Goal: Task Accomplishment & Management: Manage account settings

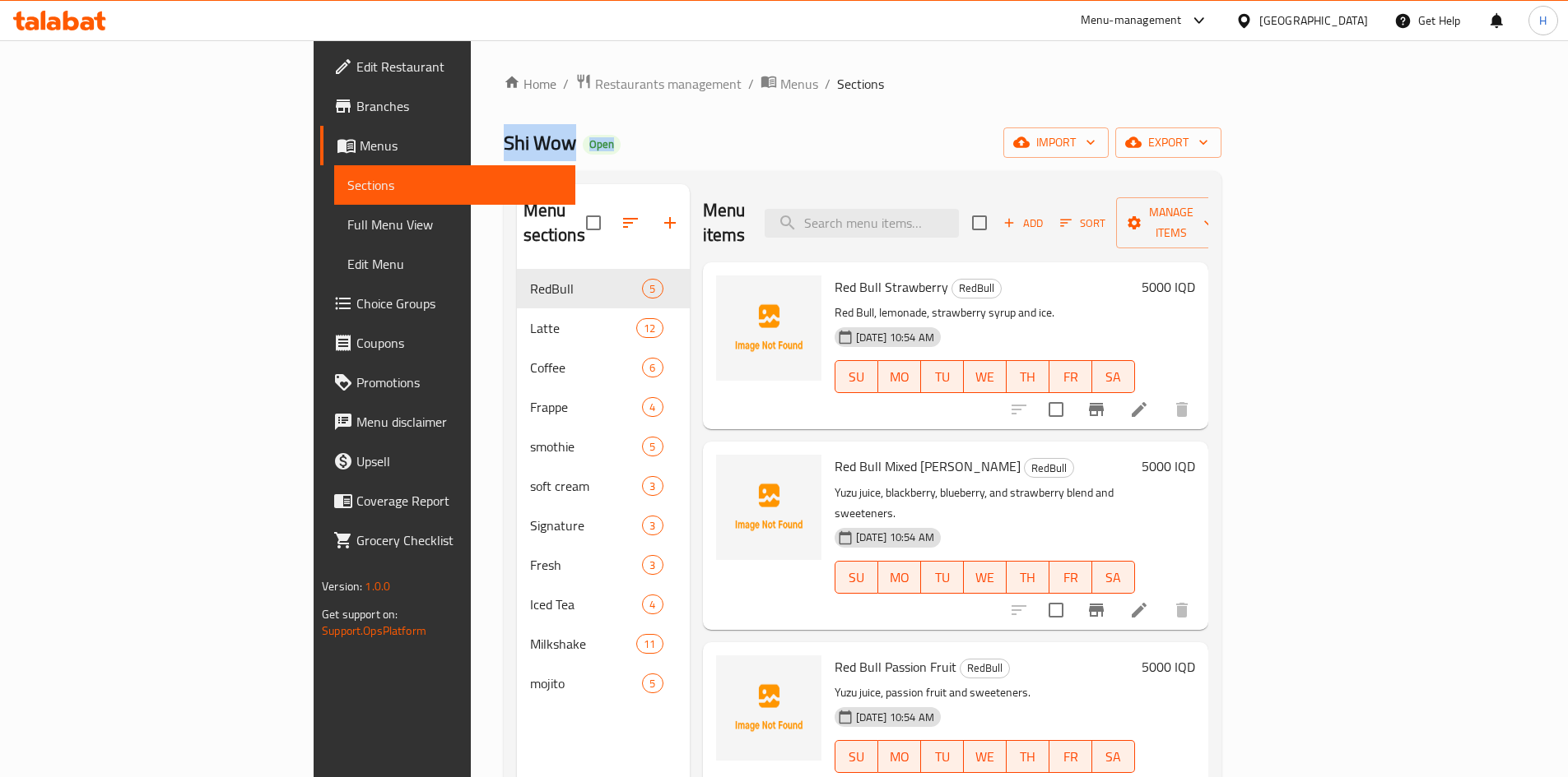
drag, startPoint x: 292, startPoint y: 146, endPoint x: 426, endPoint y: 146, distance: 134.0
click at [471, 146] on div "Home / Restaurants management / Menus / Sections Shi Wow Open import export Men…" at bounding box center [863, 524] width 784 height 967
click at [530, 148] on div "Shi Wow Open import export" at bounding box center [863, 143] width 718 height 30
drag, startPoint x: 384, startPoint y: 144, endPoint x: 456, endPoint y: 144, distance: 72.0
click at [504, 144] on div "Shi Wow Open import export" at bounding box center [863, 143] width 718 height 30
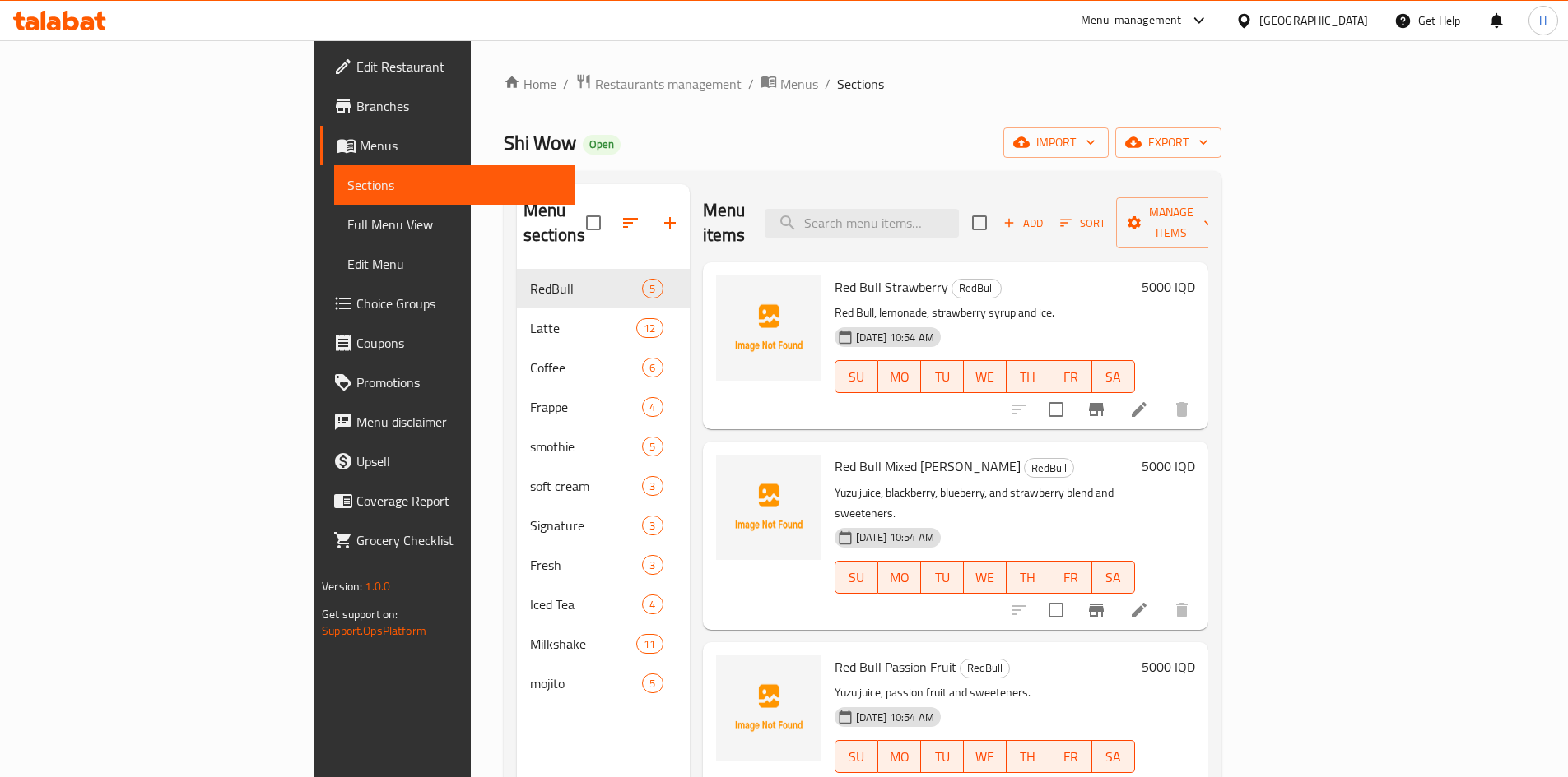
click at [504, 144] on div "Shi Wow Open import export" at bounding box center [863, 143] width 718 height 30
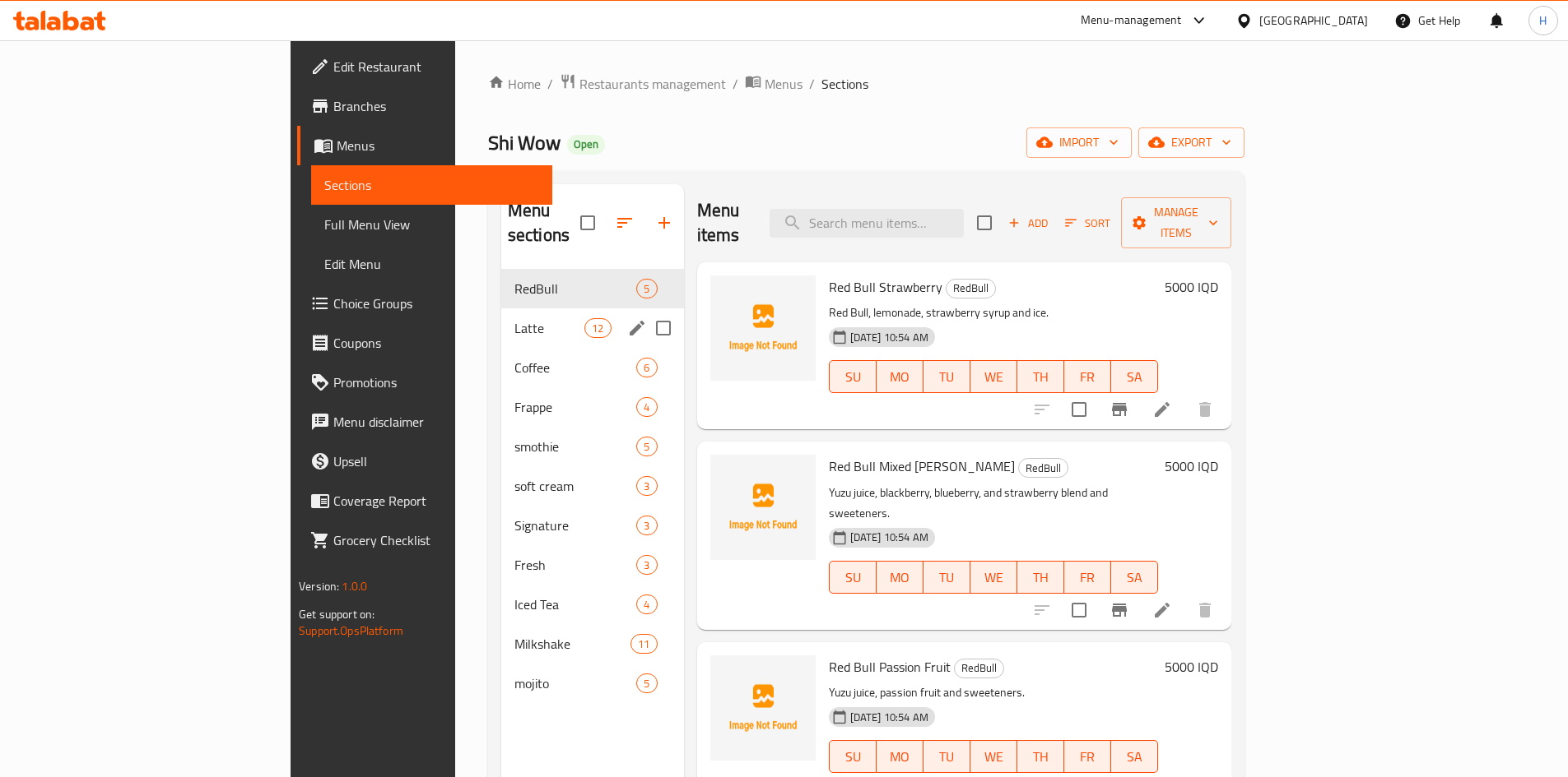
click at [501, 309] on div "Latte 12" at bounding box center [592, 328] width 183 height 40
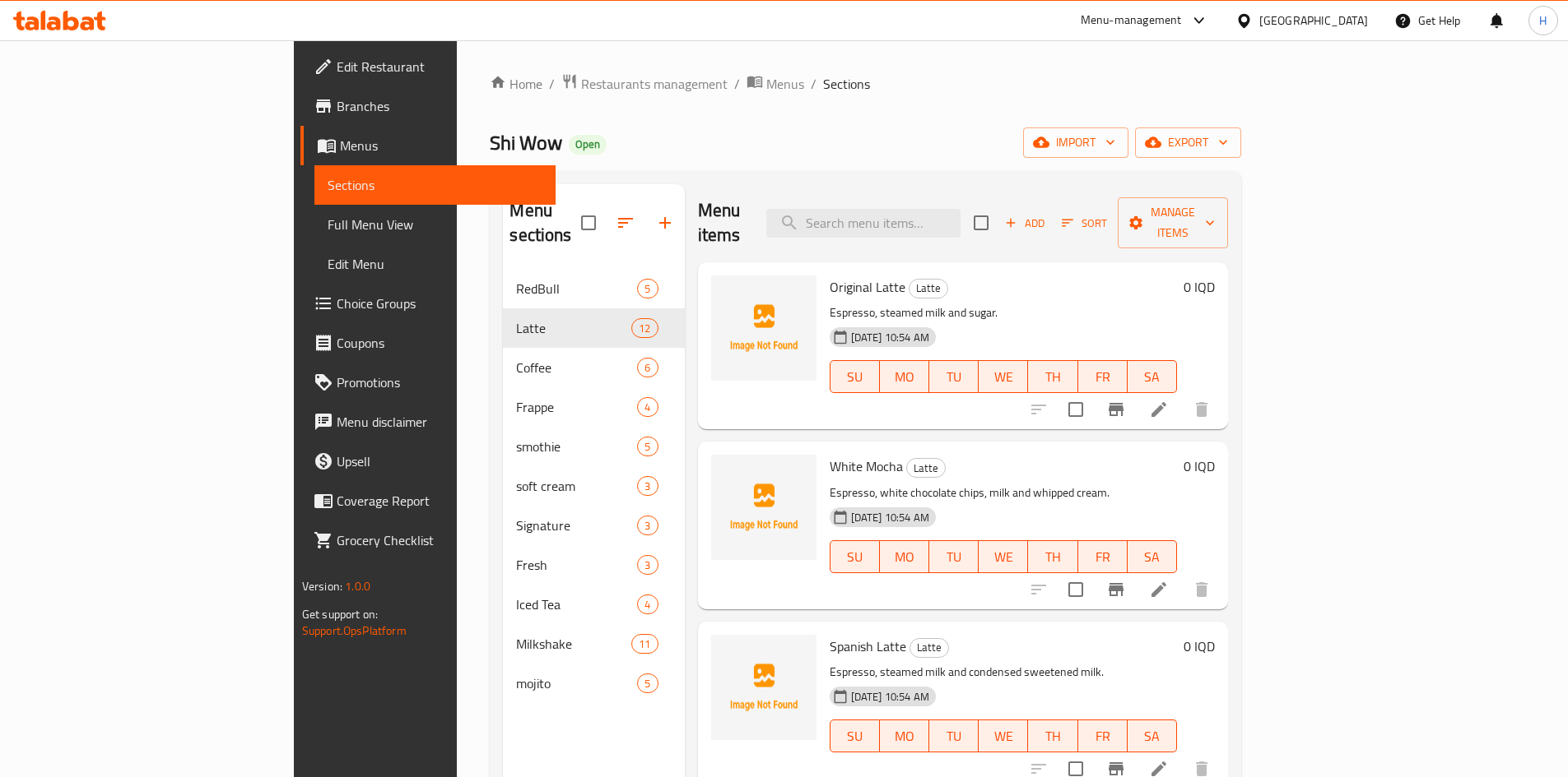
click at [1182, 395] on li at bounding box center [1159, 409] width 46 height 29
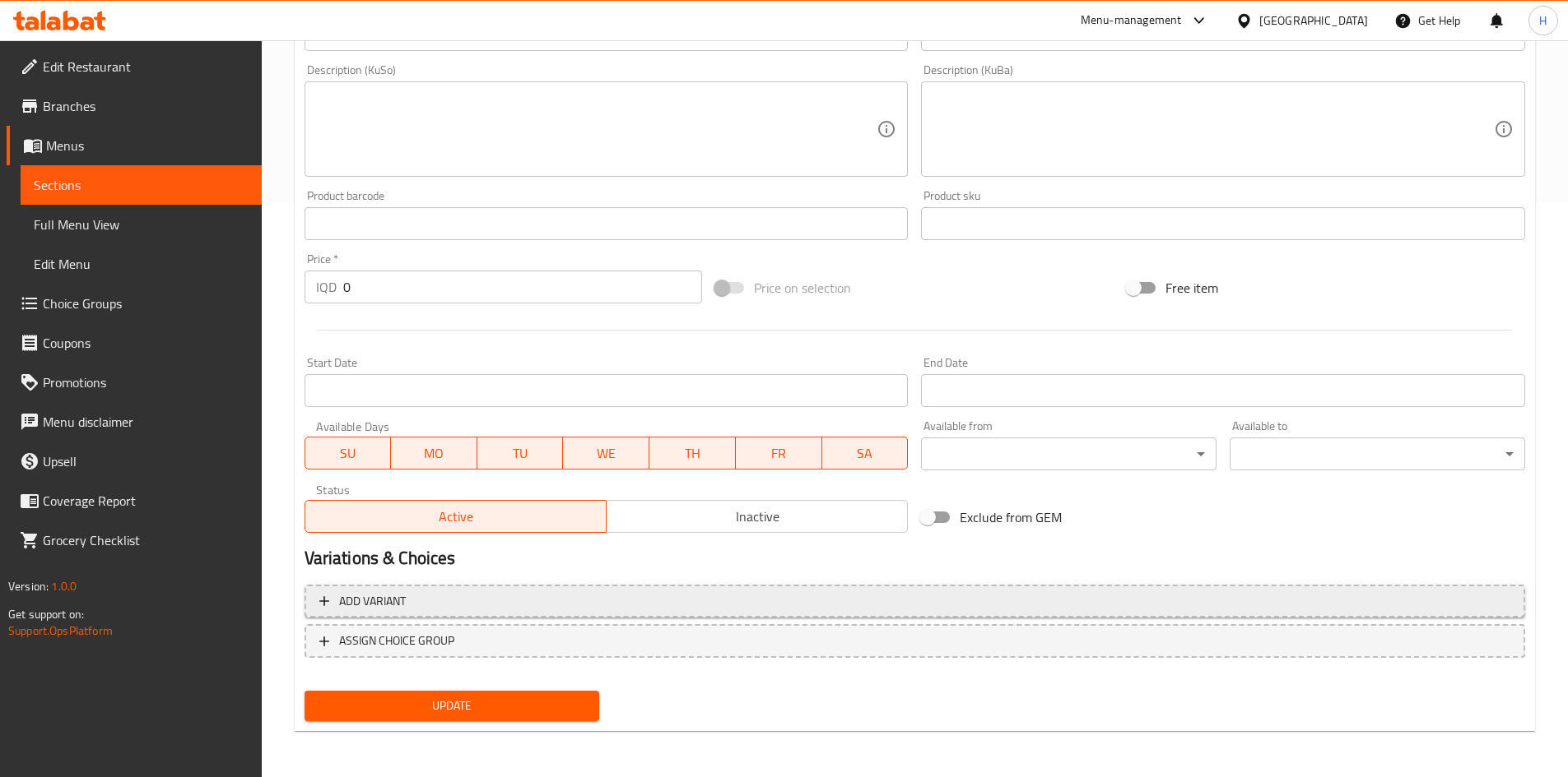
click at [401, 594] on span "Add variant" at bounding box center [372, 602] width 66 height 21
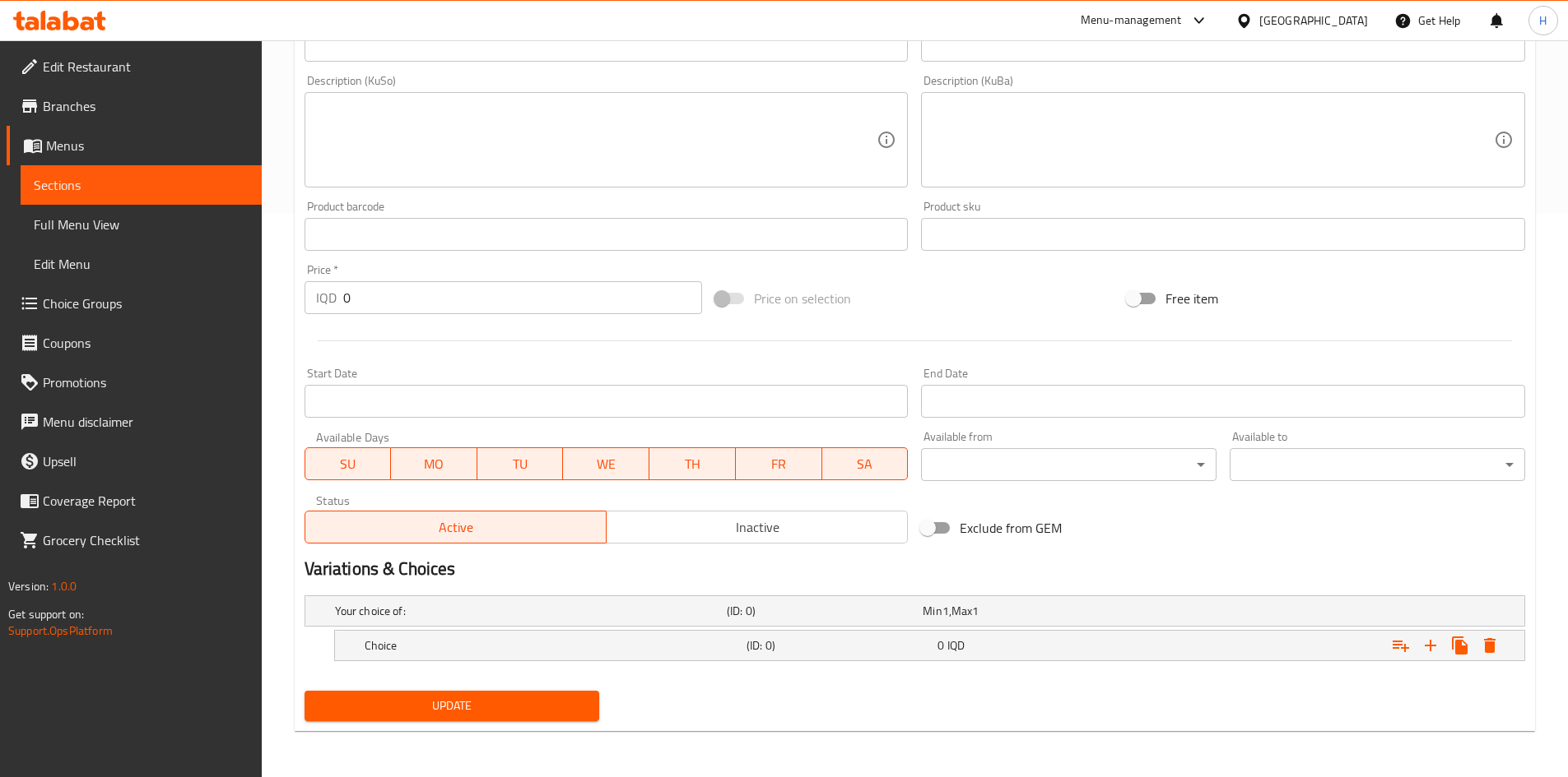
scroll to position [563, 0]
click at [1435, 639] on icon "Expand" at bounding box center [1430, 645] width 20 height 20
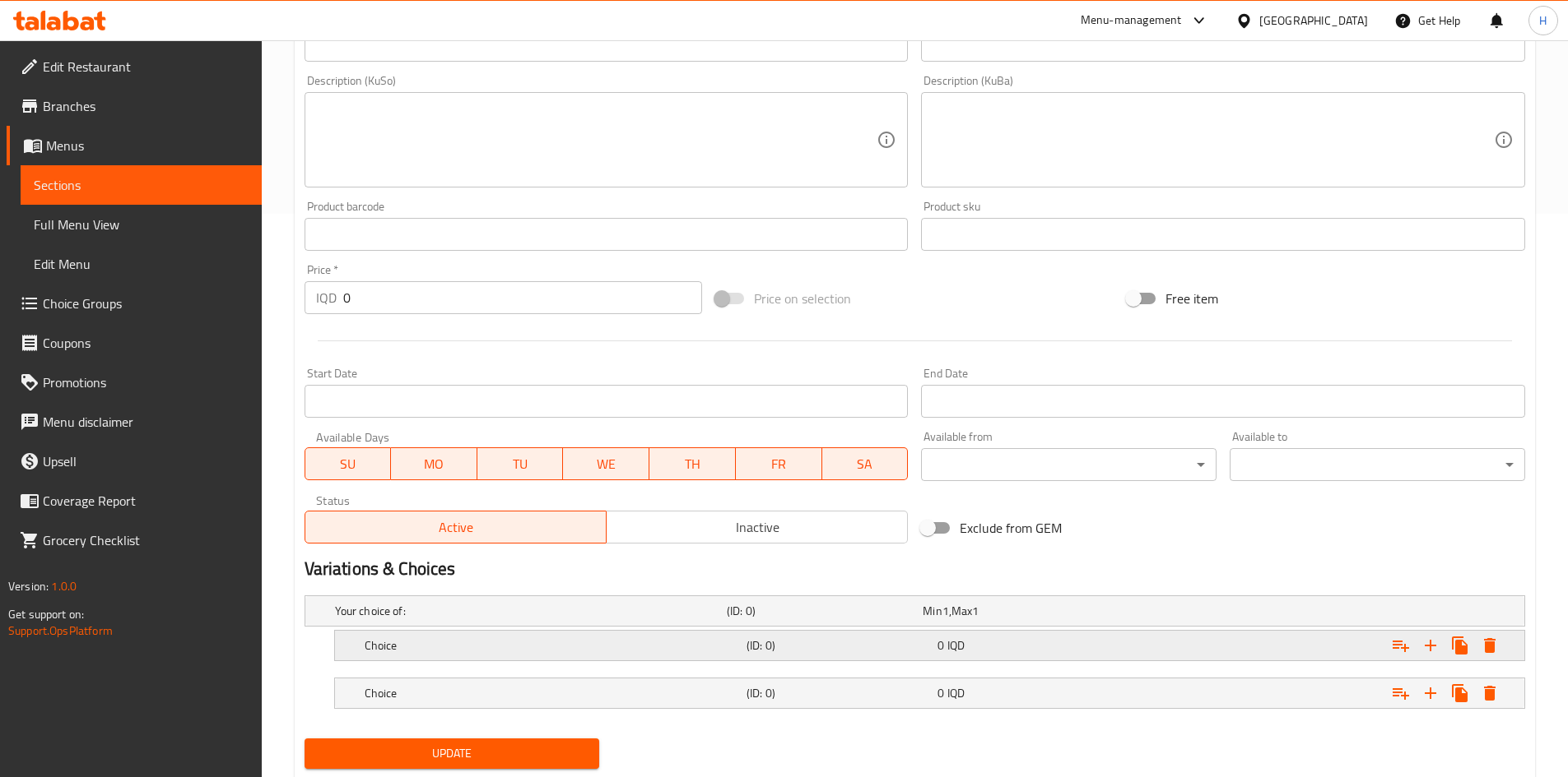
drag, startPoint x: 528, startPoint y: 650, endPoint x: 513, endPoint y: 650, distance: 15.0
click at [528, 649] on h5 "Choice" at bounding box center [552, 645] width 375 height 16
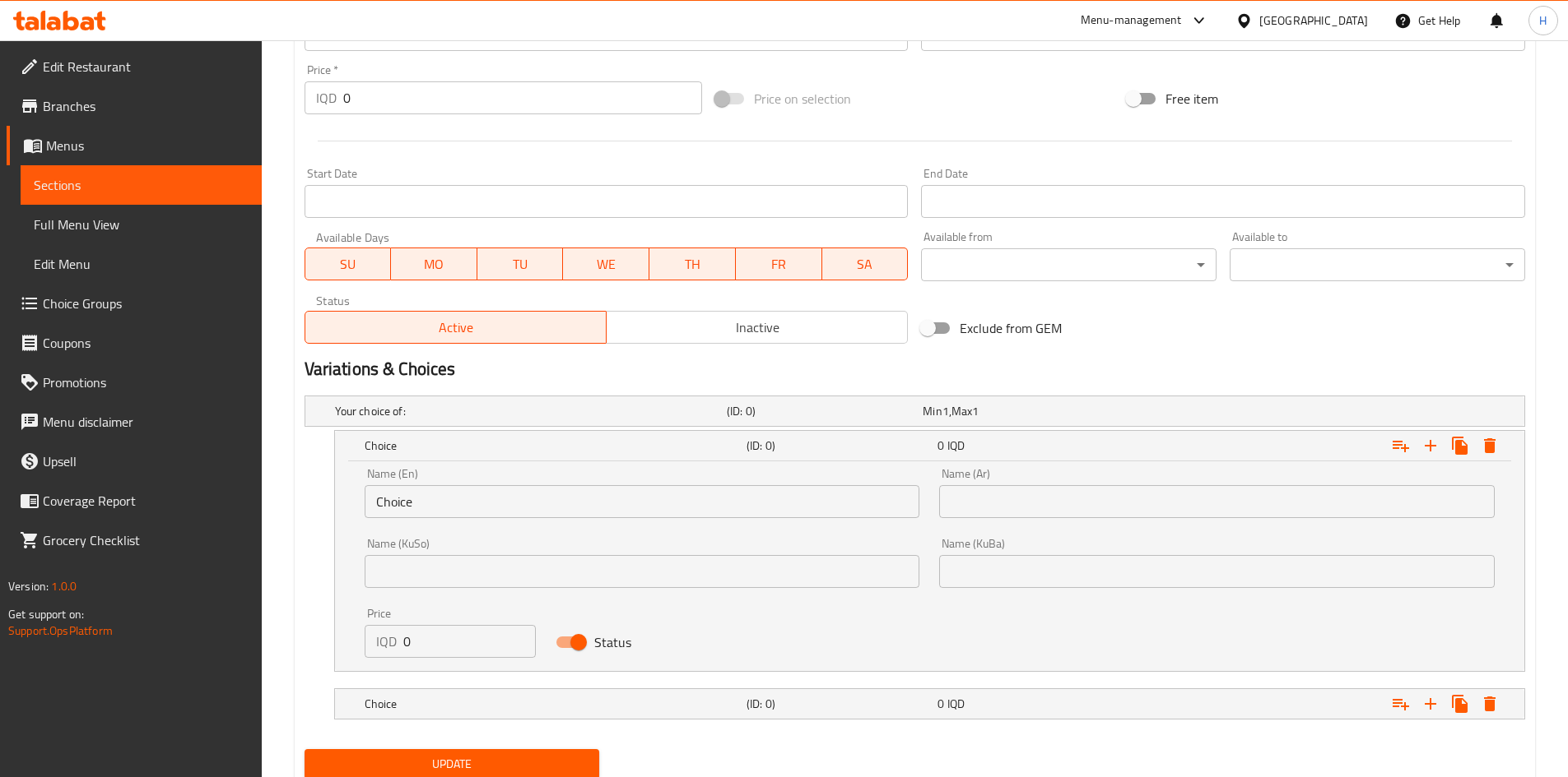
scroll to position [775, 0]
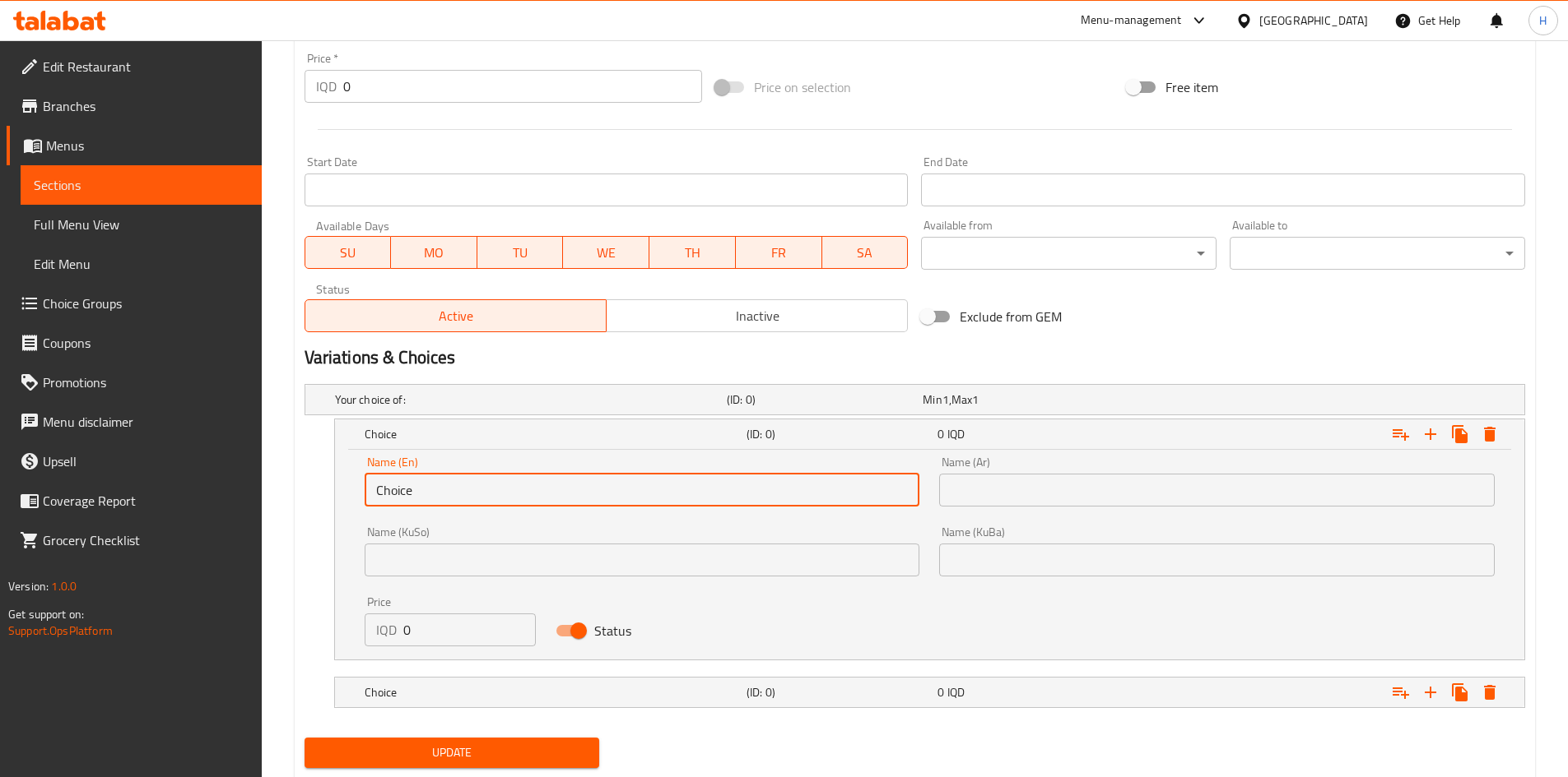
click at [425, 499] on input "Choice" at bounding box center [642, 490] width 556 height 33
type input "hot latte"
click at [1020, 495] on input "text" at bounding box center [1217, 490] width 556 height 33
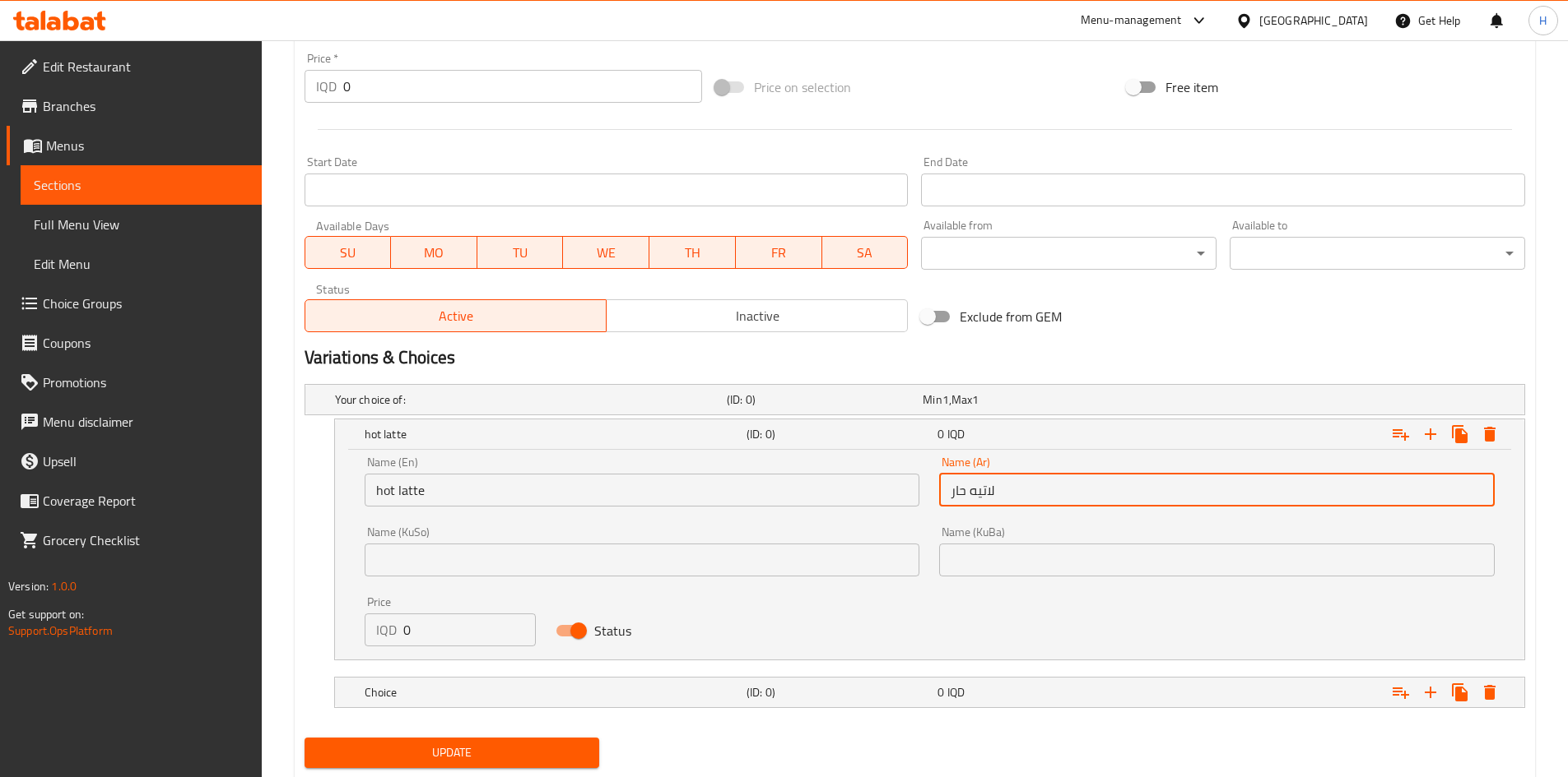
click at [962, 495] on input "لاتيه حار" at bounding box center [1217, 490] width 556 height 33
type input "لاتيه ساخن"
click at [448, 631] on input "0" at bounding box center [470, 629] width 134 height 33
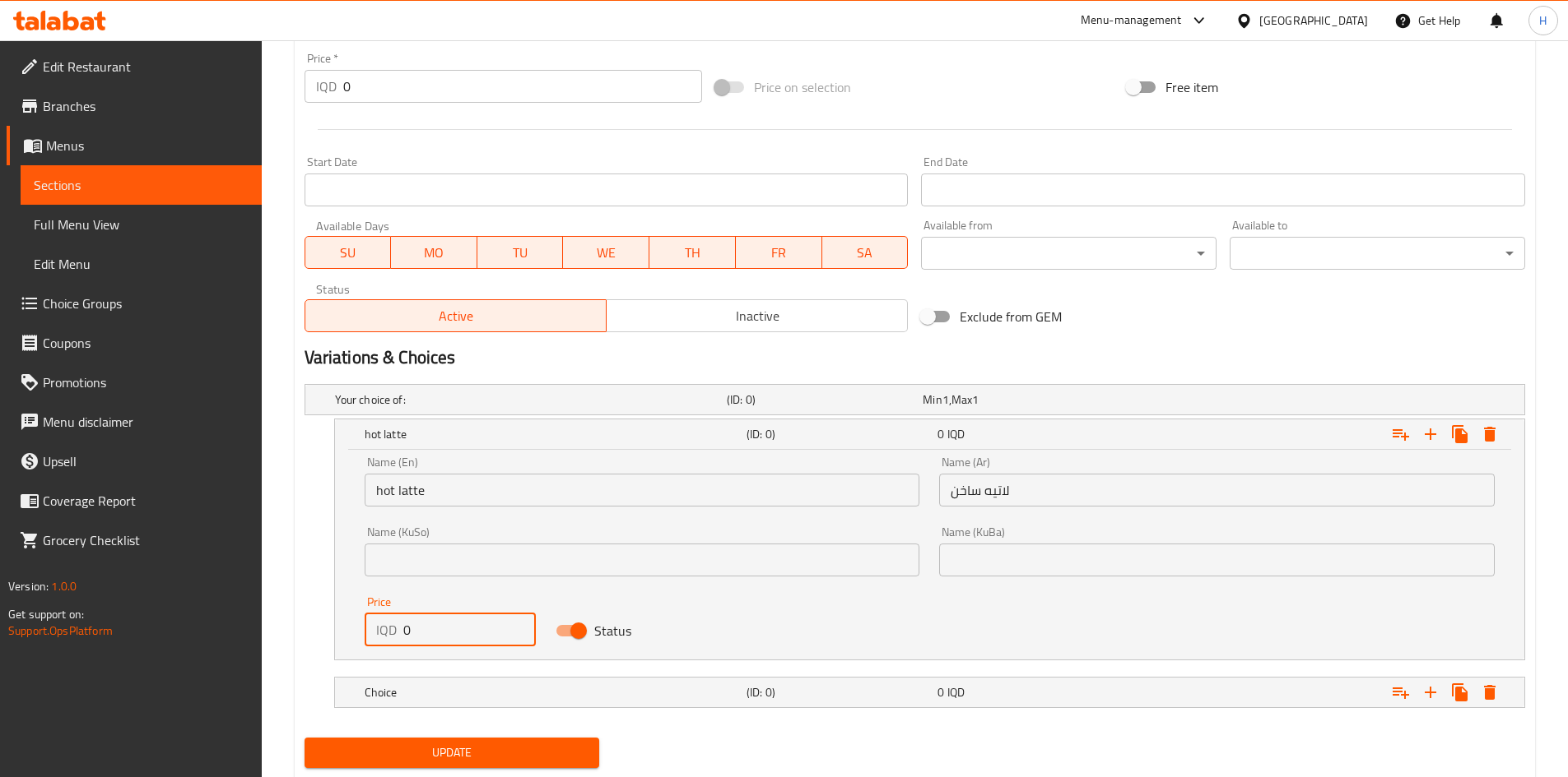
click at [448, 631] on input "0" at bounding box center [470, 629] width 134 height 33
type input "4000"
click at [454, 686] on h5 "Choice" at bounding box center [552, 692] width 375 height 16
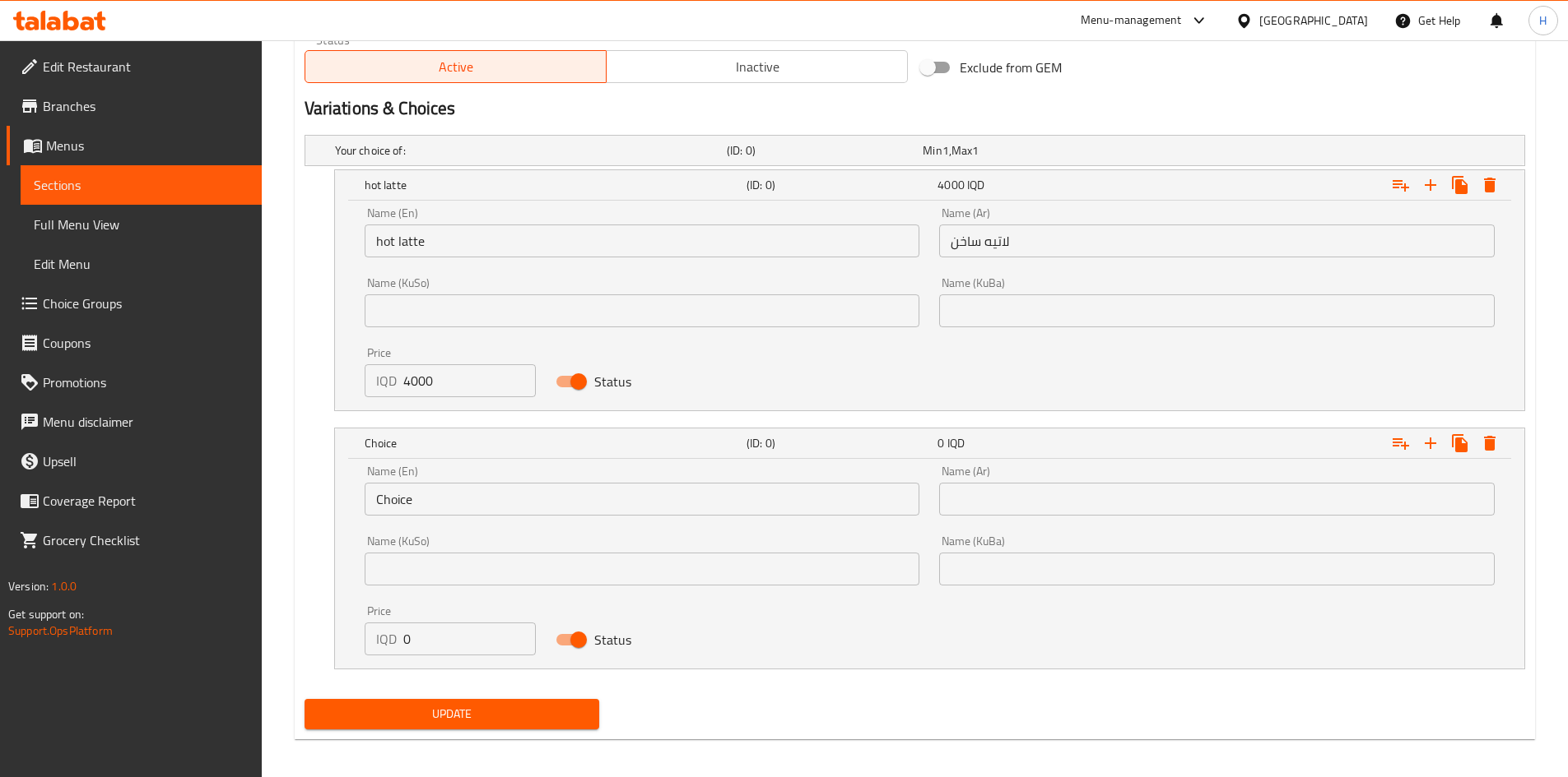
scroll to position [1031, 0]
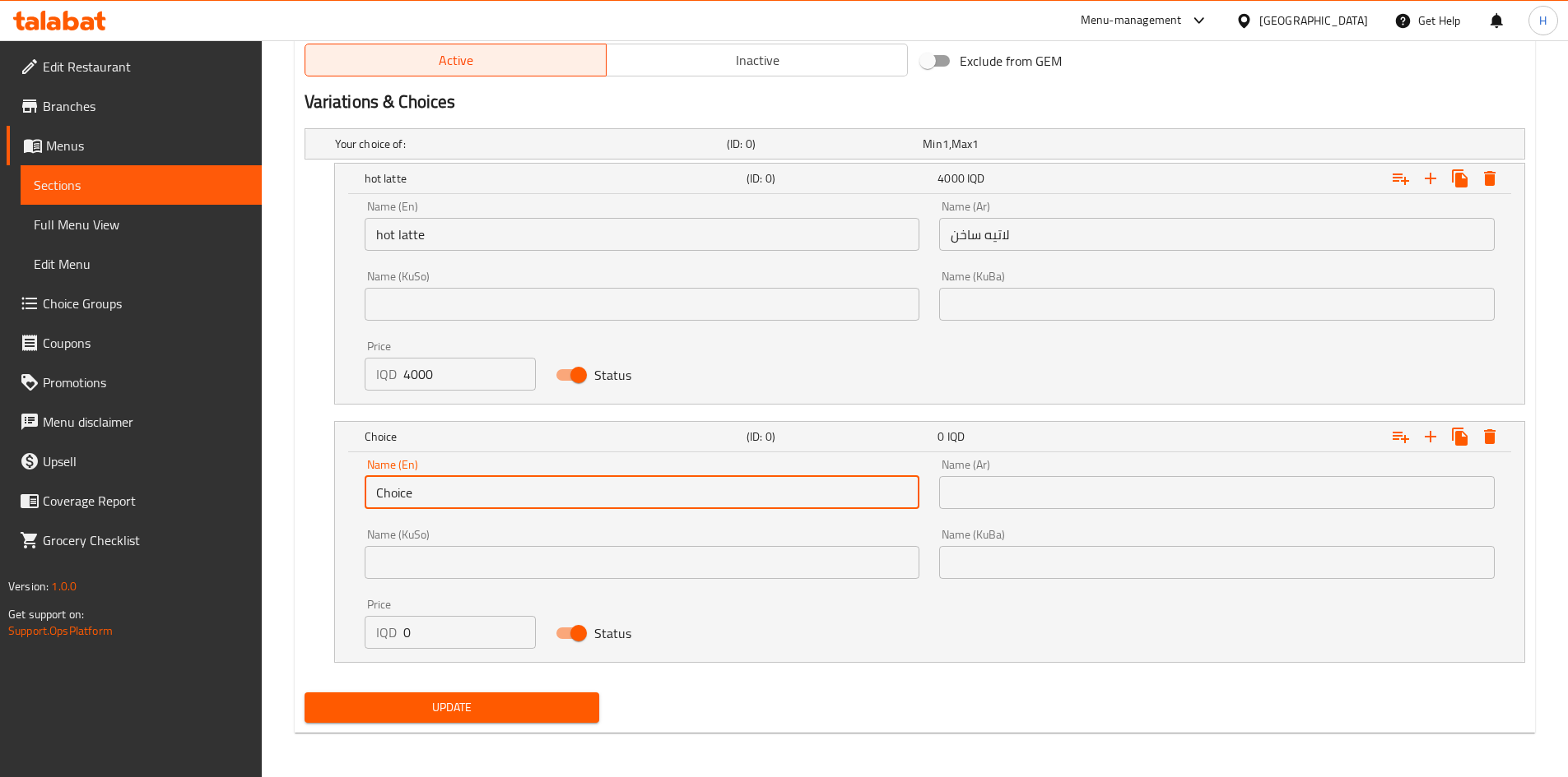
click at [454, 482] on input "Choice" at bounding box center [642, 492] width 556 height 33
click at [454, 482] on input "text" at bounding box center [642, 492] width 556 height 33
type input "ؤ"
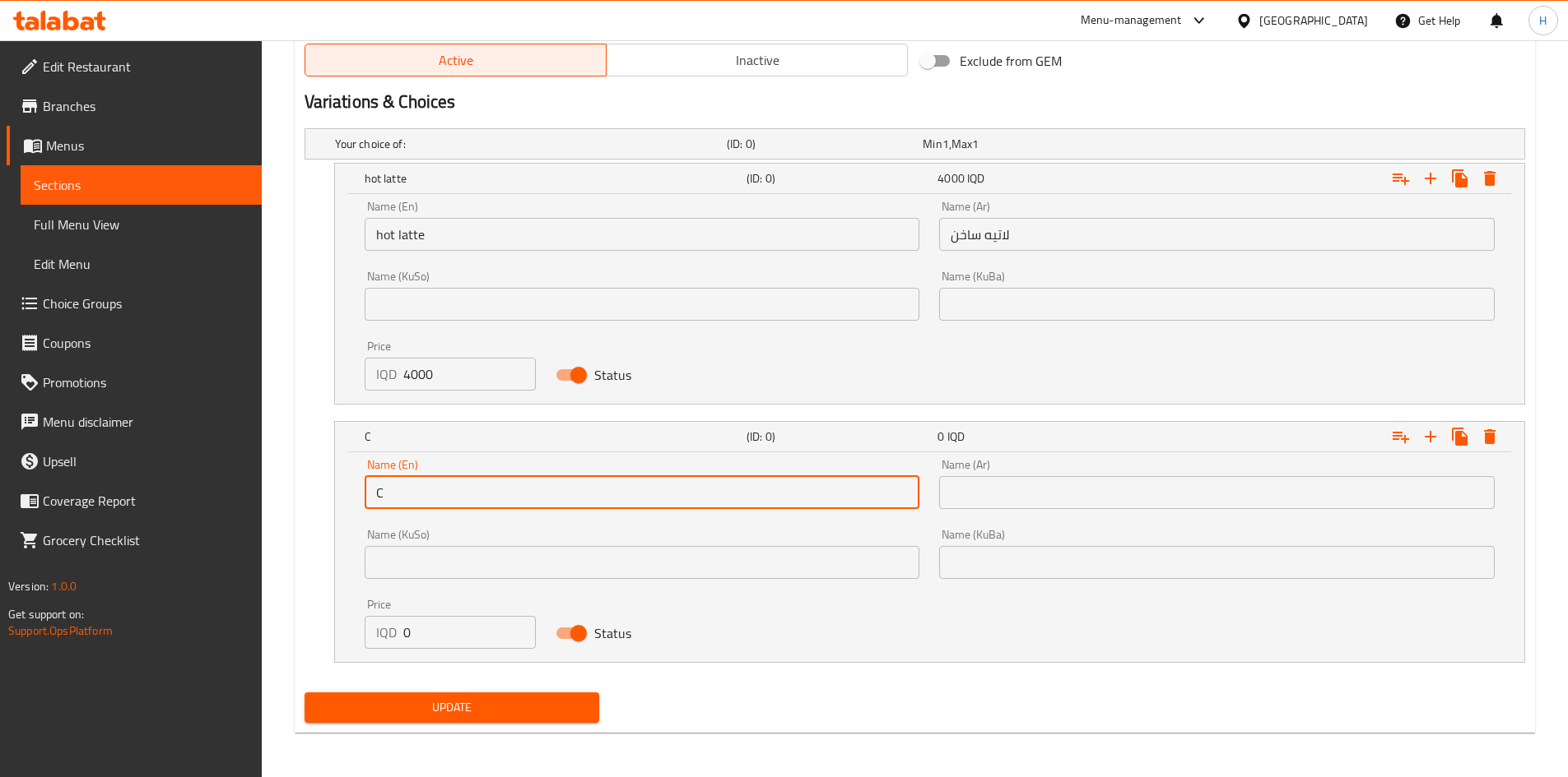
type input "cold latte"
click at [1078, 488] on input "text" at bounding box center [1217, 492] width 556 height 33
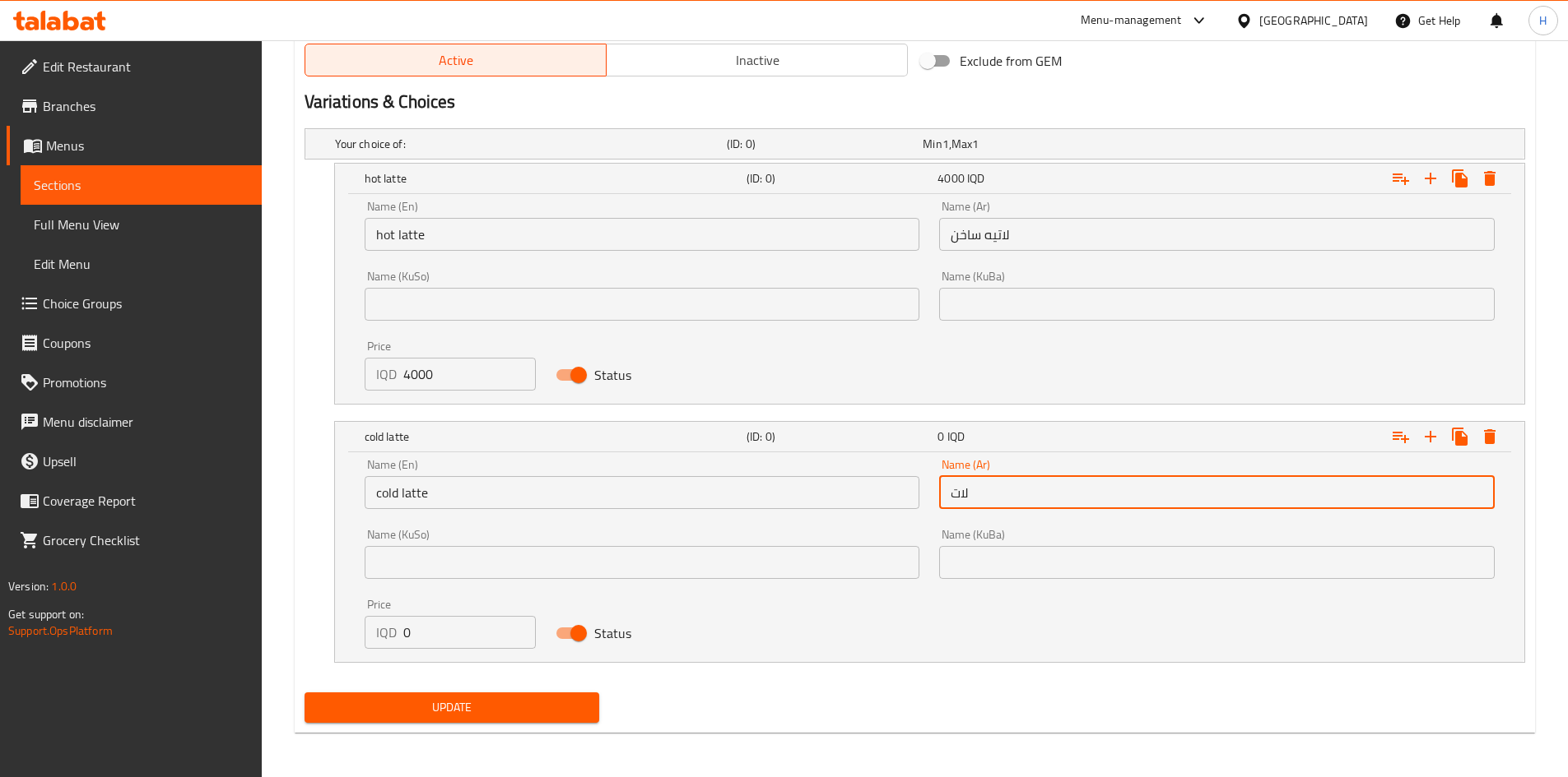
type input "لاتيه باردة"
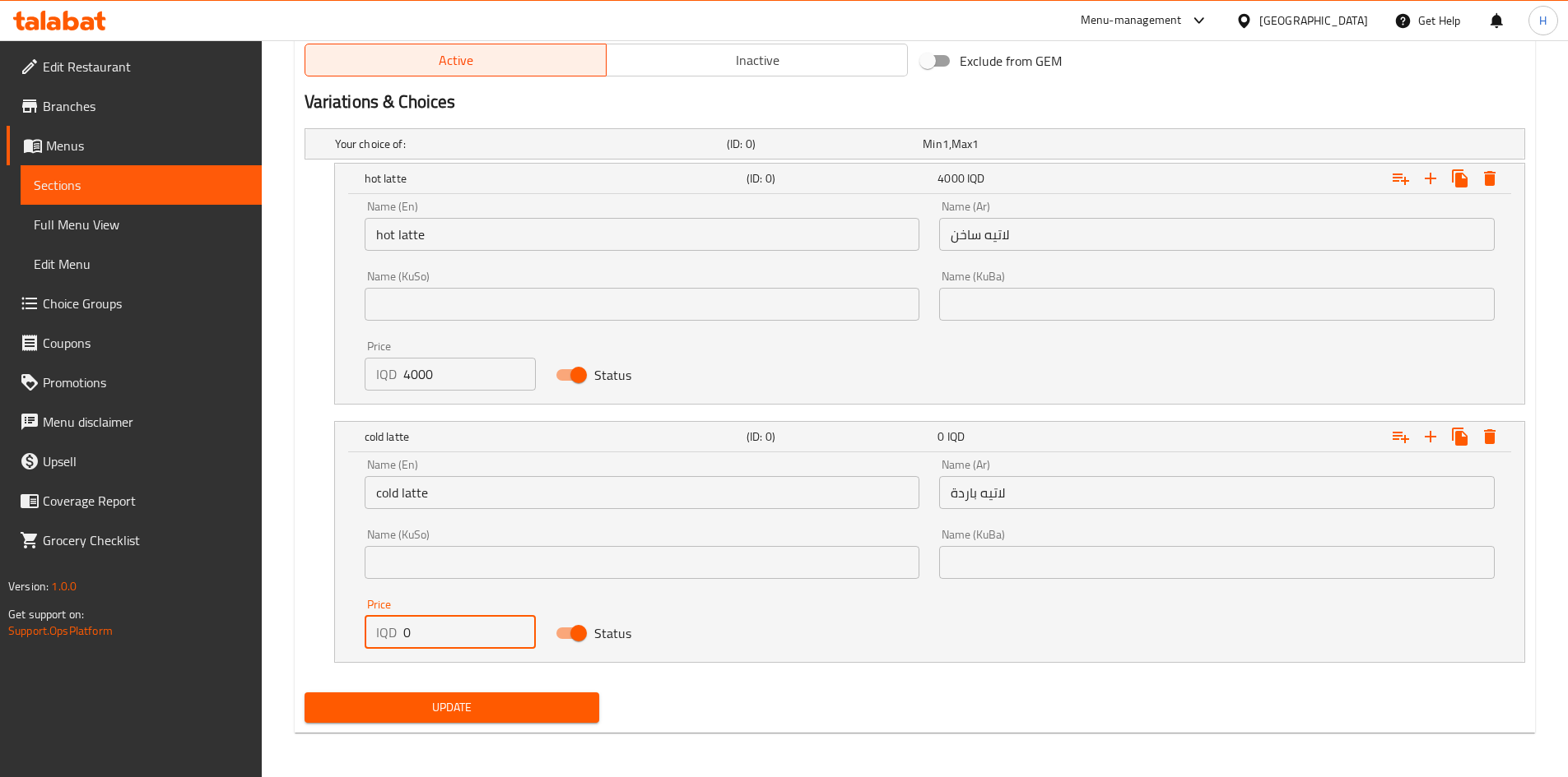
click at [437, 640] on input "0" at bounding box center [470, 632] width 134 height 33
type input "5000"
click at [505, 715] on span "Update" at bounding box center [453, 708] width 269 height 21
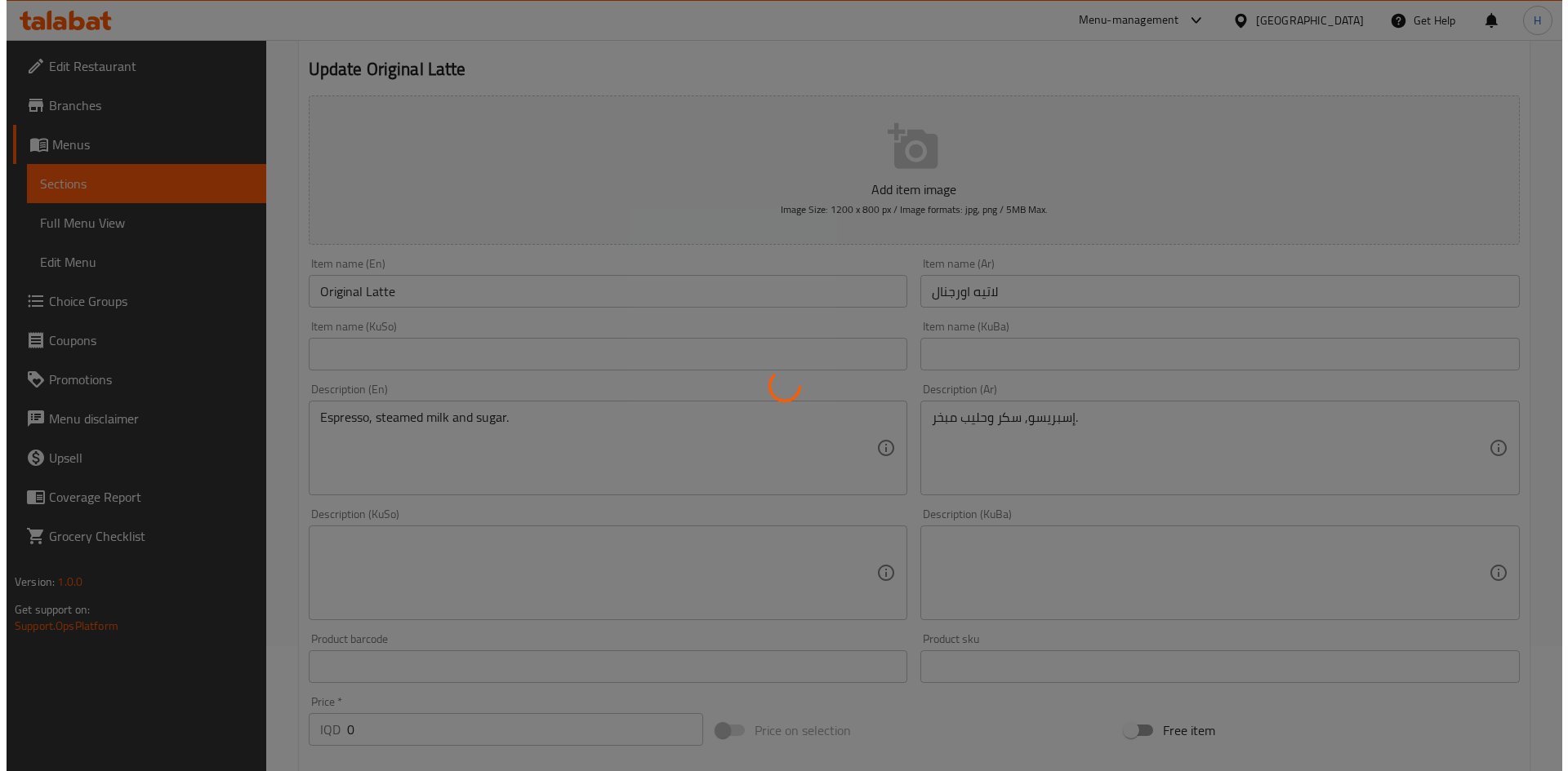
scroll to position [0, 0]
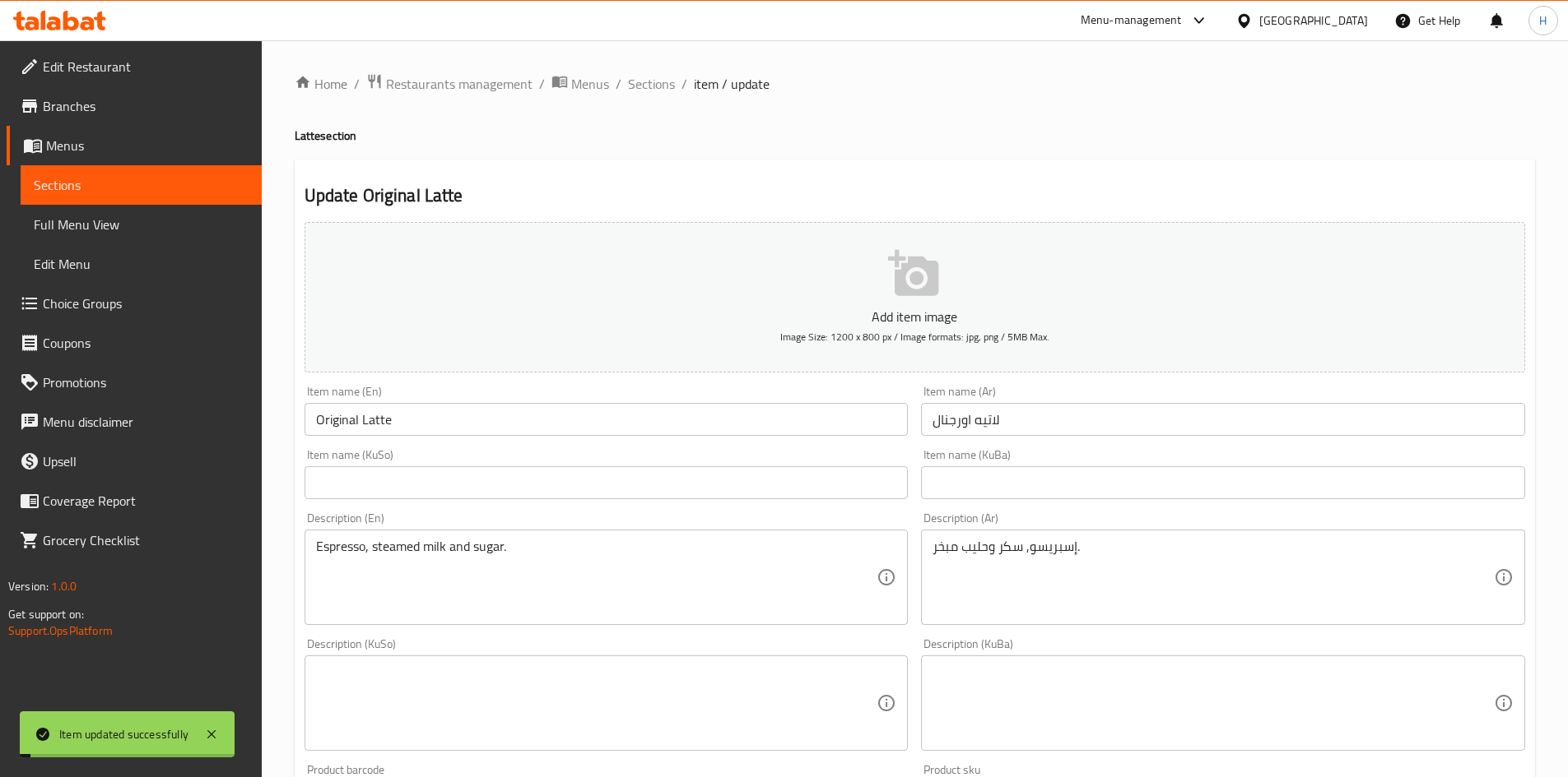
drag, startPoint x: 650, startPoint y: 84, endPoint x: 670, endPoint y: 102, distance: 26.9
click at [650, 84] on span "Sections" at bounding box center [651, 83] width 47 height 20
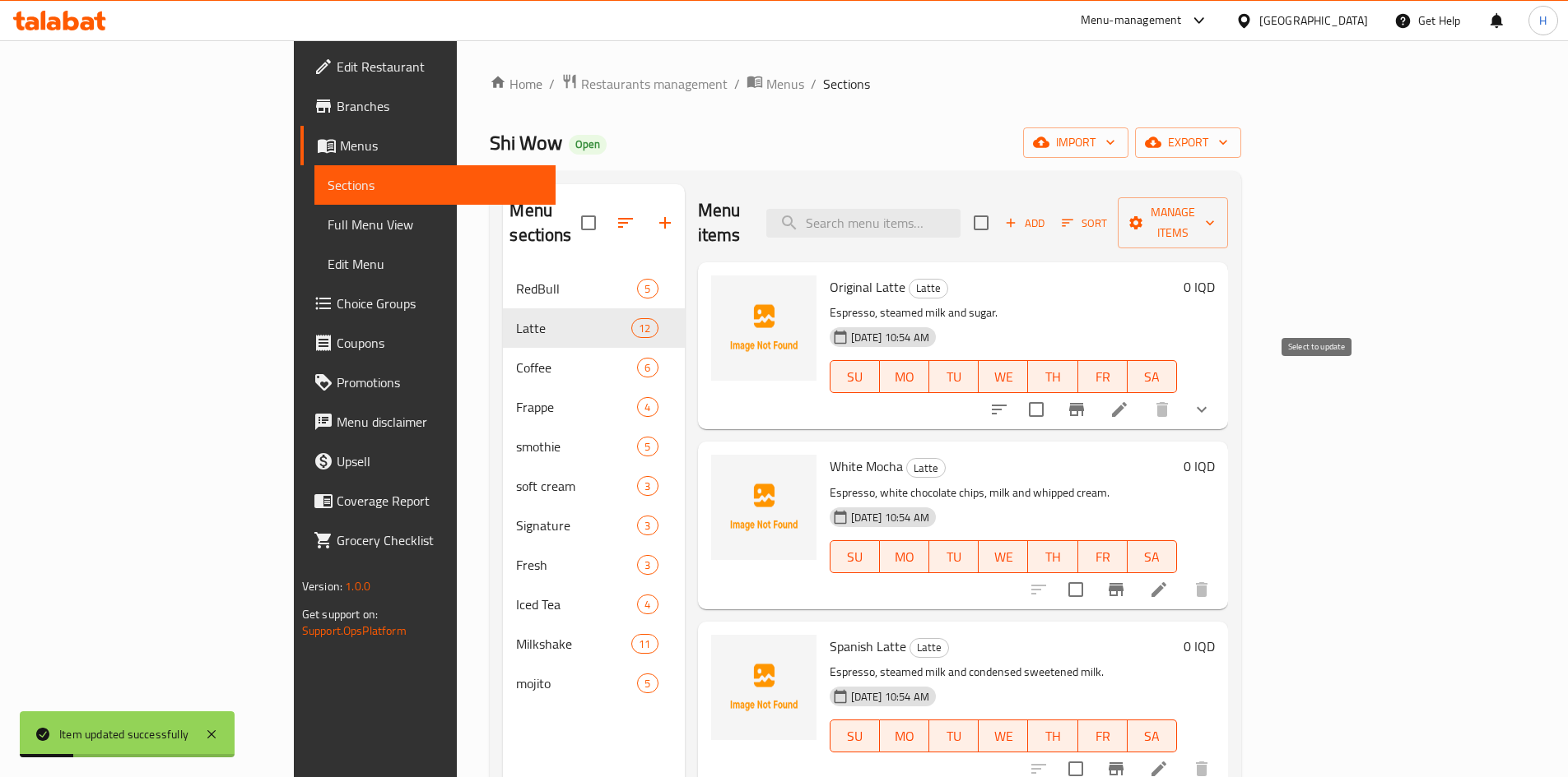
click at [1054, 393] on input "checkbox" at bounding box center [1036, 410] width 35 height 35
checkbox input "true"
click at [1215, 203] on span "Manage items" at bounding box center [1172, 222] width 84 height 41
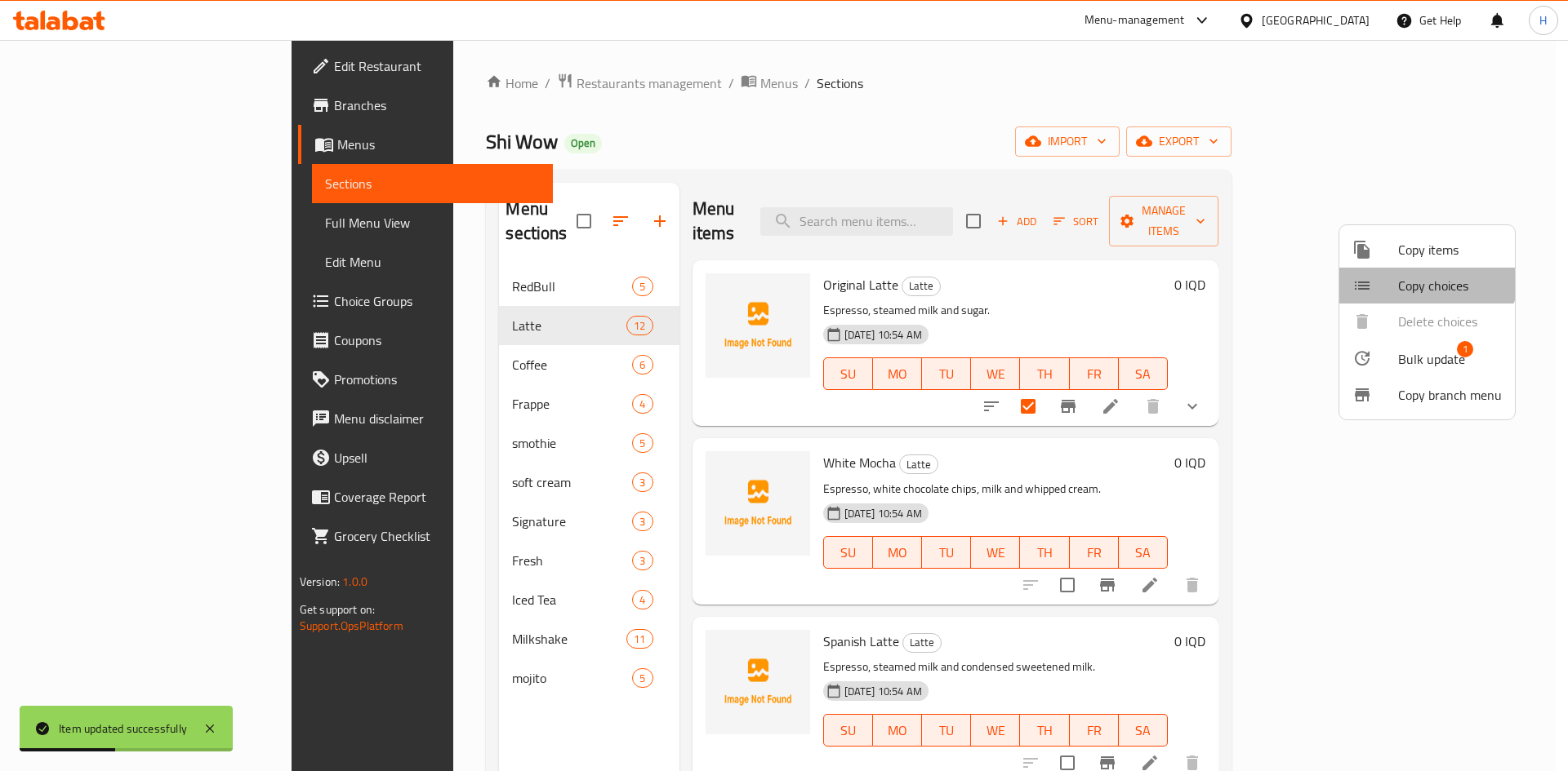
click at [1415, 276] on span "Copy choices" at bounding box center [1450, 285] width 103 height 20
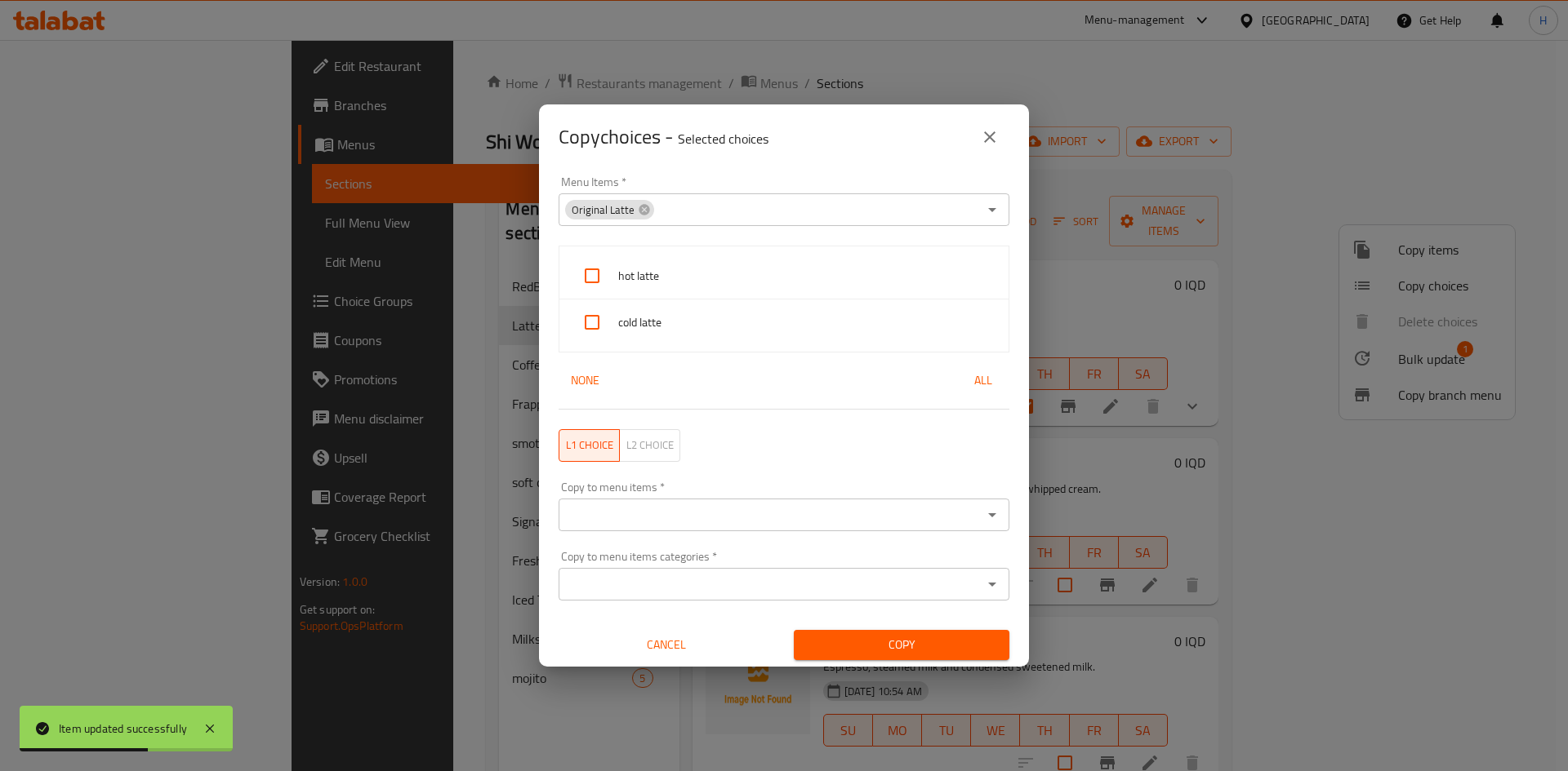
click at [665, 272] on span "hot latte" at bounding box center [807, 276] width 378 height 21
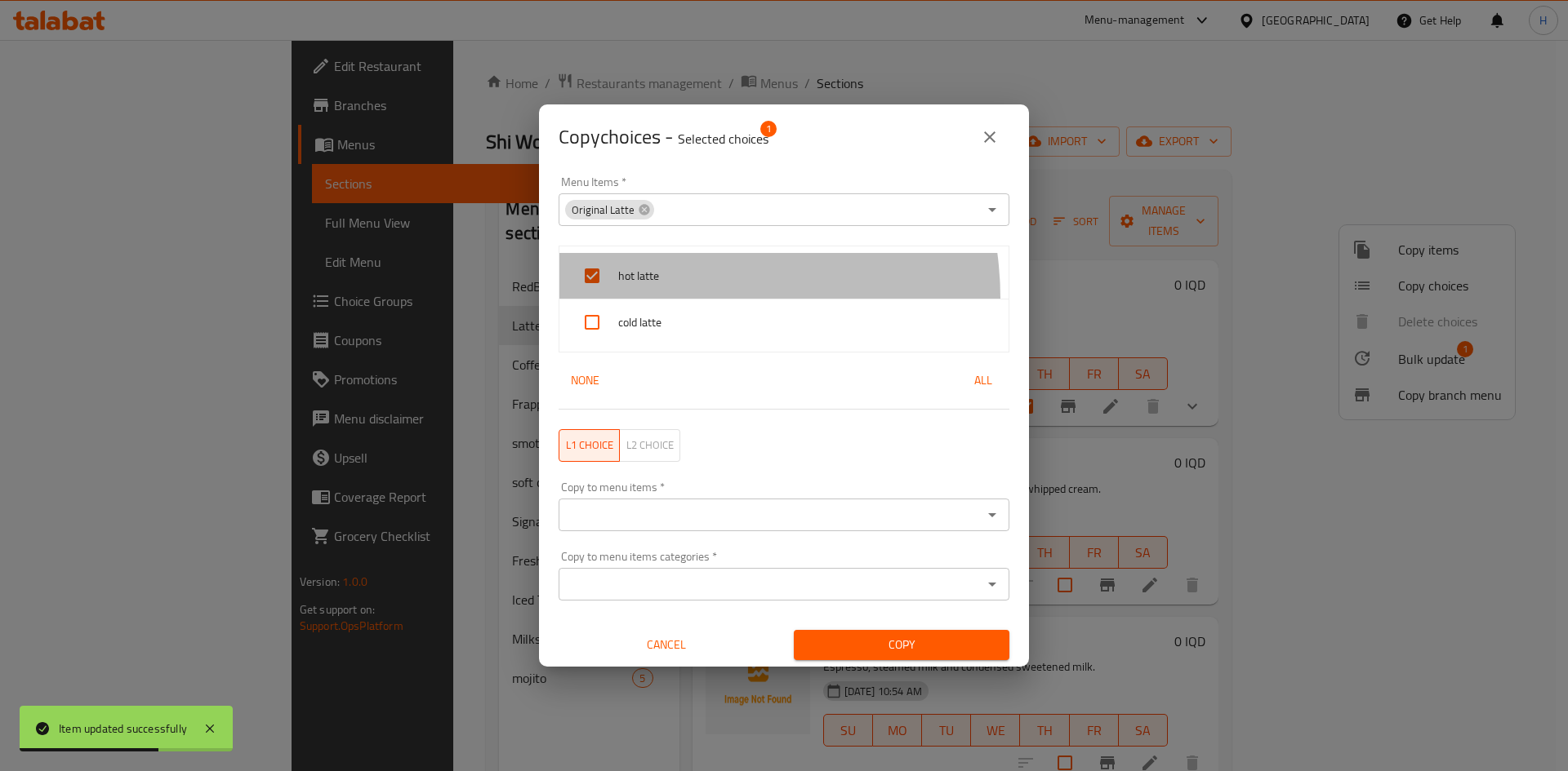
click at [660, 299] on div "hot latte" at bounding box center [784, 276] width 449 height 47
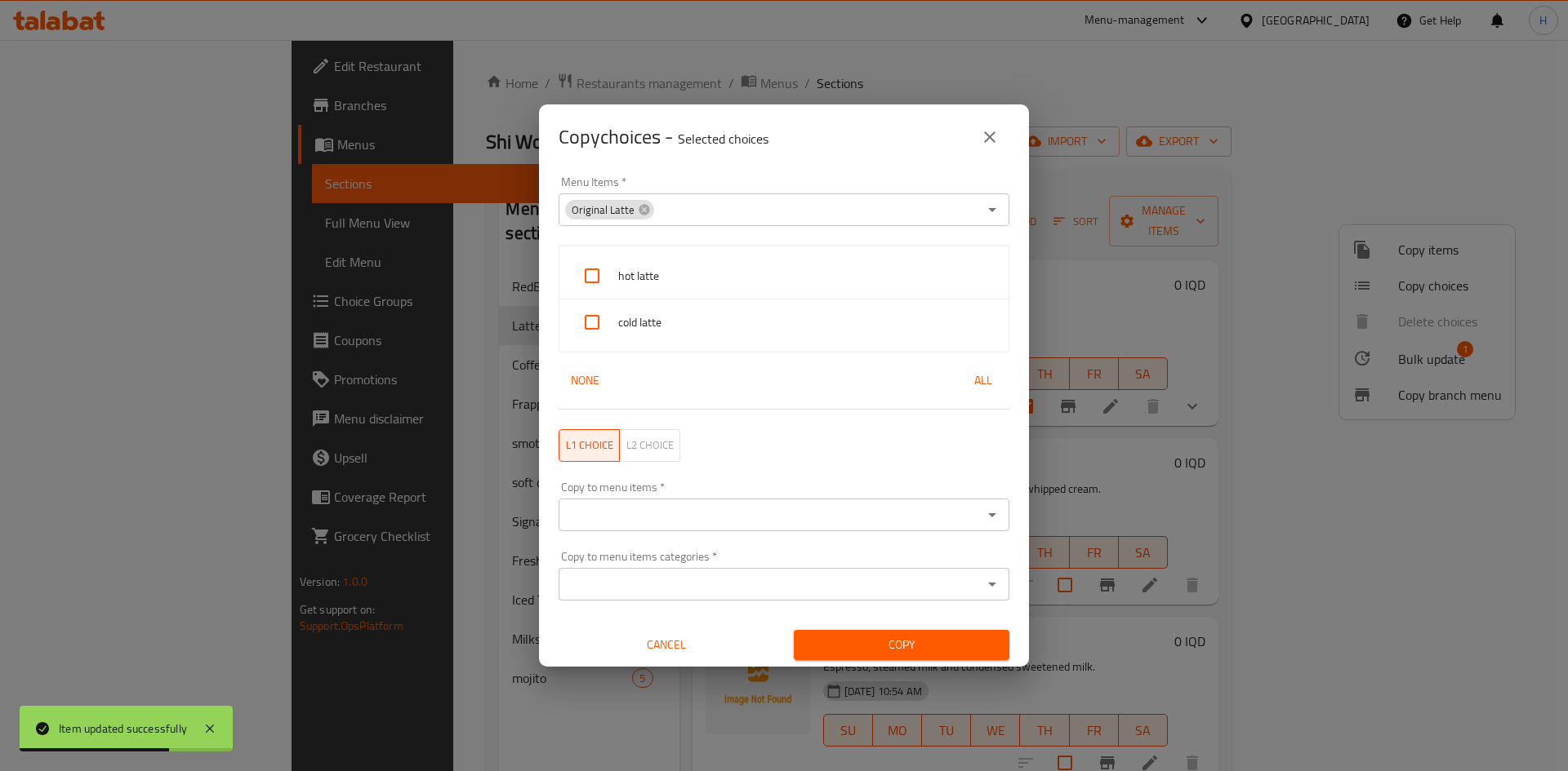
click at [662, 279] on span "hot latte" at bounding box center [807, 276] width 378 height 21
checkbox input "true"
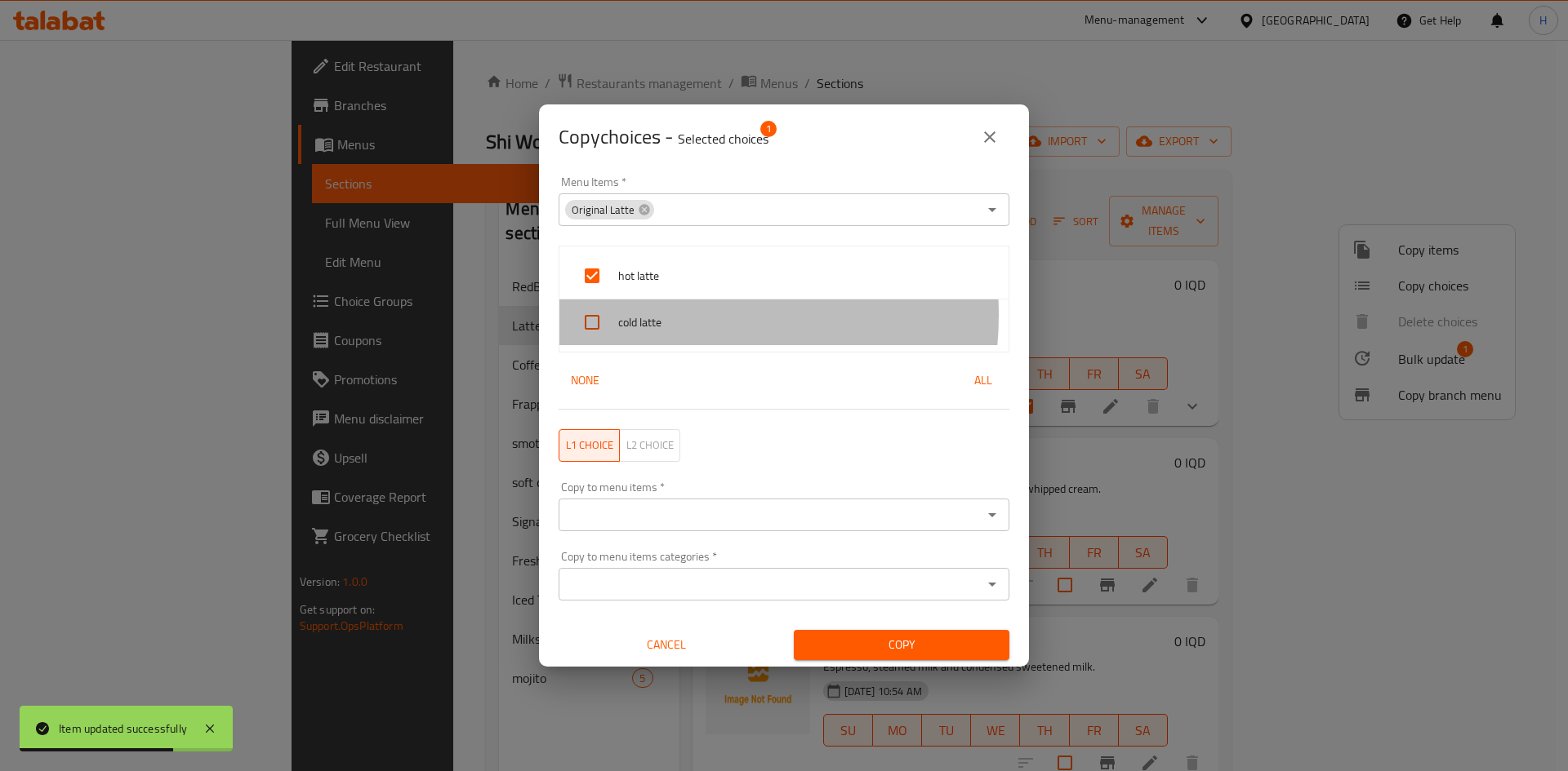
click at [665, 316] on span "cold latte" at bounding box center [807, 323] width 378 height 21
checkbox input "true"
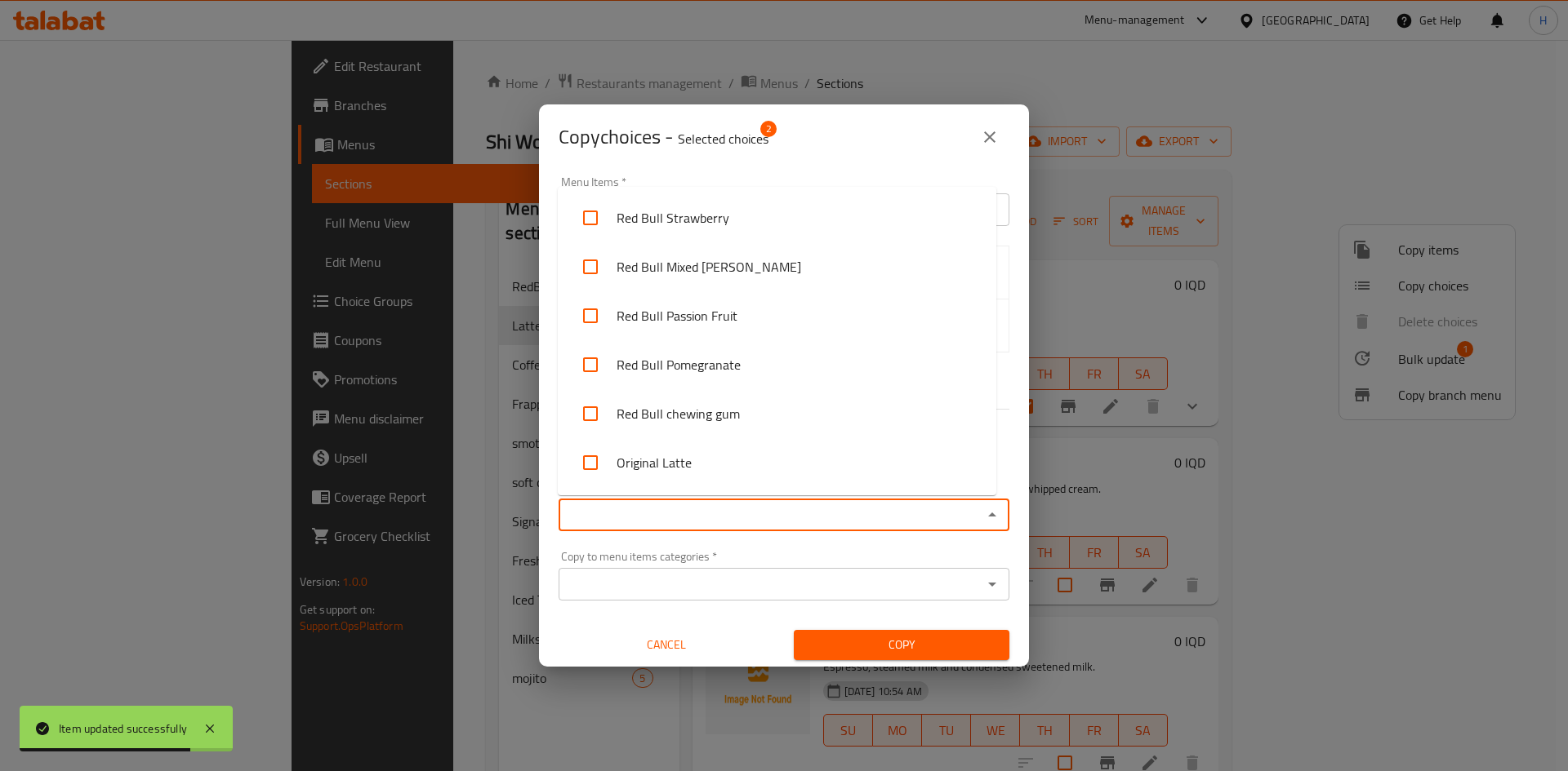
drag, startPoint x: 738, startPoint y: 509, endPoint x: 780, endPoint y: 480, distance: 51.0
click at [737, 509] on input "Copy to menu items   *" at bounding box center [770, 515] width 414 height 23
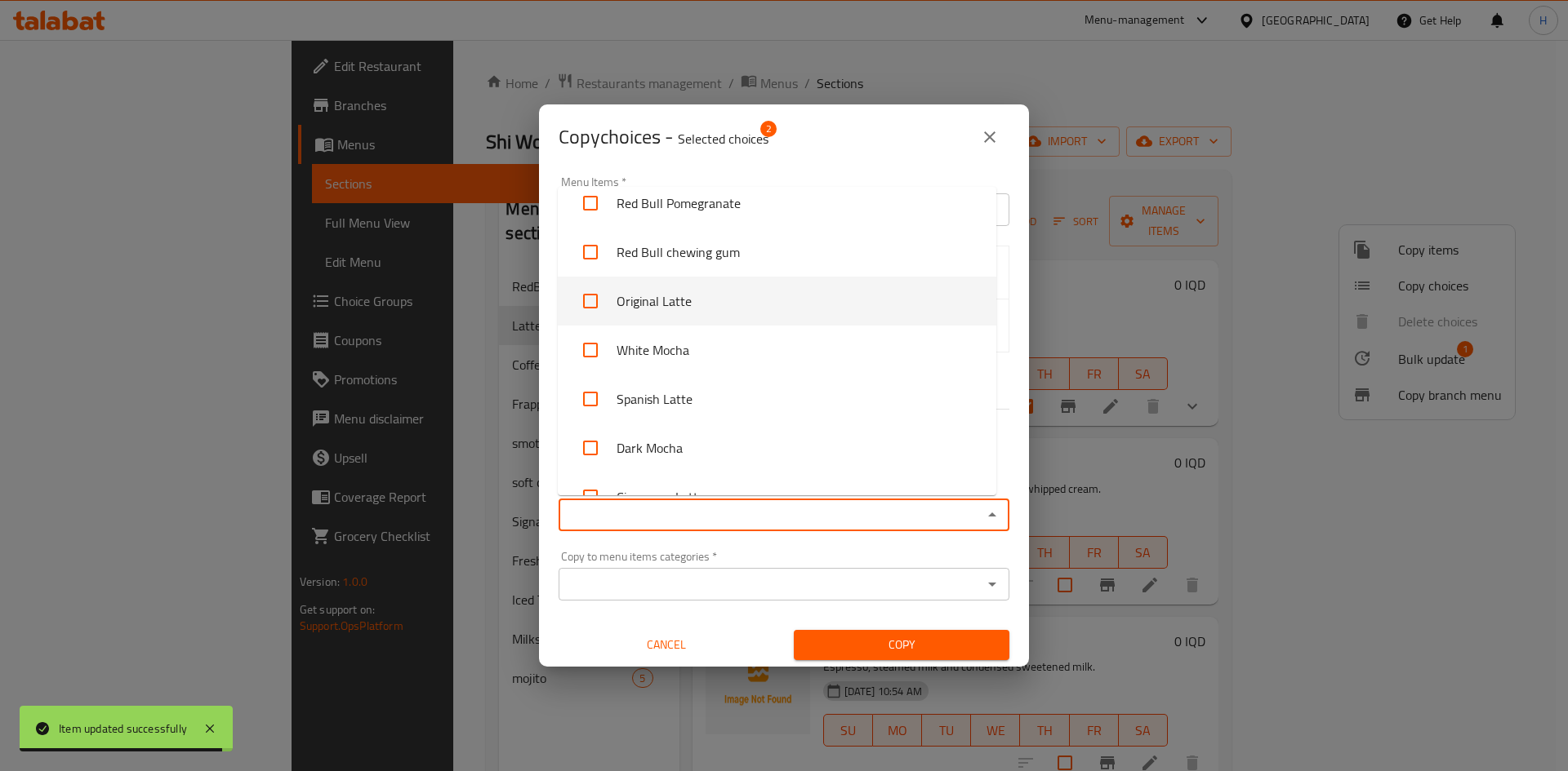
scroll to position [163, 0]
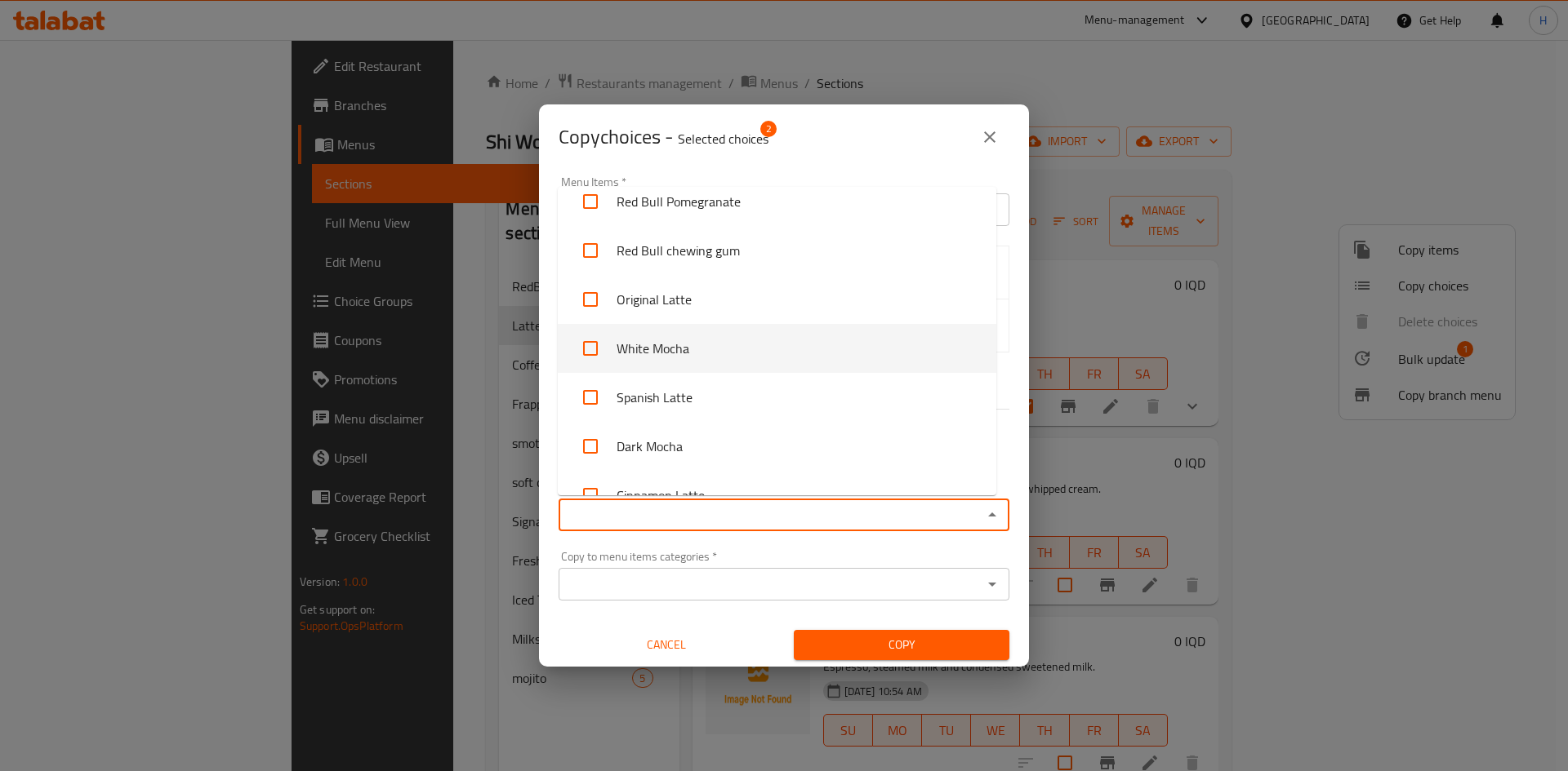
click at [719, 342] on li "White Mocha" at bounding box center [777, 348] width 439 height 49
checkbox input "true"
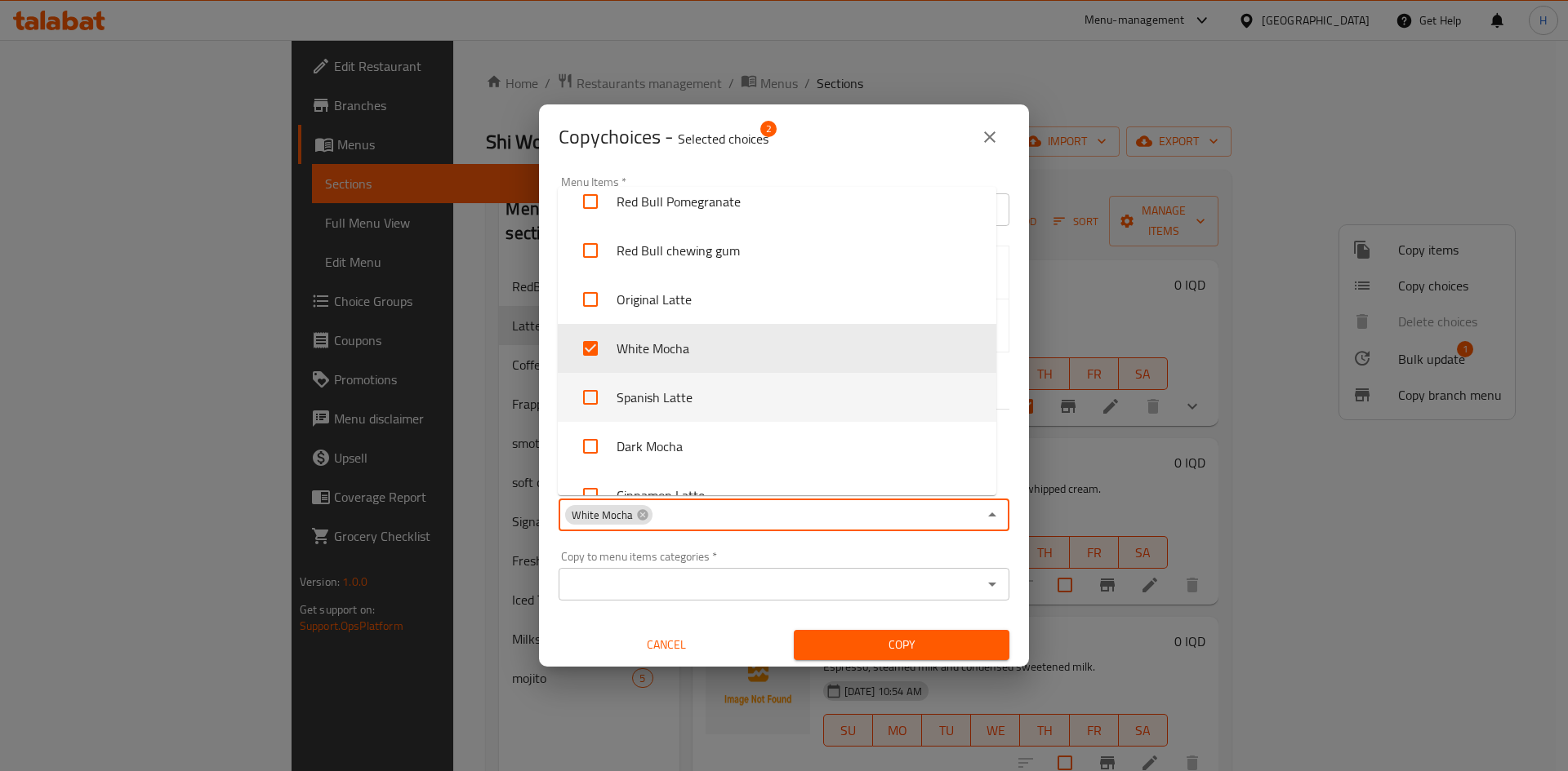
click at [676, 388] on li "Spanish Latte" at bounding box center [777, 397] width 439 height 49
checkbox input "true"
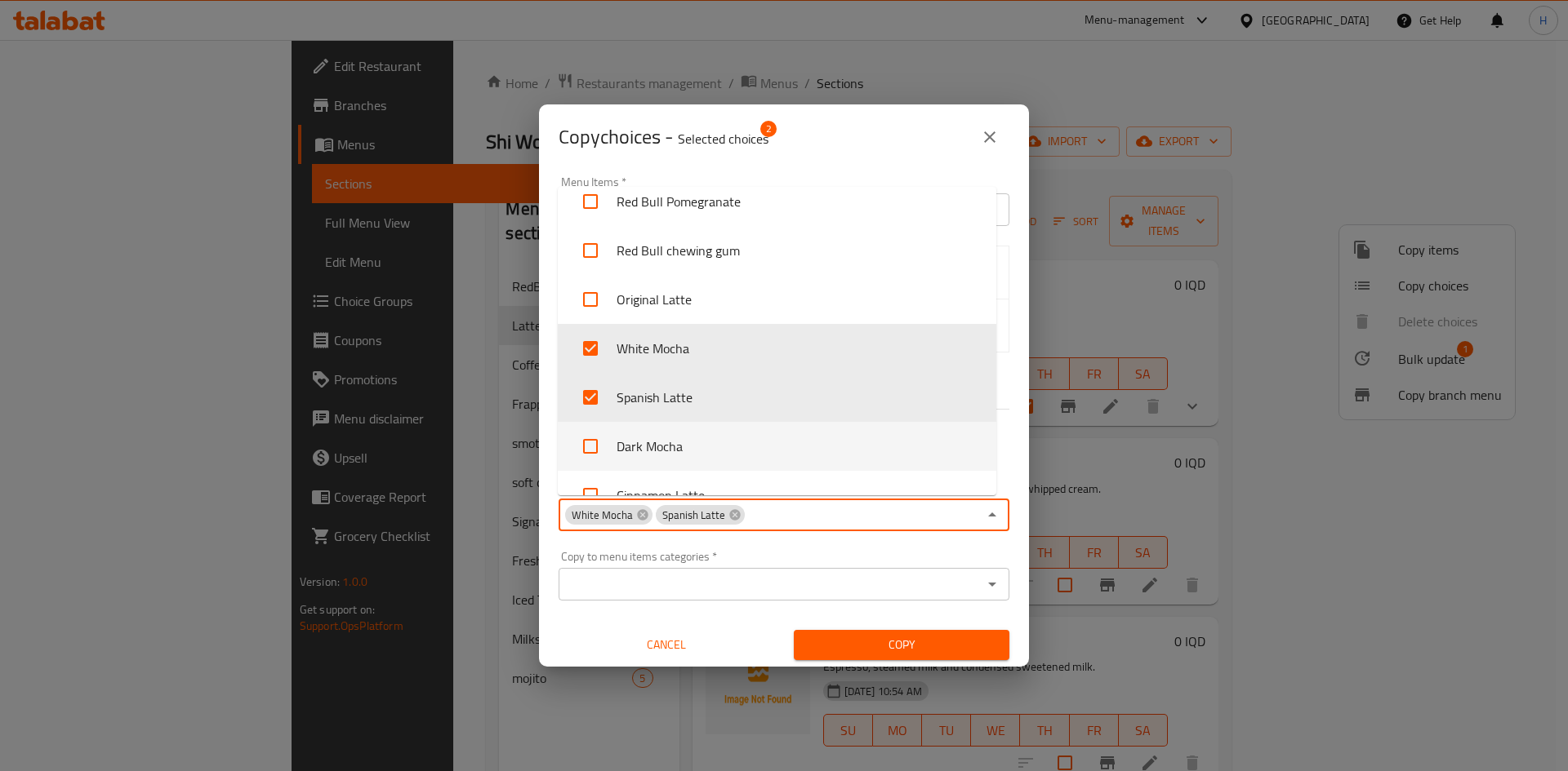
click at [684, 438] on li "Dark Mocha" at bounding box center [777, 446] width 439 height 49
checkbox input "true"
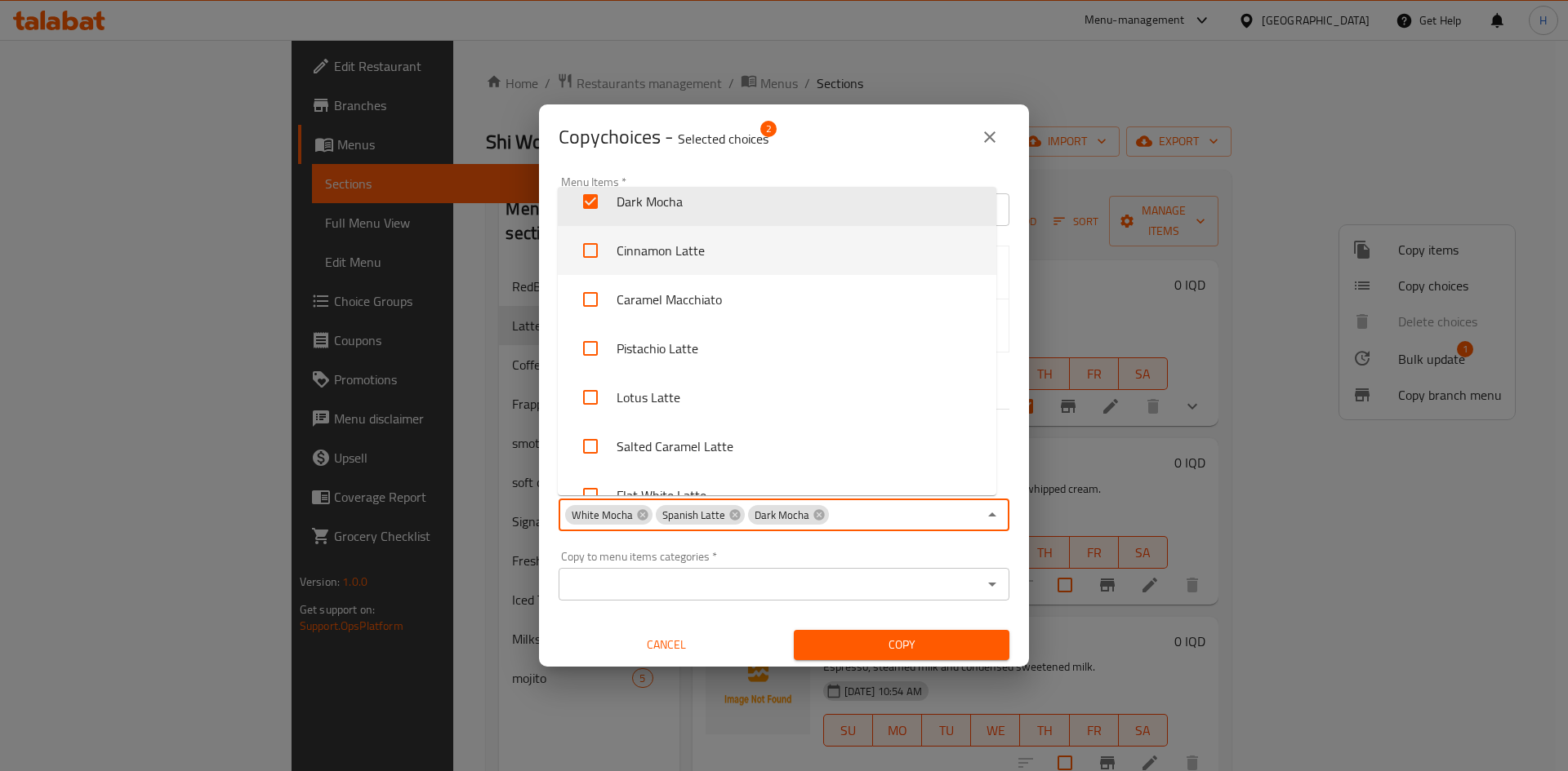
click at [686, 256] on li "Cinnamon Latte" at bounding box center [777, 251] width 439 height 49
checkbox input "true"
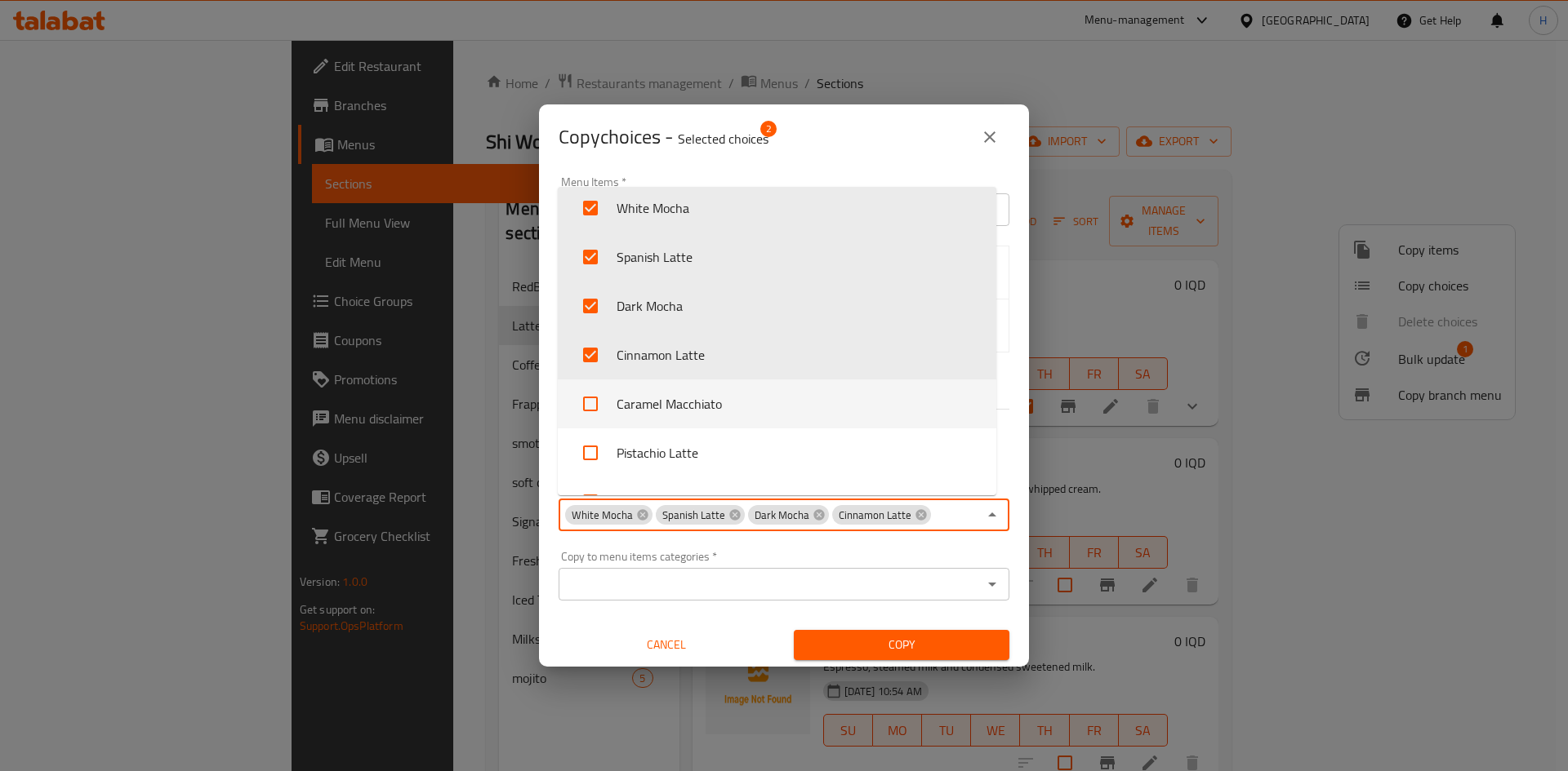
click at [674, 408] on li "Caramel Macchiato" at bounding box center [777, 404] width 439 height 49
checkbox input "true"
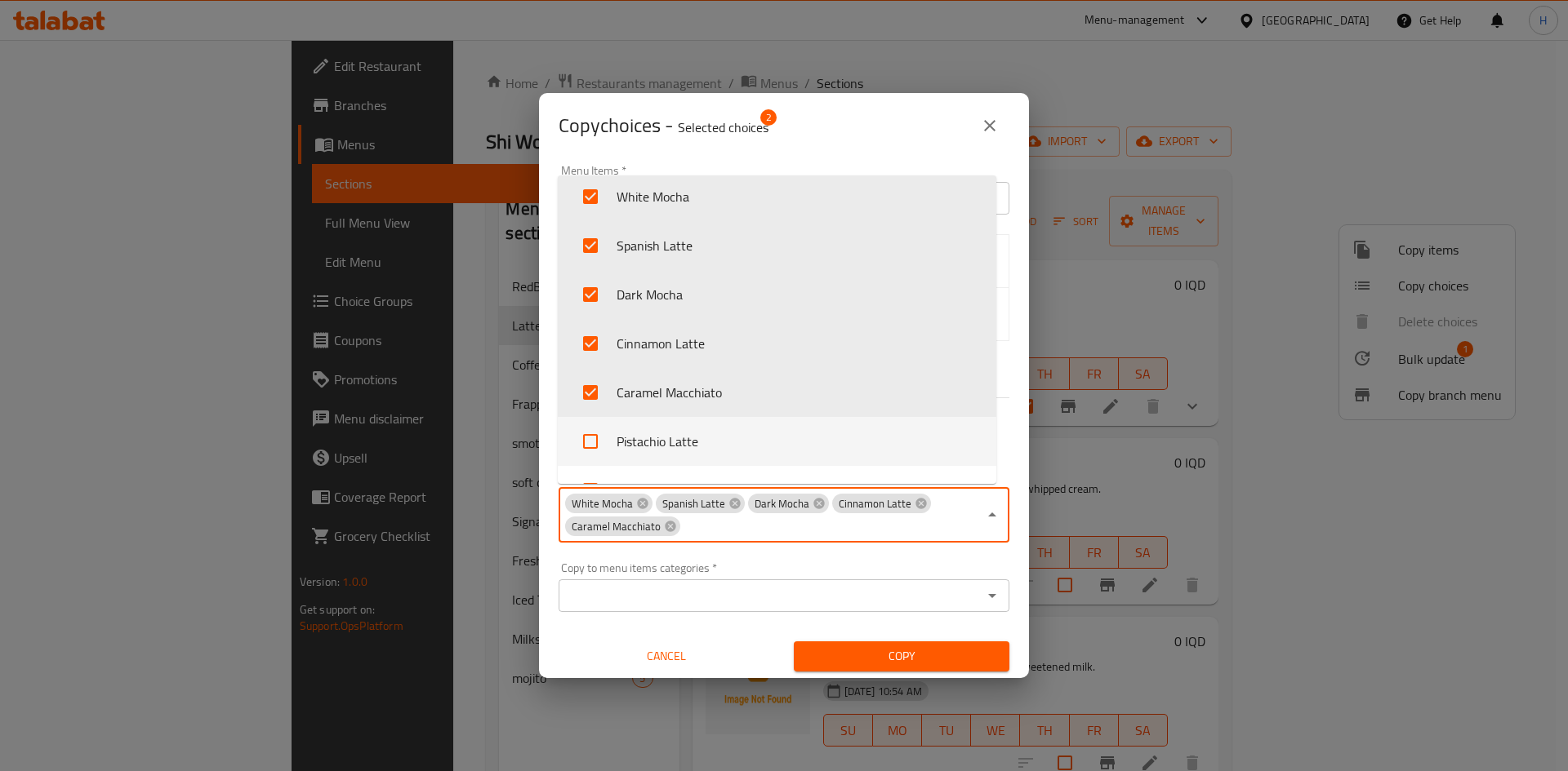
click at [668, 442] on li "Pistachio Latte" at bounding box center [777, 441] width 439 height 49
checkbox input "true"
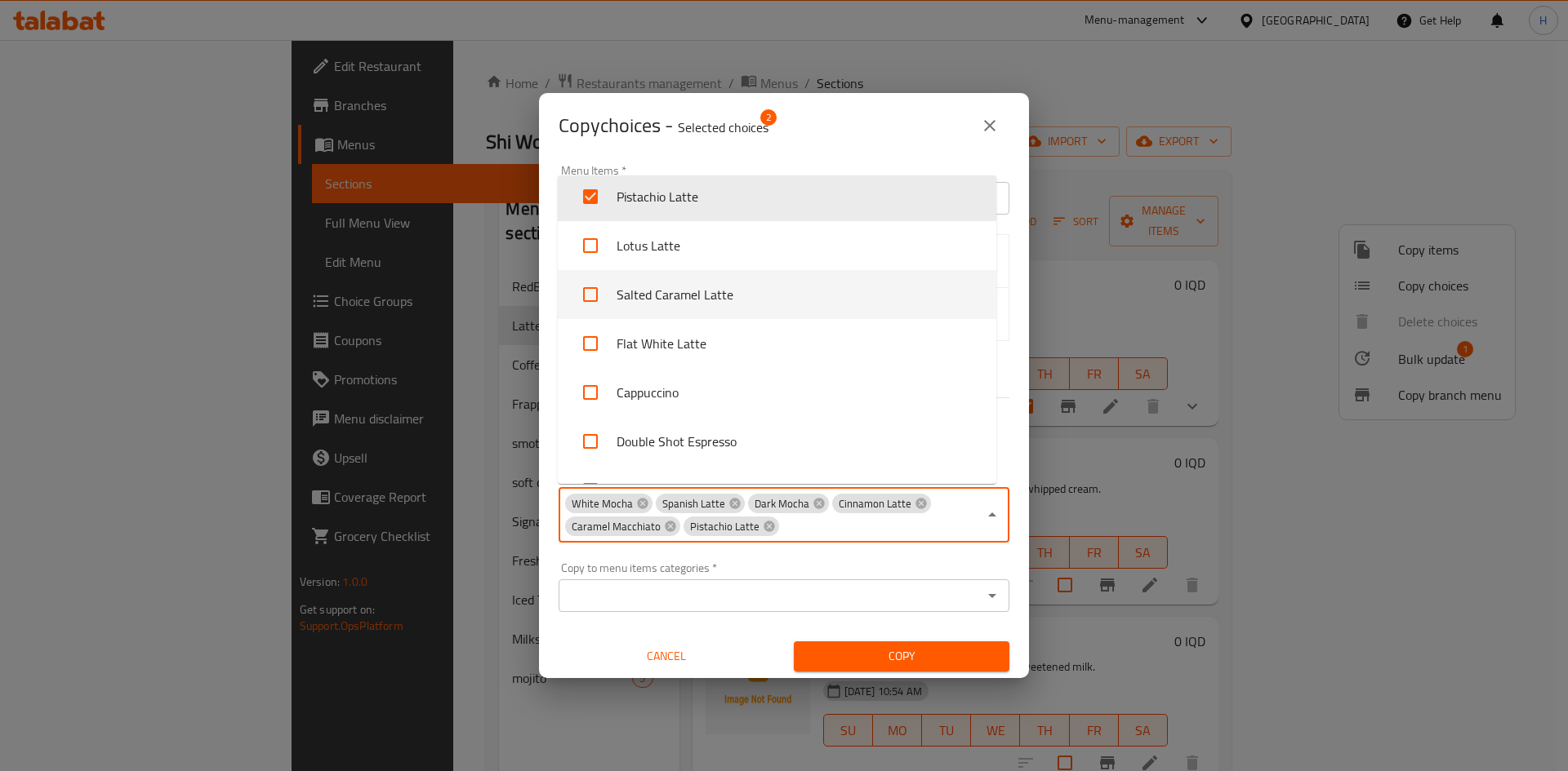
click at [678, 263] on li "Lotus Latte" at bounding box center [777, 246] width 439 height 49
checkbox input "true"
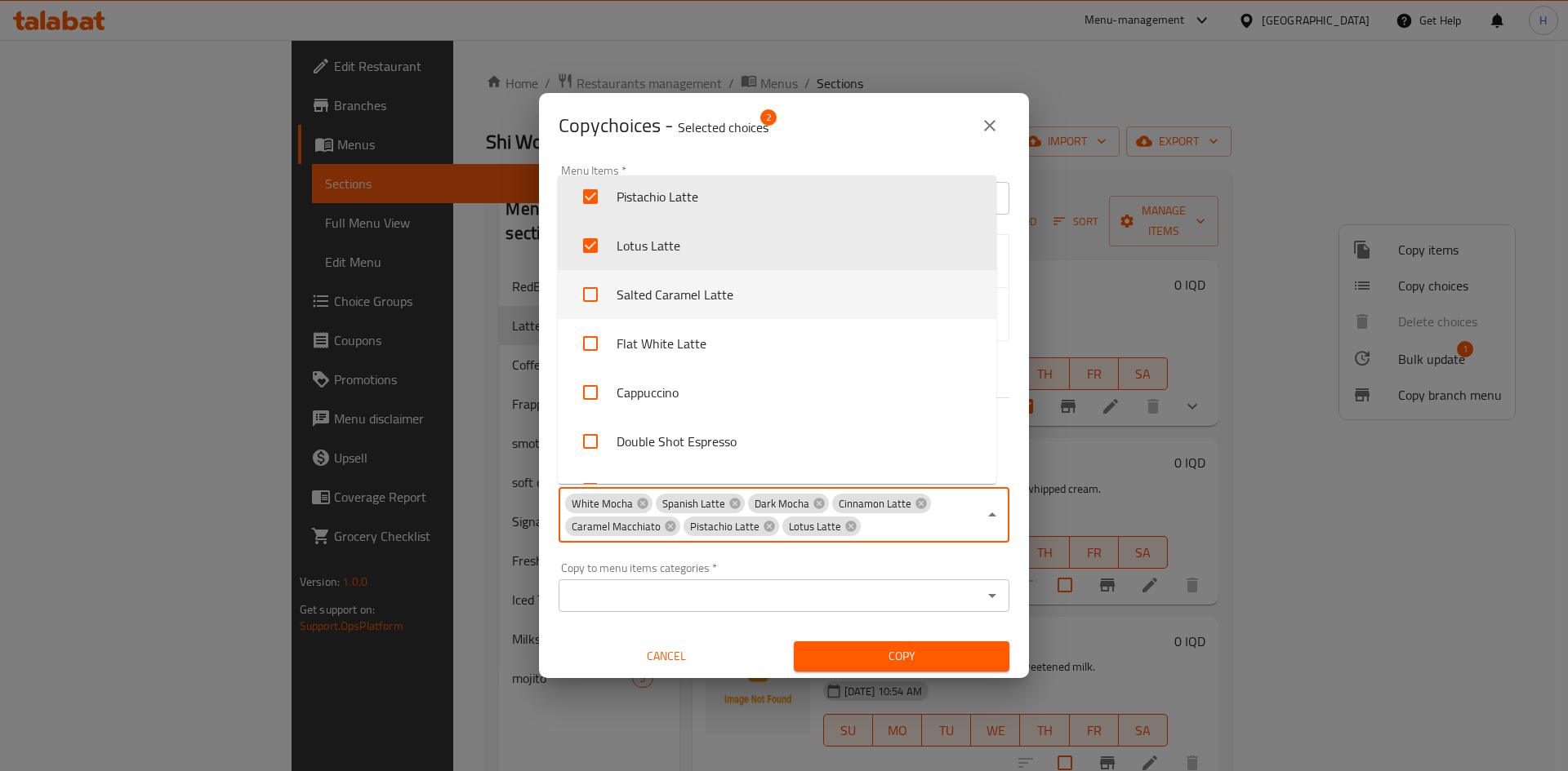
click at [688, 304] on li "Salted Caramel Latte" at bounding box center [777, 295] width 439 height 49
checkbox input "true"
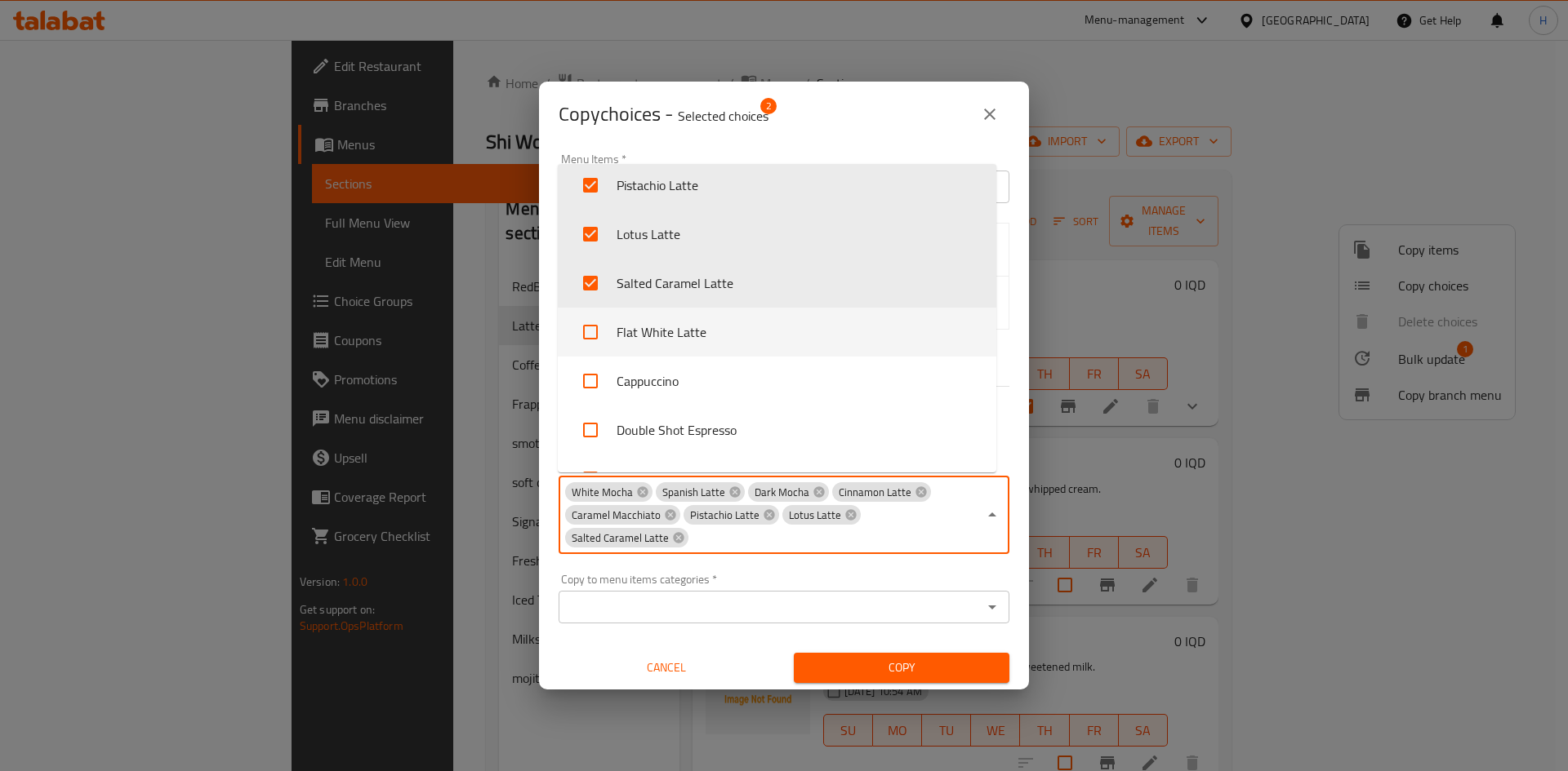
click at [690, 346] on li "Flat White Latte" at bounding box center [777, 332] width 439 height 49
checkbox input "true"
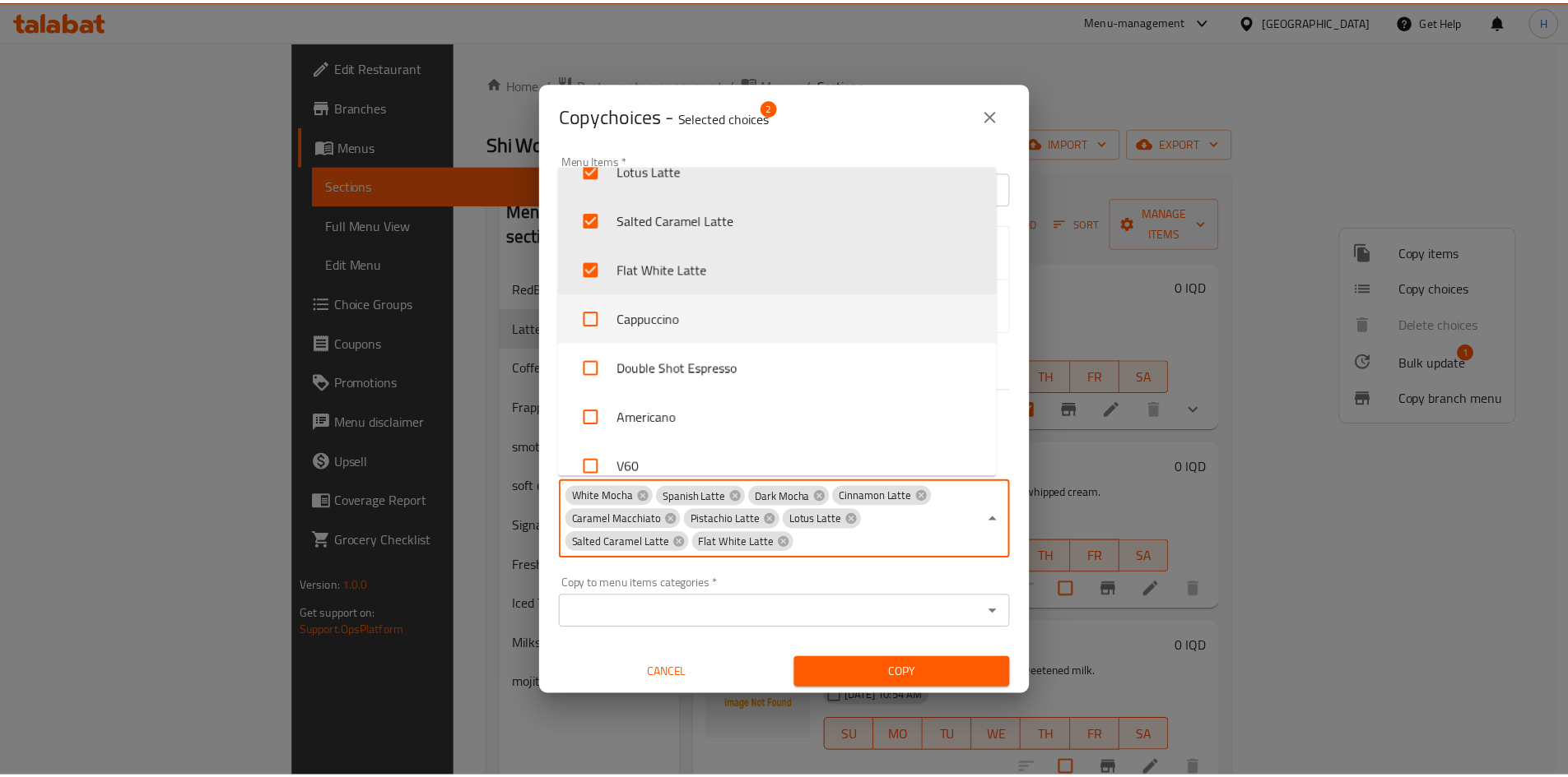
scroll to position [717, 0]
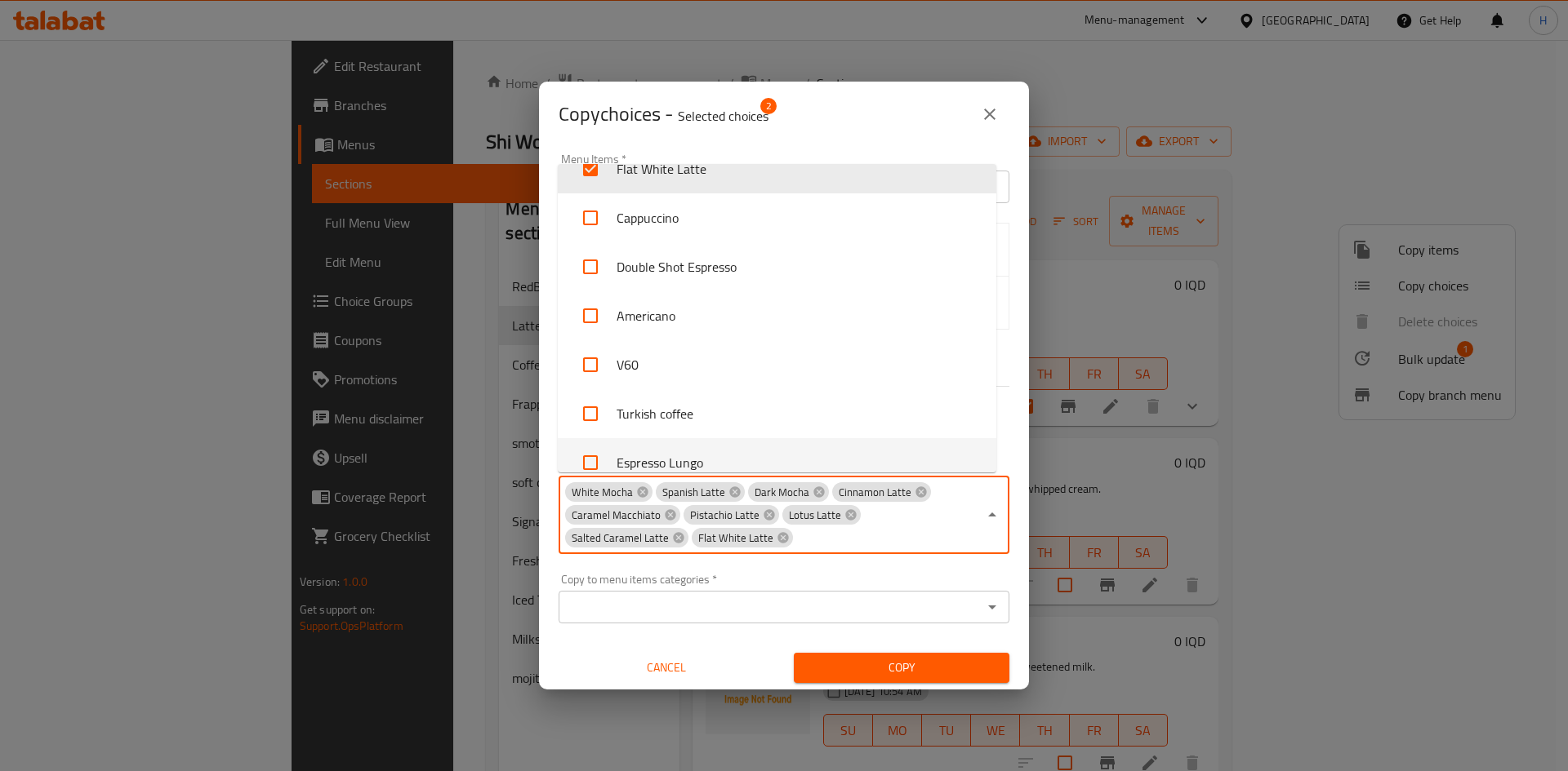
click at [901, 571] on div "Copy to menu items categories   * Copy to menu items categories *" at bounding box center [784, 599] width 471 height 69
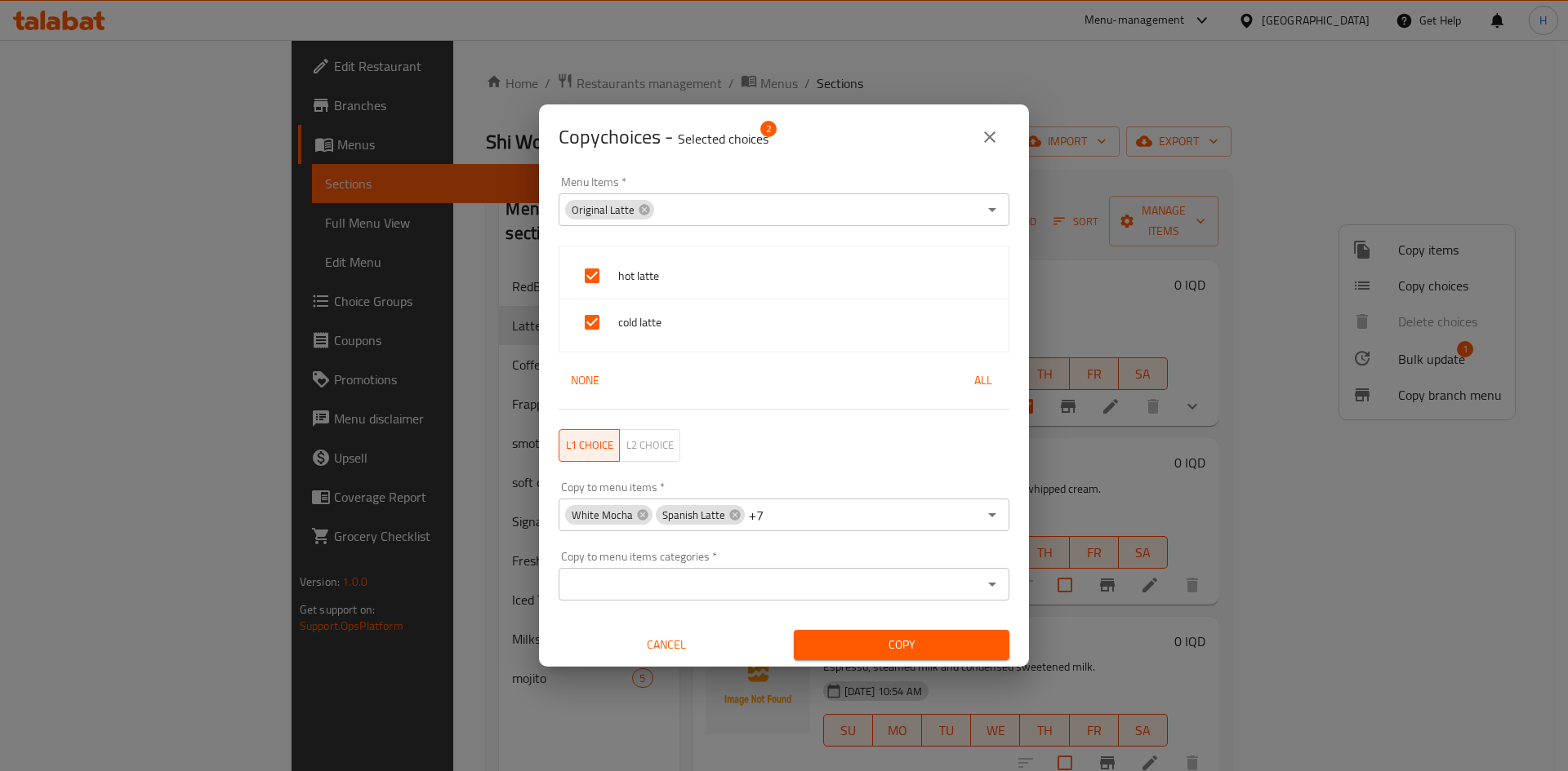
click at [929, 640] on span "Copy" at bounding box center [902, 645] width 190 height 21
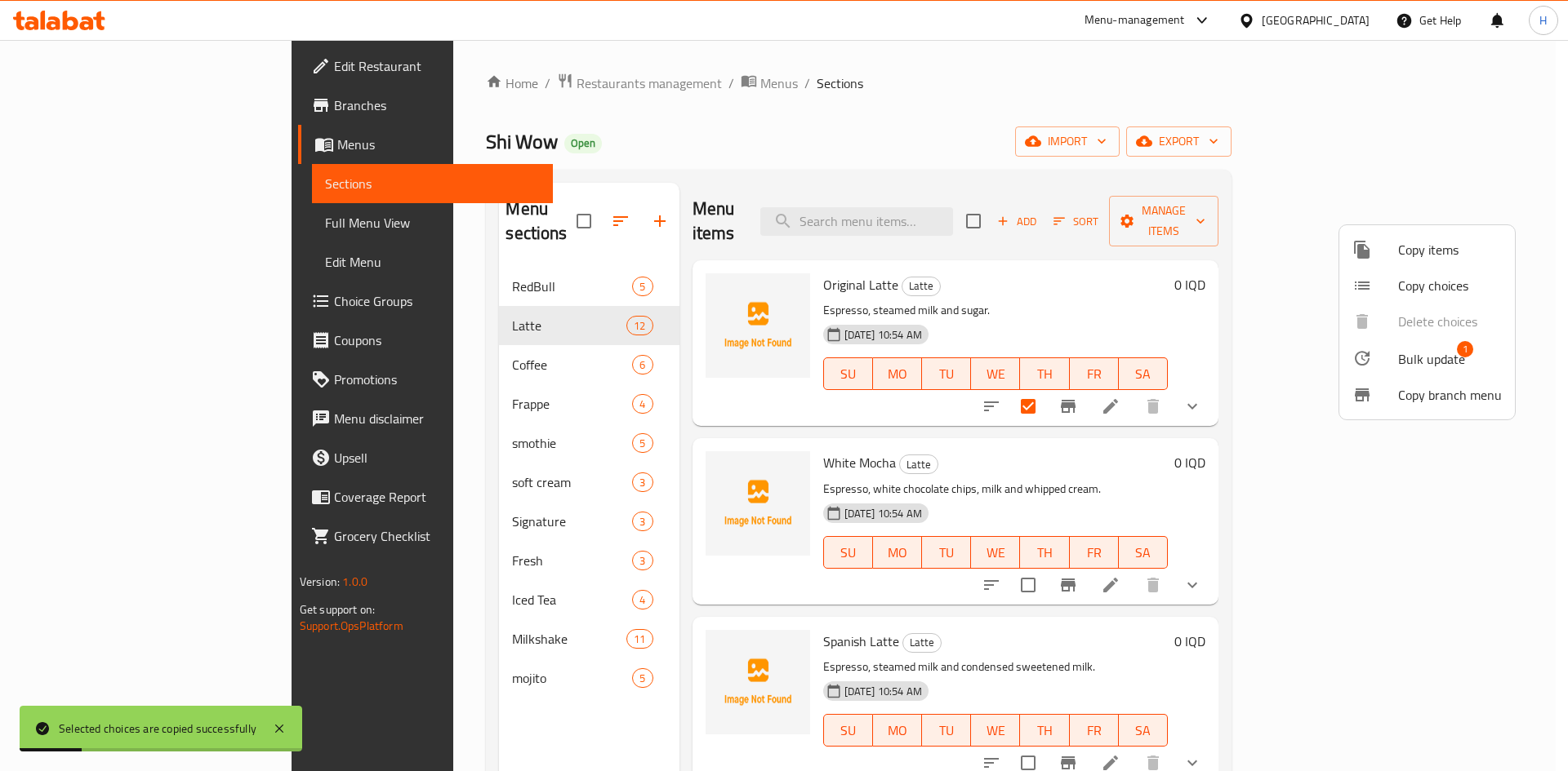
click at [1106, 143] on div at bounding box center [784, 385] width 1568 height 771
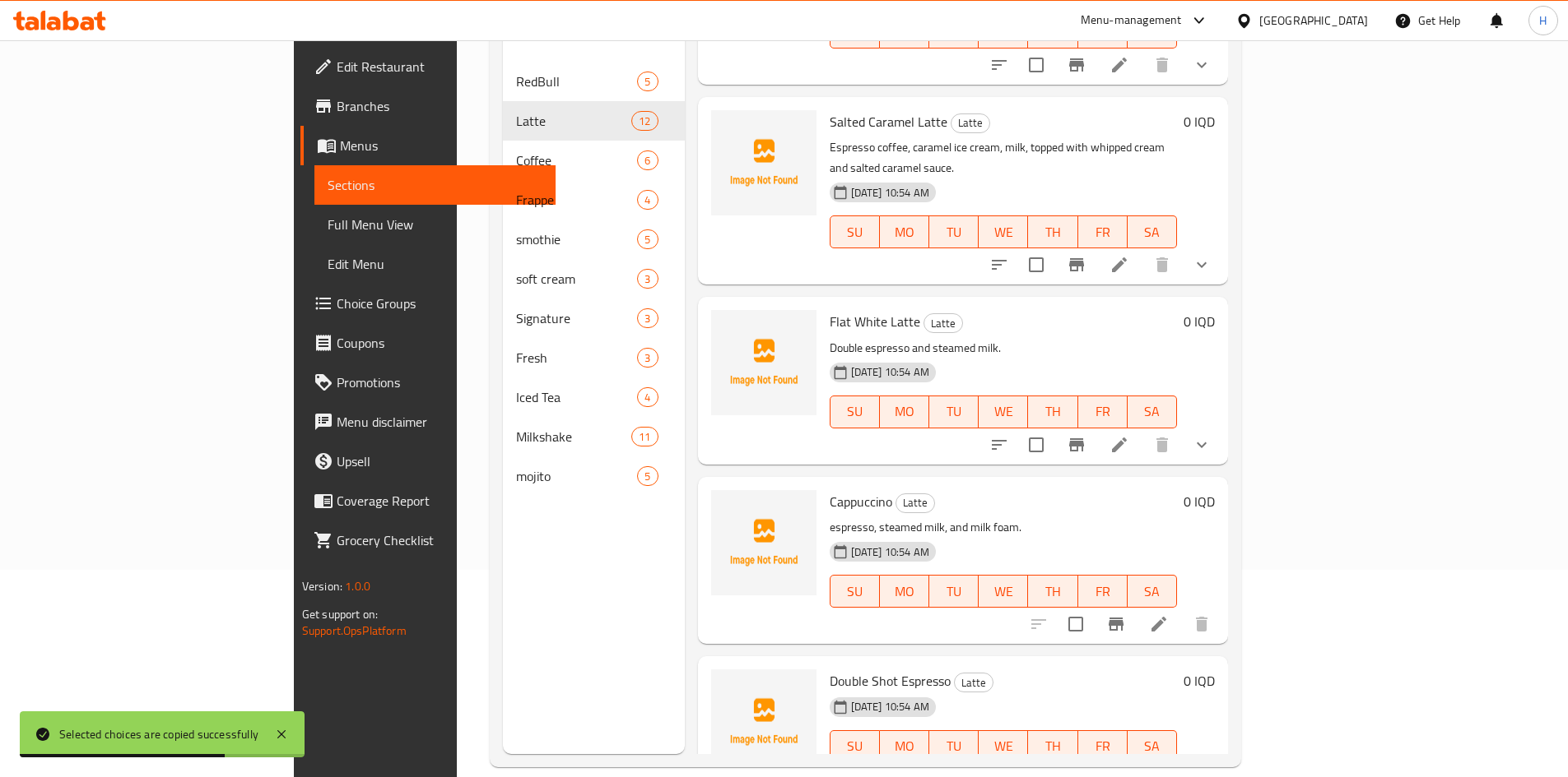
scroll to position [230, 0]
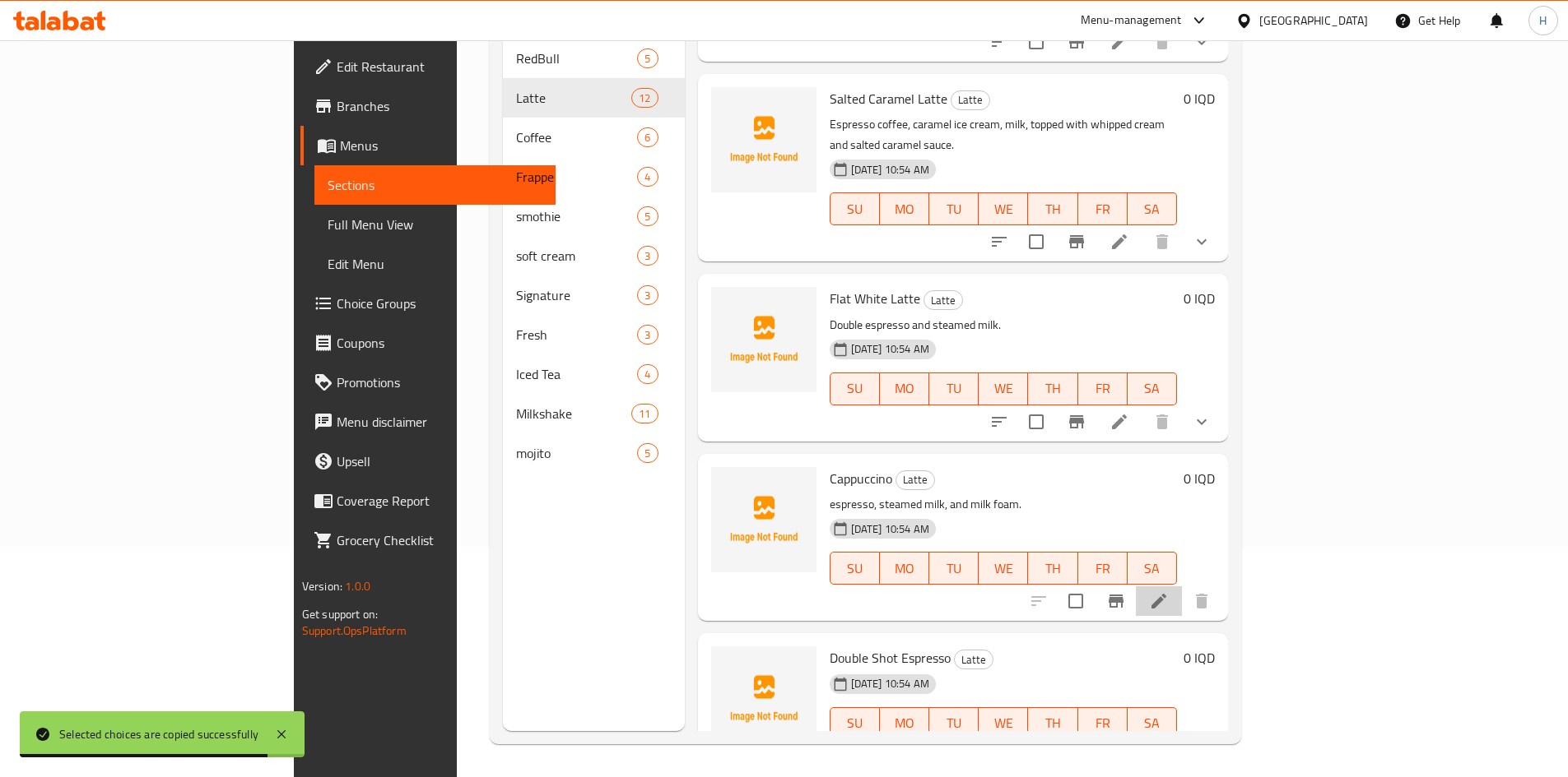
click at [1182, 587] on li at bounding box center [1159, 601] width 46 height 29
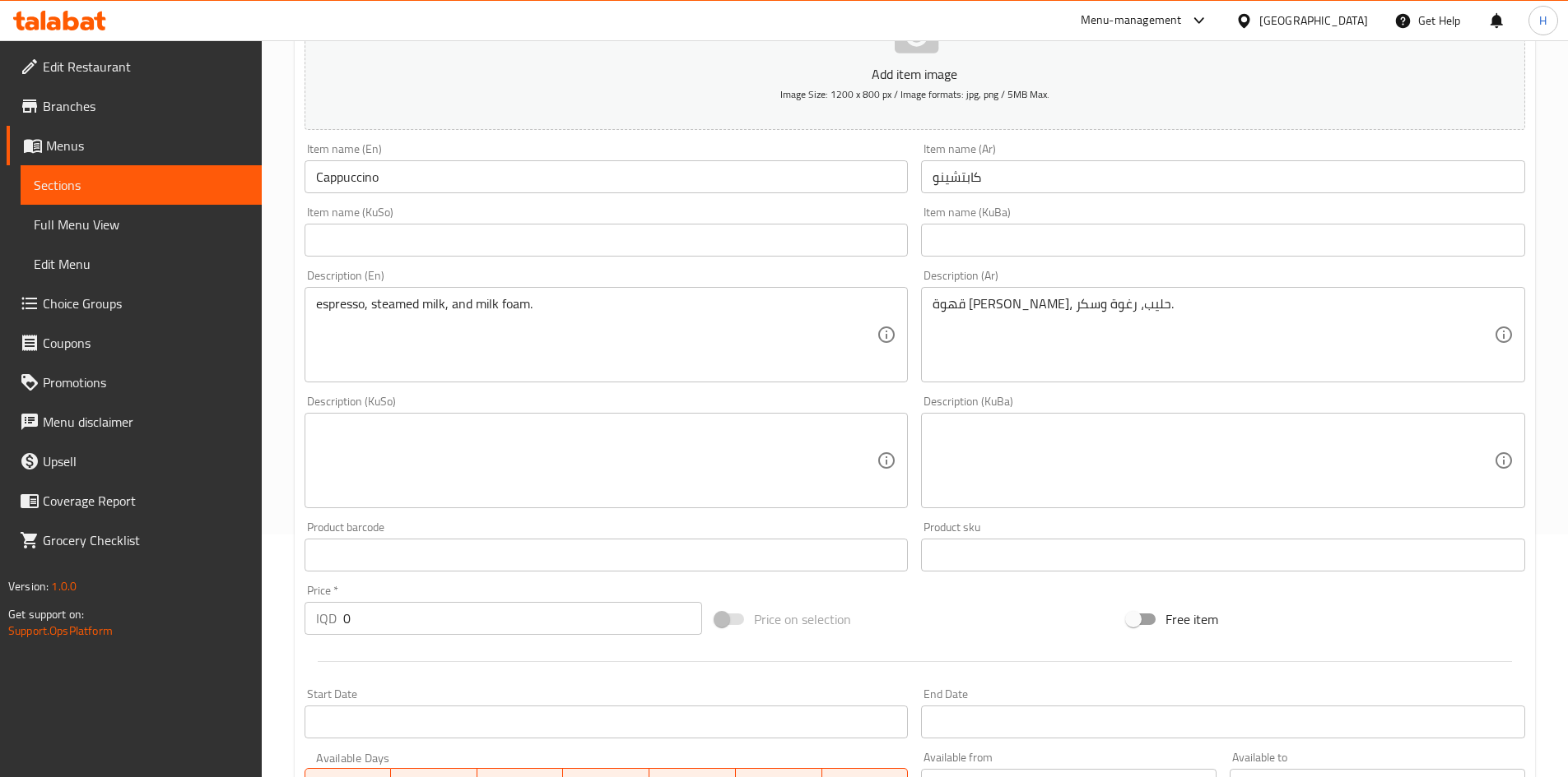
scroll to position [247, 0]
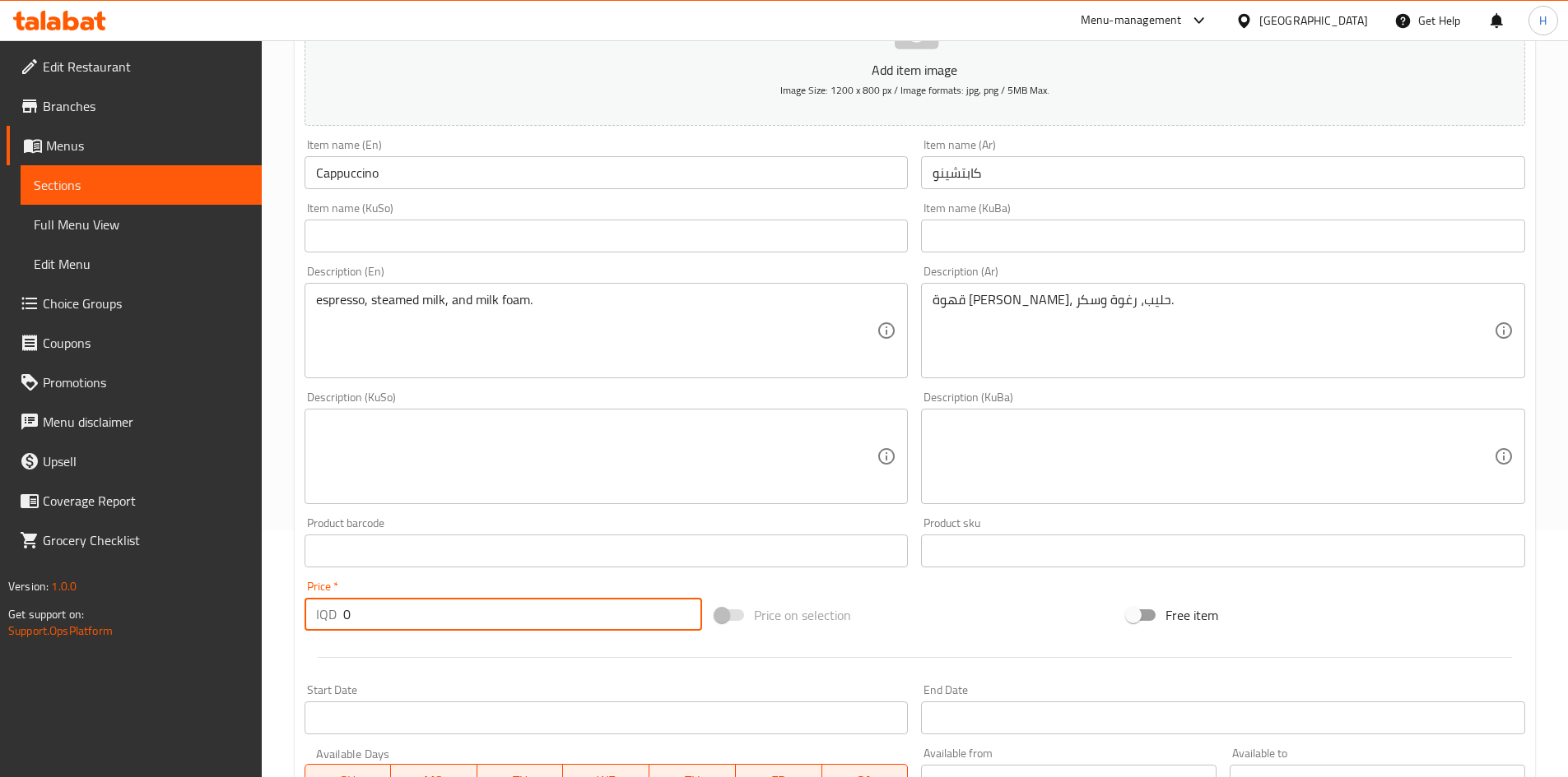
click at [371, 613] on input "0" at bounding box center [523, 614] width 360 height 33
type input "5"
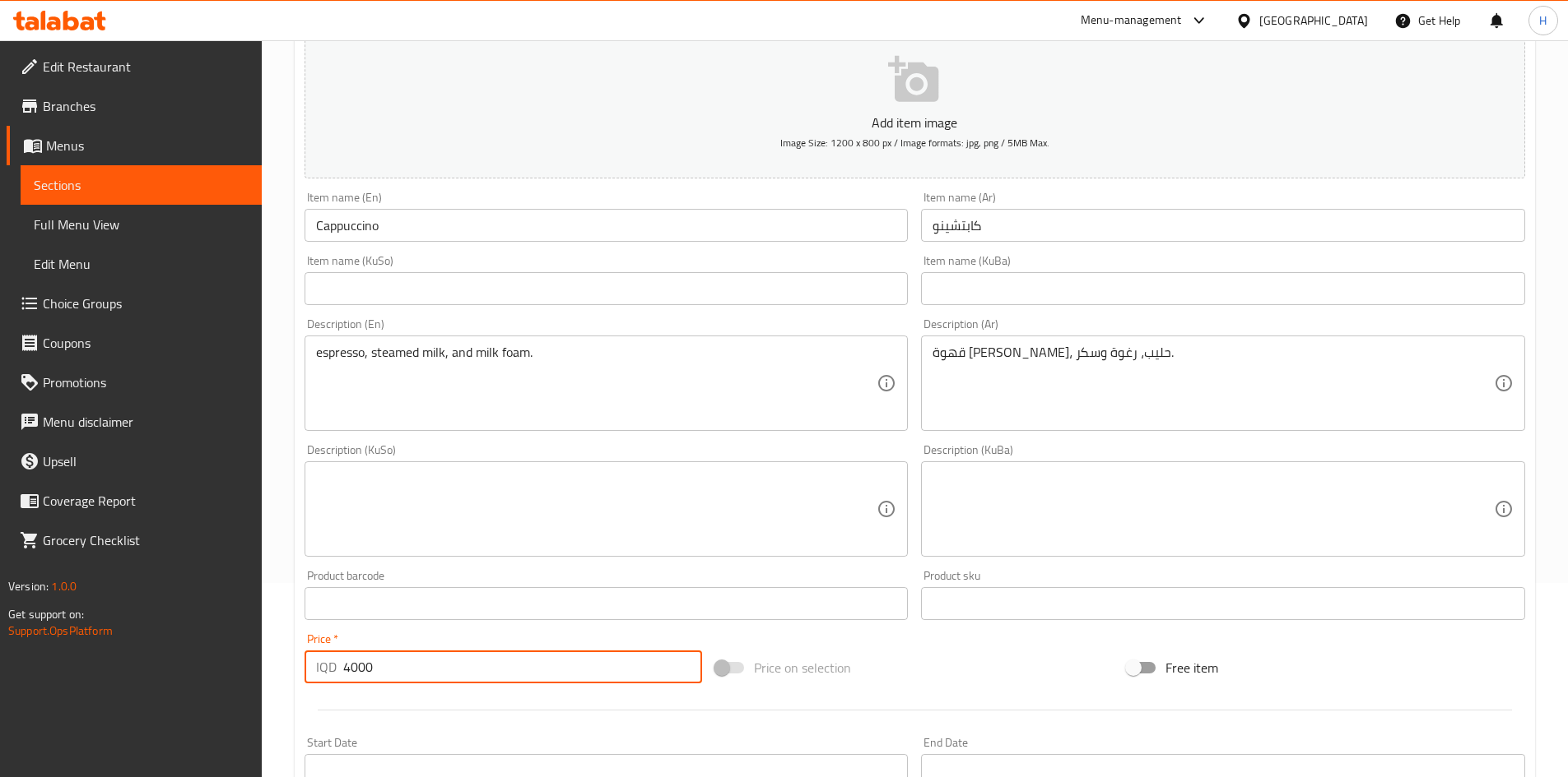
scroll to position [0, 0]
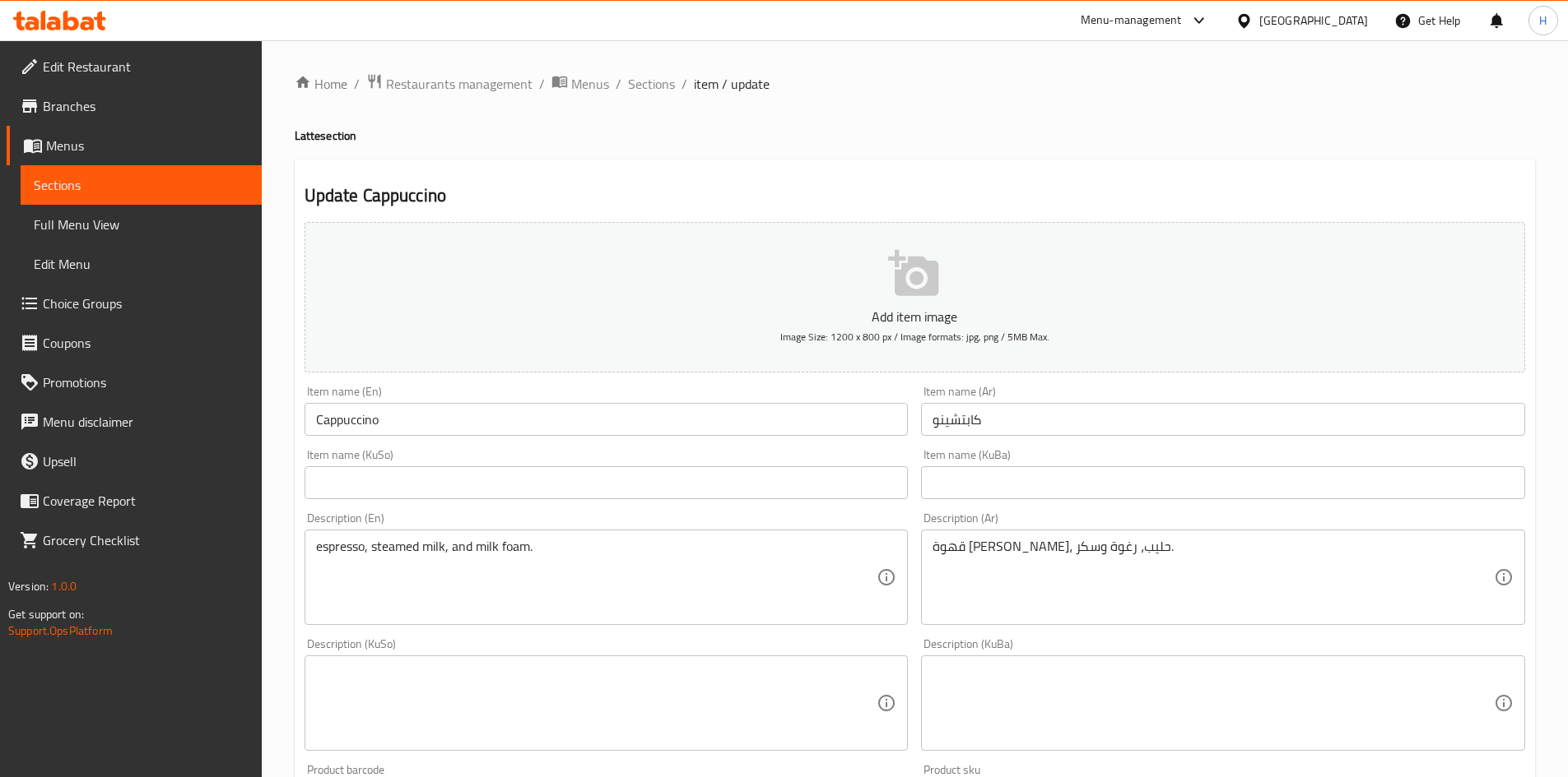
type input "4000"
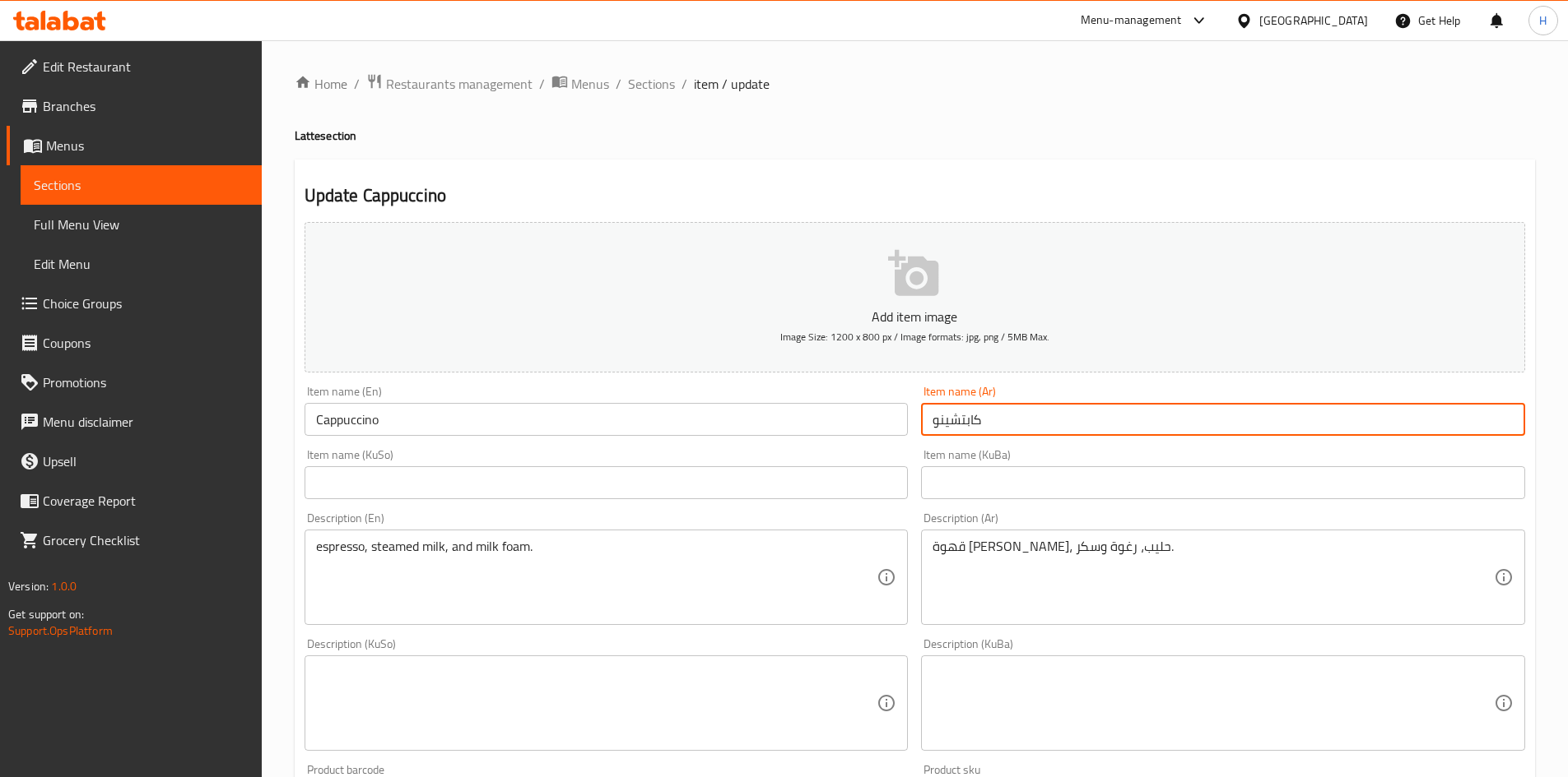
drag, startPoint x: 1035, startPoint y: 424, endPoint x: 1043, endPoint y: 427, distance: 8.5
click at [1035, 424] on input "كابتشينو" at bounding box center [1223, 419] width 604 height 33
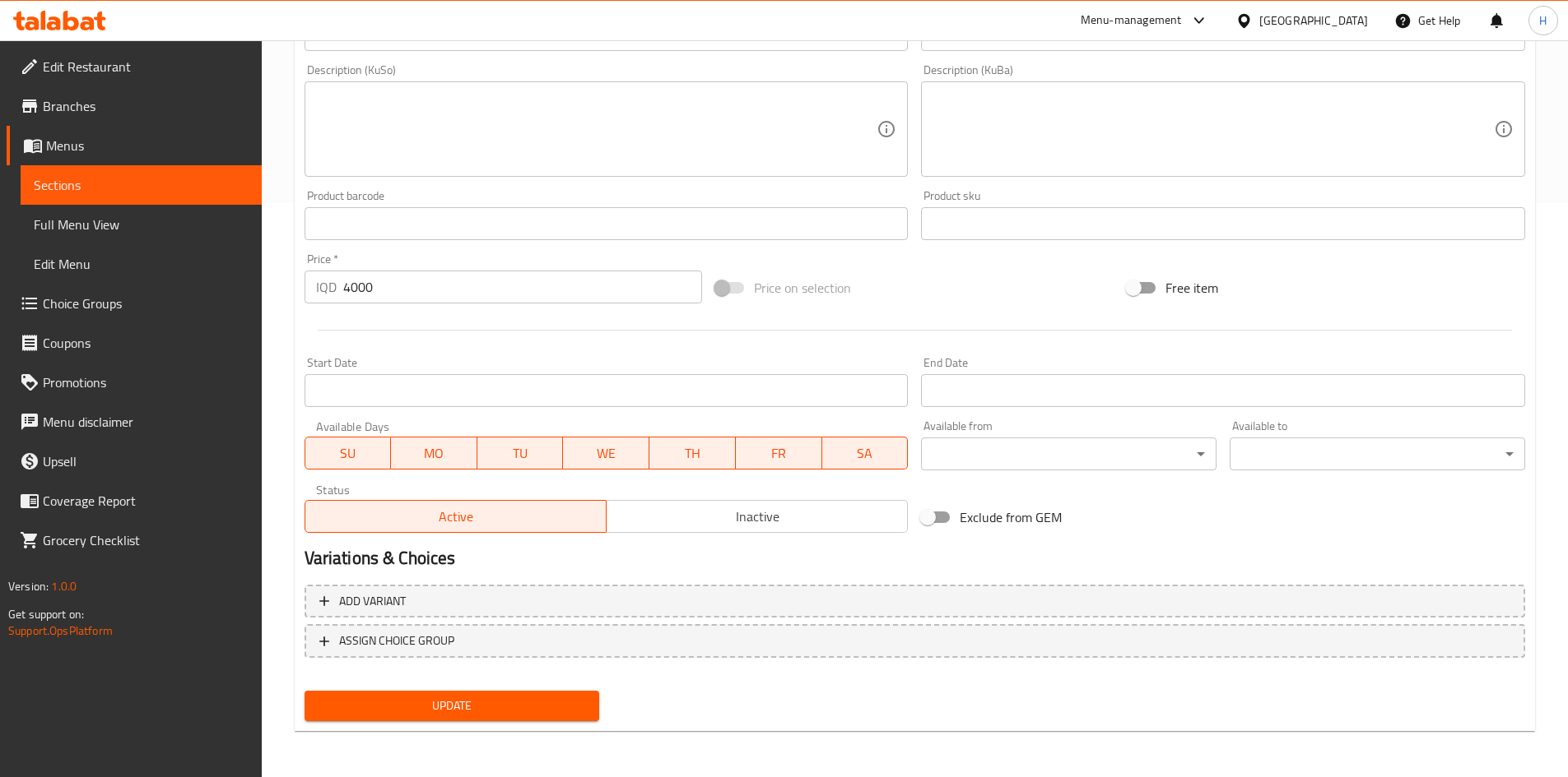
type input "كابتشينو"
click at [525, 699] on span "Update" at bounding box center [453, 706] width 269 height 21
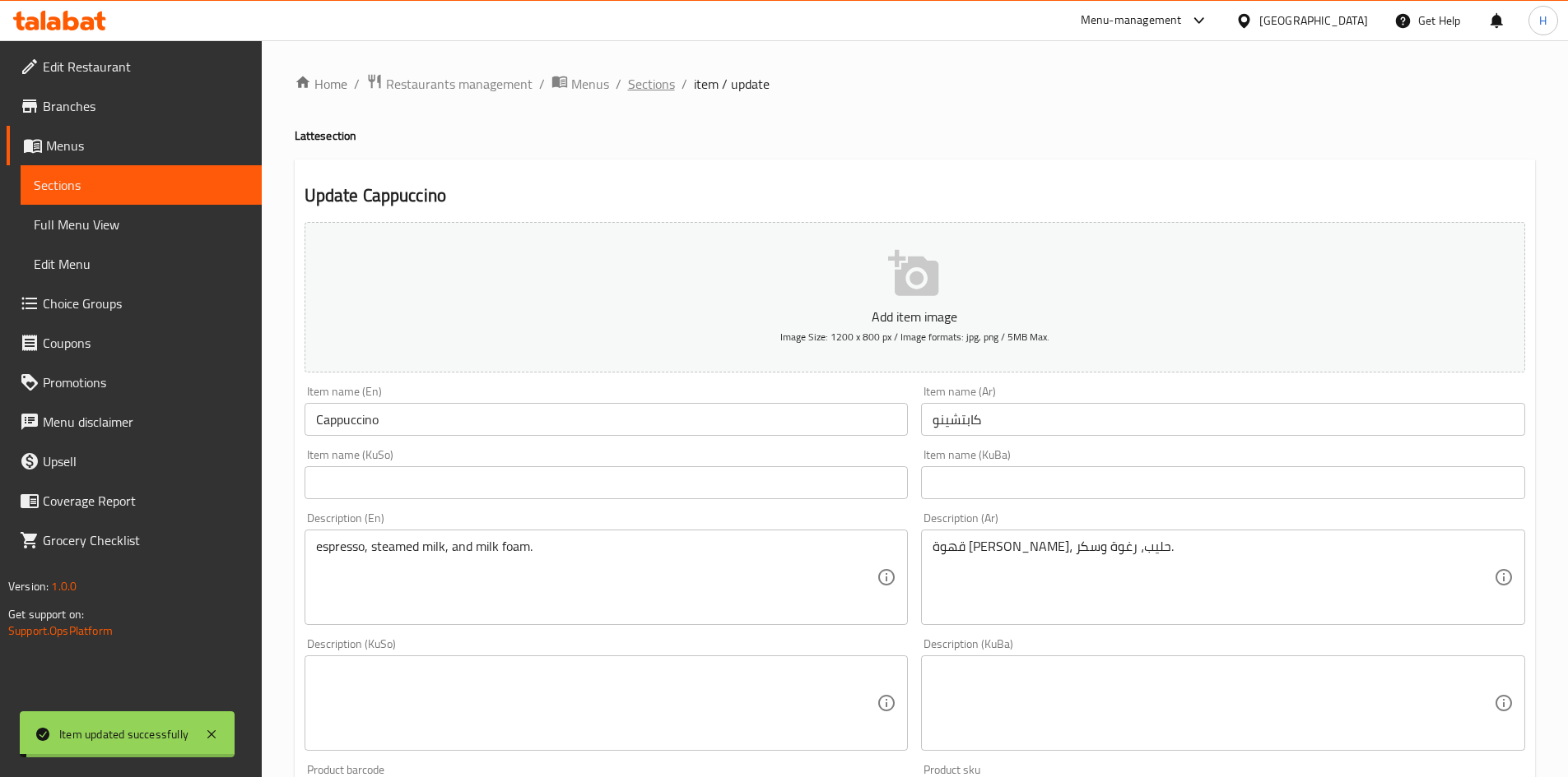
click at [655, 85] on span "Sections" at bounding box center [651, 83] width 47 height 20
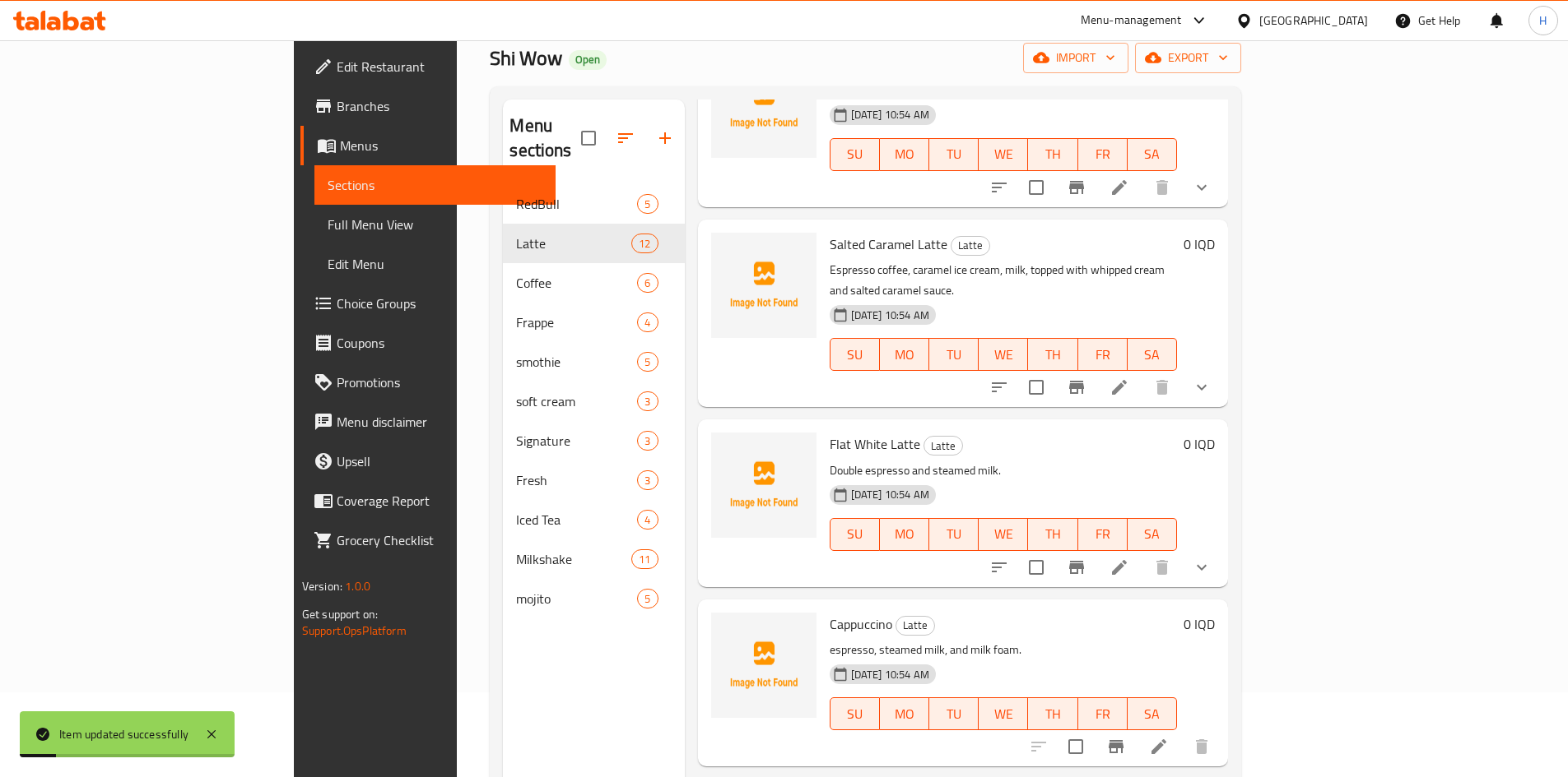
scroll to position [230, 0]
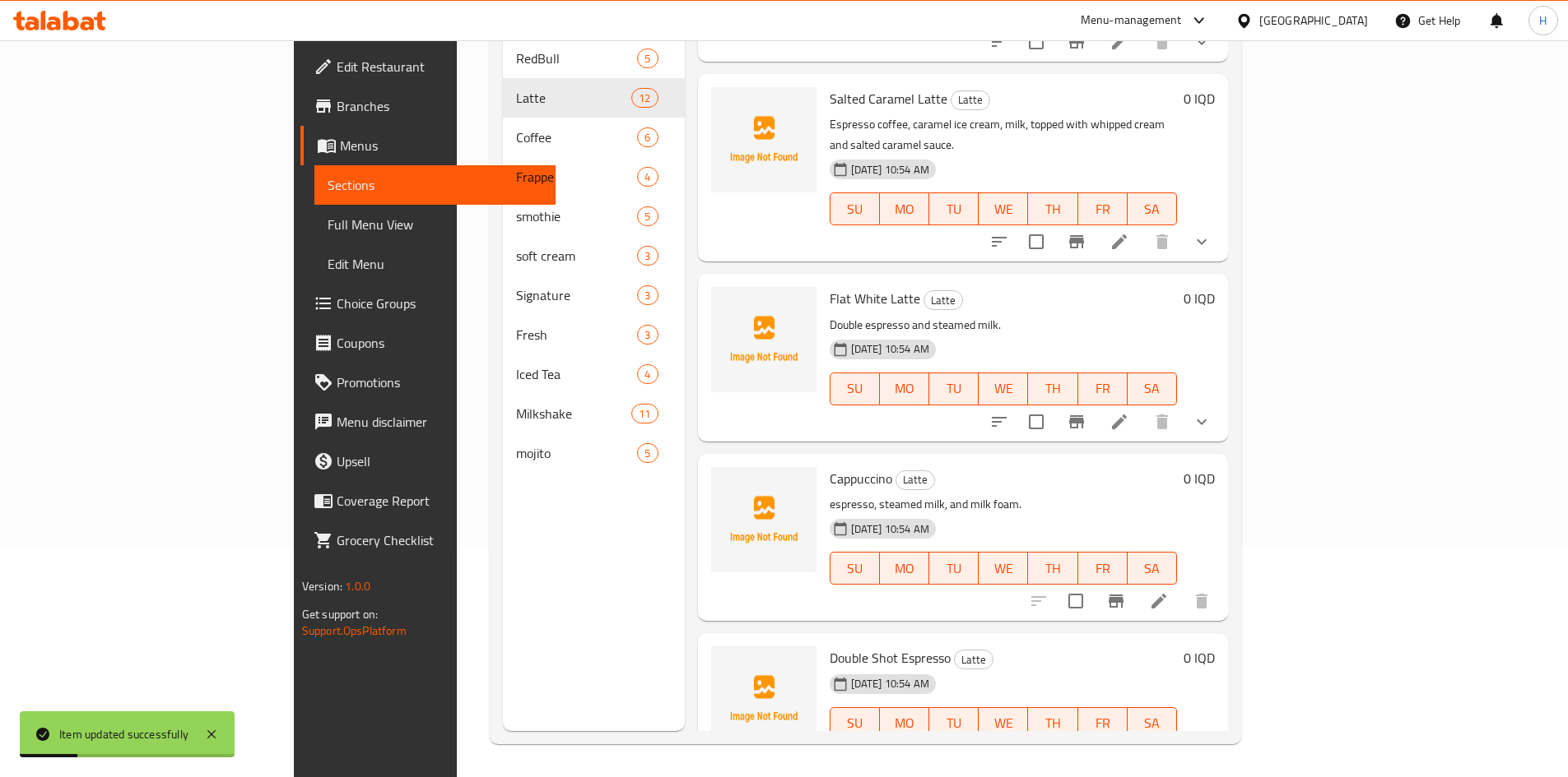
click at [1215, 468] on h6 "0 IQD" at bounding box center [1199, 479] width 31 height 23
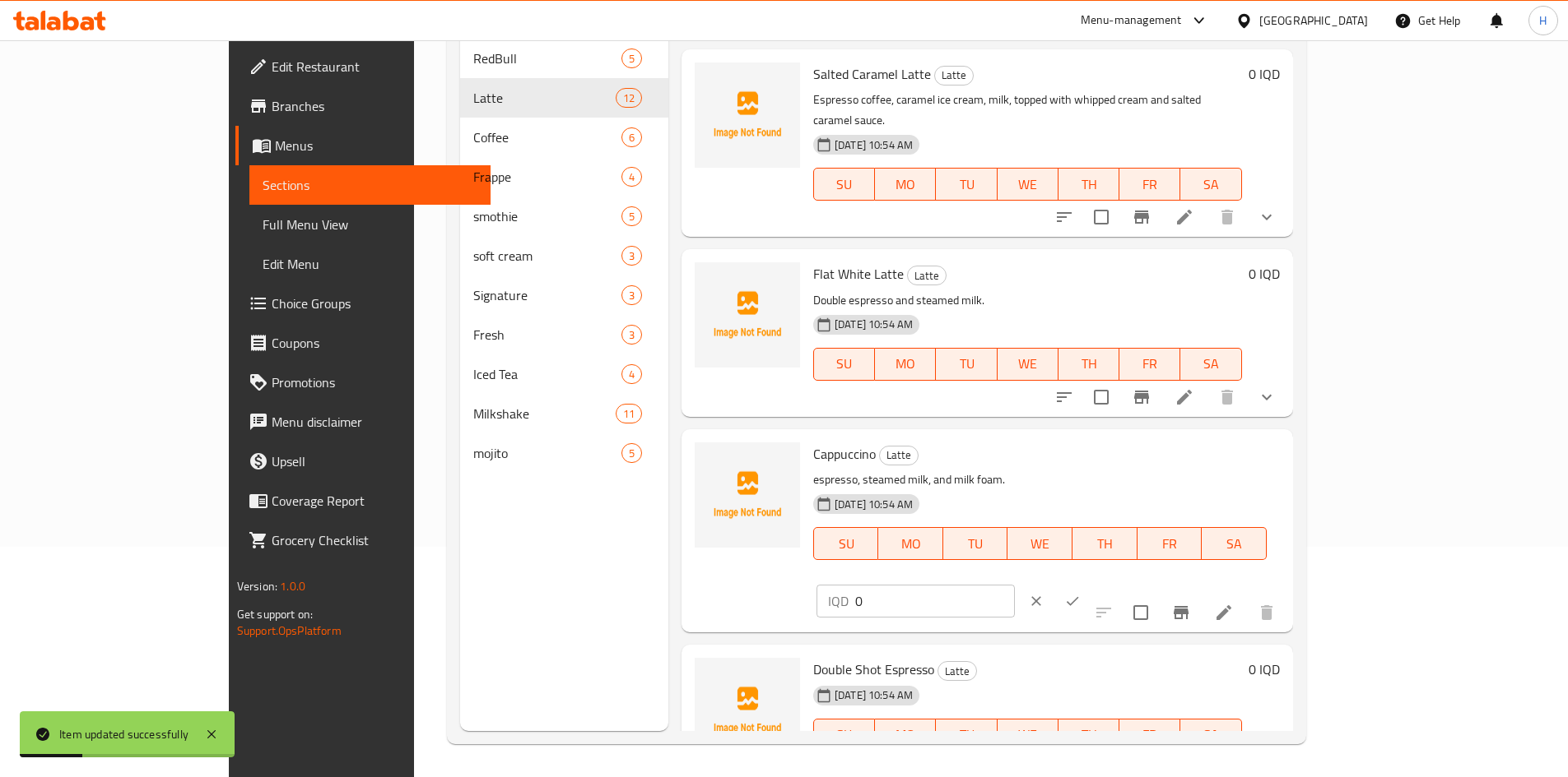
click at [1015, 585] on input "0" at bounding box center [935, 601] width 160 height 33
type input "4000"
click at [1091, 583] on button "ok" at bounding box center [1073, 601] width 36 height 36
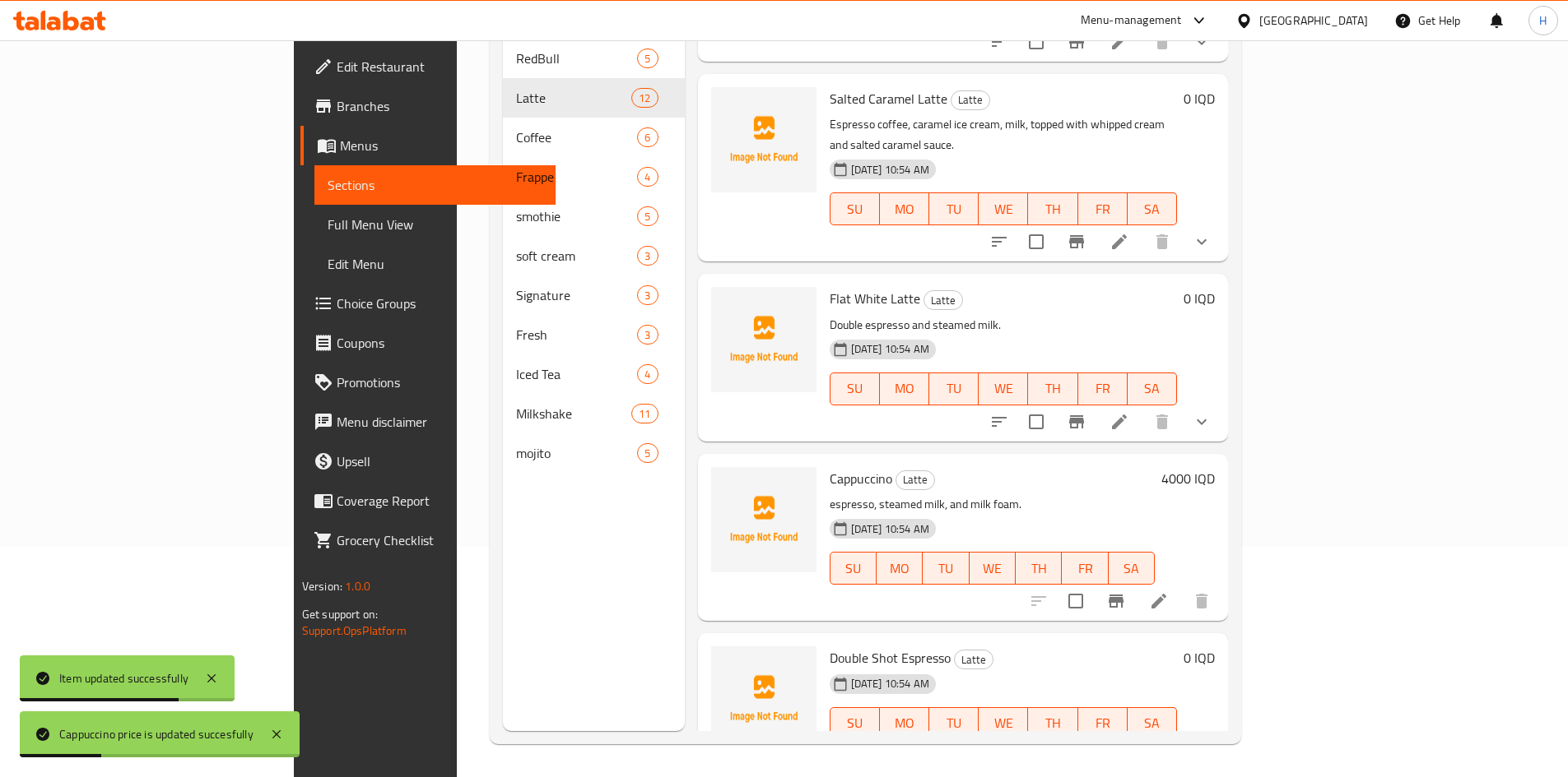
click at [1168, 747] on icon at bounding box center [1159, 756] width 20 height 20
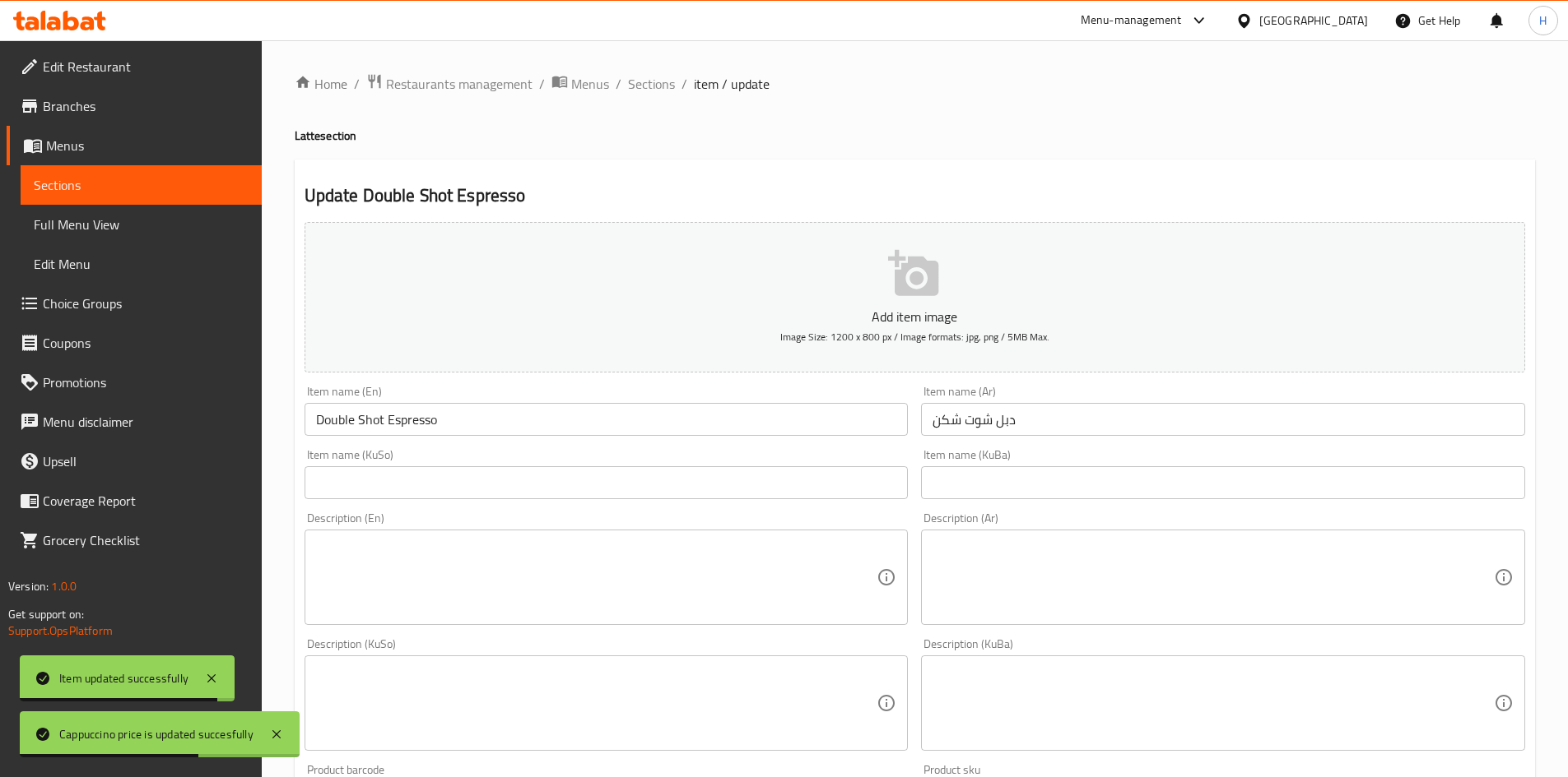
click at [419, 420] on input "Double Shot Espresso" at bounding box center [607, 419] width 604 height 33
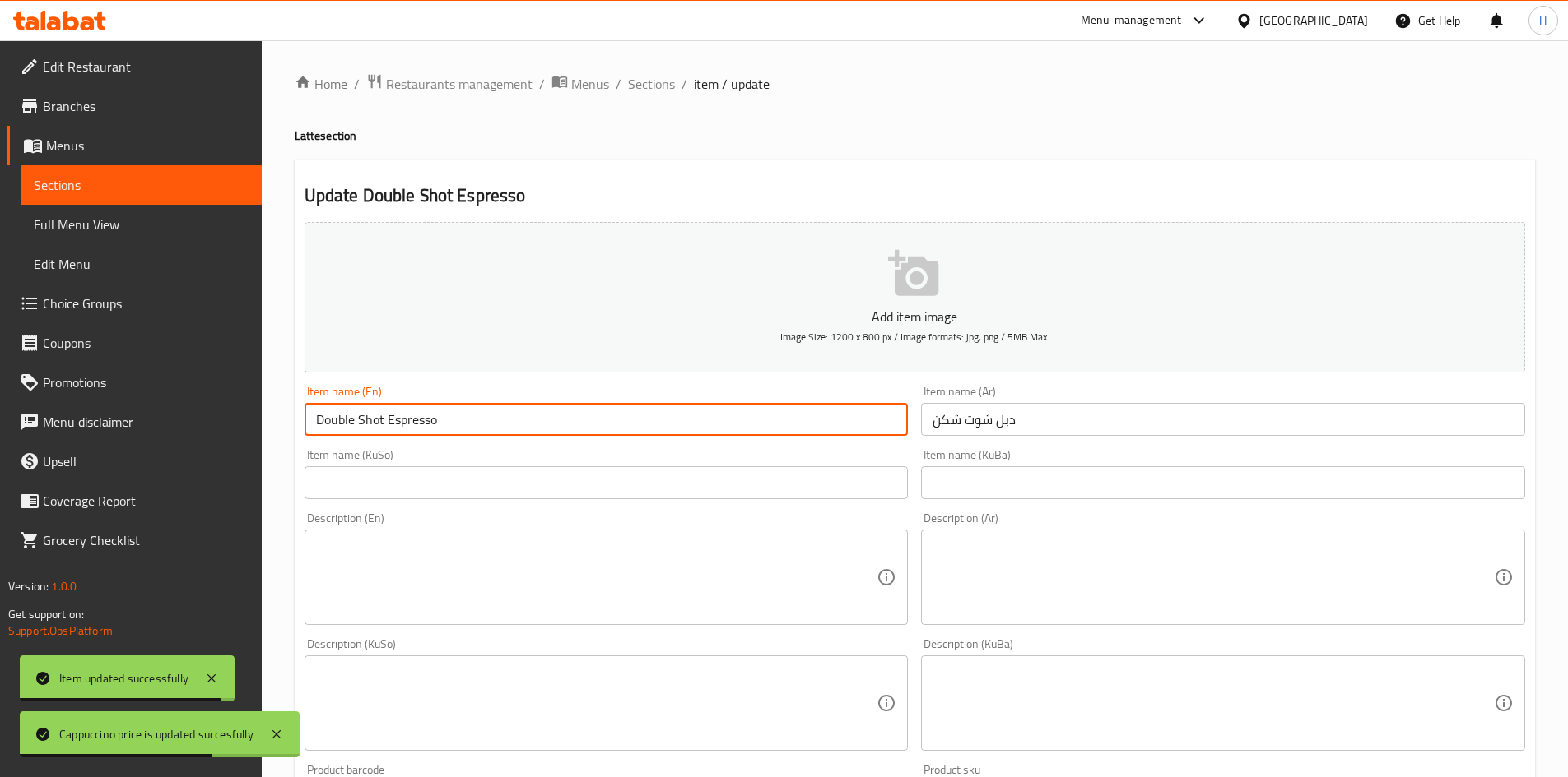
click at [419, 420] on input "Double Shot Espresso" at bounding box center [607, 419] width 604 height 33
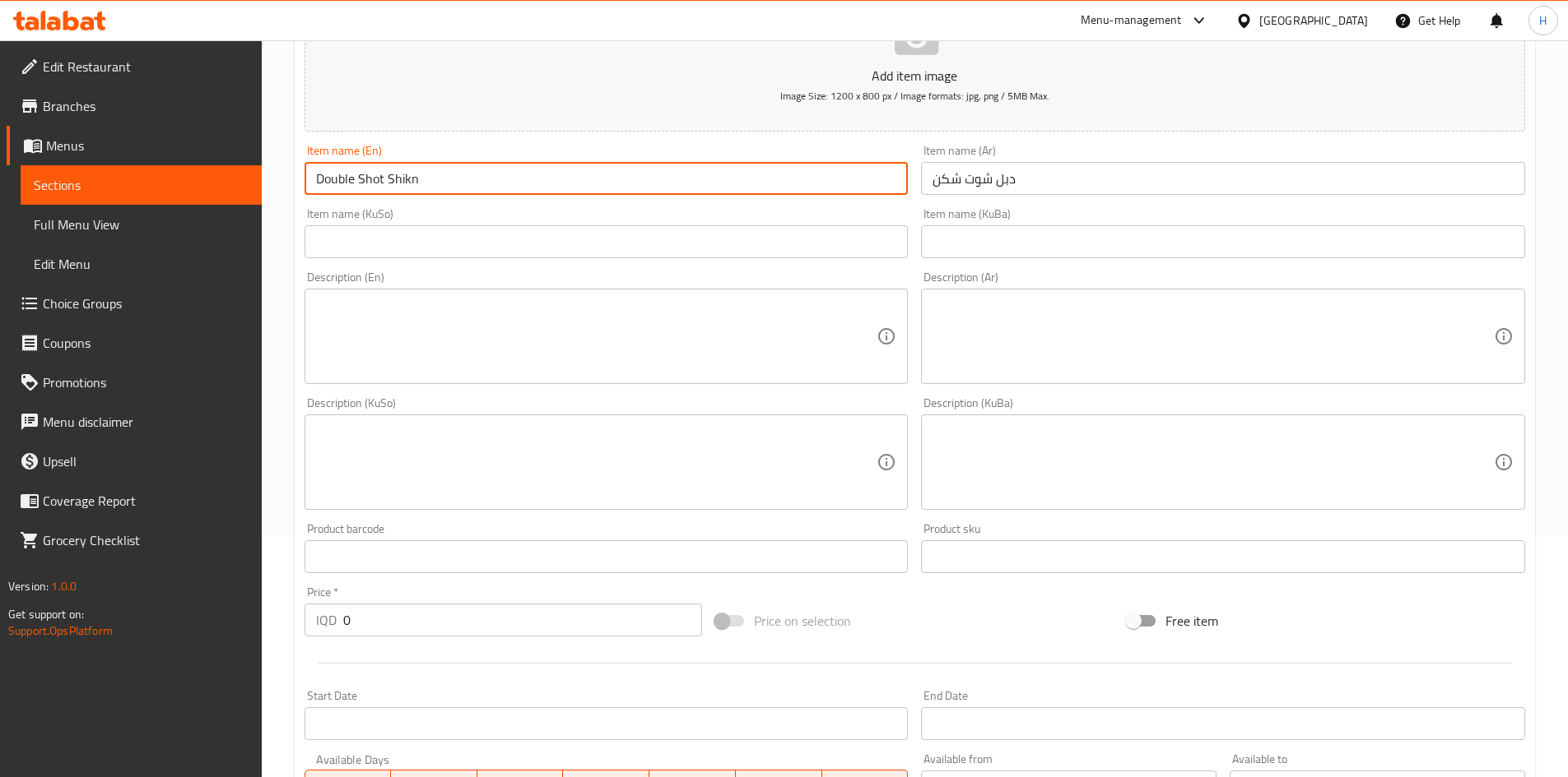
scroll to position [247, 0]
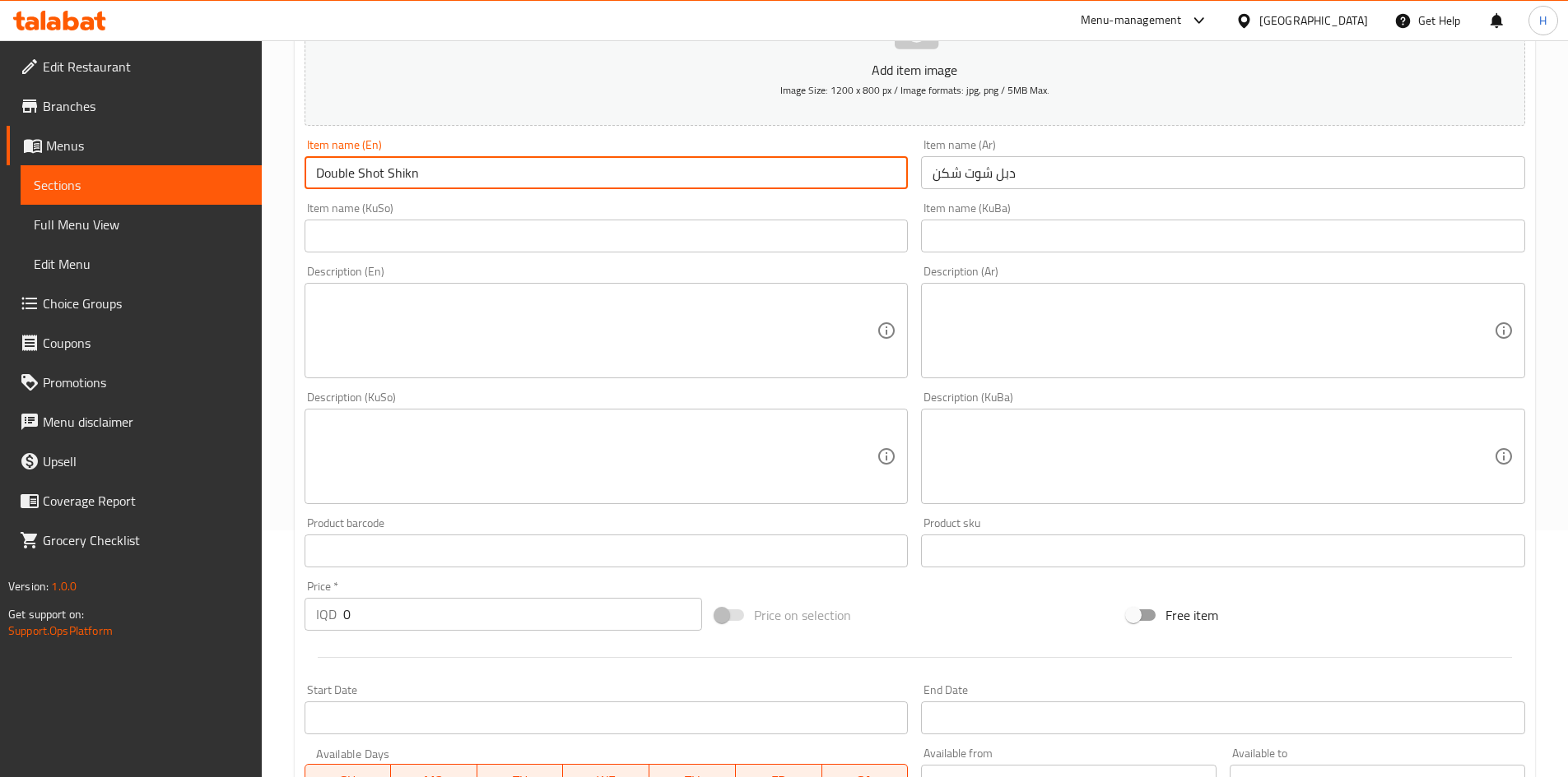
type input "Double Shot Shikn"
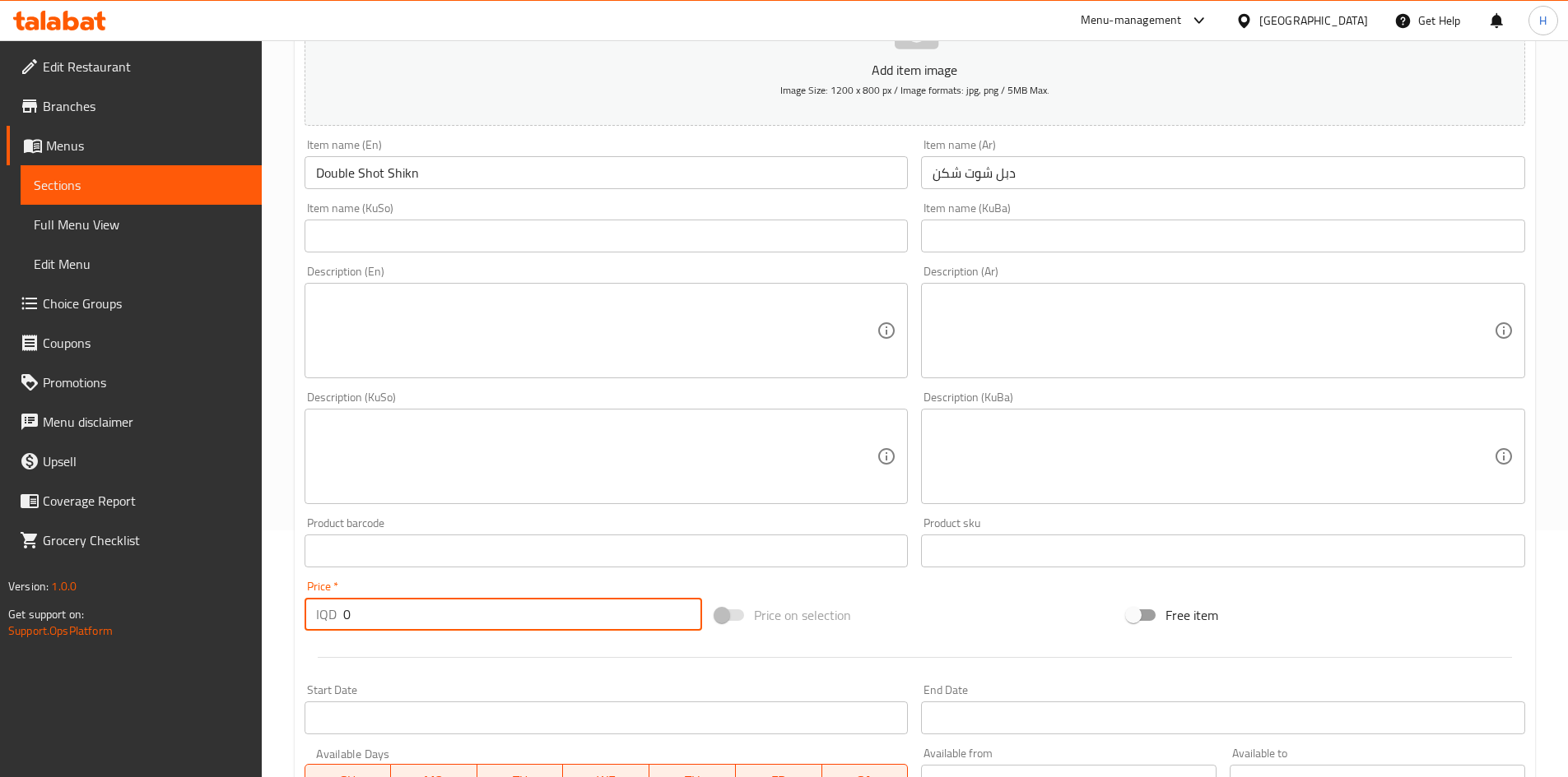
click at [398, 602] on input "0" at bounding box center [523, 614] width 360 height 33
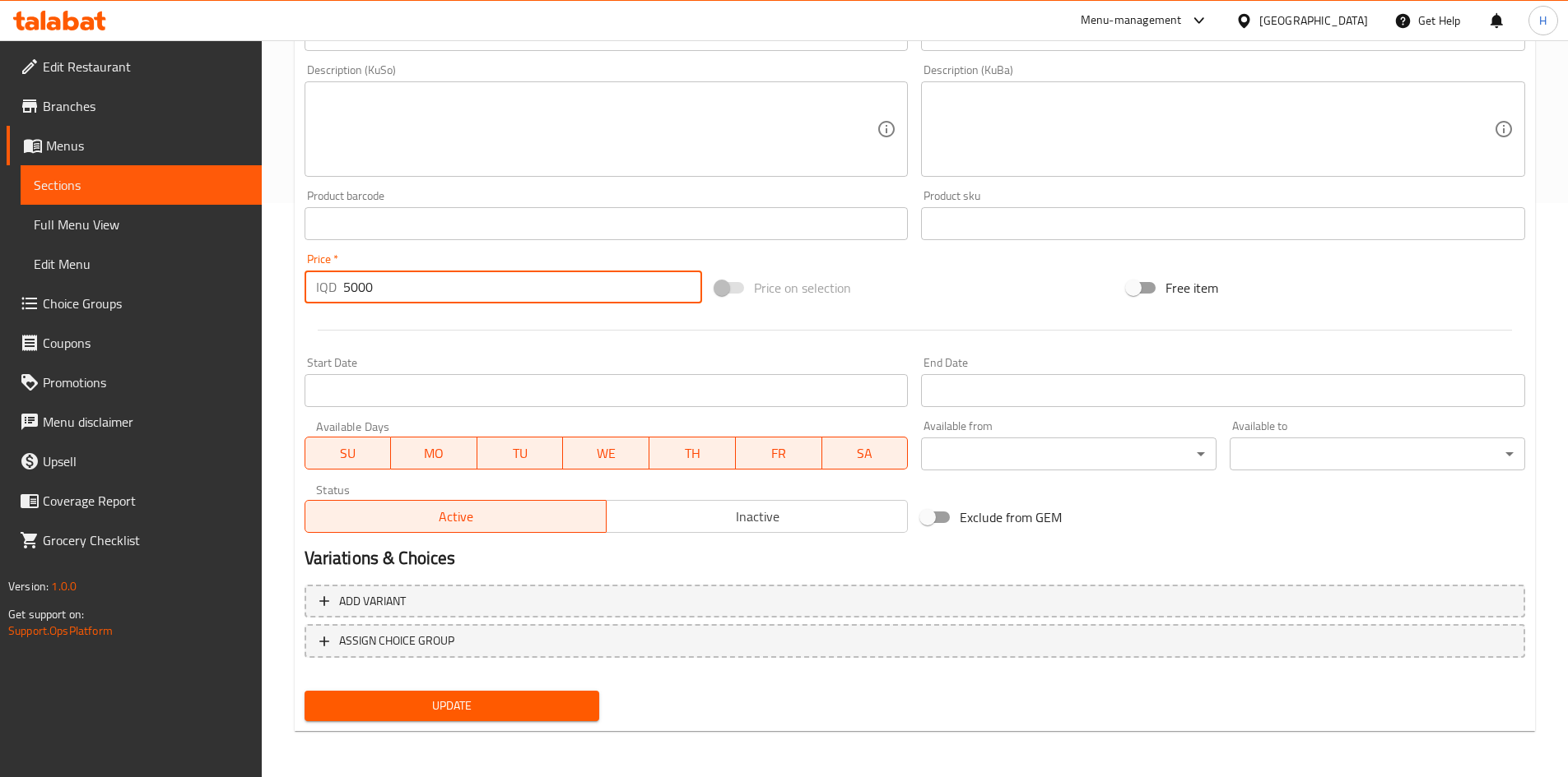
type input "5000"
drag, startPoint x: 480, startPoint y: 693, endPoint x: 500, endPoint y: 684, distance: 21.9
click at [480, 691] on button "Update" at bounding box center [453, 706] width 295 height 30
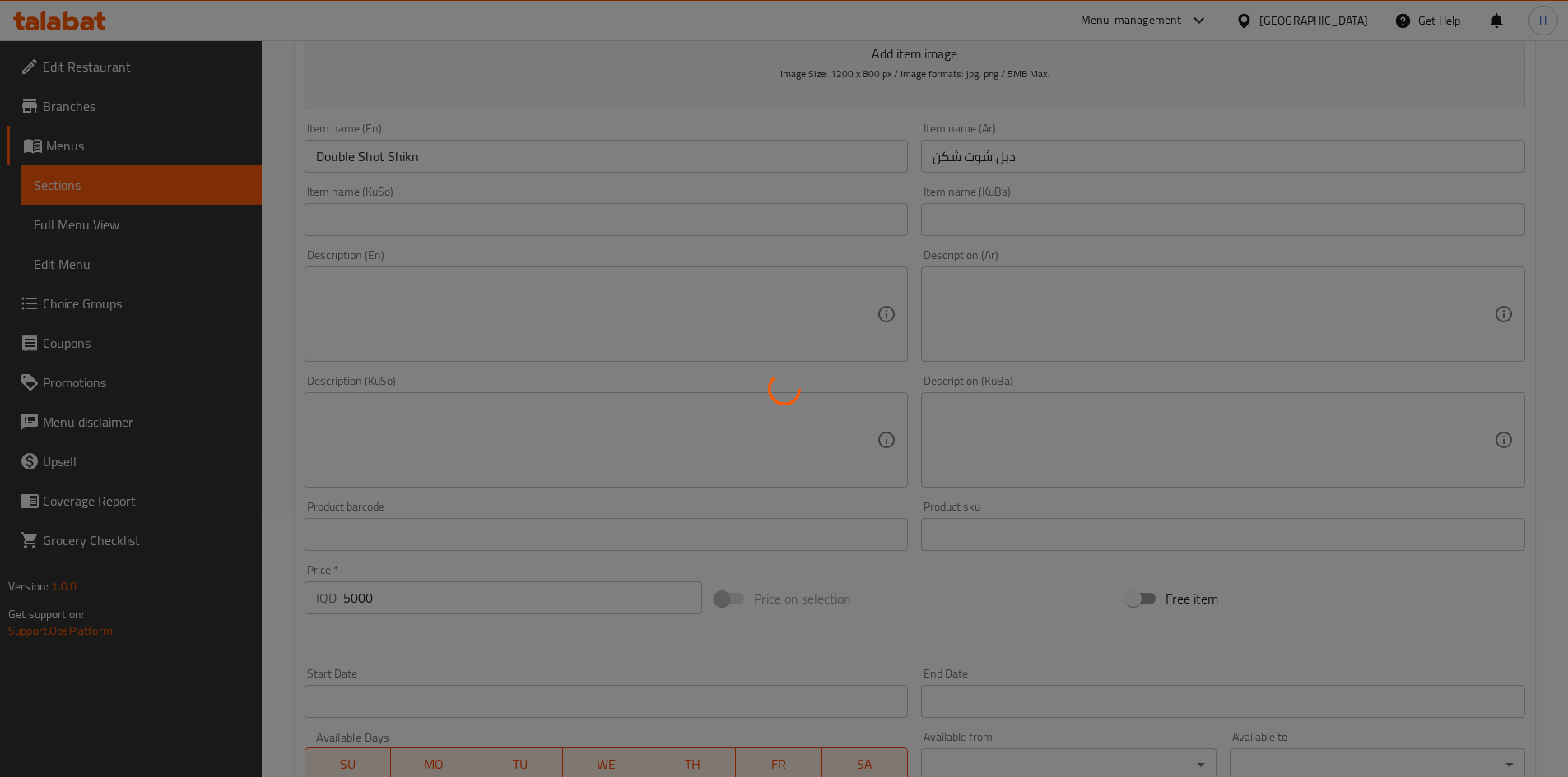
scroll to position [0, 0]
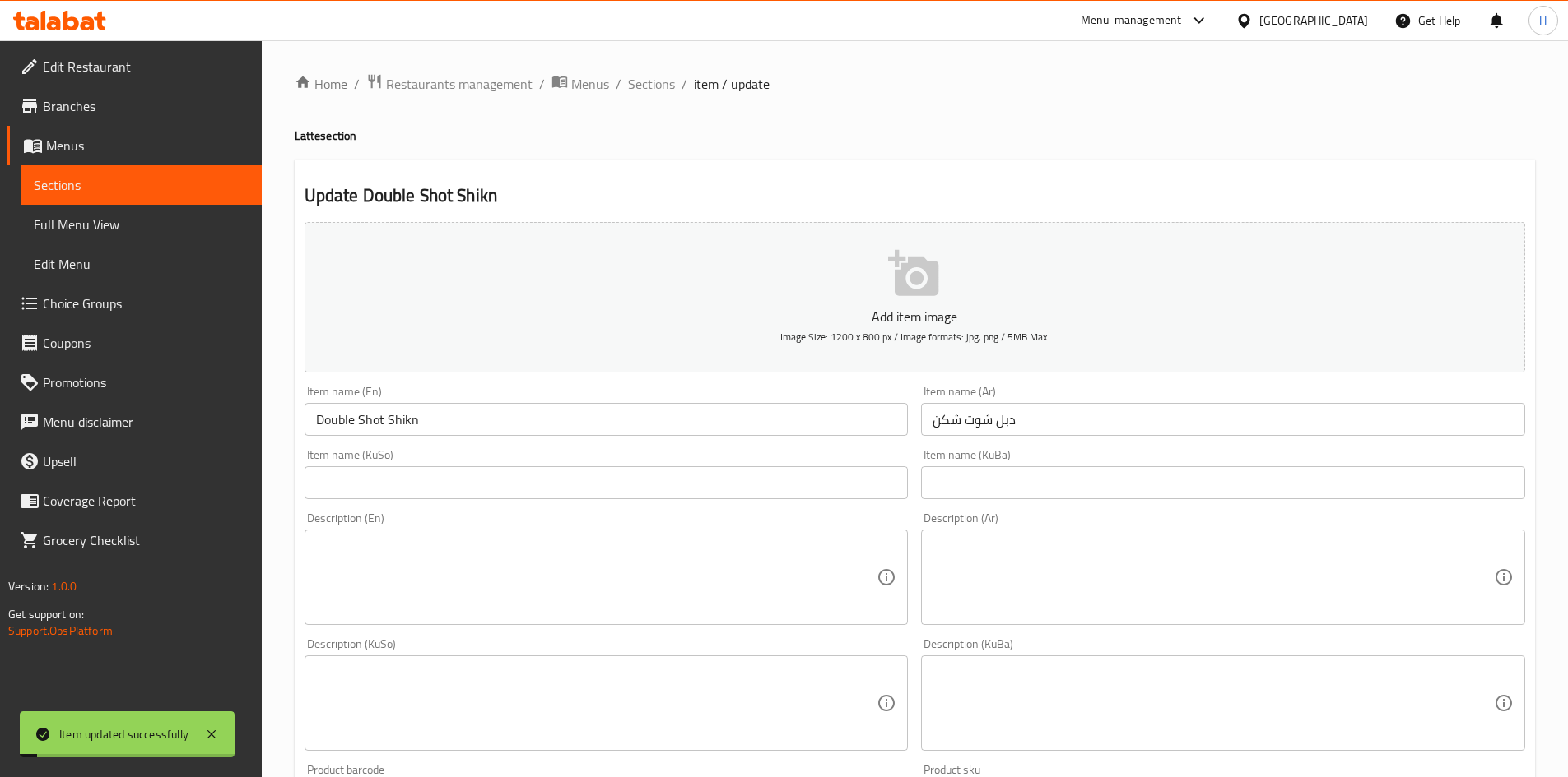
click at [630, 85] on span "Sections" at bounding box center [651, 83] width 47 height 20
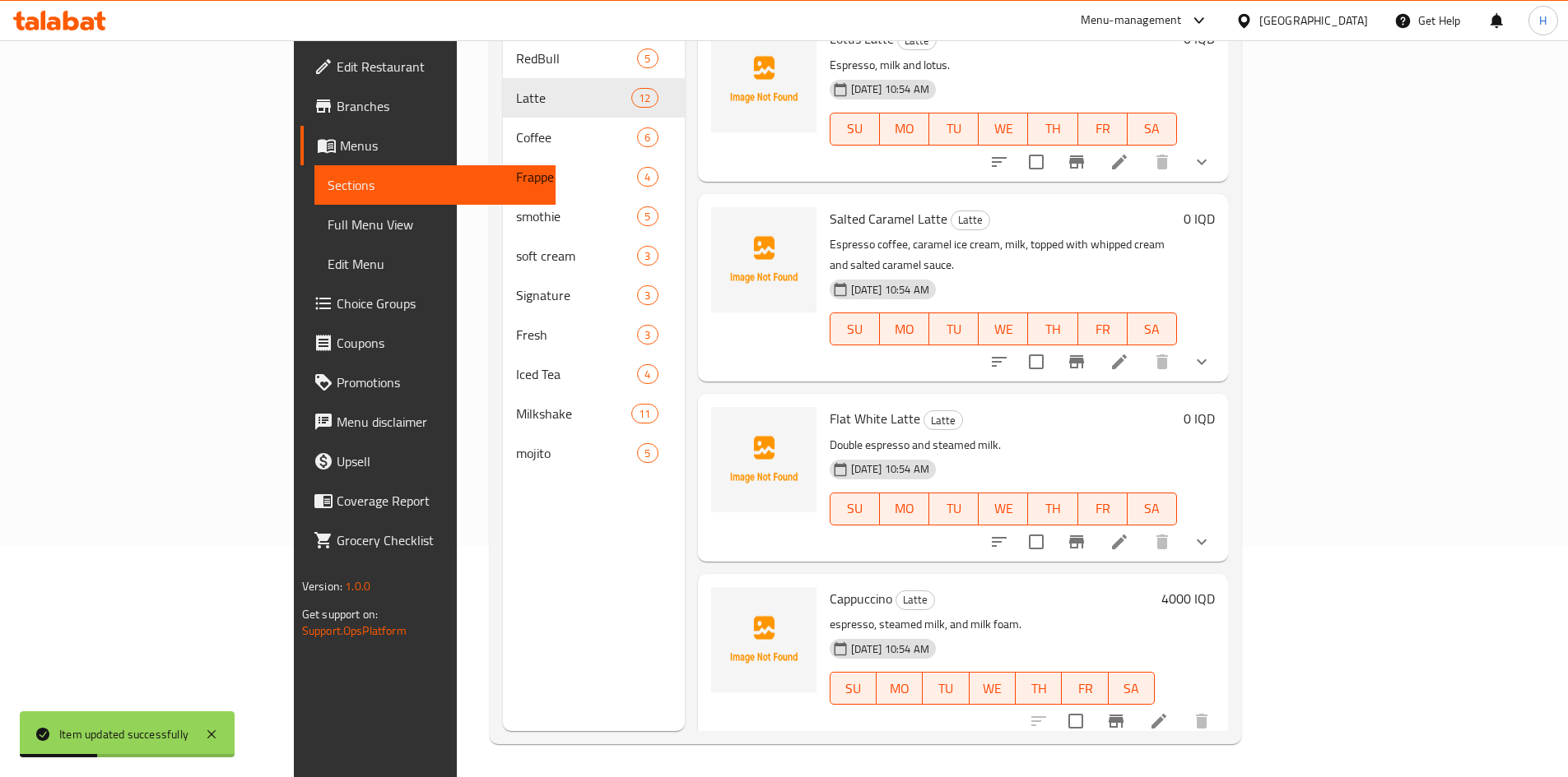
scroll to position [1396, 0]
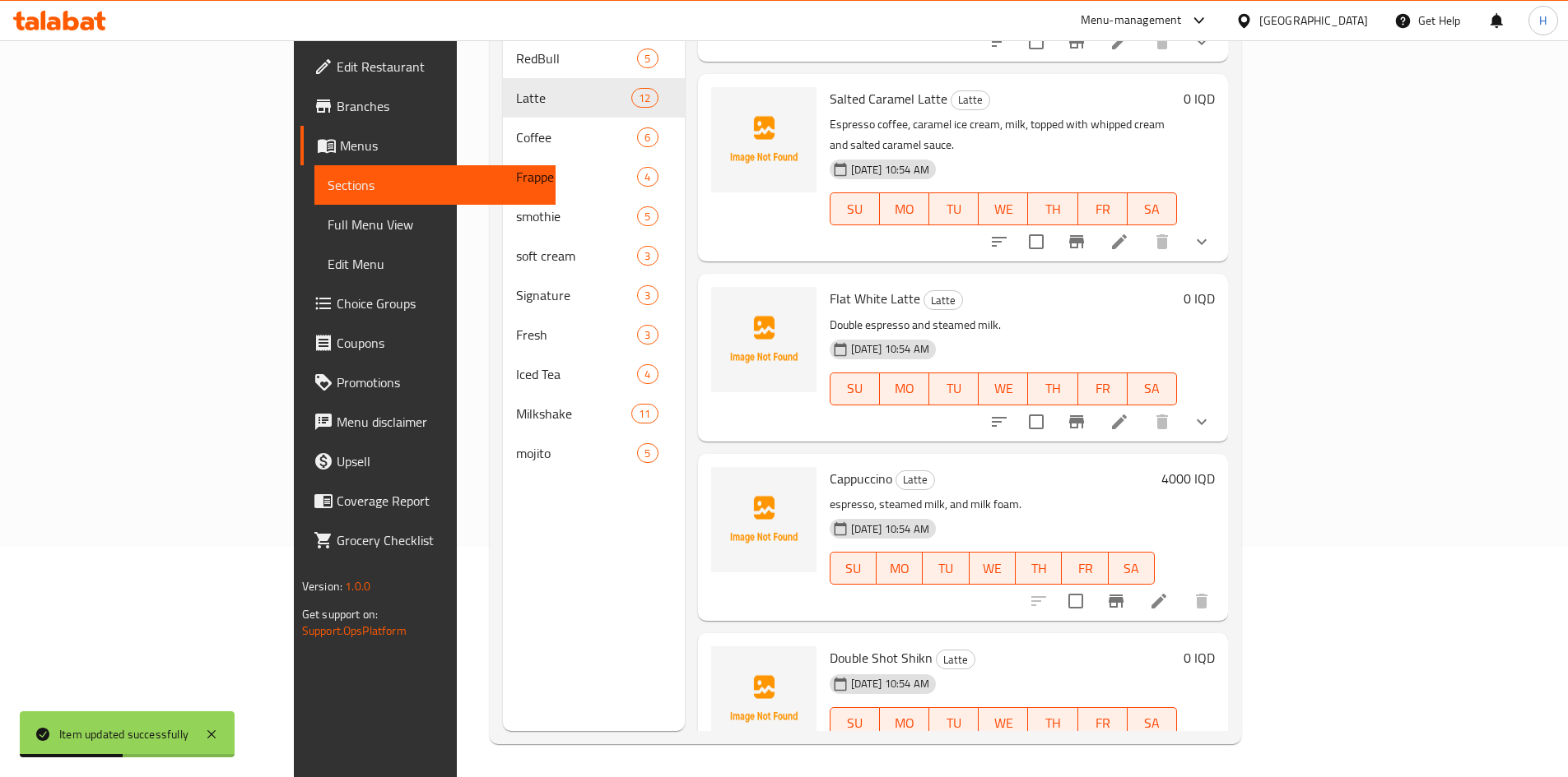
click at [1215, 646] on h6 "0 IQD" at bounding box center [1199, 658] width 31 height 23
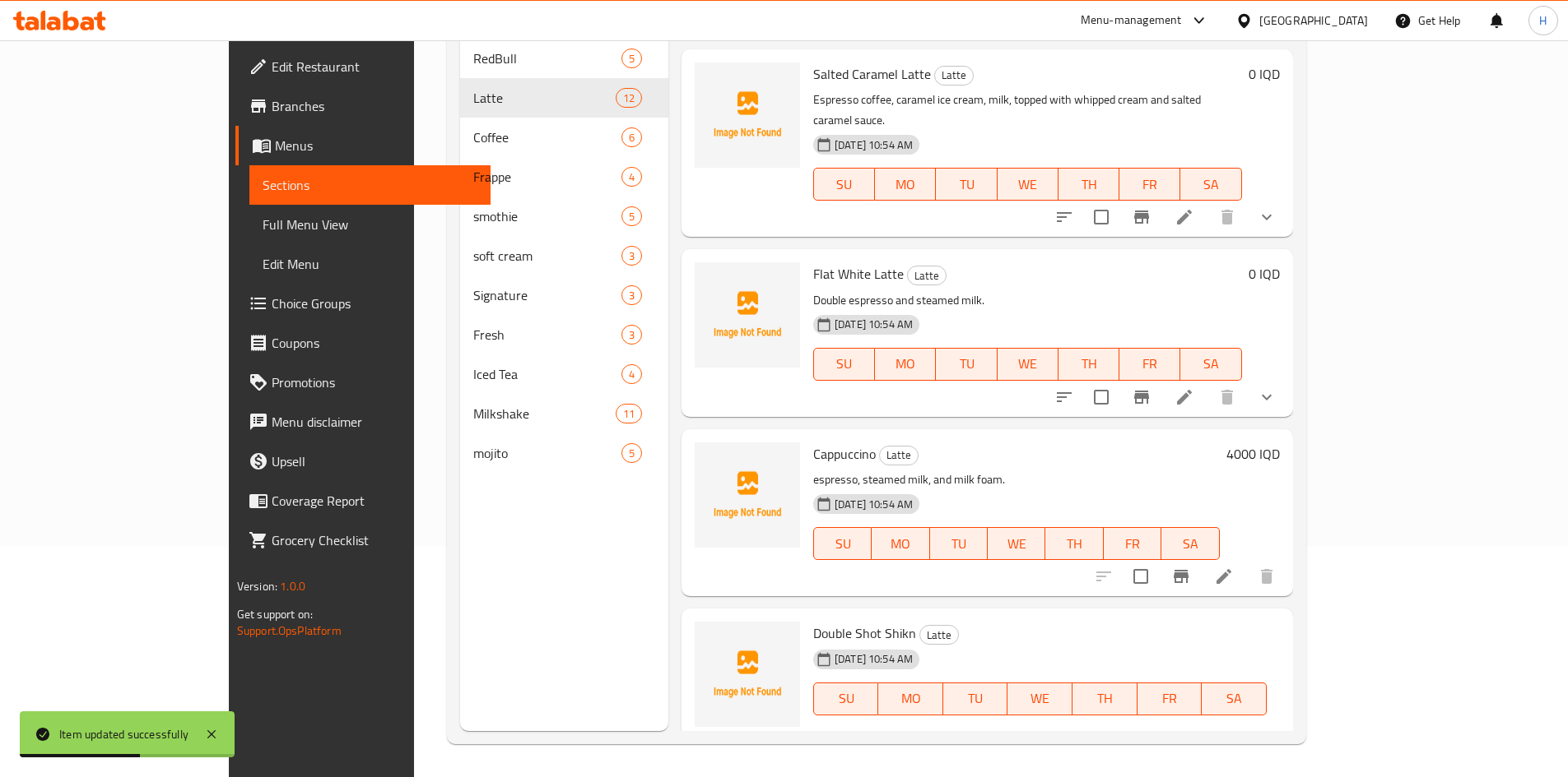
click at [1015, 740] on input "0" at bounding box center [935, 756] width 160 height 33
type input "5000"
click at [1091, 739] on button "ok" at bounding box center [1073, 757] width 36 height 36
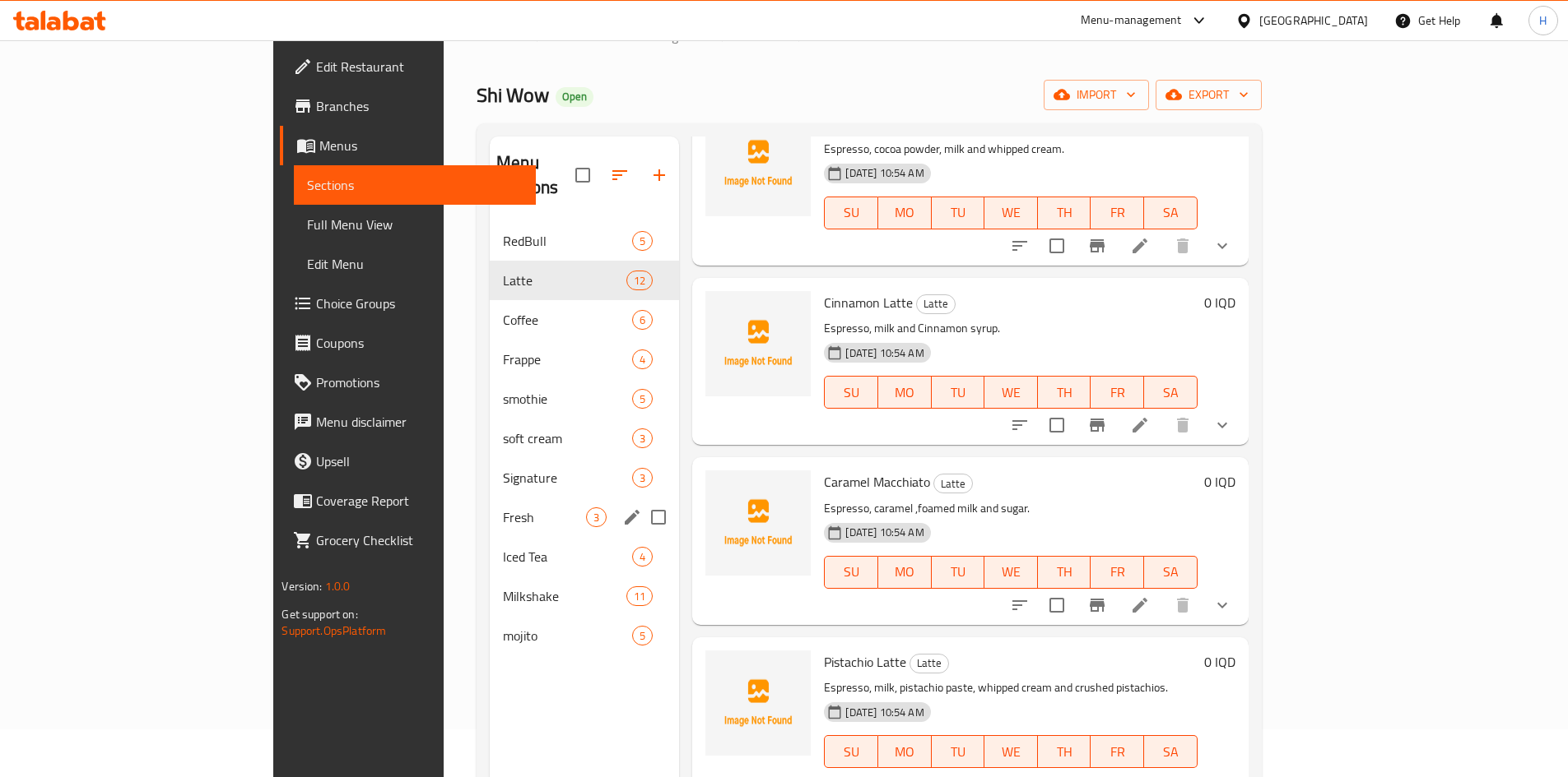
scroll to position [230, 0]
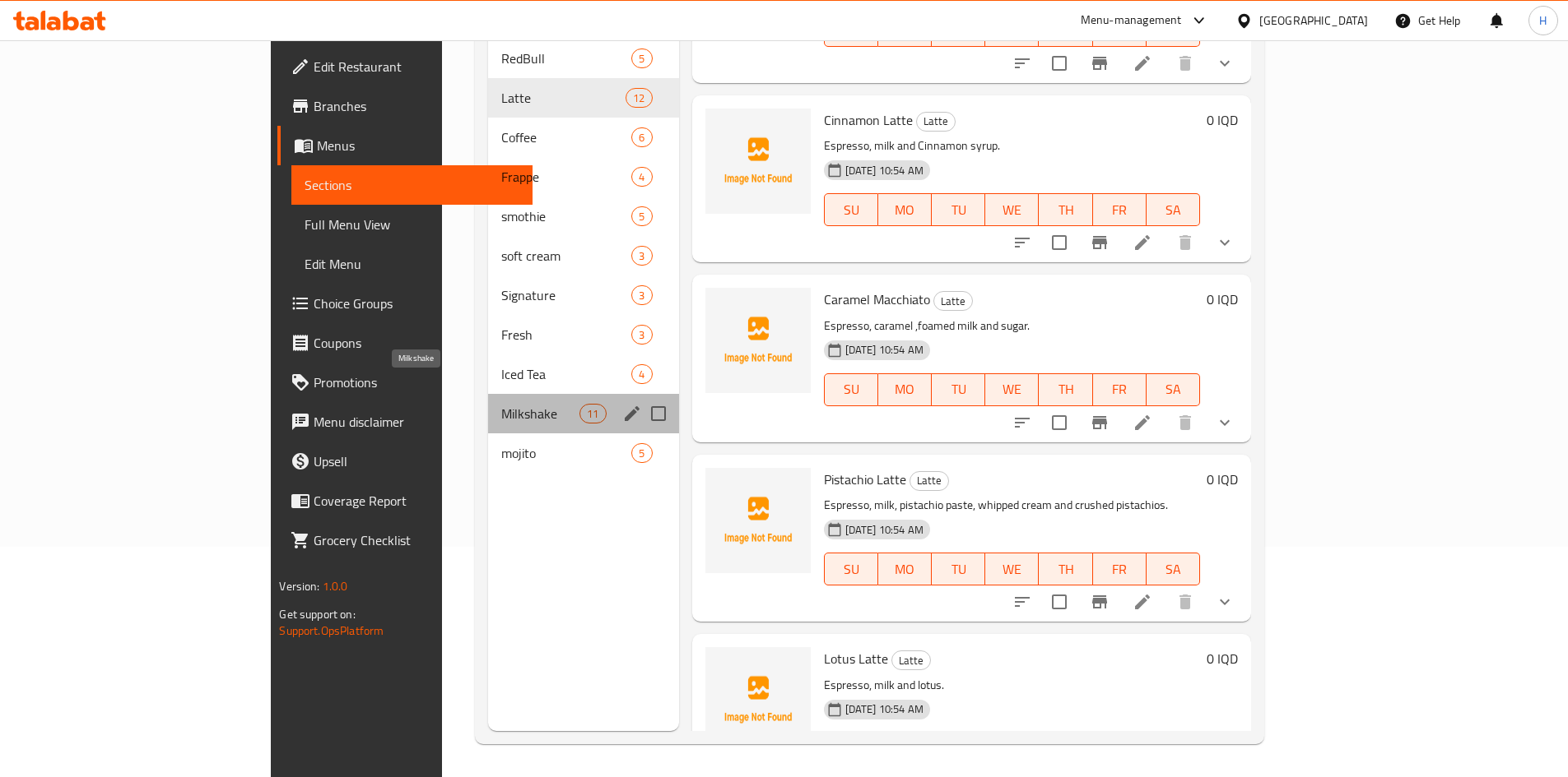
click at [501, 404] on span "Milkshake" at bounding box center [540, 414] width 79 height 20
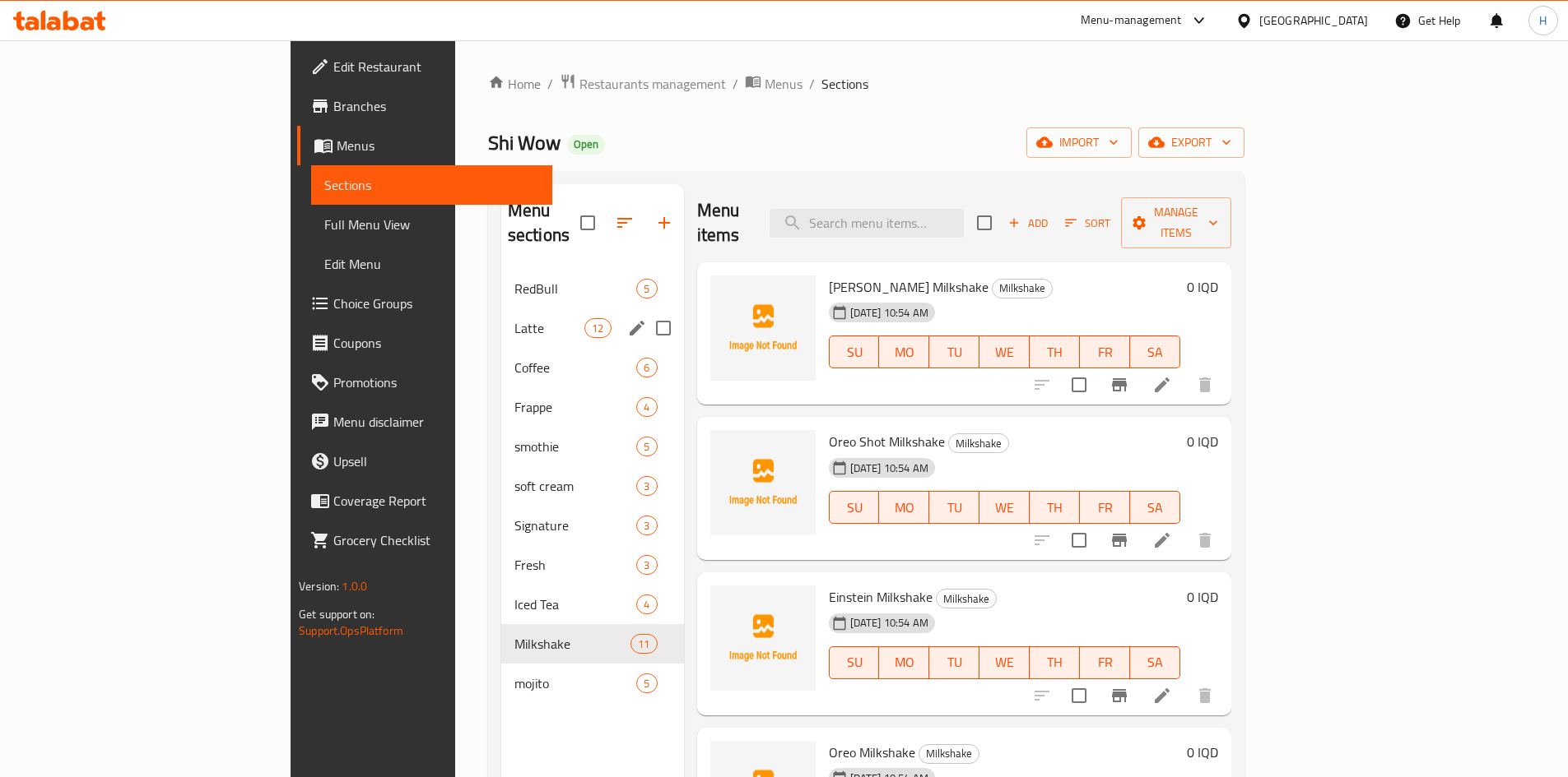
click at [501, 309] on div "Latte 12" at bounding box center [592, 328] width 183 height 40
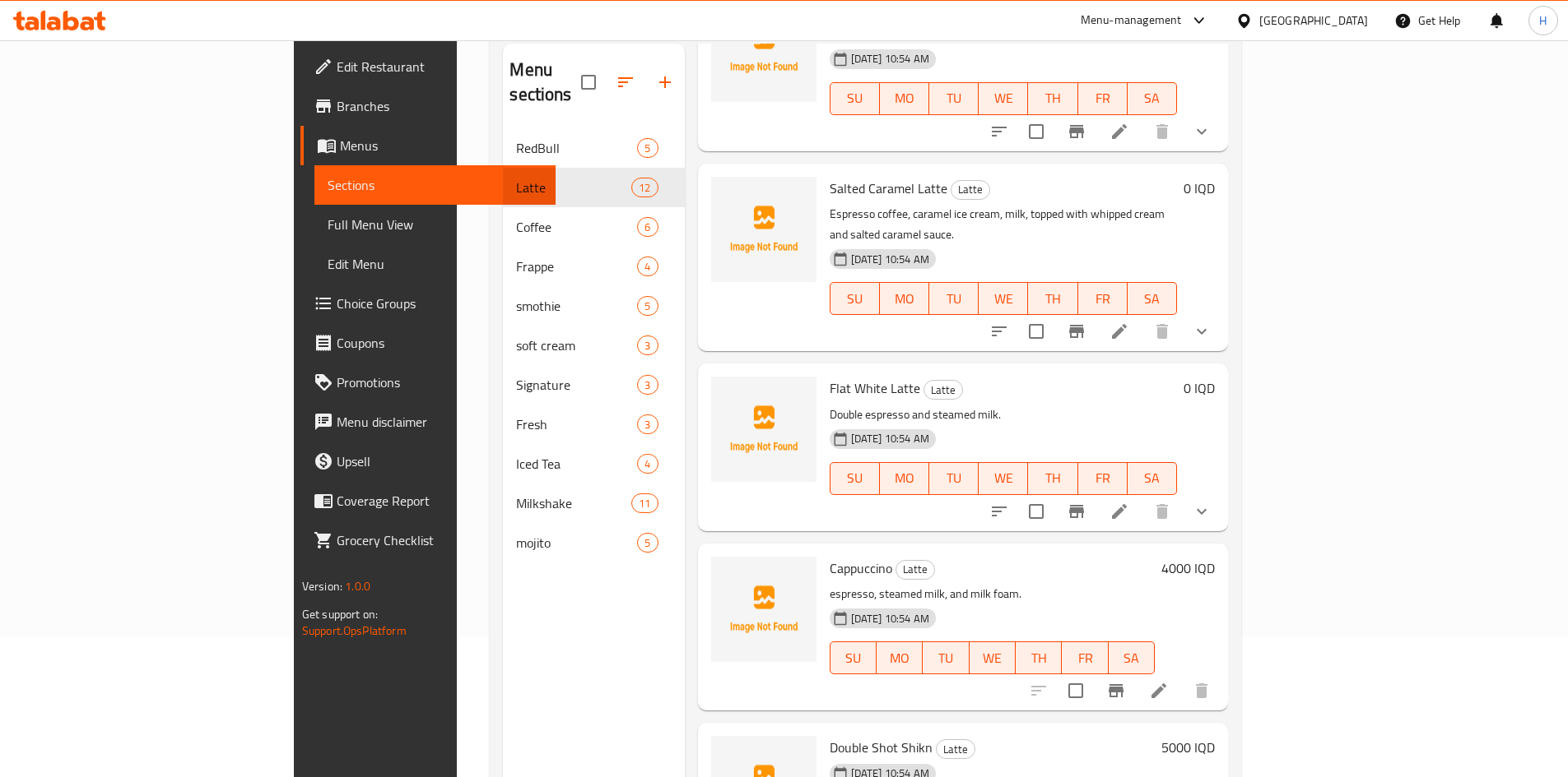
scroll to position [230, 0]
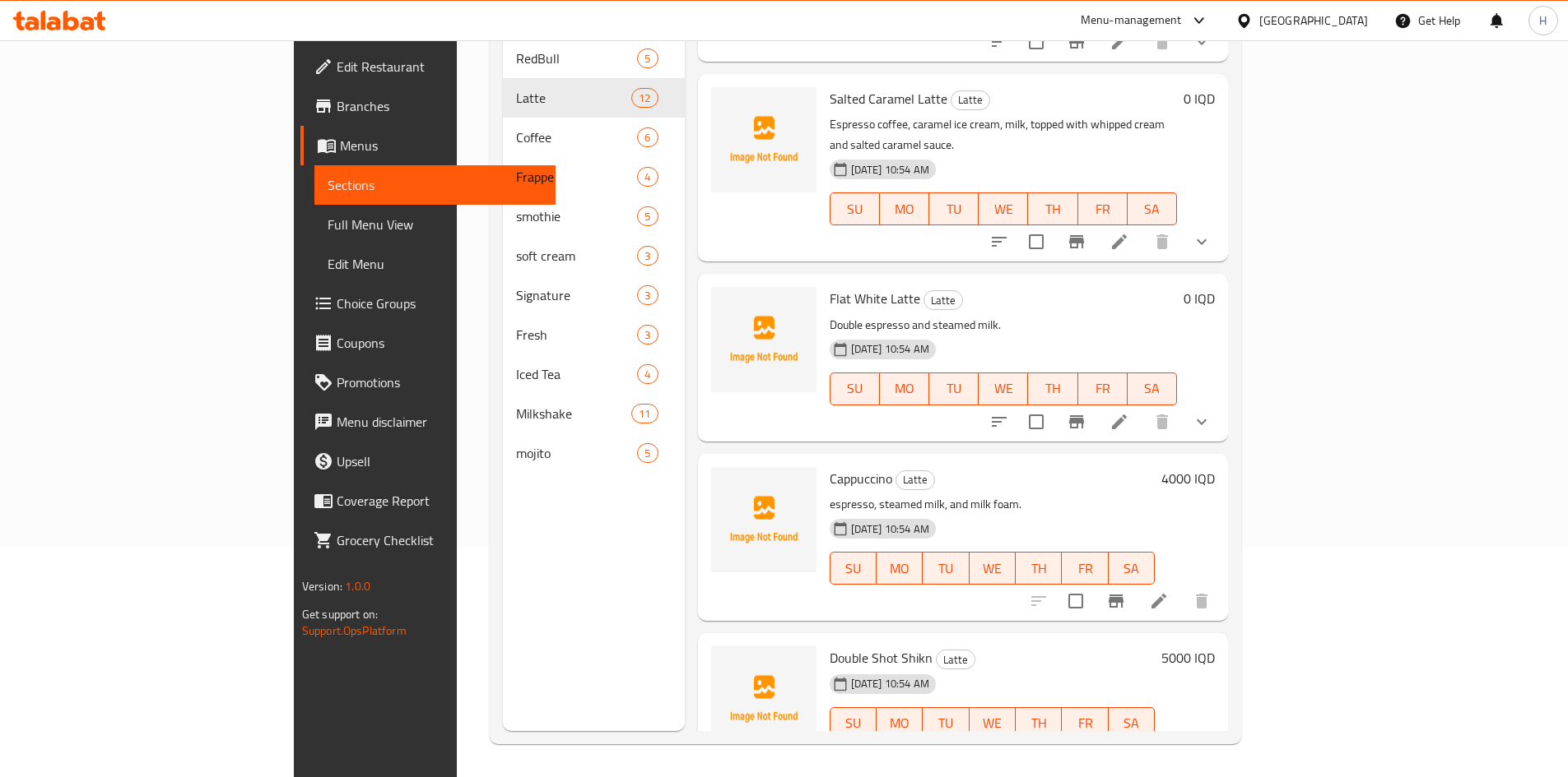
click at [1130, 413] on icon at bounding box center [1119, 422] width 20 height 20
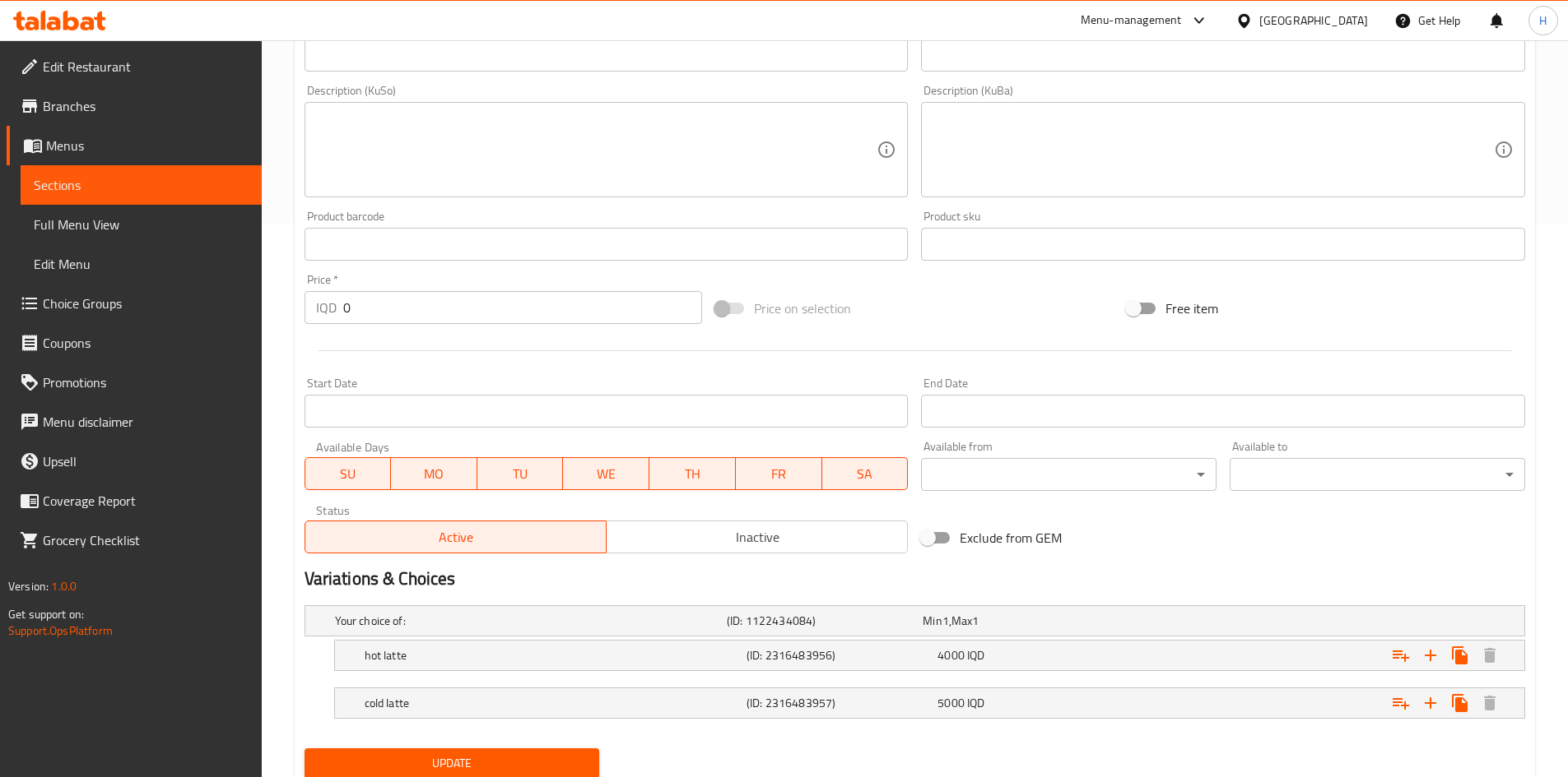
scroll to position [611, 0]
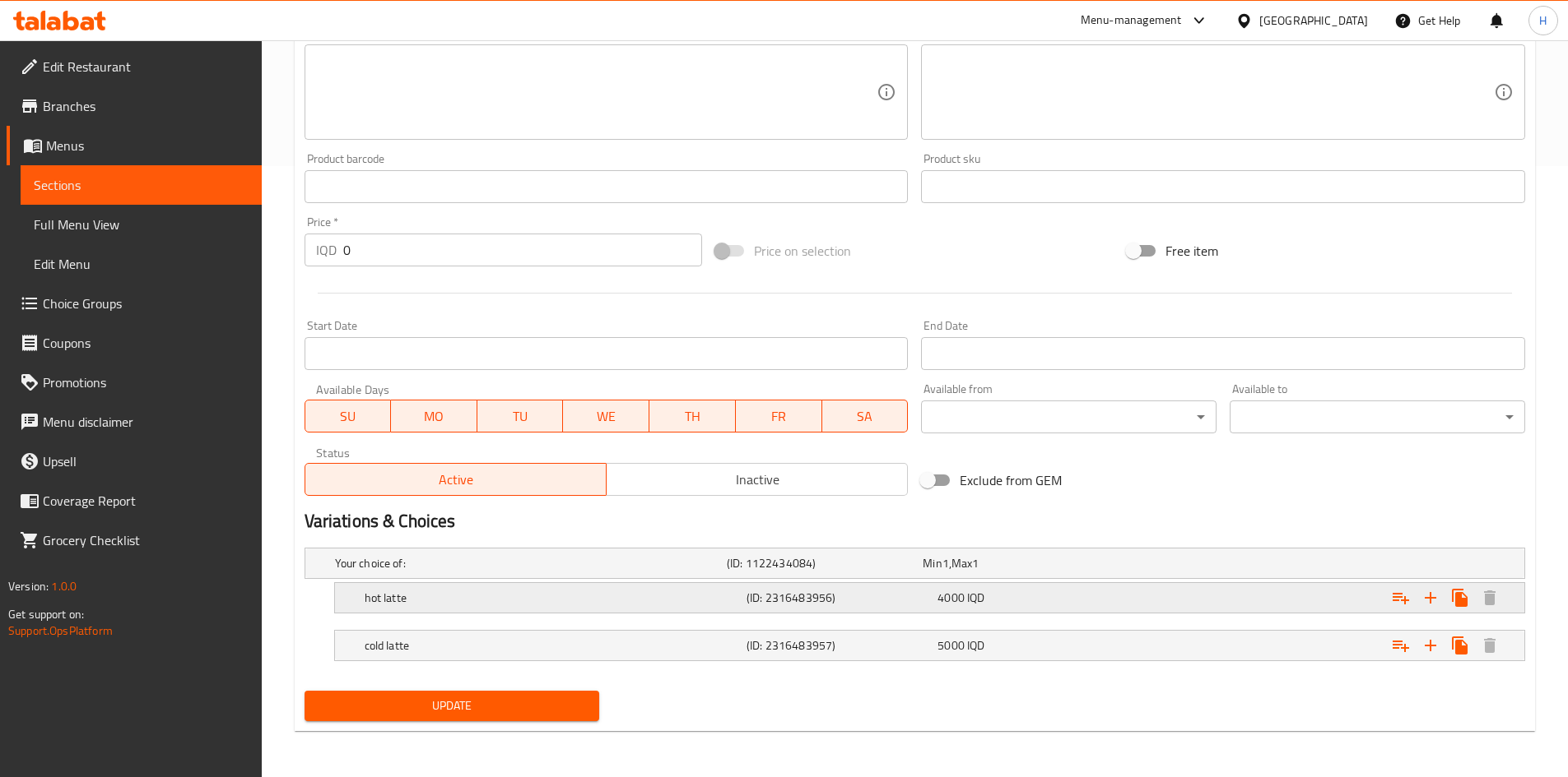
click at [372, 598] on h5 "hot latte" at bounding box center [552, 597] width 375 height 16
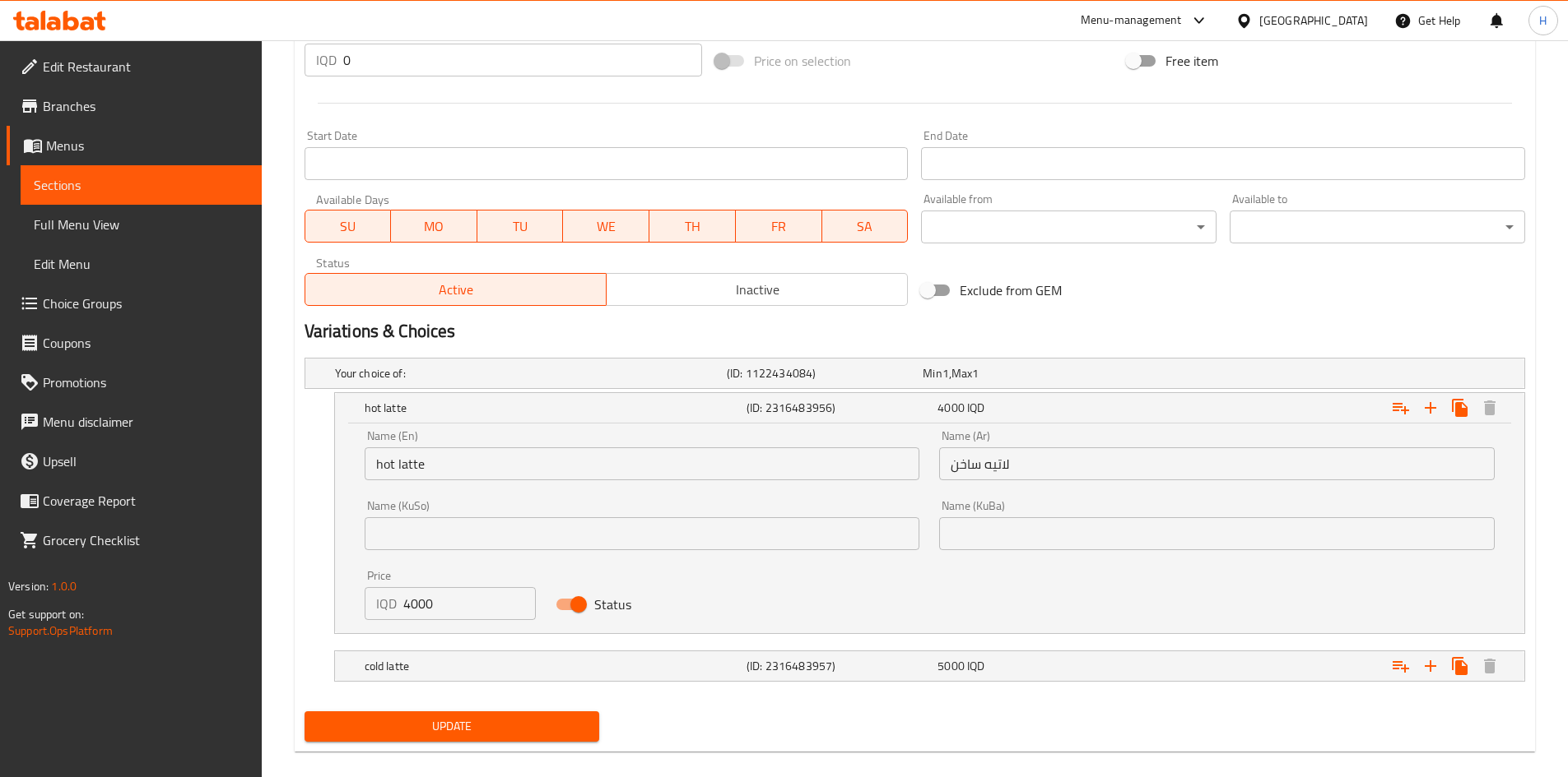
scroll to position [805, 0]
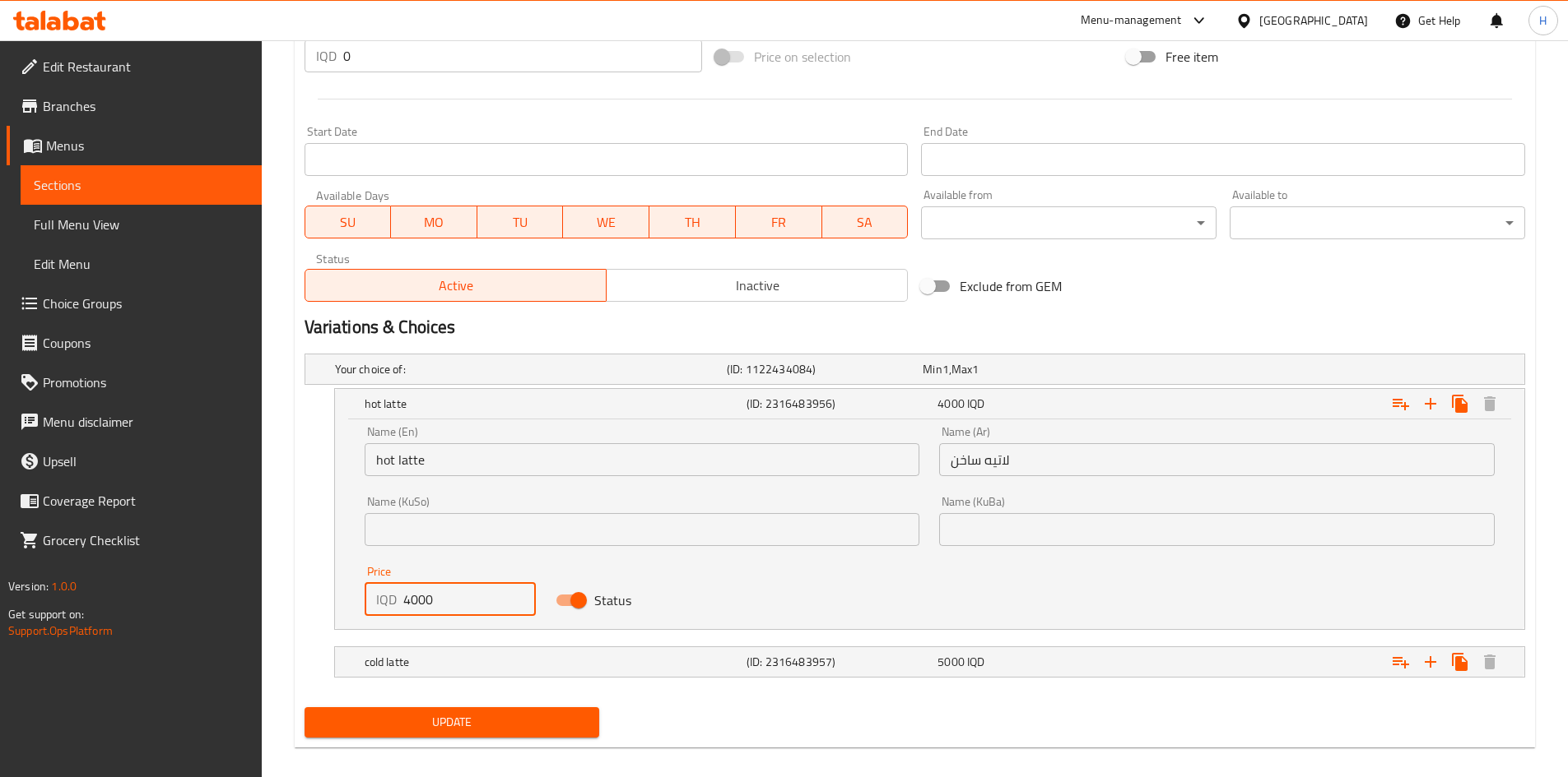
drag, startPoint x: 409, startPoint y: 600, endPoint x: 421, endPoint y: 601, distance: 12.0
click at [421, 601] on input "4000" at bounding box center [470, 599] width 134 height 33
drag, startPoint x: 419, startPoint y: 601, endPoint x: 413, endPoint y: 612, distance: 12.5
click at [413, 612] on input "4000" at bounding box center [470, 599] width 134 height 33
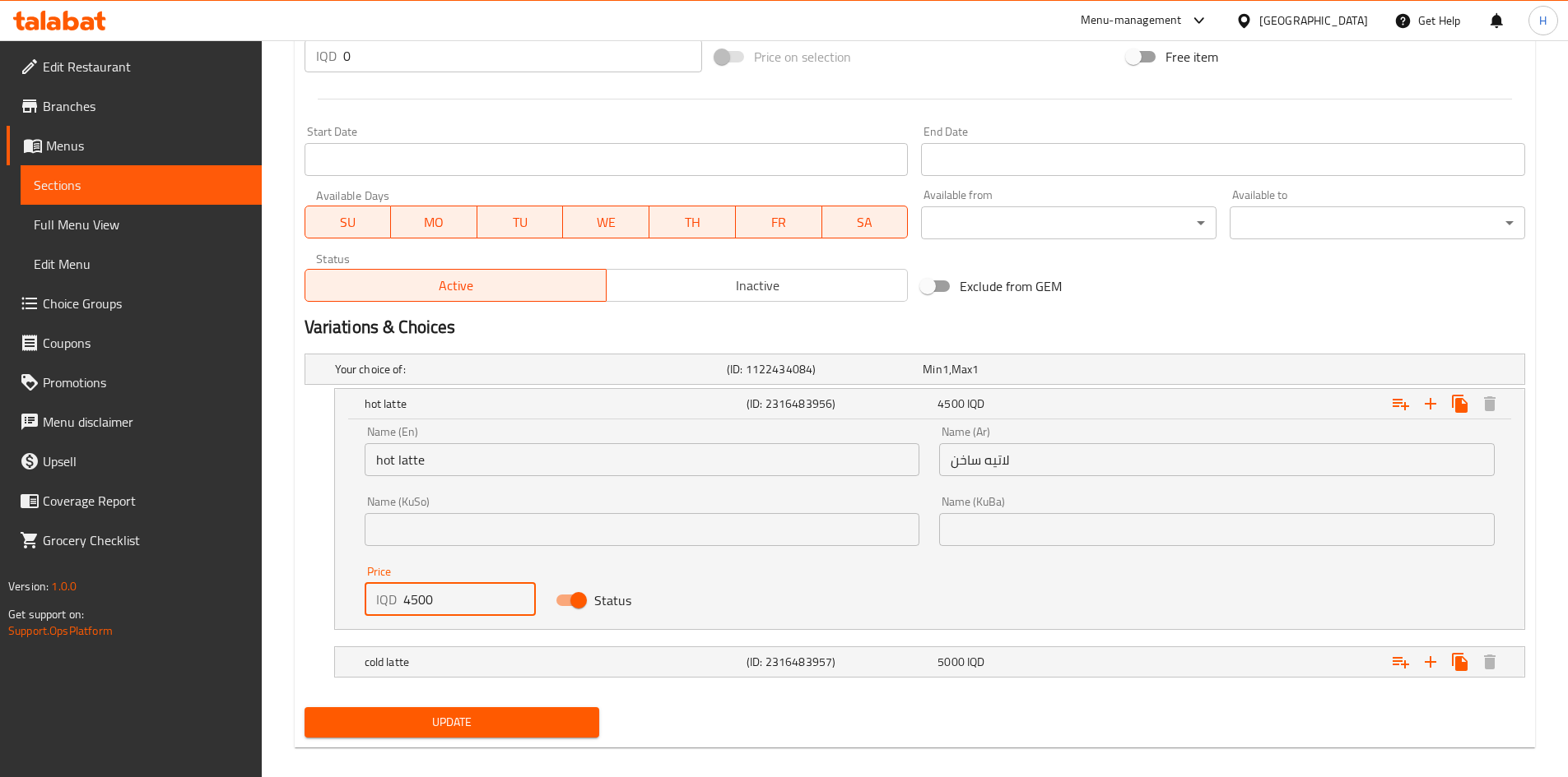
type input "4500"
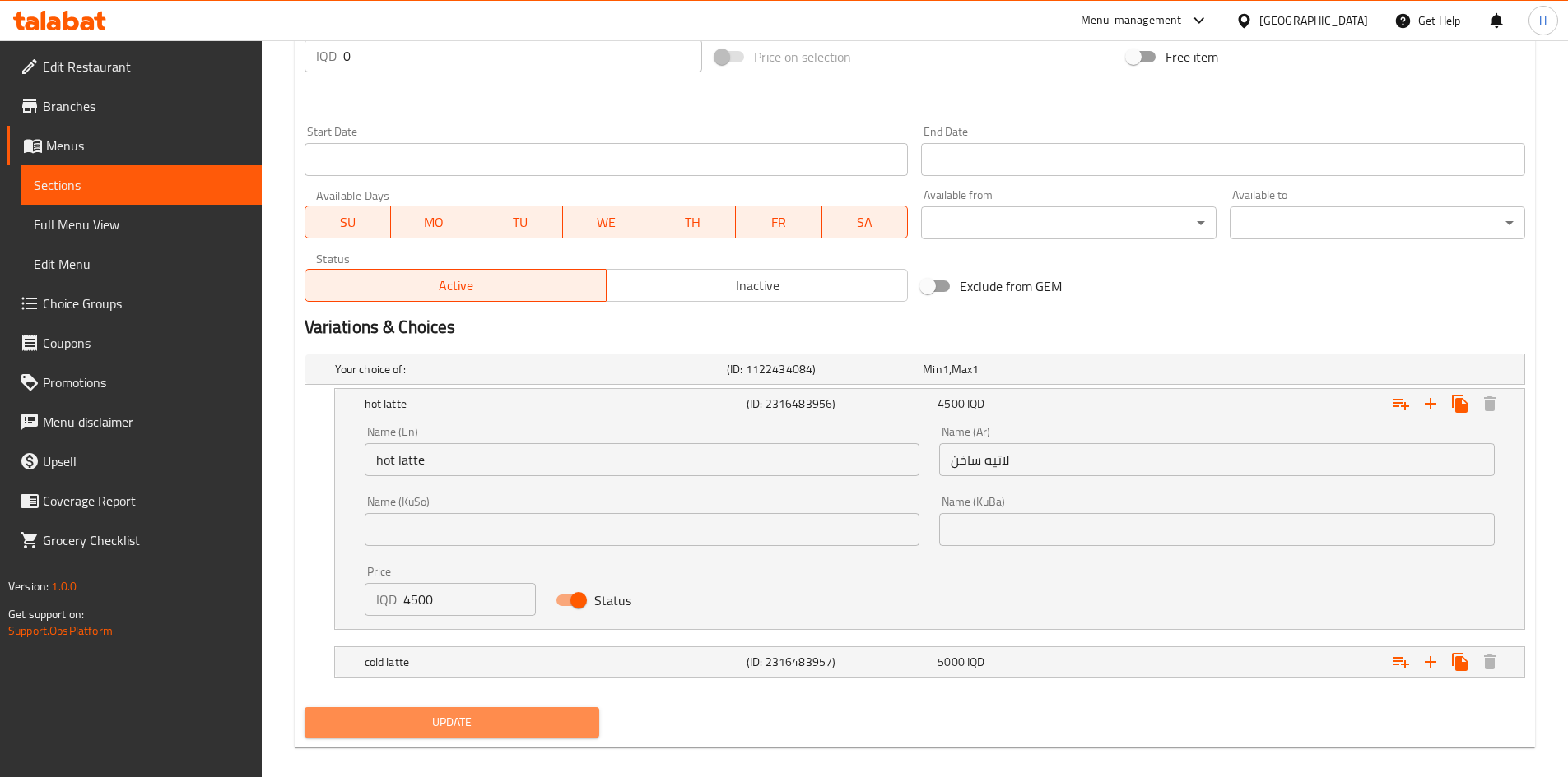
click at [482, 734] on button "Update" at bounding box center [453, 723] width 295 height 30
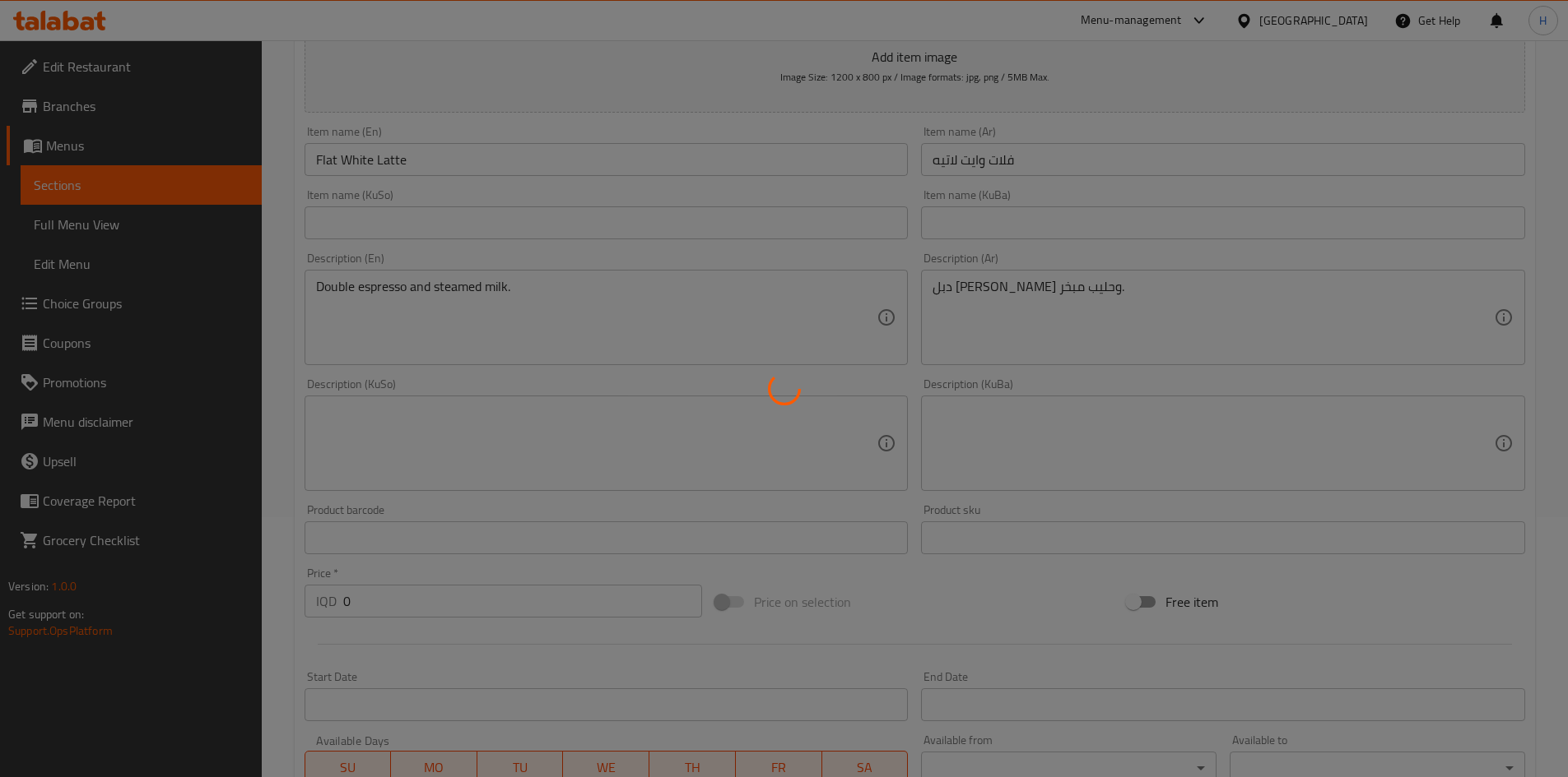
scroll to position [0, 0]
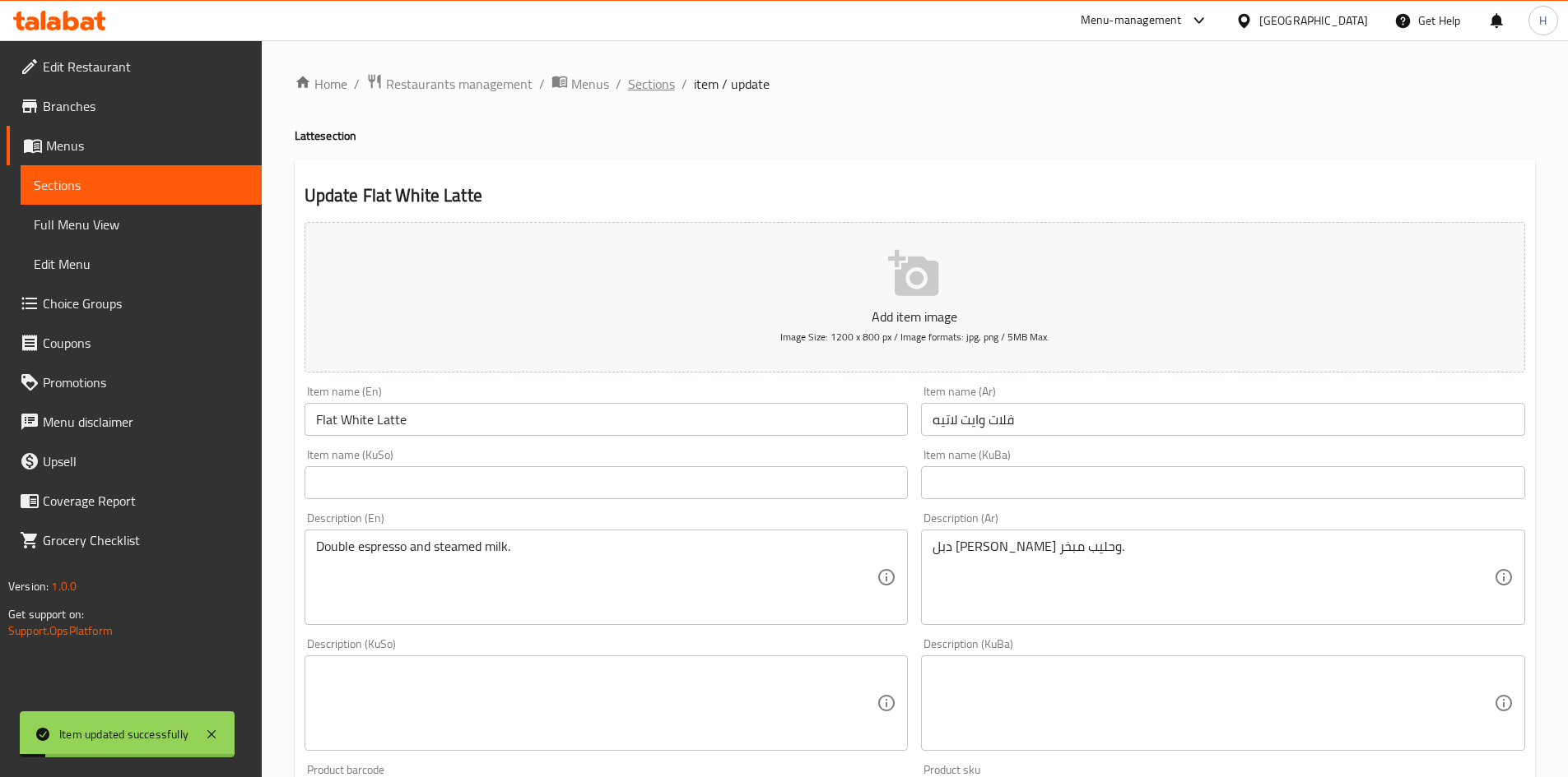
click at [648, 90] on span "Sections" at bounding box center [651, 83] width 47 height 20
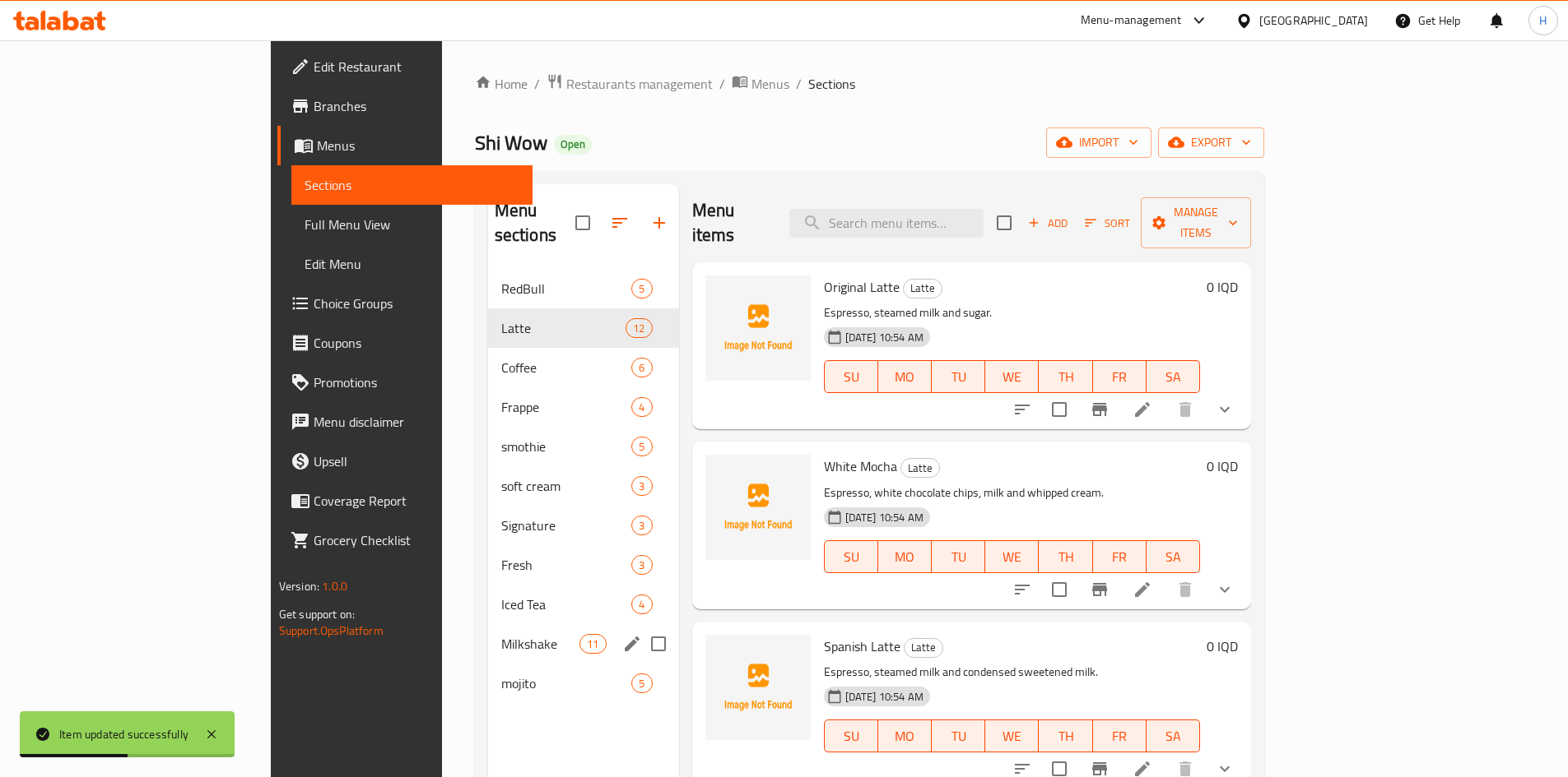
click at [501, 634] on span "Milkshake" at bounding box center [540, 644] width 79 height 20
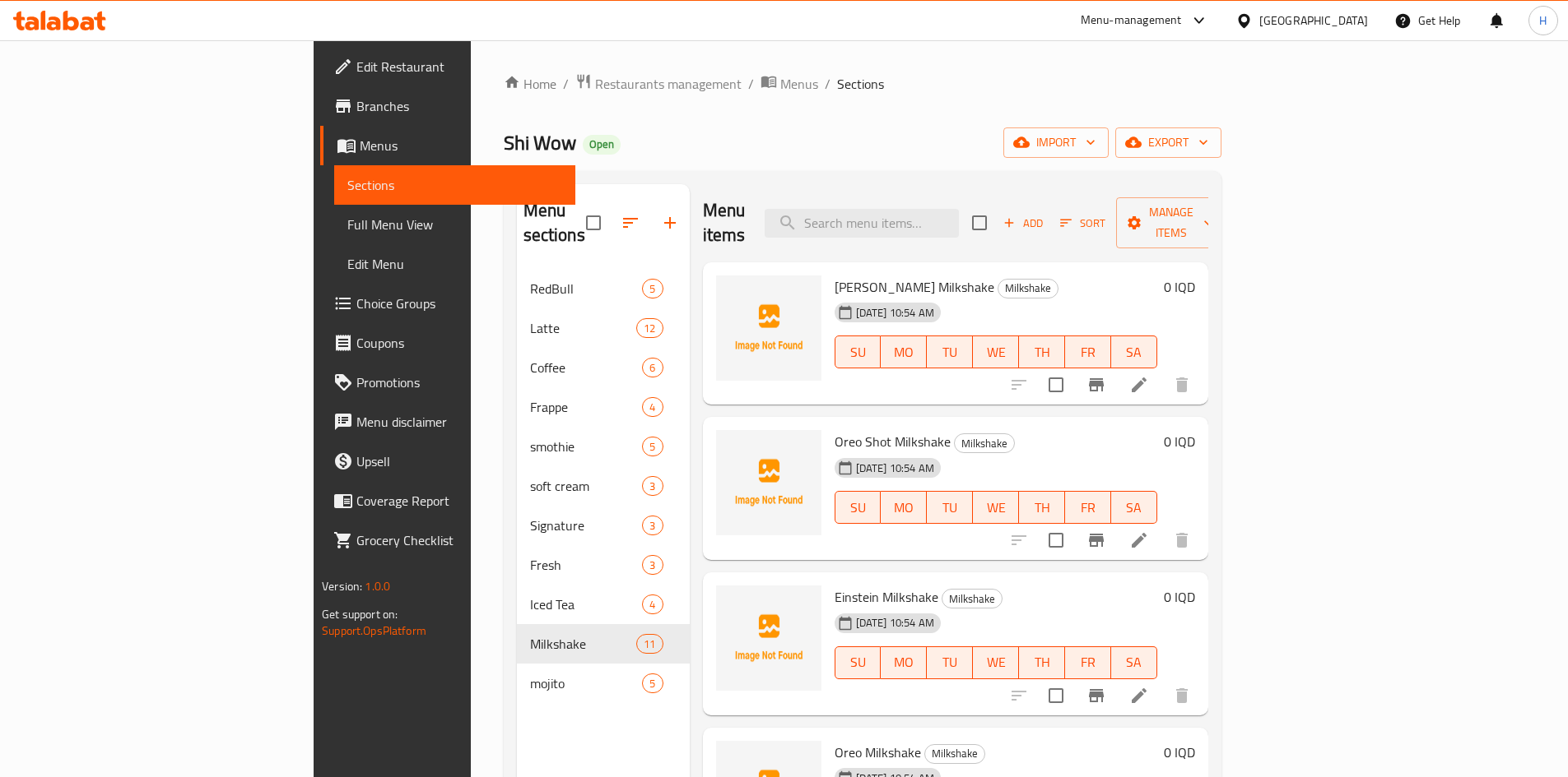
click at [1162, 370] on li at bounding box center [1139, 384] width 46 height 29
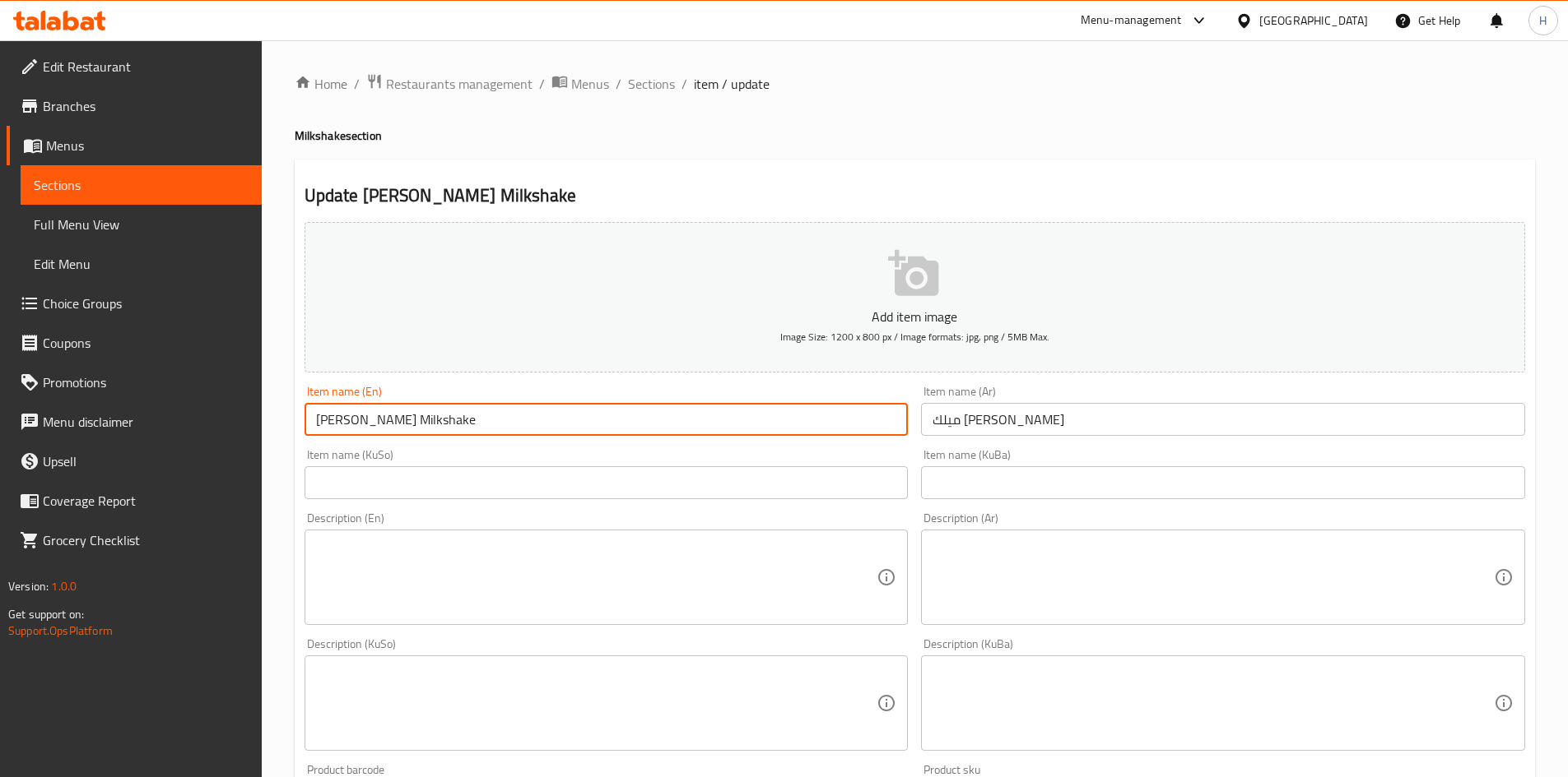
drag, startPoint x: 347, startPoint y: 418, endPoint x: 273, endPoint y: 425, distance: 74.3
click at [274, 420] on div "Home / Restaurants management / Menus / Sections / item / update Milkshake sect…" at bounding box center [915, 697] width 1307 height 1312
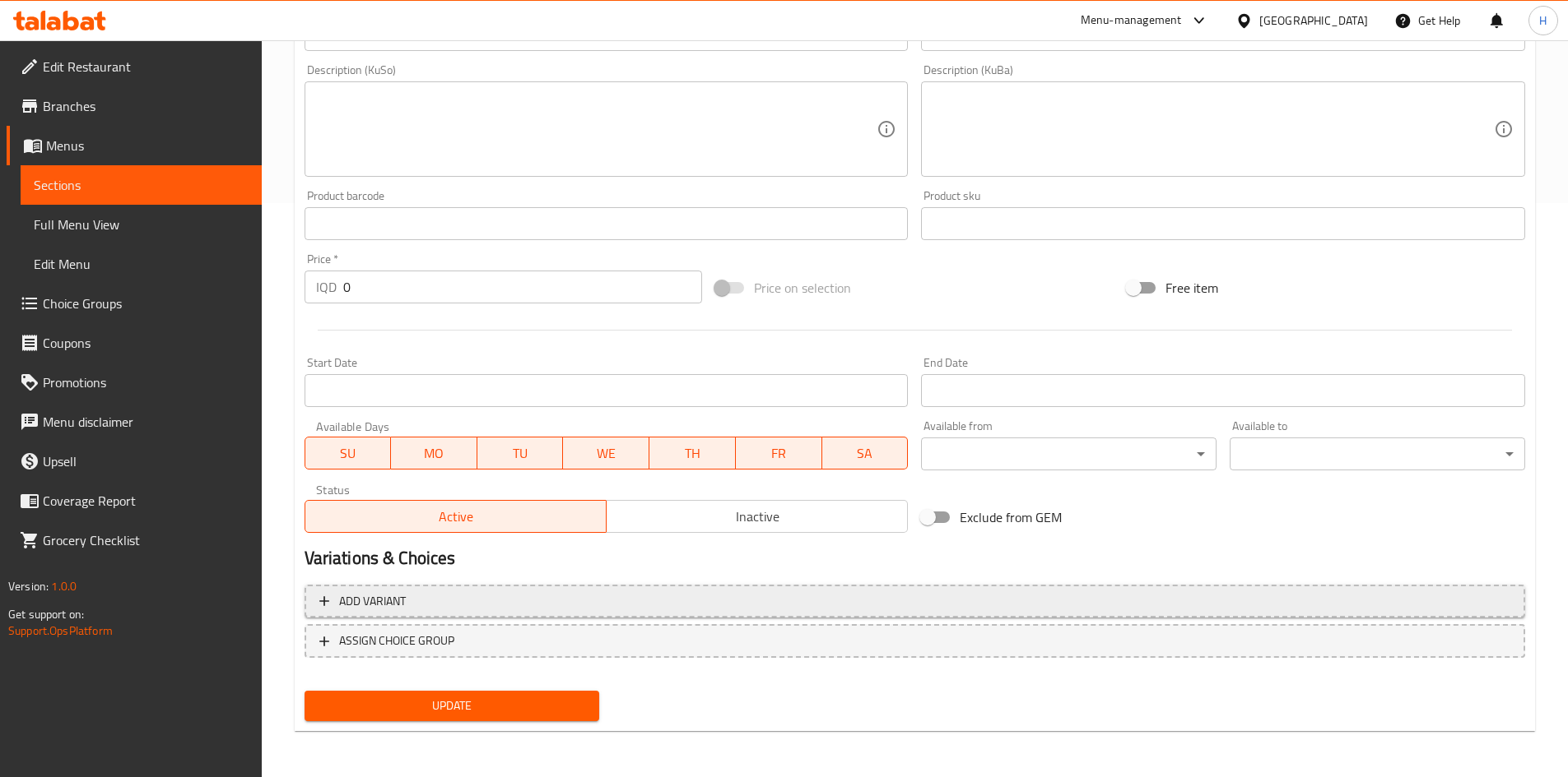
type input "Kinder Bouino Milkshake"
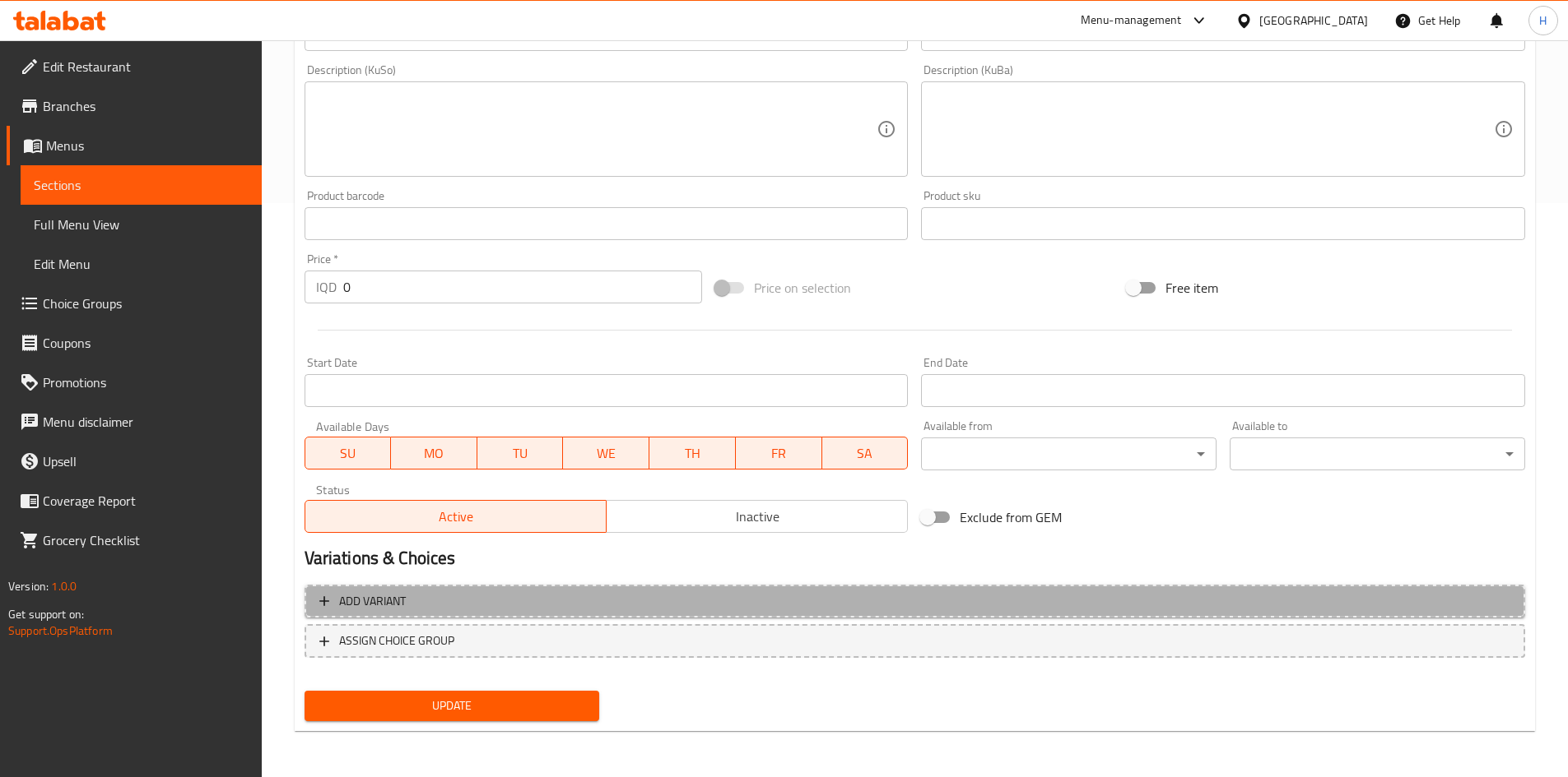
click at [432, 598] on span "Add variant" at bounding box center [915, 602] width 1191 height 21
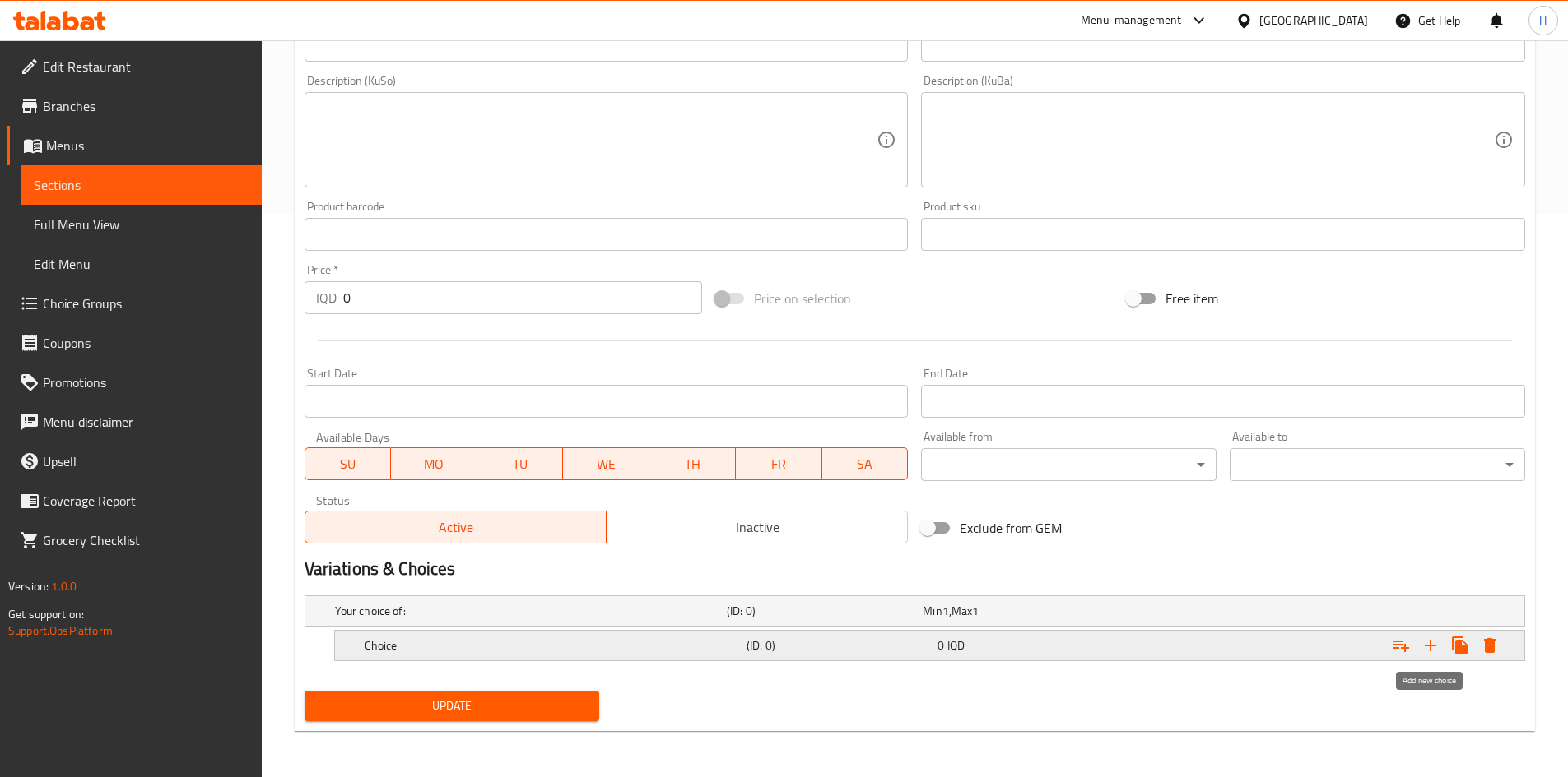
click at [1439, 650] on icon "Expand" at bounding box center [1430, 645] width 20 height 20
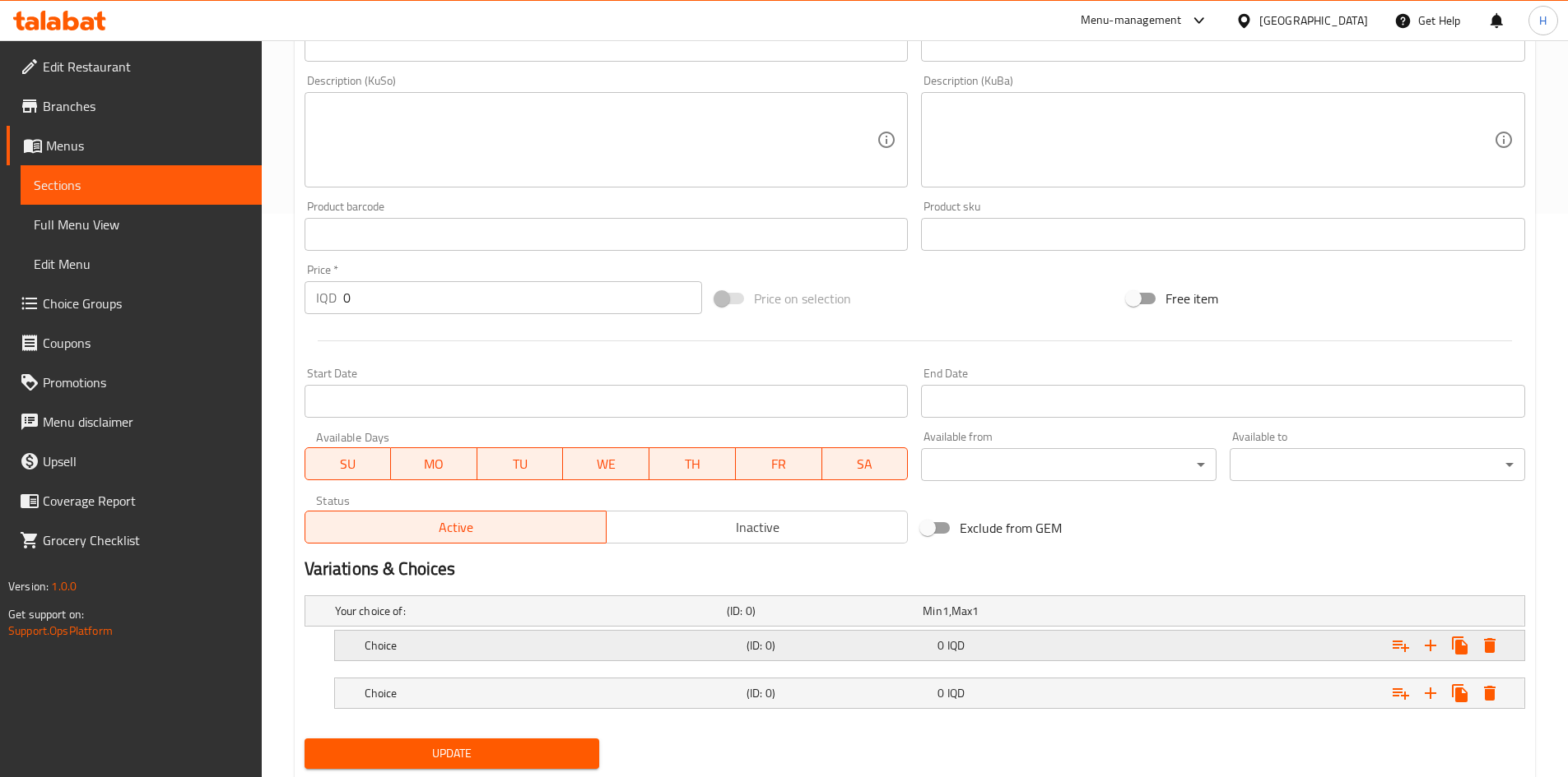
click at [399, 651] on h5 "Choice" at bounding box center [552, 645] width 375 height 16
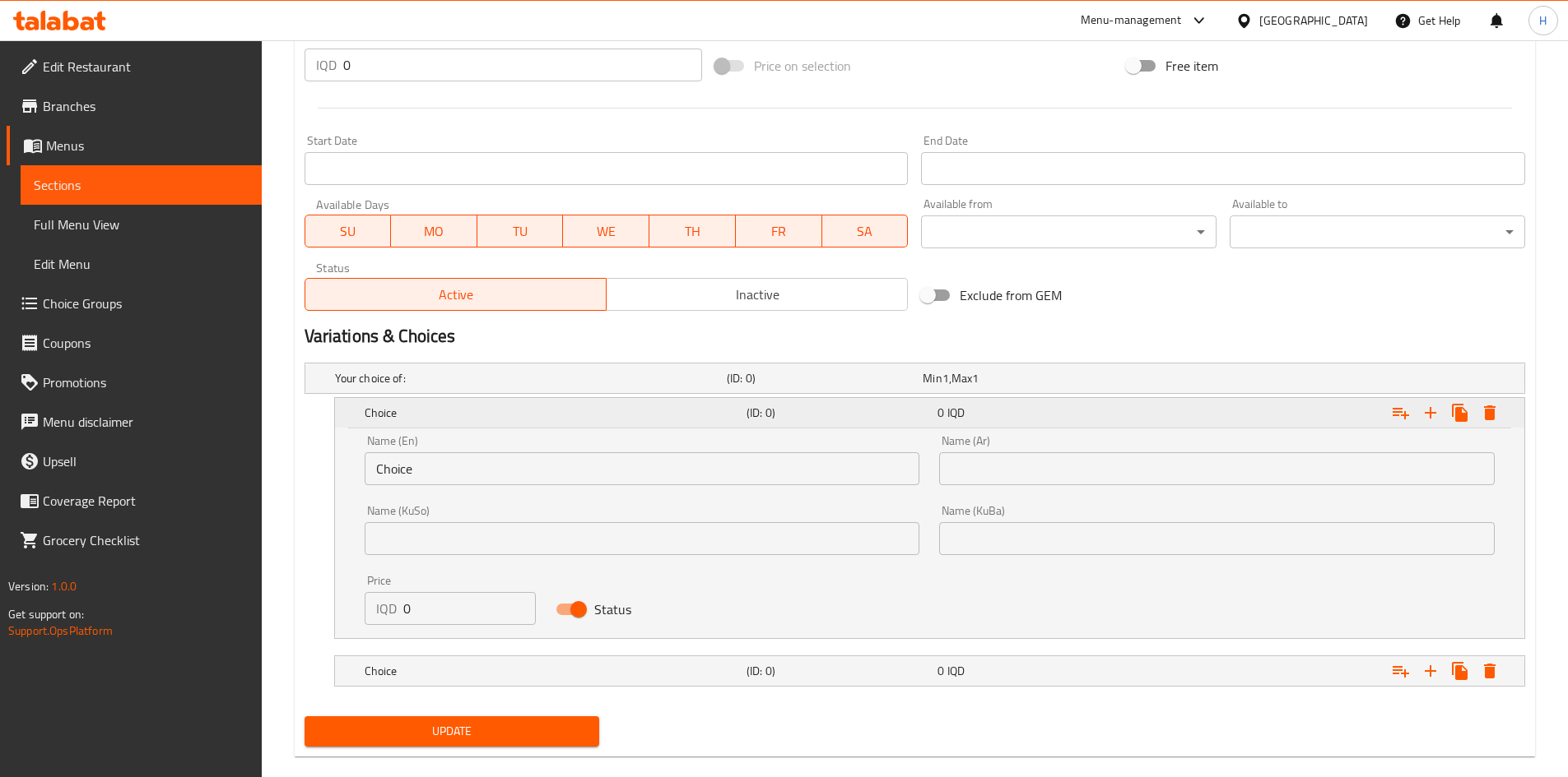
scroll to position [821, 0]
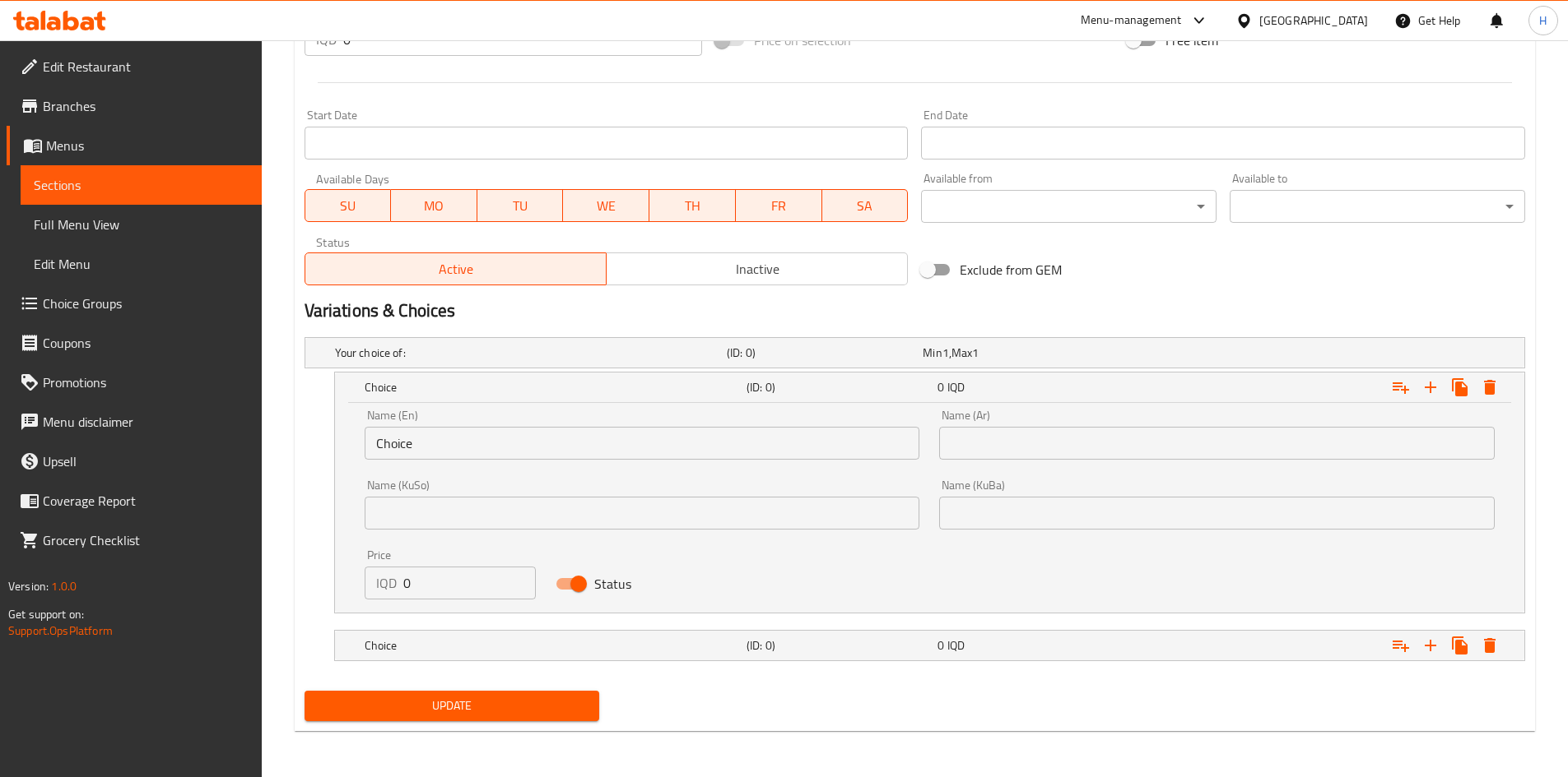
click at [453, 450] on input "Choice" at bounding box center [642, 443] width 556 height 33
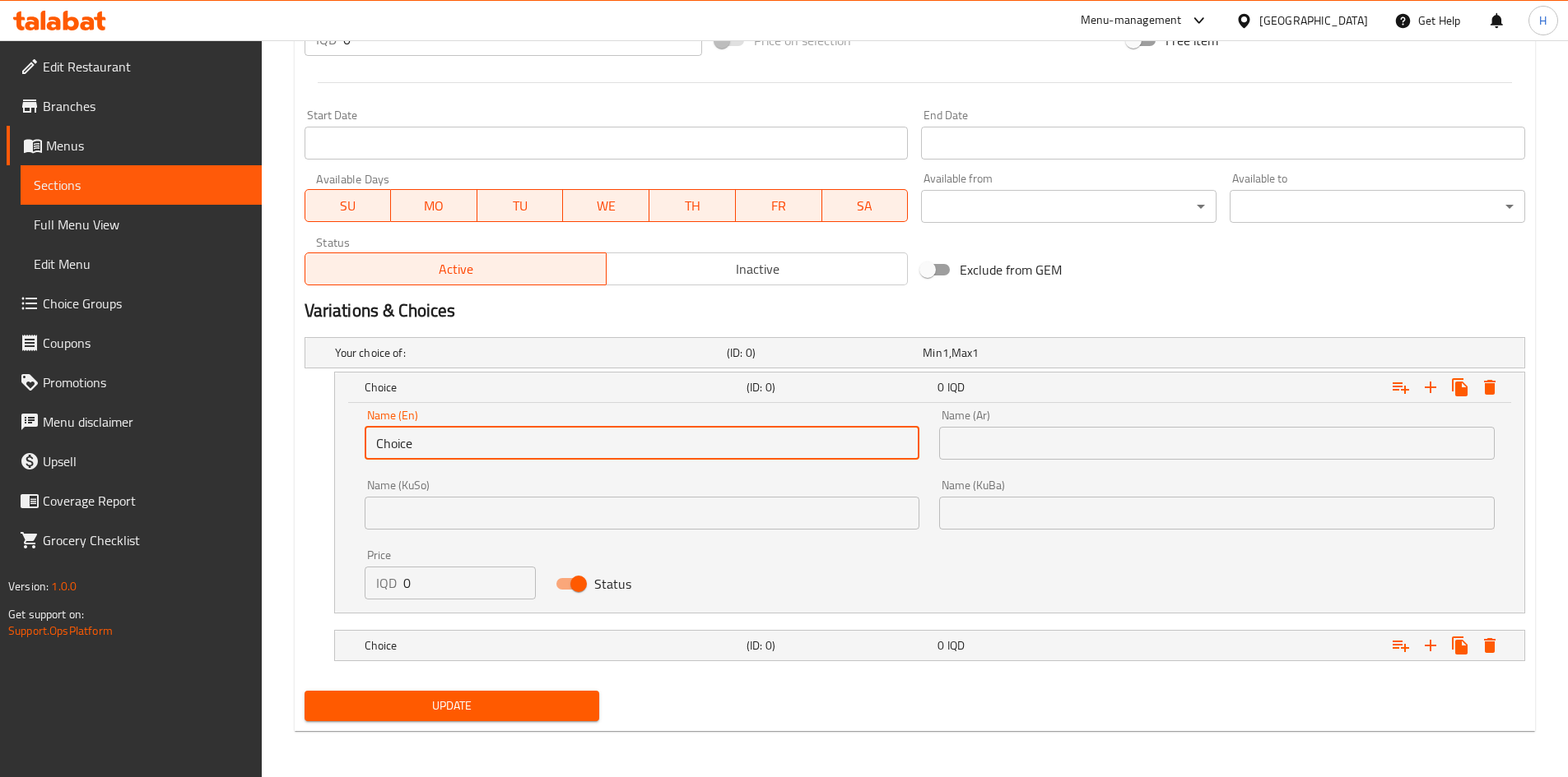
click at [453, 450] on input "Choice" at bounding box center [642, 443] width 556 height 33
click at [453, 450] on input "text" at bounding box center [642, 443] width 556 height 33
type input "Medium"
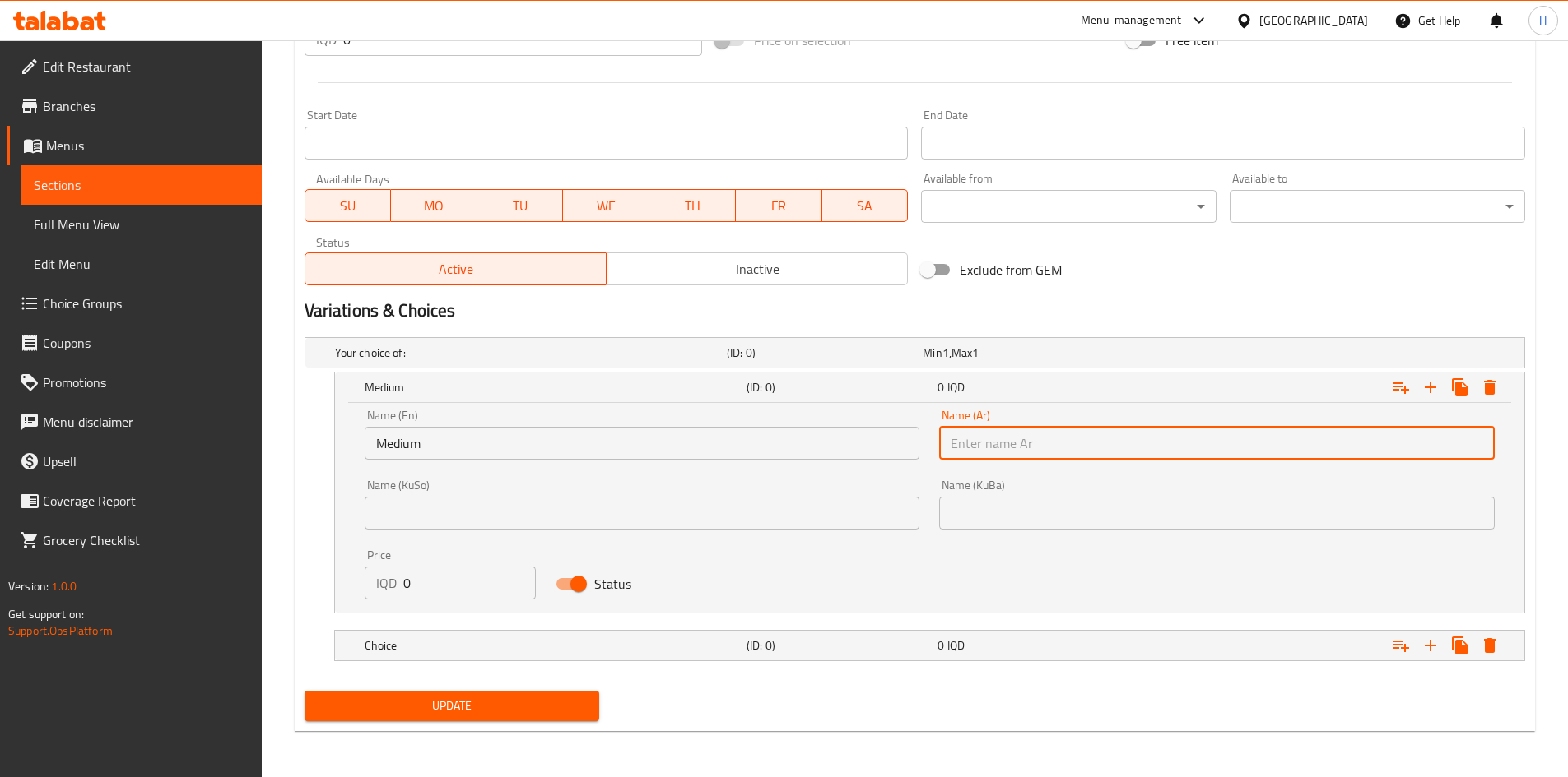
click at [1090, 433] on input "text" at bounding box center [1217, 443] width 556 height 33
type input "وسط"
click at [431, 594] on input "0" at bounding box center [470, 583] width 134 height 33
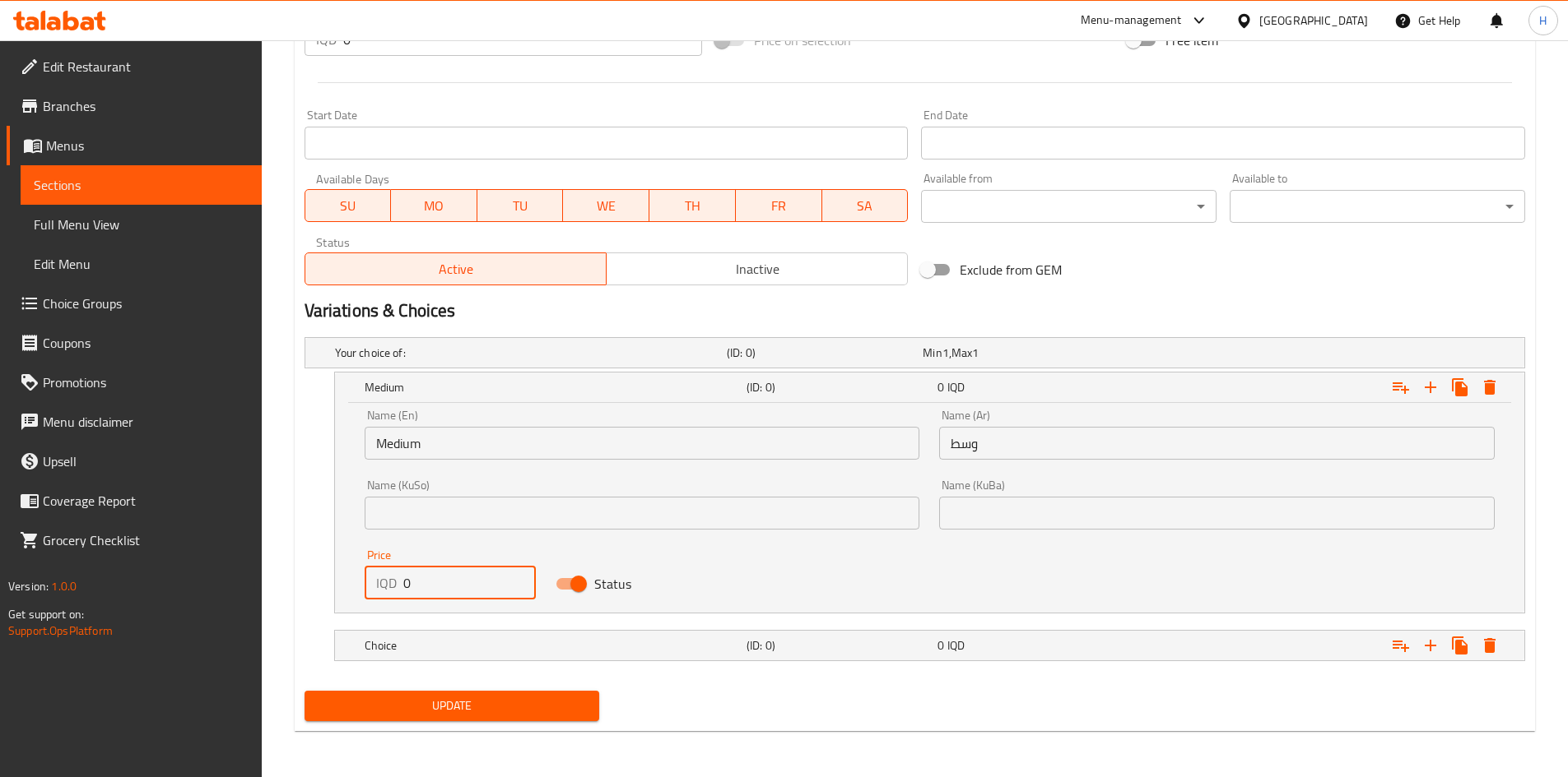
click at [431, 594] on input "0" at bounding box center [470, 583] width 134 height 33
type input "6000"
click at [437, 638] on h5 "Choice" at bounding box center [552, 645] width 375 height 16
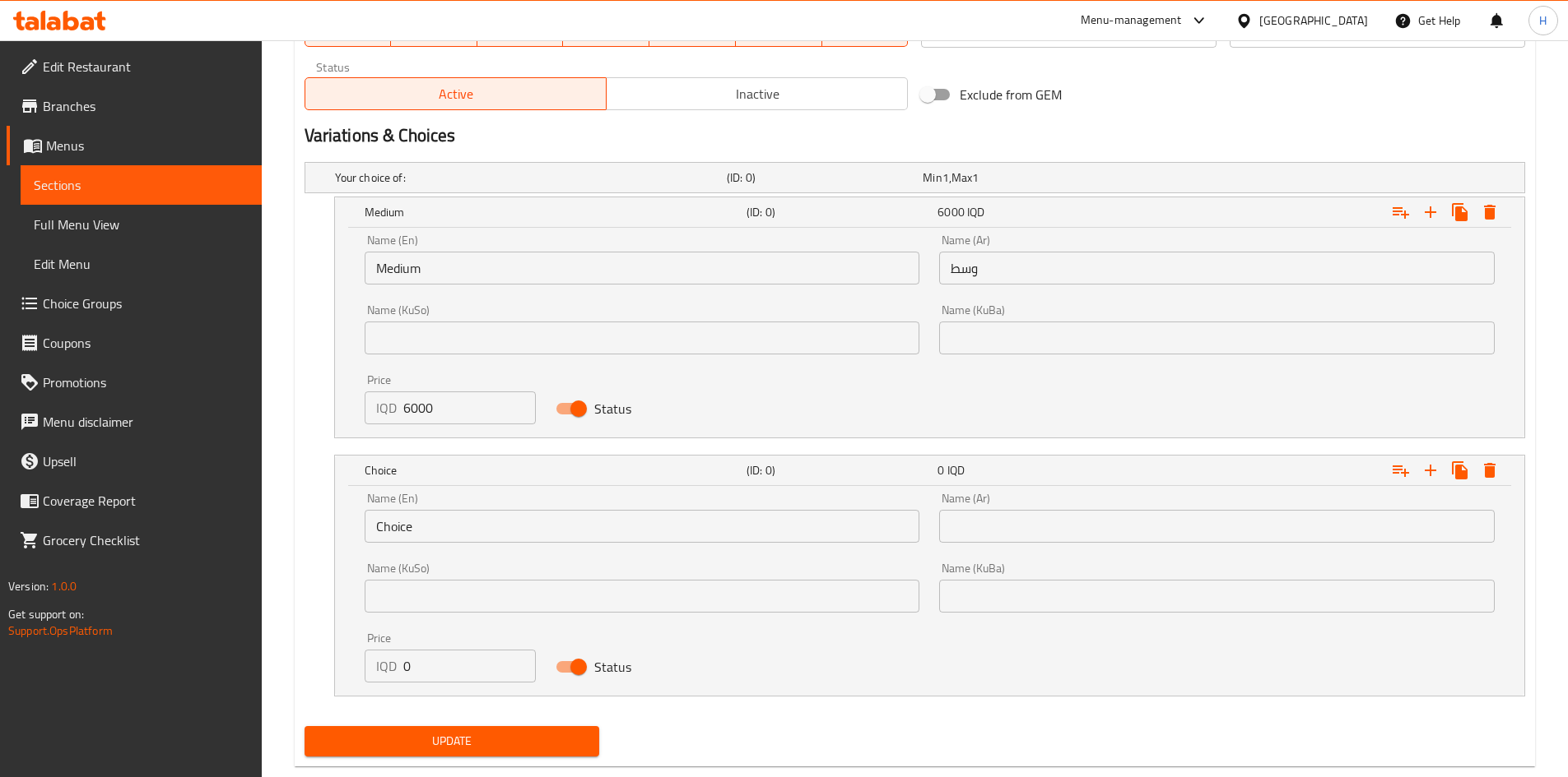
scroll to position [998, 0]
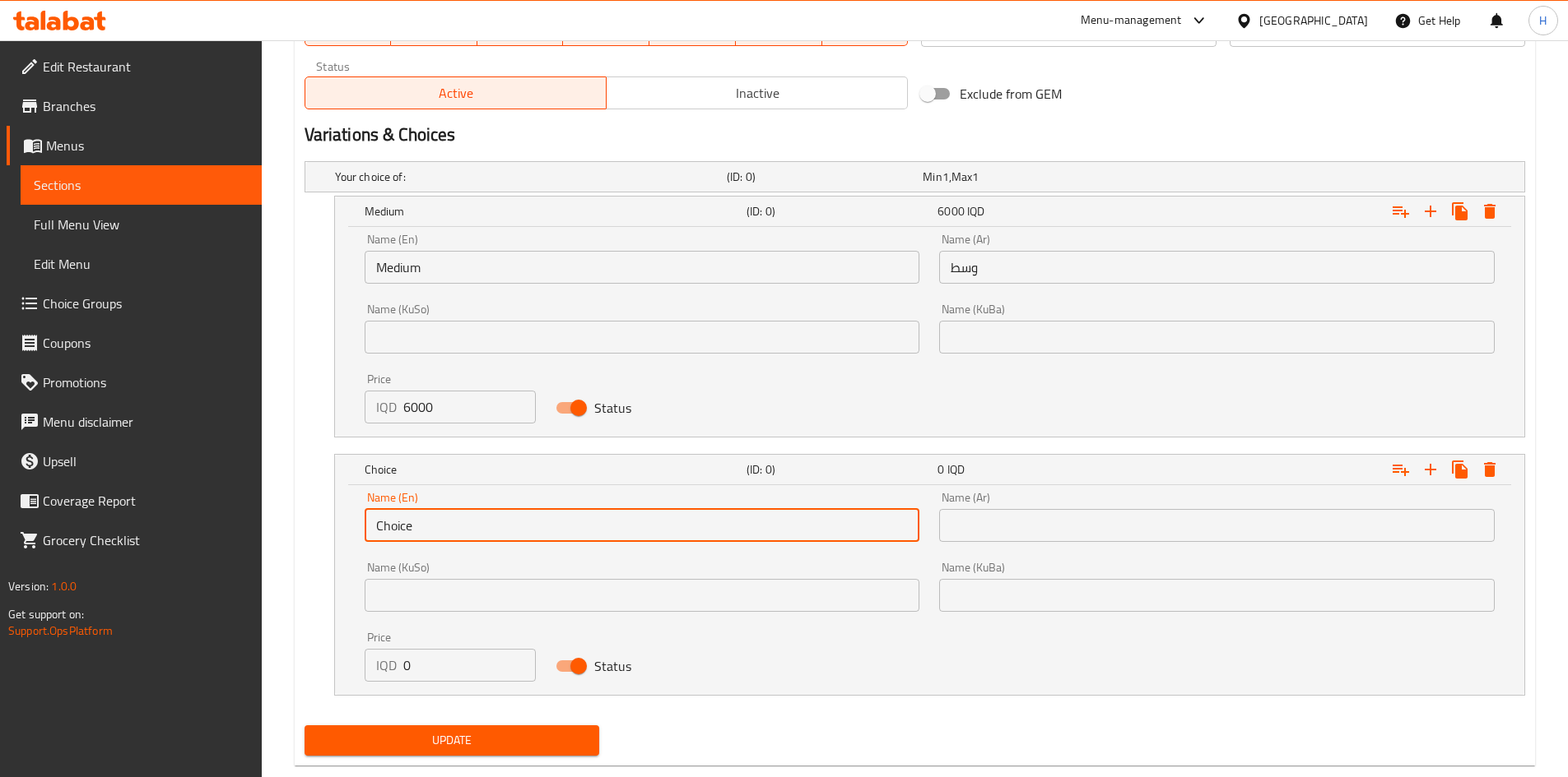
click at [438, 527] on input "Choice" at bounding box center [642, 525] width 556 height 33
click at [438, 531] on input "text" at bounding box center [642, 525] width 556 height 33
type input "Large"
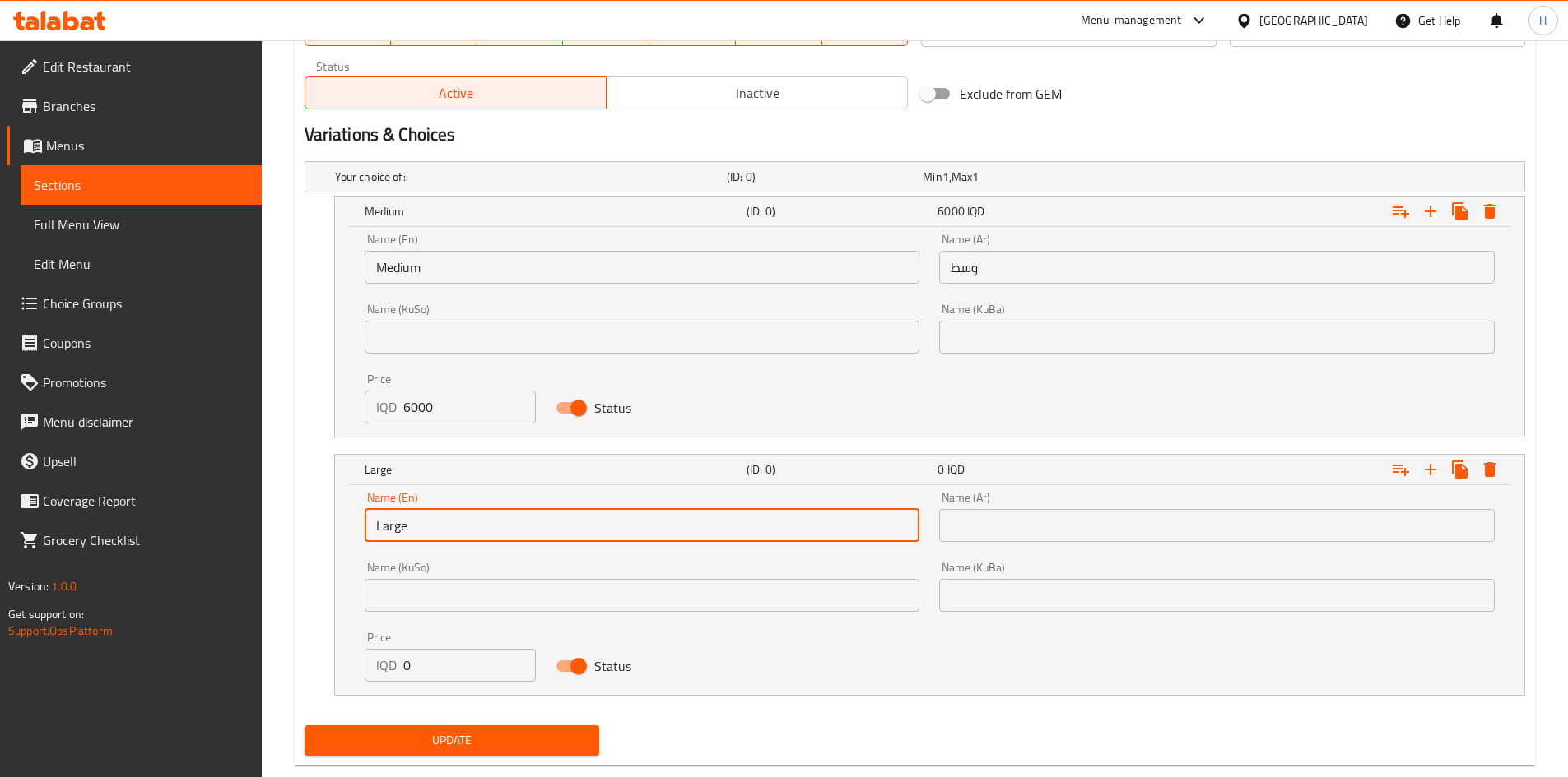
click at [1045, 515] on input "text" at bounding box center [1217, 525] width 556 height 33
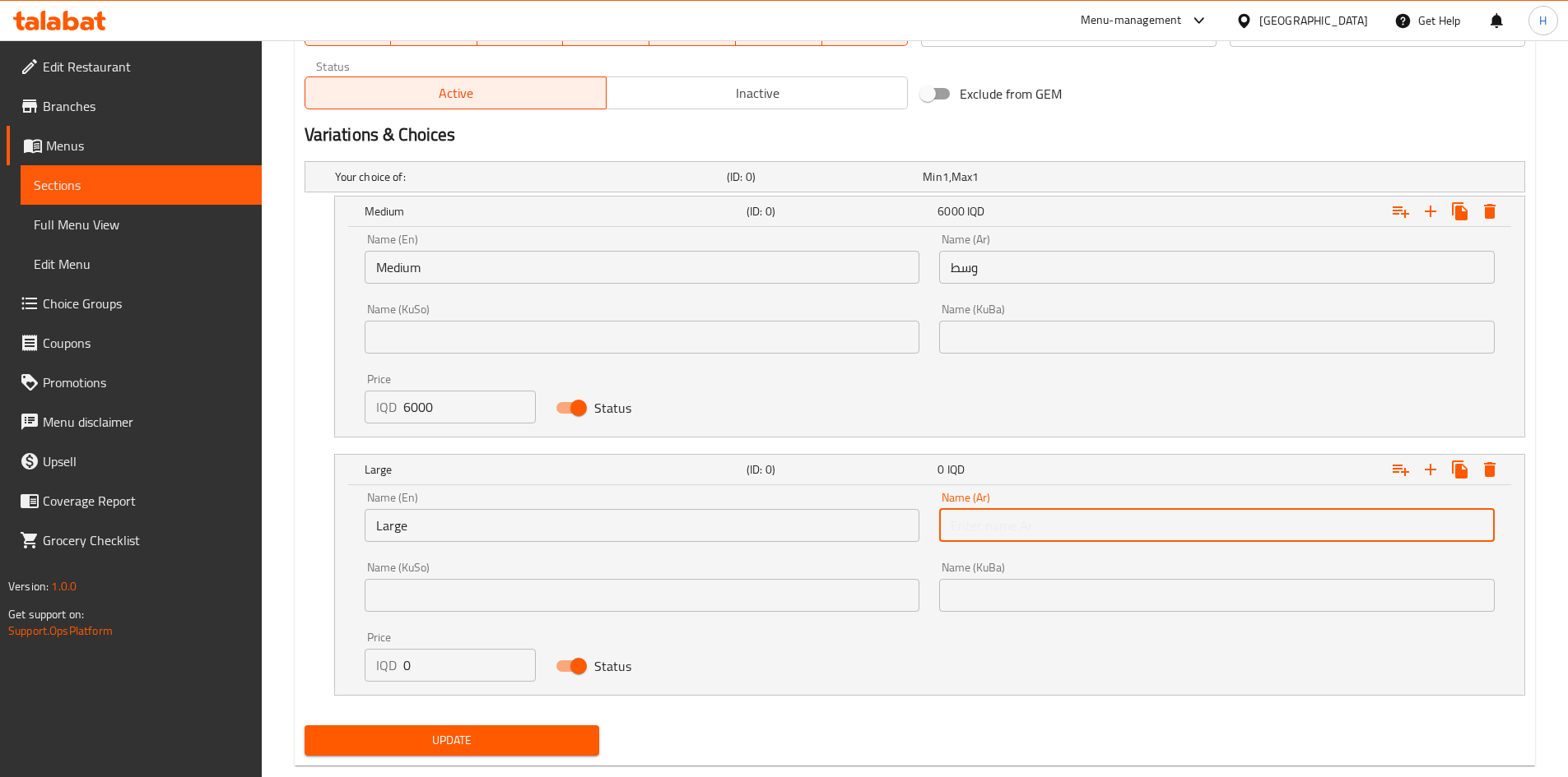
type input "كبير"
click at [435, 661] on input "0" at bounding box center [470, 665] width 134 height 33
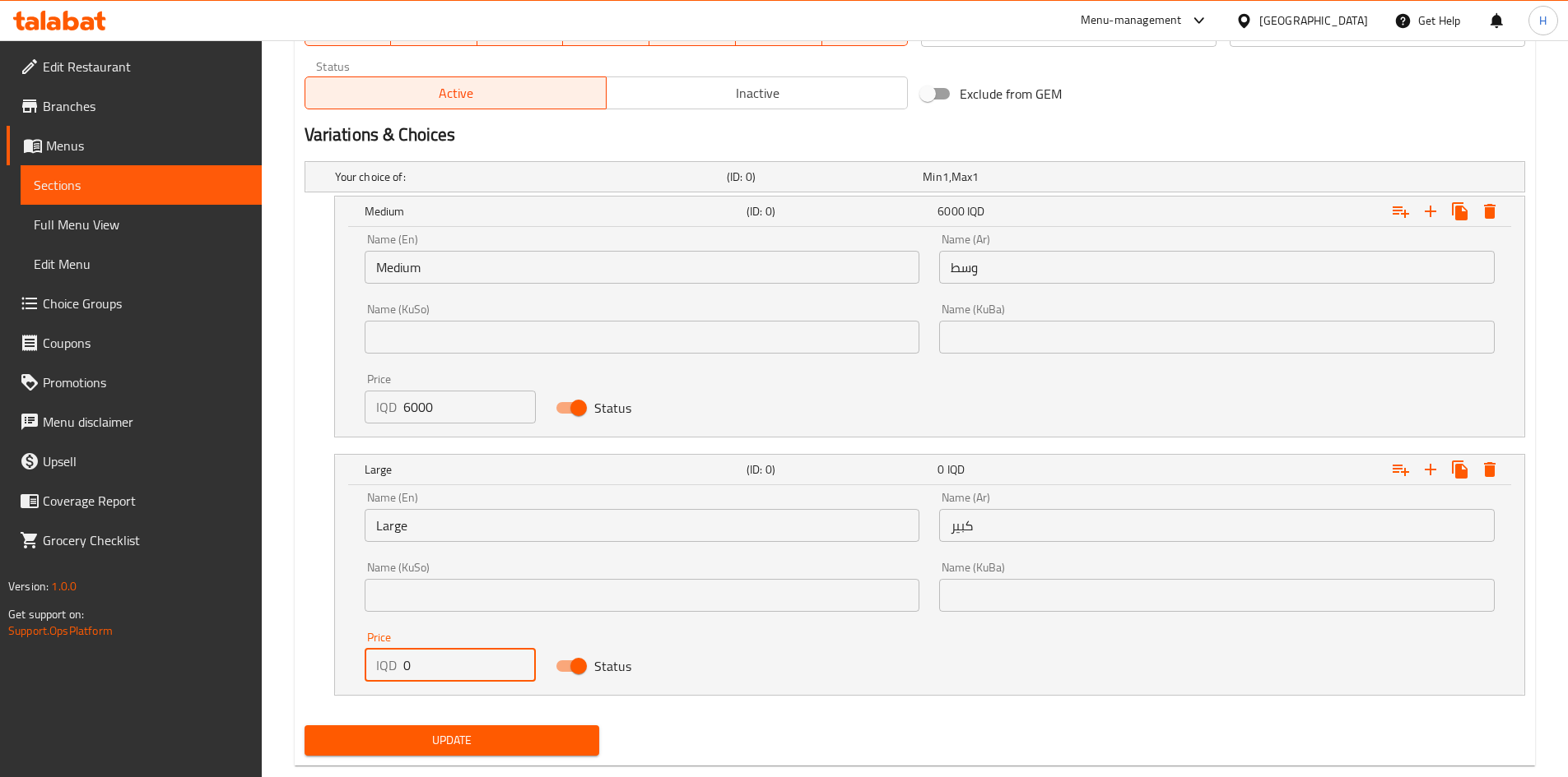
click at [435, 661] on input "0" at bounding box center [470, 665] width 134 height 33
type input "6750"
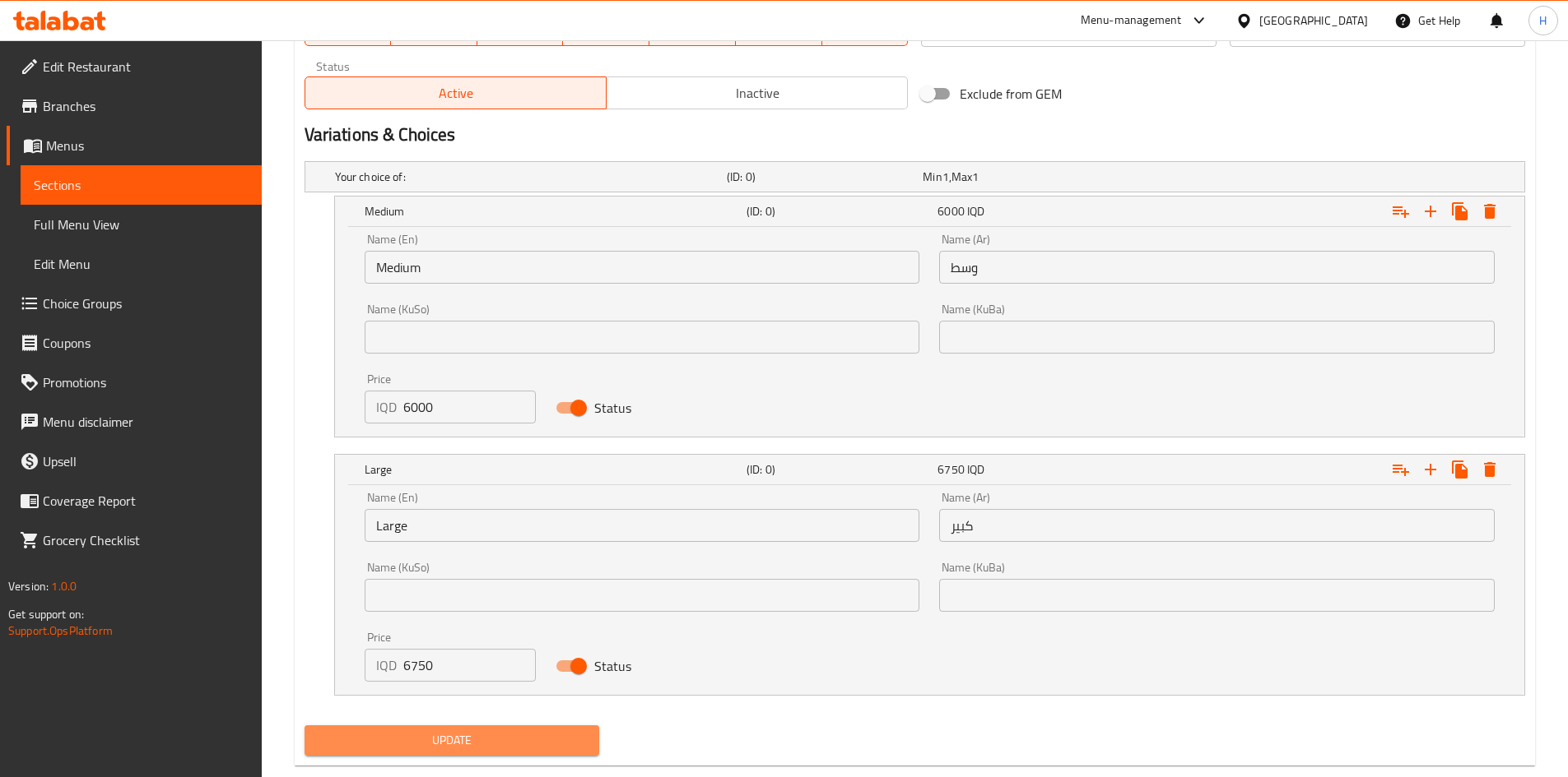
drag, startPoint x: 471, startPoint y: 738, endPoint x: 601, endPoint y: 671, distance: 146.2
click at [472, 738] on span "Update" at bounding box center [453, 741] width 269 height 21
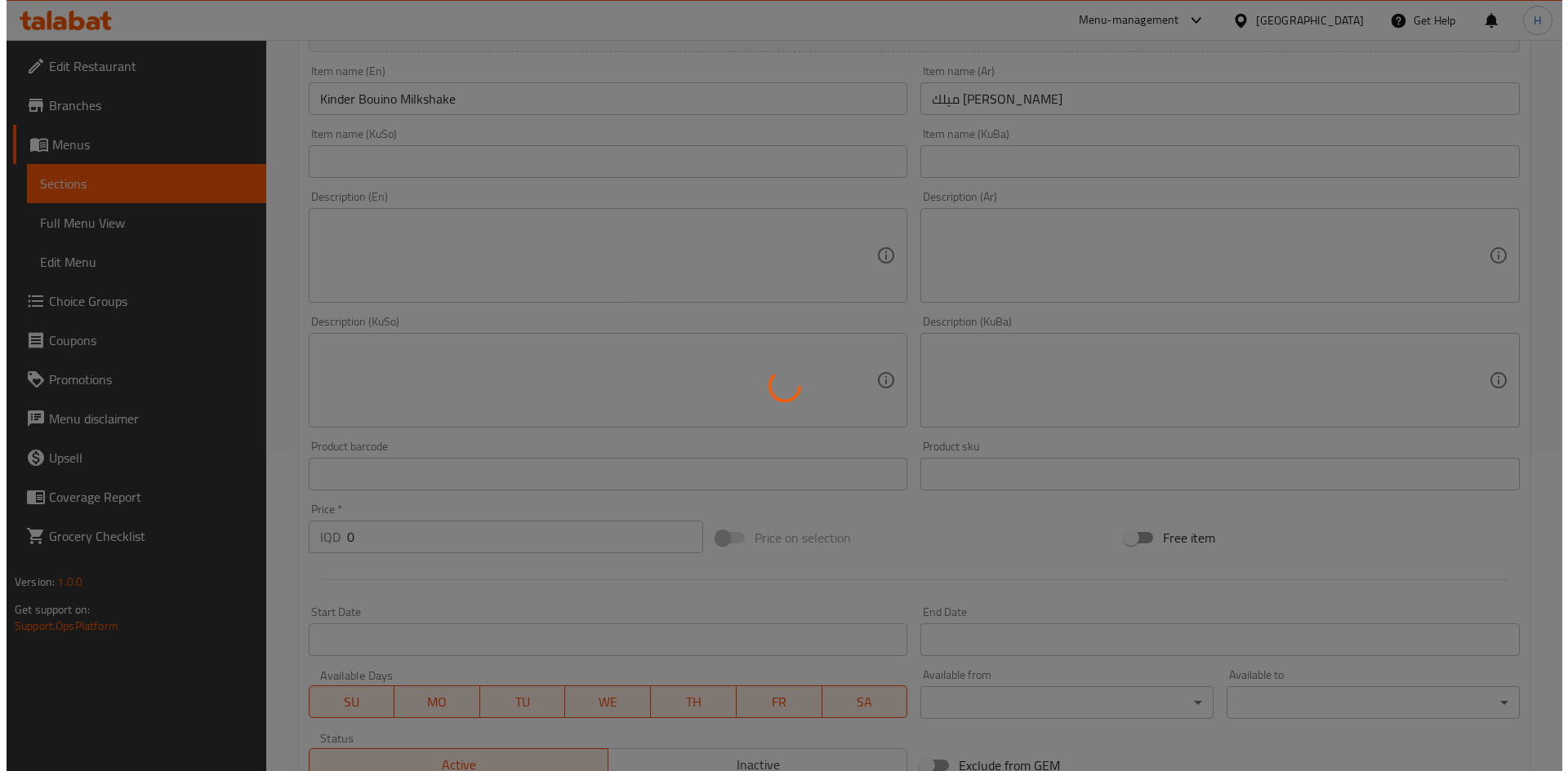
scroll to position [0, 0]
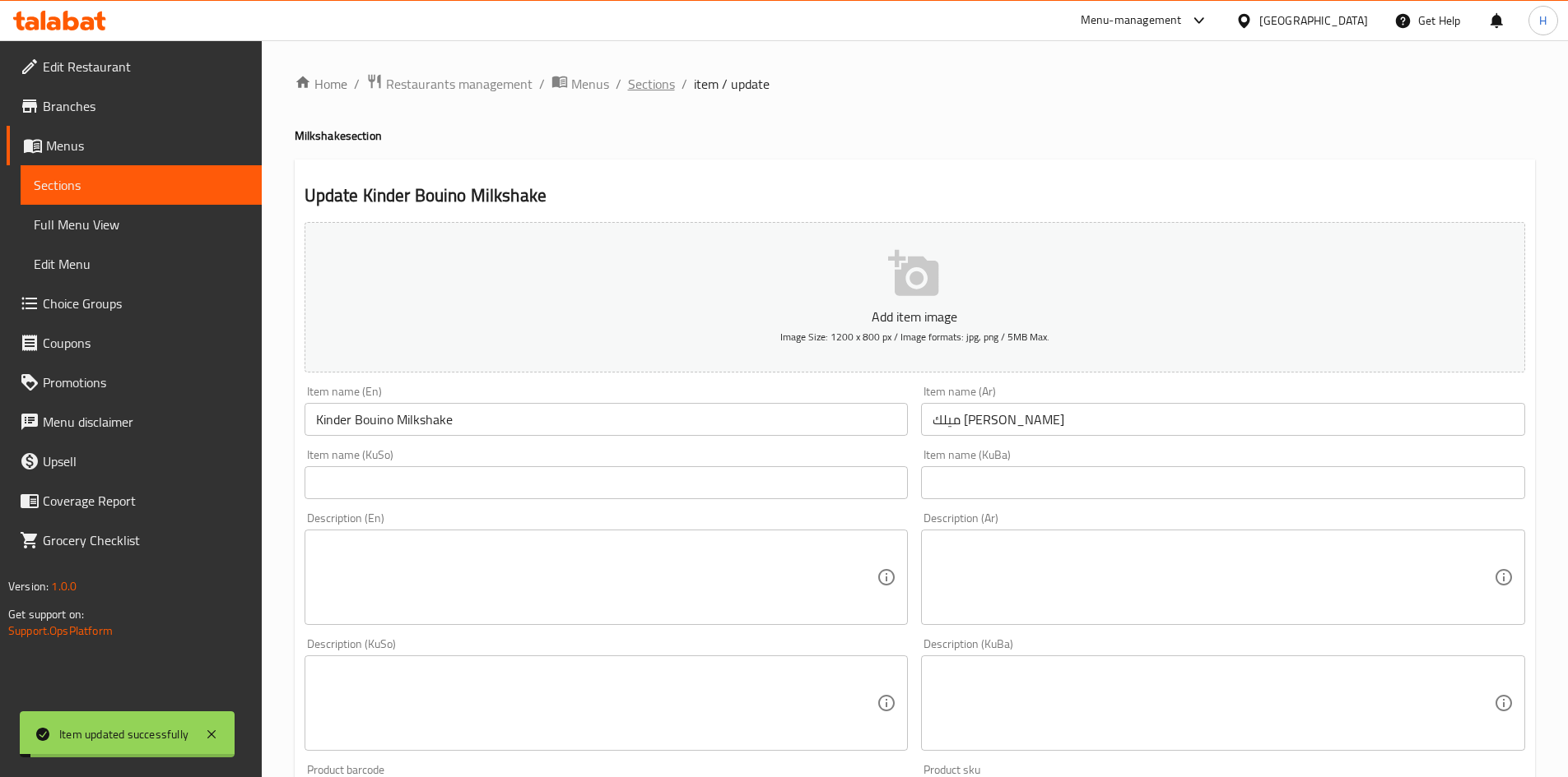
click at [661, 89] on span "Sections" at bounding box center [651, 83] width 47 height 20
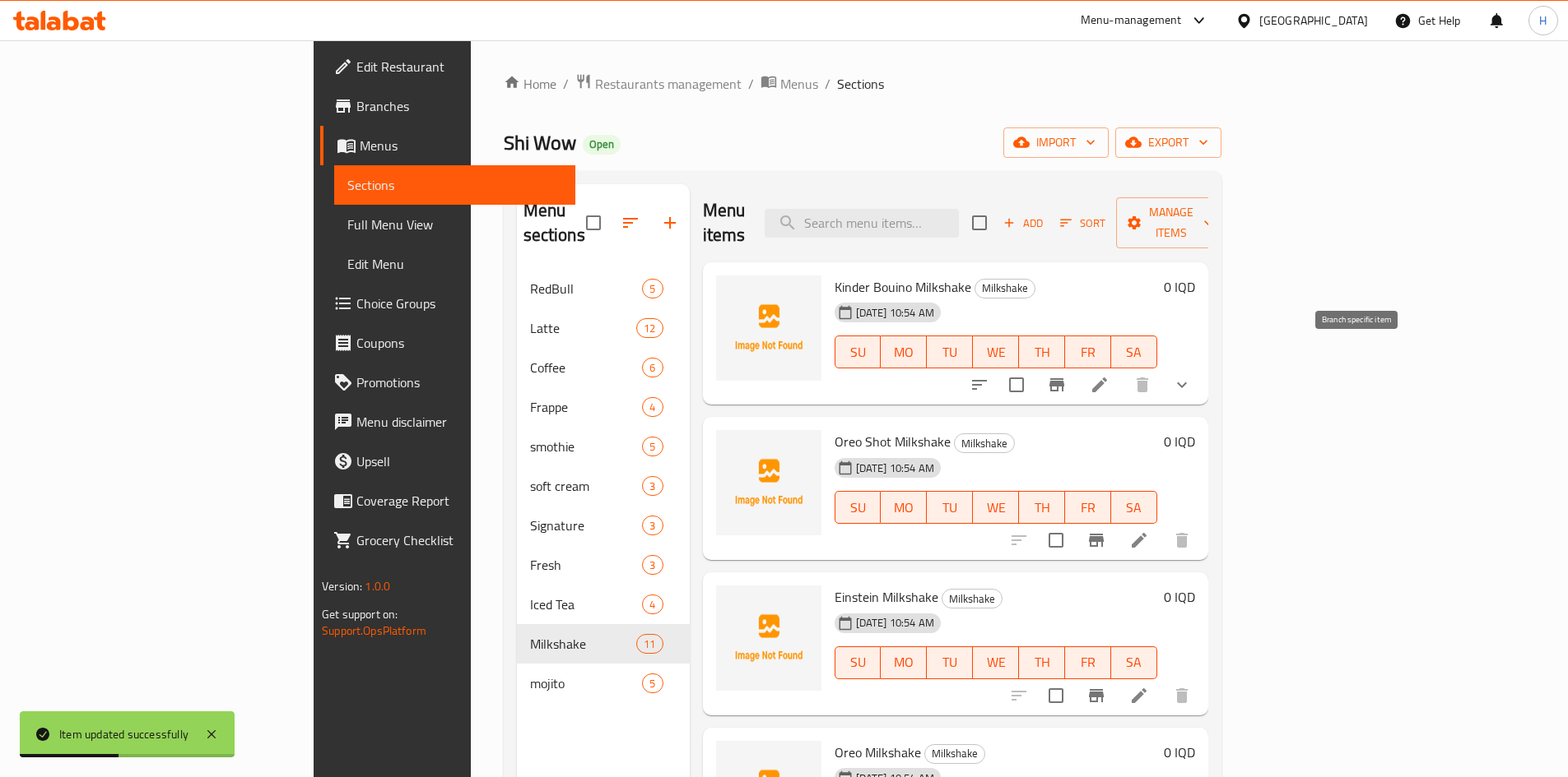
click at [1064, 379] on icon "Branch-specific-item" at bounding box center [1057, 385] width 15 height 13
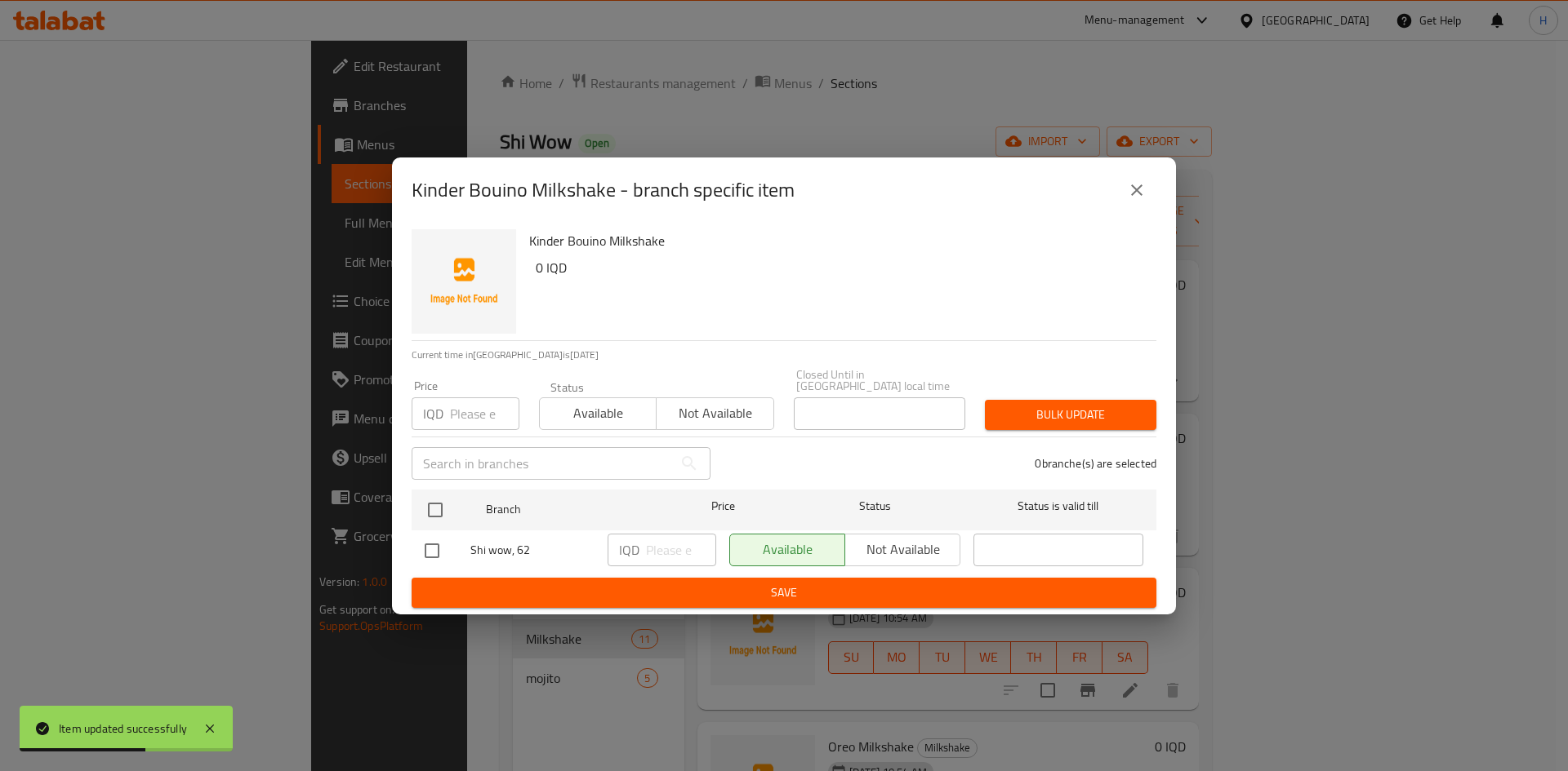
click at [1140, 200] on icon "close" at bounding box center [1137, 190] width 20 height 20
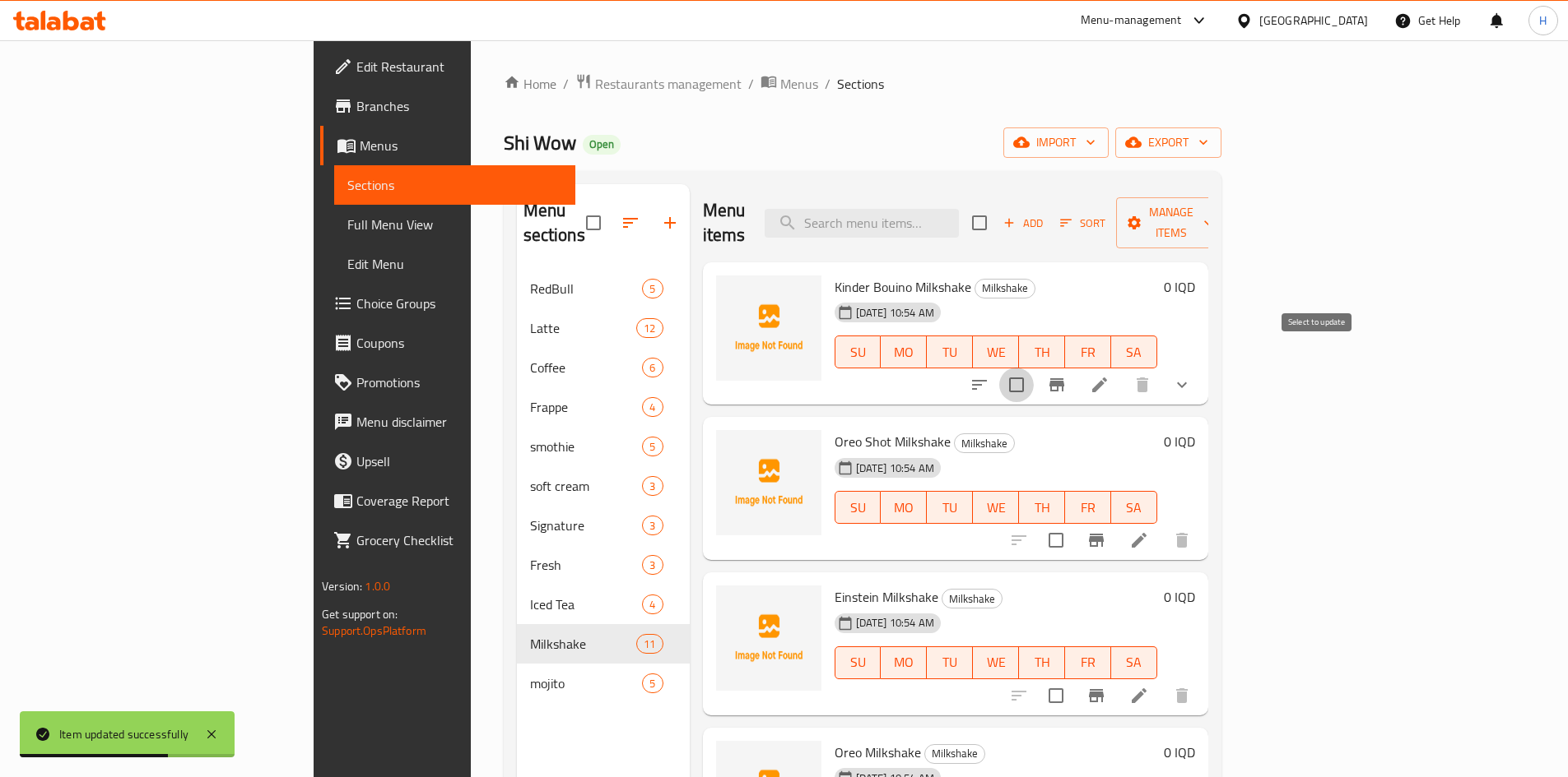
click at [1034, 368] on input "checkbox" at bounding box center [1016, 385] width 35 height 35
checkbox input "true"
click at [1208, 230] on div "Menu items Add Sort Manage items" at bounding box center [955, 223] width 506 height 79
click at [1213, 216] on span "Manage items" at bounding box center [1171, 222] width 84 height 41
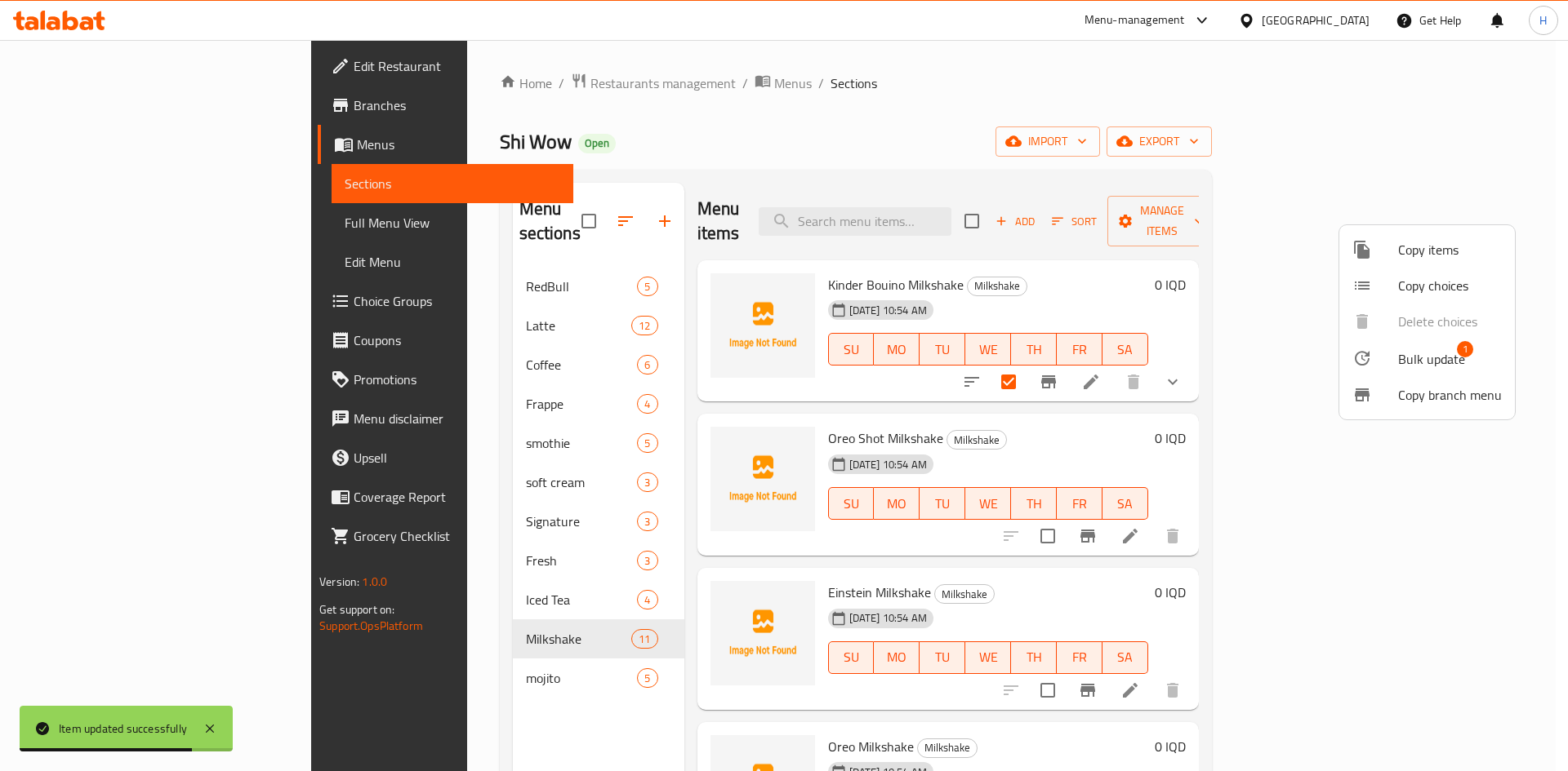
click at [1408, 285] on span "Copy choices" at bounding box center [1450, 285] width 103 height 20
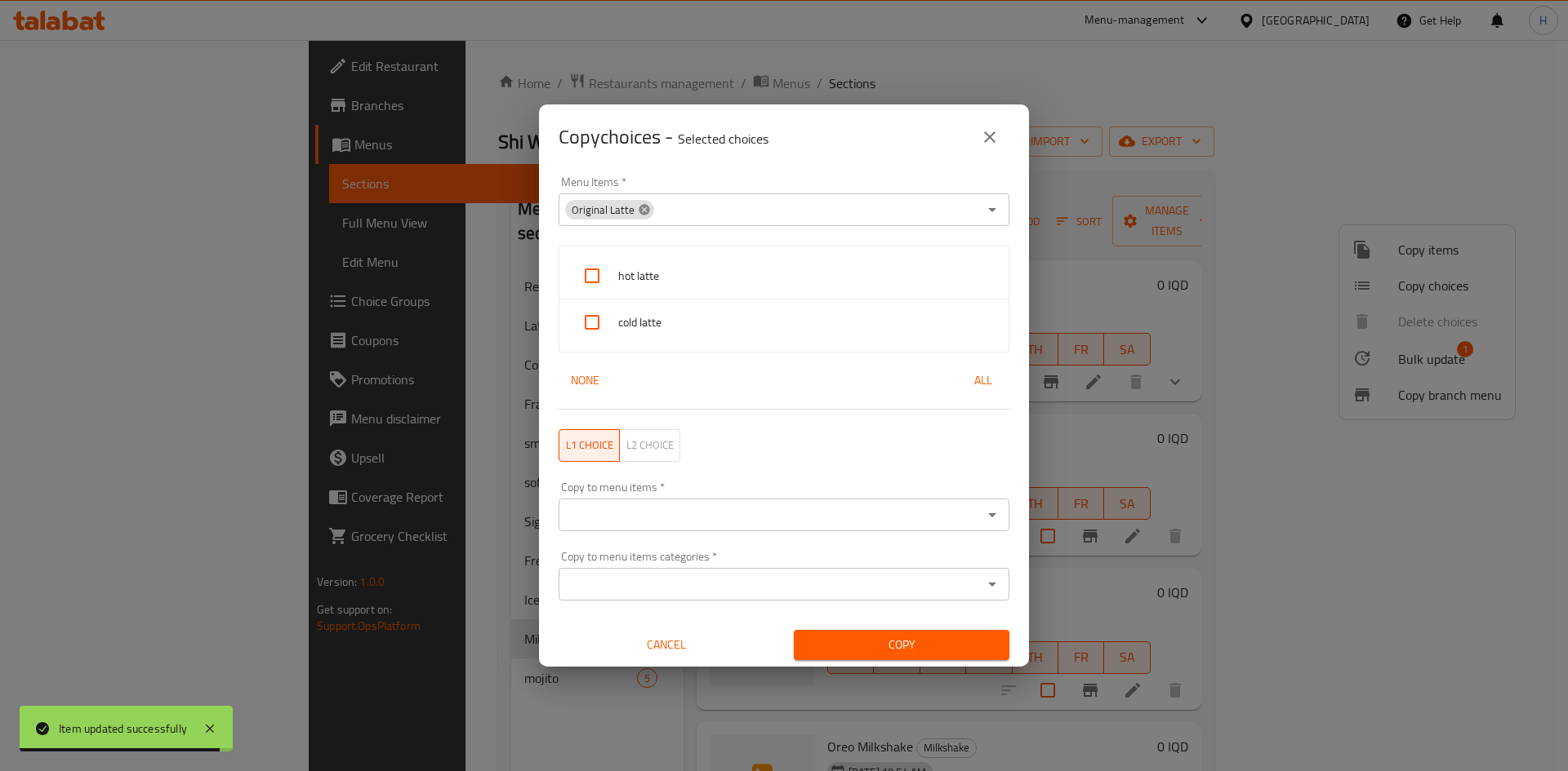
click at [646, 209] on icon at bounding box center [644, 209] width 13 height 13
click at [646, 209] on input "Menu Items   *" at bounding box center [770, 209] width 414 height 23
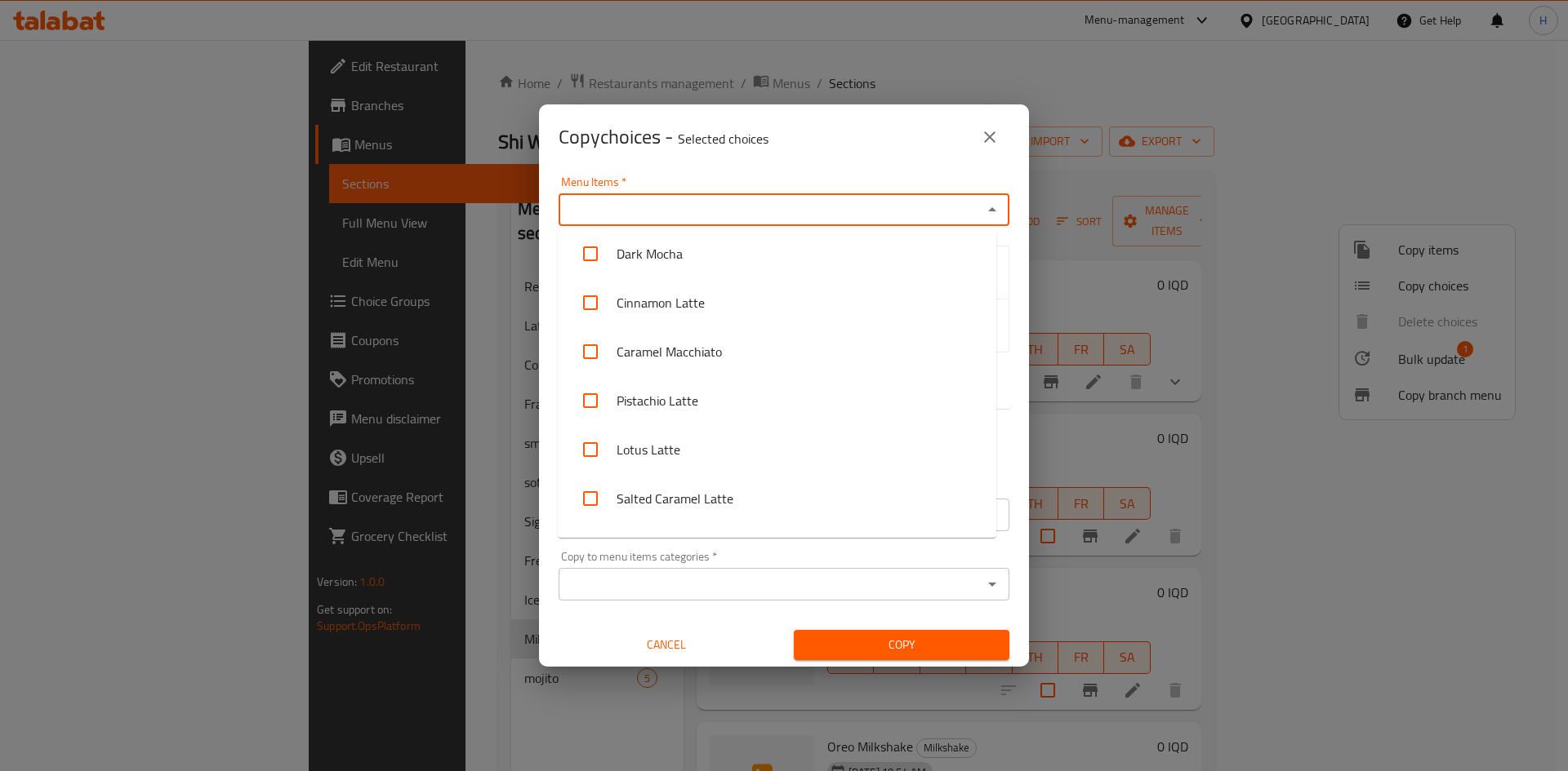
scroll to position [243, 0]
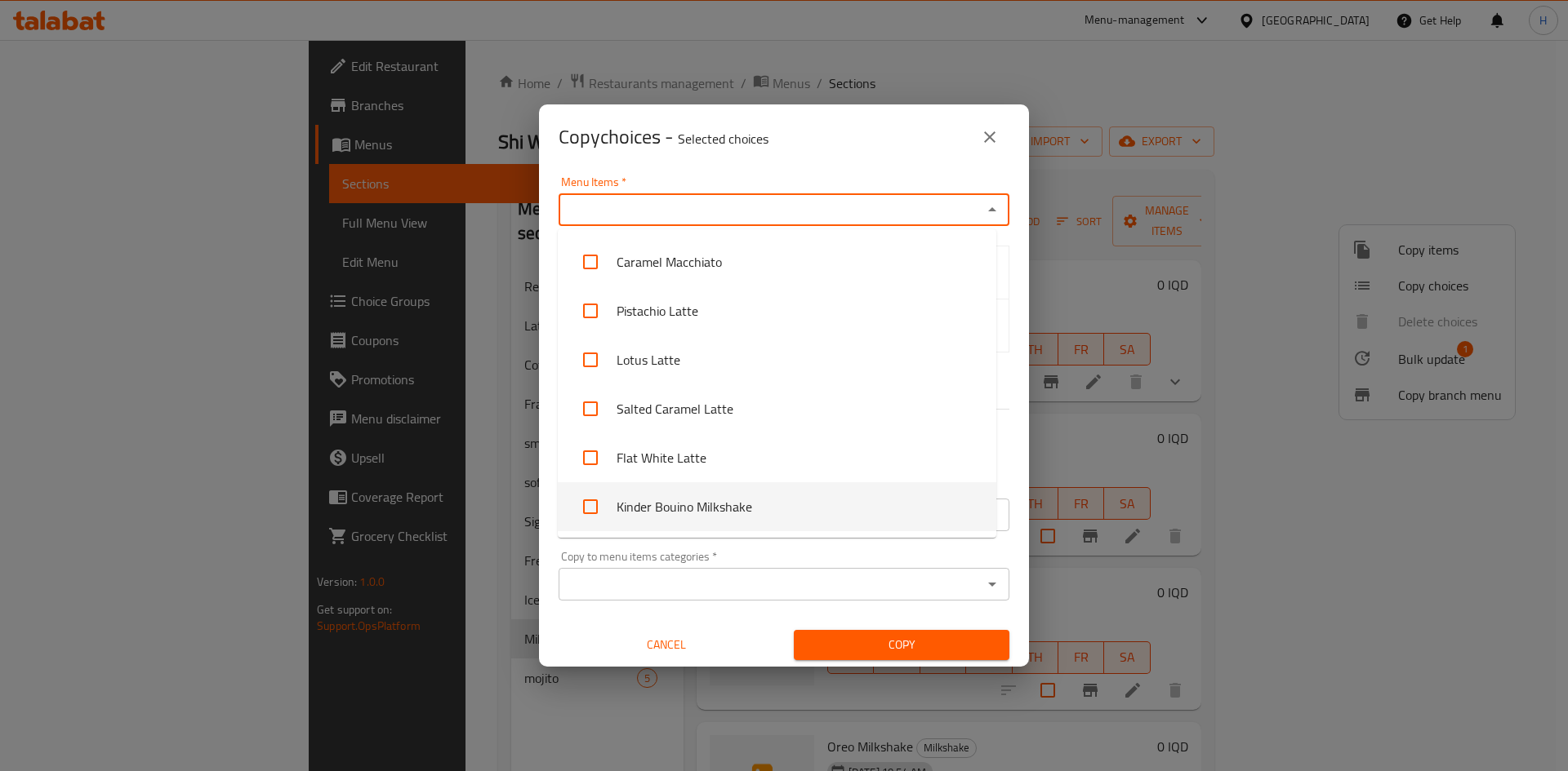
click at [746, 507] on li "Kinder Bouino Milkshake" at bounding box center [777, 507] width 439 height 49
checkbox input "true"
click at [809, 553] on div "Copy to menu items categories   * Copy to menu items categories *" at bounding box center [784, 576] width 451 height 50
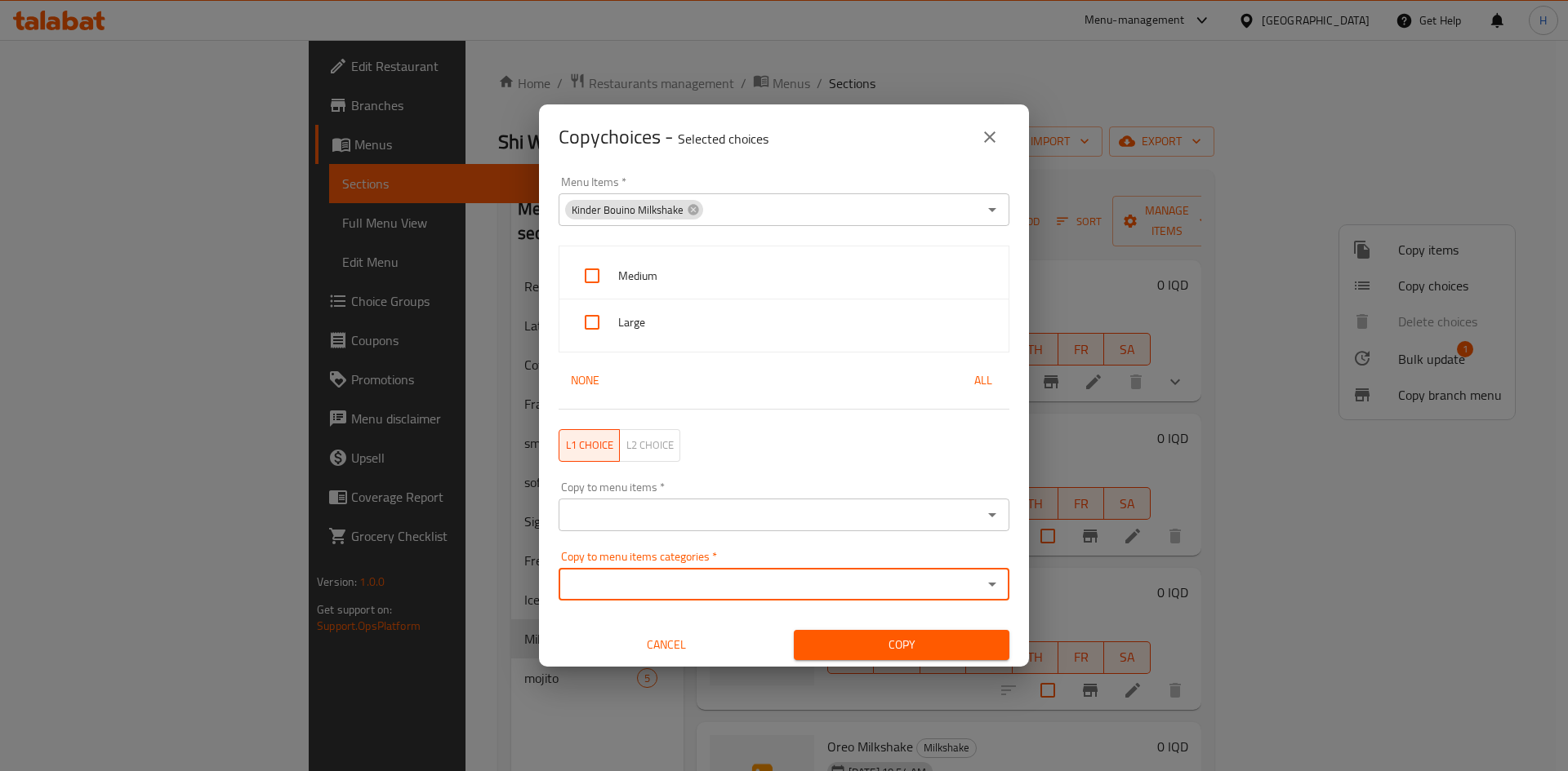
click at [686, 275] on span "Medium" at bounding box center [807, 276] width 378 height 21
checkbox input "true"
click at [686, 323] on span "Large" at bounding box center [807, 323] width 378 height 21
checkbox input "true"
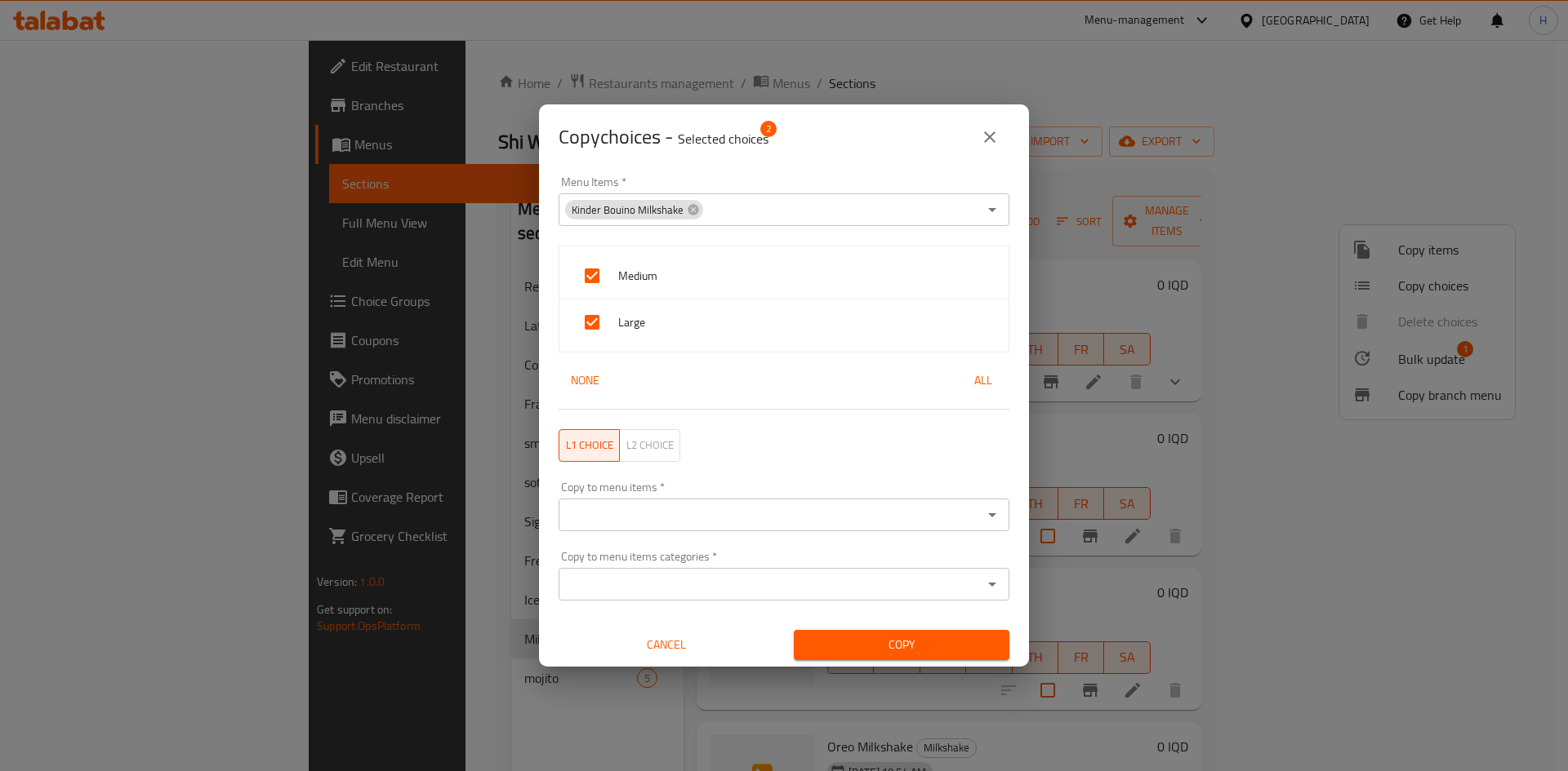
click at [691, 517] on input "Copy to menu items   *" at bounding box center [770, 515] width 414 height 23
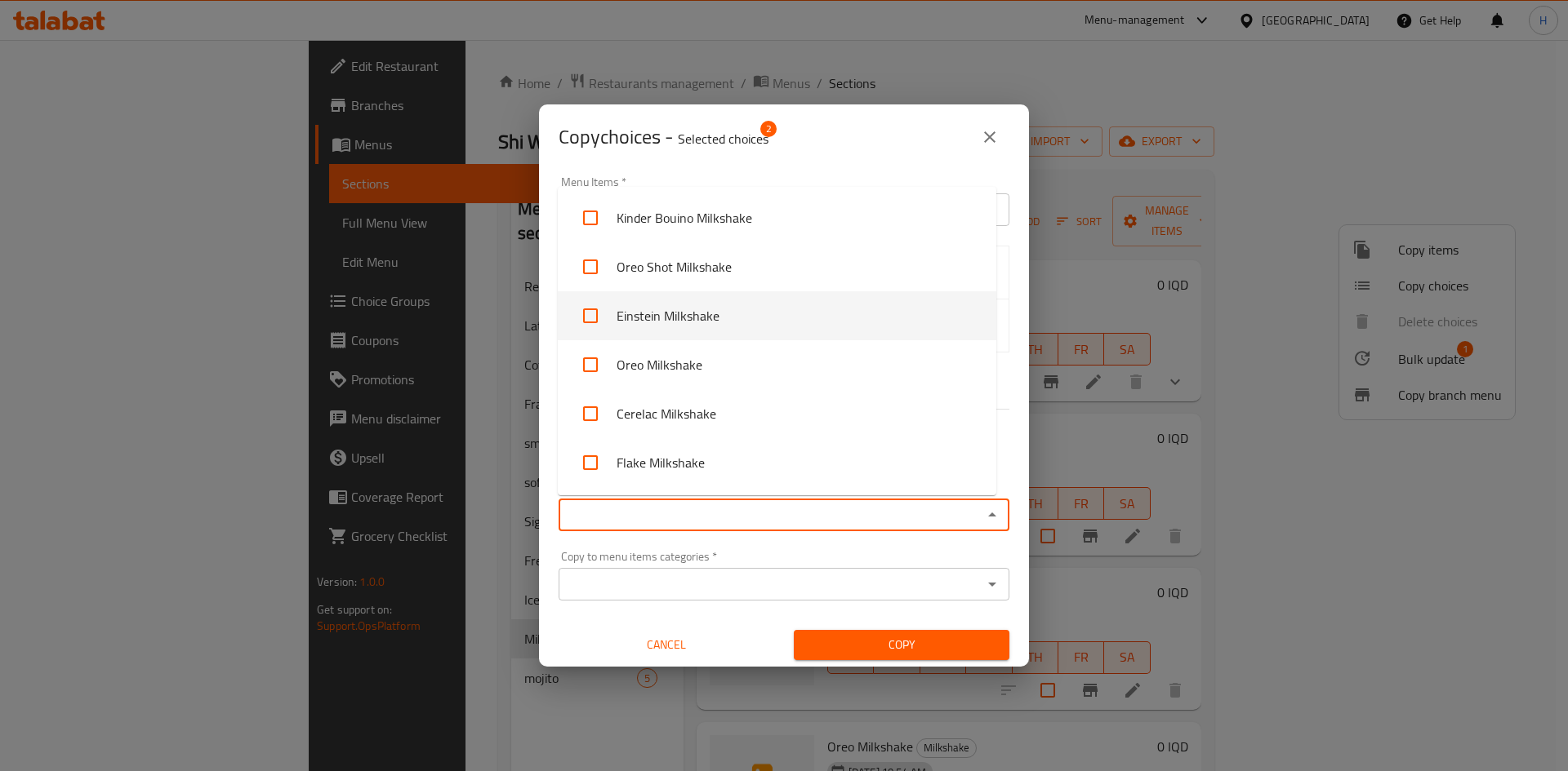
scroll to position [2122, 0]
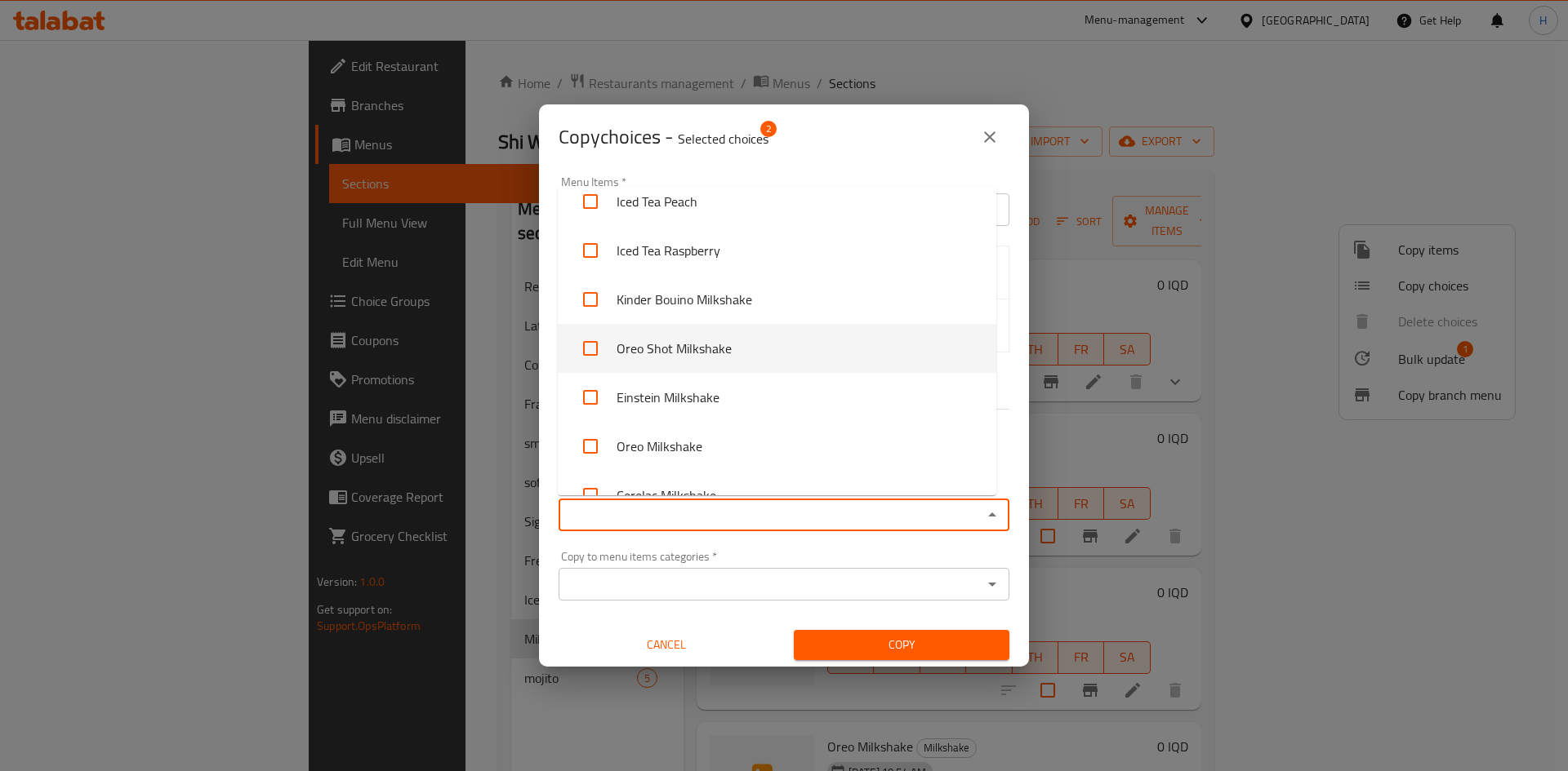
click at [689, 347] on li "Oreo Shot Milkshake" at bounding box center [777, 348] width 439 height 49
click at [693, 360] on li "Oreo Shot Milkshake" at bounding box center [777, 348] width 439 height 49
checkbox input "false"
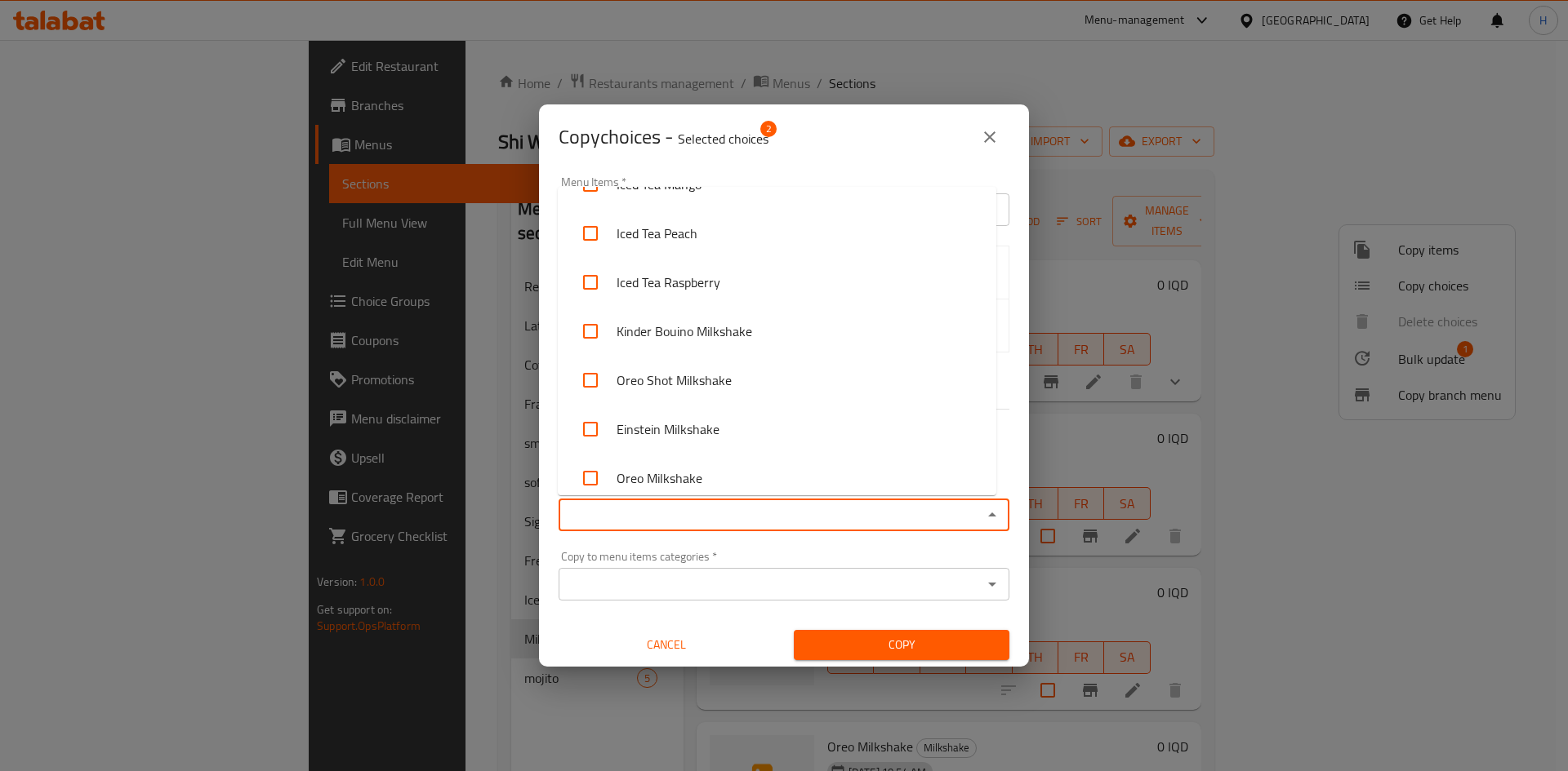
scroll to position [2039, 0]
click at [681, 471] on li "Einstein Milkshake" at bounding box center [777, 481] width 439 height 49
checkbox input "true"
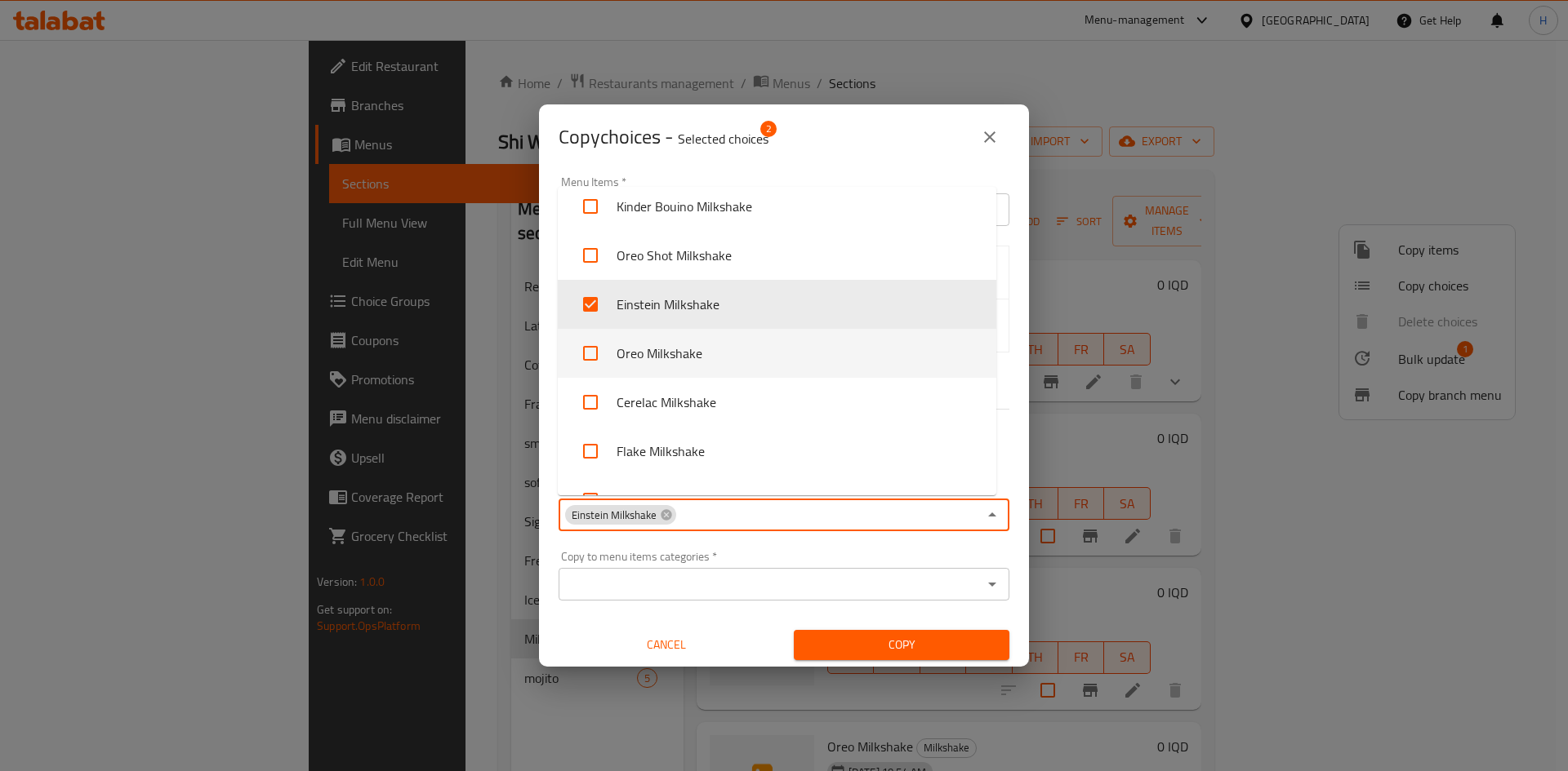
click at [696, 363] on li "Oreo Milkshake" at bounding box center [777, 353] width 439 height 49
checkbox input "true"
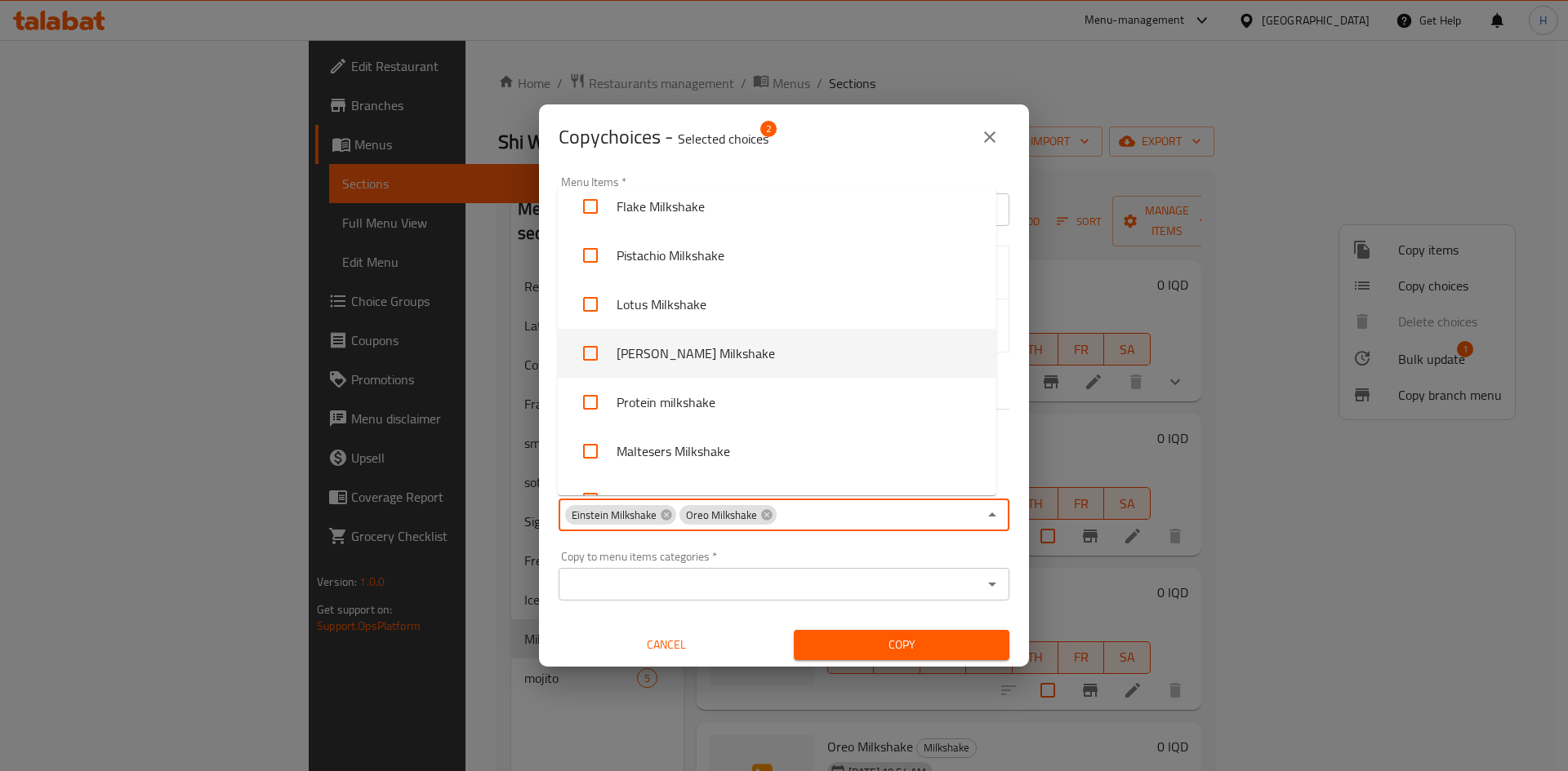
scroll to position [2297, 0]
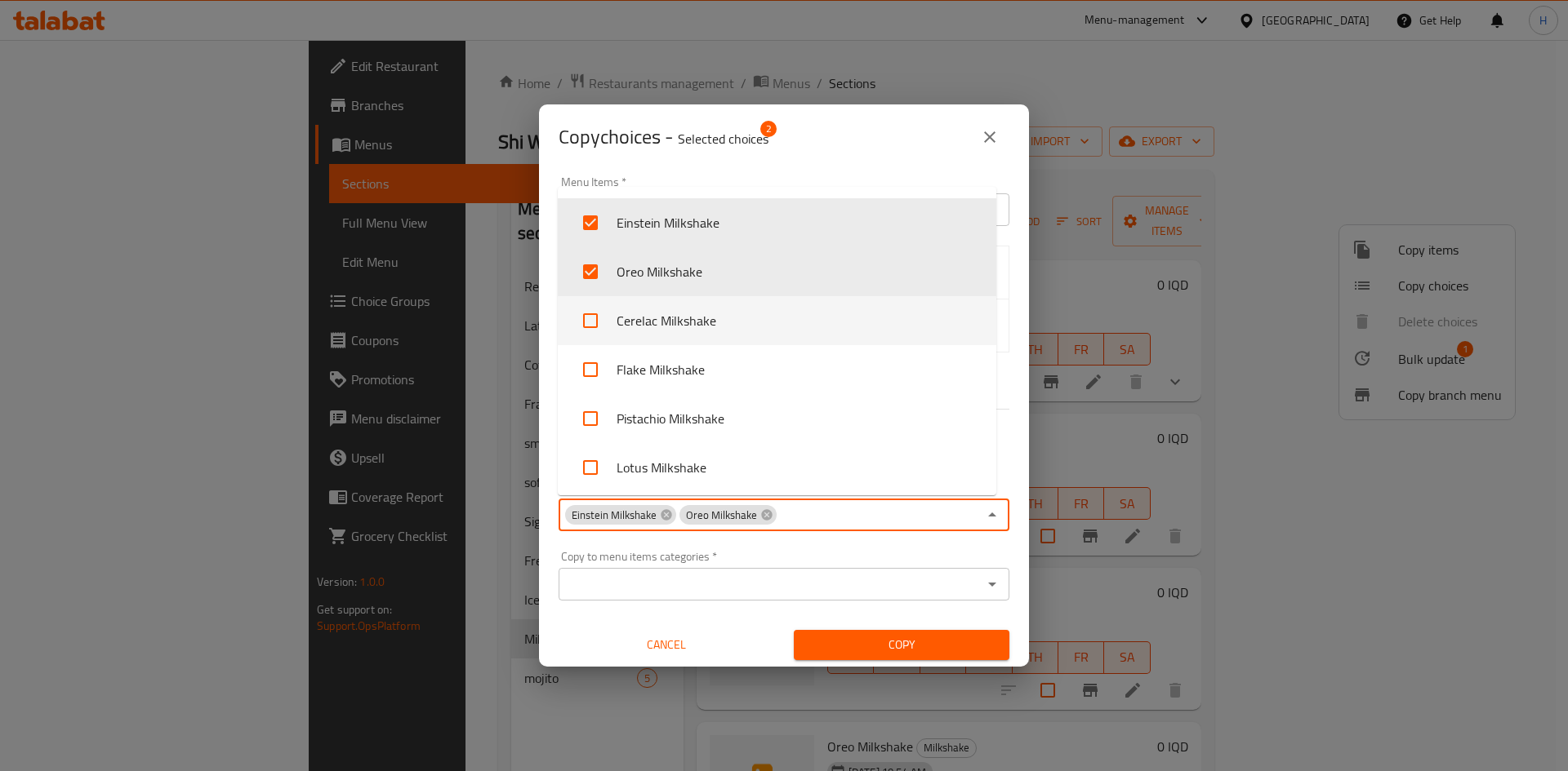
click at [673, 327] on li "Cerelac Milkshake" at bounding box center [777, 321] width 439 height 49
checkbox input "true"
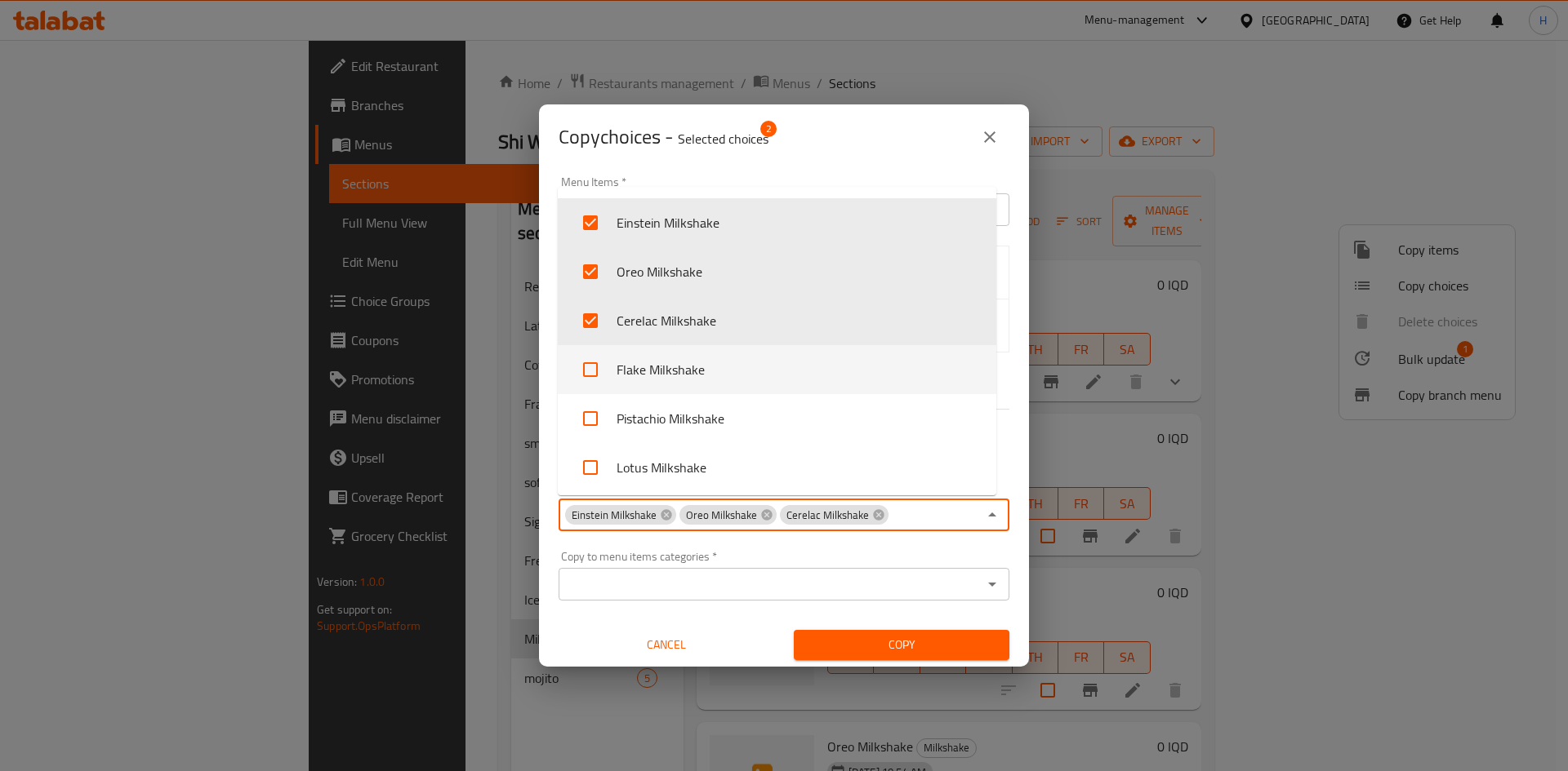
click at [672, 363] on li "Flake Milkshake" at bounding box center [777, 370] width 439 height 49
checkbox input "true"
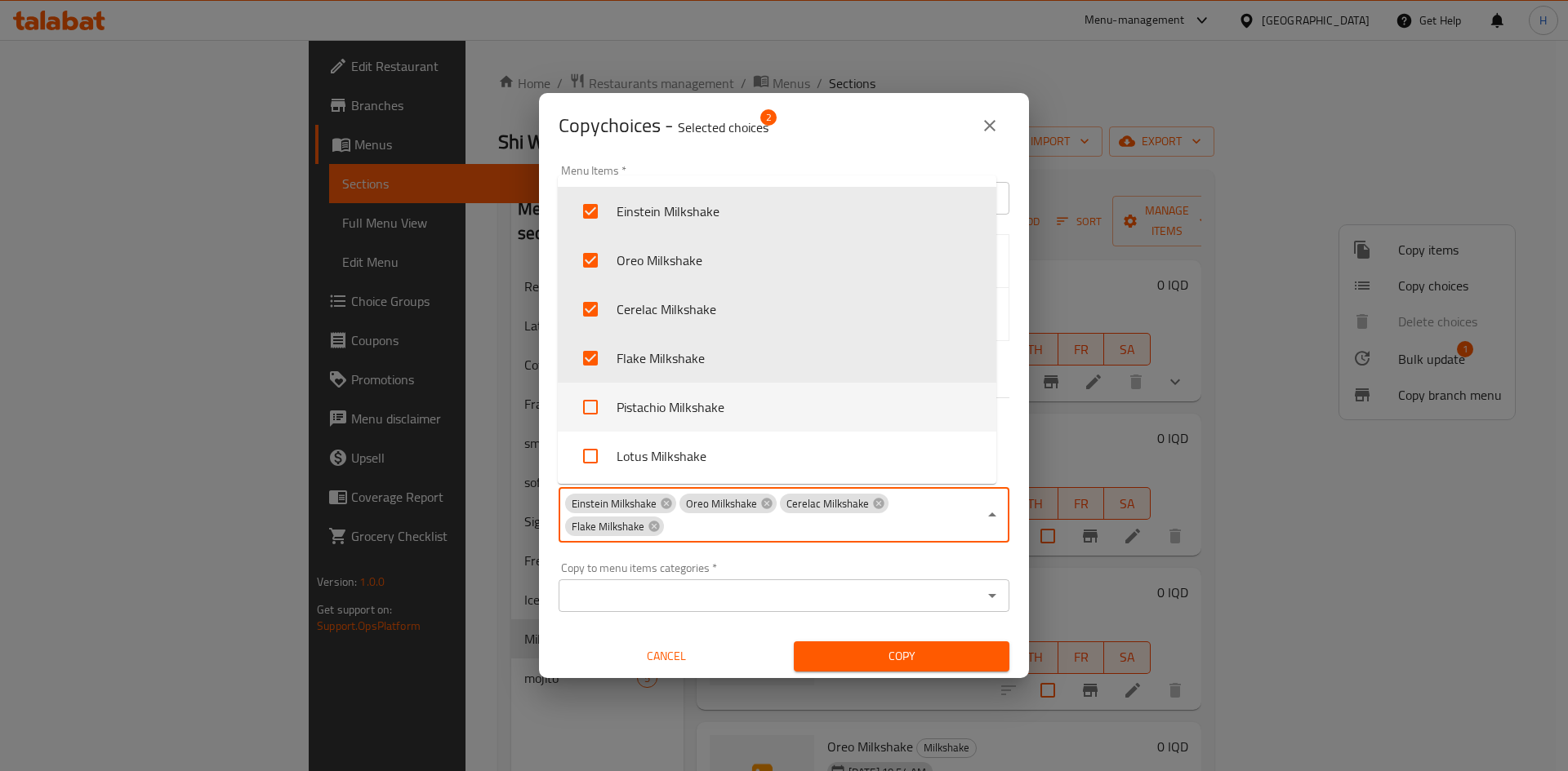
drag, startPoint x: 676, startPoint y: 395, endPoint x: 680, endPoint y: 449, distance: 54.1
click at [676, 396] on li "Pistachio Milkshake" at bounding box center [777, 408] width 439 height 49
checkbox input "true"
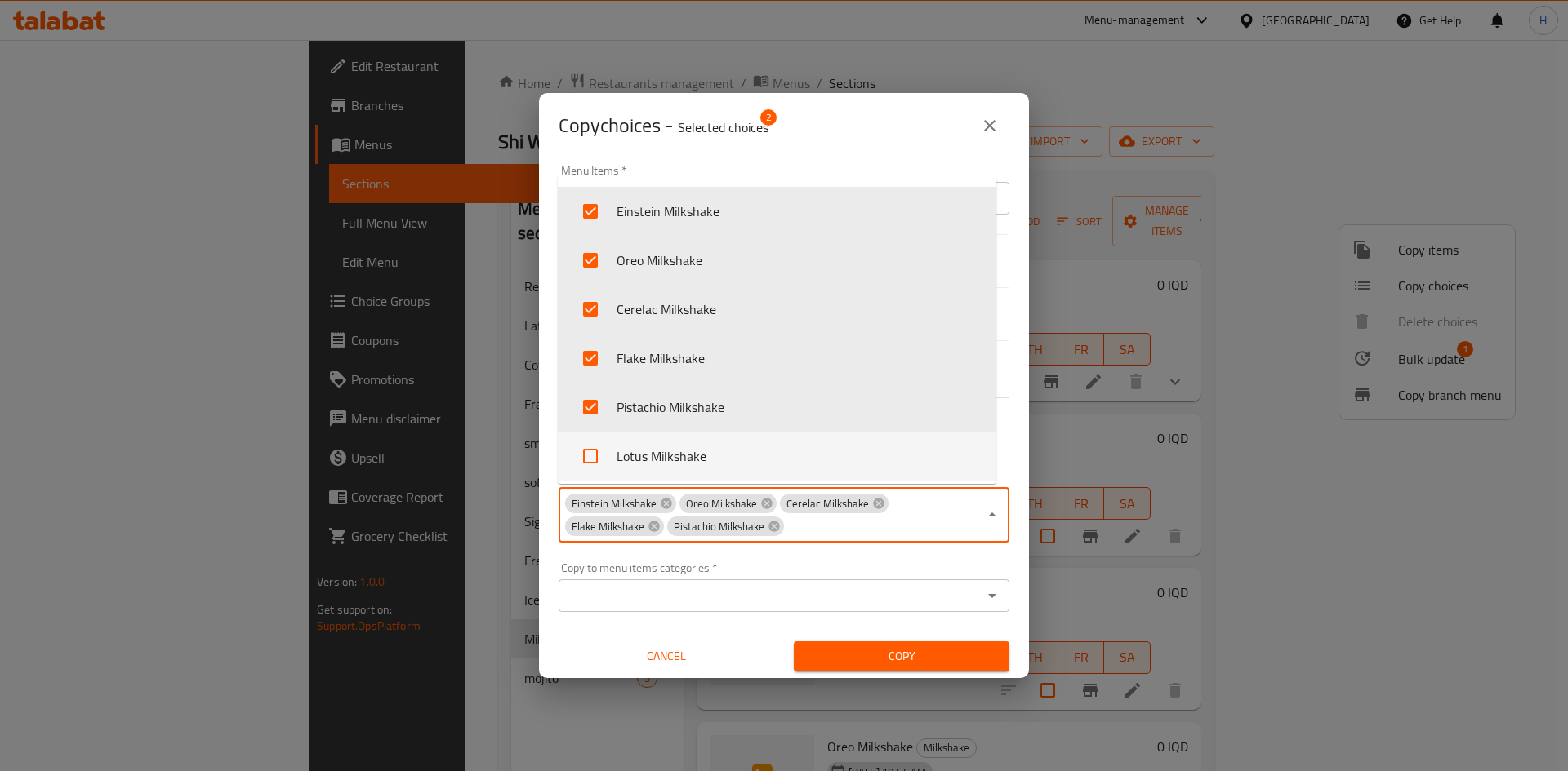
click at [679, 459] on li "Lotus Milkshake" at bounding box center [777, 456] width 439 height 49
checkbox input "true"
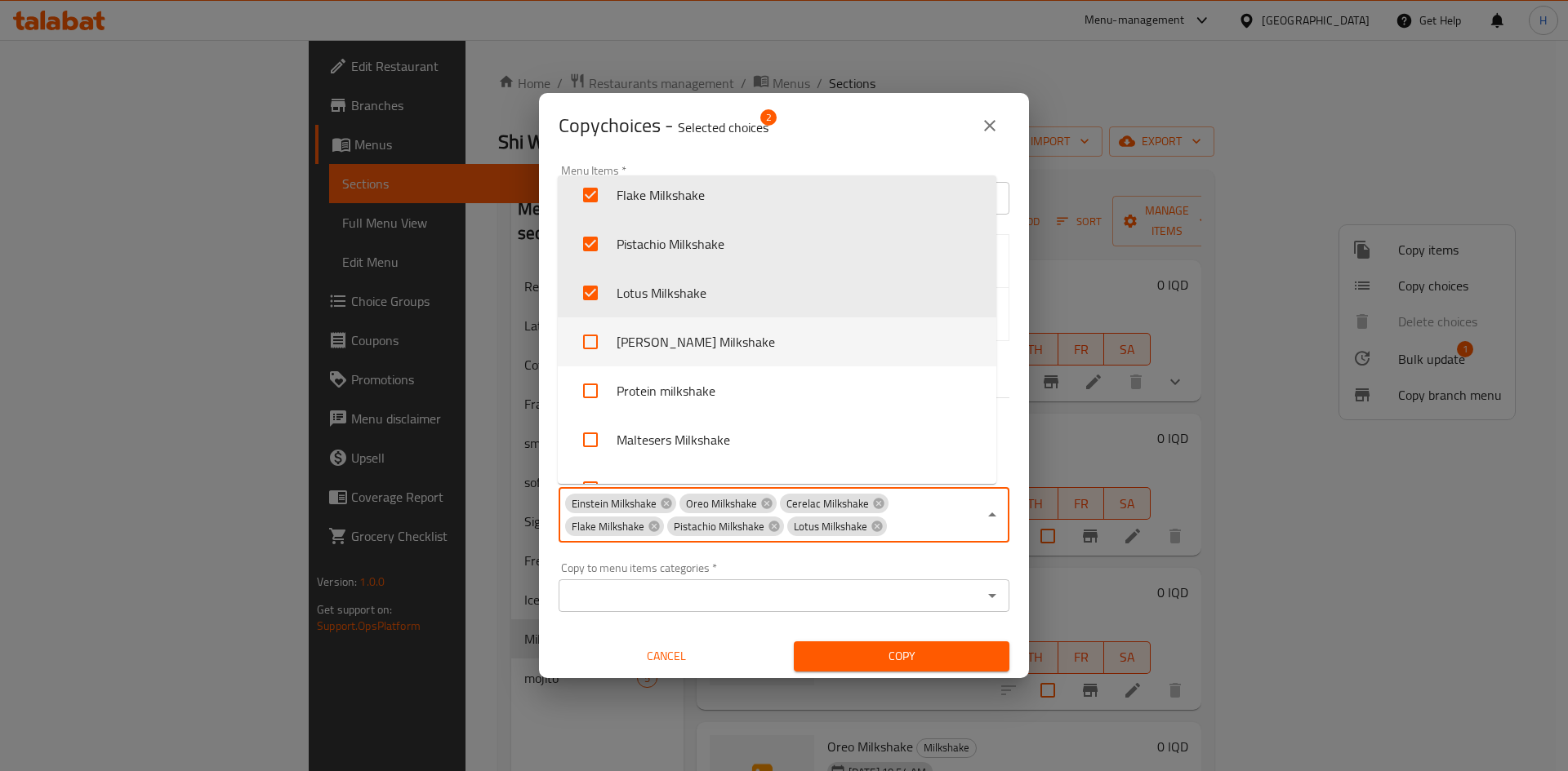
click at [677, 347] on li "[PERSON_NAME] Milkshake" at bounding box center [777, 342] width 439 height 49
checkbox input "true"
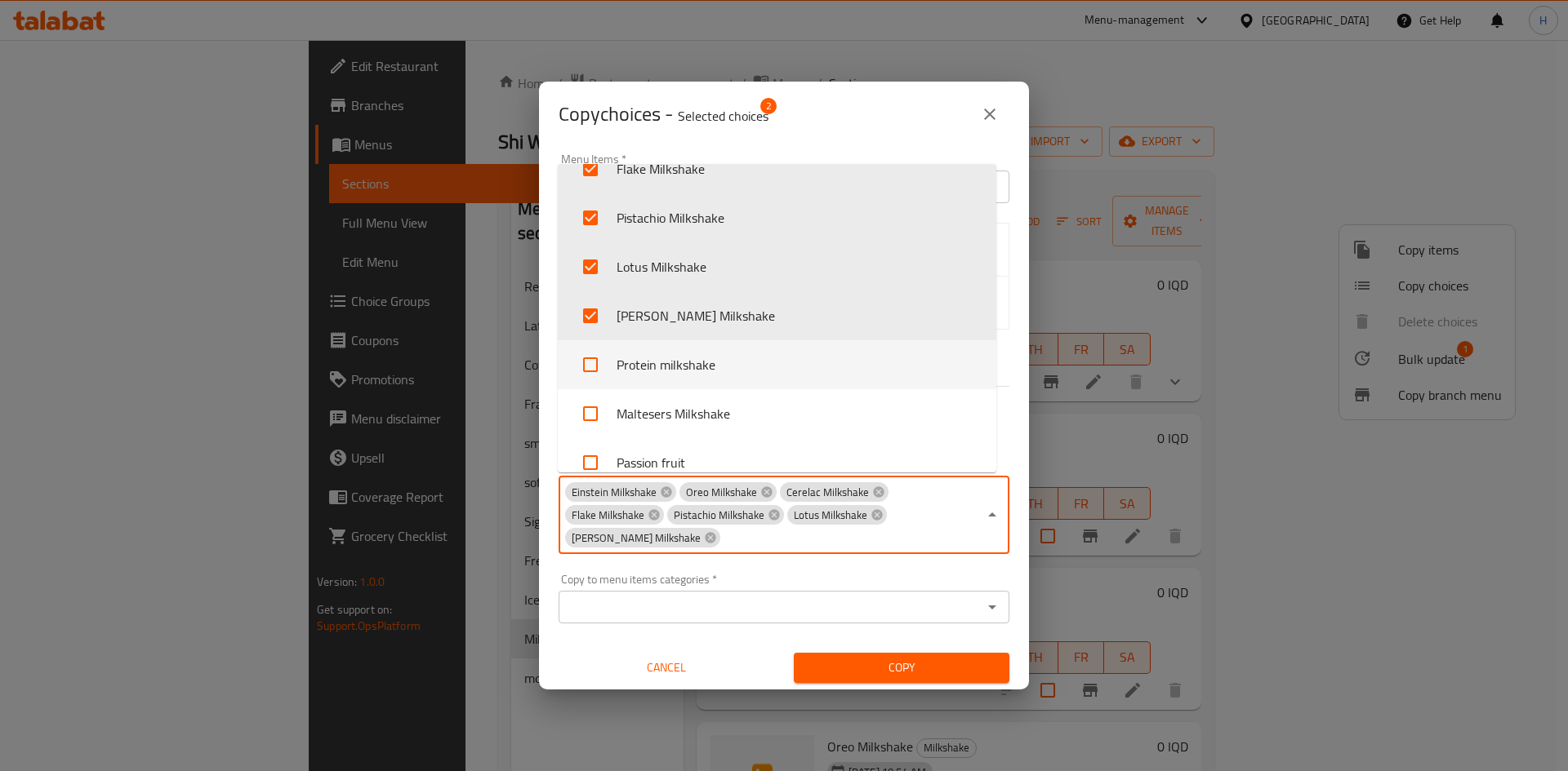
click at [682, 357] on li "Protein milkshake" at bounding box center [777, 364] width 439 height 49
checkbox input "true"
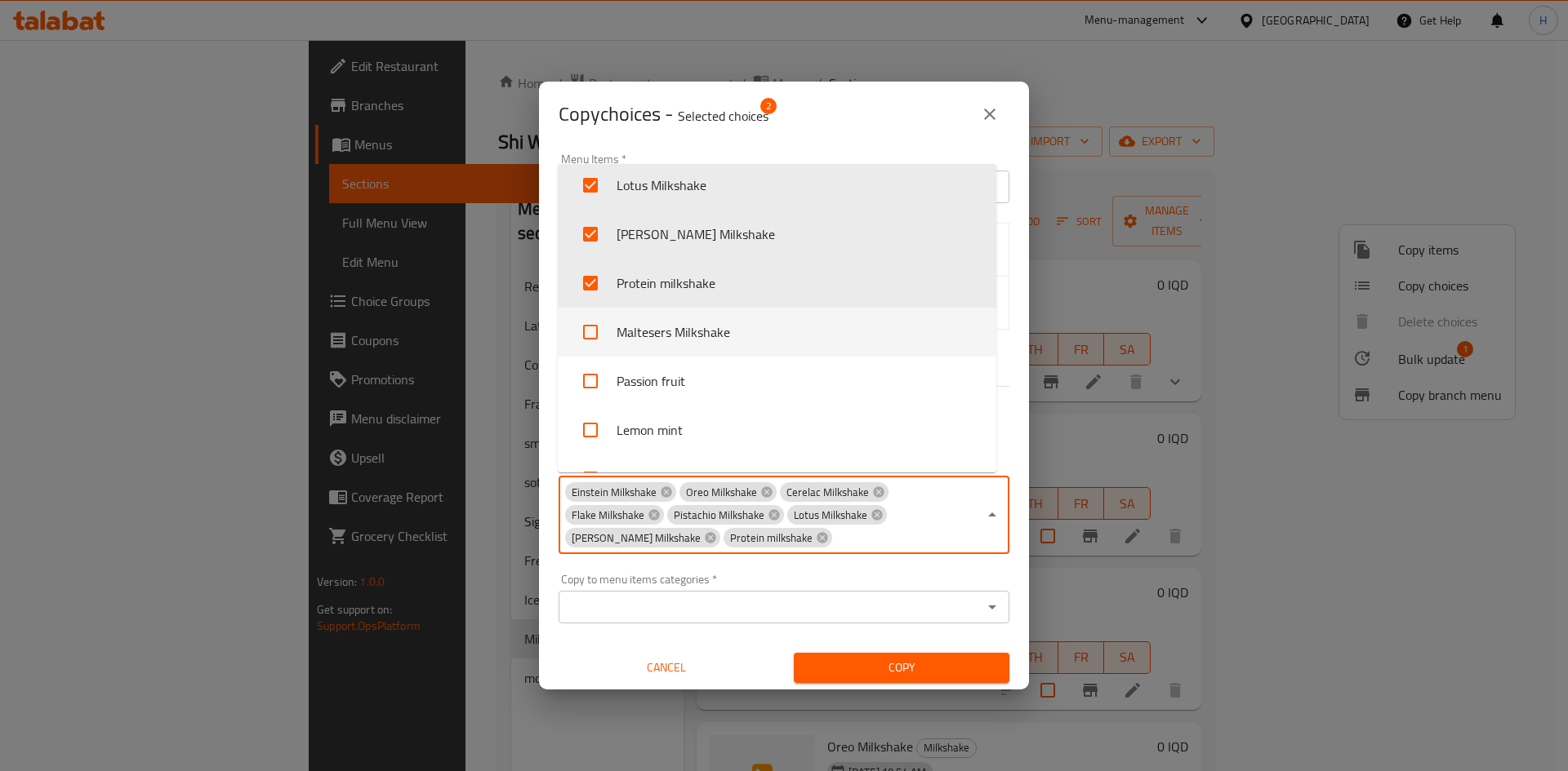
click at [689, 341] on li "Maltesers Milkshake" at bounding box center [777, 332] width 439 height 49
checkbox input "true"
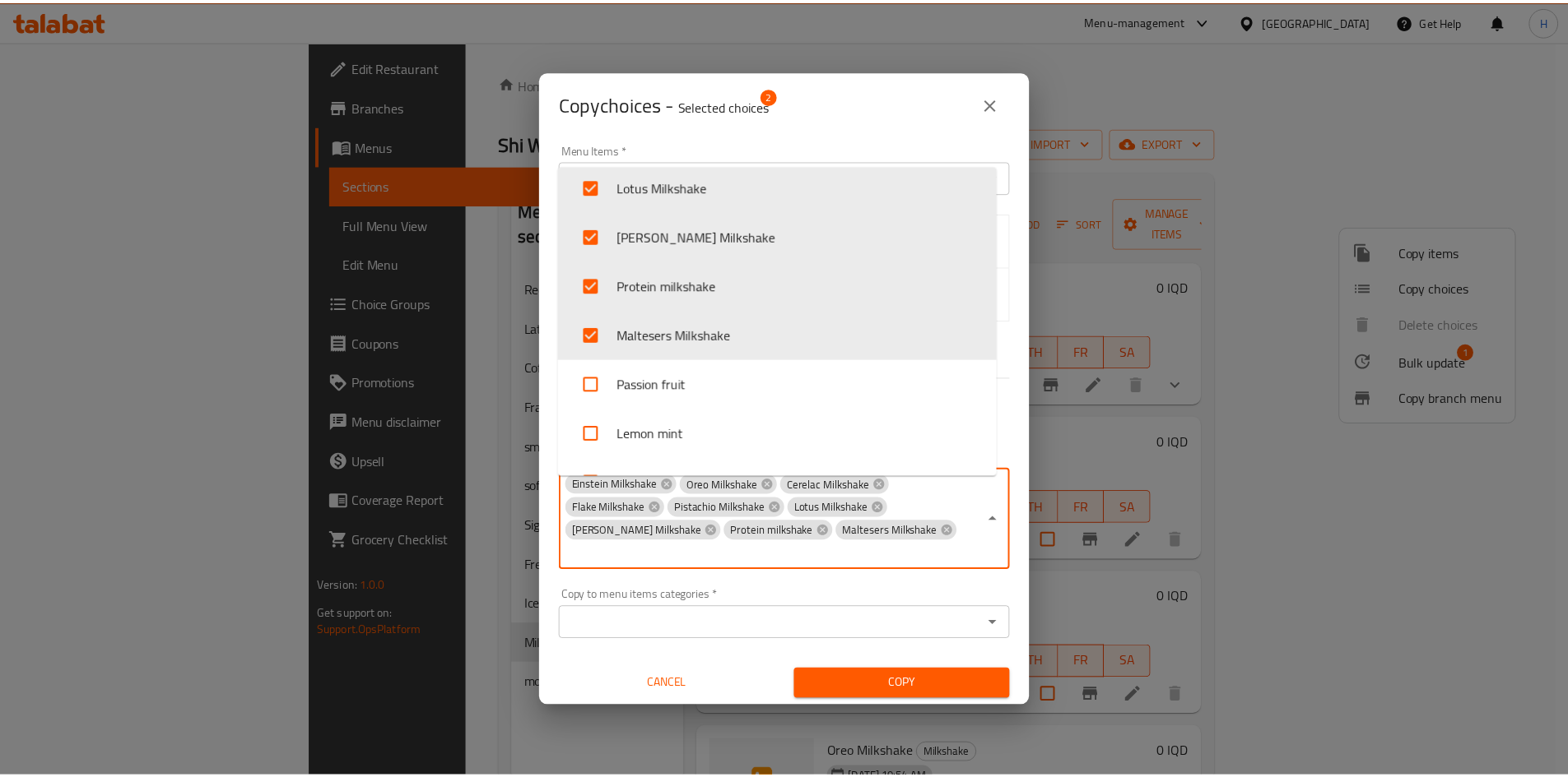
scroll to position [2330, 0]
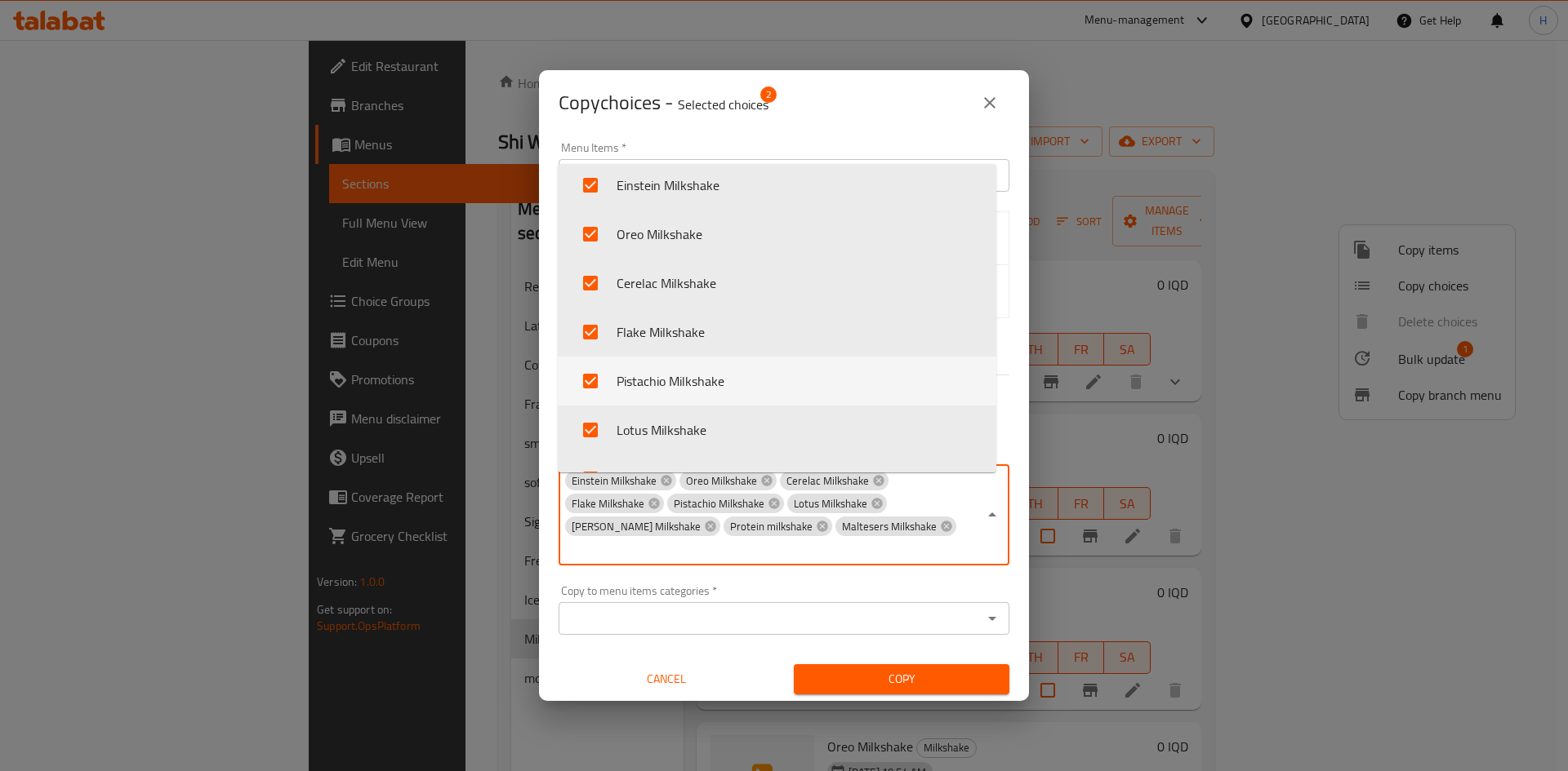
click at [1007, 372] on div "Menu Items   * Kinder Bouino Milkshake Menu Items * Medium Large None All L1 ch…" at bounding box center [784, 418] width 490 height 565
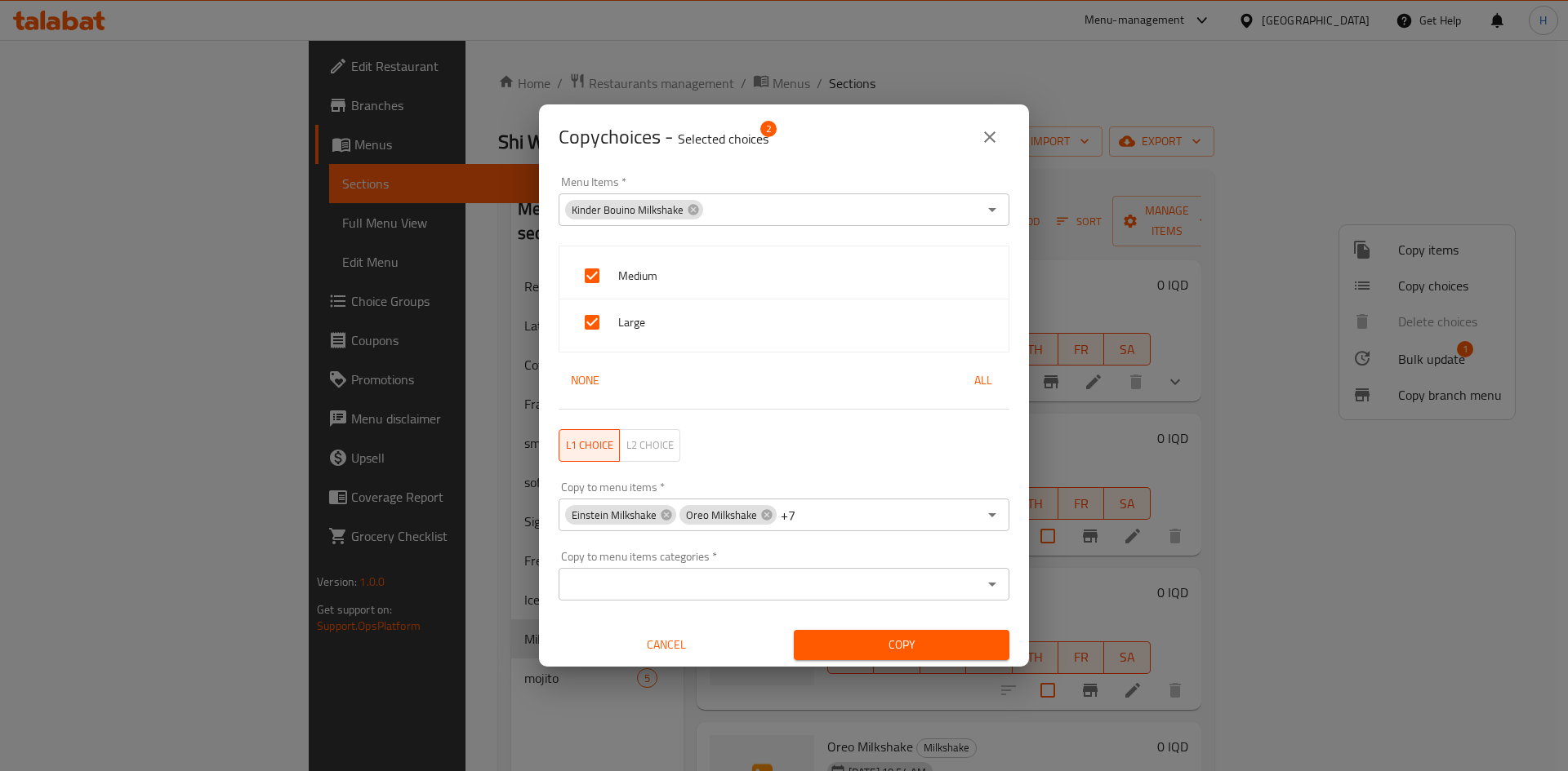
click at [862, 644] on span "Copy" at bounding box center [902, 645] width 190 height 21
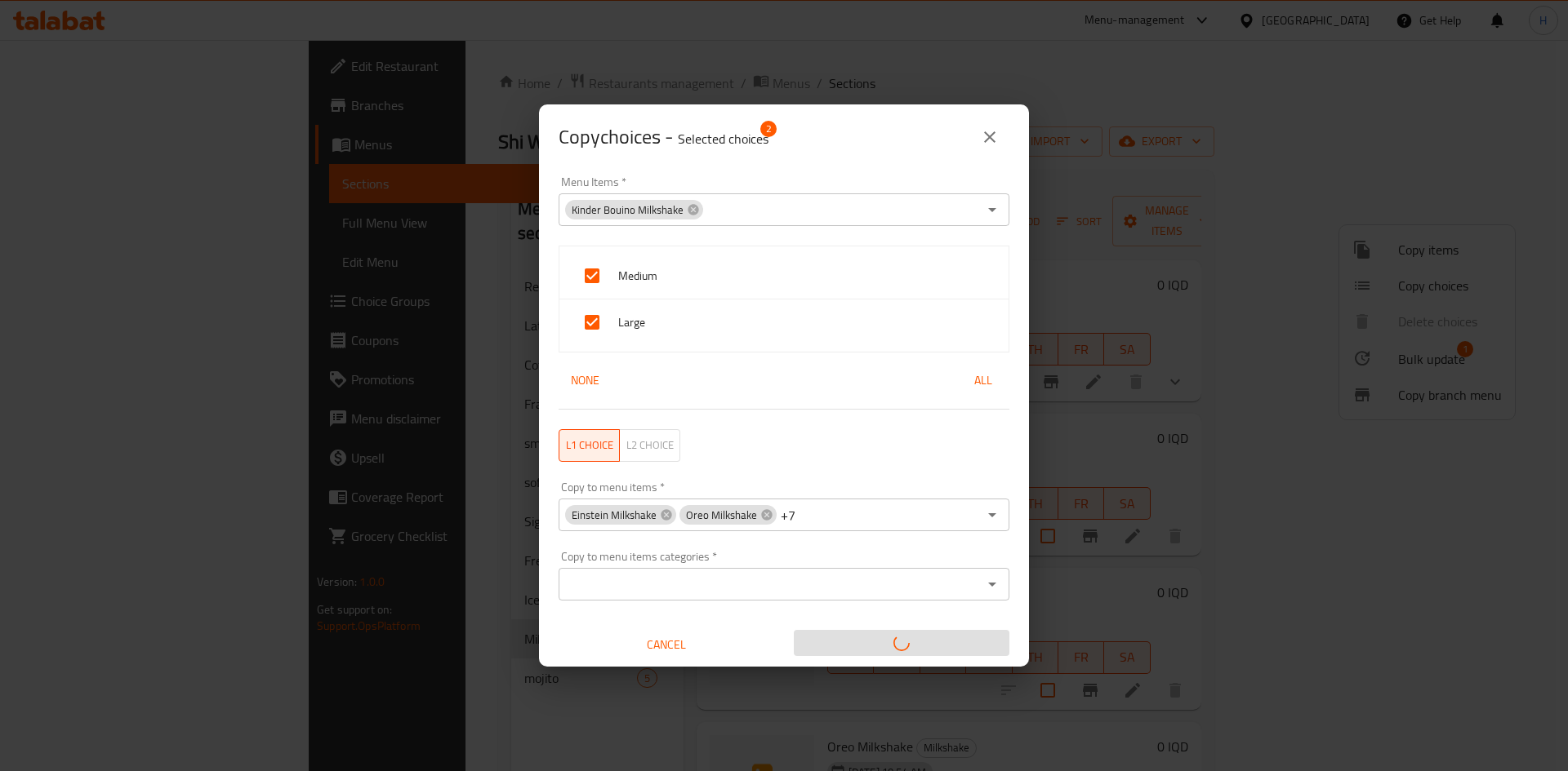
click at [679, 637] on span "Cancel" at bounding box center [667, 645] width 203 height 21
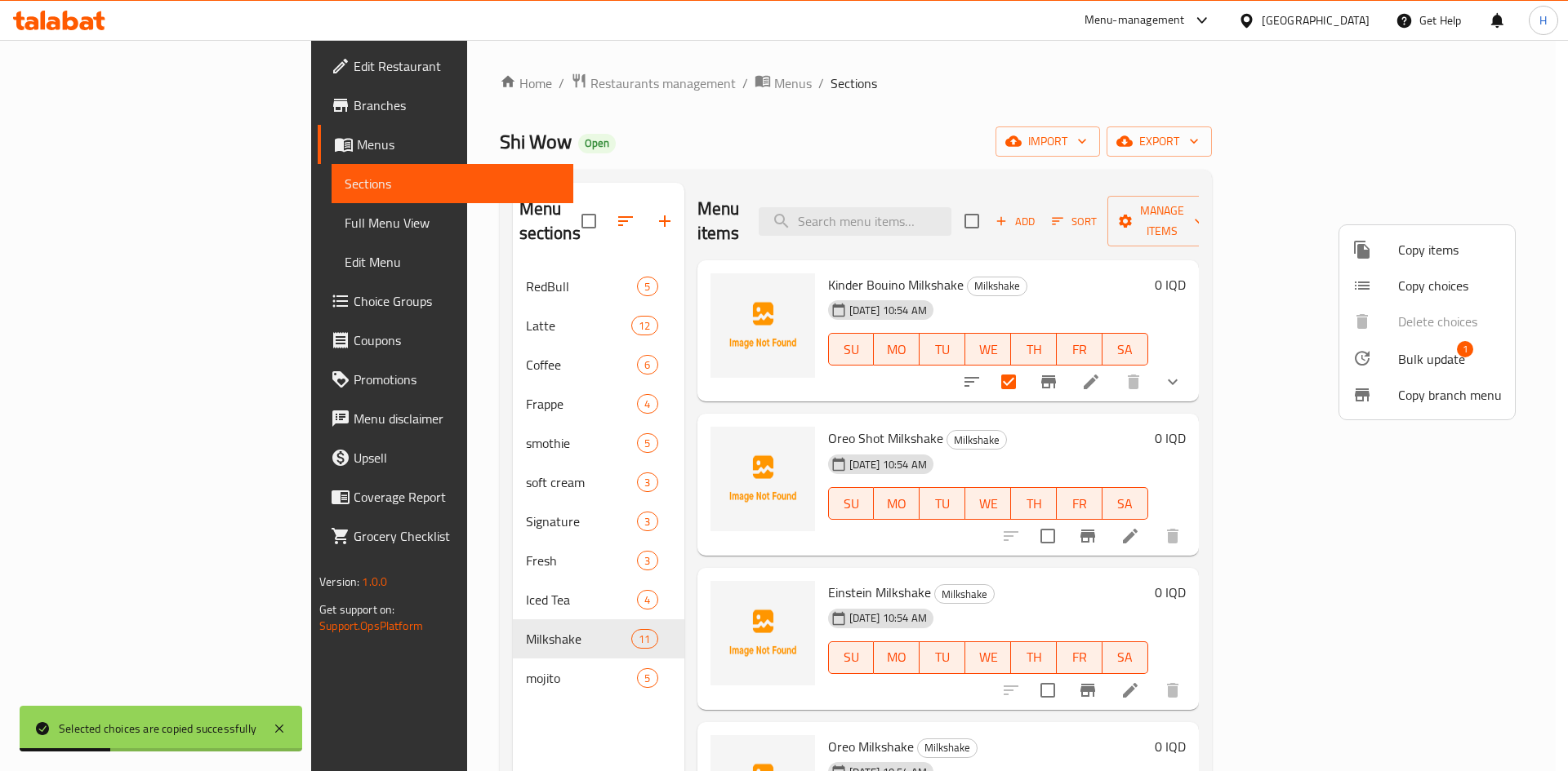
click at [1089, 136] on div at bounding box center [784, 385] width 1568 height 771
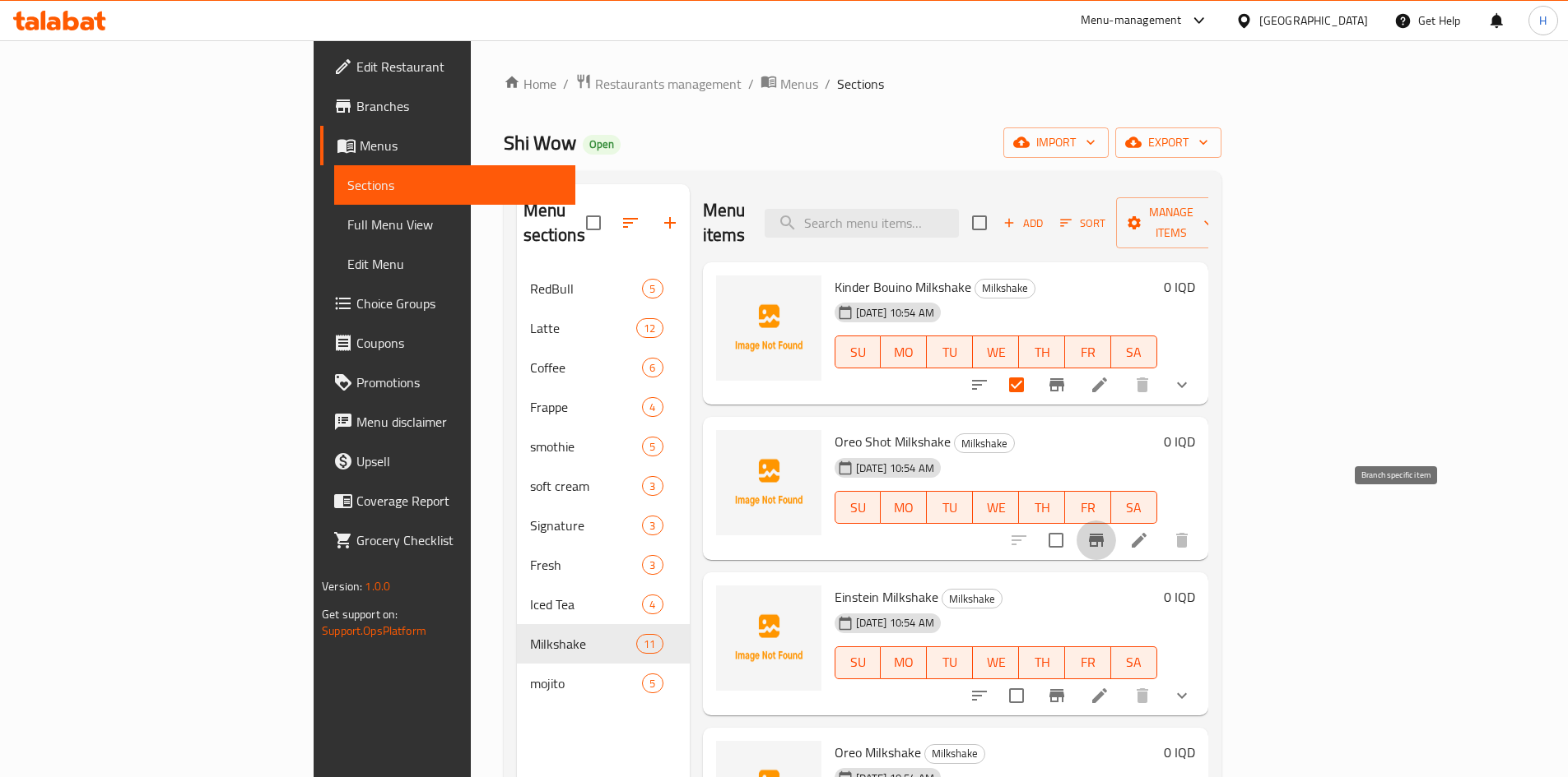
click at [1104, 534] on icon "Branch-specific-item" at bounding box center [1096, 540] width 15 height 13
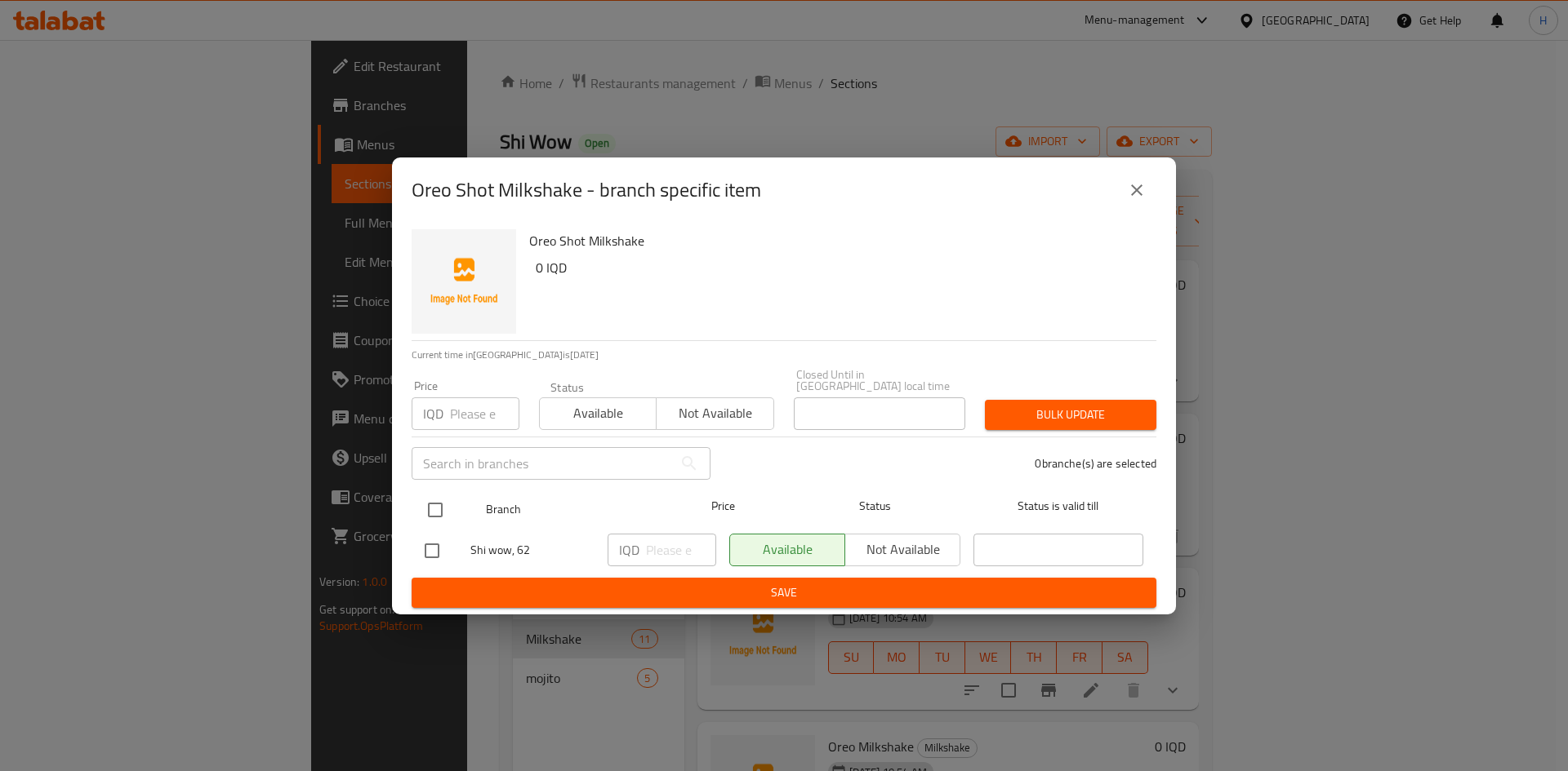
click at [430, 493] on input "checkbox" at bounding box center [435, 510] width 35 height 35
checkbox input "true"
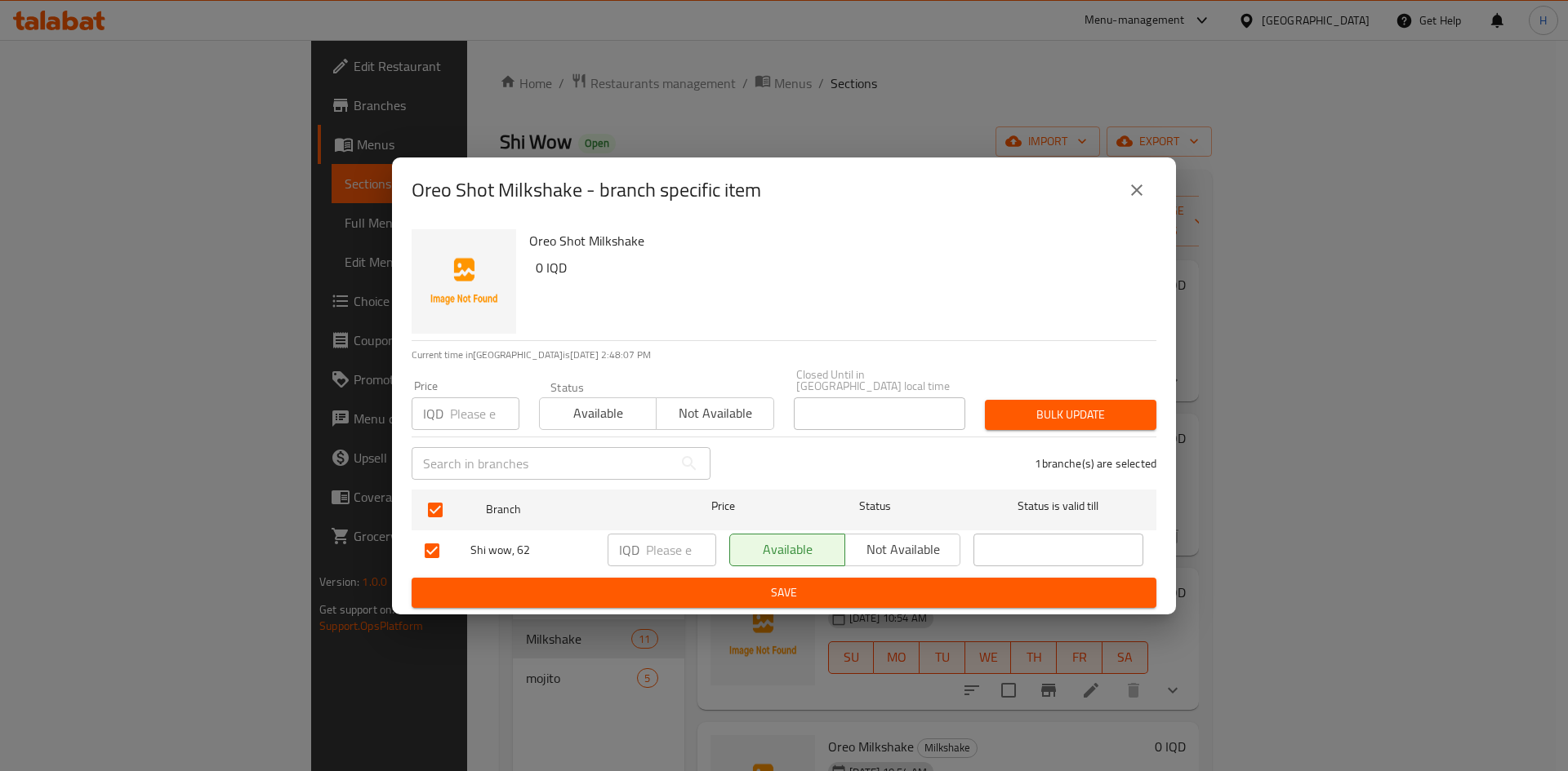
click at [643, 534] on div "IQD ​" at bounding box center [662, 550] width 109 height 33
type input "6000"
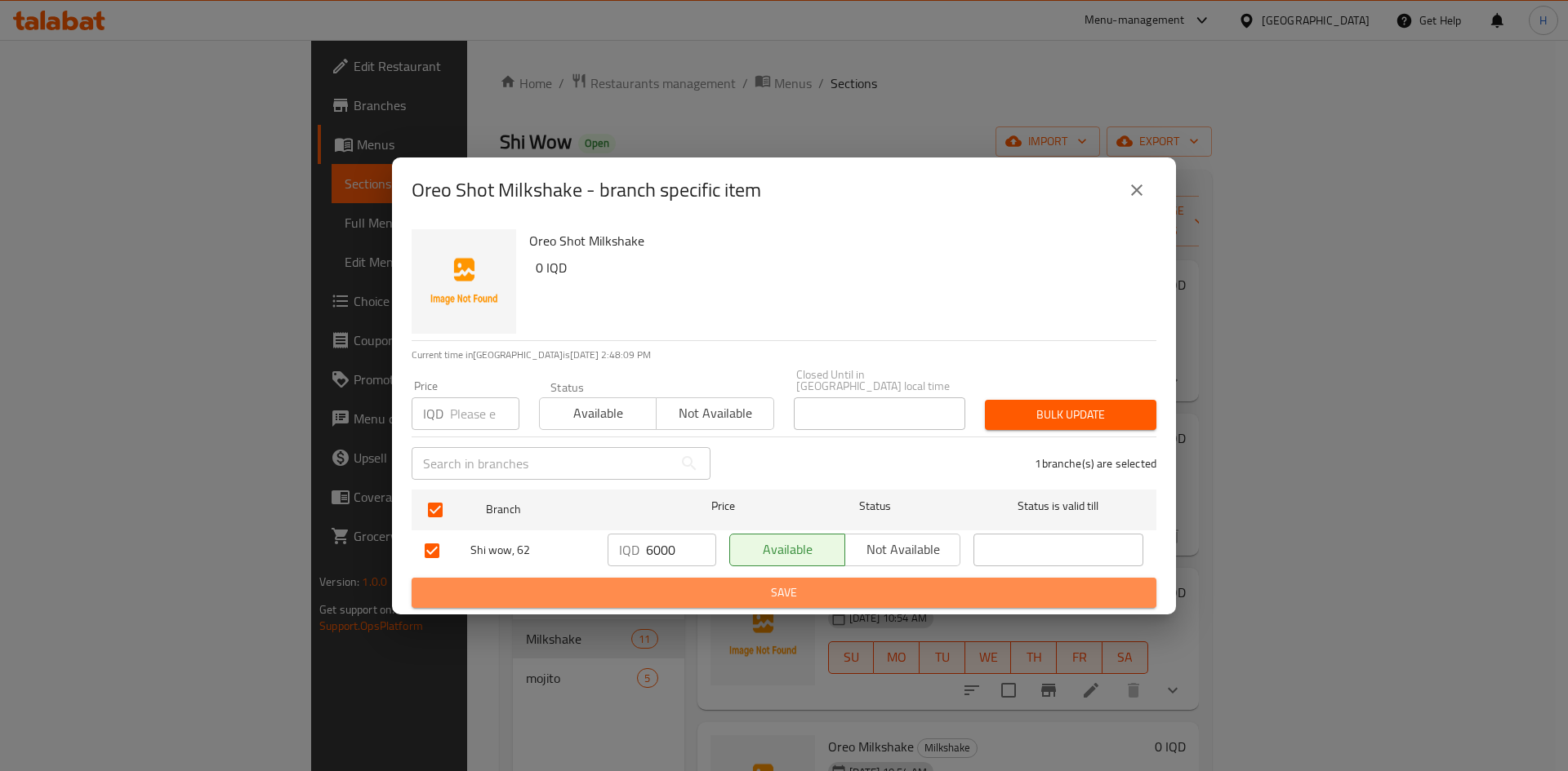
drag, startPoint x: 678, startPoint y: 598, endPoint x: 1075, endPoint y: 595, distance: 397.0
click at [680, 598] on button "Save" at bounding box center [784, 593] width 745 height 30
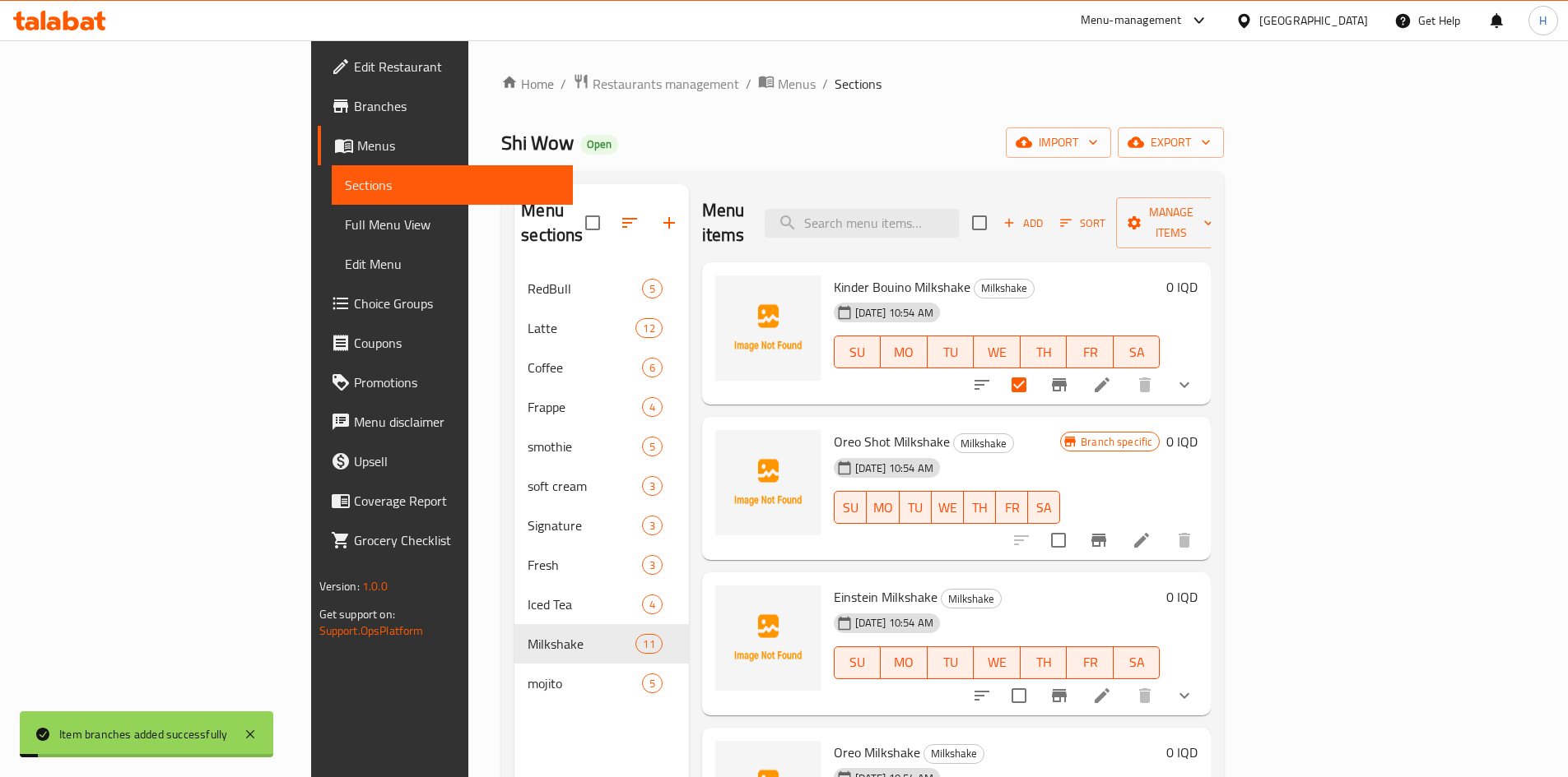
click at [1198, 431] on h6 "0 IQD" at bounding box center [1182, 442] width 31 height 23
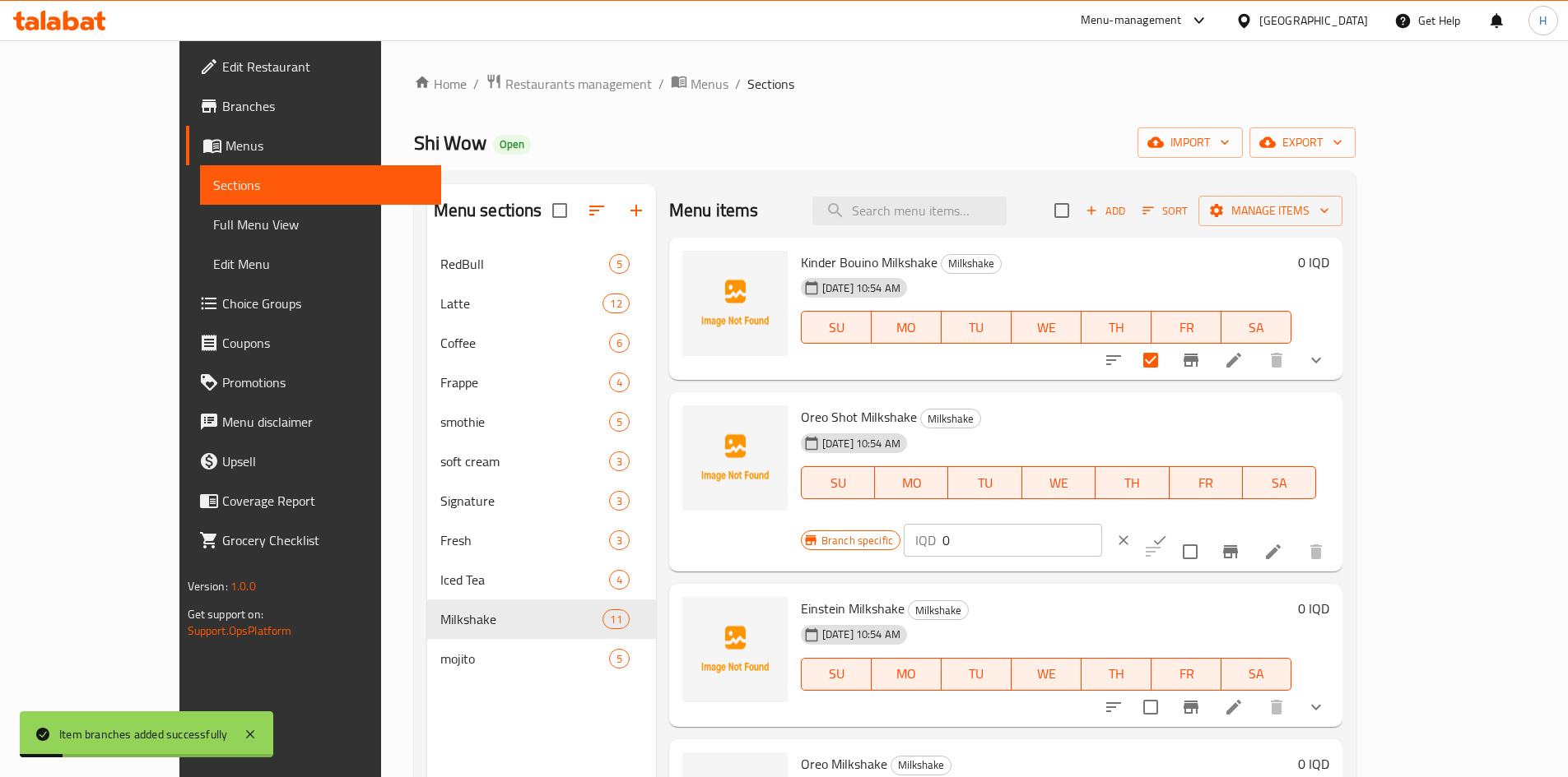
click at [1102, 524] on div "IQD 0 ​" at bounding box center [1002, 540] width 198 height 33
click at [1102, 524] on input "0" at bounding box center [1022, 540] width 160 height 33
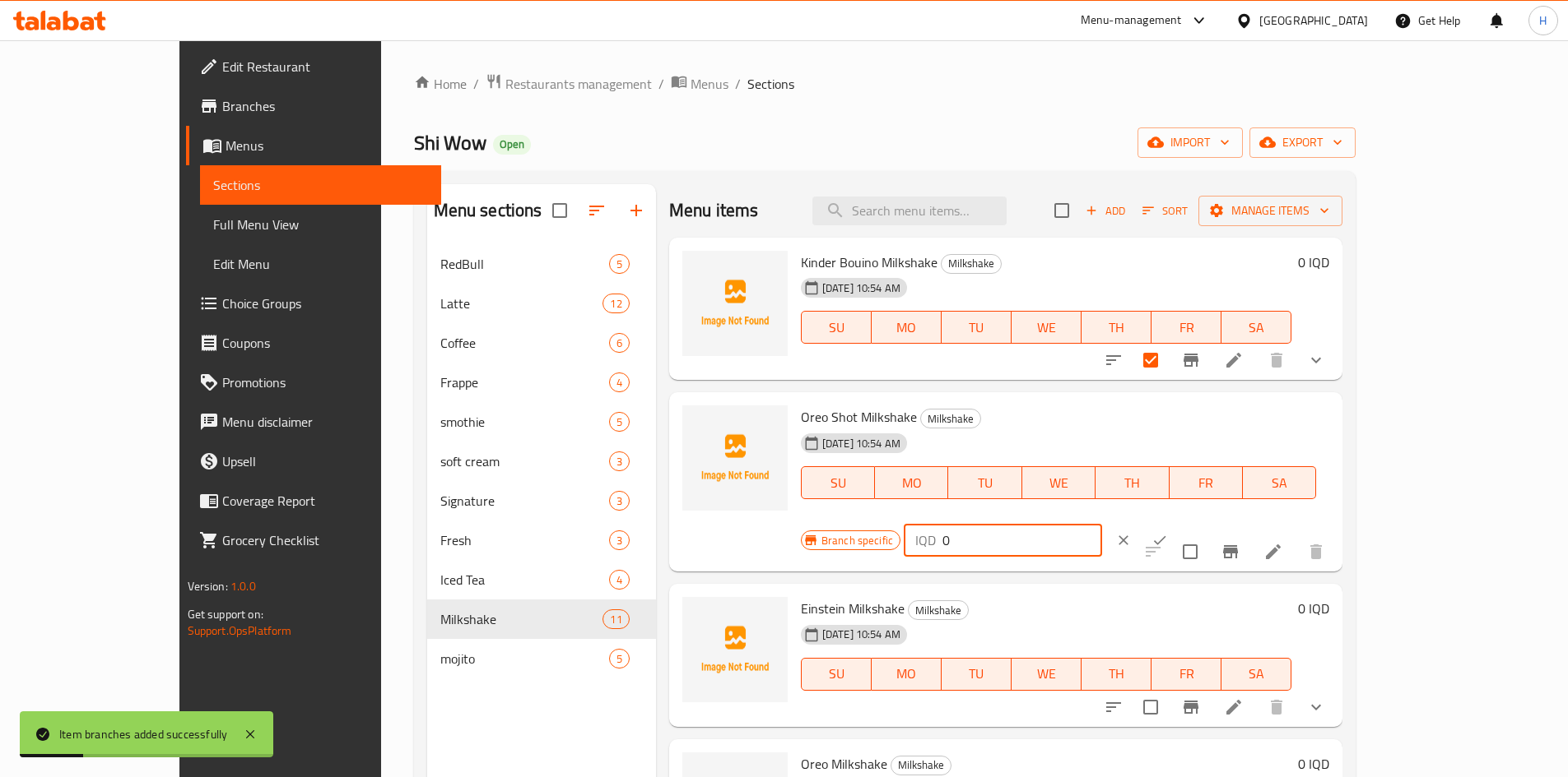
click at [1102, 524] on input "0" at bounding box center [1022, 540] width 160 height 33
type input "6000"
click at [1168, 532] on icon "ok" at bounding box center [1159, 539] width 16 height 16
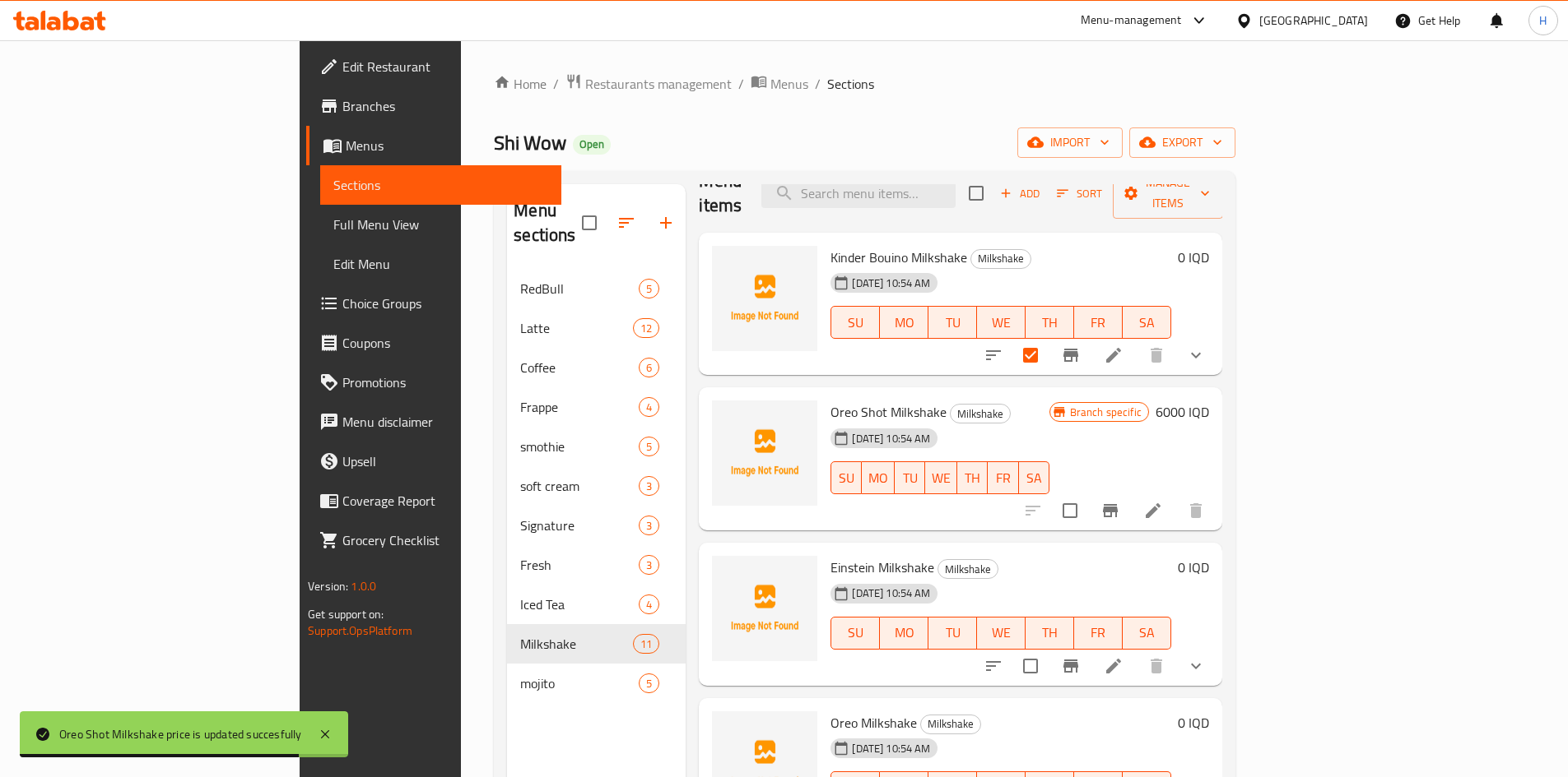
scroll to position [82, 0]
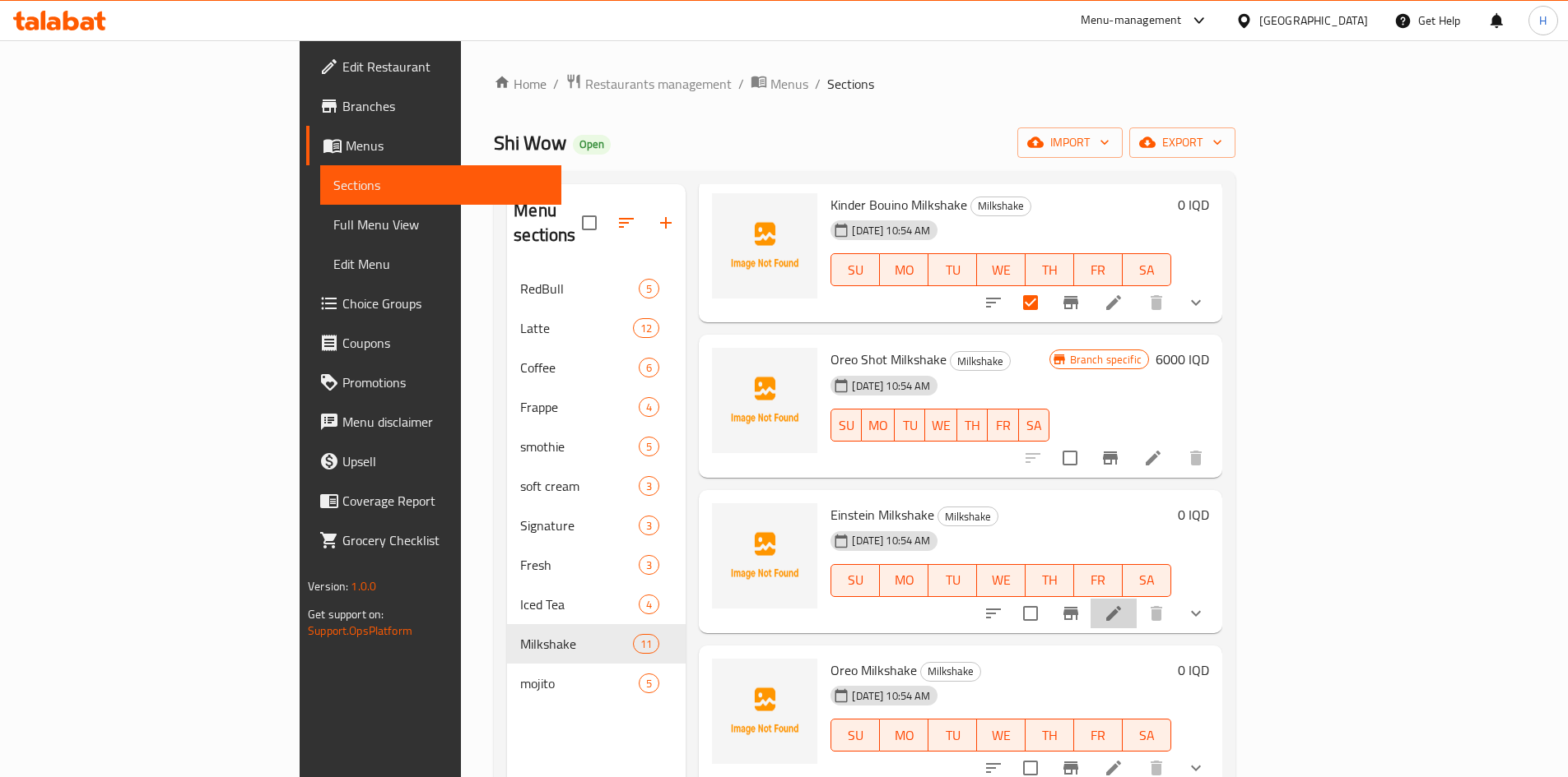
click at [1124, 604] on icon at bounding box center [1114, 613] width 20 height 20
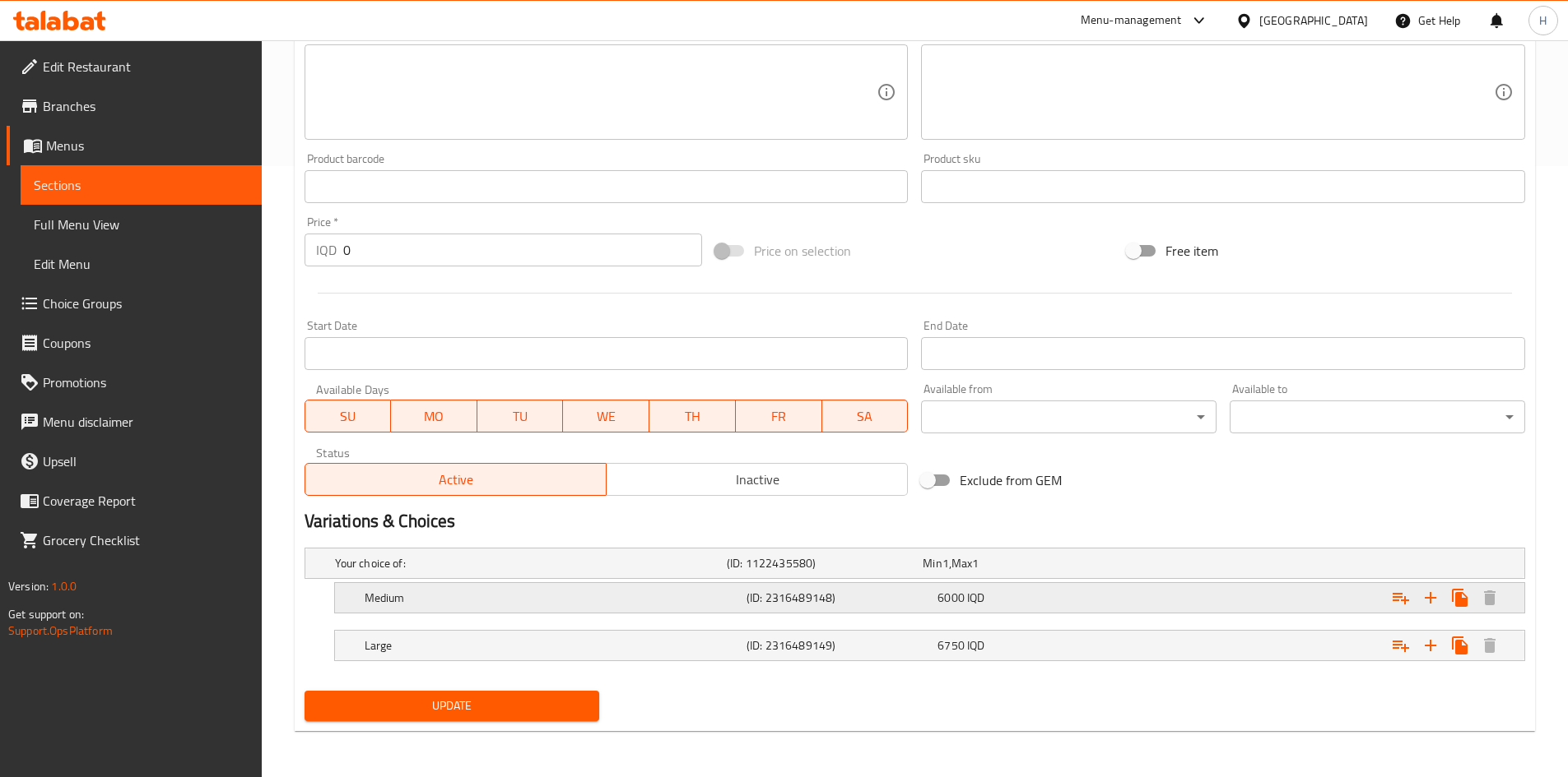
click at [469, 602] on h5 "Medium" at bounding box center [552, 597] width 375 height 16
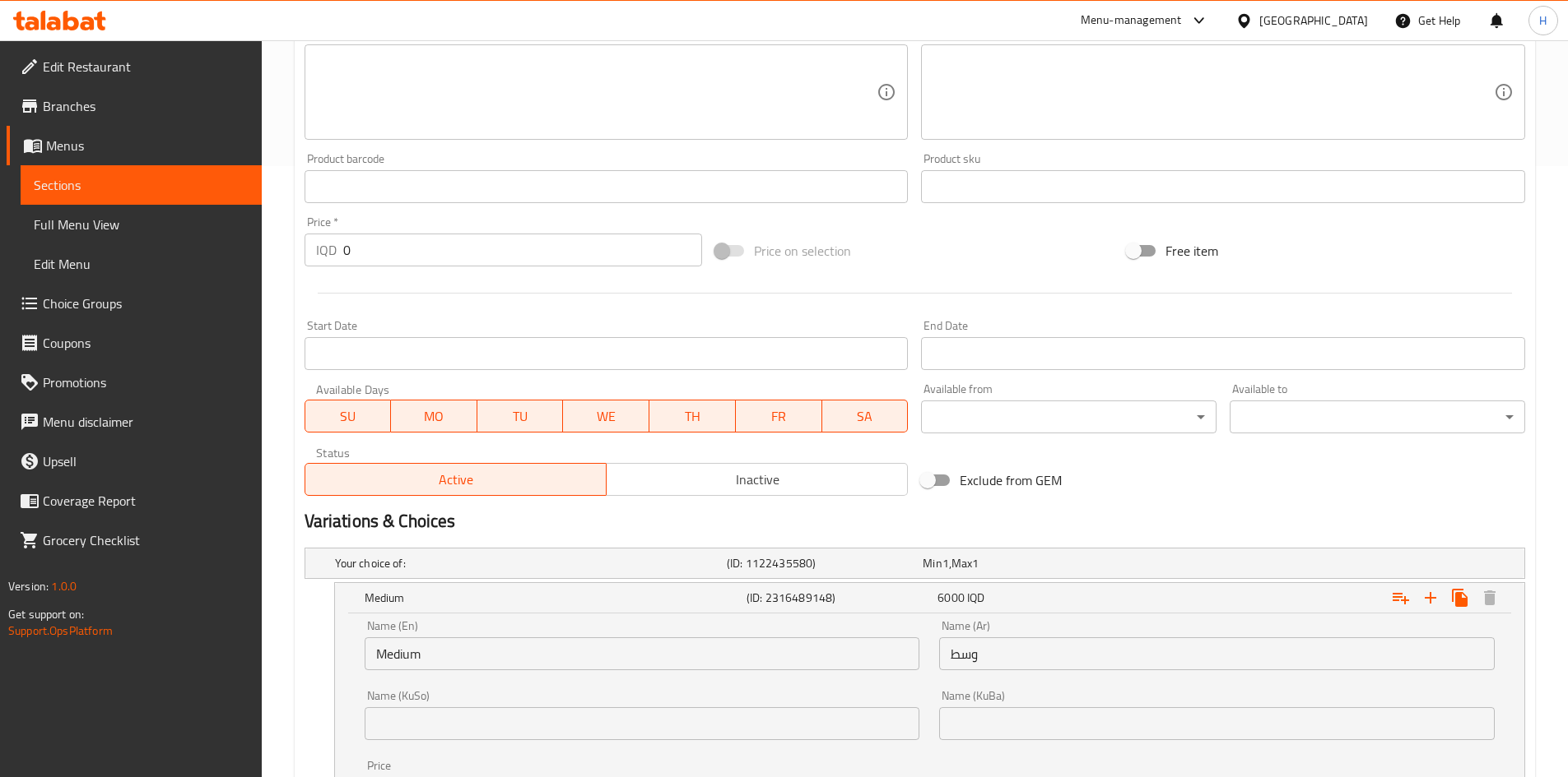
scroll to position [821, 0]
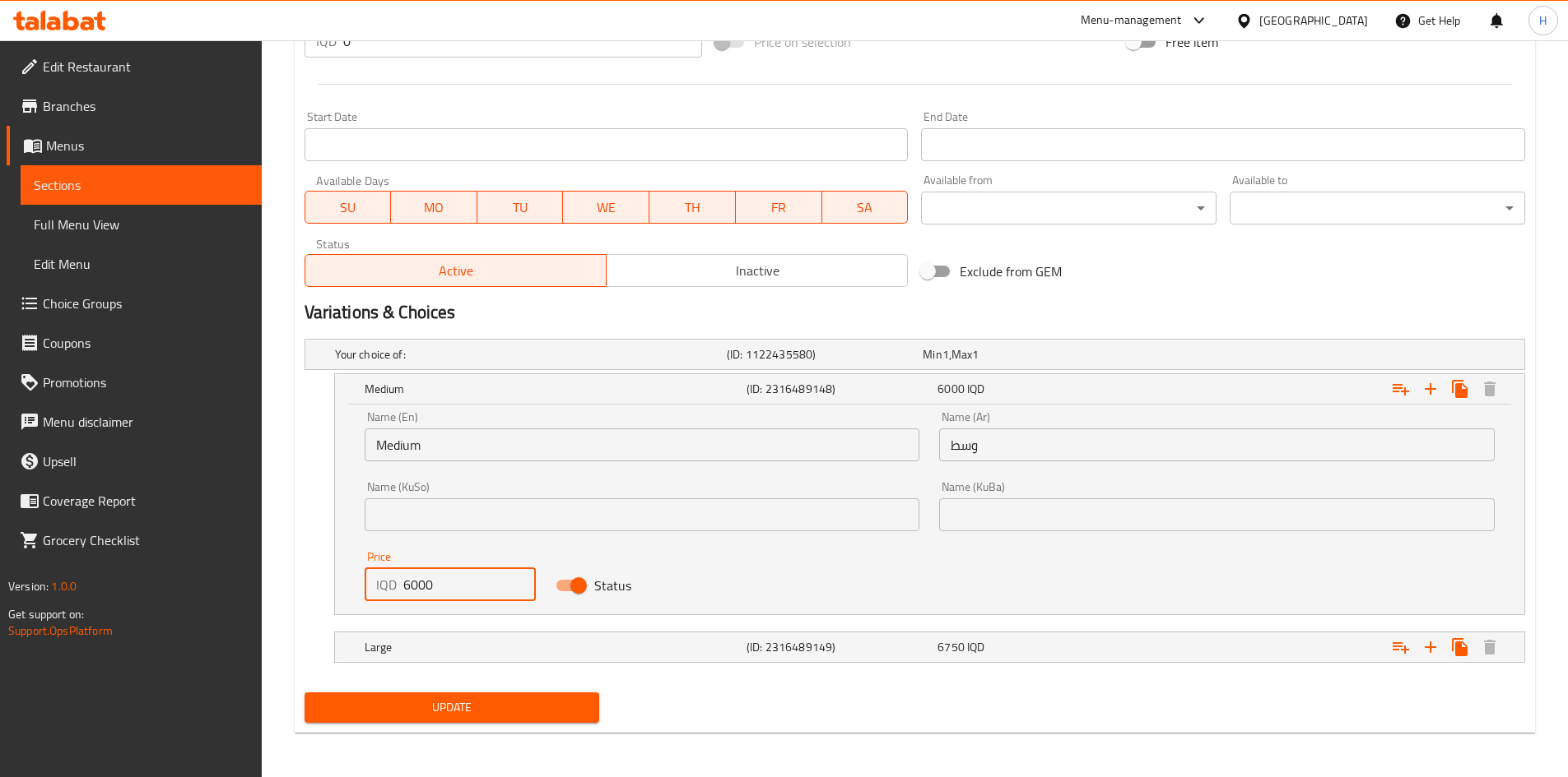
click at [389, 584] on div "IQD 6000 Price" at bounding box center [451, 585] width 172 height 33
type input "5000"
click at [386, 650] on h5 "Large" at bounding box center [552, 646] width 375 height 16
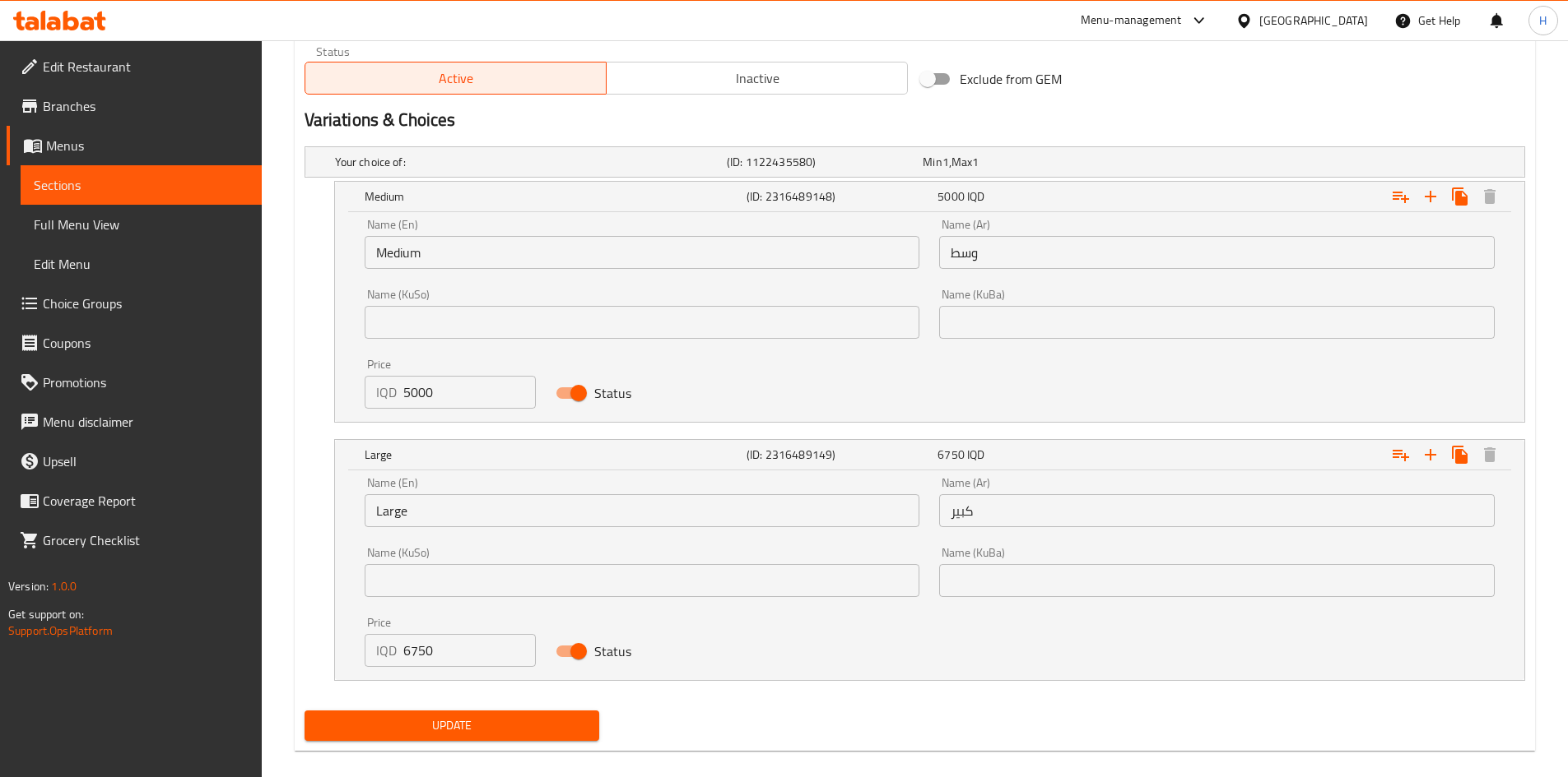
scroll to position [1016, 0]
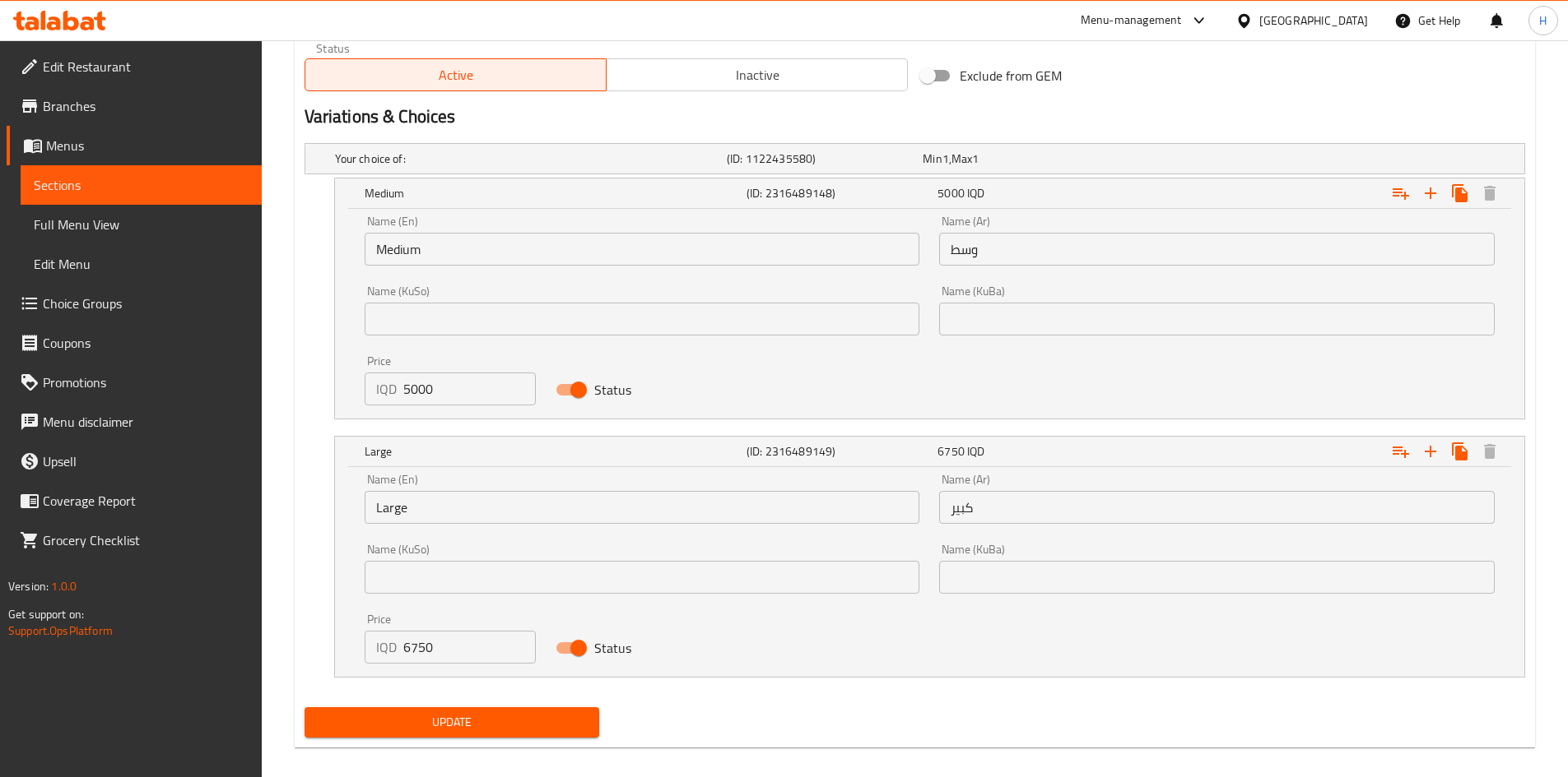
click at [395, 641] on p "IQD" at bounding box center [386, 647] width 21 height 20
click at [418, 641] on input "6750" at bounding box center [470, 647] width 134 height 33
type input "5750"
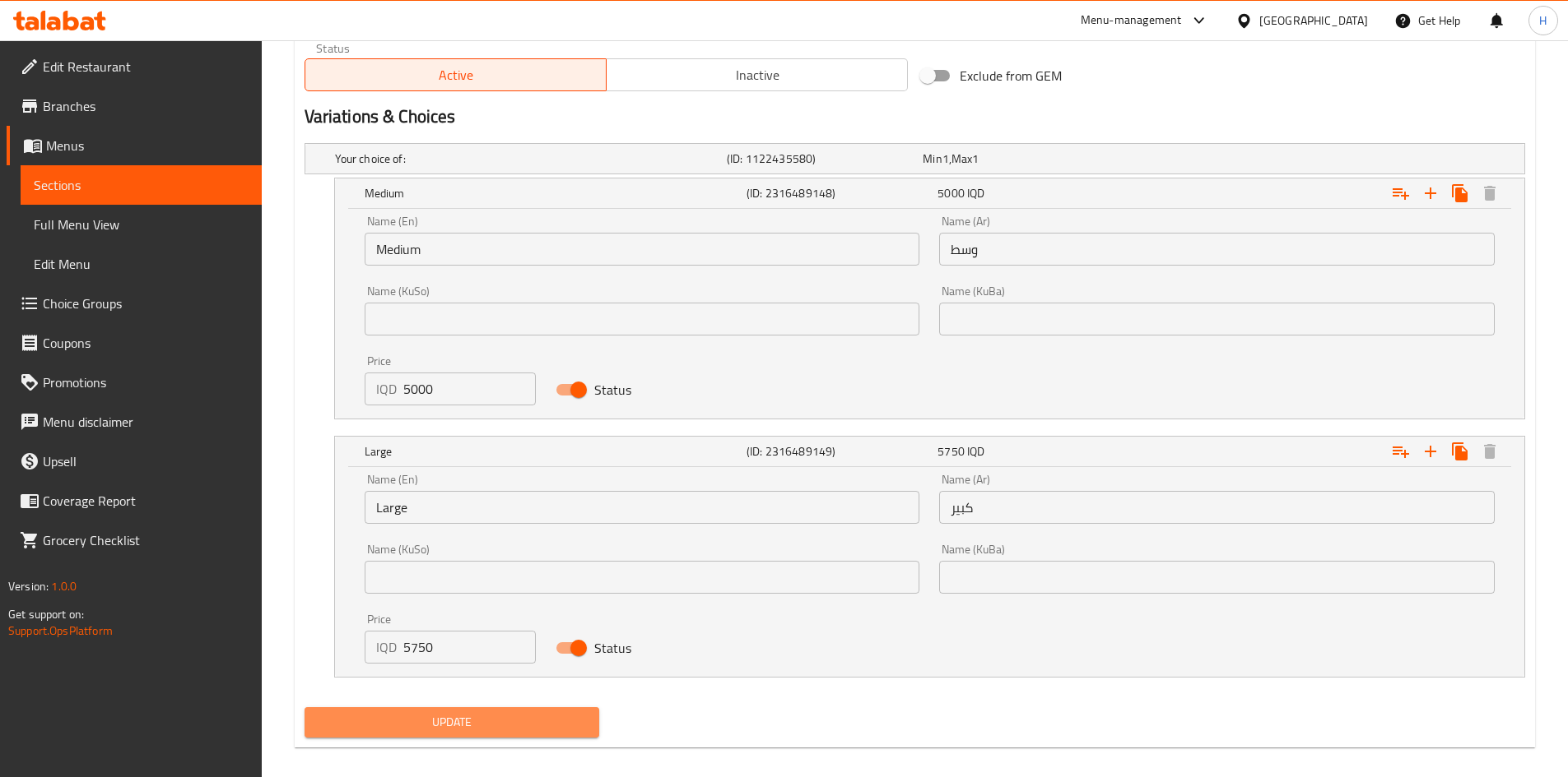
click at [448, 730] on span "Update" at bounding box center [453, 723] width 269 height 21
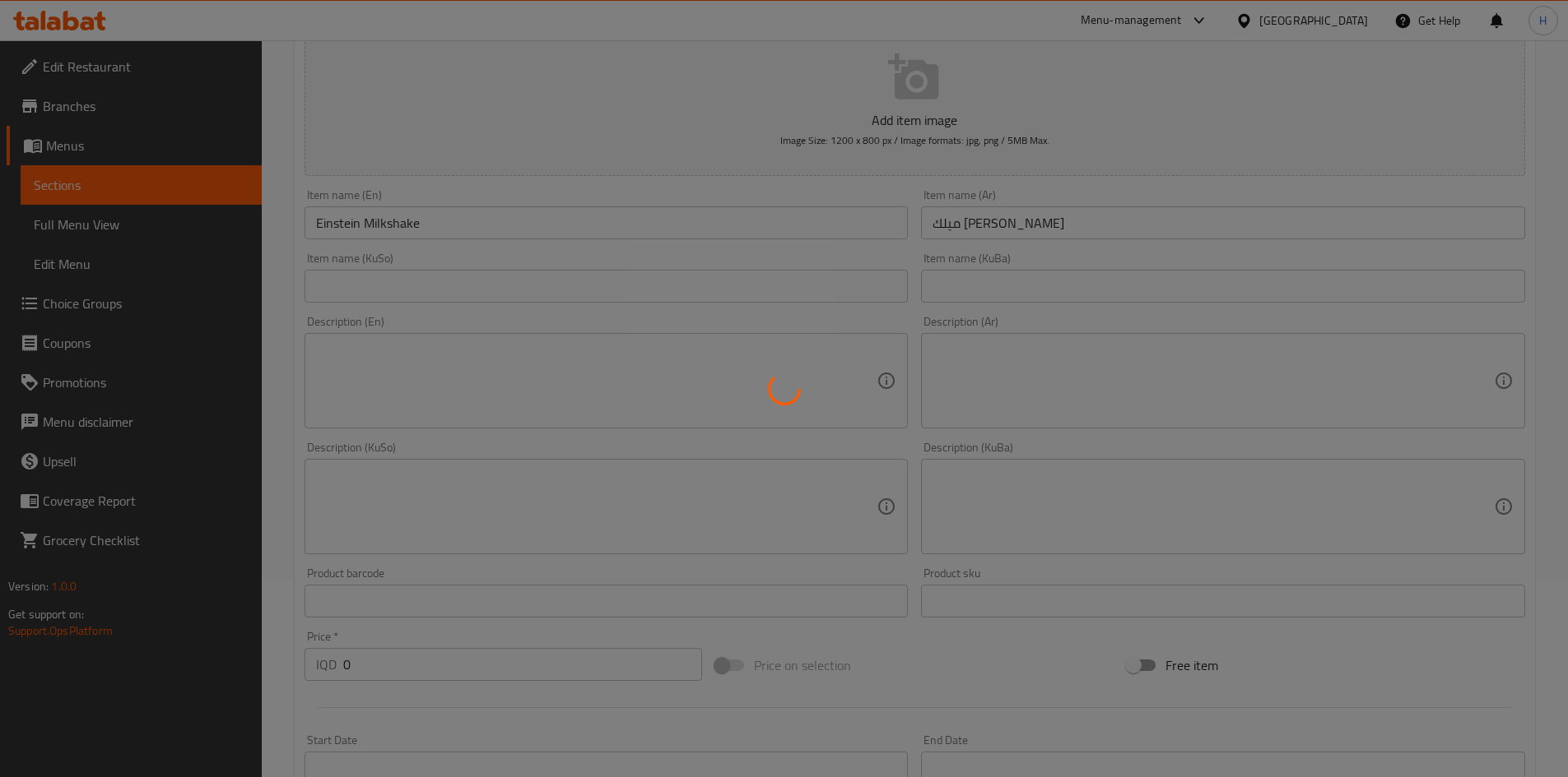
scroll to position [0, 0]
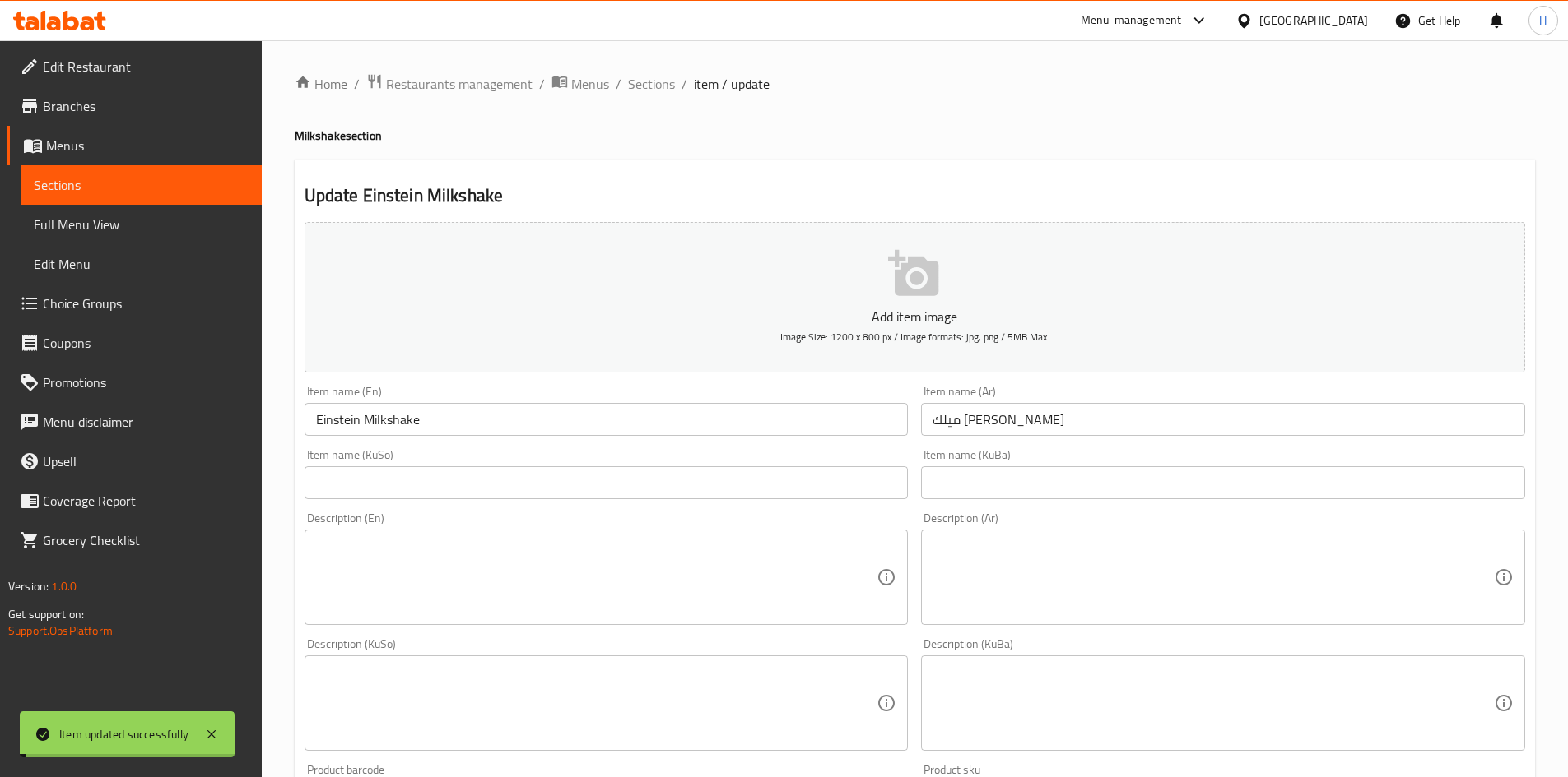
click at [650, 85] on span "Sections" at bounding box center [651, 83] width 47 height 20
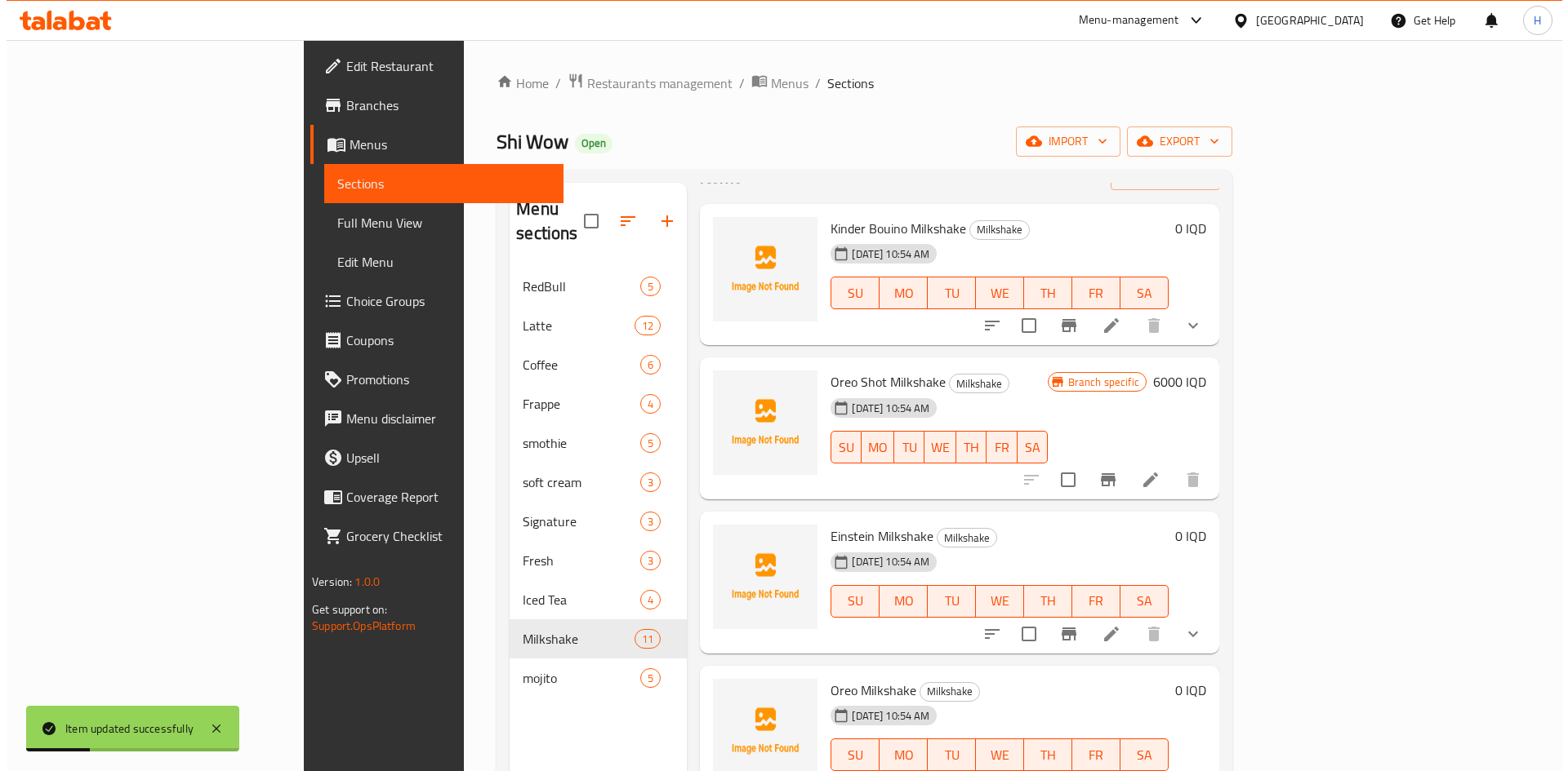
scroll to position [163, 0]
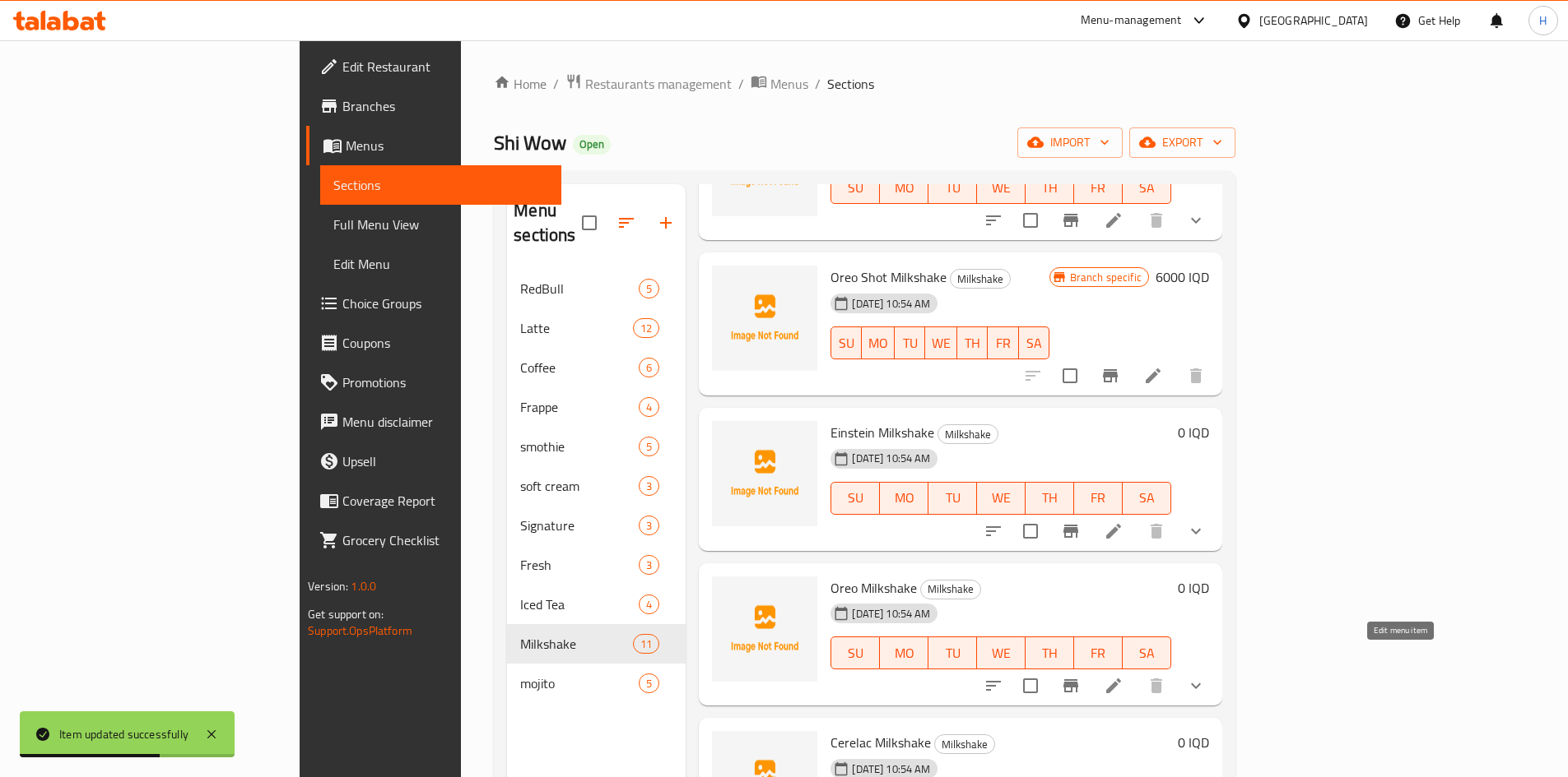
click at [1124, 677] on icon at bounding box center [1114, 686] width 20 height 20
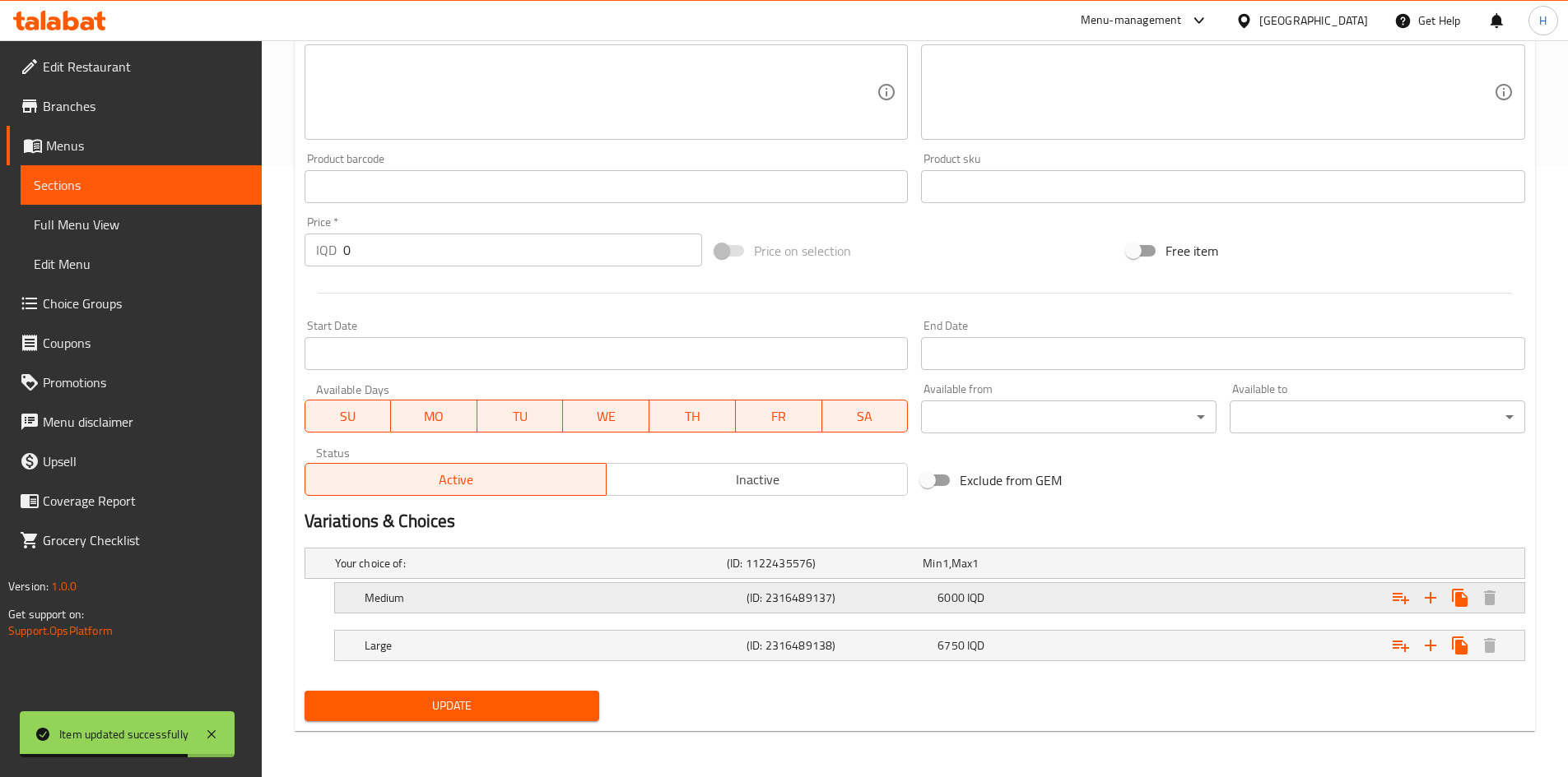
click at [421, 609] on div "Medium" at bounding box center [552, 598] width 382 height 23
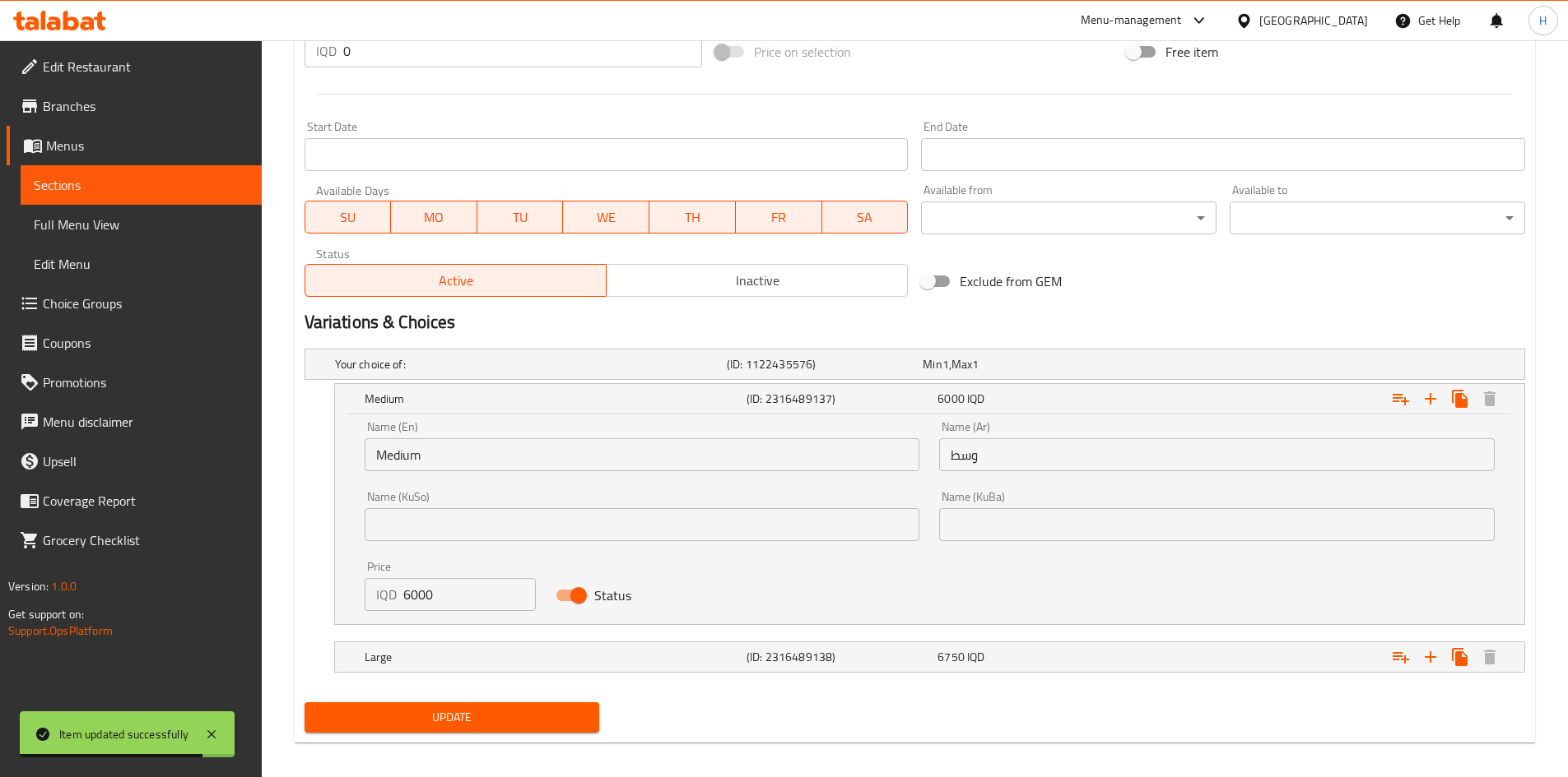
scroll to position [811, 0]
drag, startPoint x: 411, startPoint y: 594, endPoint x: 381, endPoint y: 594, distance: 30.0
click at [381, 594] on div "IQD 6000 Price" at bounding box center [451, 593] width 172 height 33
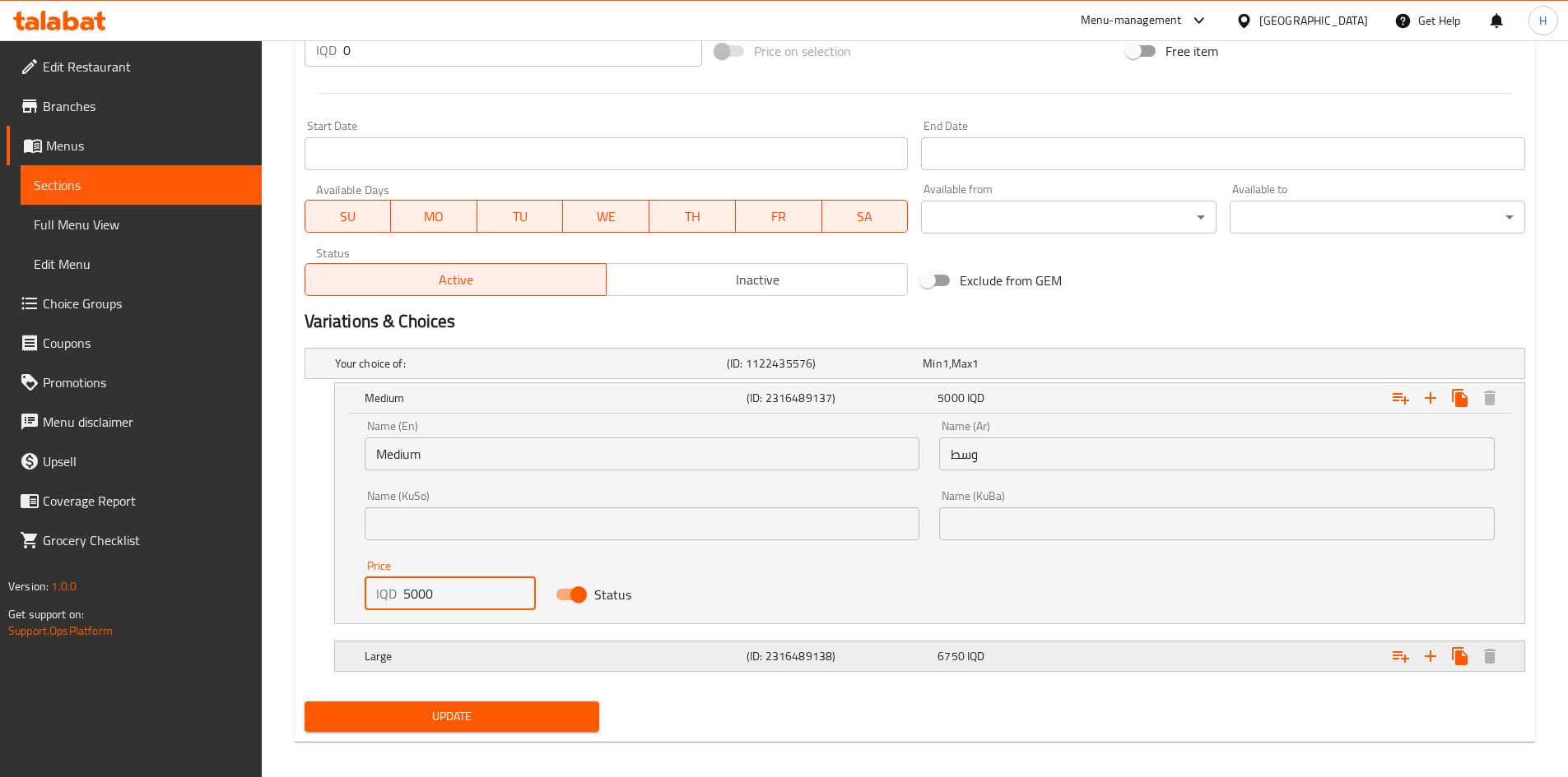
type input "5000"
click at [419, 646] on div "Large" at bounding box center [552, 657] width 382 height 23
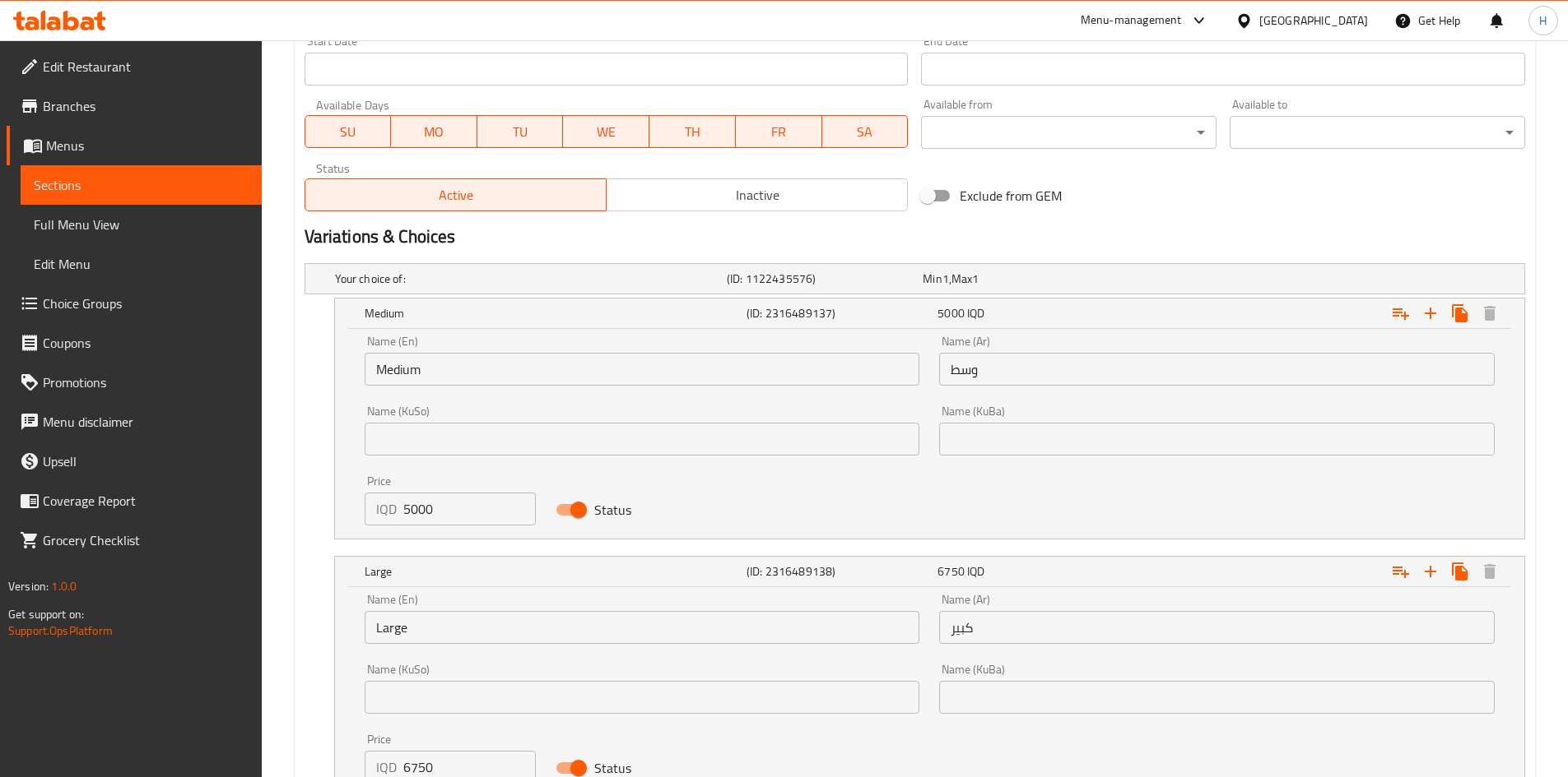
scroll to position [1008, 0]
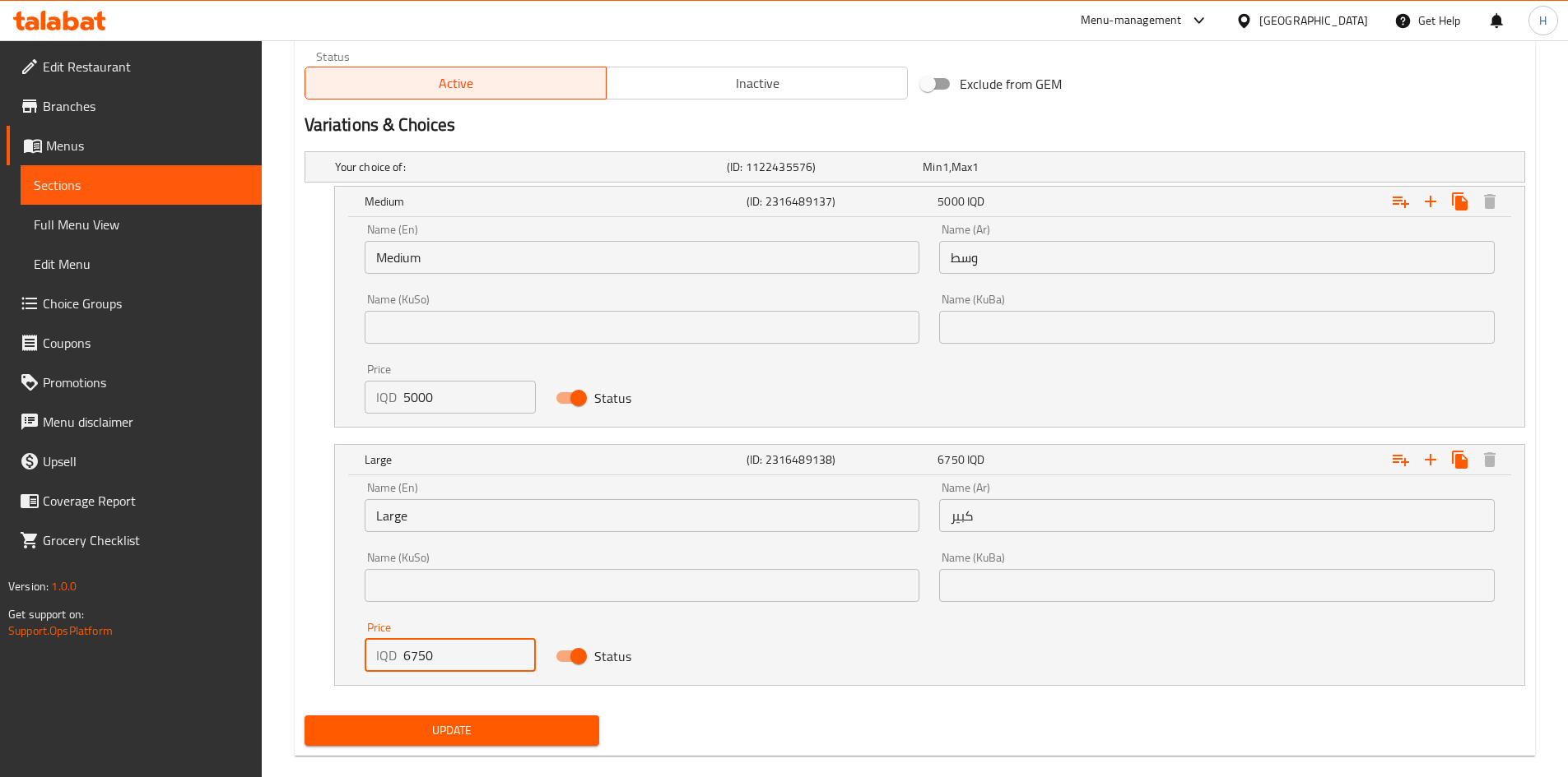
drag, startPoint x: 408, startPoint y: 654, endPoint x: 391, endPoint y: 655, distance: 17.0
click at [391, 655] on div "IQD 6750 Price" at bounding box center [451, 655] width 172 height 33
type input "5750"
drag, startPoint x: 538, startPoint y: 723, endPoint x: 601, endPoint y: 701, distance: 66.7
click at [537, 723] on span "Update" at bounding box center [453, 731] width 269 height 21
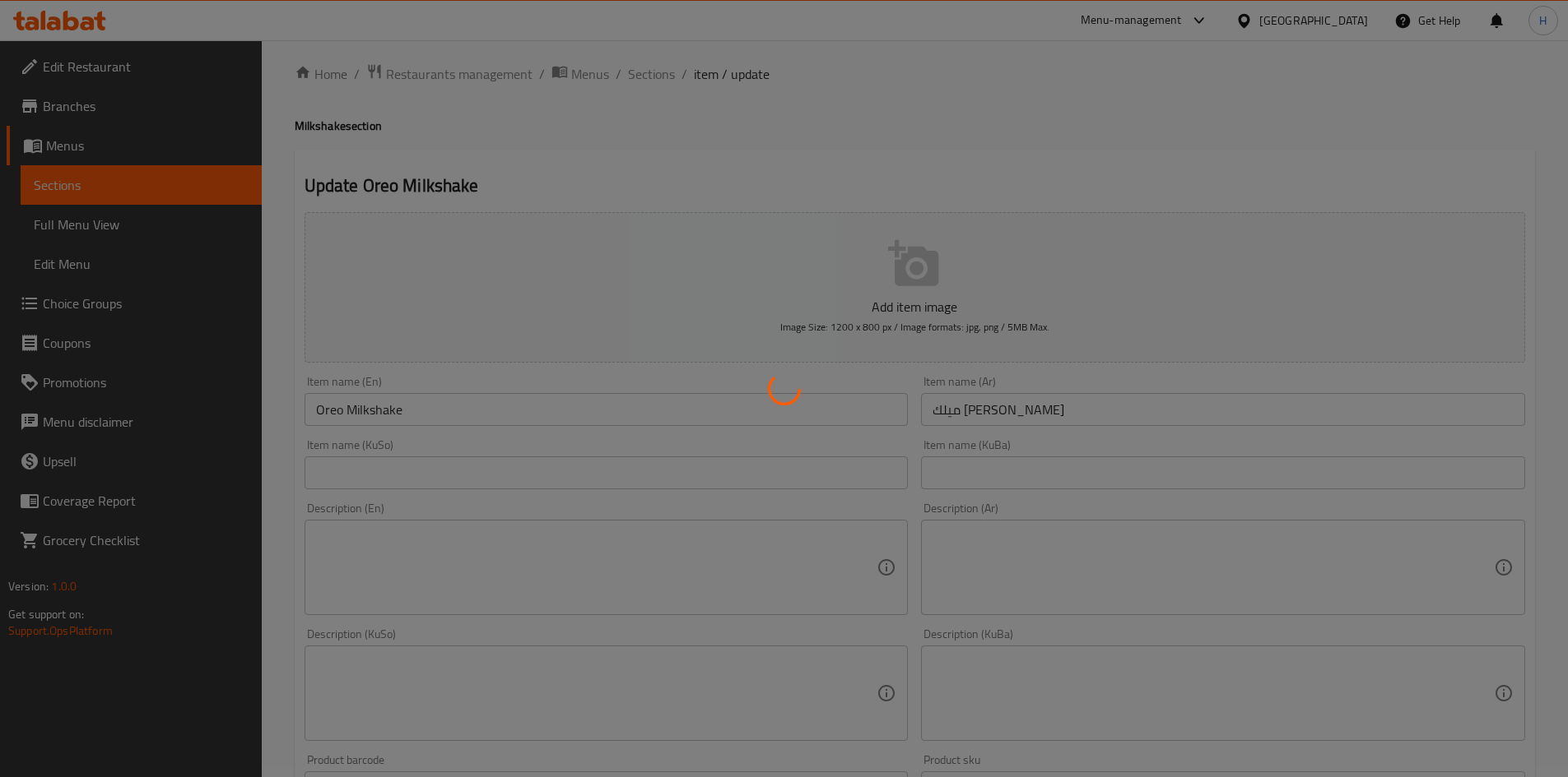
scroll to position [0, 0]
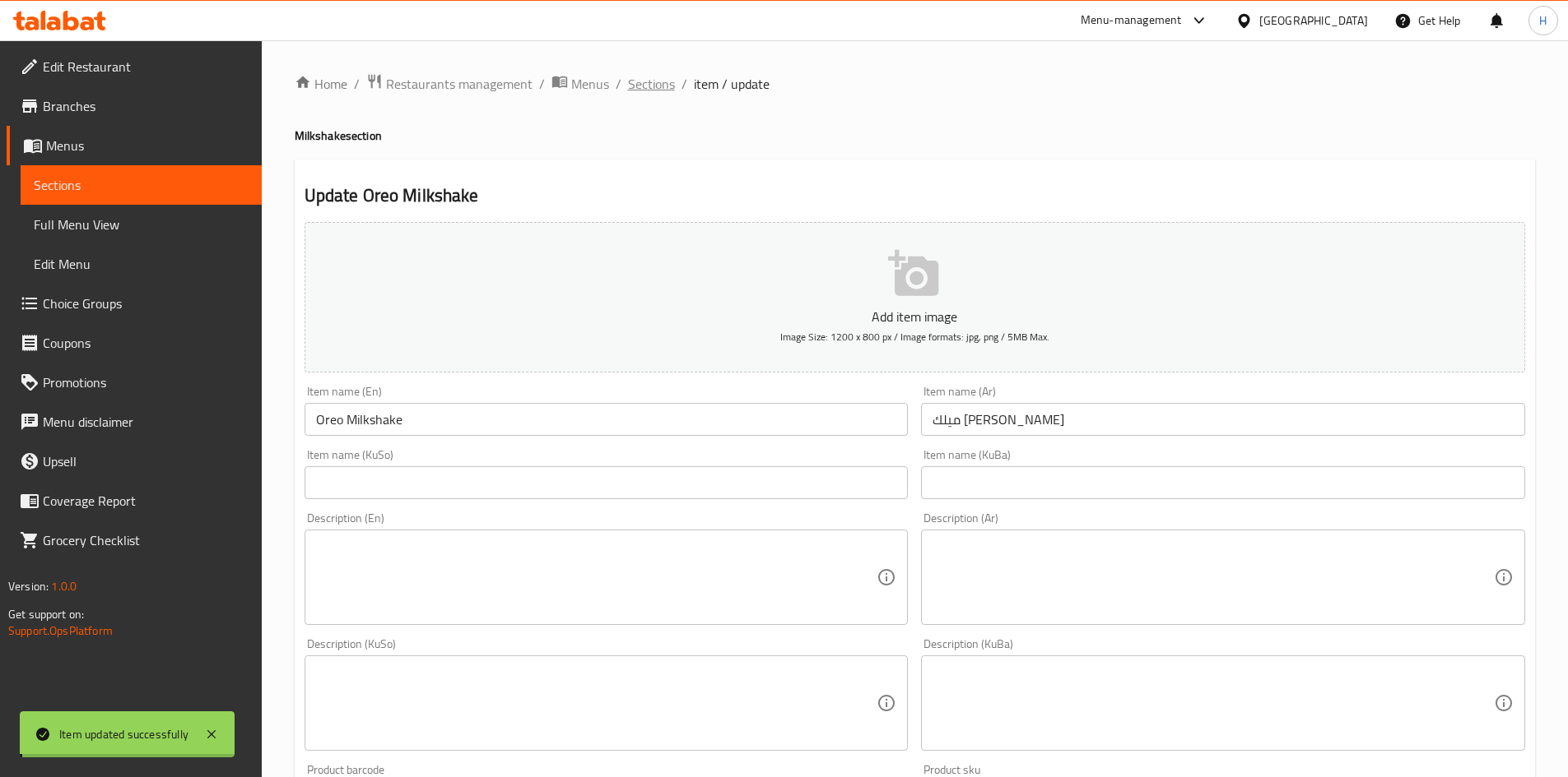
click at [658, 84] on span "Sections" at bounding box center [651, 83] width 47 height 20
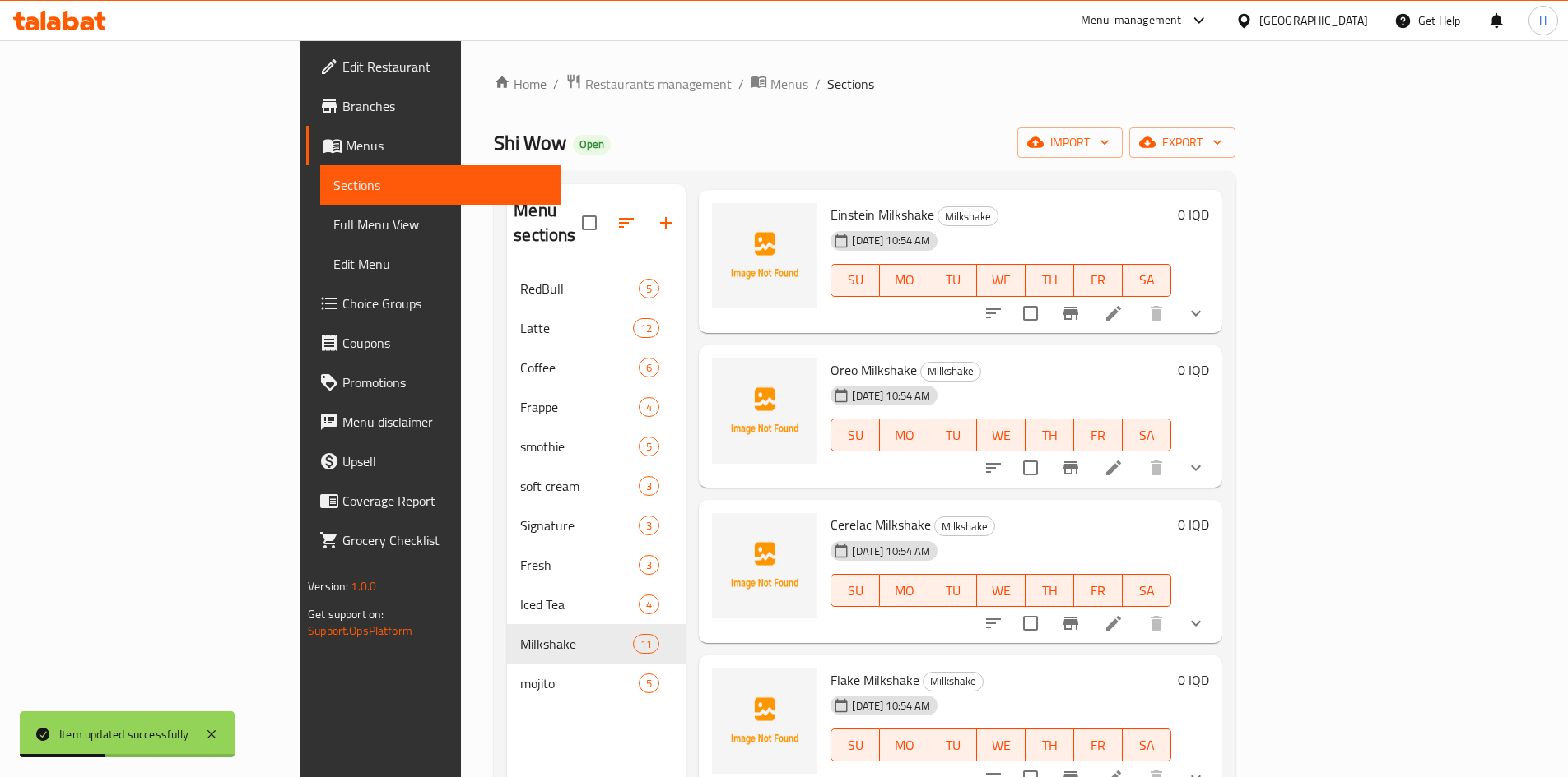
scroll to position [412, 0]
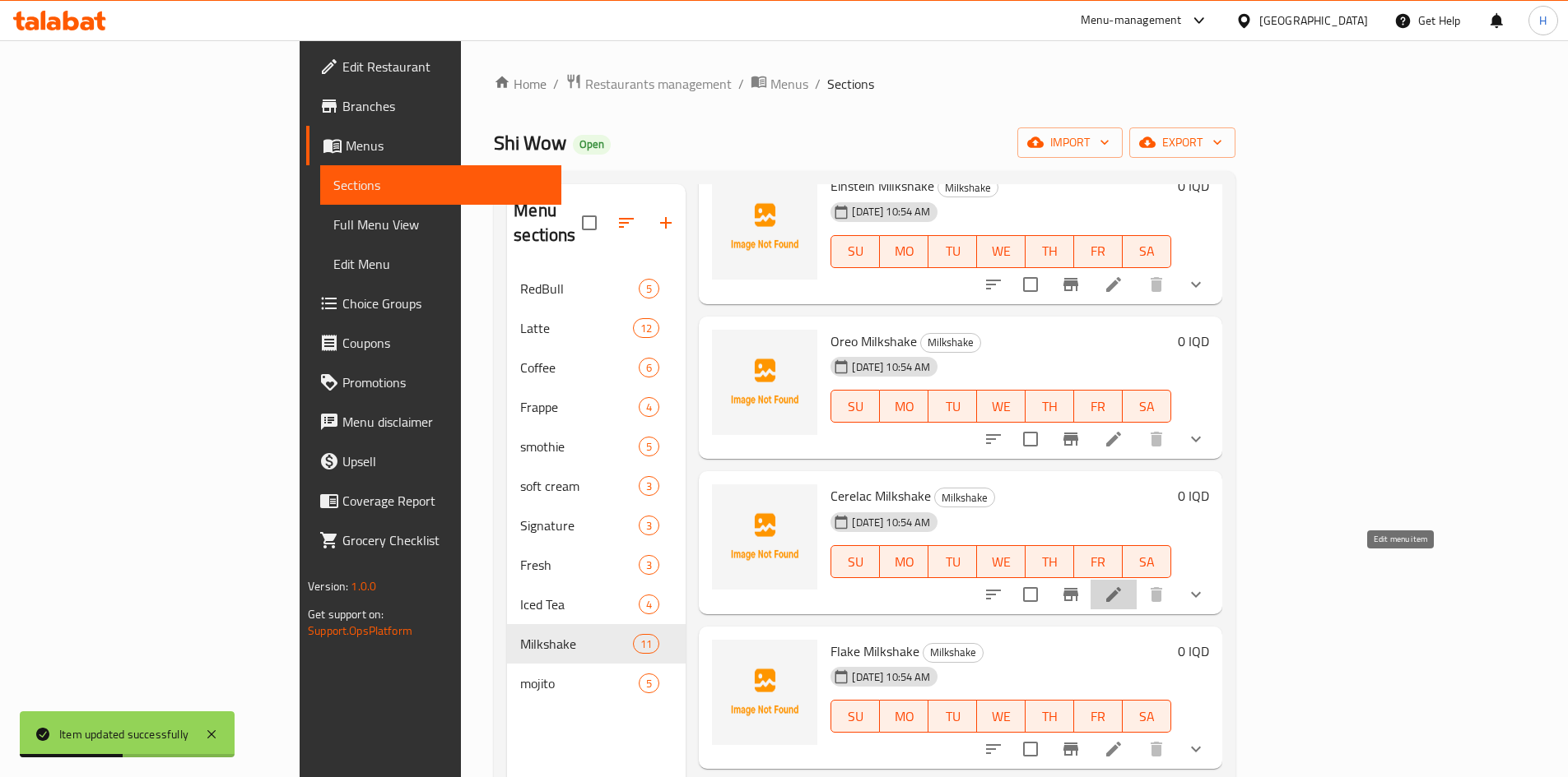
click at [1124, 585] on icon at bounding box center [1114, 594] width 20 height 20
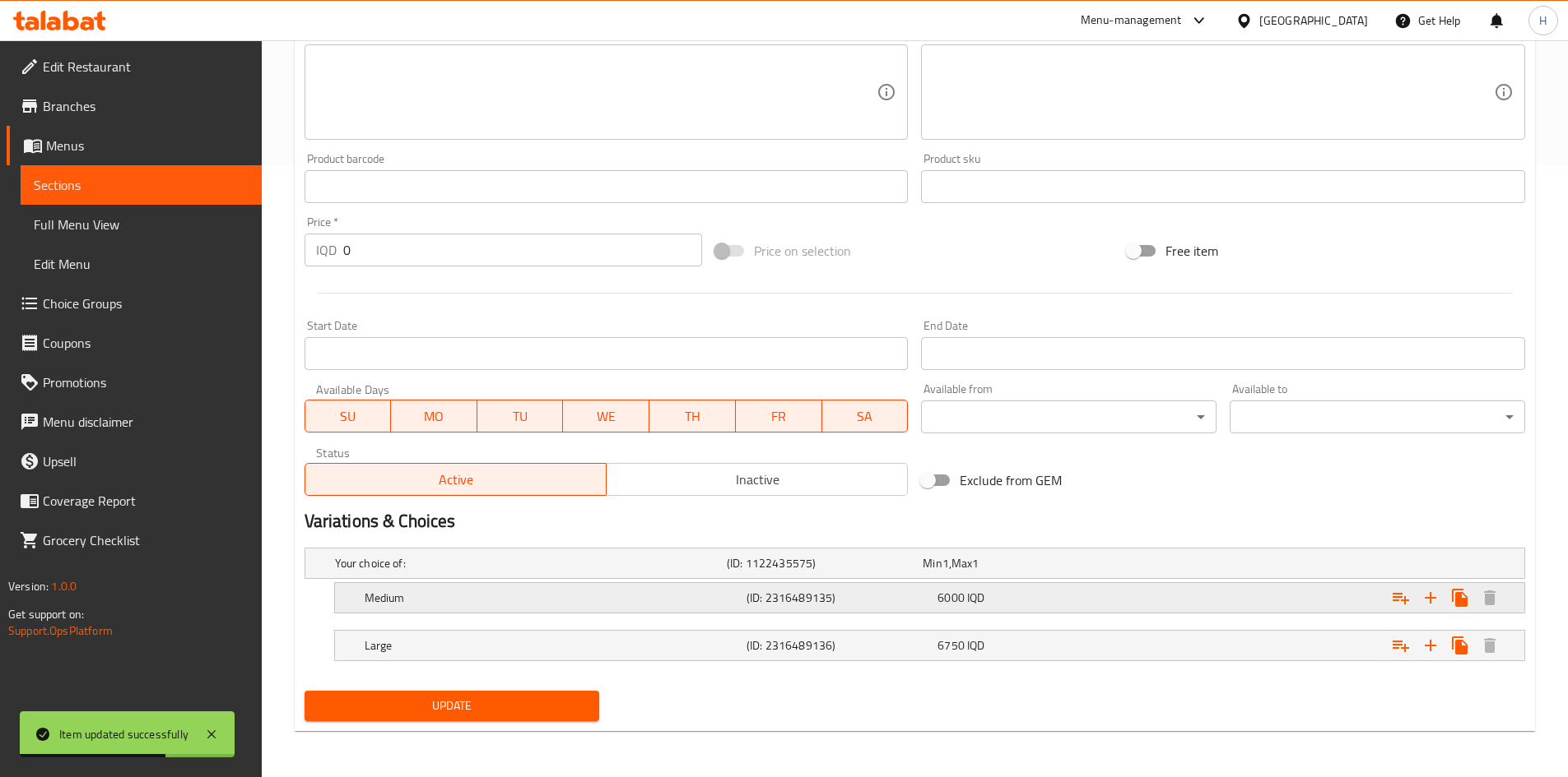
click at [437, 596] on h5 "Medium" at bounding box center [552, 597] width 375 height 16
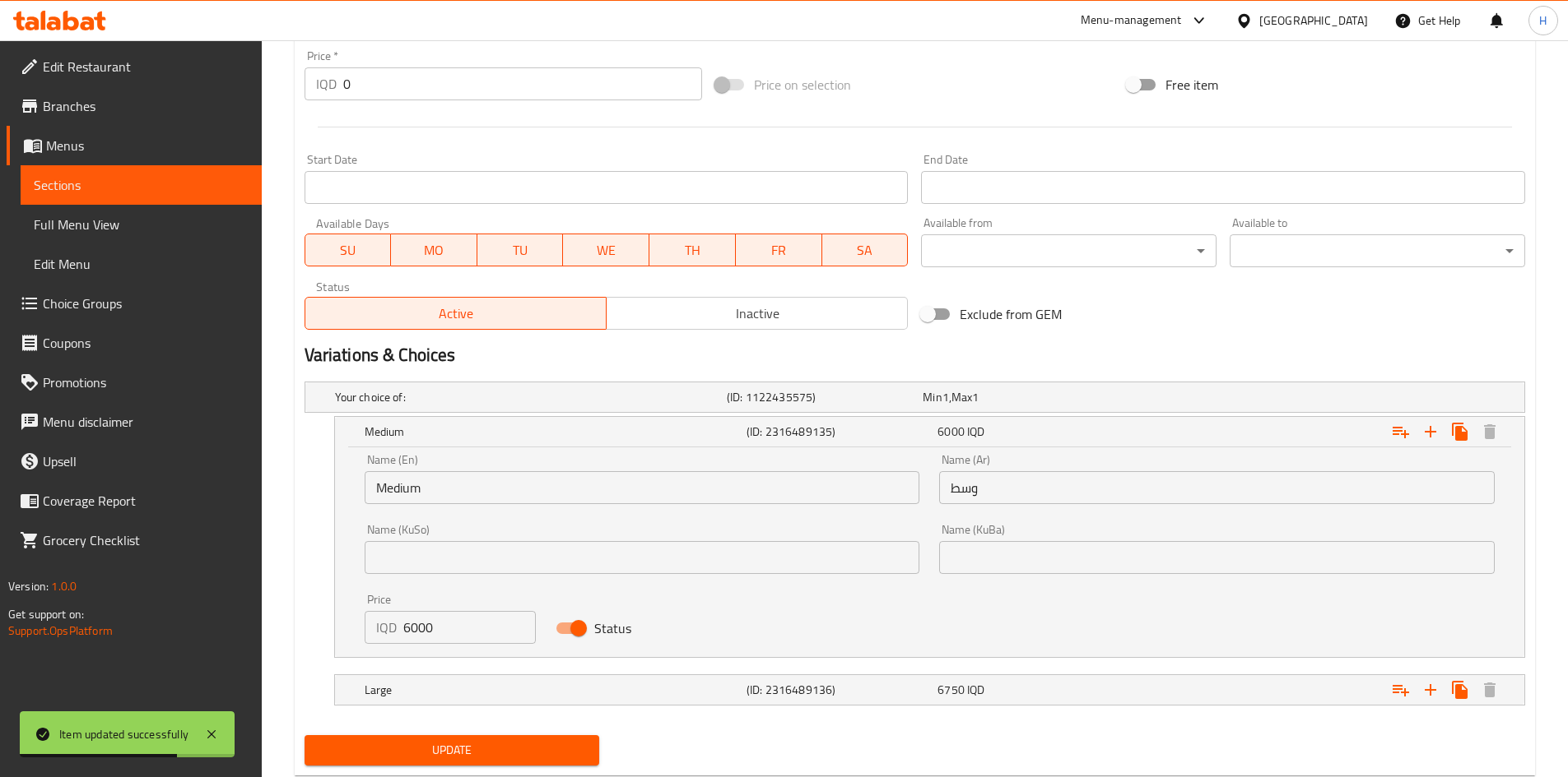
scroll to position [815, 0]
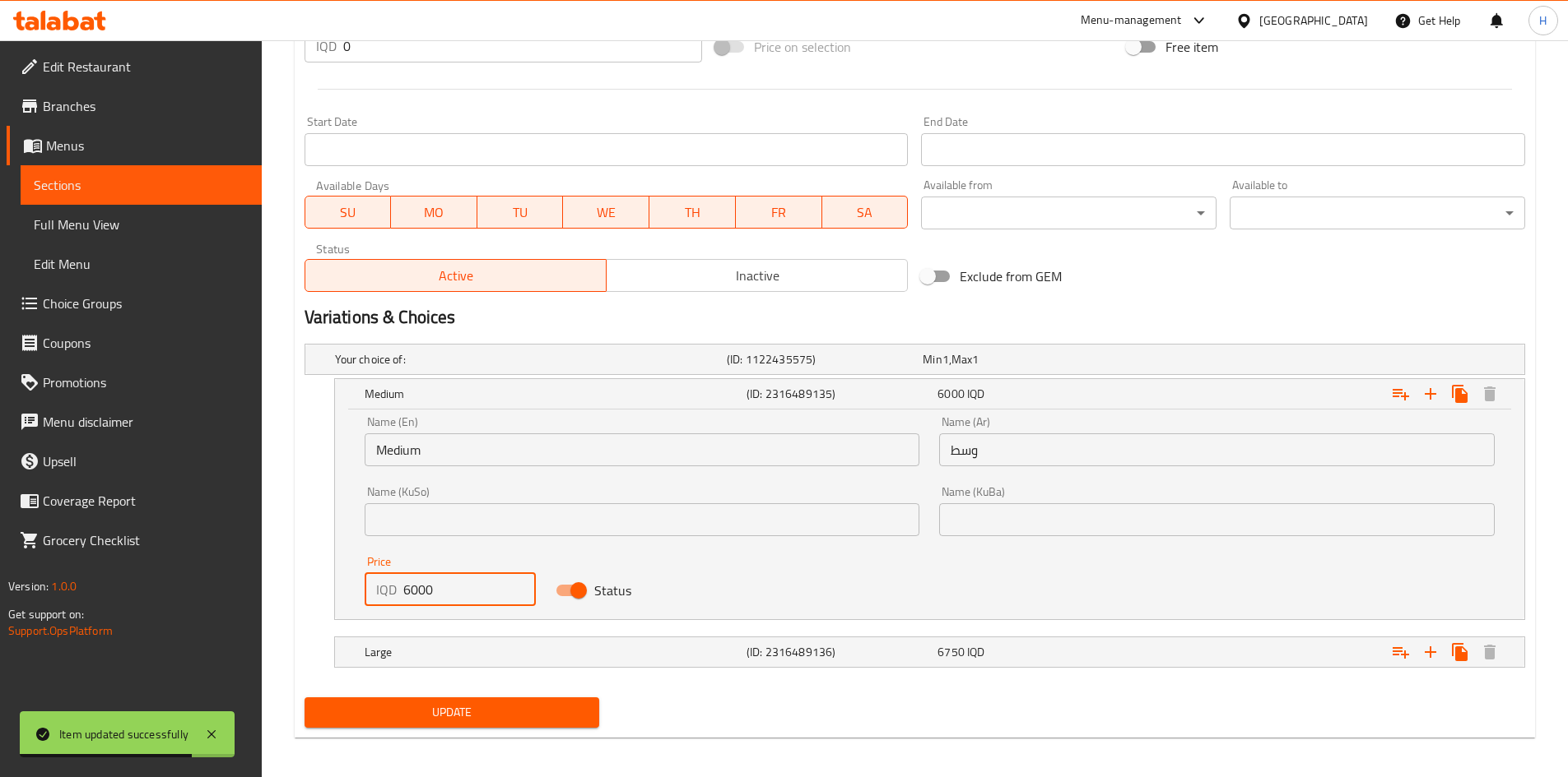
drag, startPoint x: 414, startPoint y: 593, endPoint x: 387, endPoint y: 593, distance: 27.0
click at [387, 593] on div "IQD 6000 Price" at bounding box center [451, 590] width 172 height 33
click at [396, 592] on p "IQD" at bounding box center [386, 590] width 21 height 20
drag, startPoint x: 406, startPoint y: 591, endPoint x: 394, endPoint y: 594, distance: 12.4
click at [394, 594] on div "IQD 6000 Price" at bounding box center [451, 590] width 172 height 33
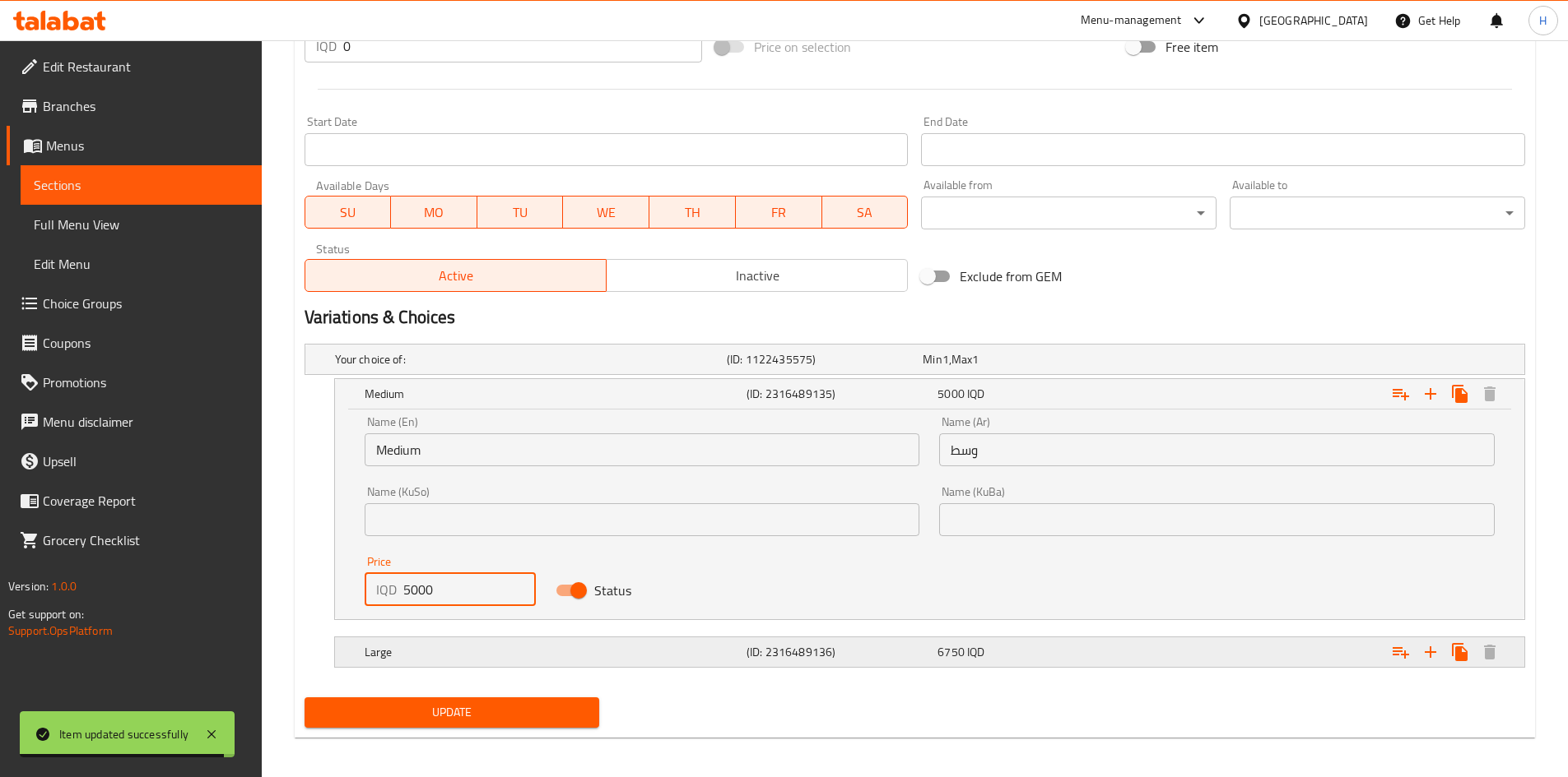
type input "5000"
click at [406, 643] on div "Large" at bounding box center [552, 652] width 382 height 23
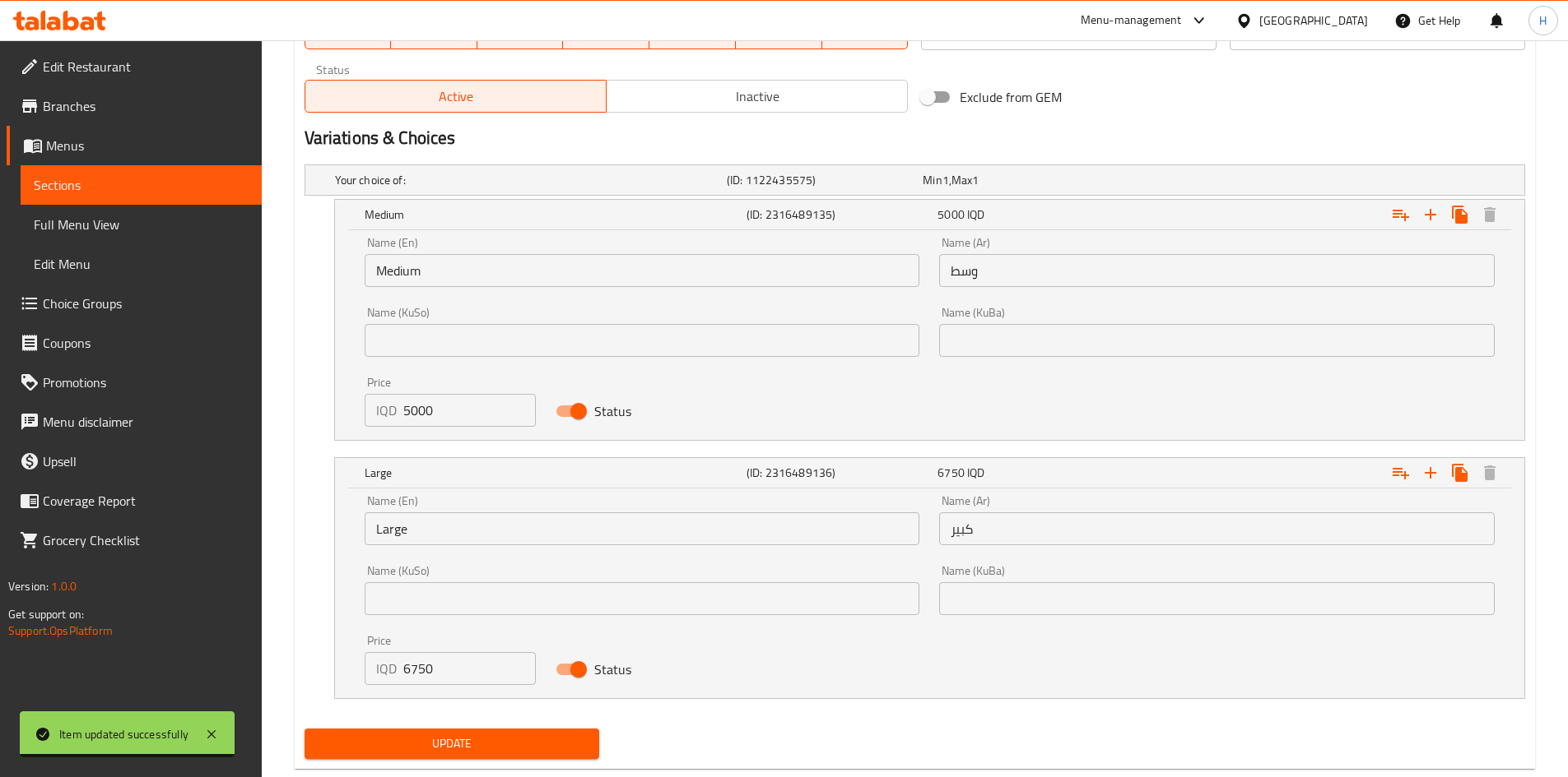
scroll to position [1016, 0]
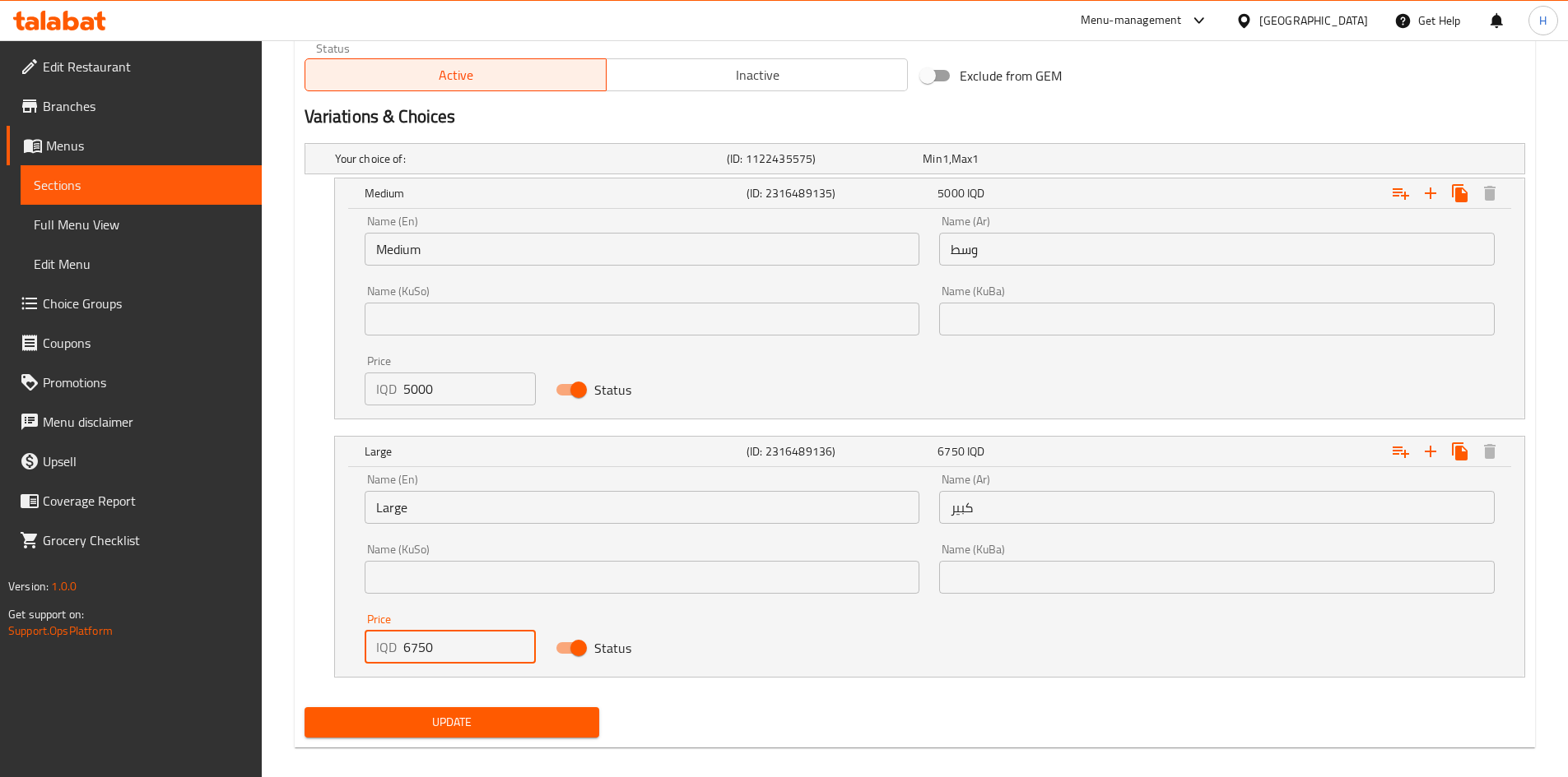
drag, startPoint x: 400, startPoint y: 651, endPoint x: 390, endPoint y: 651, distance: 10.0
click at [390, 651] on div "IQD 6750 Price" at bounding box center [451, 647] width 172 height 33
type input "5750"
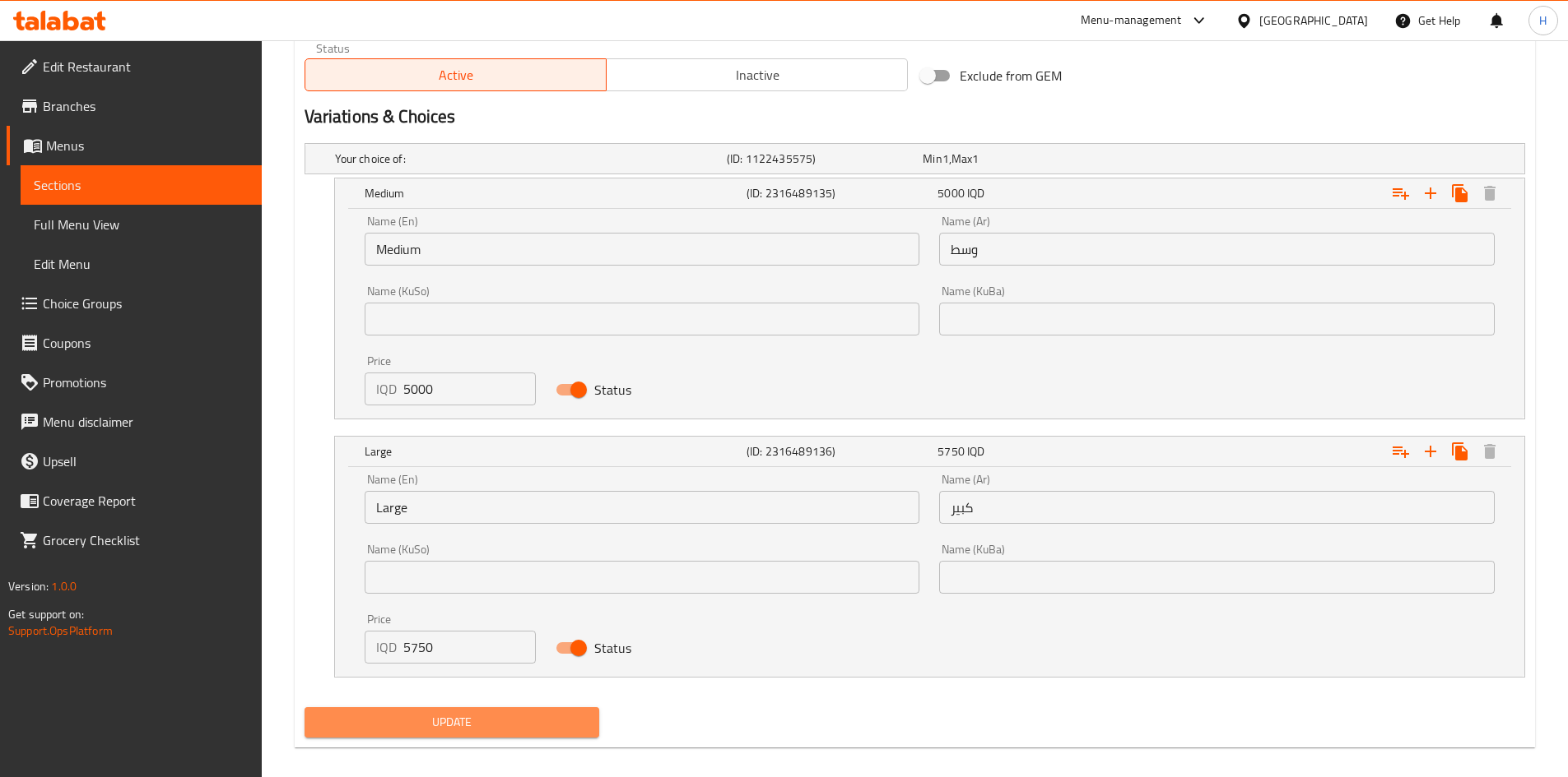
click at [453, 717] on span "Update" at bounding box center [453, 723] width 269 height 21
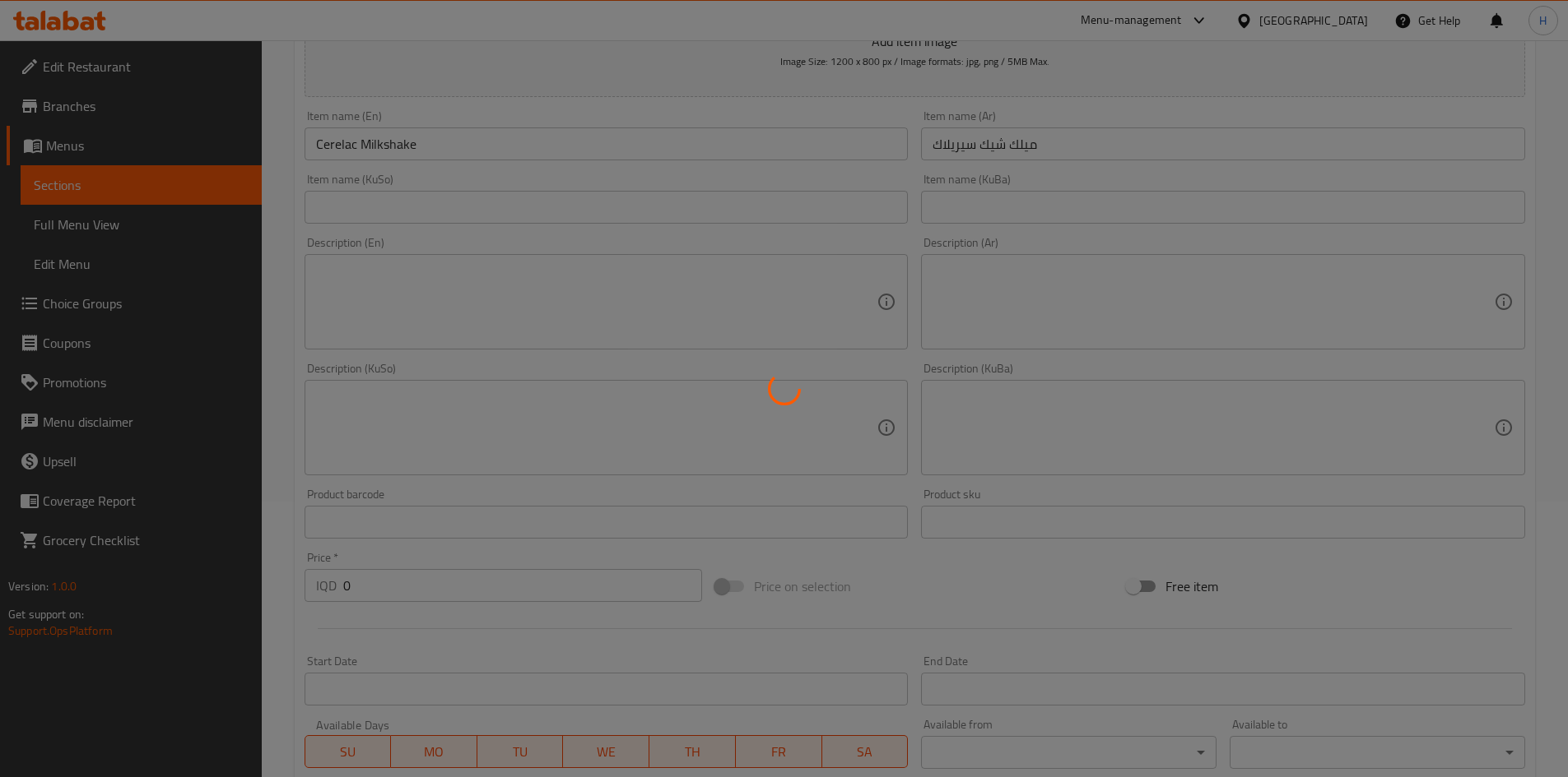
scroll to position [0, 0]
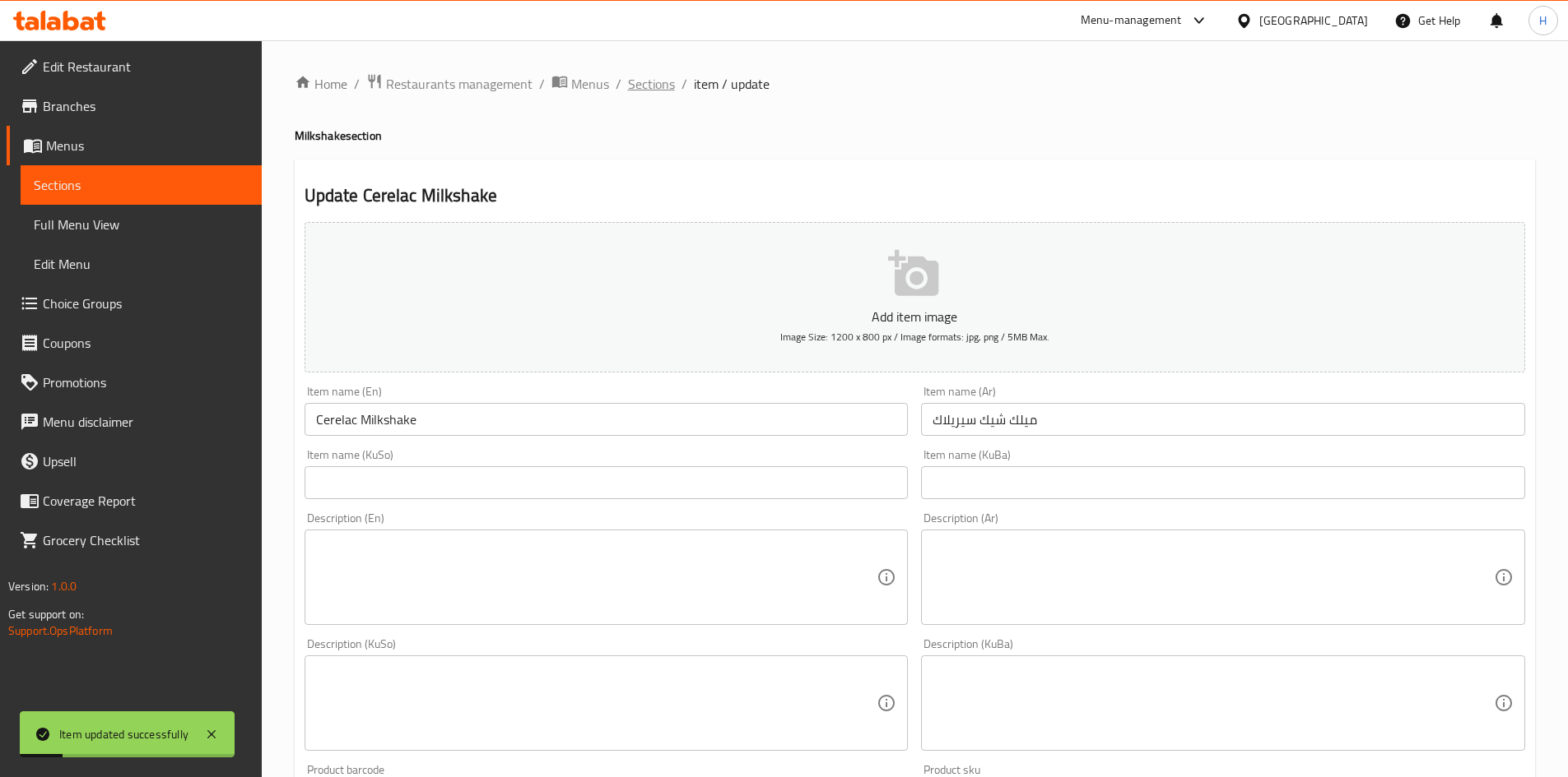
click at [647, 79] on span "Sections" at bounding box center [651, 83] width 47 height 20
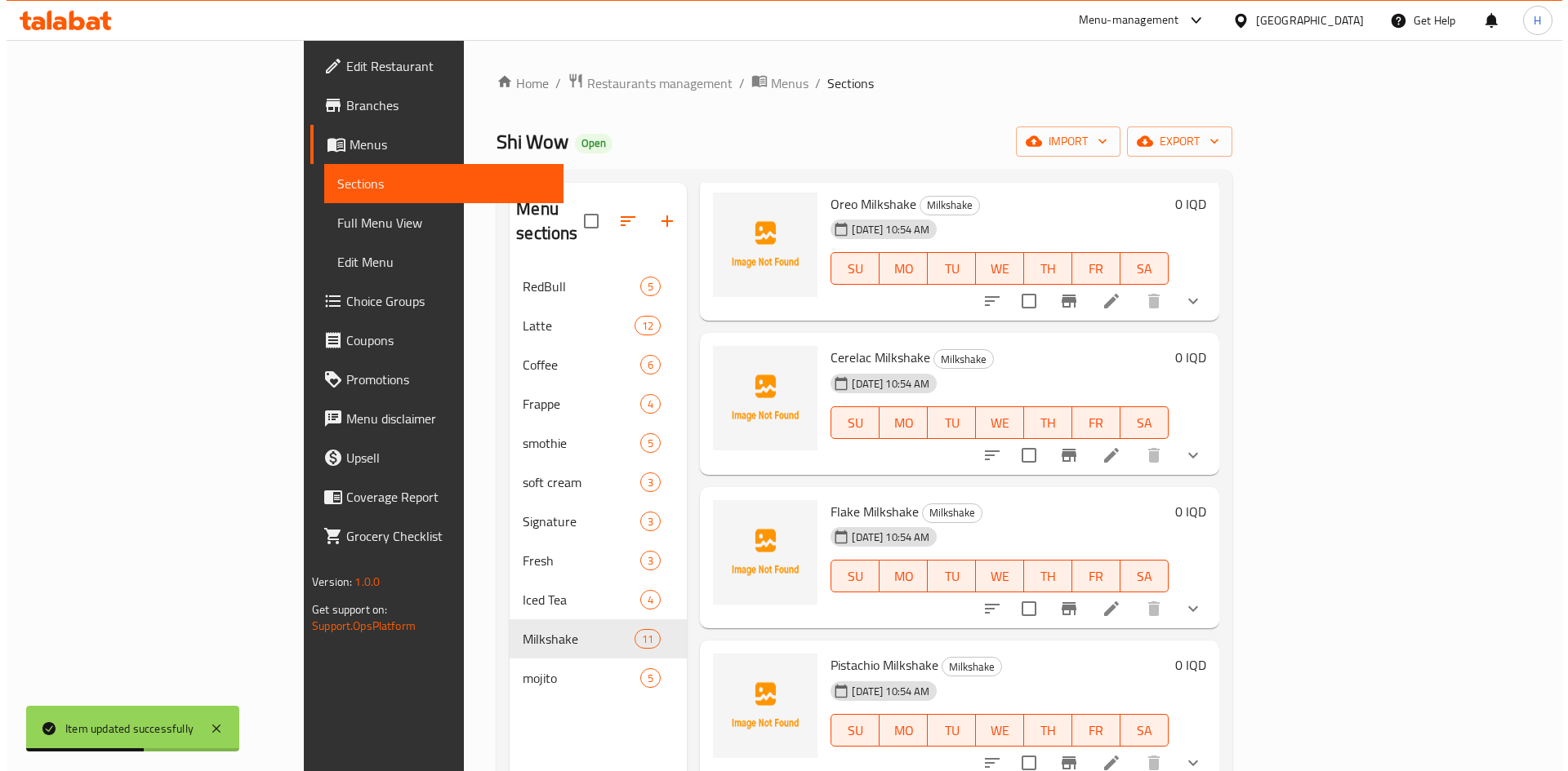
scroll to position [571, 0]
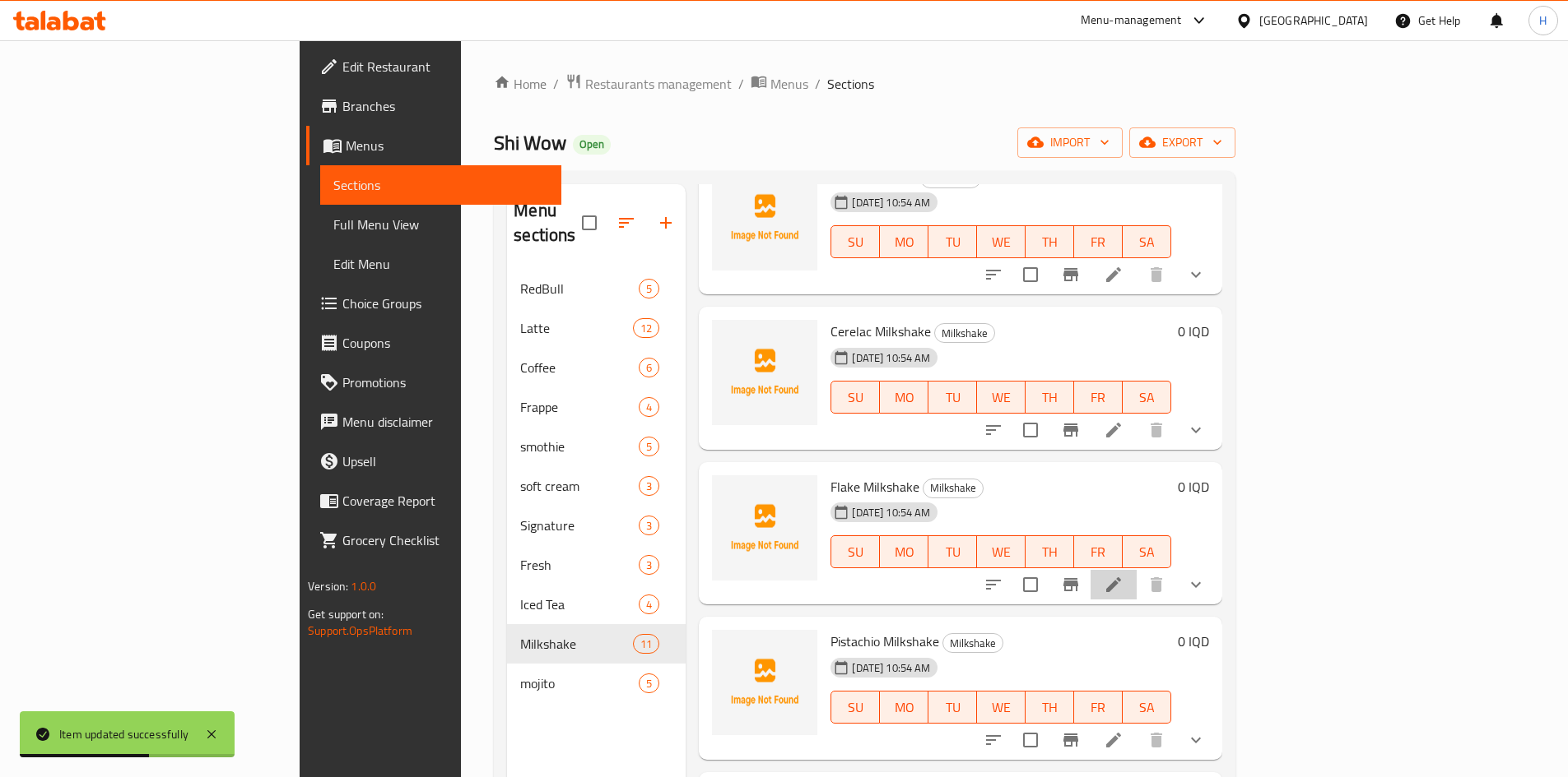
click at [1136, 570] on li at bounding box center [1114, 584] width 46 height 29
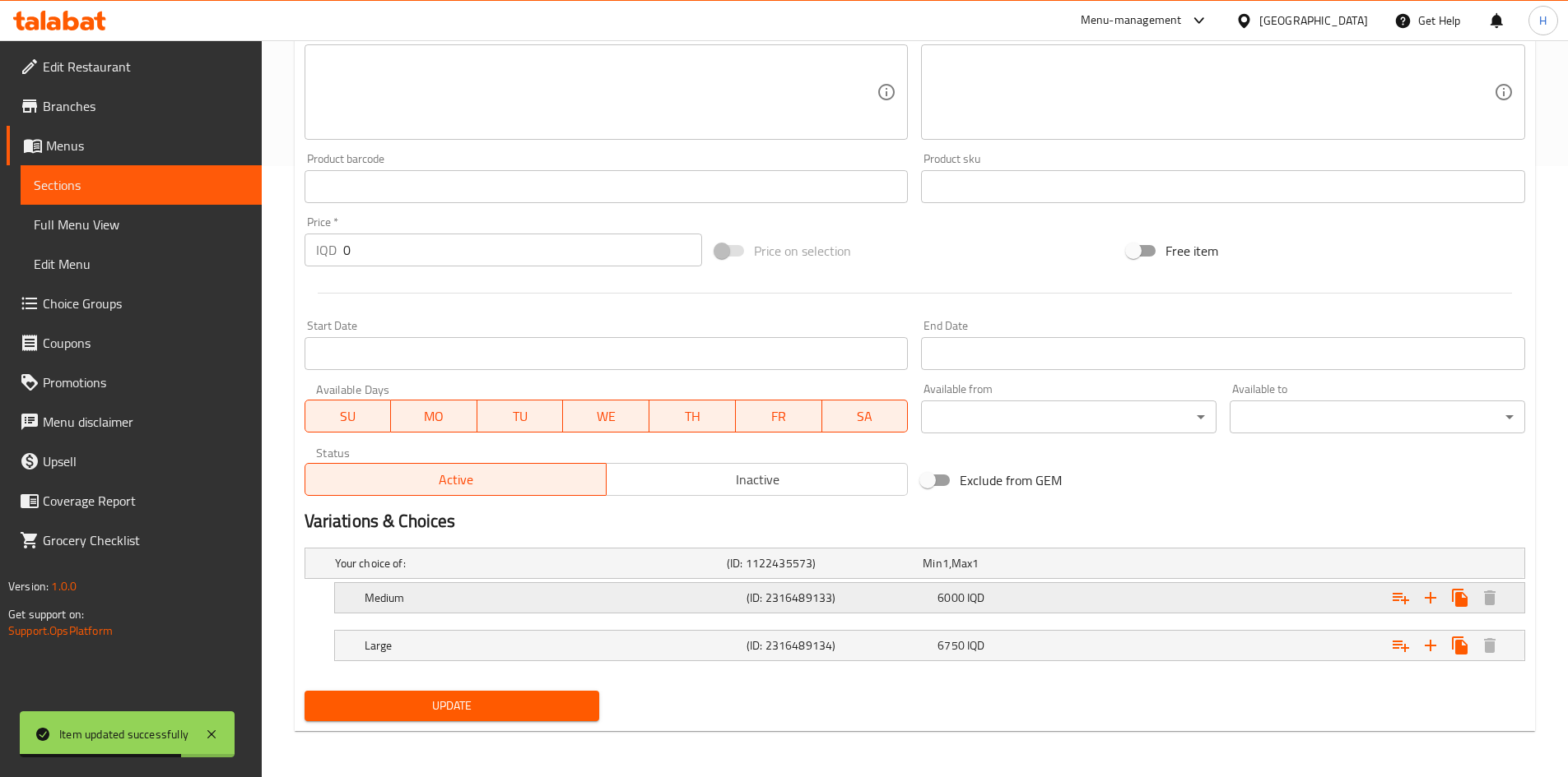
click at [413, 603] on h5 "Medium" at bounding box center [552, 597] width 375 height 16
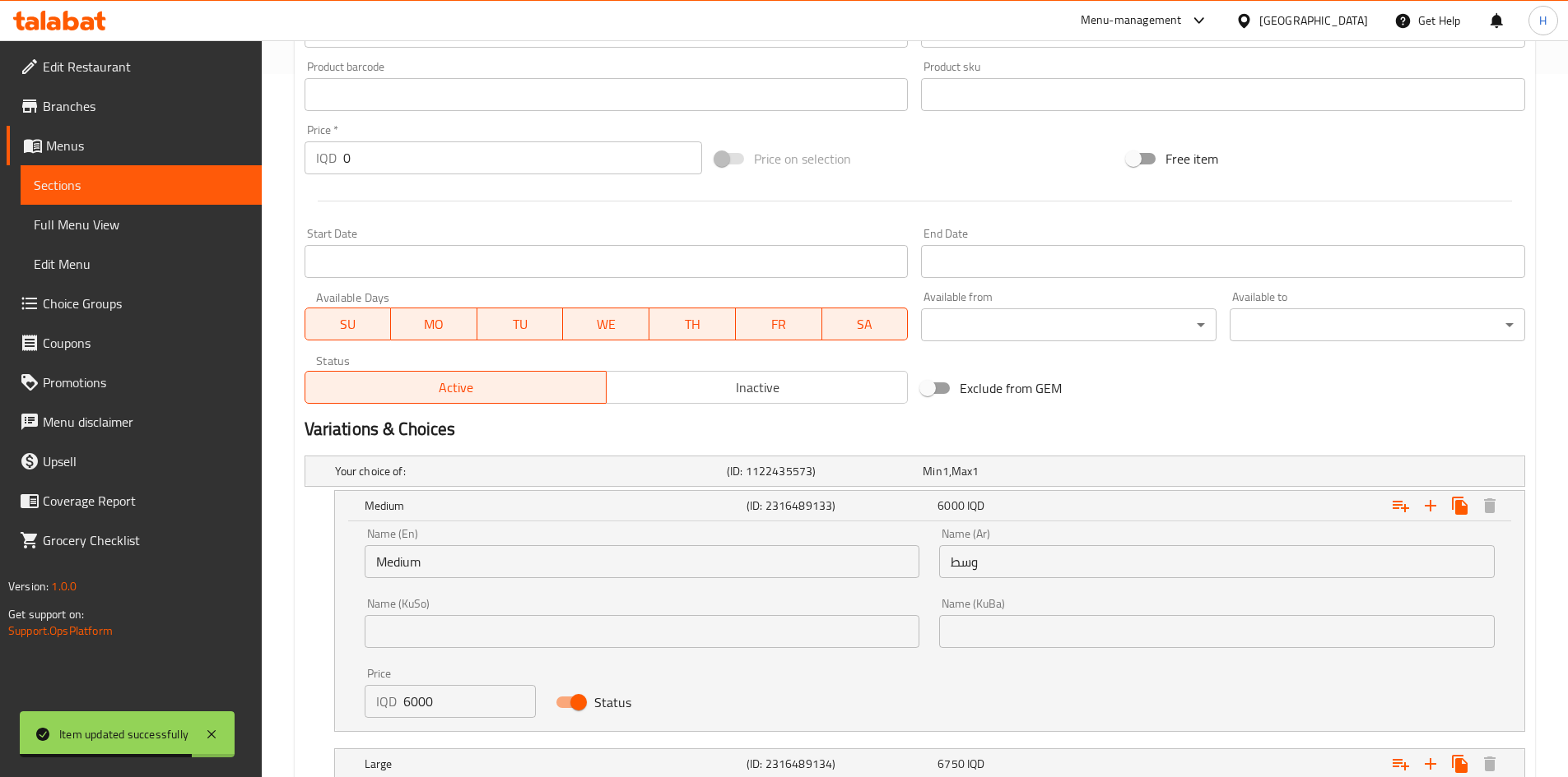
scroll to position [797, 0]
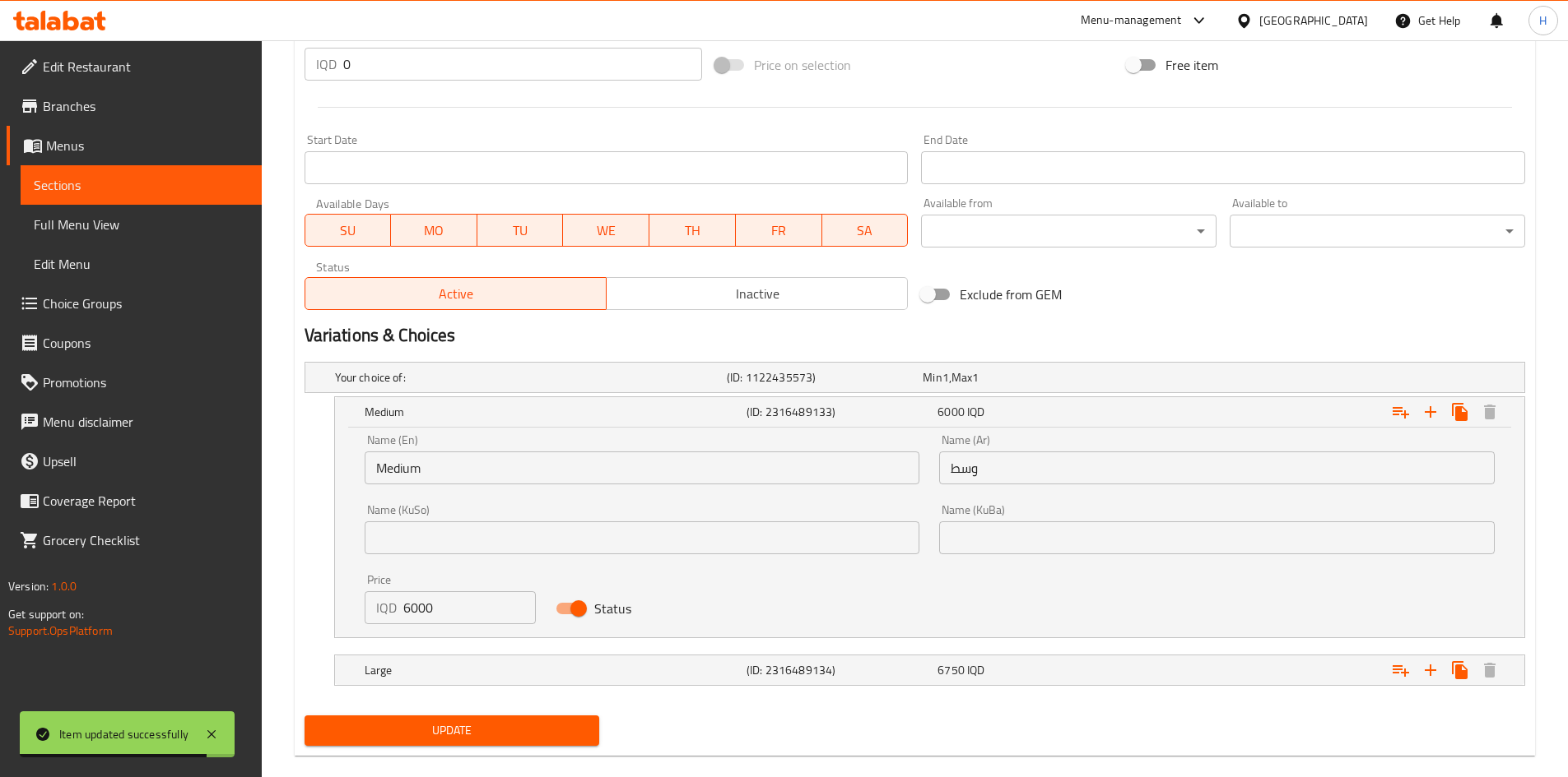
drag, startPoint x: 411, startPoint y: 613, endPoint x: 390, endPoint y: 614, distance: 21.0
click at [390, 614] on div "IQD 6000 Price" at bounding box center [451, 608] width 172 height 33
type input "5000"
click at [387, 669] on h5 "Large" at bounding box center [552, 670] width 375 height 16
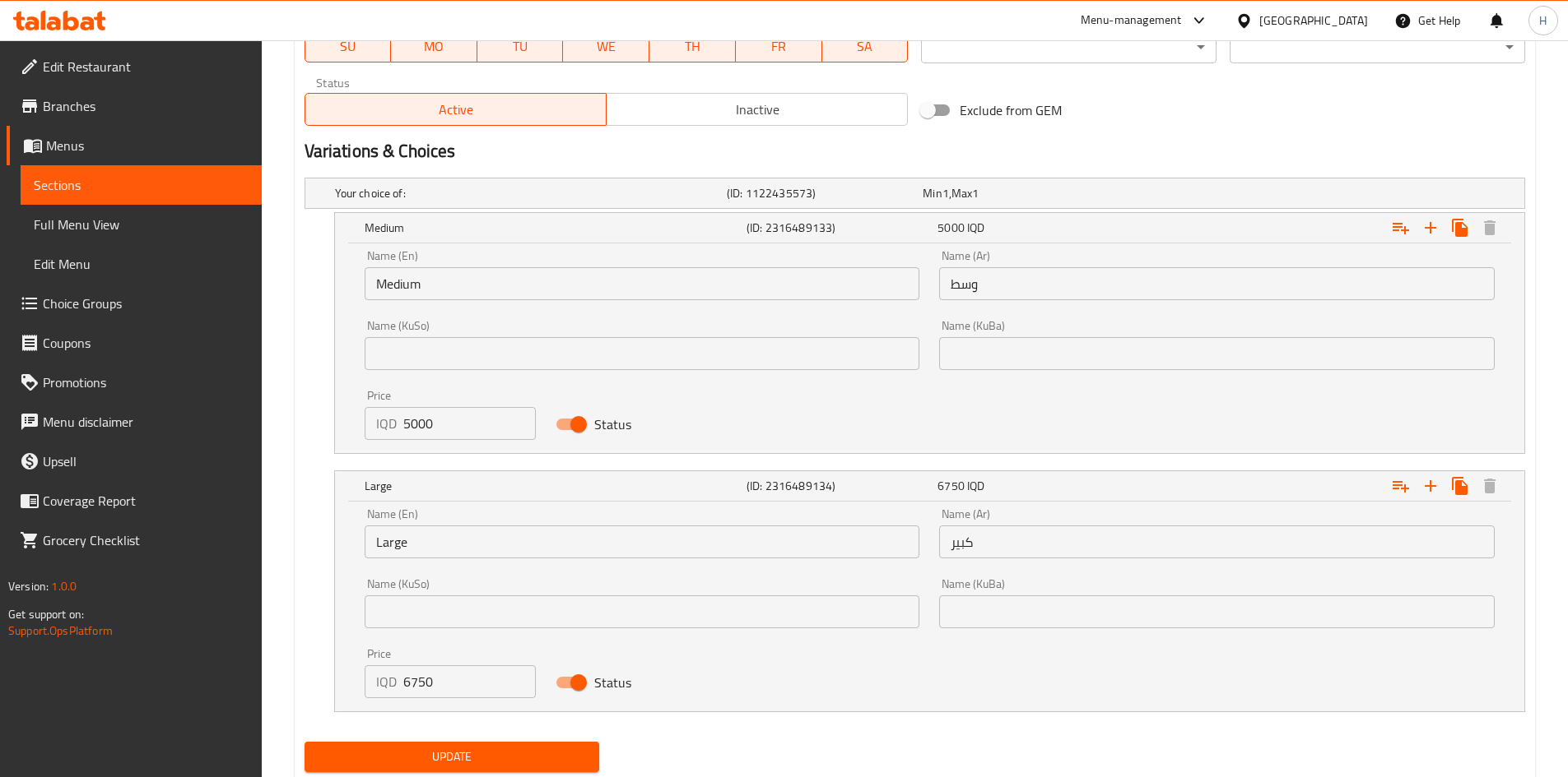
scroll to position [1022, 0]
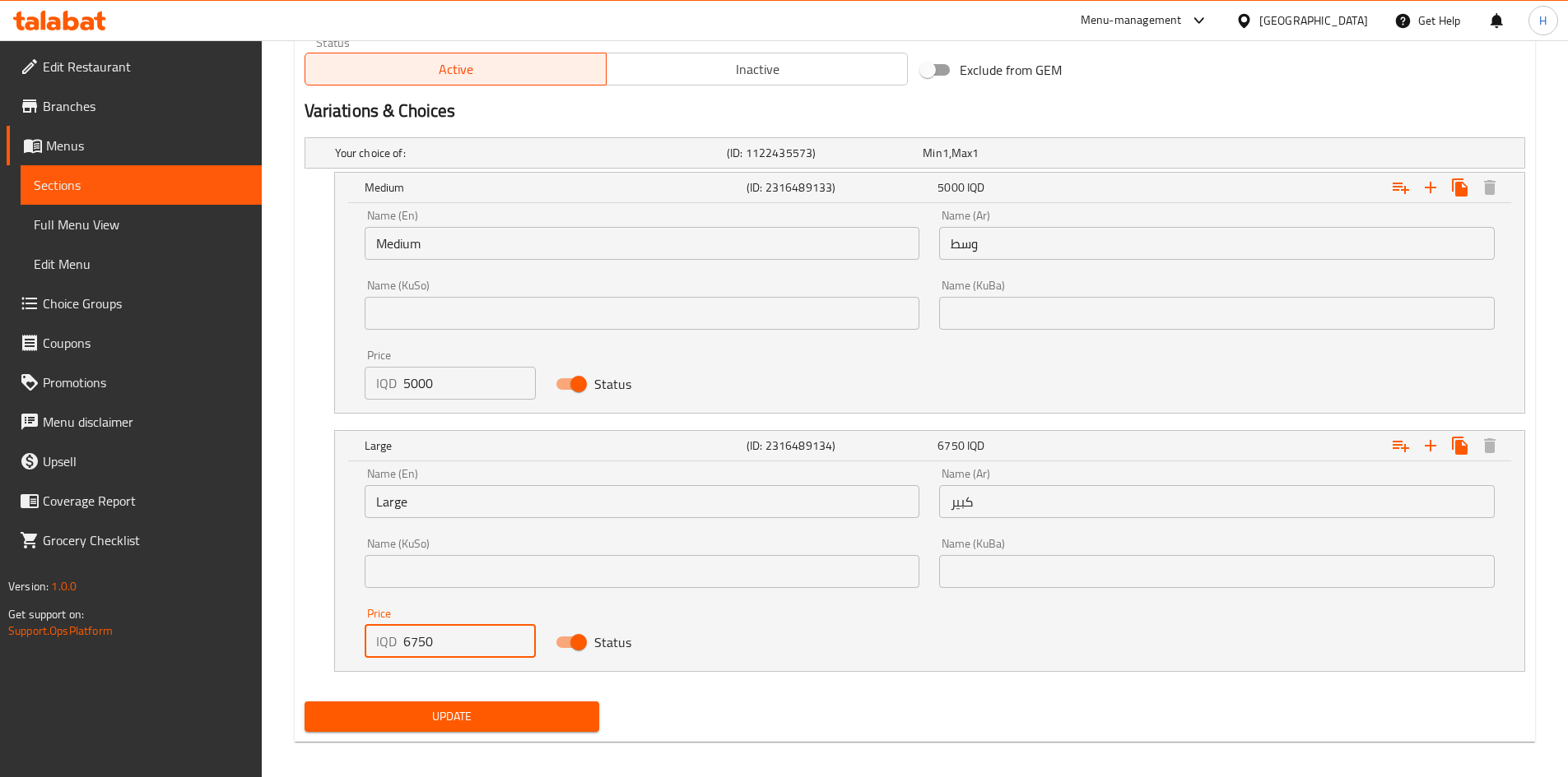
drag, startPoint x: 408, startPoint y: 642, endPoint x: 392, endPoint y: 645, distance: 16.3
click at [392, 645] on div "IQD 6750 Price" at bounding box center [451, 642] width 172 height 33
type input "5750"
click at [399, 715] on span "Update" at bounding box center [453, 717] width 269 height 21
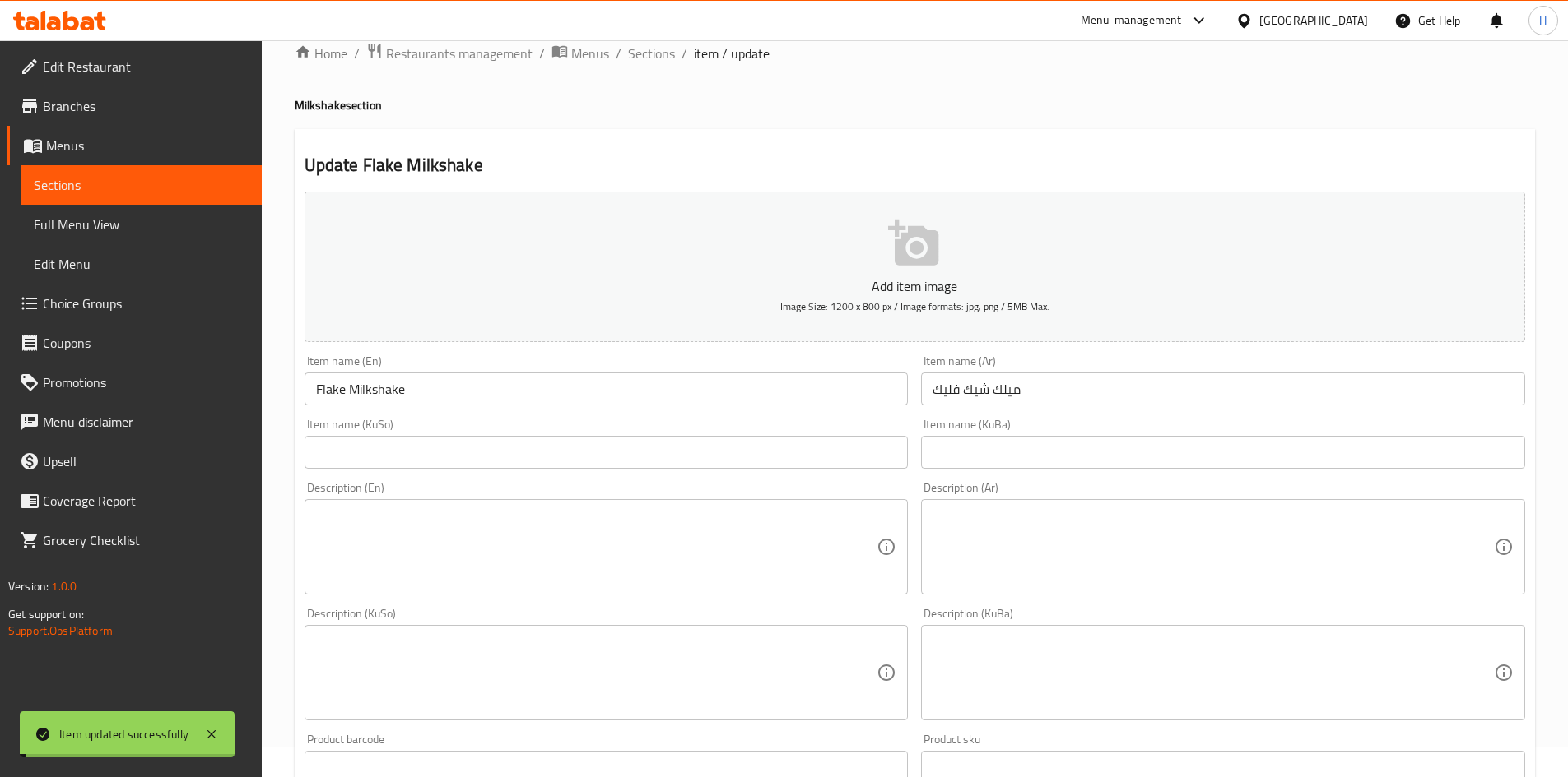
scroll to position [0, 0]
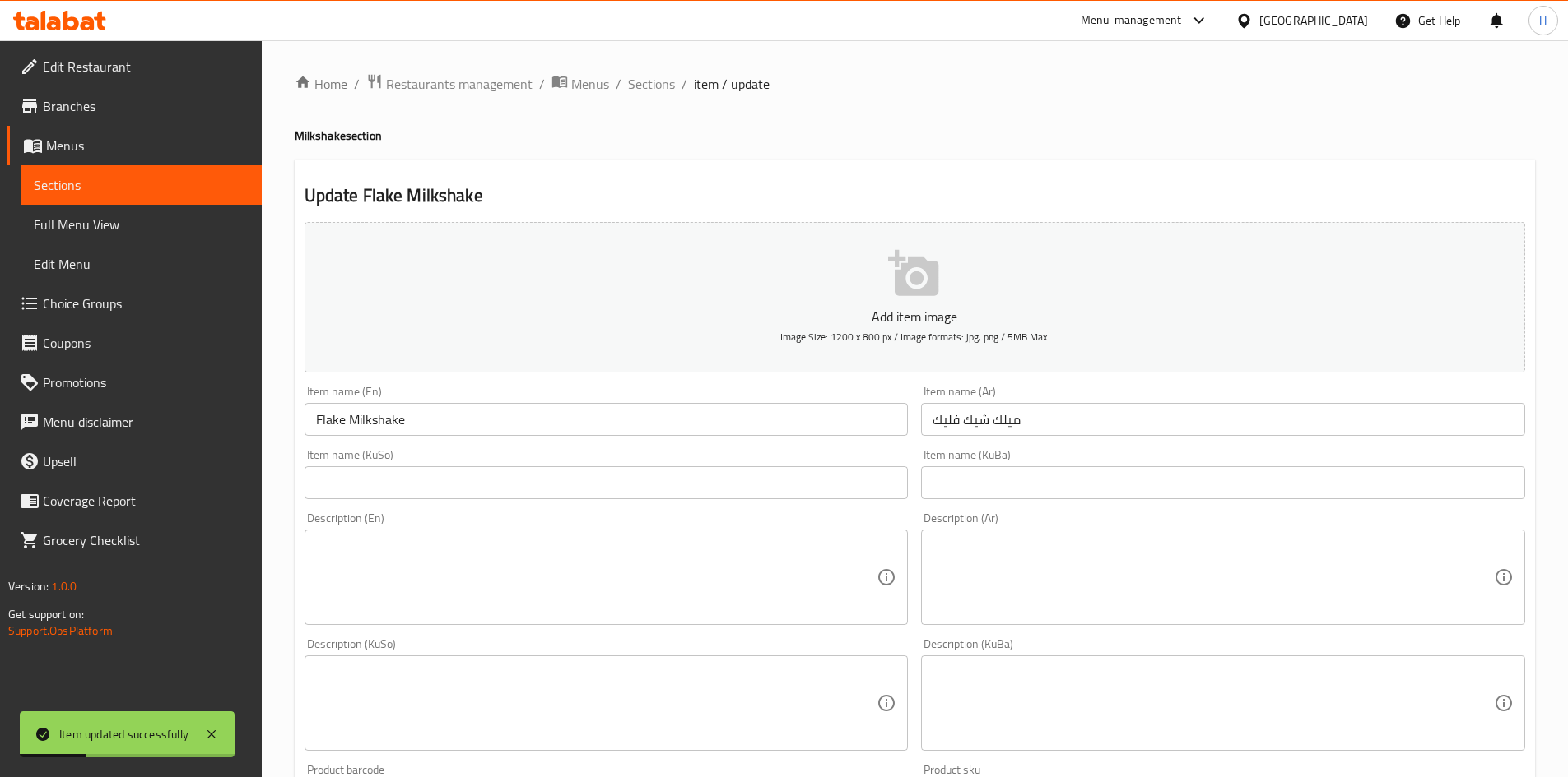
click at [654, 88] on span "Sections" at bounding box center [651, 83] width 47 height 20
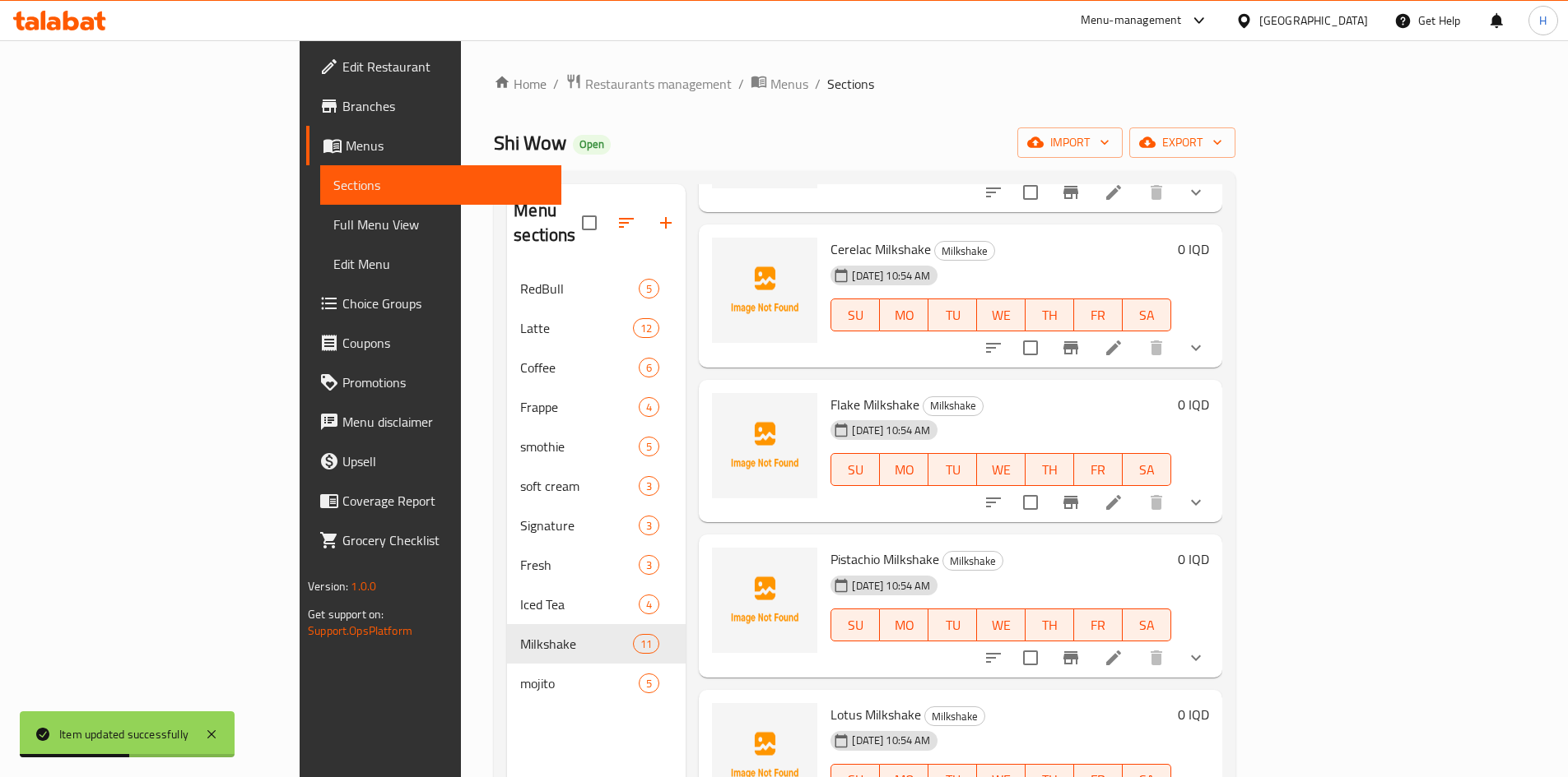
scroll to position [740, 0]
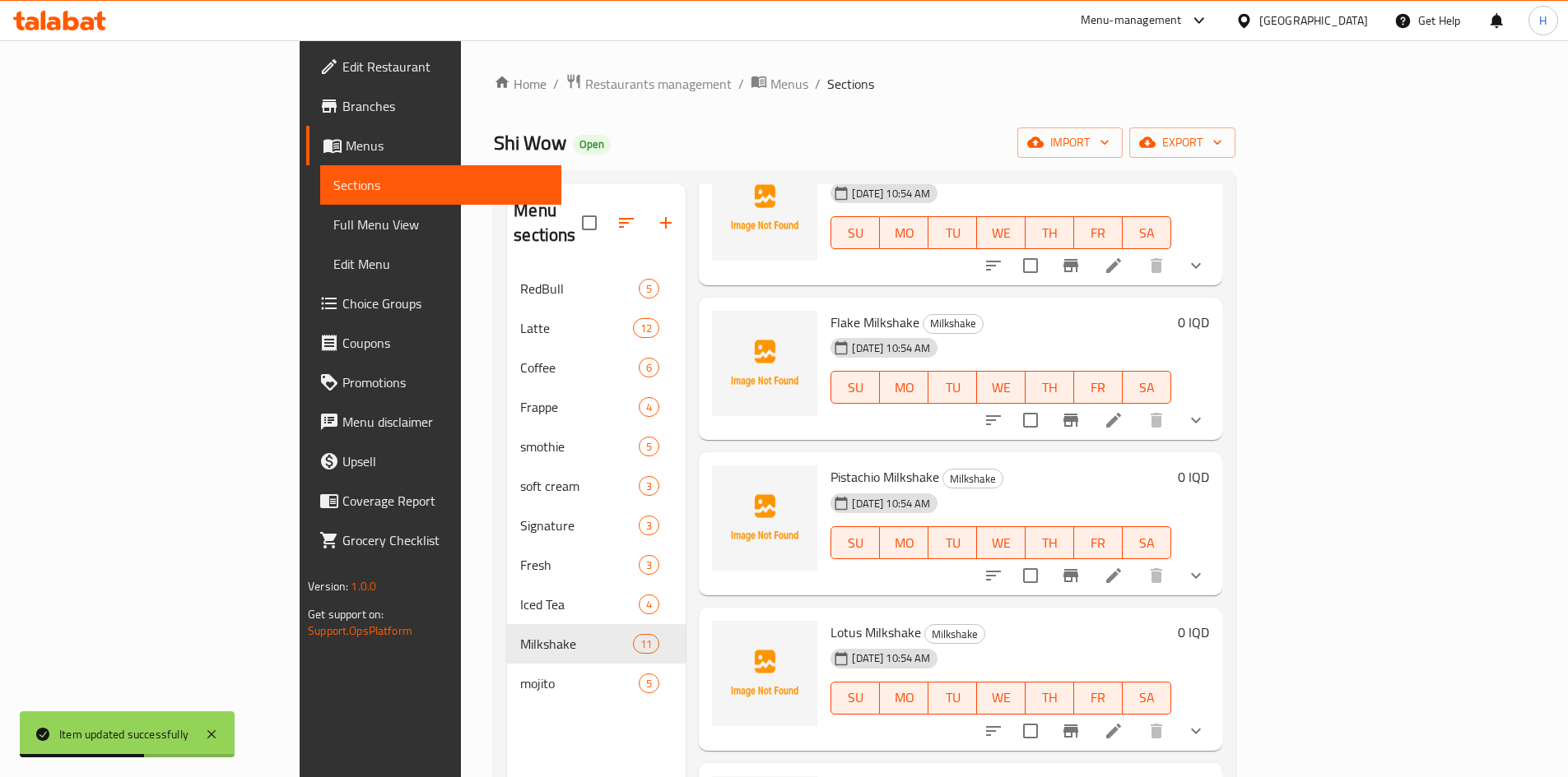
click at [1136, 561] on li at bounding box center [1114, 575] width 46 height 29
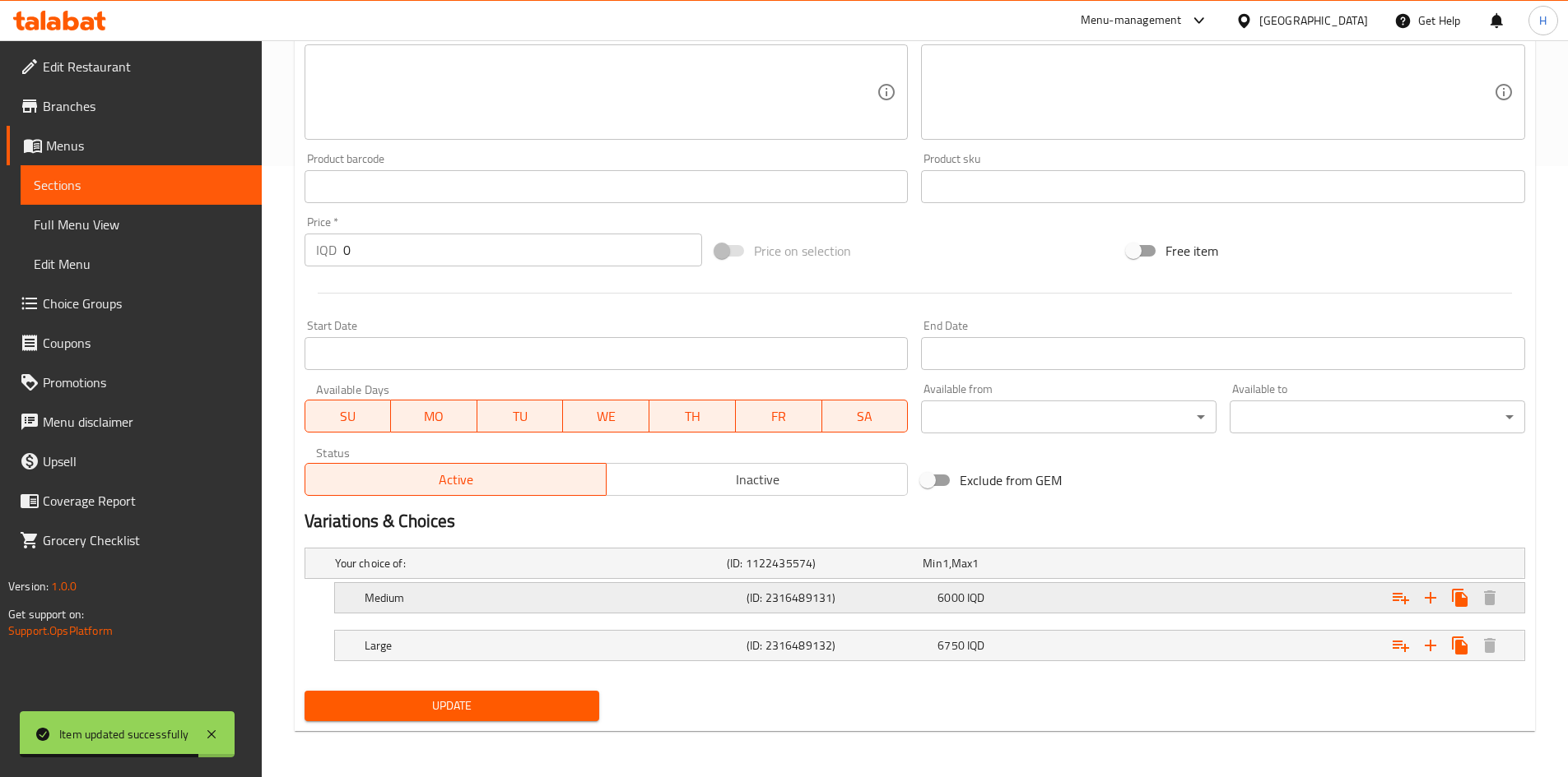
click at [416, 609] on div "Medium" at bounding box center [552, 598] width 382 height 23
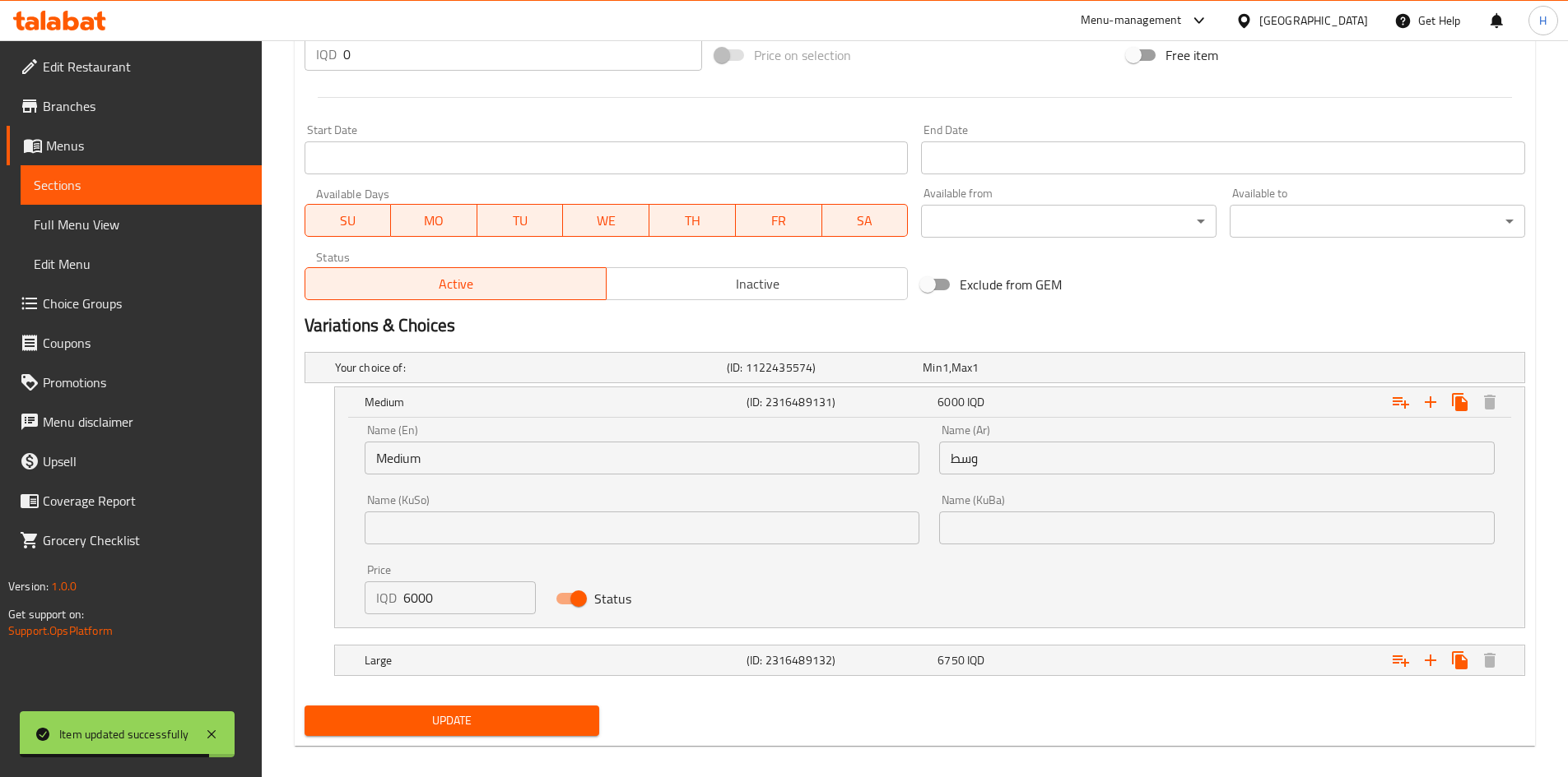
scroll to position [811, 0]
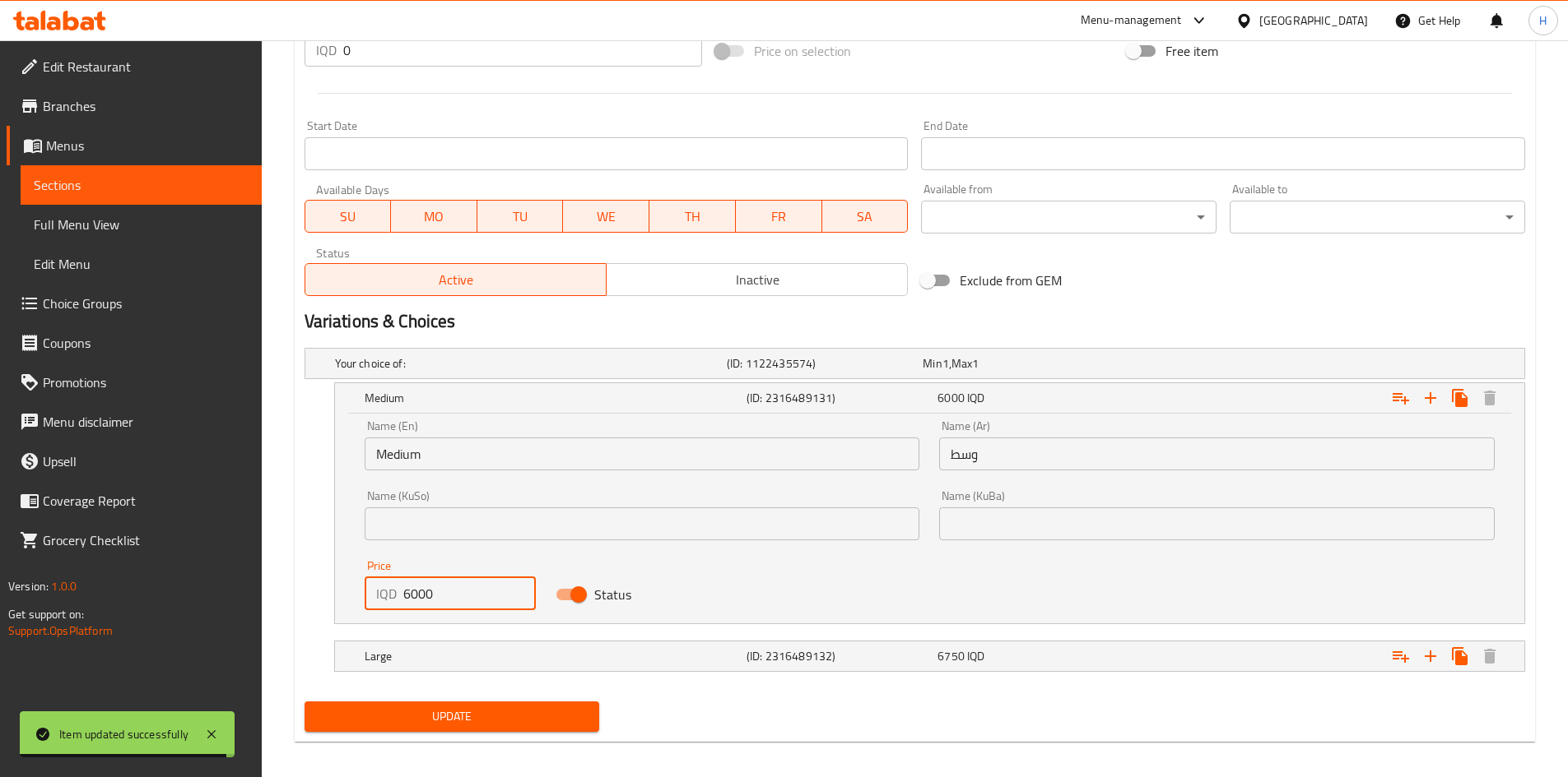
click at [400, 601] on div "IQD 6000 Price" at bounding box center [451, 593] width 172 height 33
type input "5000"
click at [401, 649] on h5 "Large" at bounding box center [552, 656] width 375 height 16
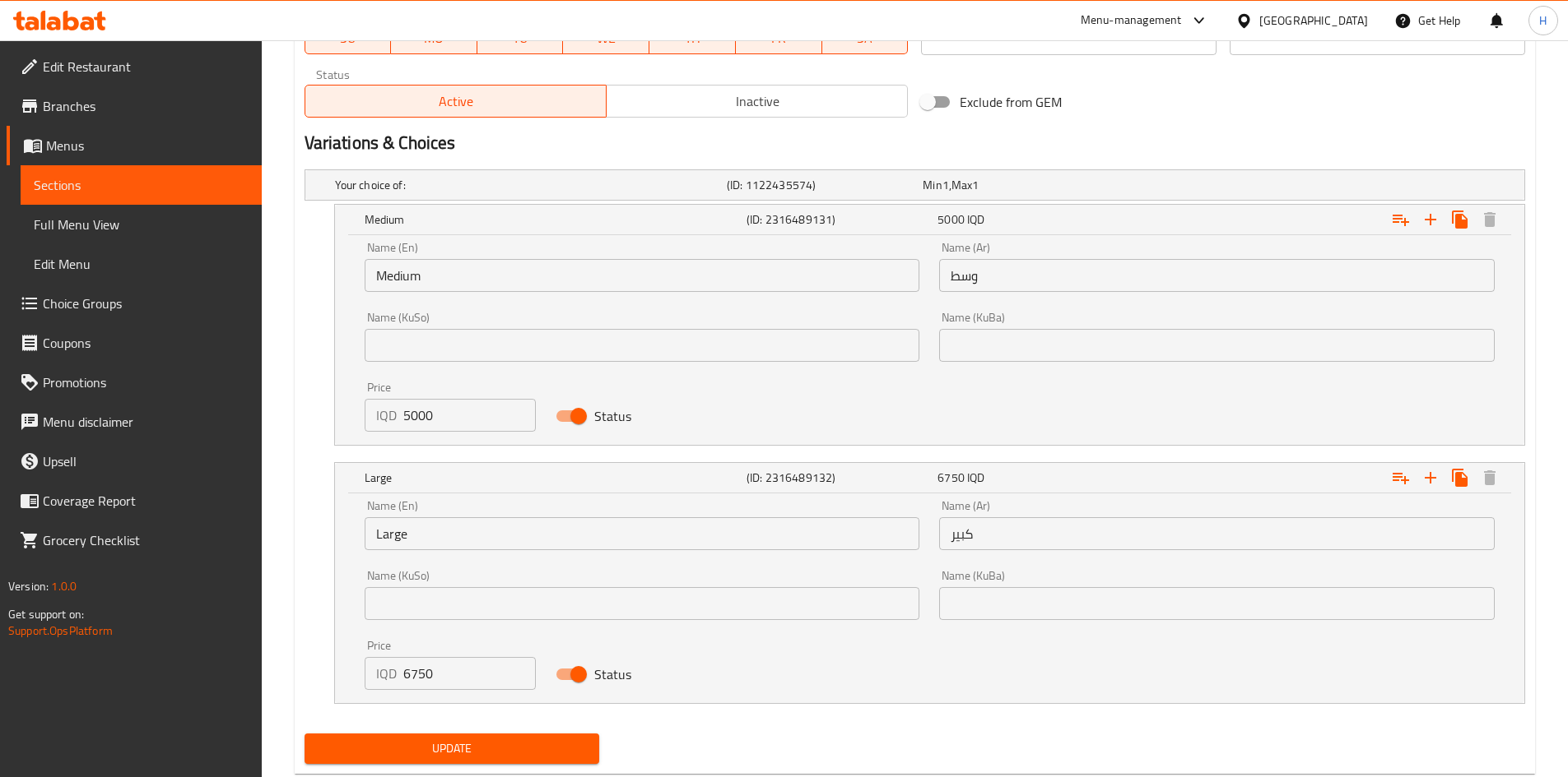
scroll to position [998, 0]
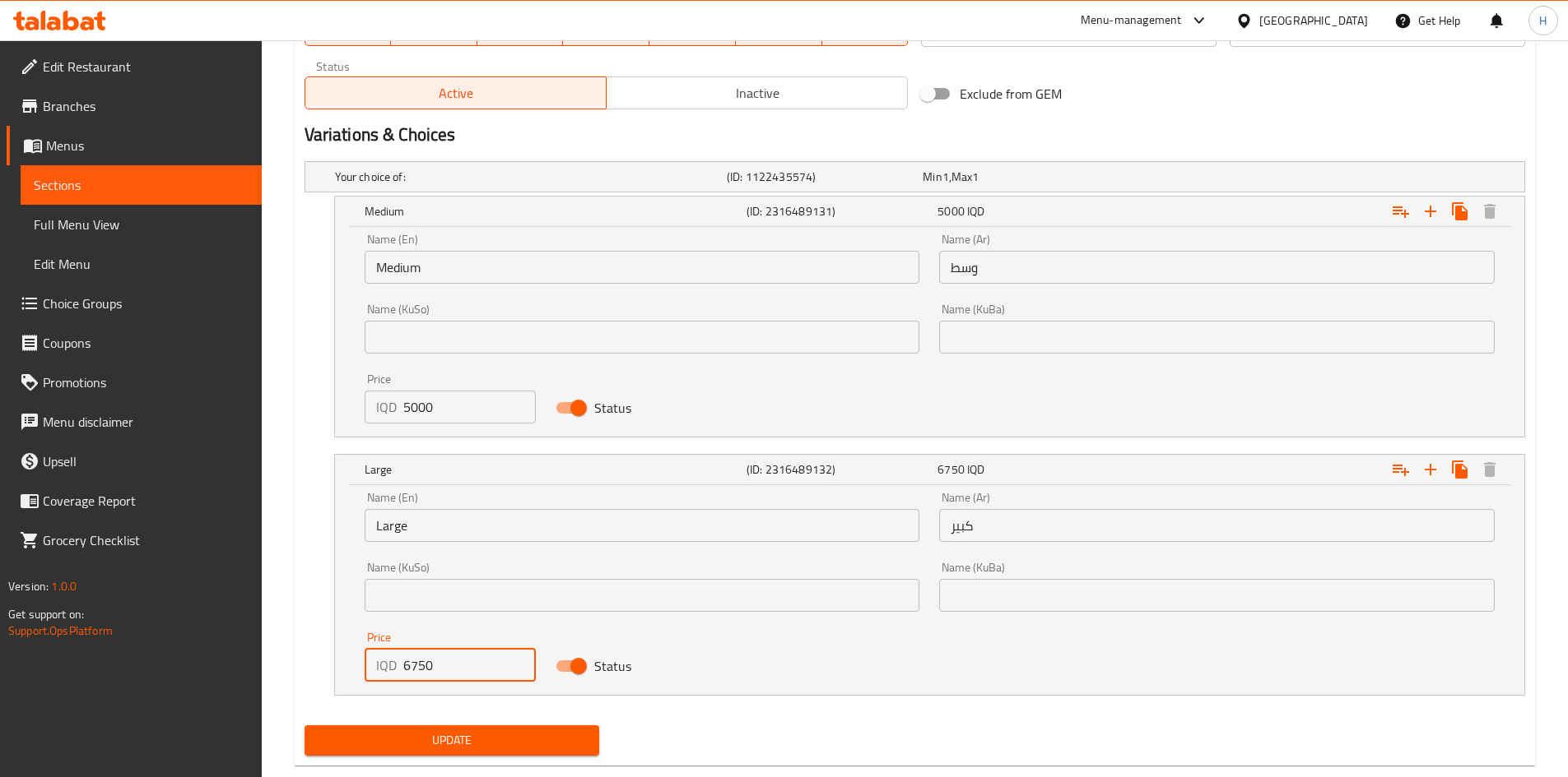
drag, startPoint x: 407, startPoint y: 666, endPoint x: 394, endPoint y: 670, distance: 13.6
click at [394, 670] on div "IQD 6750 Price" at bounding box center [451, 665] width 172 height 33
type input "5750"
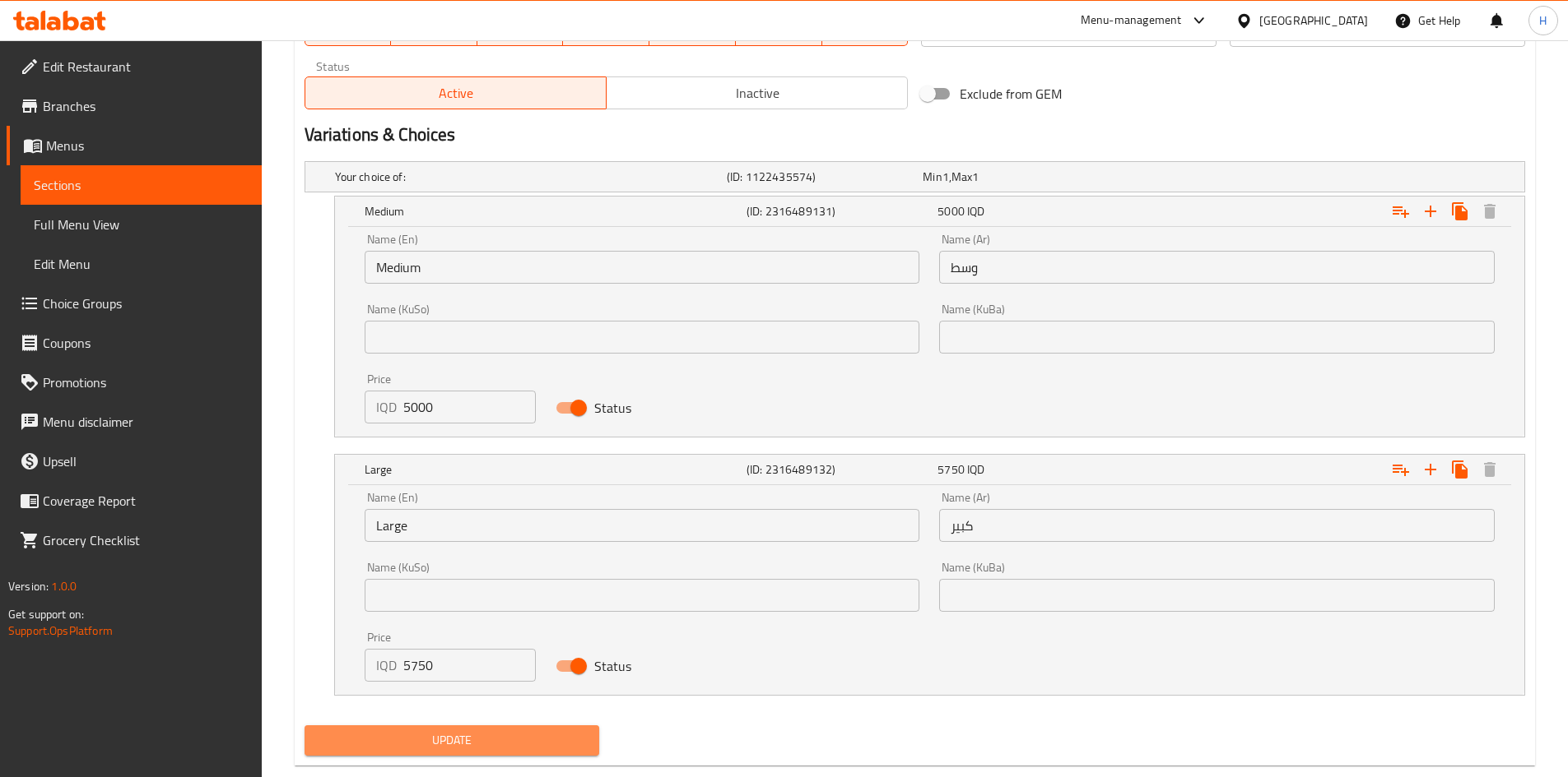
click at [435, 738] on span "Update" at bounding box center [453, 741] width 269 height 21
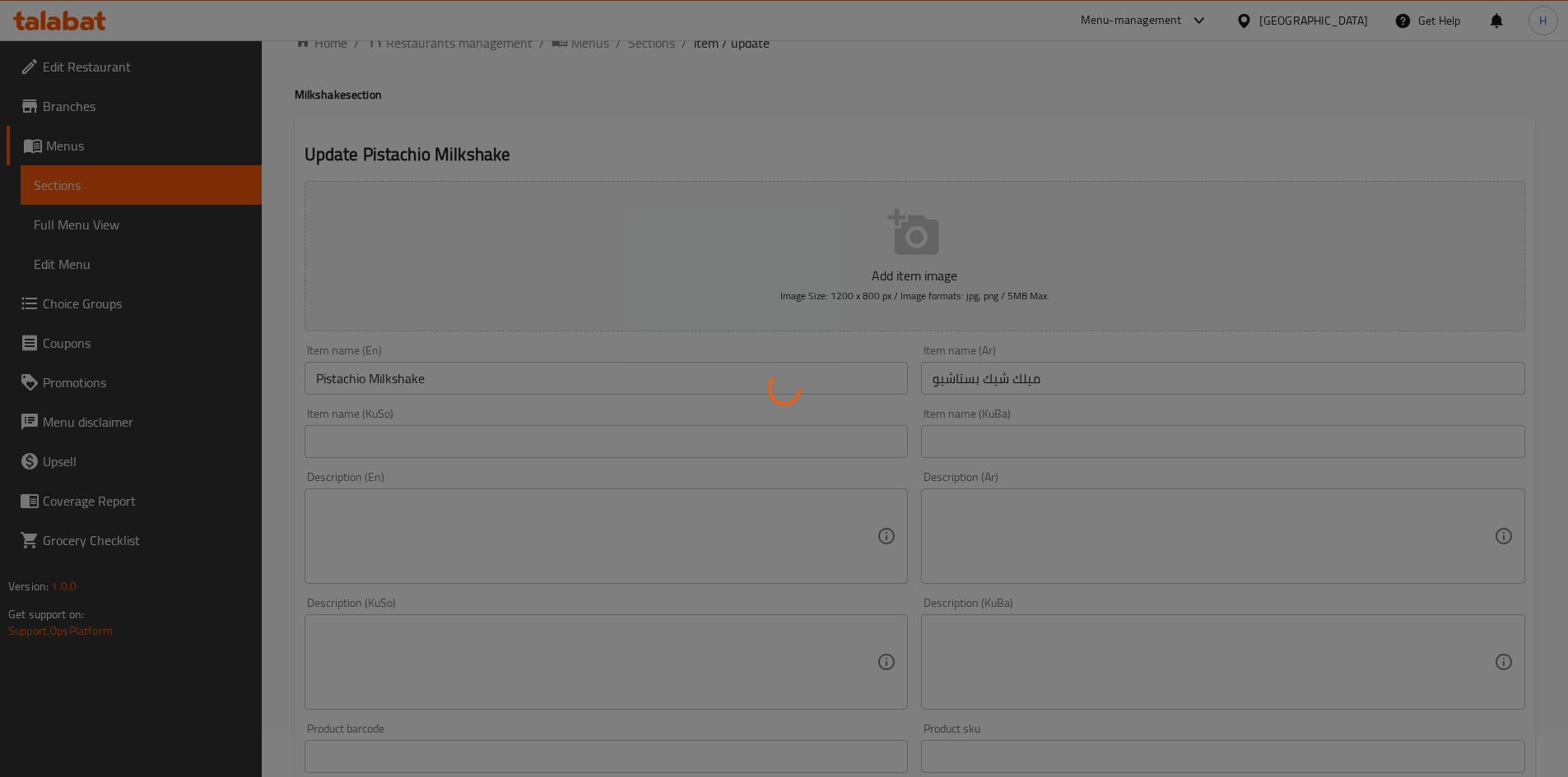
scroll to position [0, 0]
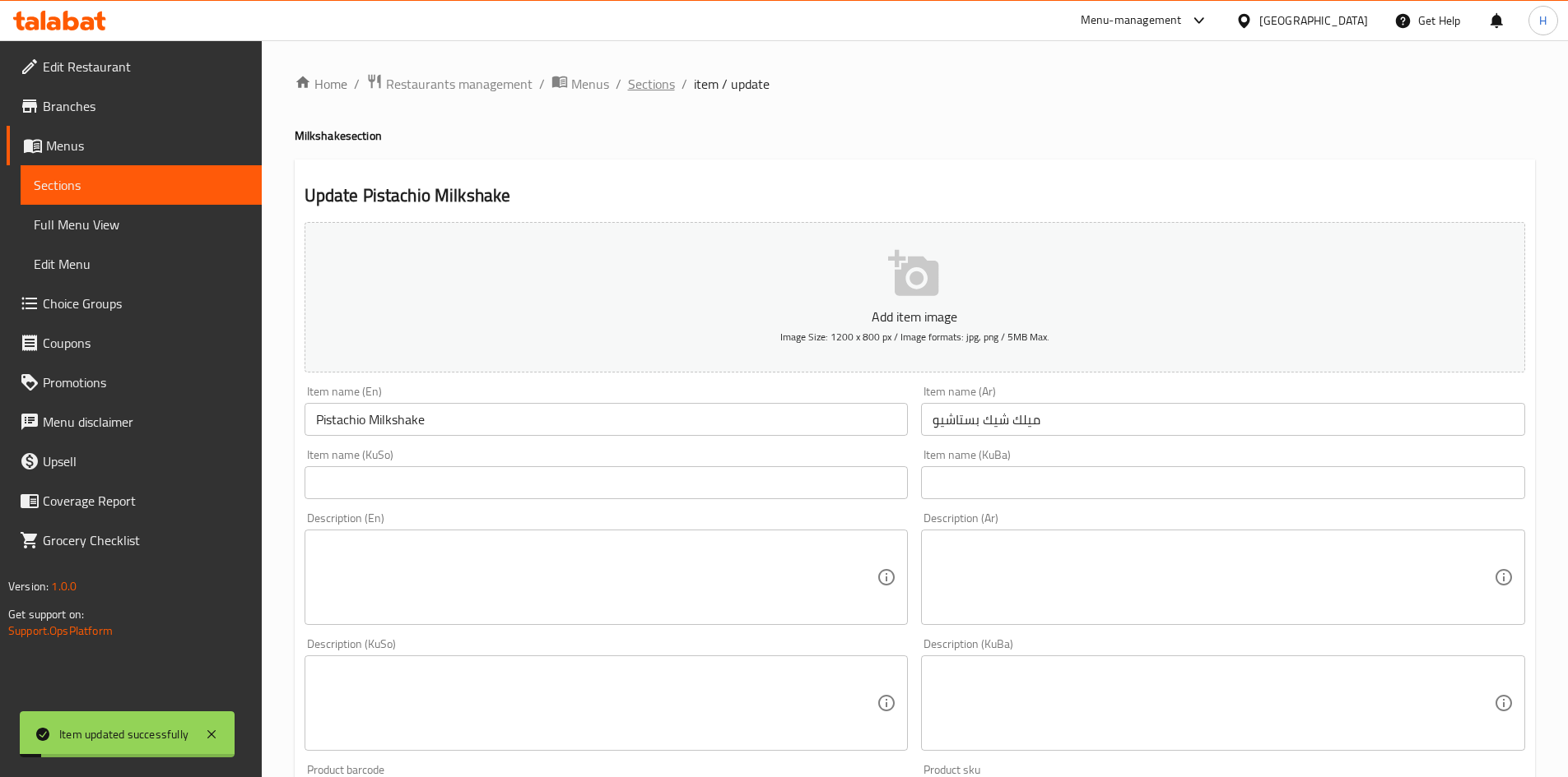
click at [651, 83] on span "Sections" at bounding box center [651, 83] width 47 height 20
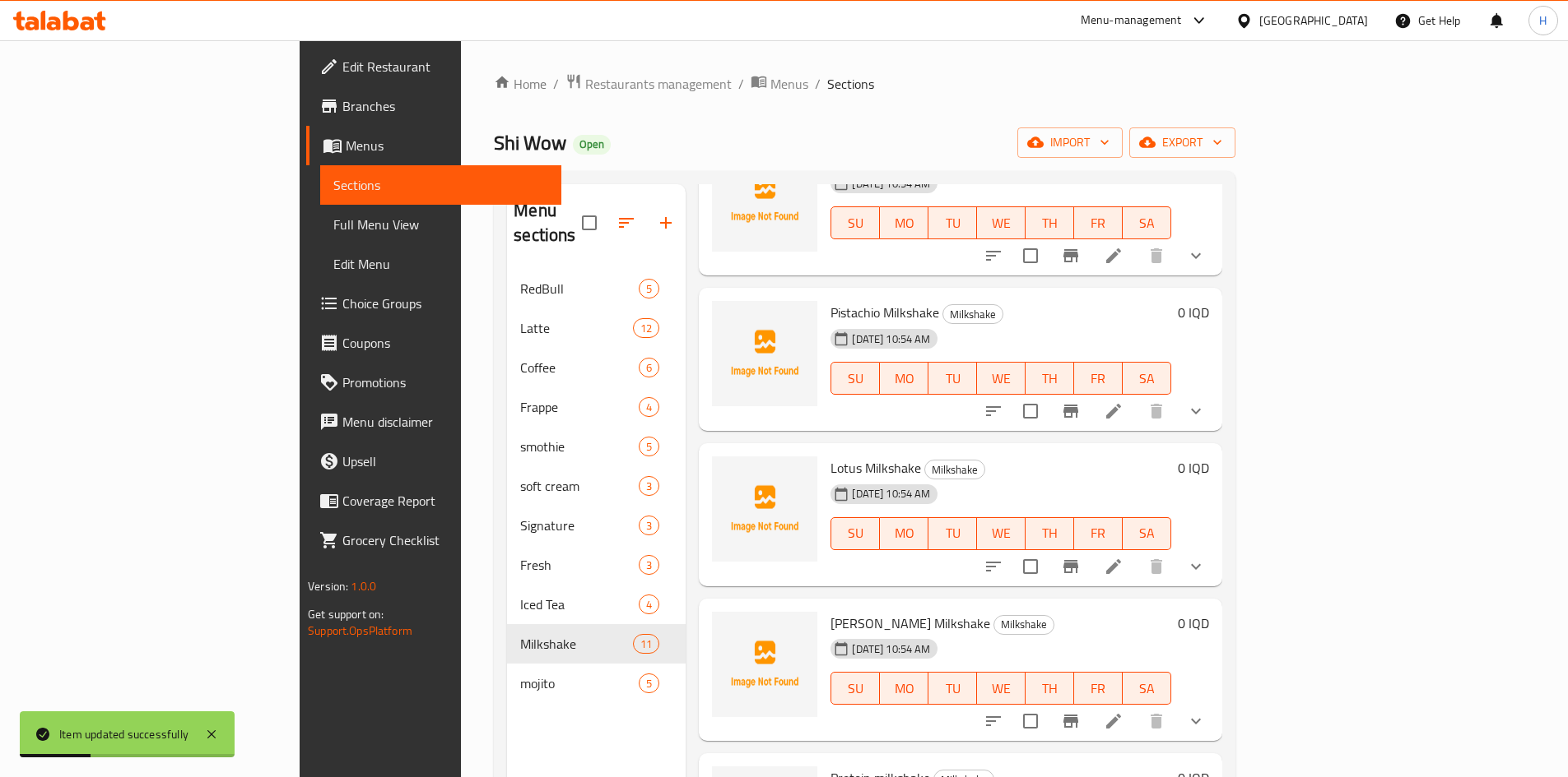
scroll to position [970, 0]
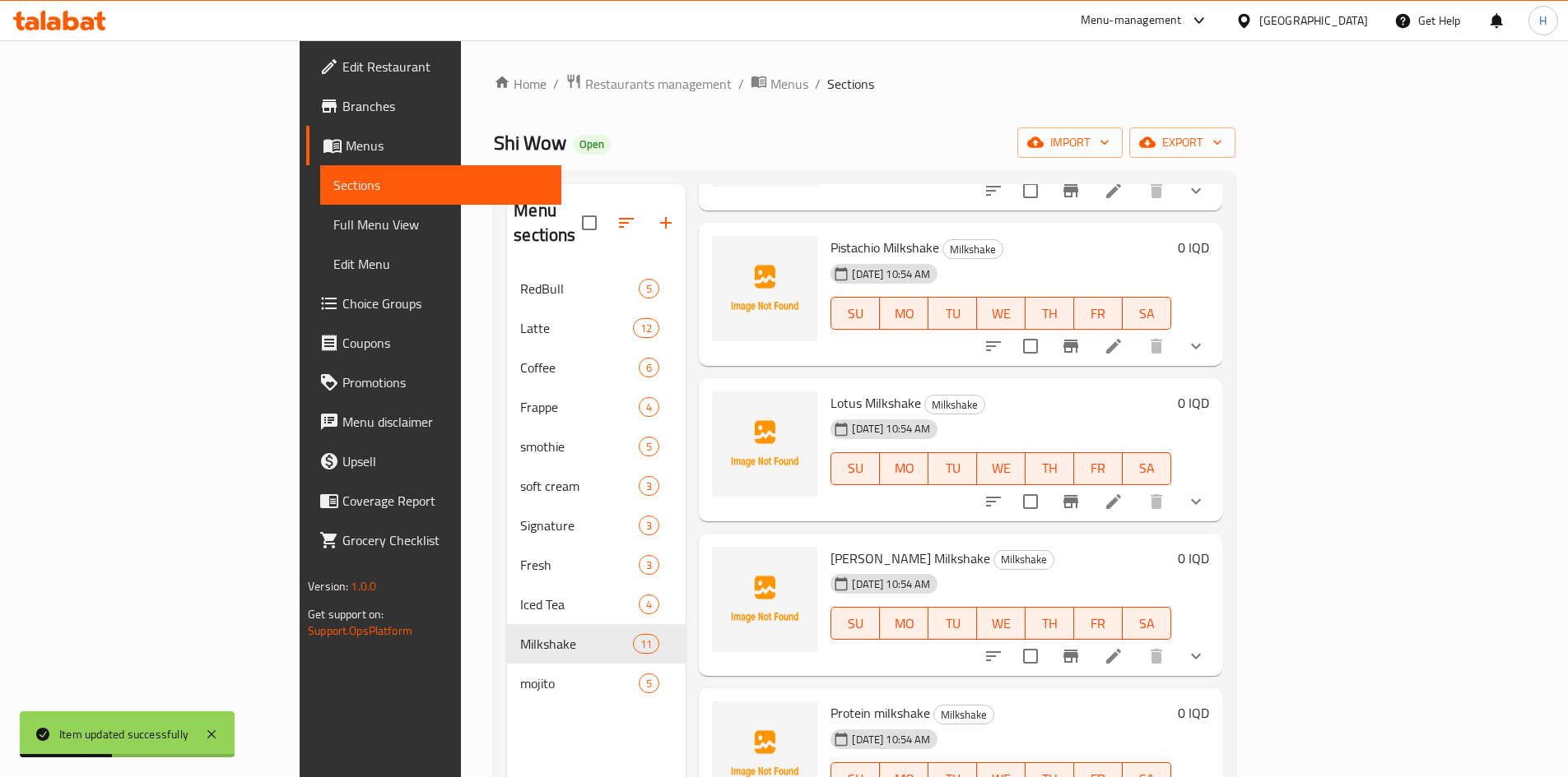
click at [1136, 487] on li at bounding box center [1114, 502] width 46 height 29
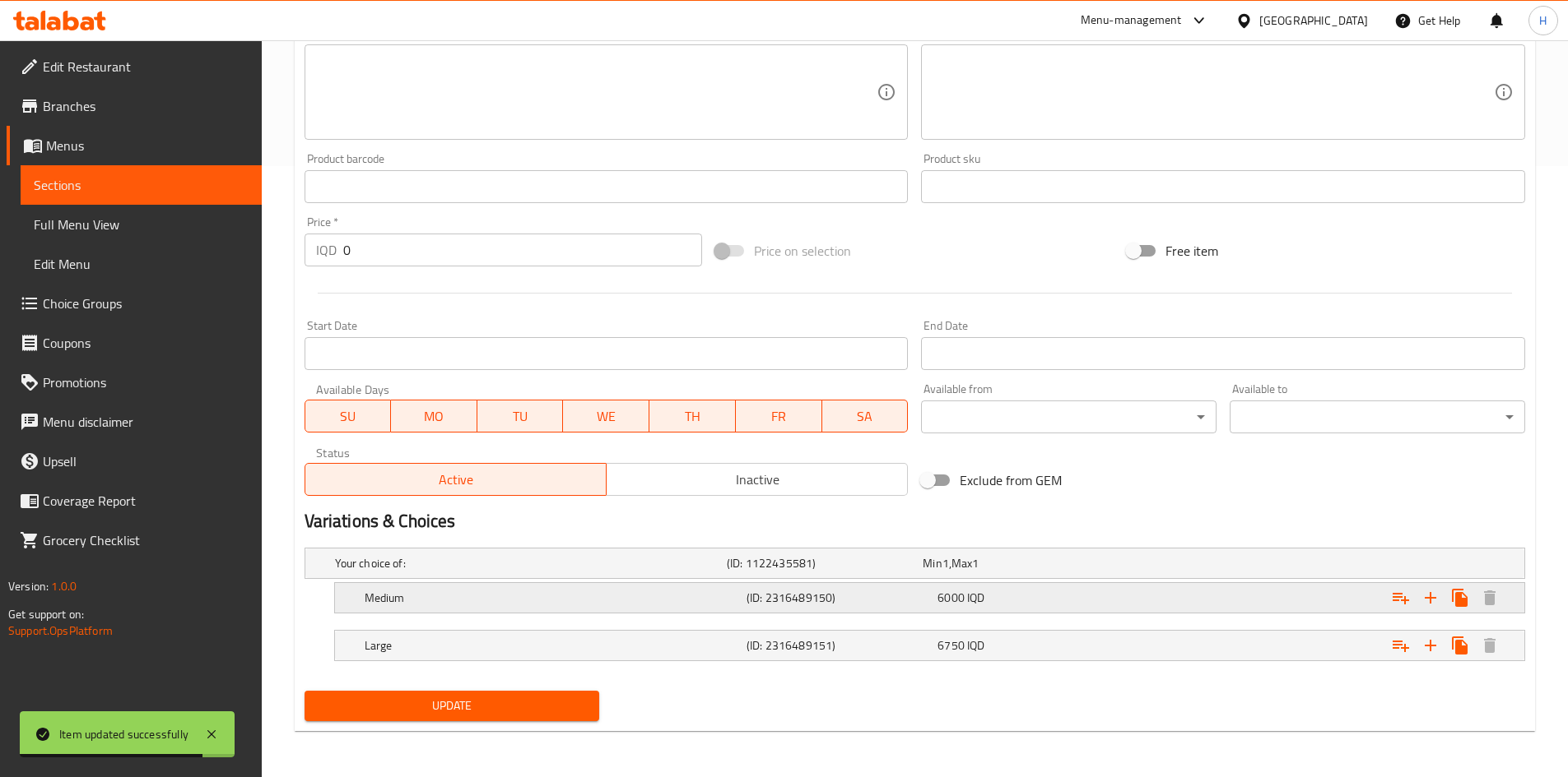
click at [429, 609] on div "Medium" at bounding box center [552, 598] width 382 height 23
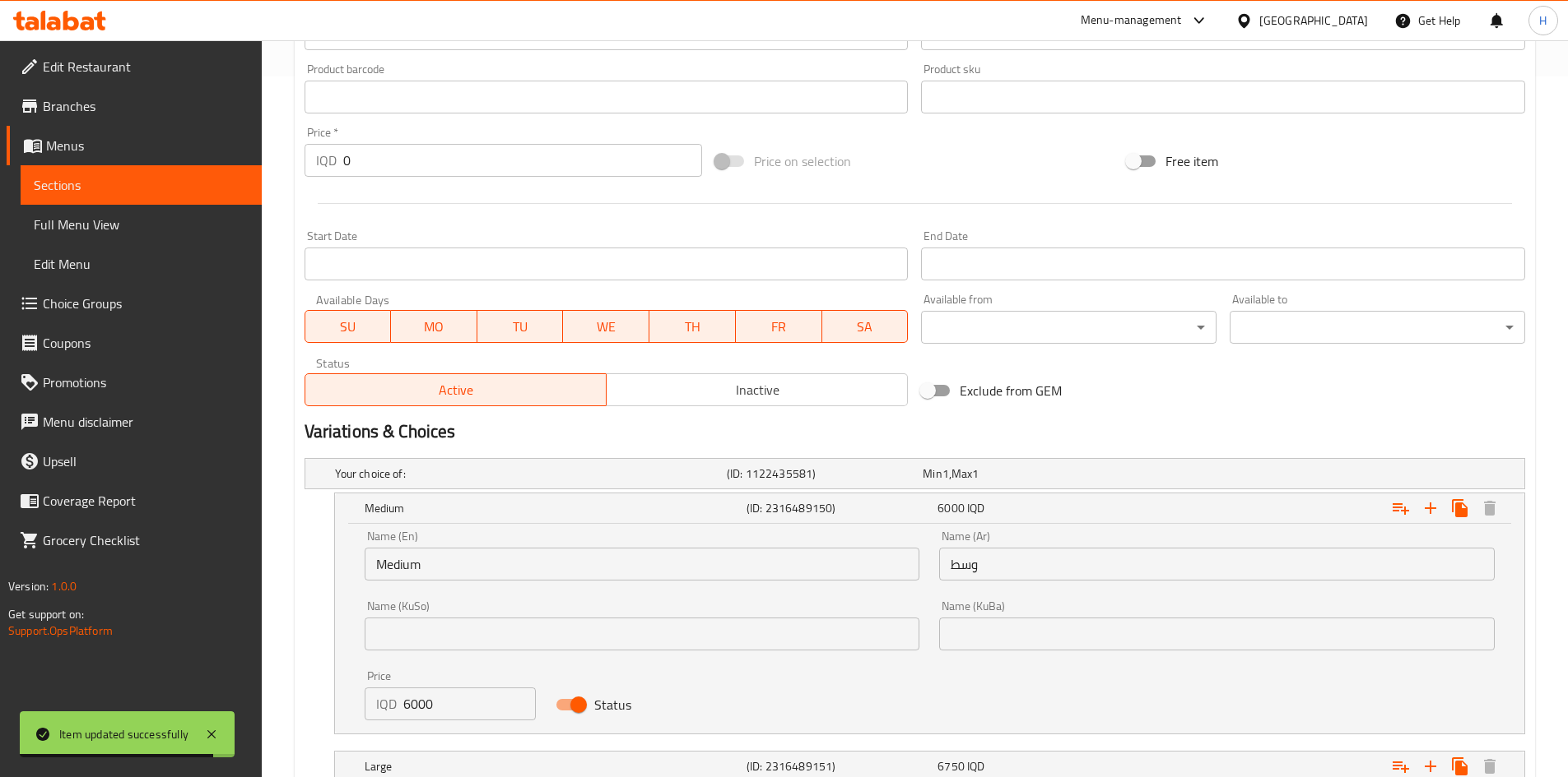
scroll to position [821, 0]
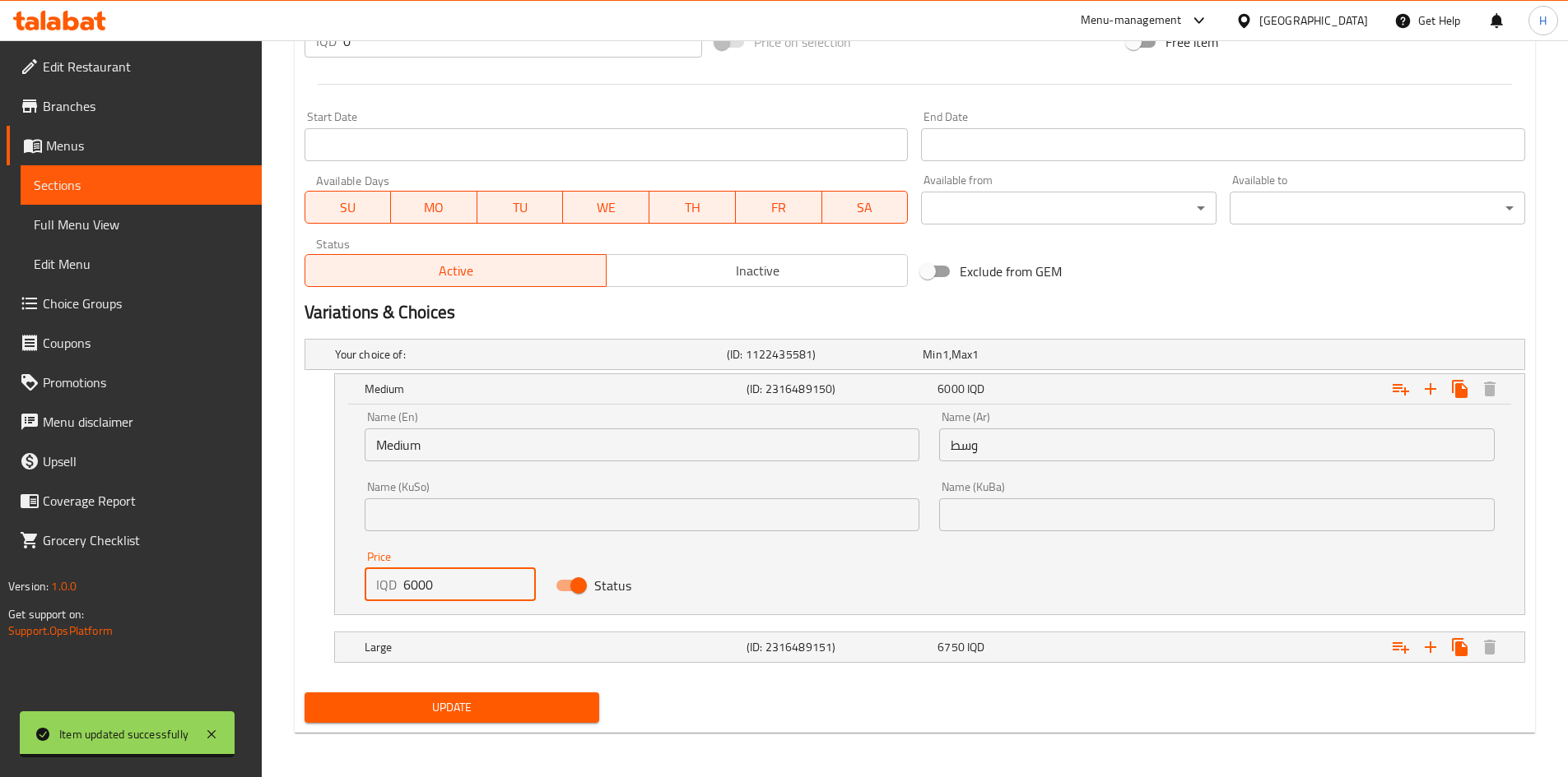
click at [401, 589] on div "IQD 6000 Price" at bounding box center [451, 585] width 172 height 33
type input "5000"
click at [400, 652] on h5 "Large" at bounding box center [552, 646] width 375 height 16
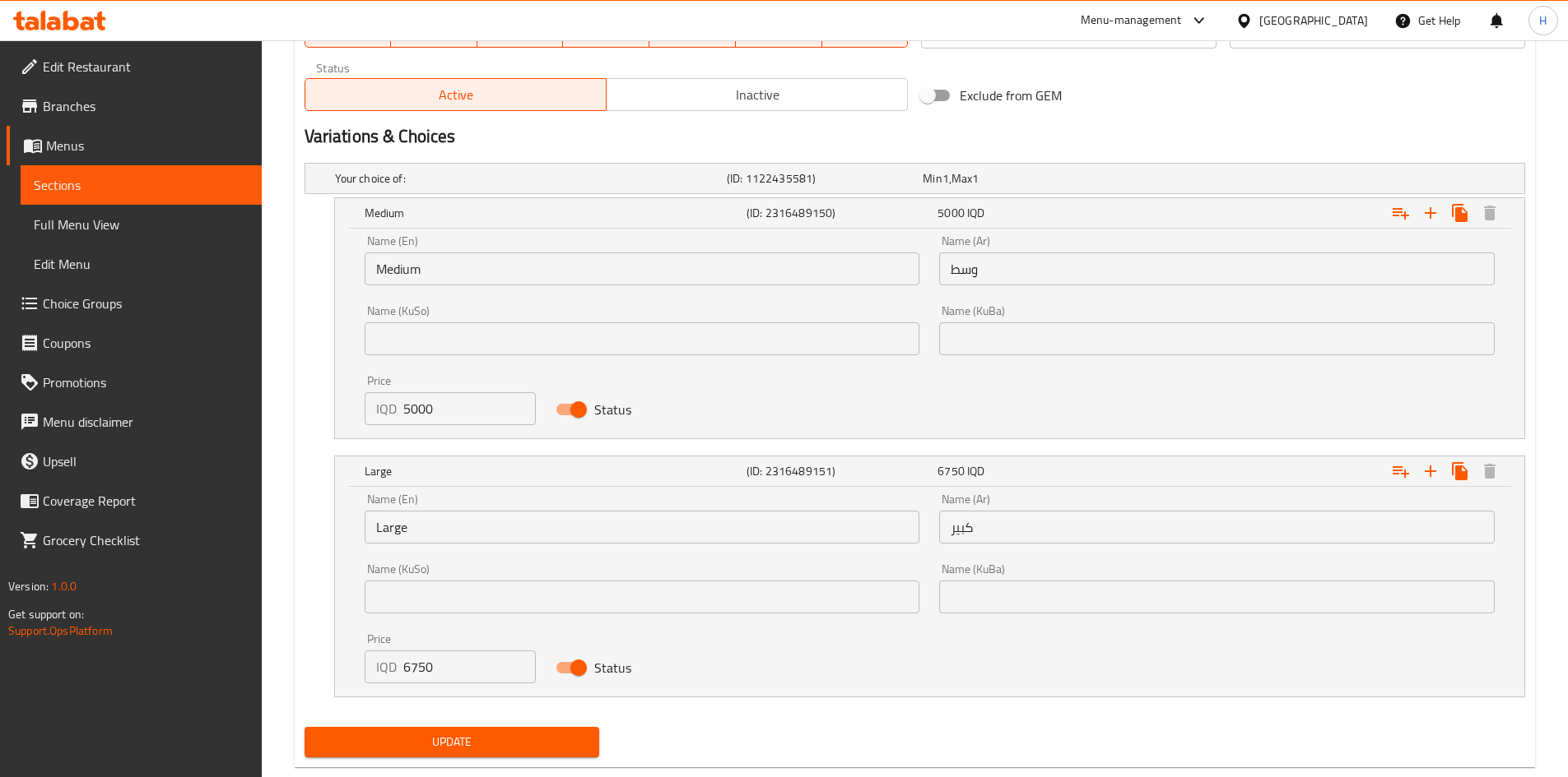
scroll to position [1016, 0]
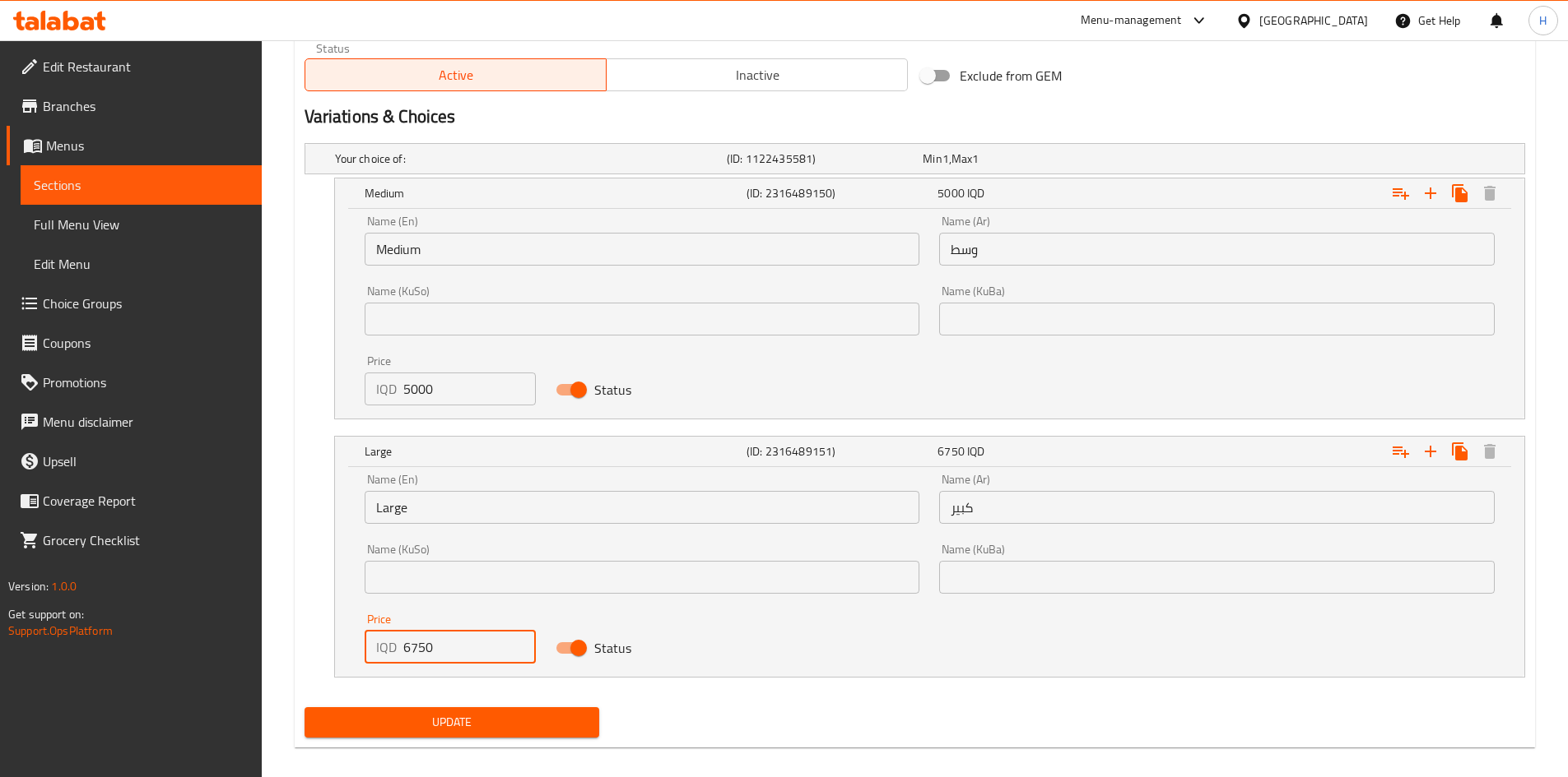
click at [409, 653] on input "6750" at bounding box center [470, 647] width 134 height 33
type input "5750"
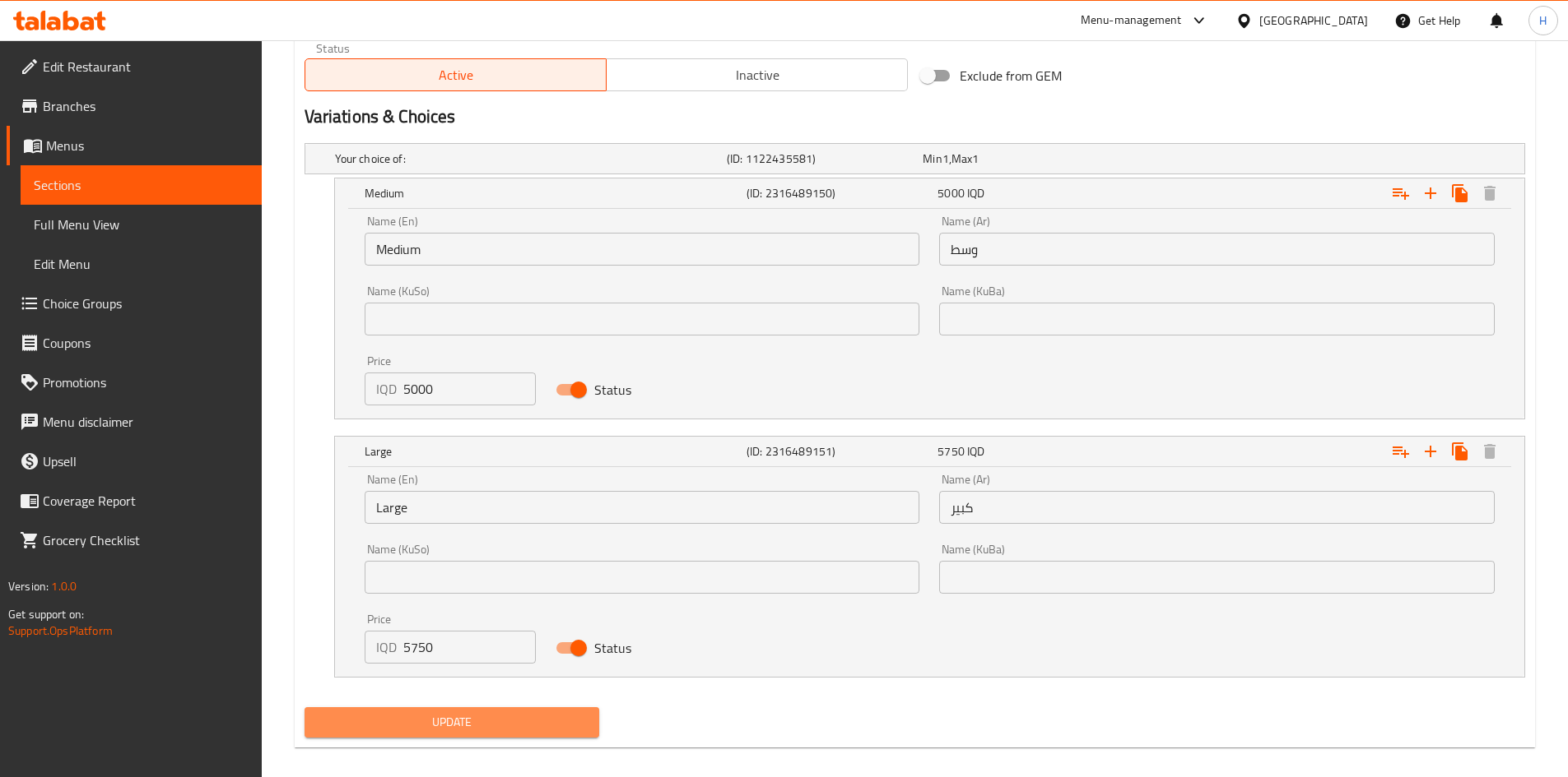
click at [444, 718] on span "Update" at bounding box center [453, 723] width 269 height 21
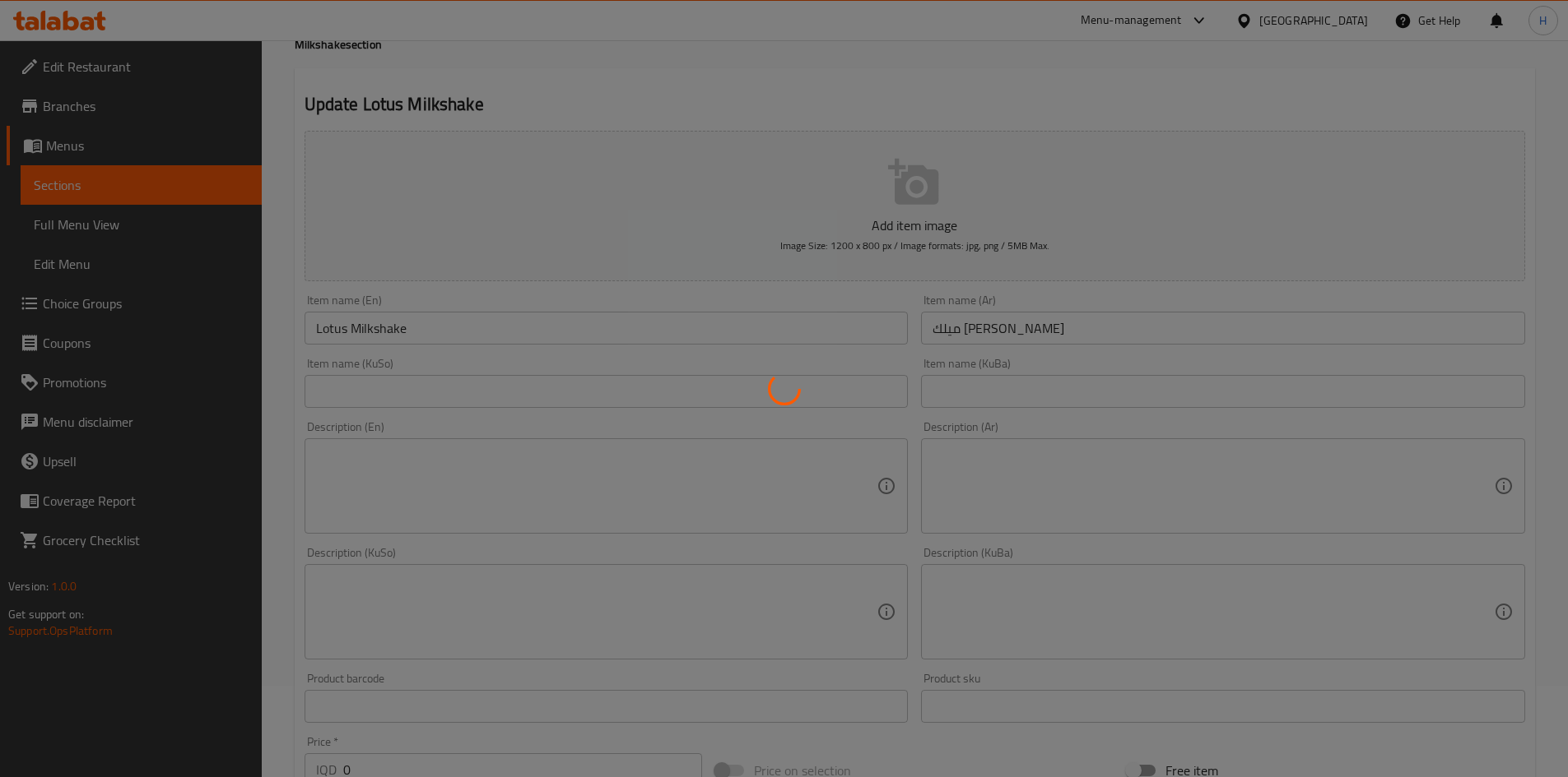
scroll to position [0, 0]
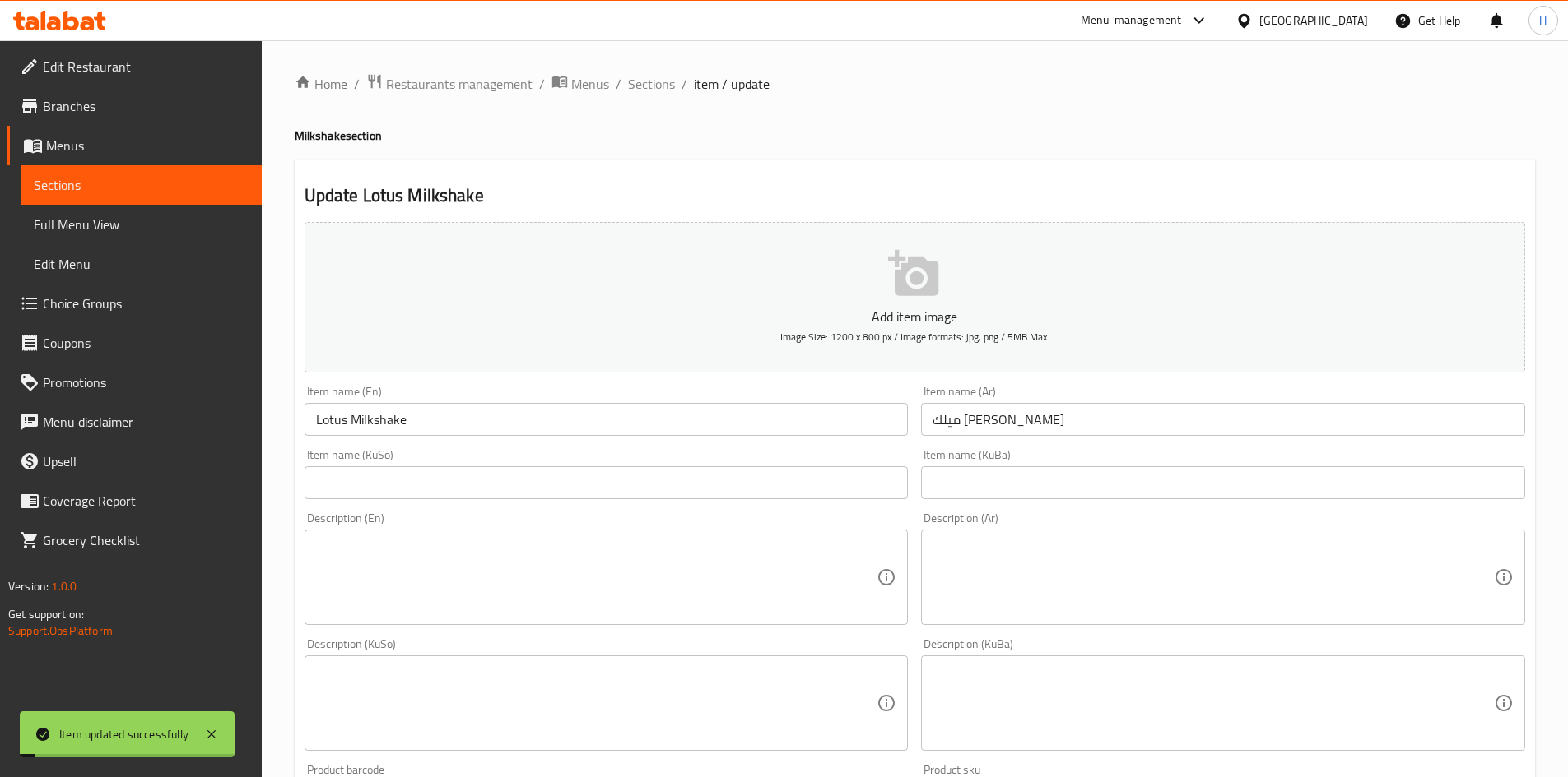
click at [639, 85] on span "Sections" at bounding box center [651, 83] width 47 height 20
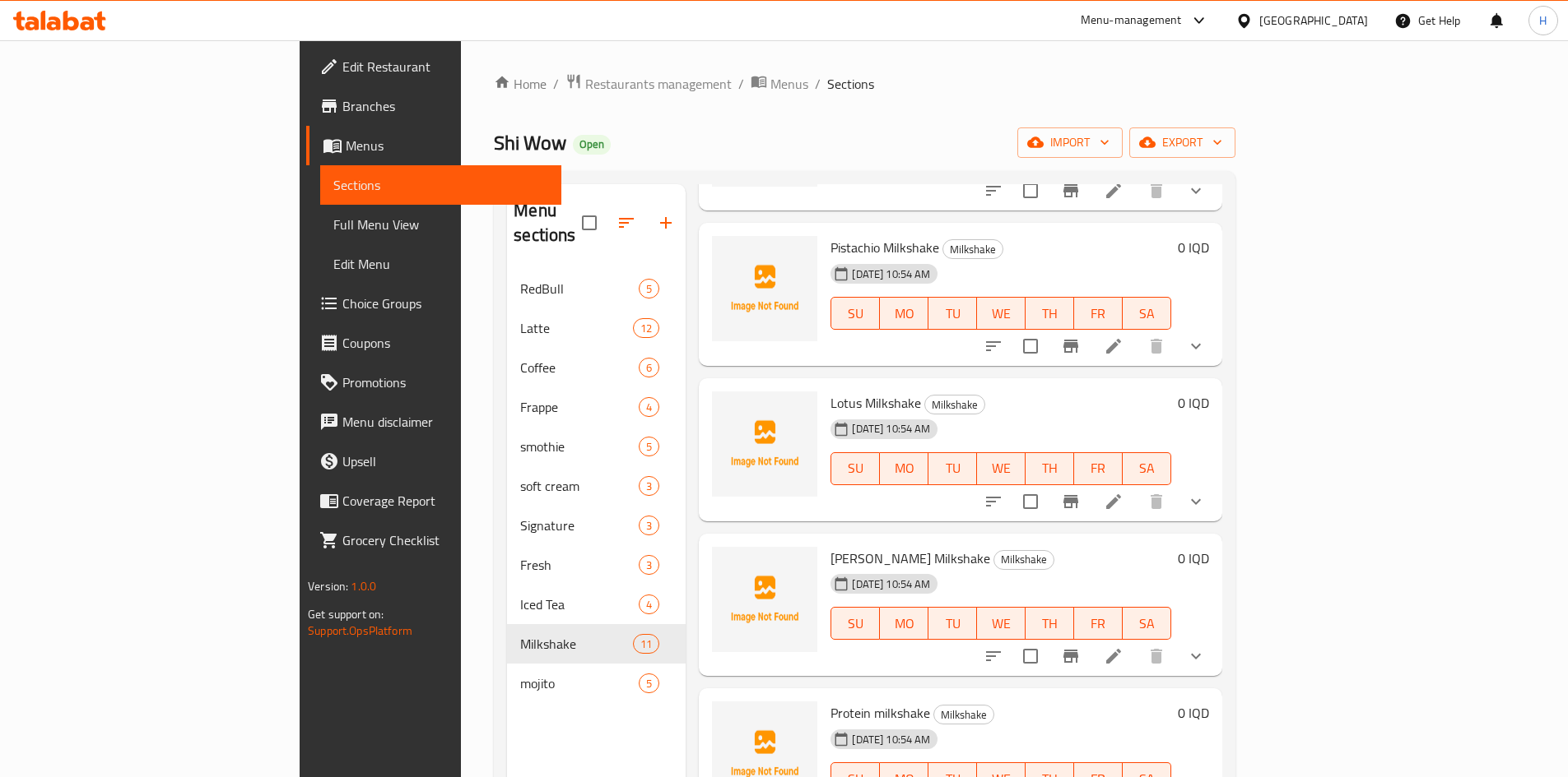
scroll to position [230, 0]
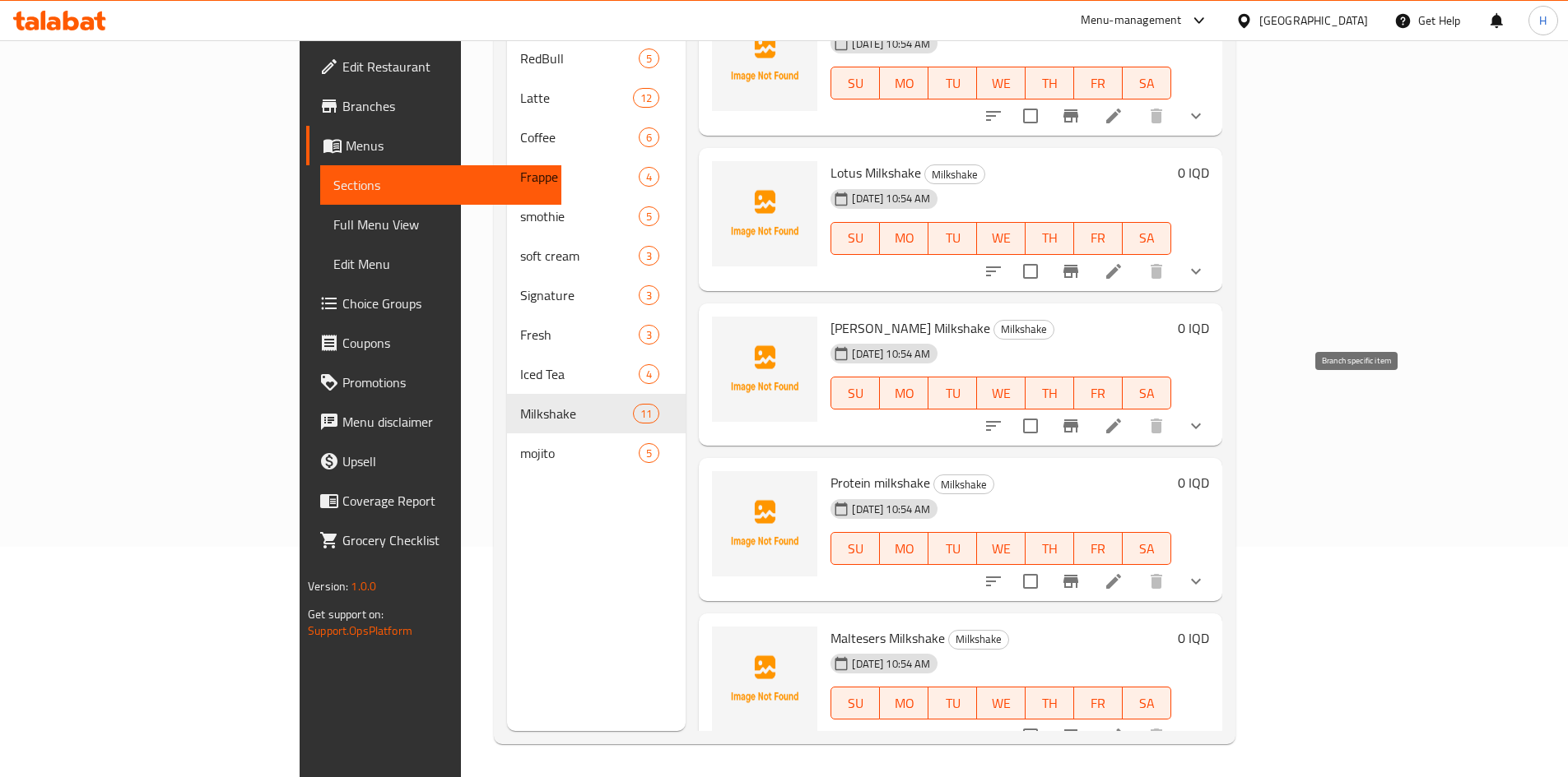
click at [1121, 418] on icon at bounding box center [1114, 426] width 15 height 15
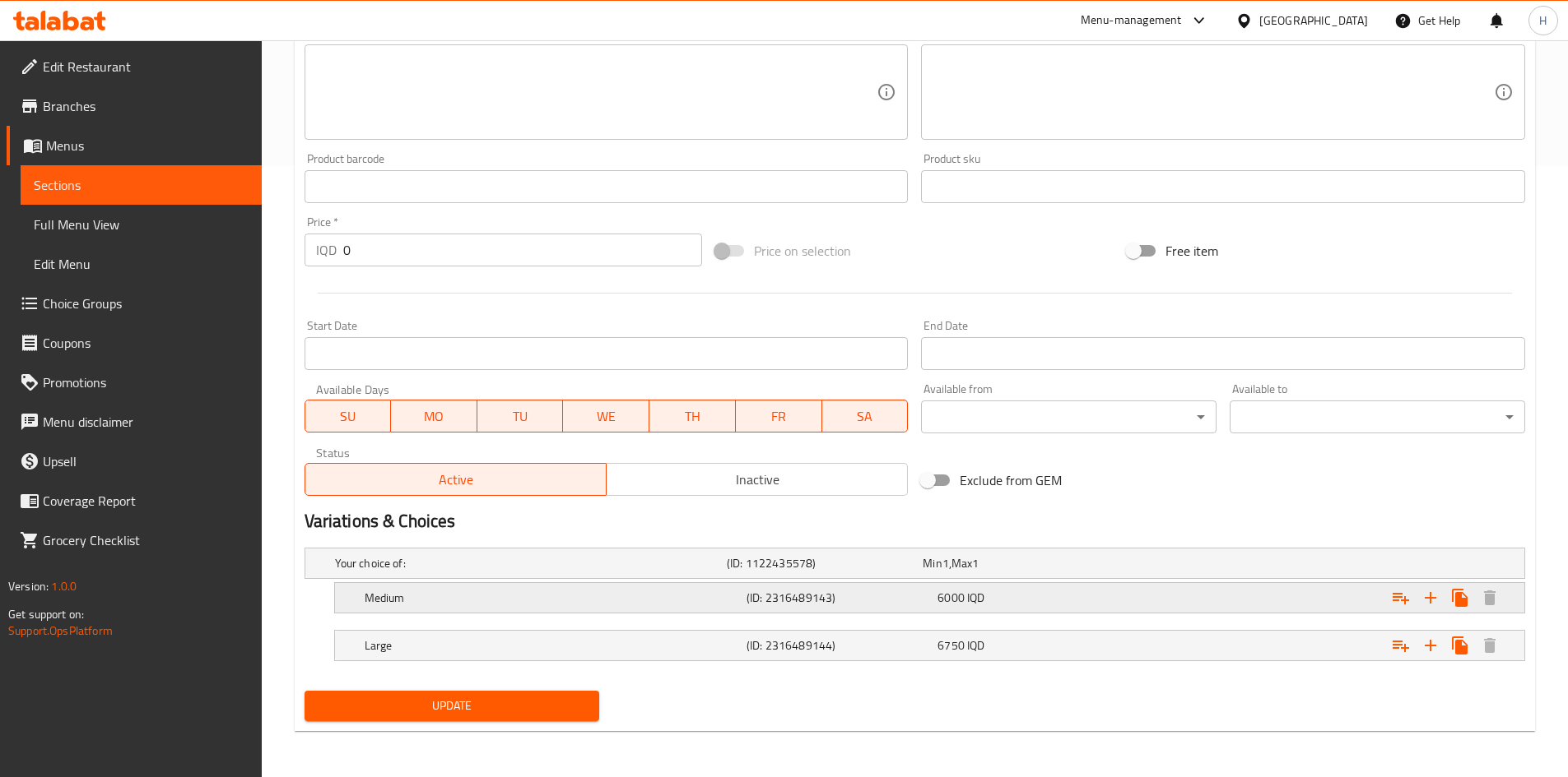
click at [400, 607] on h5 "Medium" at bounding box center [552, 597] width 375 height 16
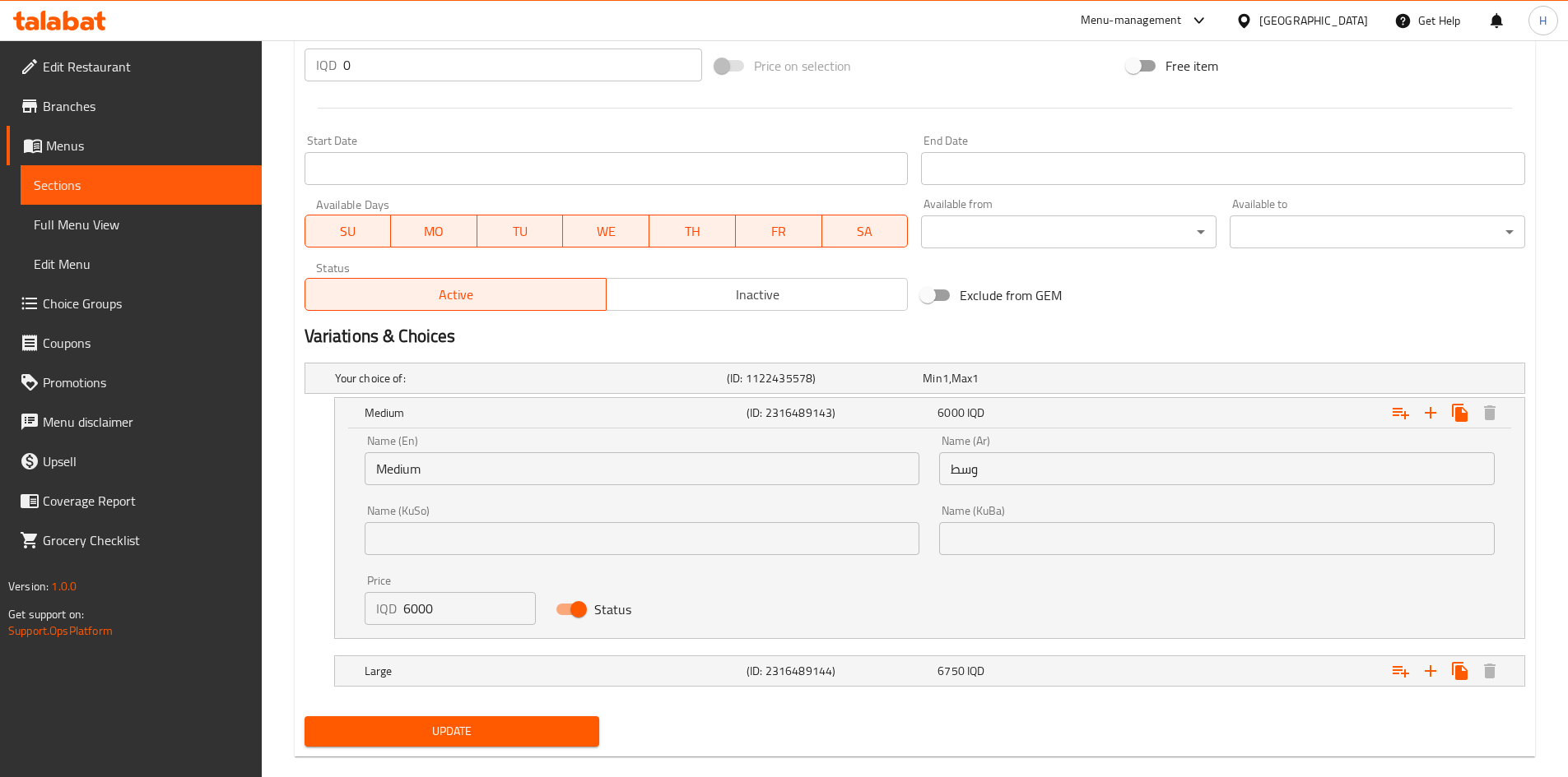
scroll to position [797, 0]
click at [394, 612] on div "IQD 6000 Price" at bounding box center [451, 608] width 172 height 33
type input "5000"
click at [406, 660] on div "Large" at bounding box center [552, 670] width 382 height 23
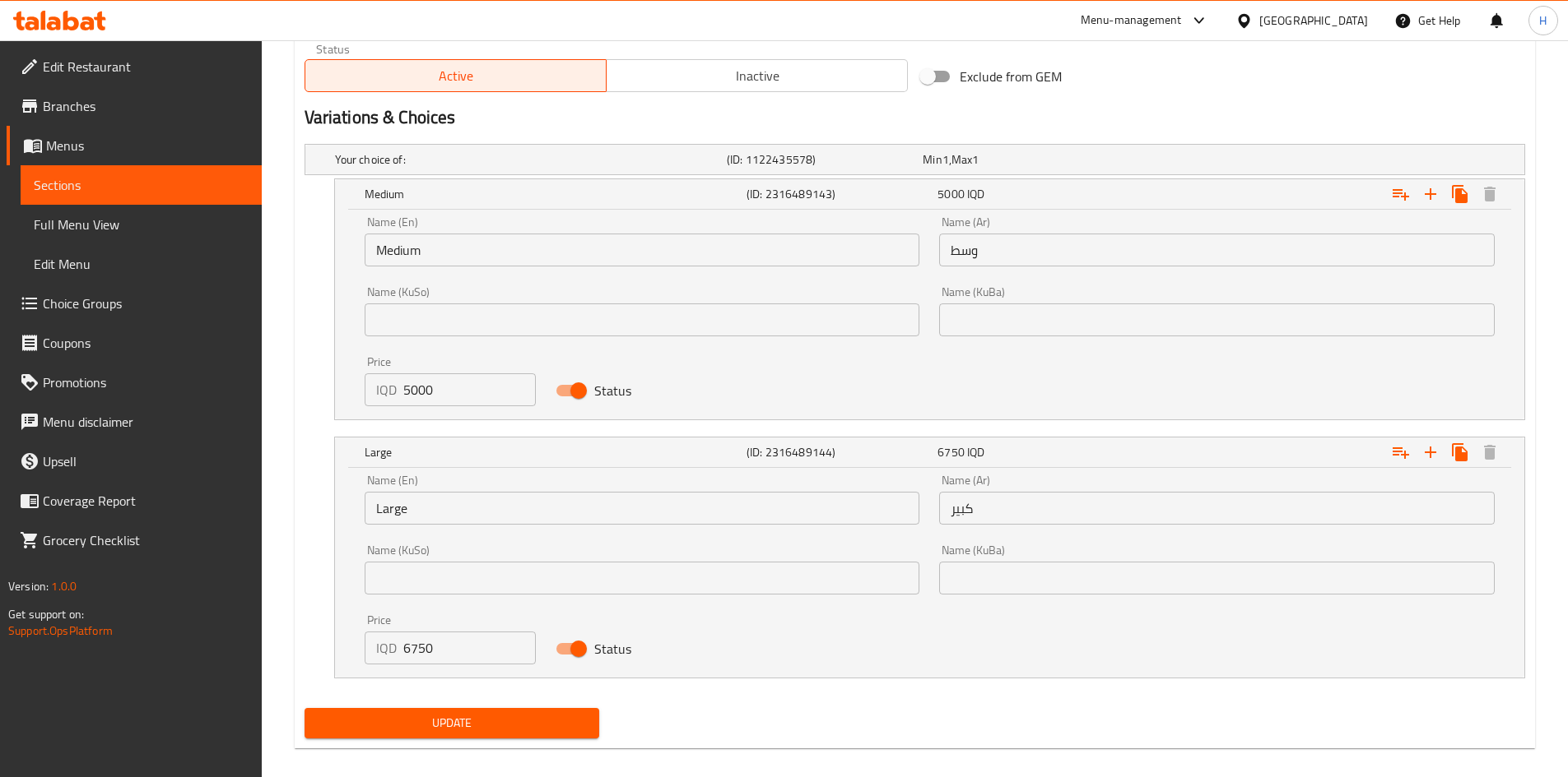
scroll to position [1016, 0]
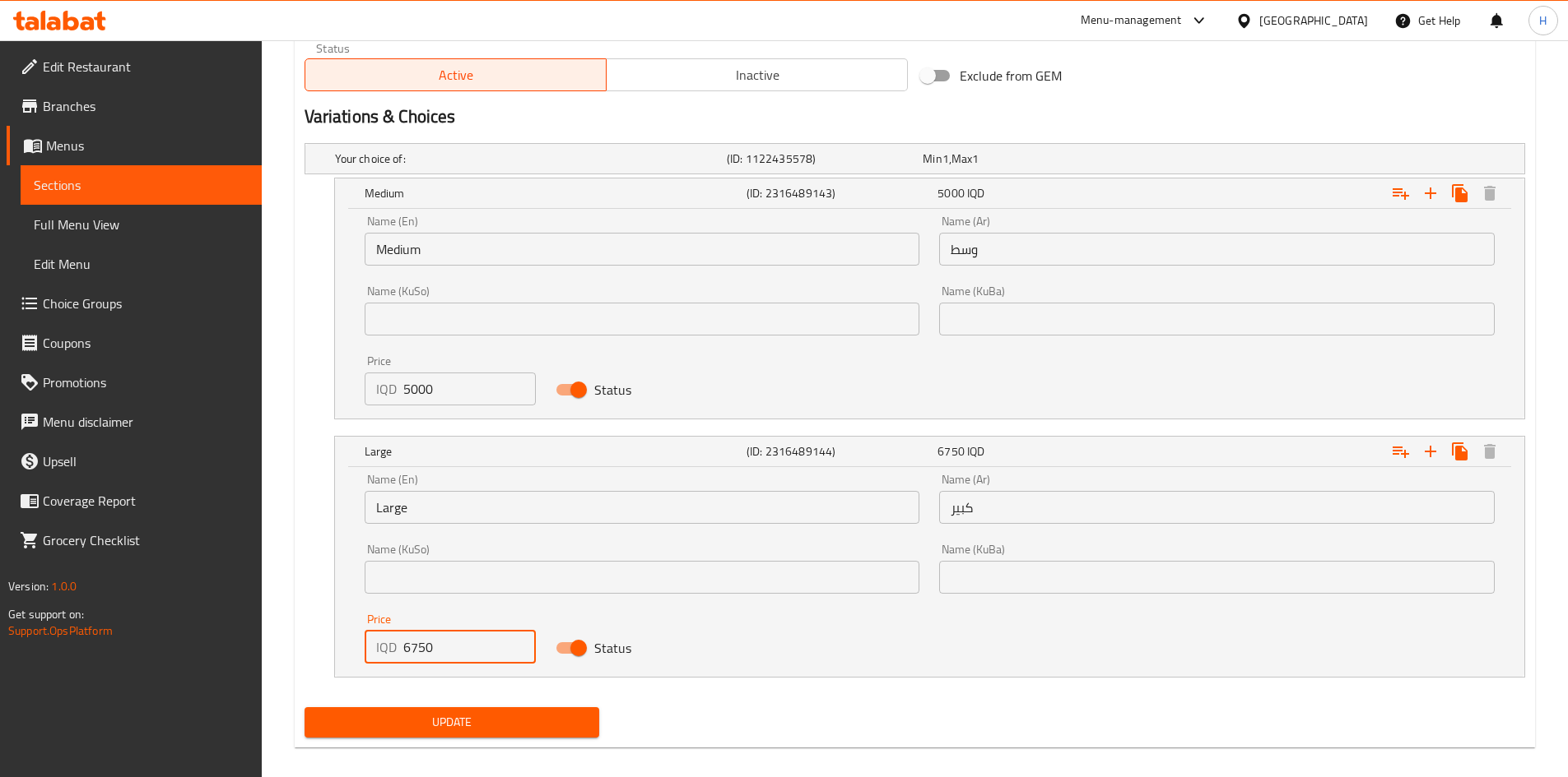
click at [396, 650] on div "IQD 6750 Price" at bounding box center [451, 647] width 172 height 33
type input "5750"
click at [413, 720] on span "Update" at bounding box center [453, 723] width 269 height 21
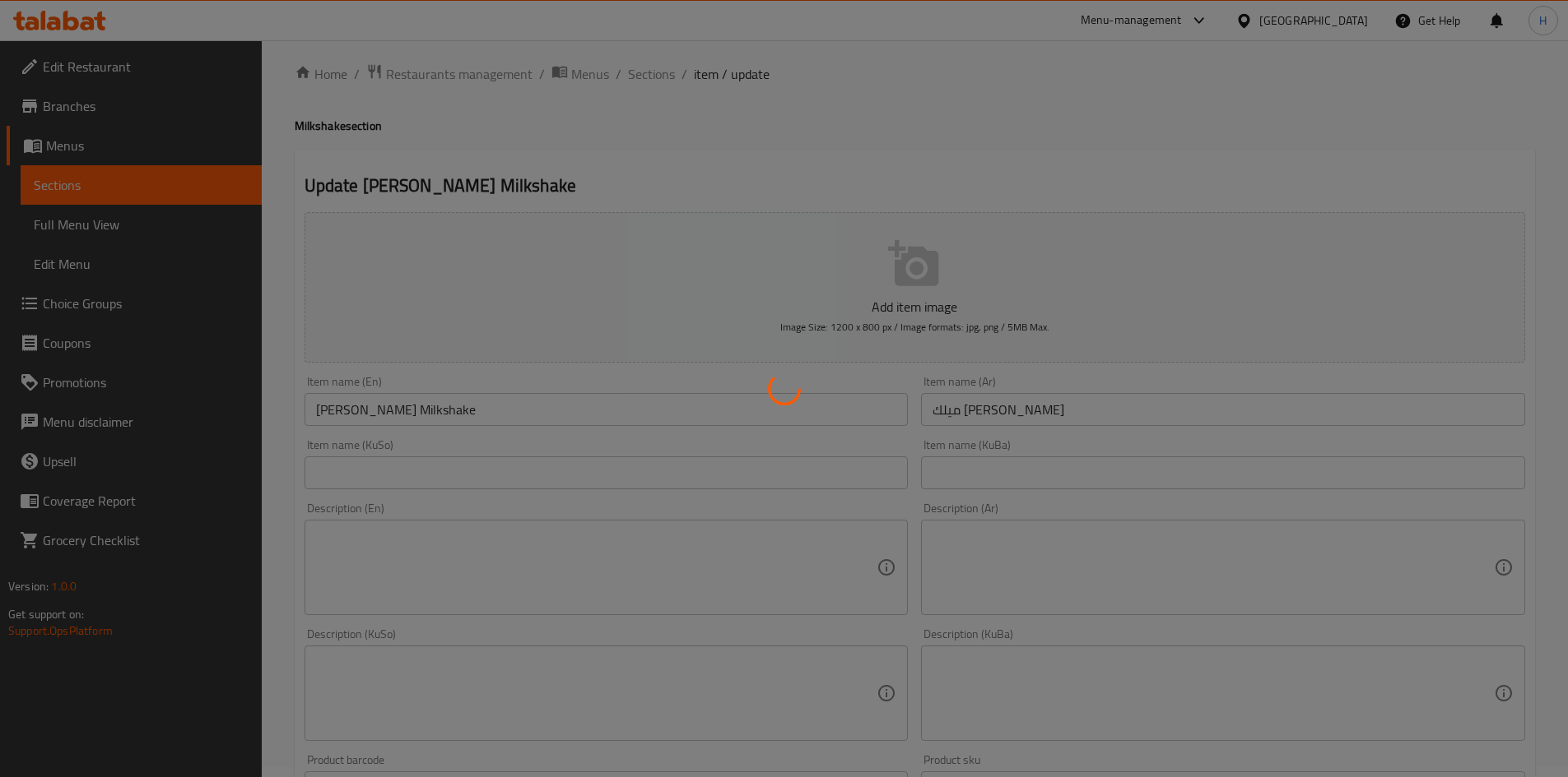
scroll to position [0, 0]
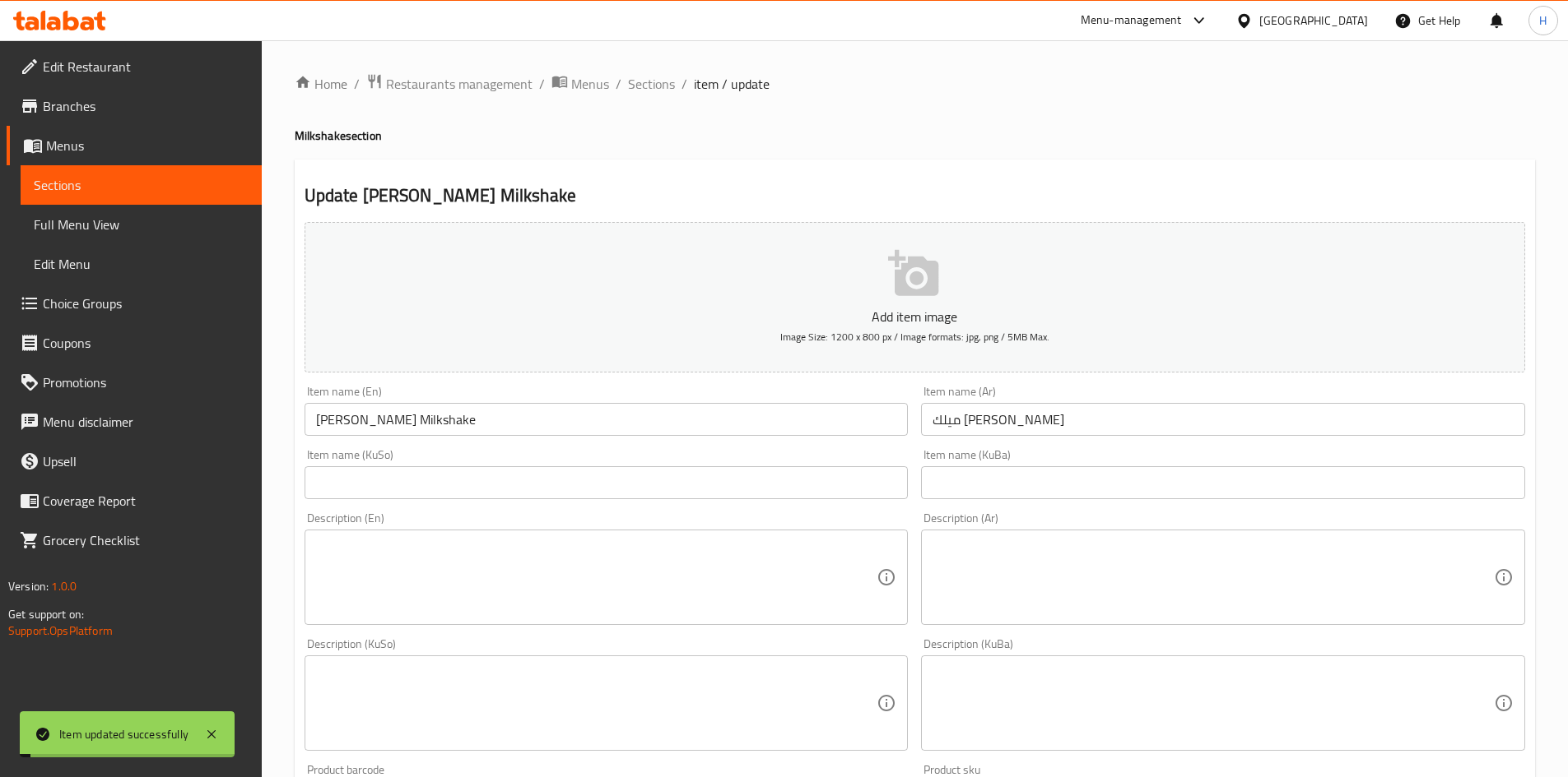
click at [663, 93] on span "Sections" at bounding box center [651, 83] width 47 height 20
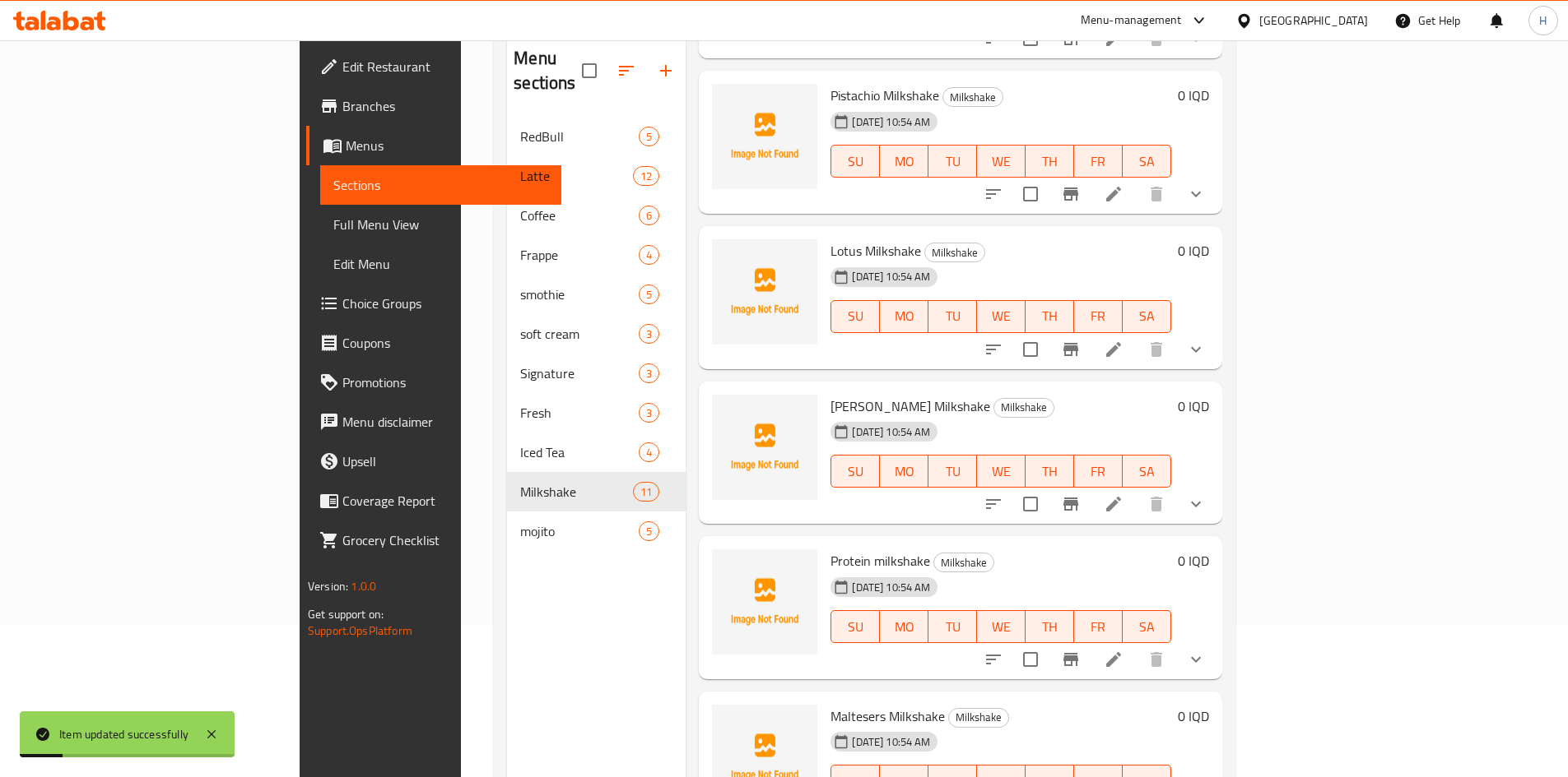
scroll to position [230, 0]
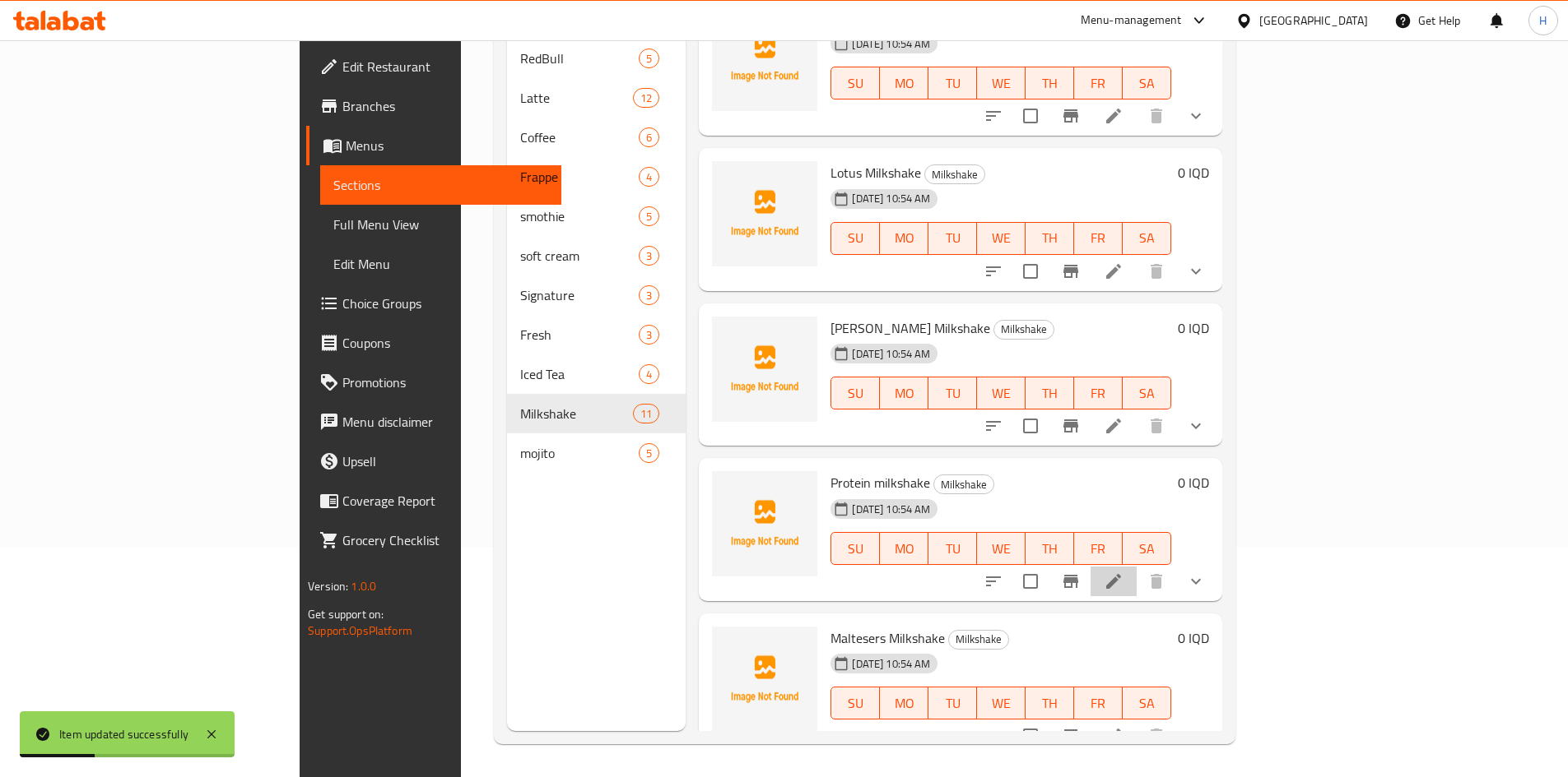
click at [1136, 567] on li at bounding box center [1114, 581] width 46 height 29
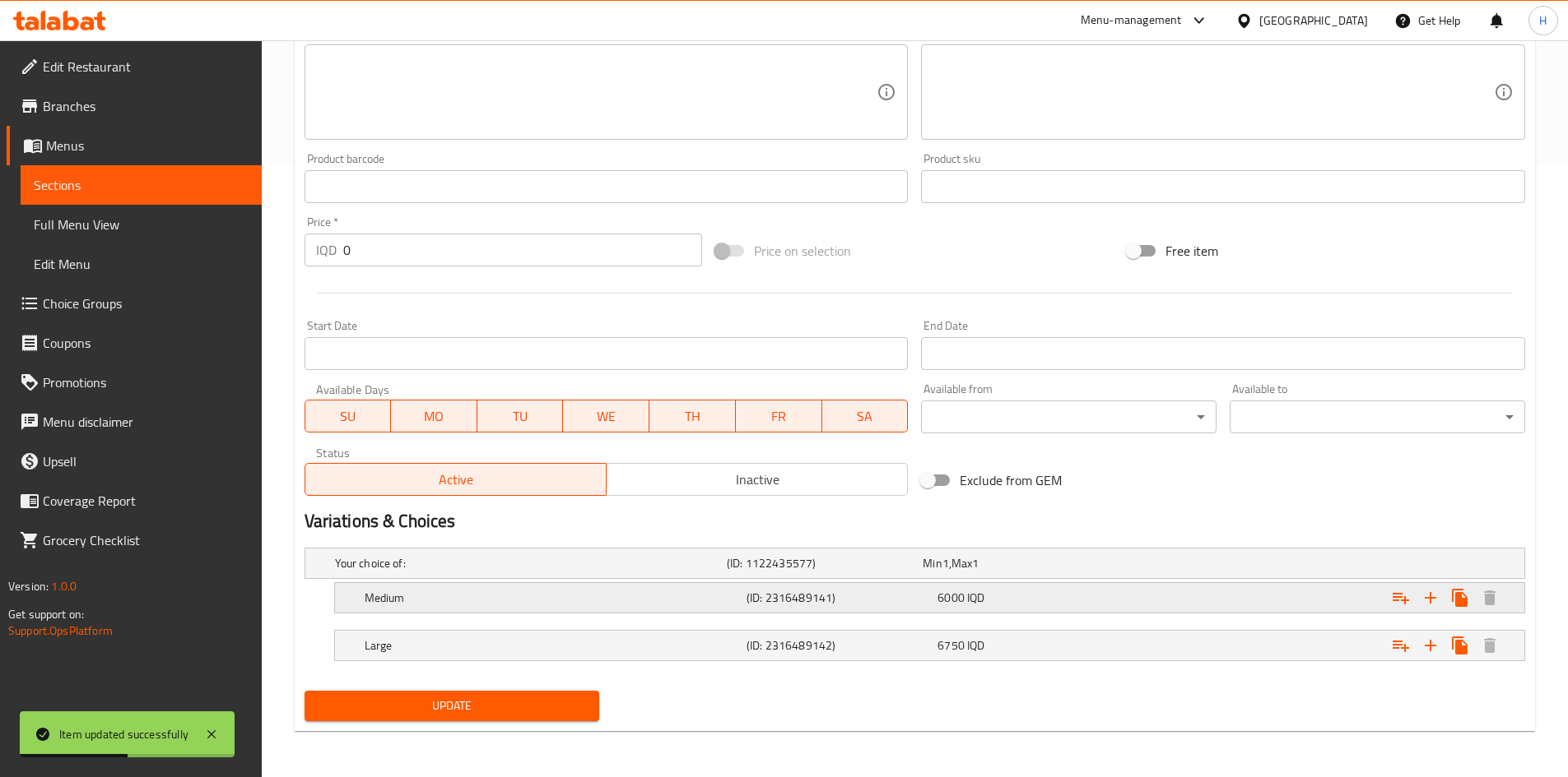
click at [456, 597] on h5 "Medium" at bounding box center [552, 597] width 375 height 16
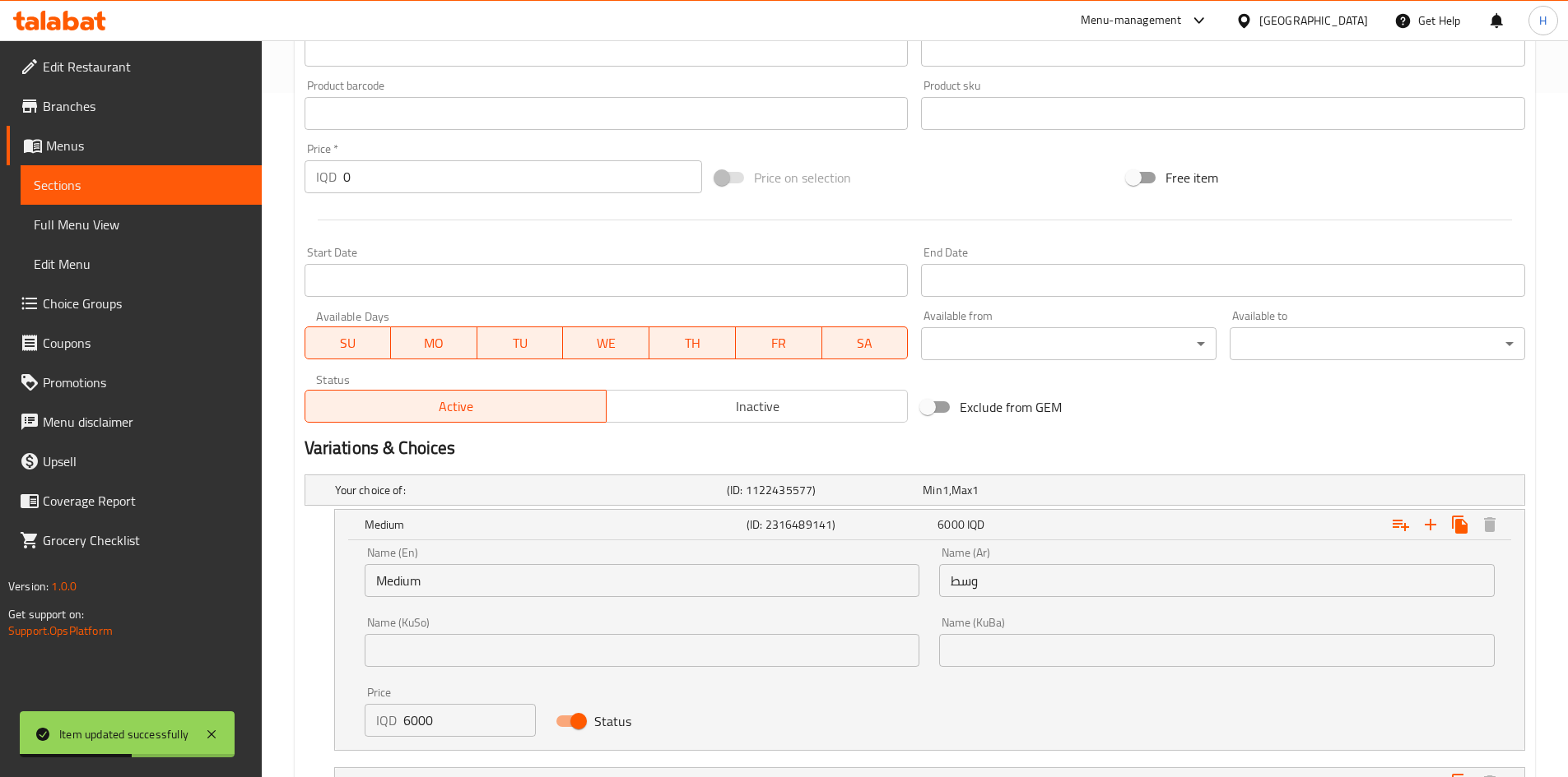
scroll to position [788, 0]
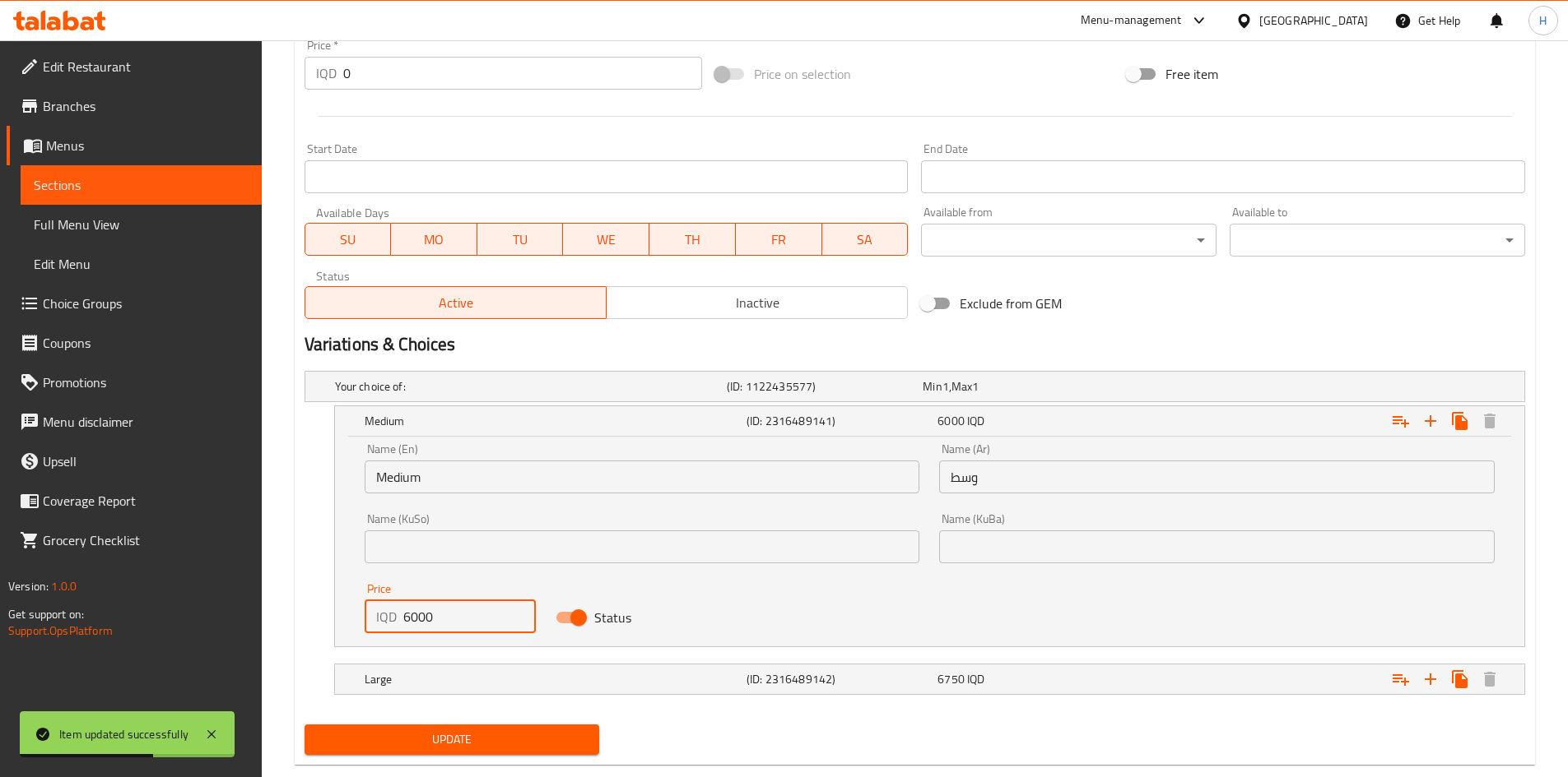
drag, startPoint x: 407, startPoint y: 620, endPoint x: 386, endPoint y: 622, distance: 21.1
click at [386, 622] on div "IQD 6000 Price" at bounding box center [451, 617] width 172 height 33
type input "5000"
click at [389, 677] on h5 "Large" at bounding box center [552, 679] width 375 height 16
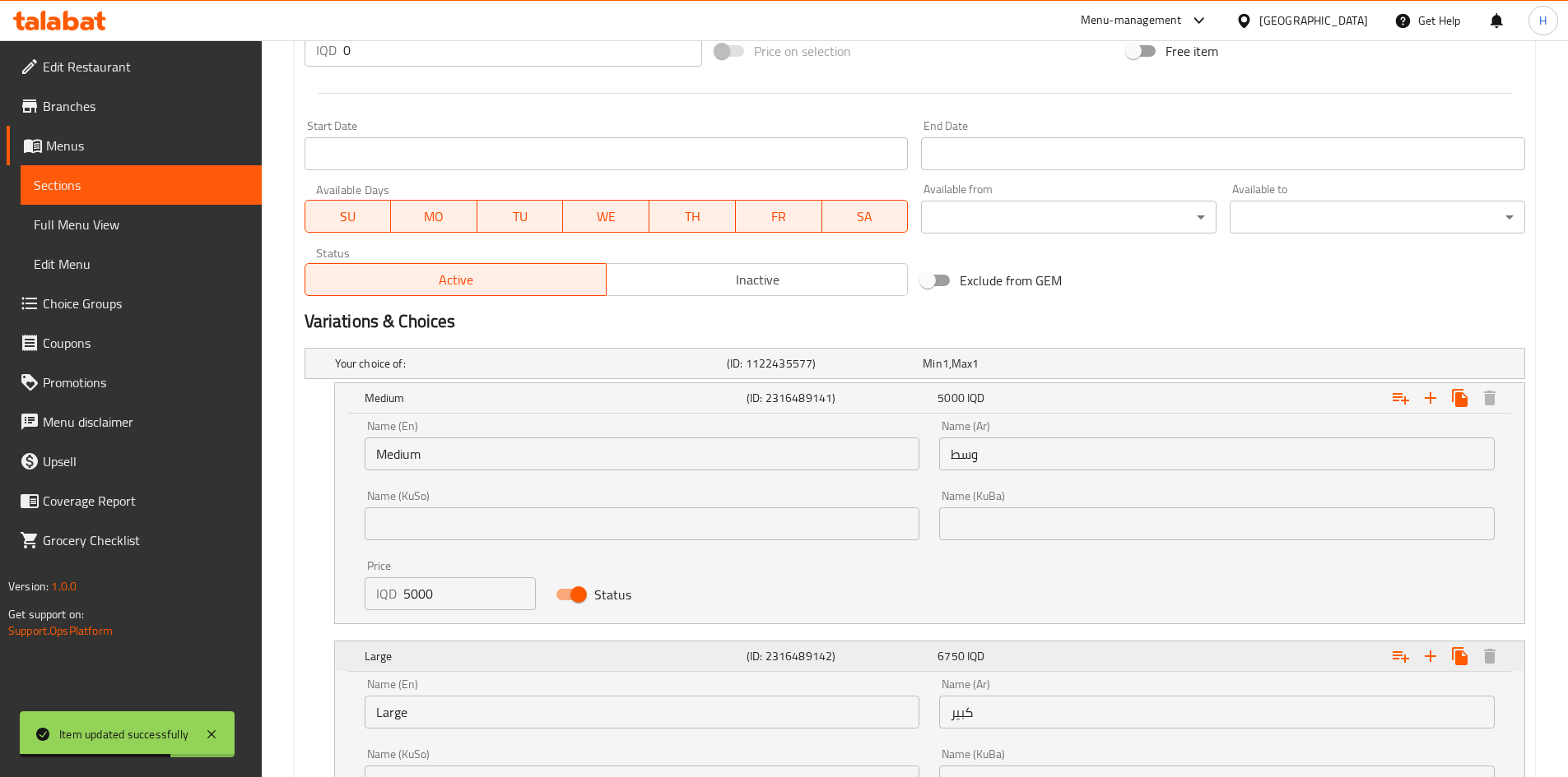
scroll to position [1008, 0]
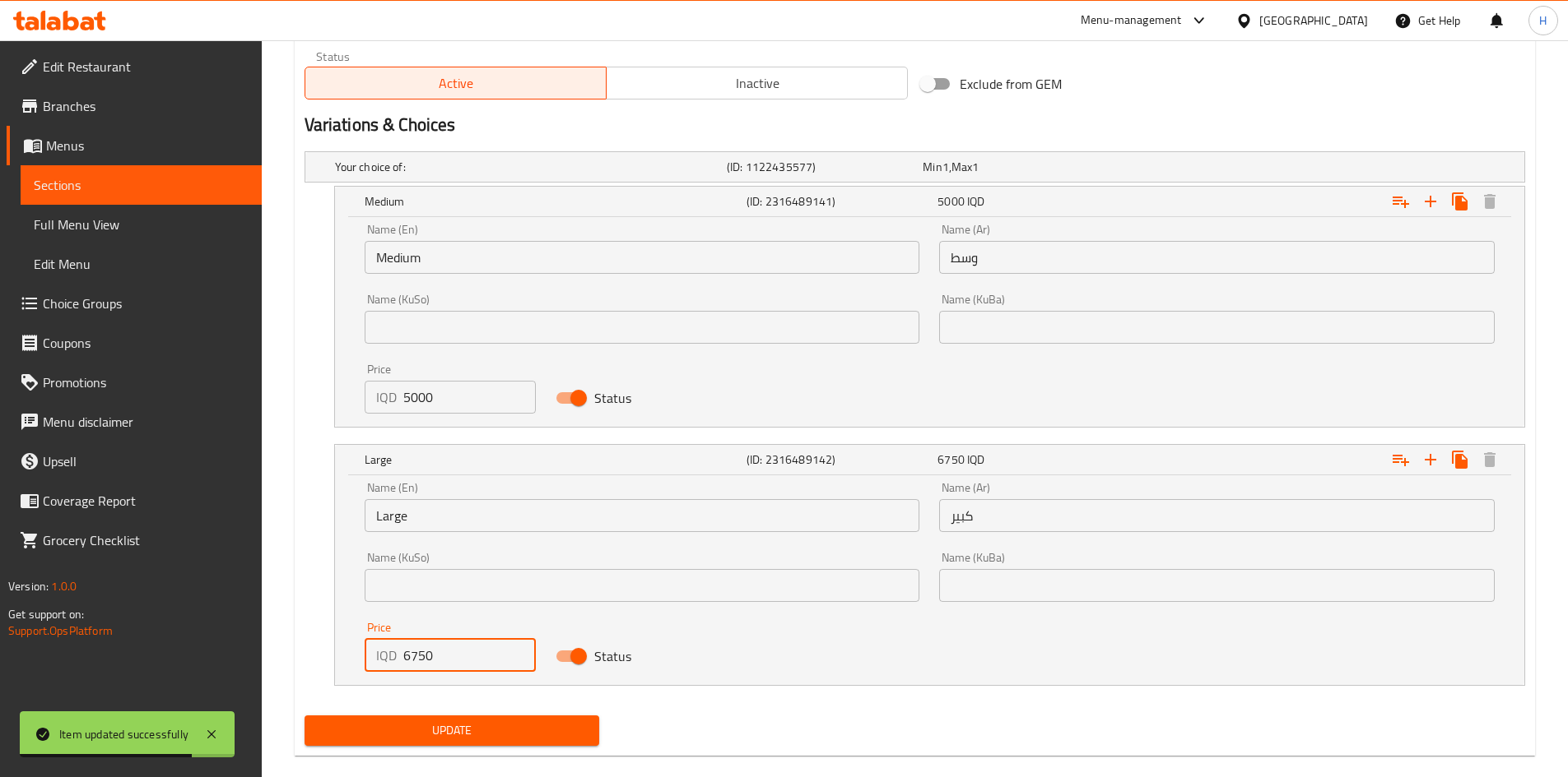
drag, startPoint x: 410, startPoint y: 657, endPoint x: 395, endPoint y: 661, distance: 15.5
click at [396, 660] on div "IQD 6750 Price" at bounding box center [451, 655] width 172 height 33
type input "5750"
click at [412, 721] on span "Update" at bounding box center [453, 731] width 269 height 21
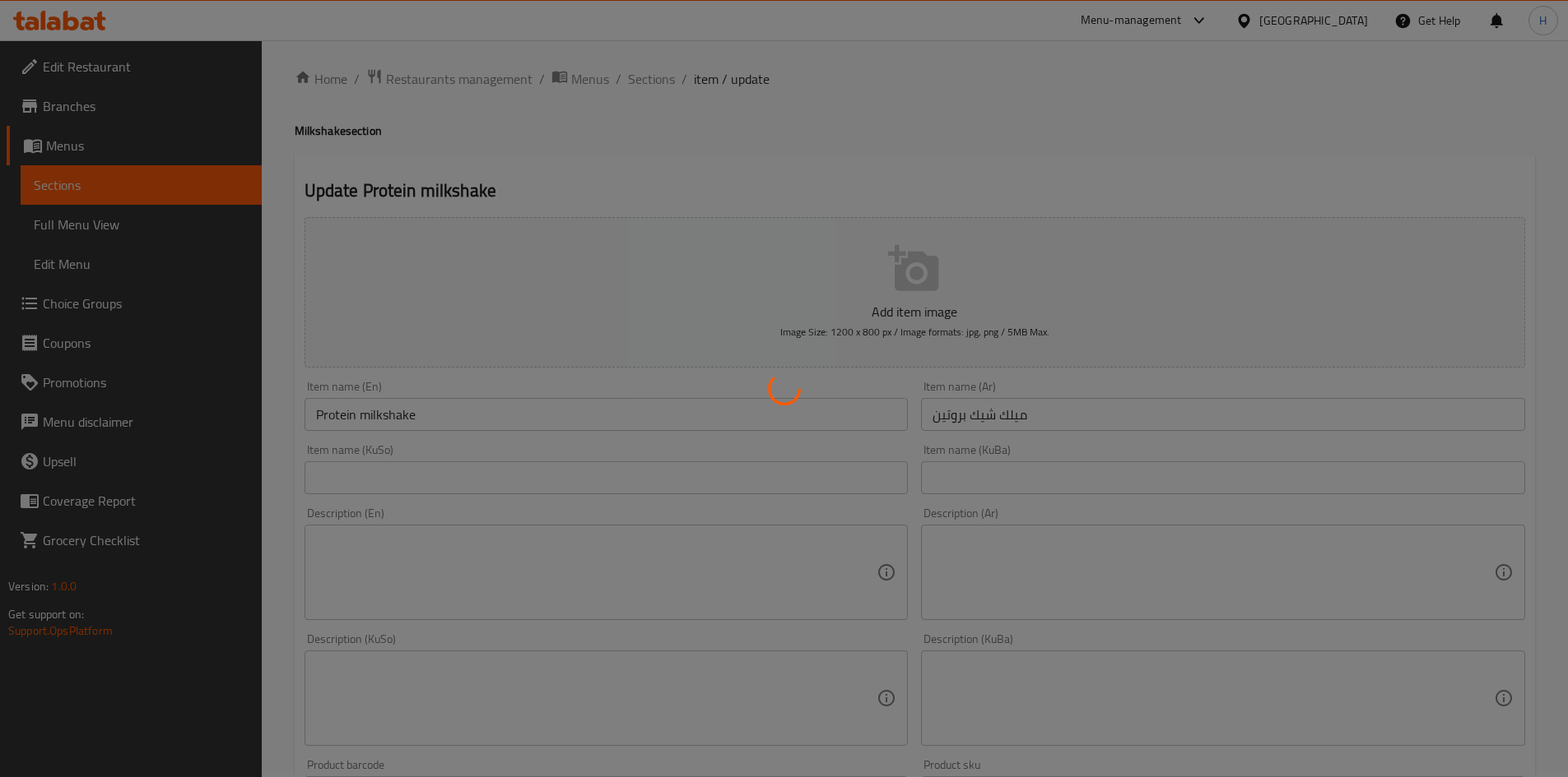
scroll to position [0, 0]
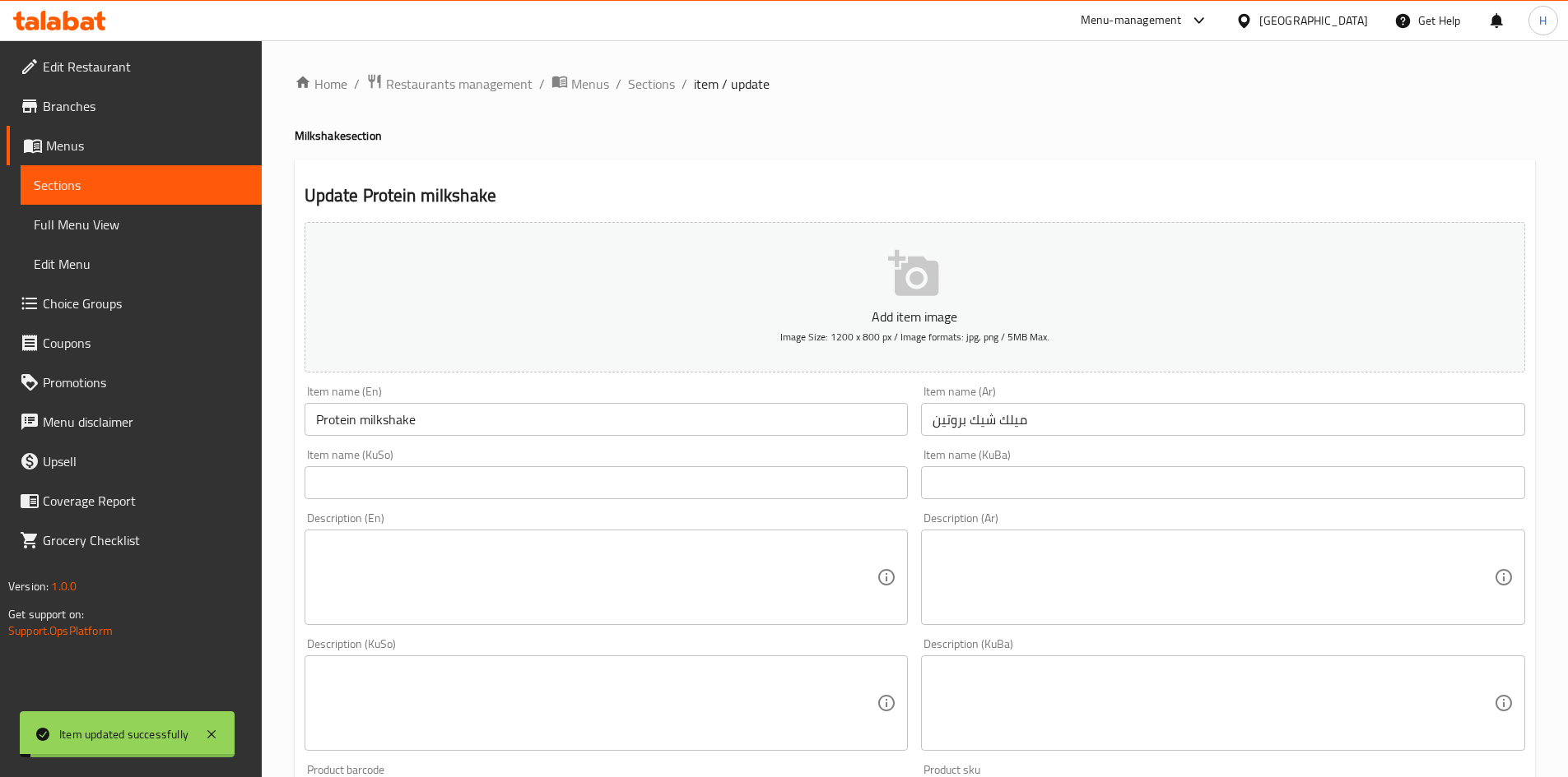
drag, startPoint x: 645, startPoint y: 83, endPoint x: 667, endPoint y: 102, distance: 29.1
click at [645, 83] on span "Sections" at bounding box center [651, 83] width 47 height 20
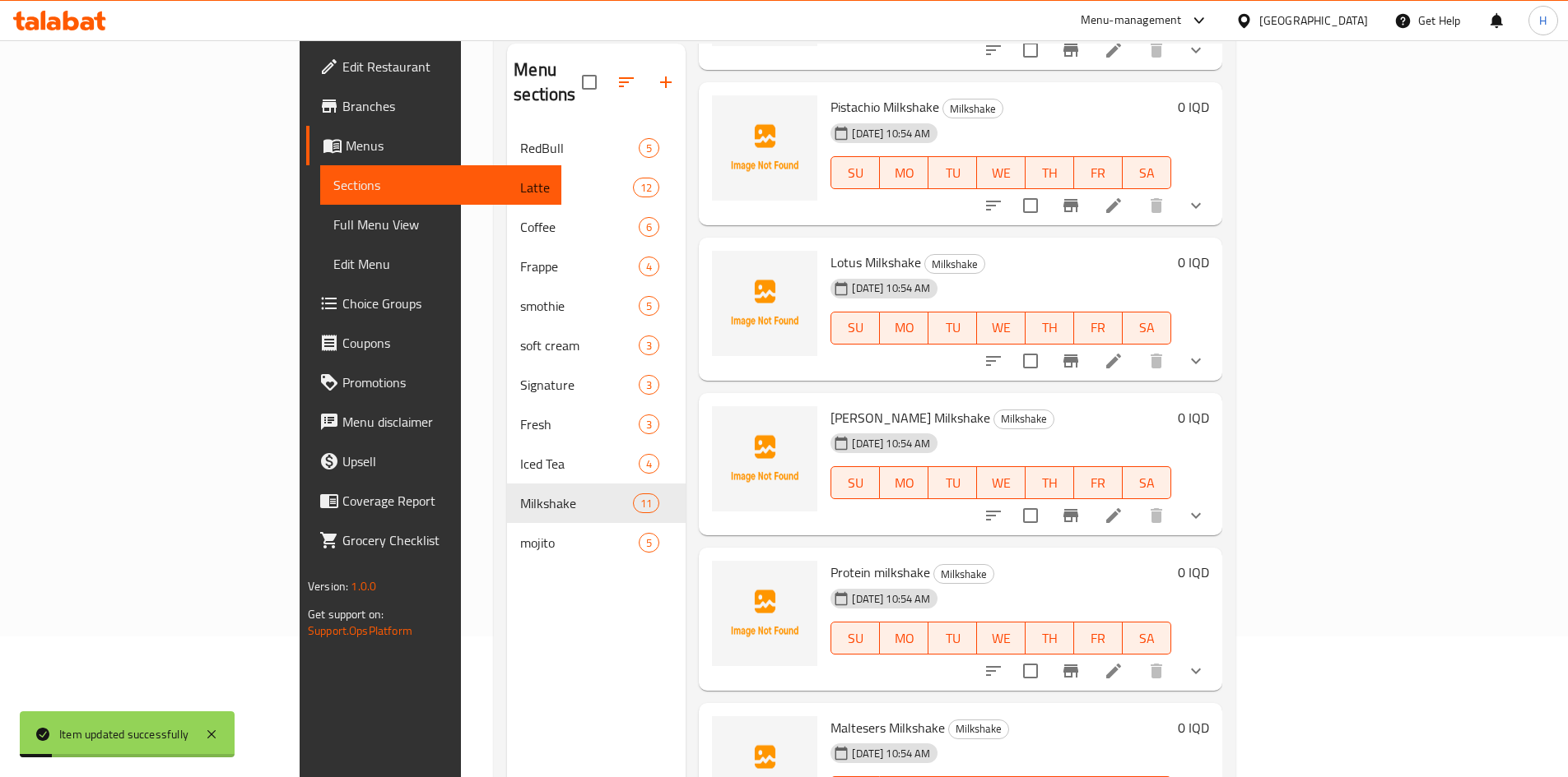
scroll to position [230, 0]
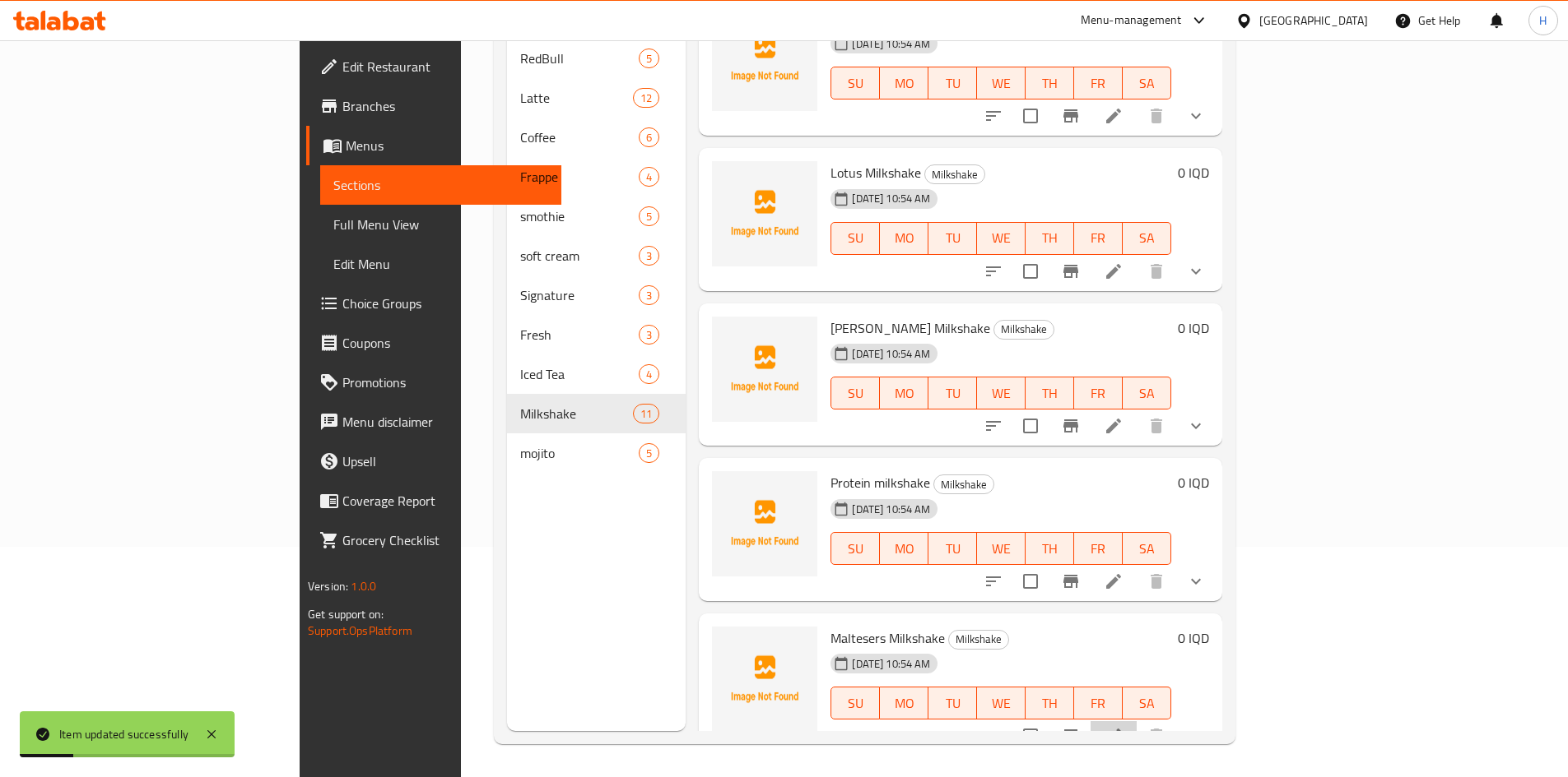
click at [1136, 723] on li at bounding box center [1114, 735] width 46 height 29
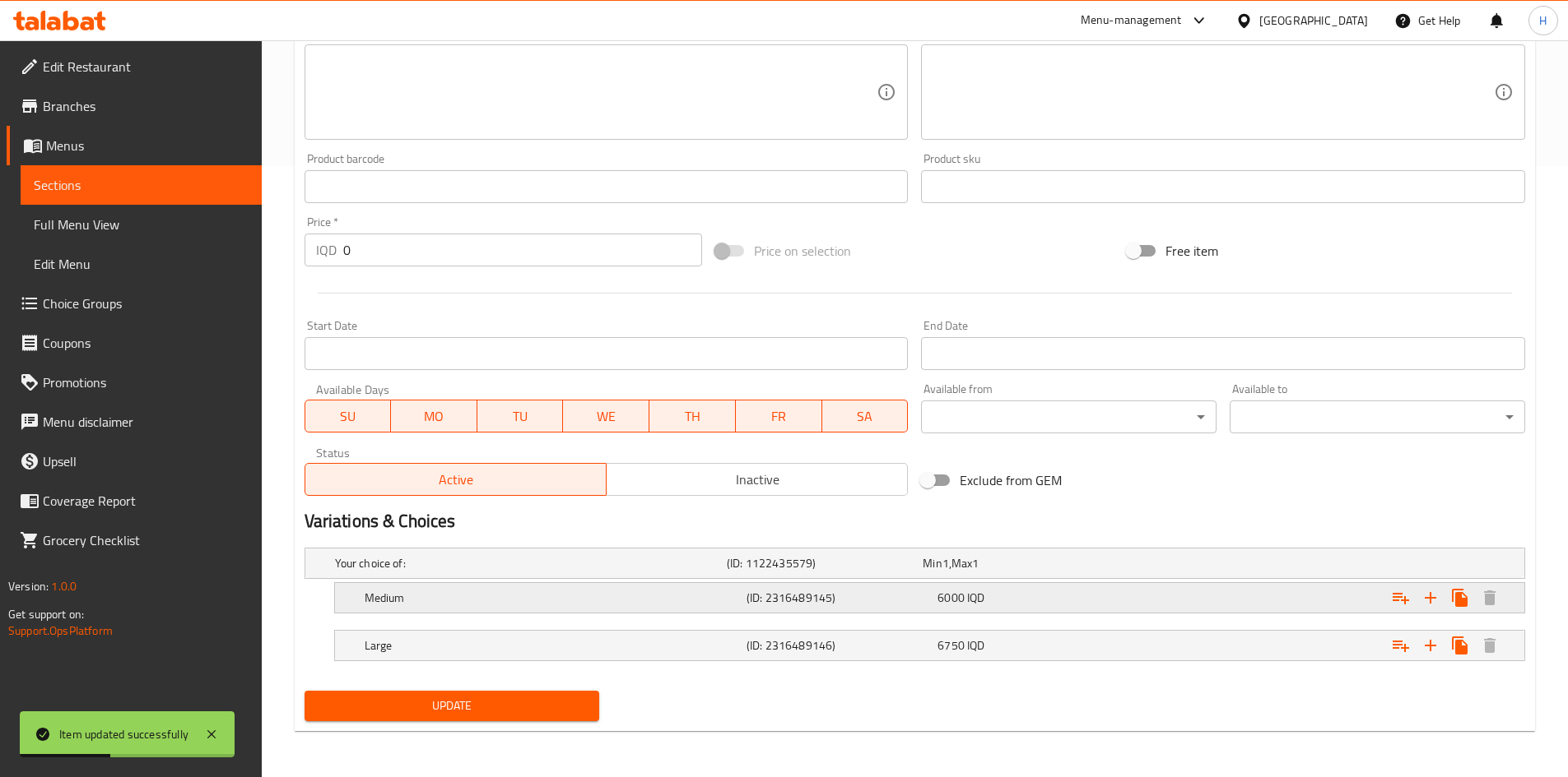
click at [383, 595] on h5 "Medium" at bounding box center [552, 597] width 375 height 16
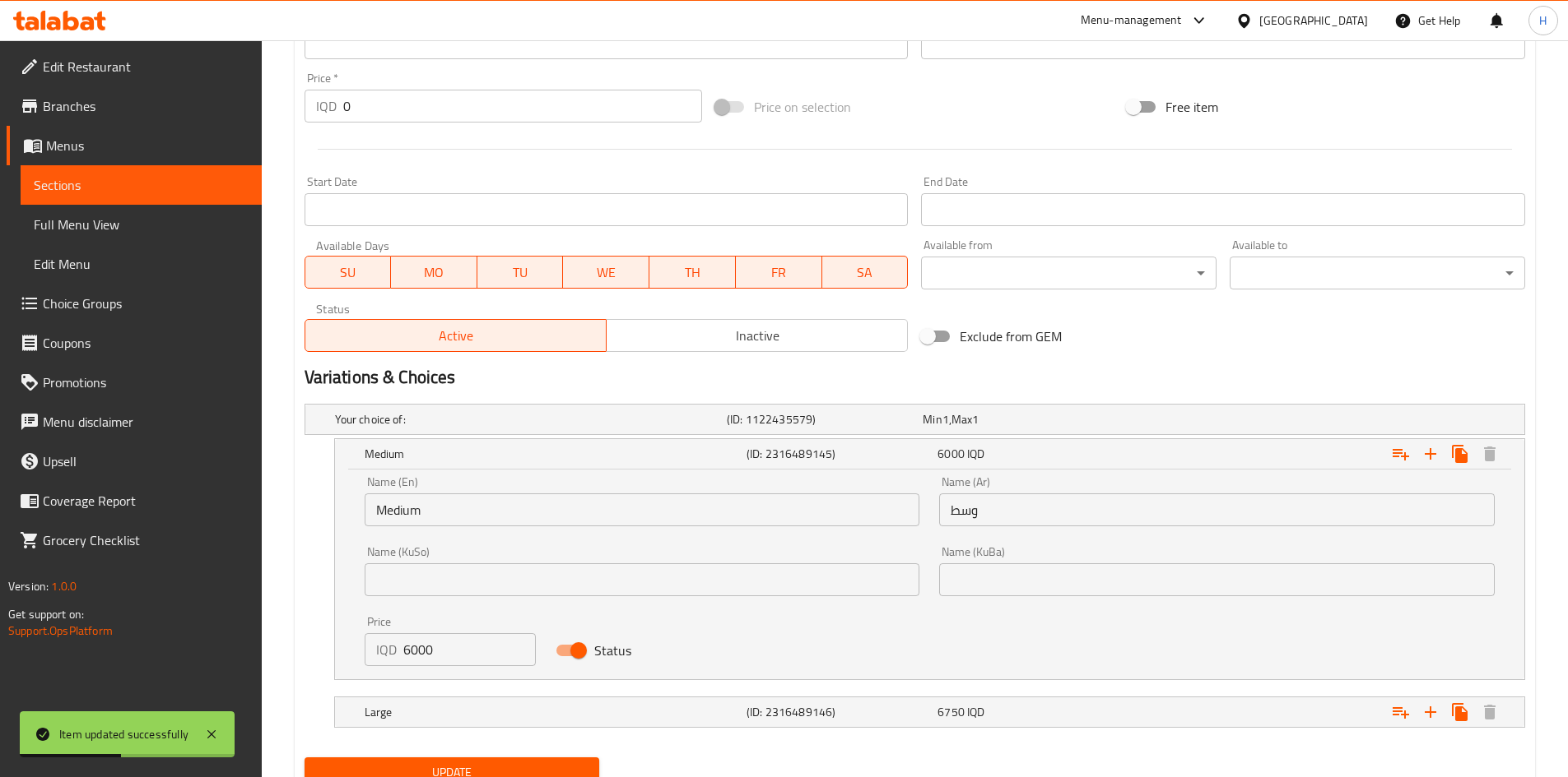
scroll to position [758, 0]
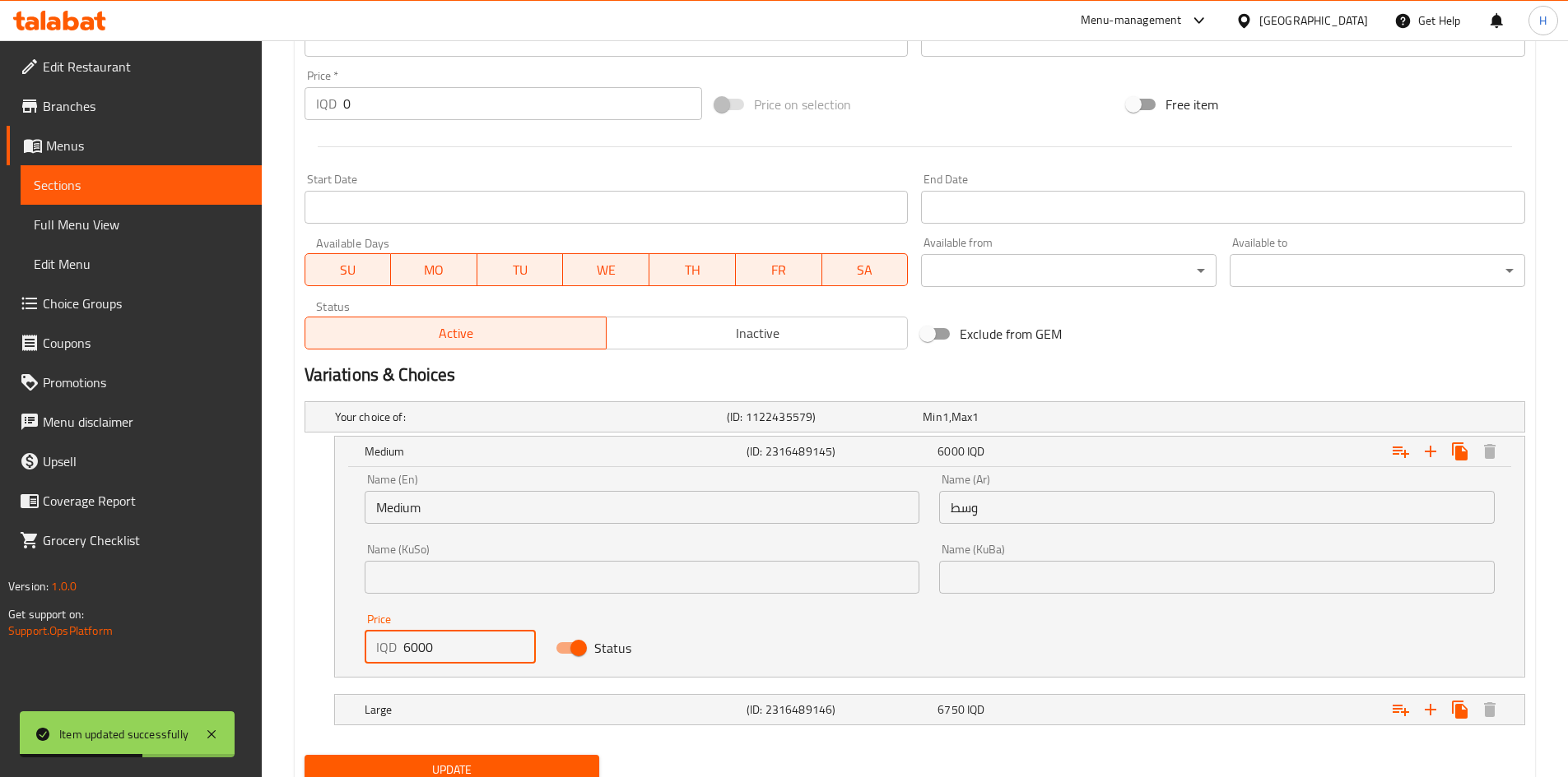
click at [401, 650] on div "IQD 6000 Price" at bounding box center [451, 647] width 172 height 33
type input "5000"
click at [400, 713] on h5 "Large" at bounding box center [552, 709] width 375 height 16
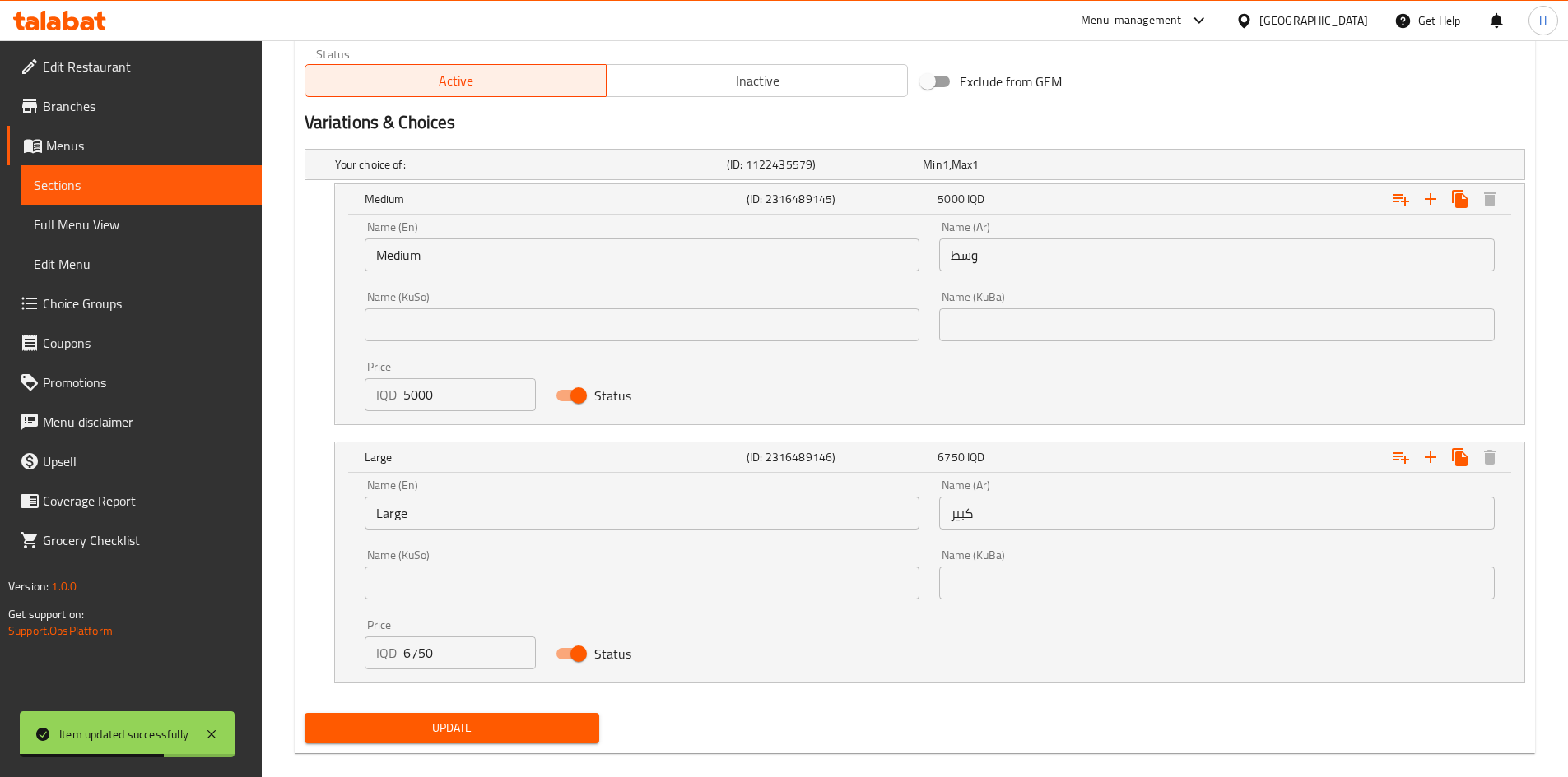
scroll to position [1026, 0]
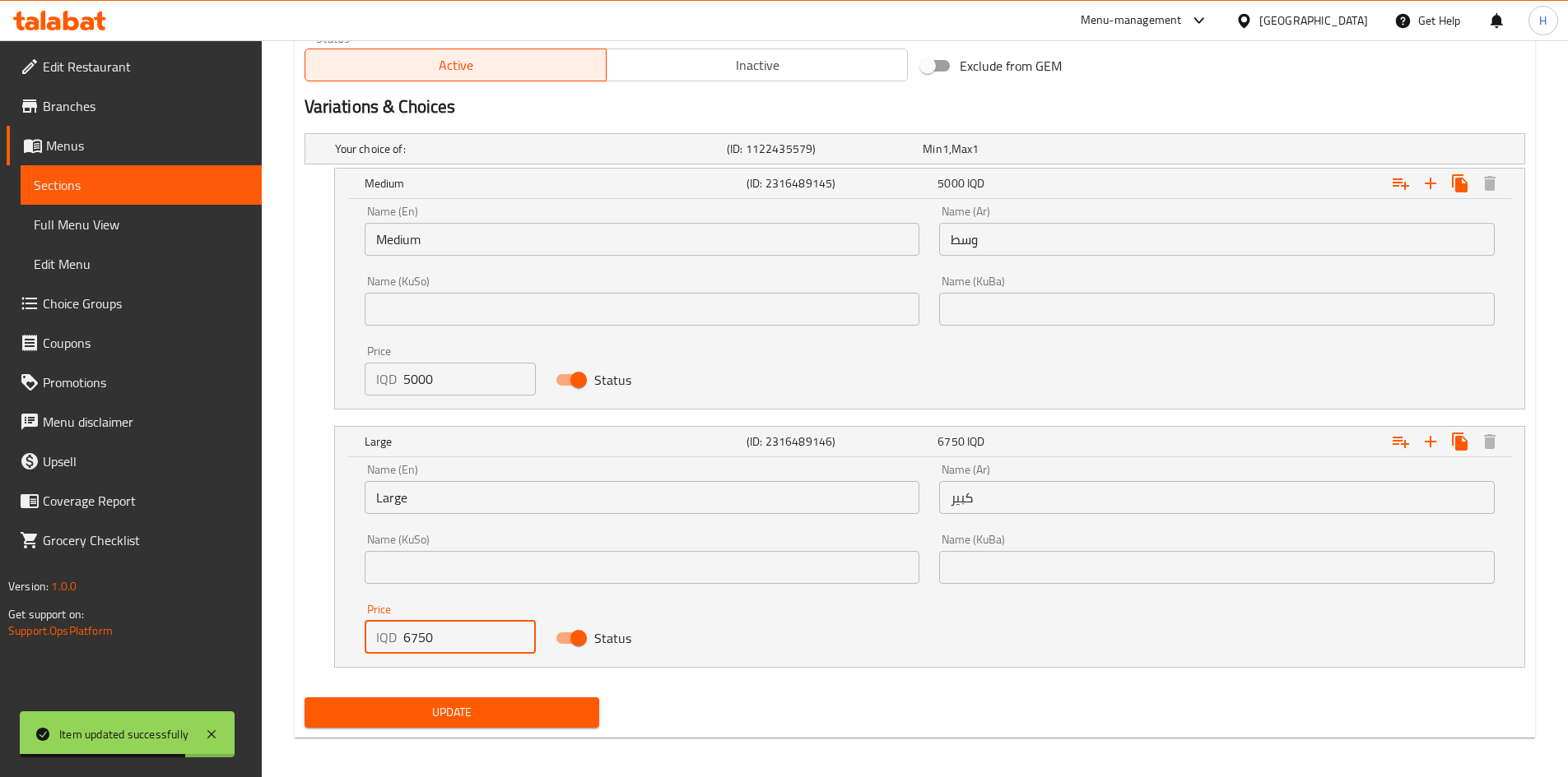
click at [396, 645] on div "IQD 6750 Price" at bounding box center [451, 637] width 172 height 33
click at [395, 644] on div "IQD 6750 Price" at bounding box center [451, 637] width 172 height 33
type input "5750"
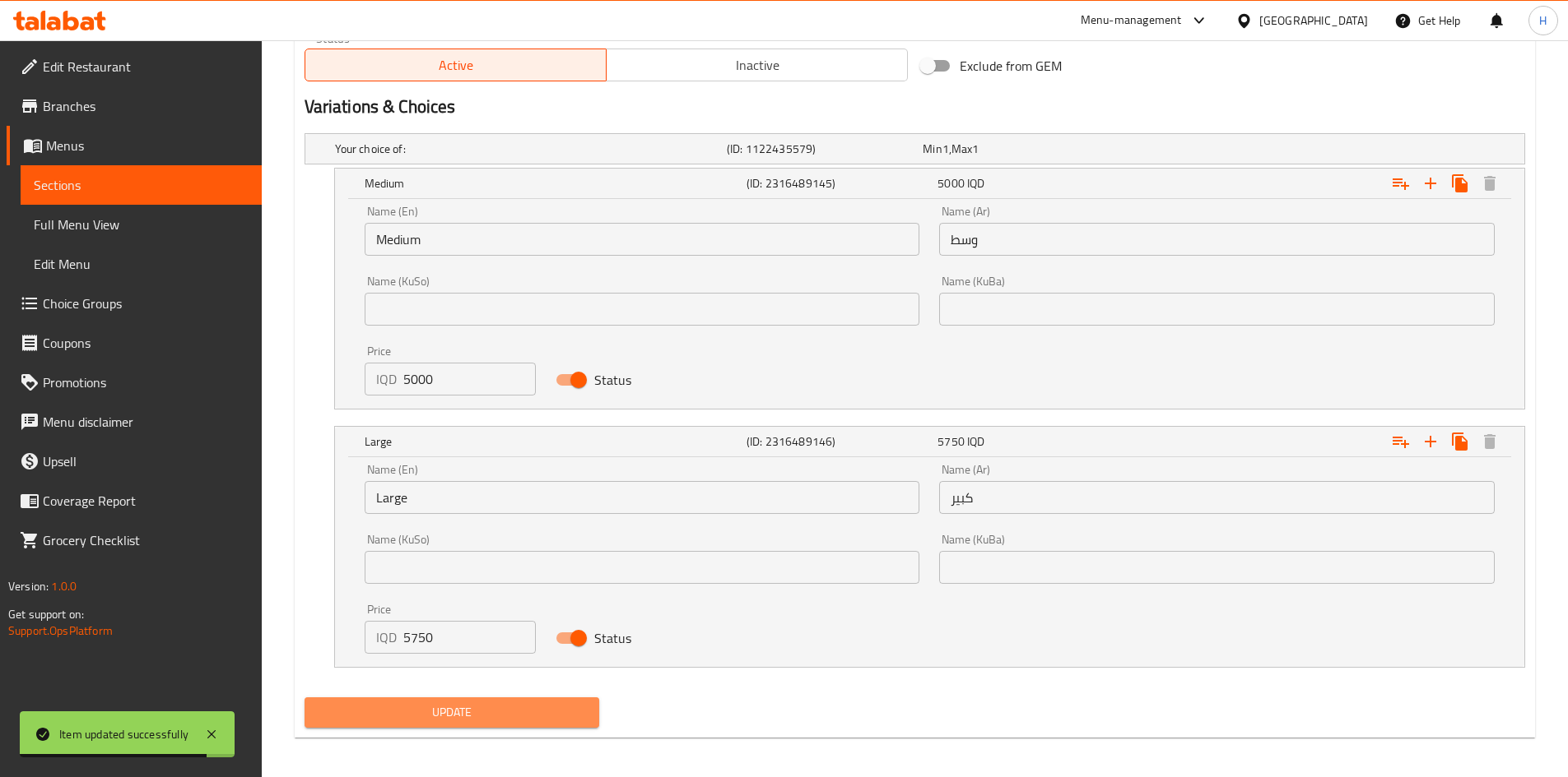
drag, startPoint x: 406, startPoint y: 701, endPoint x: 410, endPoint y: 715, distance: 14.6
click at [406, 706] on button "Update" at bounding box center [453, 713] width 295 height 30
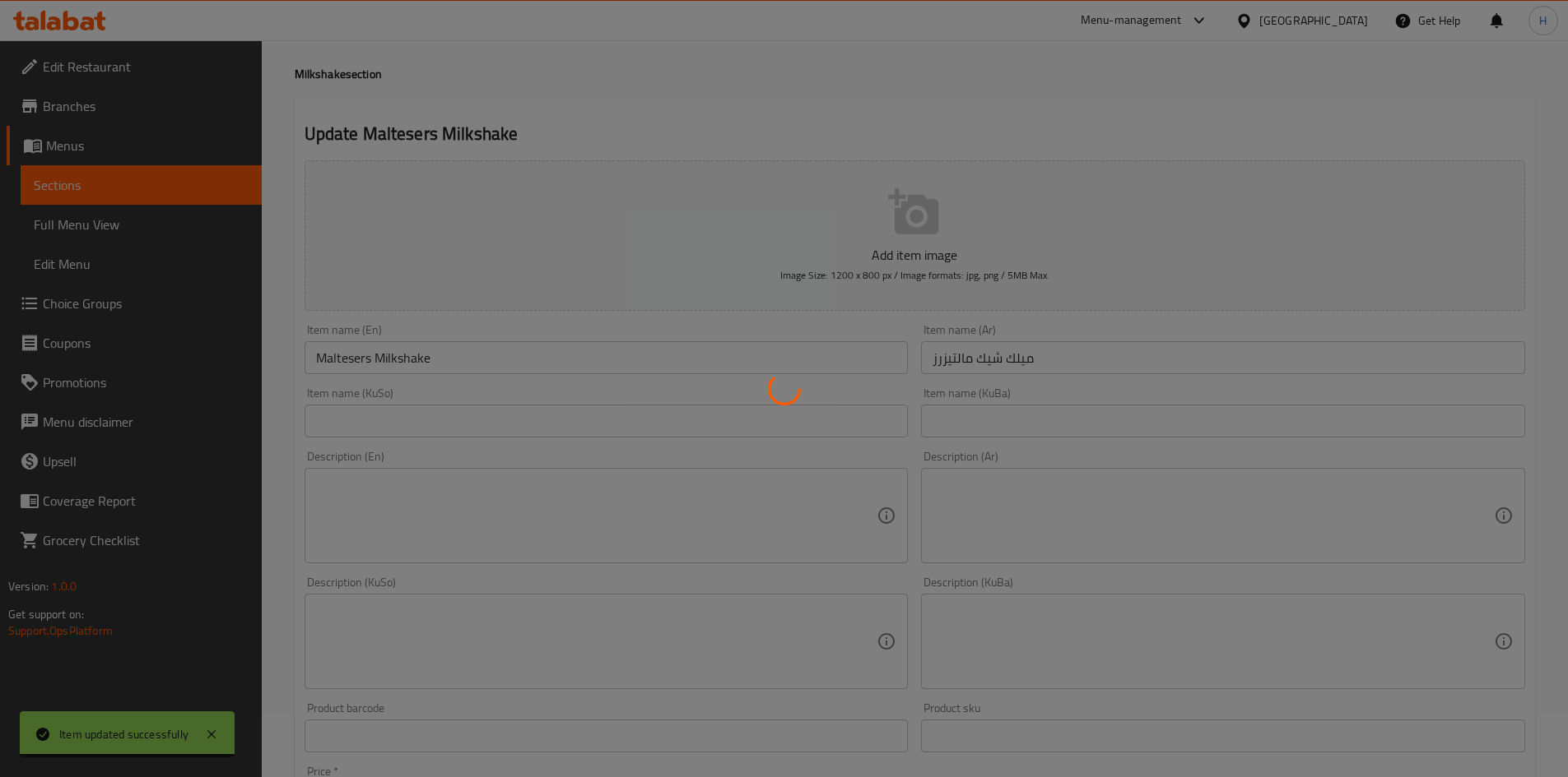
scroll to position [0, 0]
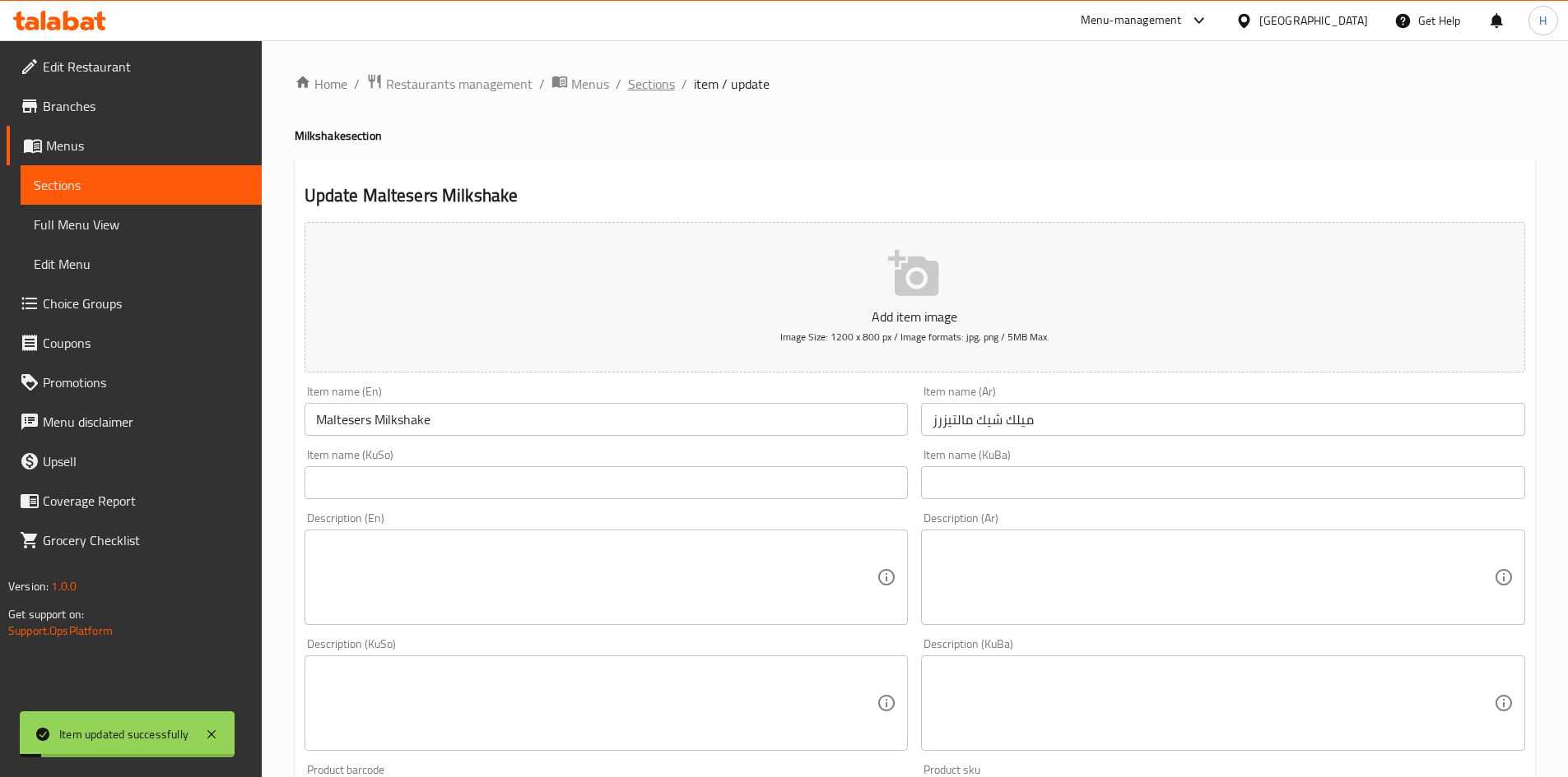
click at [650, 86] on span "Sections" at bounding box center [651, 83] width 47 height 20
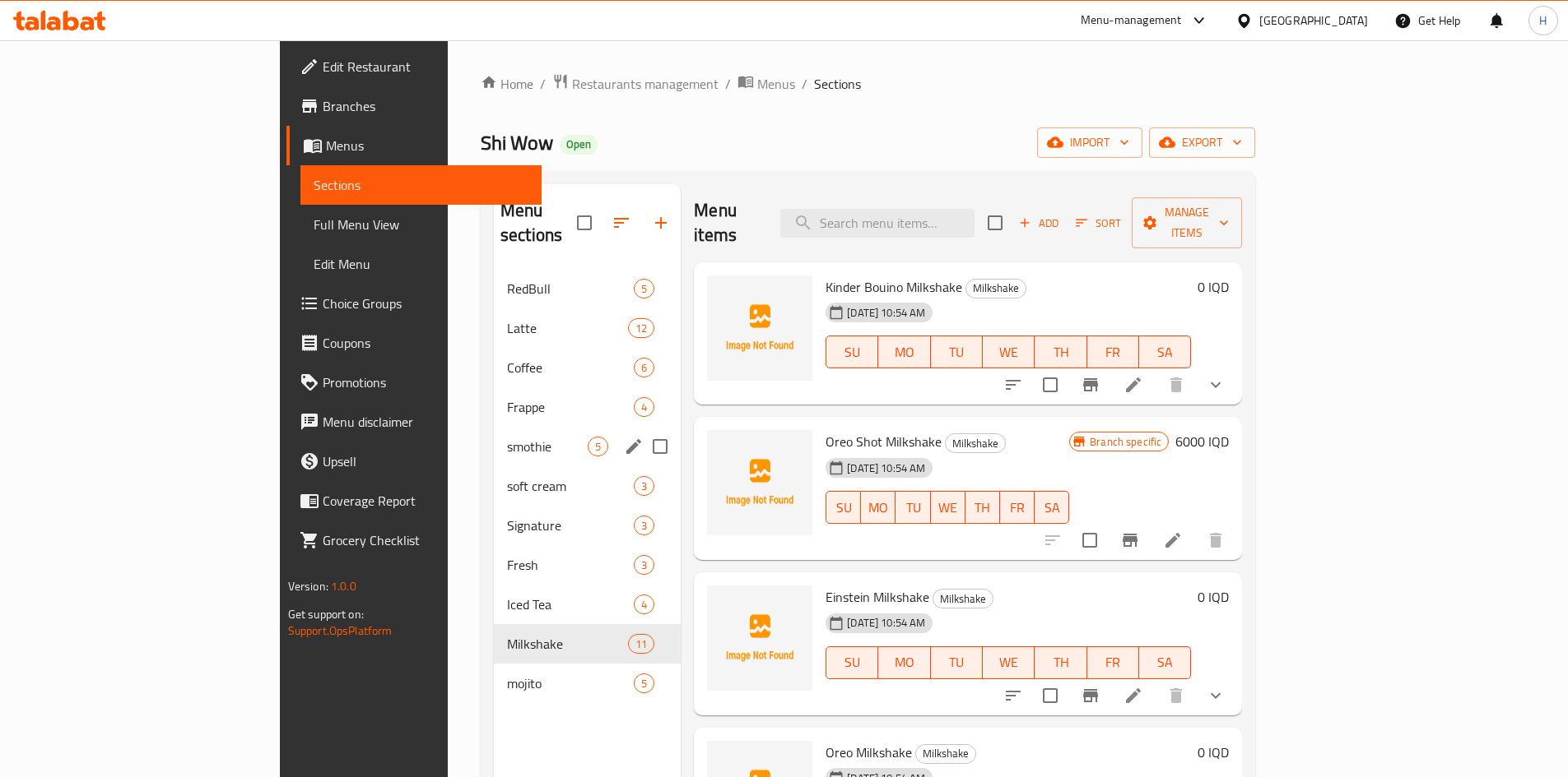
click at [494, 427] on div "smothie 5" at bounding box center [587, 447] width 187 height 40
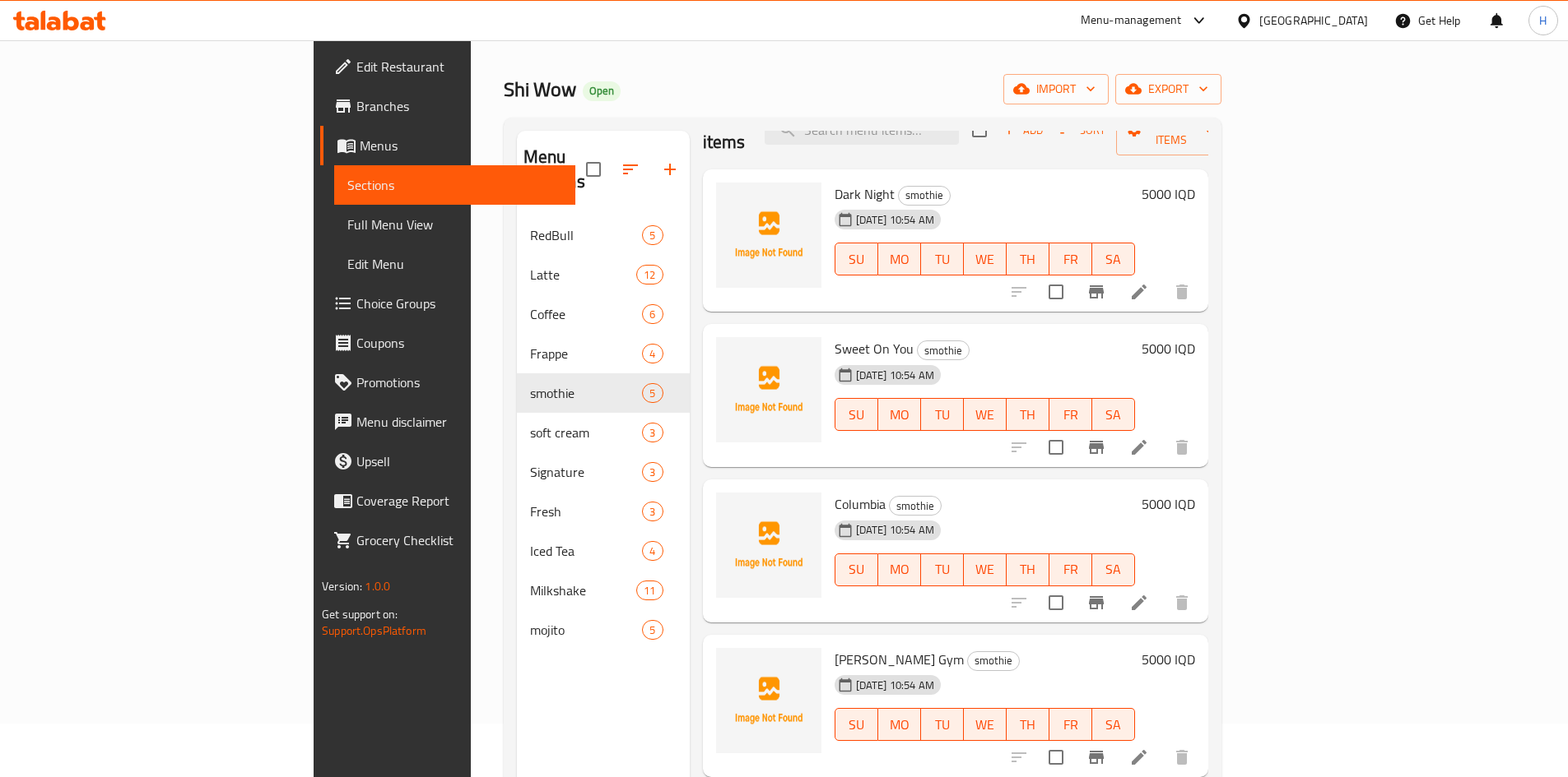
scroll to position [82, 0]
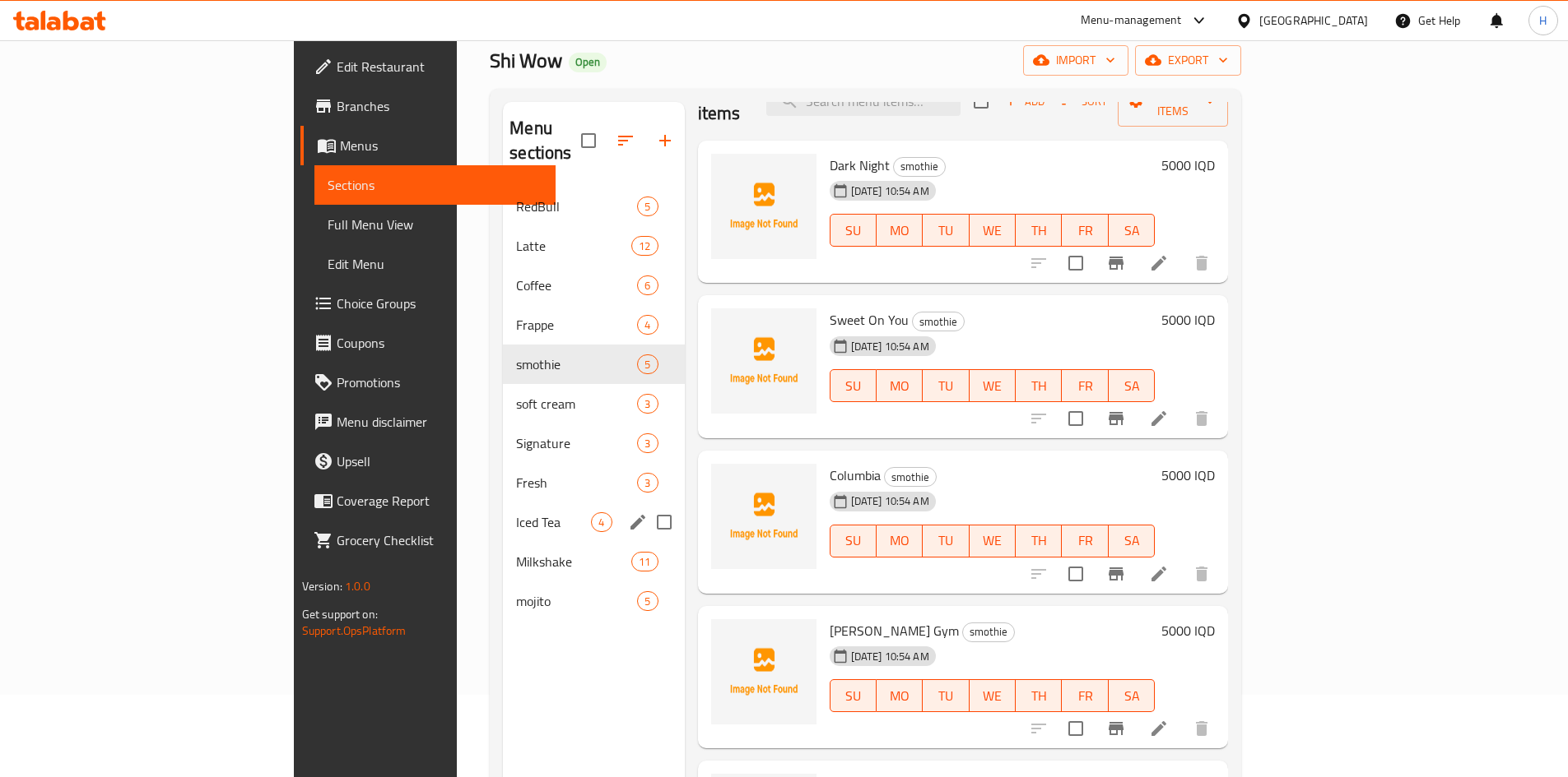
click at [516, 513] on span "Iced Tea" at bounding box center [553, 522] width 75 height 20
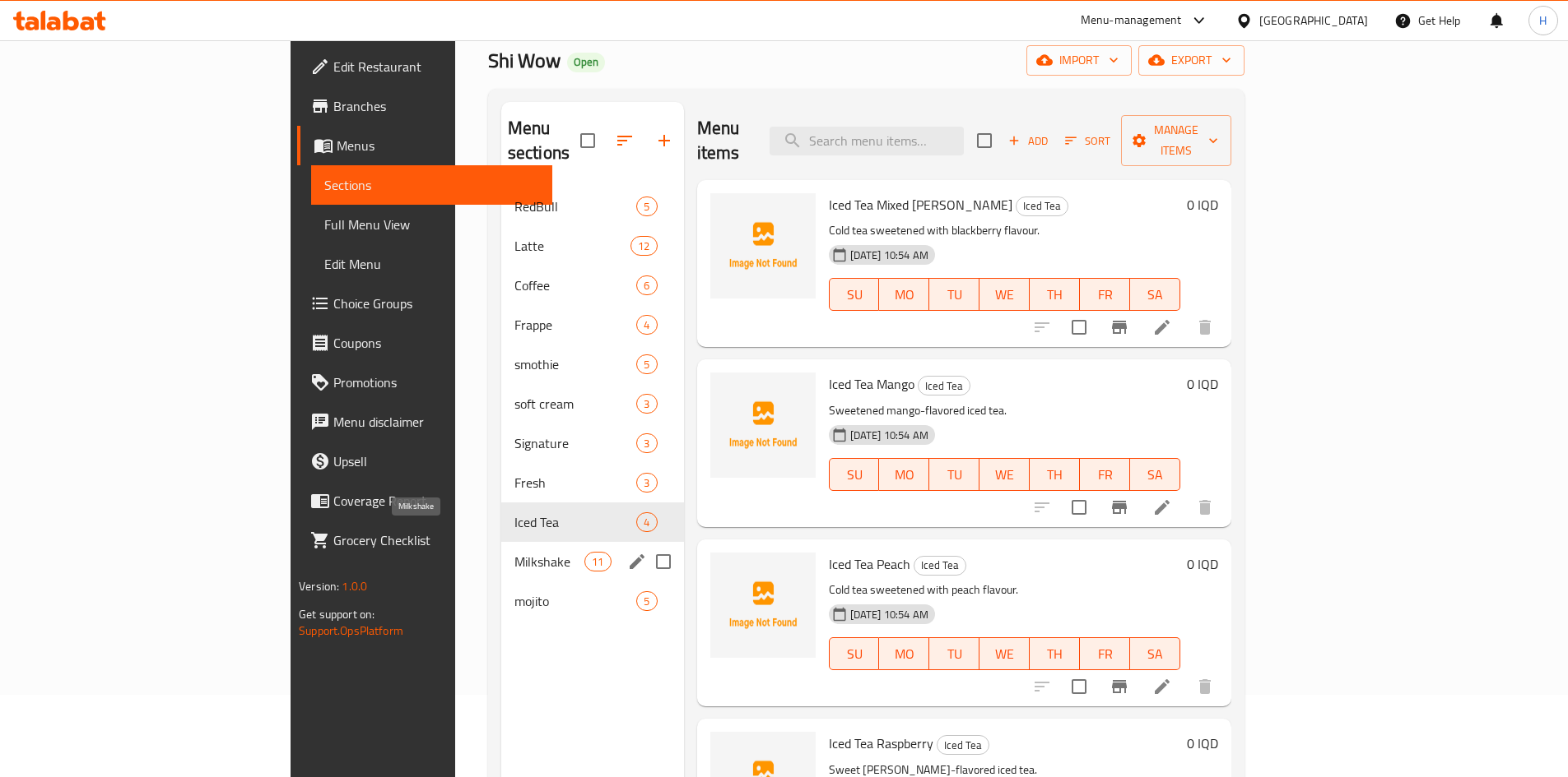
click at [514, 552] on span "Milkshake" at bounding box center [549, 561] width 70 height 20
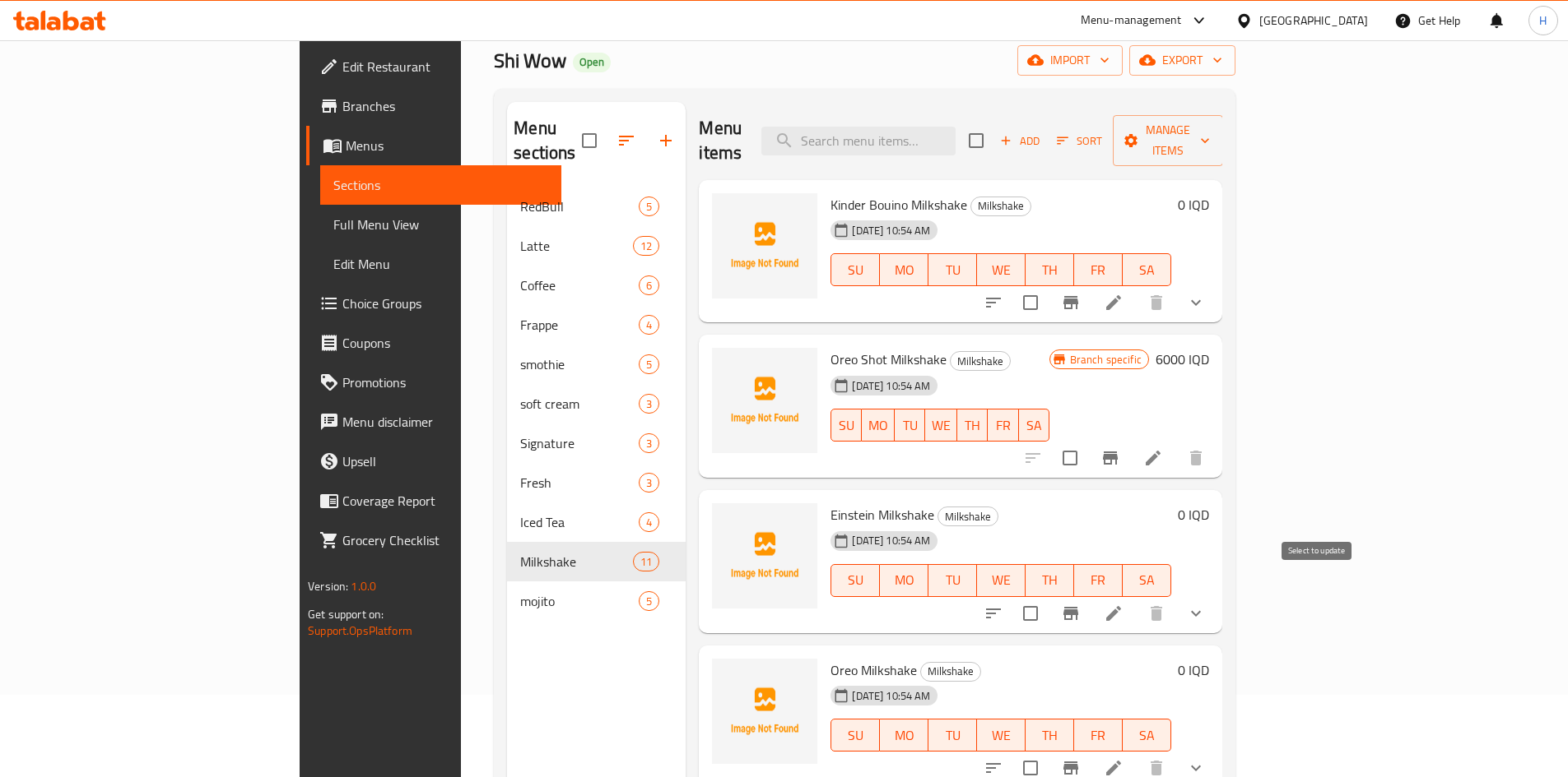
click at [1048, 596] on input "checkbox" at bounding box center [1030, 613] width 35 height 35
checkbox input "true"
click at [1210, 123] on span "Manage items" at bounding box center [1167, 140] width 84 height 41
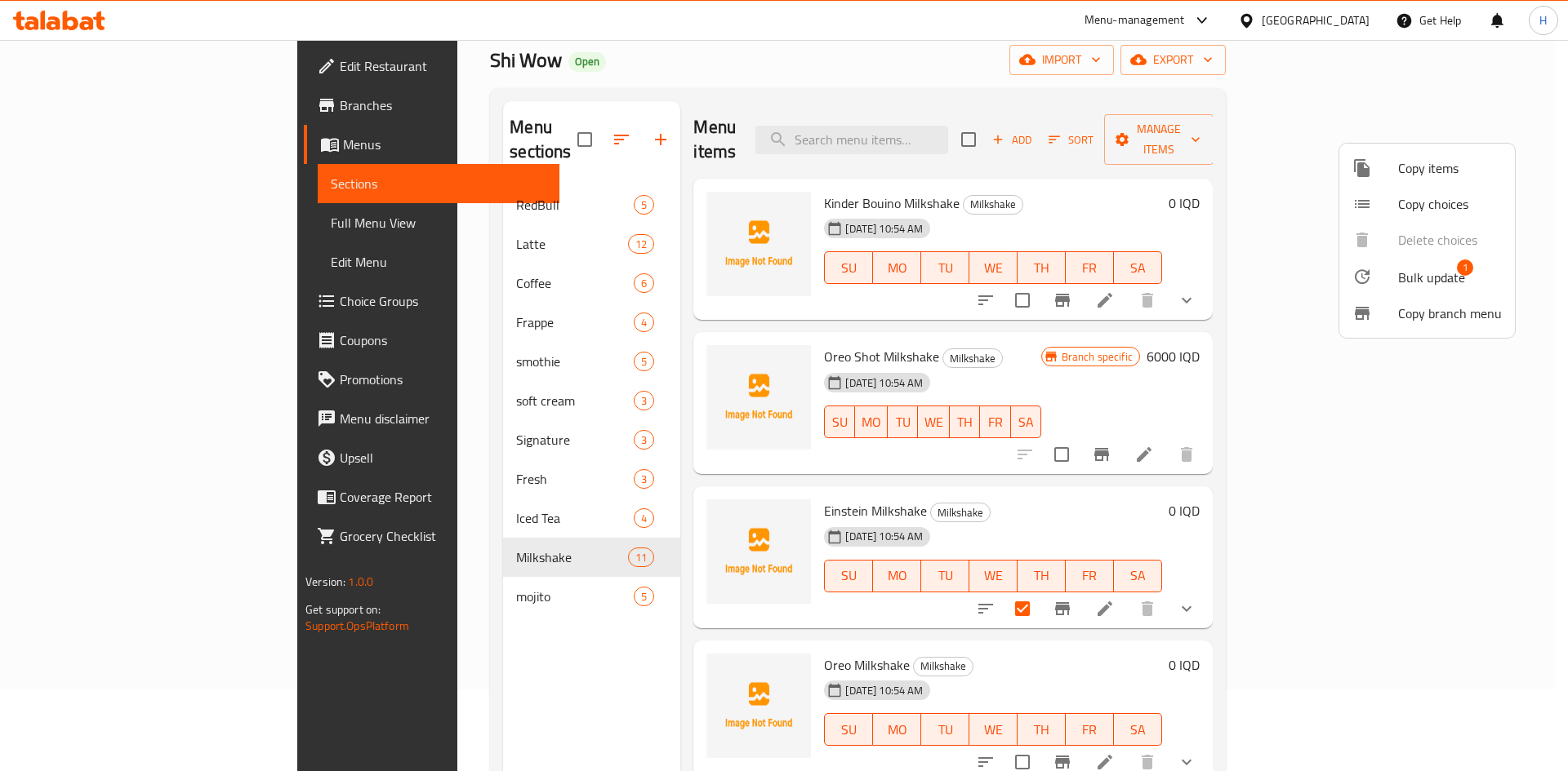
click at [1411, 196] on span "Copy choices" at bounding box center [1450, 204] width 103 height 20
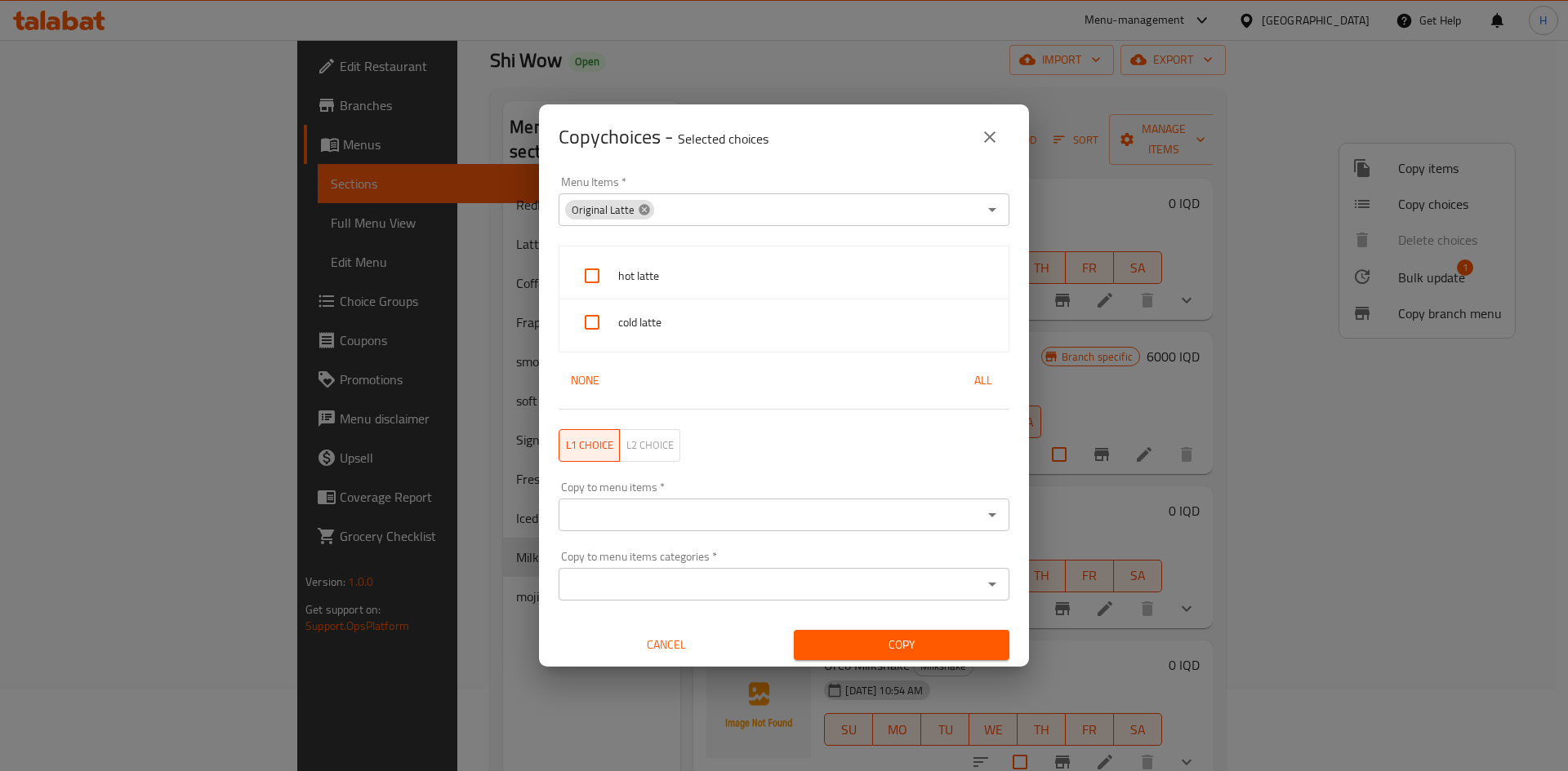
click at [647, 208] on icon at bounding box center [644, 209] width 13 height 13
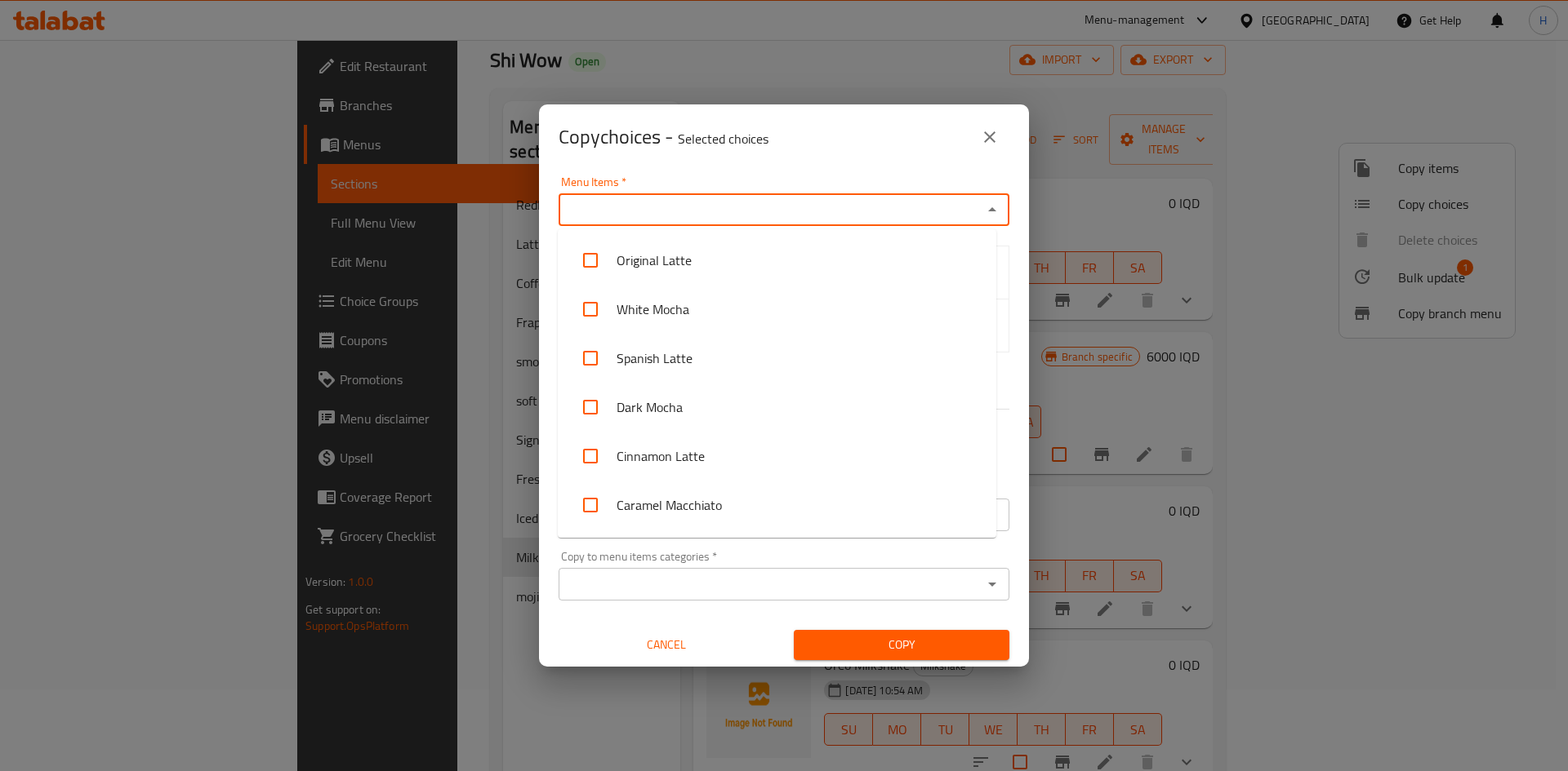
click at [665, 206] on input "Menu Items   *" at bounding box center [770, 209] width 414 height 23
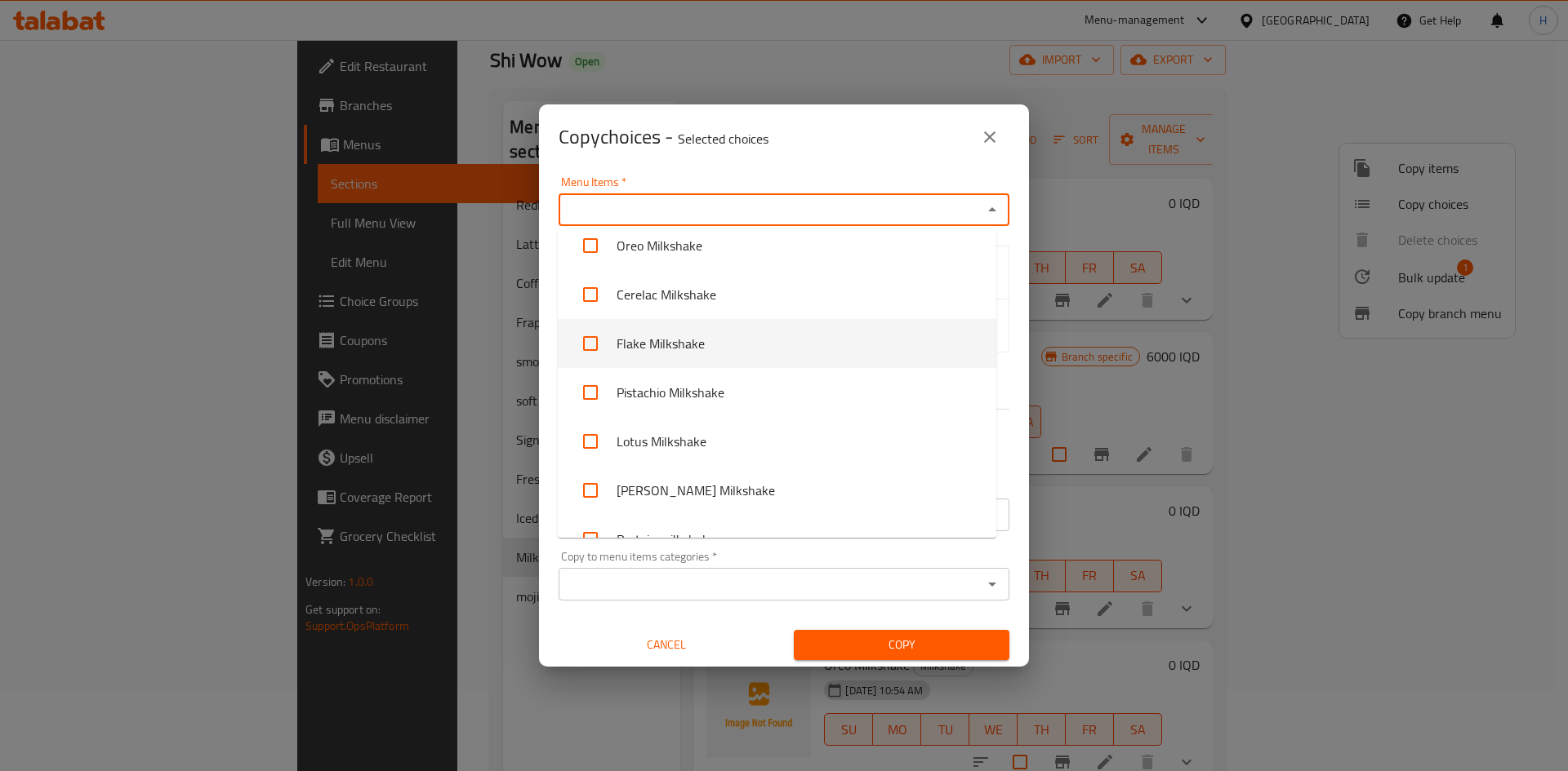
scroll to position [521, 0]
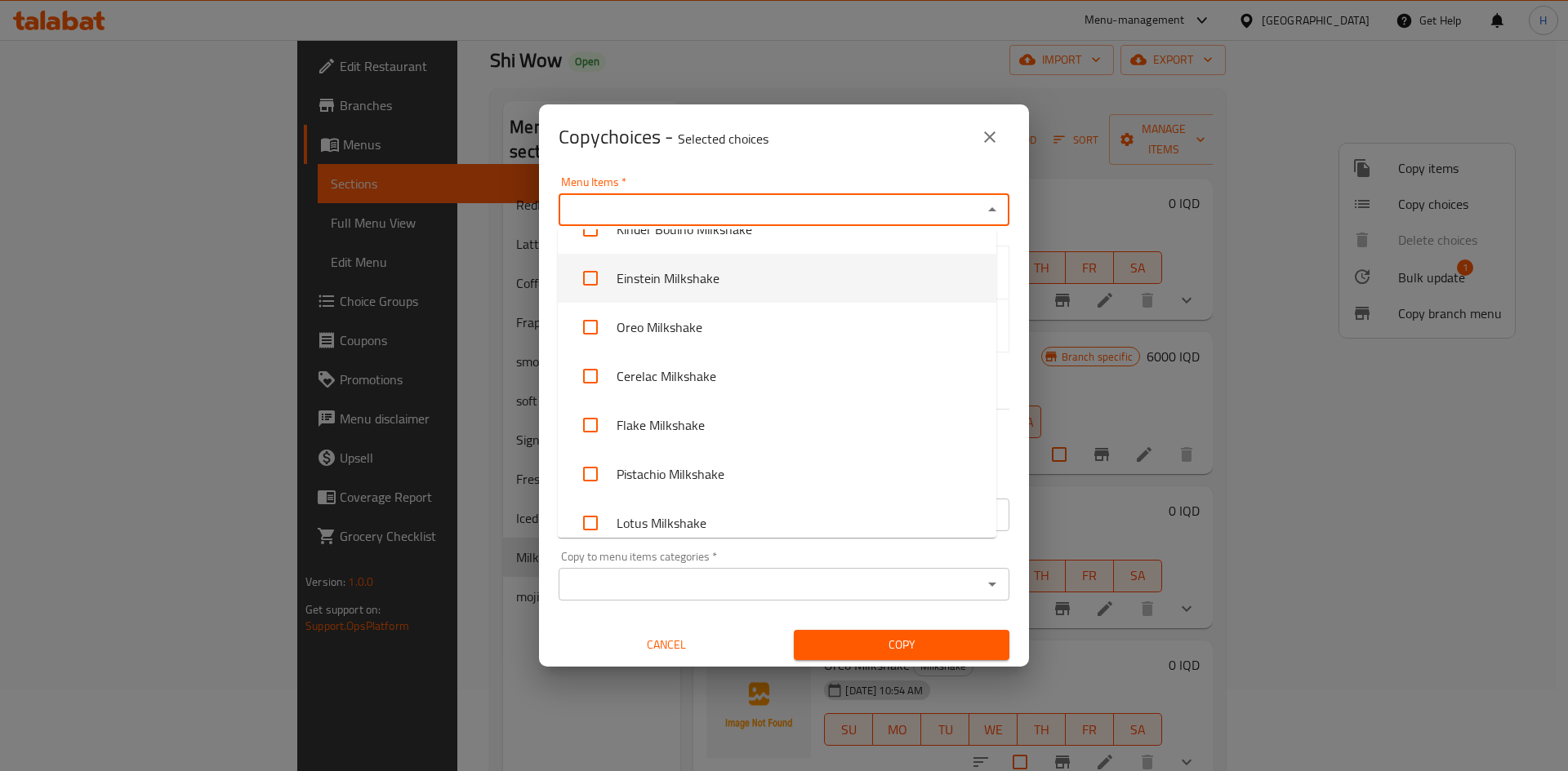
drag, startPoint x: 686, startPoint y: 283, endPoint x: 766, endPoint y: 287, distance: 80.1
click at [687, 283] on li "Einstein Milkshake" at bounding box center [777, 278] width 439 height 49
checkbox input "true"
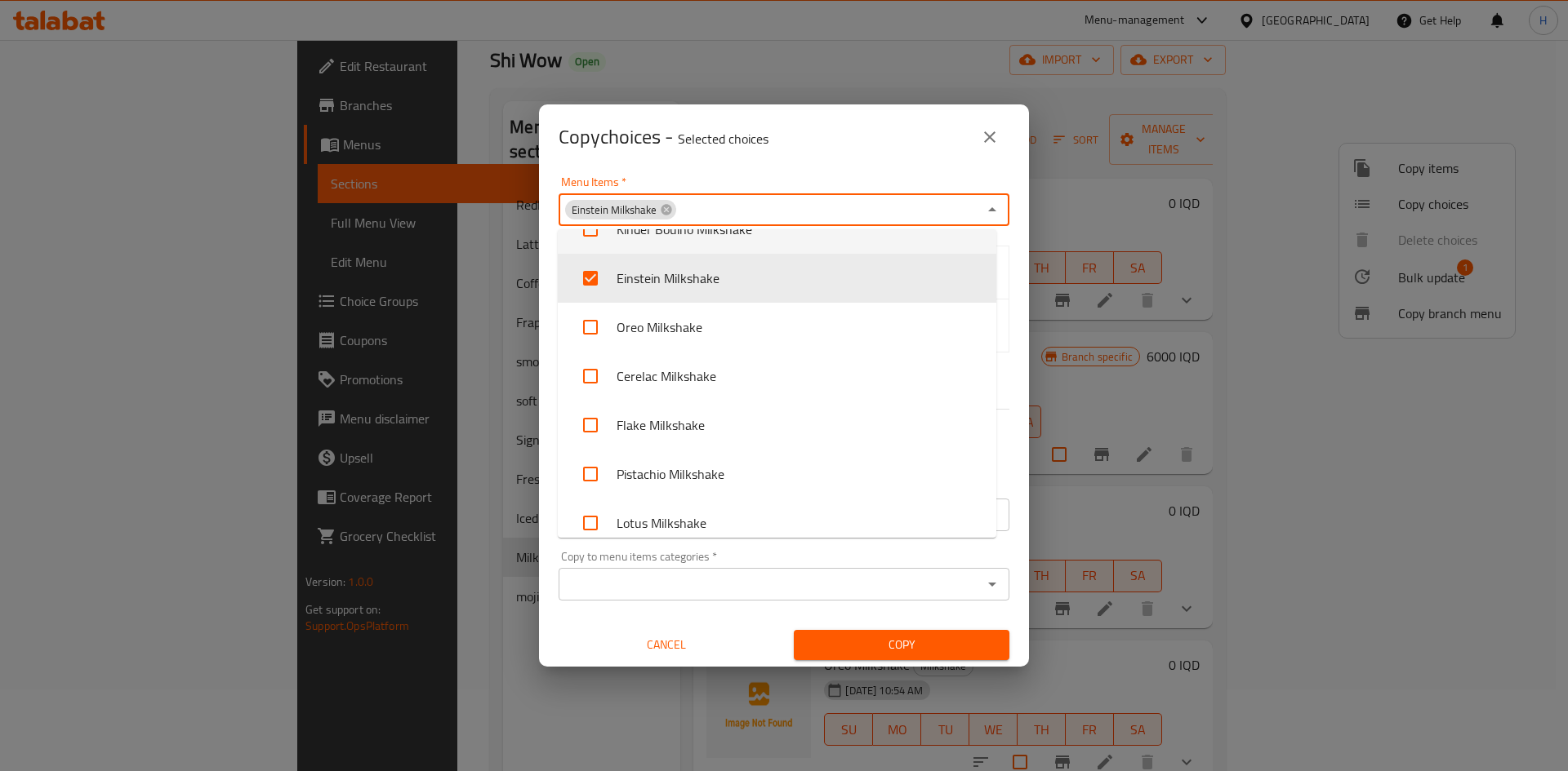
click at [872, 146] on div "Copy choices - Selected choices 0" at bounding box center [784, 137] width 451 height 39
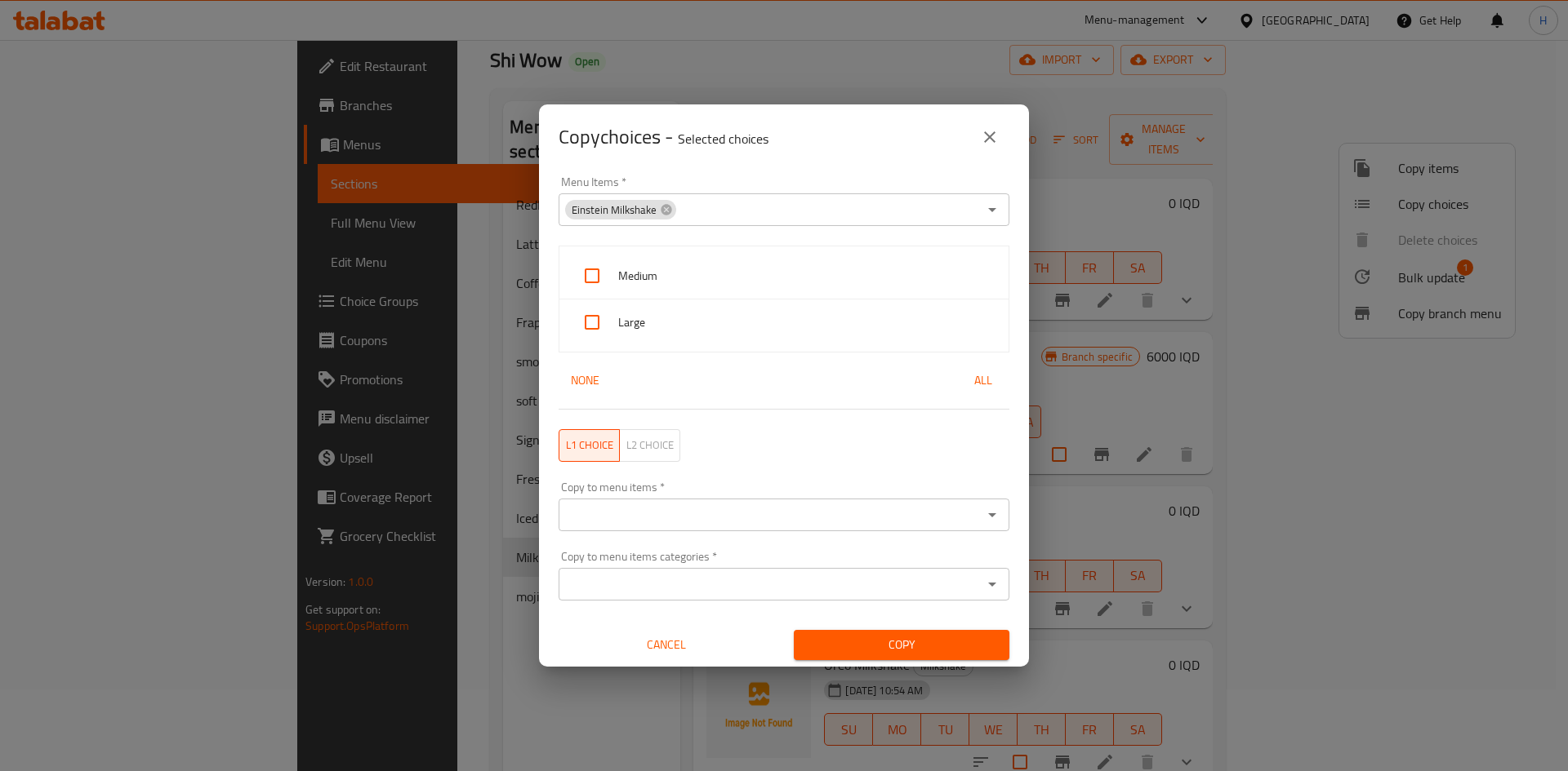
click at [677, 284] on span "Medium" at bounding box center [807, 276] width 378 height 21
checkbox input "true"
click at [654, 322] on span "Large" at bounding box center [807, 323] width 378 height 21
checkbox input "true"
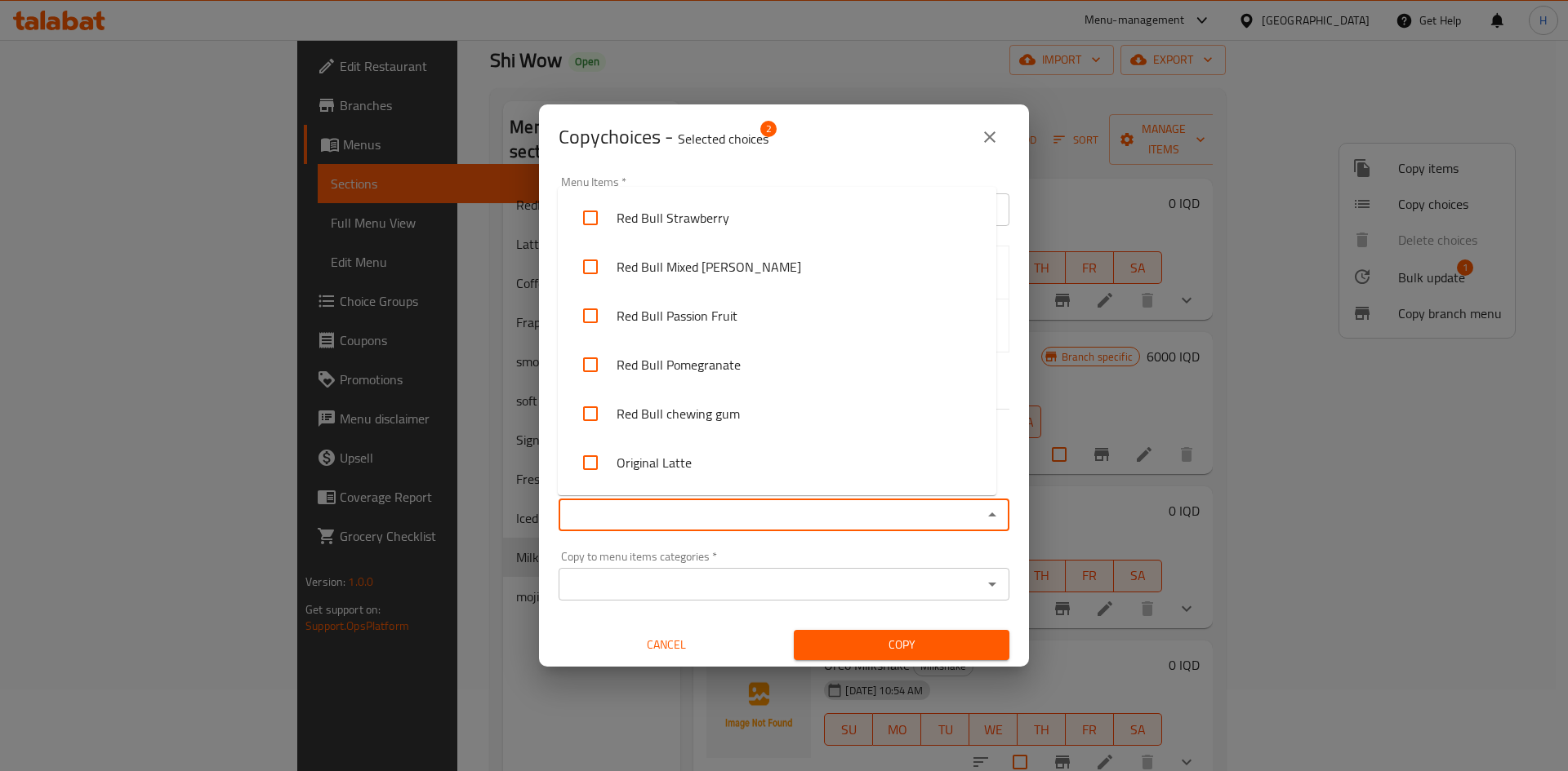
click at [764, 513] on input "Copy to menu items   *" at bounding box center [770, 515] width 414 height 23
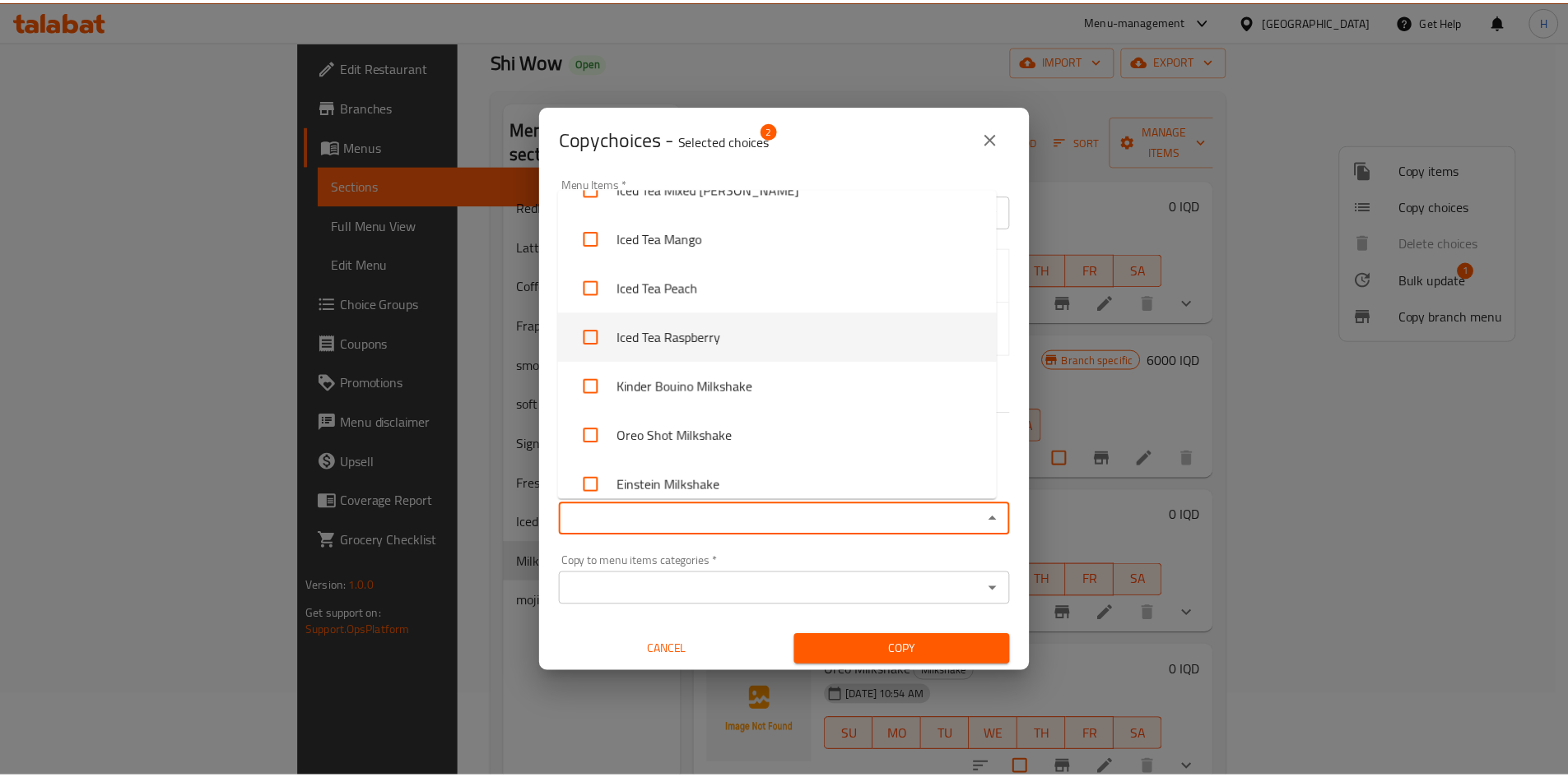
scroll to position [1973, 0]
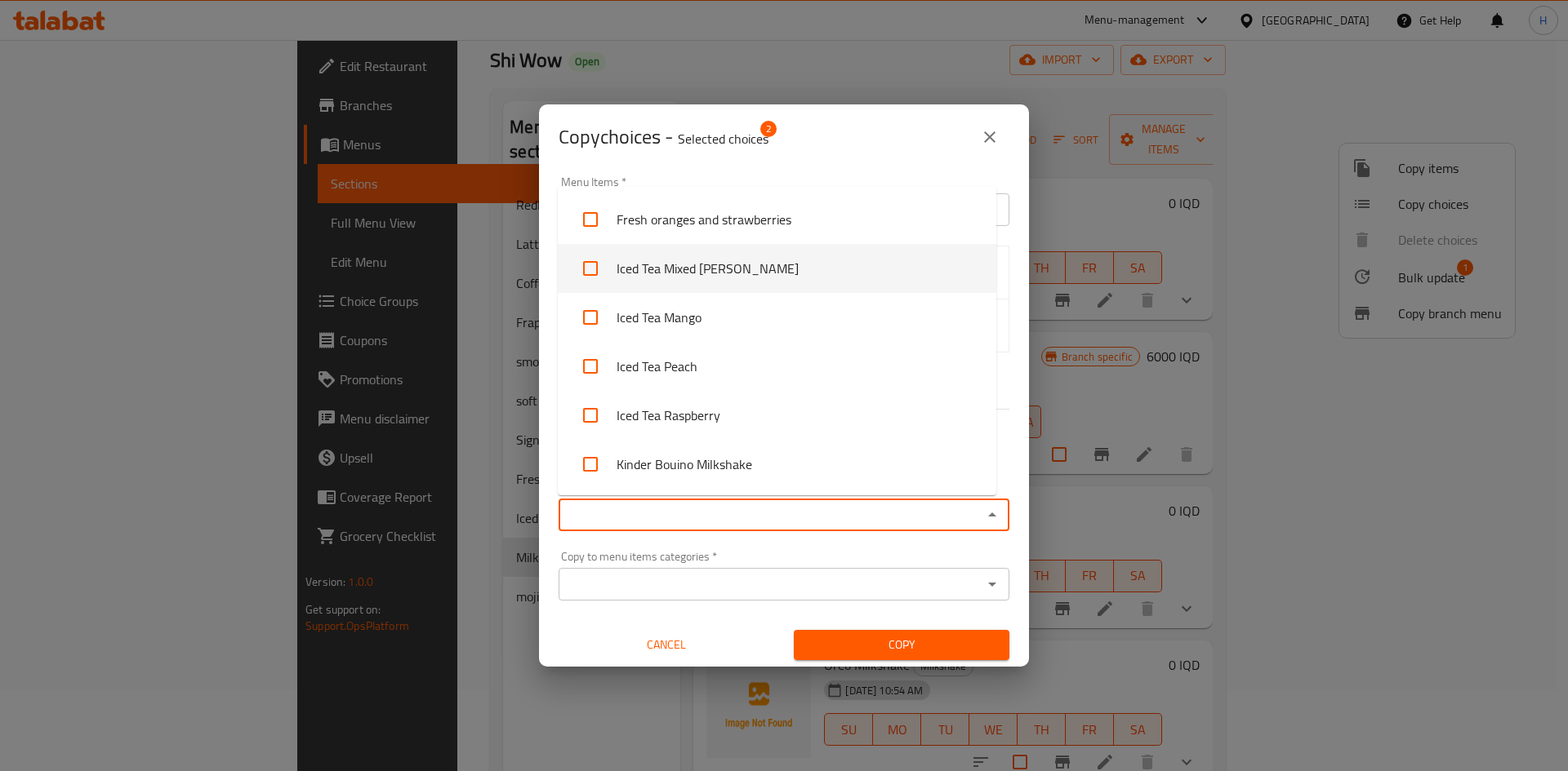
click at [682, 274] on li "Iced Tea Mixed Berry" at bounding box center [777, 269] width 439 height 49
checkbox input "true"
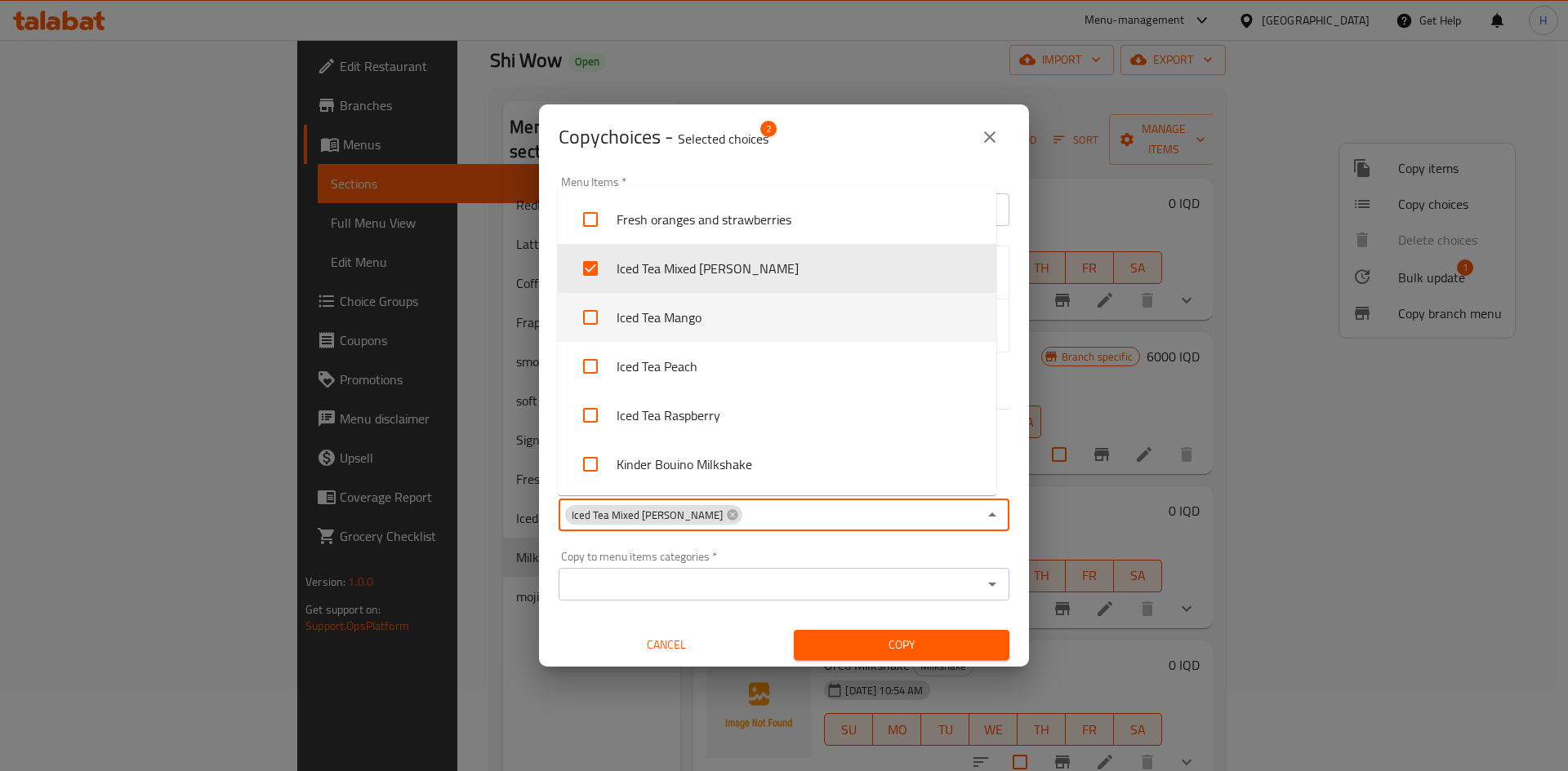
click at [670, 310] on li "Iced Tea Mango" at bounding box center [777, 317] width 439 height 49
checkbox input "true"
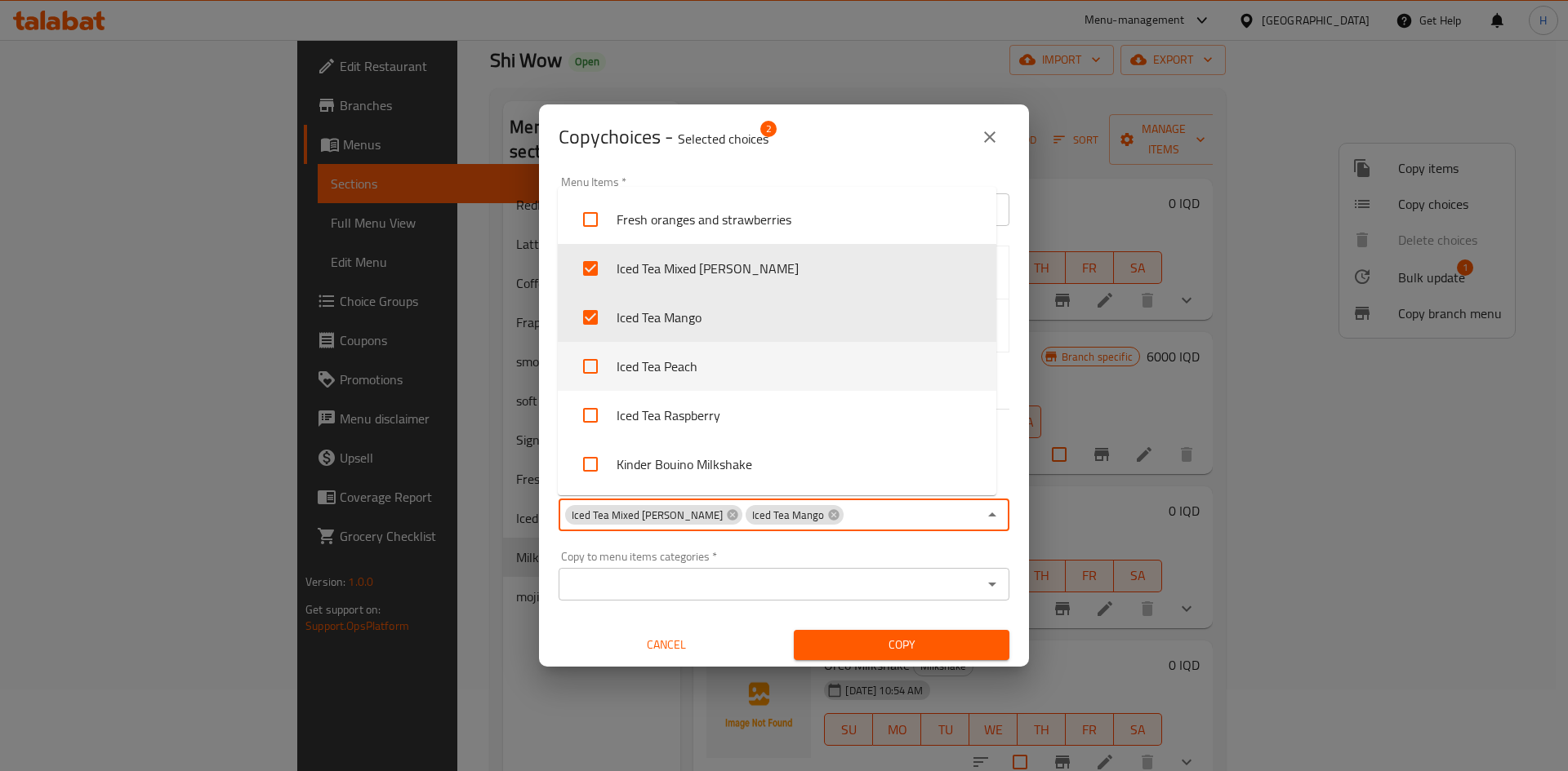
click at [681, 357] on li "Iced Tea Peach" at bounding box center [777, 366] width 439 height 49
checkbox input "true"
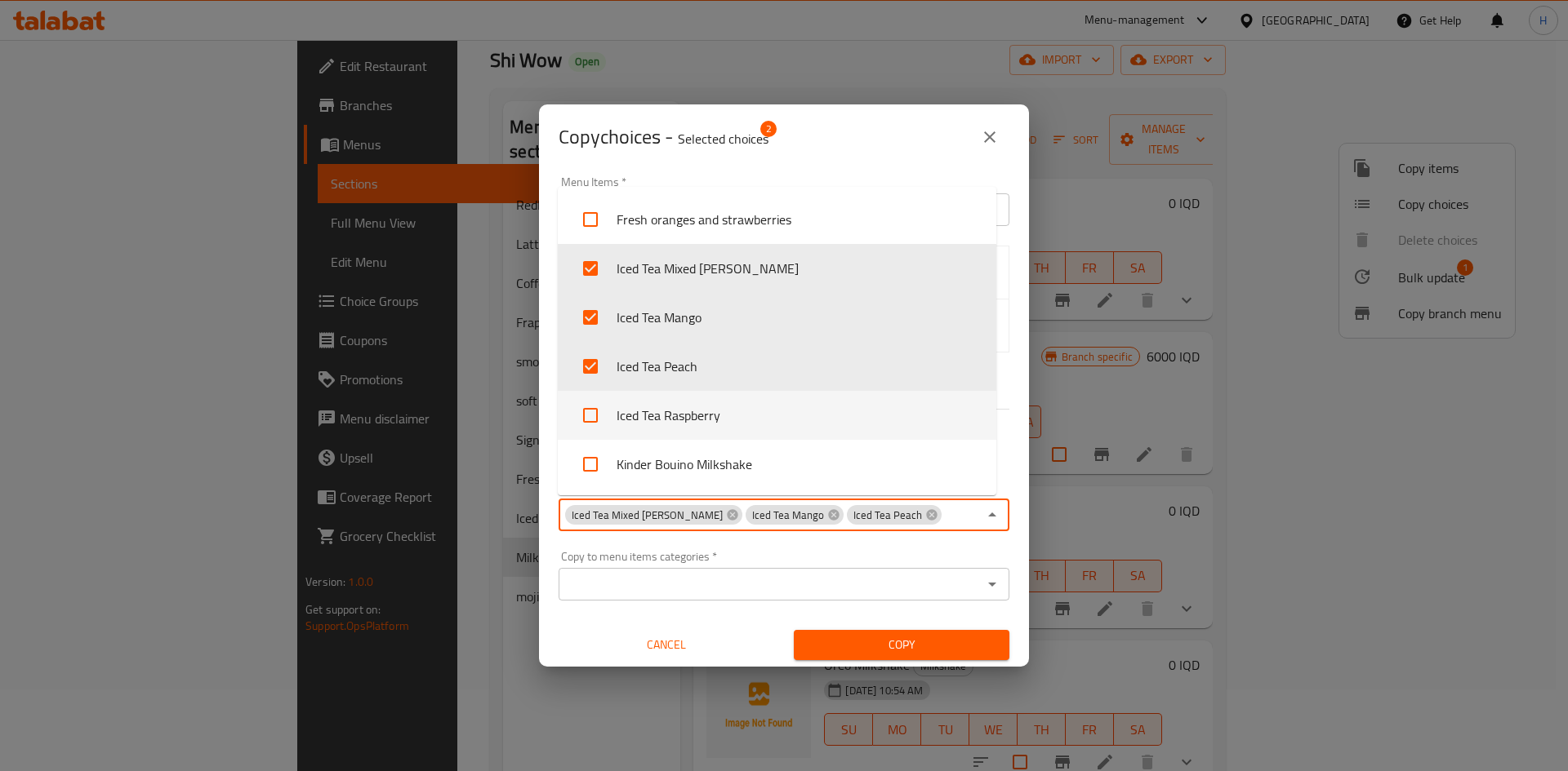
click at [684, 408] on li "Iced Tea Raspberry" at bounding box center [777, 415] width 439 height 49
checkbox input "true"
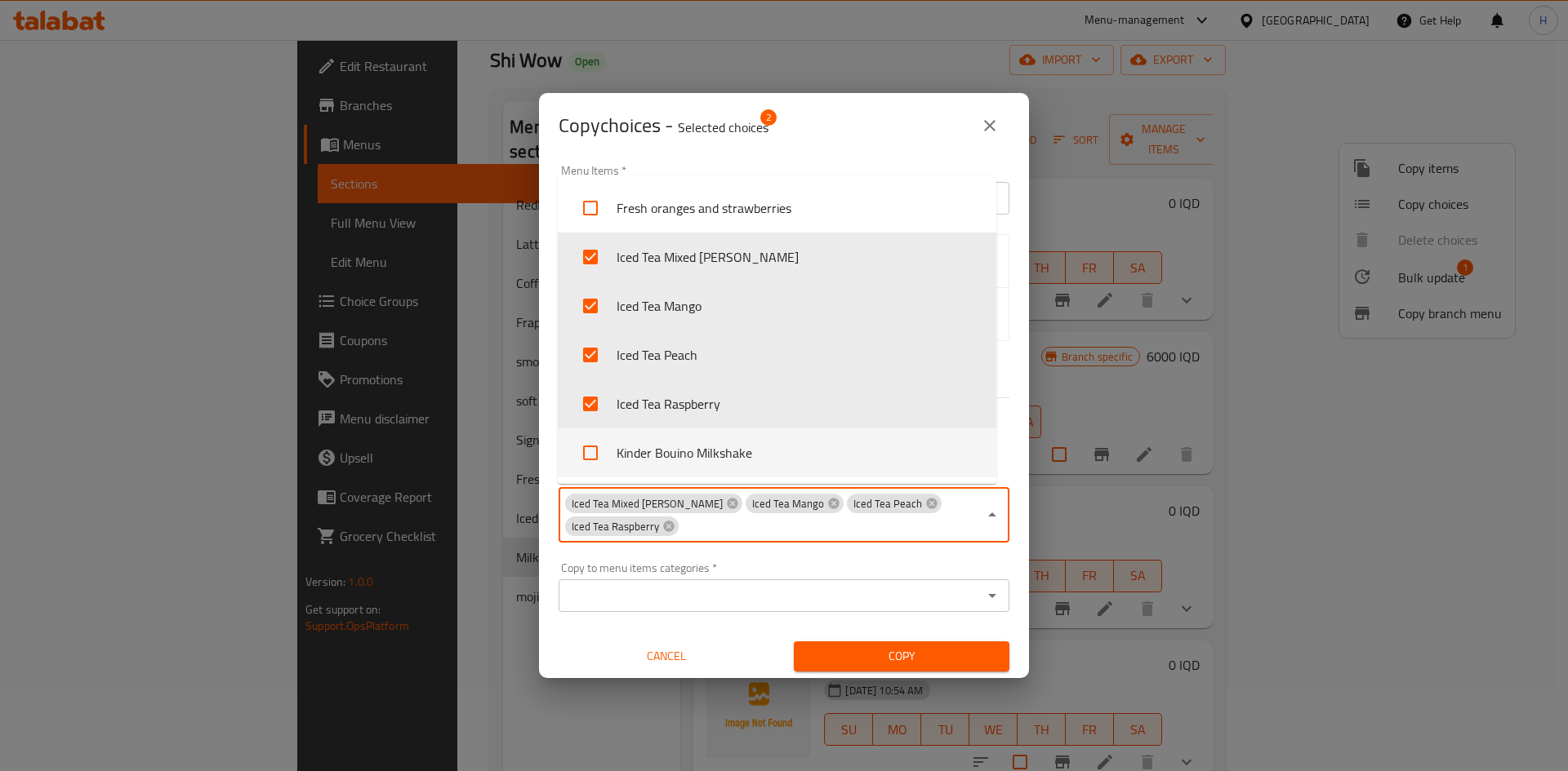
click at [930, 563] on div "Copy to menu items categories   * Copy to menu items categories *" at bounding box center [784, 587] width 451 height 50
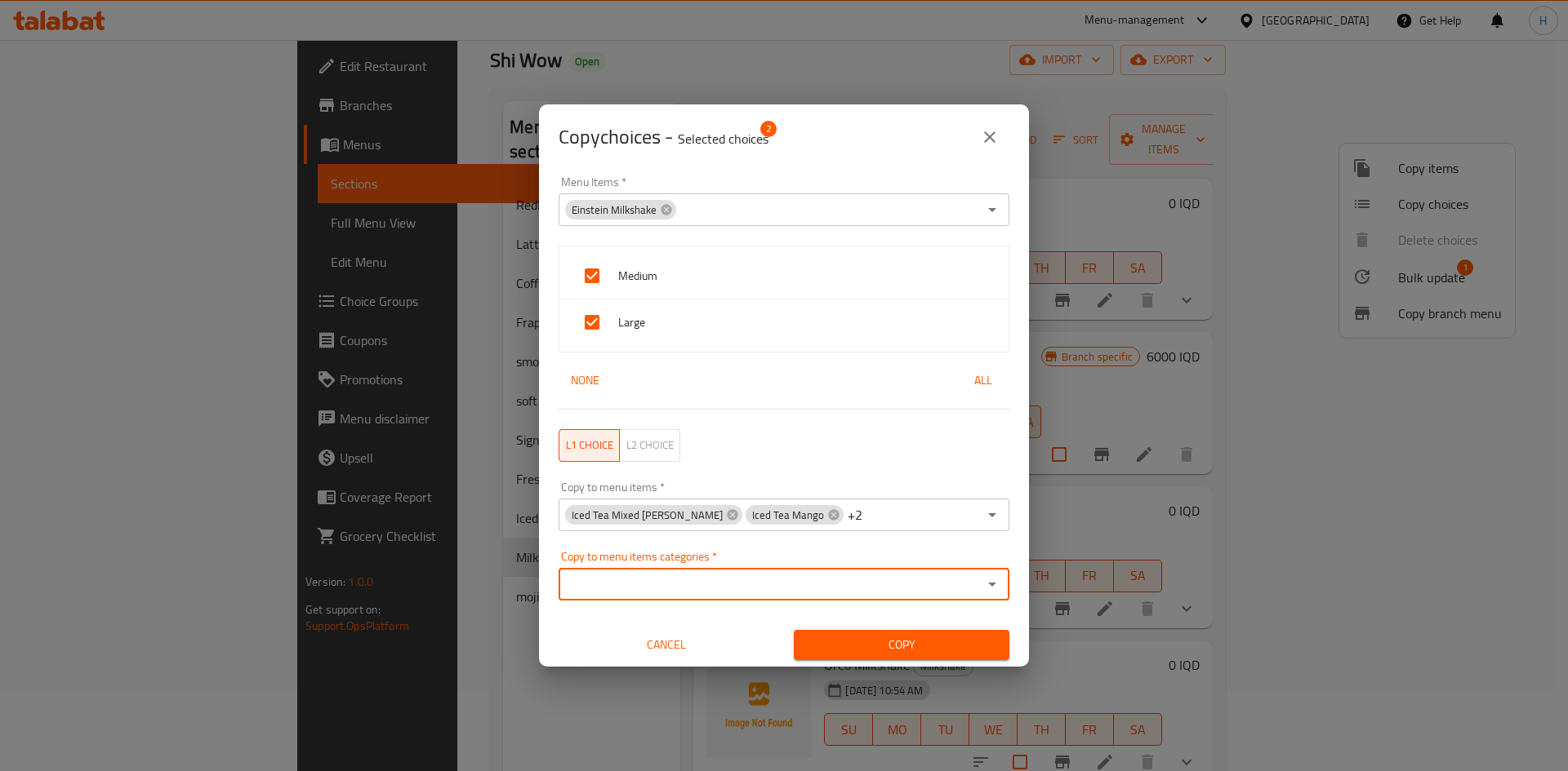
click at [891, 653] on span "Copy" at bounding box center [902, 645] width 190 height 21
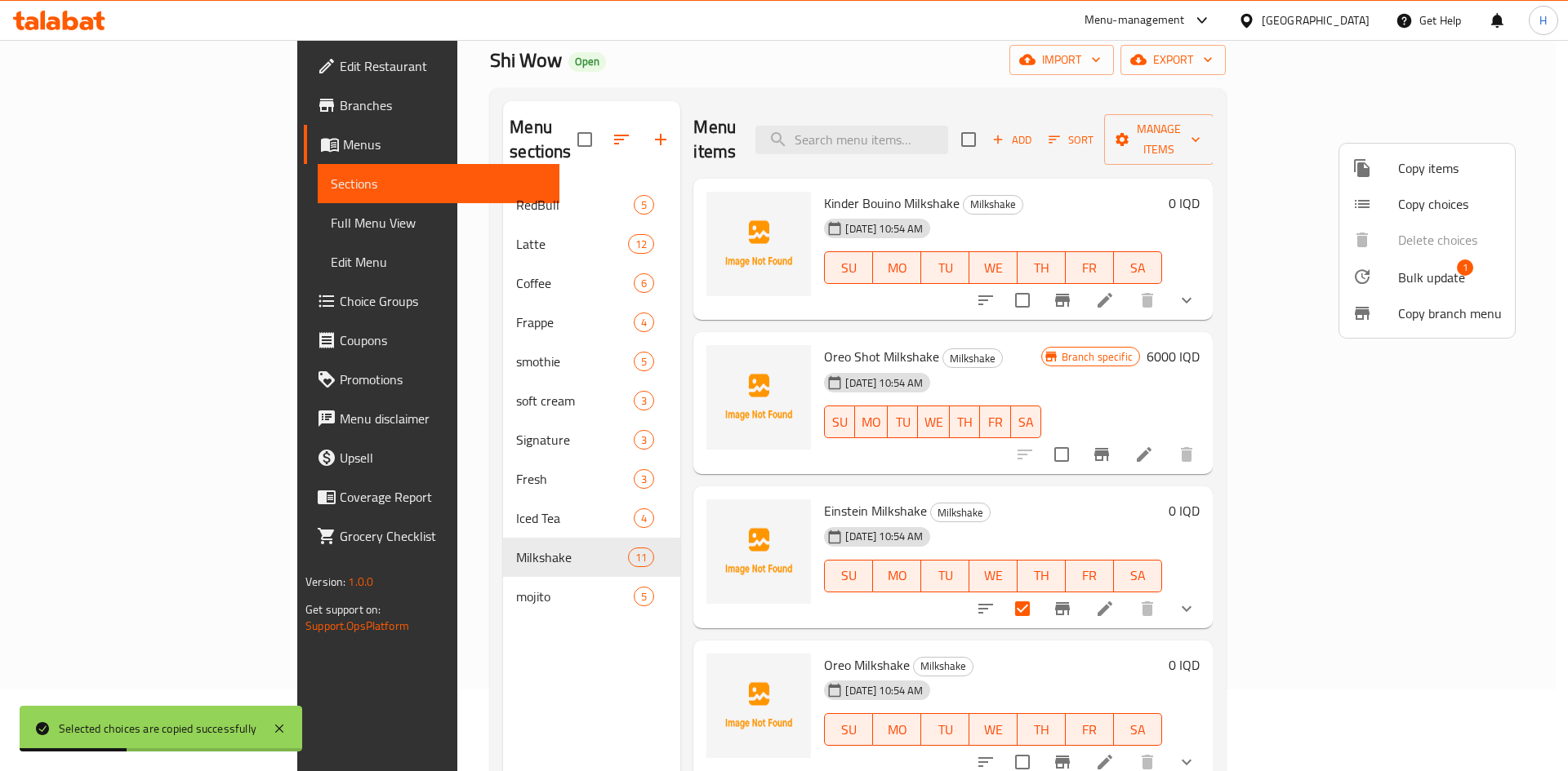
click at [394, 501] on div at bounding box center [784, 385] width 1568 height 771
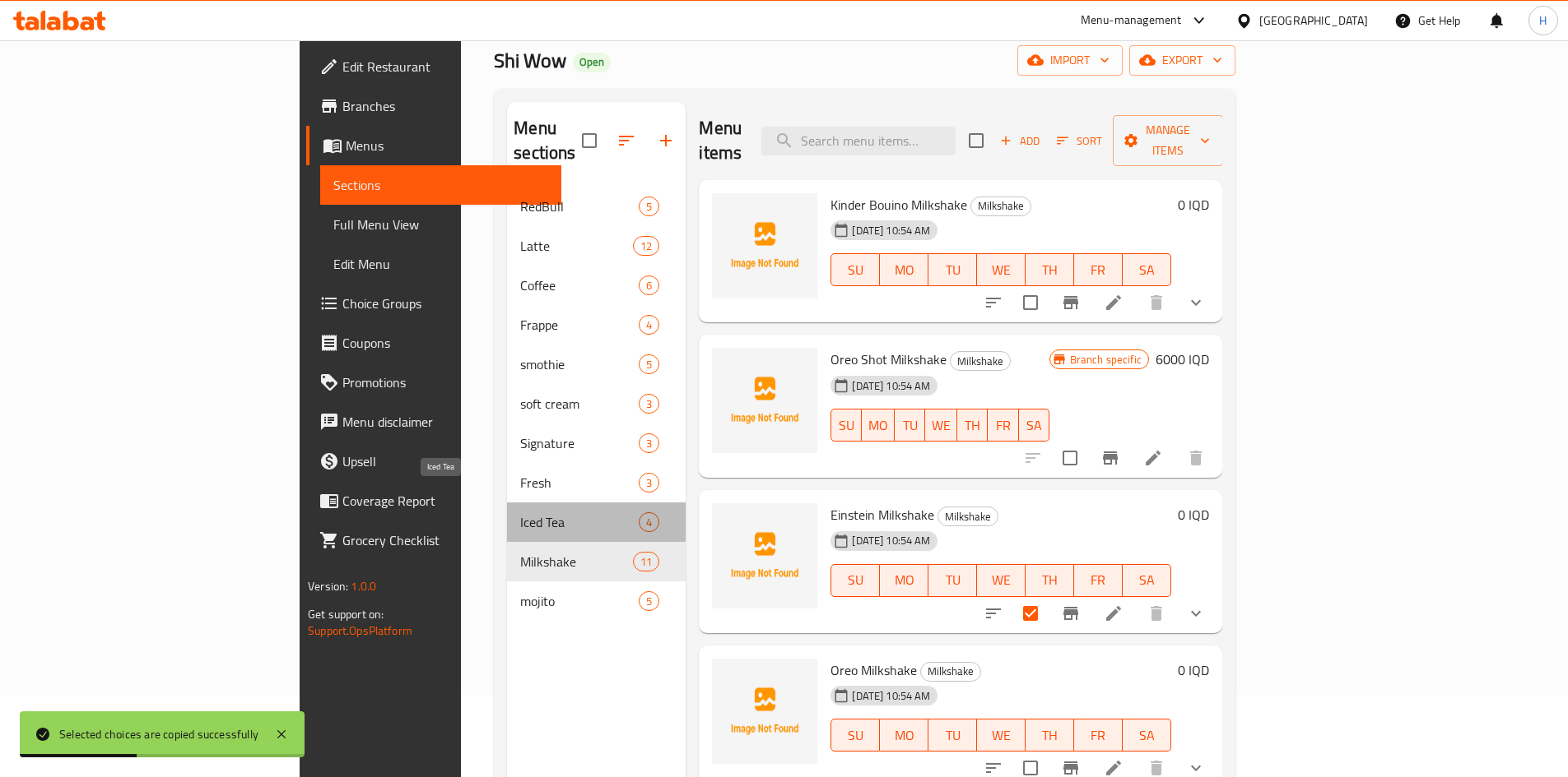
click at [520, 513] on span "Iced Tea" at bounding box center [579, 522] width 118 height 20
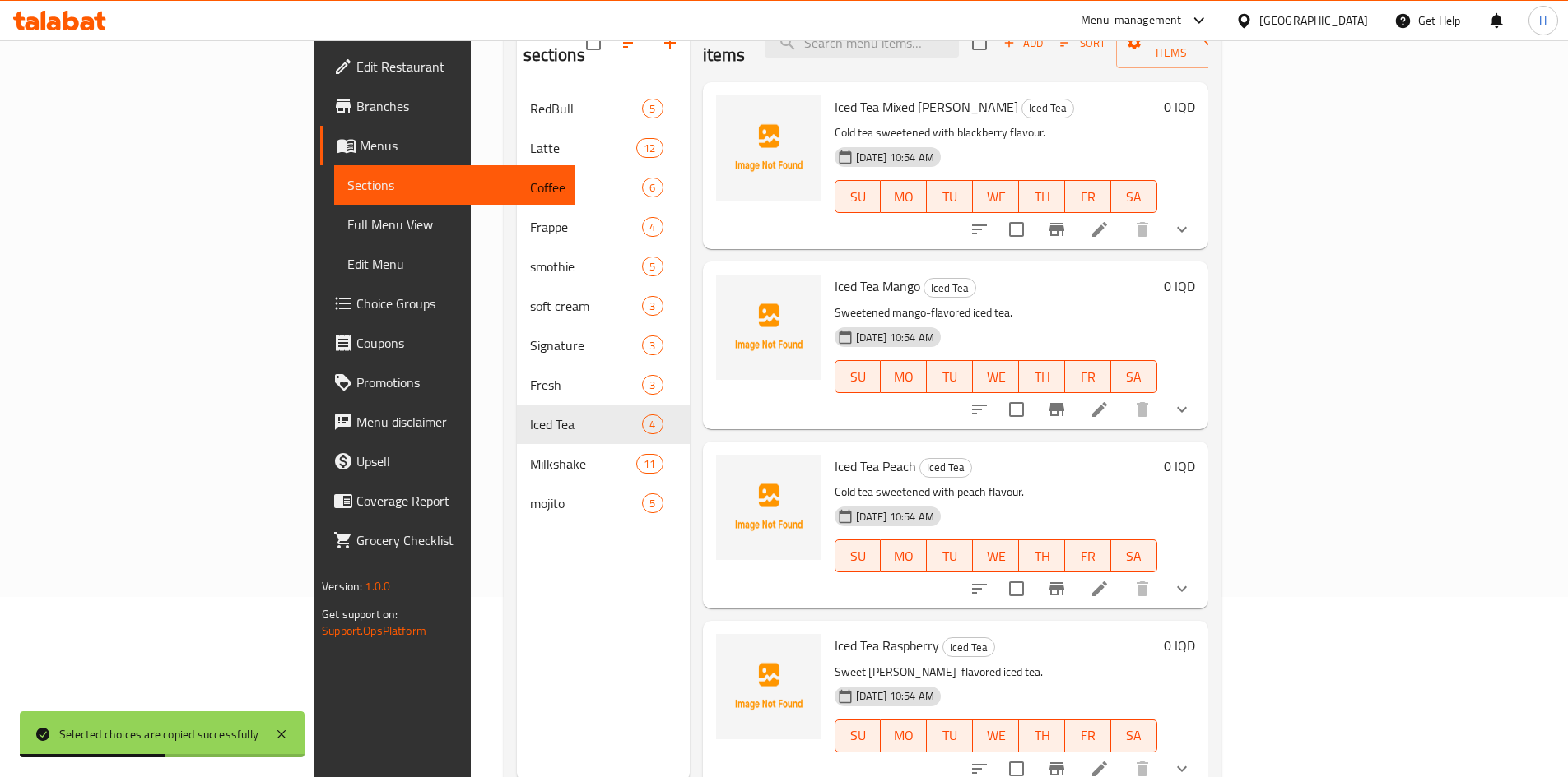
scroll to position [230, 0]
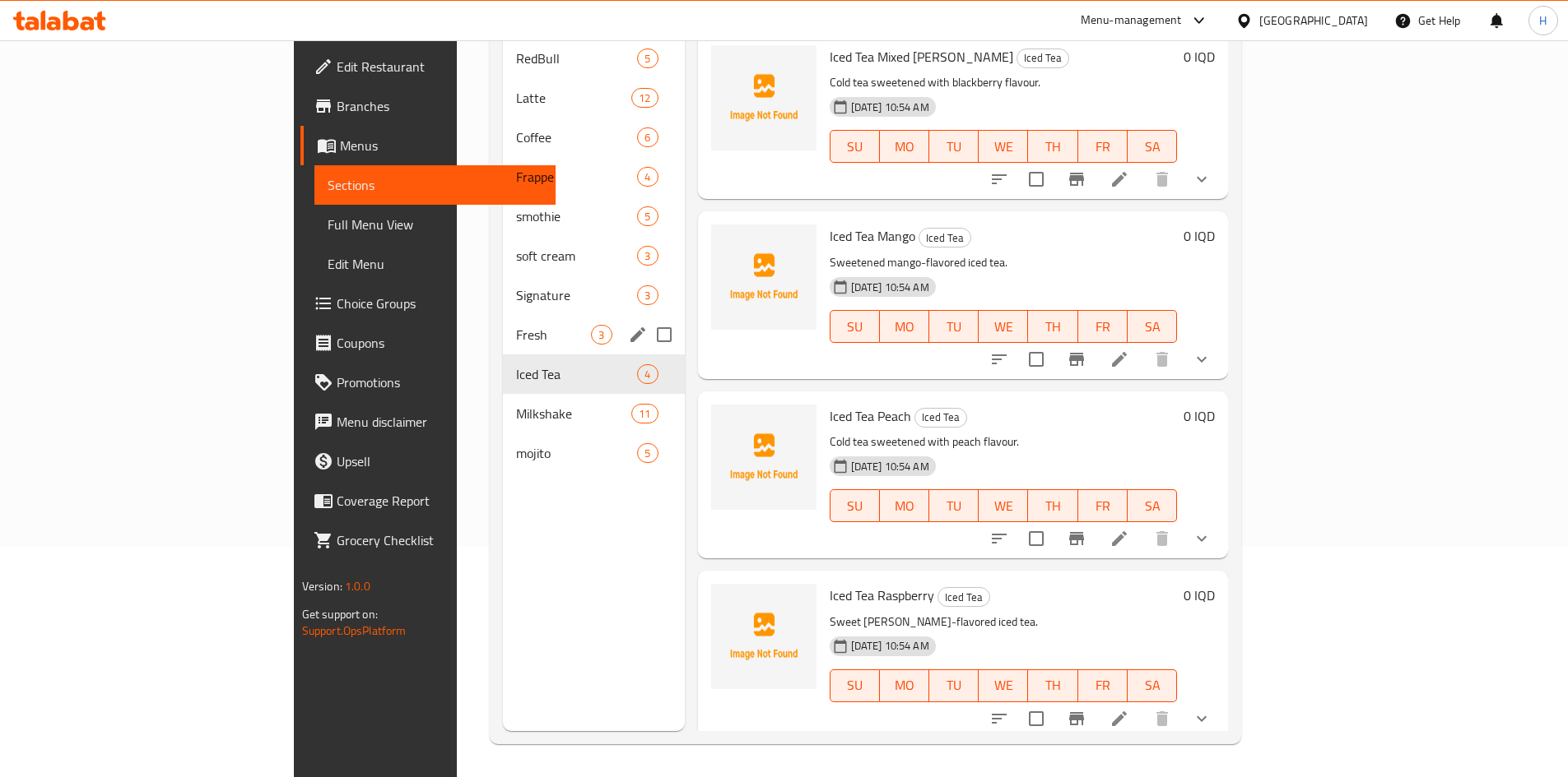
drag, startPoint x: 402, startPoint y: 313, endPoint x: 440, endPoint y: 310, distance: 38.1
click at [516, 325] on span "Fresh" at bounding box center [553, 334] width 75 height 20
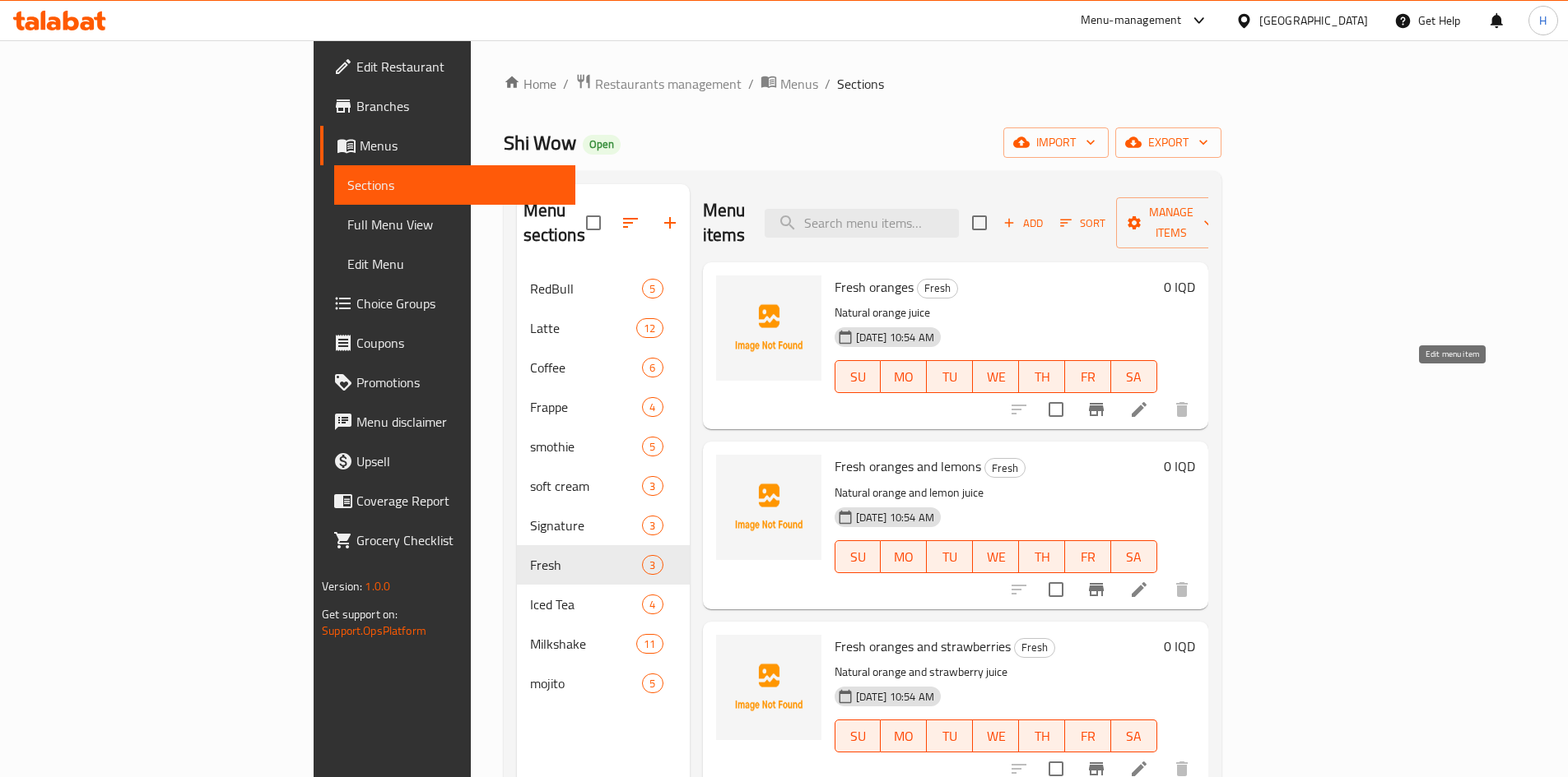
click at [1149, 399] on icon at bounding box center [1139, 409] width 20 height 20
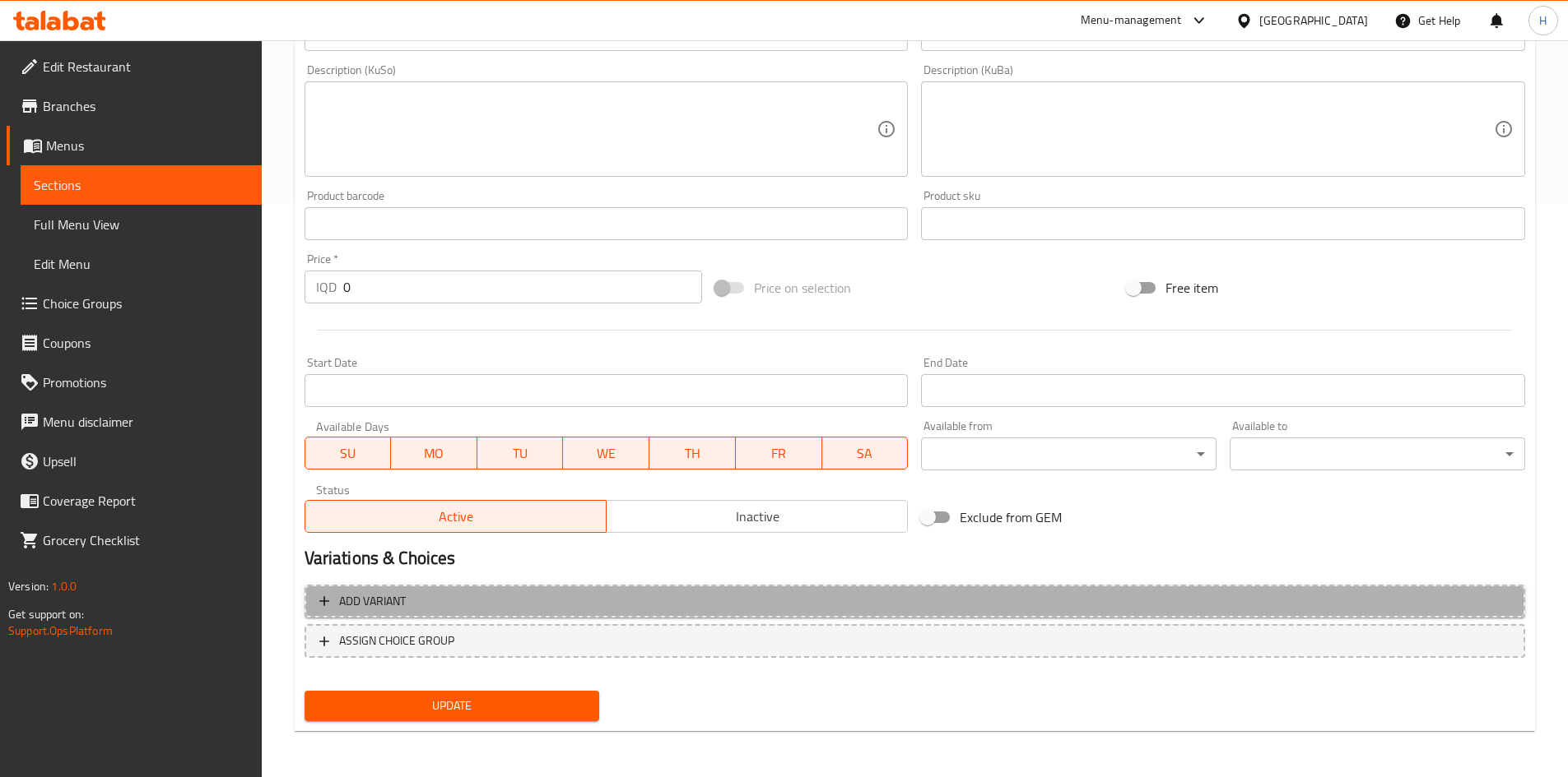
click at [386, 608] on span "Add variant" at bounding box center [372, 602] width 66 height 21
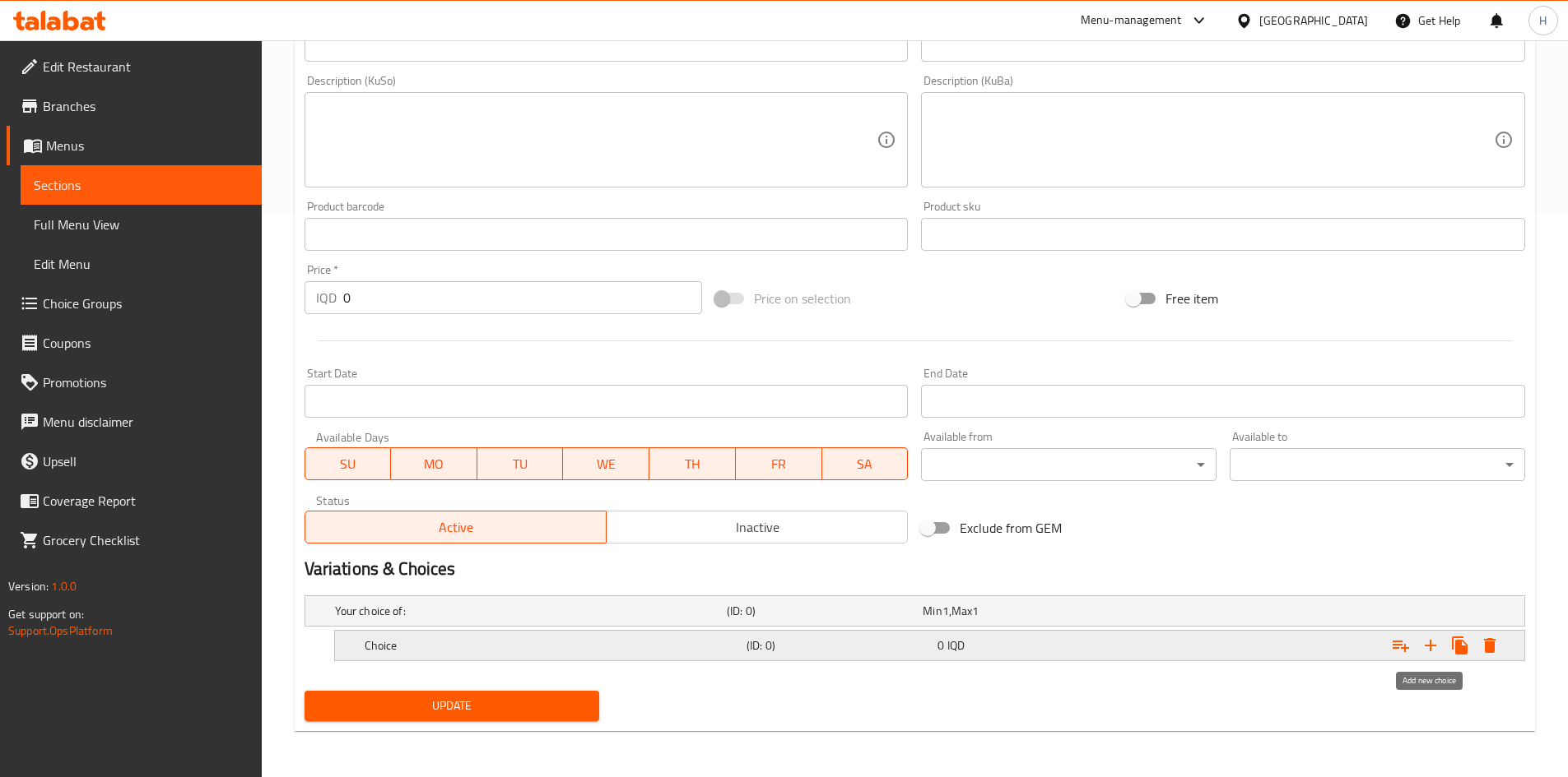
click at [1434, 644] on icon "Expand" at bounding box center [1430, 645] width 20 height 20
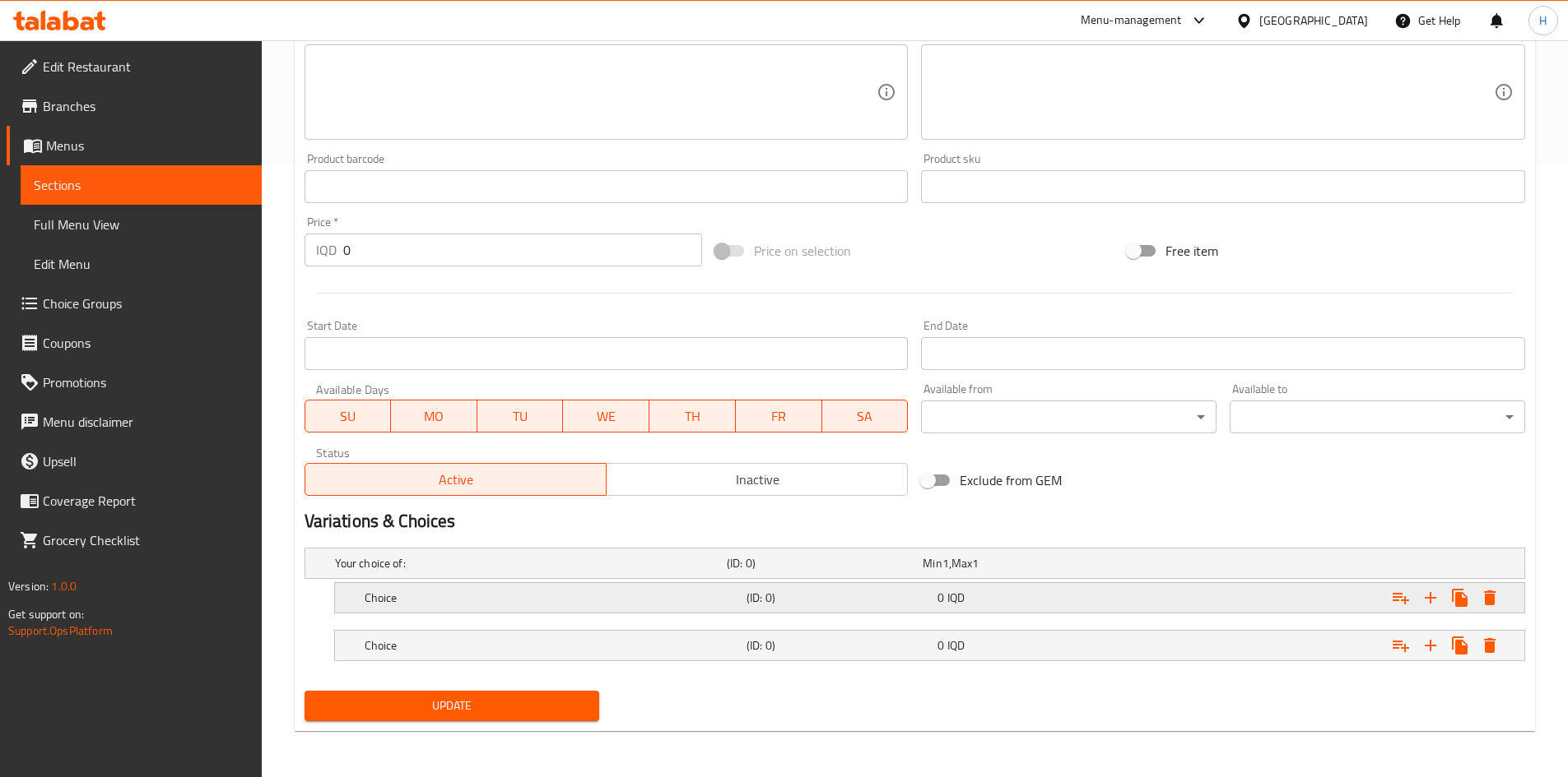
click at [457, 594] on h5 "Choice" at bounding box center [552, 597] width 375 height 16
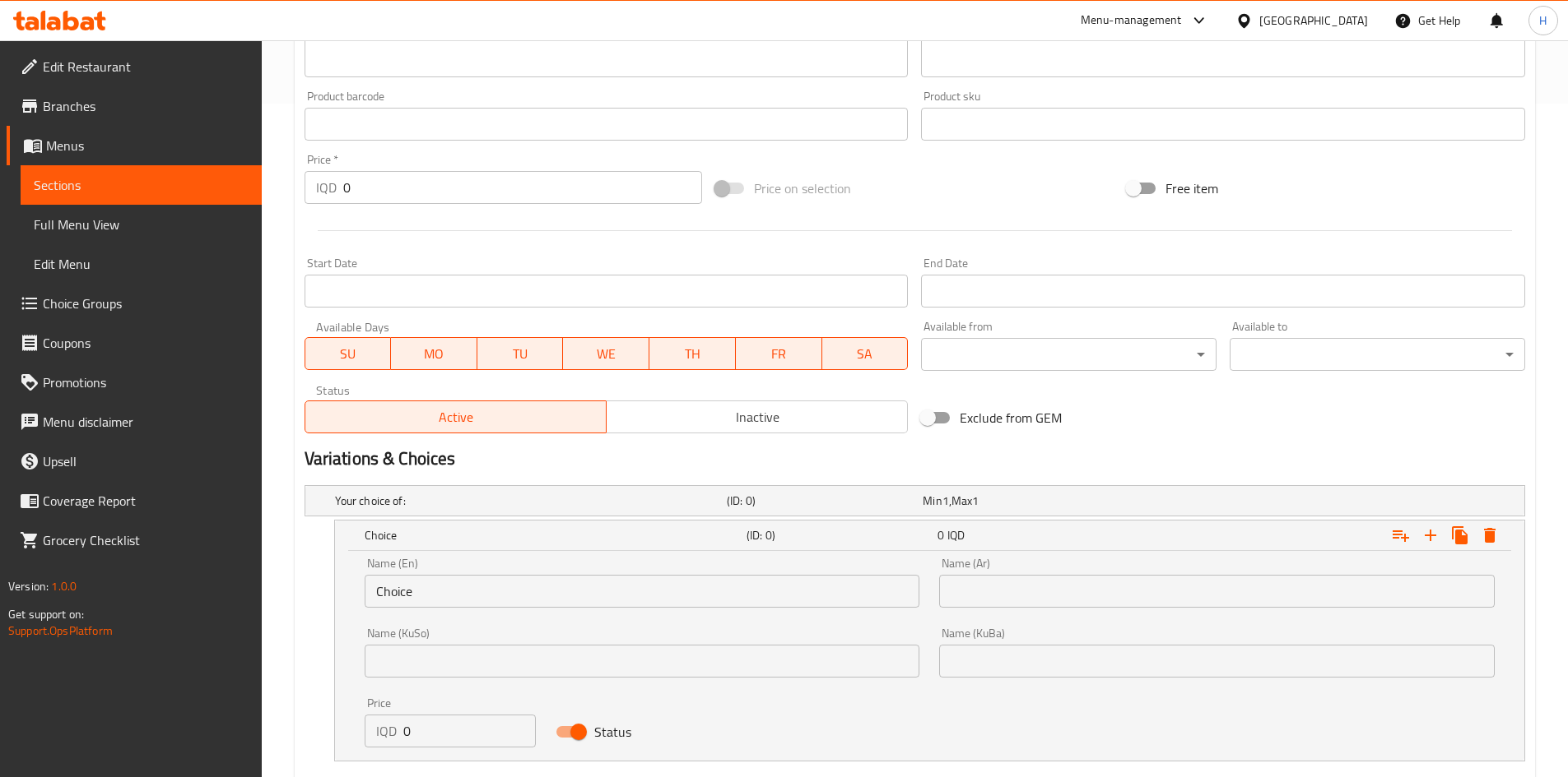
scroll to position [775, 0]
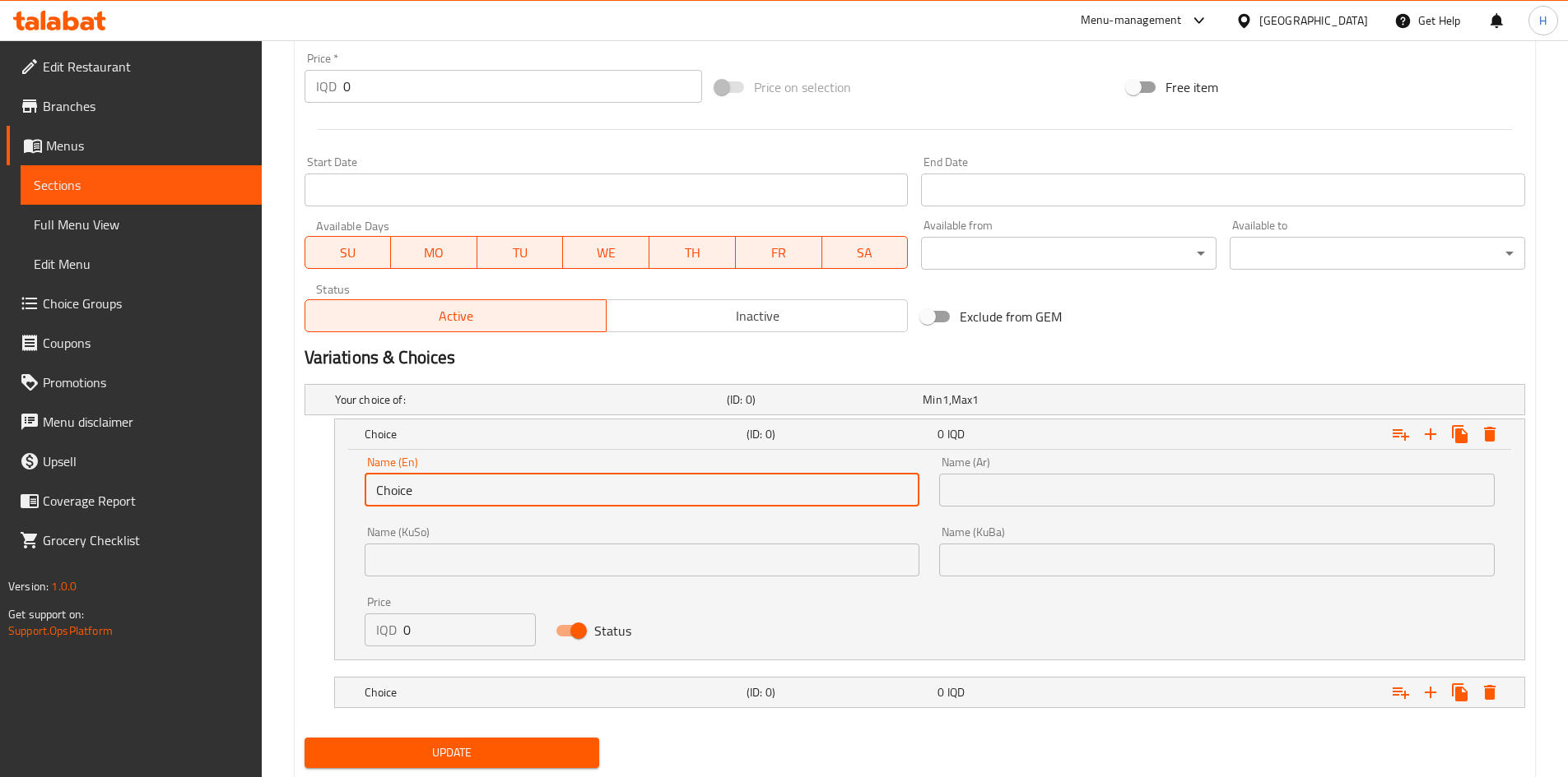
click at [398, 488] on input "Choice" at bounding box center [642, 490] width 556 height 33
click at [398, 488] on input "text" at bounding box center [642, 490] width 556 height 33
type input "Medium"
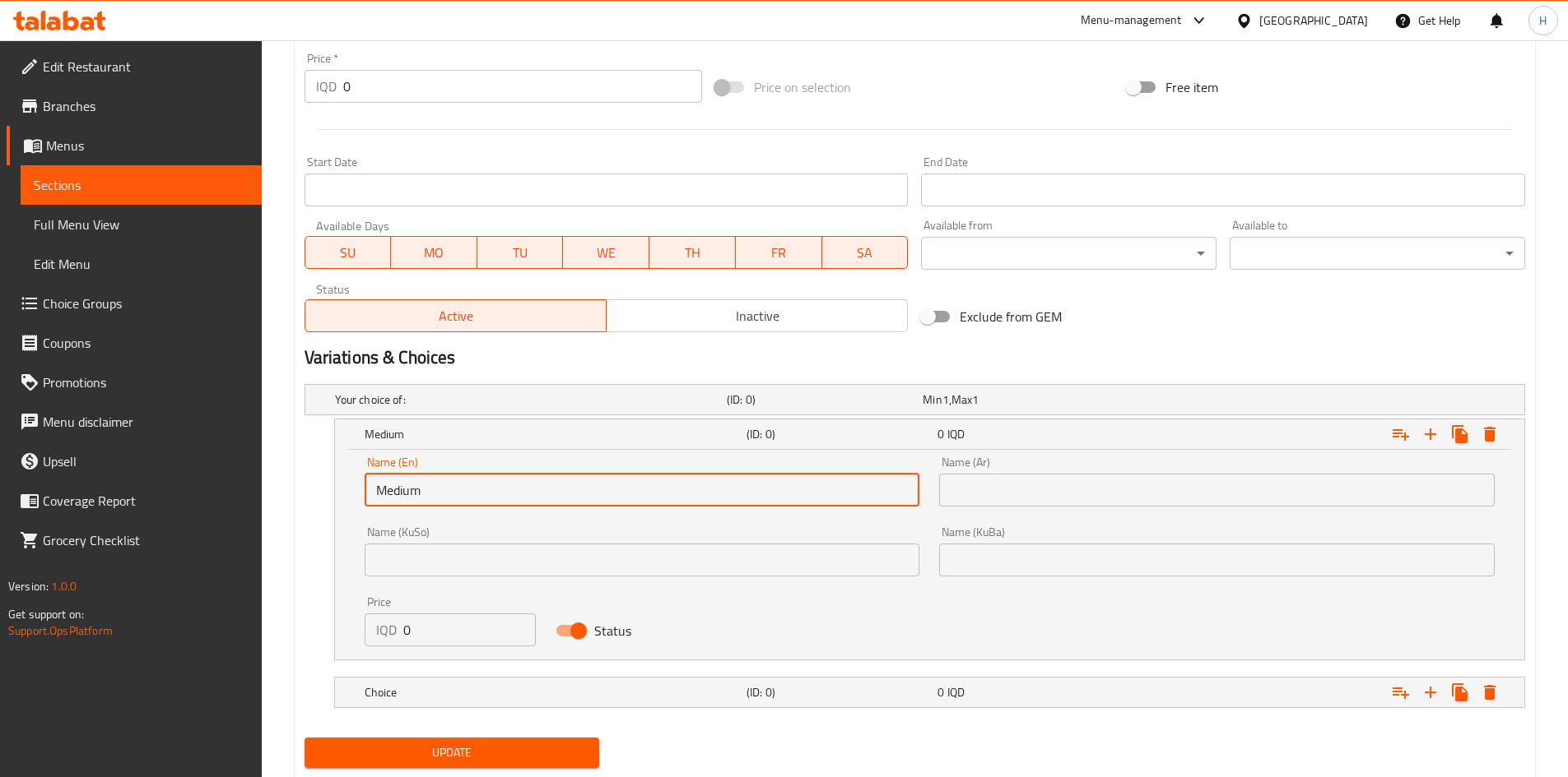
click at [1043, 463] on div "Name (Ar) Name (Ar)" at bounding box center [1217, 481] width 556 height 50
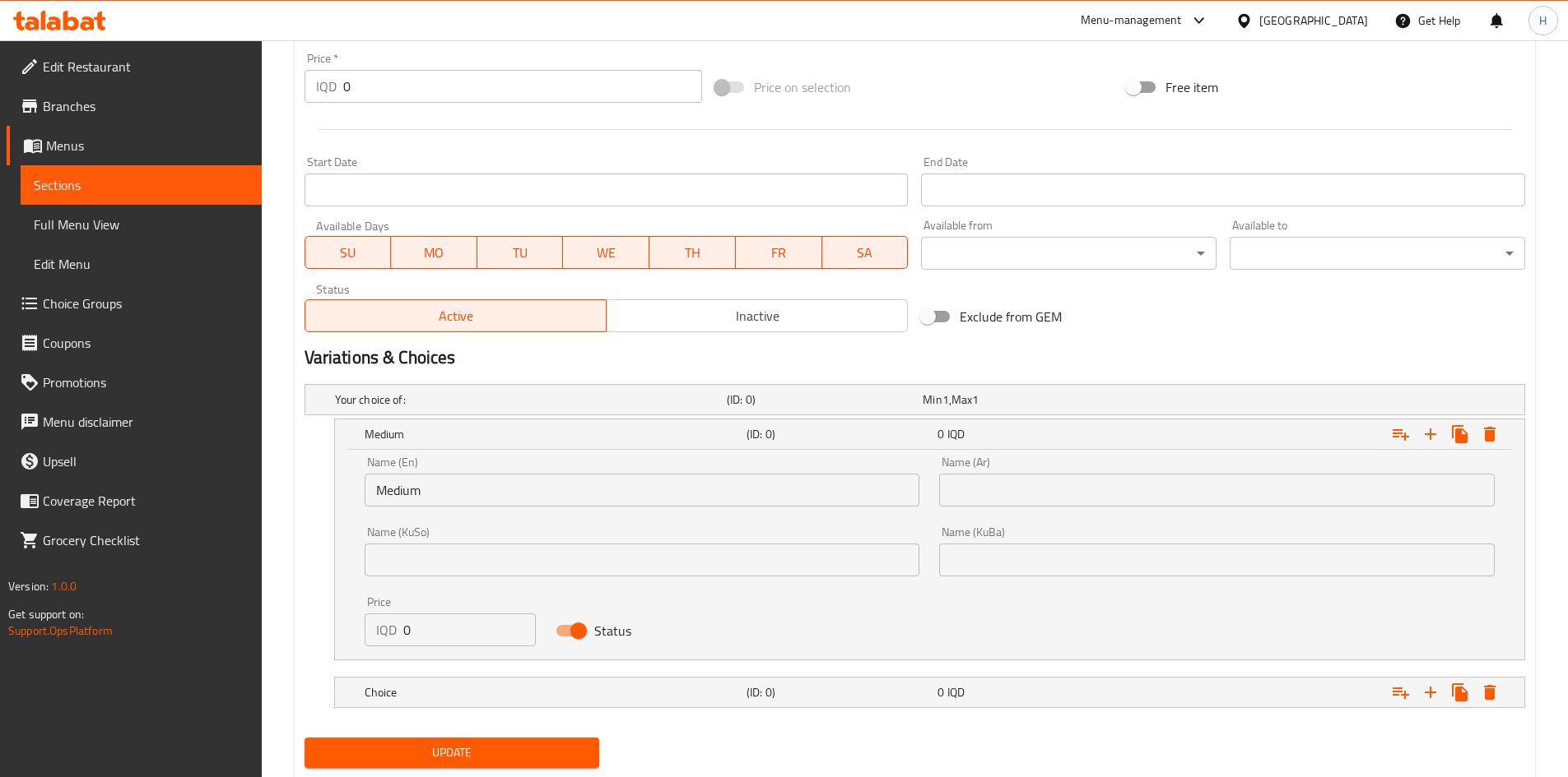
click at [1046, 485] on input "text" at bounding box center [1217, 490] width 556 height 33
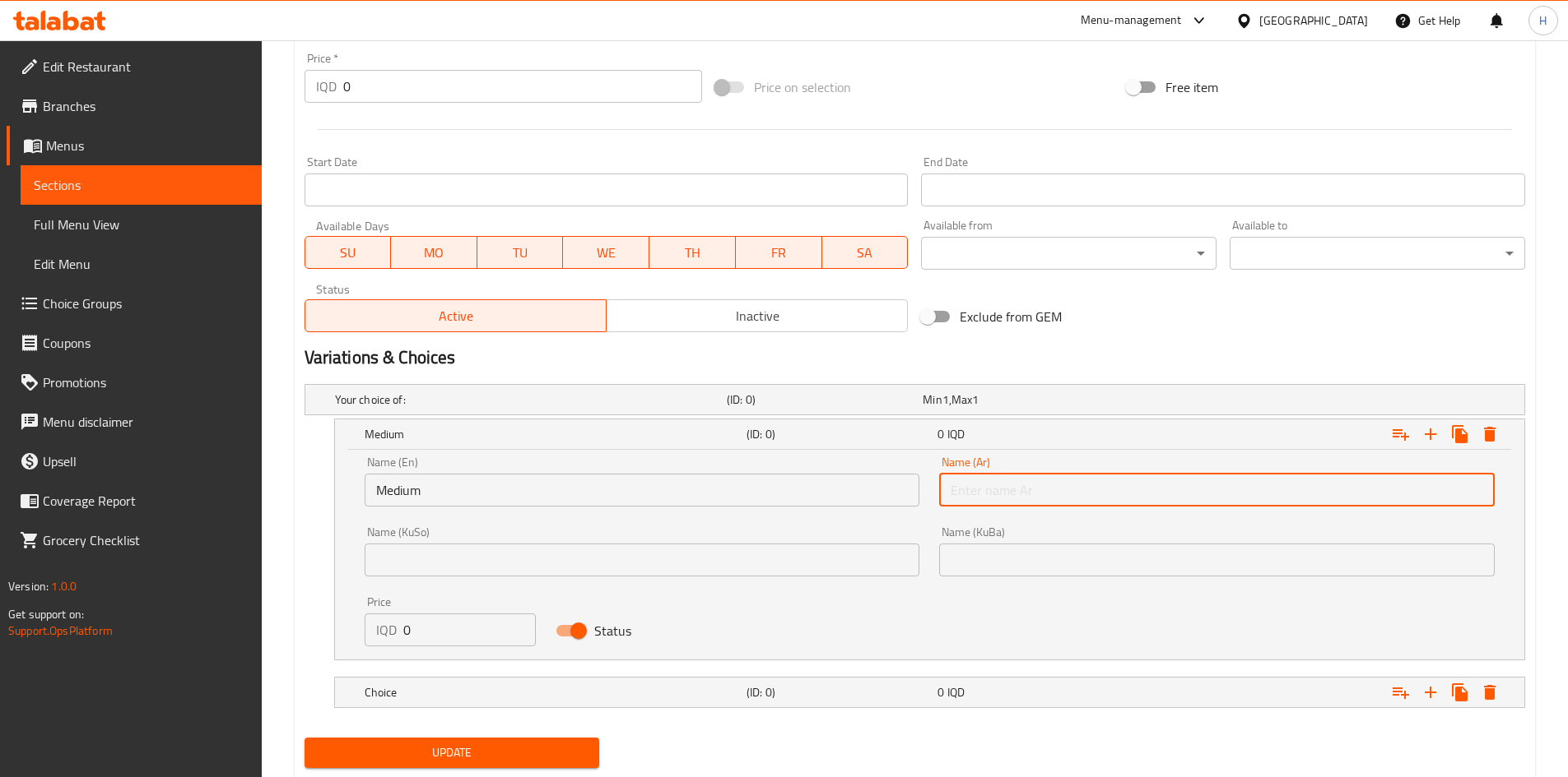
type input "وسط"
click at [462, 695] on h5 "Choice" at bounding box center [552, 692] width 375 height 16
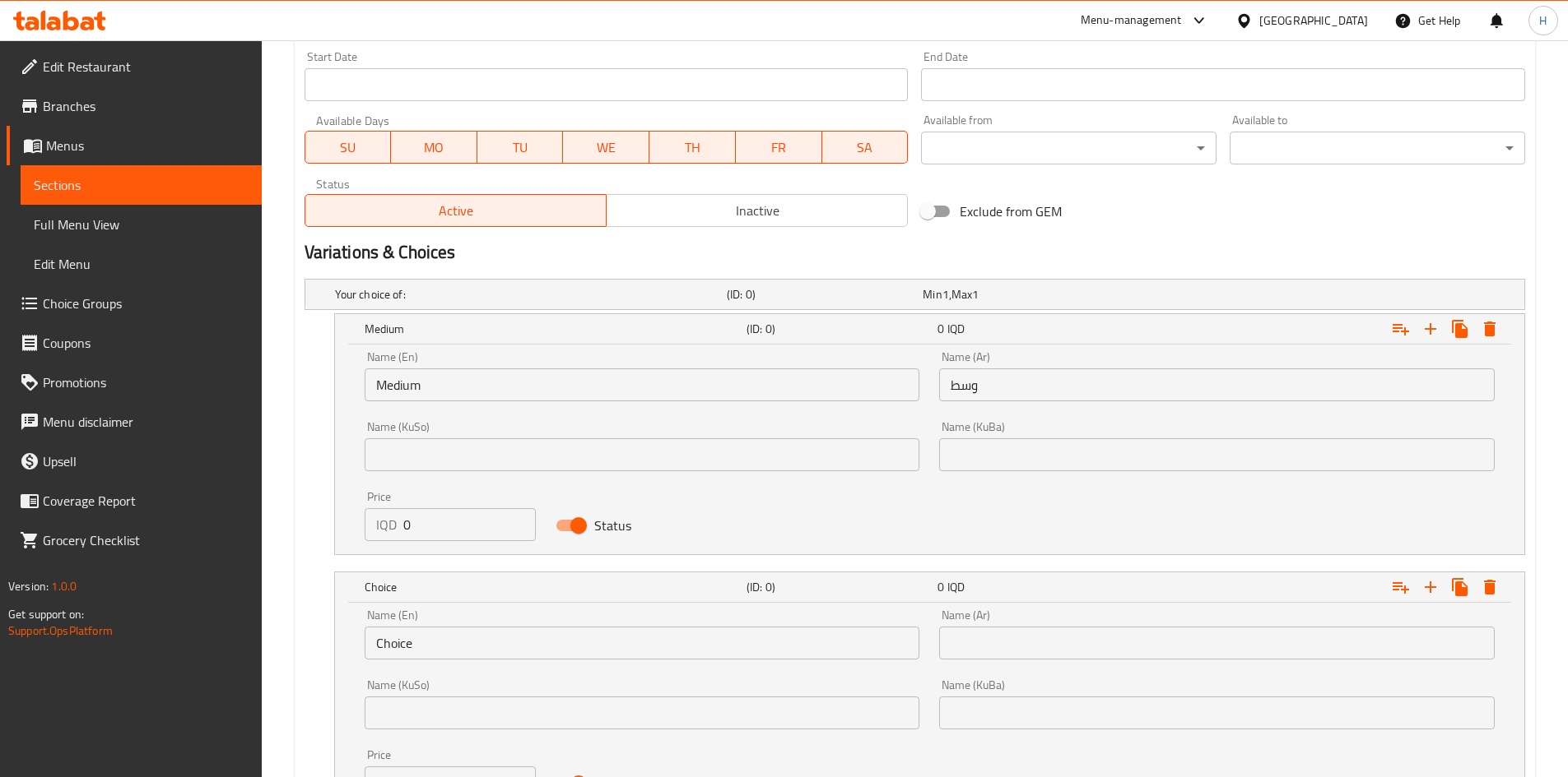
scroll to position [998, 0]
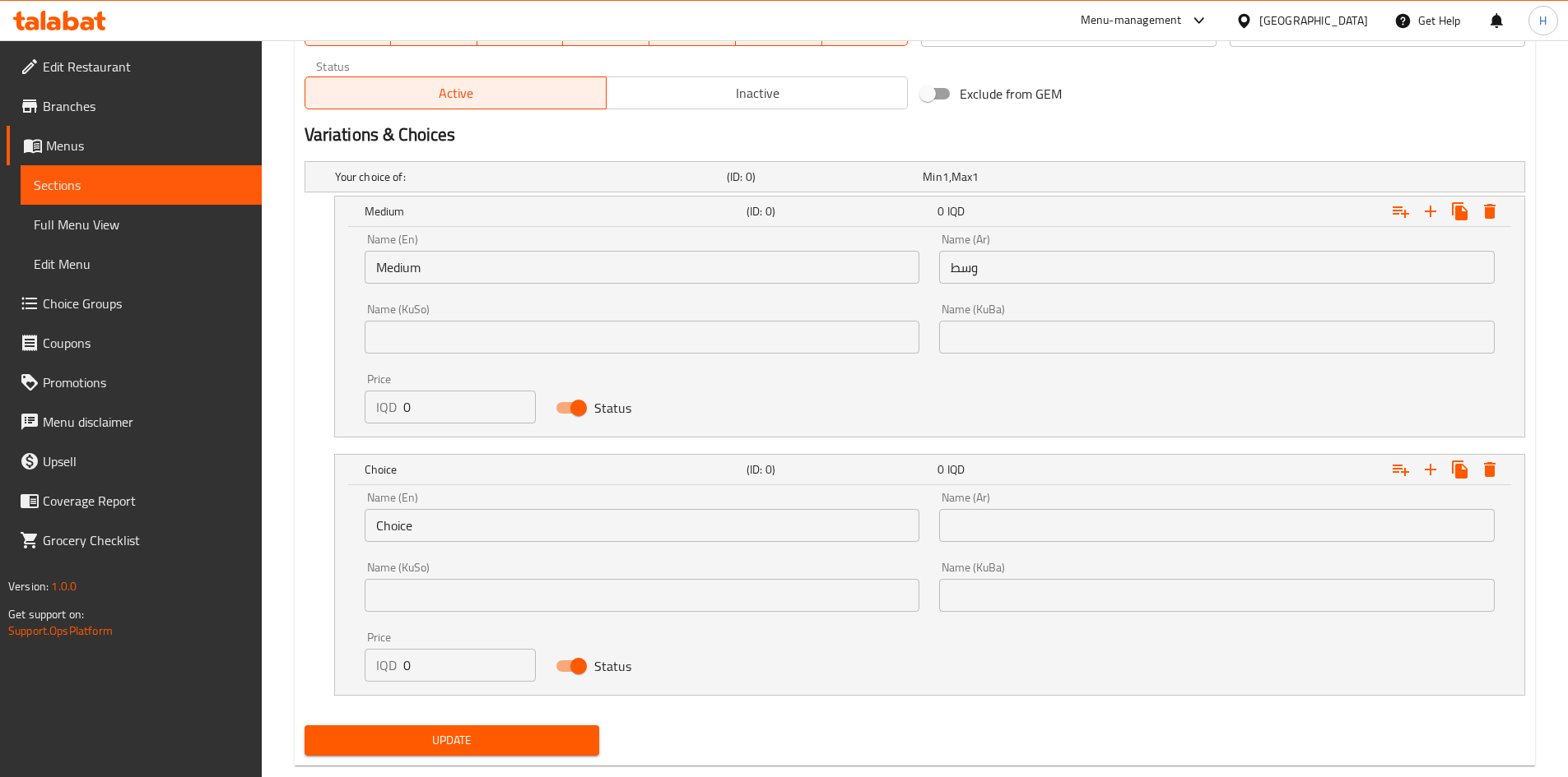
click at [446, 528] on input "Choice" at bounding box center [642, 525] width 556 height 33
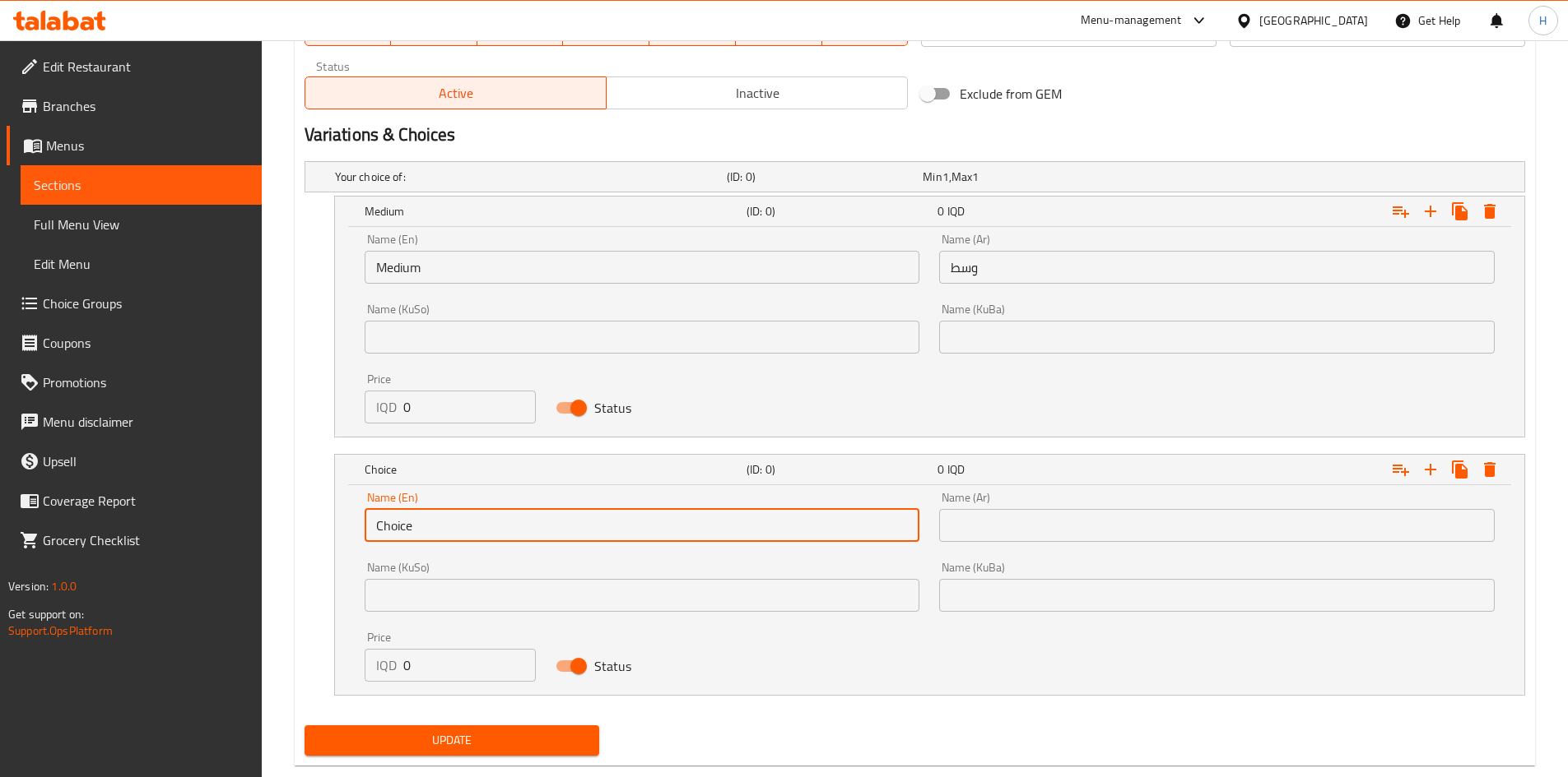
click at [446, 528] on input "Choice" at bounding box center [642, 525] width 556 height 33
click at [446, 528] on input "text" at bounding box center [642, 525] width 556 height 33
type input "Large"
click at [994, 527] on input "text" at bounding box center [1217, 525] width 556 height 33
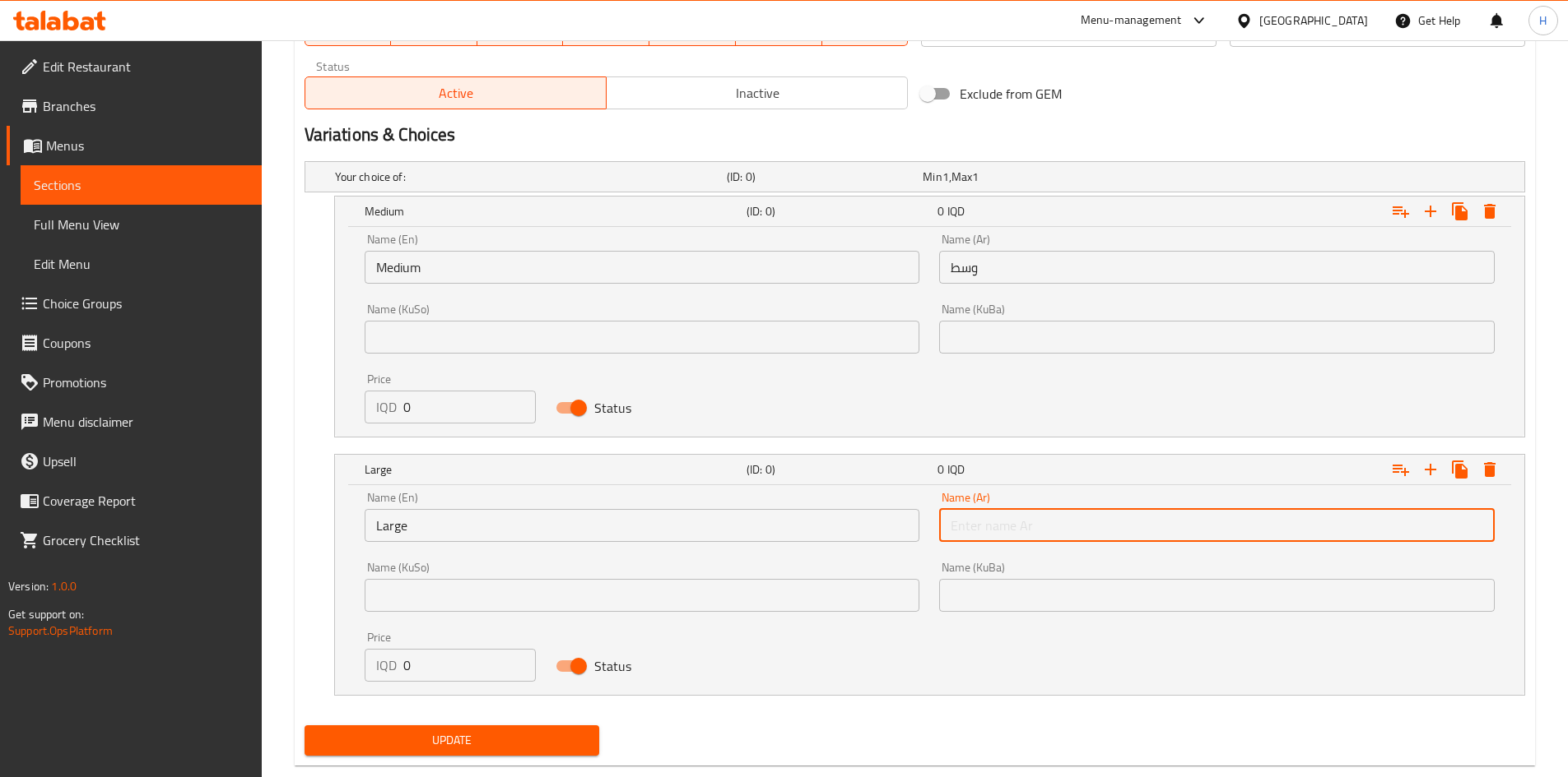
type input "كبير"
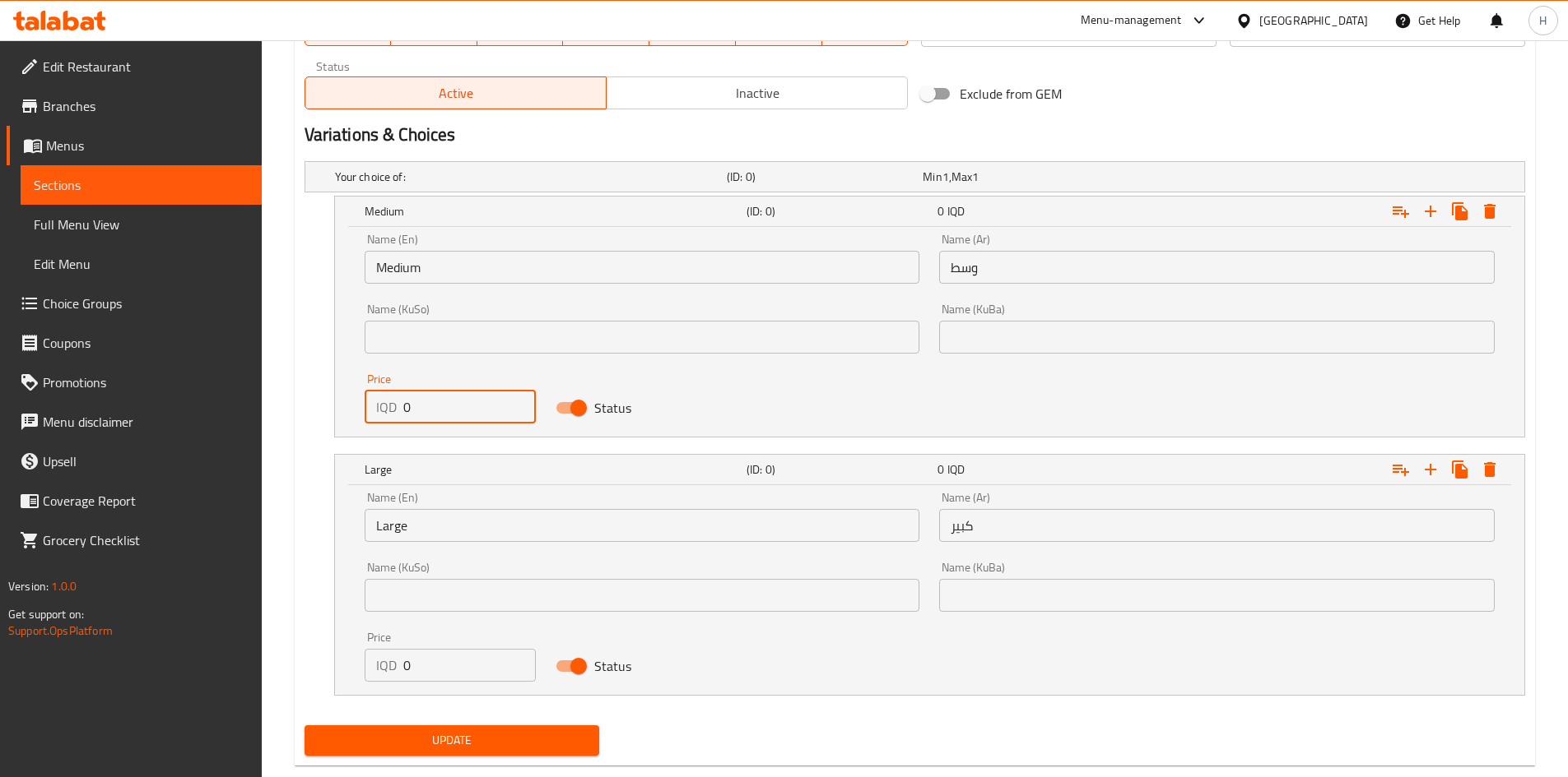
click at [444, 404] on input "0" at bounding box center [470, 407] width 134 height 33
type input "3000"
click at [454, 666] on input "0" at bounding box center [470, 665] width 134 height 33
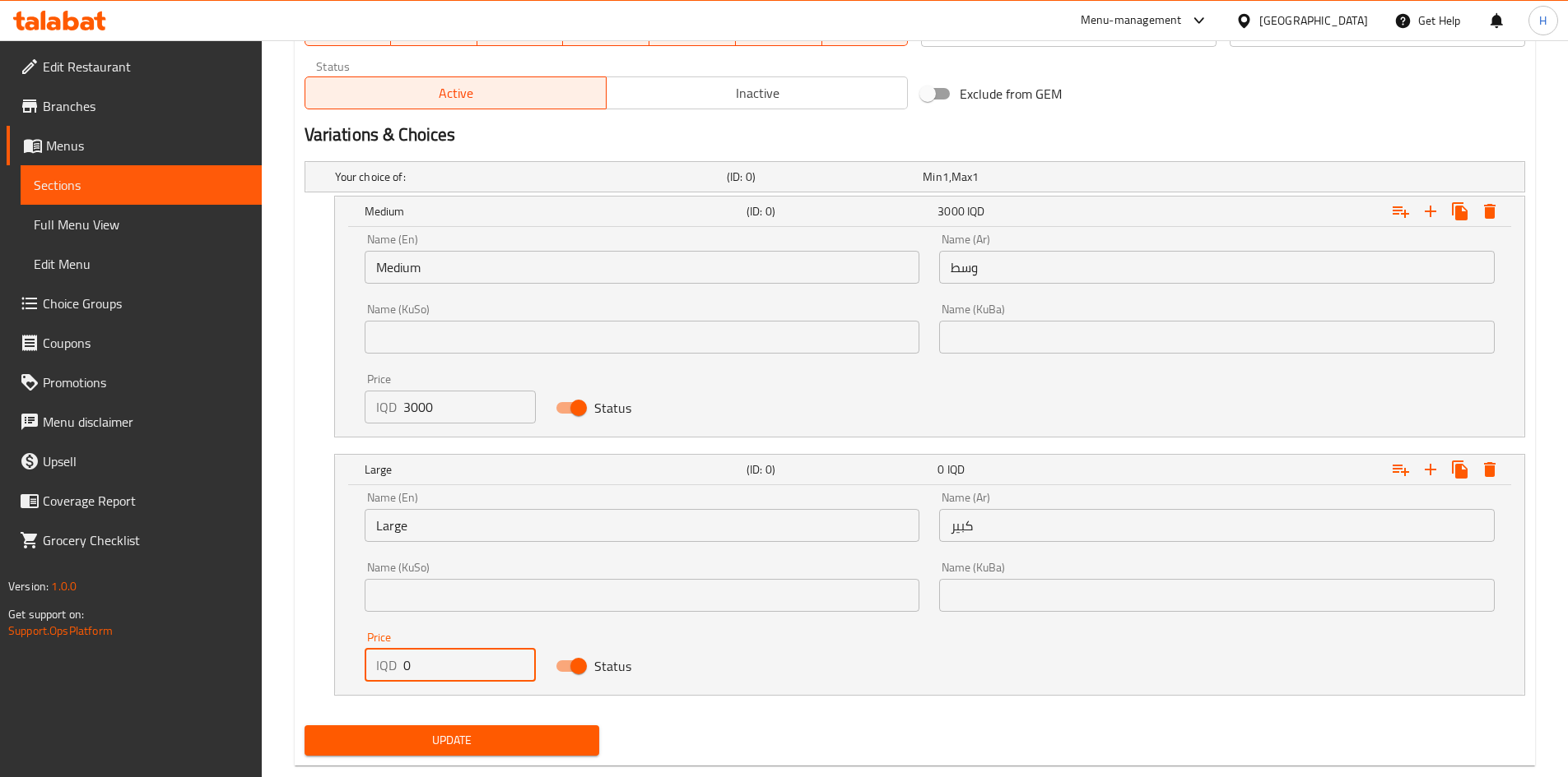
click at [454, 666] on input "0" at bounding box center [470, 665] width 134 height 33
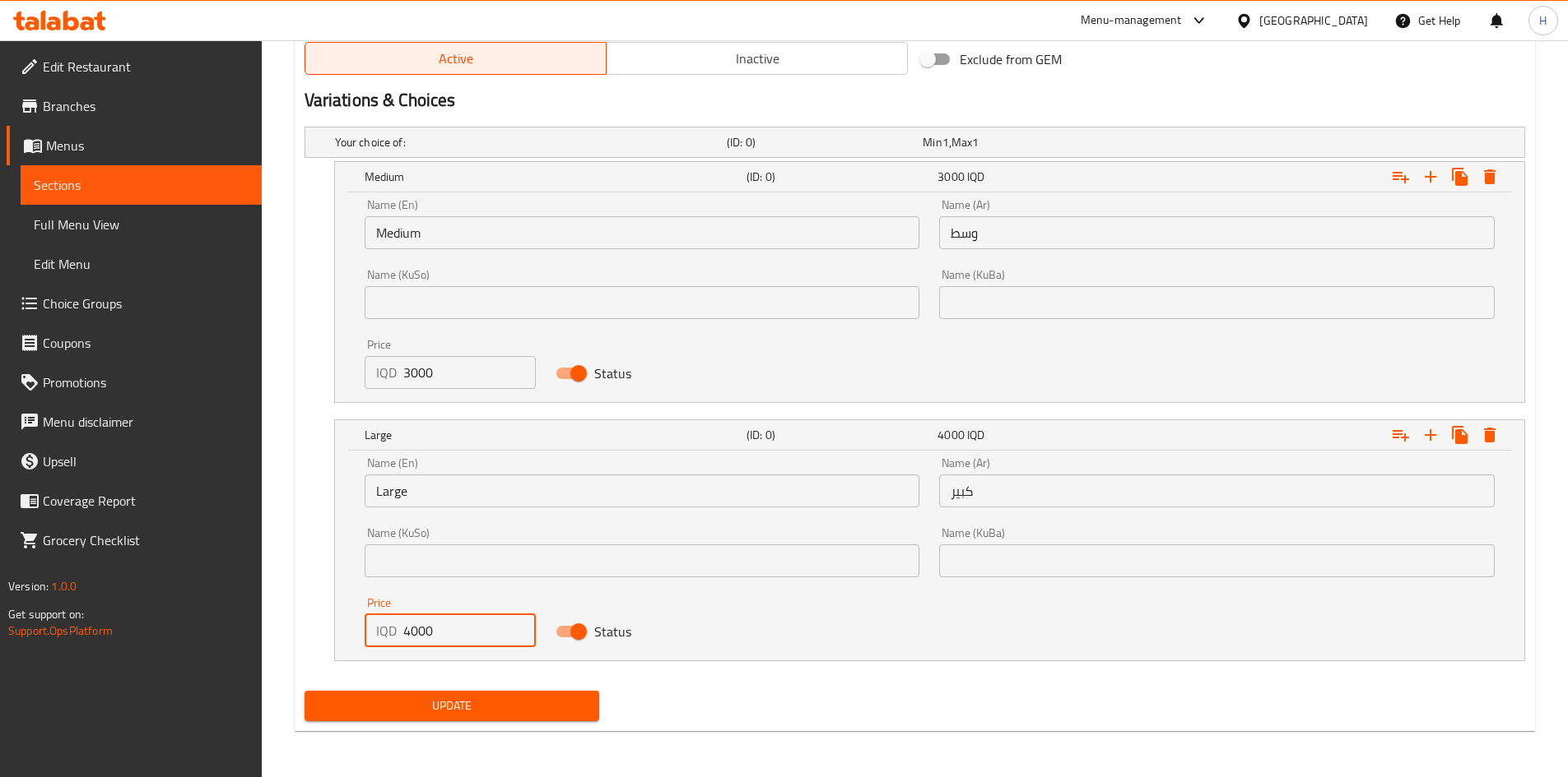
type input "4000"
click at [490, 698] on span "Update" at bounding box center [453, 706] width 269 height 21
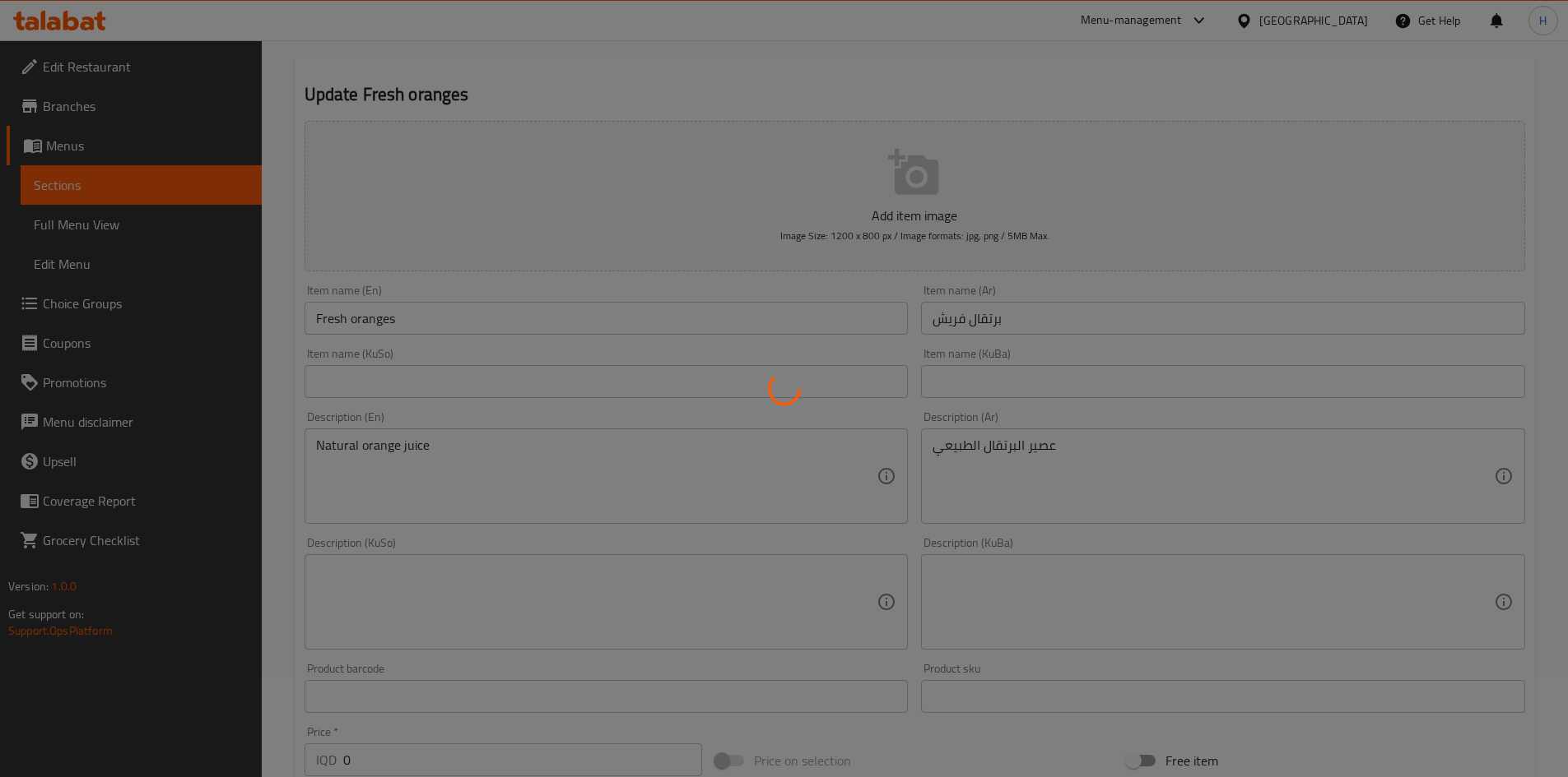
scroll to position [0, 0]
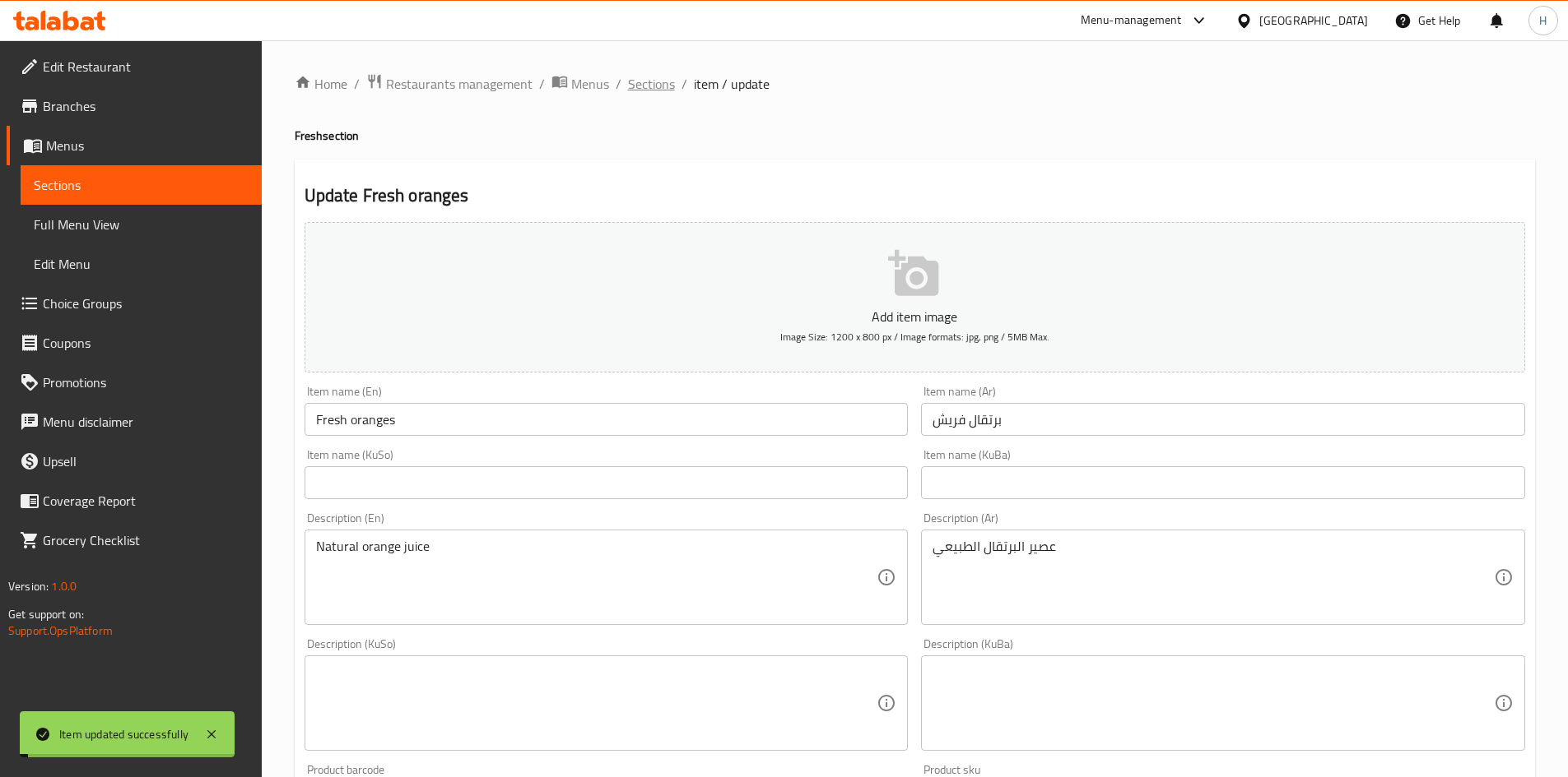
click at [653, 91] on span "Sections" at bounding box center [651, 83] width 47 height 20
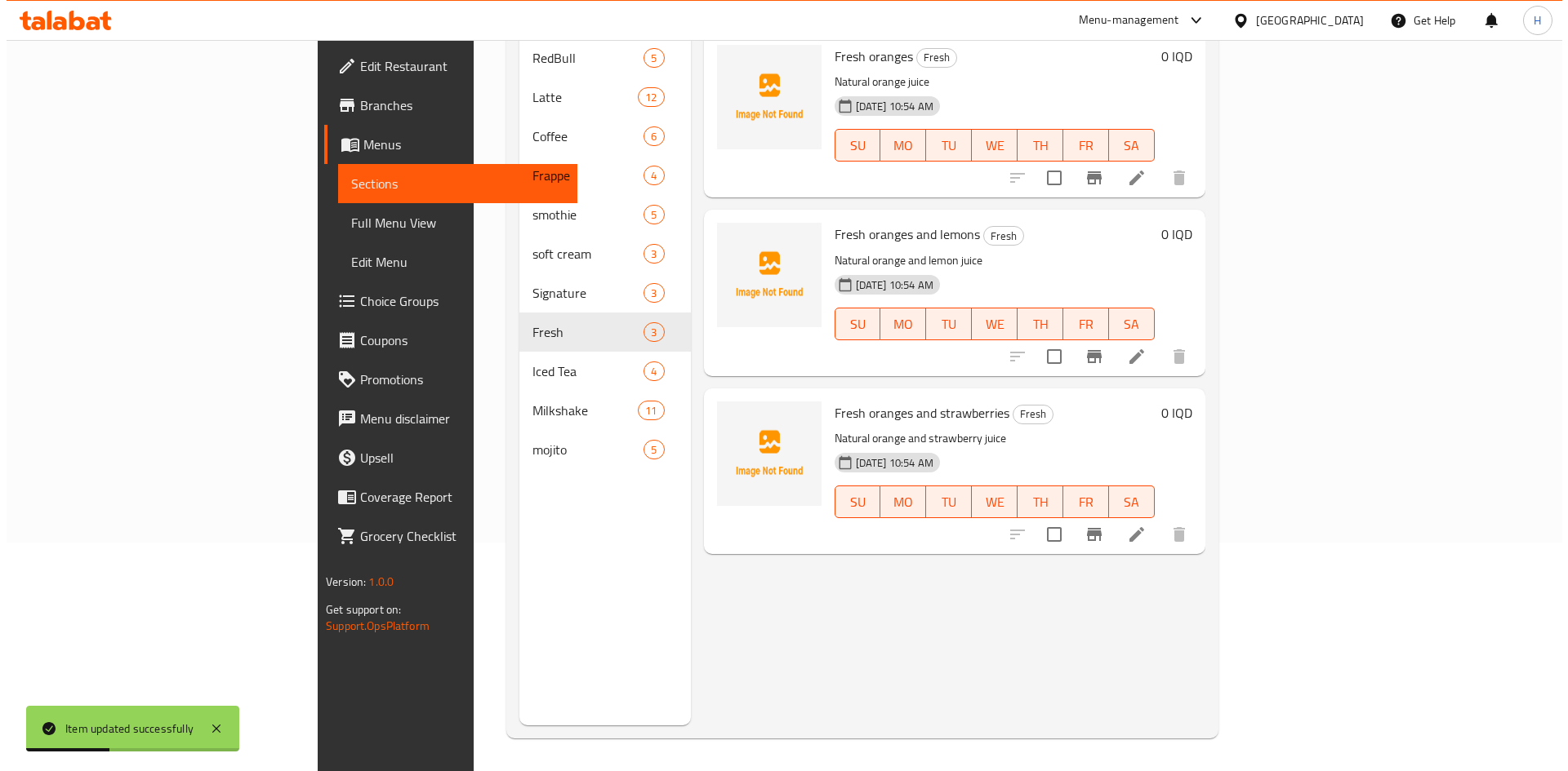
scroll to position [66, 0]
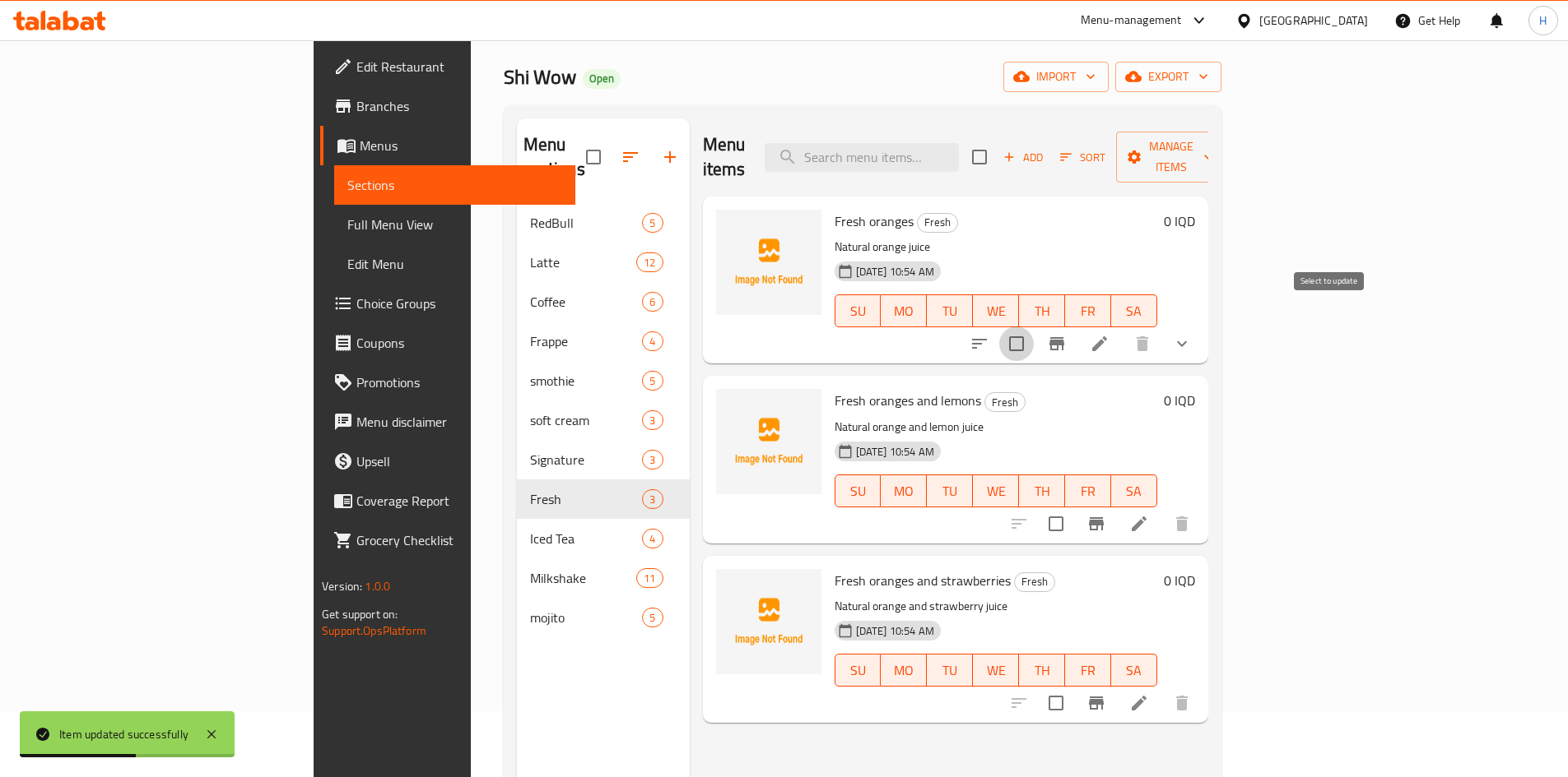
click at [1034, 327] on input "checkbox" at bounding box center [1016, 344] width 35 height 35
checkbox input "true"
click at [1142, 150] on icon "button" at bounding box center [1135, 157] width 13 height 13
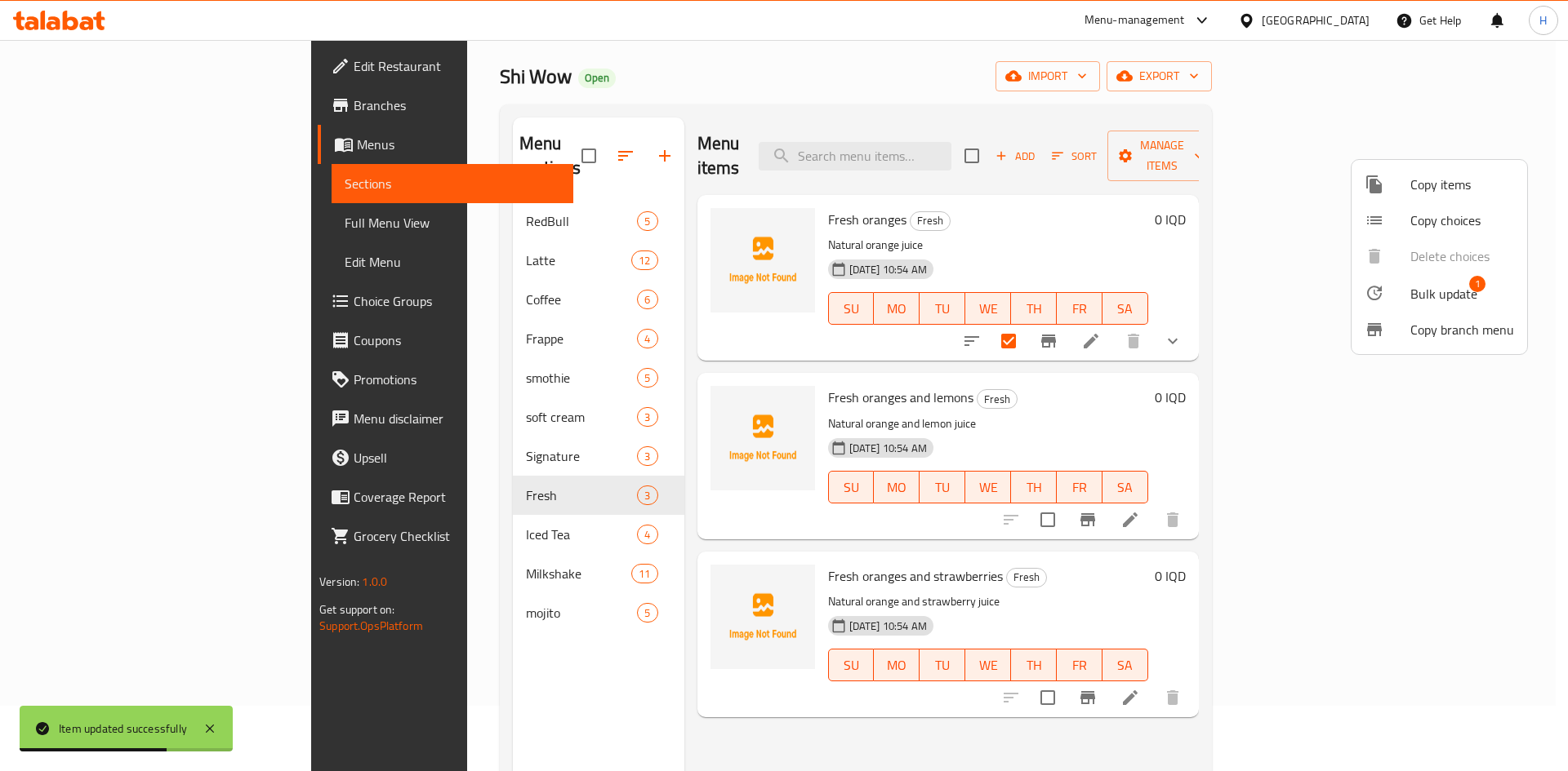
click at [1411, 215] on span "Copy choices" at bounding box center [1462, 220] width 103 height 20
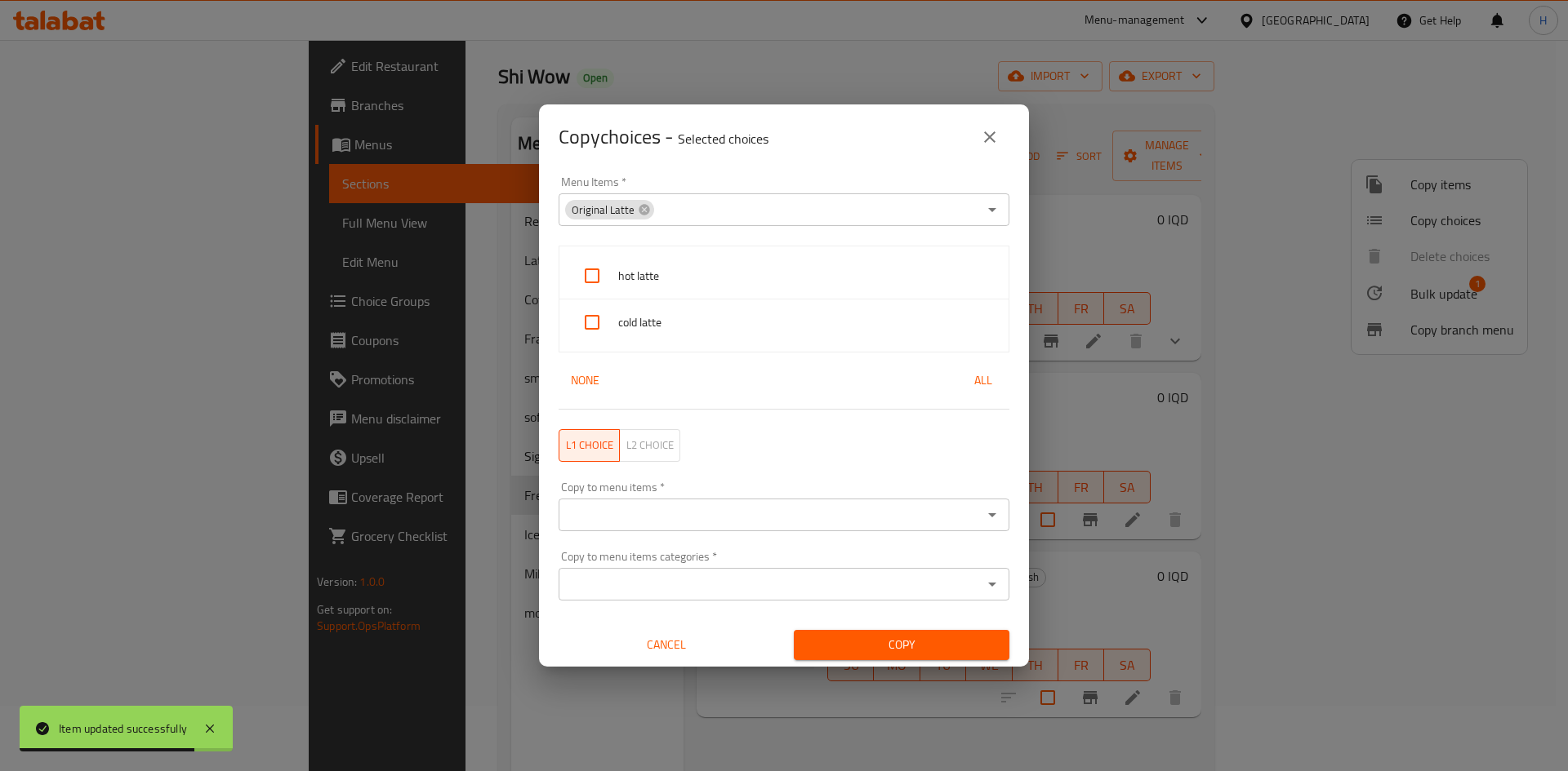
click at [641, 207] on icon at bounding box center [644, 208] width 10 height 10
click at [691, 213] on input "Menu Items   *" at bounding box center [770, 209] width 414 height 23
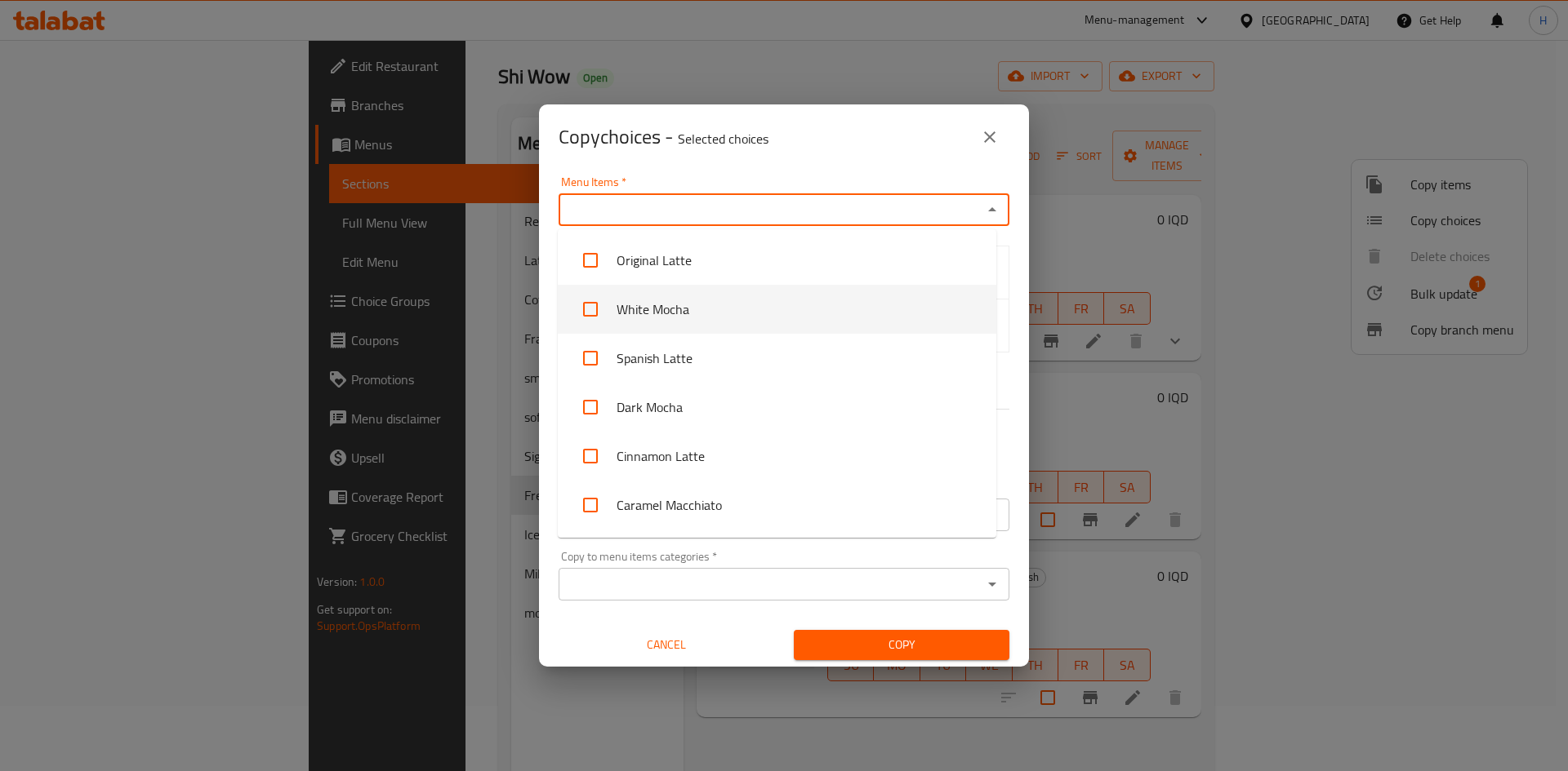
scroll to position [327, 0]
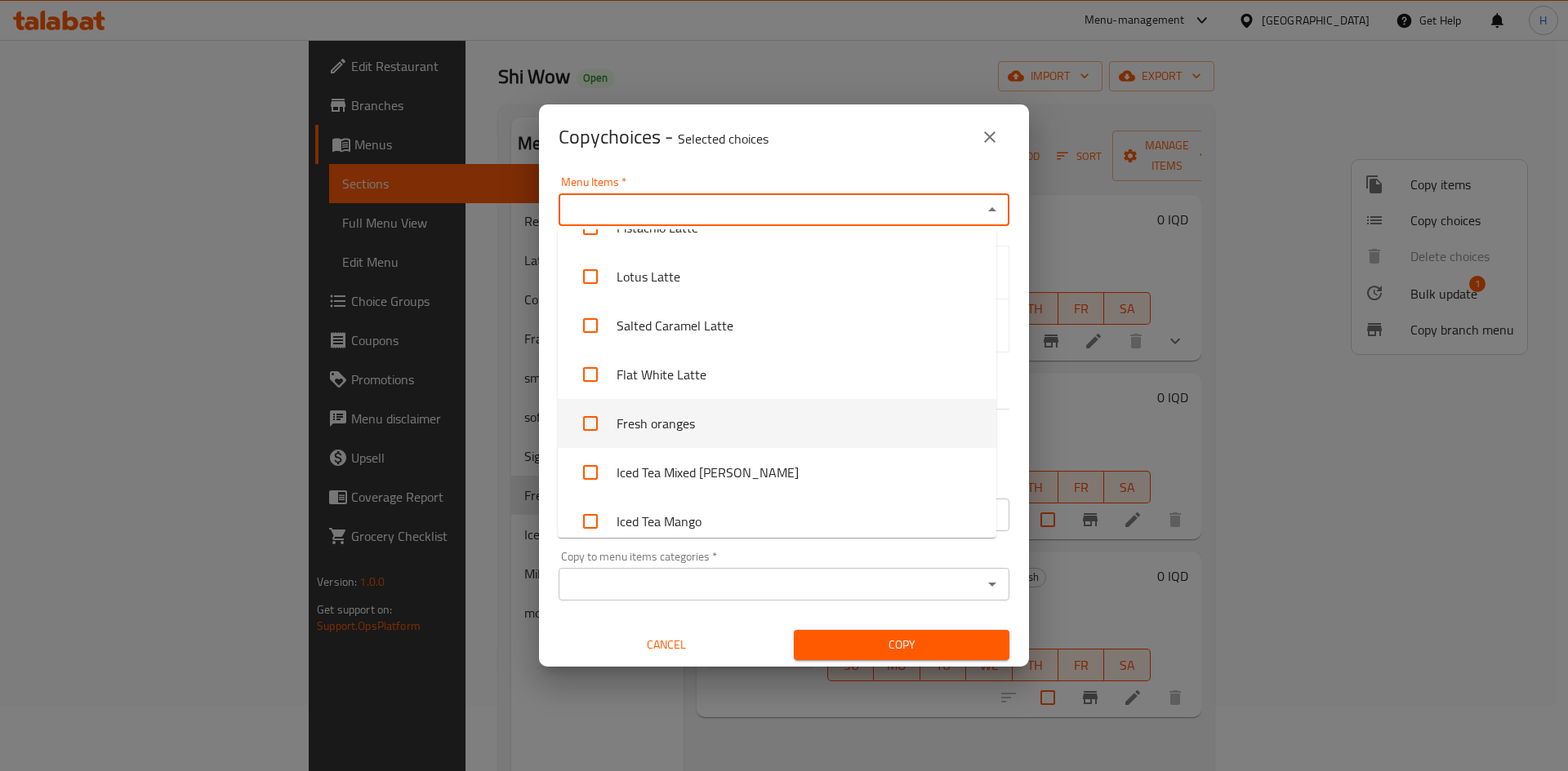
click at [703, 423] on li "Fresh oranges" at bounding box center [777, 424] width 439 height 49
checkbox input "true"
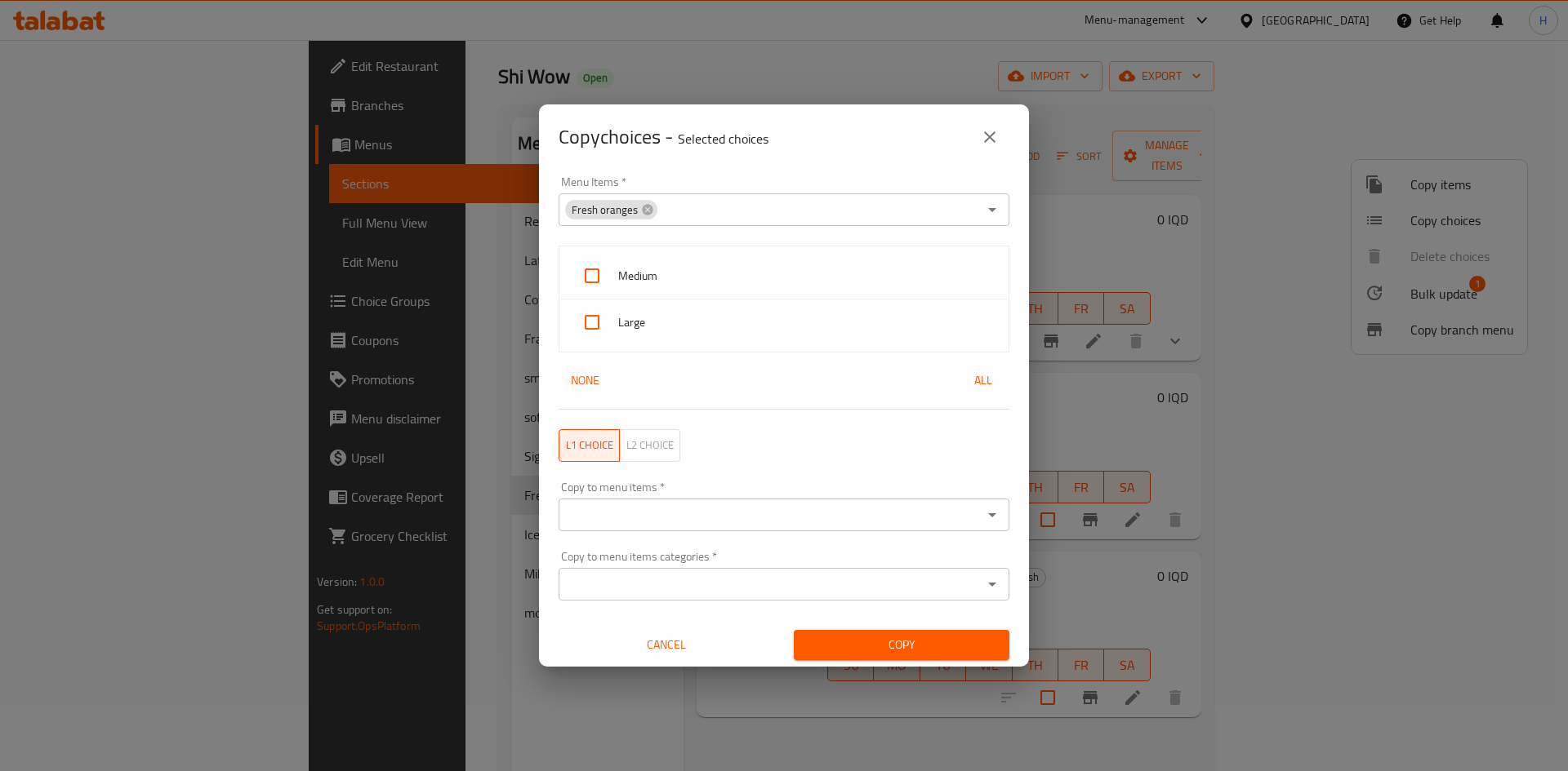
drag, startPoint x: 891, startPoint y: 162, endPoint x: 680, endPoint y: 290, distance: 246.8
click at [886, 170] on div "Copy choices - Selected choices 0 Menu Items   * Fresh oranges Menu Items * Med…" at bounding box center [784, 385] width 490 height 563
click at [661, 278] on span "Medium" at bounding box center [807, 276] width 378 height 21
checkbox input "true"
click at [672, 332] on span "Large" at bounding box center [807, 323] width 378 height 21
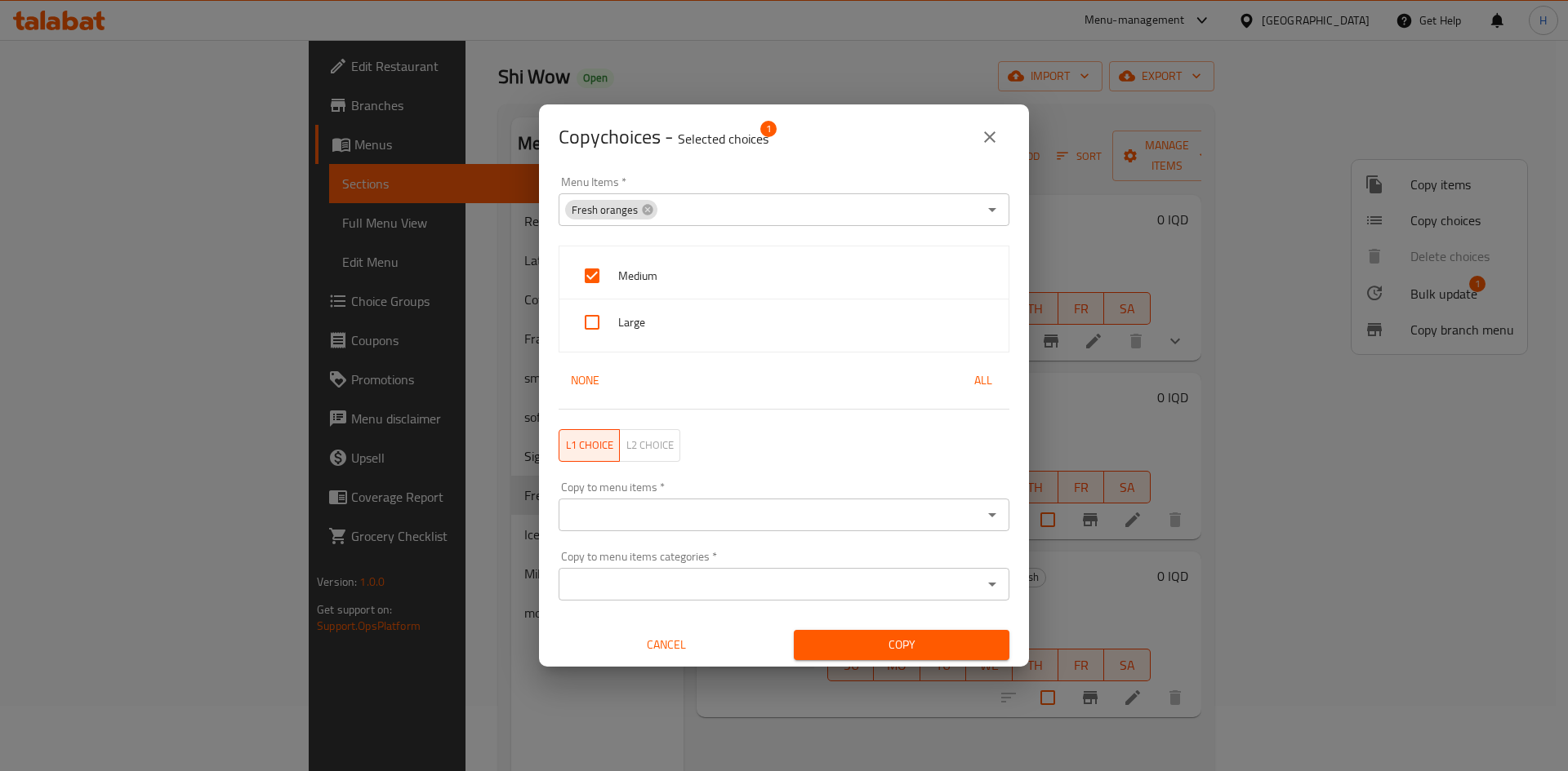
checkbox input "true"
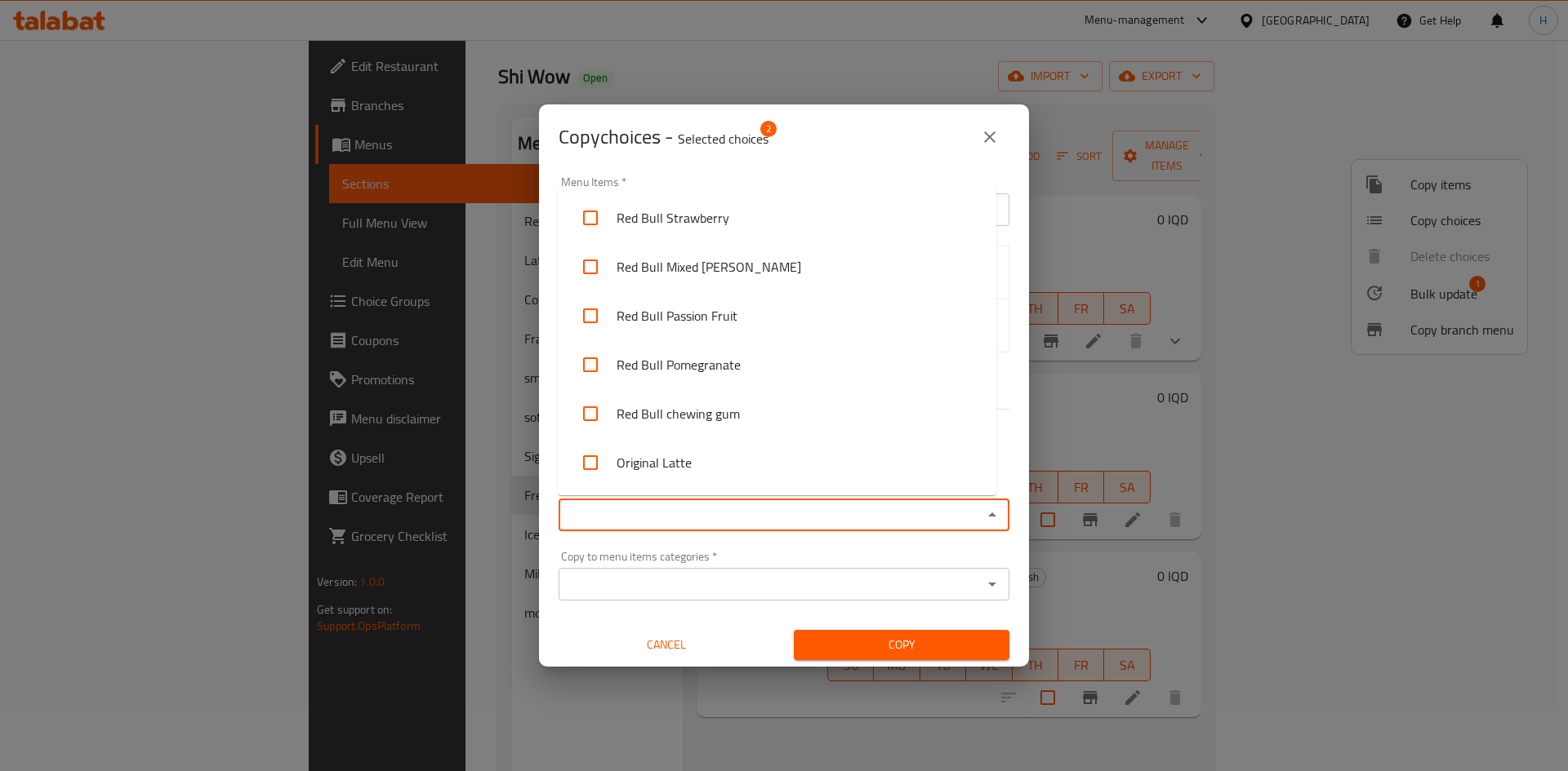
click at [755, 511] on input "Copy to menu items   *" at bounding box center [770, 515] width 414 height 23
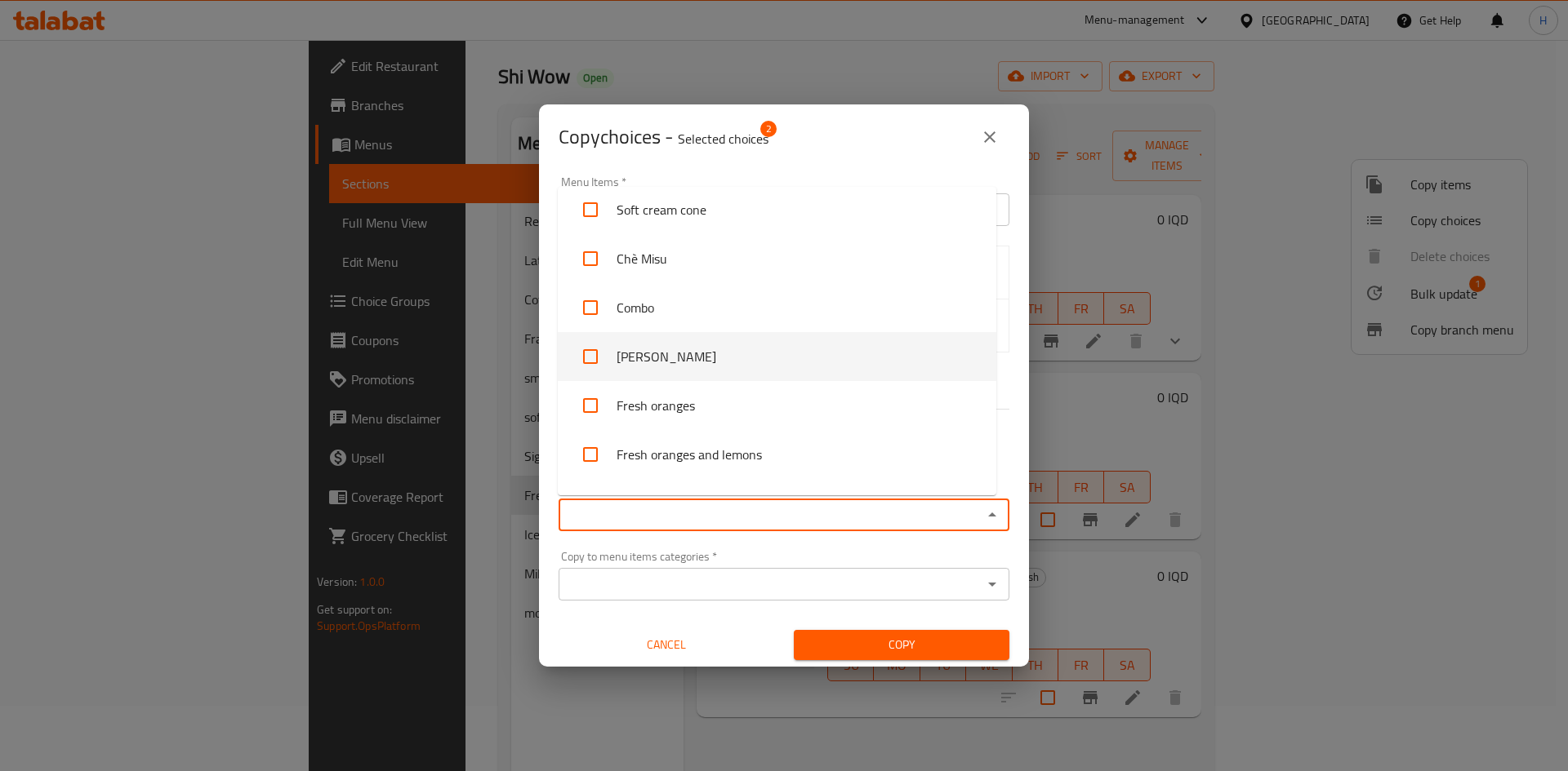
scroll to position [1713, 0]
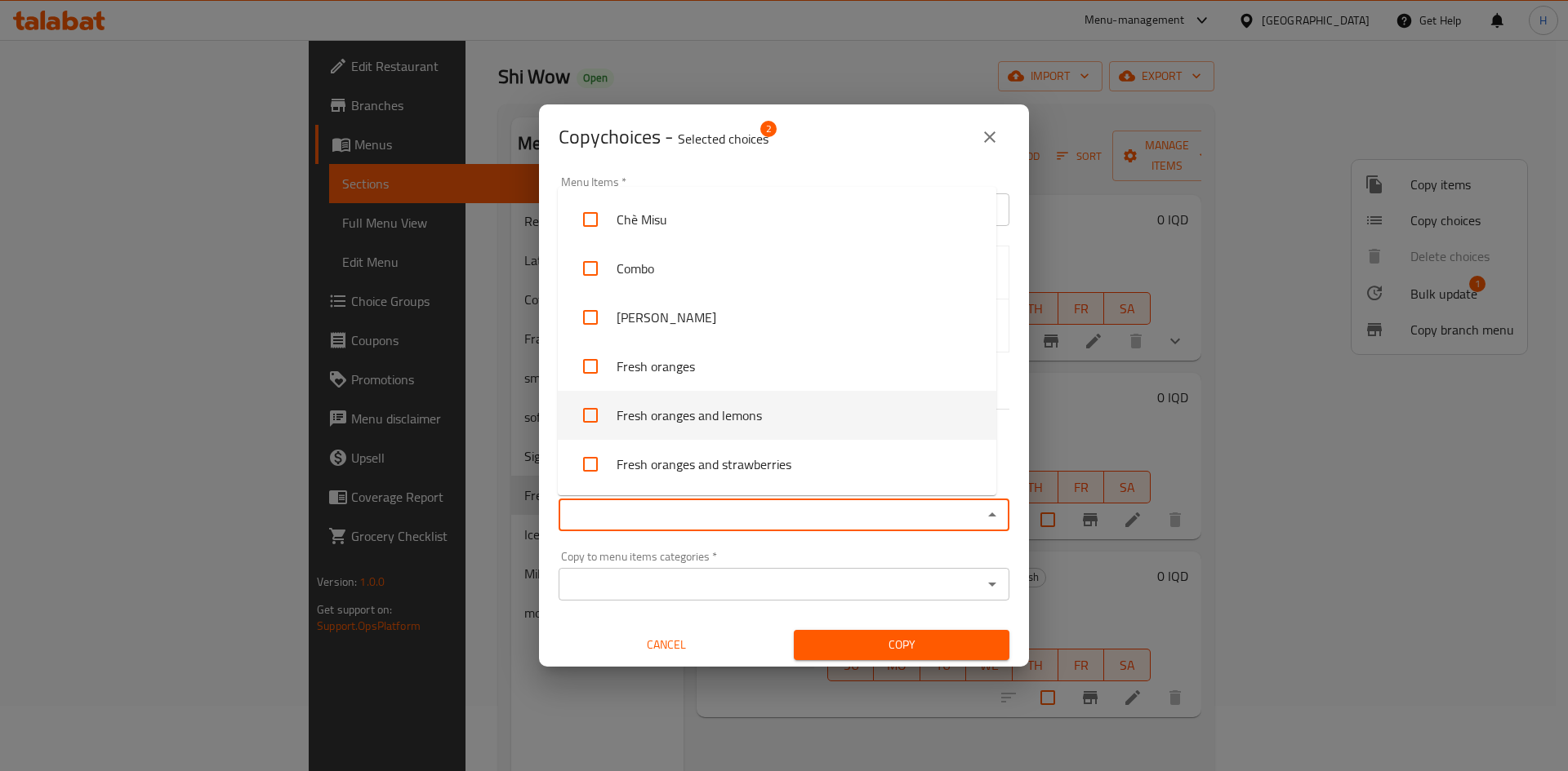
click at [660, 422] on li "Fresh oranges and lemons" at bounding box center [777, 415] width 439 height 49
checkbox input "true"
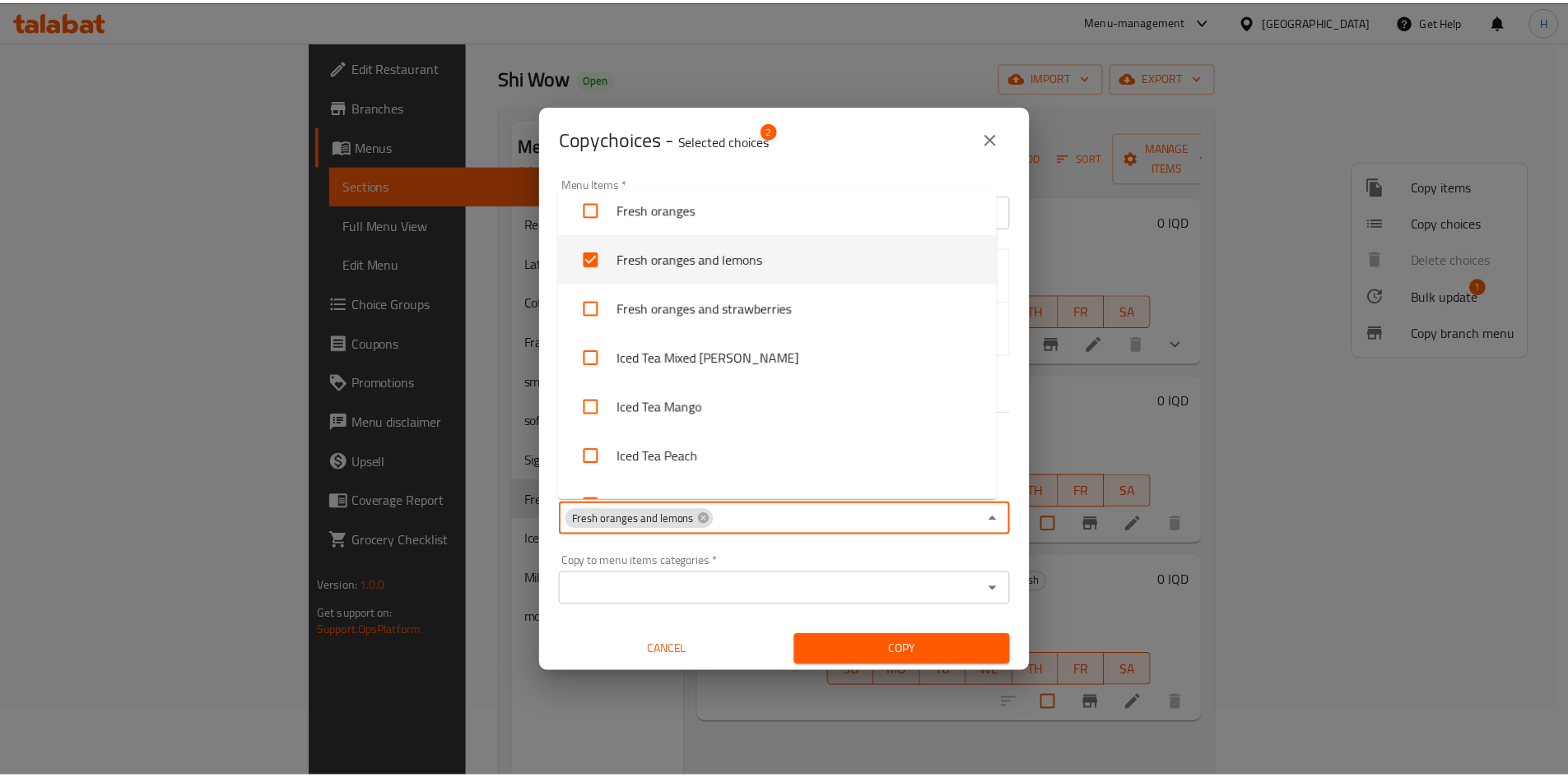
scroll to position [1891, 0]
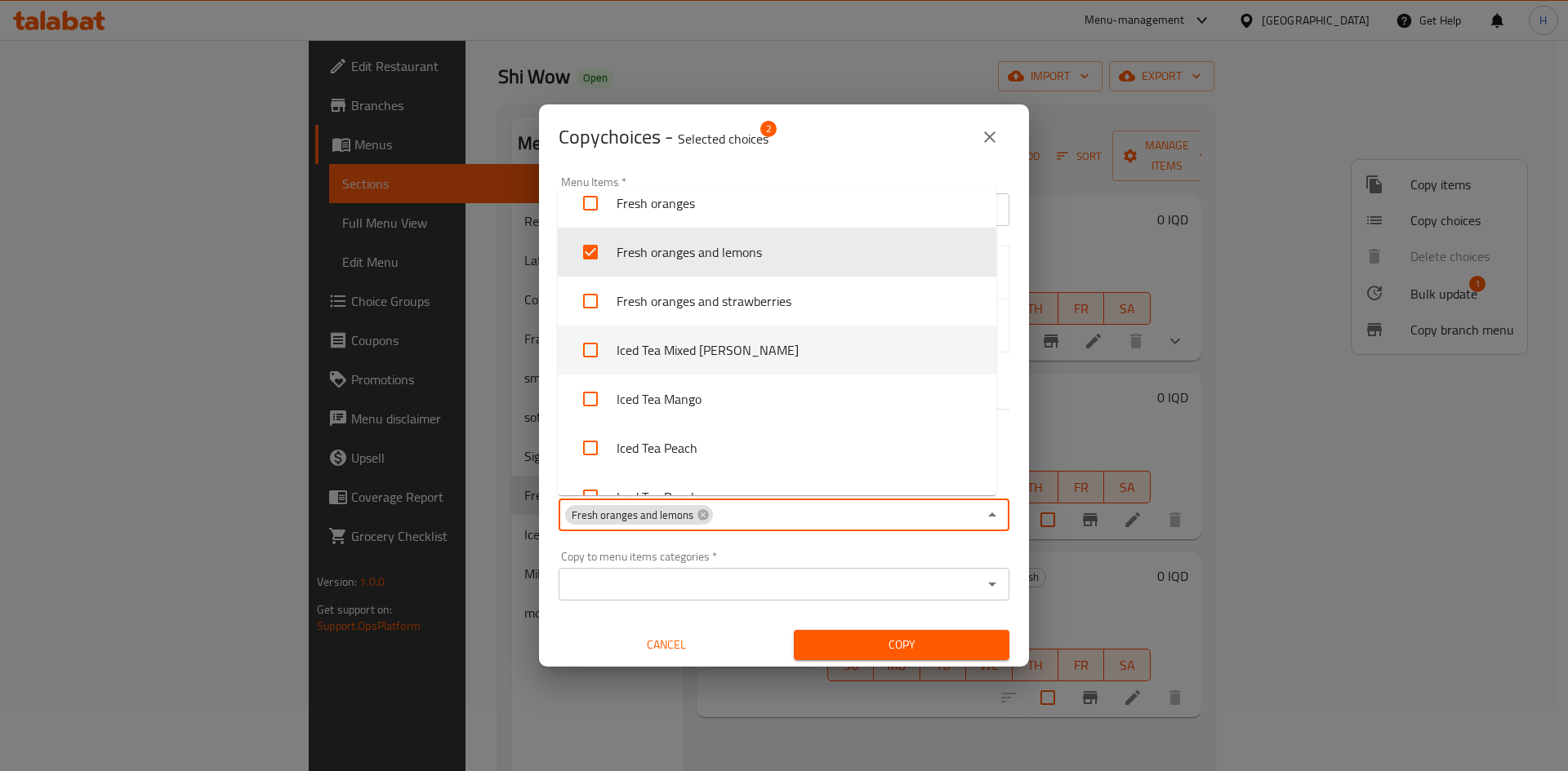
click at [691, 355] on li "Iced Tea Mixed Berry" at bounding box center [777, 350] width 439 height 49
click at [685, 346] on li "Iced Tea Mixed Berry" at bounding box center [777, 350] width 439 height 49
checkbox input "false"
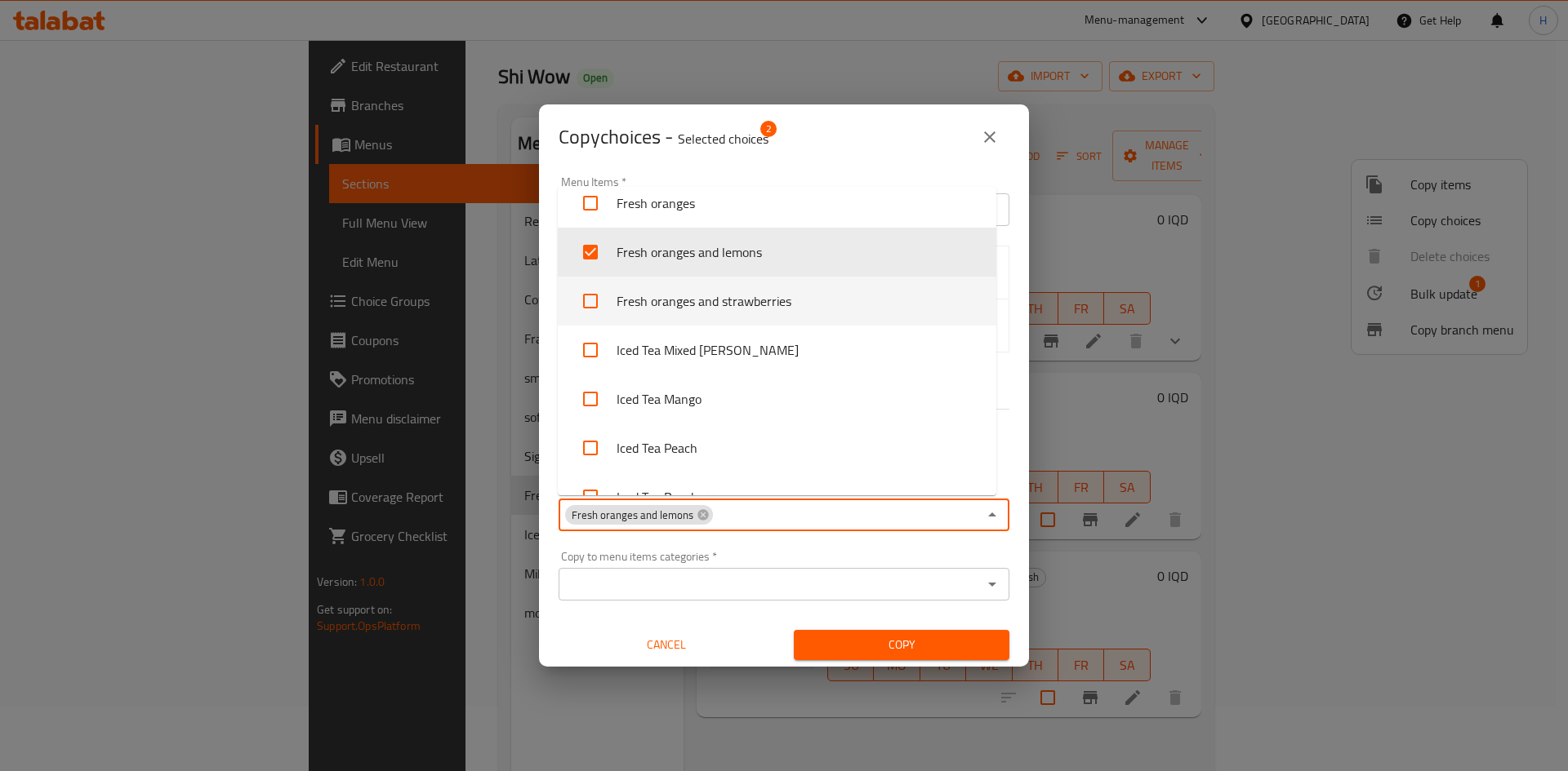
click at [710, 295] on li "Fresh oranges and strawberries" at bounding box center [777, 301] width 439 height 49
checkbox input "true"
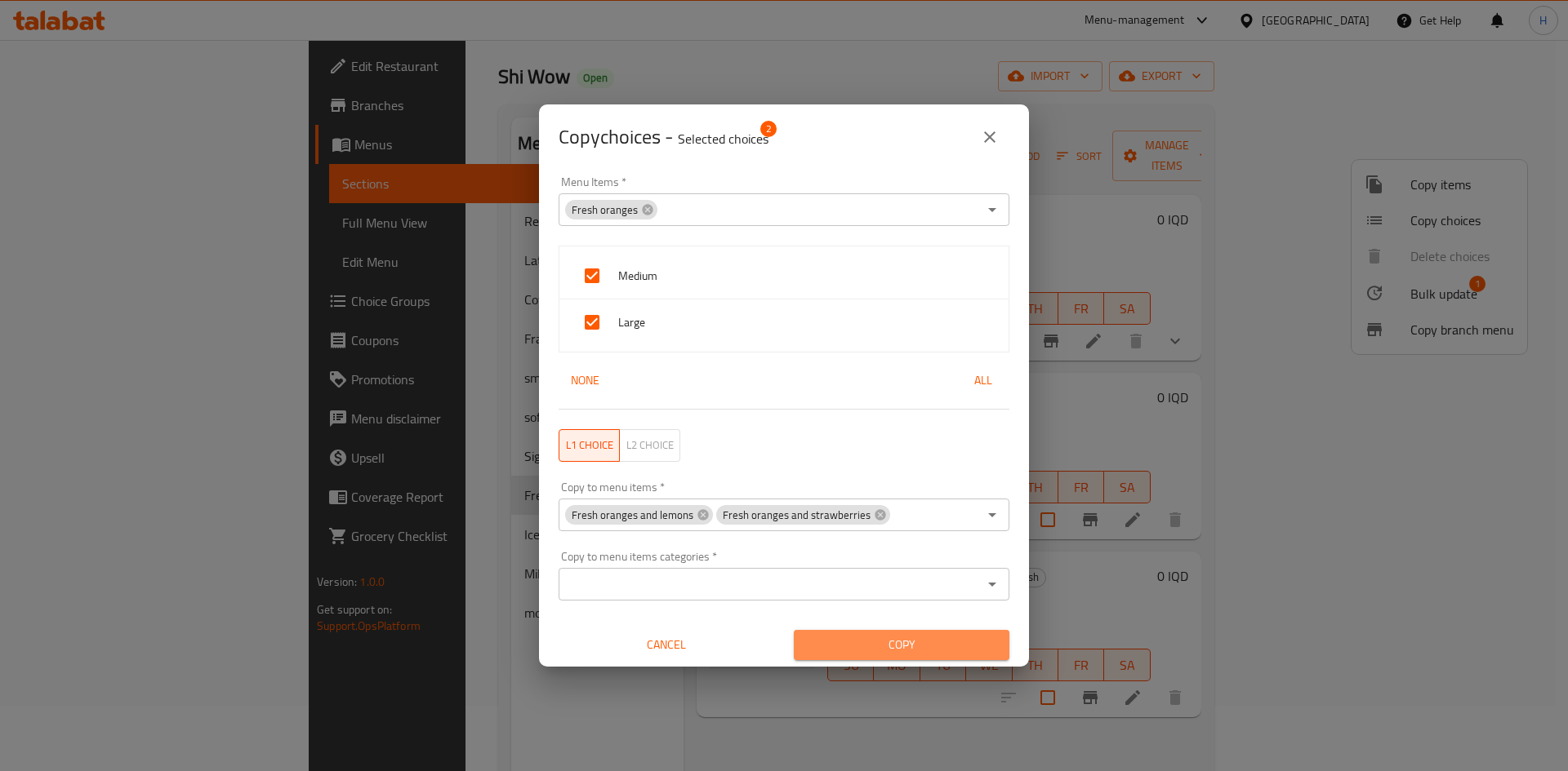
click at [904, 644] on span "Copy" at bounding box center [902, 645] width 190 height 21
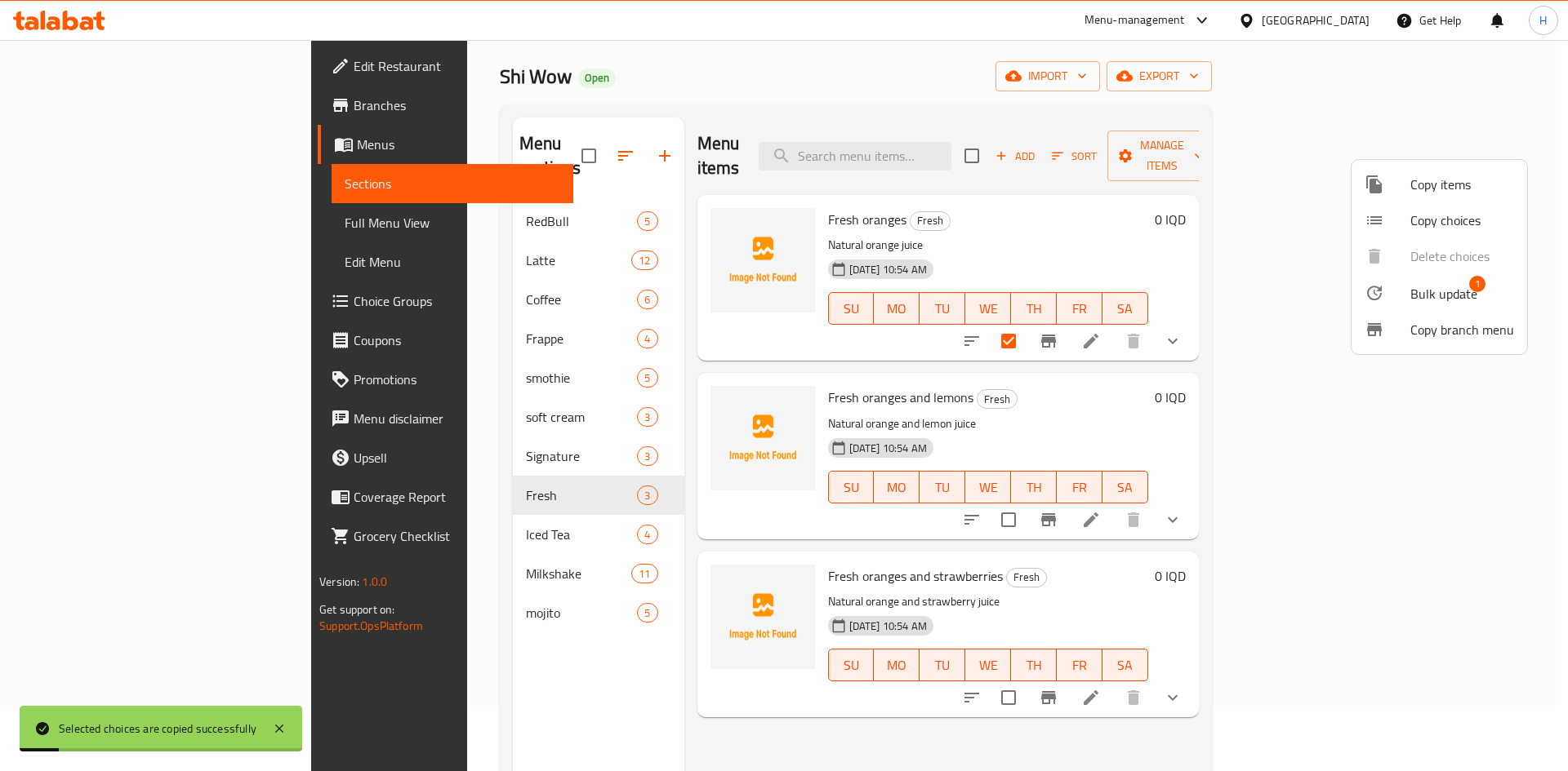
click at [1405, 670] on div at bounding box center [784, 385] width 1568 height 771
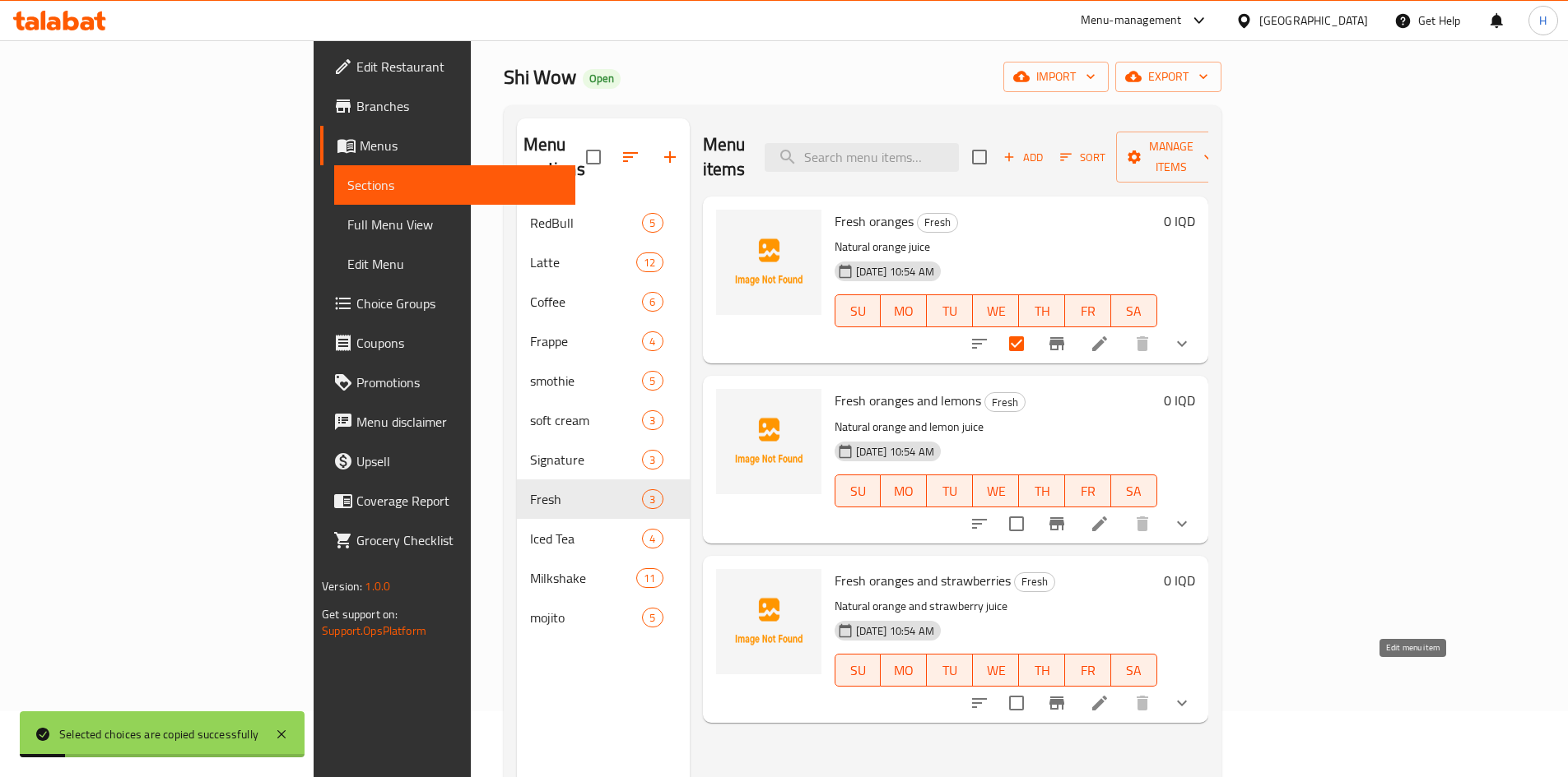
click at [1110, 694] on icon at bounding box center [1099, 703] width 20 height 20
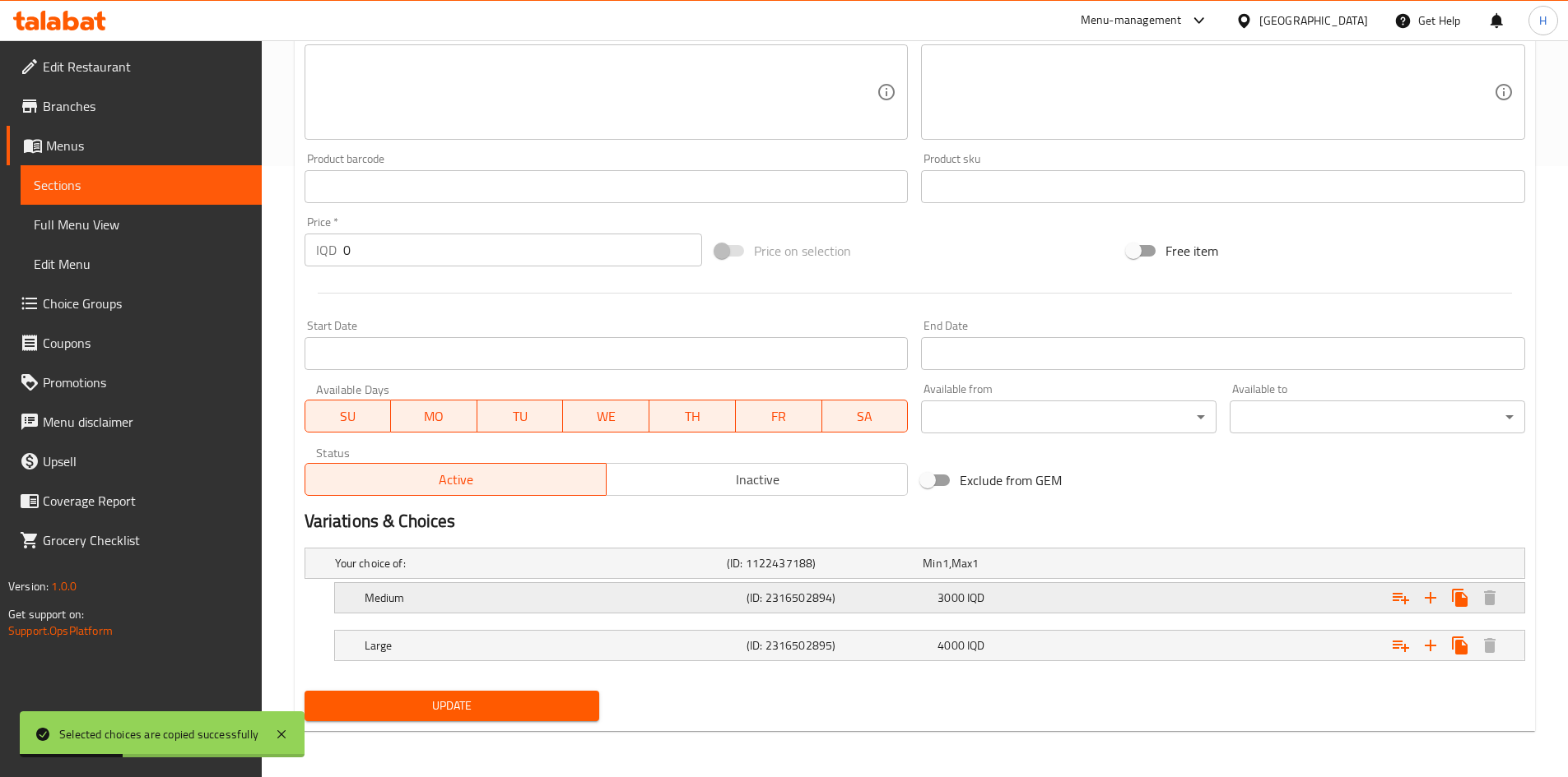
click at [493, 583] on div "Medium (ID: 2316502894) 3000 IQD" at bounding box center [935, 598] width 1147 height 36
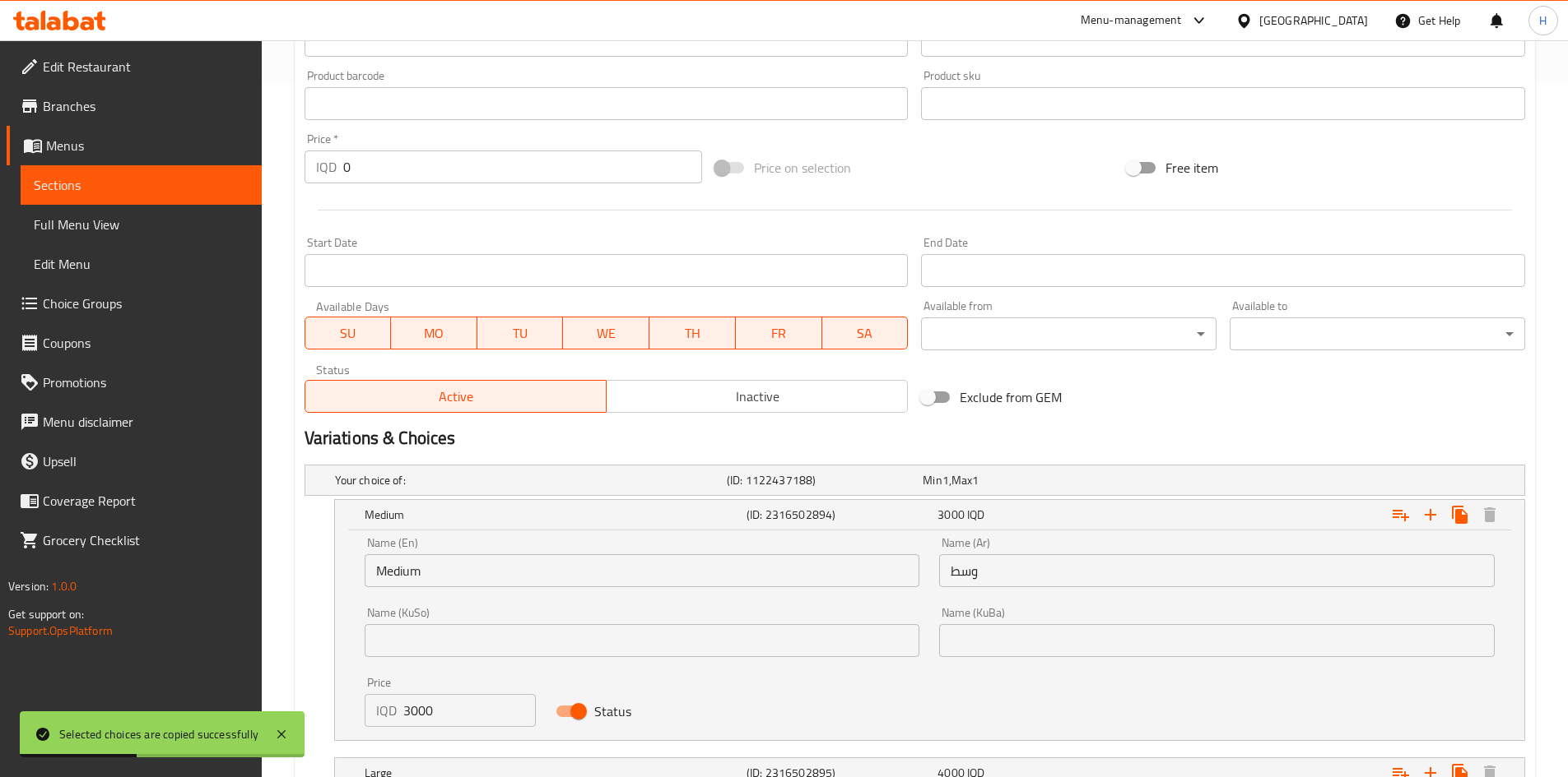
scroll to position [787, 0]
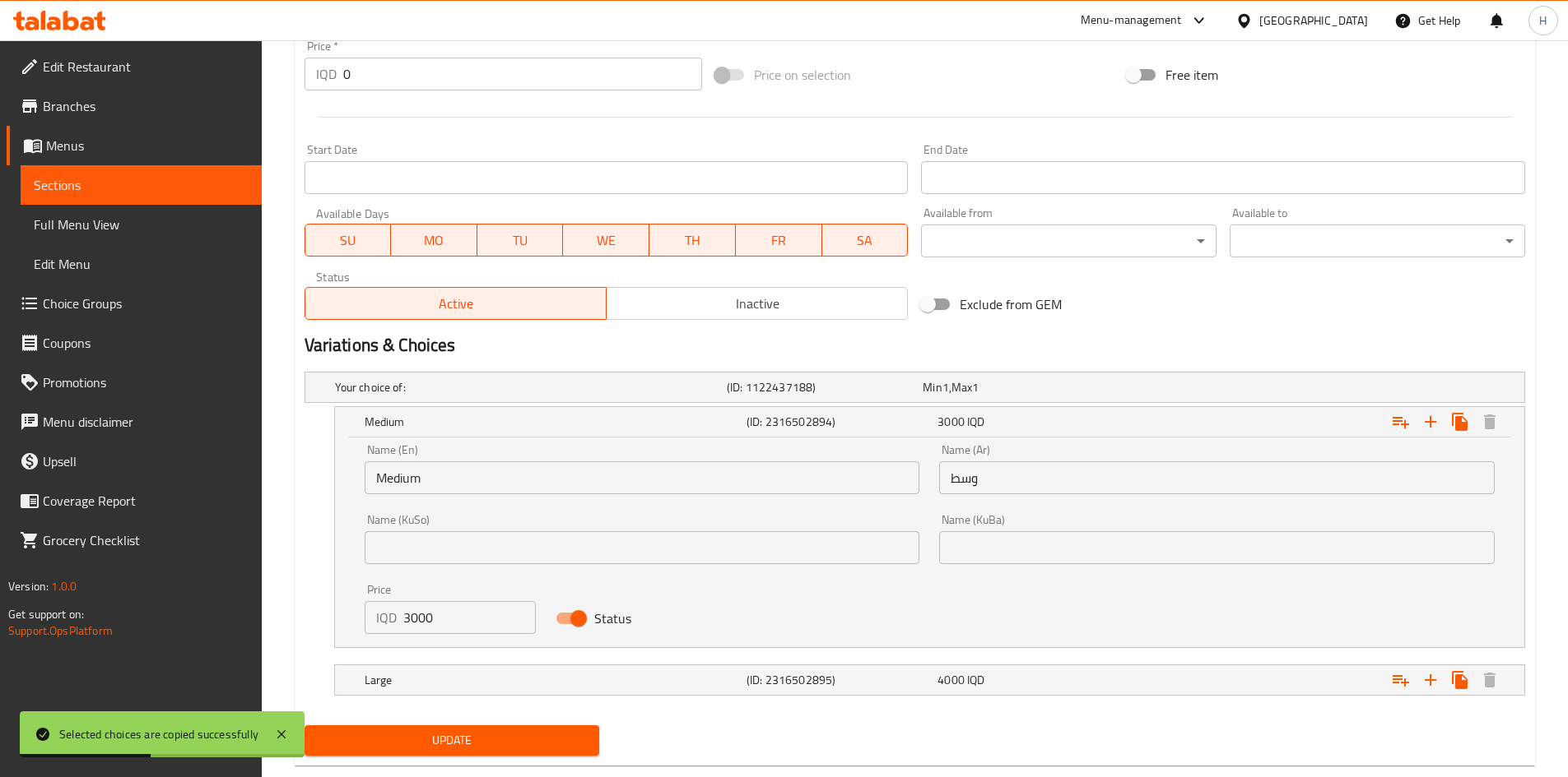
click at [425, 607] on input "3000" at bounding box center [470, 617] width 134 height 33
type input "4000"
click at [426, 679] on h5 "Large" at bounding box center [552, 680] width 375 height 16
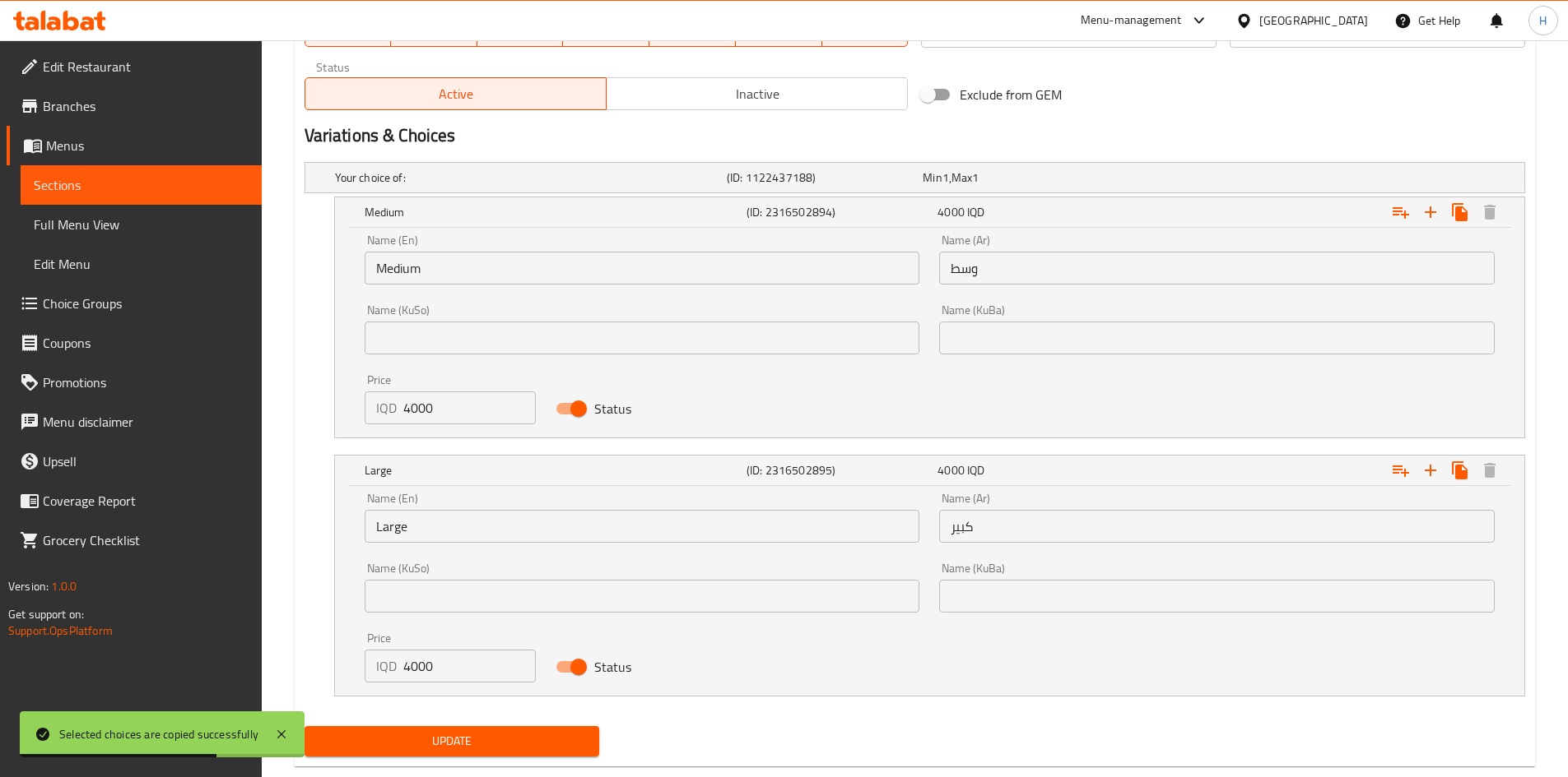
scroll to position [998, 0]
click at [428, 670] on input "4000" at bounding box center [470, 665] width 134 height 33
type input "4750"
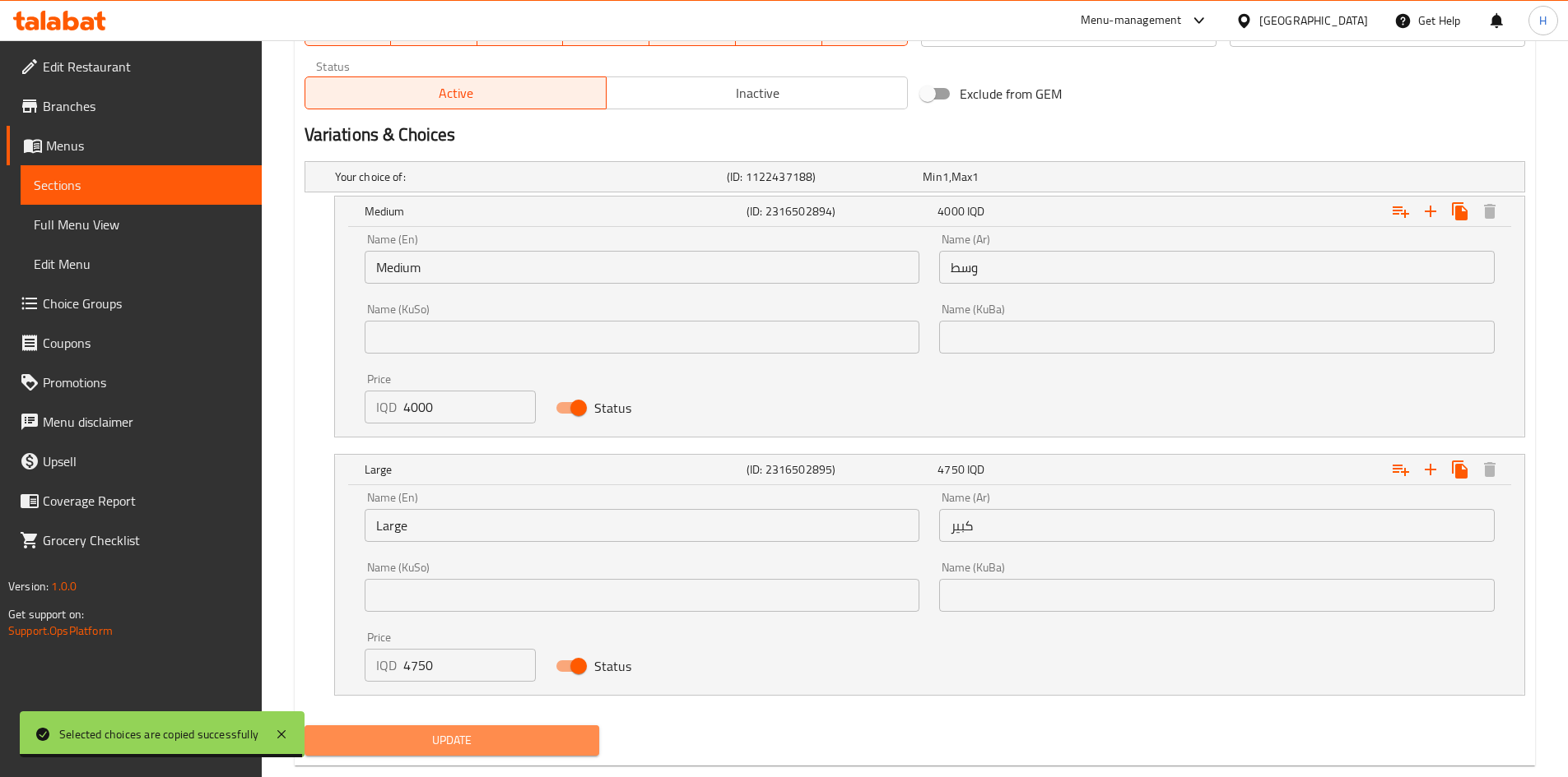
click at [438, 745] on span "Update" at bounding box center [453, 741] width 269 height 21
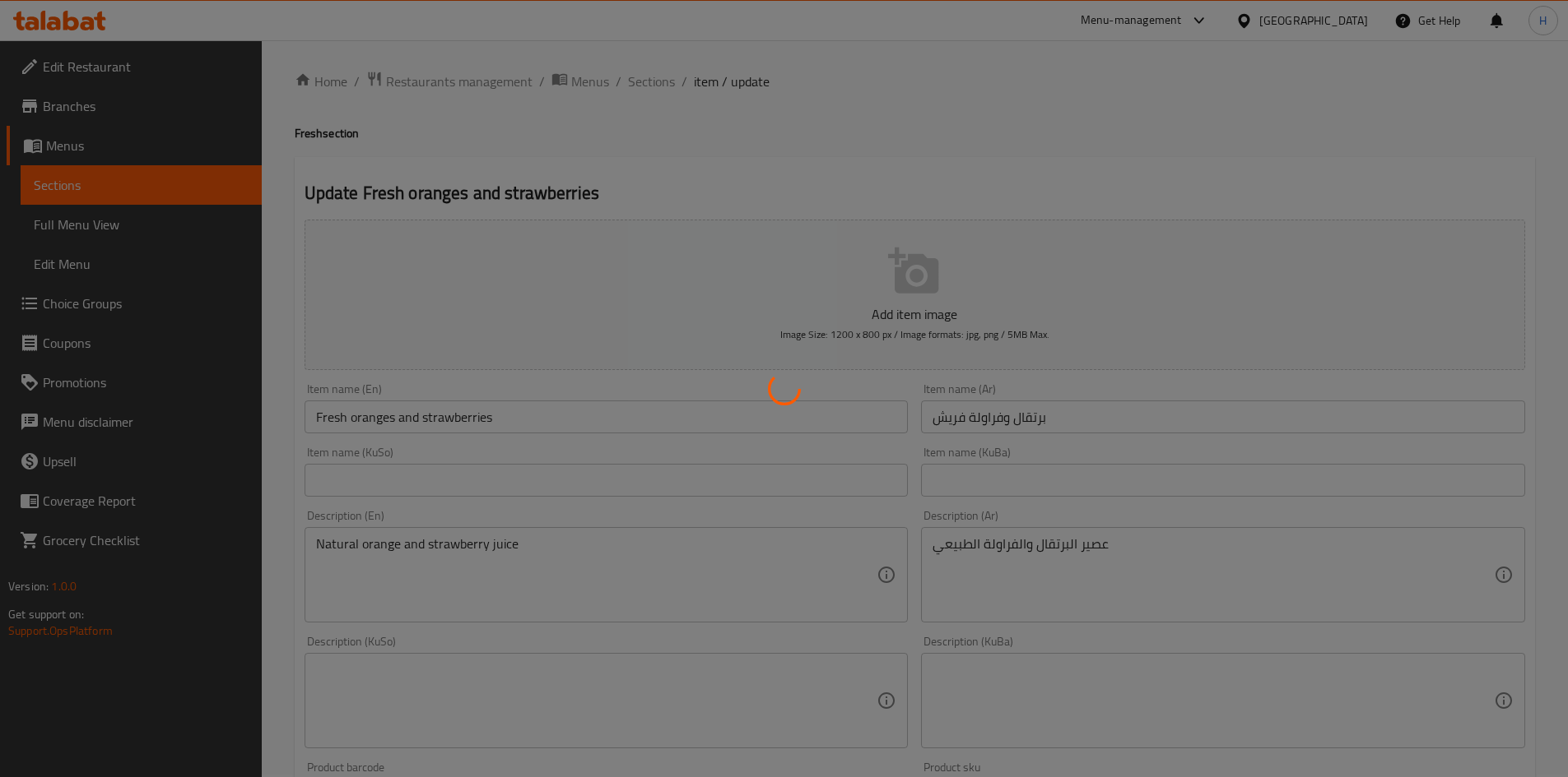
scroll to position [0, 0]
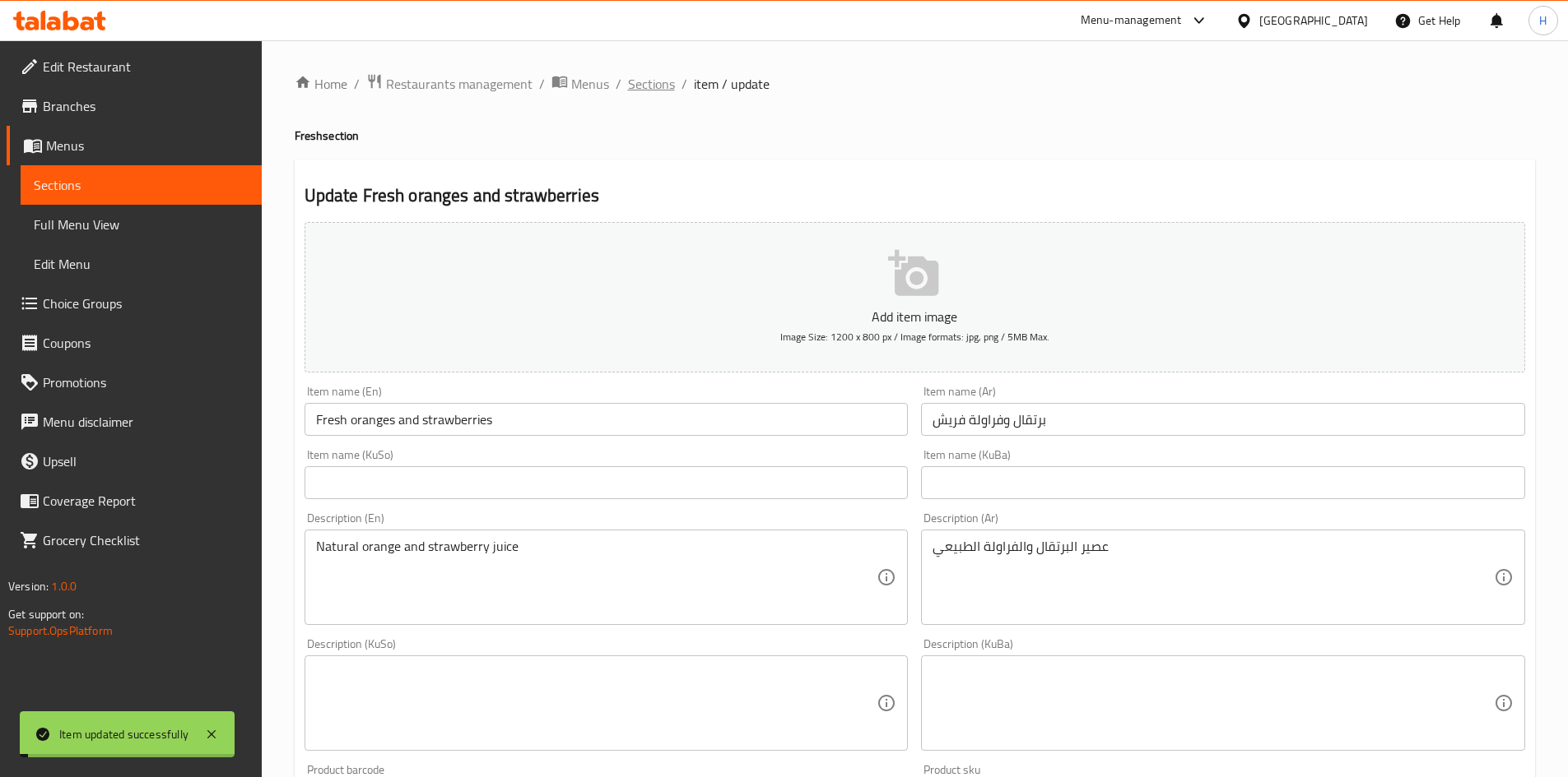
click at [649, 82] on span "Sections" at bounding box center [651, 83] width 47 height 20
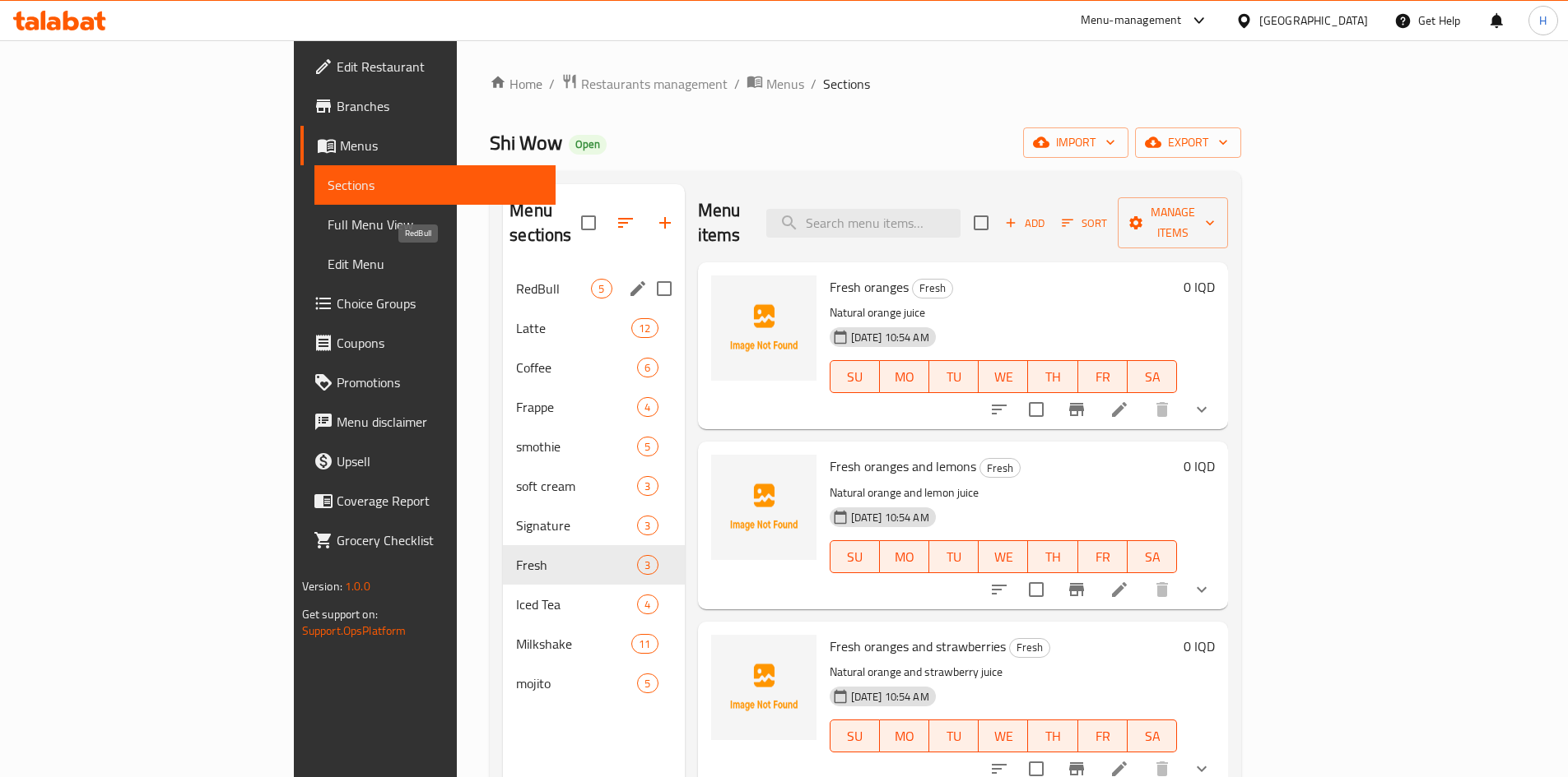
click at [516, 279] on span "RedBull" at bounding box center [553, 289] width 75 height 20
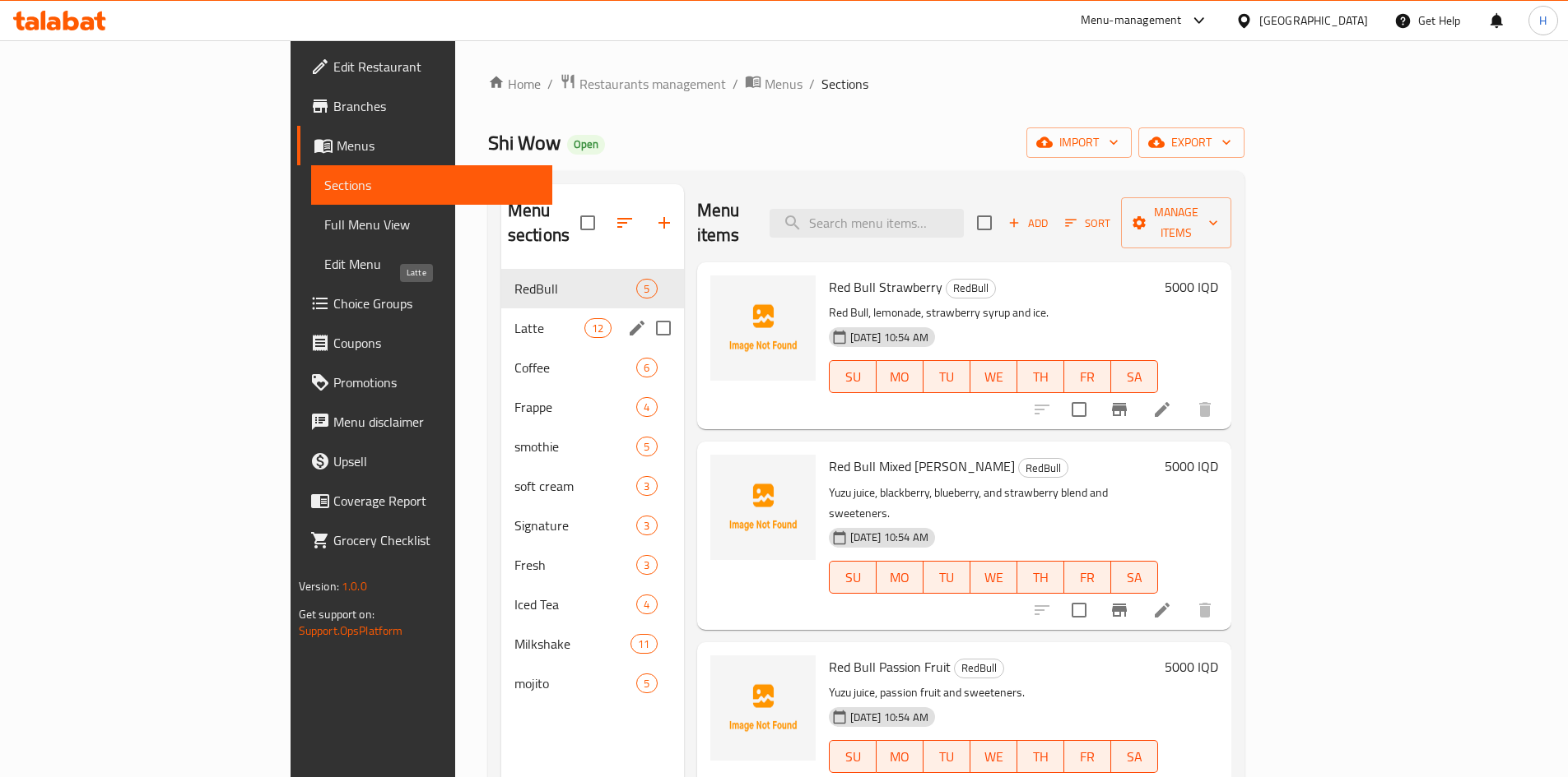
click at [514, 318] on span "Latte" at bounding box center [549, 327] width 70 height 20
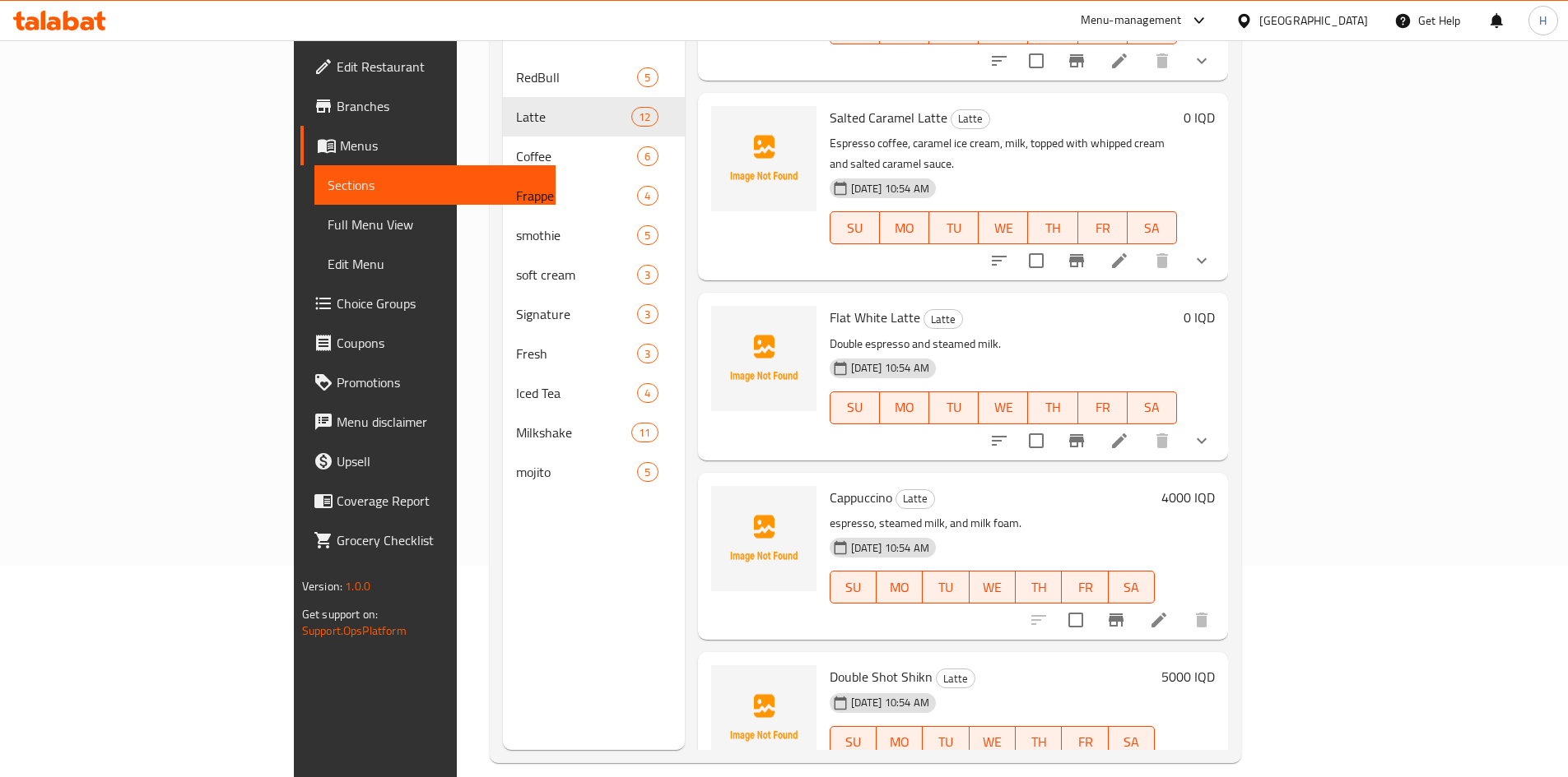
scroll to position [230, 0]
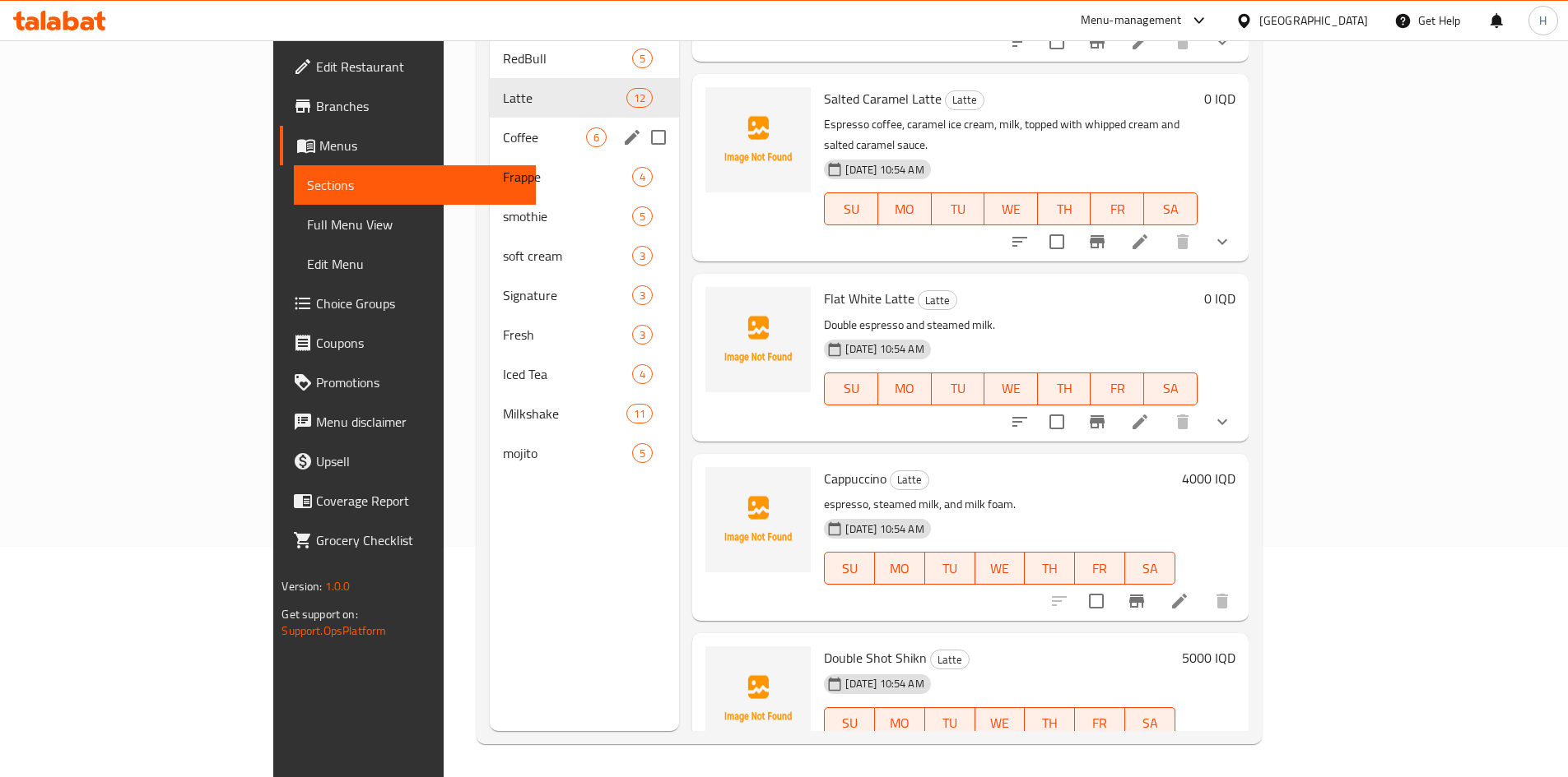
click at [503, 128] on span "Coffee" at bounding box center [544, 137] width 83 height 20
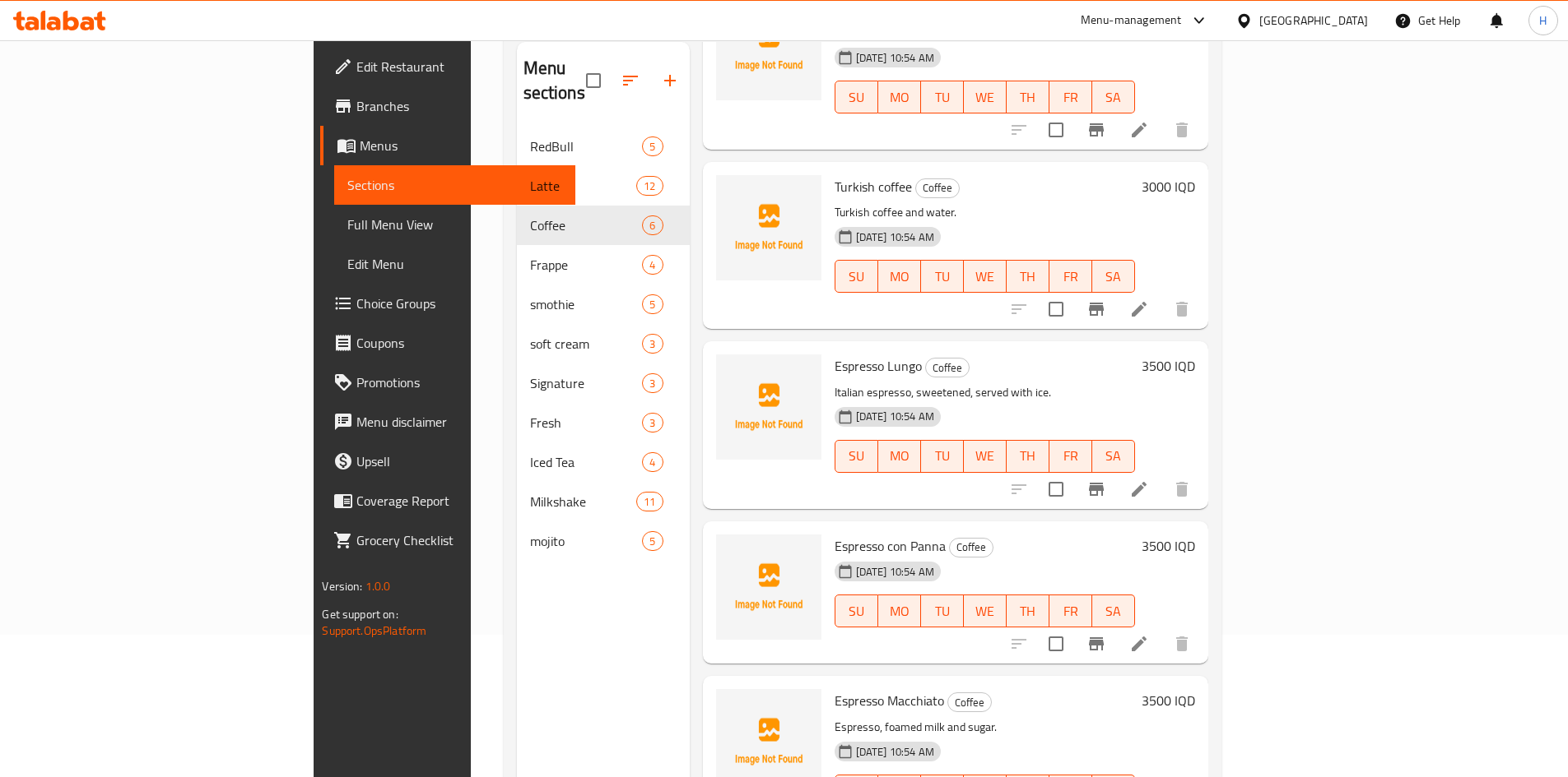
scroll to position [230, 0]
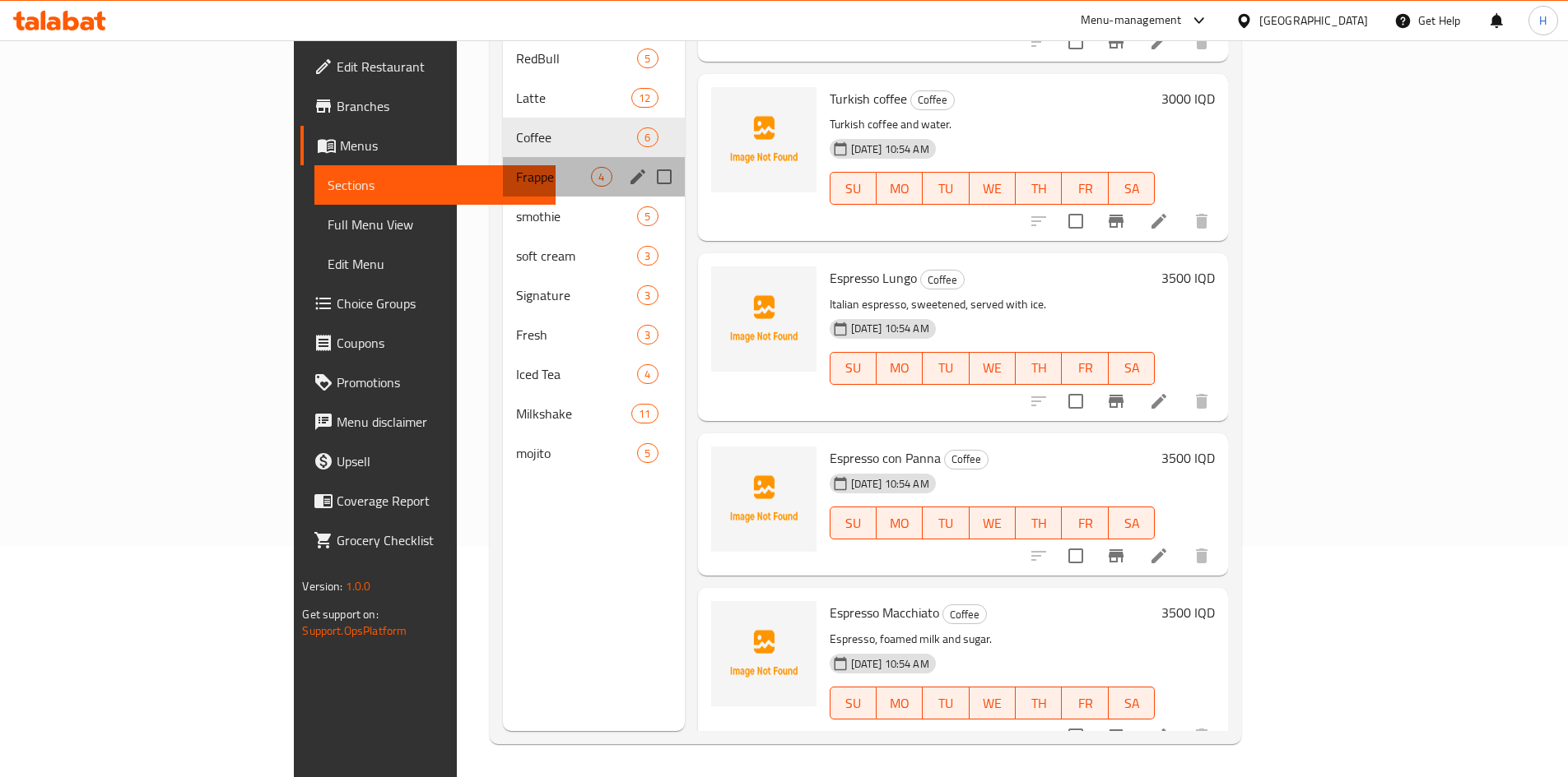
click at [503, 168] on div "Frappe 4" at bounding box center [593, 177] width 181 height 40
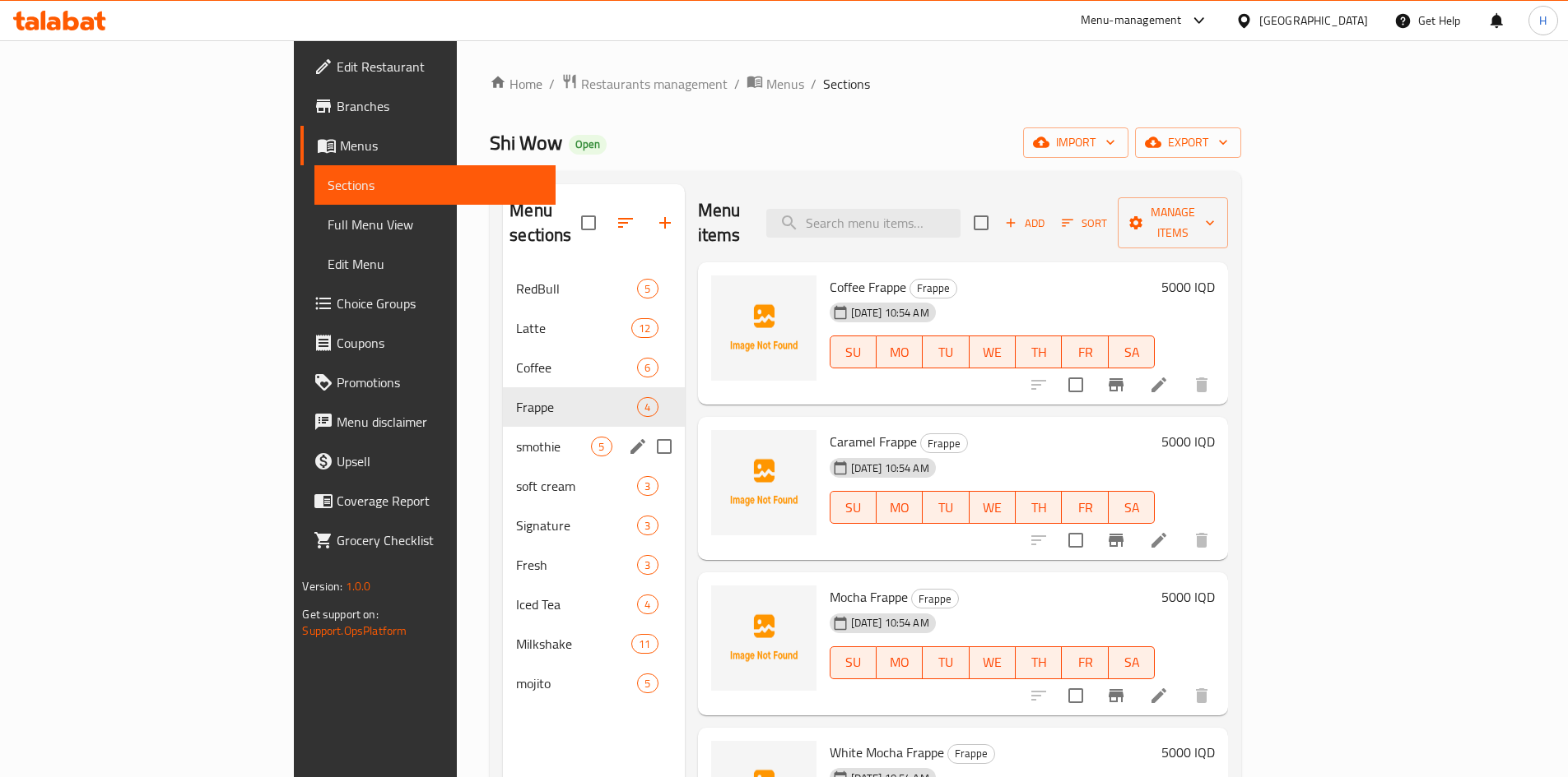
click at [516, 437] on span "smothie" at bounding box center [553, 447] width 75 height 20
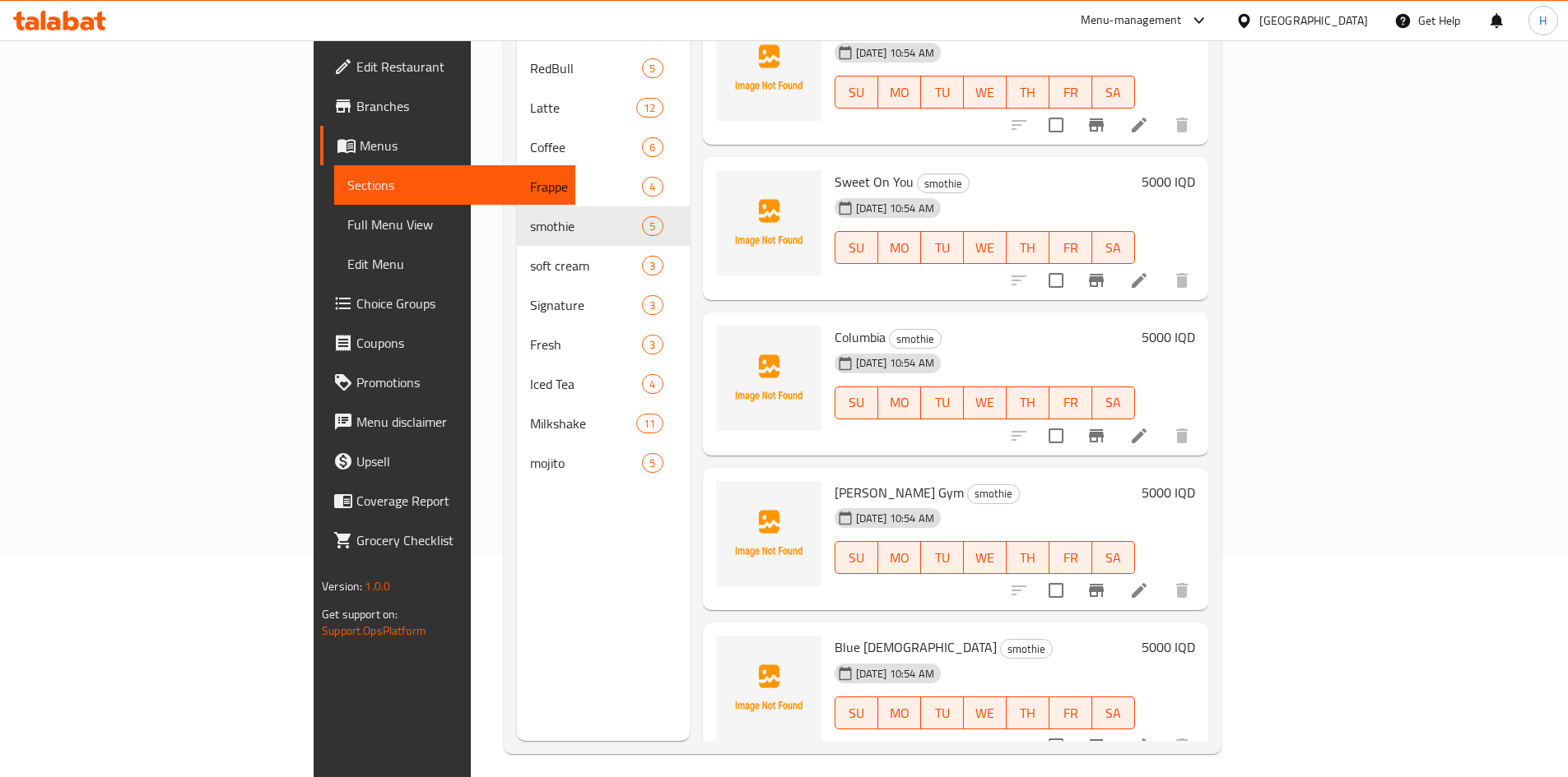
scroll to position [230, 0]
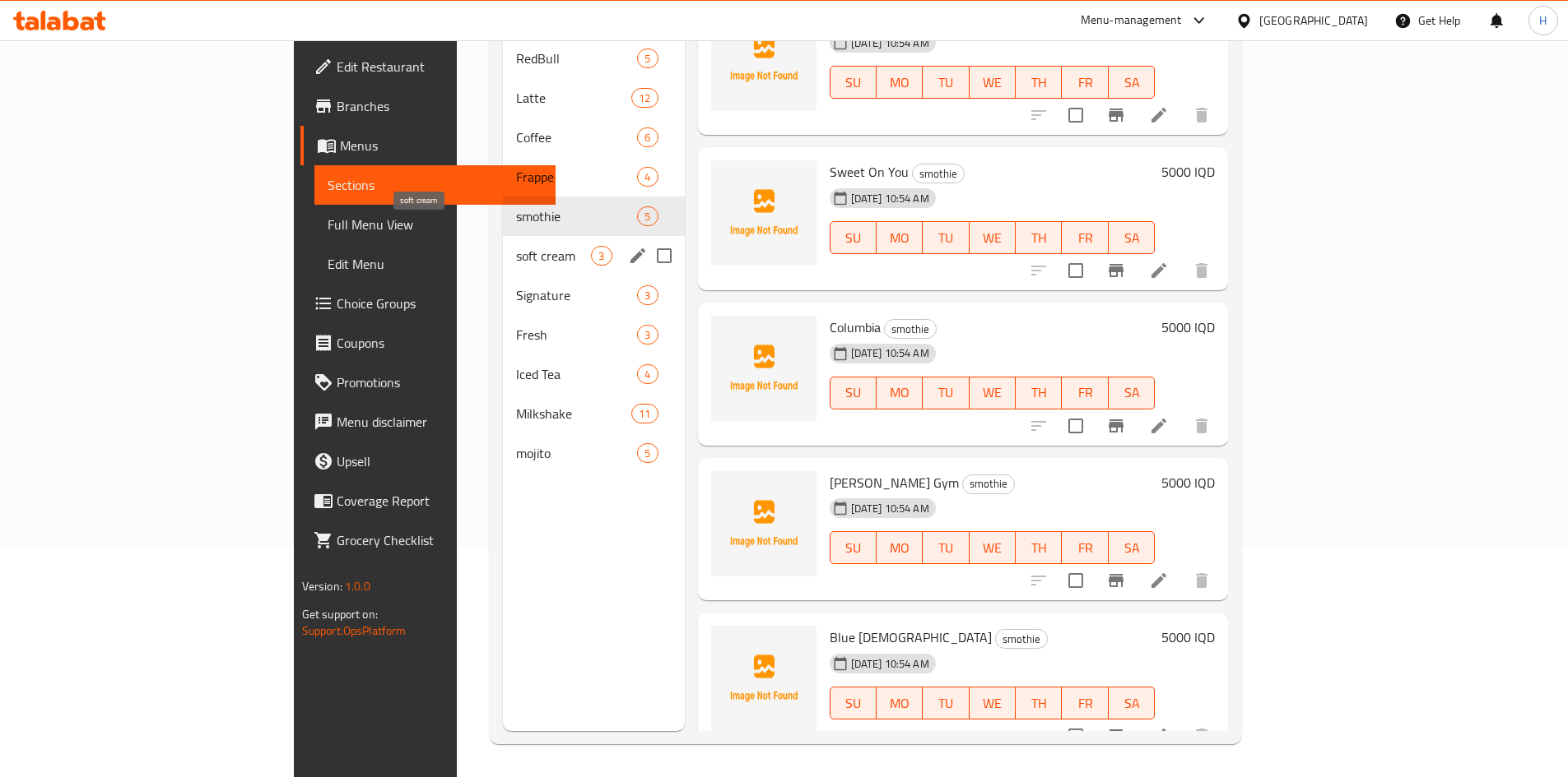
click at [516, 246] on span "soft cream" at bounding box center [553, 256] width 75 height 20
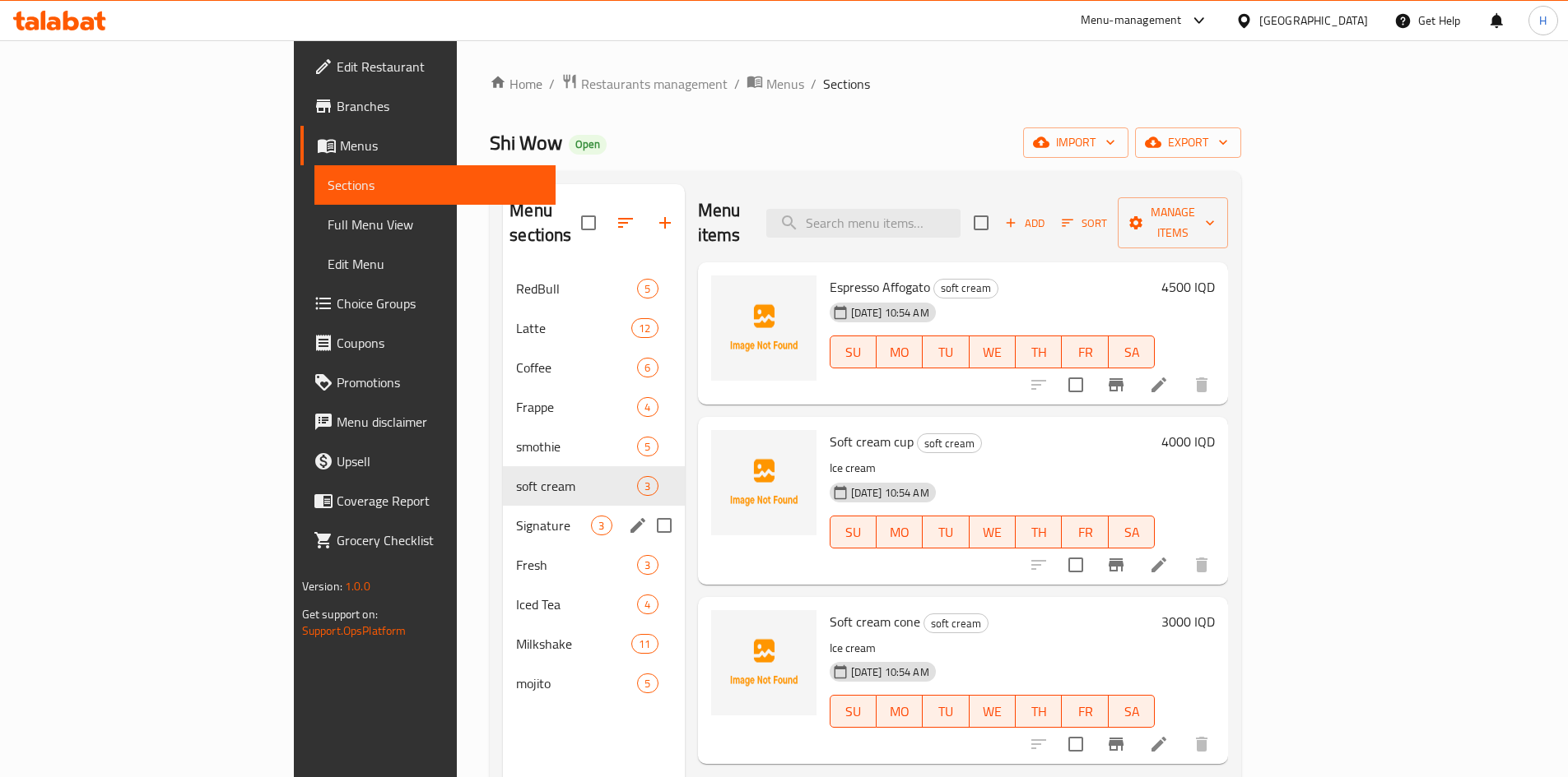
click at [516, 516] on span "Signature" at bounding box center [553, 525] width 75 height 20
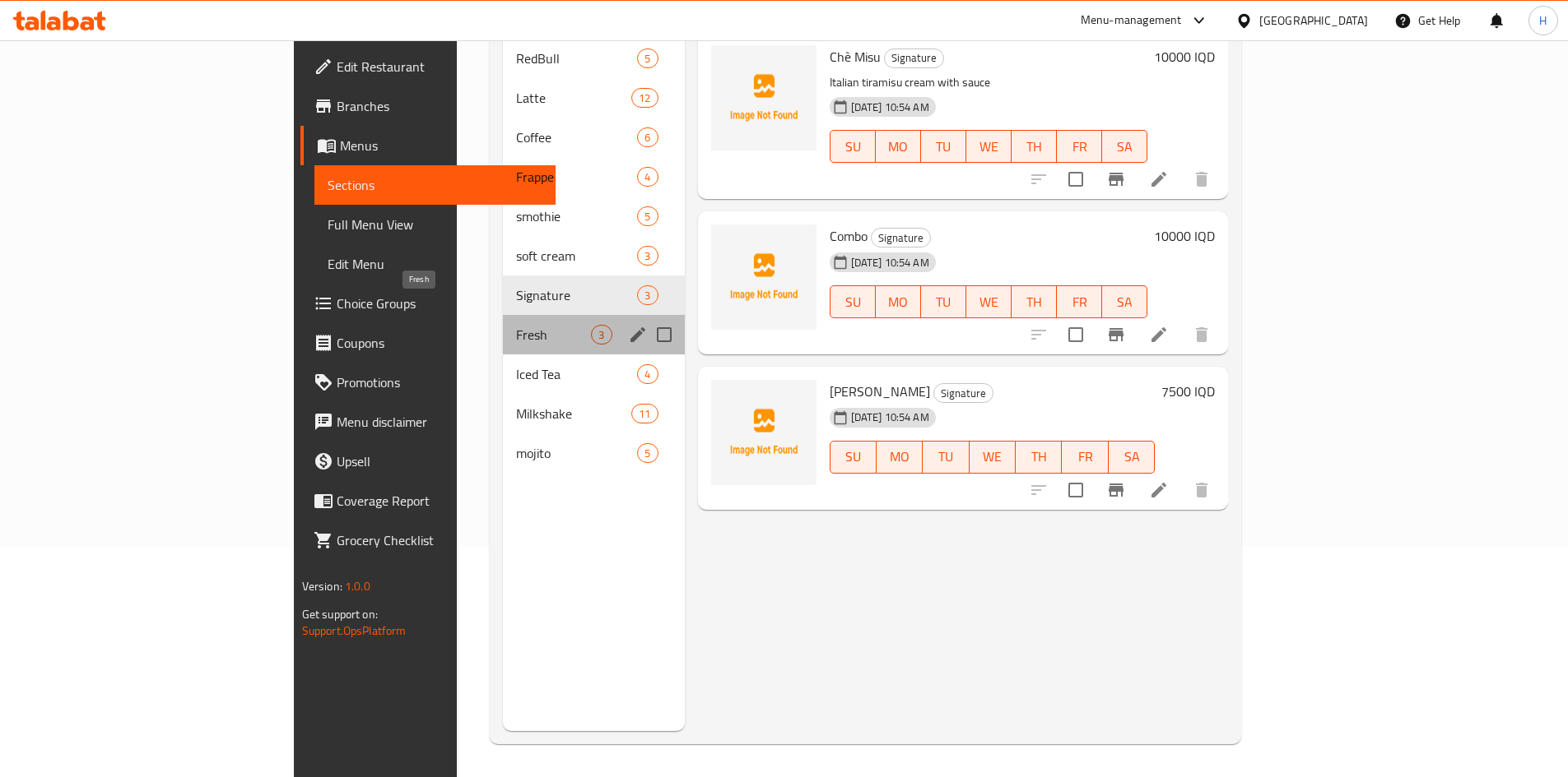
click at [516, 325] on span "Fresh" at bounding box center [553, 334] width 75 height 20
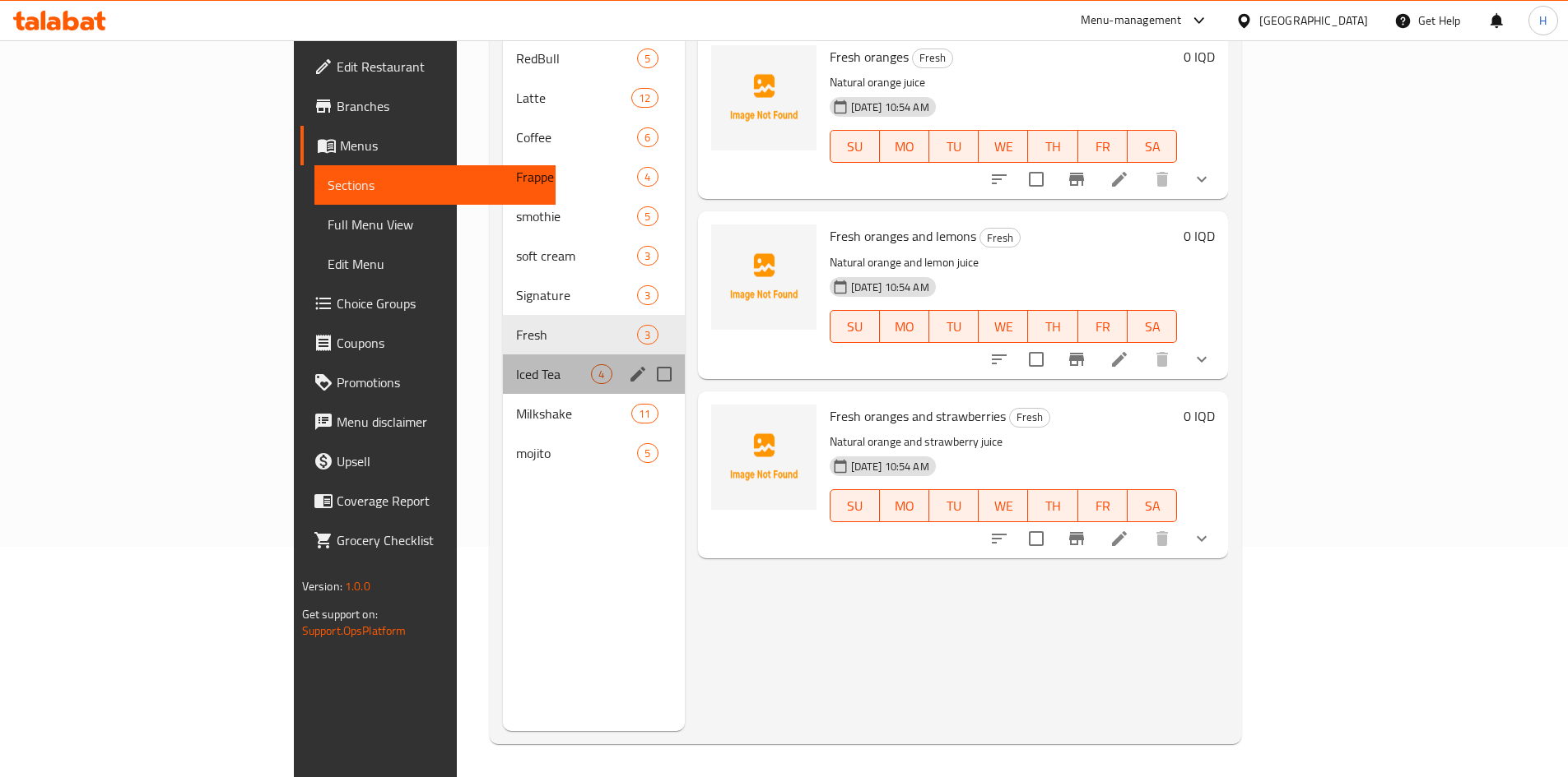
click at [503, 355] on div "Iced Tea 4" at bounding box center [593, 375] width 181 height 40
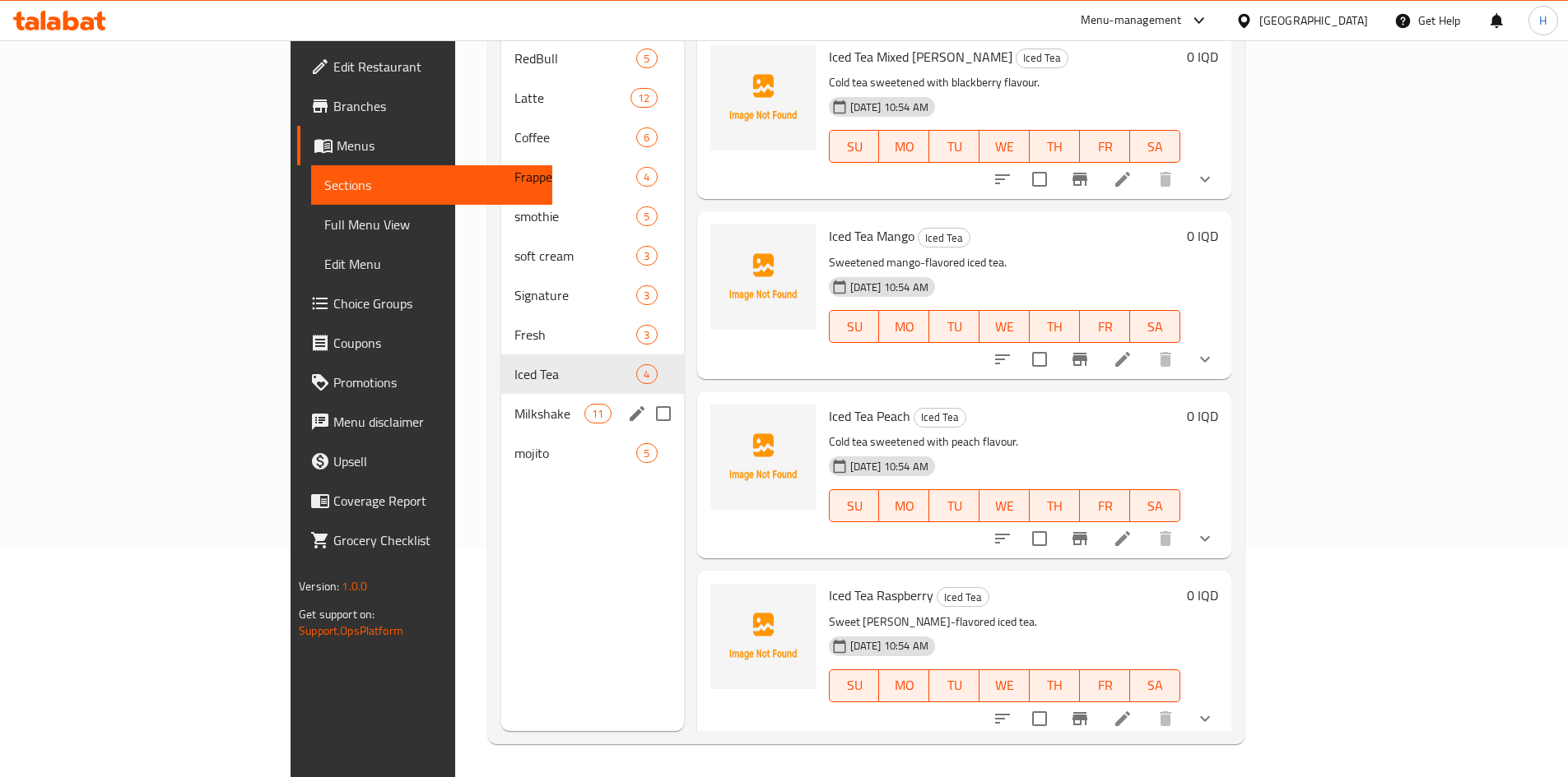
click at [514, 404] on span "Milkshake" at bounding box center [549, 414] width 70 height 20
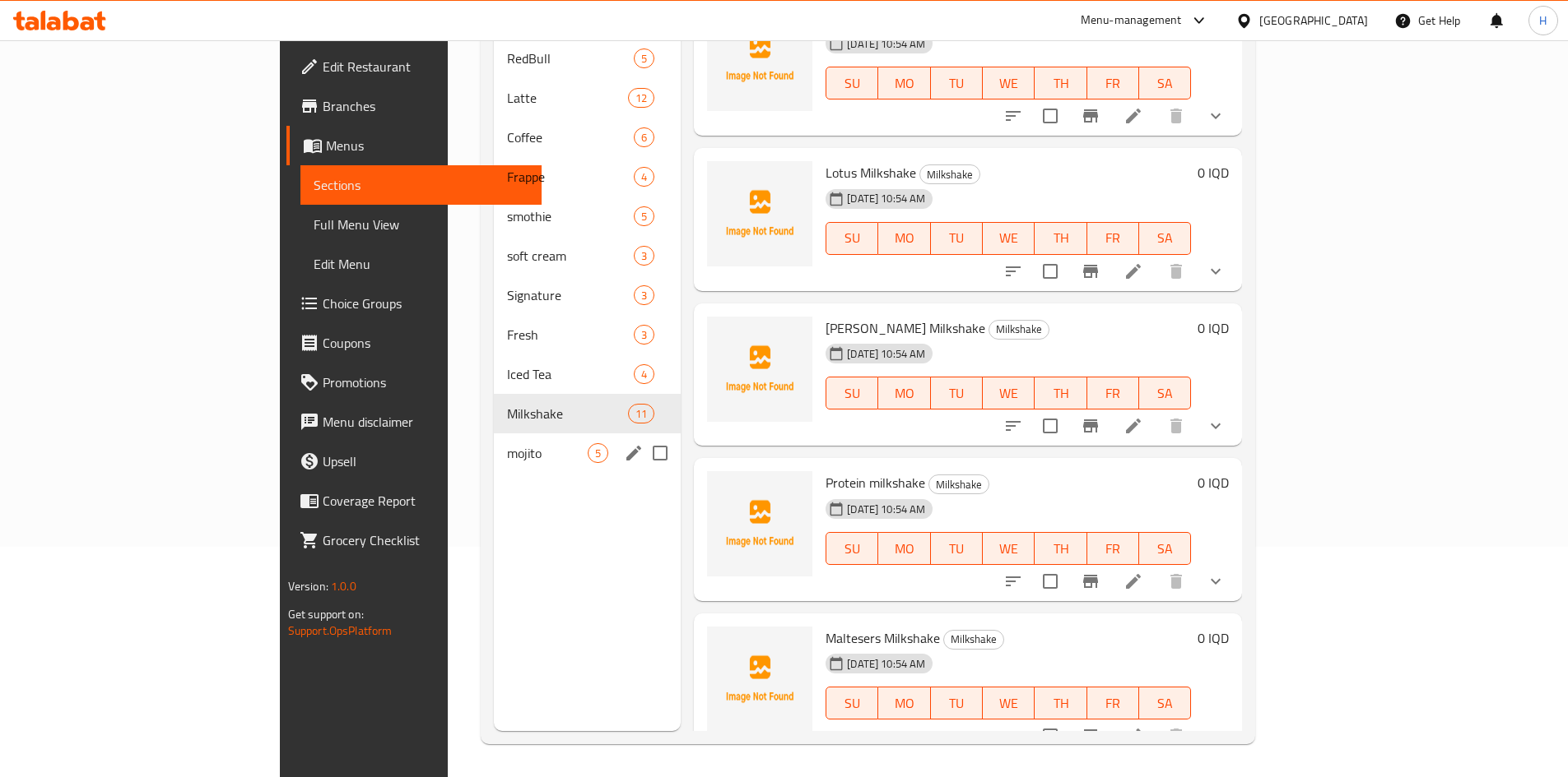
click at [507, 444] on span "mojito" at bounding box center [546, 453] width 80 height 20
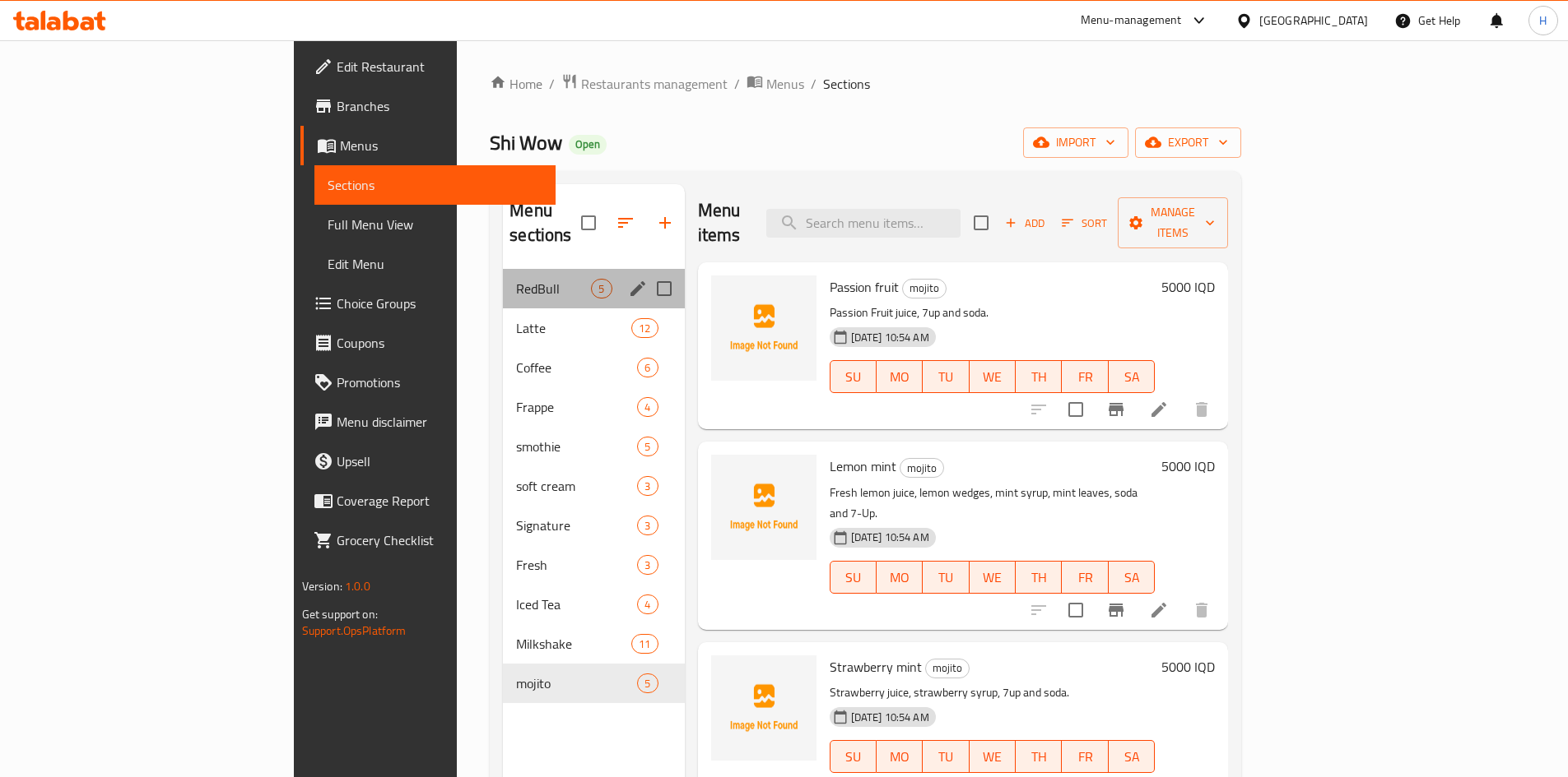
click at [503, 274] on div "RedBull 5" at bounding box center [593, 289] width 181 height 40
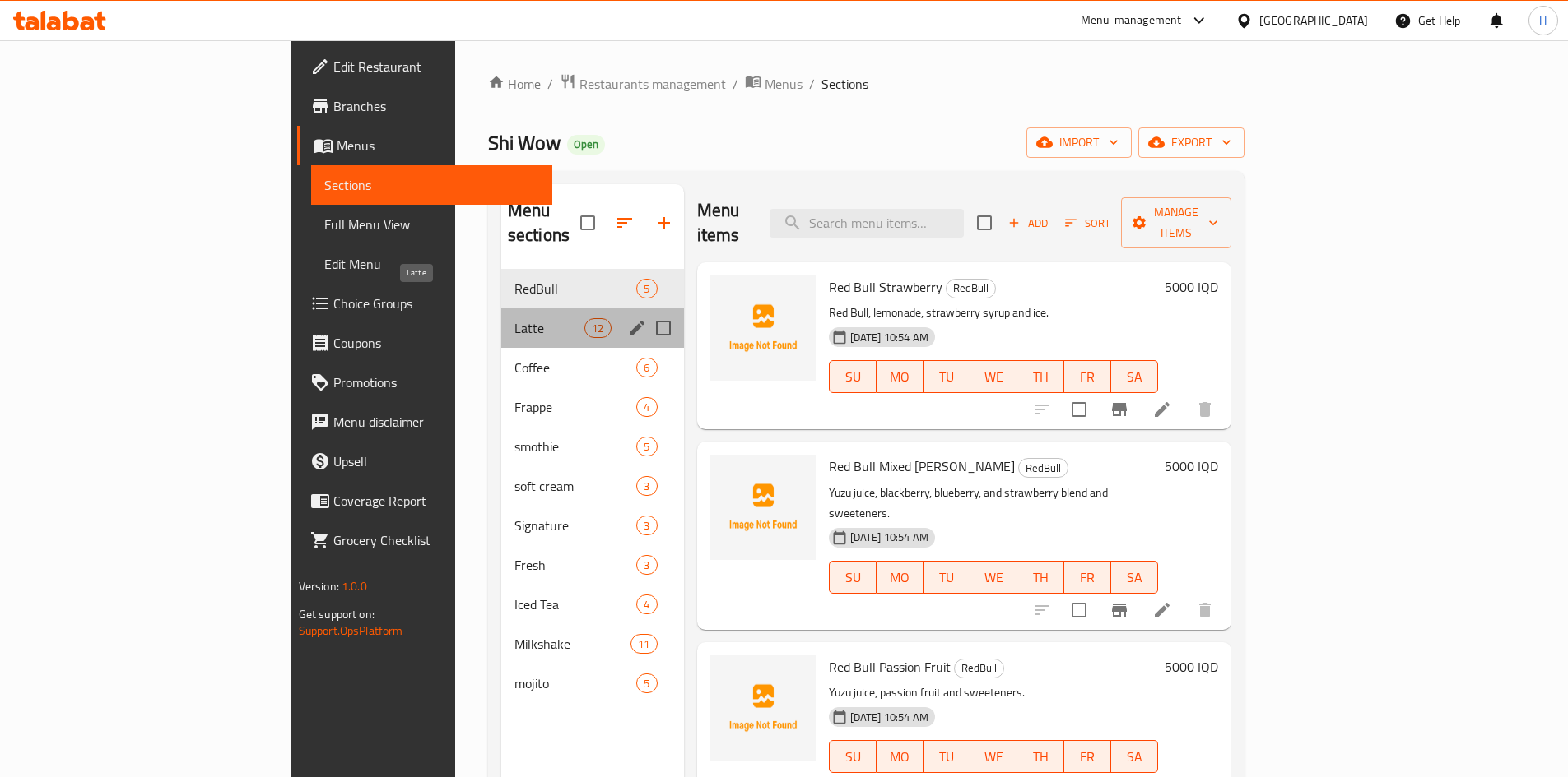
click at [514, 318] on span "Latte" at bounding box center [549, 327] width 70 height 20
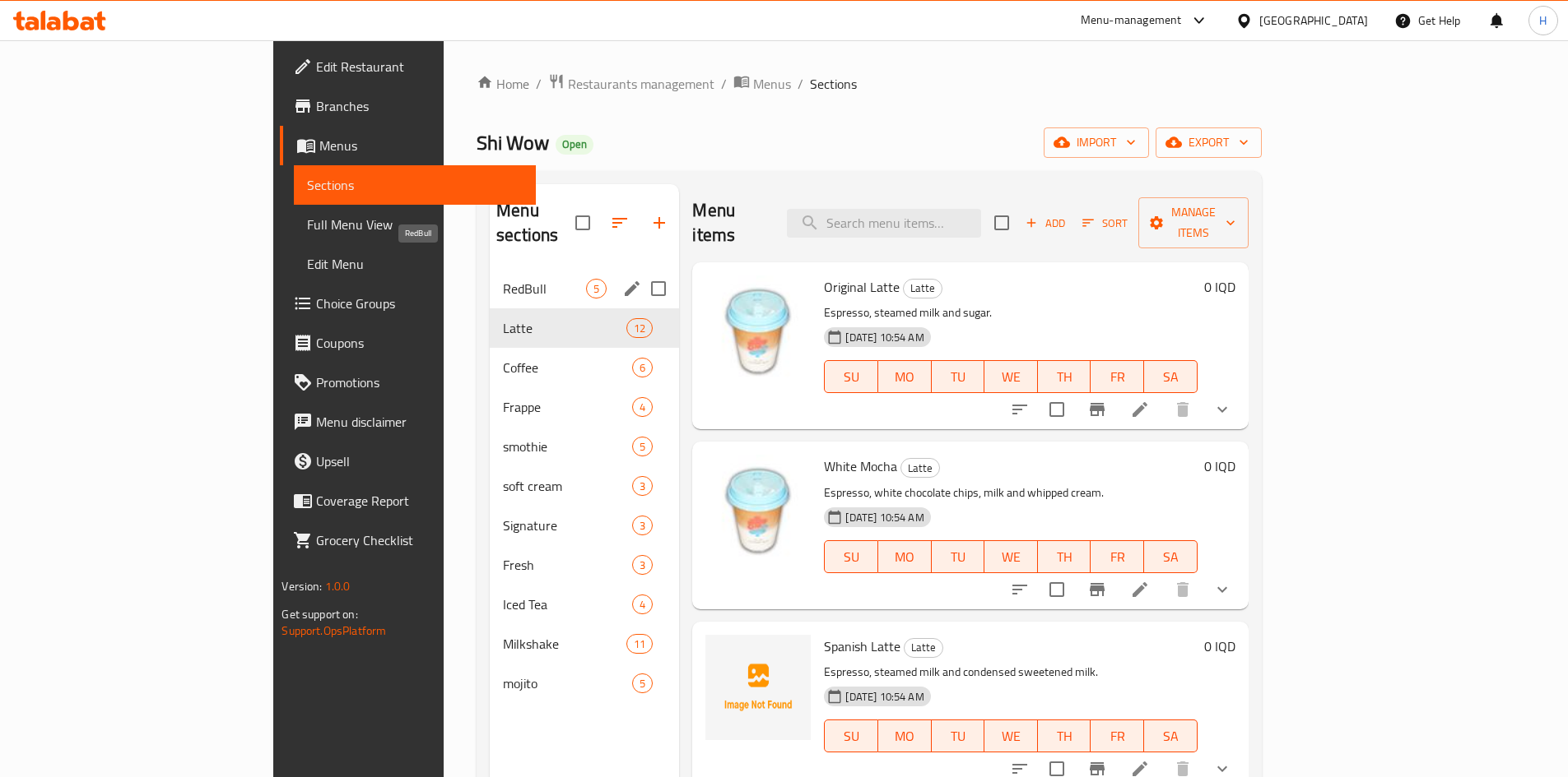
click at [490, 274] on div "RedBull 5" at bounding box center [584, 289] width 189 height 40
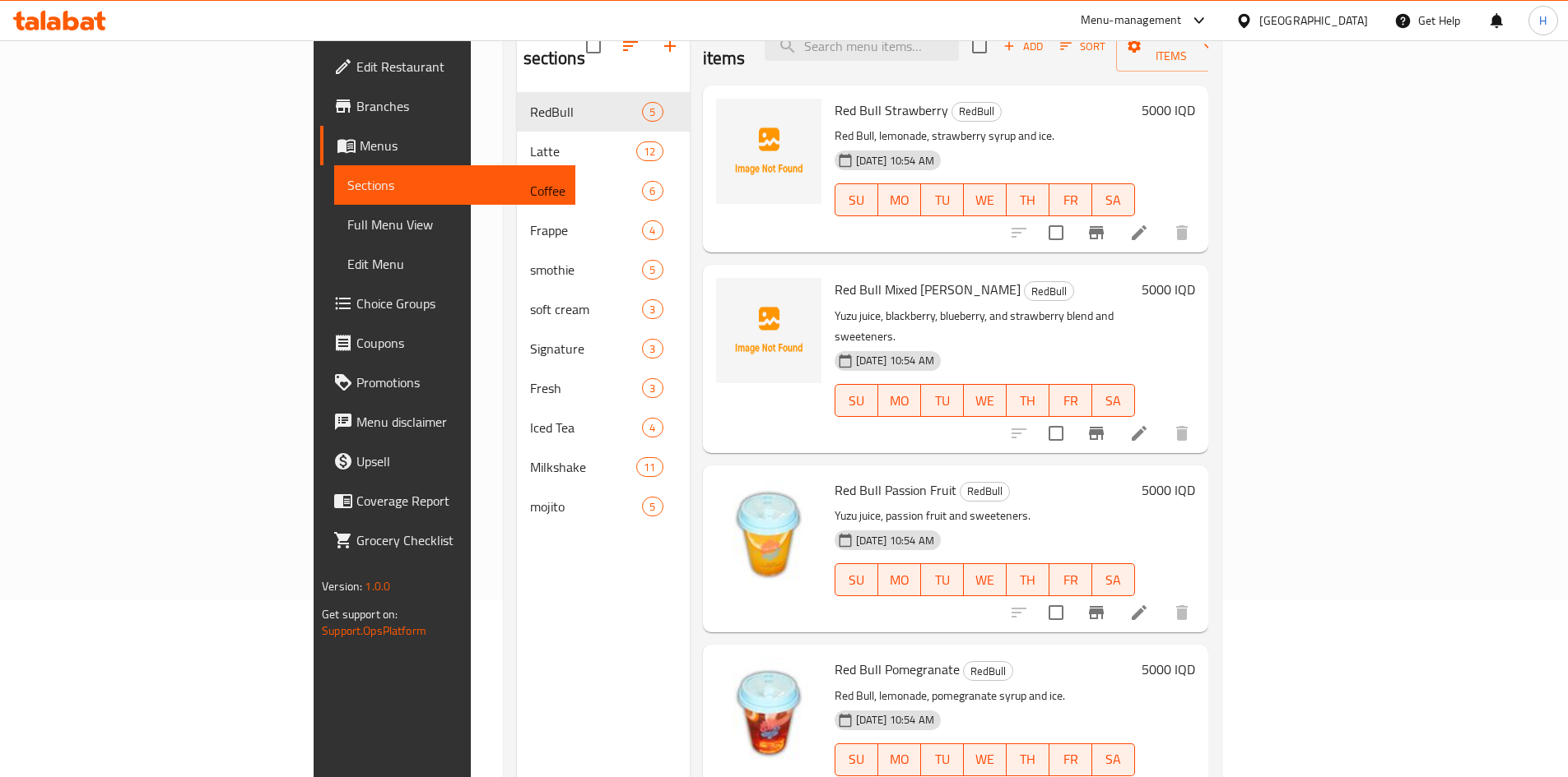
scroll to position [148, 0]
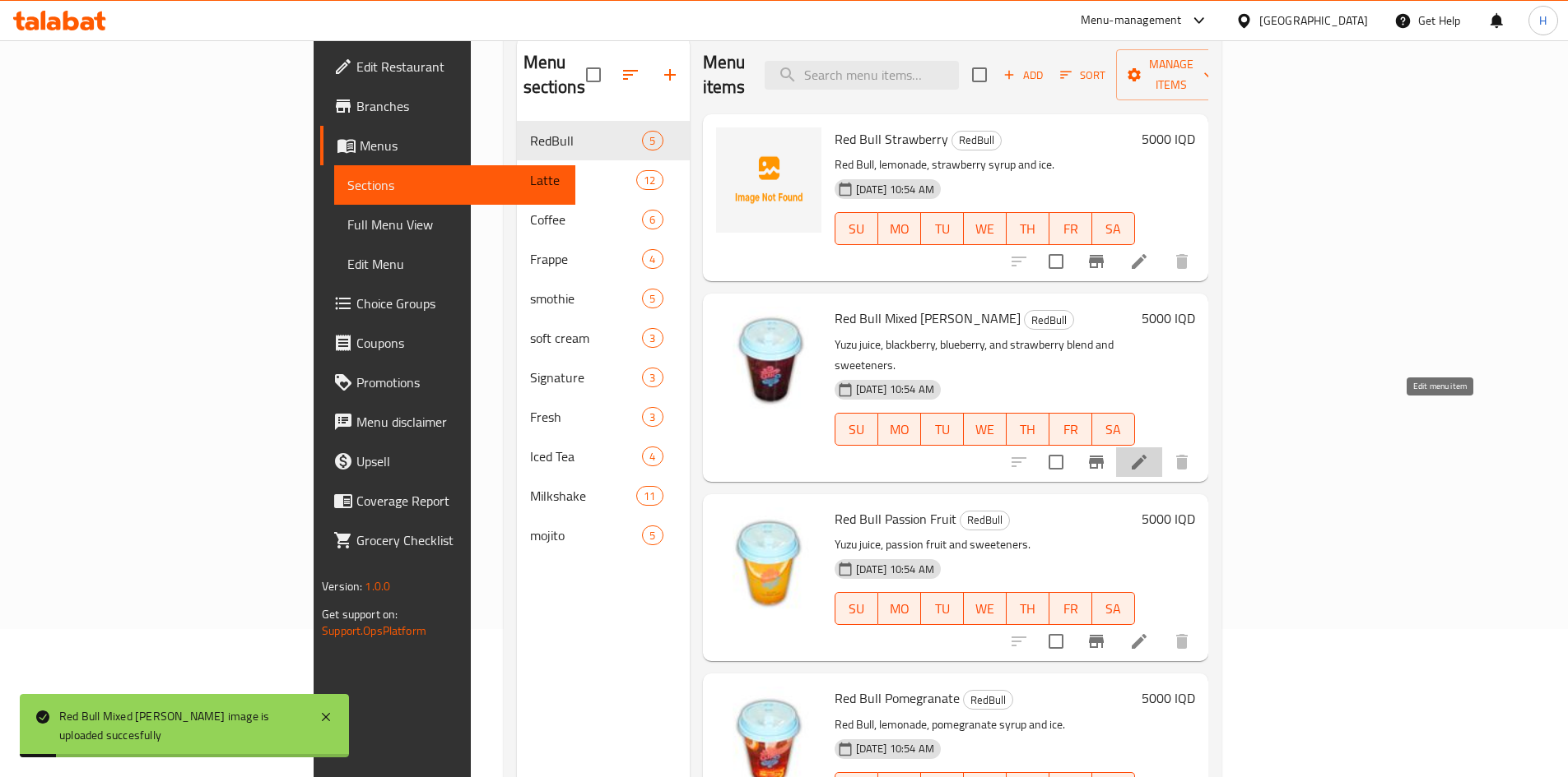
click at [1149, 452] on icon at bounding box center [1139, 462] width 20 height 20
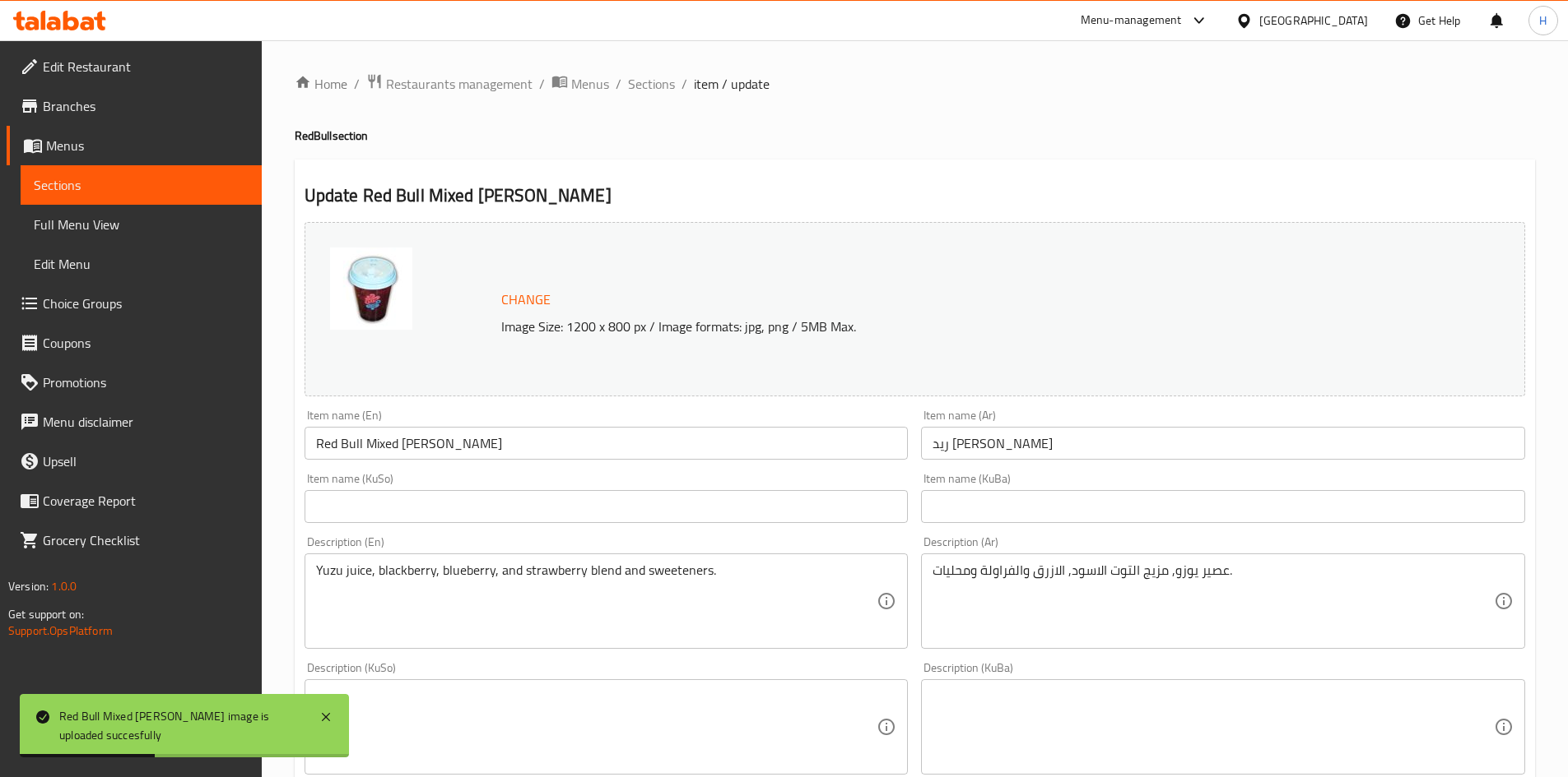
click at [983, 446] on input "ريد بول مكس بيري" at bounding box center [1223, 443] width 604 height 33
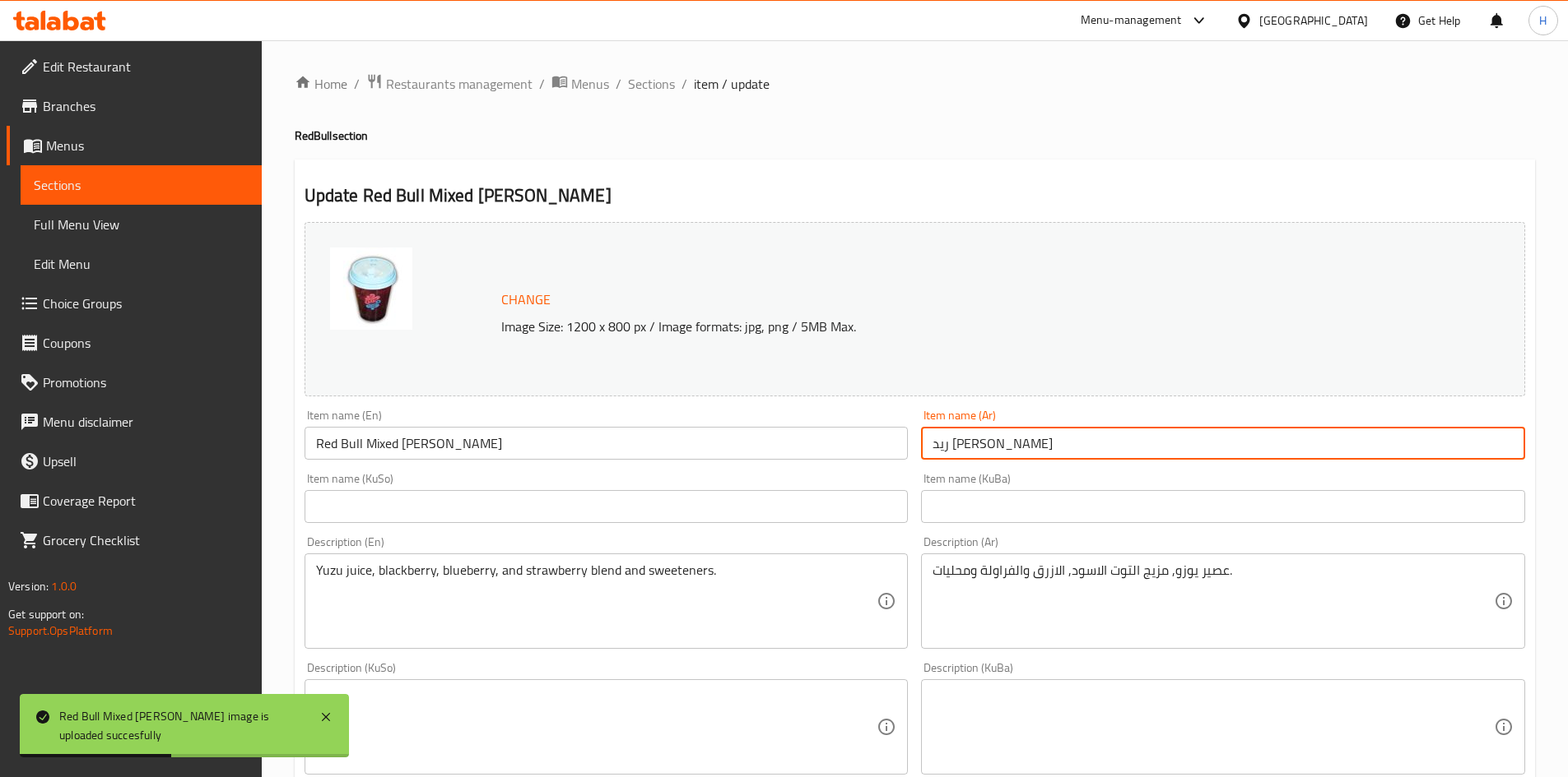
click at [982, 446] on input "ريد بول مكس بيري" at bounding box center [1223, 443] width 604 height 33
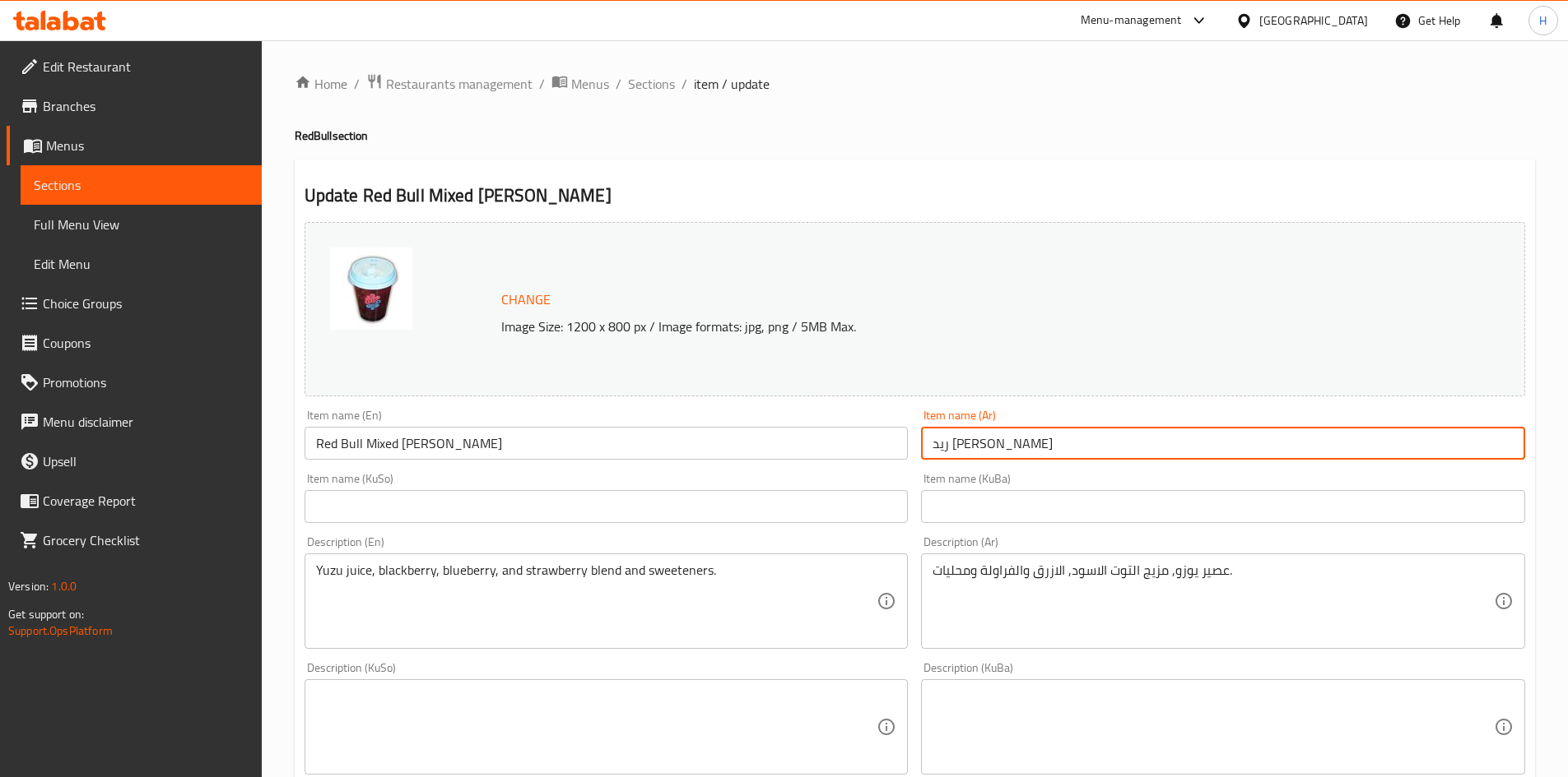
type input "ريد بول بلو بيري"
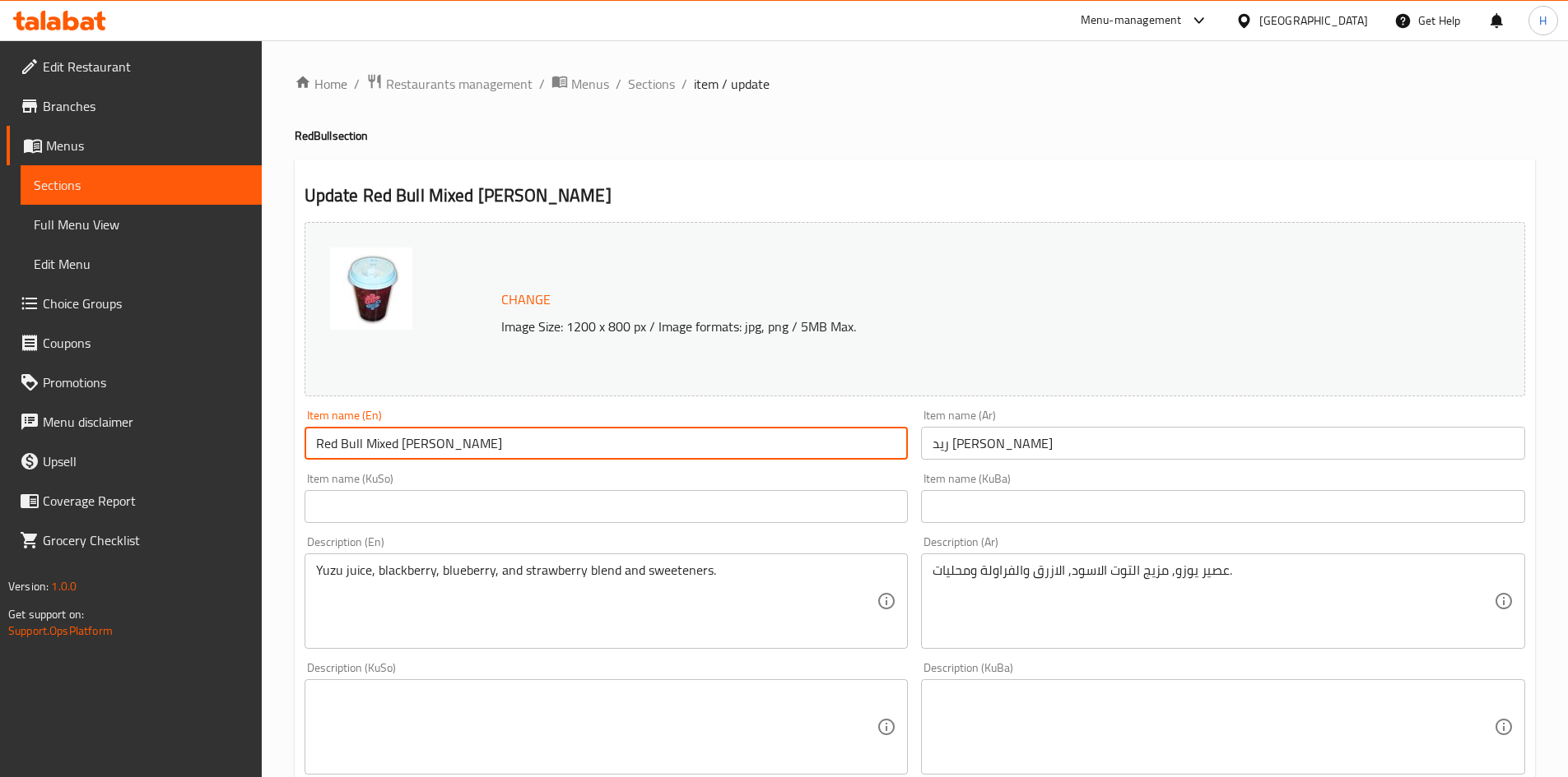
click at [376, 444] on input "Red Bull Mixed Berry" at bounding box center [607, 443] width 604 height 33
type input "Red Bull Blue Berry"
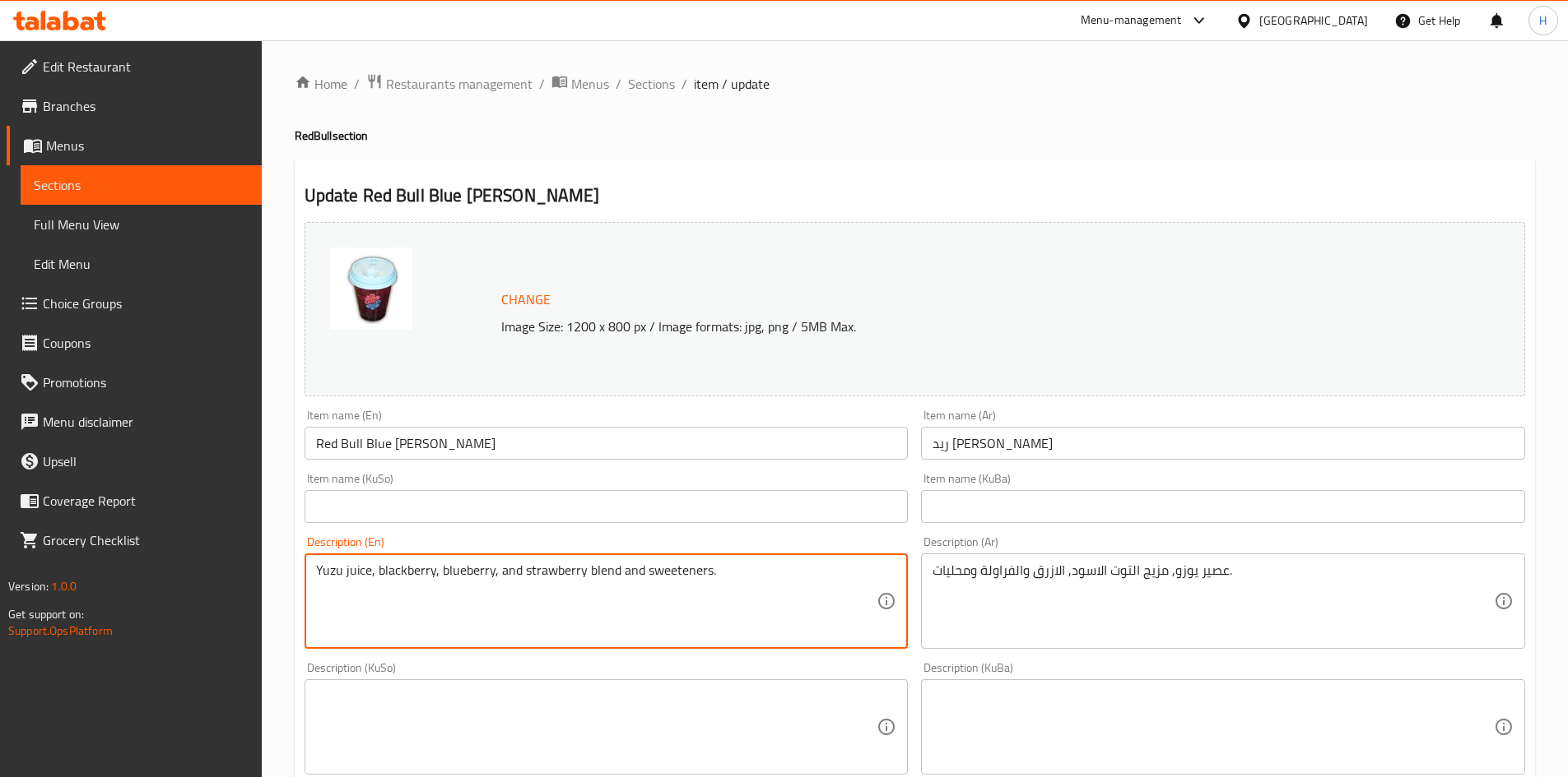
drag, startPoint x: 374, startPoint y: 570, endPoint x: 436, endPoint y: 584, distance: 63.6
type textarea "Yuzu juice, blueberry, and strawberry blend and sweeteners."
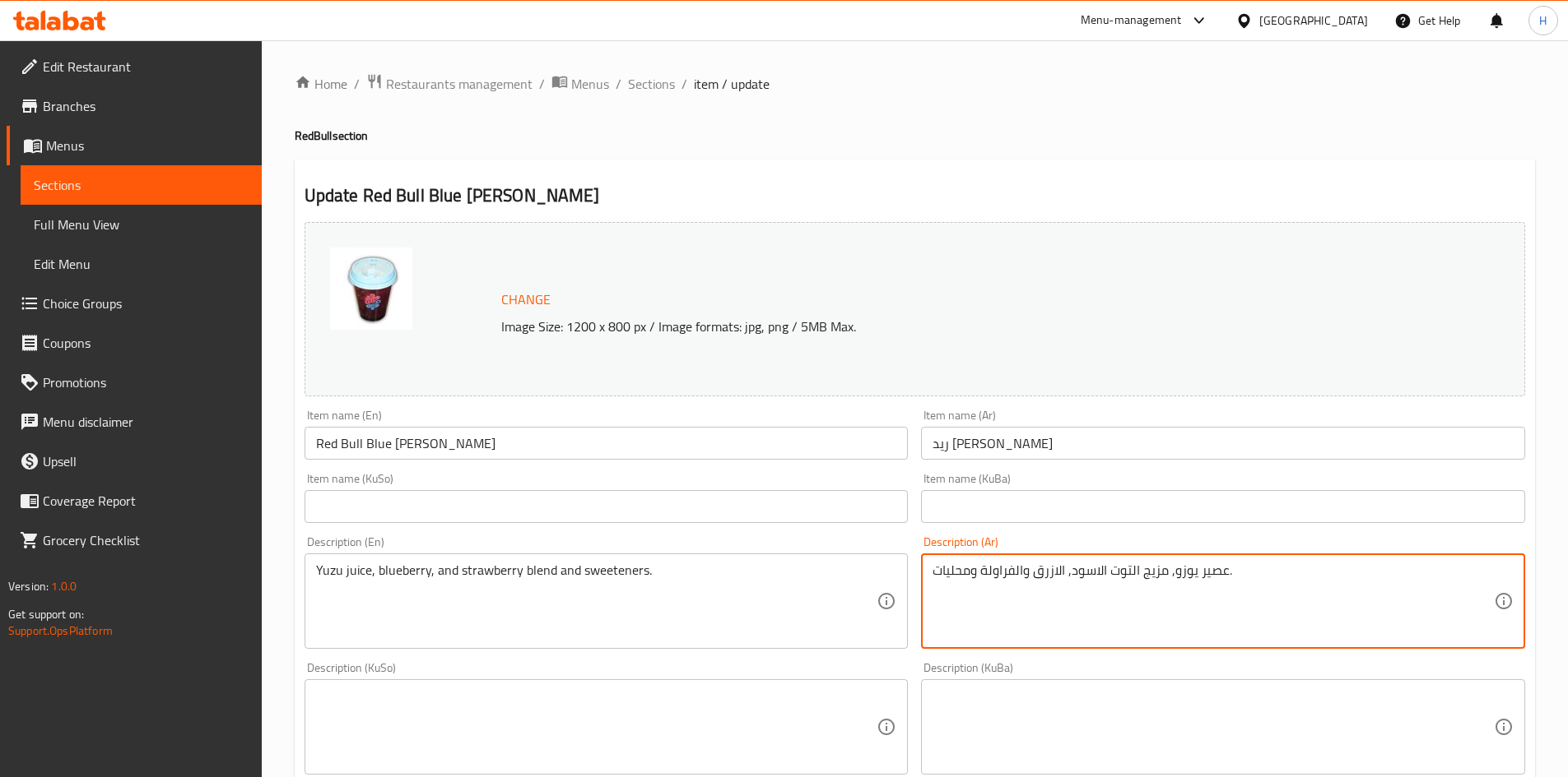
drag, startPoint x: 1168, startPoint y: 572, endPoint x: 1067, endPoint y: 591, distance: 102.8
click at [1062, 573] on textarea "عصير يوزو, الازرق والفراولة ومحليات." at bounding box center [1213, 602] width 561 height 79
click at [1067, 569] on textarea "عصير يوزو, الازرق والفراولة ومحليات." at bounding box center [1213, 602] width 561 height 79
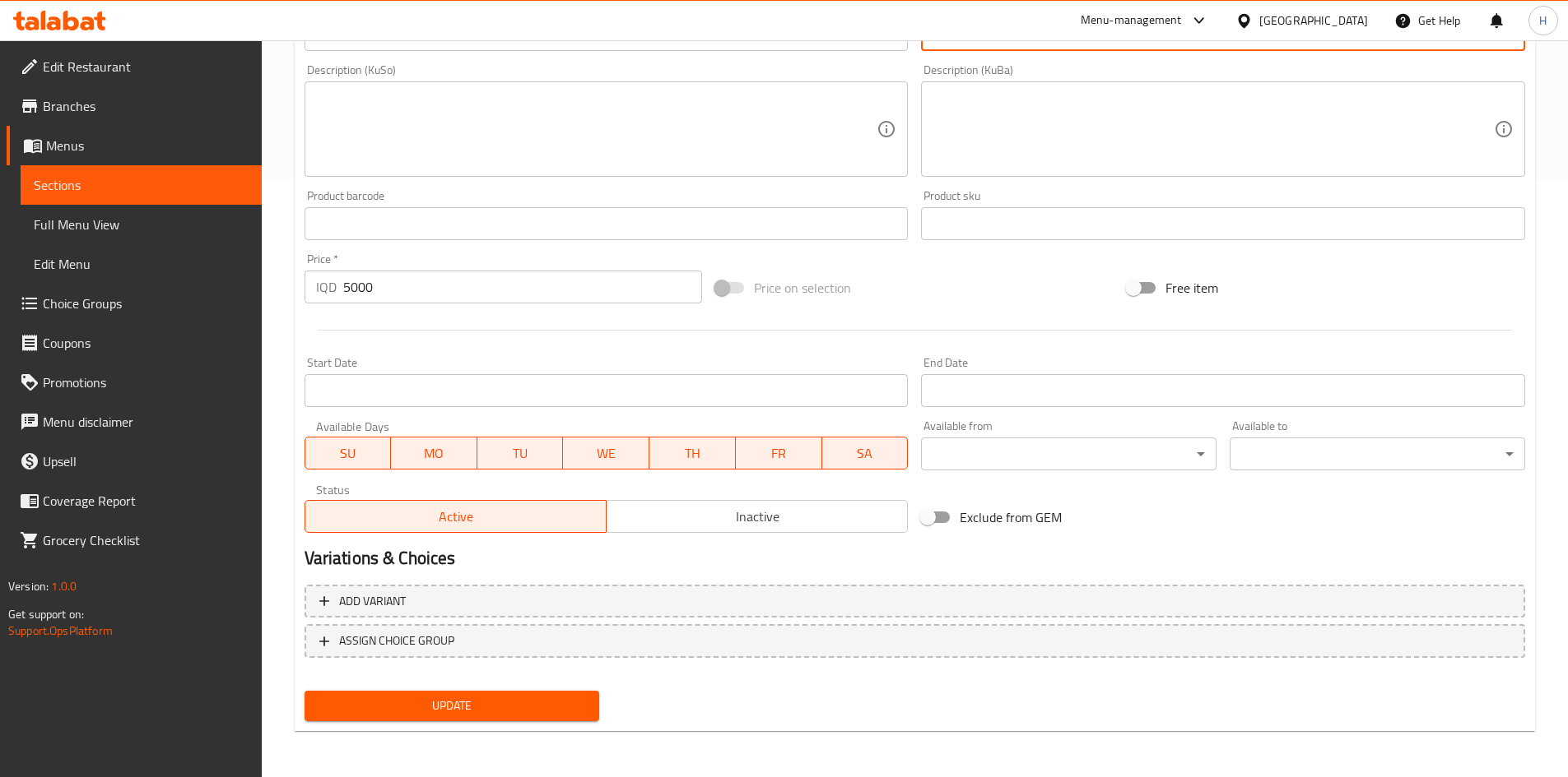
type textarea "عصير يوزو, توت الازرق والفراولة ومحليات."
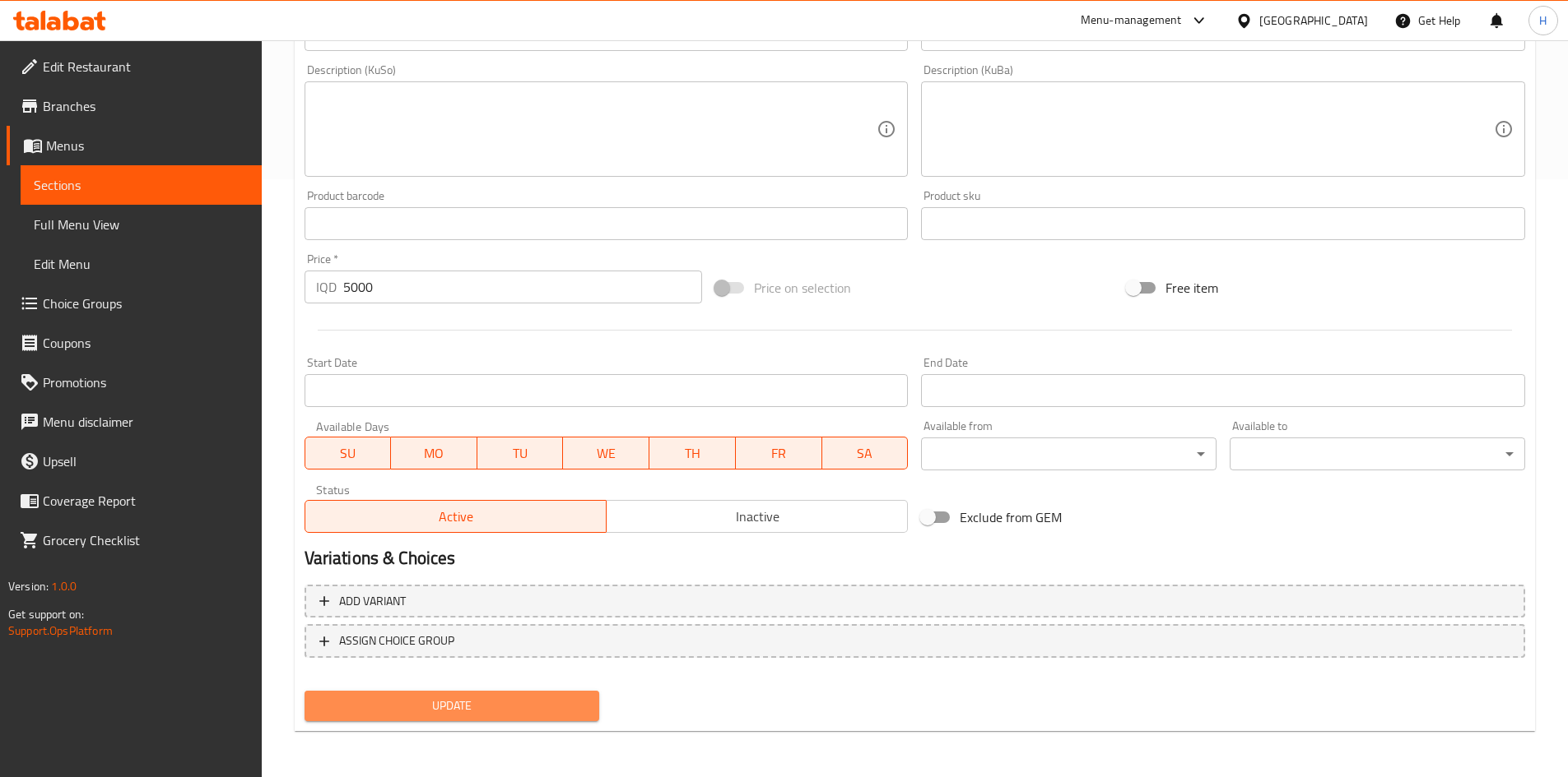
click at [457, 719] on button "Update" at bounding box center [453, 706] width 295 height 30
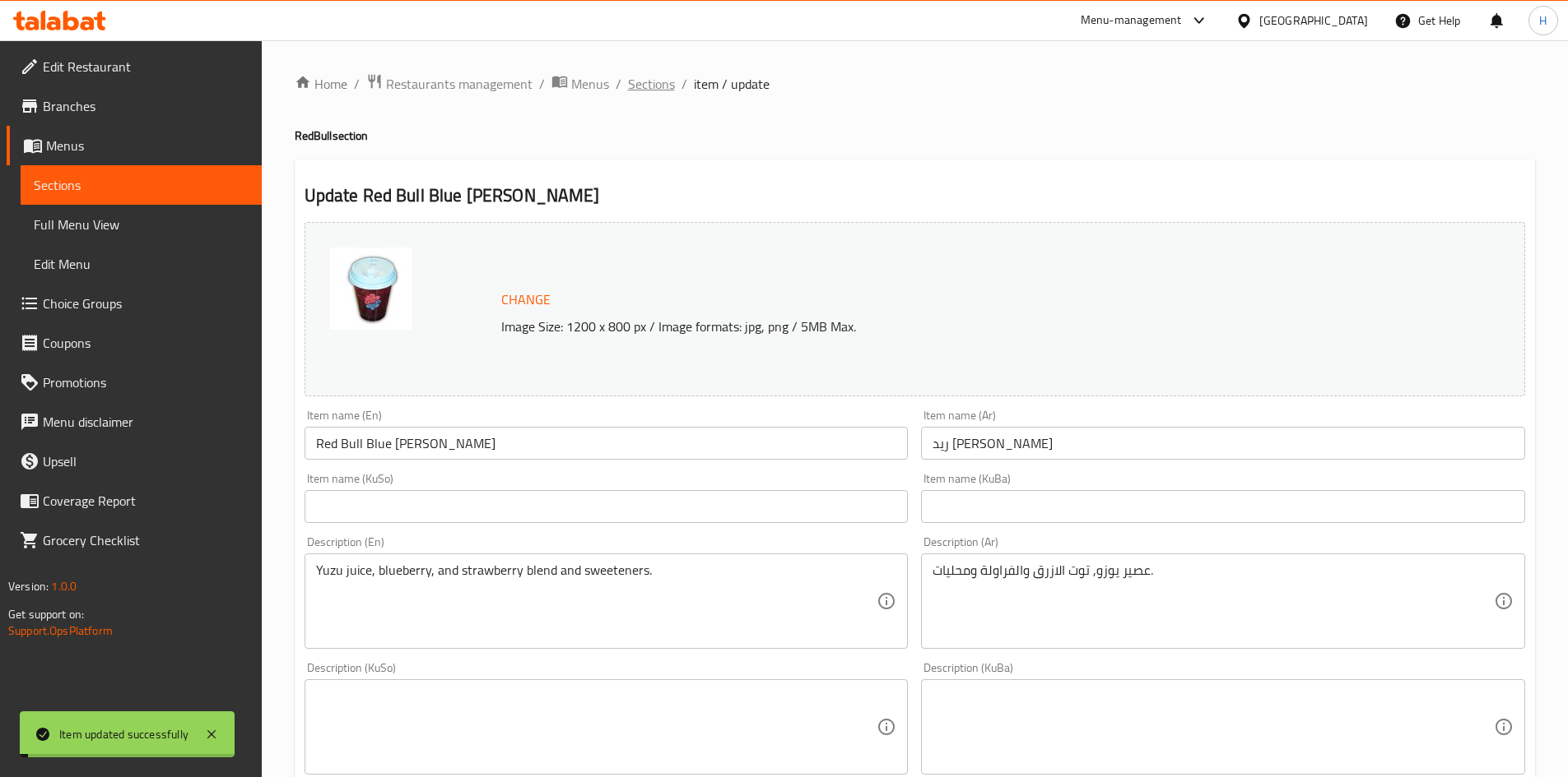
click at [645, 82] on span "Sections" at bounding box center [651, 83] width 47 height 20
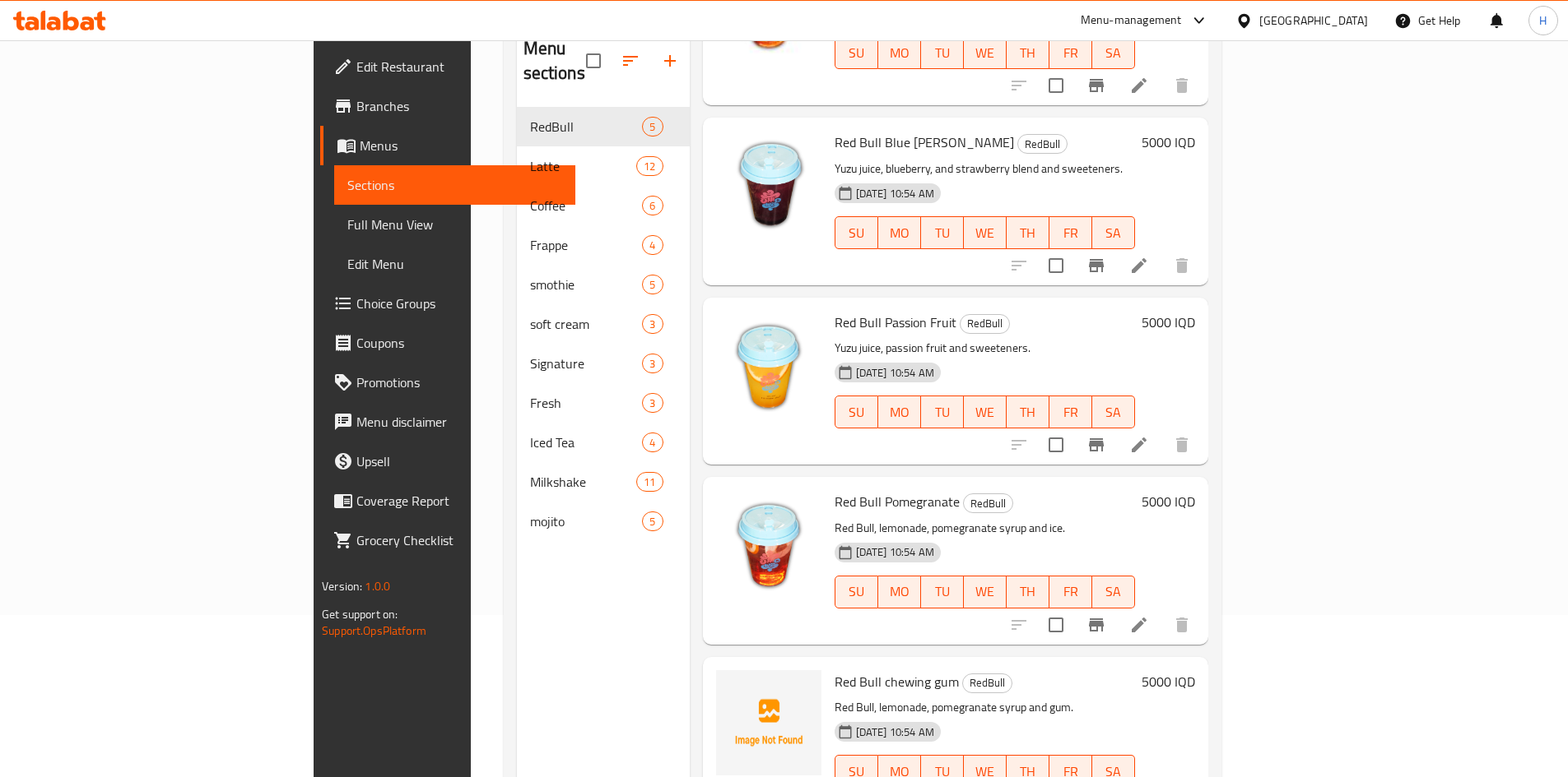
scroll to position [230, 0]
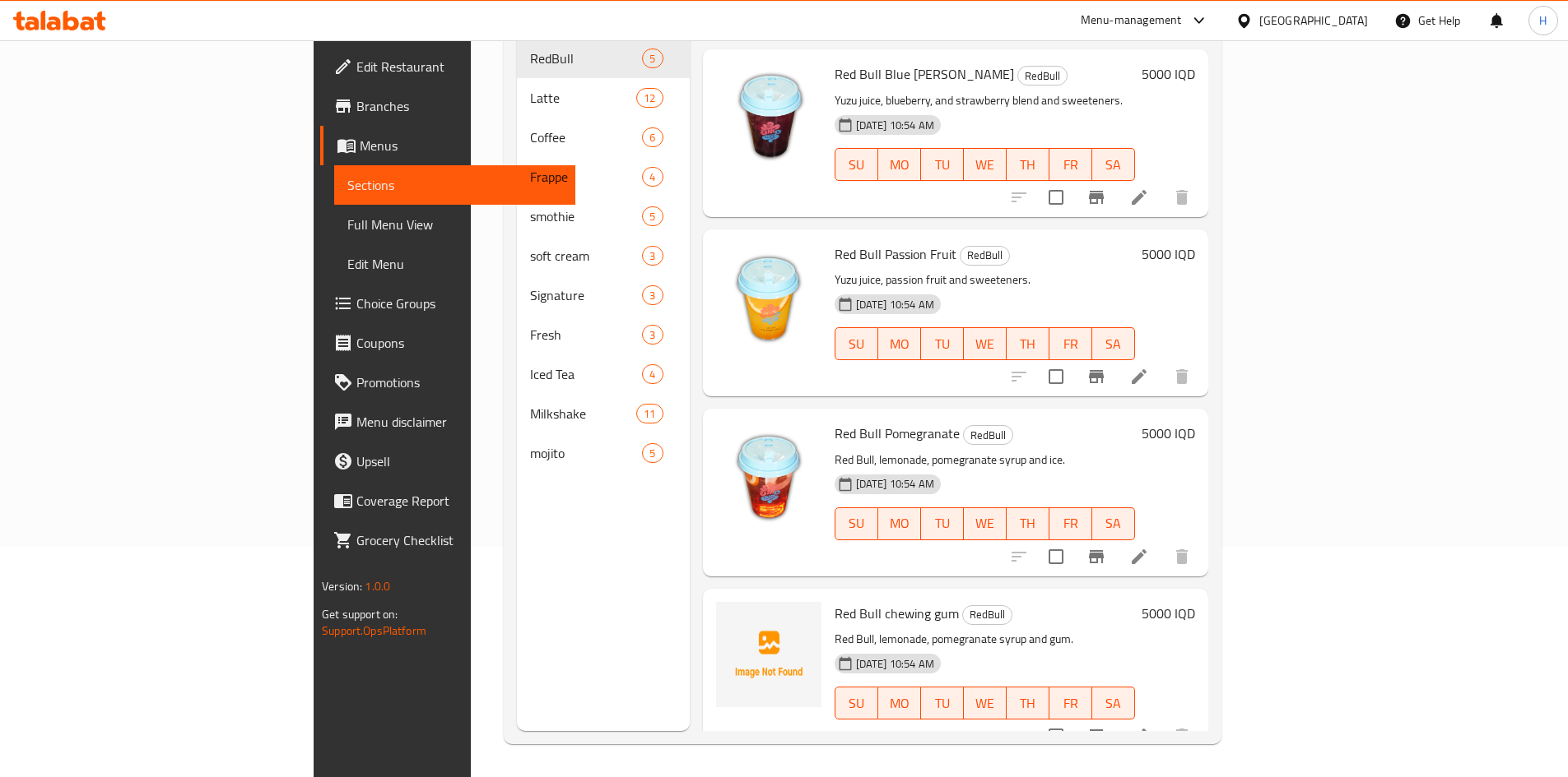
click at [1116, 717] on button "Branch-specific-item" at bounding box center [1096, 736] width 40 height 40
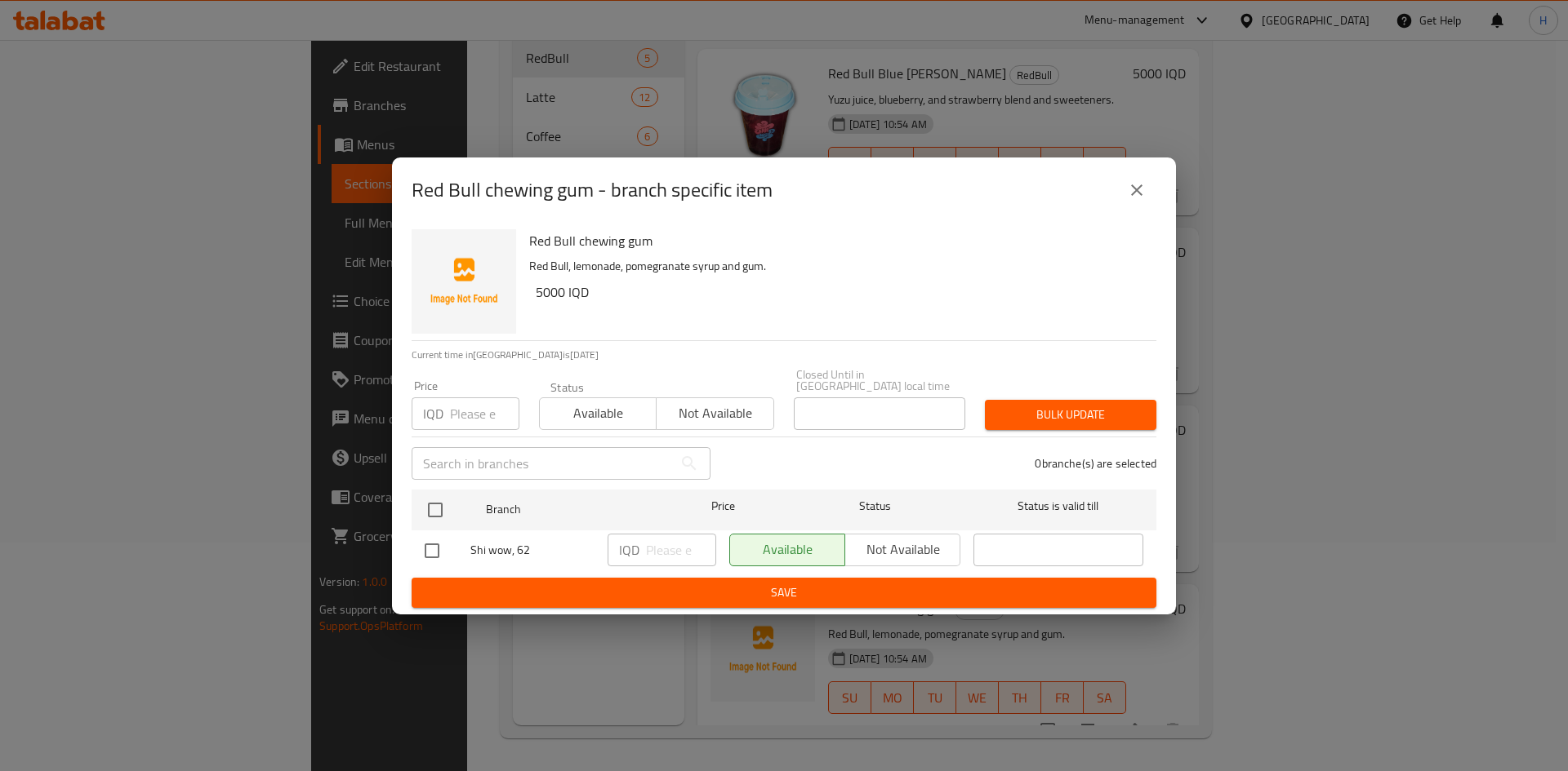
click at [1147, 191] on button "close" at bounding box center [1137, 191] width 39 height 39
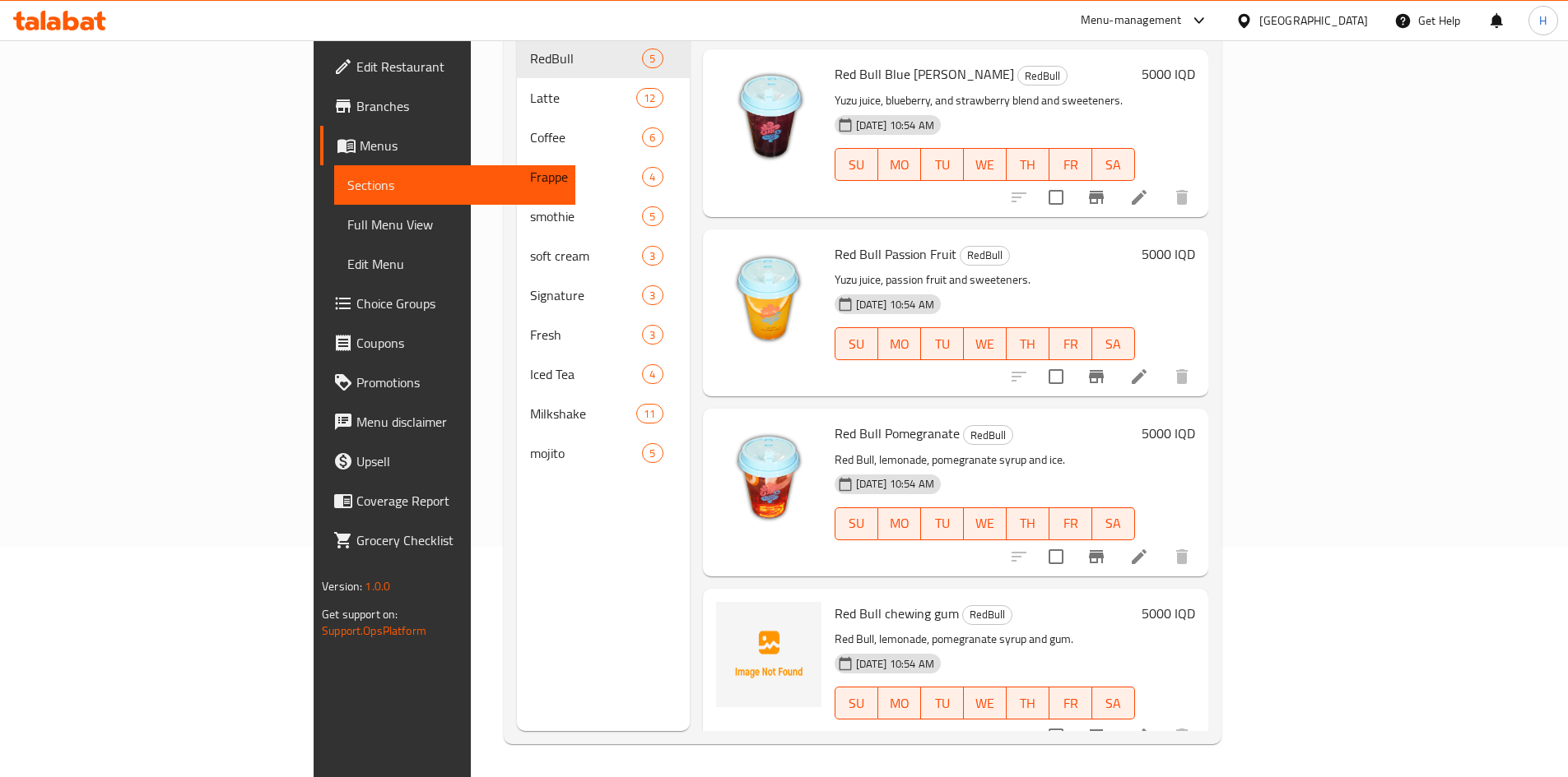
click at [1149, 727] on icon at bounding box center [1139, 736] width 20 height 20
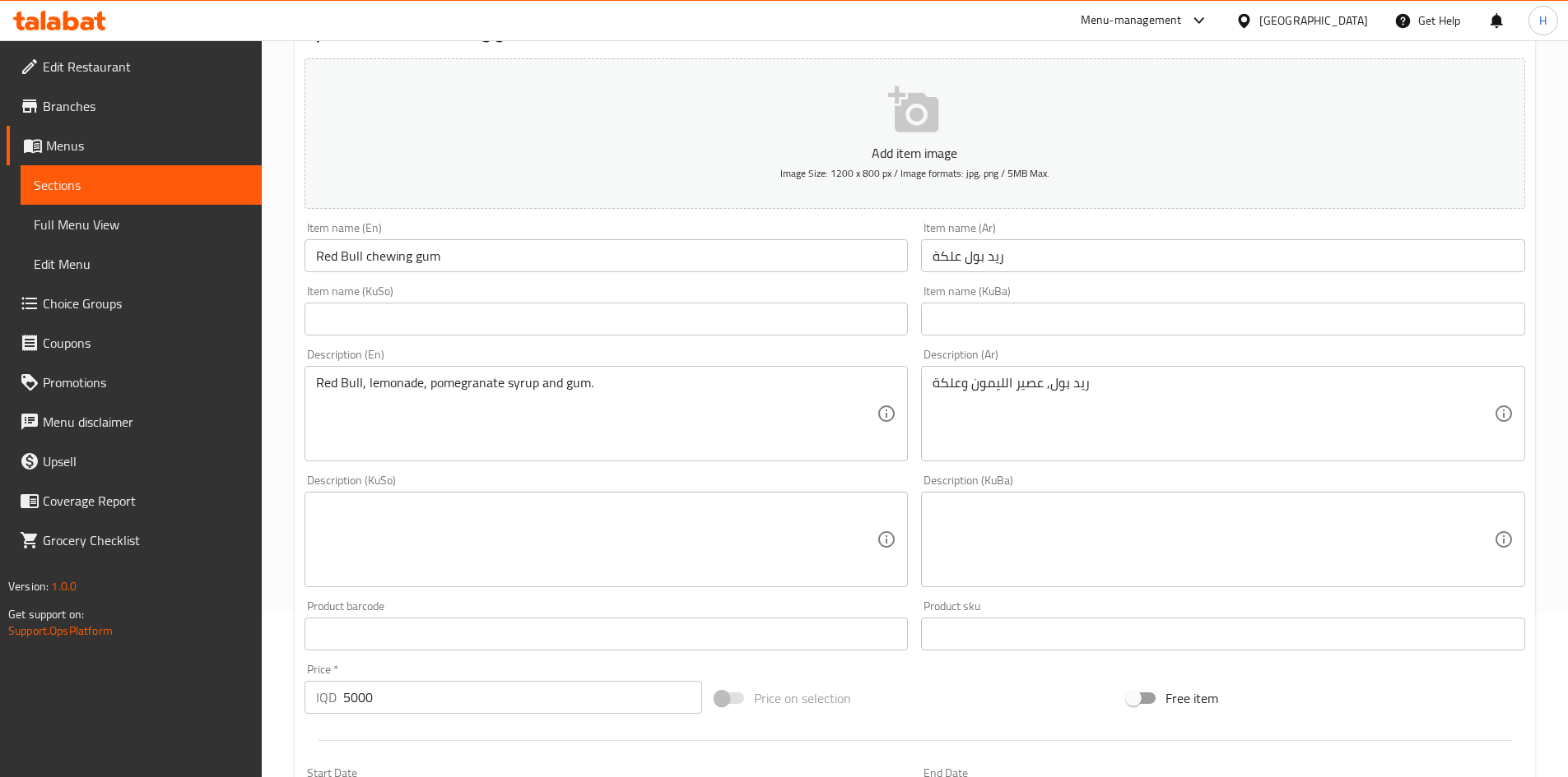
scroll to position [163, 0]
click at [372, 261] on input "Red Bull chewing gum" at bounding box center [607, 256] width 604 height 33
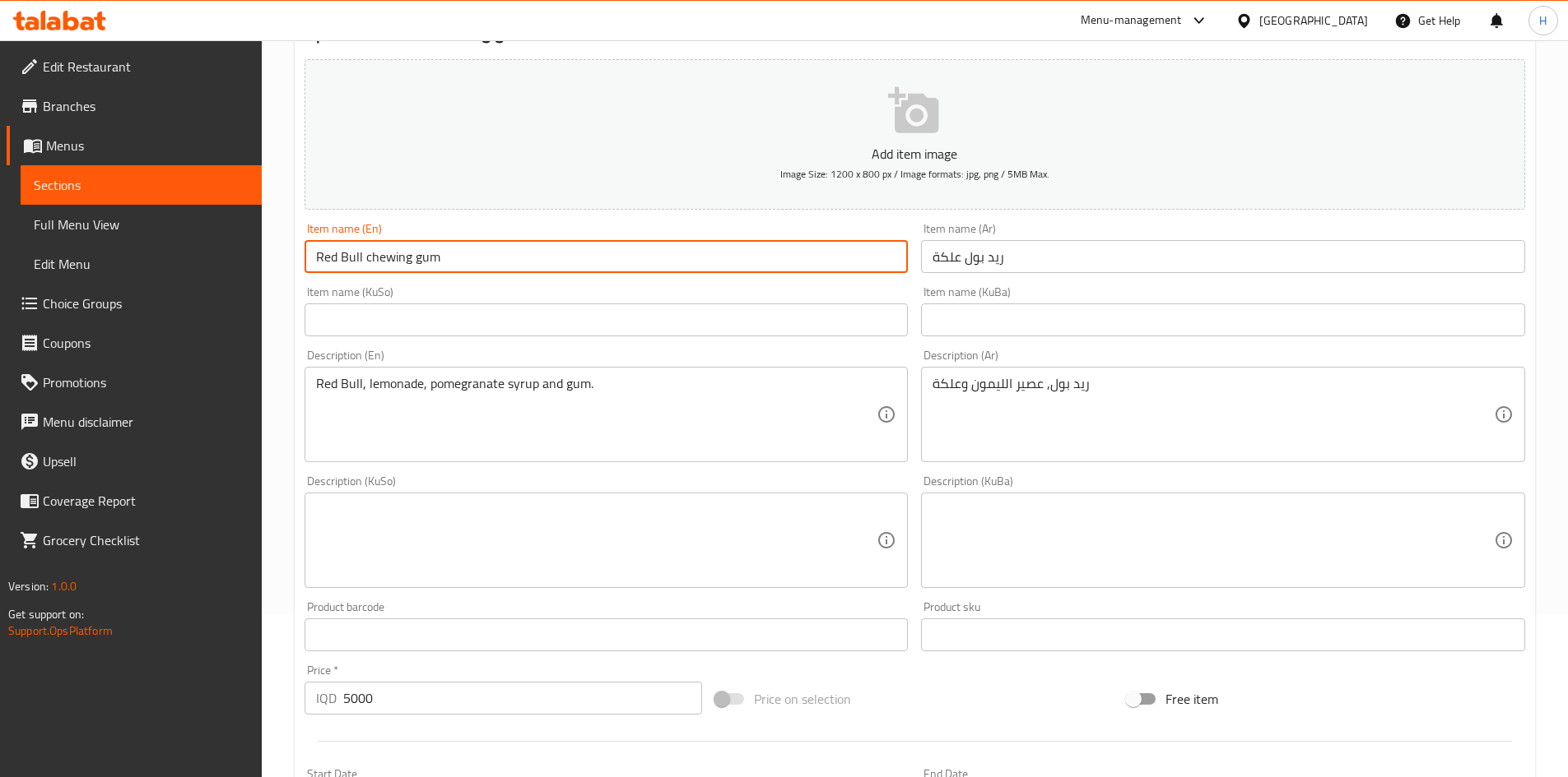
click at [372, 261] on input "Red Bull chewing gum" at bounding box center [607, 256] width 604 height 33
click at [378, 260] on input "Red Bull chewing gum" at bounding box center [607, 256] width 604 height 33
drag, startPoint x: 378, startPoint y: 260, endPoint x: 460, endPoint y: 261, distance: 82.0
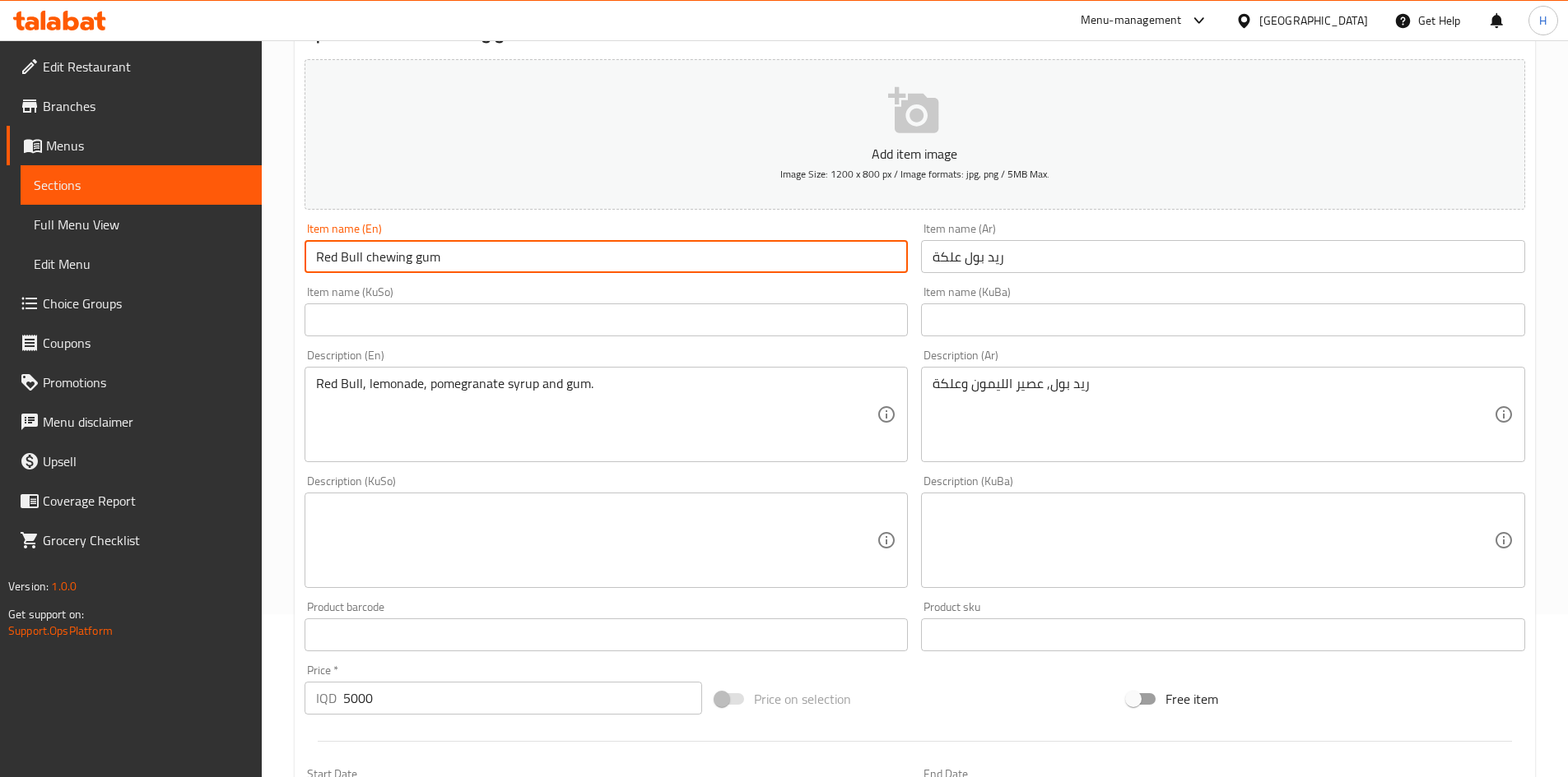
click at [460, 261] on input "Red Bull chewing gum" at bounding box center [607, 256] width 604 height 33
type input "Red Bull Vemto"
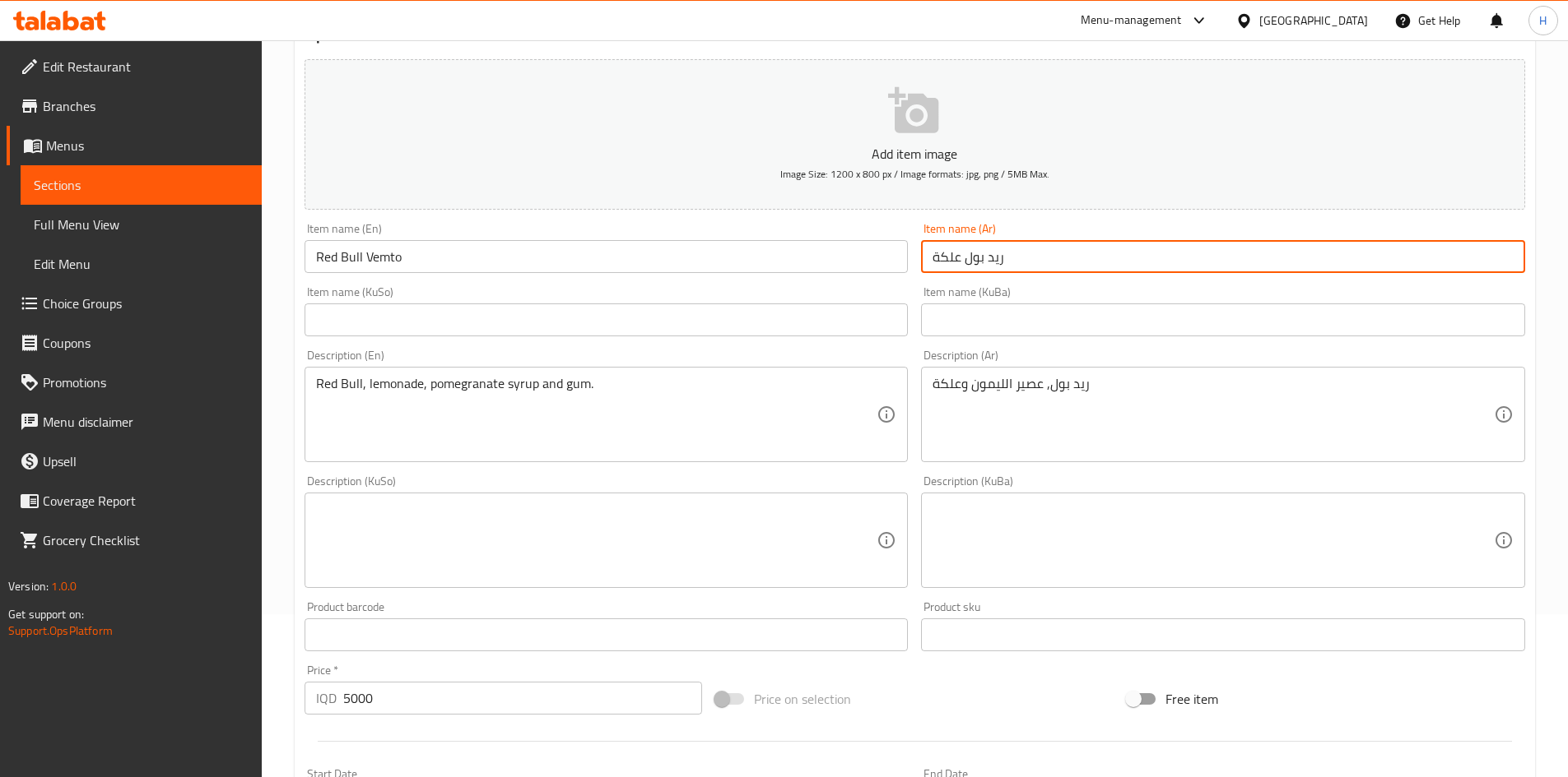
click at [951, 255] on input "ريد بول علكة" at bounding box center [1223, 256] width 604 height 33
click at [959, 259] on input "ريد بول فيمتو" at bounding box center [1223, 256] width 604 height 33
type input "ريد بول فيمتو"
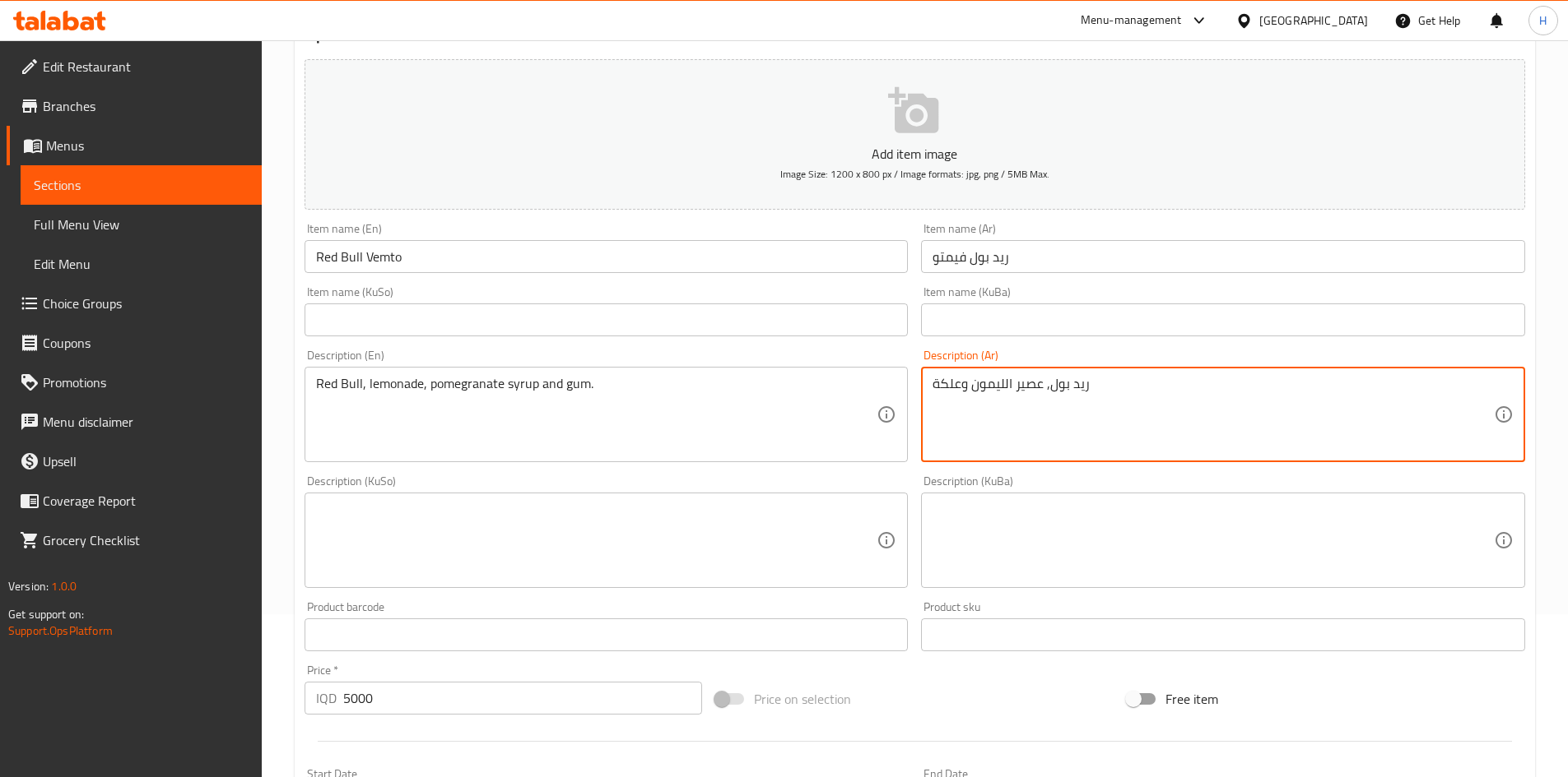
click at [956, 383] on textarea "ريد بول, عصير الليمون وعلكة" at bounding box center [1213, 415] width 561 height 79
paste textarea "يمتو"
type textarea "ريد بول, عصير الليمون فيمتو"
click at [391, 256] on input "Red Bull Vemto" at bounding box center [607, 256] width 604 height 33
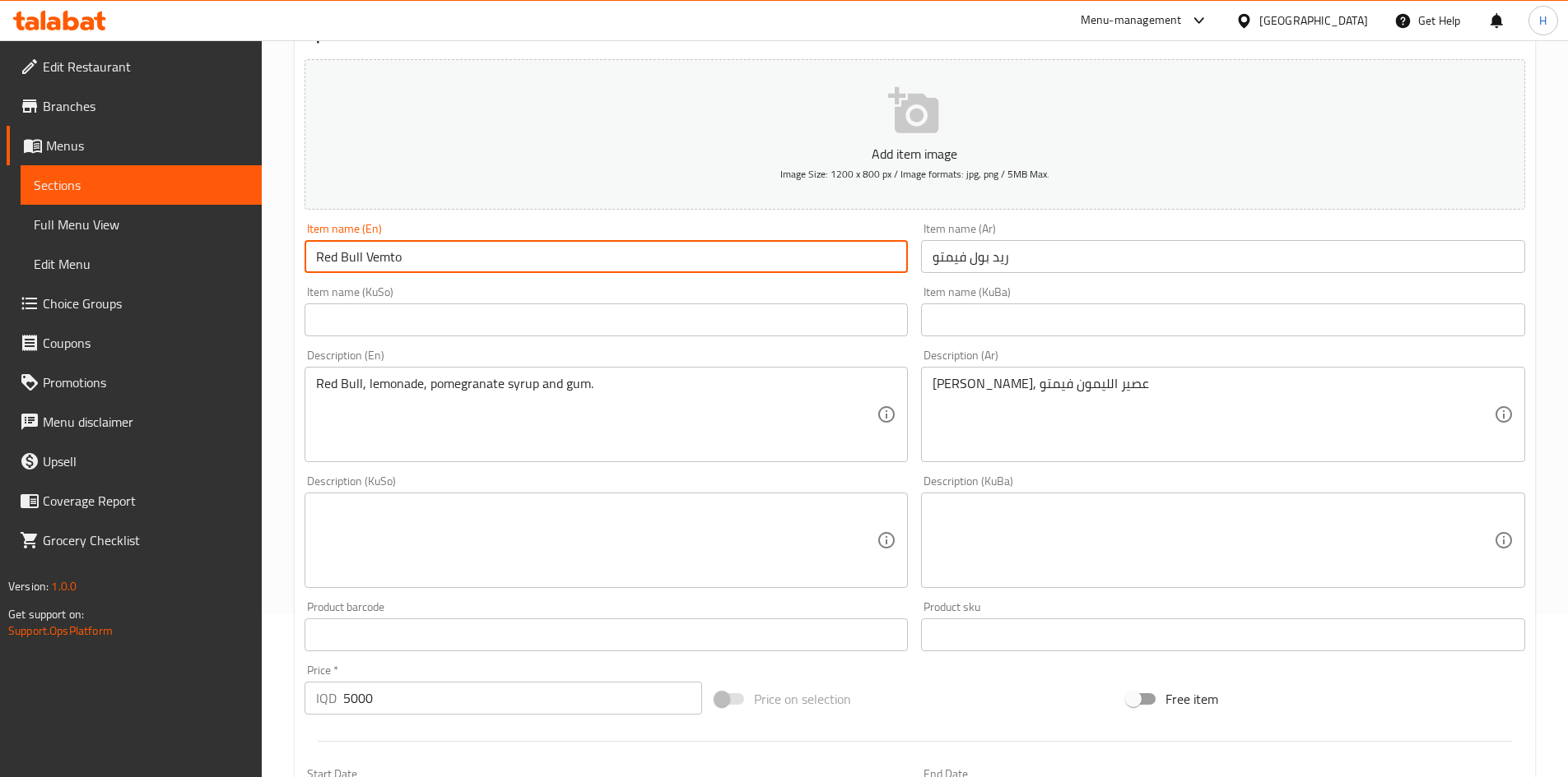
click at [391, 256] on input "Red Bull Vemto" at bounding box center [607, 256] width 604 height 33
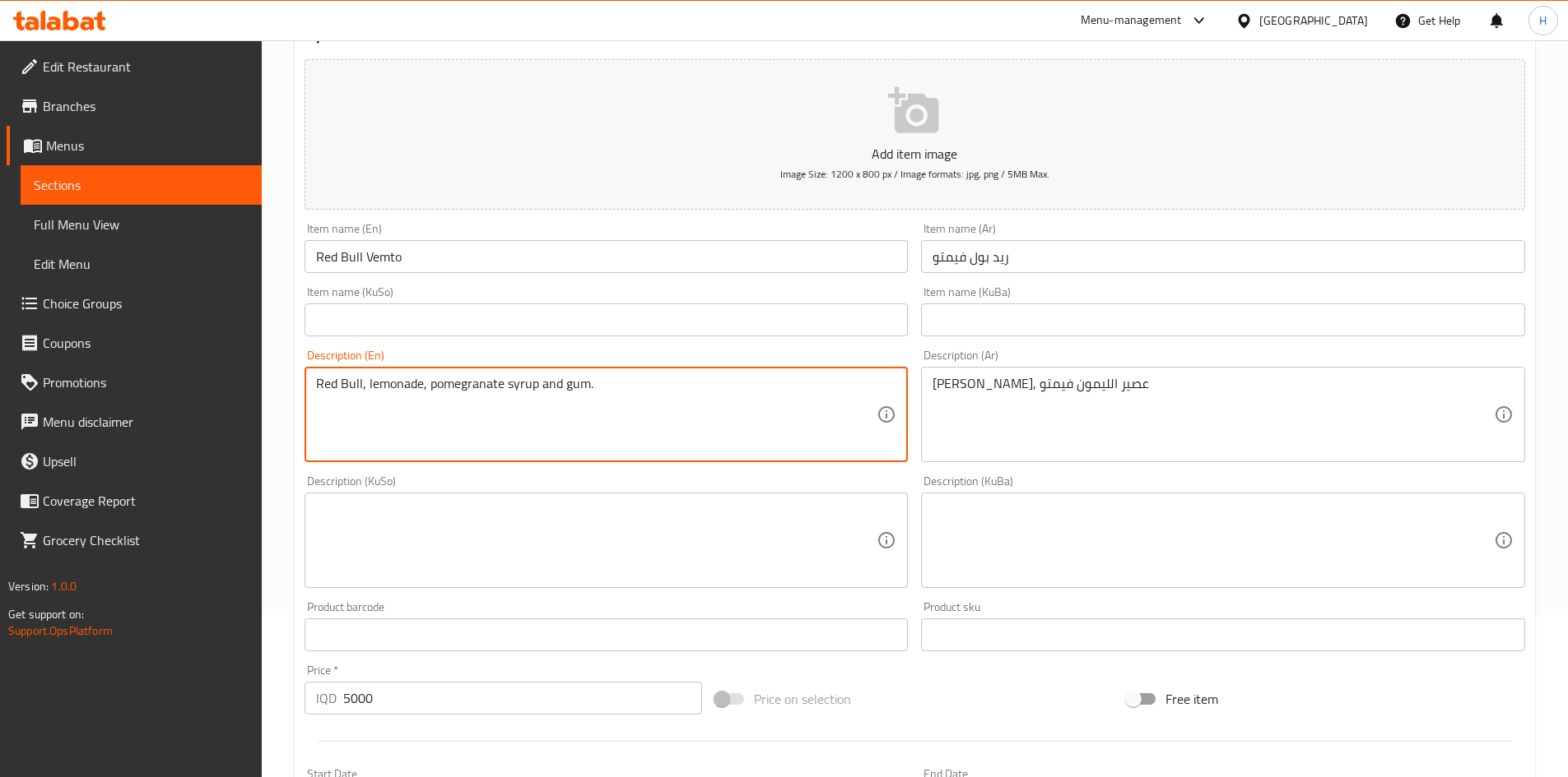
click at [474, 387] on textarea "Red Bull, lemonade, pomegranate syrup and gum." at bounding box center [597, 415] width 561 height 79
paste textarea "Vemto"
click at [538, 382] on textarea "Red Bull, lemonade, Vemto syrup and gum." at bounding box center [597, 415] width 561 height 79
click at [535, 382] on textarea "Red Bull, lemonade, Vemto syrup and gum." at bounding box center [597, 415] width 561 height 79
click at [420, 392] on textarea "Red Bull, lemonade, Vemto syrup." at bounding box center [597, 415] width 561 height 79
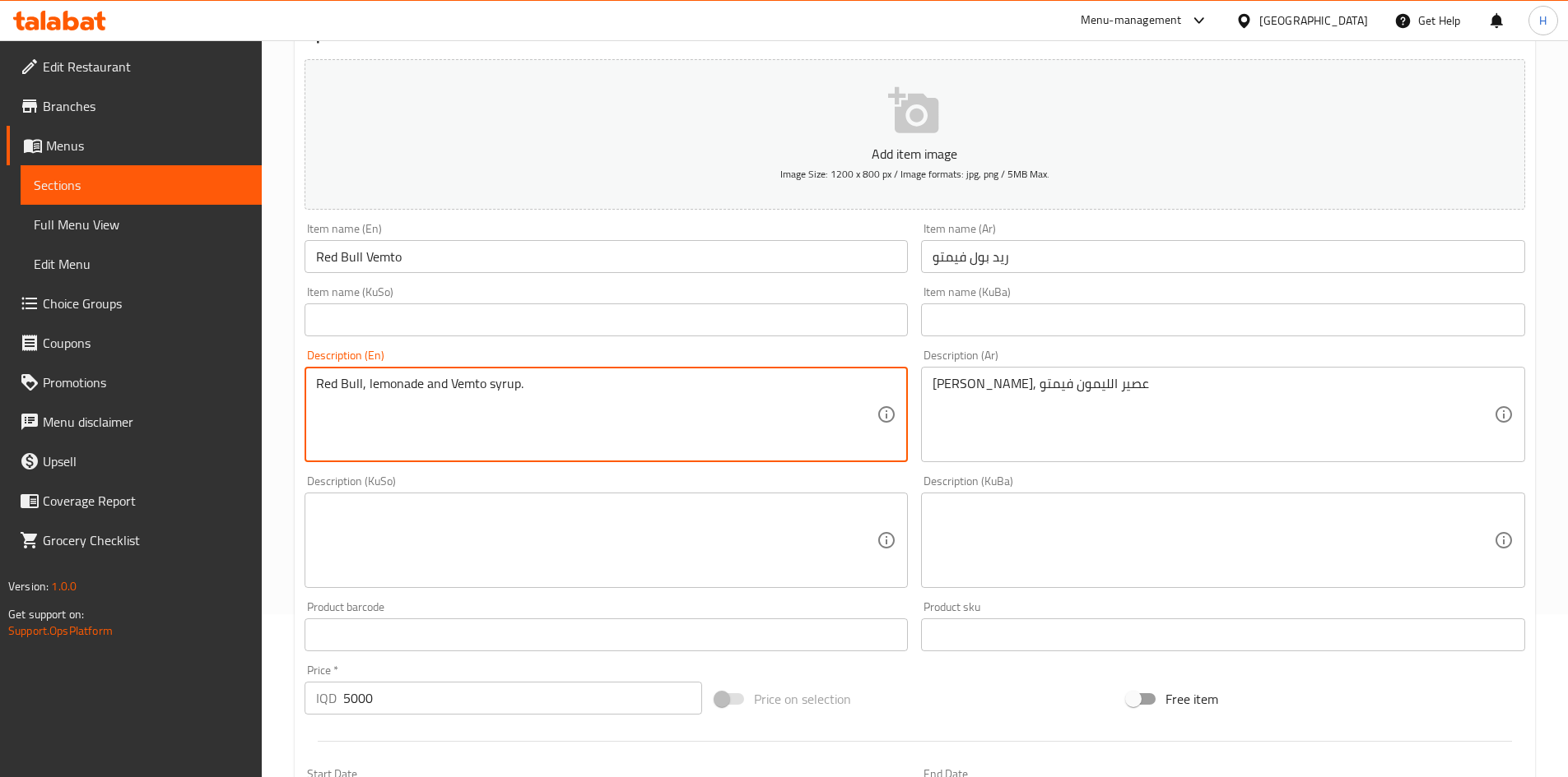
click at [455, 390] on textarea "Red Bull, lemonade and Vemto syrup." at bounding box center [597, 415] width 561 height 79
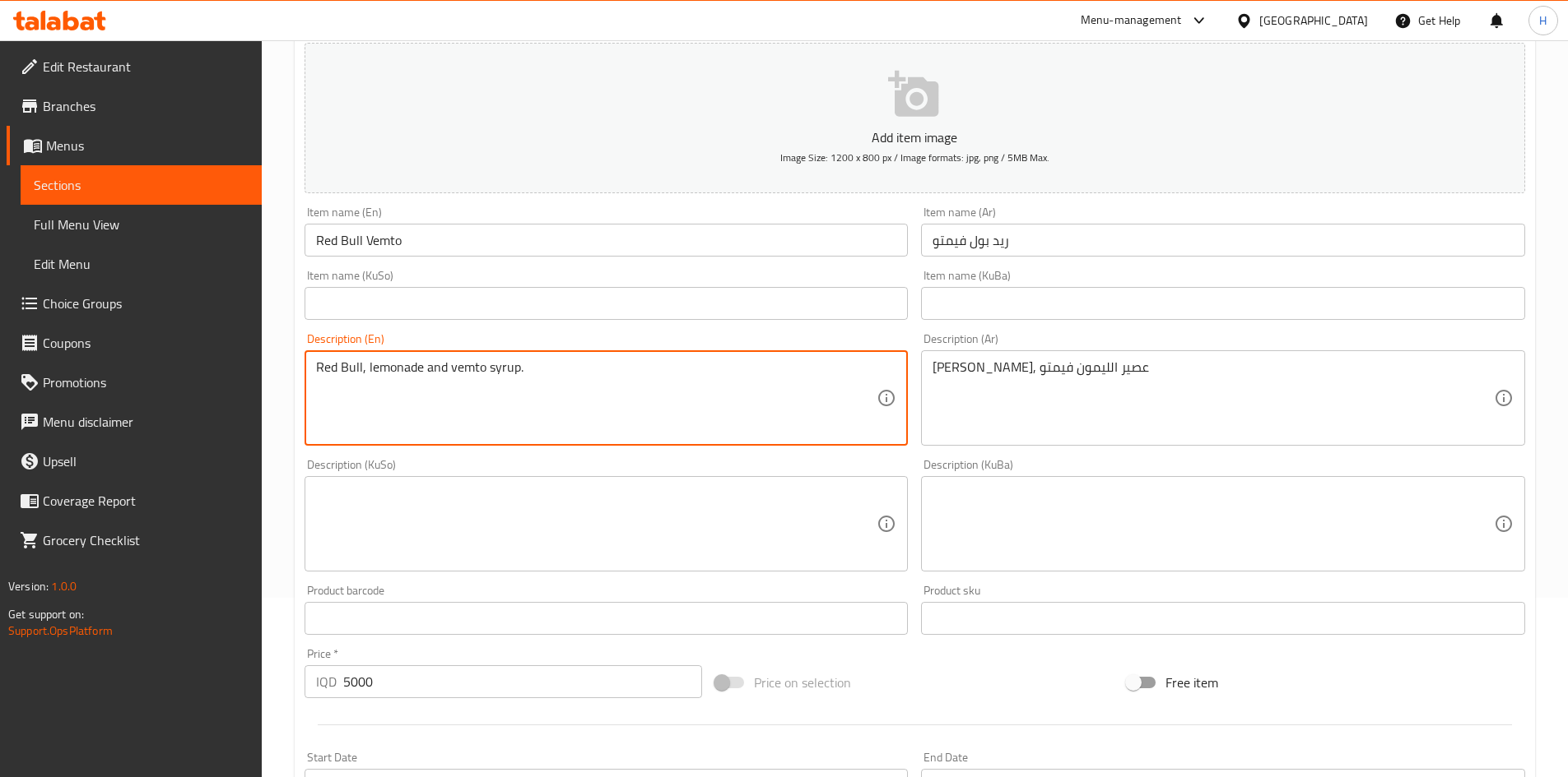
scroll to position [574, 0]
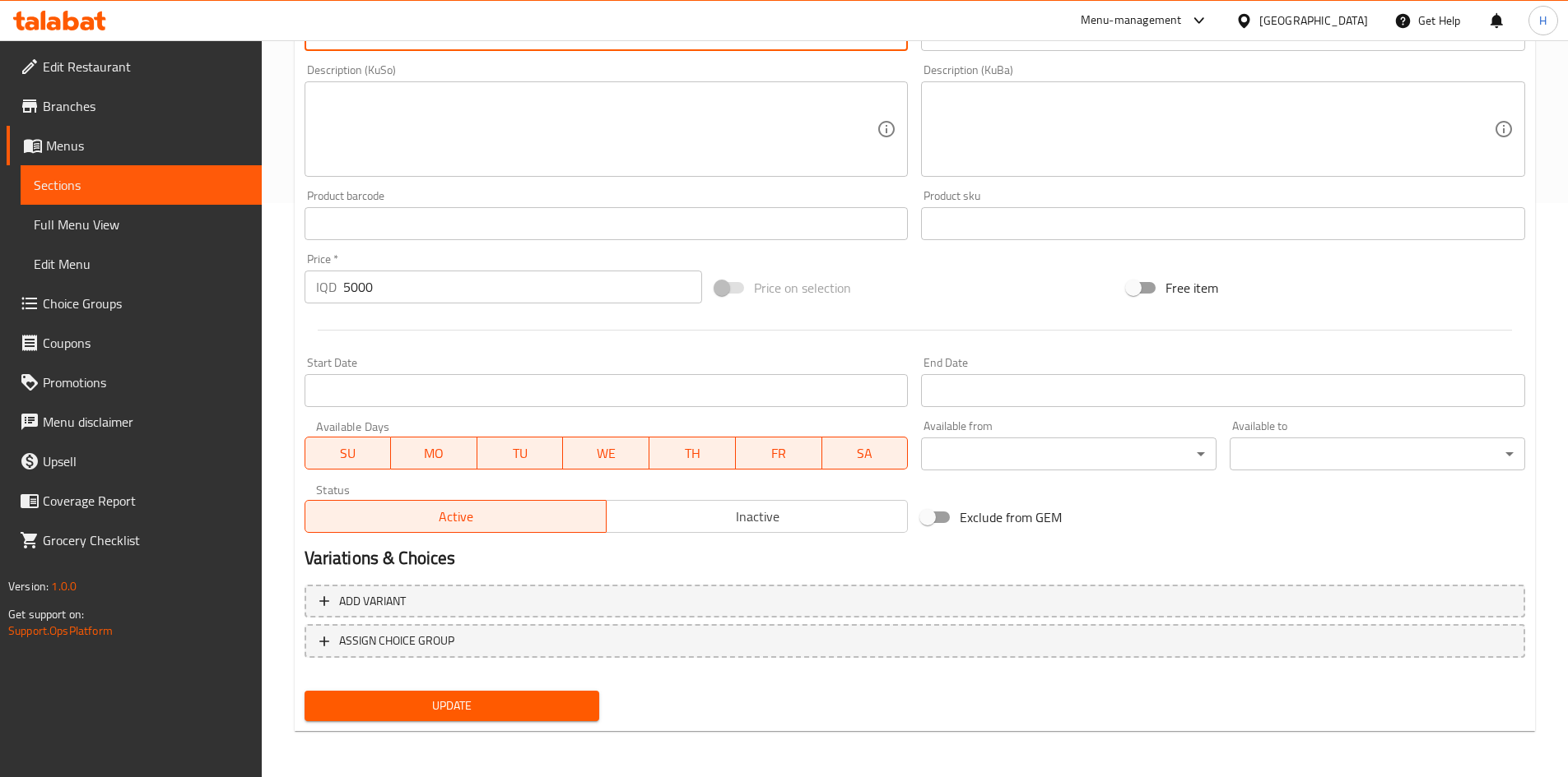
type textarea "Red Bull, lemonade and vemto syrup."
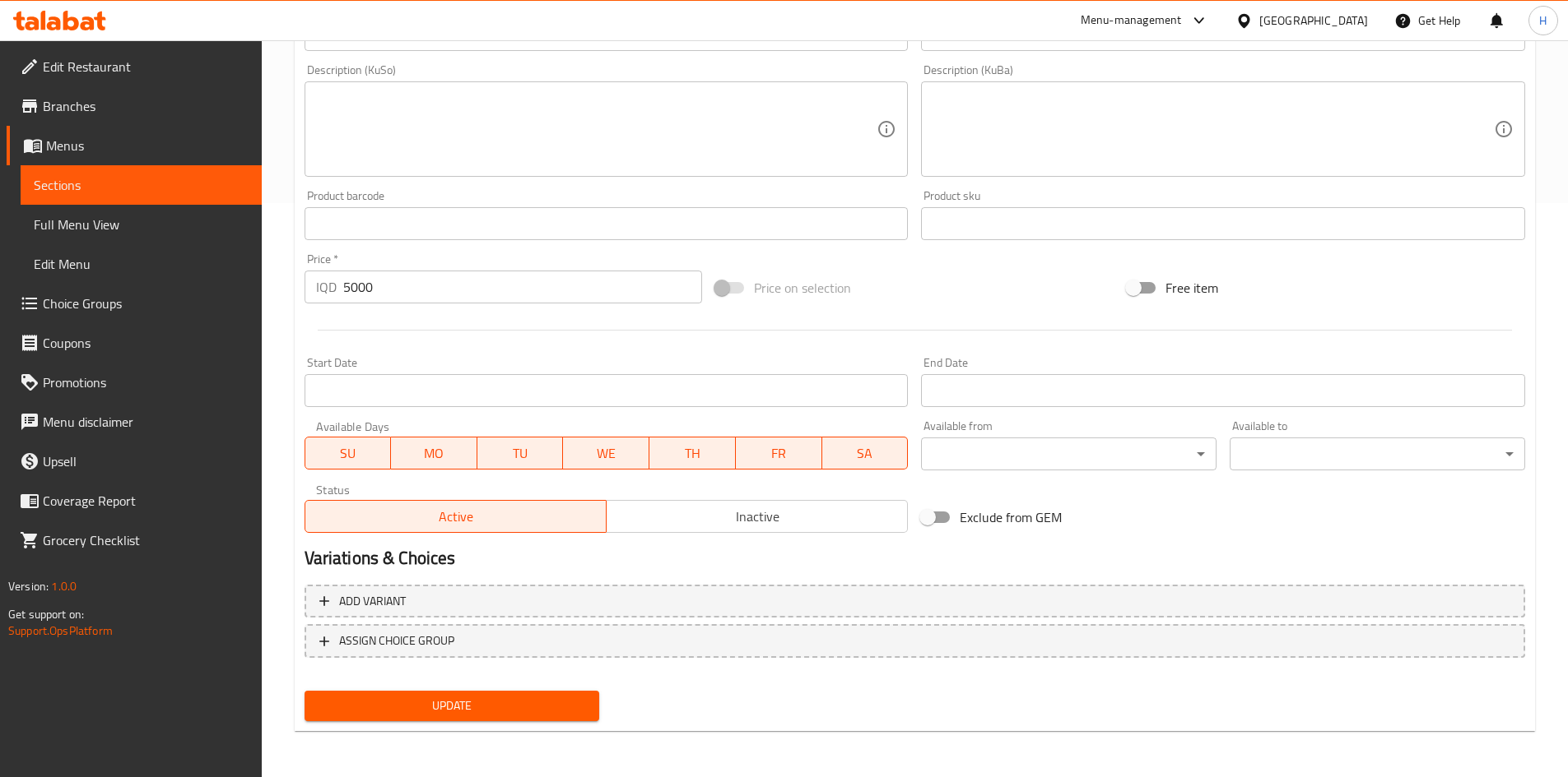
click at [463, 723] on div "Update" at bounding box center [453, 706] width 309 height 44
click at [474, 704] on span "Update" at bounding box center [453, 706] width 269 height 21
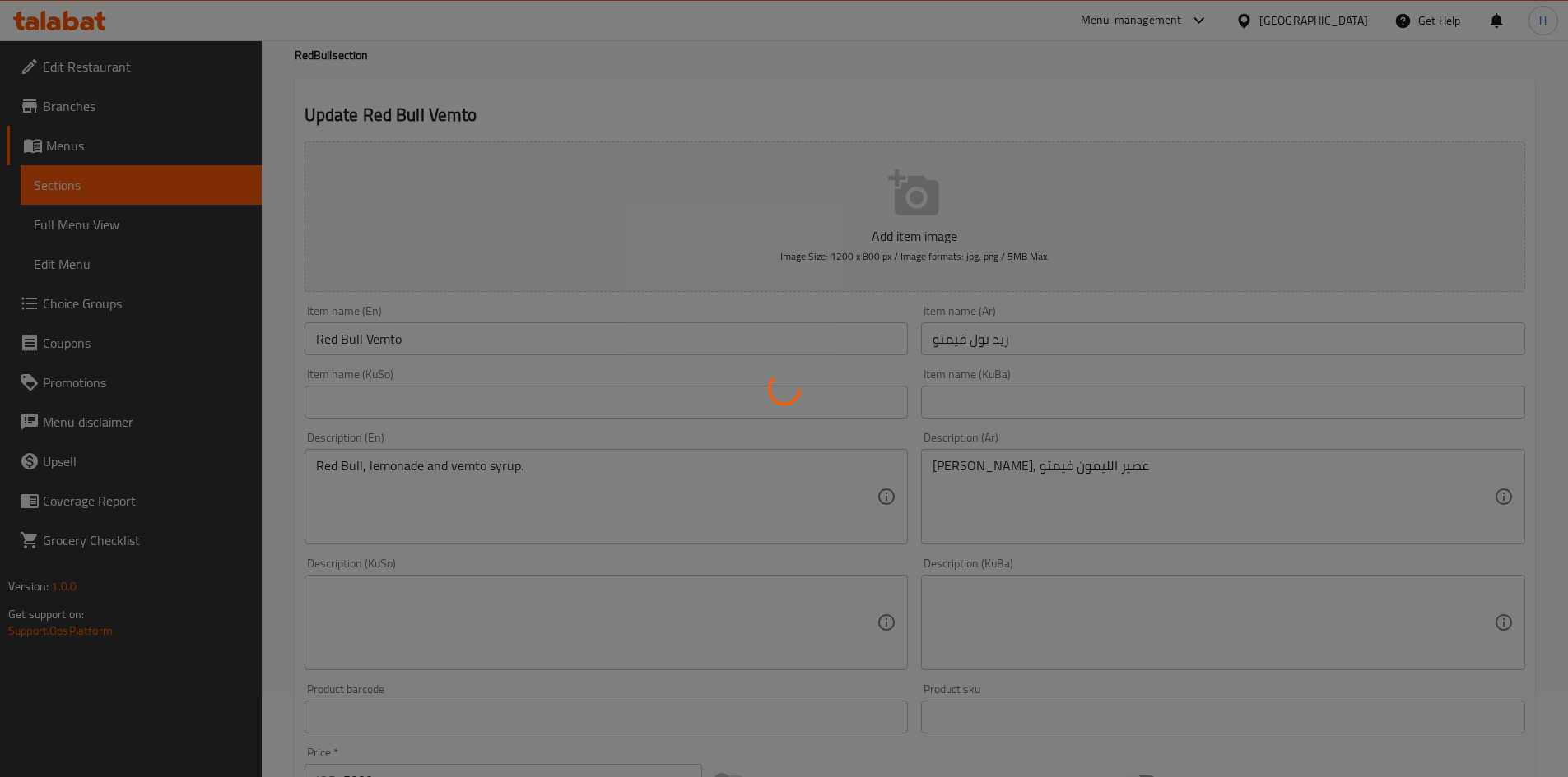
scroll to position [0, 0]
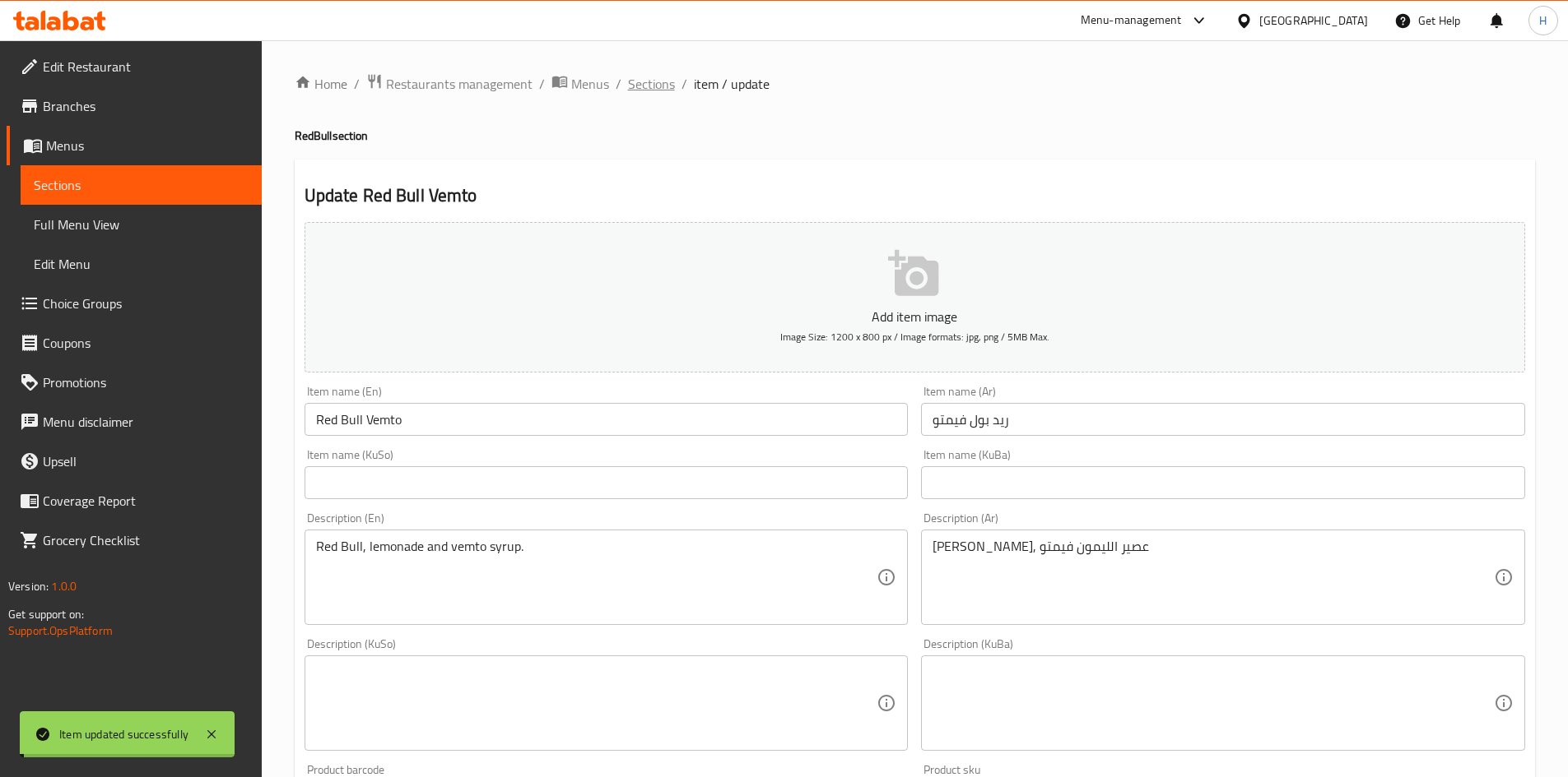
click at [632, 81] on span "Sections" at bounding box center [651, 83] width 47 height 20
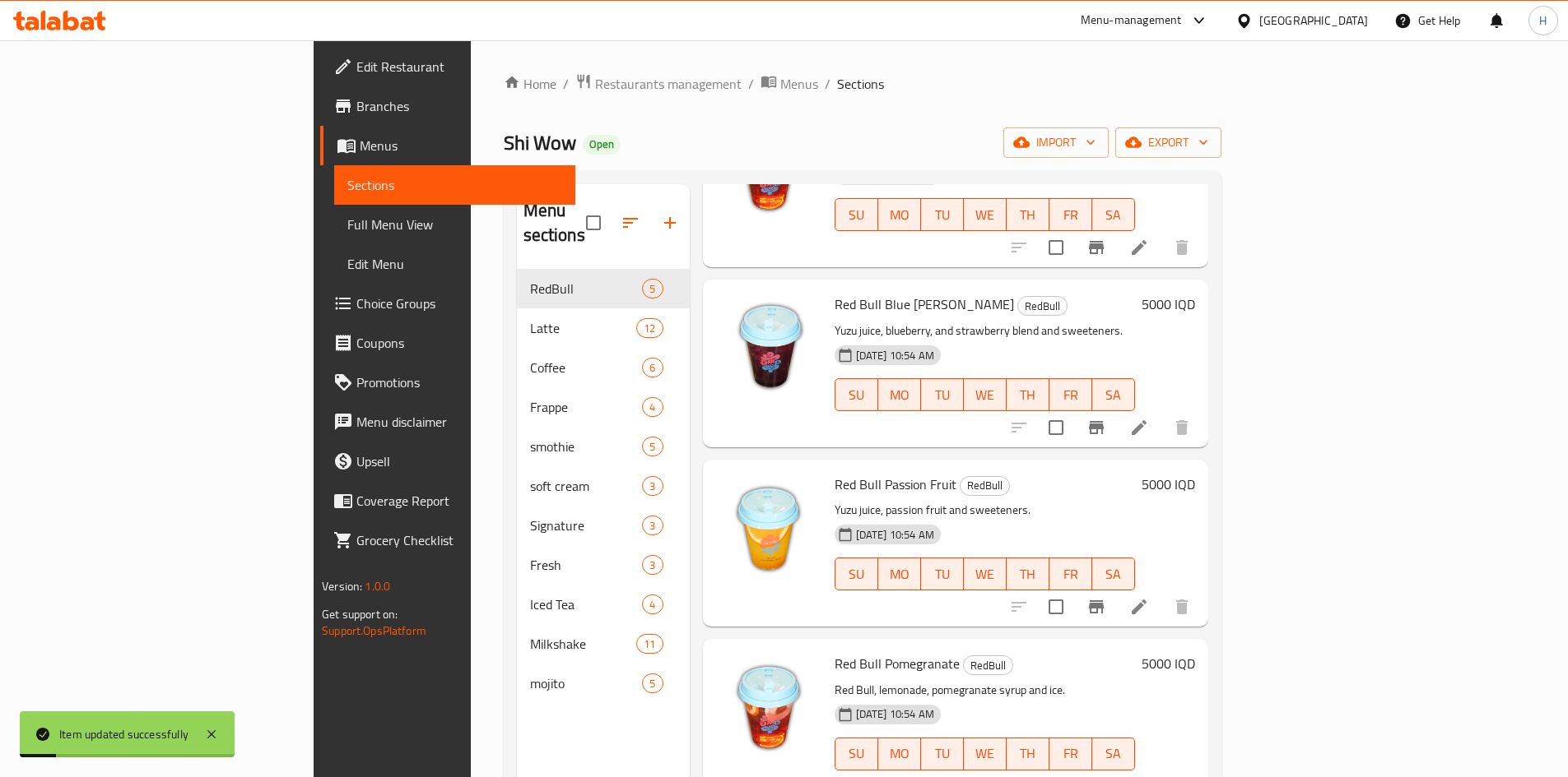
scroll to position [230, 0]
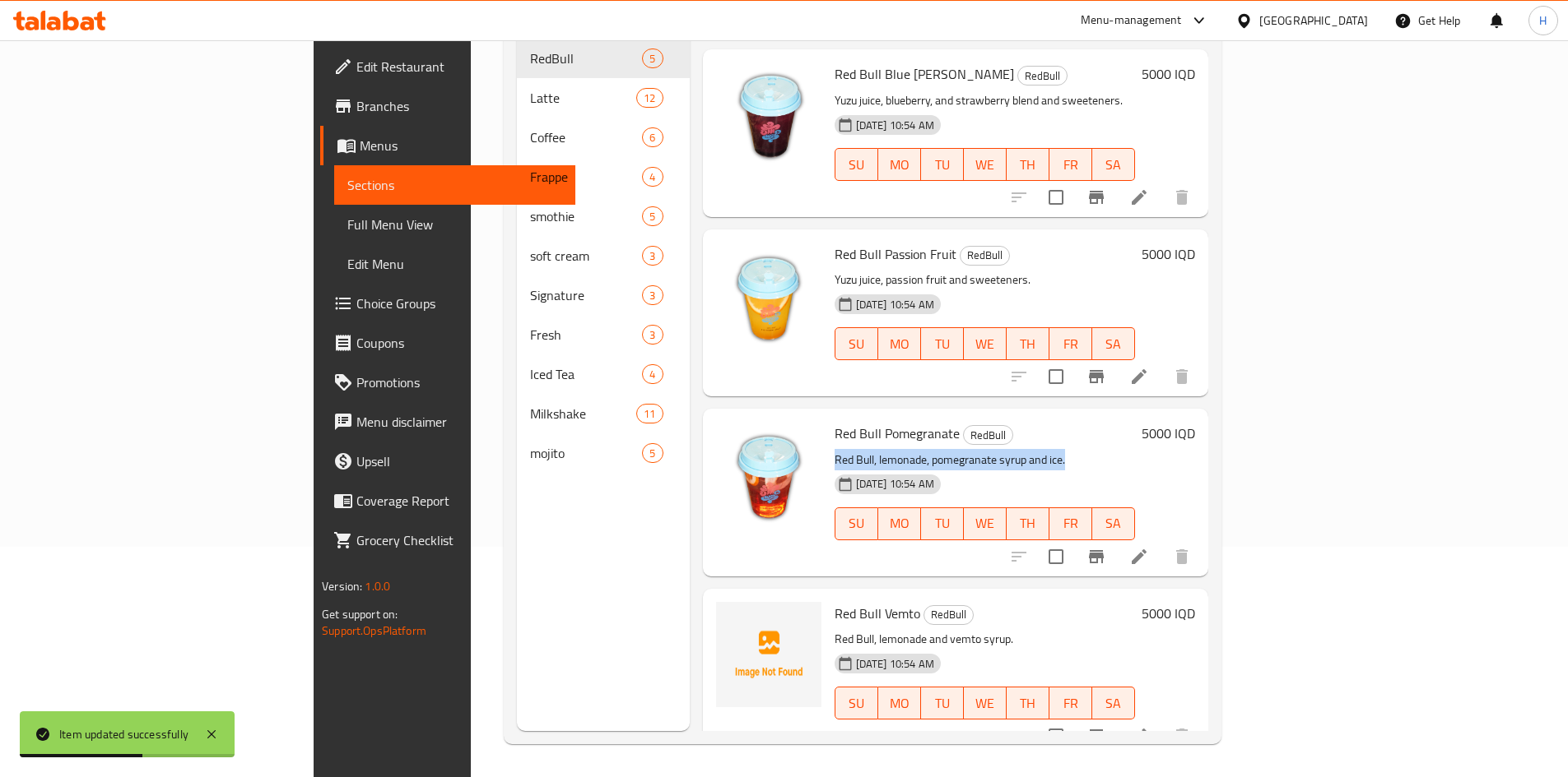
drag, startPoint x: 1352, startPoint y: 423, endPoint x: 1204, endPoint y: 442, distance: 149.2
click at [1142, 415] on div "Red Bull Pomegranate RedBull Red Bull, lemonade, pomegranate syrup and ice. 29-…" at bounding box center [984, 492] width 313 height 154
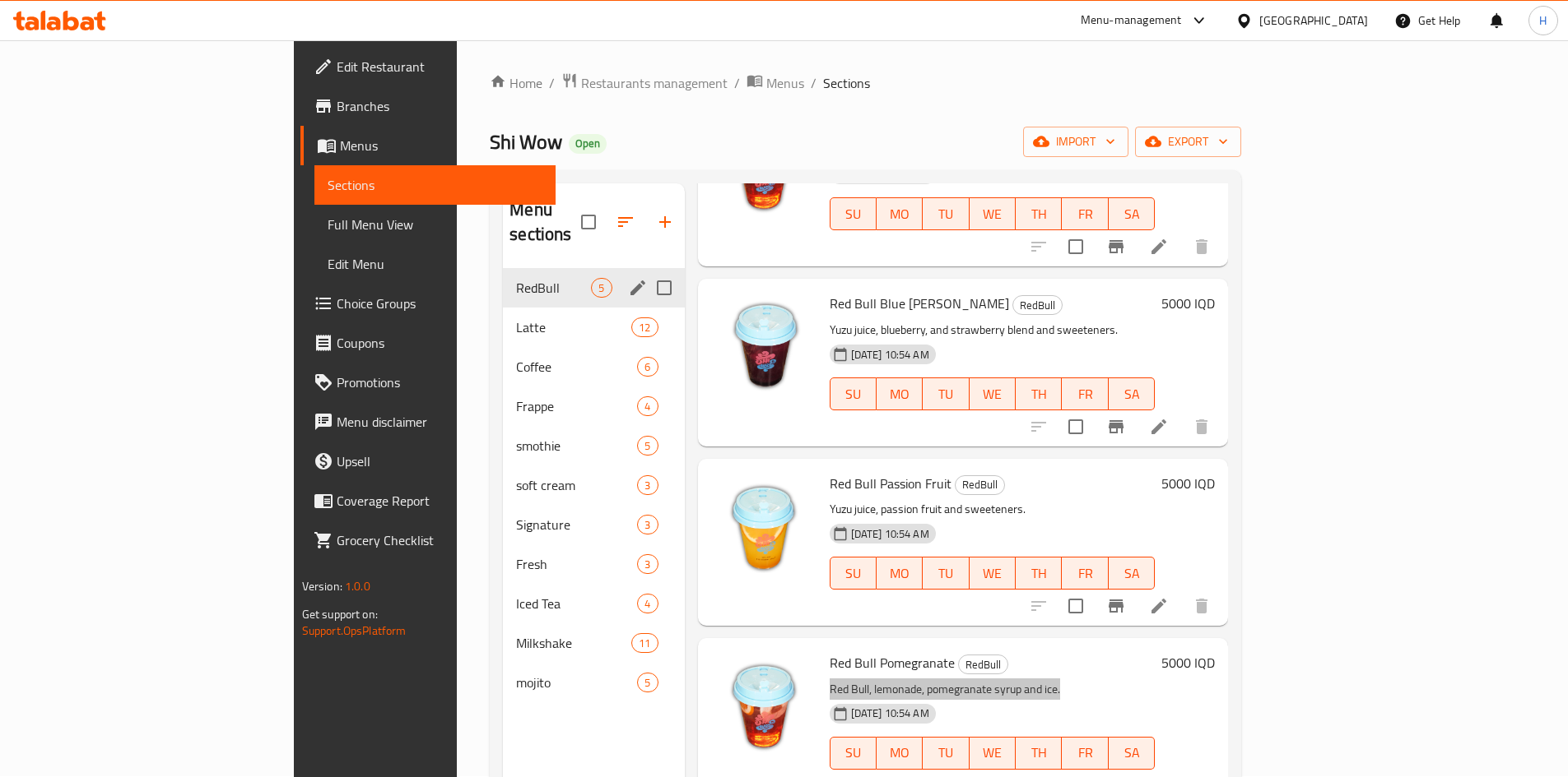
scroll to position [0, 0]
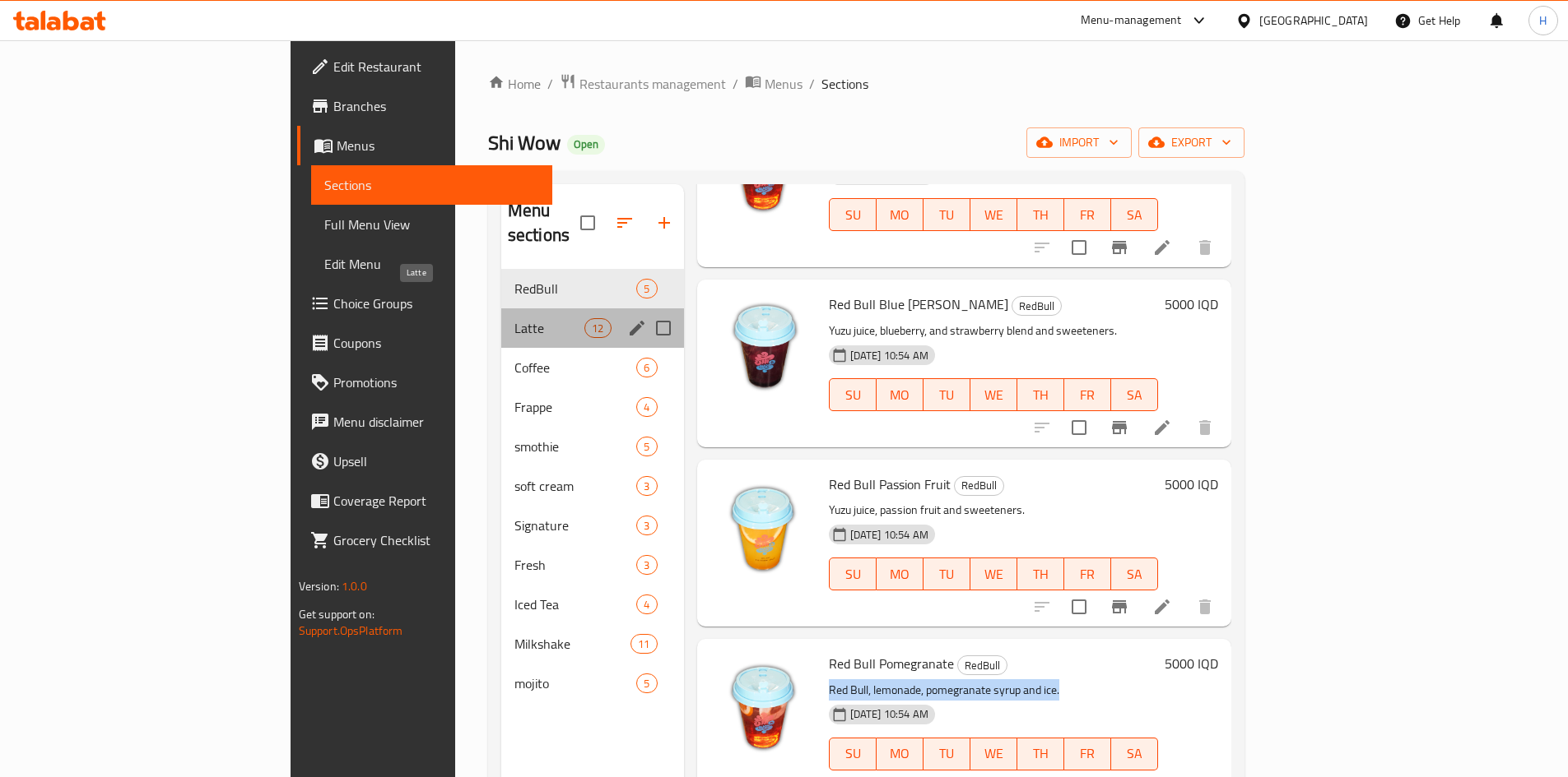
click at [514, 318] on span "Latte" at bounding box center [549, 327] width 70 height 20
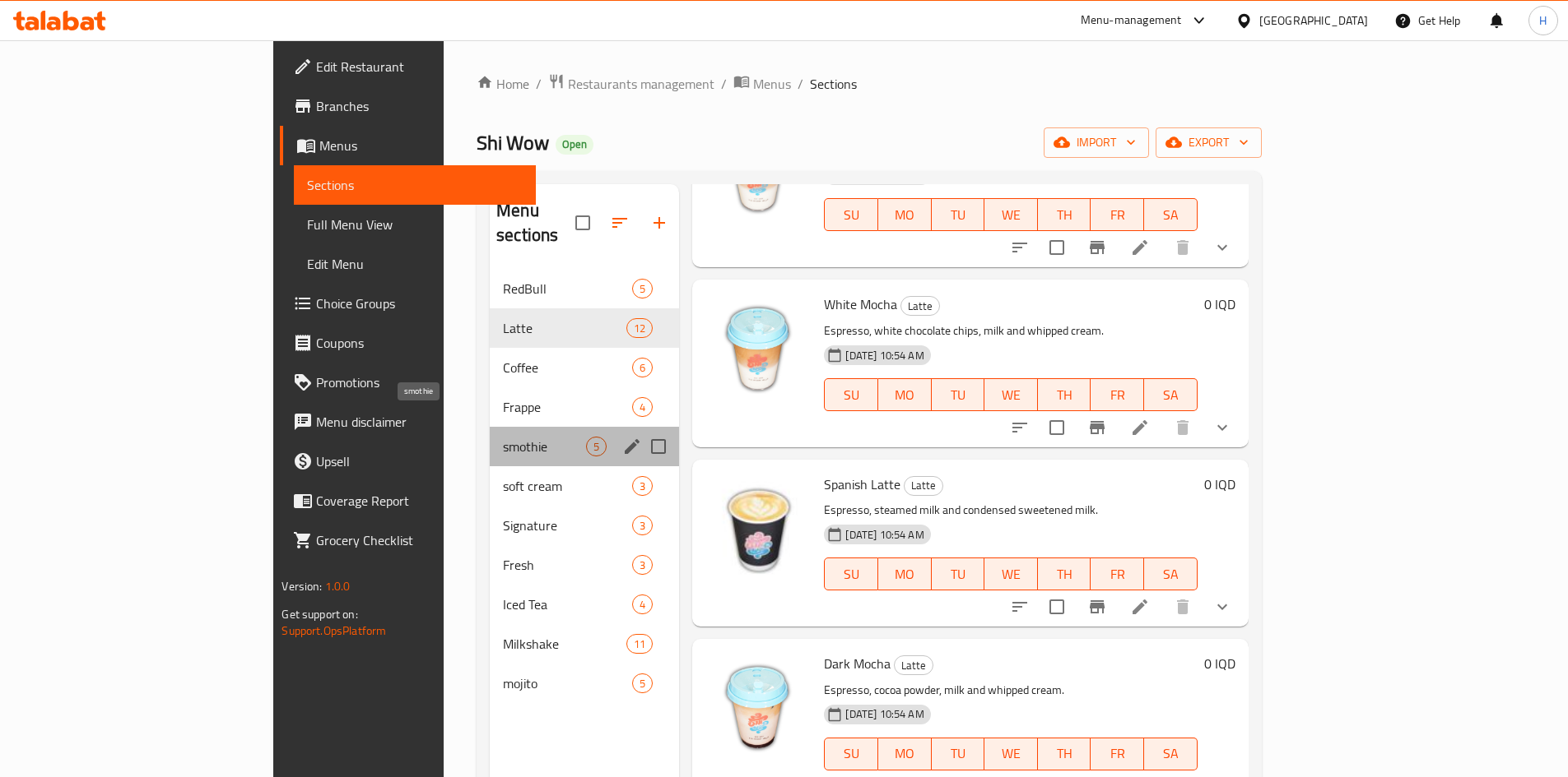
click at [503, 437] on span "smothie" at bounding box center [544, 447] width 83 height 20
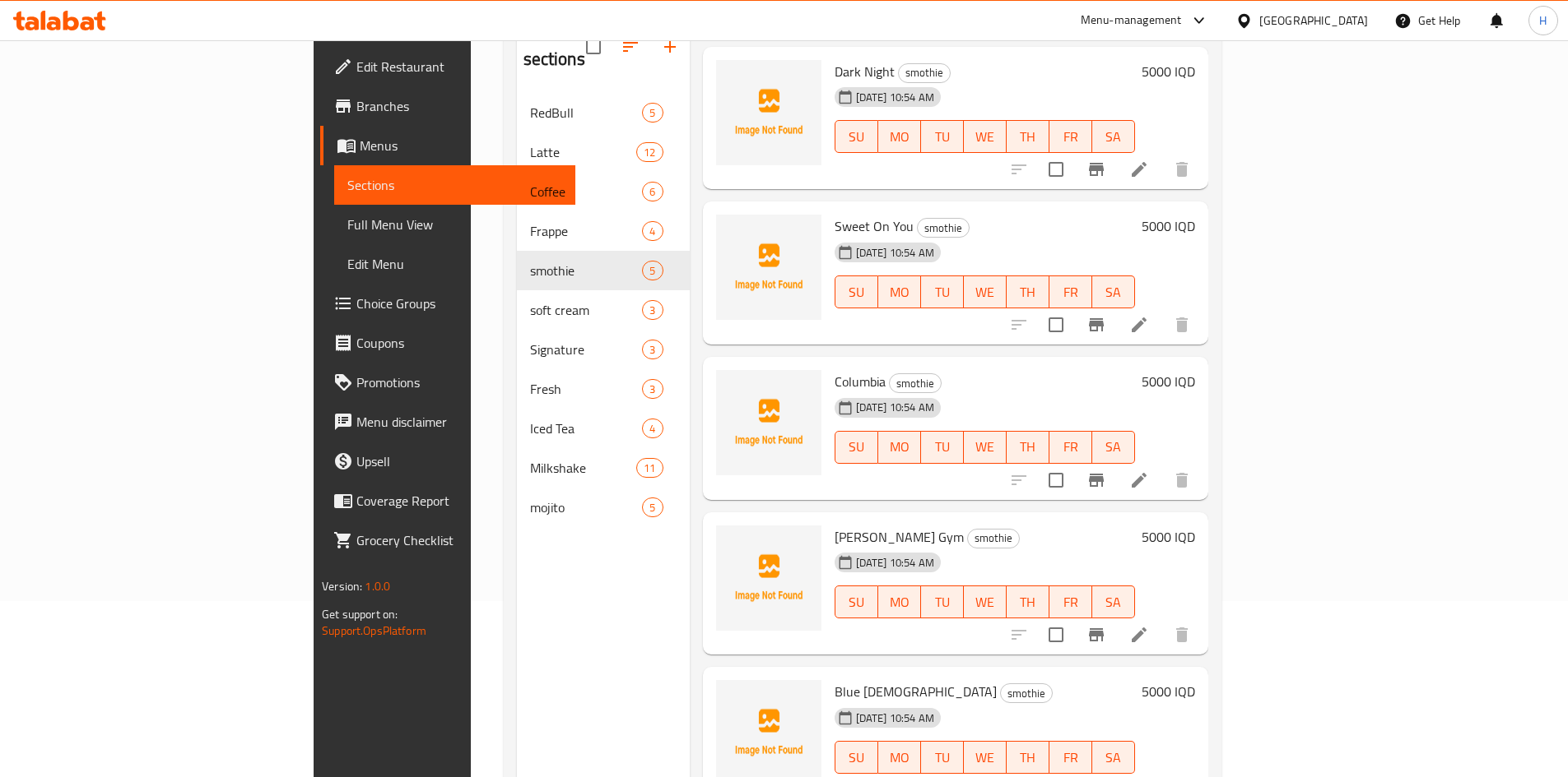
scroll to position [230, 0]
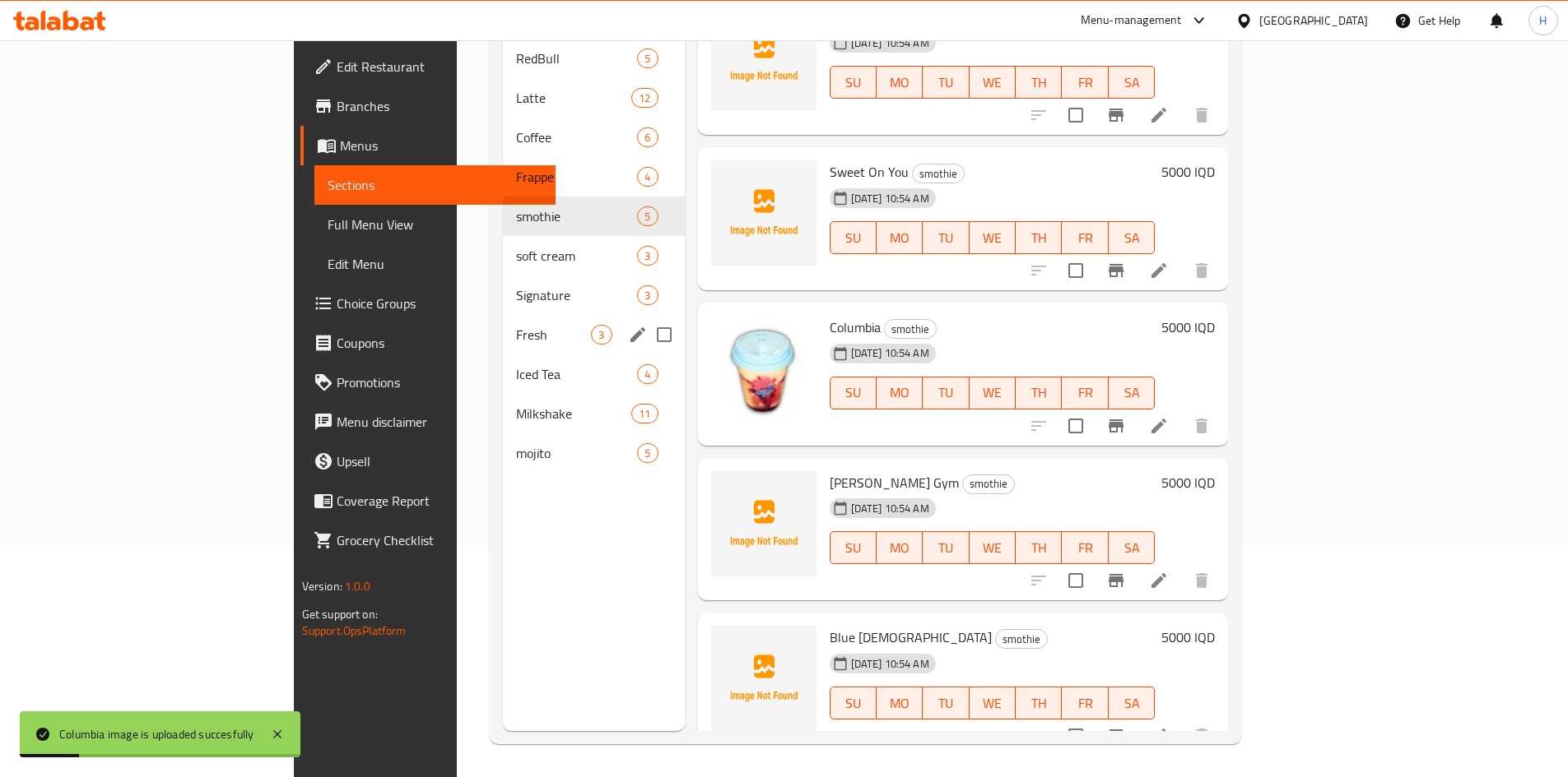
click at [516, 325] on span "Fresh" at bounding box center [553, 334] width 75 height 20
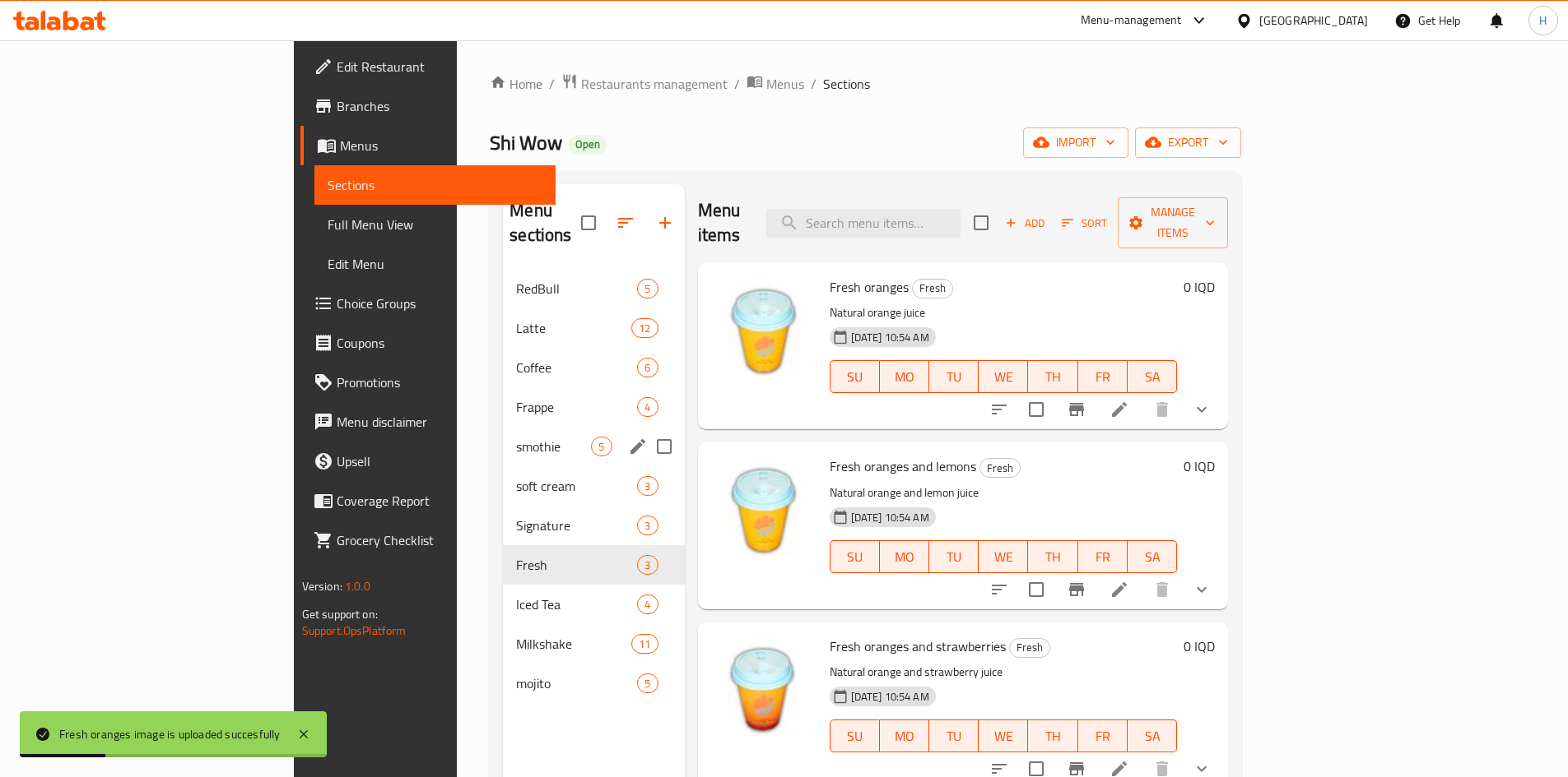
click at [516, 397] on span "Frappe" at bounding box center [577, 407] width 121 height 20
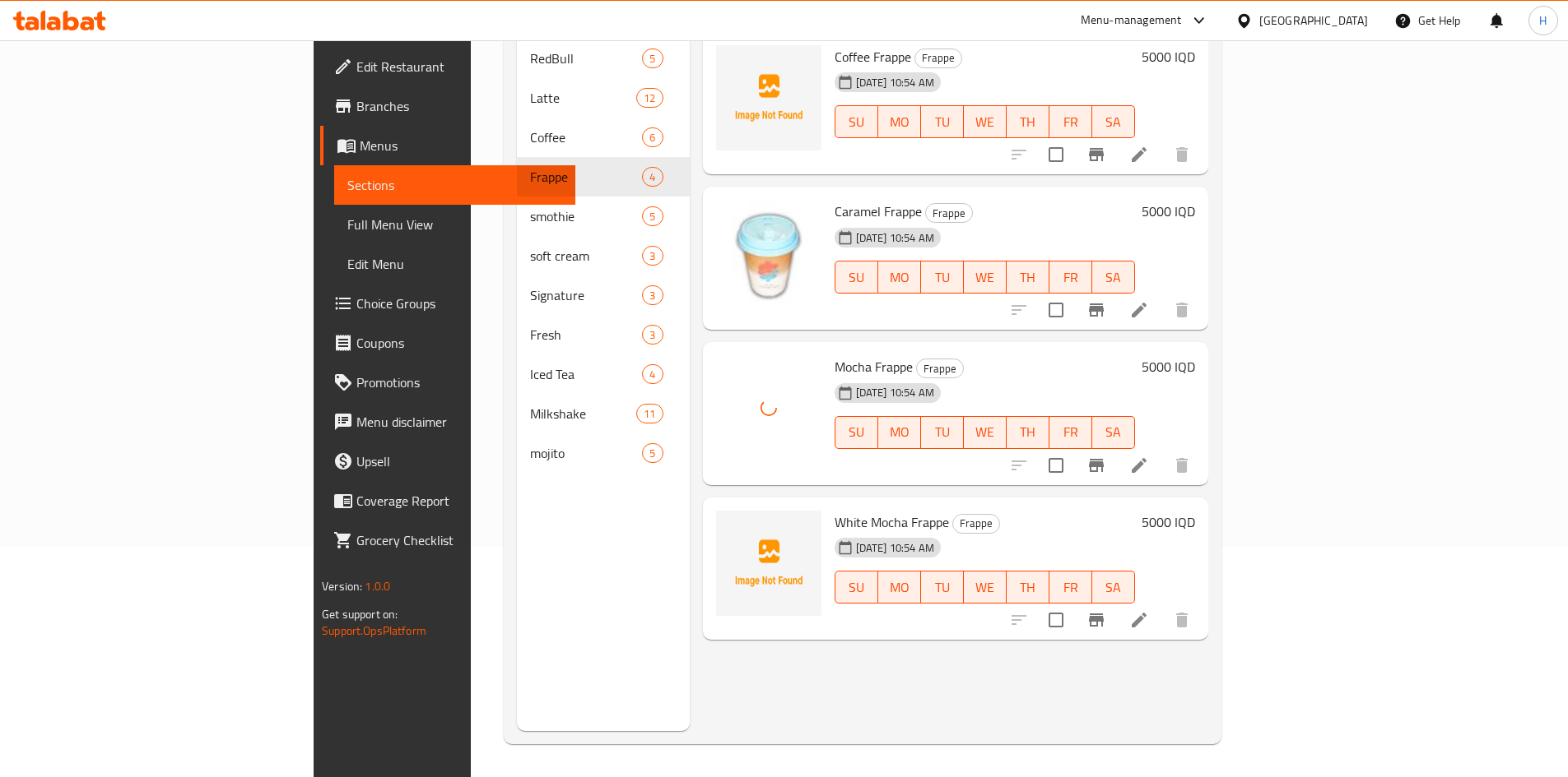
scroll to position [148, 0]
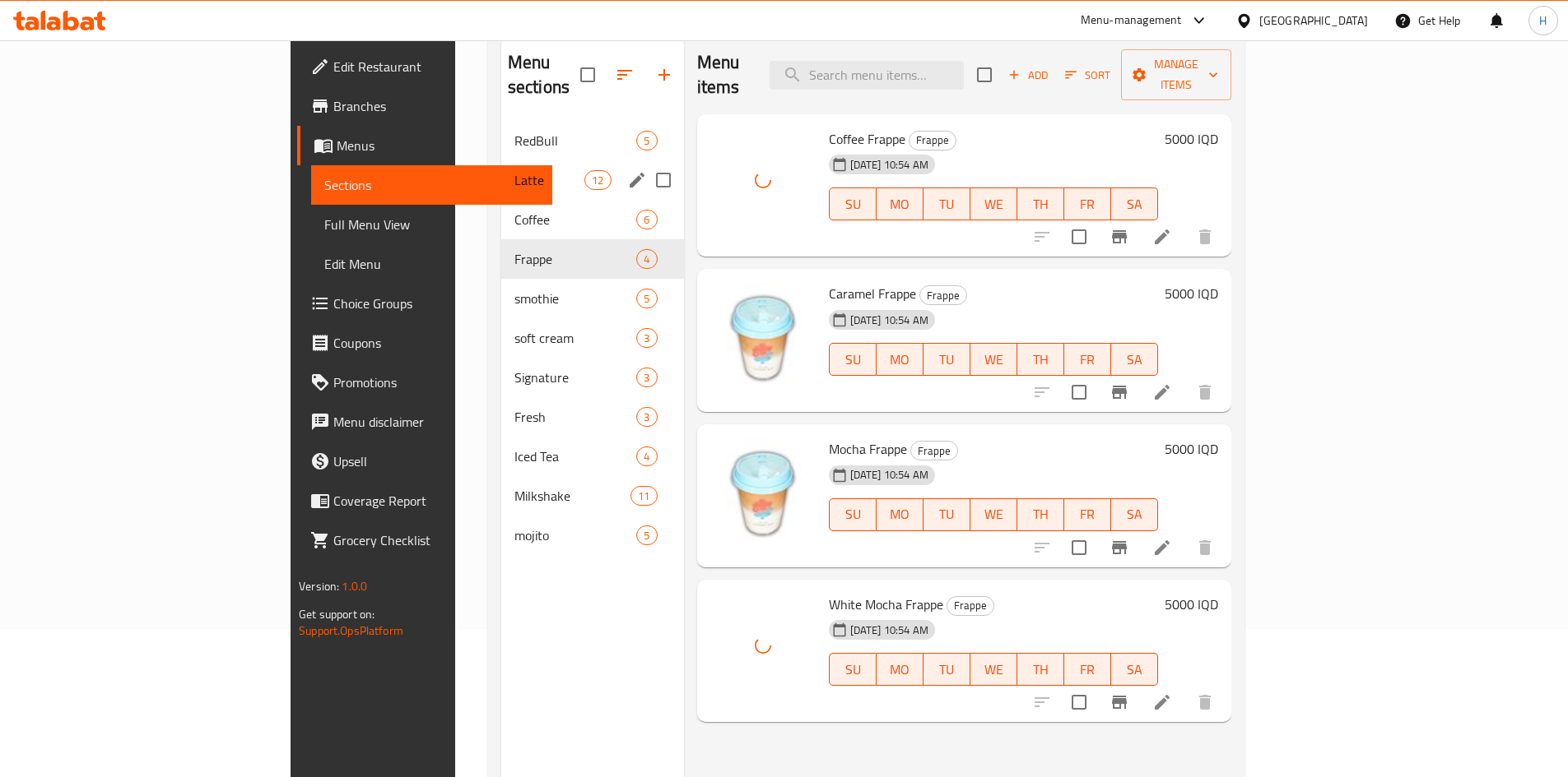
drag, startPoint x: 355, startPoint y: 149, endPoint x: 387, endPoint y: 158, distance: 33.2
click at [514, 170] on span "Latte" at bounding box center [549, 180] width 70 height 20
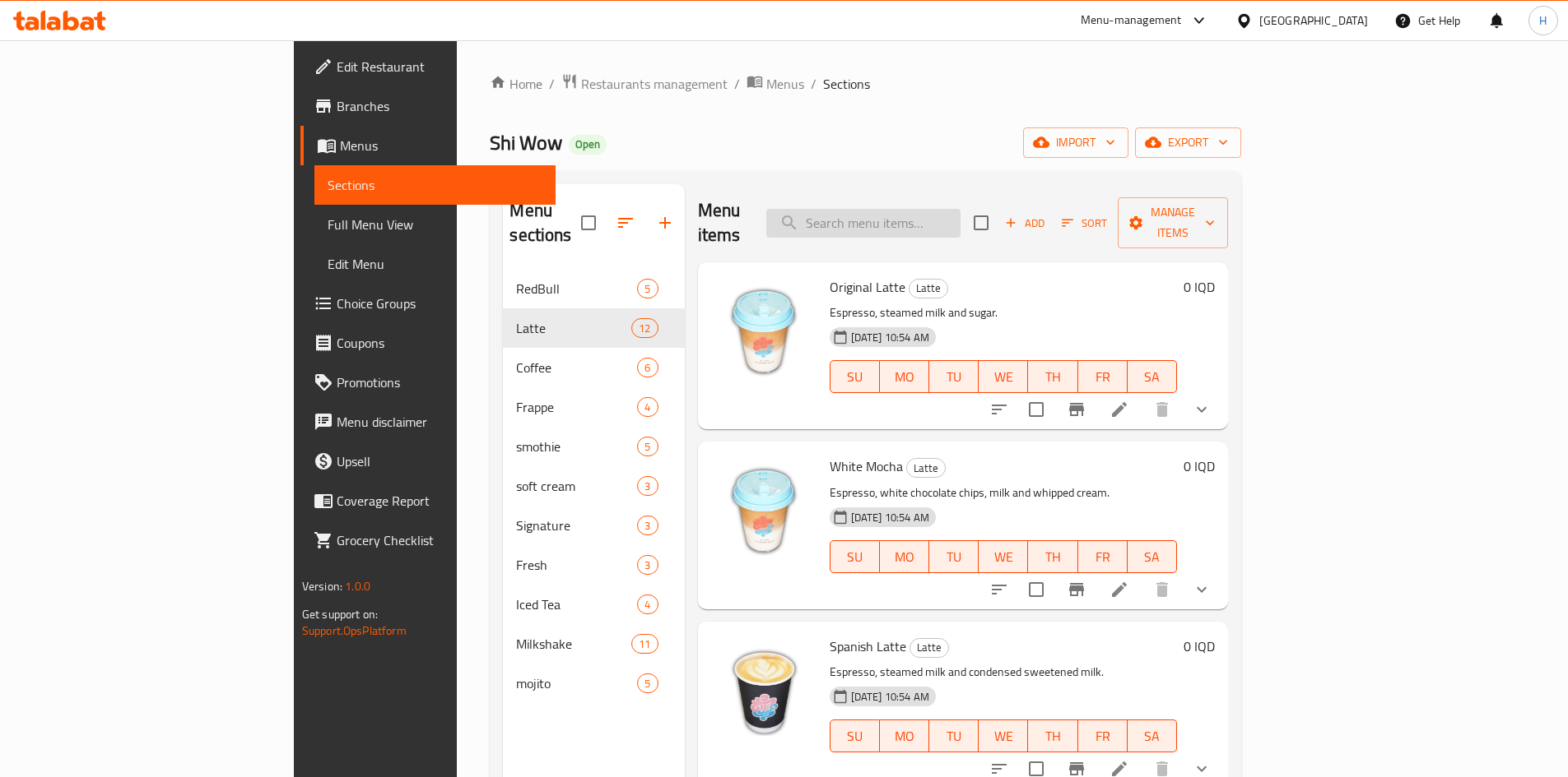
click at [960, 211] on input "search" at bounding box center [863, 223] width 194 height 28
type input ";"
click at [936, 214] on input "كرا" at bounding box center [863, 223] width 194 height 28
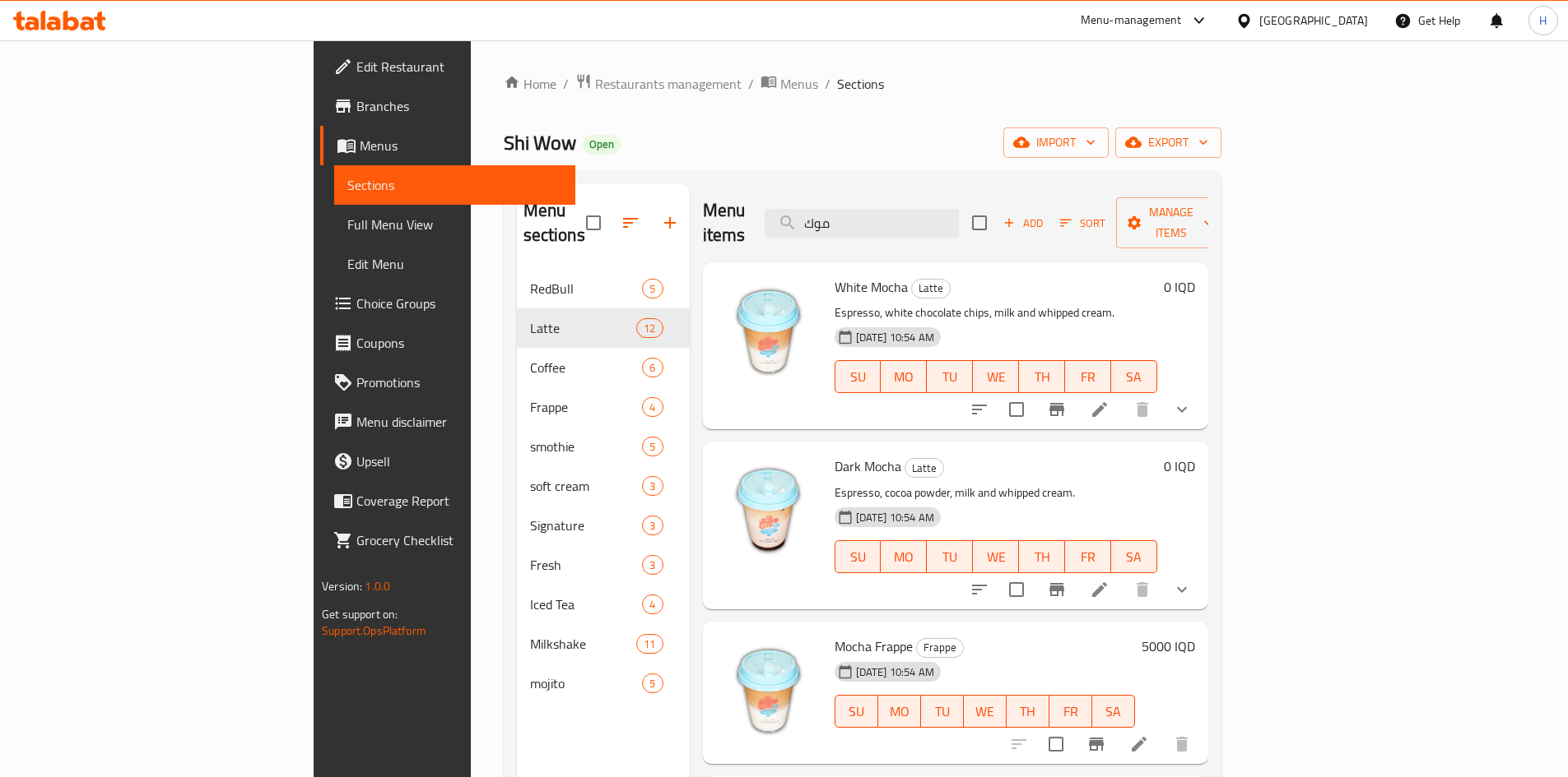
type input "موك"
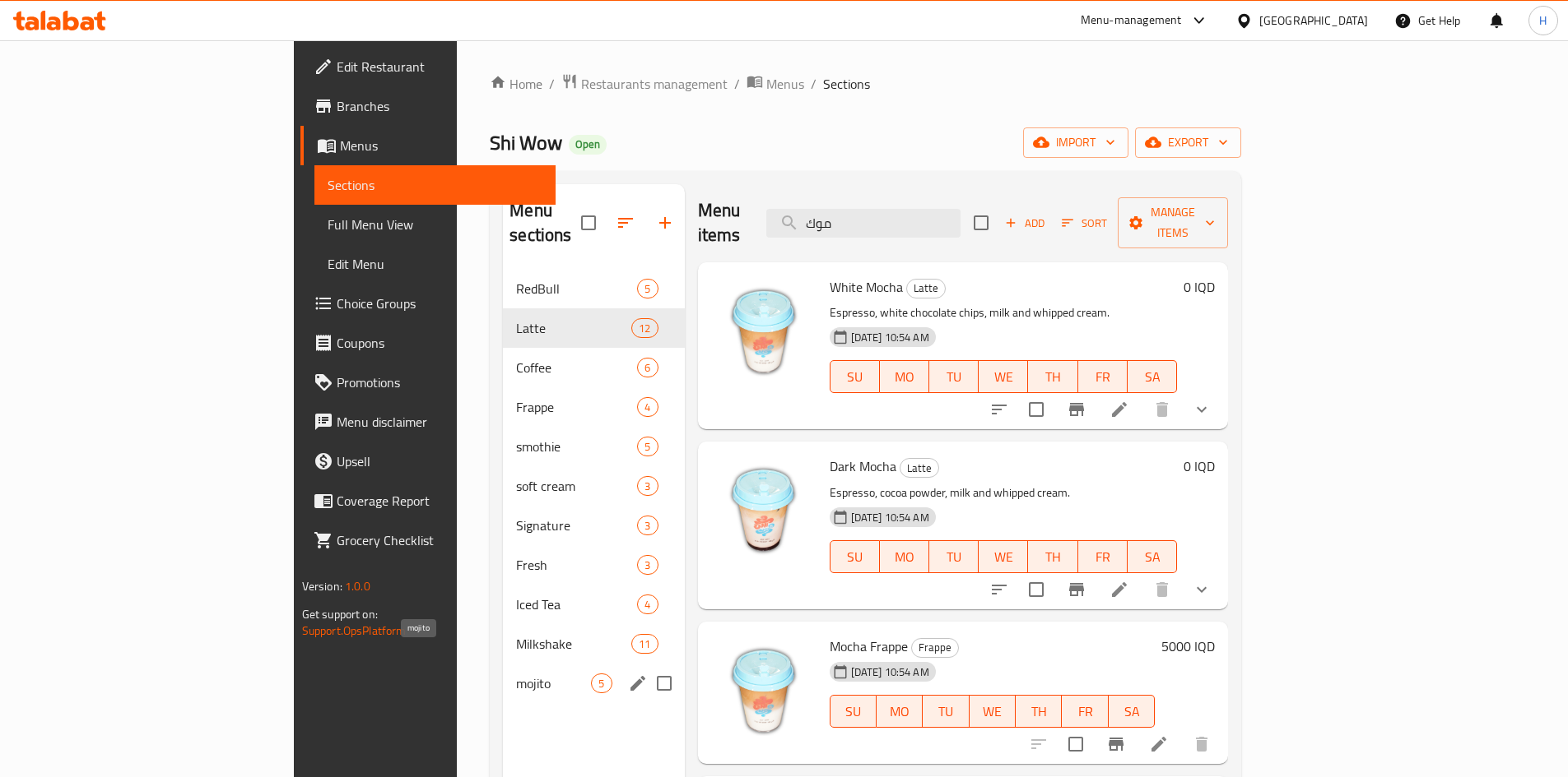
click at [516, 674] on span "mojito" at bounding box center [553, 683] width 75 height 20
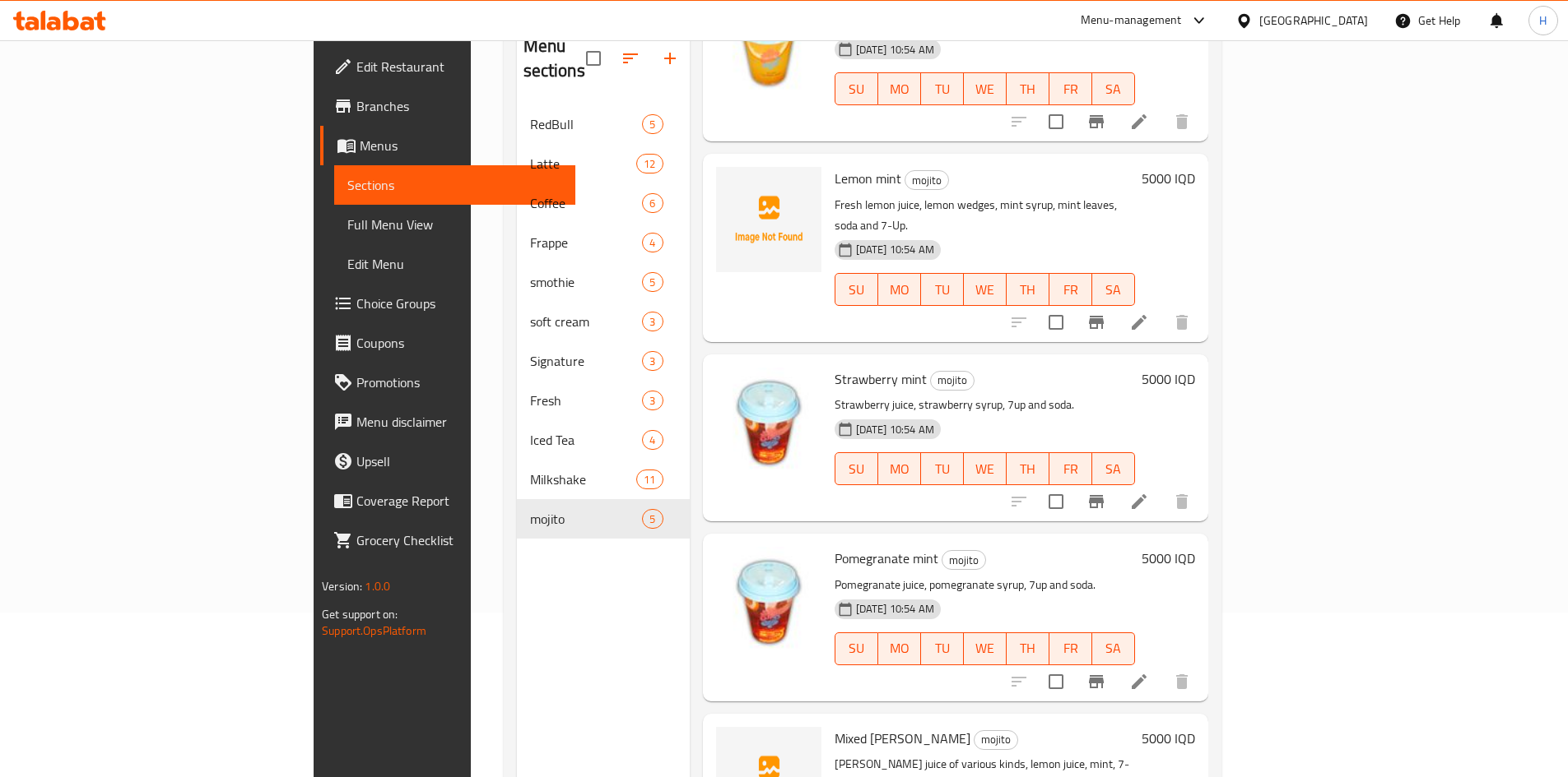
scroll to position [162, 0]
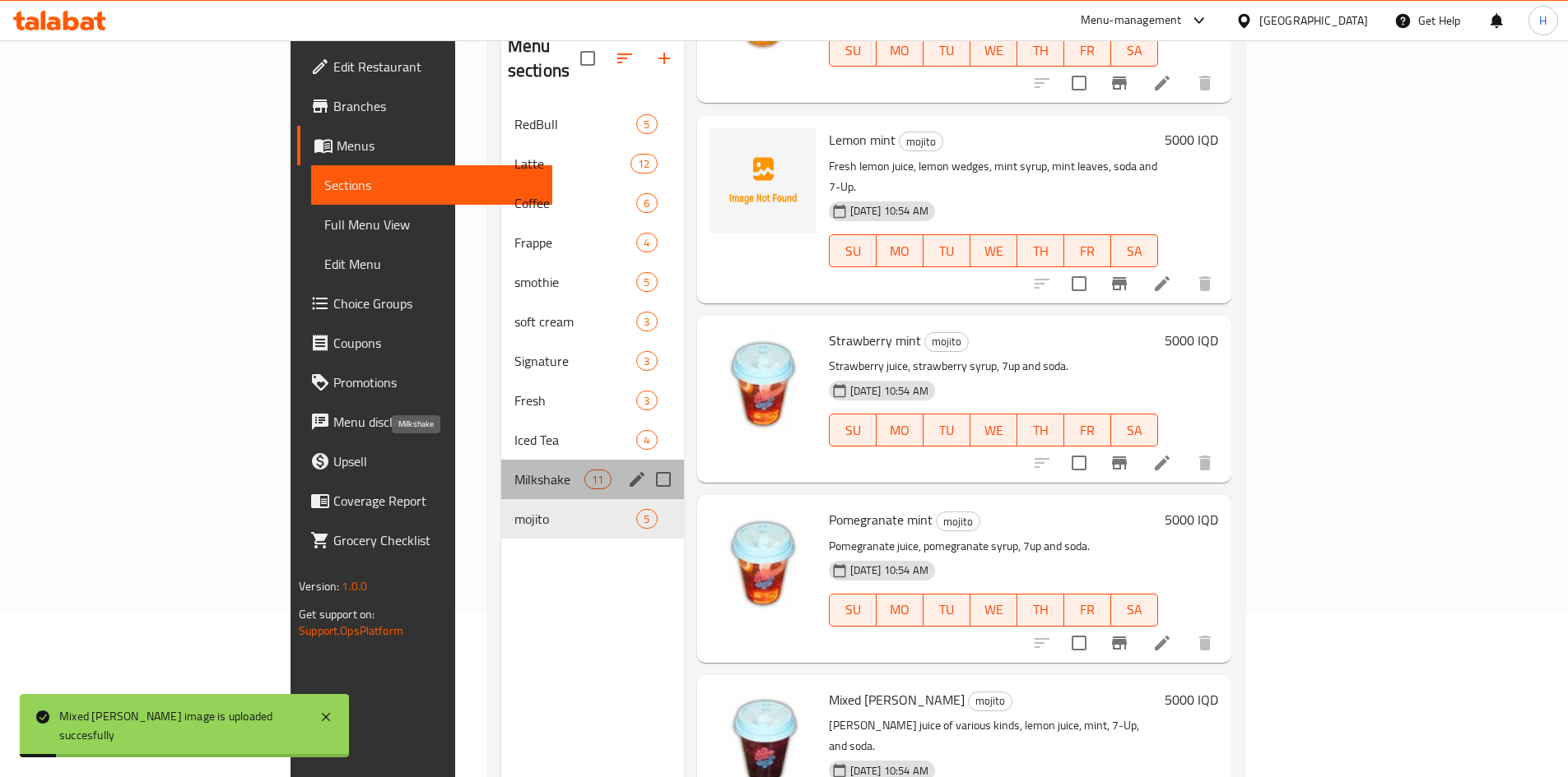
click at [514, 469] on span "Milkshake" at bounding box center [549, 479] width 70 height 20
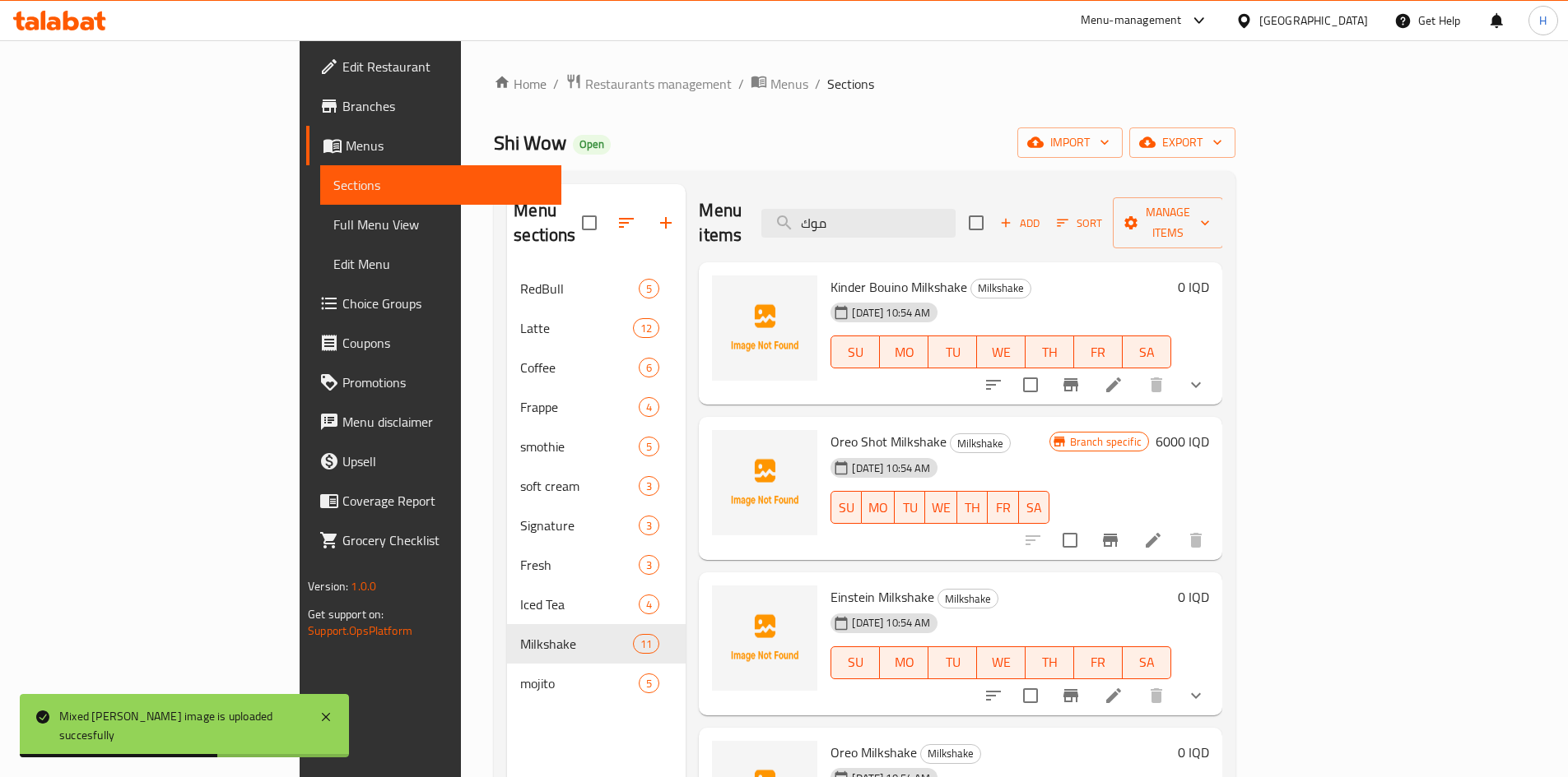
click at [1042, 216] on span "Add" at bounding box center [1020, 223] width 45 height 19
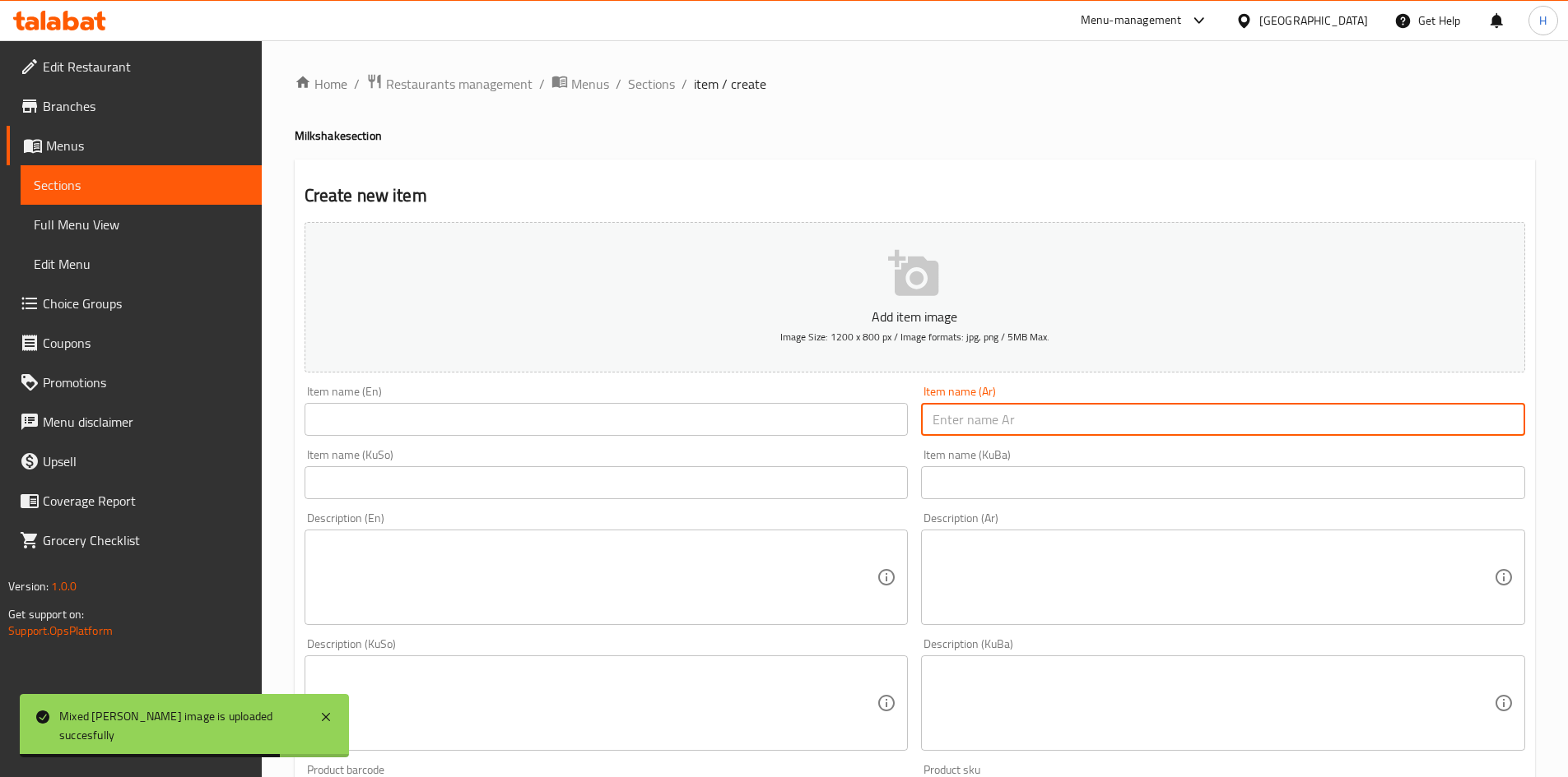
click at [967, 406] on input "text" at bounding box center [1223, 419] width 604 height 33
click at [964, 411] on input "text" at bounding box center [1223, 419] width 604 height 33
type input "س"
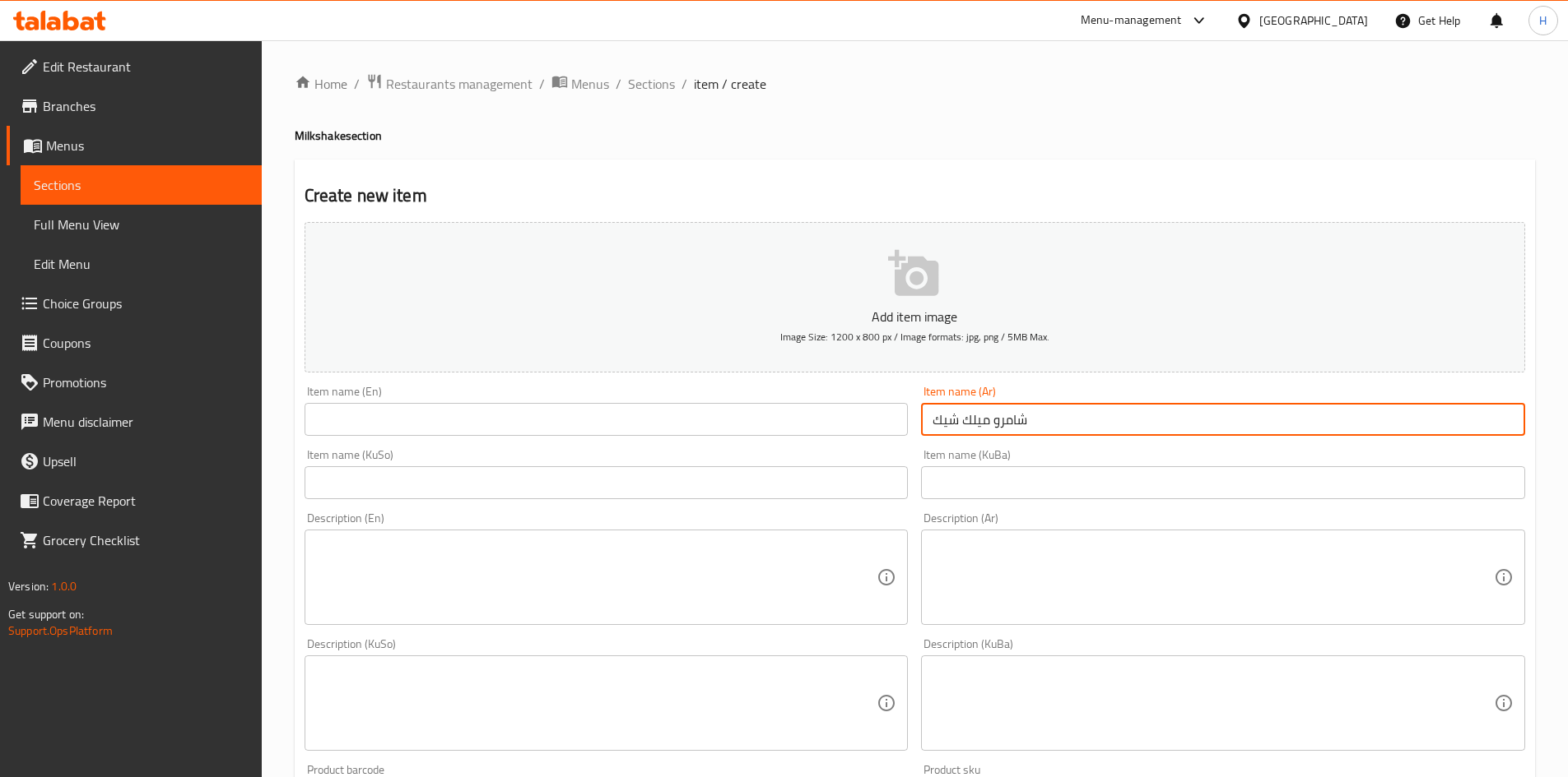
type input "شامرو ميلك شيك"
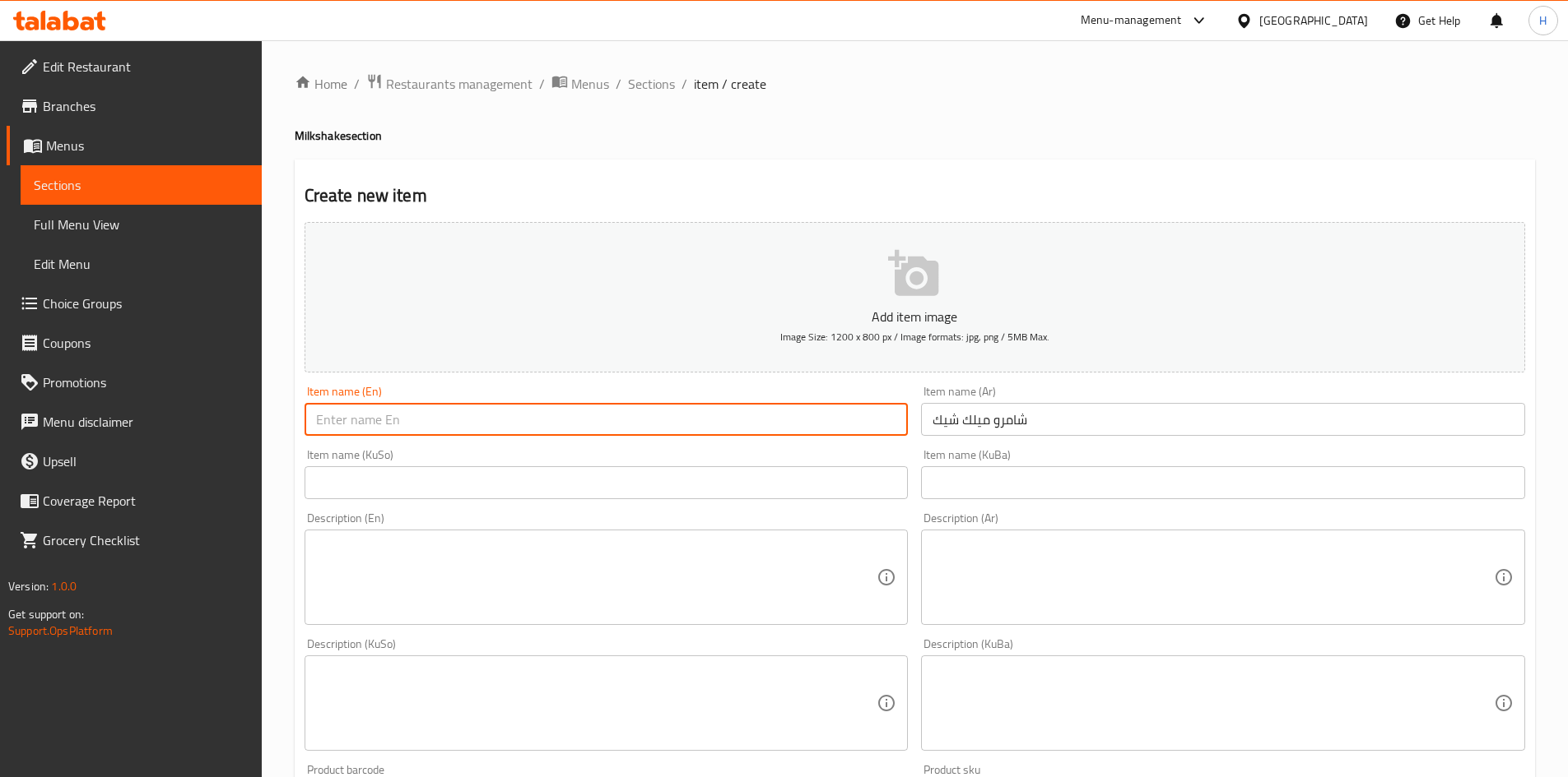
click at [650, 425] on input "text" at bounding box center [607, 419] width 604 height 33
click at [381, 415] on input "Milkshake 88" at bounding box center [607, 419] width 604 height 33
type input "Milkshake Shamroo"
click at [1078, 607] on textarea at bounding box center [1213, 577] width 561 height 79
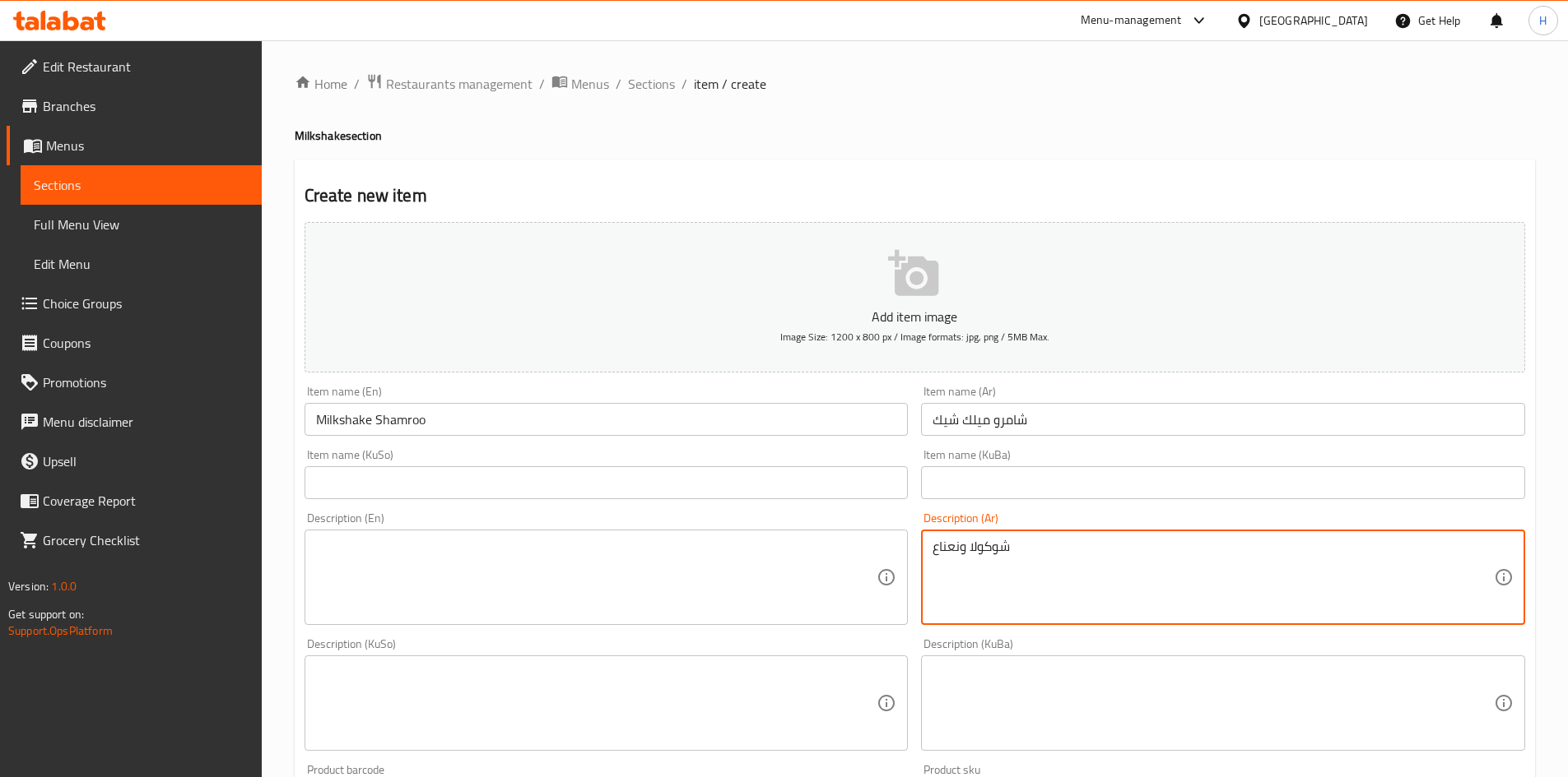
click at [1085, 594] on textarea "شوكولا ونعناع" at bounding box center [1213, 577] width 561 height 79
click at [1082, 592] on textarea "شوكولا ونعناع" at bounding box center [1213, 577] width 561 height 79
type textarea "شوكولا ونعناع"
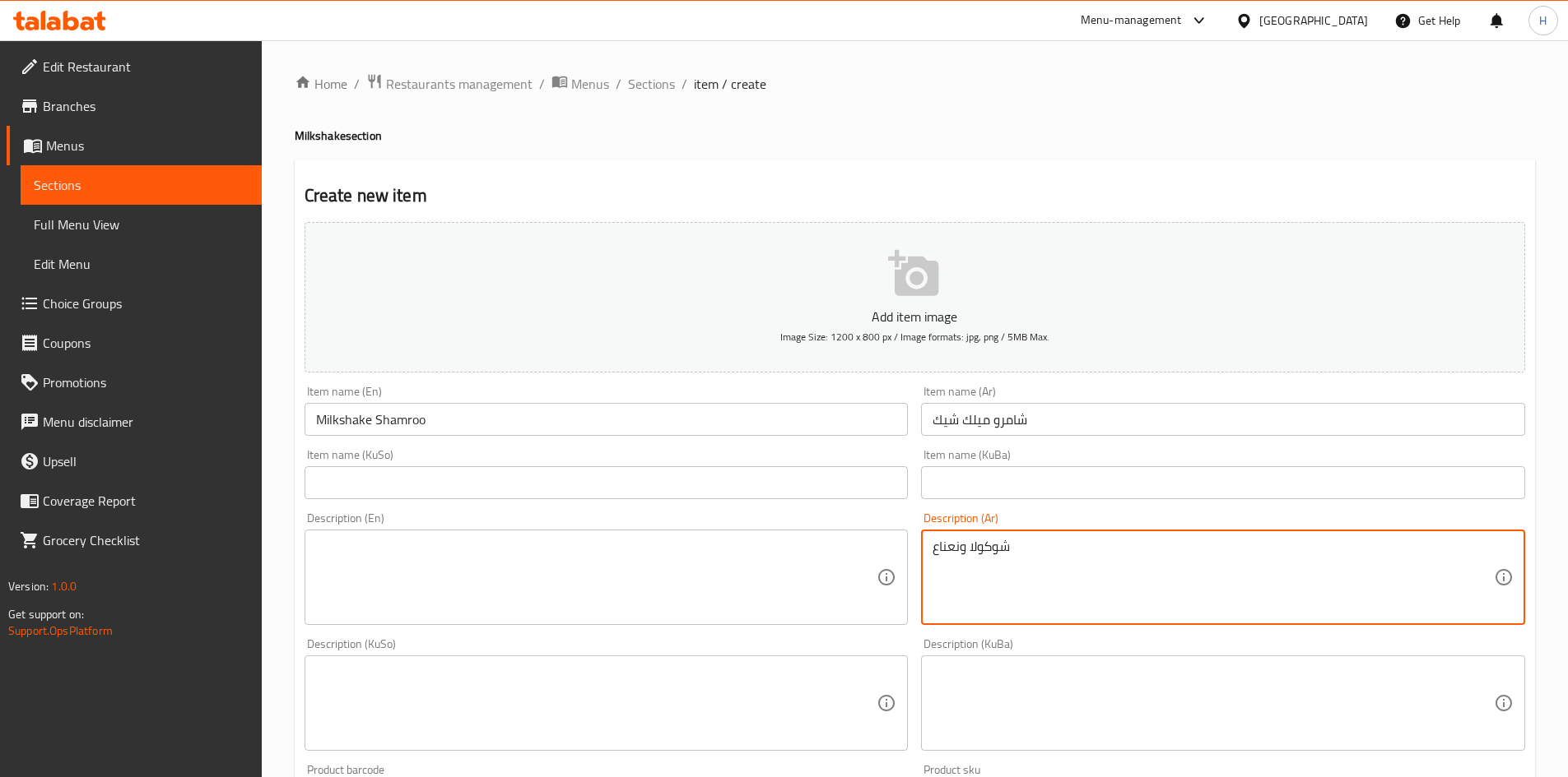
click at [483, 578] on textarea at bounding box center [597, 577] width 561 height 79
paste textarea "Chocolate and mint"
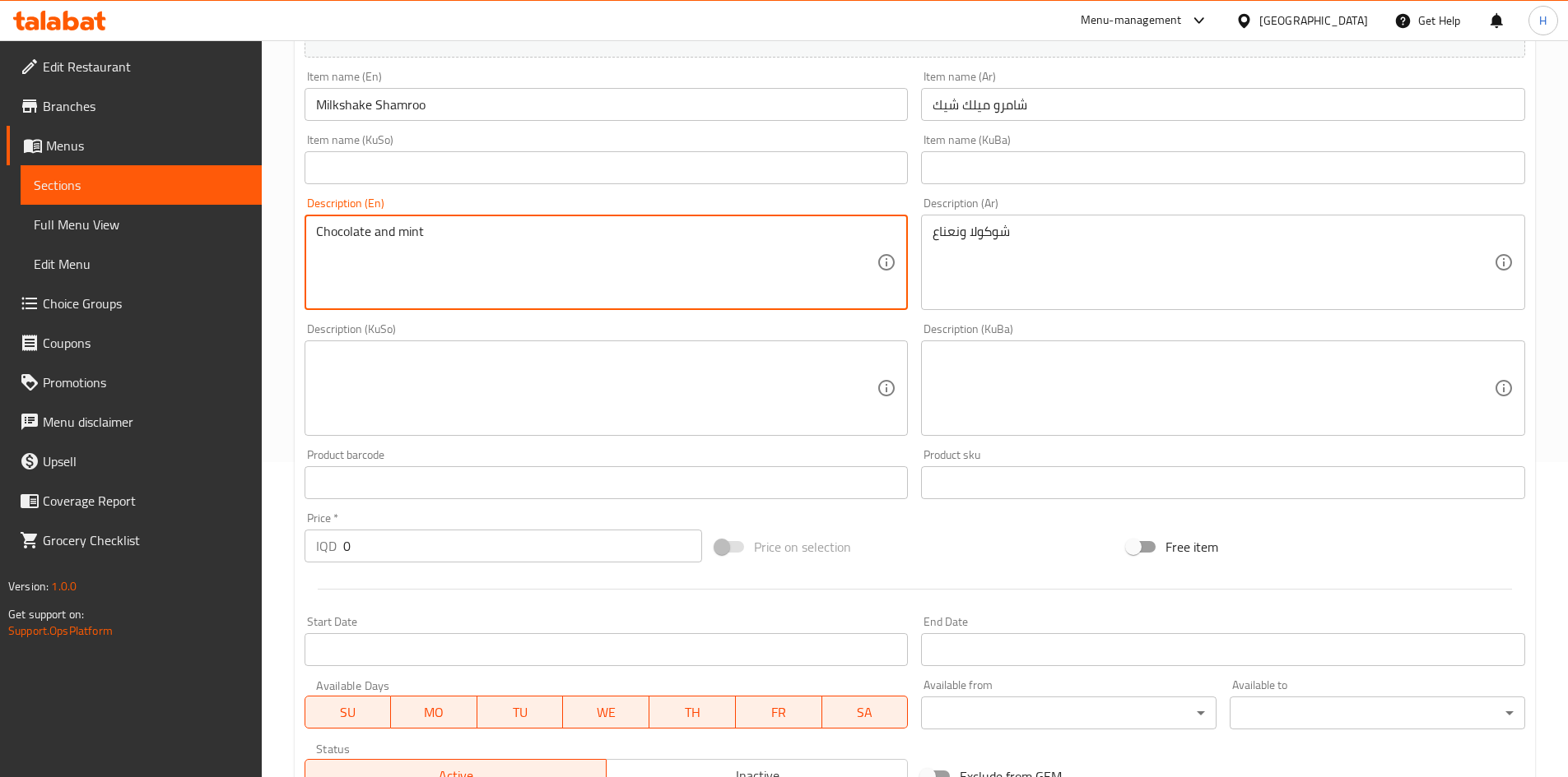
scroll to position [574, 0]
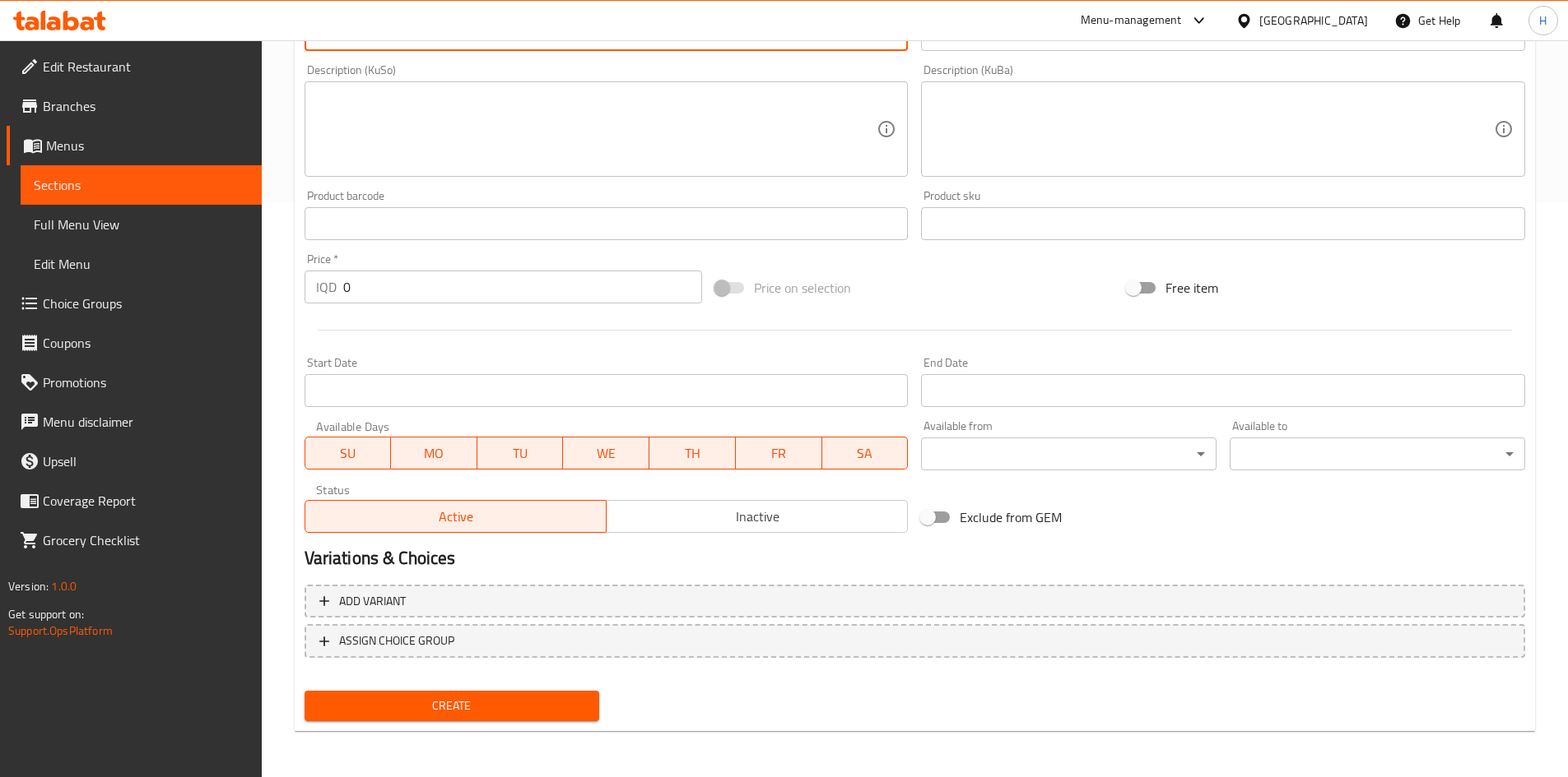
type textarea "Chocolate and mint"
click at [447, 289] on input "0" at bounding box center [523, 287] width 360 height 33
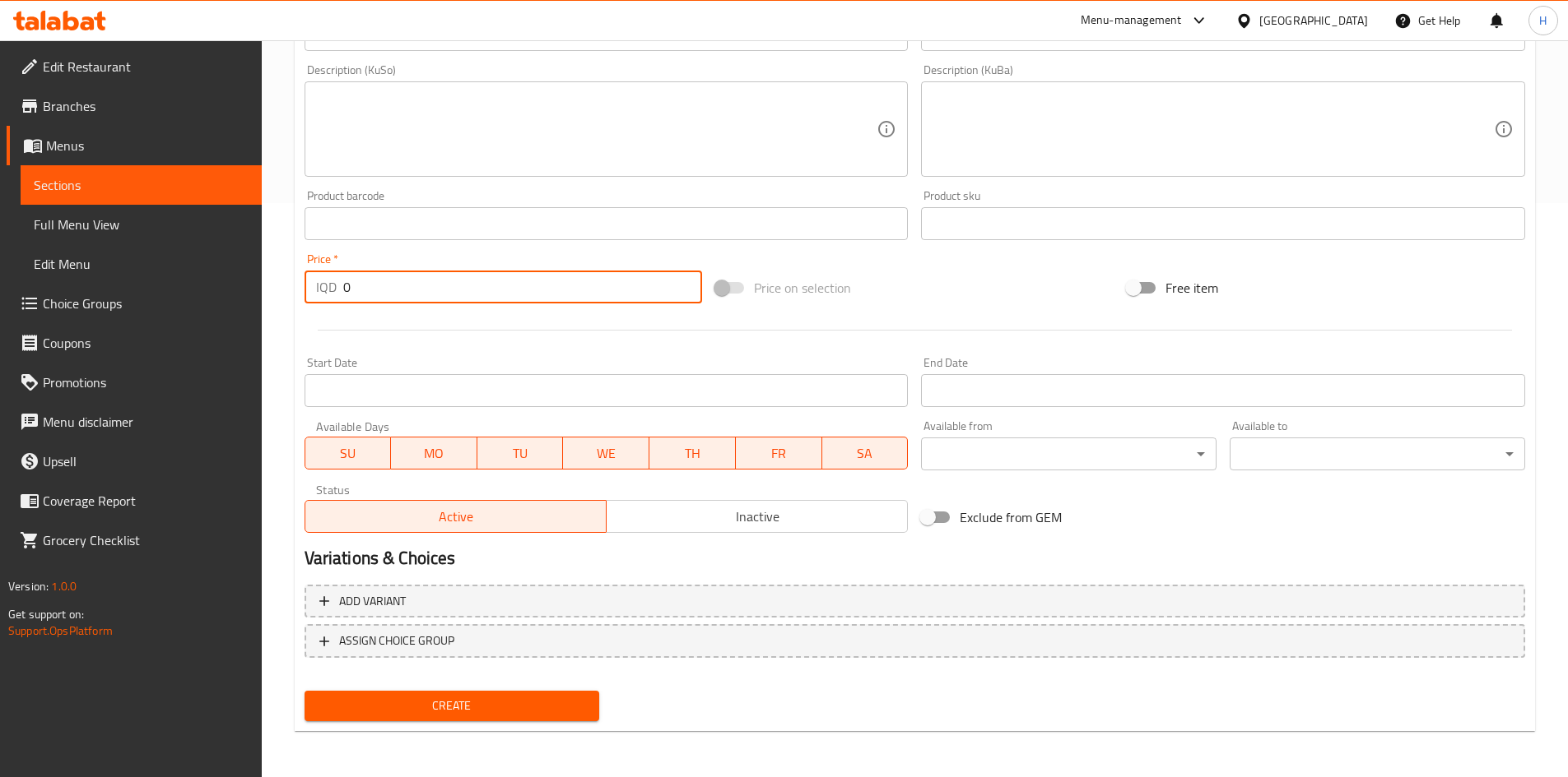
click at [447, 289] on input "0" at bounding box center [523, 287] width 360 height 33
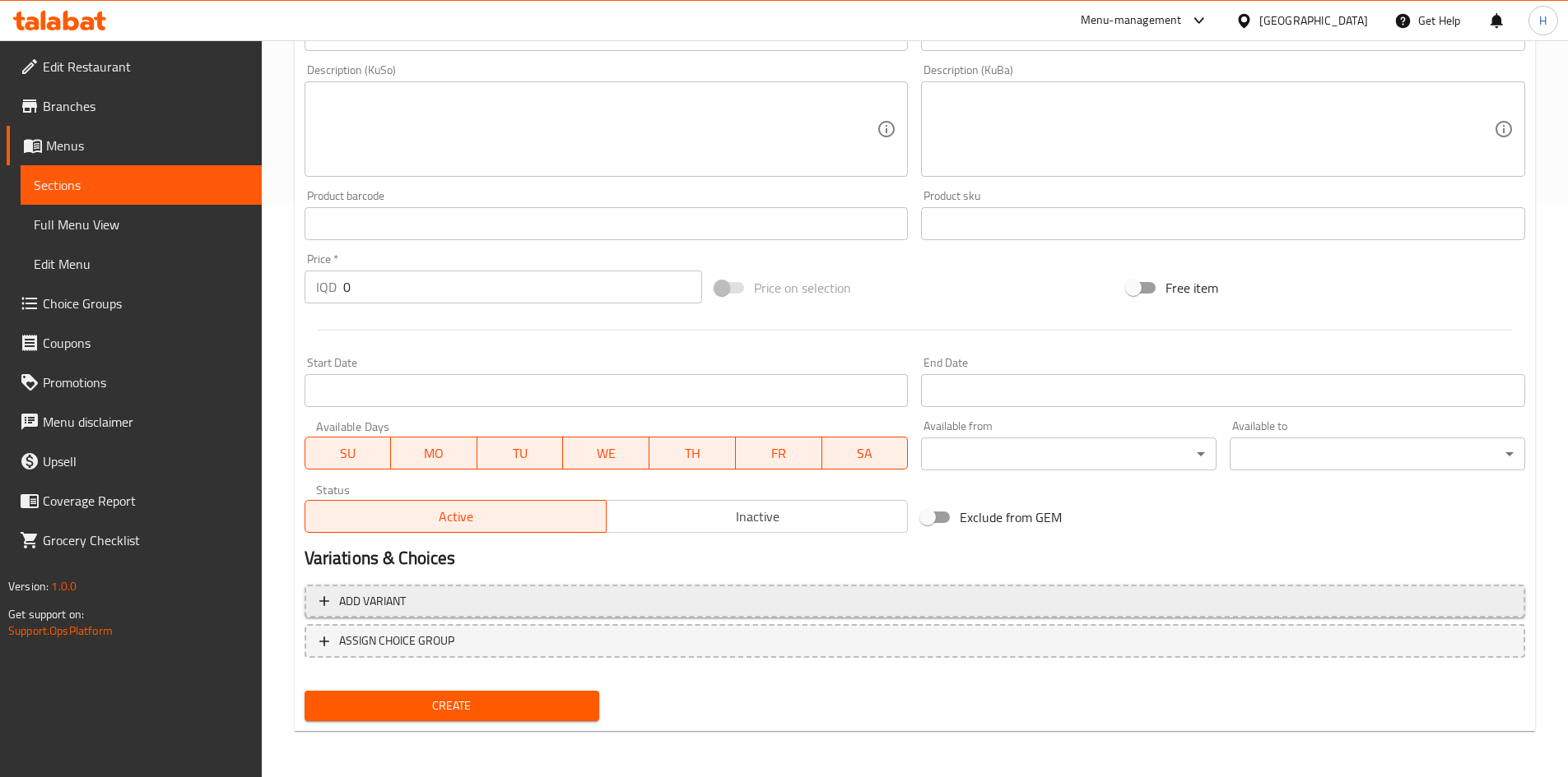
click at [411, 612] on button "Add variant" at bounding box center [915, 602] width 1221 height 34
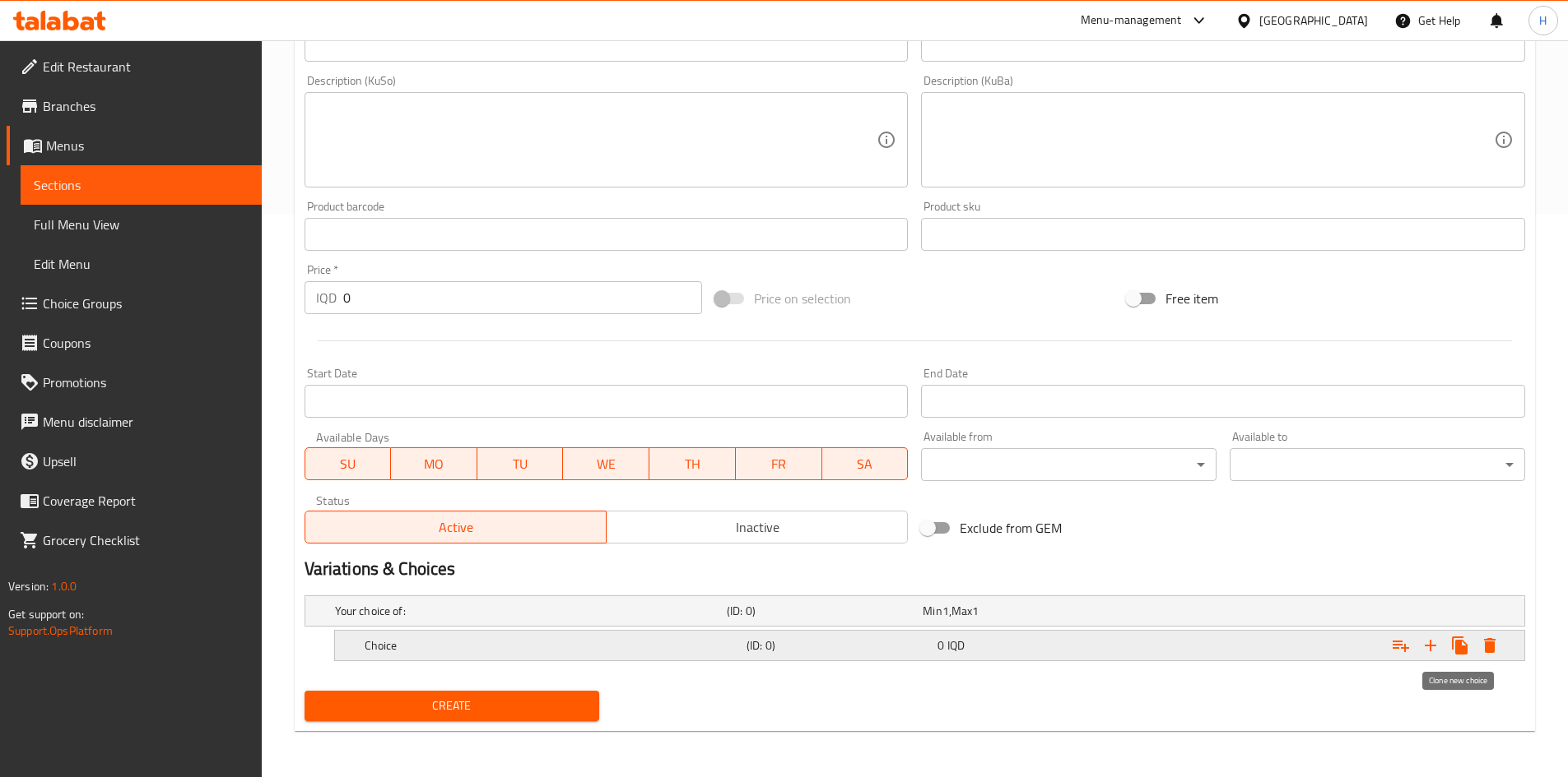
click at [1445, 648] on button "Expand" at bounding box center [1430, 645] width 29 height 29
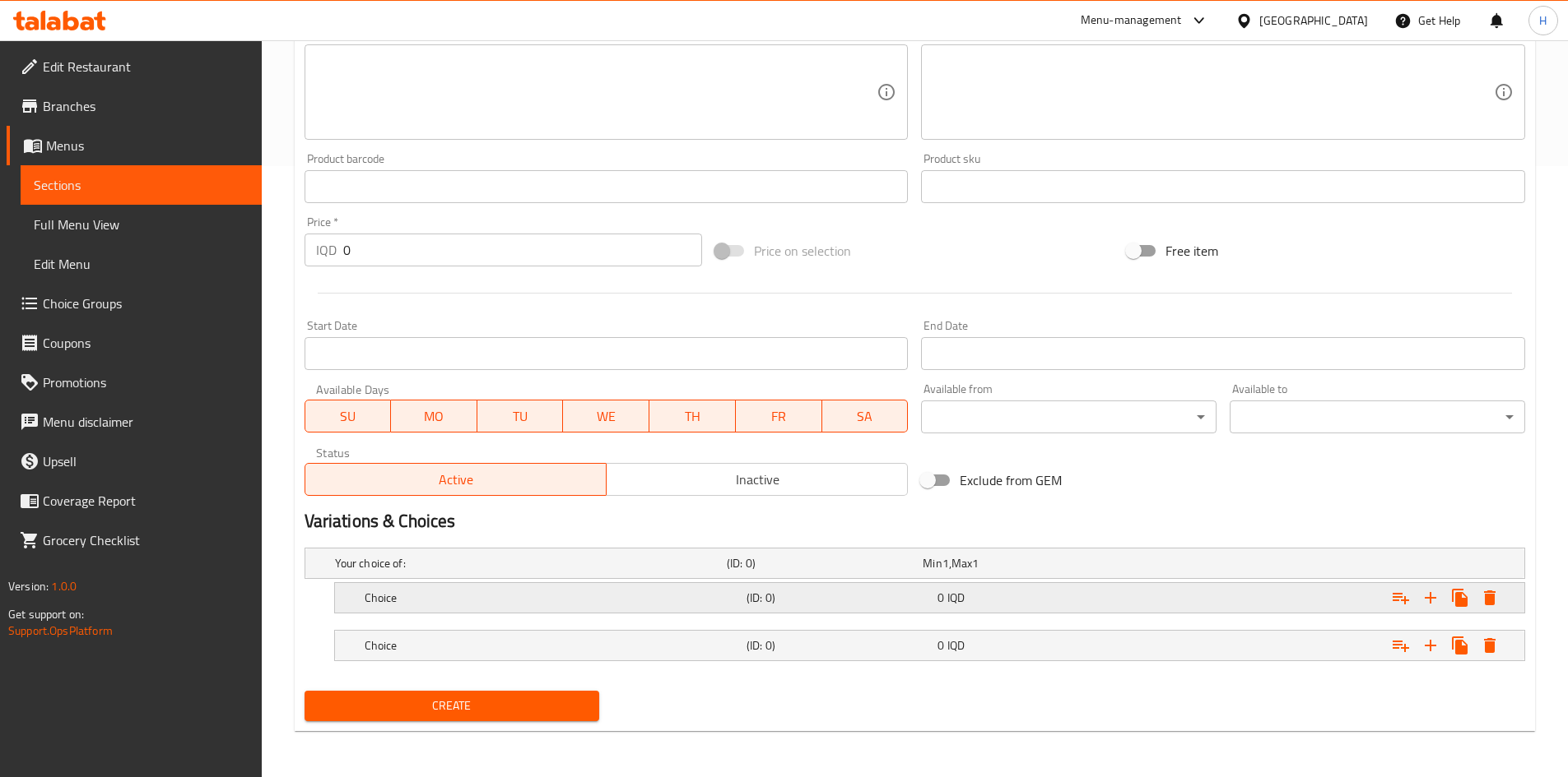
click at [437, 583] on div "Choice (ID: 0) 0 IQD" at bounding box center [935, 598] width 1147 height 36
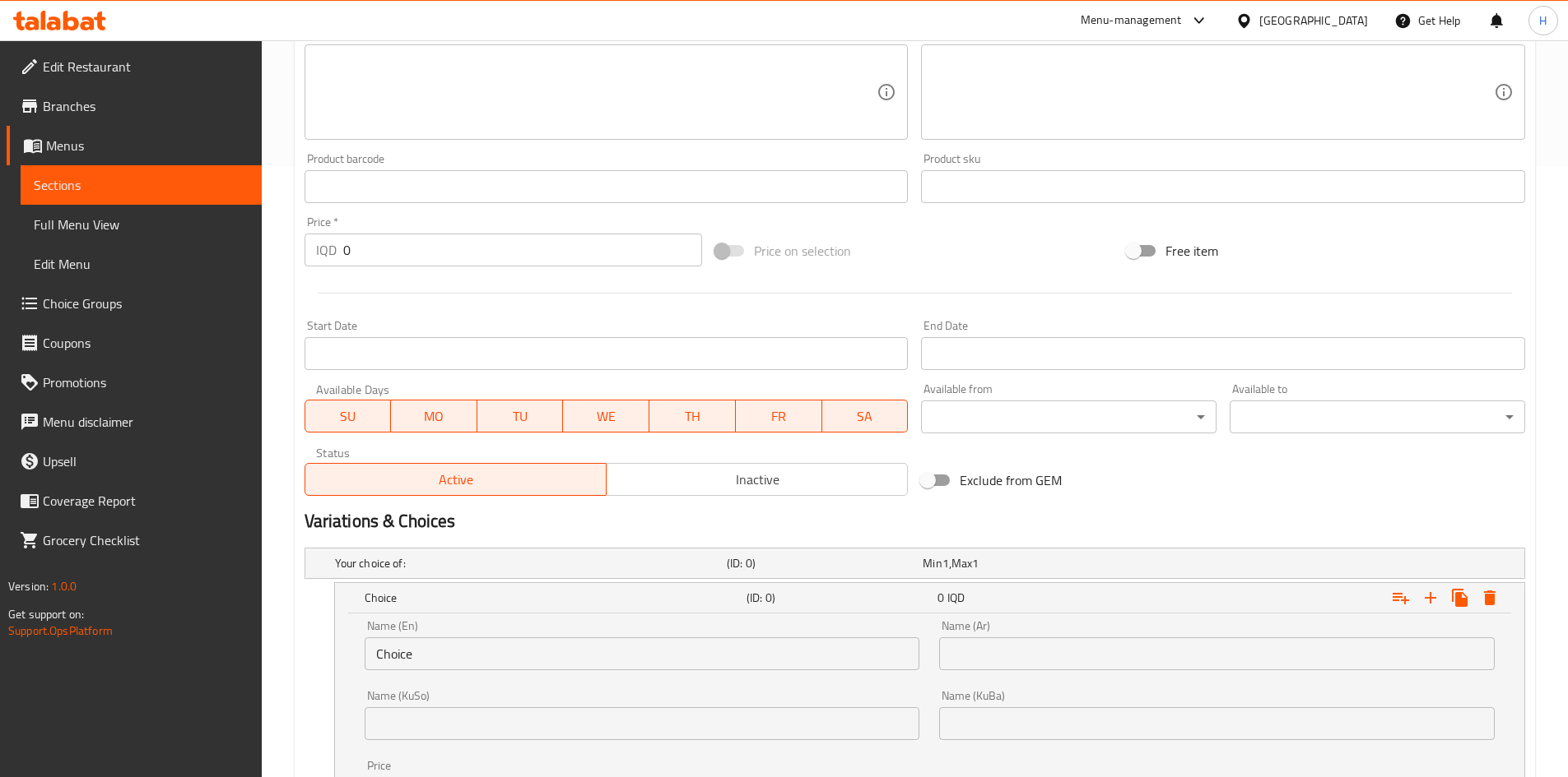
scroll to position [810, 0]
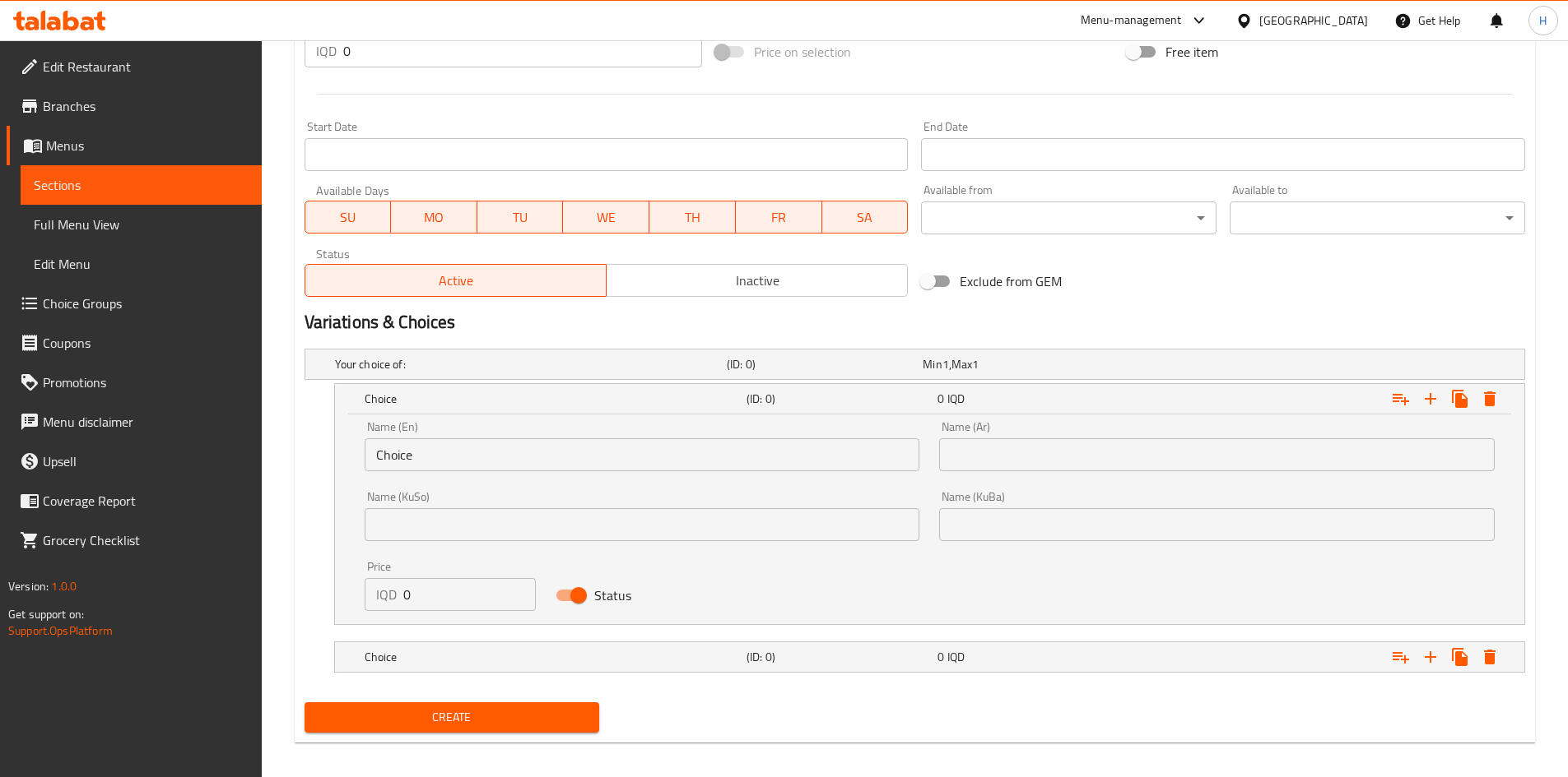
click at [445, 450] on input "Choice" at bounding box center [642, 454] width 556 height 33
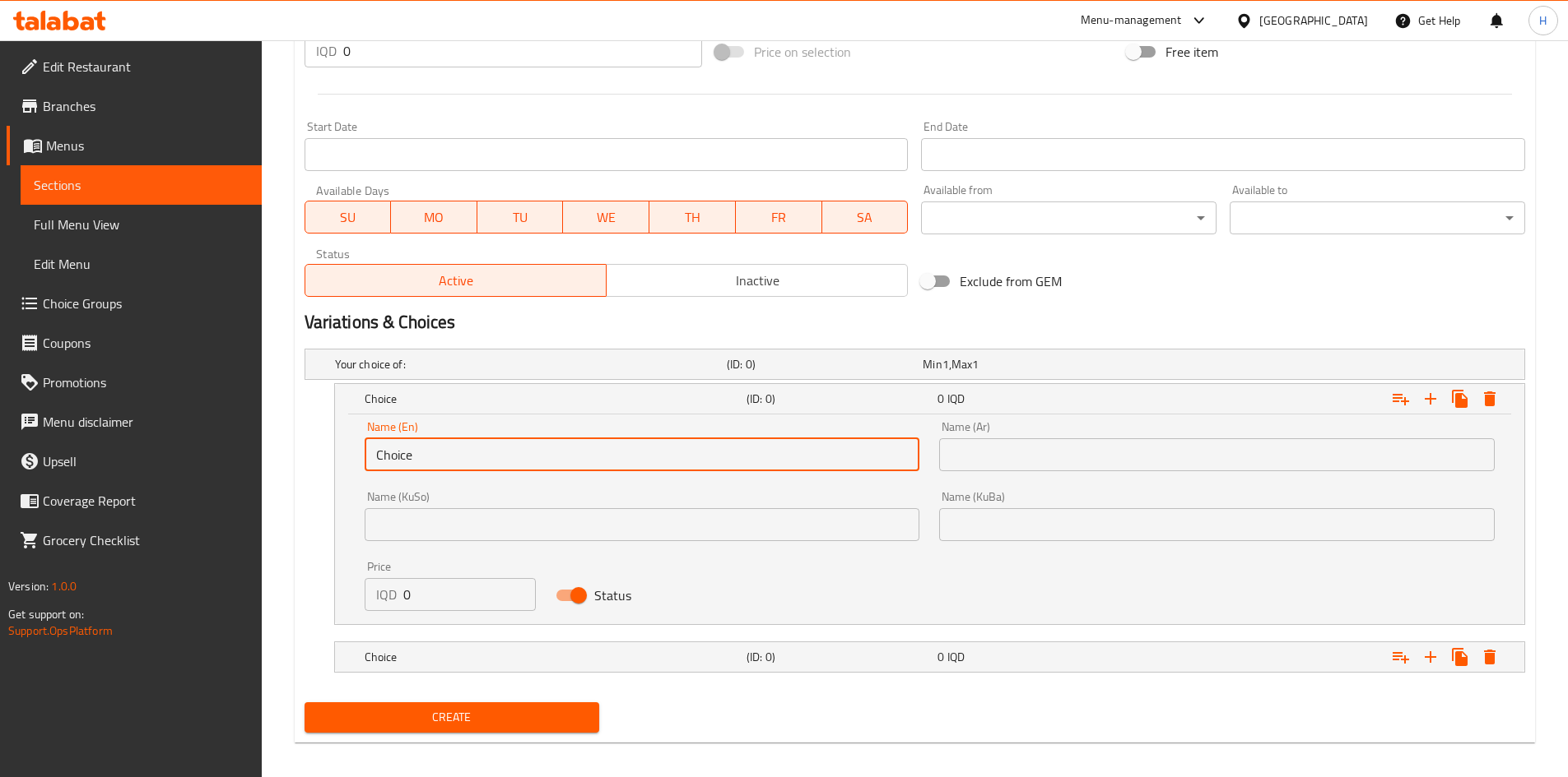
click at [445, 450] on input "Choice" at bounding box center [642, 454] width 556 height 33
click at [445, 450] on input "text" at bounding box center [642, 454] width 556 height 33
type input "Medium"
drag, startPoint x: 972, startPoint y: 450, endPoint x: 980, endPoint y: 454, distance: 8.9
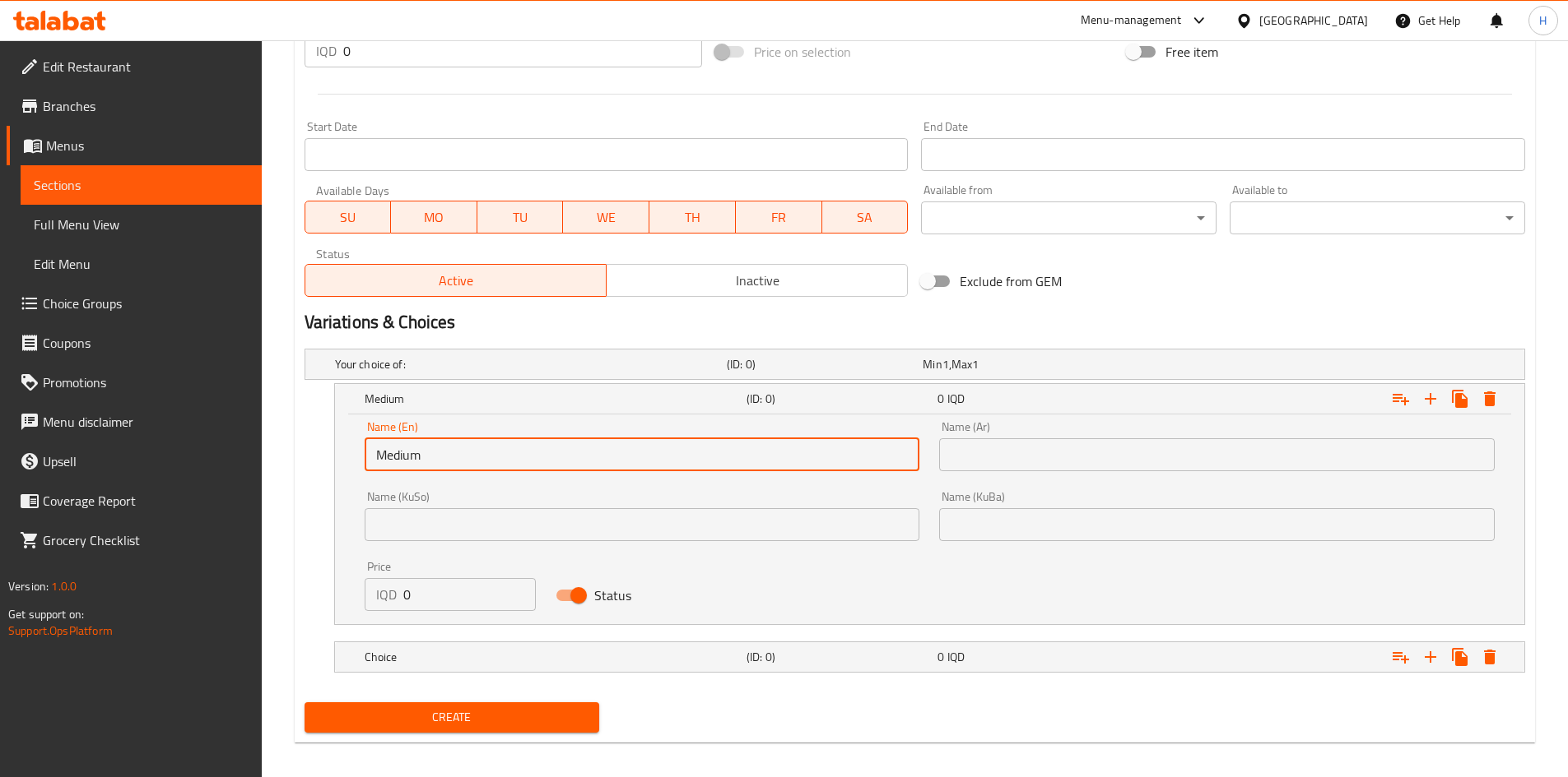
click at [972, 450] on input "text" at bounding box center [1217, 454] width 556 height 33
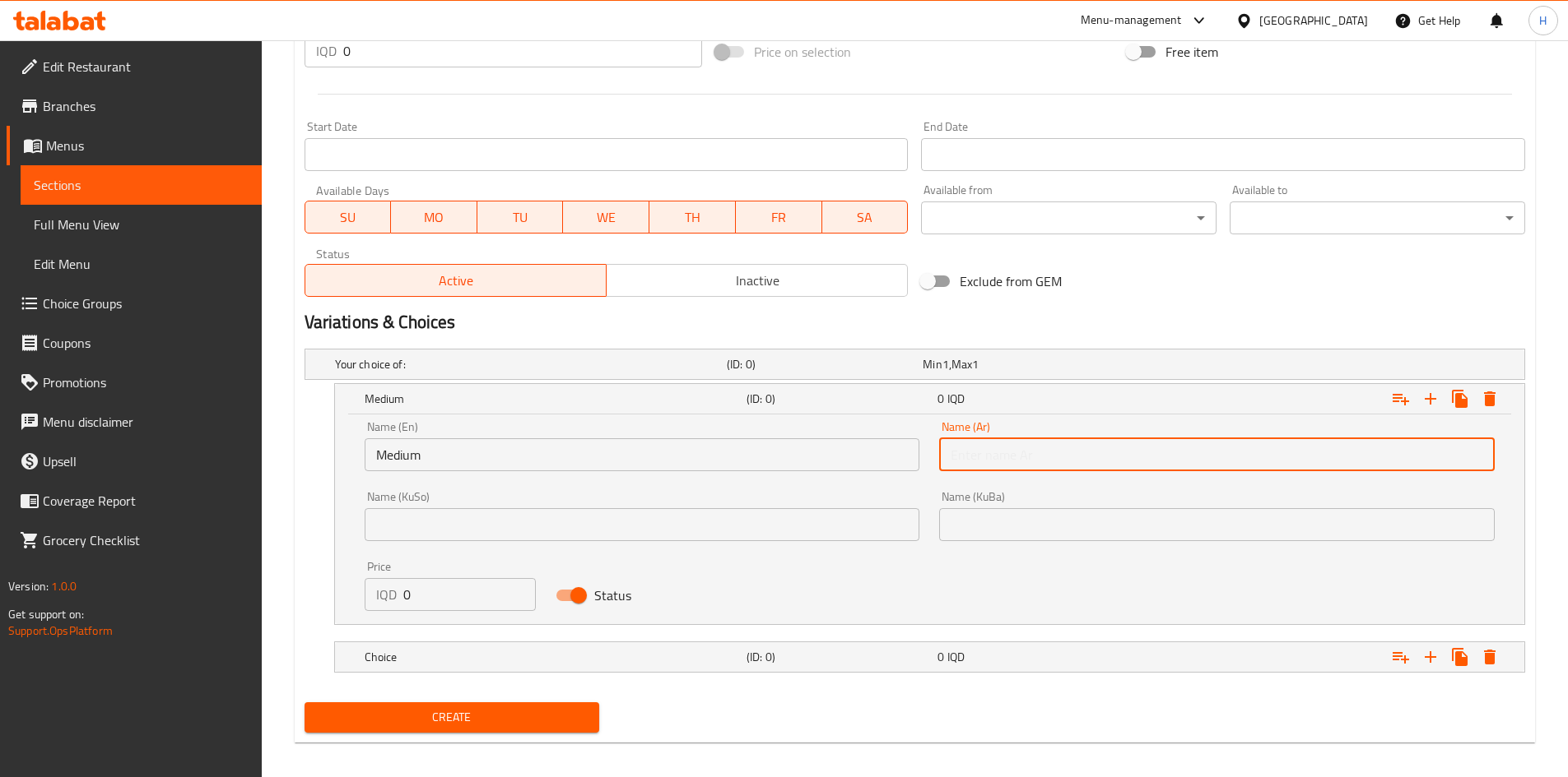
type input "وسط"
click at [450, 600] on input "0" at bounding box center [470, 594] width 134 height 33
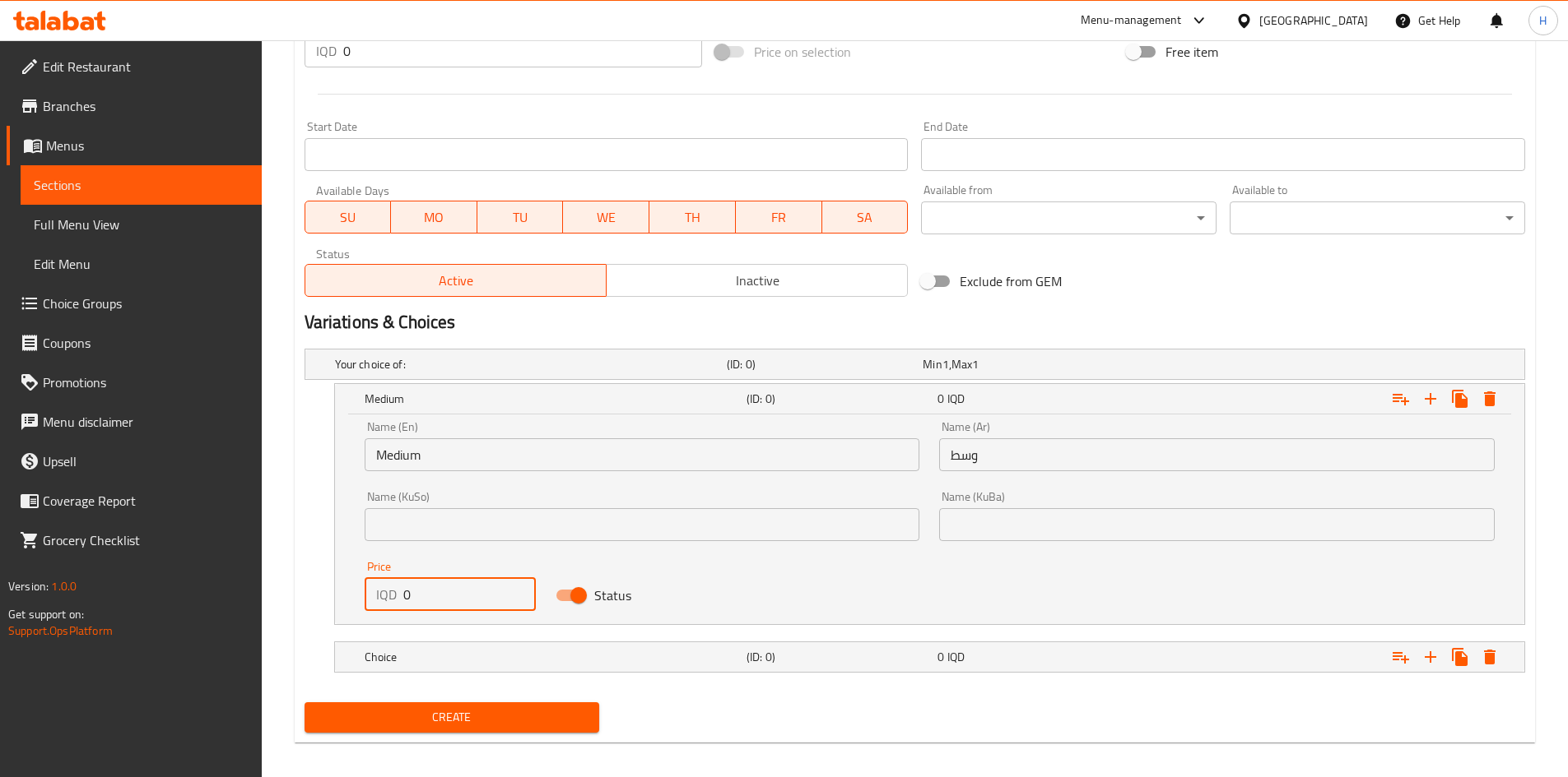
click at [450, 600] on input "0" at bounding box center [470, 594] width 134 height 33
type input "6000"
click at [435, 678] on nav at bounding box center [915, 683] width 1221 height 13
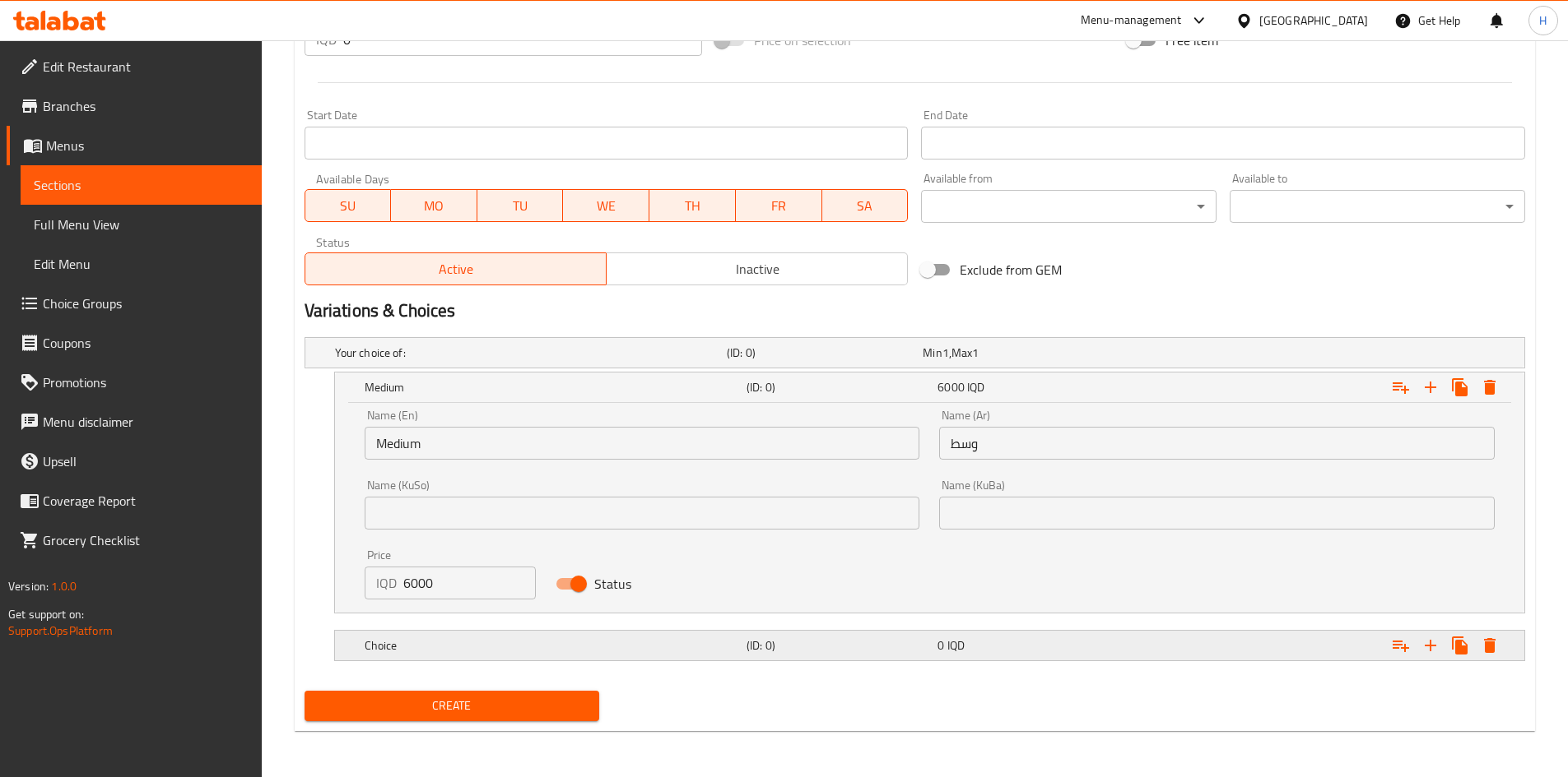
click at [435, 652] on h5 "Choice" at bounding box center [552, 645] width 375 height 16
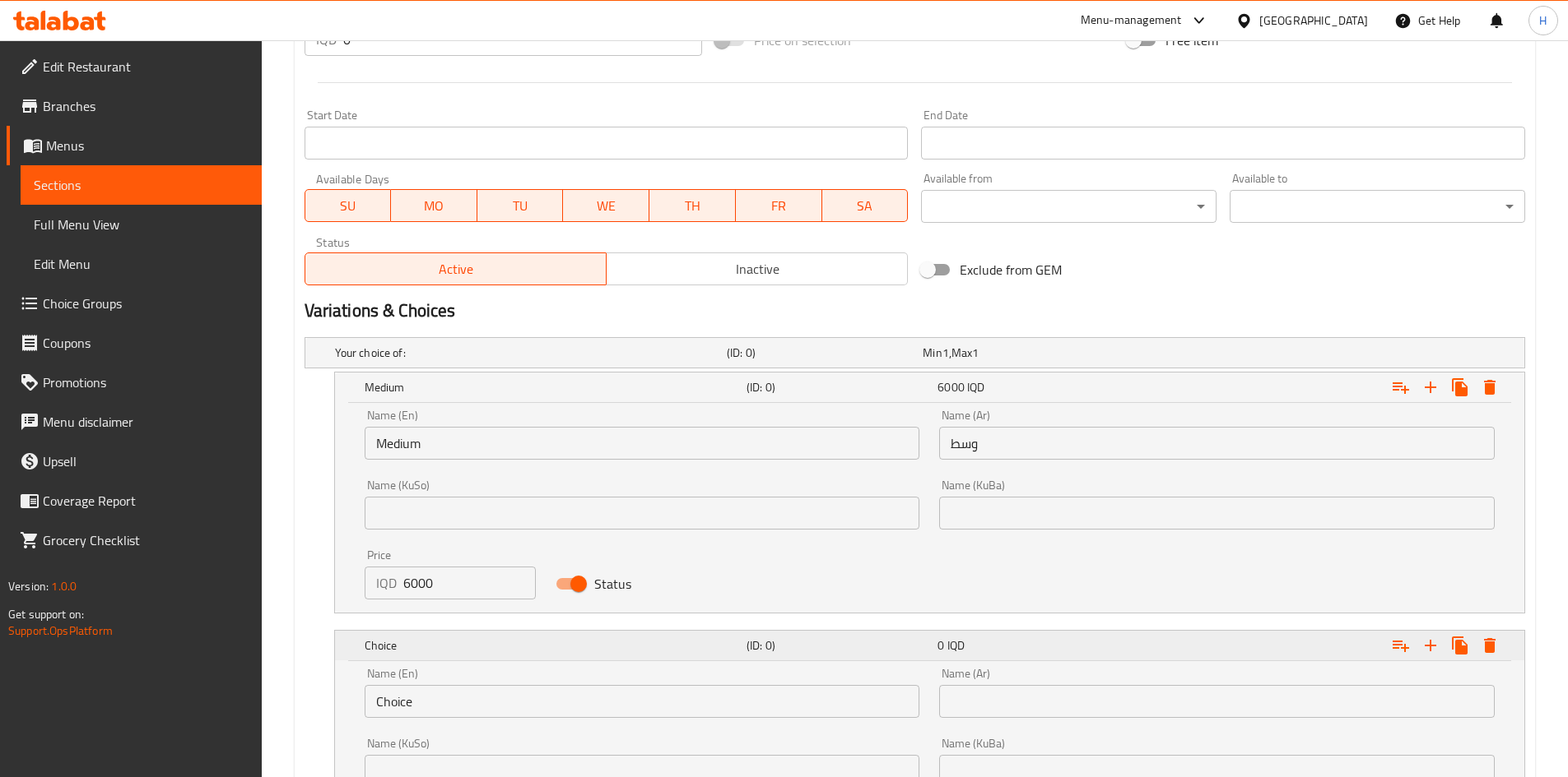
scroll to position [1029, 0]
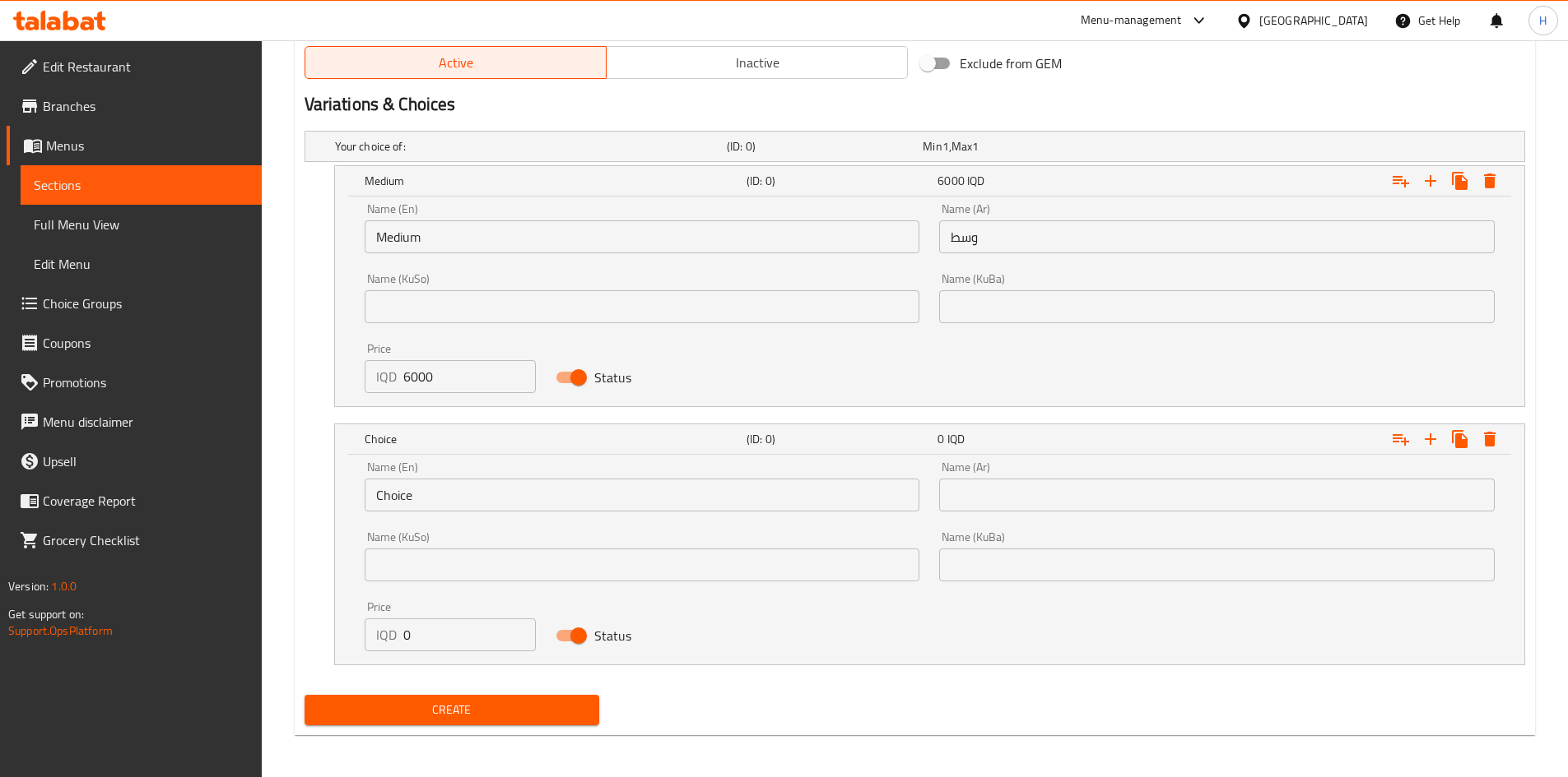
click at [429, 491] on input "Choice" at bounding box center [642, 495] width 556 height 33
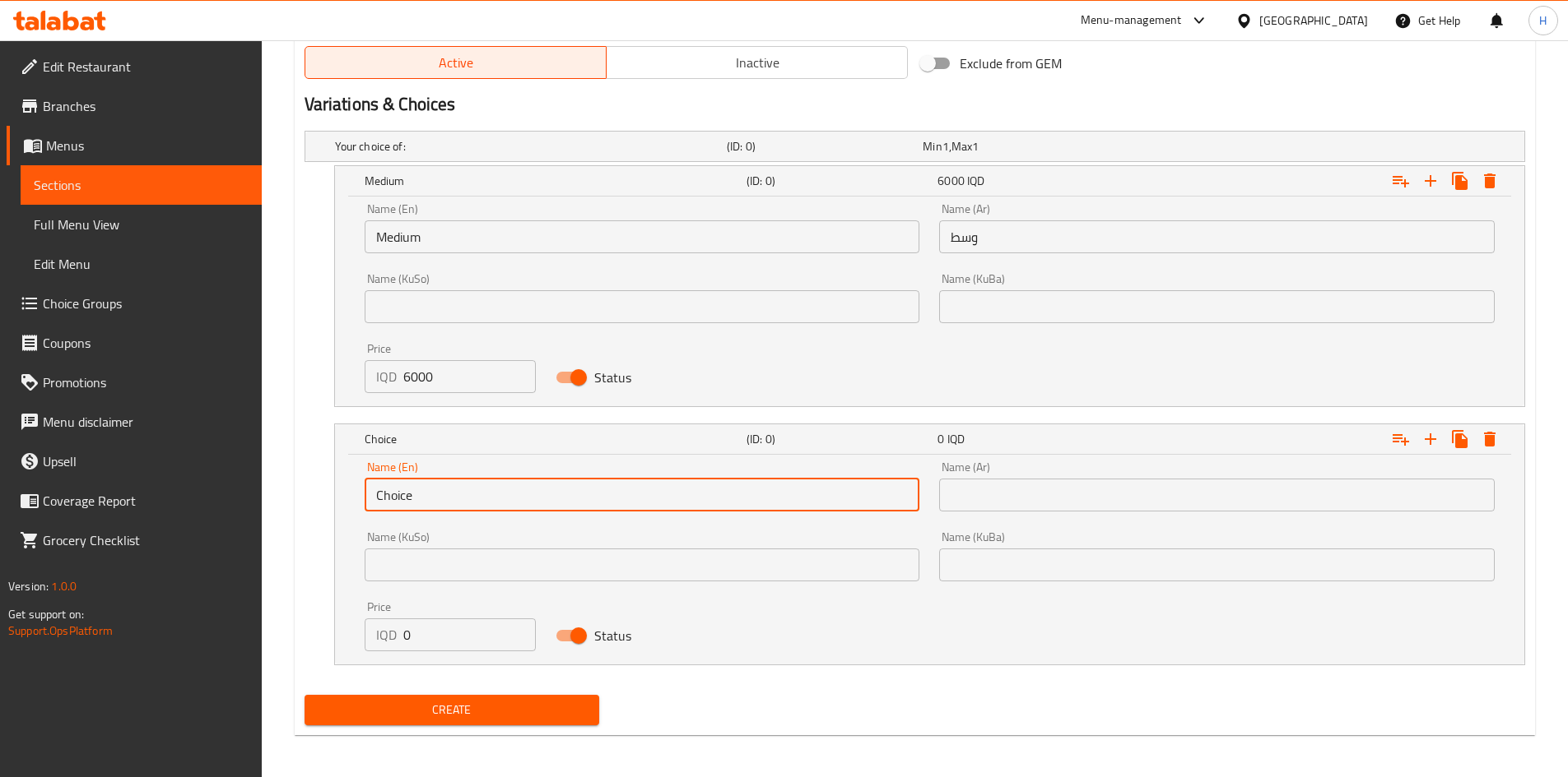
click at [429, 491] on input "Choice" at bounding box center [642, 495] width 556 height 33
click at [429, 491] on input "text" at bounding box center [642, 495] width 556 height 33
type input "Large"
click at [1120, 505] on input "text" at bounding box center [1217, 495] width 556 height 33
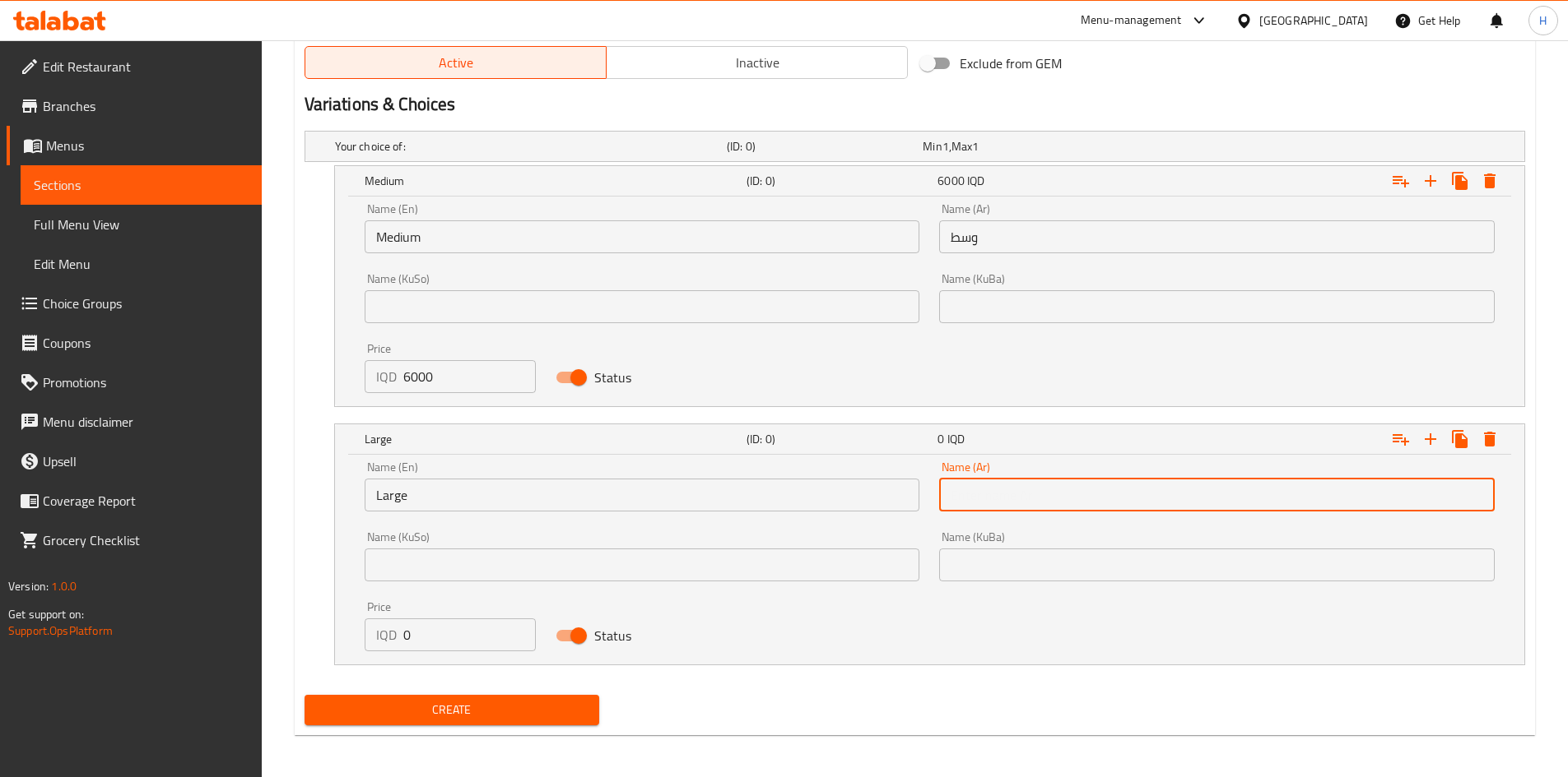
type input "كبير"
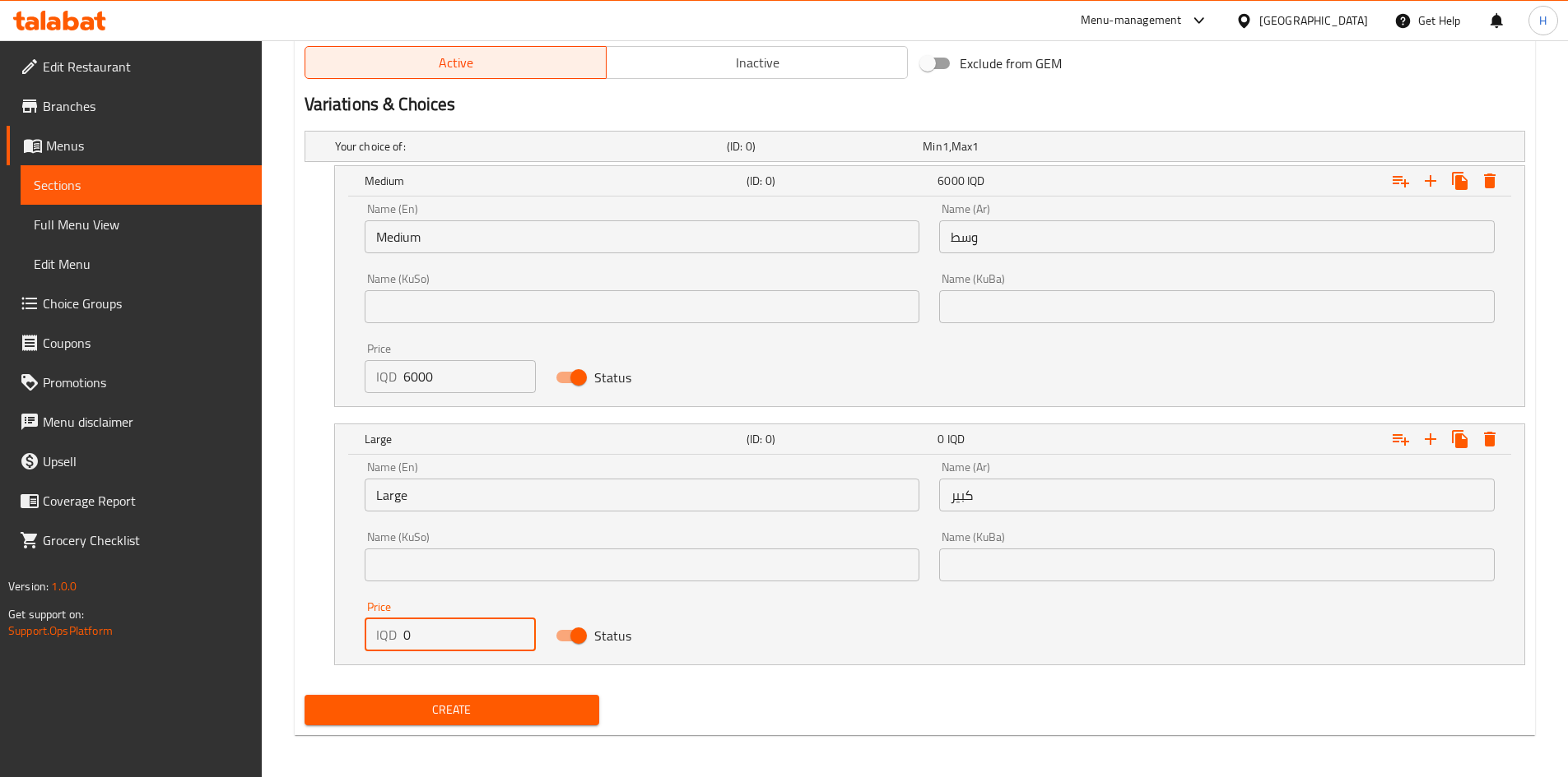
click at [427, 627] on input "0" at bounding box center [470, 635] width 134 height 33
type input "6750"
click at [458, 719] on span "Create" at bounding box center [453, 711] width 269 height 21
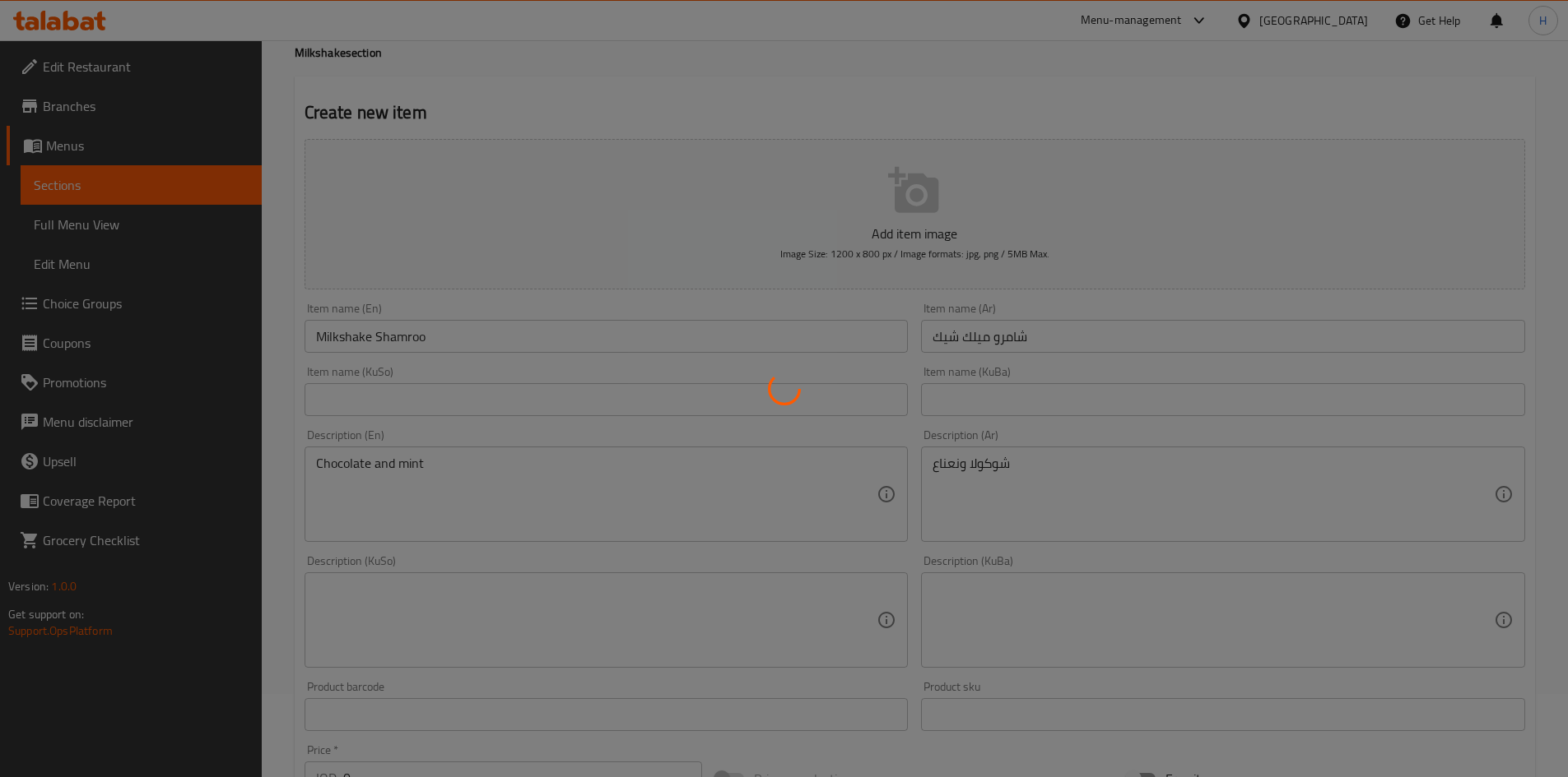
scroll to position [0, 0]
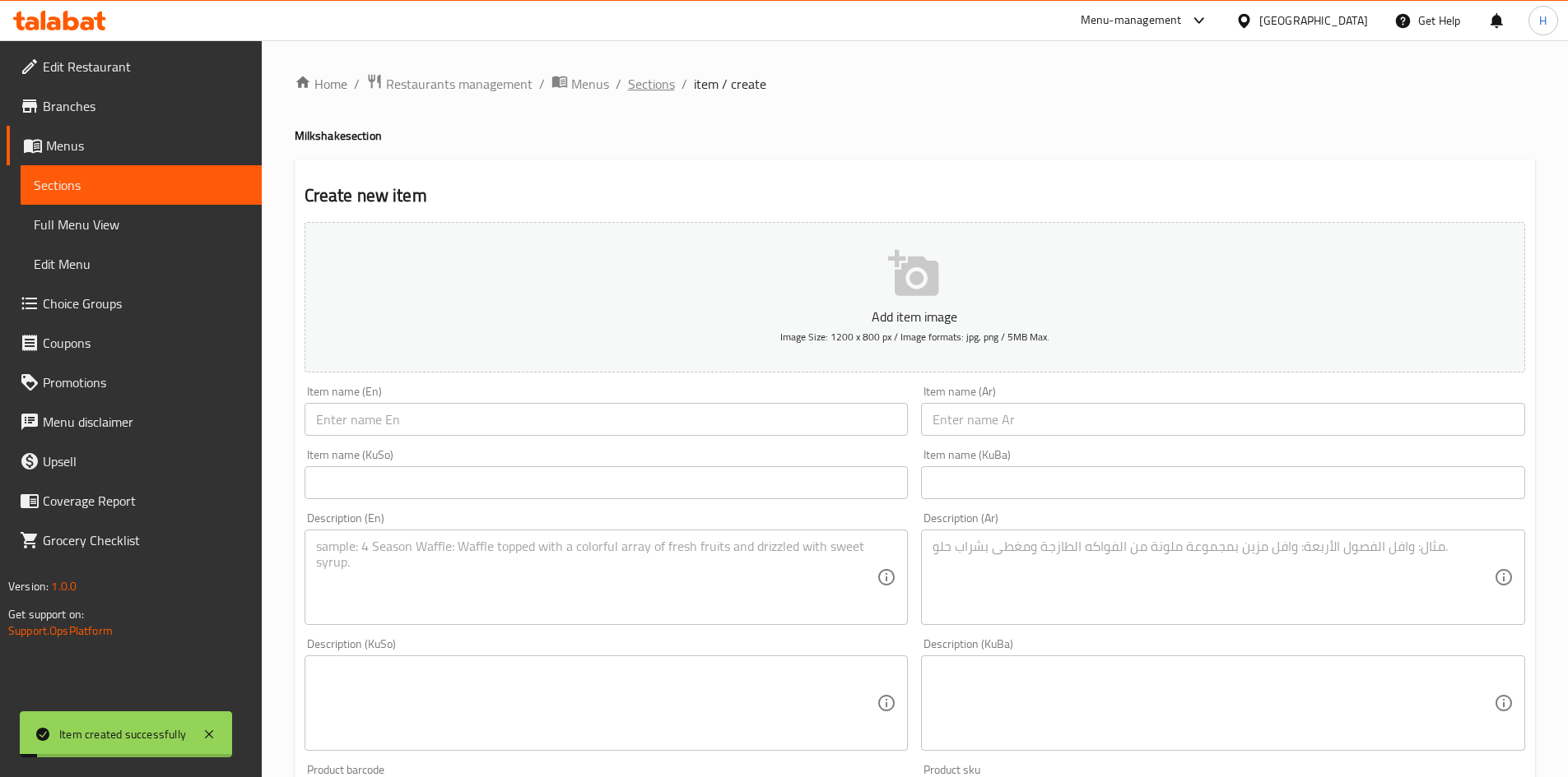
click at [655, 79] on span "Sections" at bounding box center [651, 83] width 47 height 20
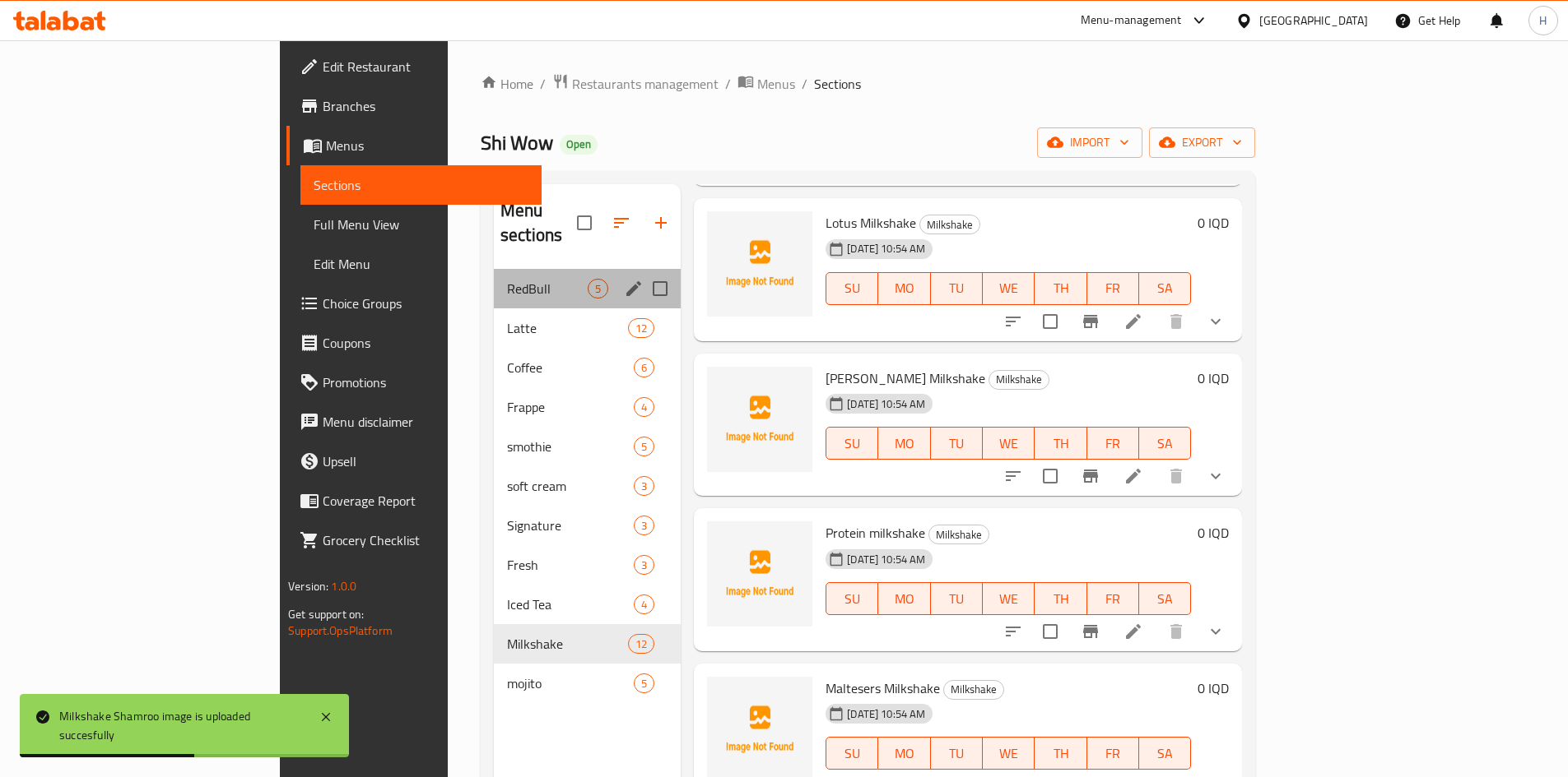
drag, startPoint x: 389, startPoint y: 278, endPoint x: 398, endPoint y: 281, distance: 9.5
click at [494, 278] on div "RedBull 5" at bounding box center [587, 289] width 187 height 40
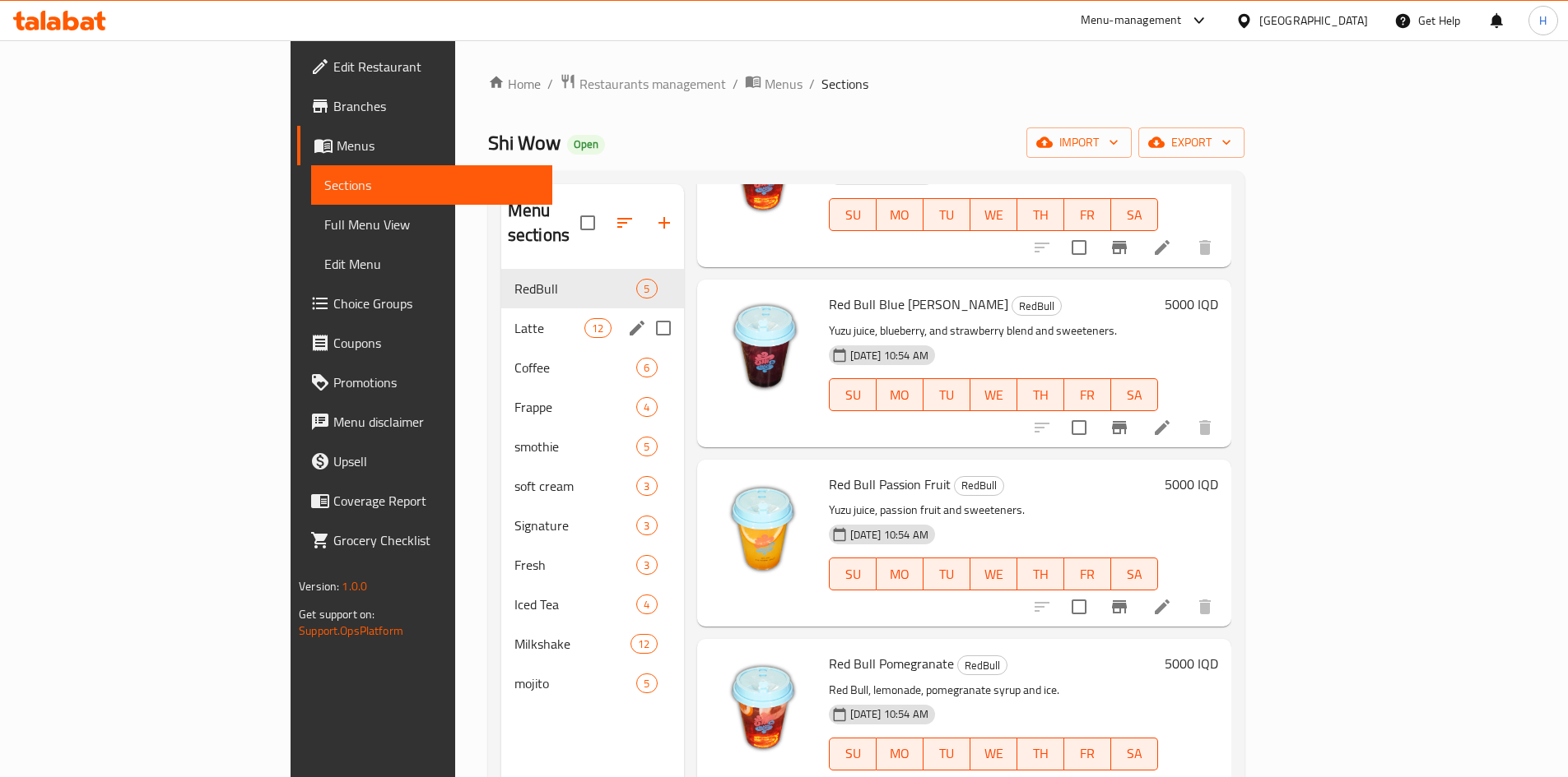
click at [514, 318] on span "Latte" at bounding box center [549, 327] width 70 height 20
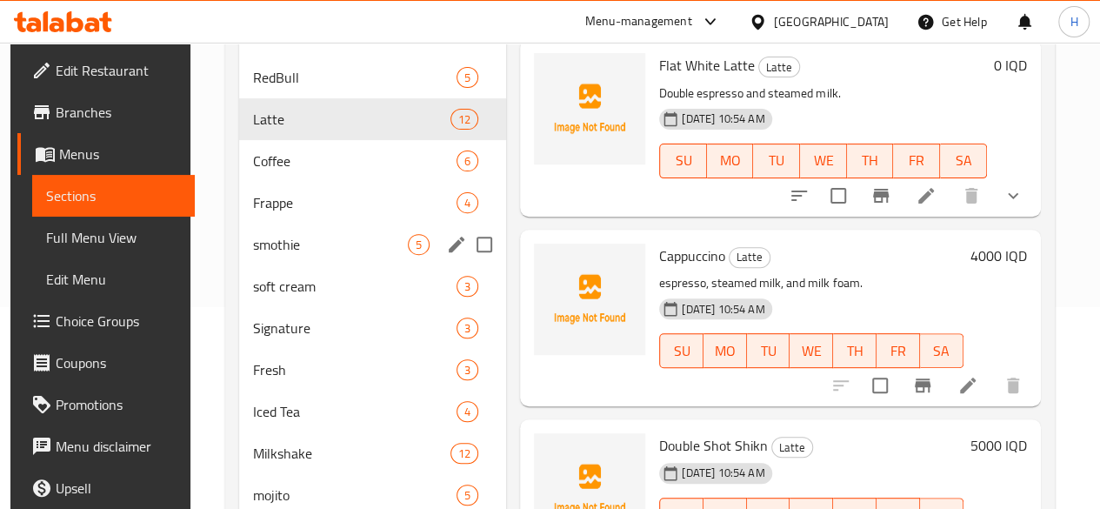
scroll to position [116, 0]
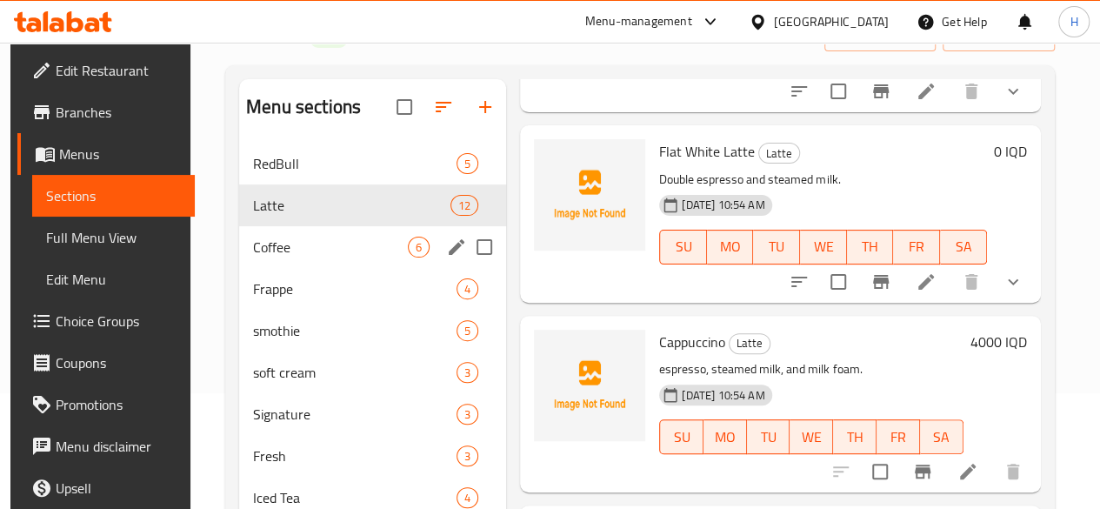
click at [283, 257] on span "Coffee" at bounding box center [330, 246] width 155 height 21
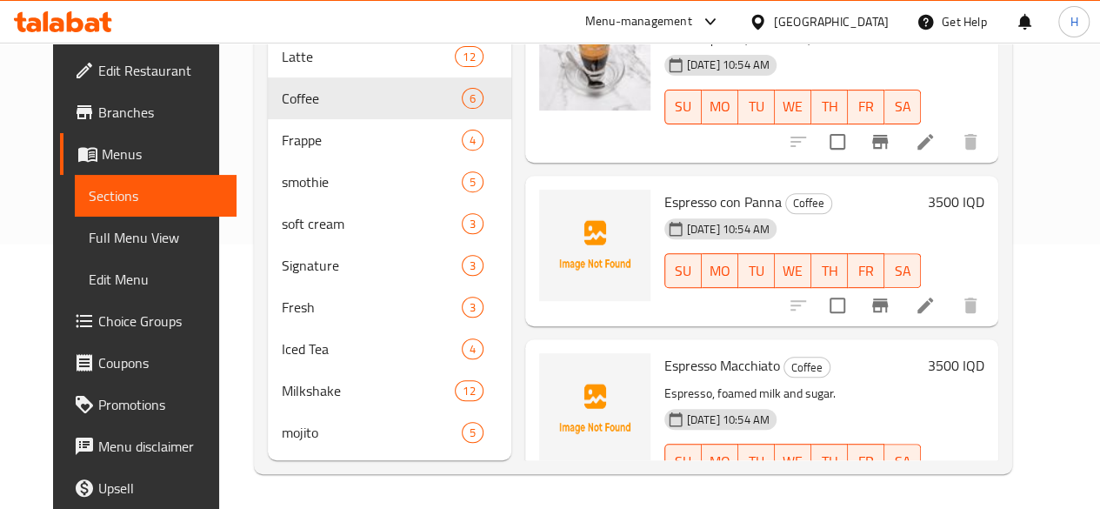
scroll to position [628, 0]
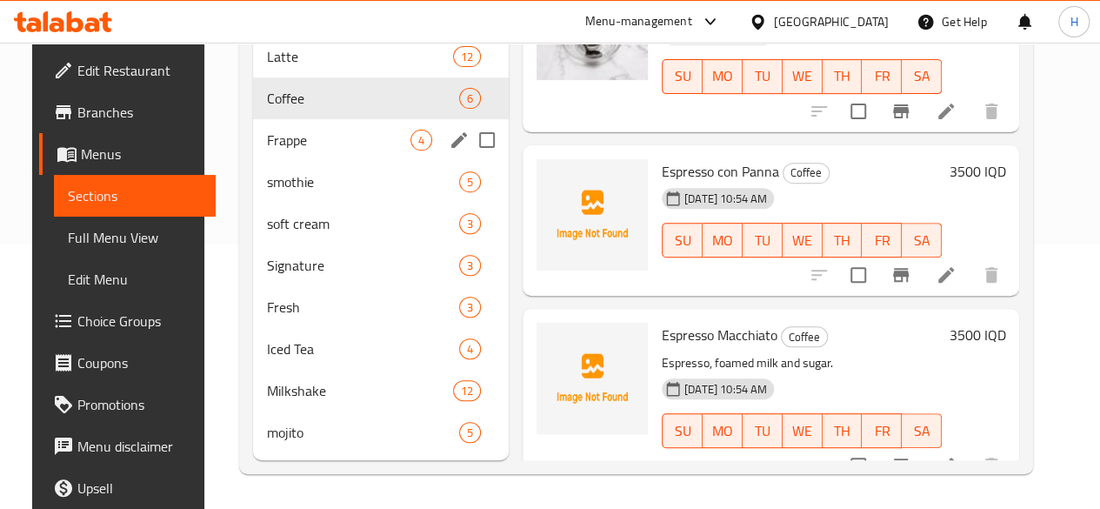
click at [292, 137] on span "Frappe" at bounding box center [338, 140] width 143 height 21
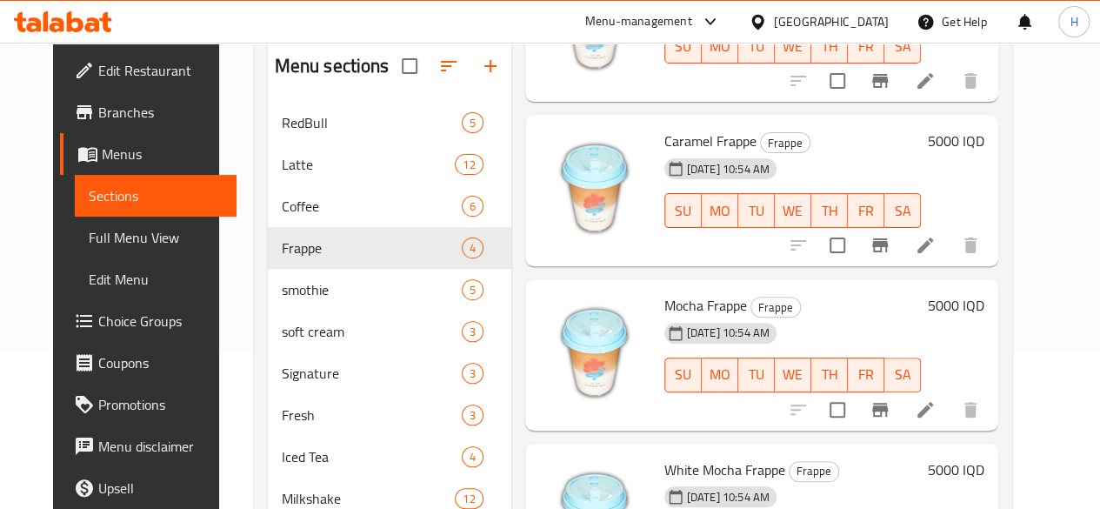
scroll to position [289, 0]
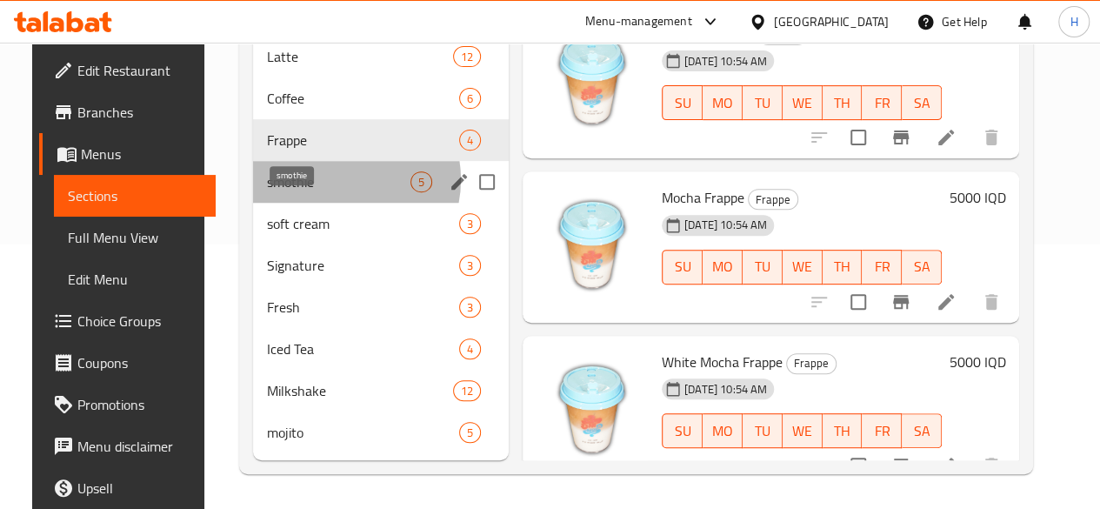
click at [316, 181] on span "smothie" at bounding box center [338, 181] width 143 height 21
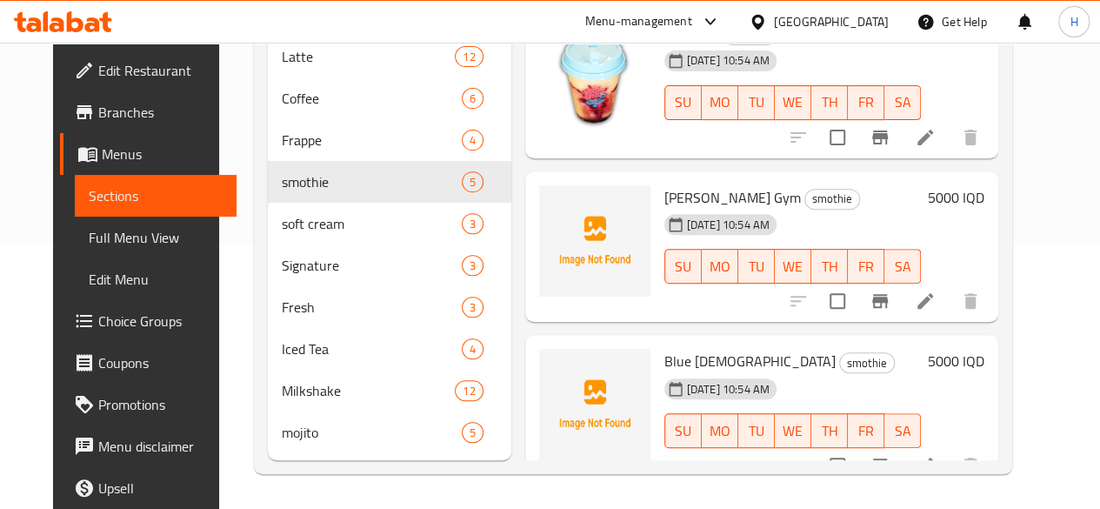
scroll to position [289, 0]
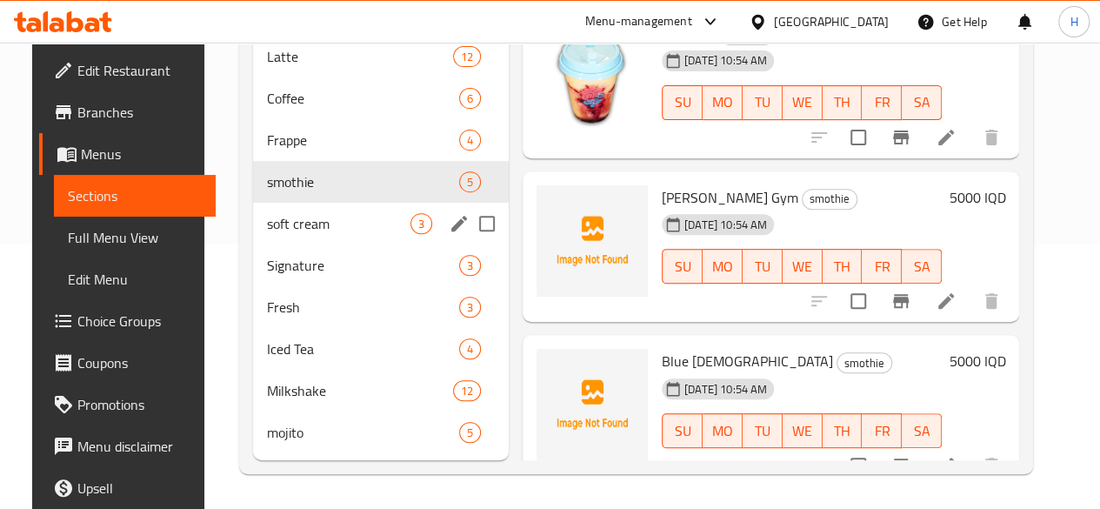
drag, startPoint x: 261, startPoint y: 216, endPoint x: 344, endPoint y: 232, distance: 85.1
click at [267, 216] on span "soft cream" at bounding box center [338, 223] width 143 height 21
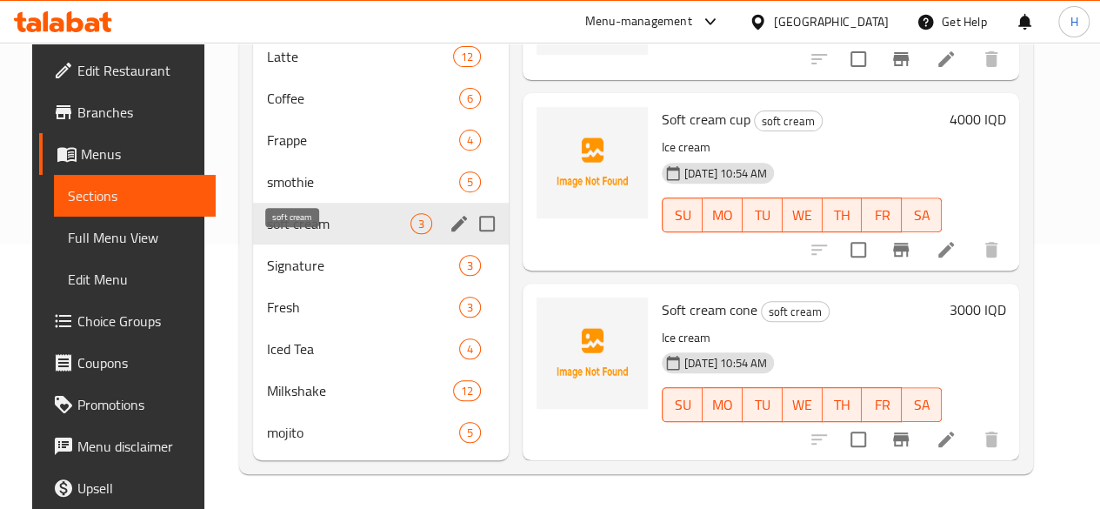
scroll to position [57, 0]
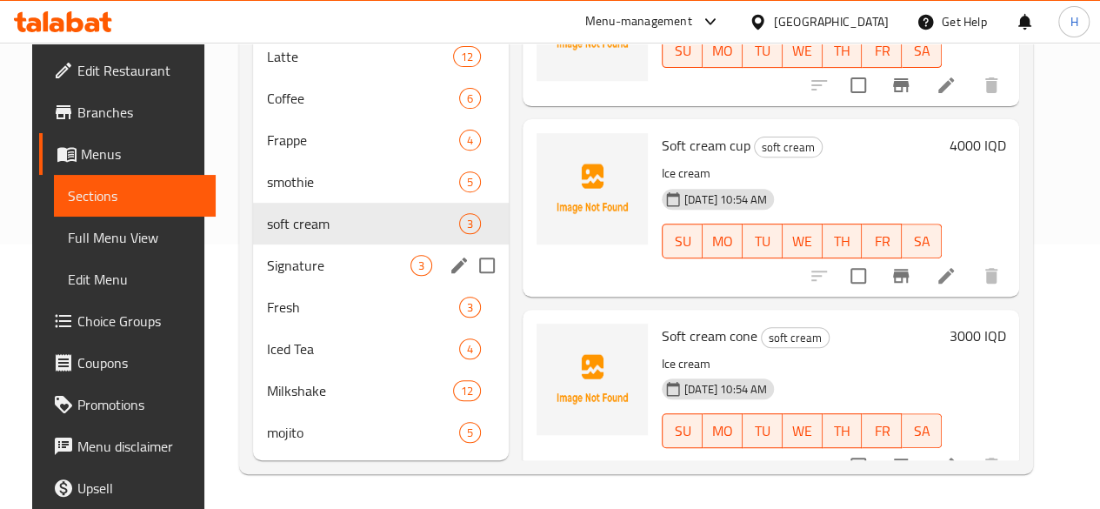
click at [283, 251] on div "Signature 3" at bounding box center [381, 265] width 256 height 42
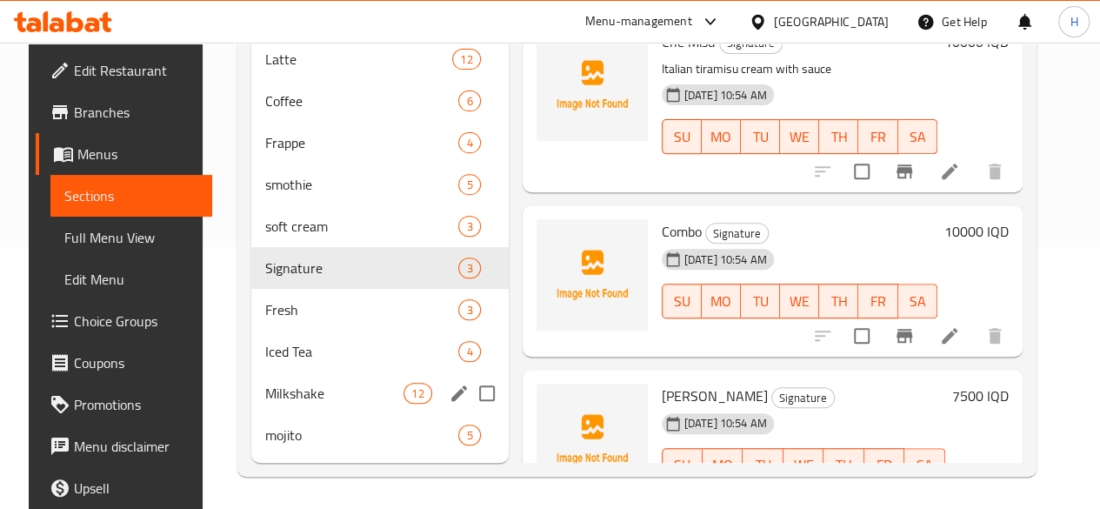
scroll to position [289, 0]
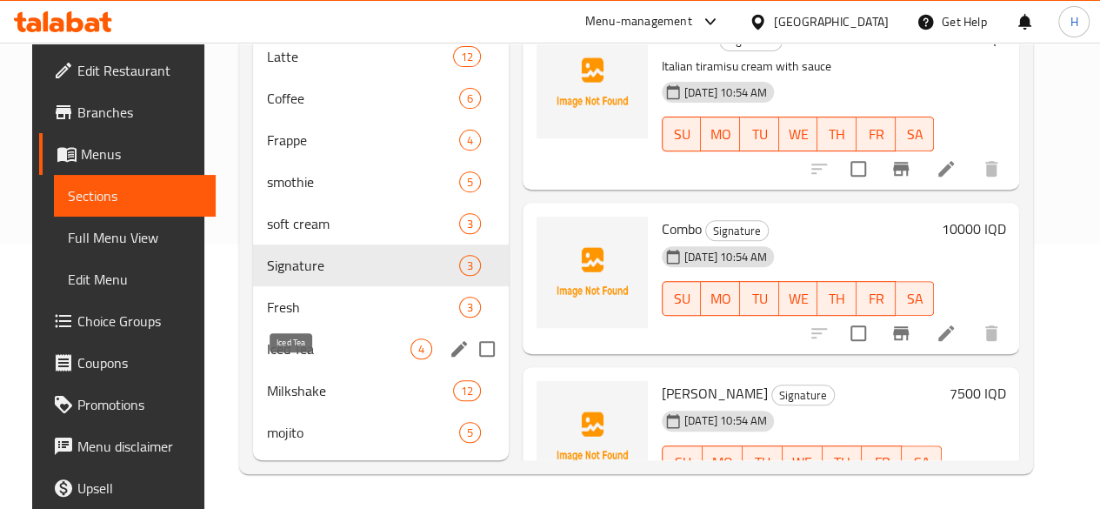
click at [325, 312] on span "Fresh" at bounding box center [363, 306] width 192 height 21
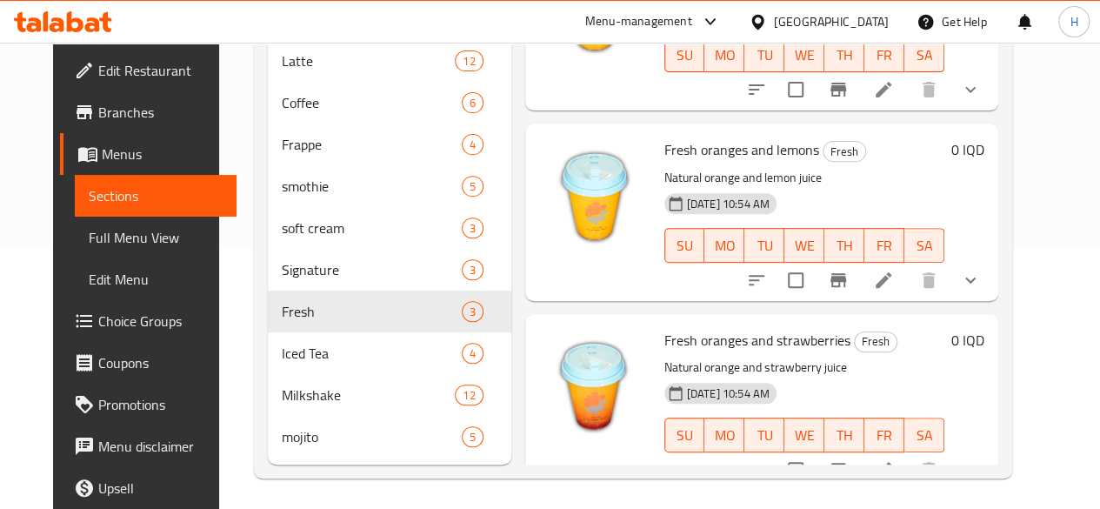
scroll to position [289, 0]
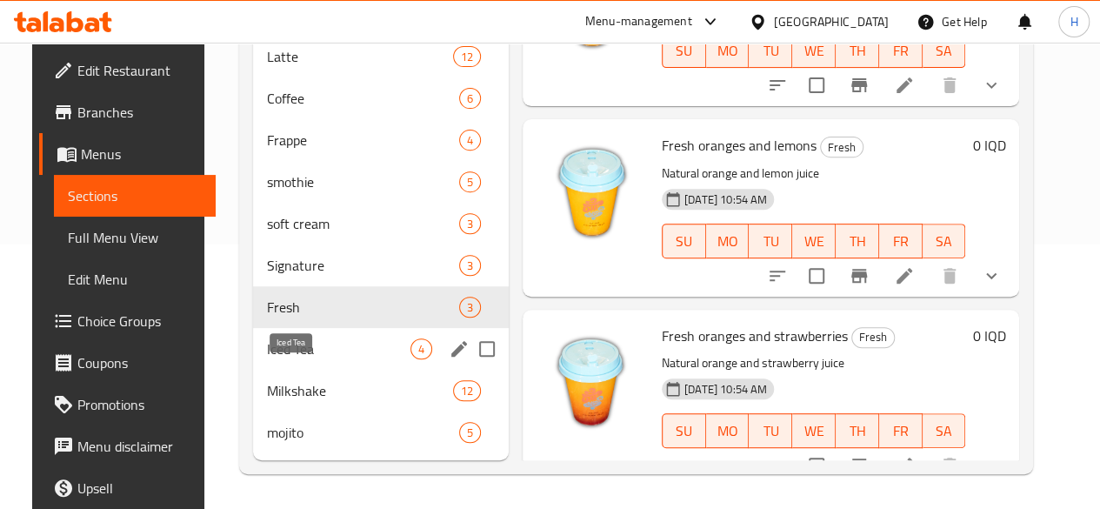
click at [302, 355] on span "Iced Tea" at bounding box center [338, 348] width 143 height 21
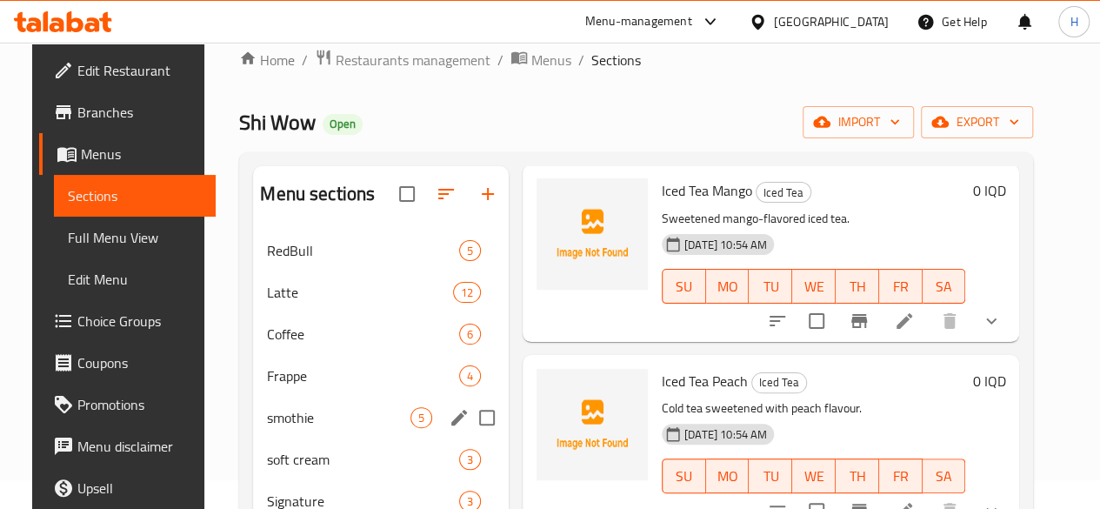
scroll to position [289, 0]
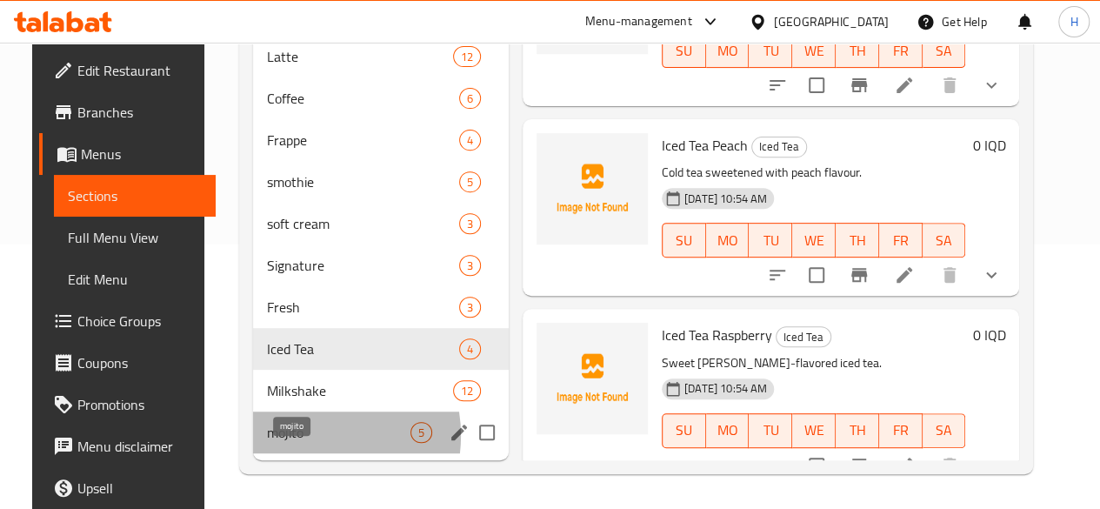
click at [284, 436] on span "mojito" at bounding box center [338, 432] width 143 height 21
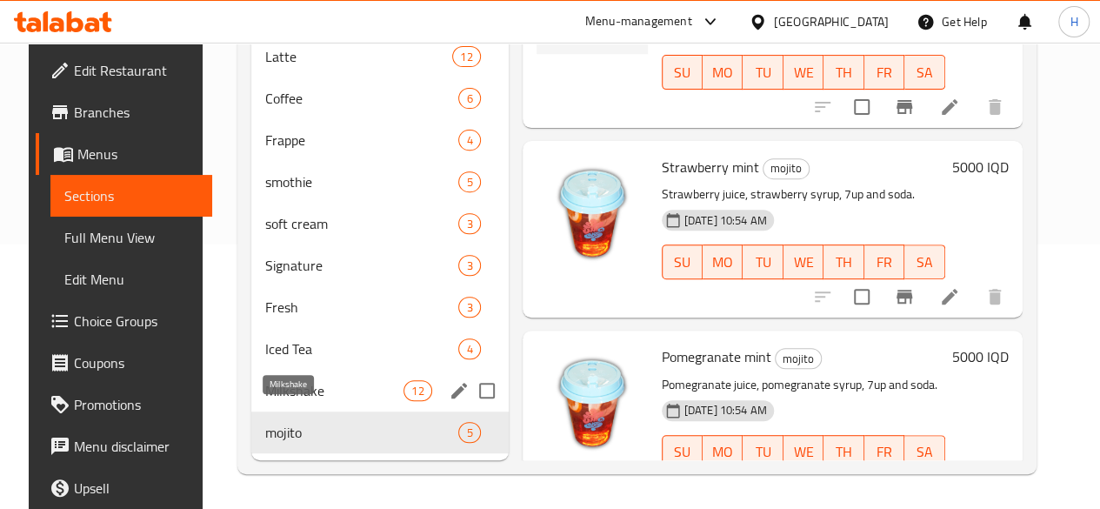
click at [304, 389] on span "Milkshake" at bounding box center [334, 390] width 138 height 21
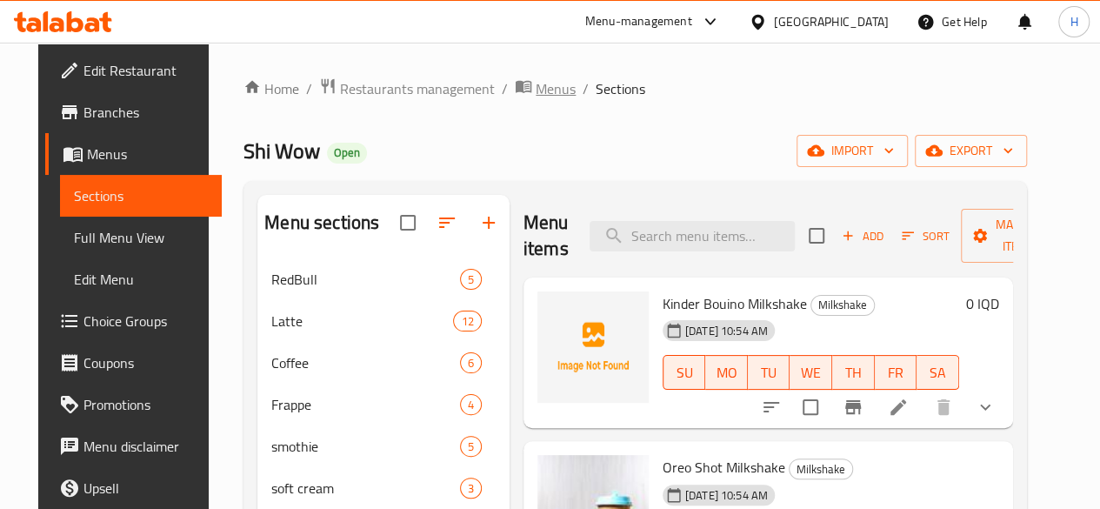
click at [535, 93] on span "Menus" at bounding box center [555, 88] width 40 height 21
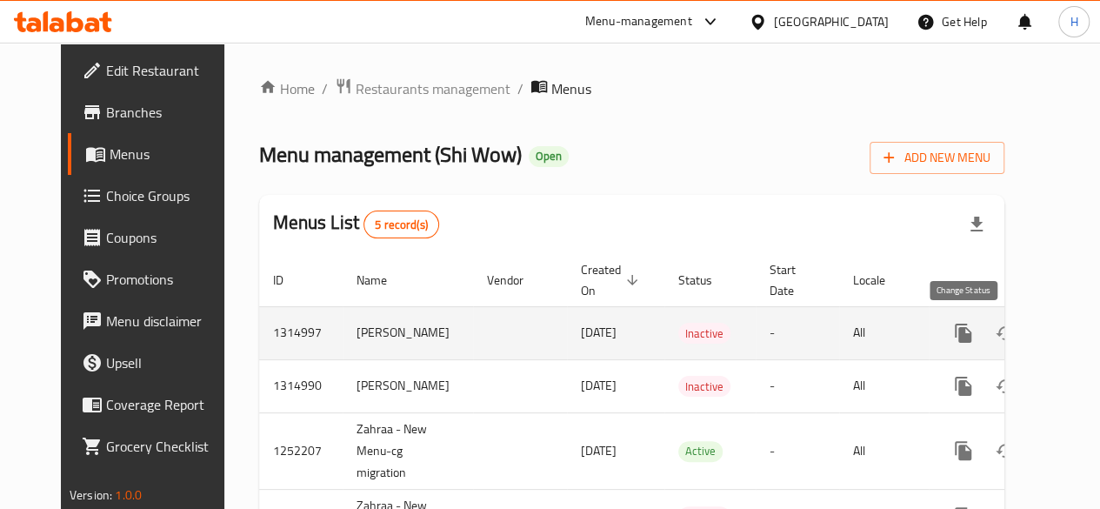
click at [994, 335] on icon "enhanced table" at bounding box center [1004, 333] width 21 height 21
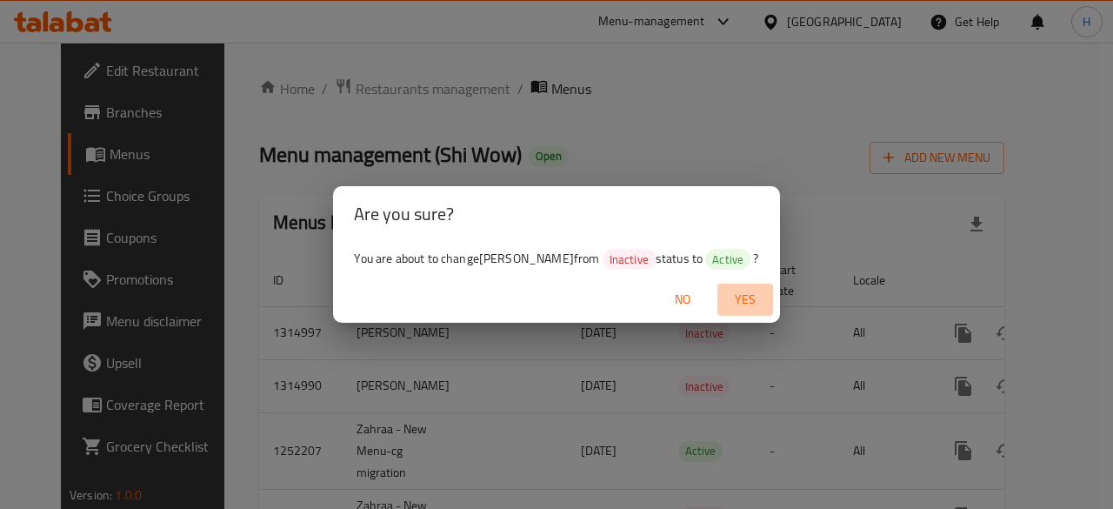
click at [731, 297] on span "Yes" at bounding box center [745, 300] width 42 height 22
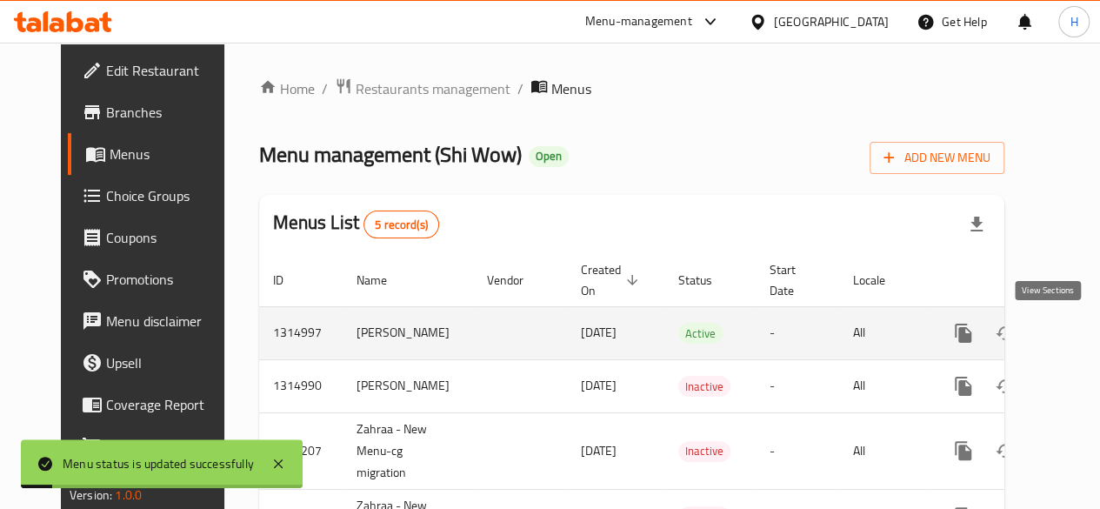
click at [1067, 329] on link "enhanced table" at bounding box center [1088, 333] width 42 height 42
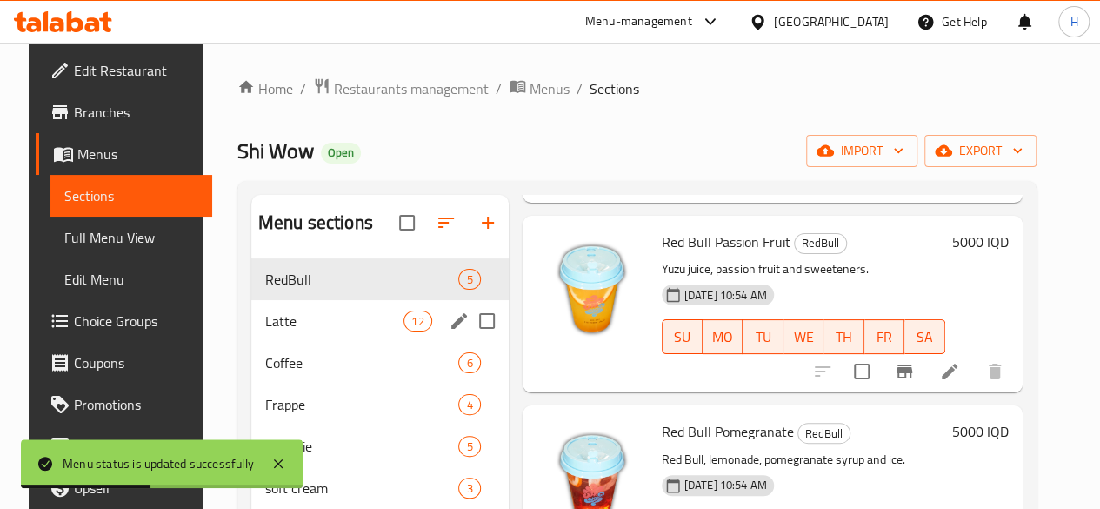
click at [277, 331] on span "Latte" at bounding box center [334, 320] width 138 height 21
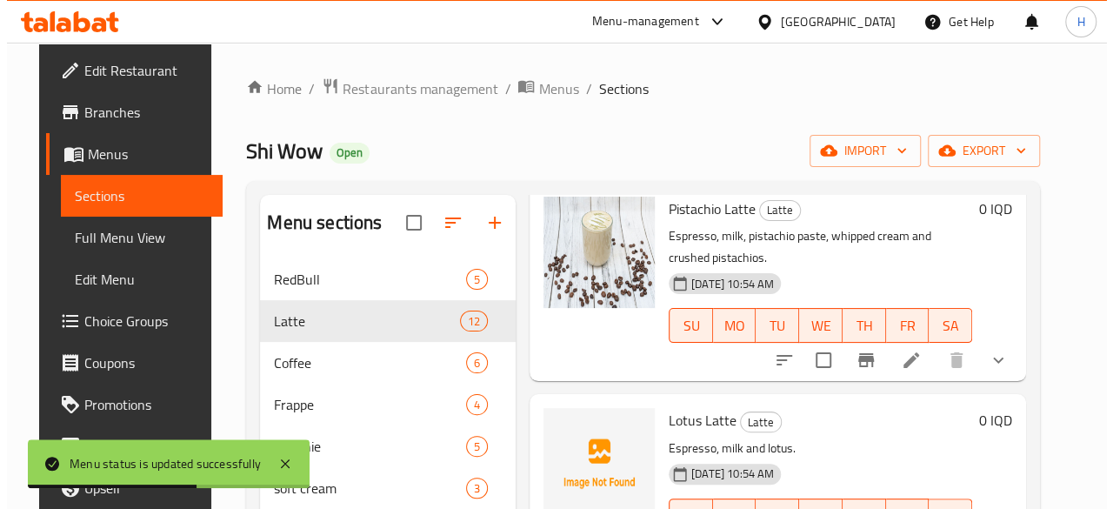
scroll to position [1333, 0]
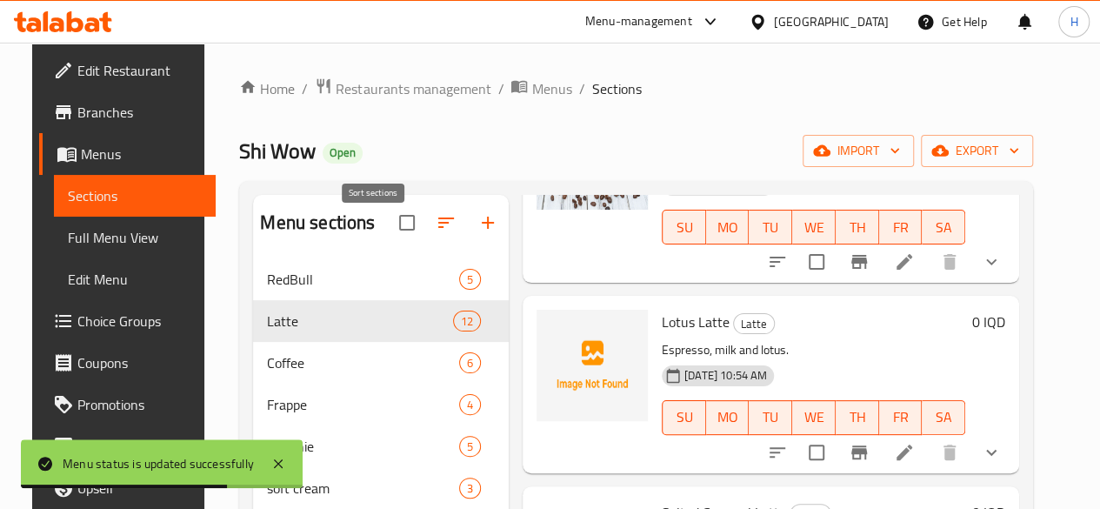
click at [436, 233] on icon "button" at bounding box center [446, 222] width 21 height 21
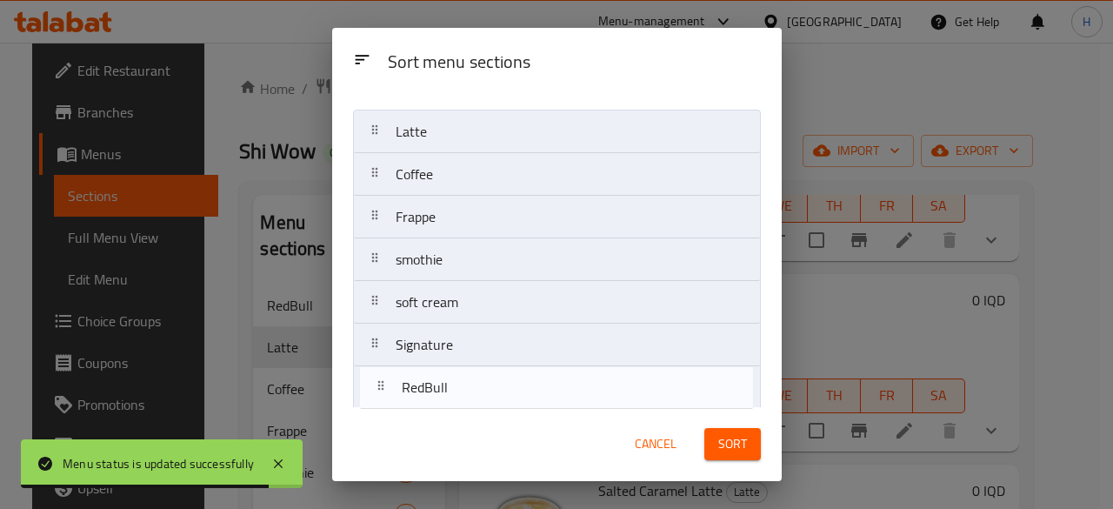
scroll to position [206, 0]
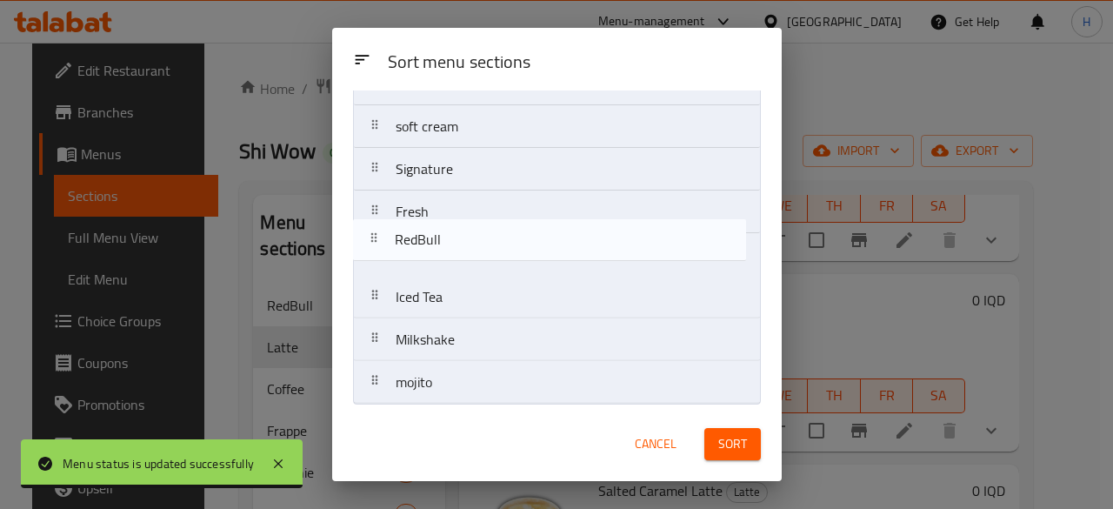
drag, startPoint x: 496, startPoint y: 243, endPoint x: 492, endPoint y: 259, distance: 16.2
click at [492, 259] on nav "RedBull Latte Coffee Frappe smothie soft cream Signature Fresh Iced Tea Milksha…" at bounding box center [557, 169] width 408 height 470
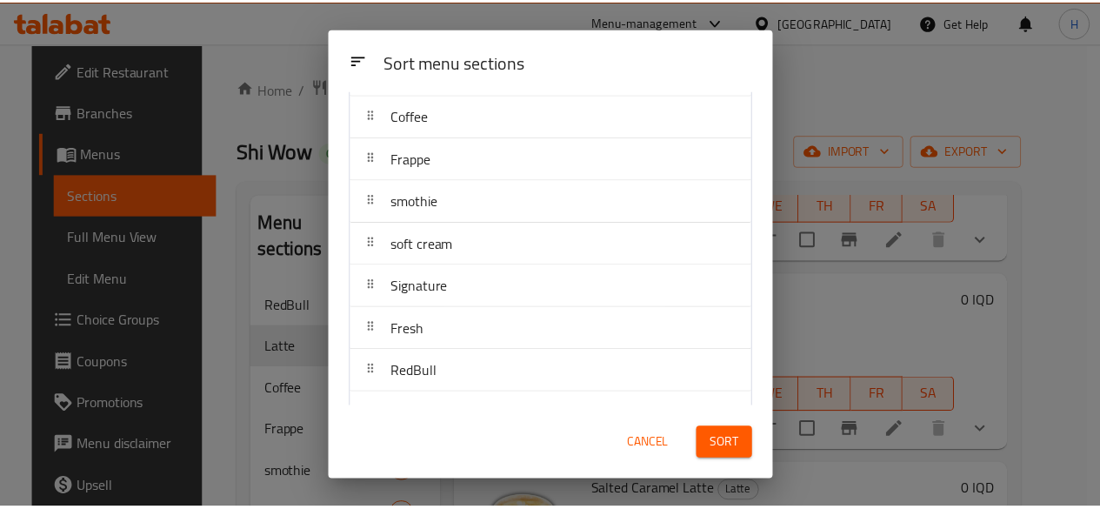
scroll to position [0, 0]
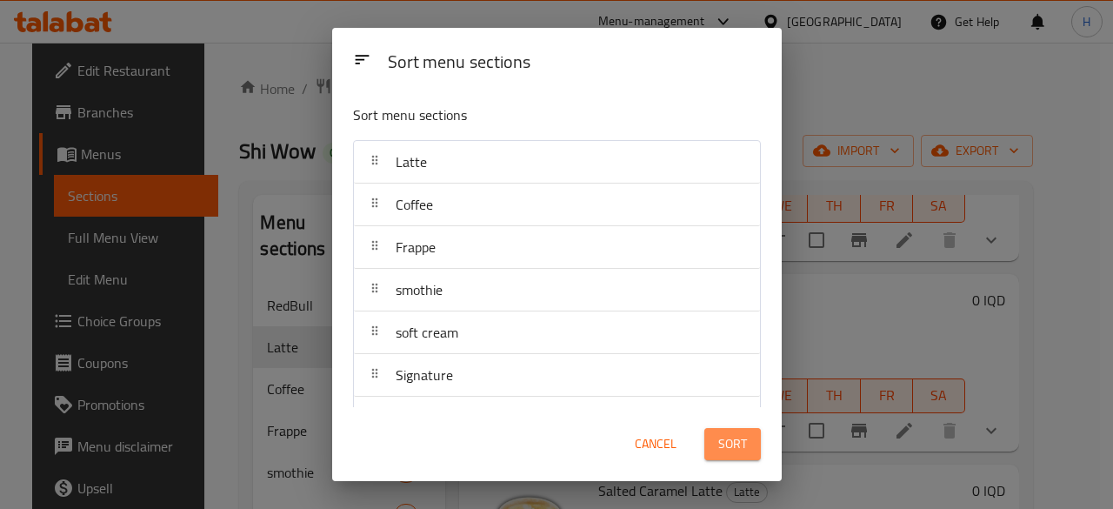
click at [746, 450] on button "Sort" at bounding box center [732, 444] width 57 height 32
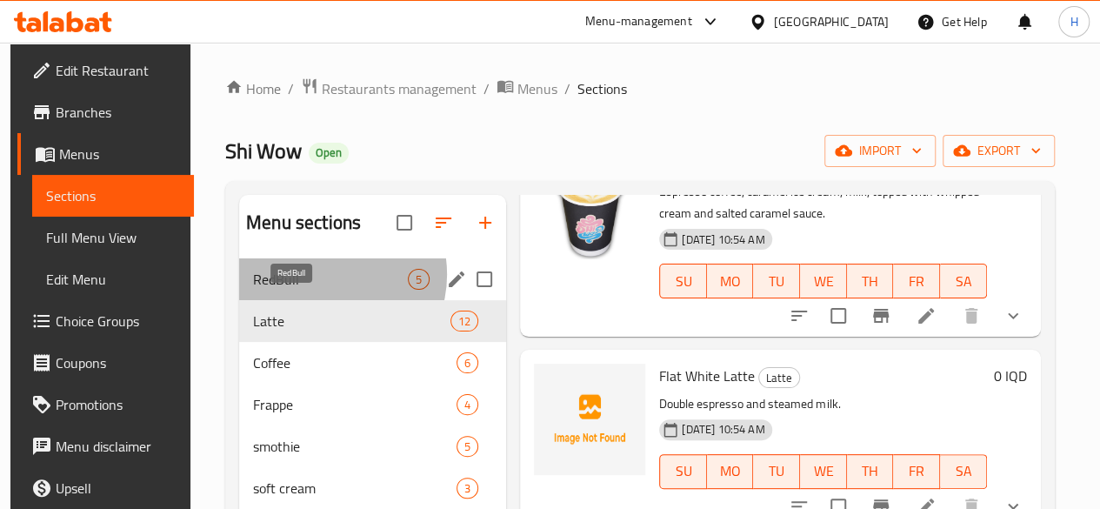
click at [322, 289] on span "RedBull" at bounding box center [330, 279] width 155 height 21
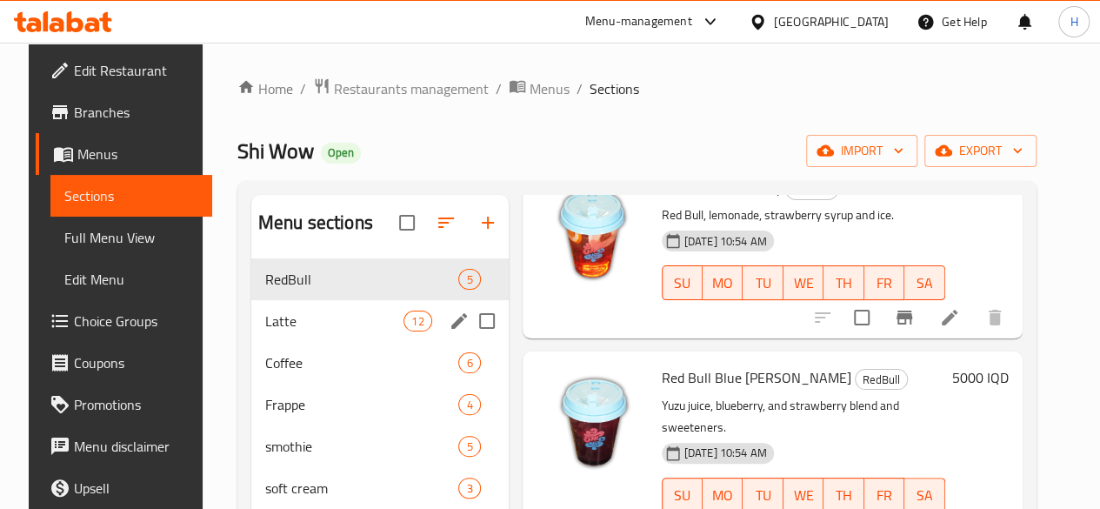
click at [276, 335] on div "Latte 12" at bounding box center [379, 321] width 257 height 42
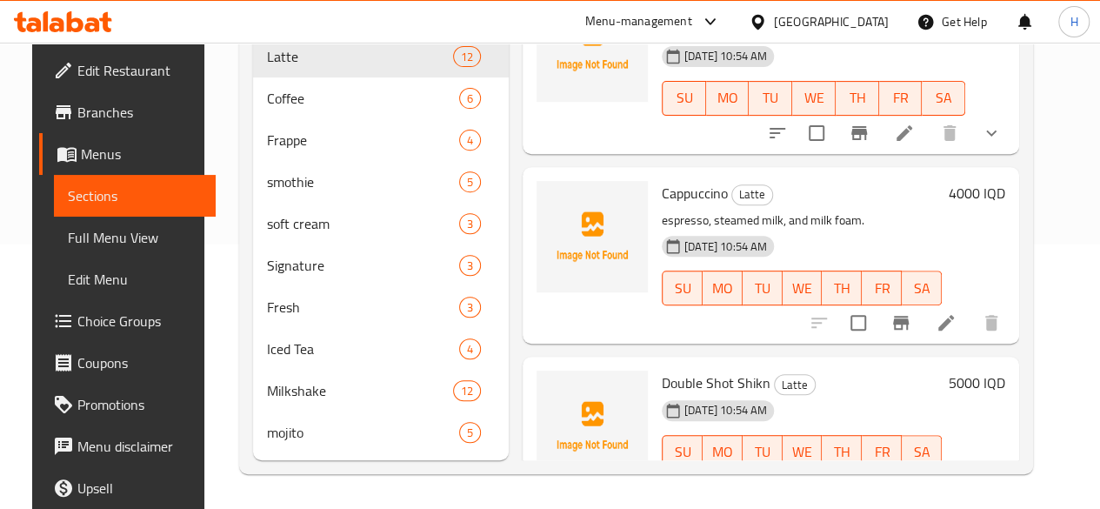
scroll to position [289, 0]
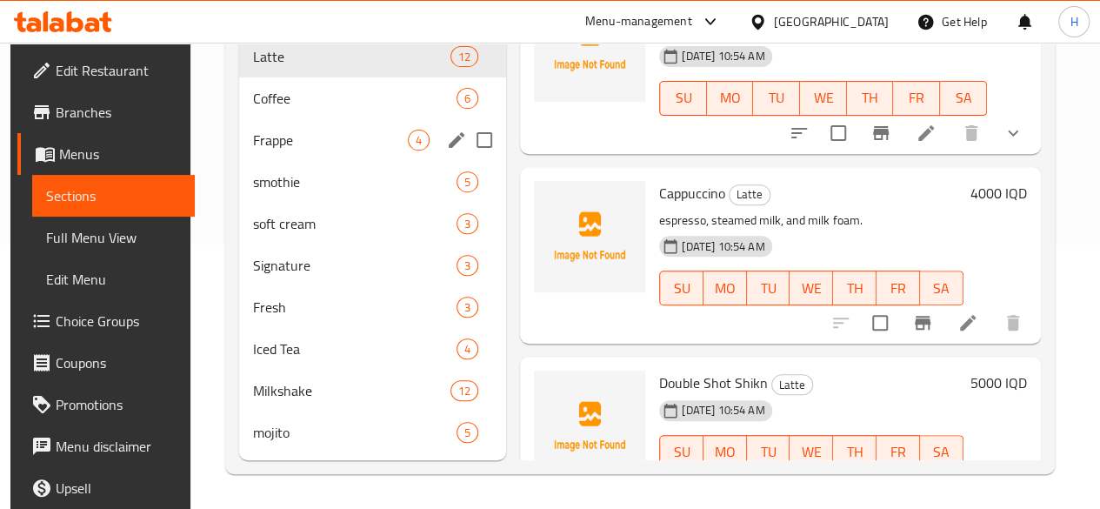
click at [298, 100] on span "Coffee" at bounding box center [354, 98] width 203 height 21
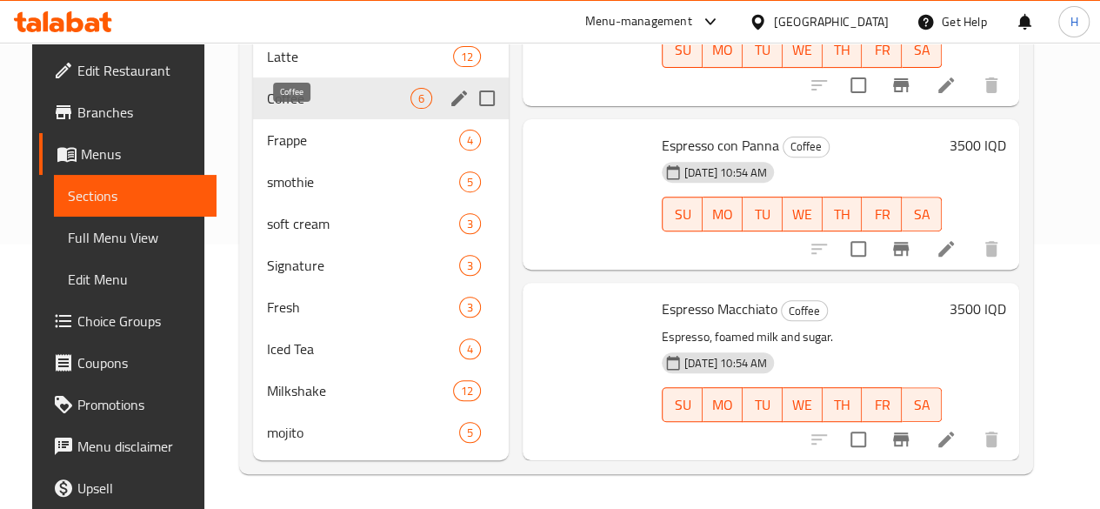
scroll to position [628, 0]
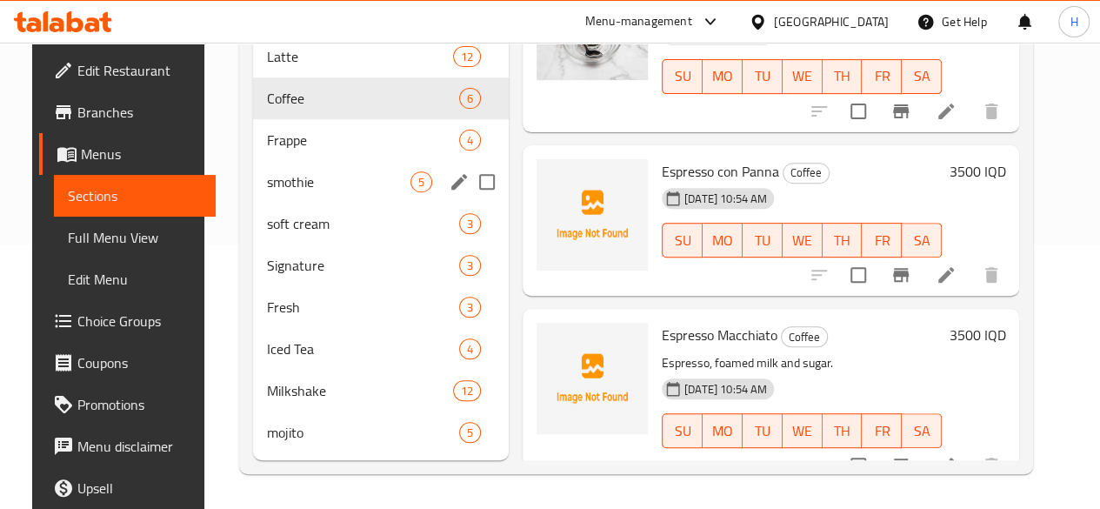
click at [283, 148] on span "Frappe" at bounding box center [363, 140] width 192 height 21
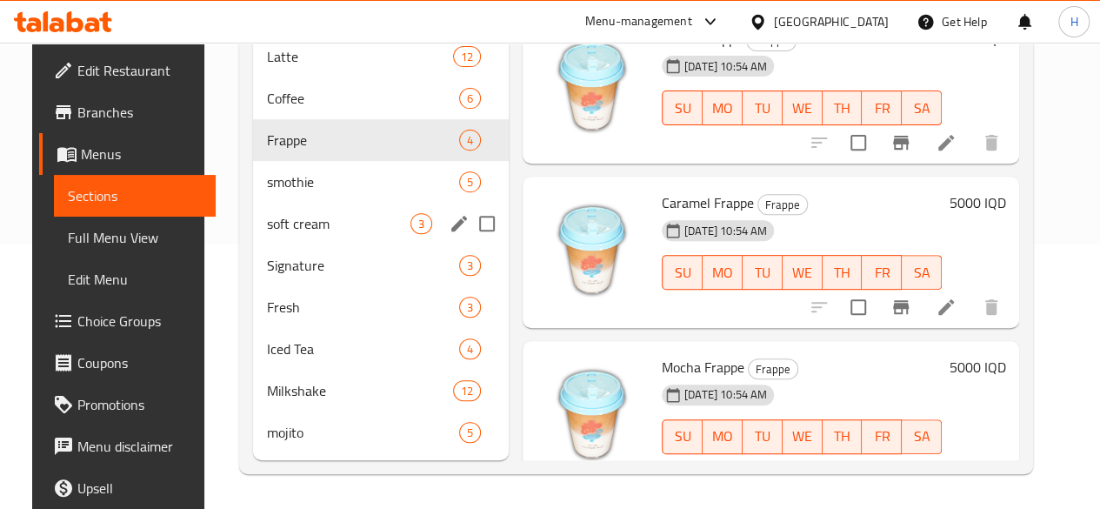
click at [260, 169] on div "smothie 5" at bounding box center [381, 182] width 256 height 42
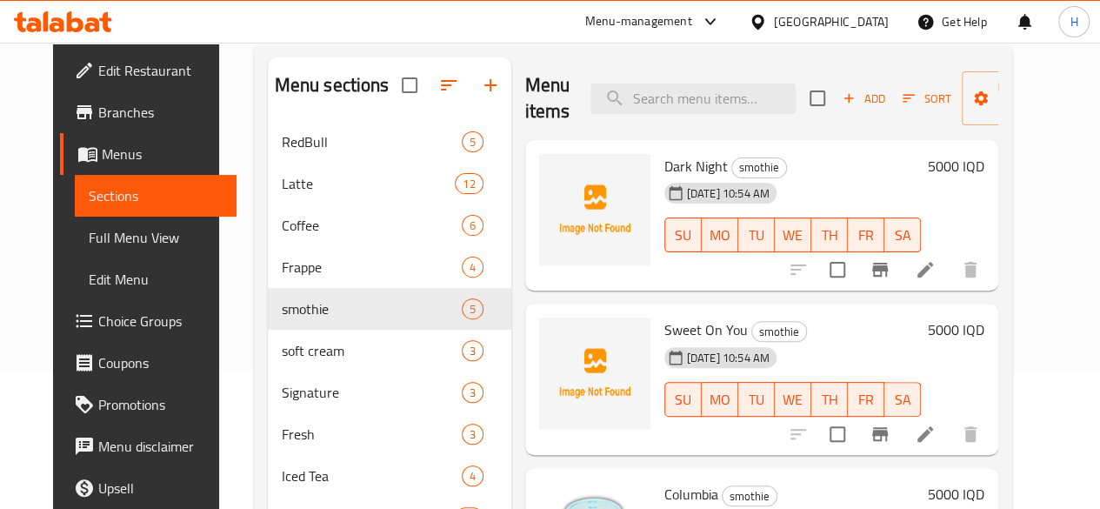
scroll to position [29, 0]
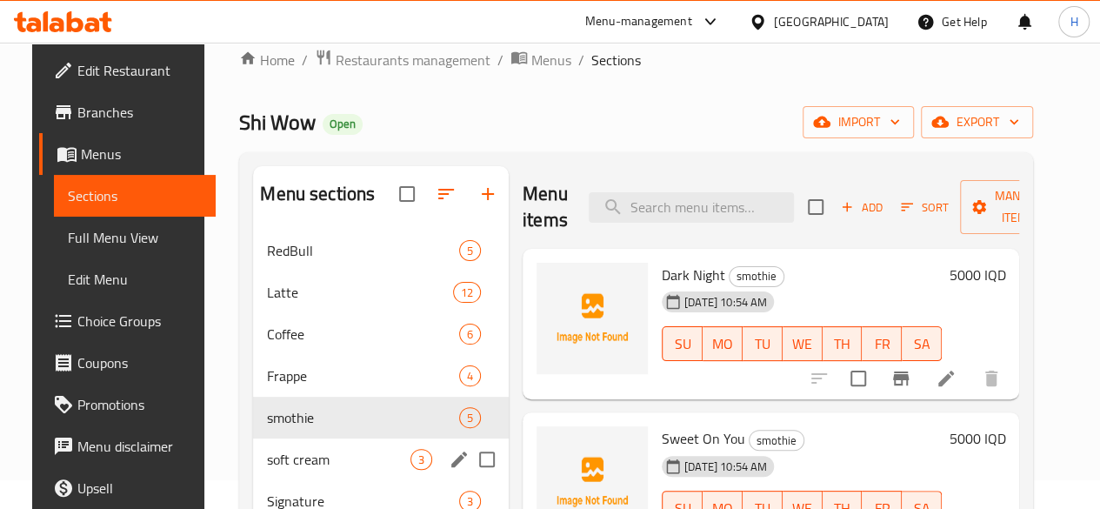
click at [327, 469] on span "soft cream" at bounding box center [338, 459] width 143 height 21
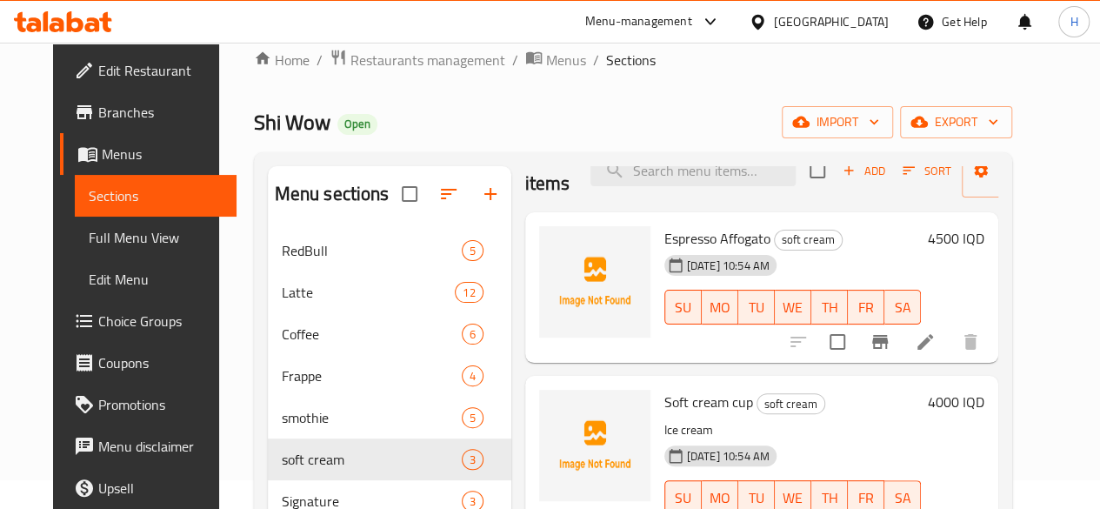
scroll to position [57, 0]
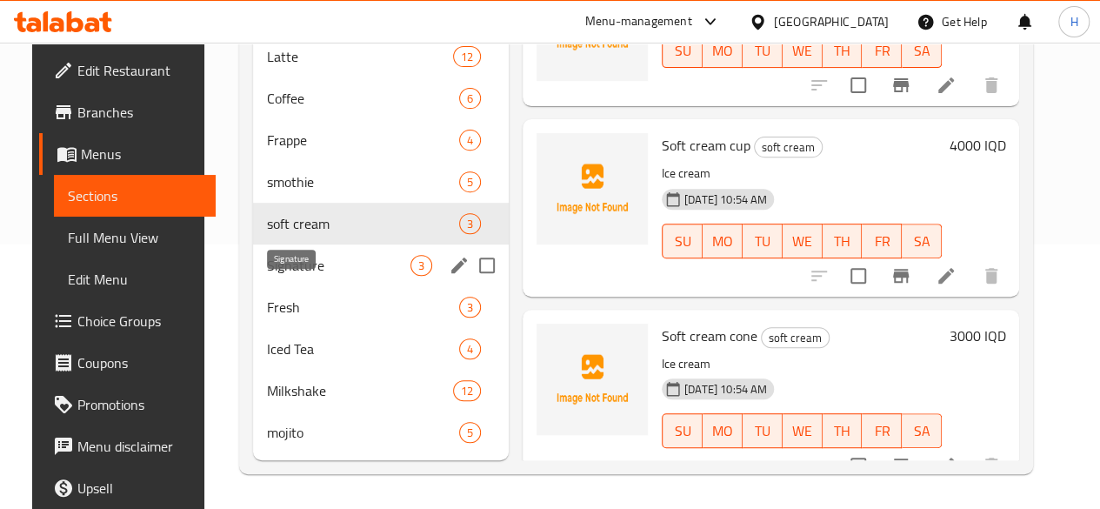
click at [274, 265] on span "Signature" at bounding box center [338, 265] width 143 height 21
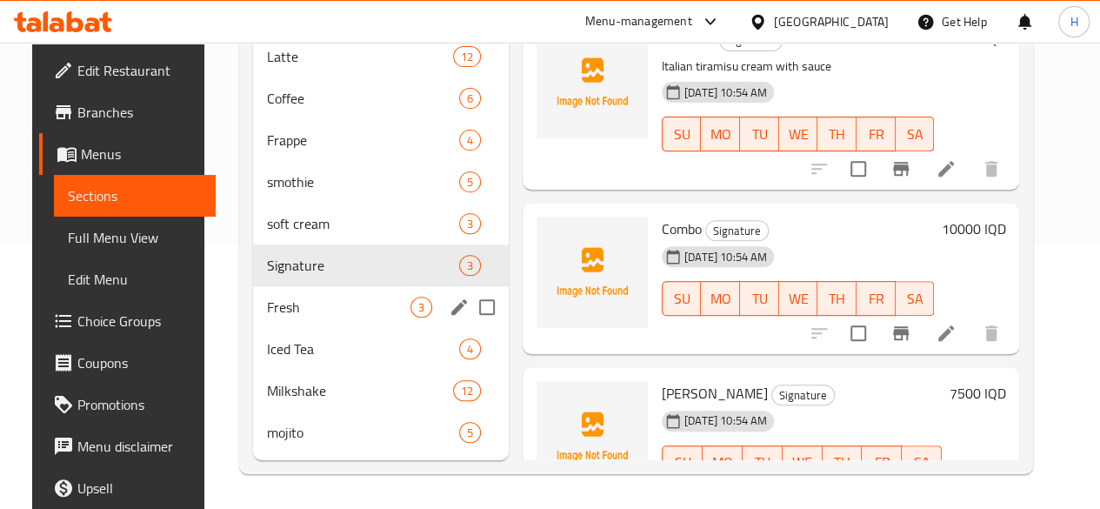
click at [253, 310] on div "Fresh 3" at bounding box center [381, 307] width 256 height 42
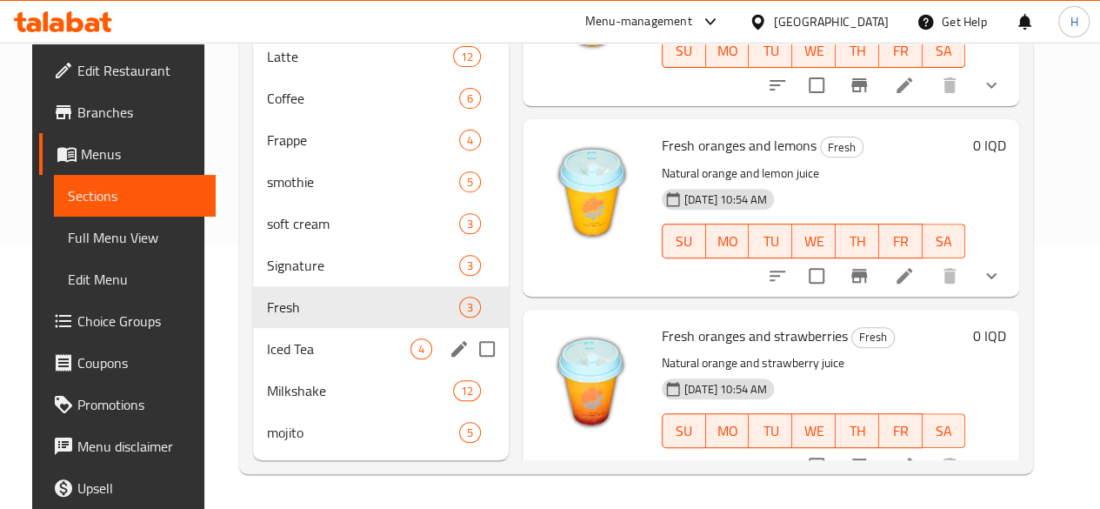
click at [278, 350] on span "Iced Tea" at bounding box center [338, 348] width 143 height 21
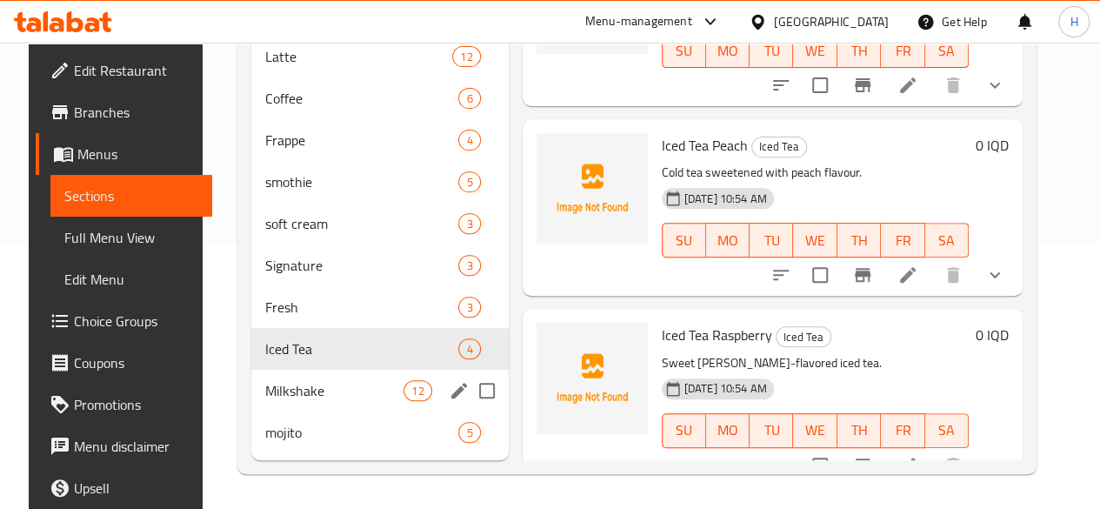
drag, startPoint x: 296, startPoint y: 389, endPoint x: 321, endPoint y: 386, distance: 24.5
click at [296, 389] on span "Milkshake" at bounding box center [334, 390] width 138 height 21
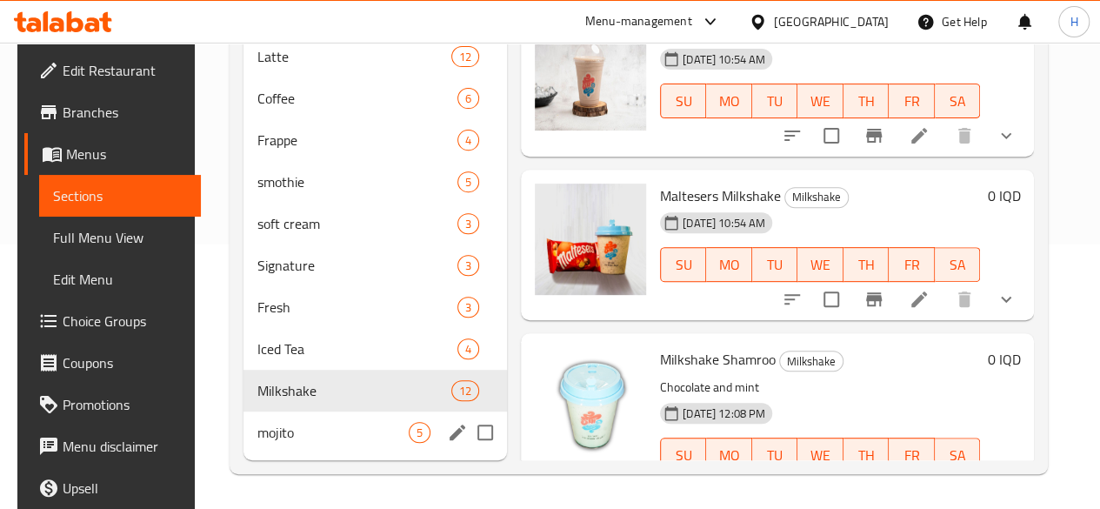
click at [293, 422] on span "mojito" at bounding box center [332, 432] width 151 height 21
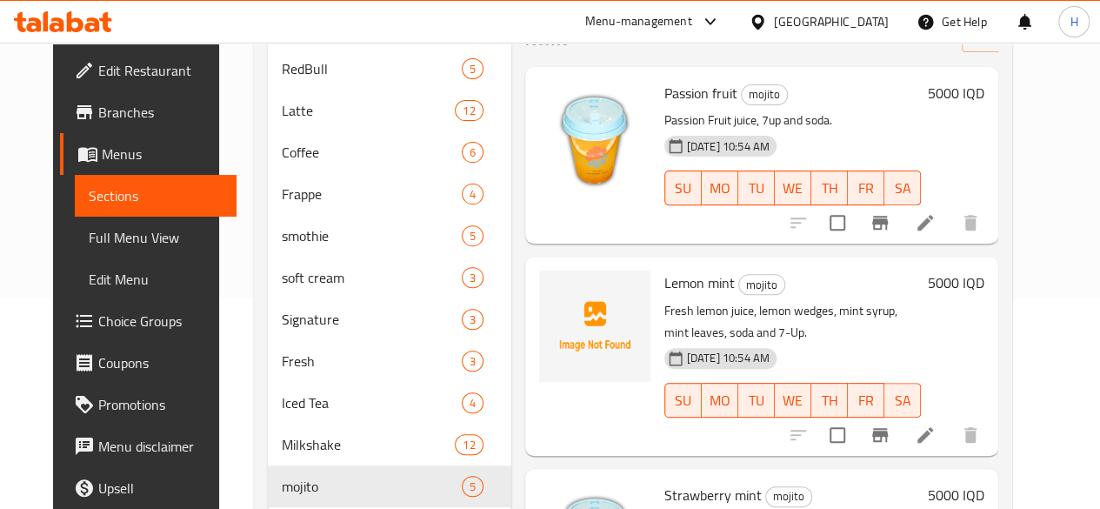
scroll to position [203, 0]
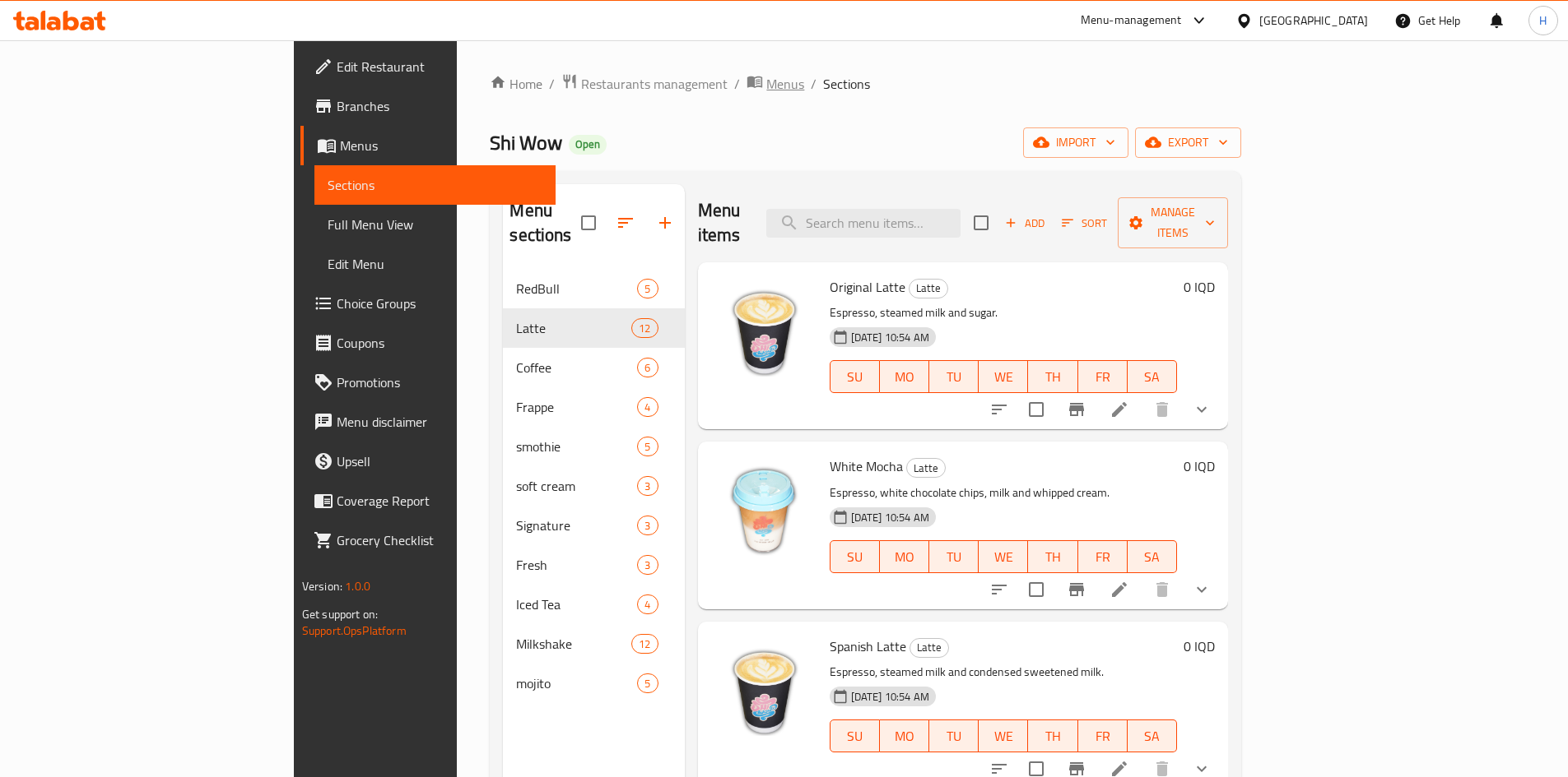
click at [766, 79] on span "Menus" at bounding box center [785, 83] width 38 height 20
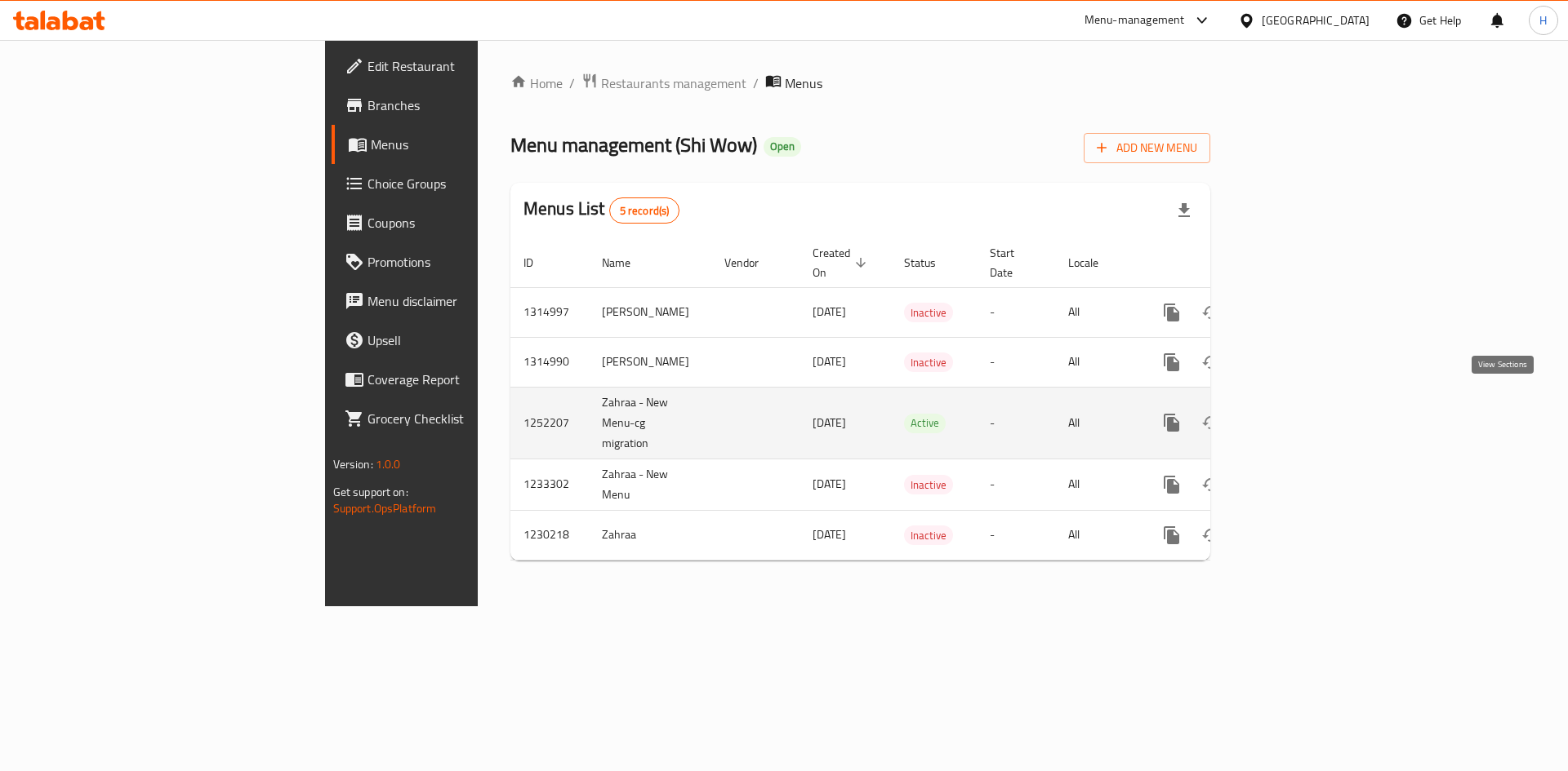
click at [1299, 413] on icon "enhanced table" at bounding box center [1289, 423] width 20 height 20
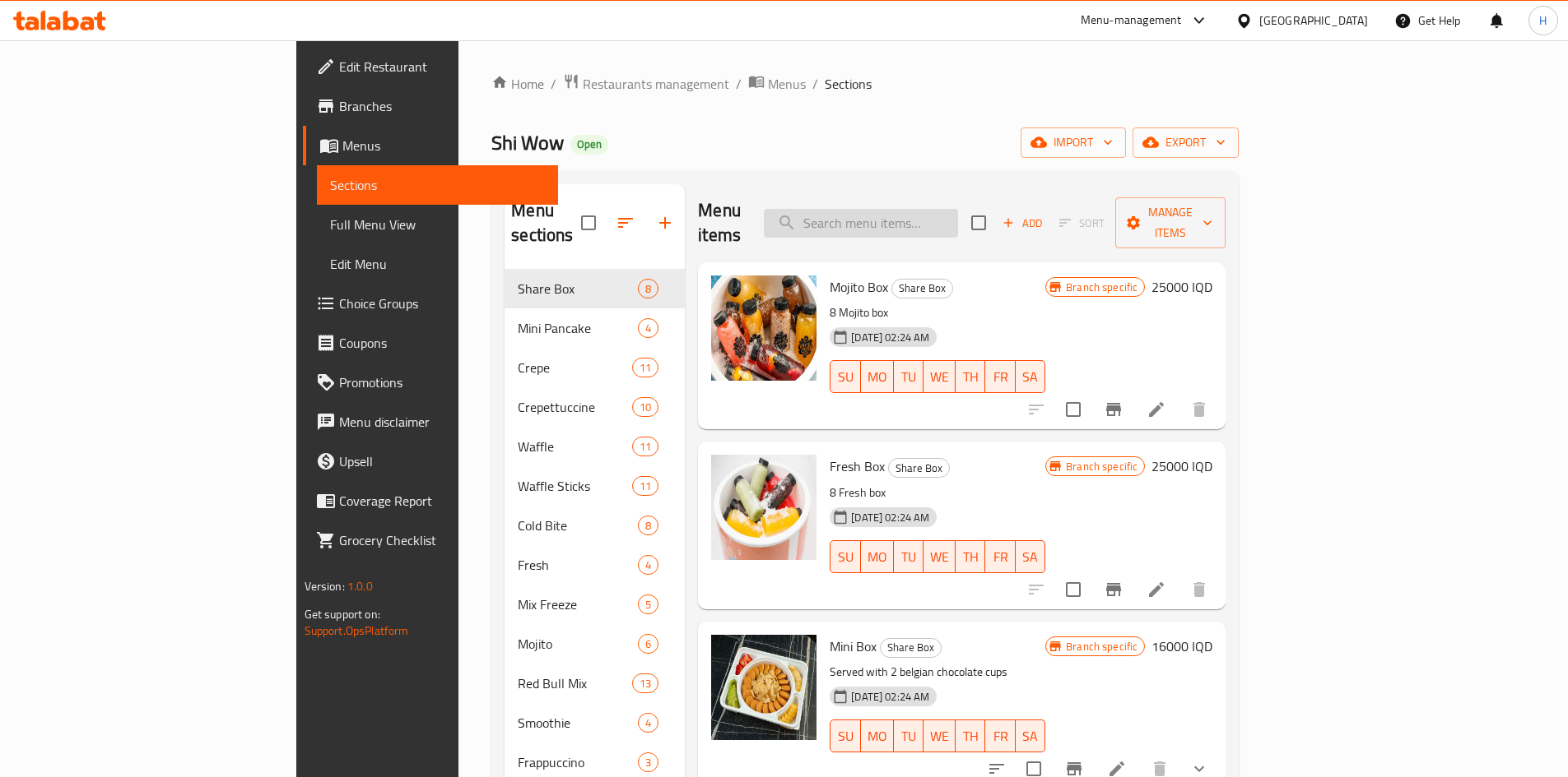
click at [954, 219] on input "search" at bounding box center [861, 223] width 194 height 28
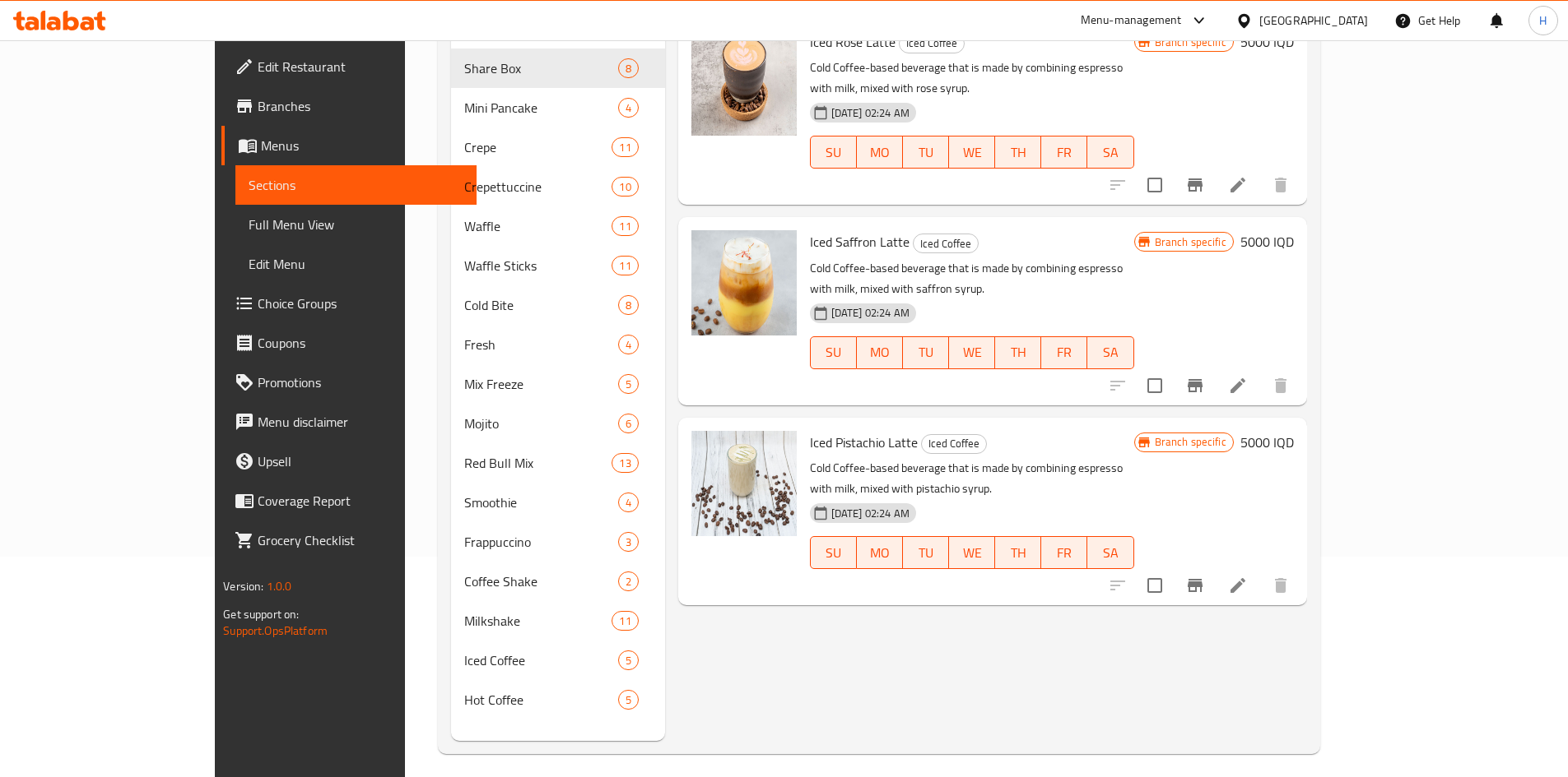
scroll to position [230, 0]
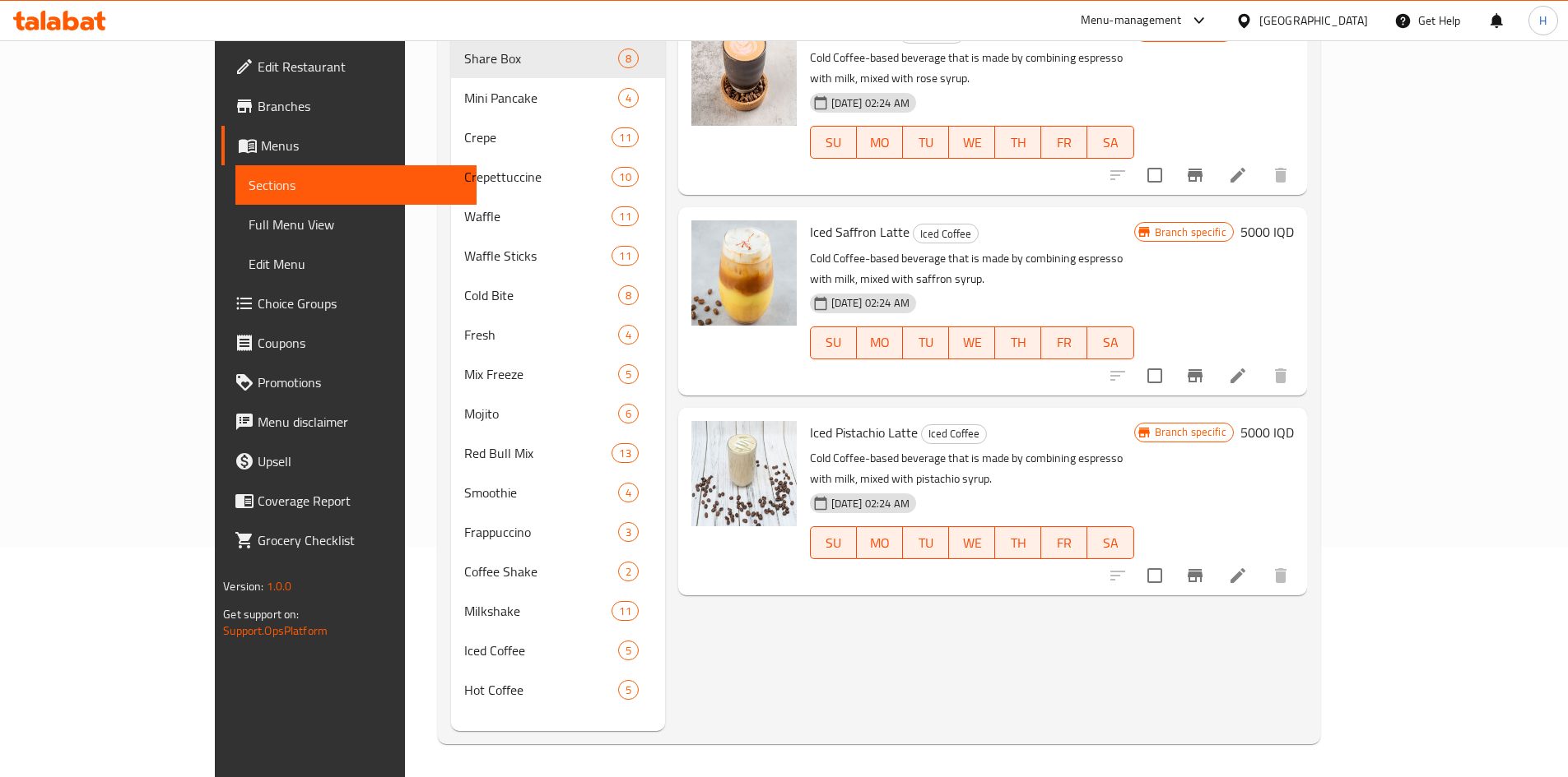
type input "لاتي"
click at [1248, 366] on icon at bounding box center [1238, 376] width 20 height 20
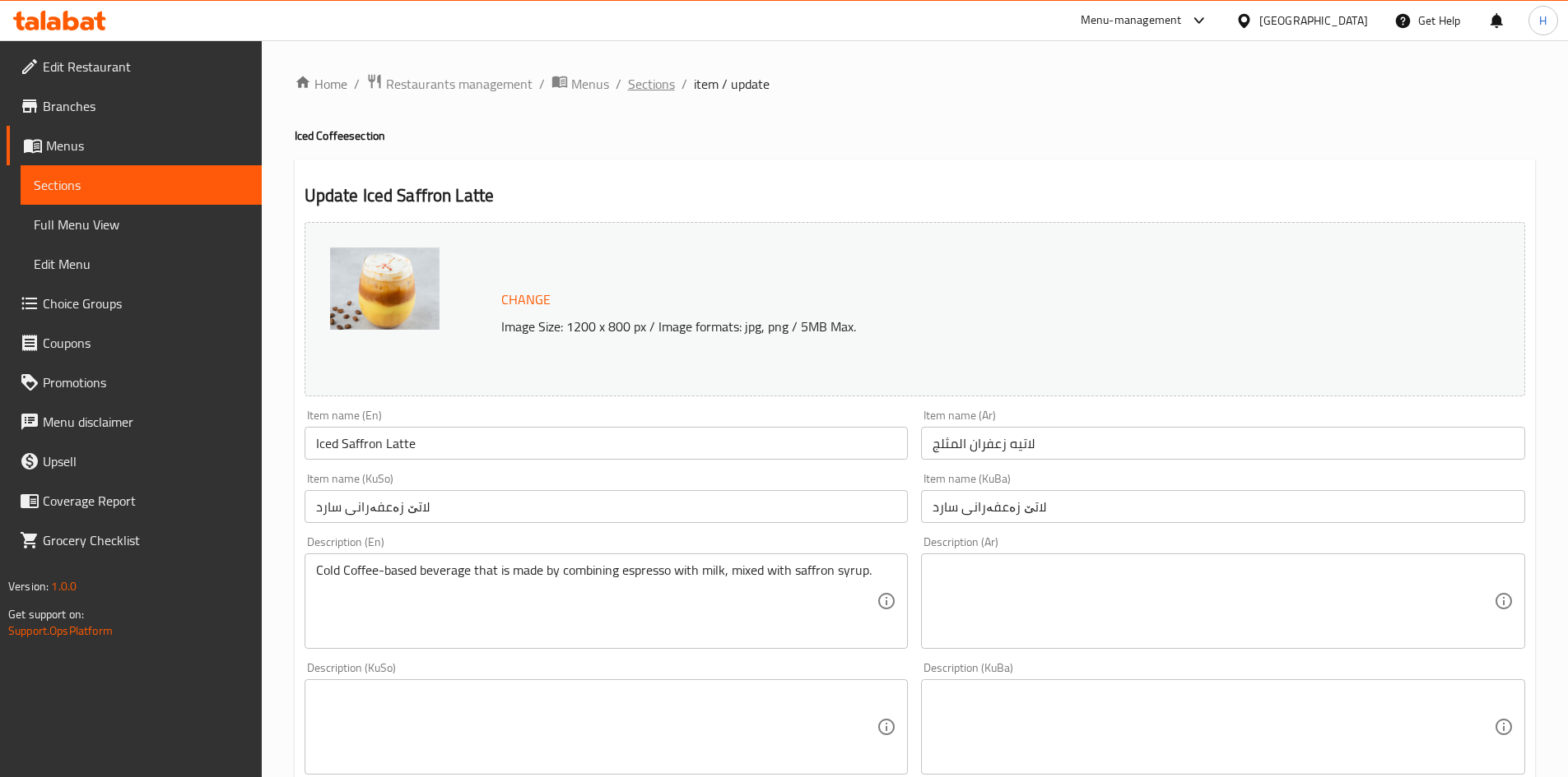
click at [640, 80] on span "Sections" at bounding box center [651, 83] width 47 height 20
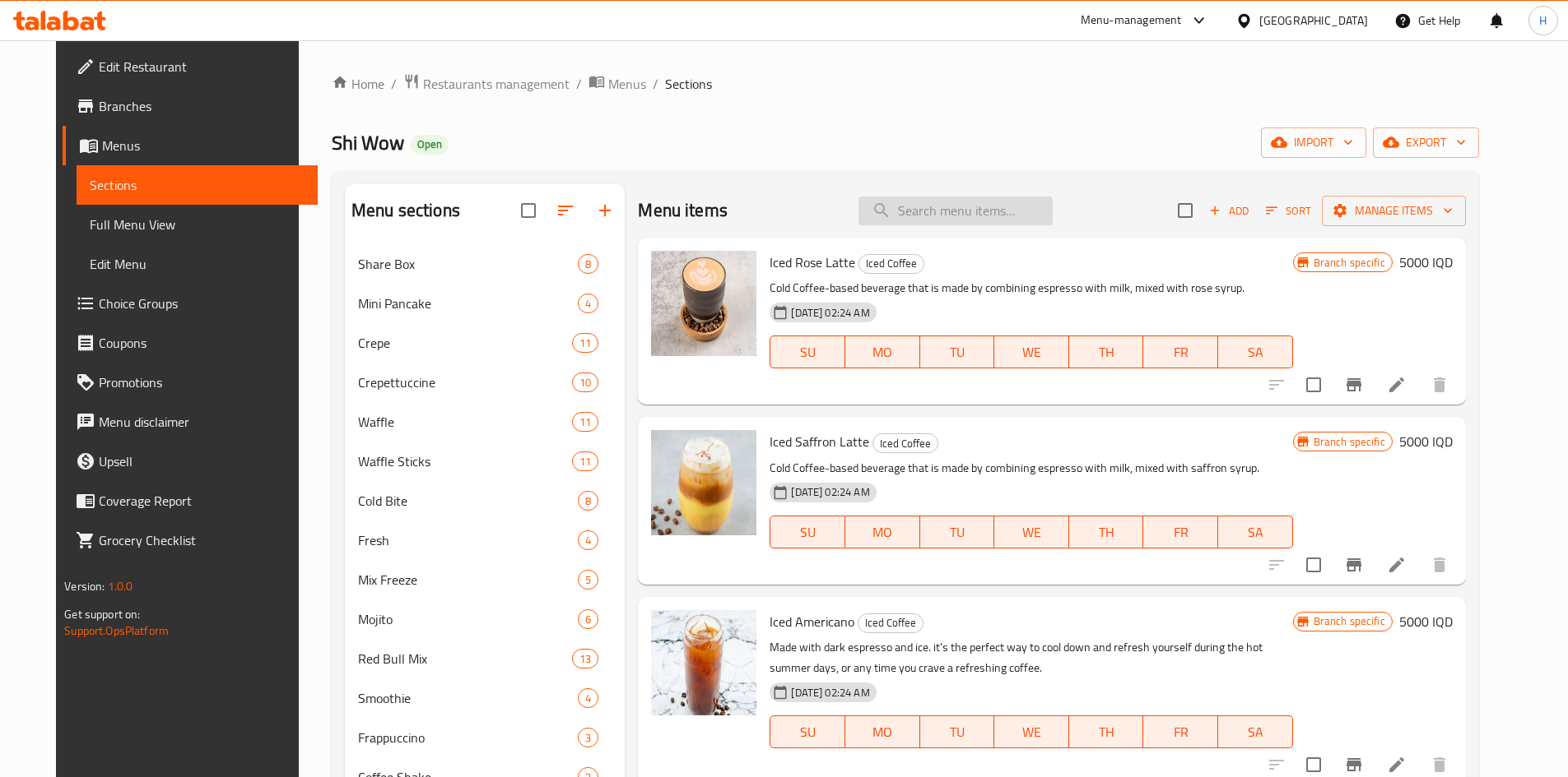
click at [961, 217] on input "search" at bounding box center [955, 211] width 194 height 28
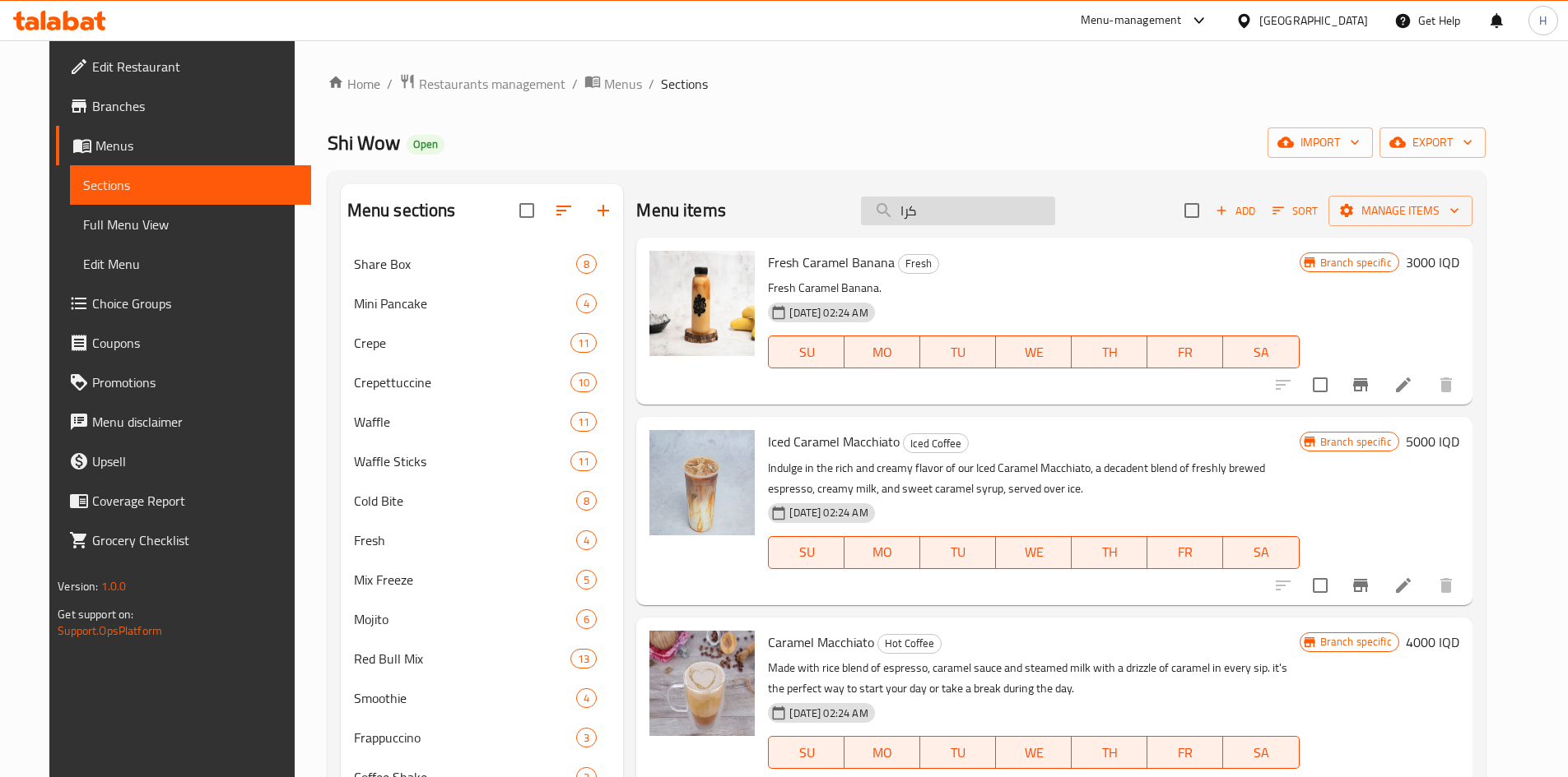
click at [985, 202] on input "كرا" at bounding box center [957, 211] width 194 height 28
type input "ل"
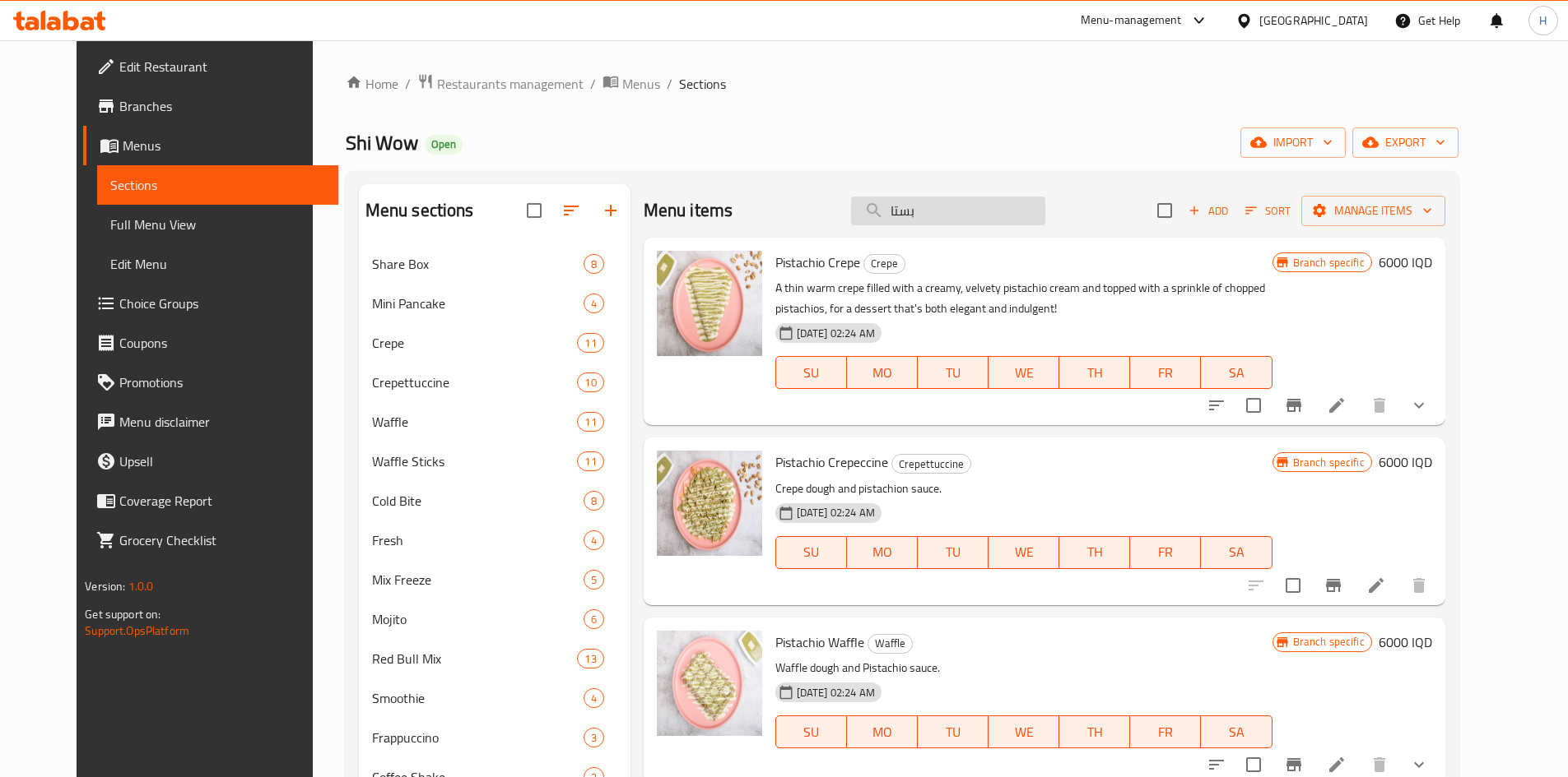
click at [946, 208] on input "بستا" at bounding box center [948, 211] width 194 height 28
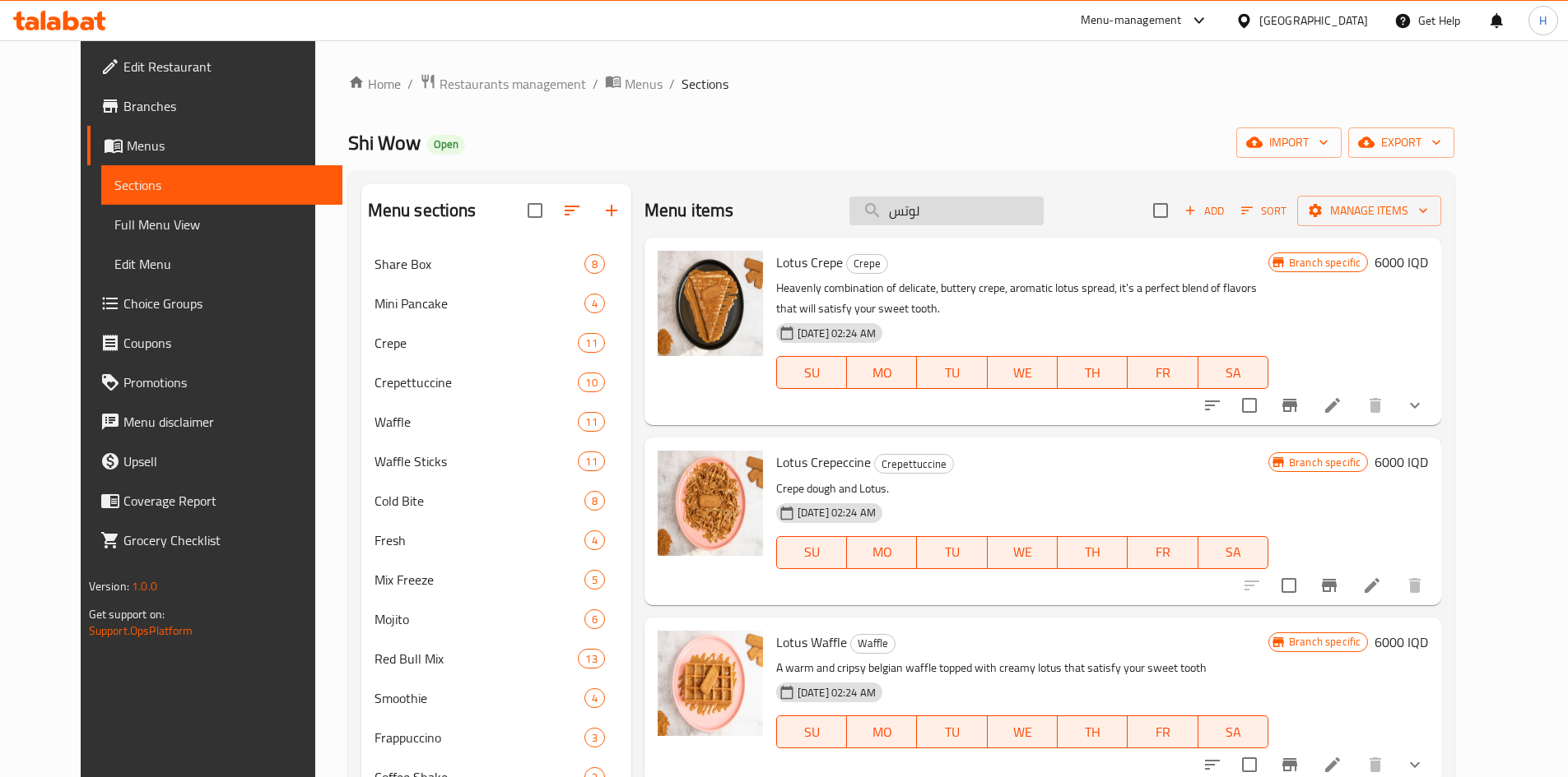
click at [941, 209] on input "لوتس" at bounding box center [946, 211] width 194 height 28
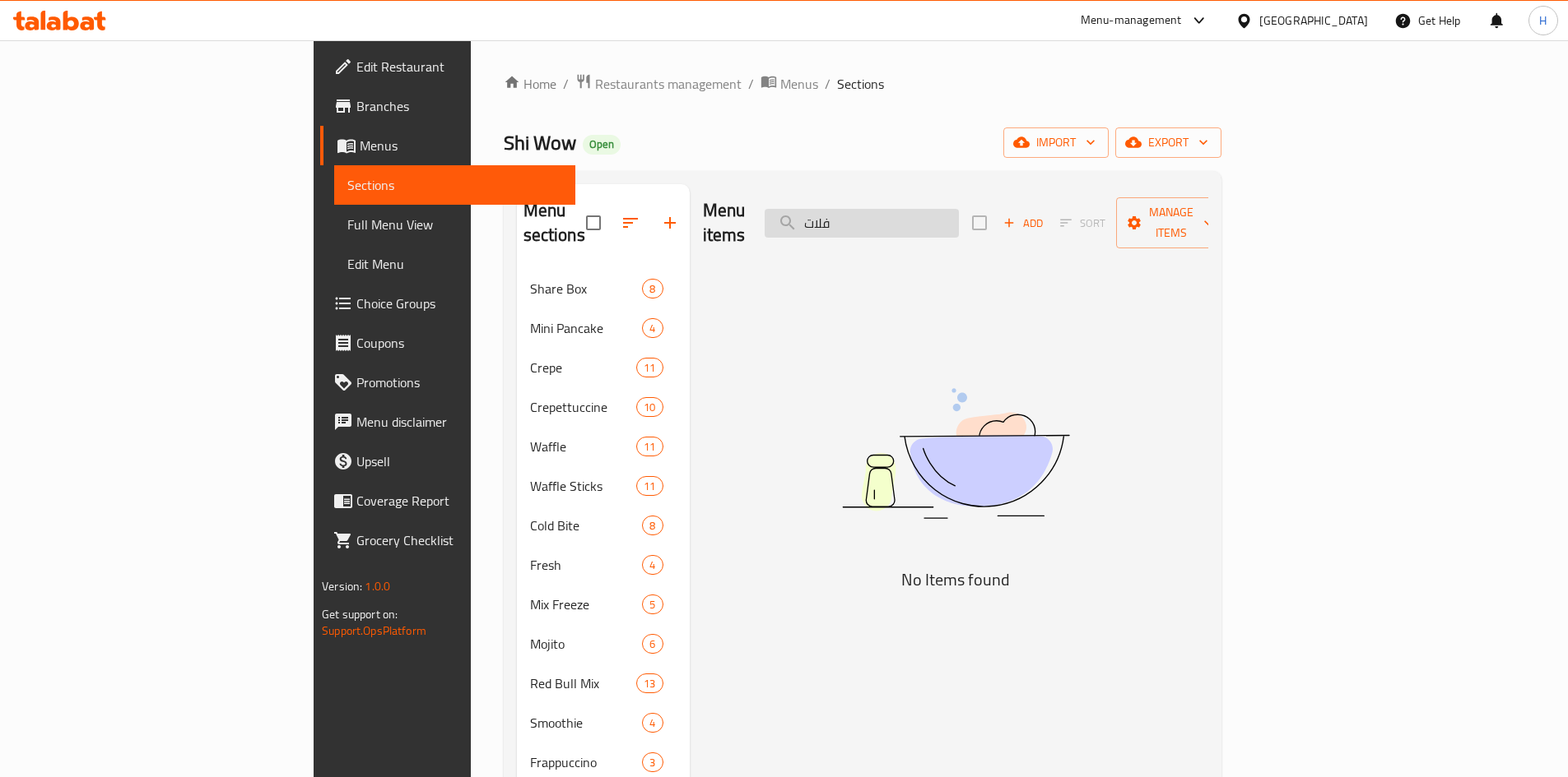
click at [959, 209] on input "فلات" at bounding box center [862, 223] width 194 height 28
type input "ك"
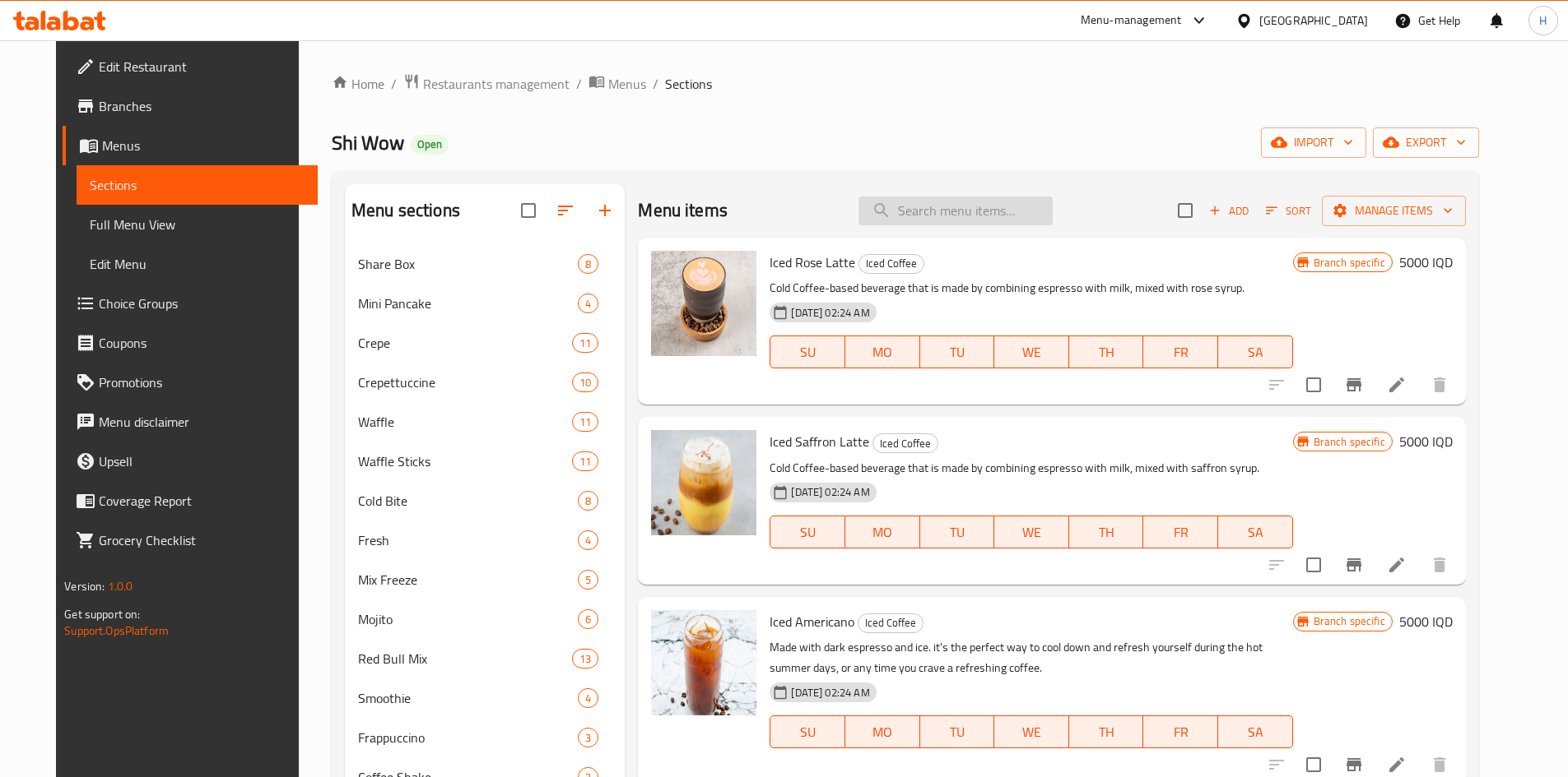
click at [950, 208] on input "search" at bounding box center [955, 211] width 194 height 28
type input "س"
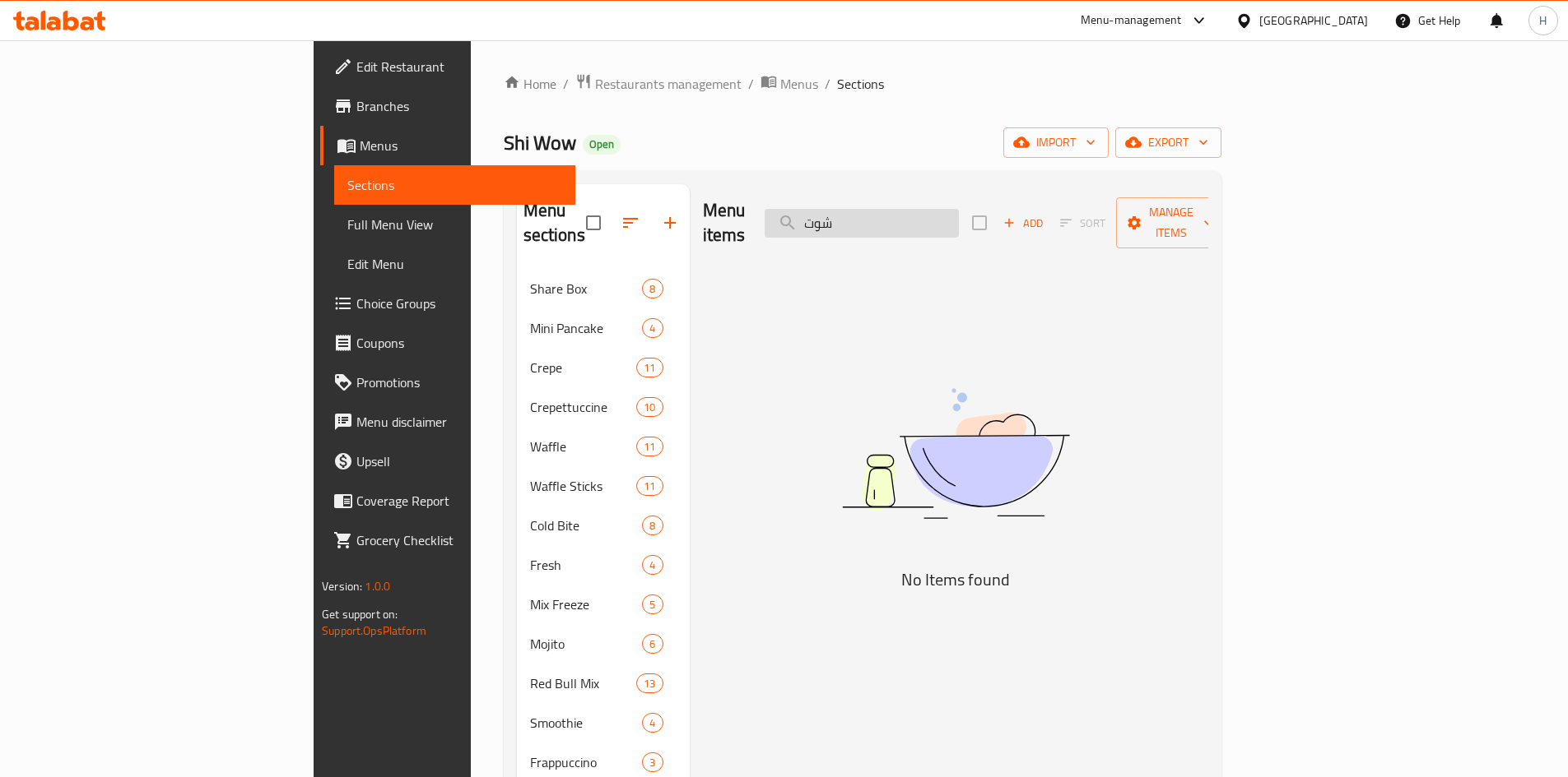
click at [959, 210] on input "شوت" at bounding box center [862, 223] width 194 height 28
click at [959, 209] on input "امر" at bounding box center [862, 223] width 194 height 28
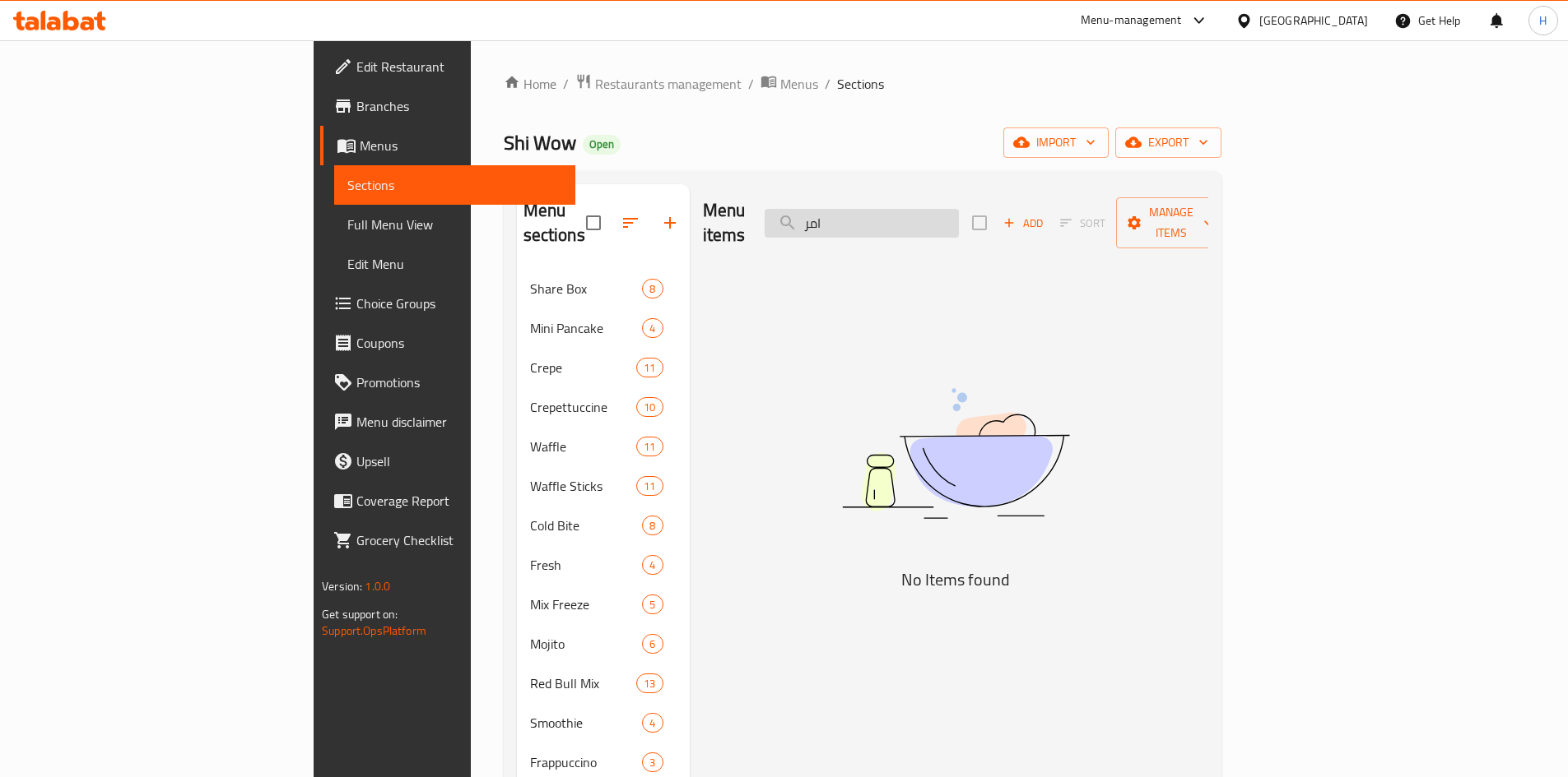
click at [959, 209] on input "امر" at bounding box center [862, 223] width 194 height 28
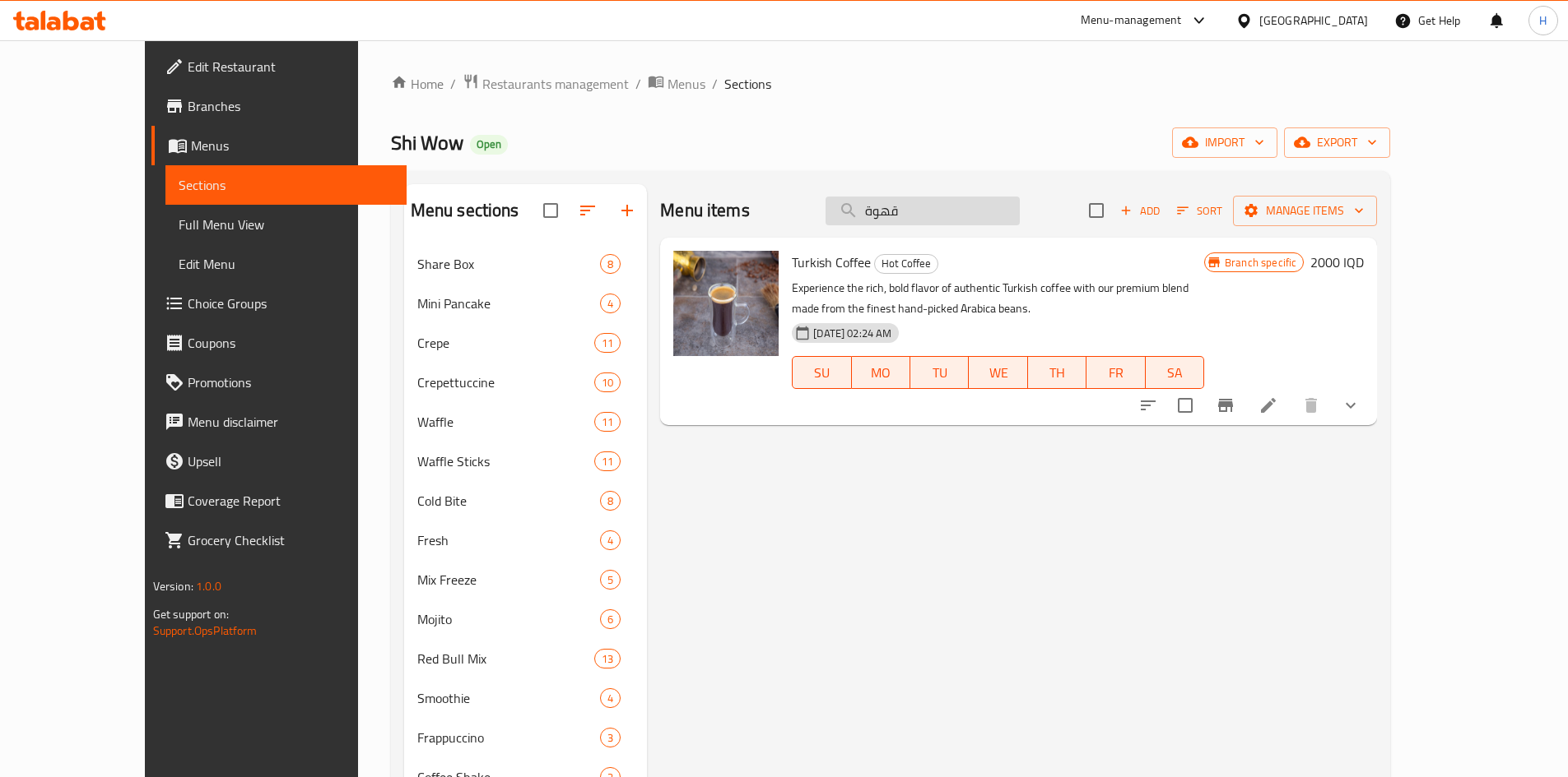
click at [995, 207] on input "قهوة" at bounding box center [922, 211] width 194 height 28
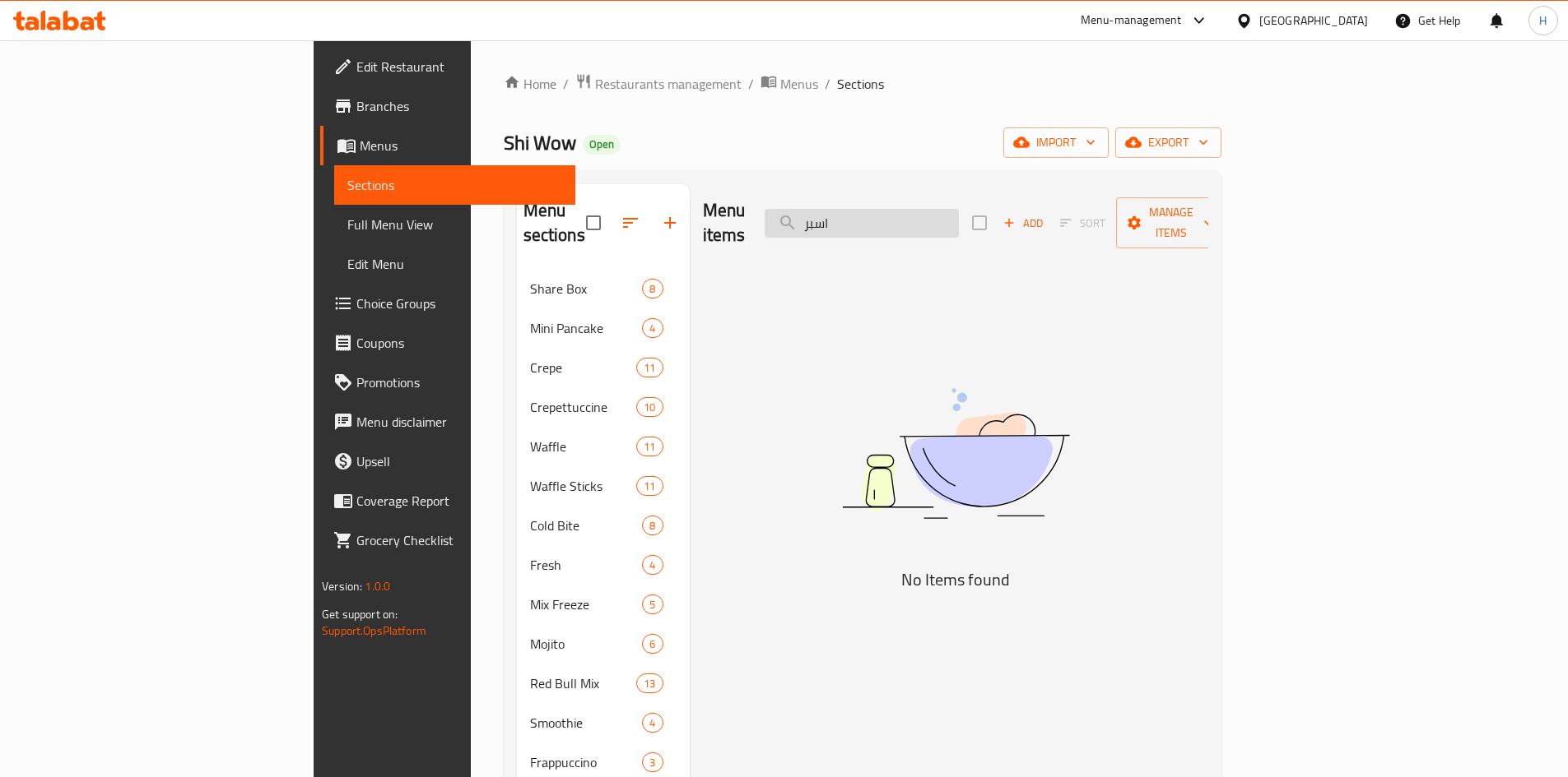
click at [959, 220] on input "اسبر" at bounding box center [862, 223] width 194 height 28
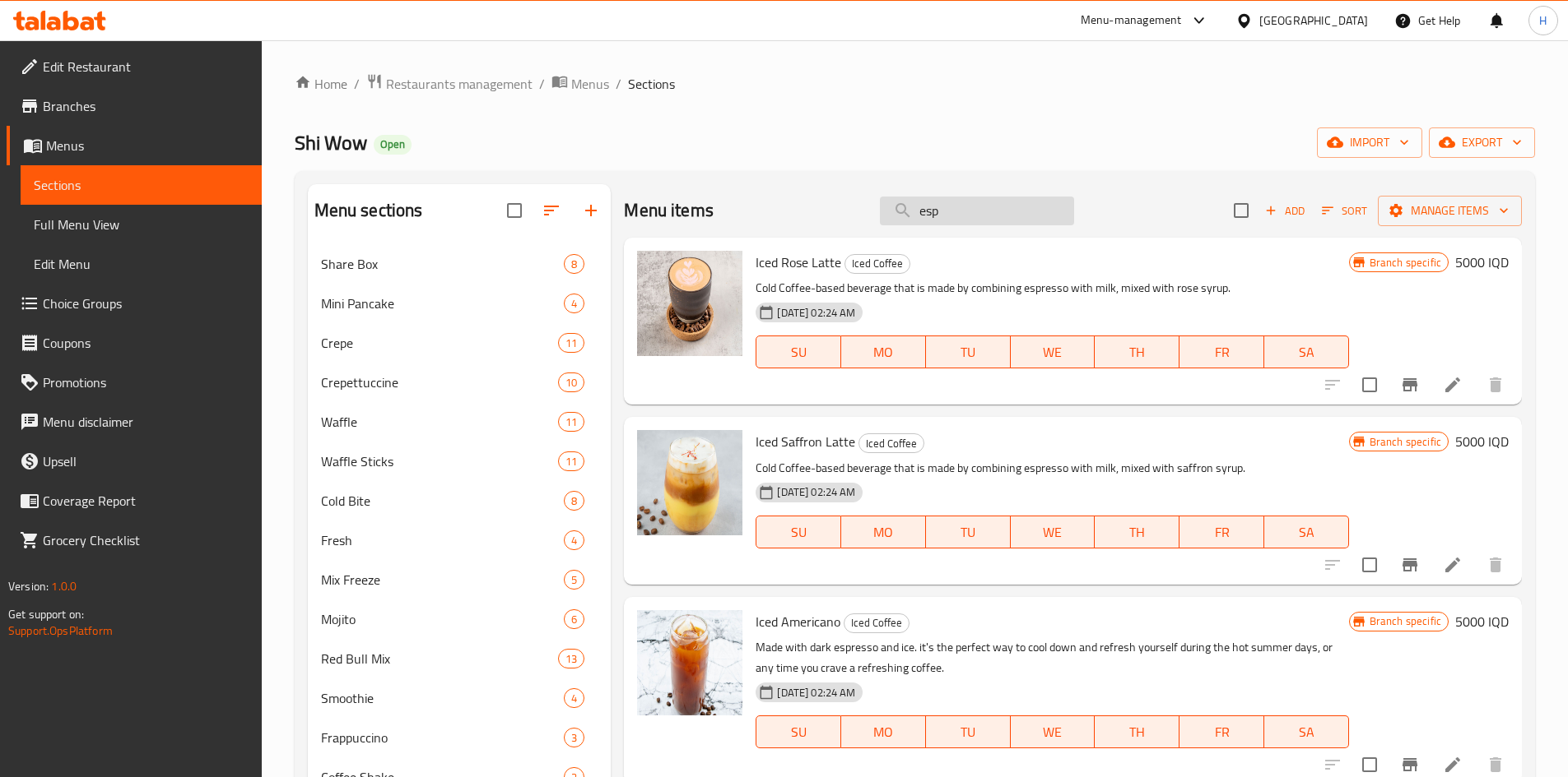
click at [935, 215] on input "esp" at bounding box center [976, 211] width 194 height 28
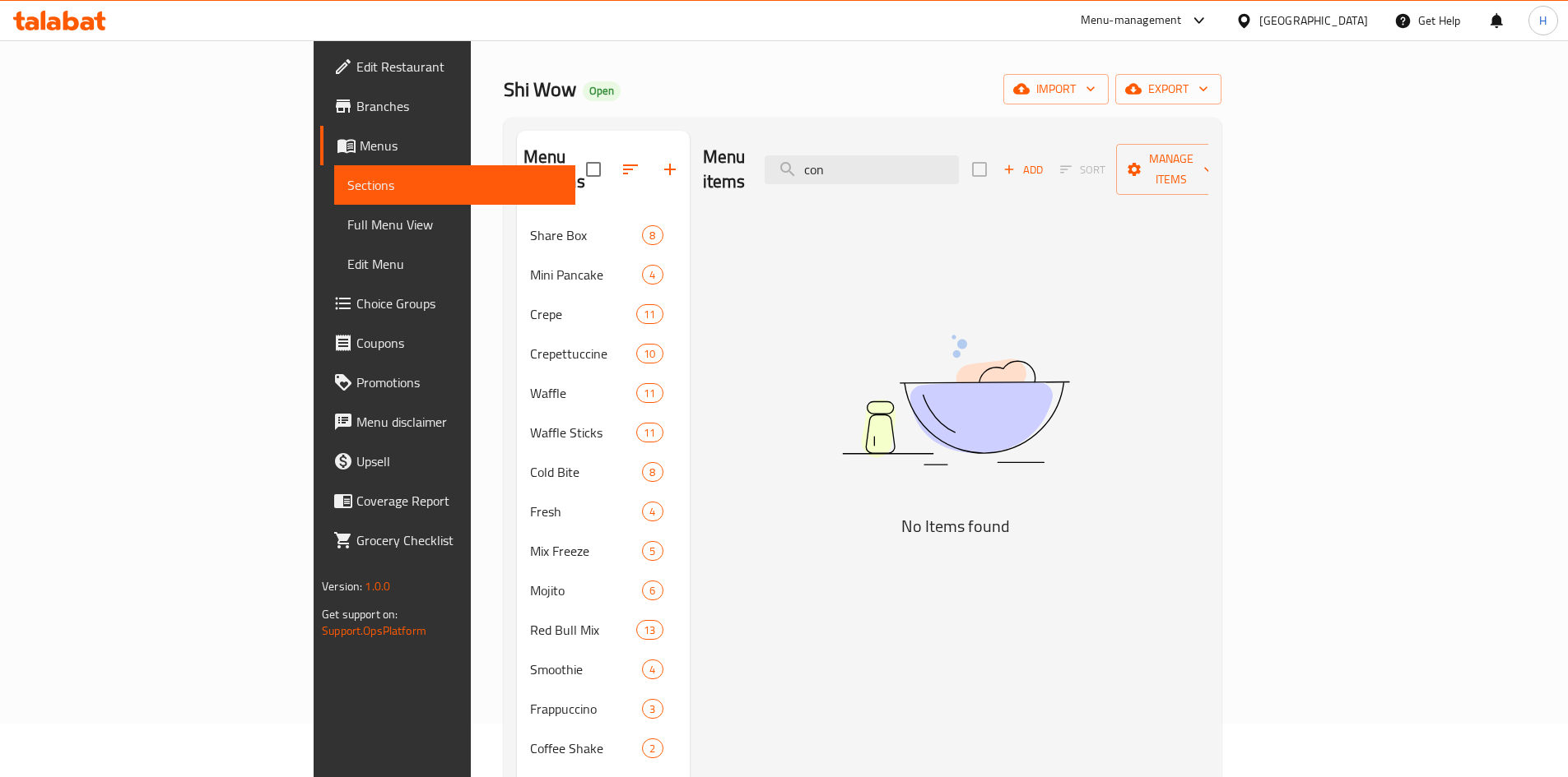
scroll to position [82, 0]
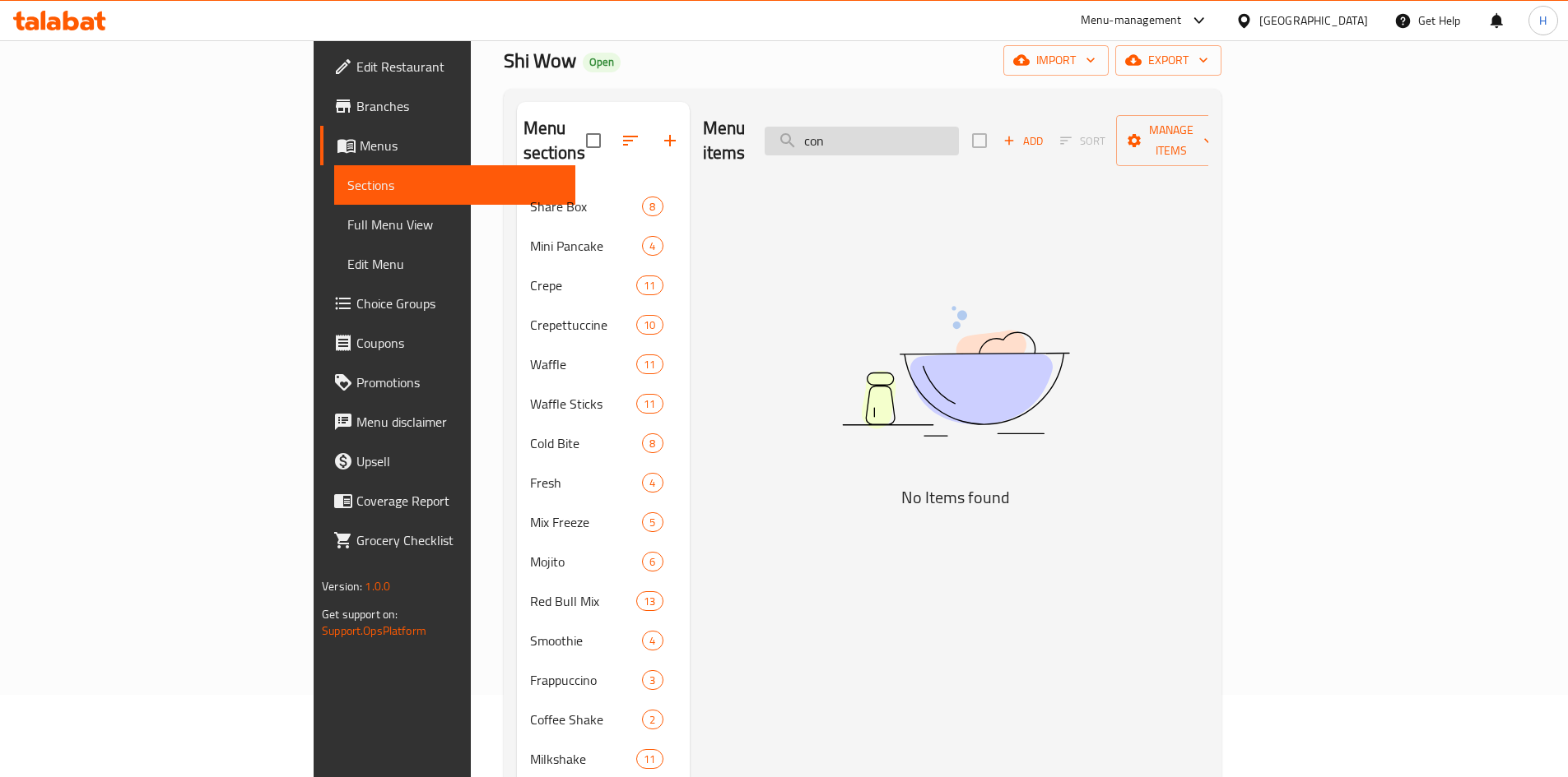
click at [958, 132] on input "con" at bounding box center [862, 141] width 194 height 28
type input "م"
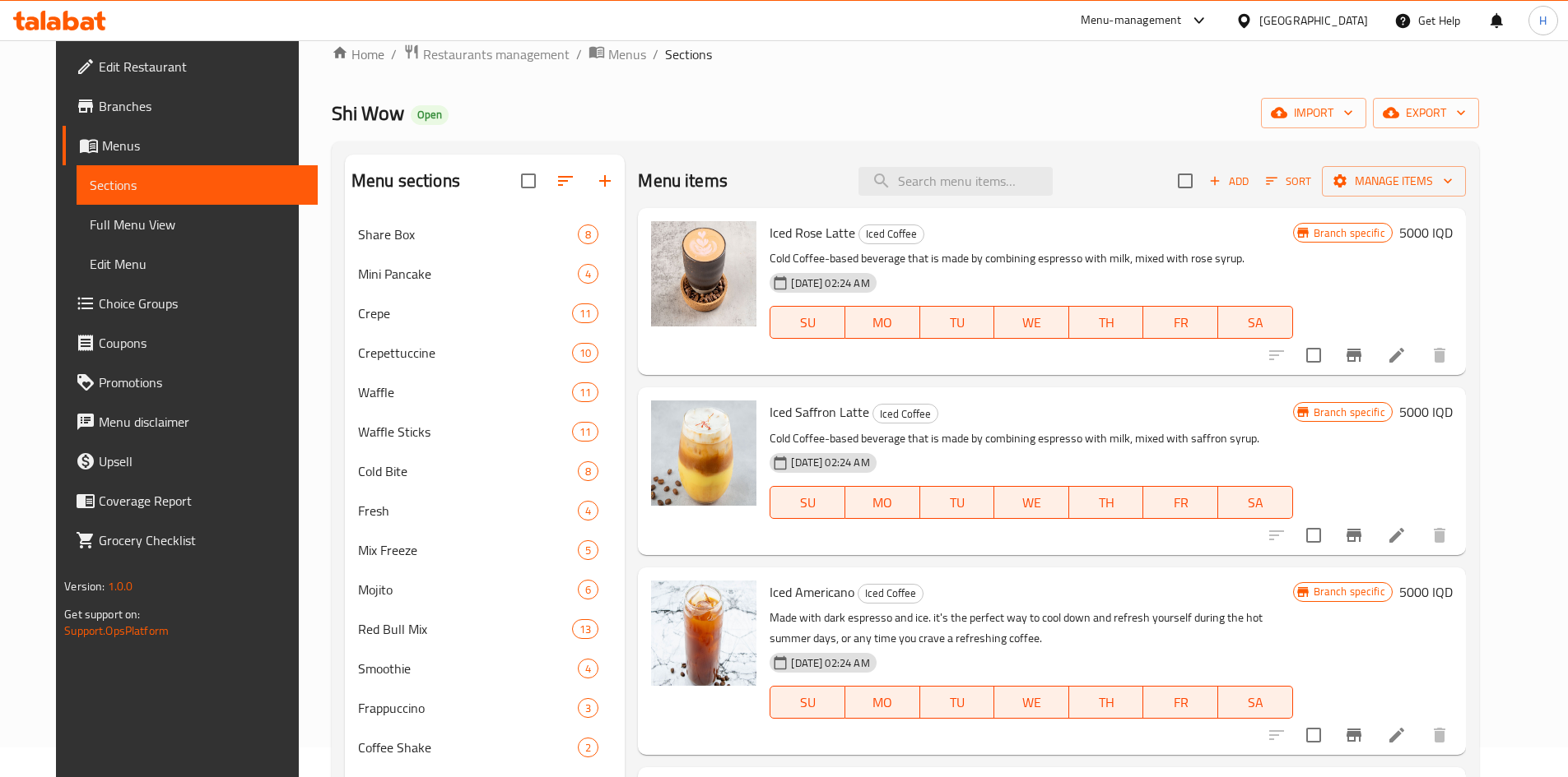
scroll to position [0, 0]
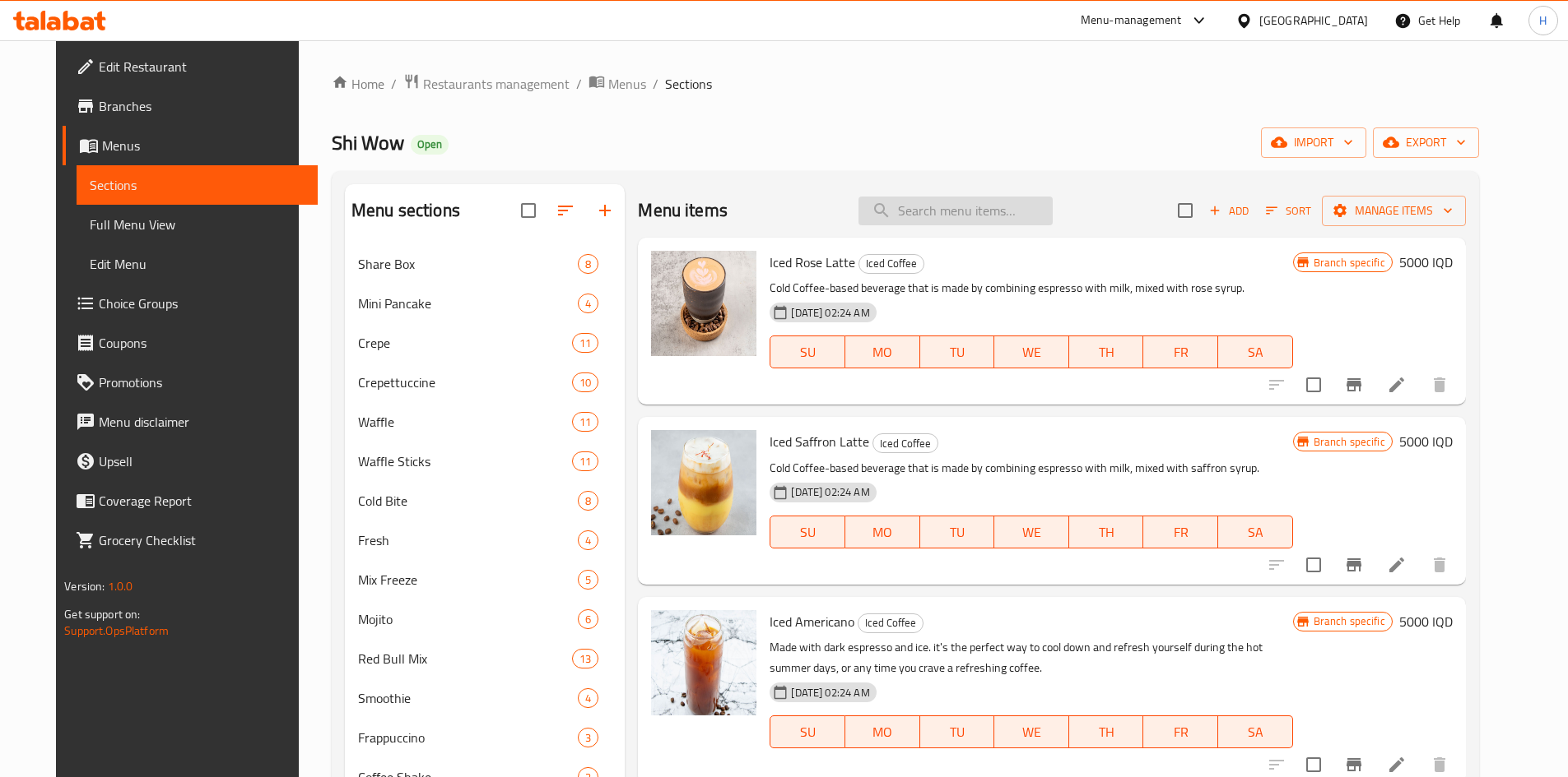
click at [953, 204] on input "search" at bounding box center [955, 211] width 194 height 28
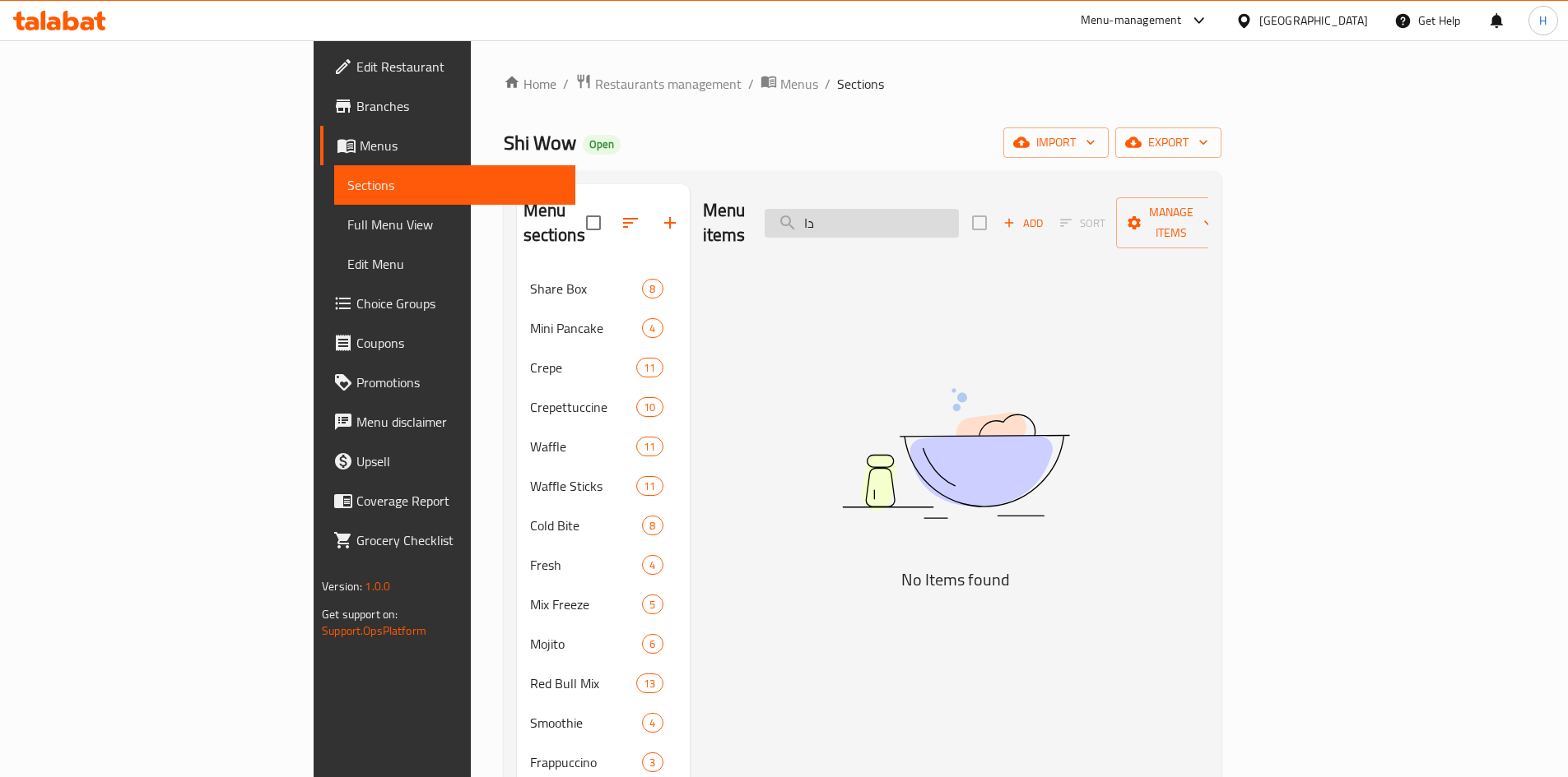
type input "د"
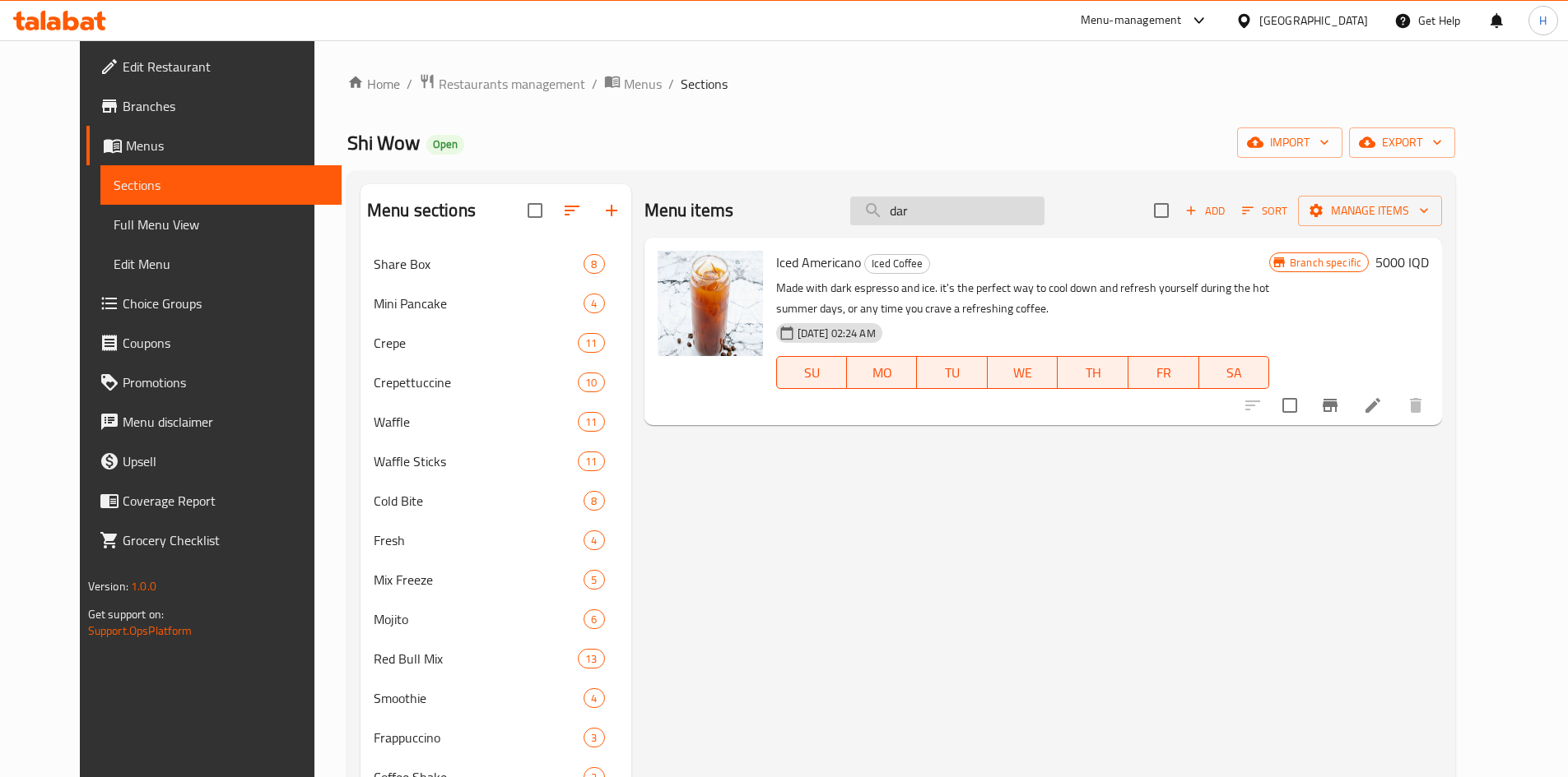
click at [970, 216] on input "dar" at bounding box center [947, 211] width 194 height 28
type input "g"
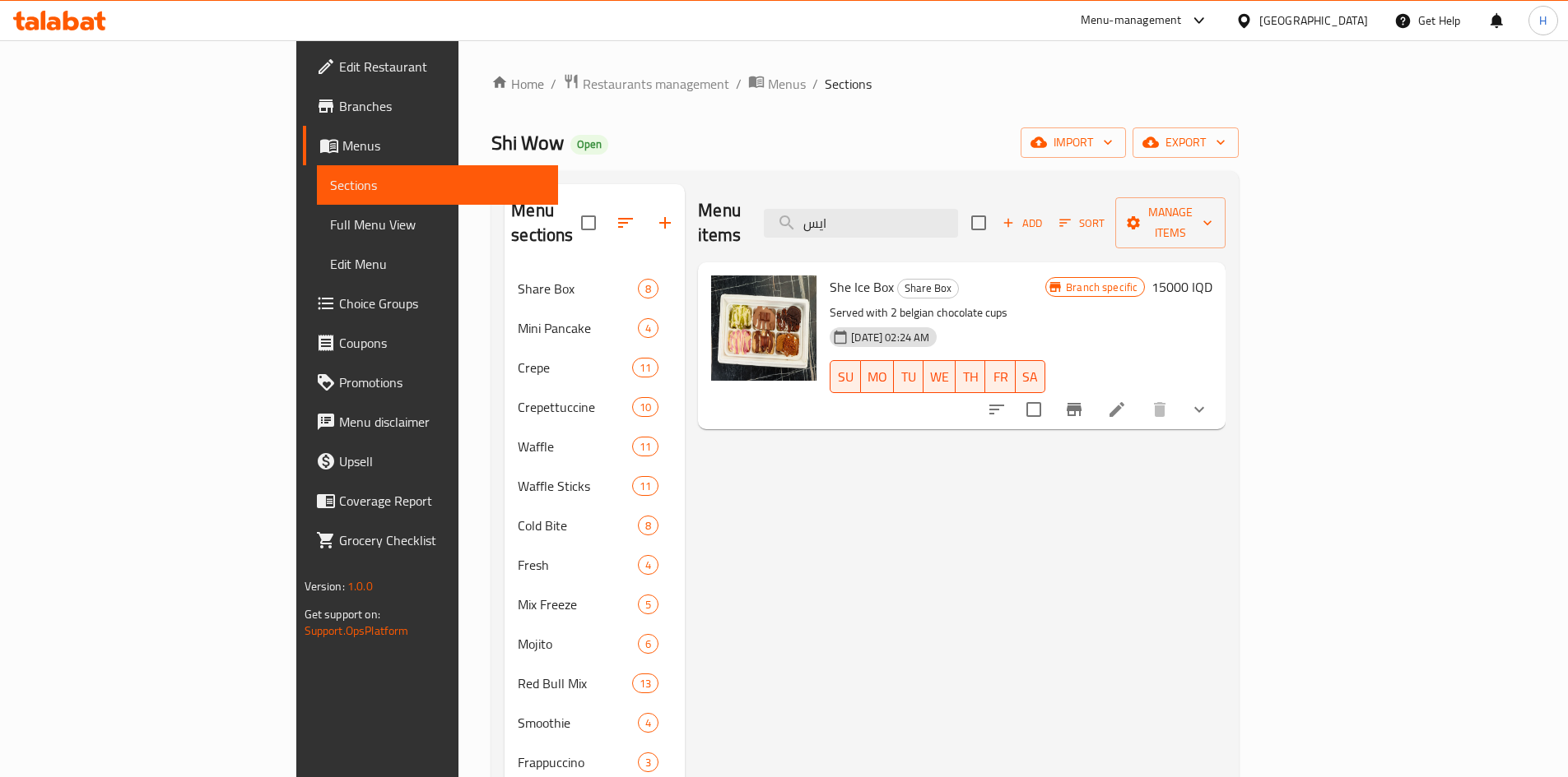
click at [979, 229] on div "Menu items ايس Add Sort Manage items" at bounding box center [961, 223] width 527 height 79
click at [958, 209] on input "ايس" at bounding box center [861, 223] width 194 height 28
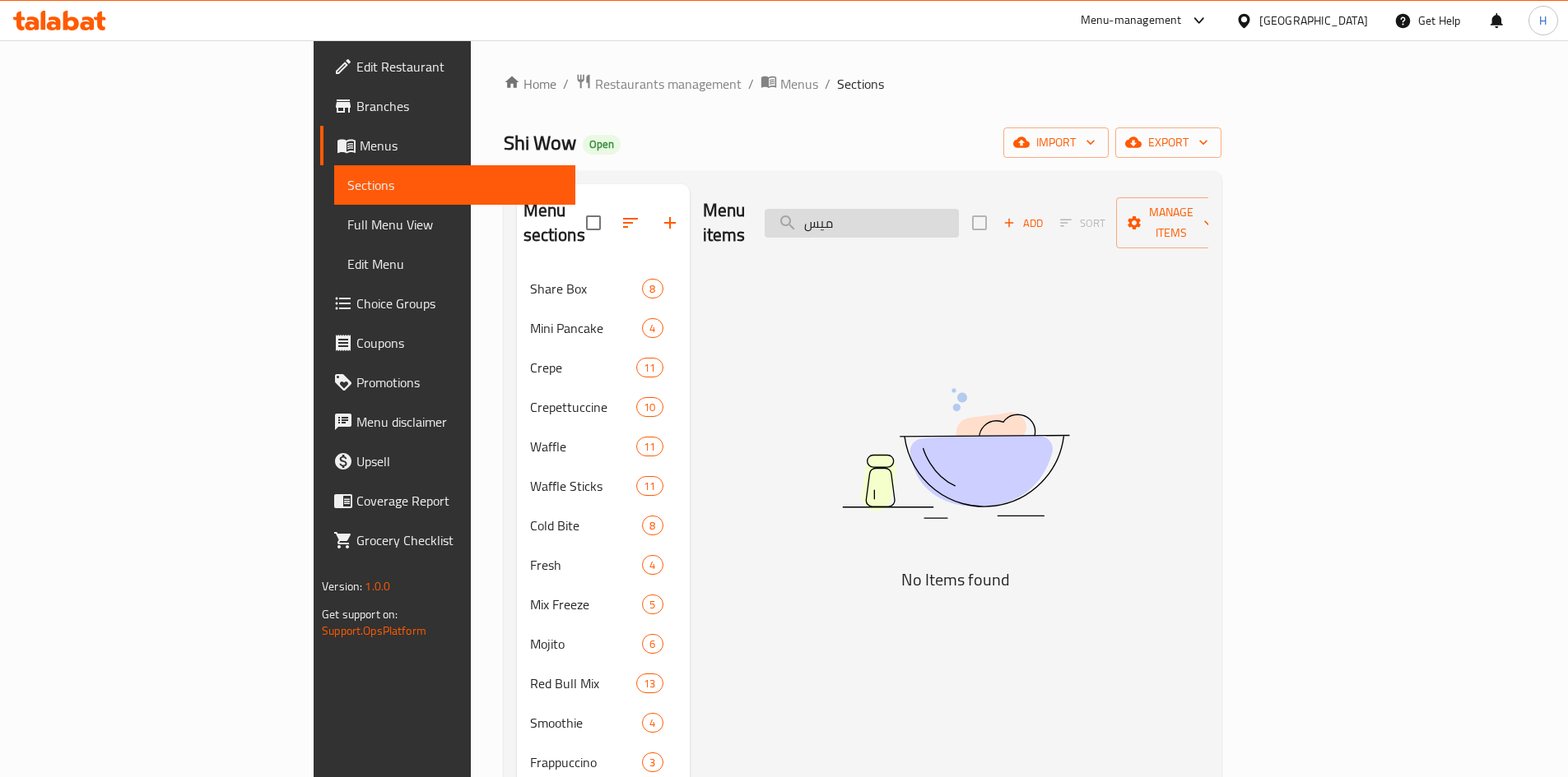
click at [959, 209] on input "ميس" at bounding box center [862, 223] width 194 height 28
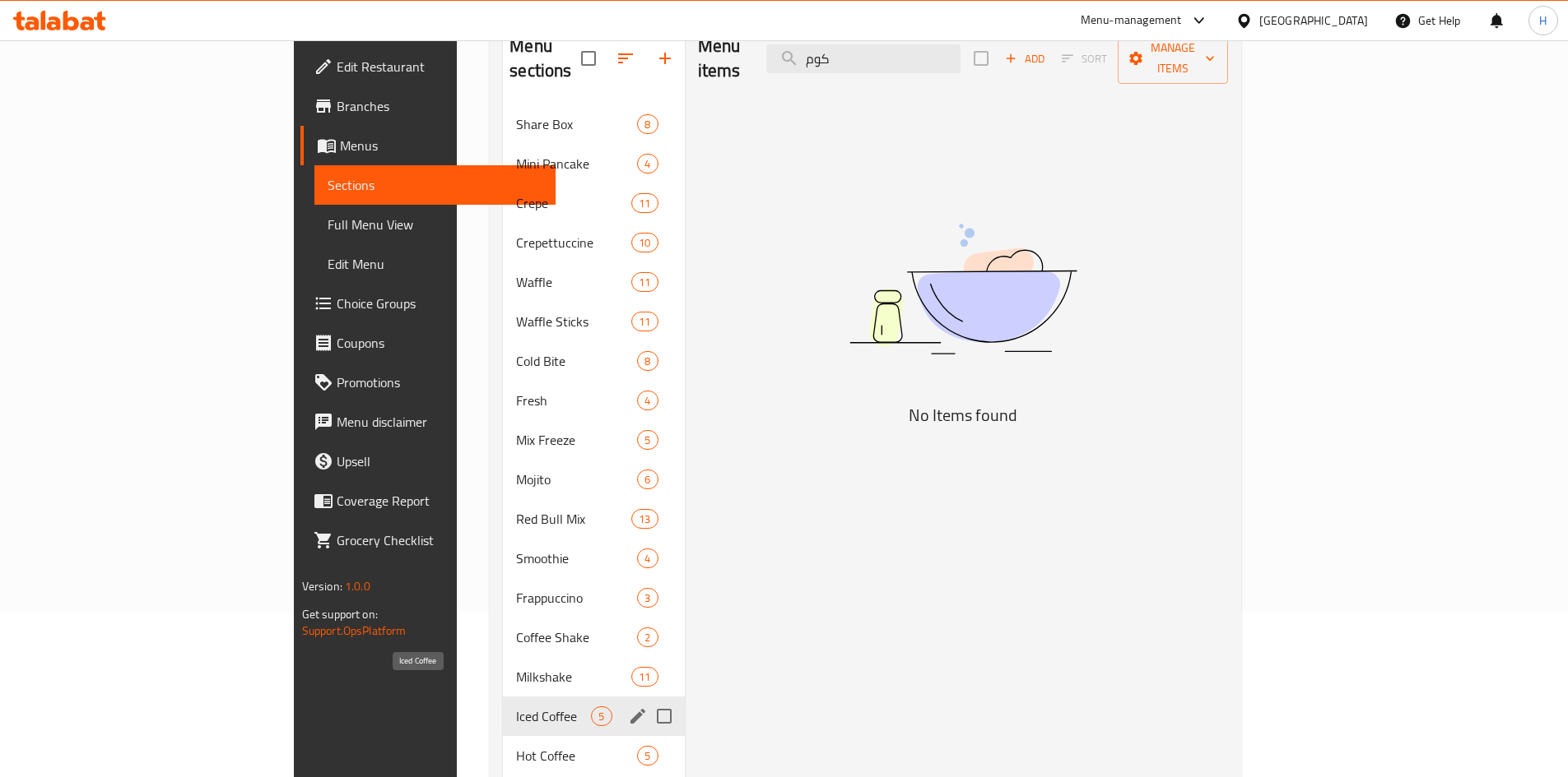
scroll to position [230, 0]
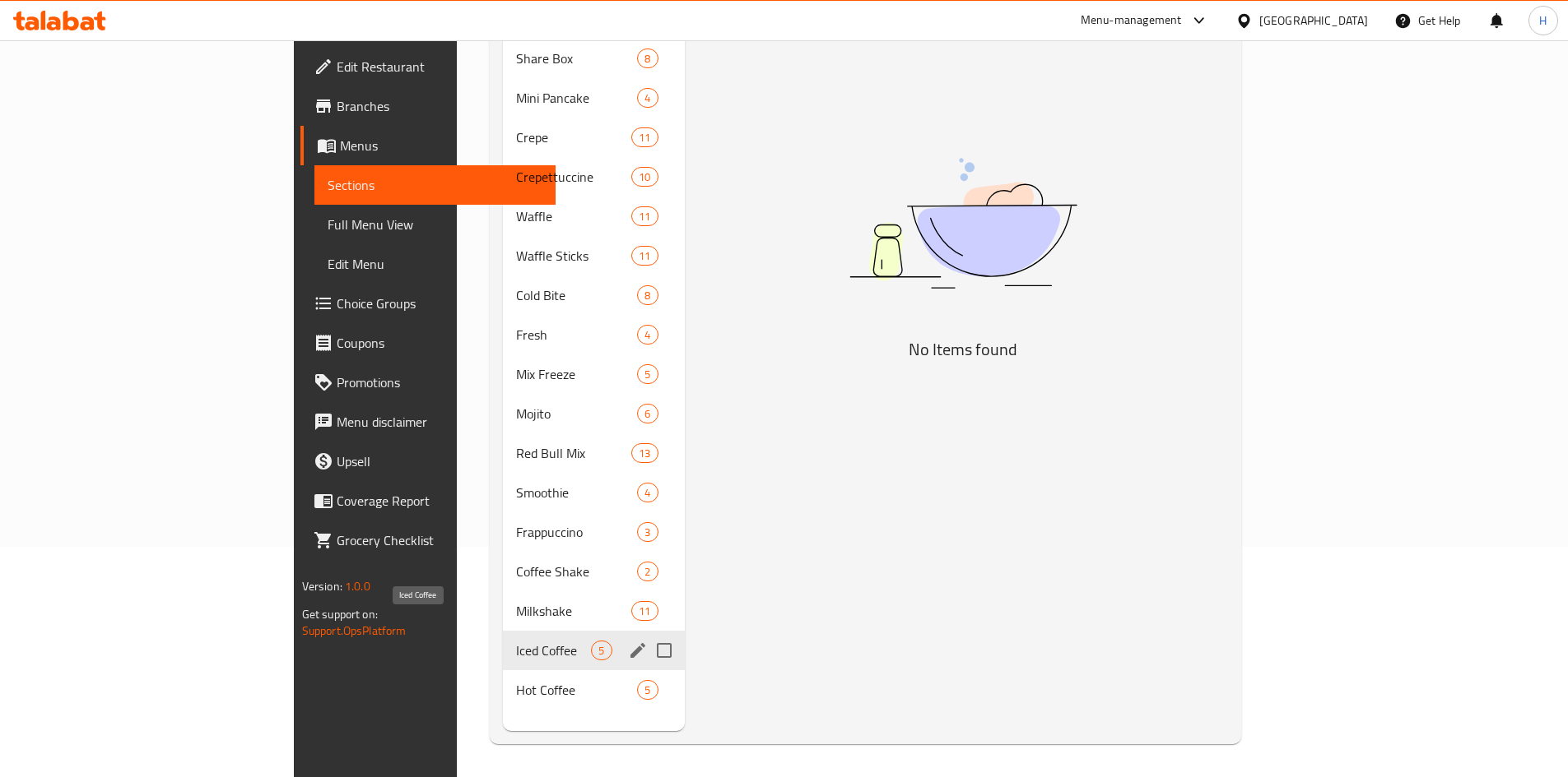
click at [516, 641] on span "Iced Coffee" at bounding box center [553, 650] width 75 height 20
click at [503, 670] on div "Hot Coffee 5" at bounding box center [593, 690] width 181 height 40
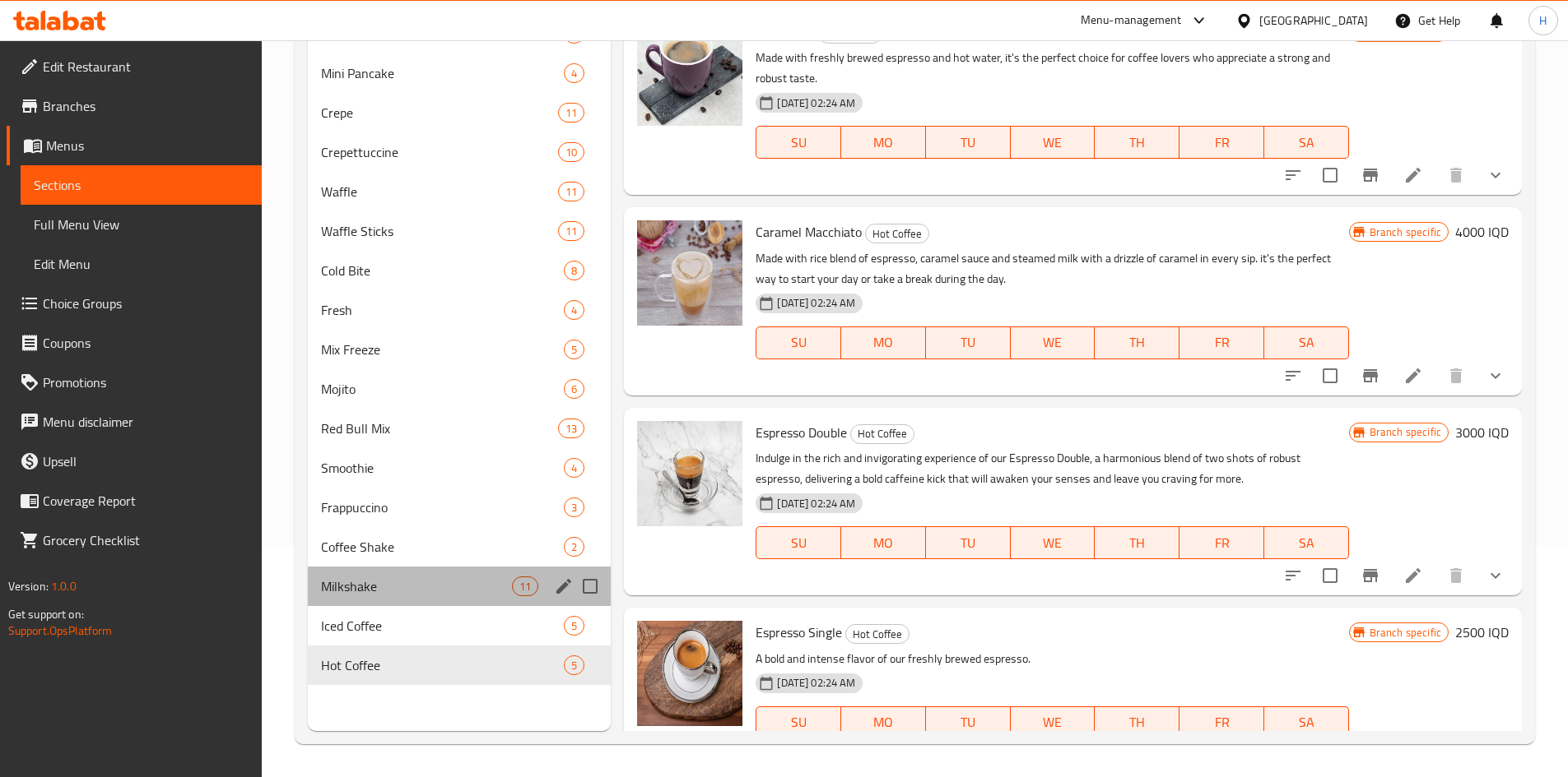
click at [393, 596] on div "Milkshake 11" at bounding box center [459, 587] width 304 height 40
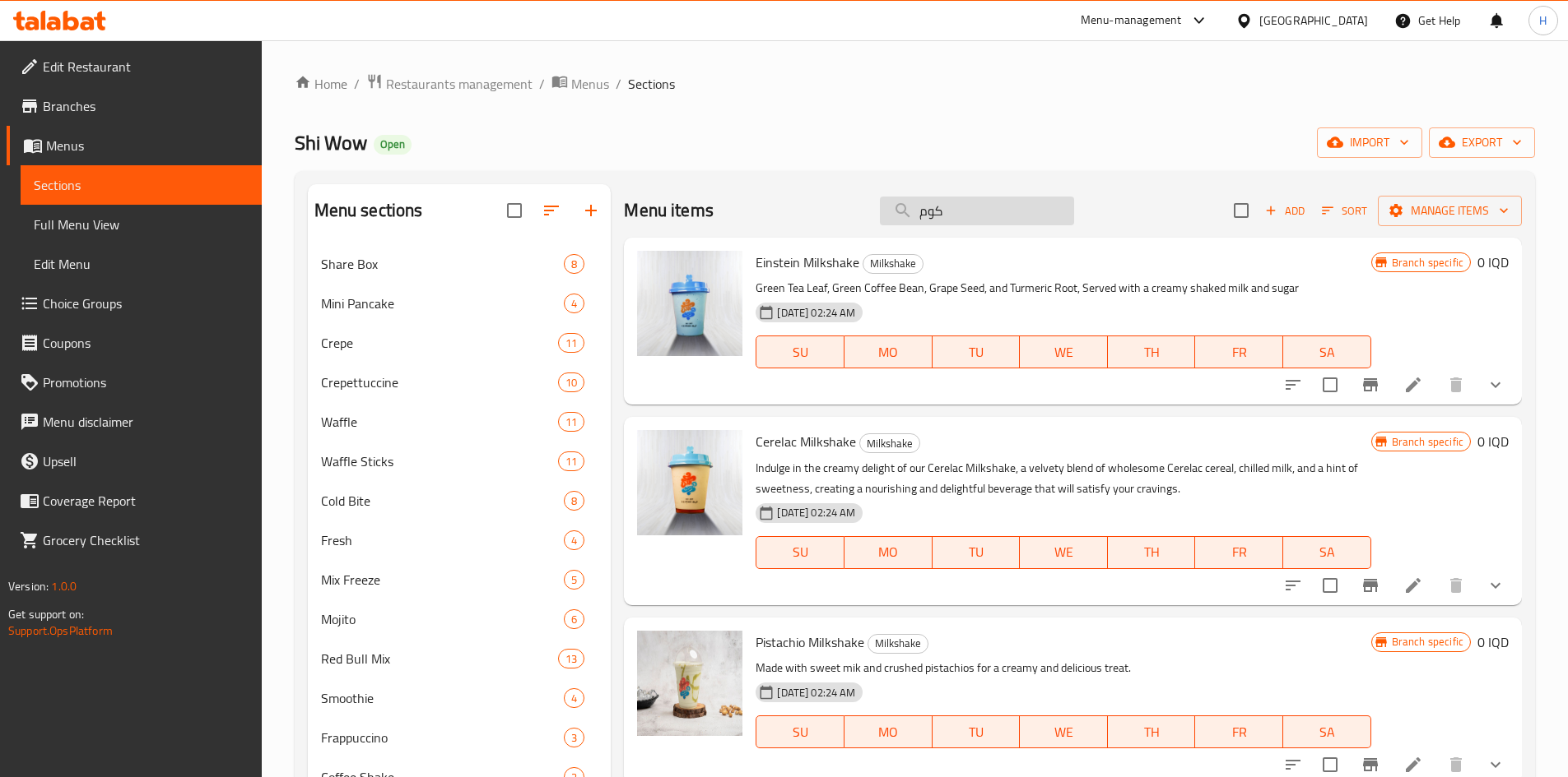
click at [956, 217] on input "كوم" at bounding box center [976, 211] width 194 height 28
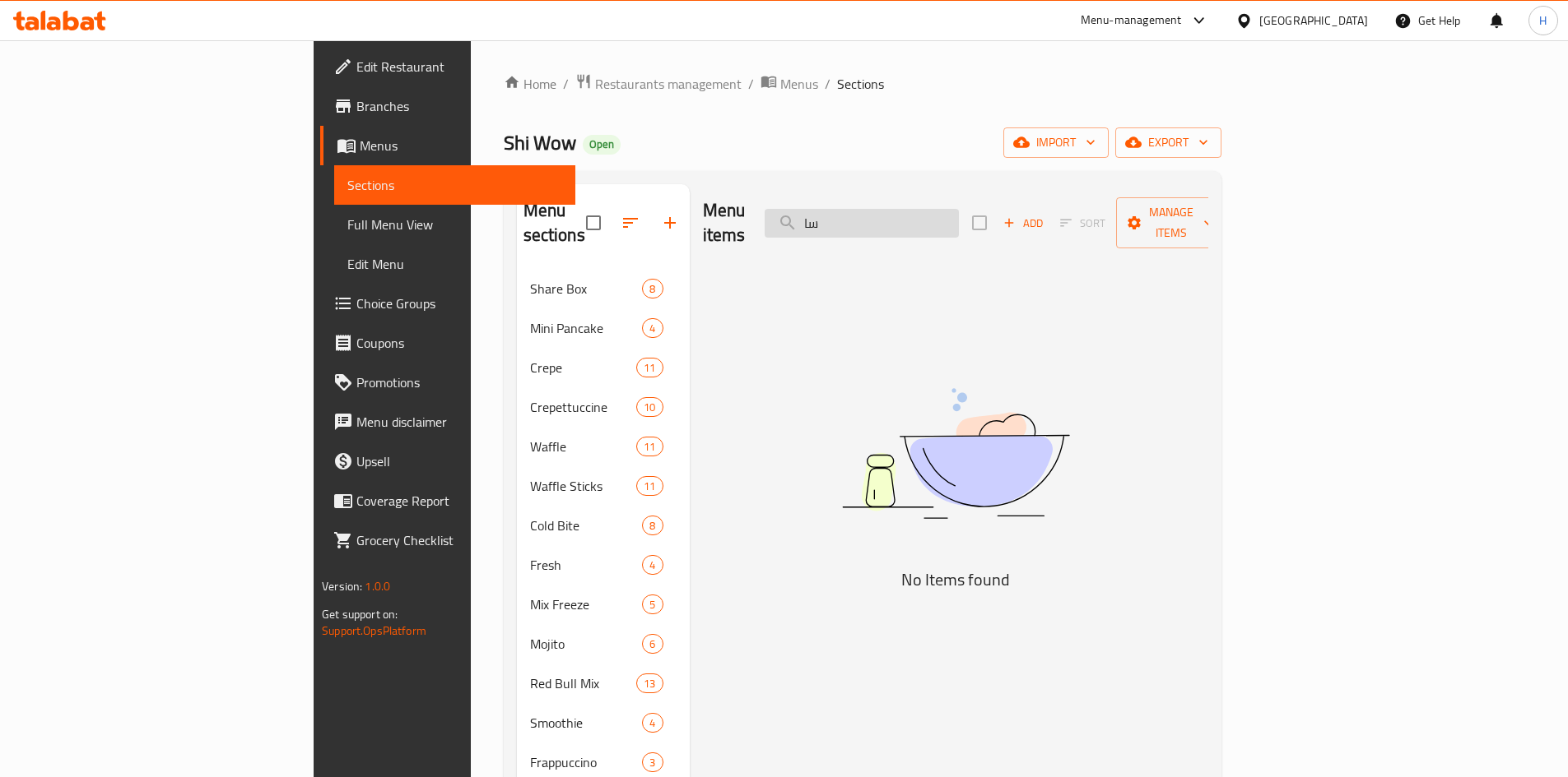
type input "س"
type input "شاي"
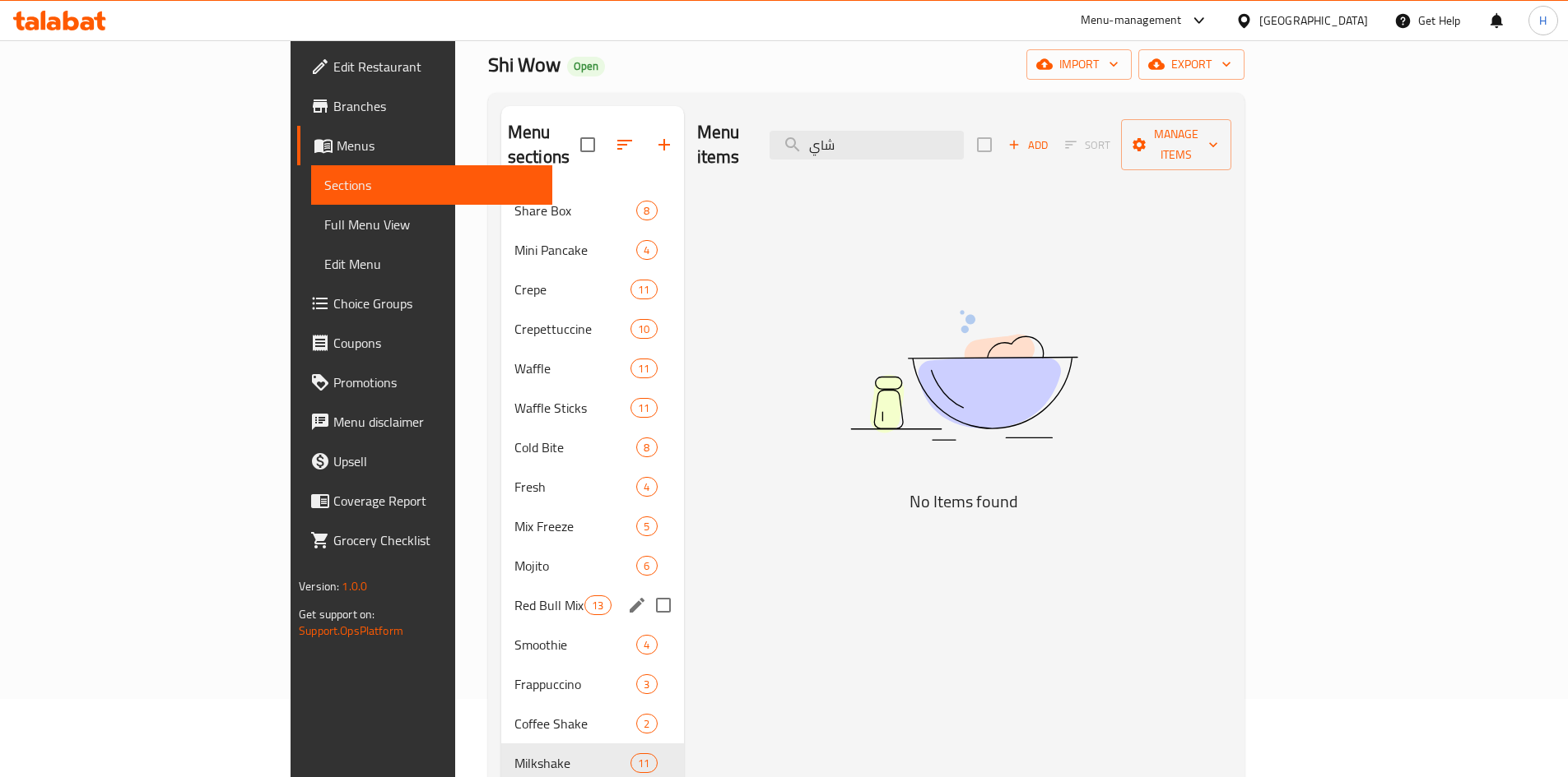
scroll to position [230, 0]
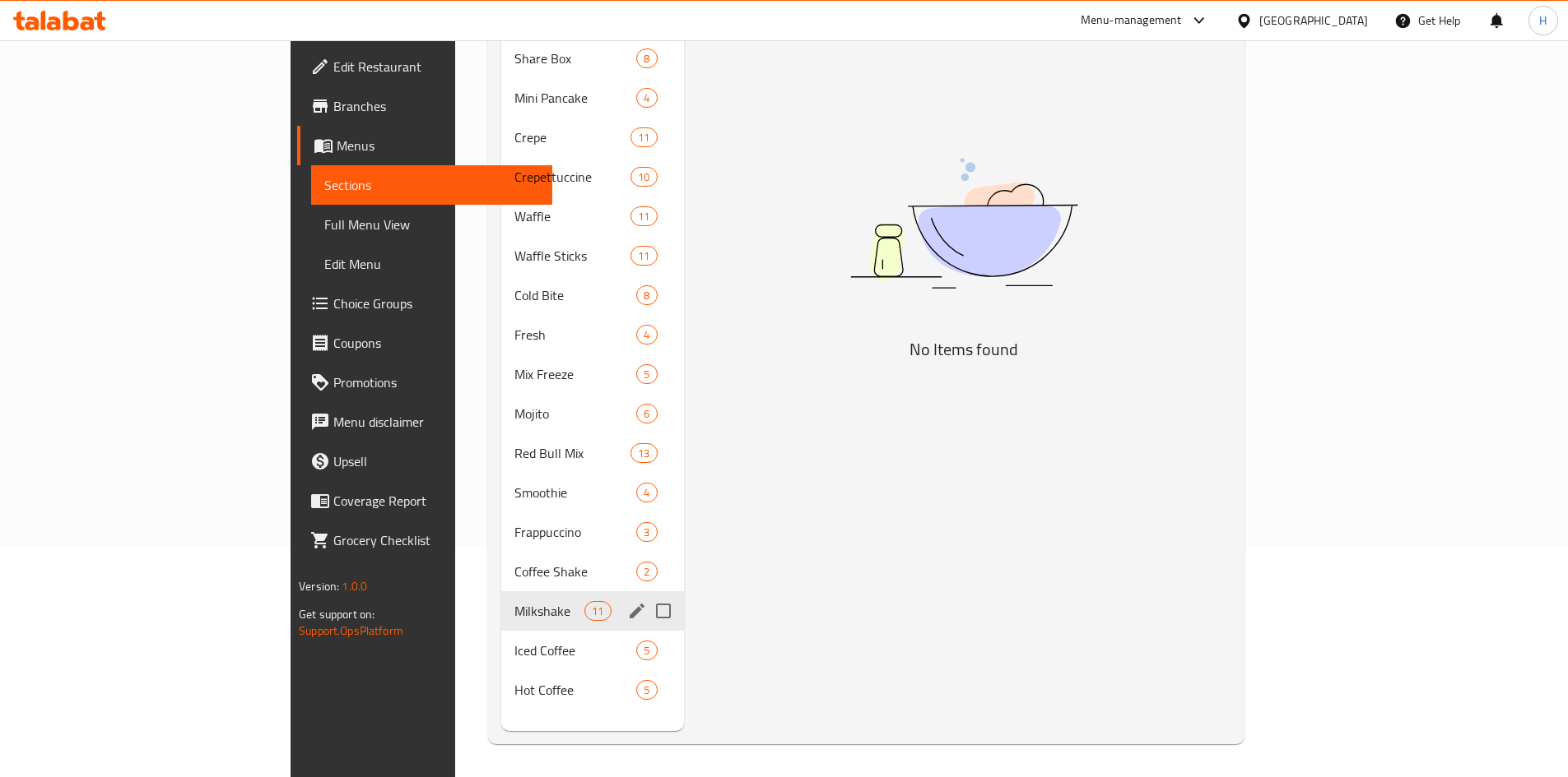
click at [514, 601] on span "Milkshake" at bounding box center [549, 610] width 70 height 20
drag, startPoint x: 473, startPoint y: 539, endPoint x: 456, endPoint y: 554, distance: 22.7
click at [514, 562] on span "Coffee Shake" at bounding box center [576, 572] width 123 height 20
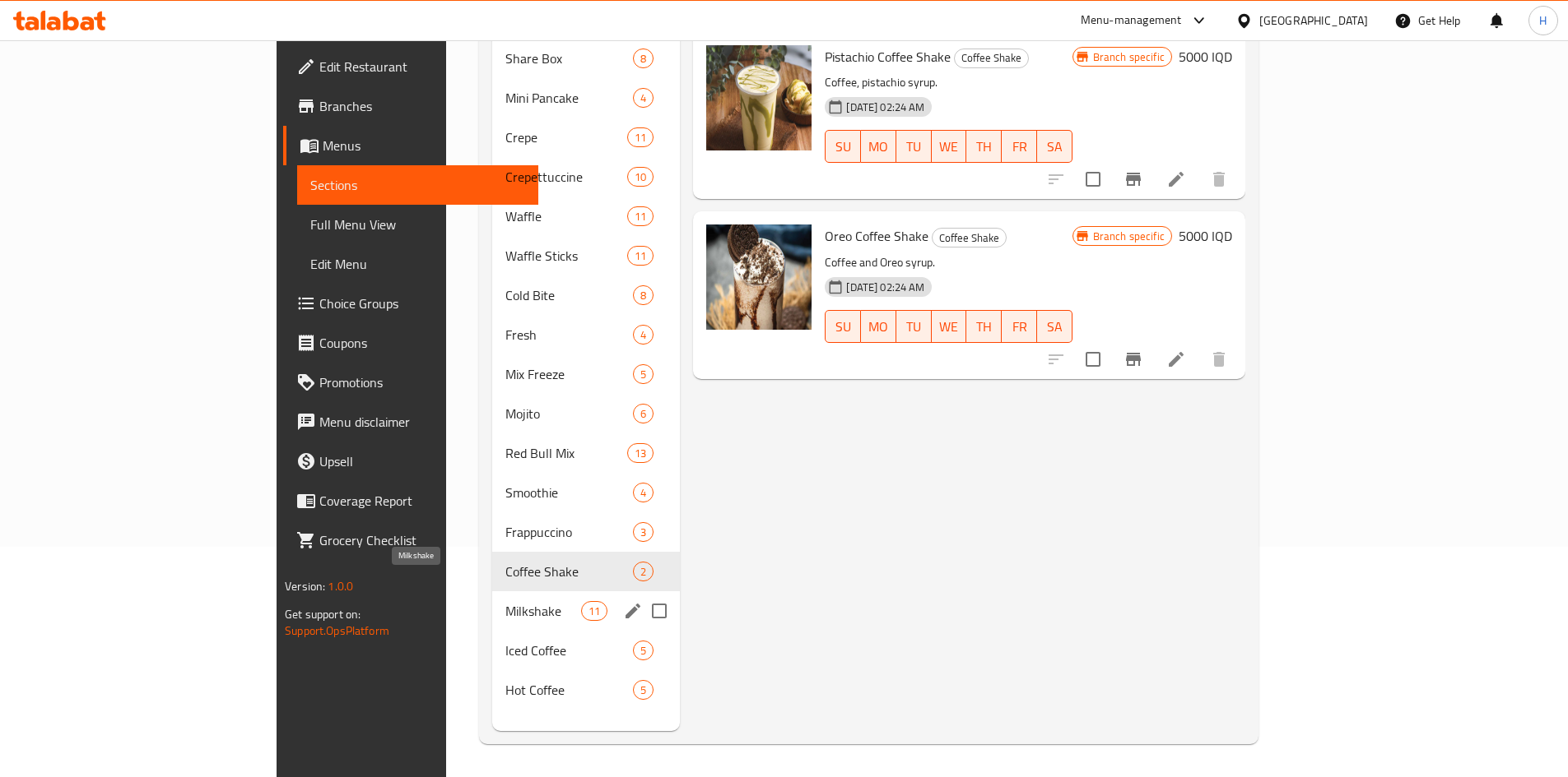
click at [506, 601] on span "Milkshake" at bounding box center [543, 610] width 77 height 20
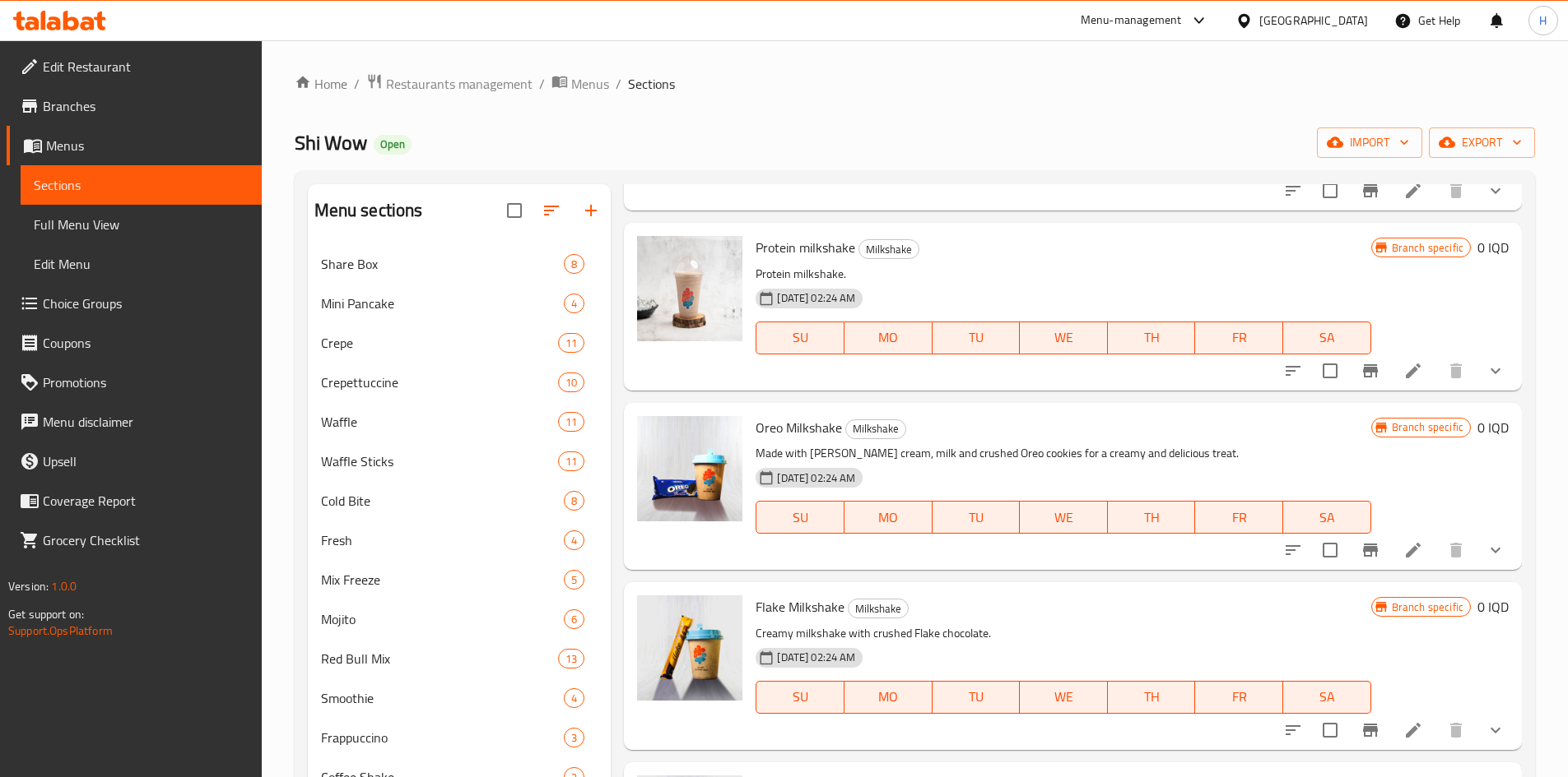
scroll to position [575, 0]
drag, startPoint x: 708, startPoint y: 533, endPoint x: 807, endPoint y: 1456, distance: 928.3
click at [807, 777] on html "​ Menu-management [GEOGRAPHIC_DATA] Get Help H Edit Restaurant Branches Menus S…" at bounding box center [784, 388] width 1568 height 777
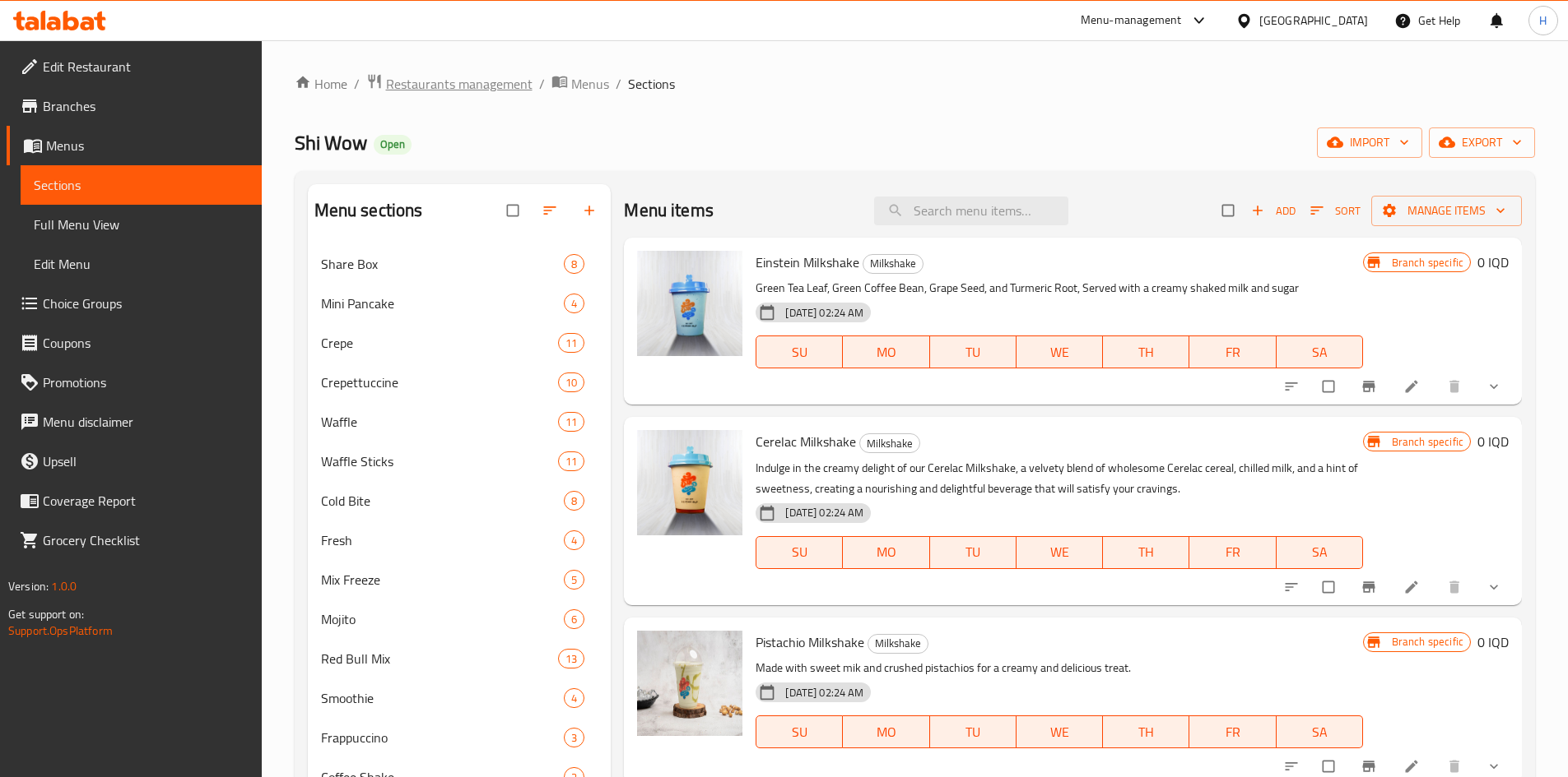
click at [427, 85] on span "Restaurants management" at bounding box center [459, 83] width 147 height 20
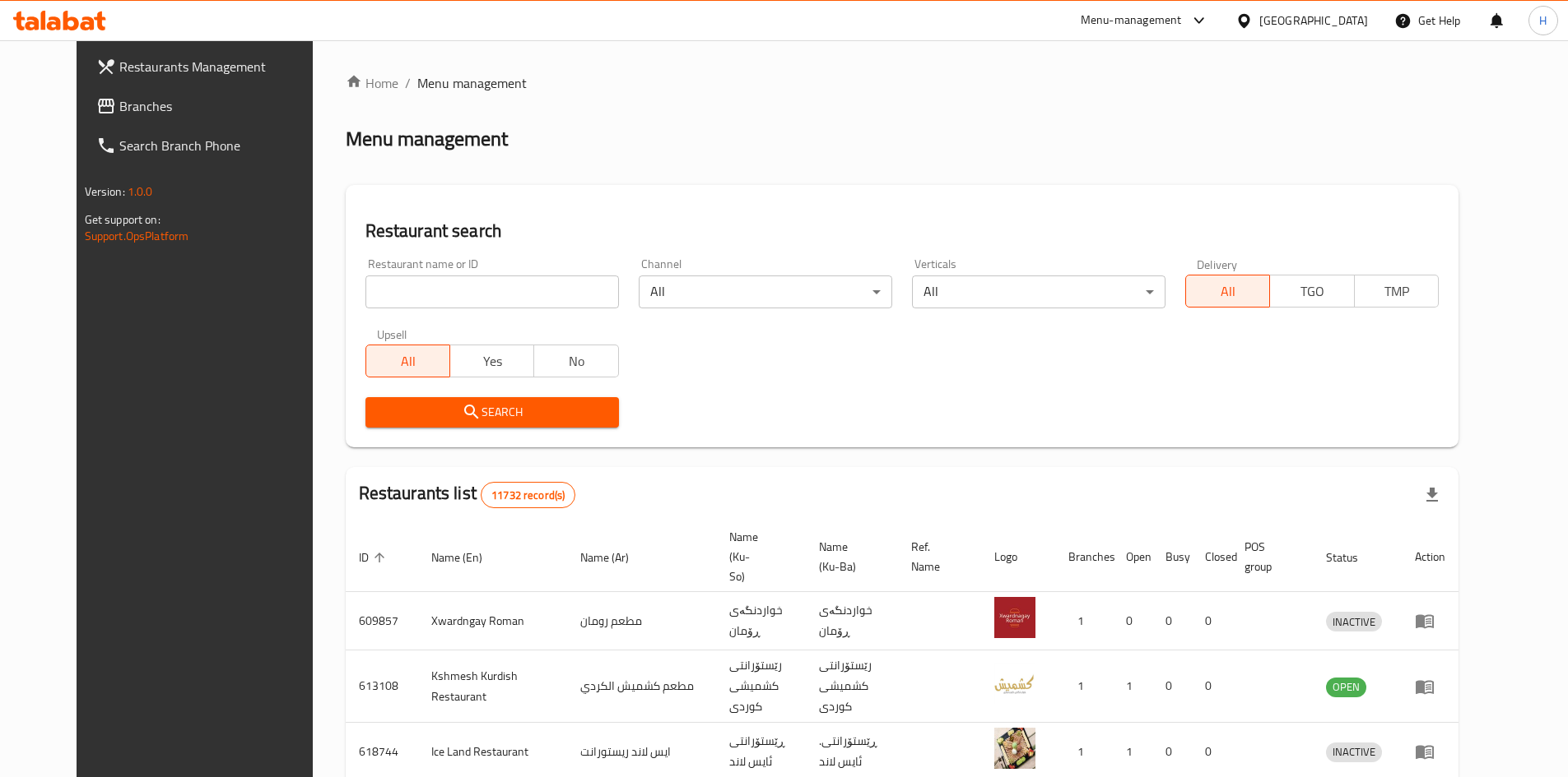
click at [450, 294] on div "Home / Menu management Menu management Restaurant search Restaurant name or ID …" at bounding box center [901, 643] width 1113 height 1140
click at [450, 294] on input "search" at bounding box center [492, 291] width 254 height 33
paste input "679708"
type input "679708"
click button "Search" at bounding box center [492, 413] width 254 height 30
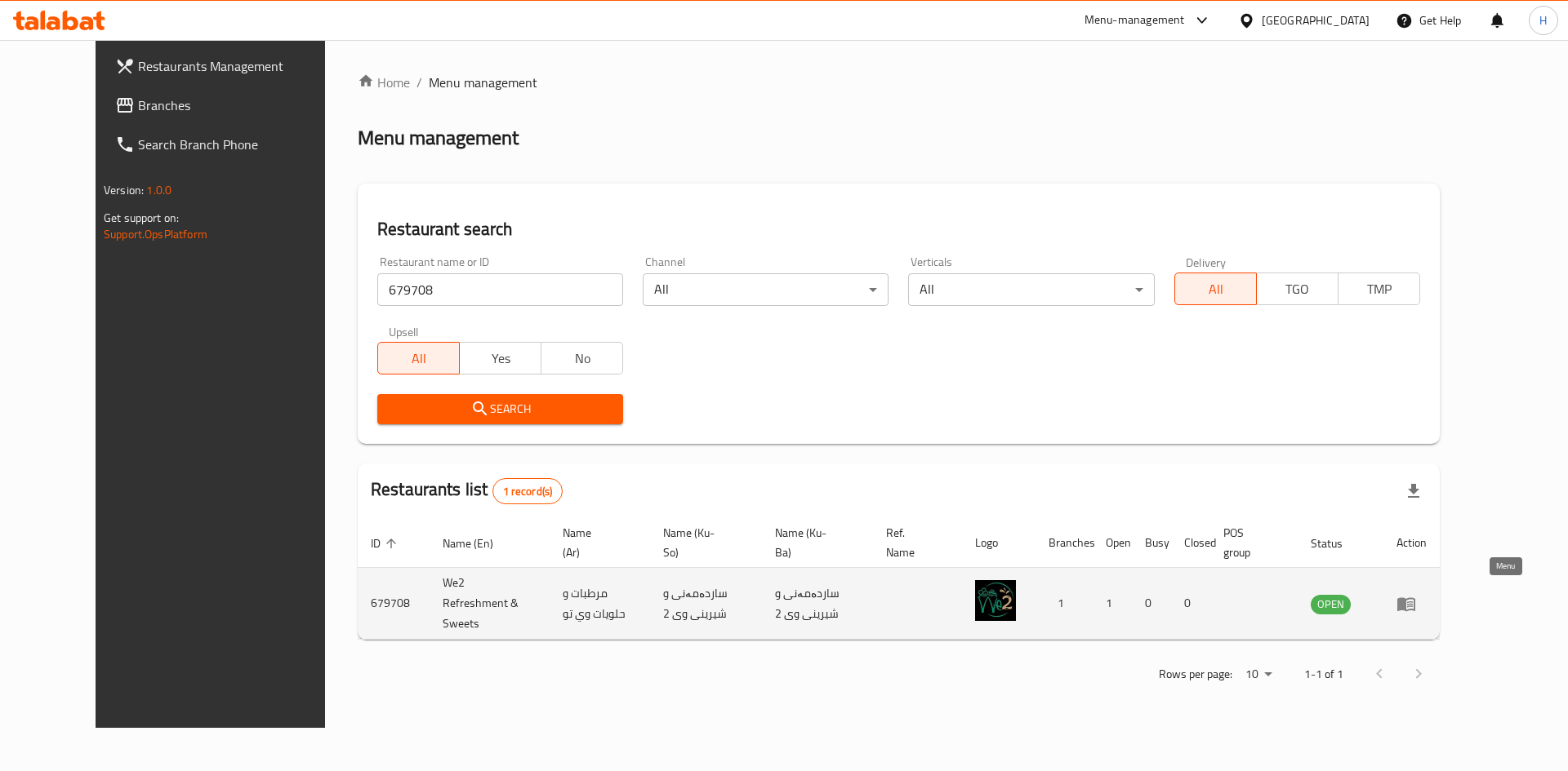
click at [1427, 598] on link "enhanced table" at bounding box center [1411, 604] width 30 height 20
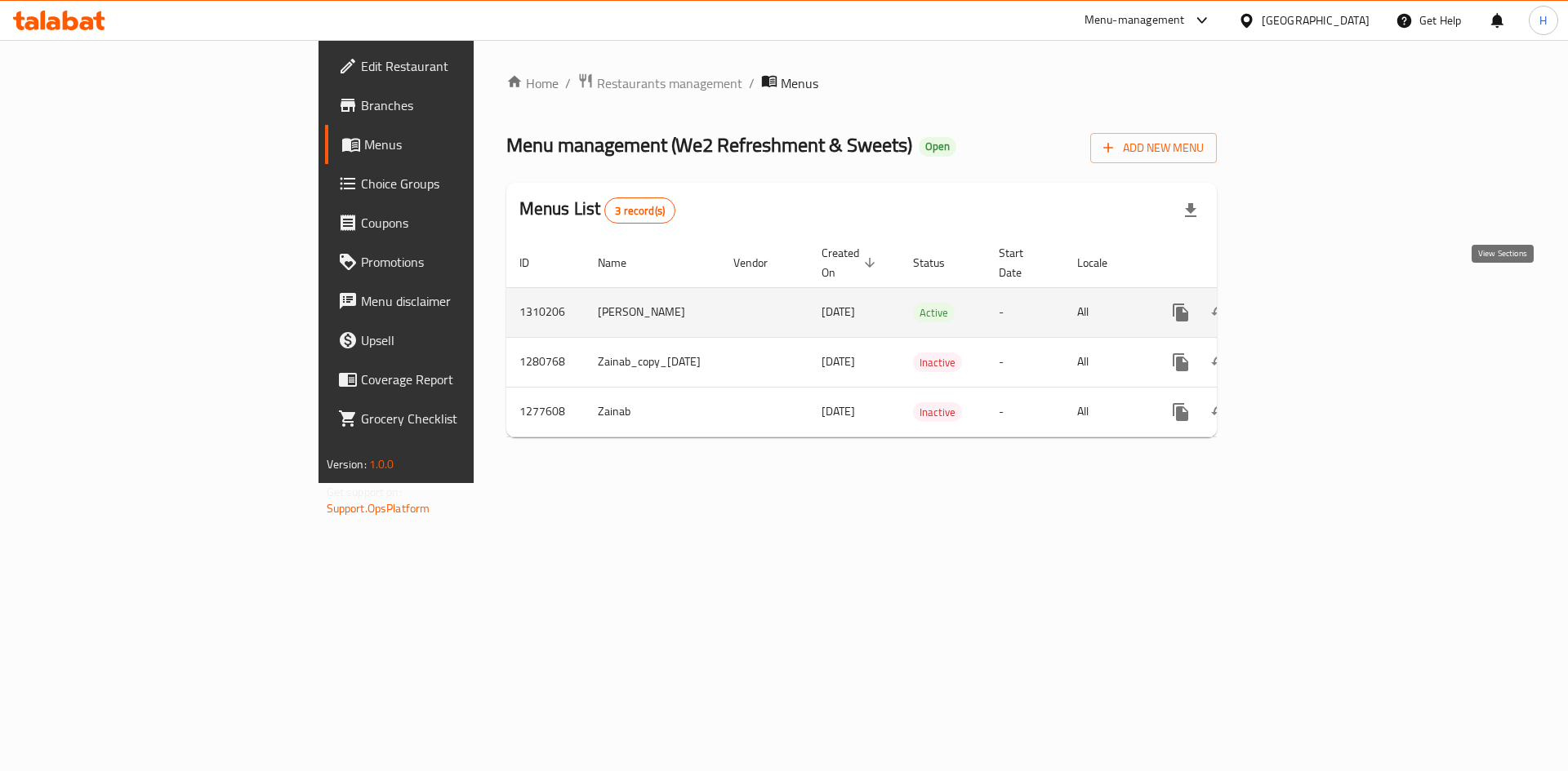
click at [1309, 303] on icon "enhanced table" at bounding box center [1298, 313] width 20 height 20
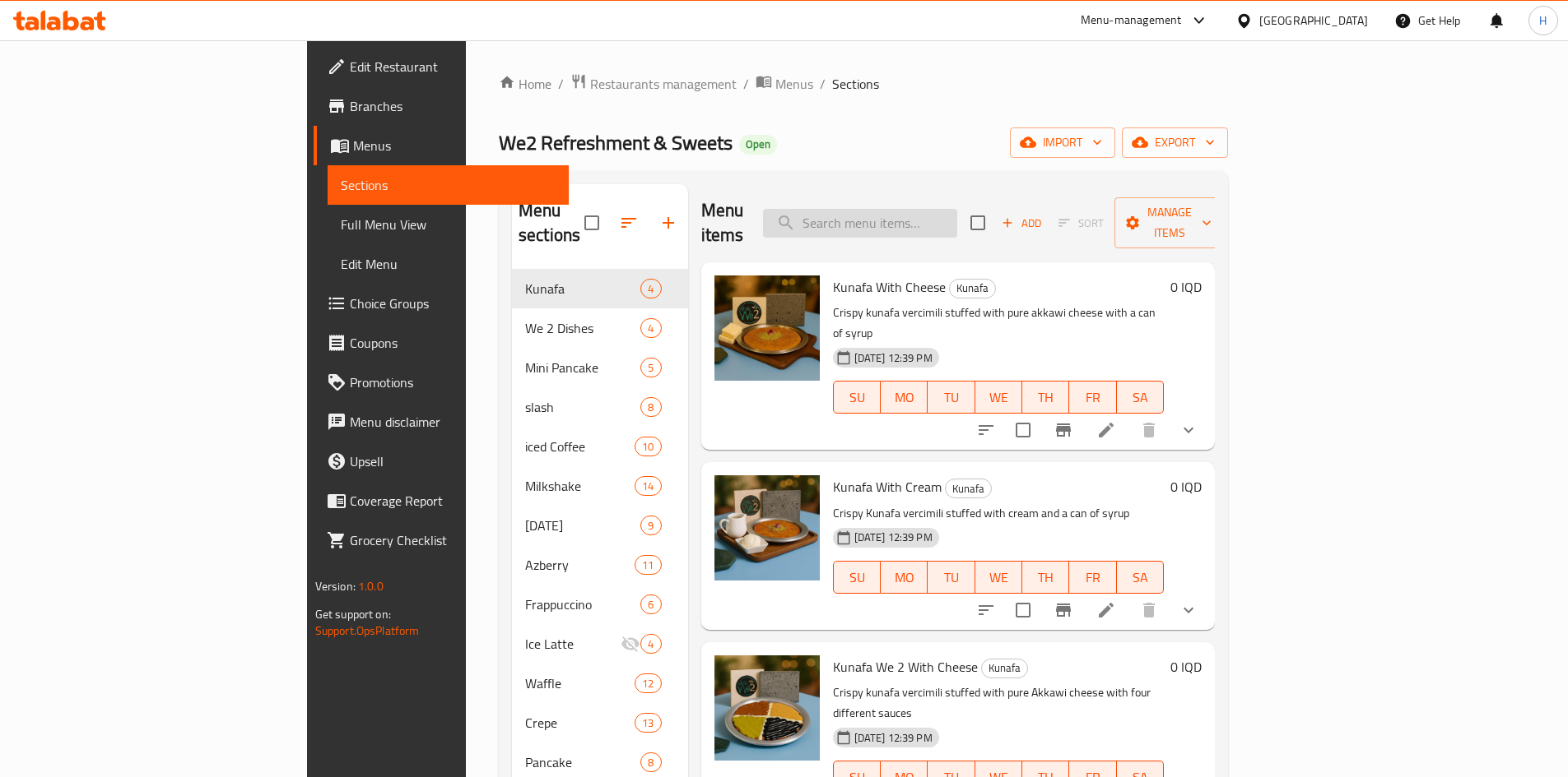
click at [957, 209] on input "search" at bounding box center [860, 223] width 194 height 28
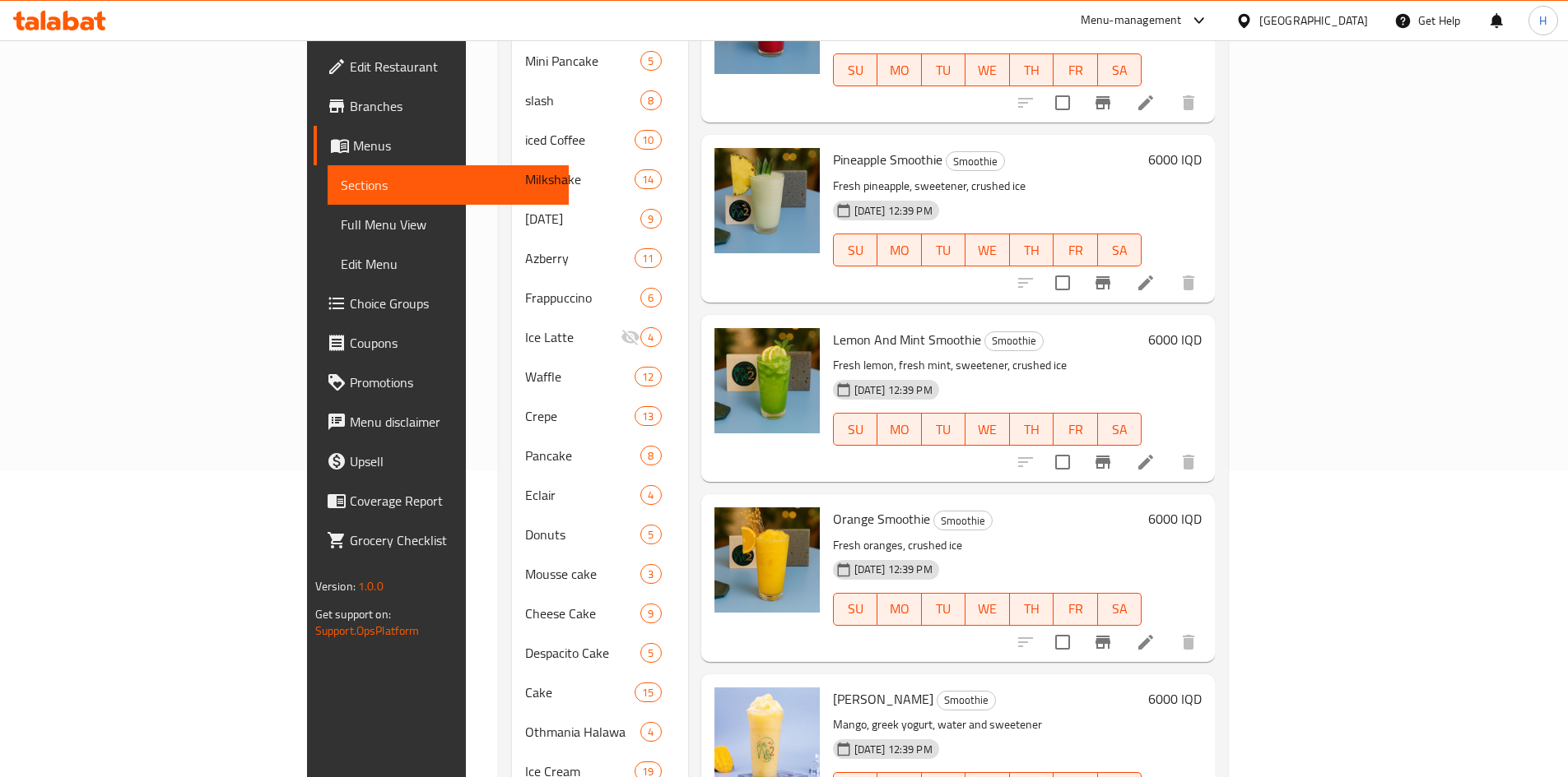
scroll to position [412, 0]
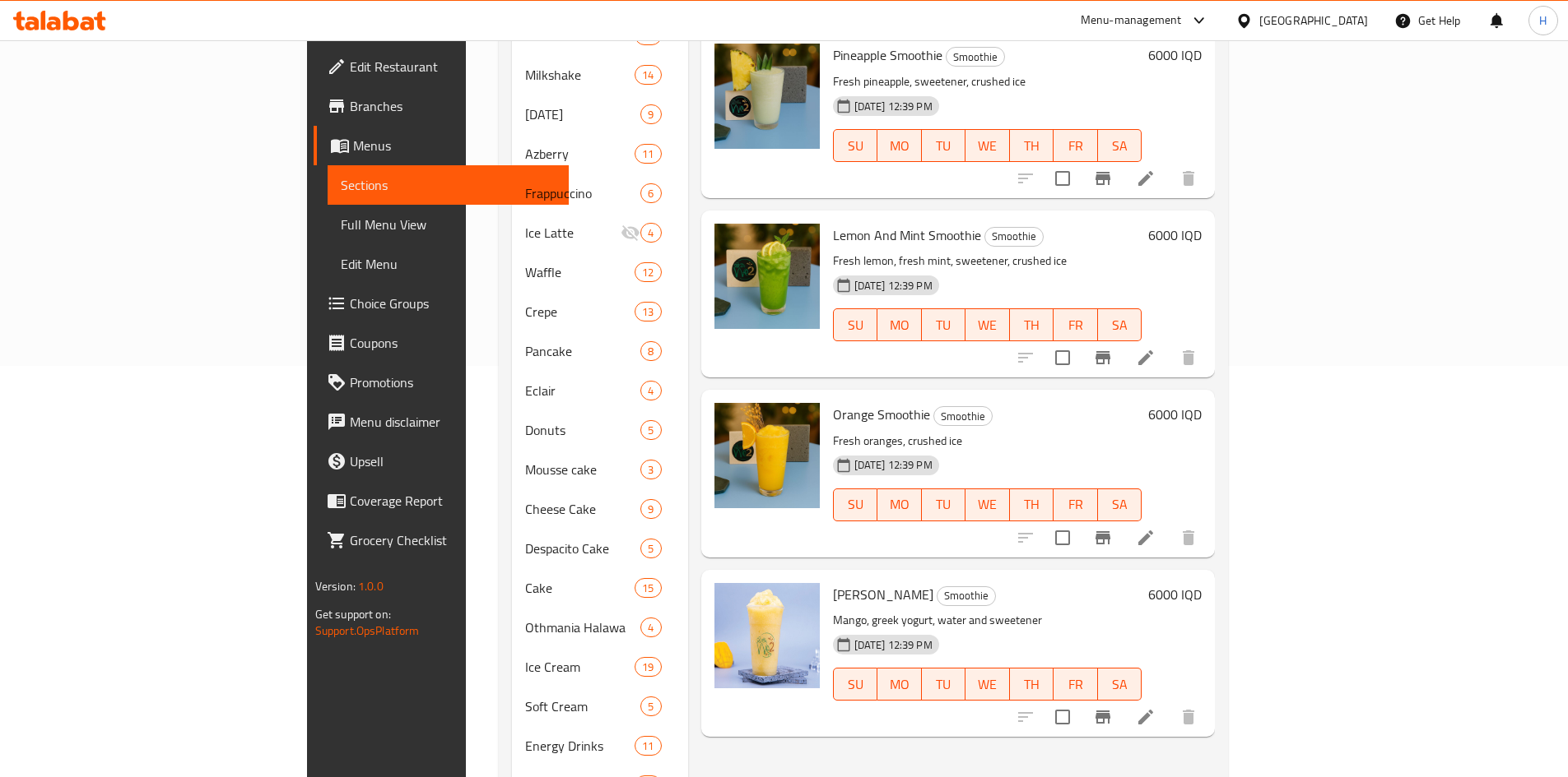
type input "سم"
click at [1153, 710] on icon at bounding box center [1146, 717] width 15 height 15
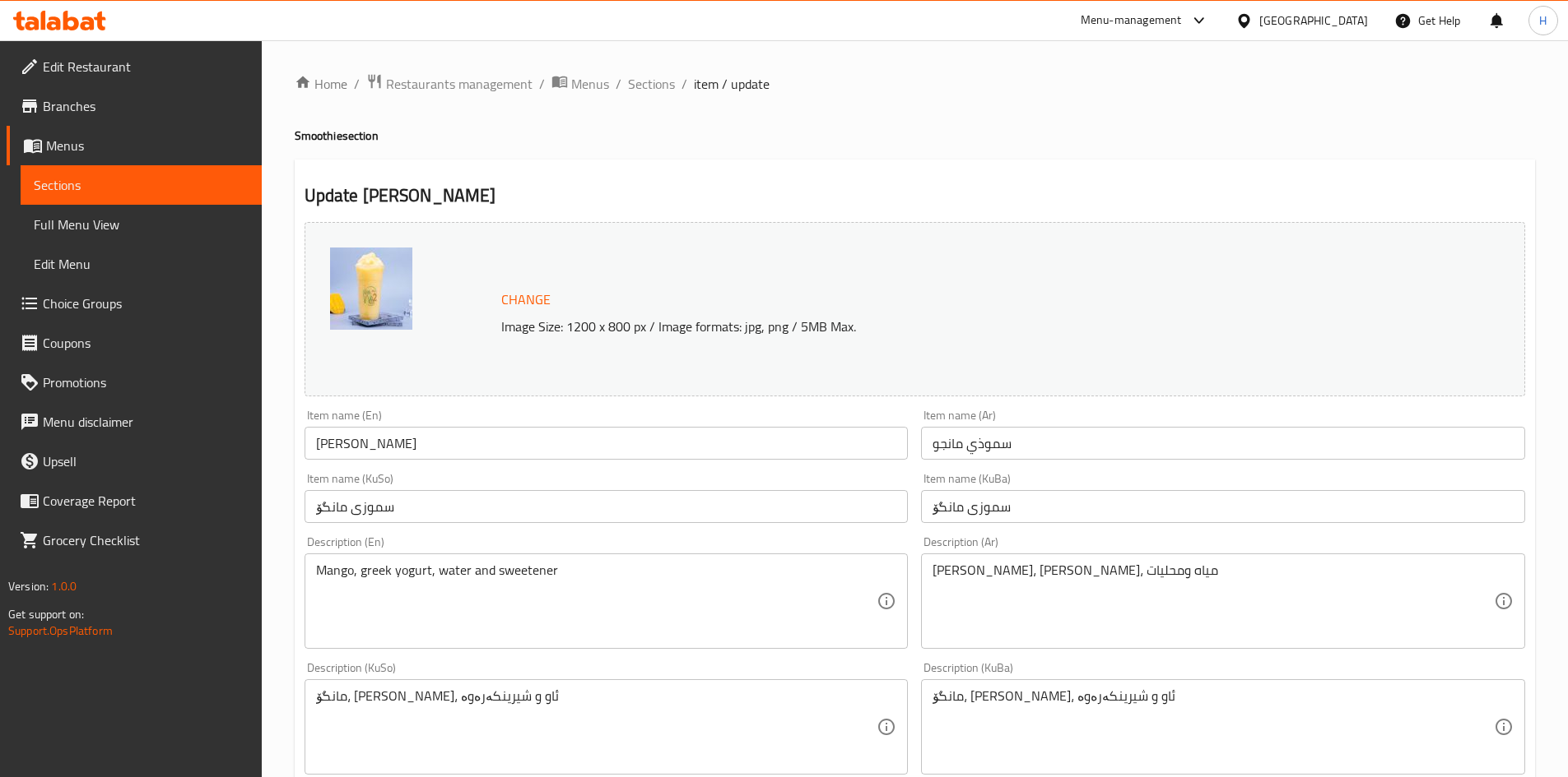
click at [1095, 625] on textarea "مانجو، زبادي يوناني، مياه ومحليات" at bounding box center [1213, 602] width 561 height 79
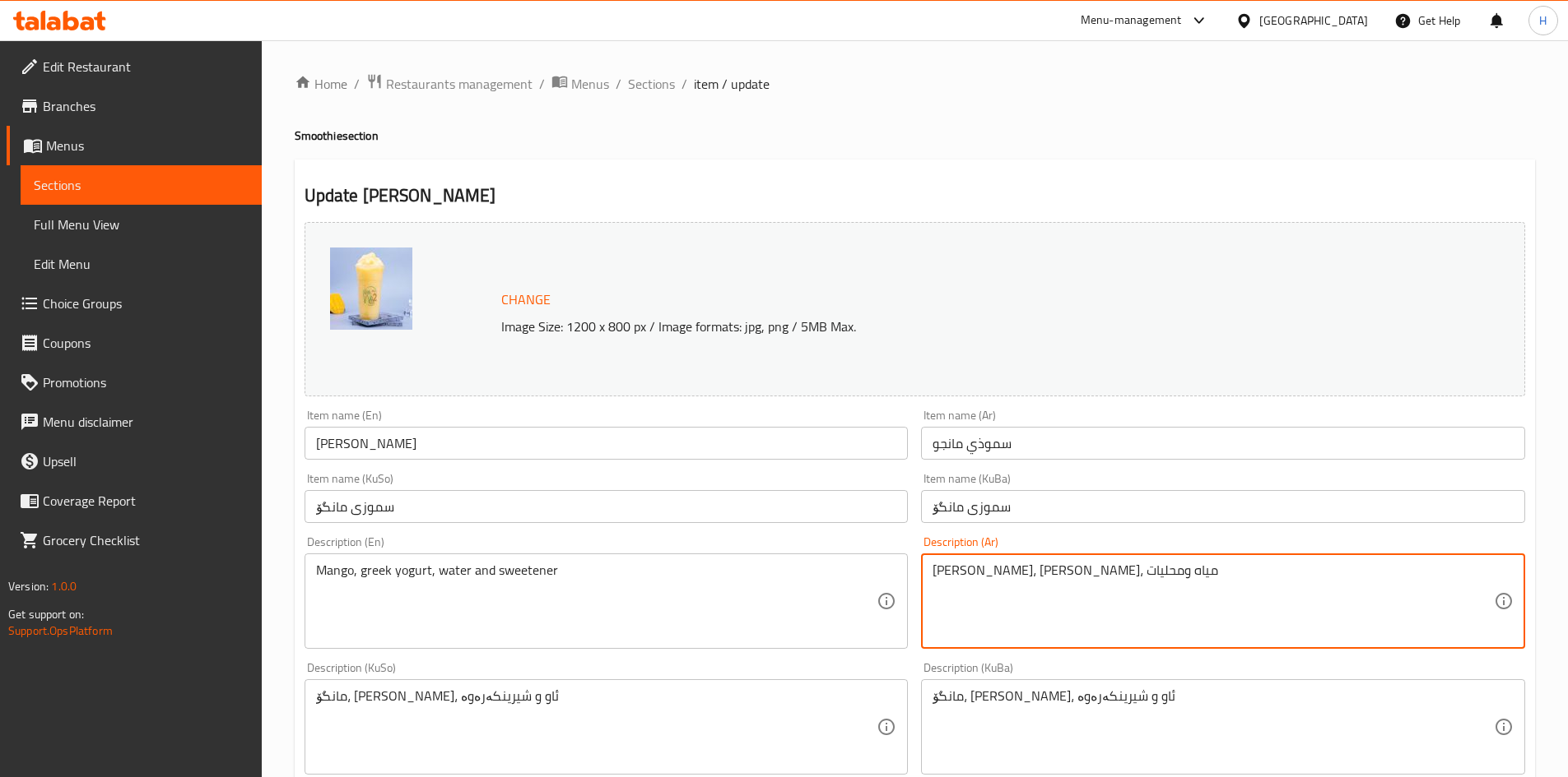
click at [1095, 625] on textarea "مانجو، زبادي يوناني، مياه ومحليات" at bounding box center [1213, 602] width 561 height 79
type textarea "مانجو فريش, محليات وثلج مطحون"
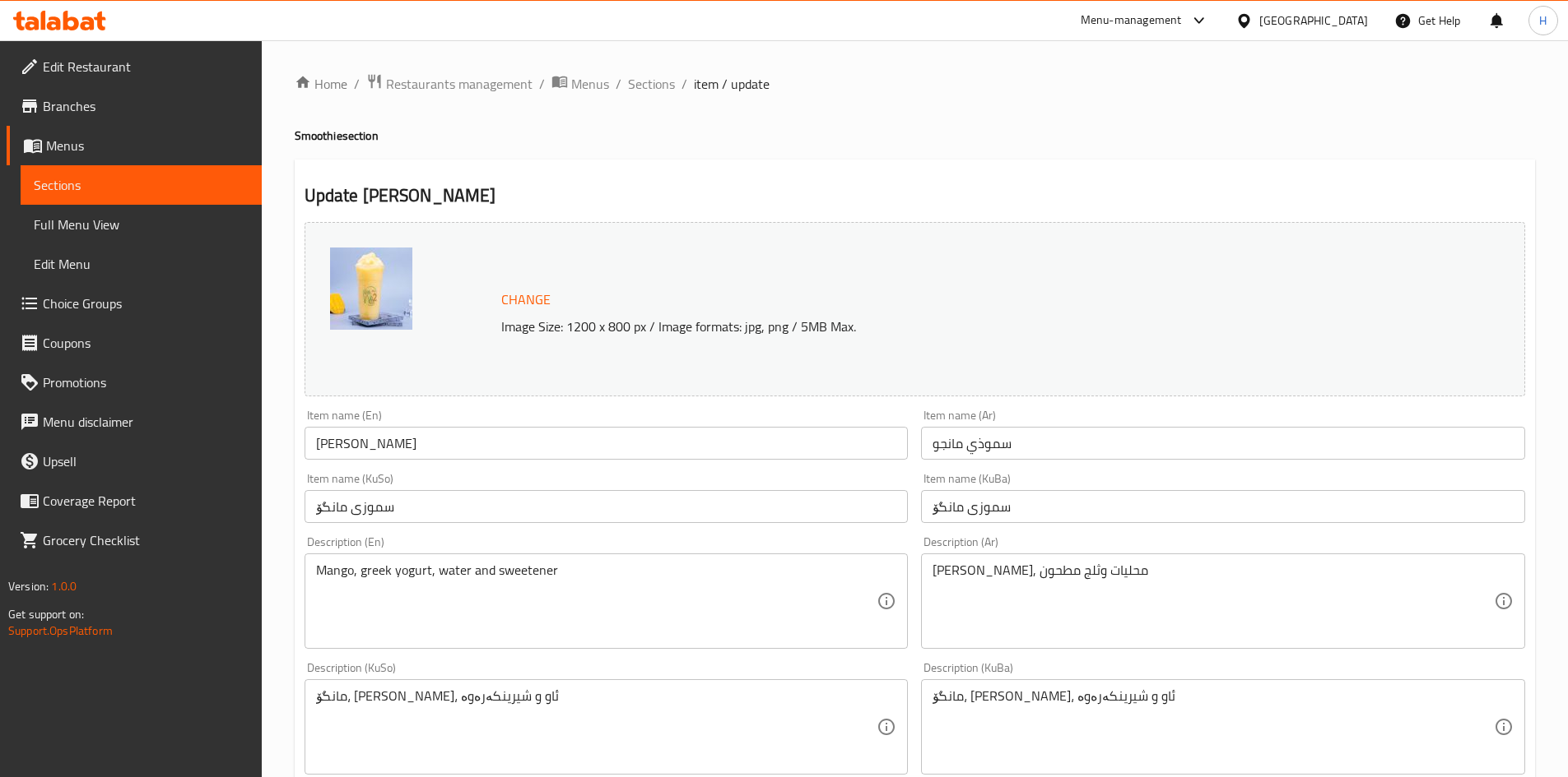
click at [1126, 555] on div "مانجو فريش, محليات وثلج مطحون Description (Ar)" at bounding box center [1223, 601] width 604 height 96
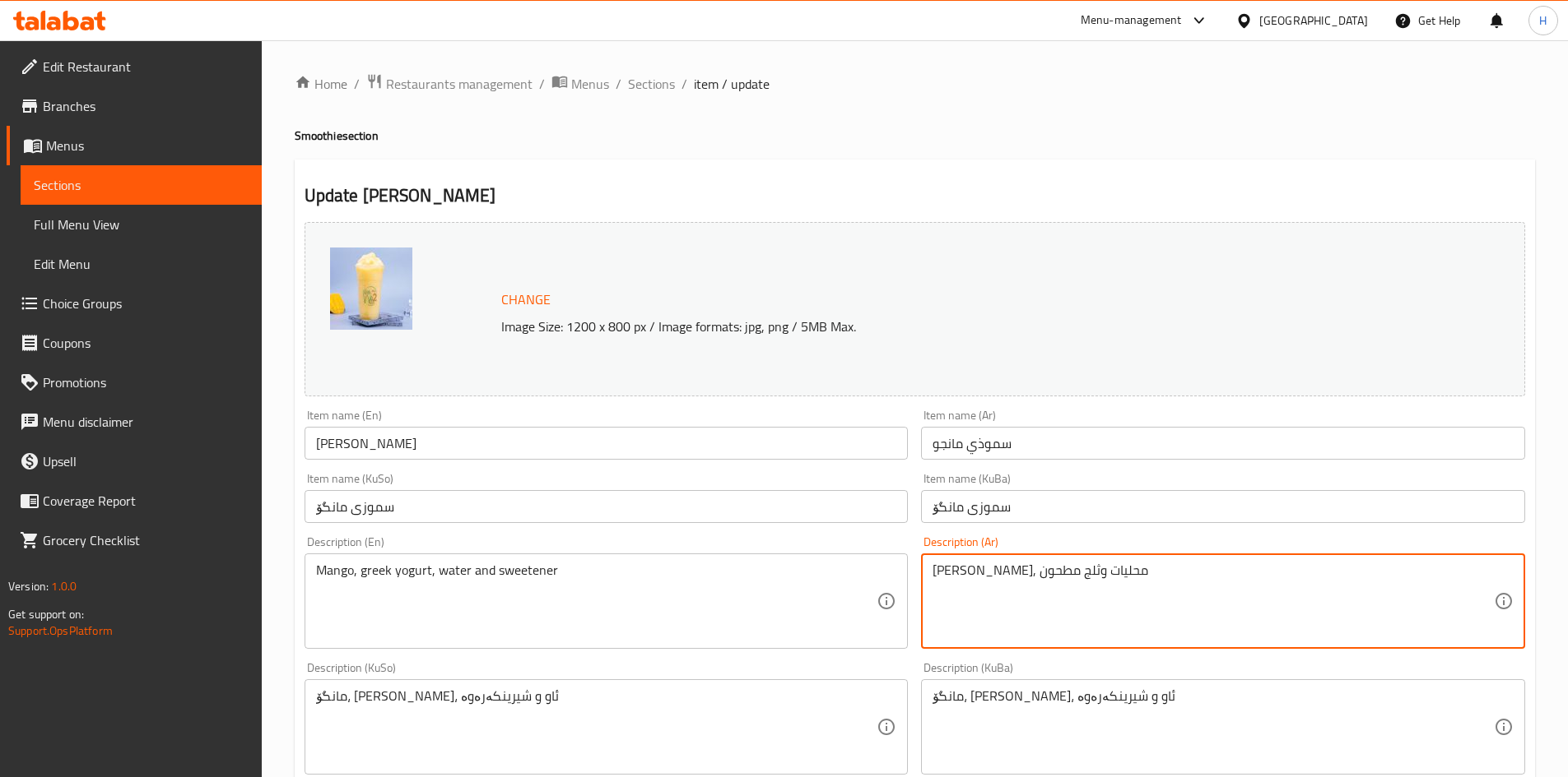
click at [1114, 575] on textarea "مانجو فريش, محليات وثلج مطحون" at bounding box center [1213, 602] width 561 height 79
click at [450, 653] on div "Description (En) Mango, greek yogurt, water and sweetener Description (En)" at bounding box center [607, 592] width 617 height 126
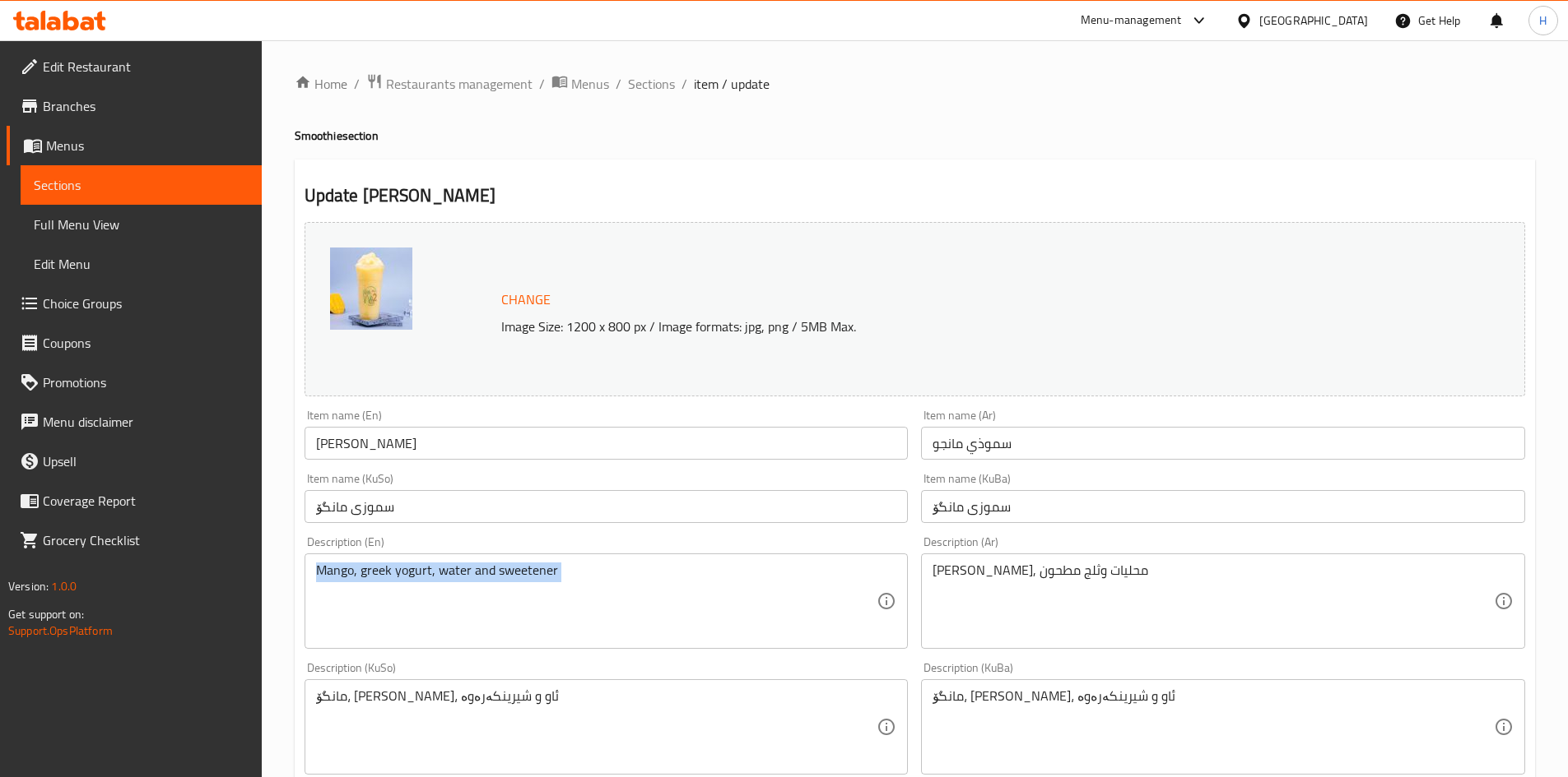
click at [450, 653] on div "Description (En) Mango, greek yogurt, water and sweetener Description (En)" at bounding box center [607, 592] width 617 height 126
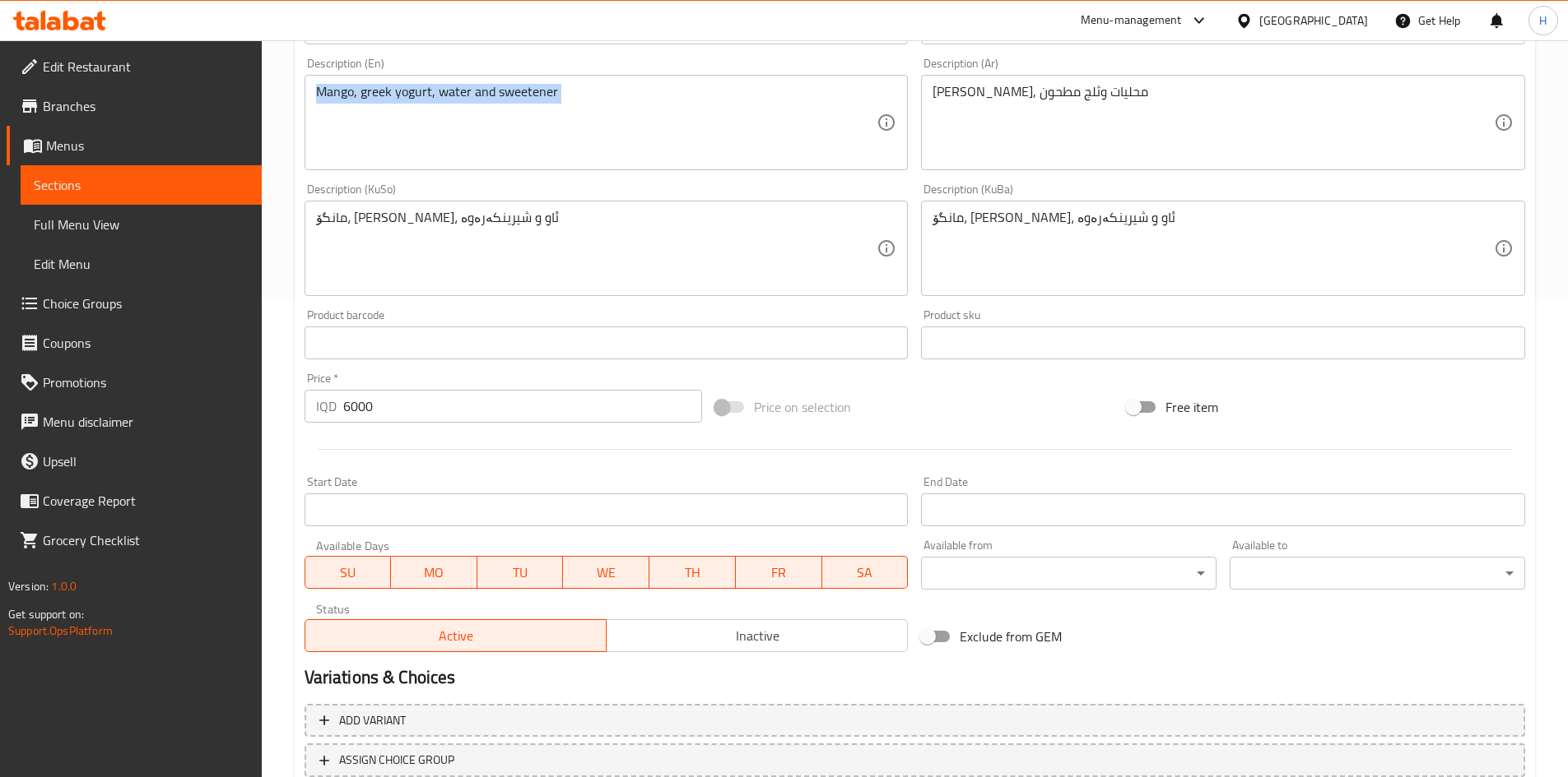
scroll to position [598, 0]
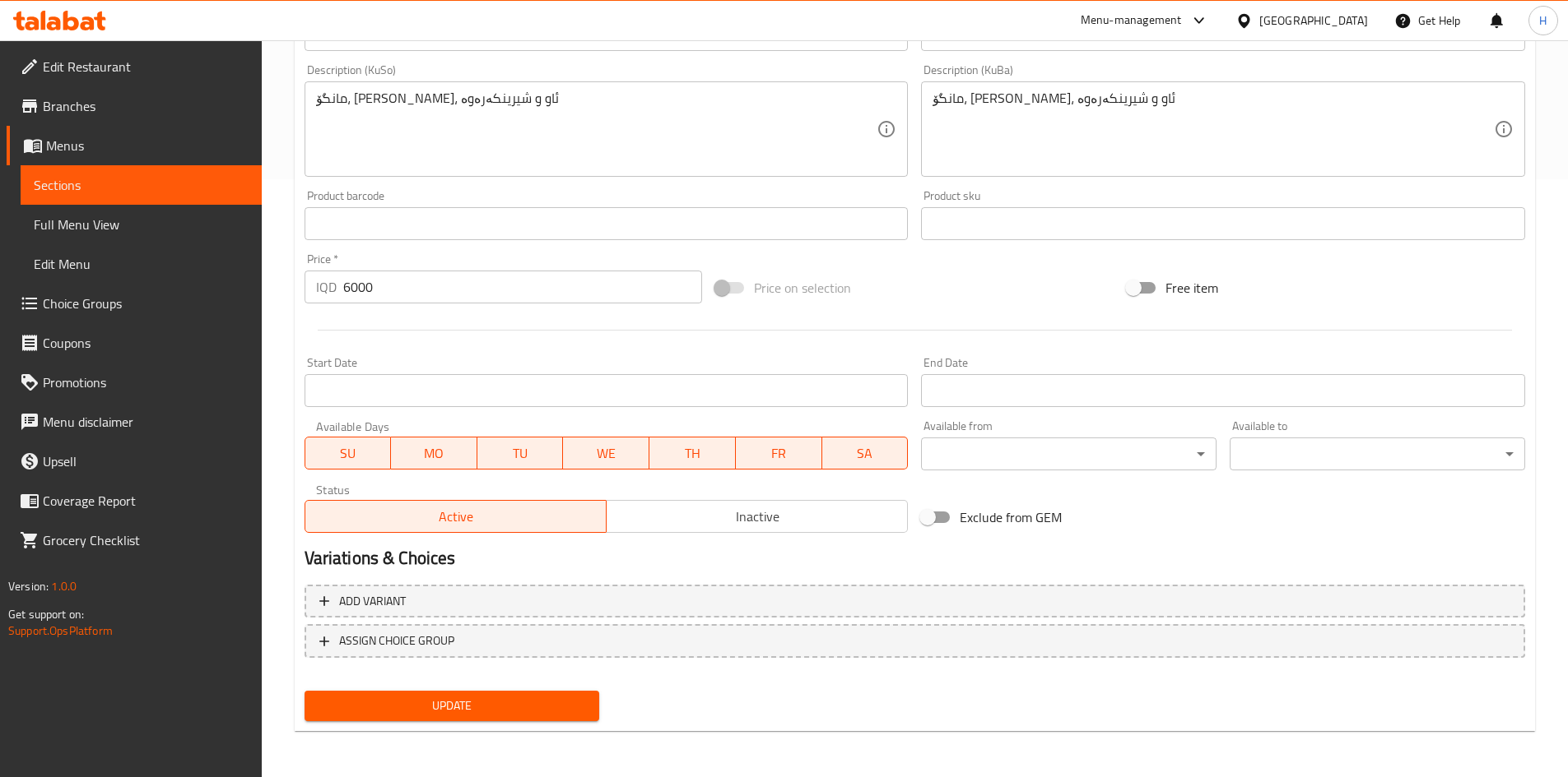
click at [470, 715] on span "Update" at bounding box center [453, 706] width 269 height 21
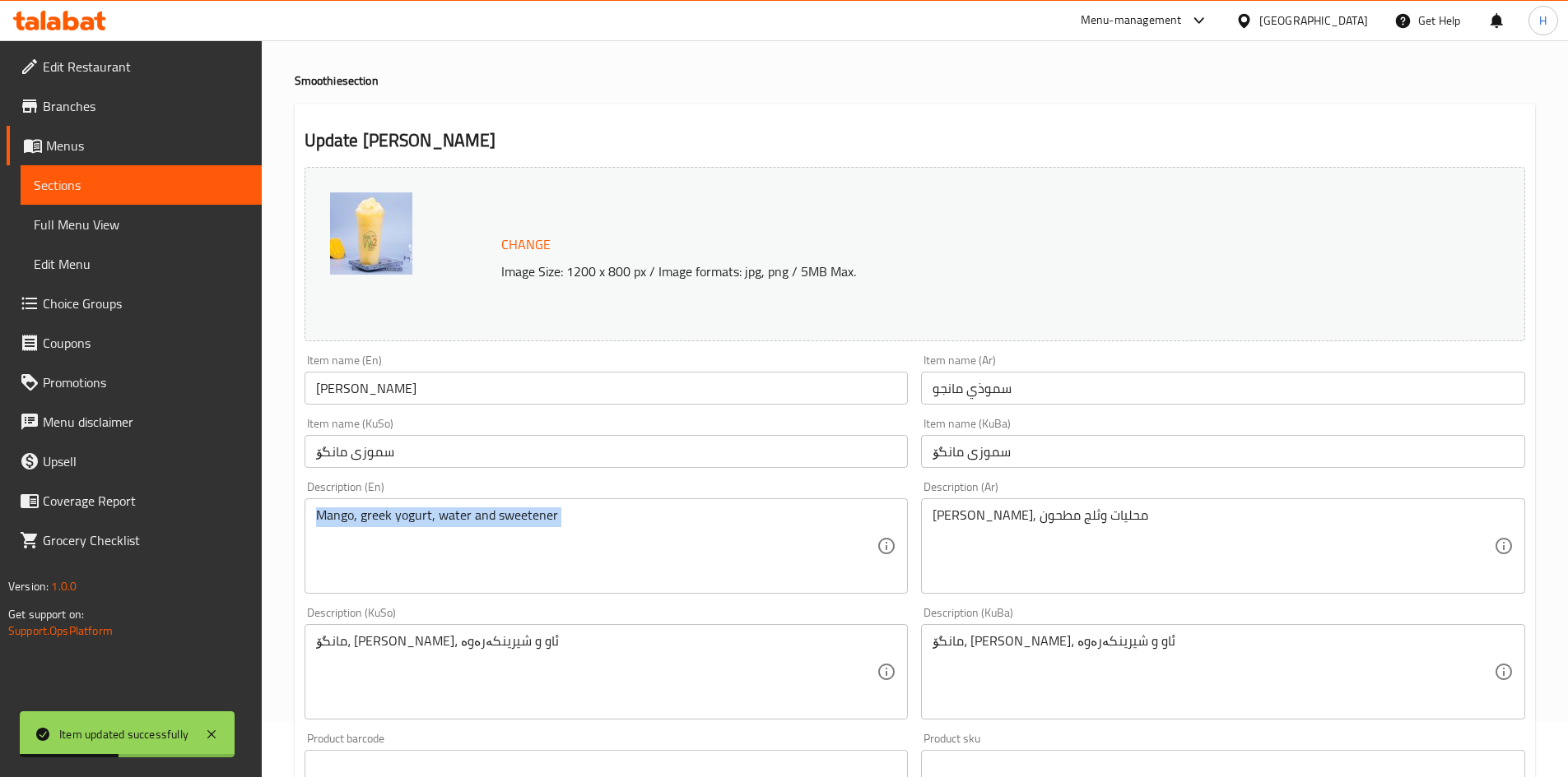
scroll to position [0, 0]
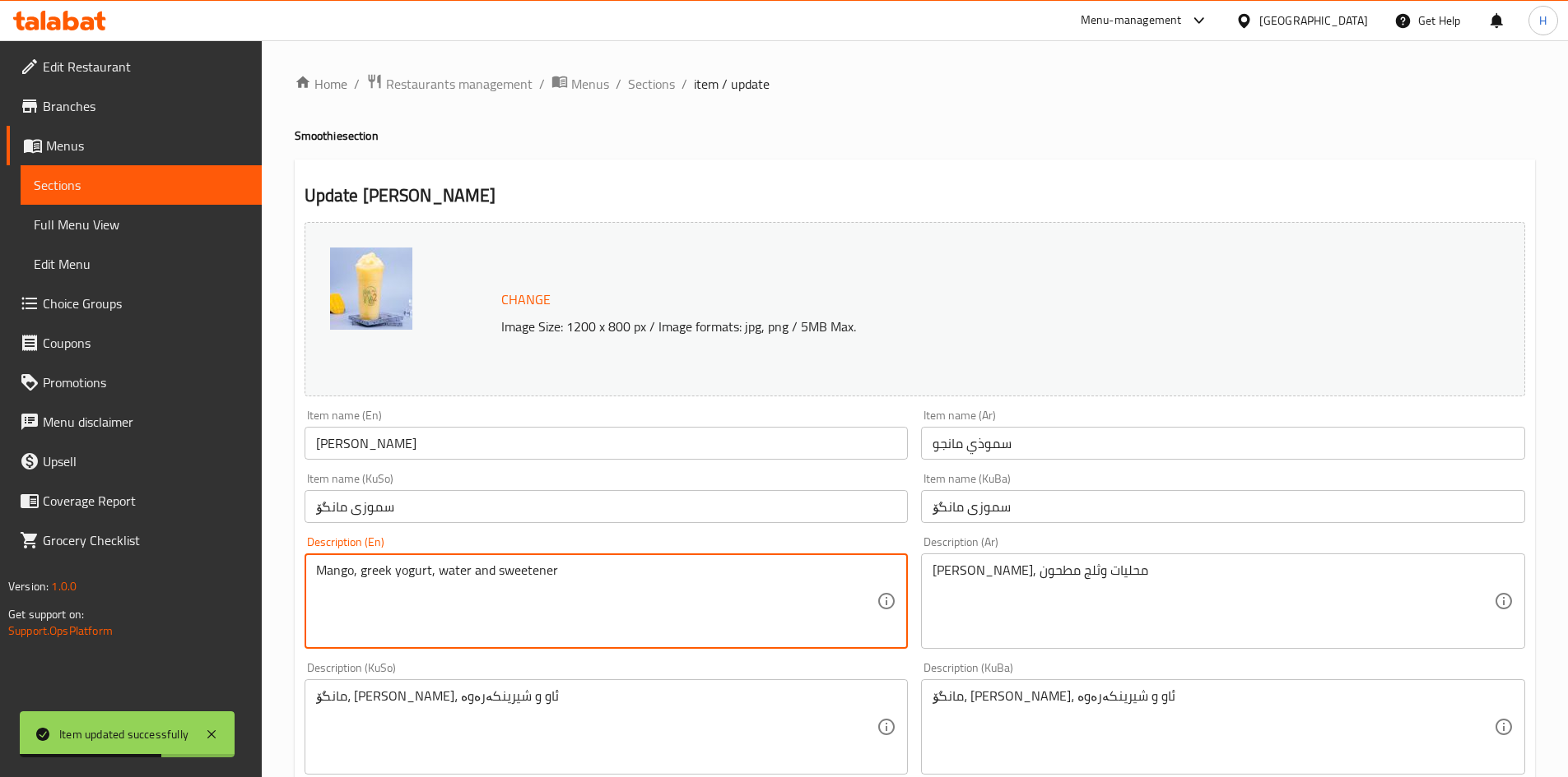
click at [387, 579] on textarea "Mango, greek yogurt, water and sweetener" at bounding box center [597, 602] width 561 height 79
paste textarea "Fresh mango, sweetener, and crushed ice"
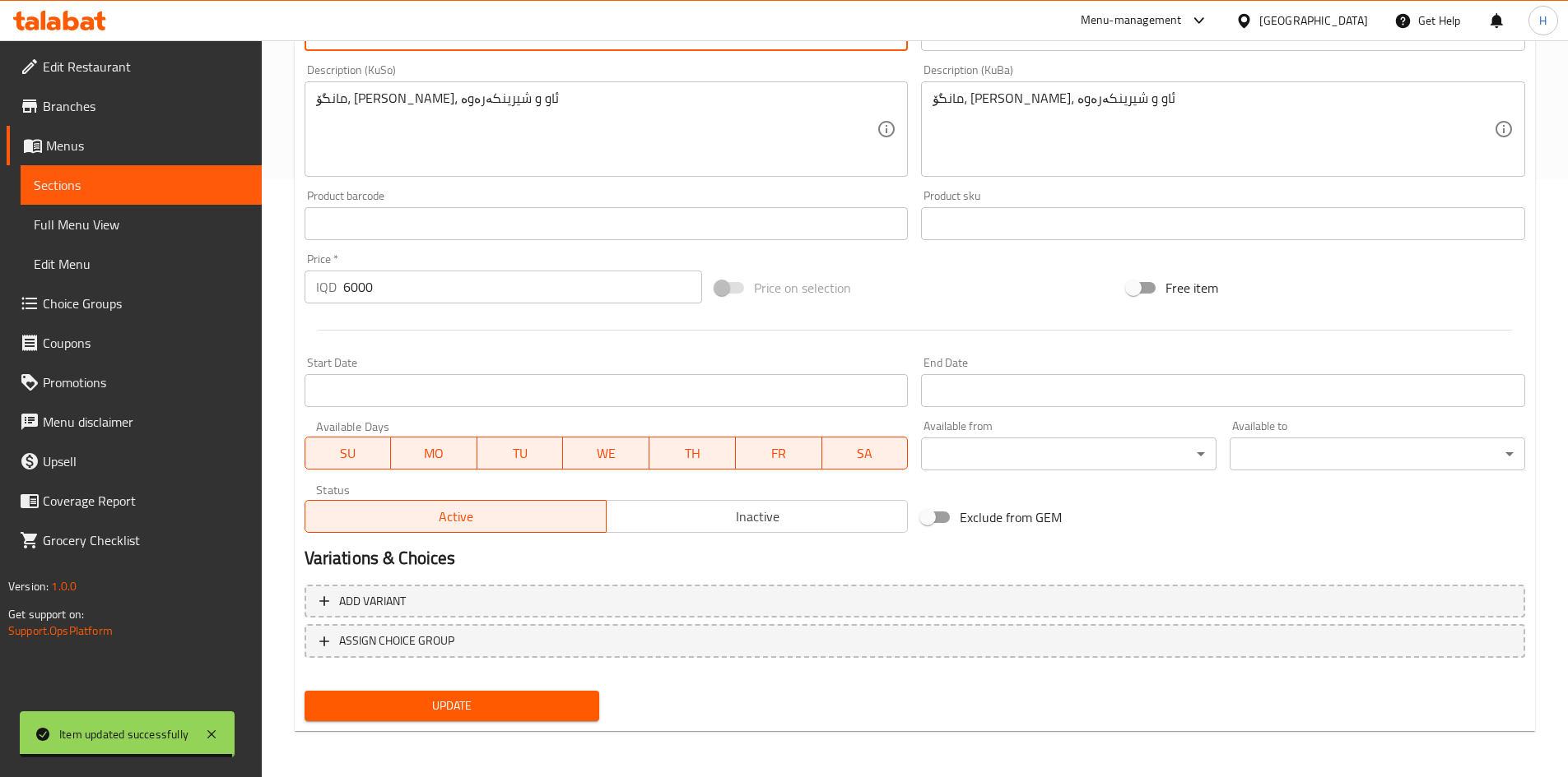
type textarea "Fresh mango, sweetener, and crushed ice"
click at [447, 710] on span "Update" at bounding box center [453, 706] width 269 height 21
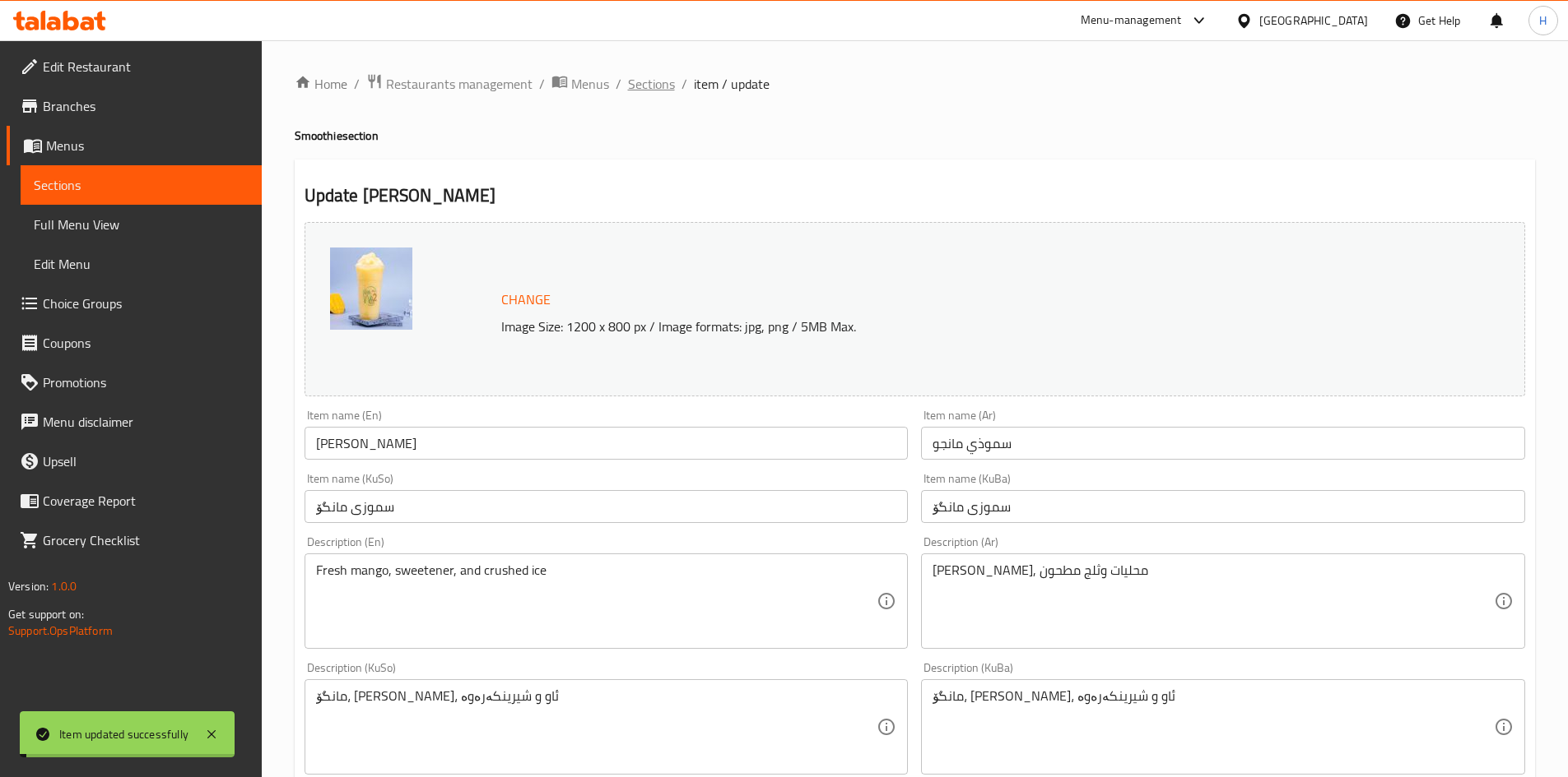
click at [642, 78] on span "Sections" at bounding box center [651, 83] width 47 height 20
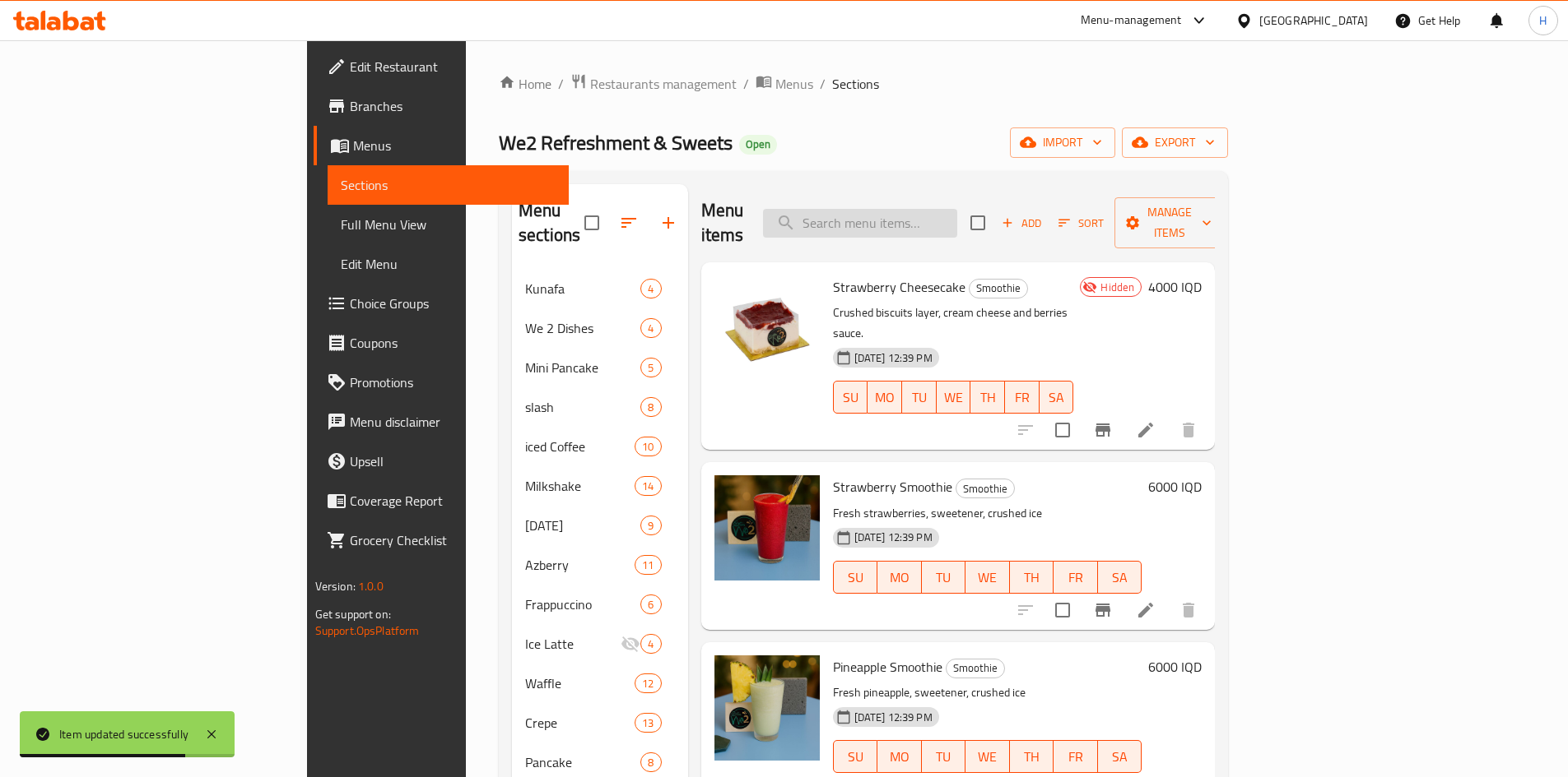
click at [944, 209] on input "search" at bounding box center [860, 223] width 194 height 28
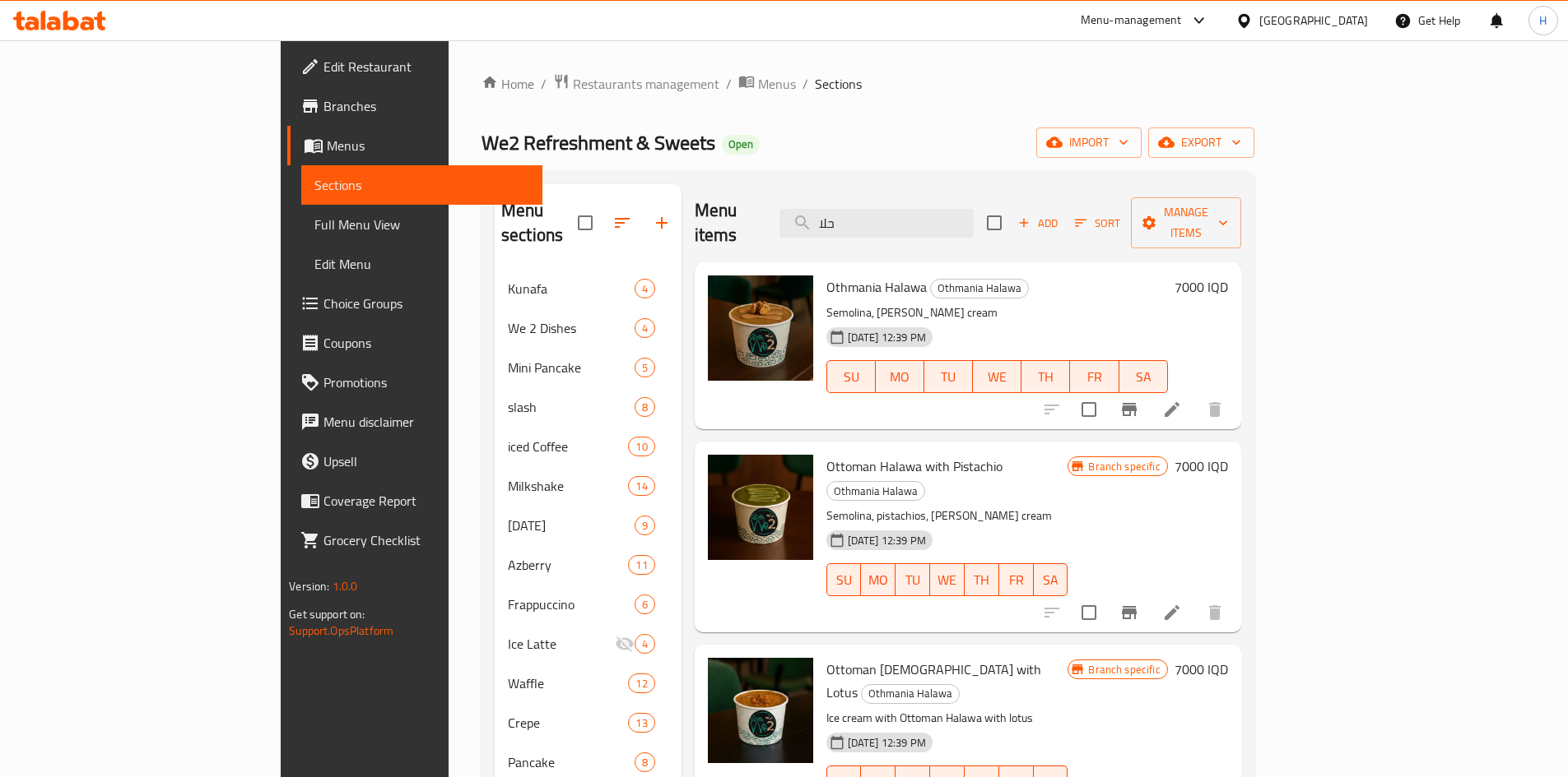
type input "حلا"
click at [1195, 395] on li at bounding box center [1172, 409] width 46 height 29
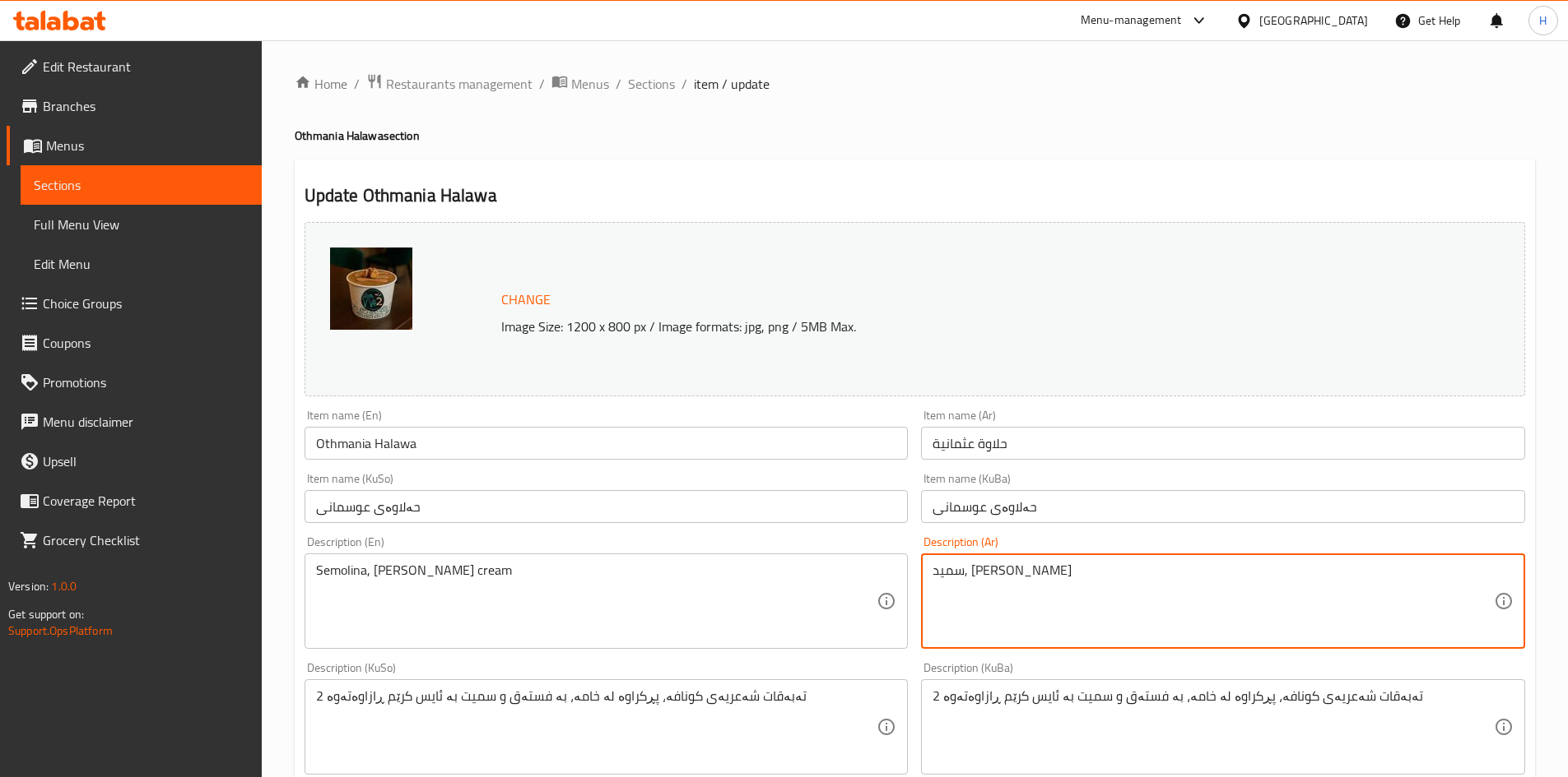
click at [997, 574] on textarea "سميد, آيس كريم ڤانيلا" at bounding box center [1213, 602] width 561 height 79
click at [997, 574] on textarea "سميد, لوتس, ايس كريم وفانيلا" at bounding box center [1213, 602] width 561 height 79
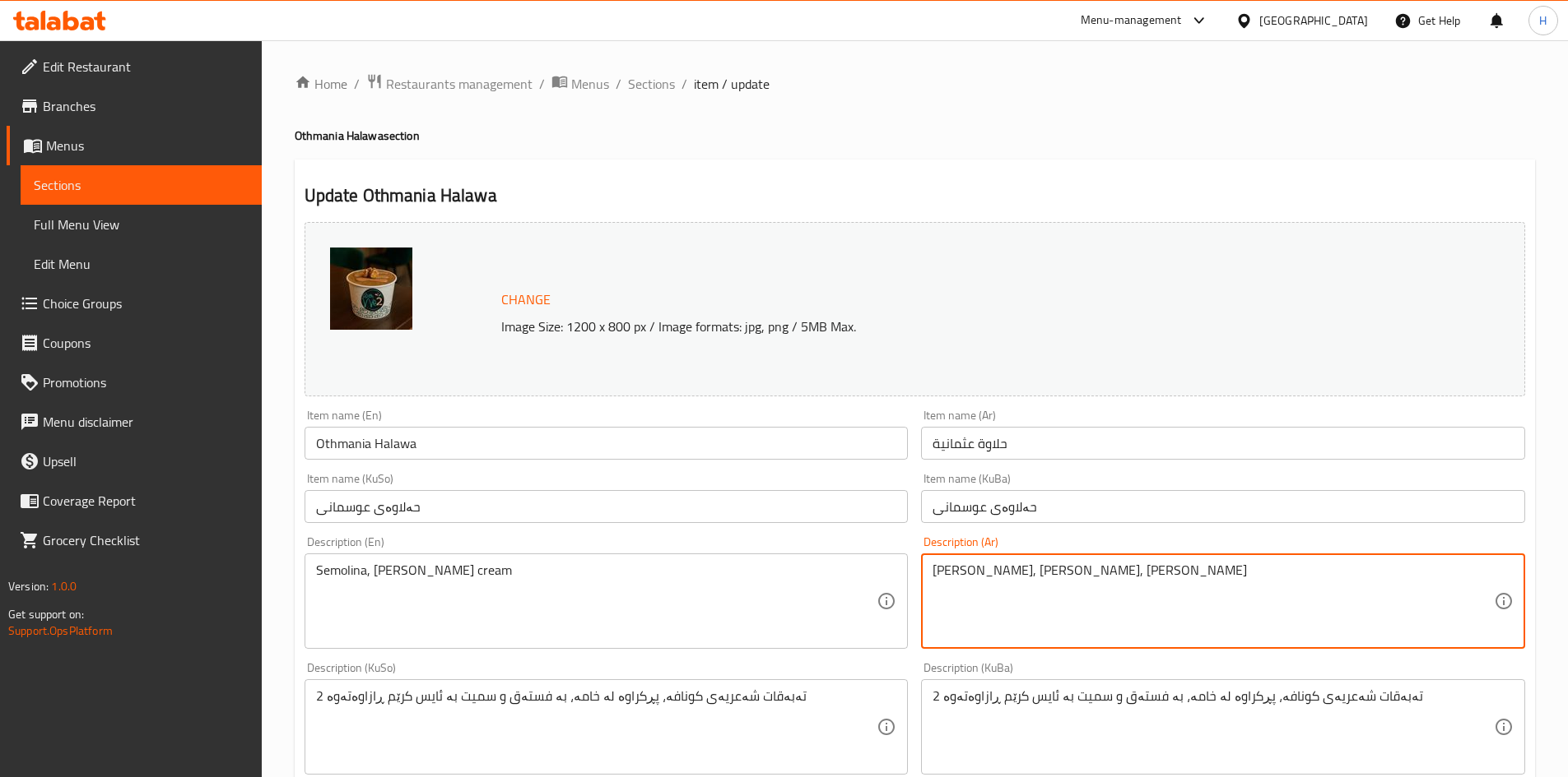
click at [997, 574] on textarea "سميد, لوتس, ايس كريم وفانيلا" at bounding box center [1213, 602] width 561 height 79
type textarea "سميد, لوتس, ايس كريم وفانيلا"
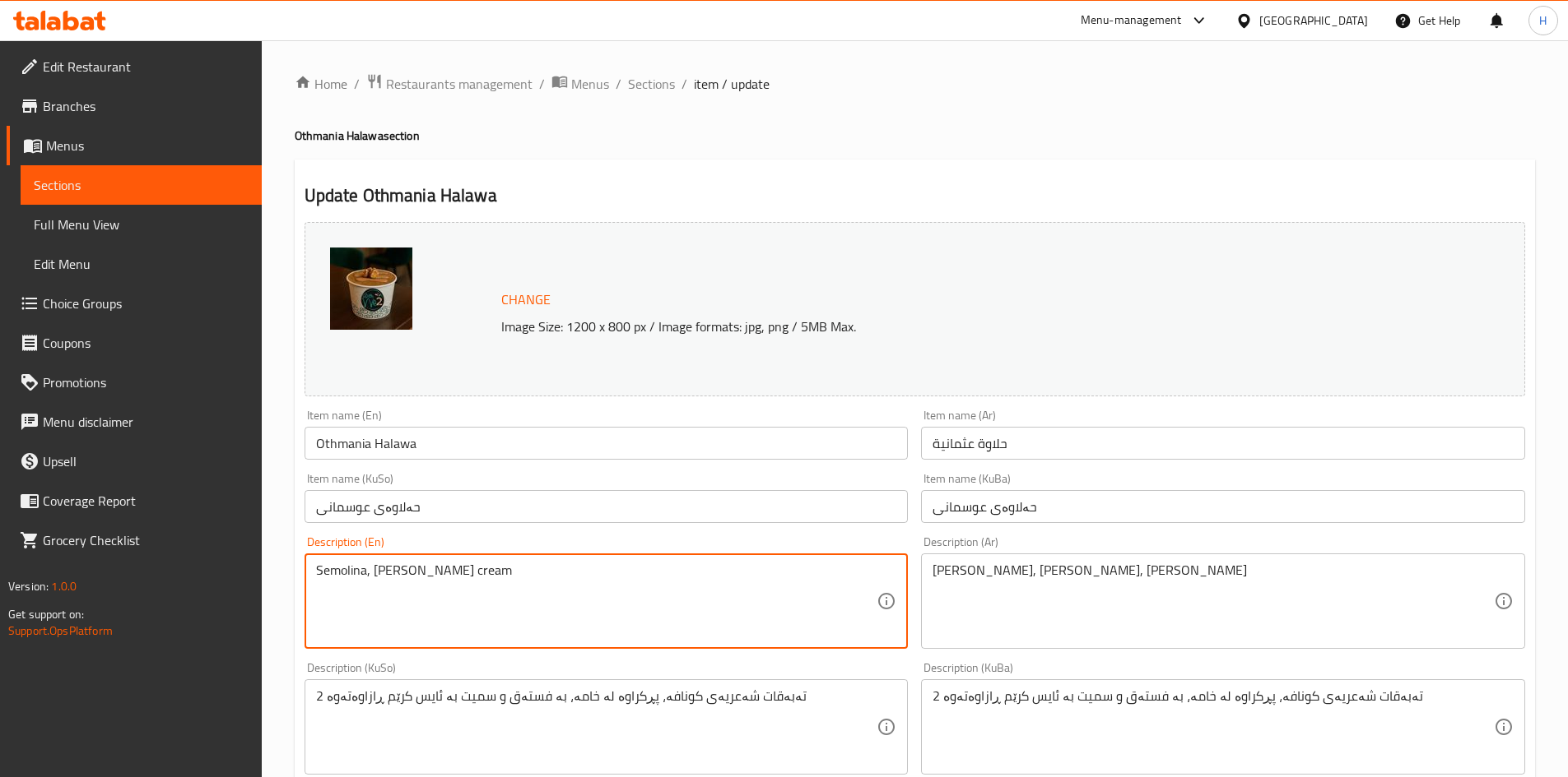
click at [484, 582] on textarea "Semolina, vanilla ice cream" at bounding box center [597, 602] width 561 height 79
paste textarea "Lotus, and"
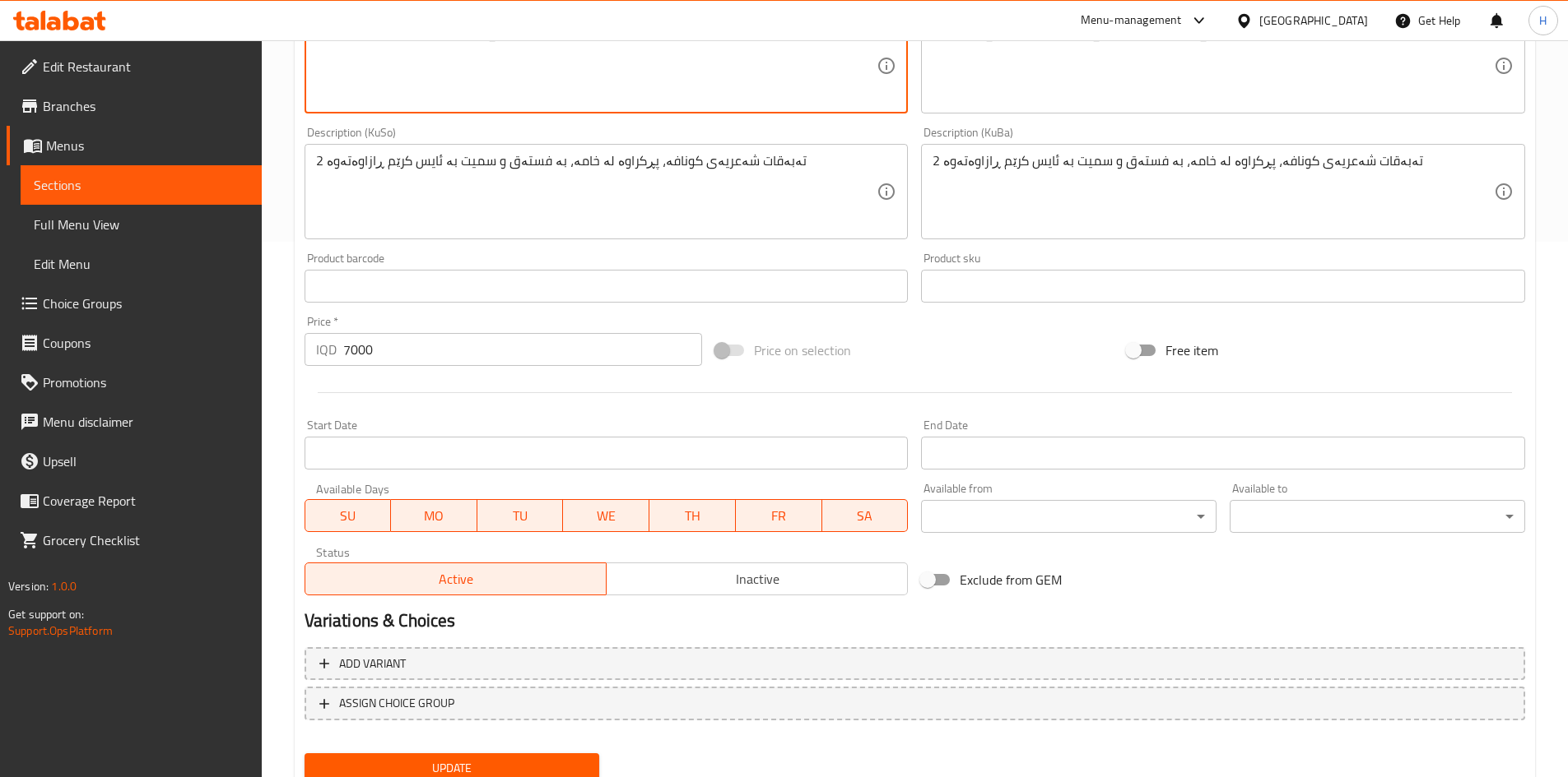
scroll to position [598, 0]
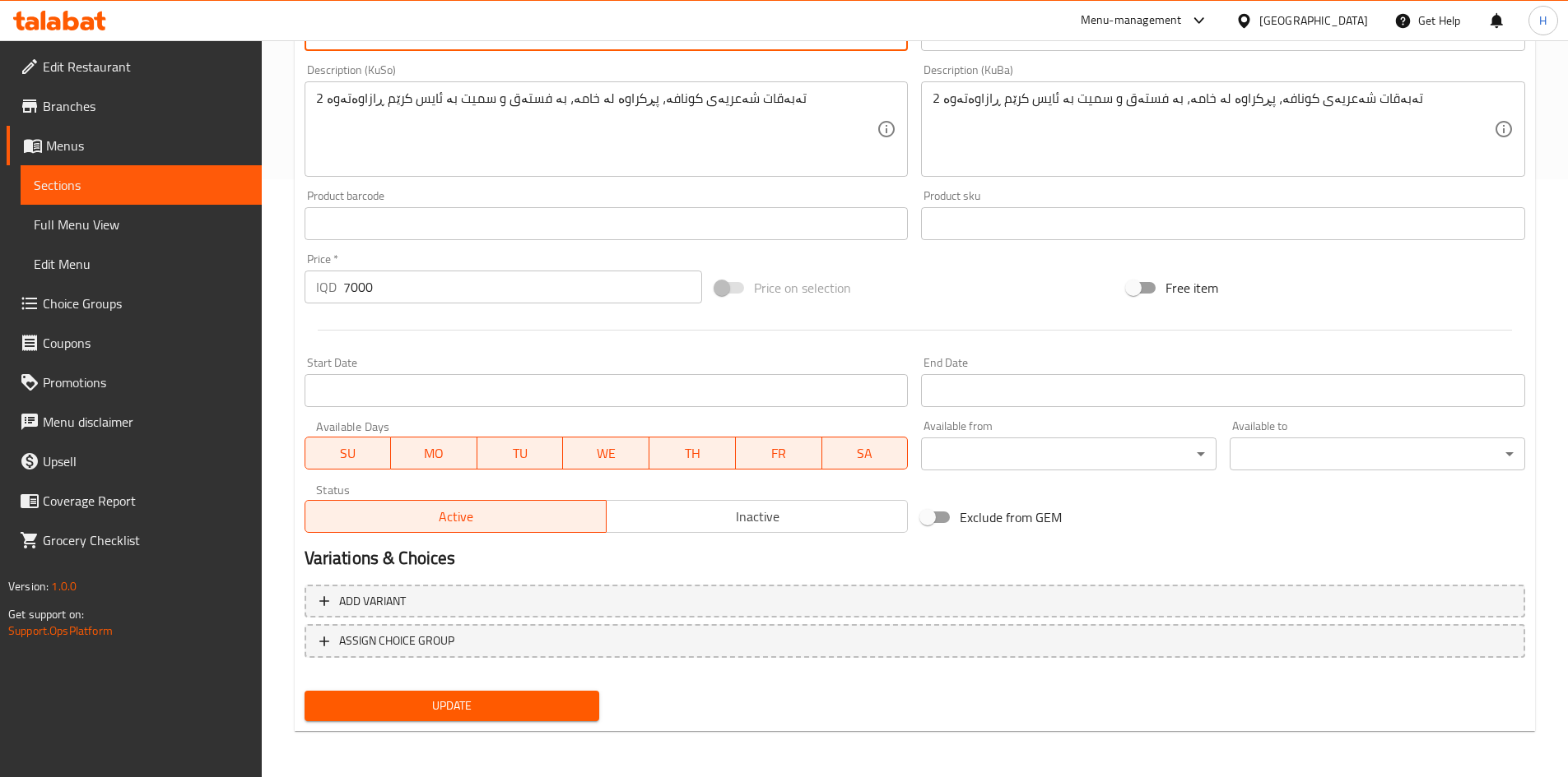
type textarea "Semolina, Lotus, and vanilla ice cream"
click at [469, 692] on button "Update" at bounding box center [453, 706] width 295 height 30
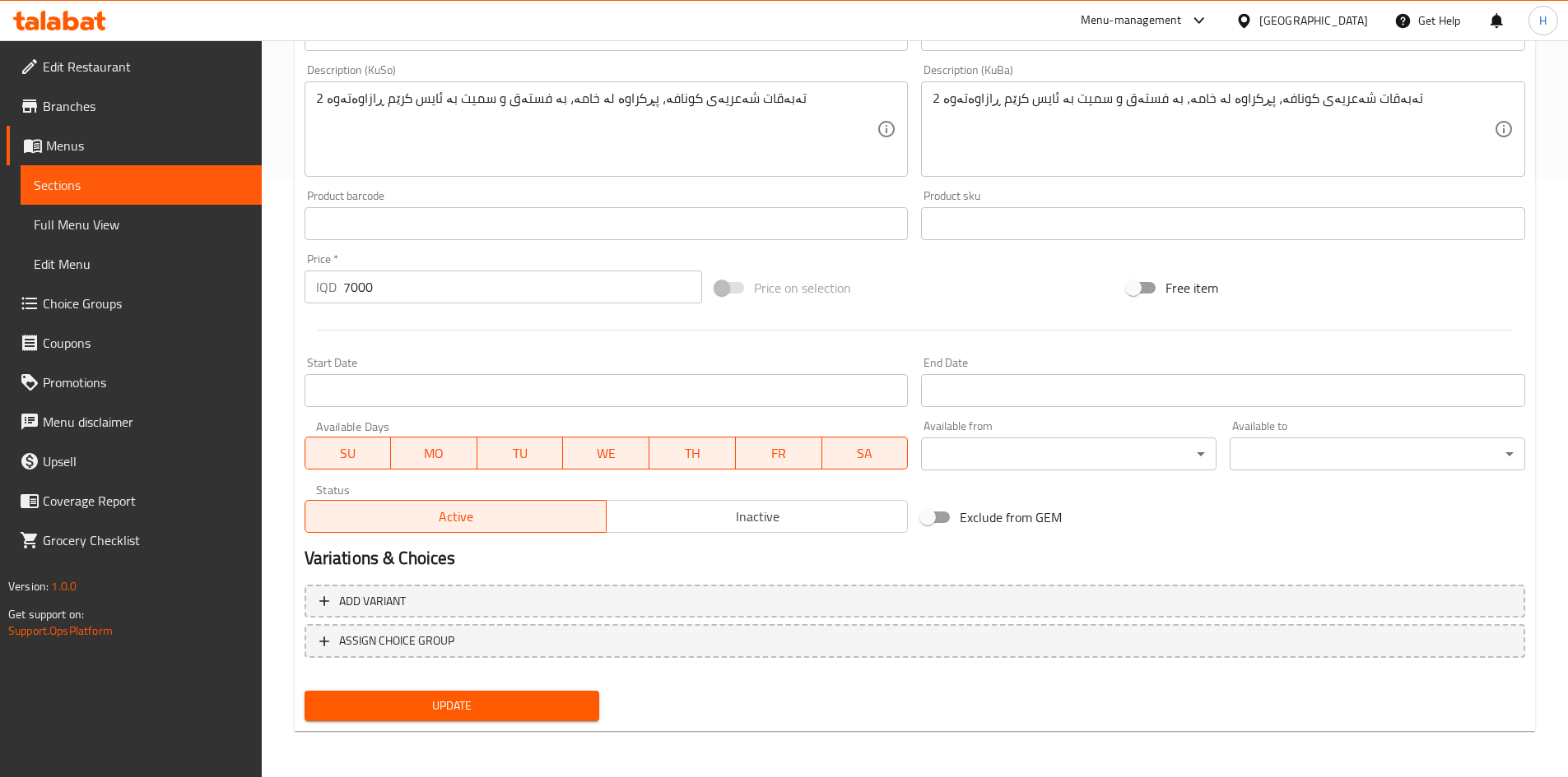
click at [523, 720] on div "Update" at bounding box center [453, 706] width 309 height 44
click at [523, 715] on span "Update" at bounding box center [453, 706] width 269 height 21
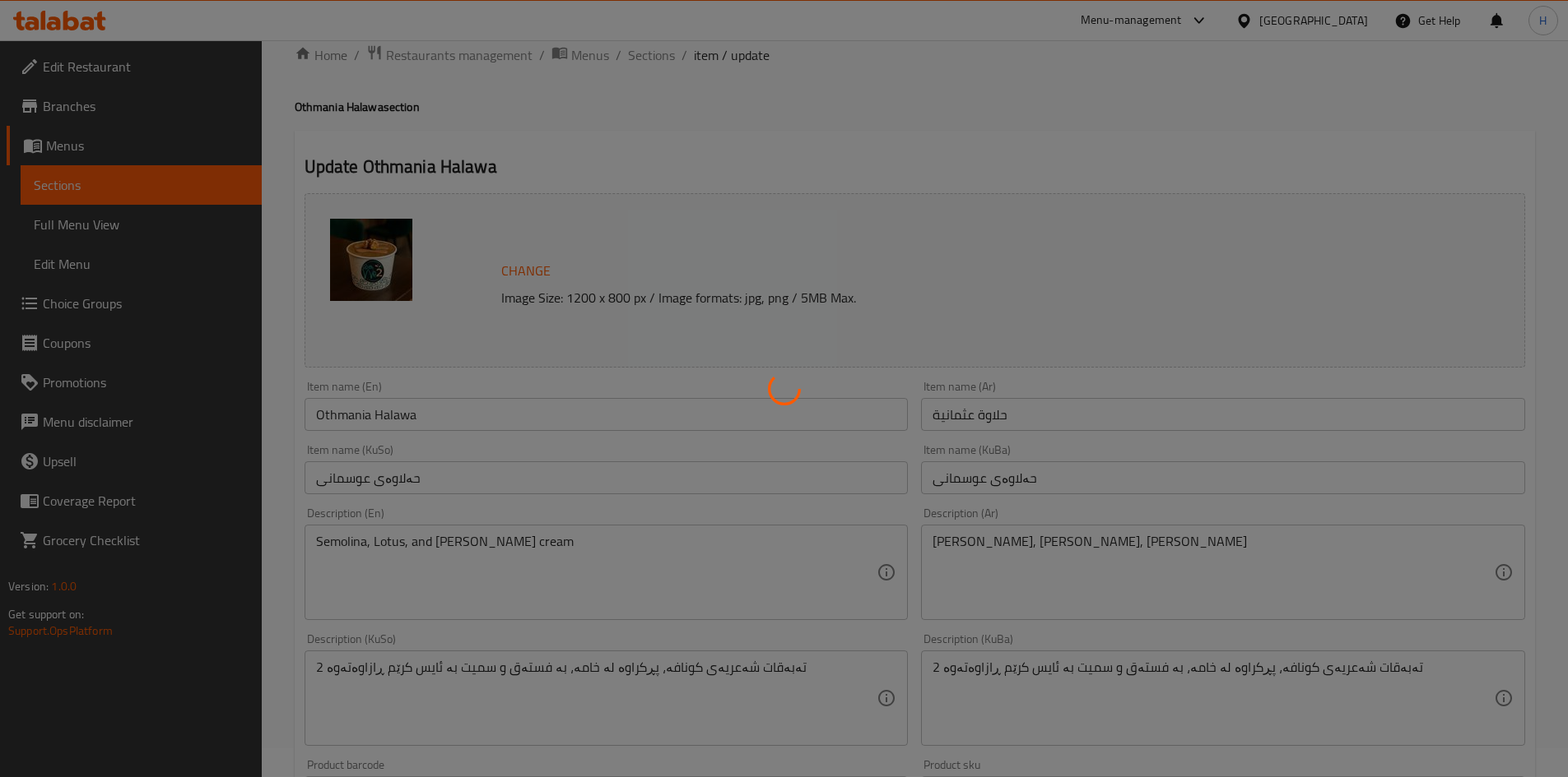
scroll to position [22, 0]
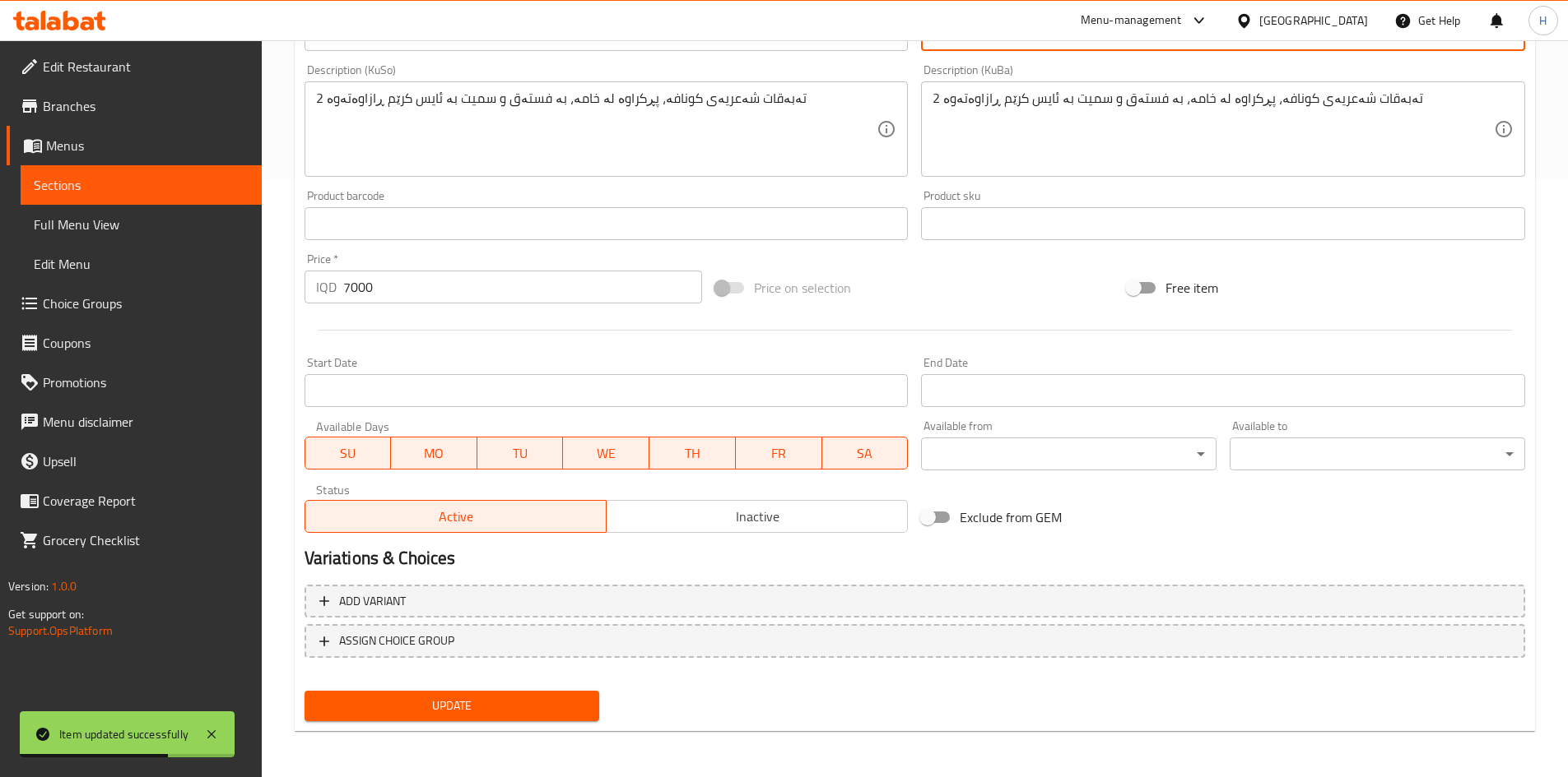
type textarea "سميد, لوتس, ايس كريم فانيلا"
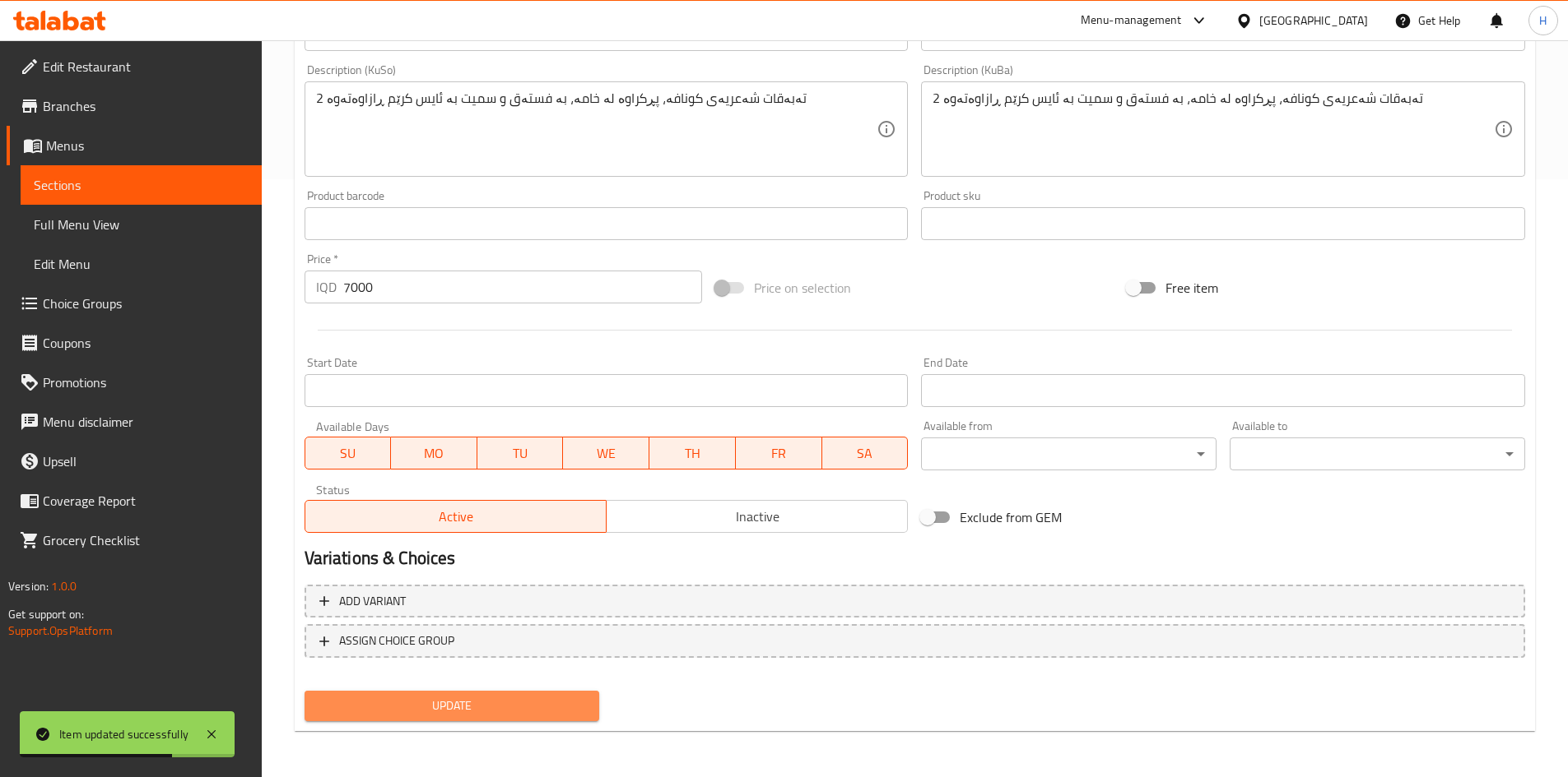
drag, startPoint x: 491, startPoint y: 718, endPoint x: 499, endPoint y: 684, distance: 34.9
click at [490, 718] on button "Update" at bounding box center [453, 706] width 295 height 30
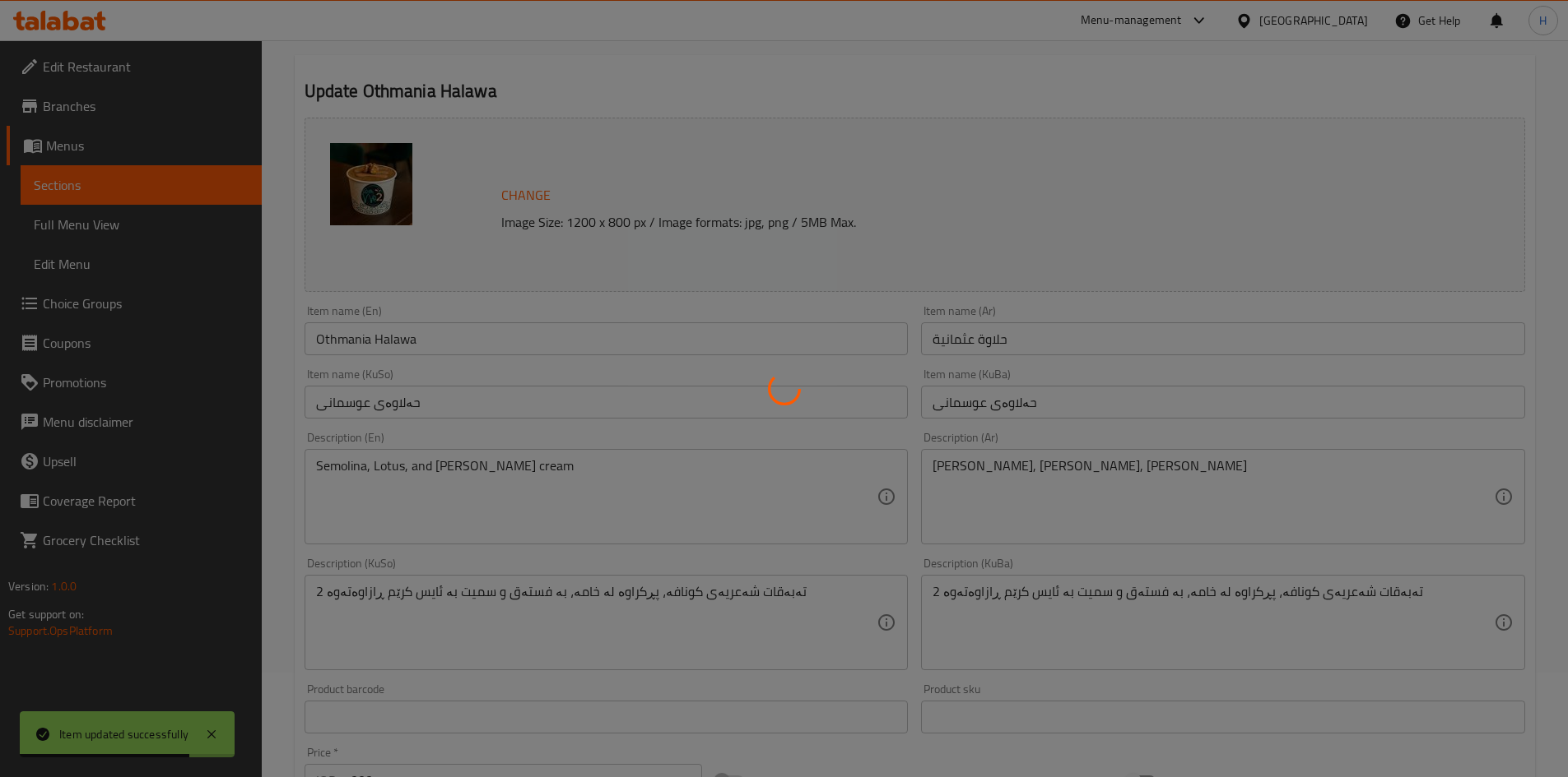
scroll to position [0, 0]
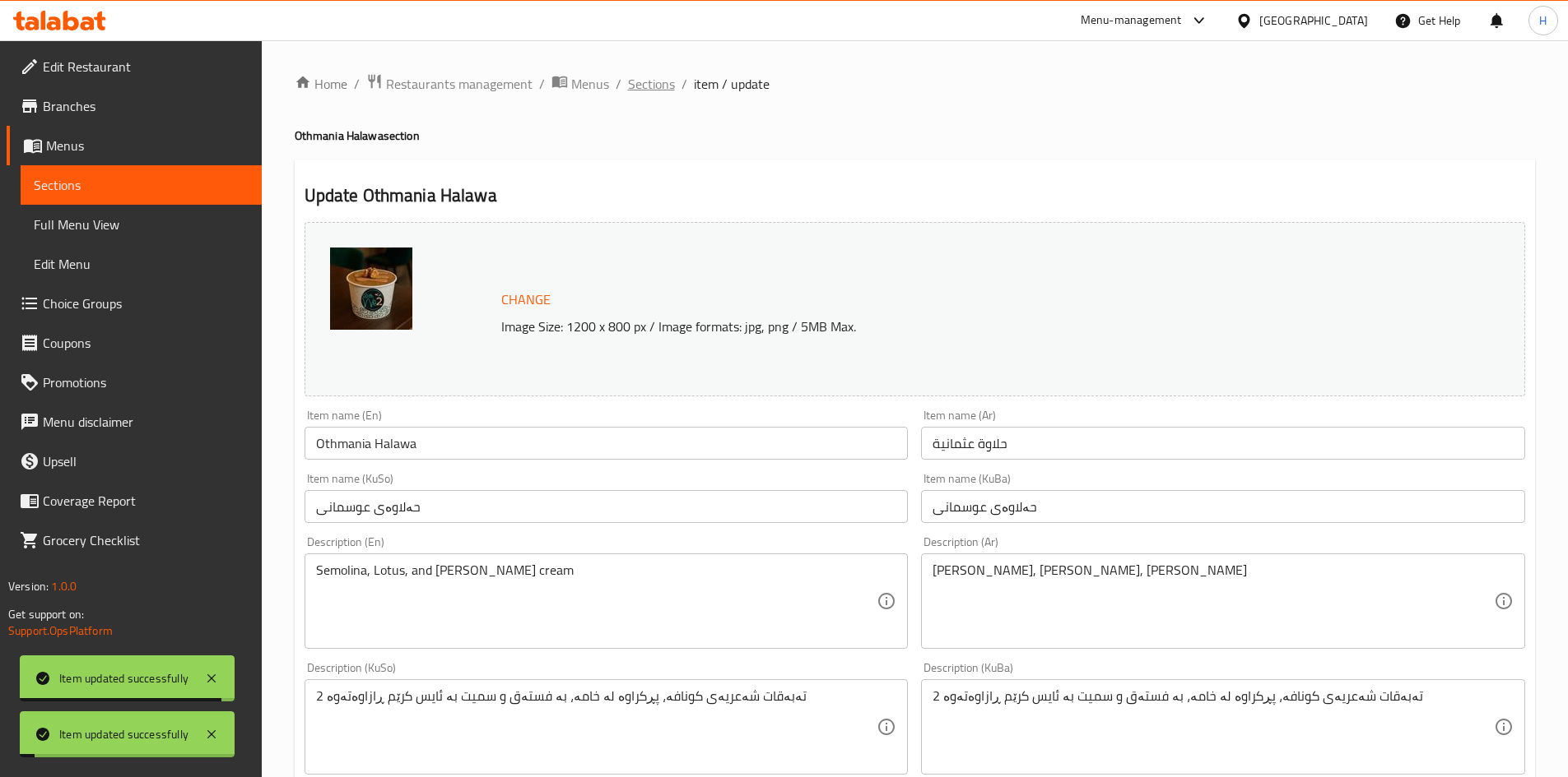
click at [658, 91] on span "Sections" at bounding box center [651, 83] width 47 height 20
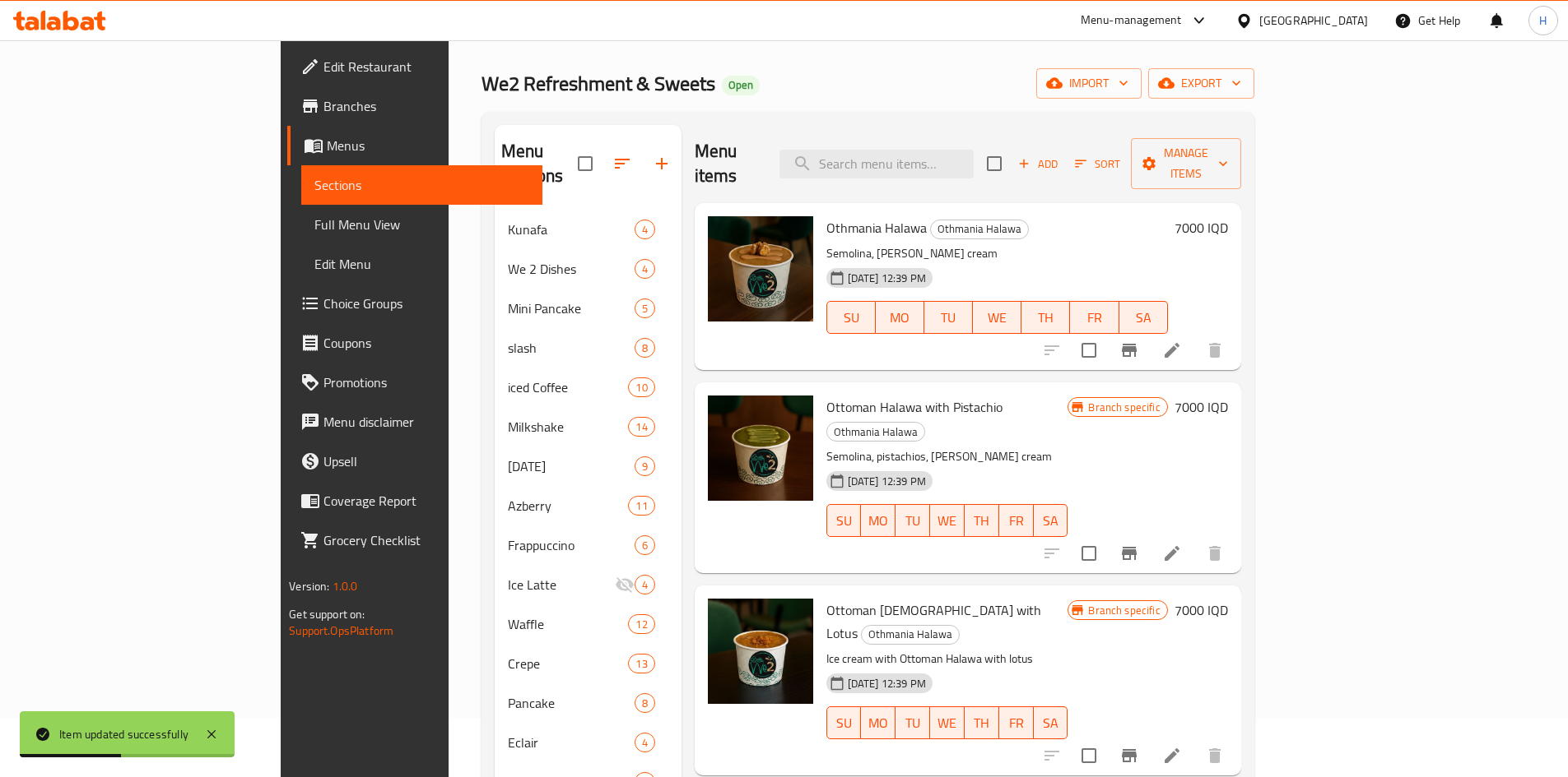
scroll to position [7, 0]
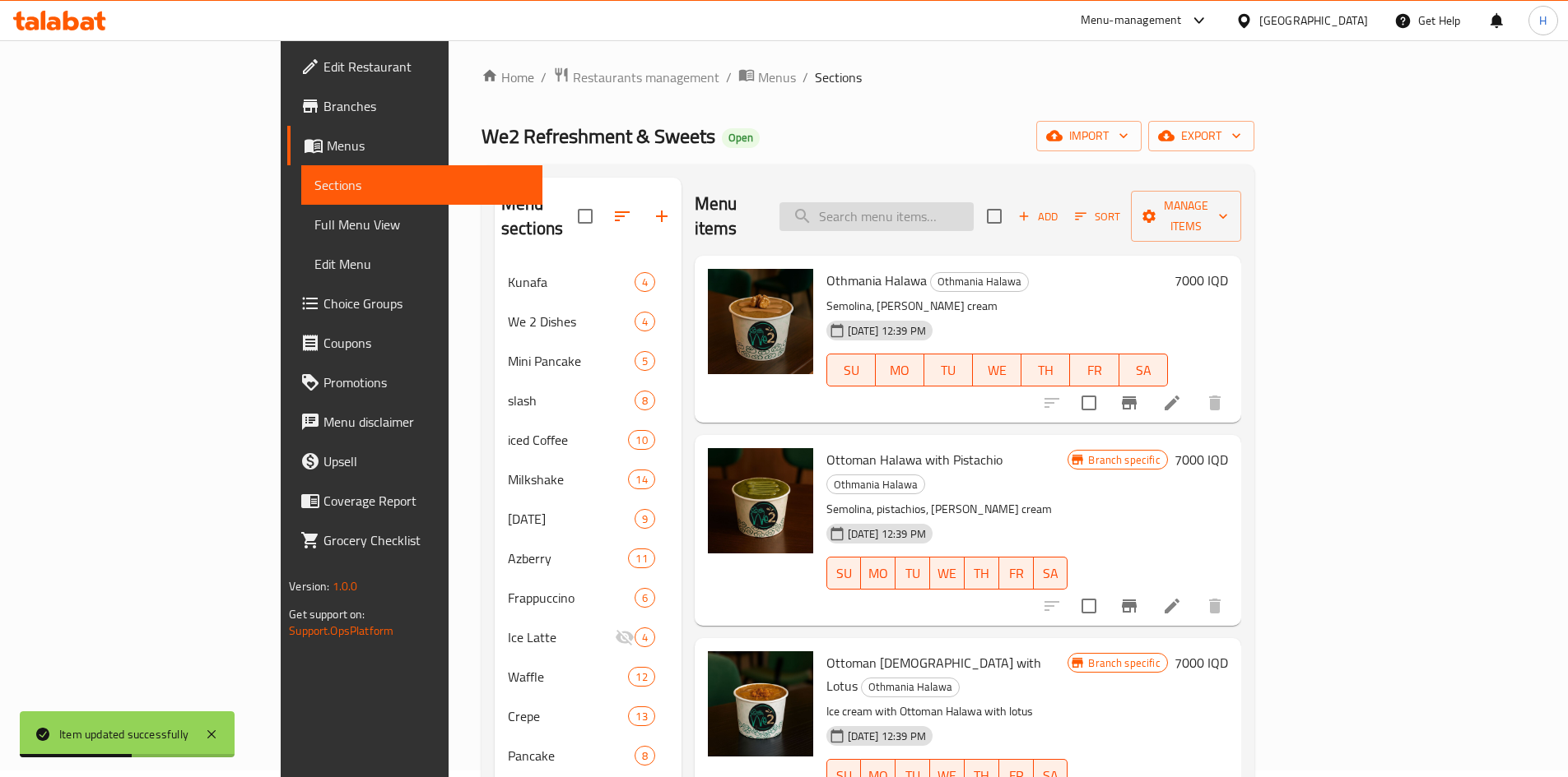
click at [939, 204] on input "search" at bounding box center [876, 217] width 194 height 28
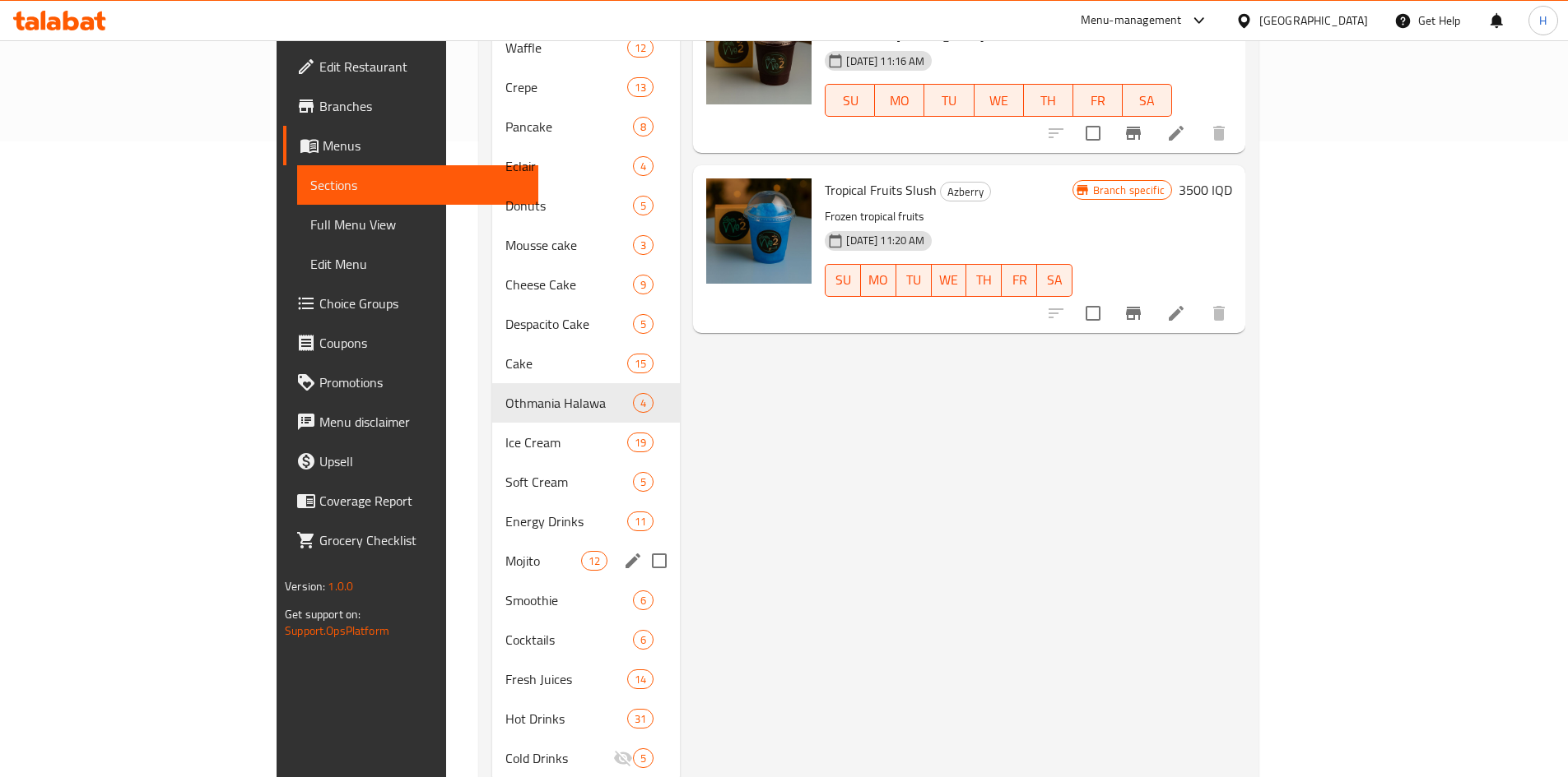
scroll to position [664, 0]
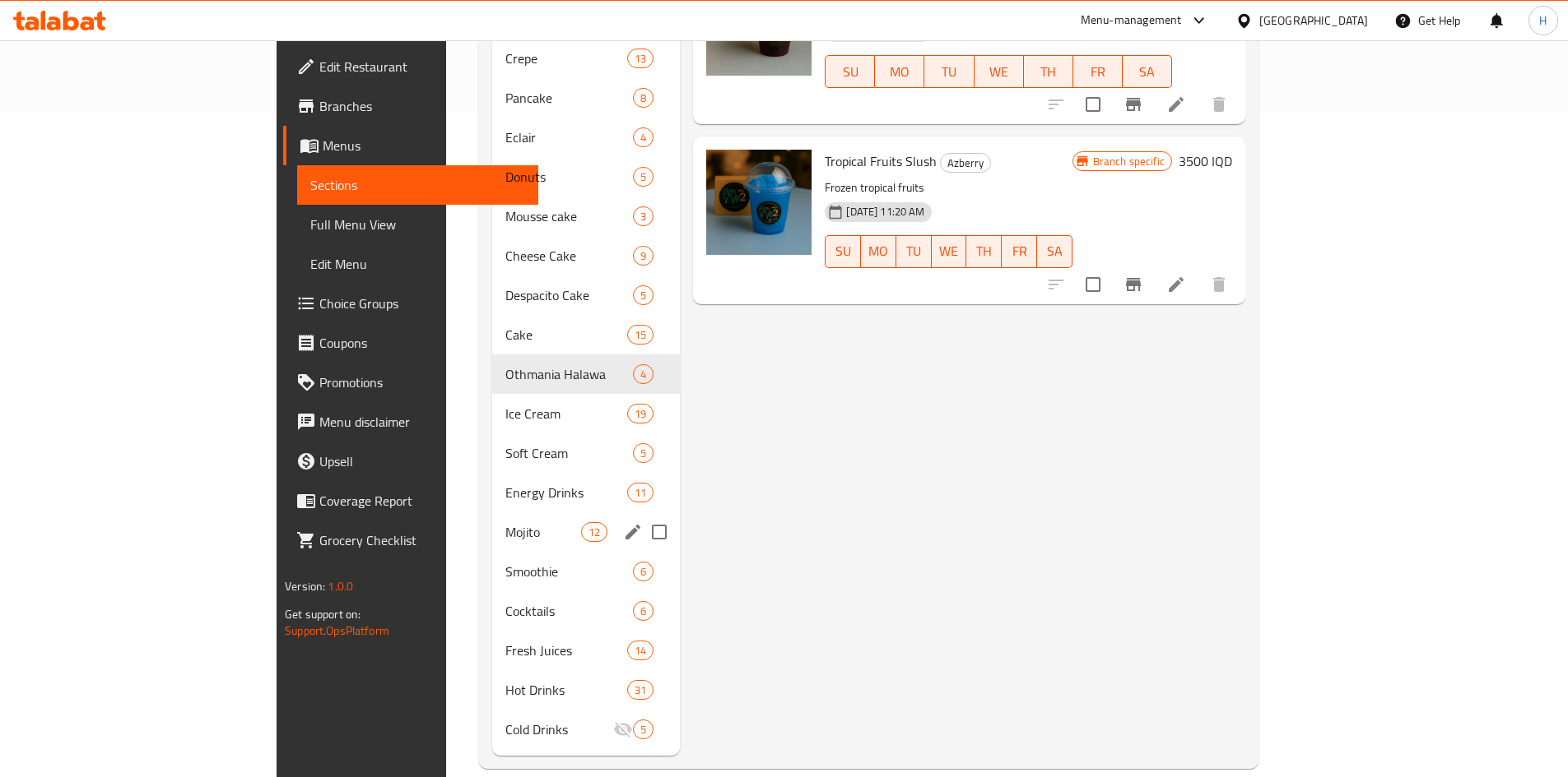
type input "ازب"
click at [492, 525] on div "Mojito 12" at bounding box center [586, 533] width 188 height 40
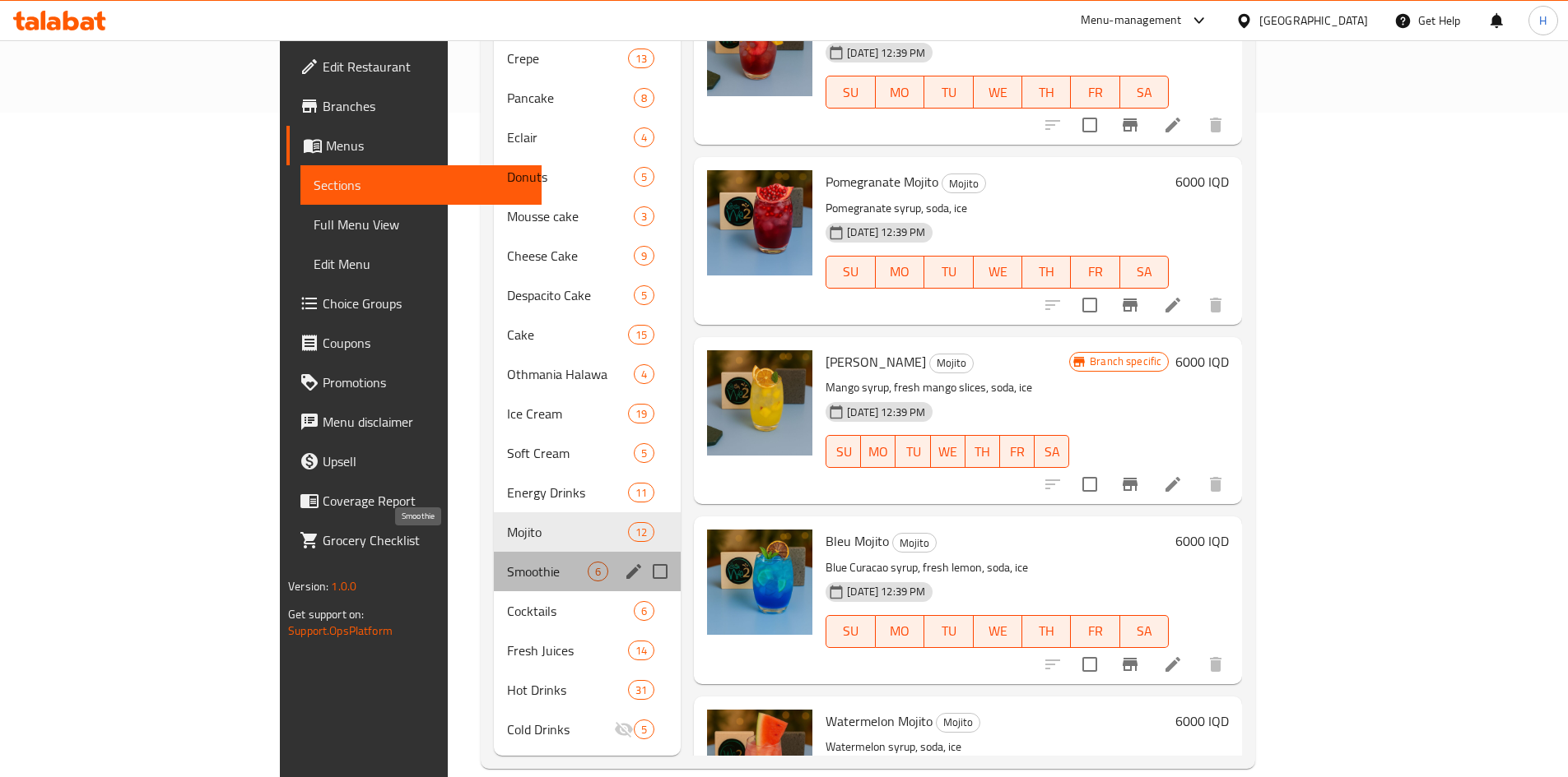
click at [507, 562] on span "Smoothie" at bounding box center [546, 572] width 80 height 20
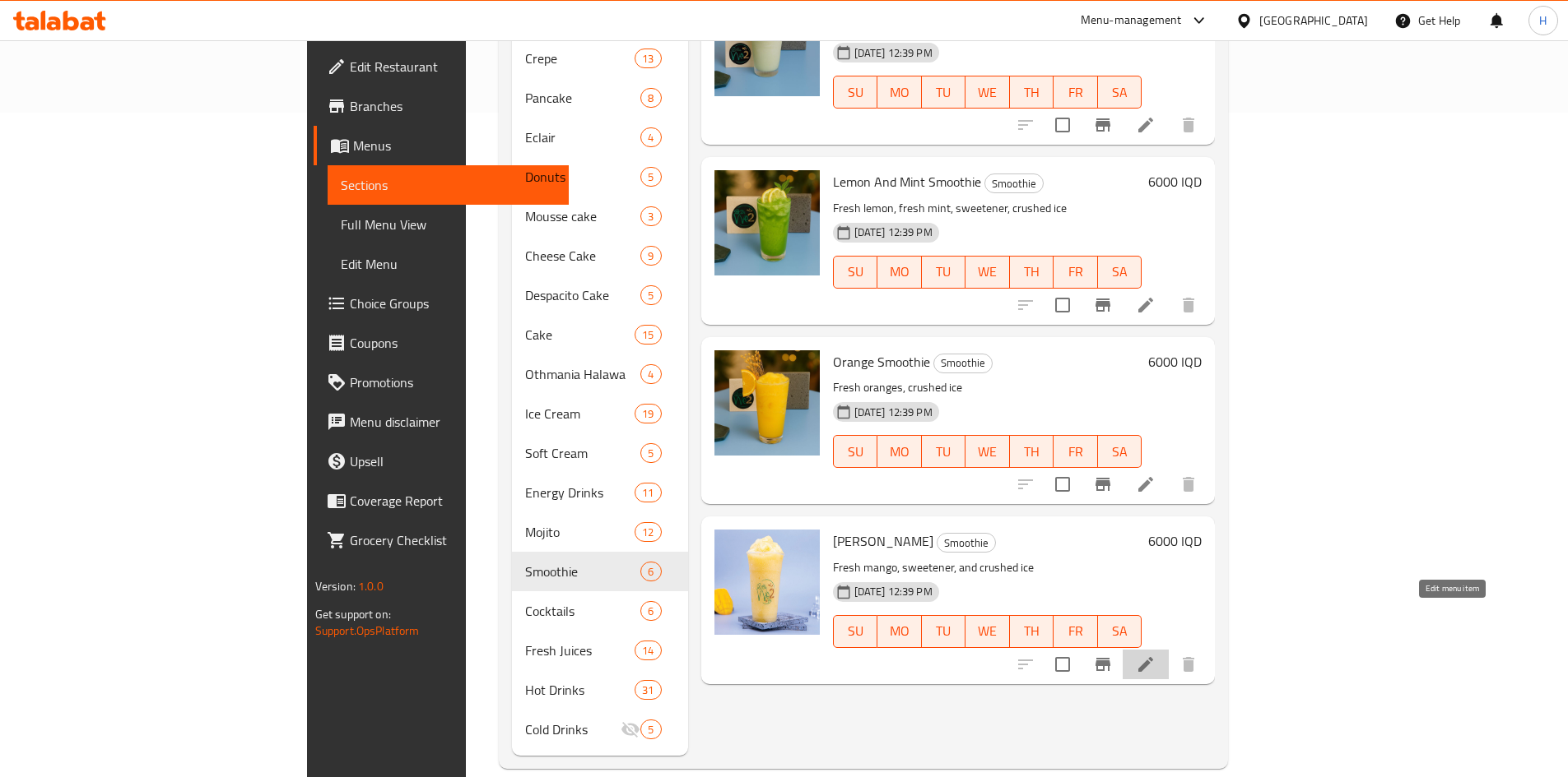
click at [1155, 655] on icon at bounding box center [1146, 664] width 20 height 20
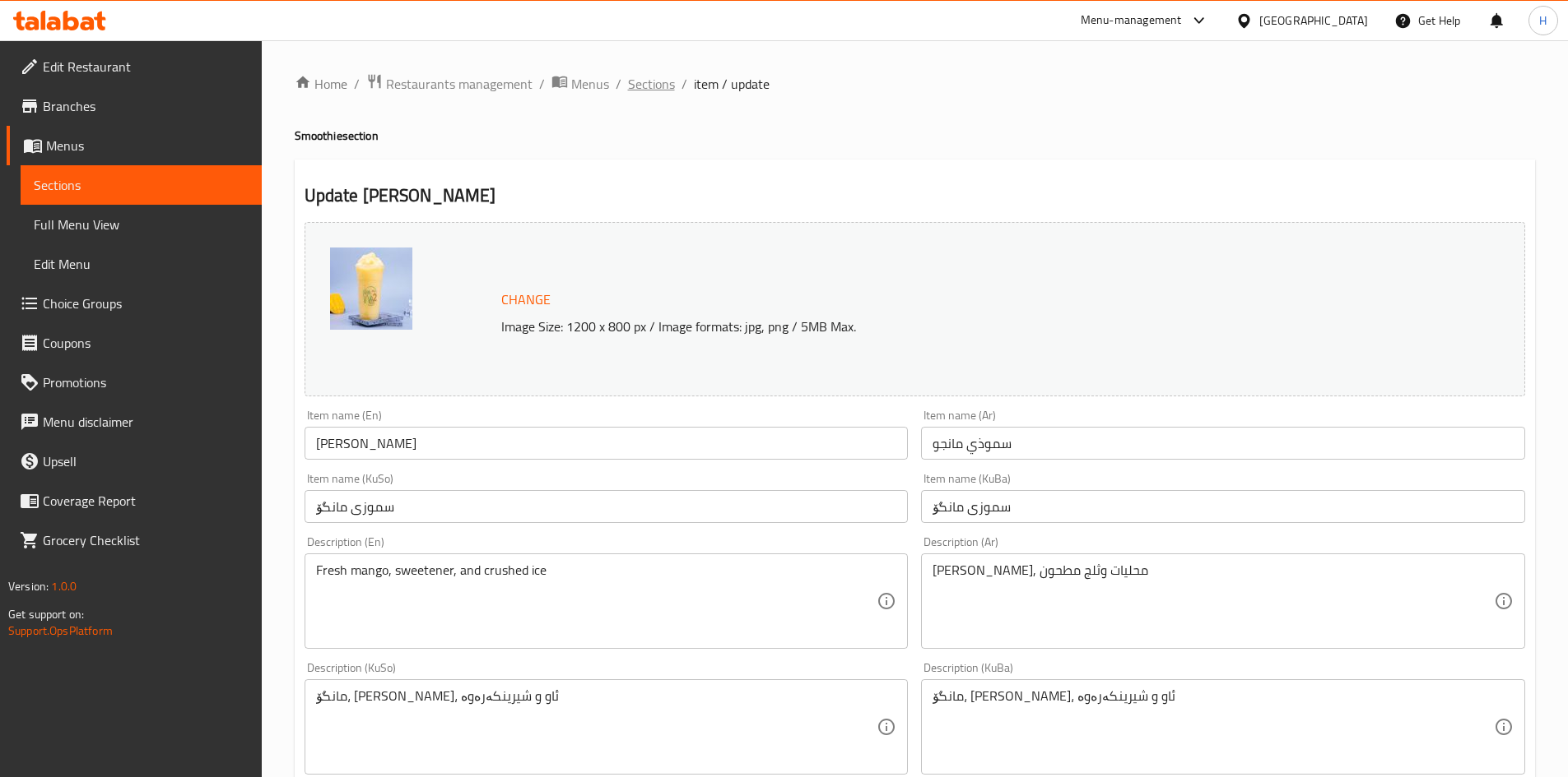
click at [668, 85] on span "Sections" at bounding box center [651, 83] width 47 height 20
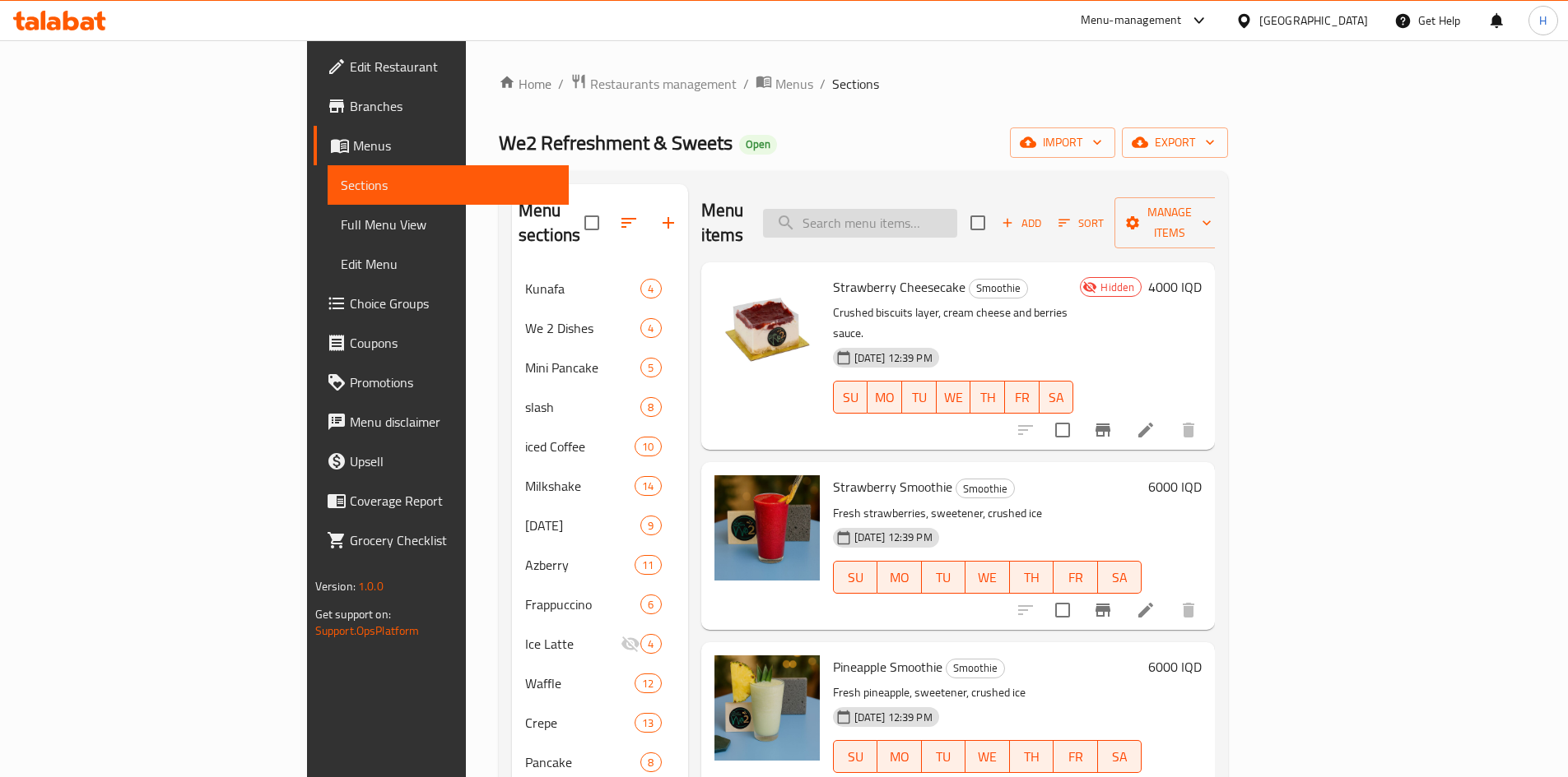
click at [959, 196] on div "Menu items Add Sort Manage items" at bounding box center [958, 223] width 514 height 79
click at [957, 209] on input "search" at bounding box center [860, 223] width 194 height 28
type input "ا"
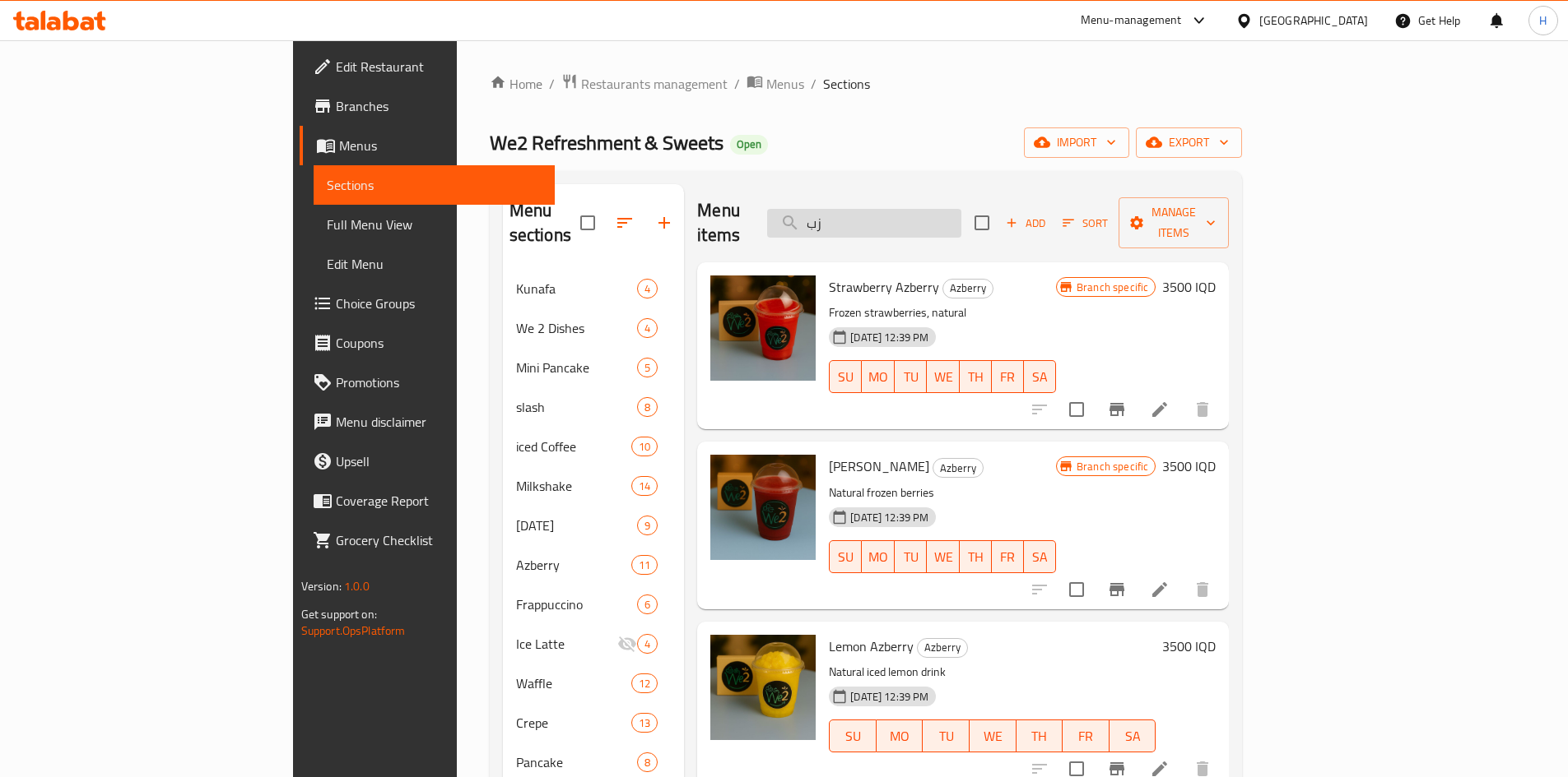
click at [957, 215] on input "زب" at bounding box center [864, 223] width 194 height 28
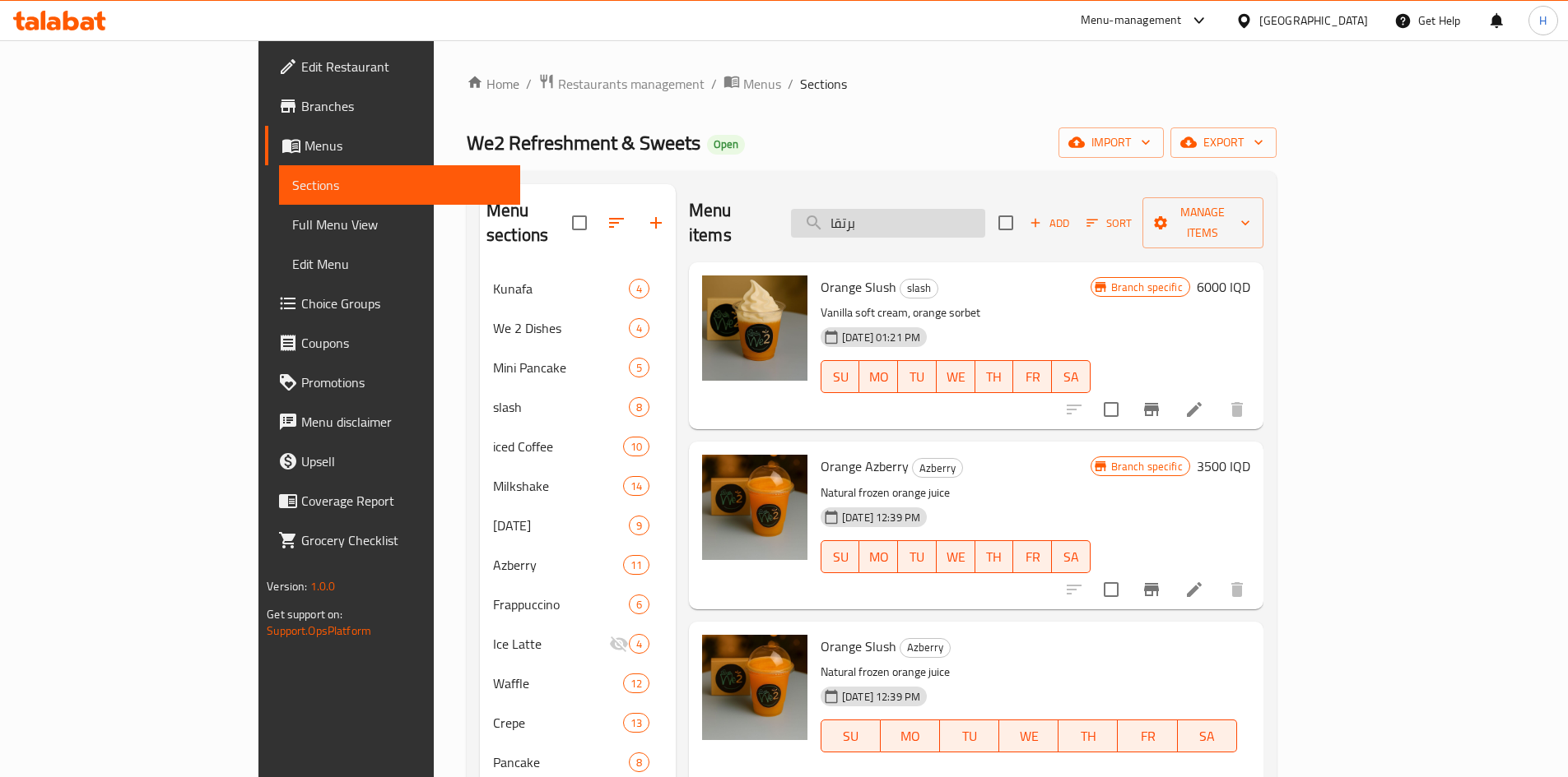
click at [961, 217] on input "برتقا" at bounding box center [887, 223] width 194 height 28
type input "ا"
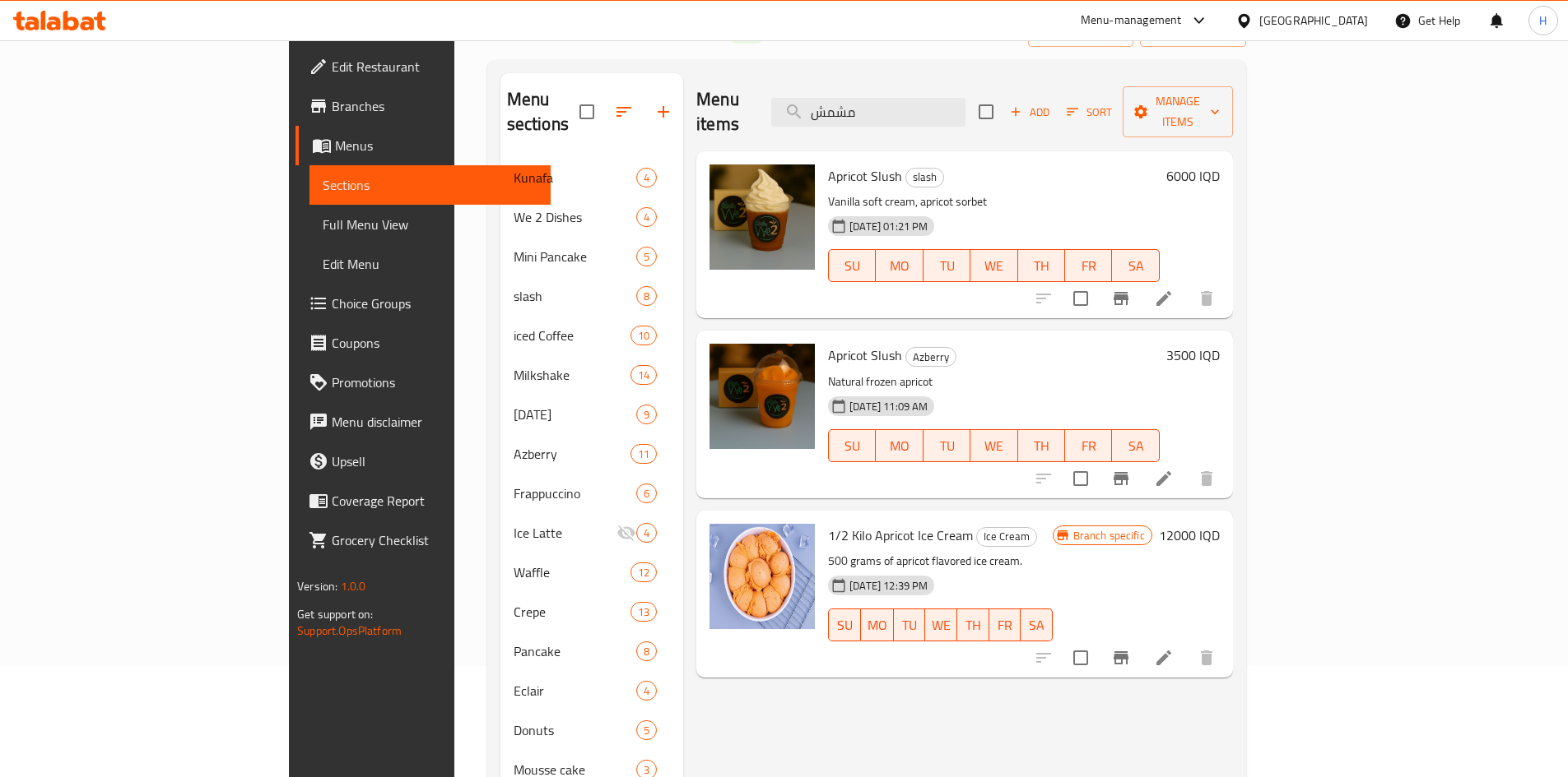
scroll to position [82, 0]
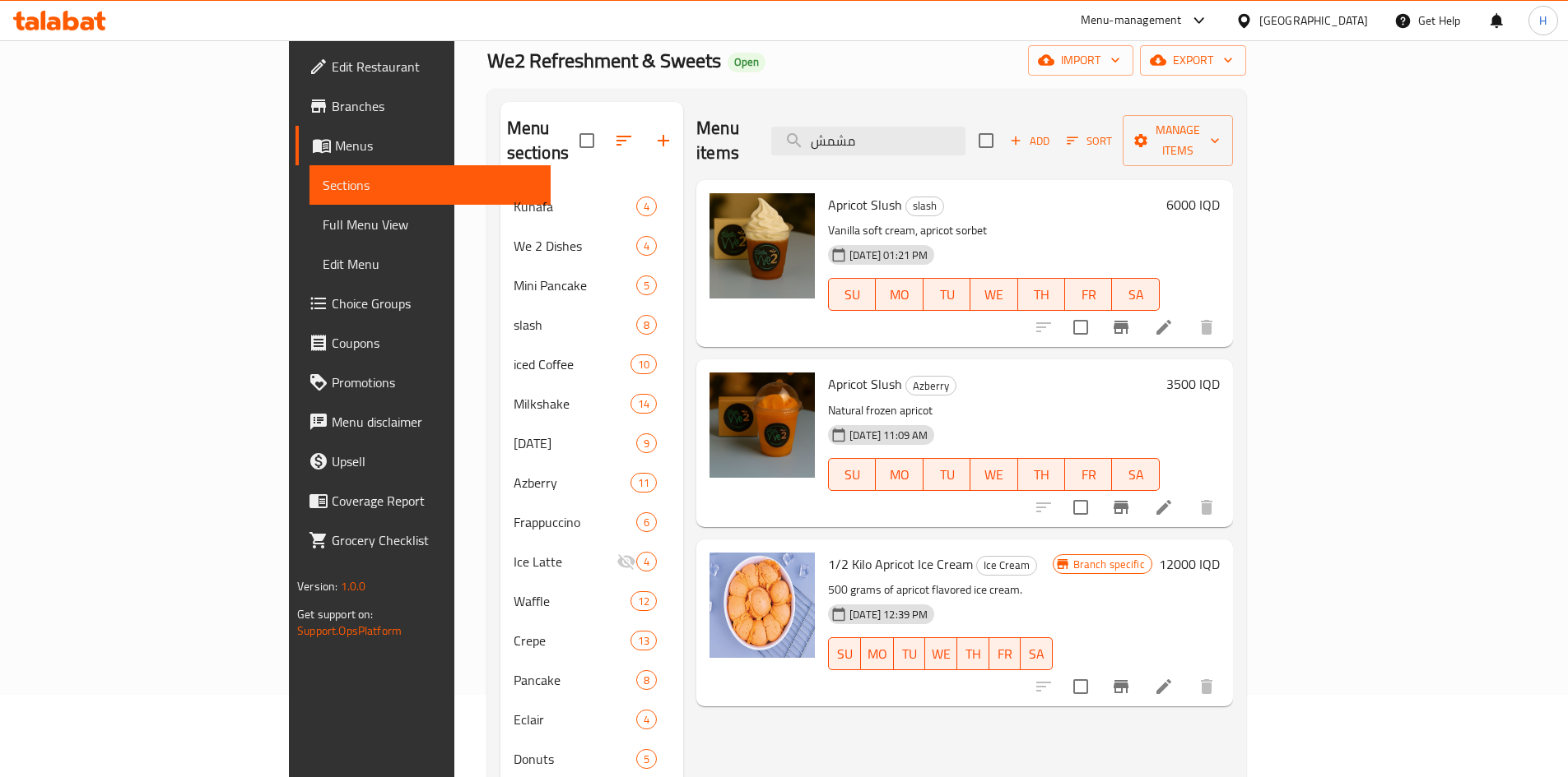
type input "مشمش"
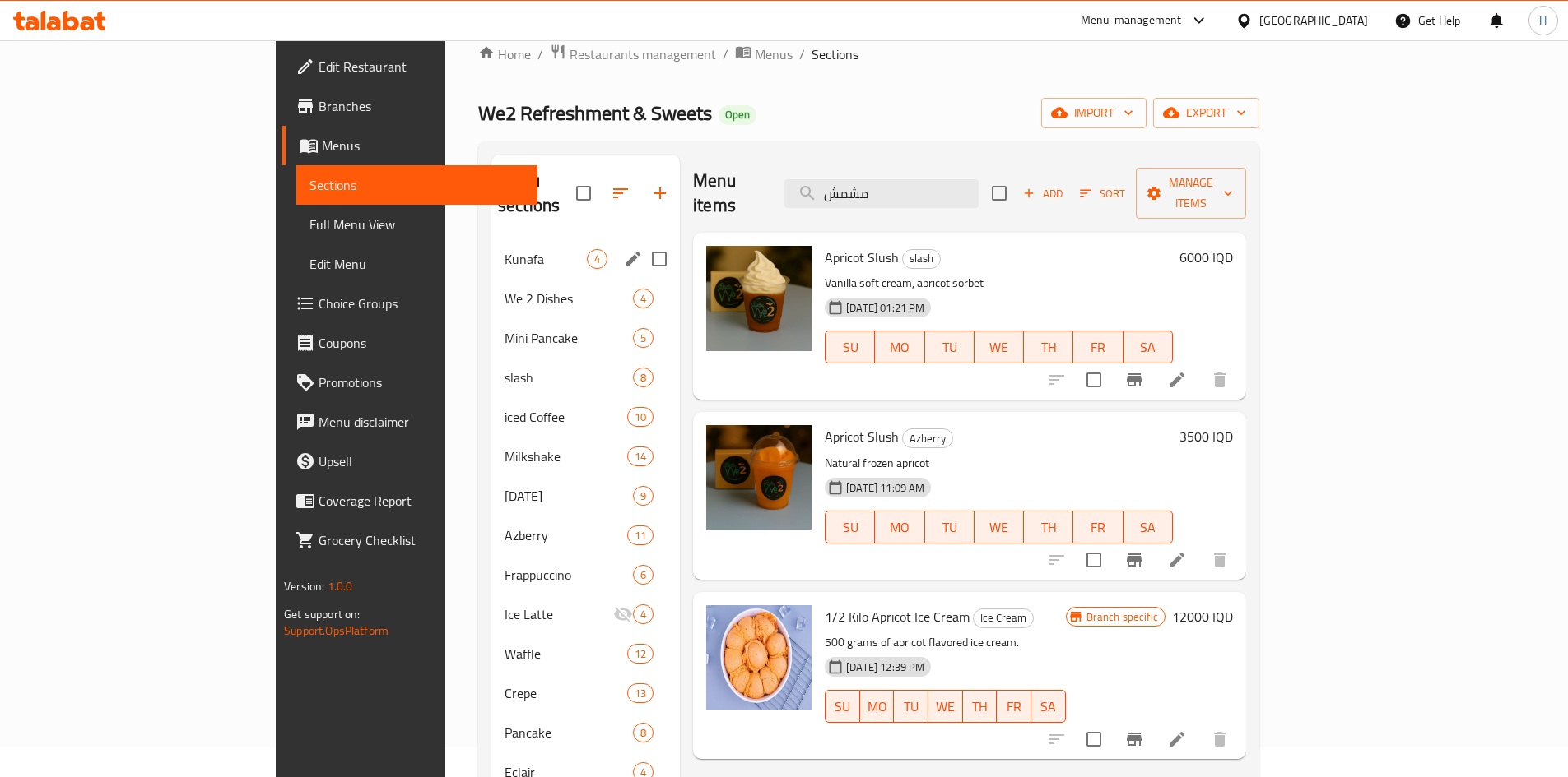
scroll to position [0, 0]
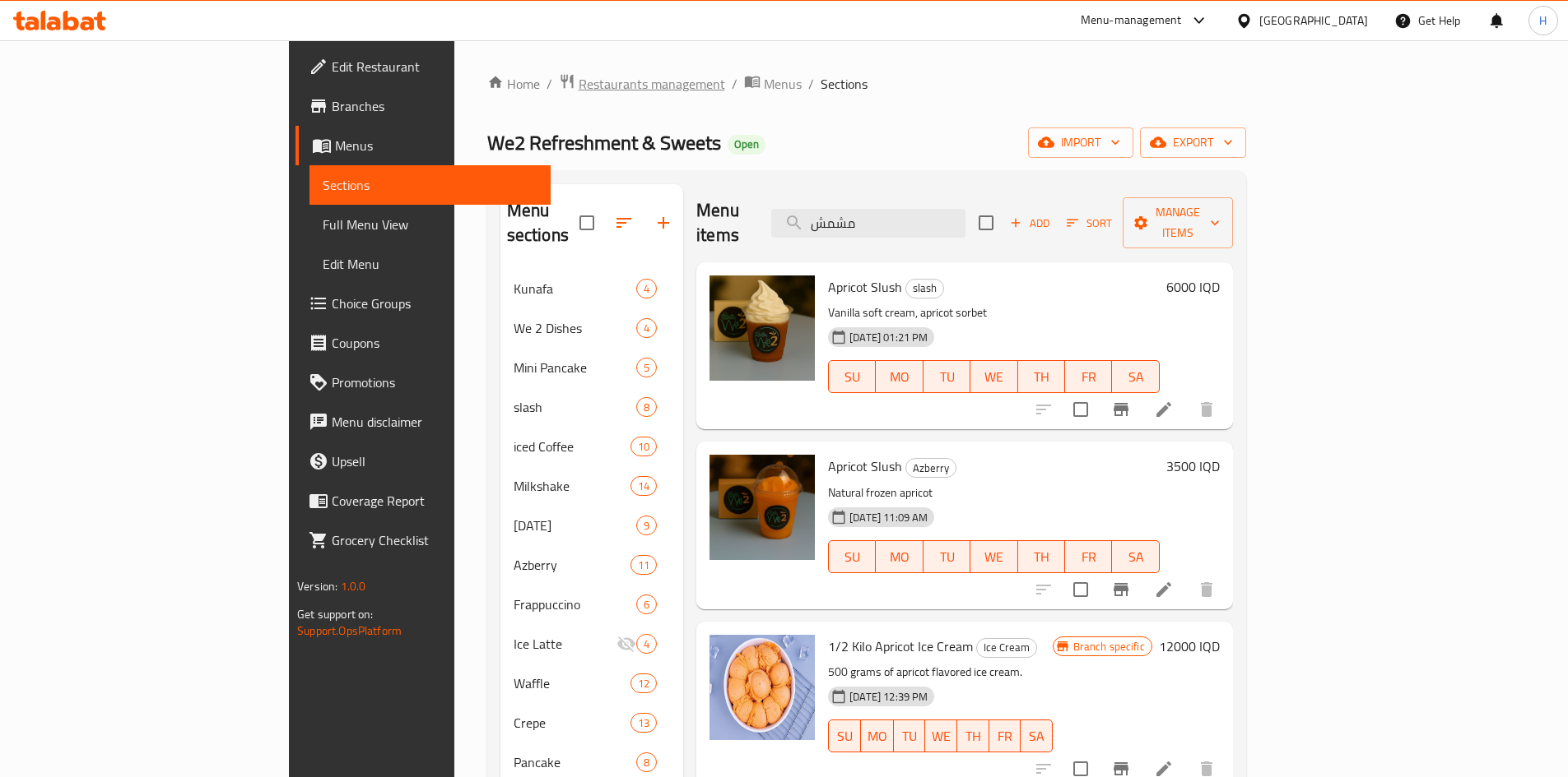
click at [579, 81] on span "Restaurants management" at bounding box center [651, 83] width 147 height 20
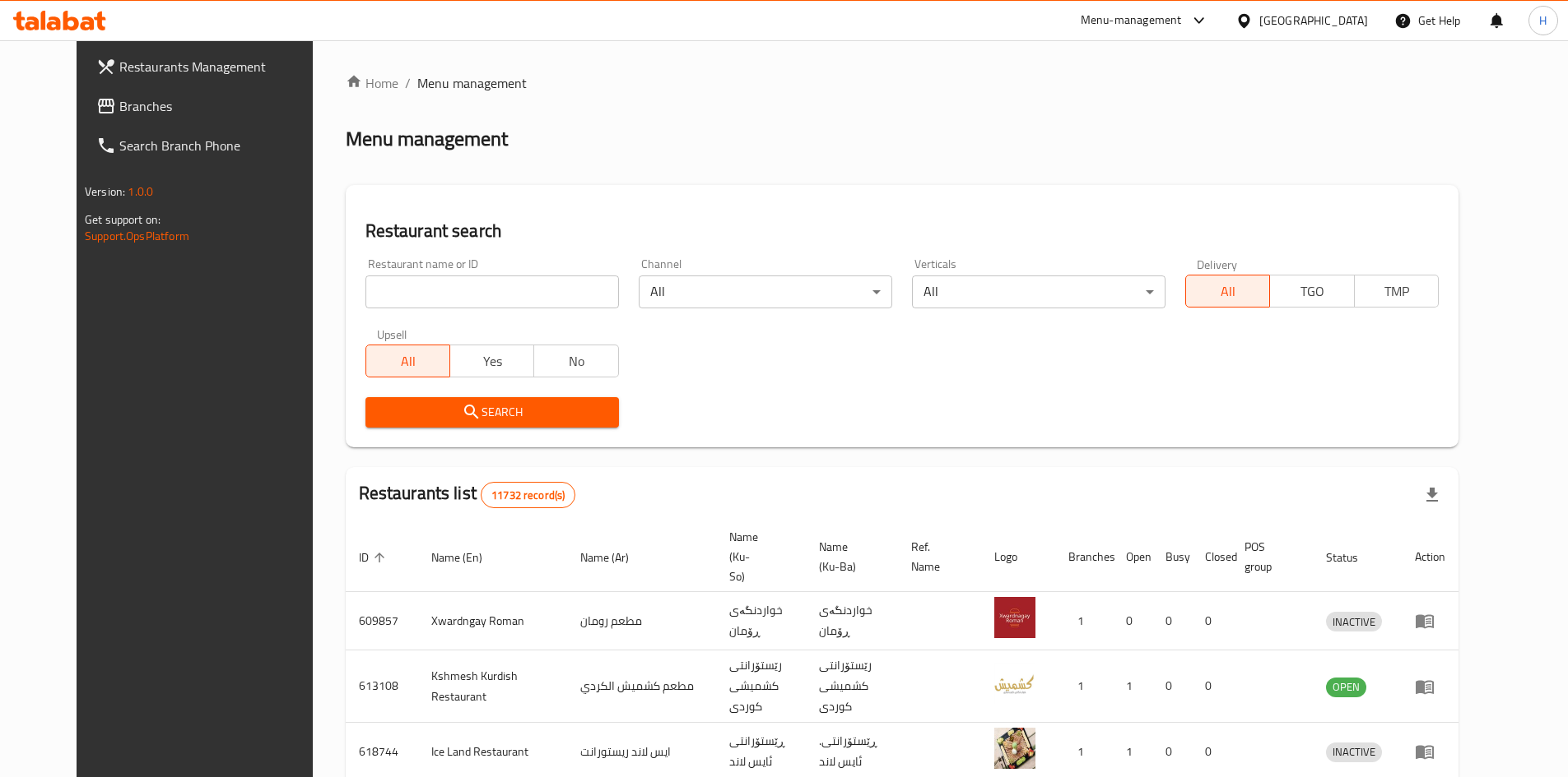
click at [474, 300] on div "Home / Menu management Menu management Restaurant search Restaurant name or ID …" at bounding box center [901, 643] width 1113 height 1140
click at [474, 300] on input "search" at bounding box center [492, 291] width 254 height 33
click at [484, 297] on input "search" at bounding box center [492, 291] width 254 height 33
paste input "668072"
type input "668072"
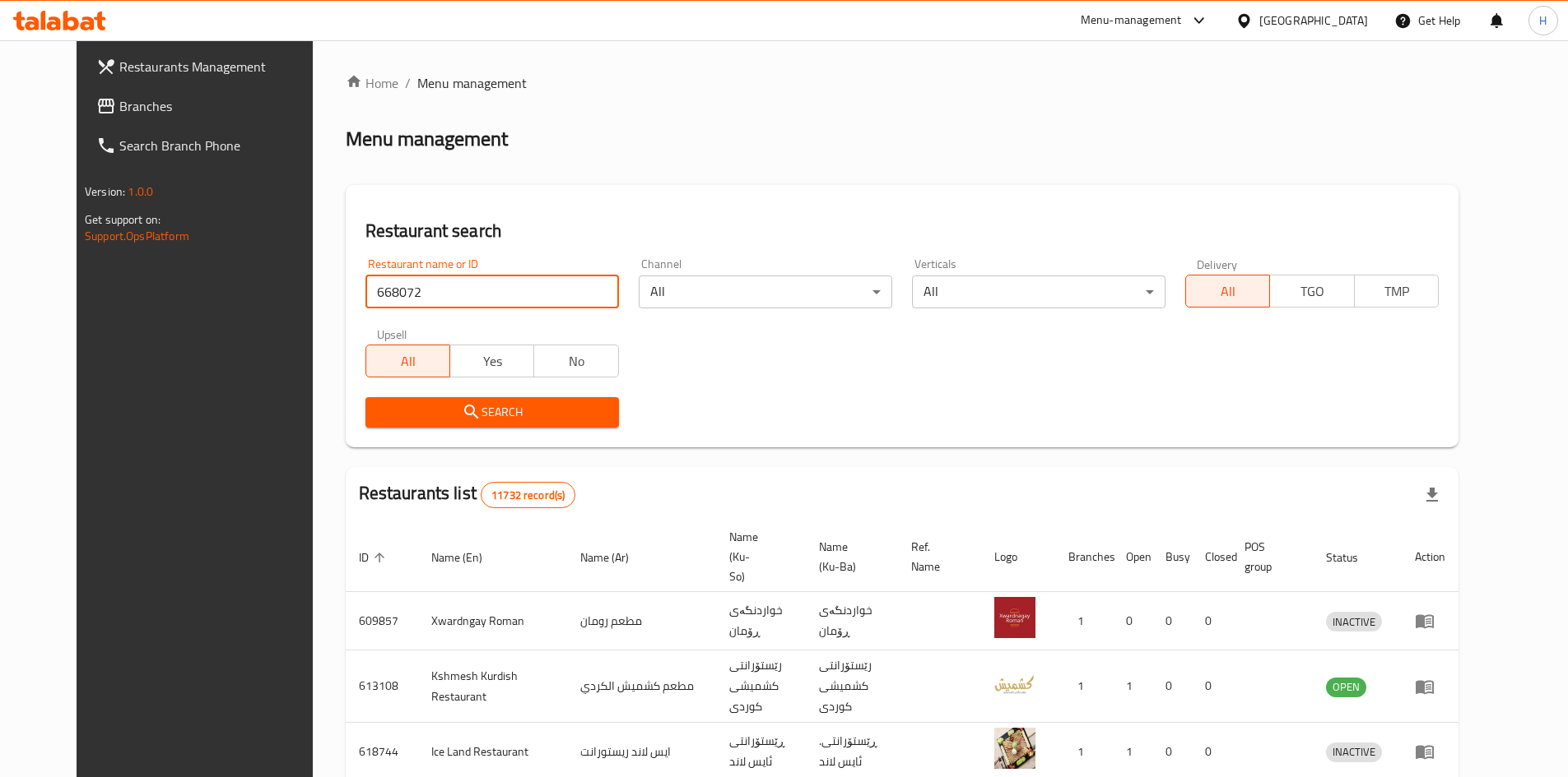
click button "Search" at bounding box center [492, 413] width 254 height 30
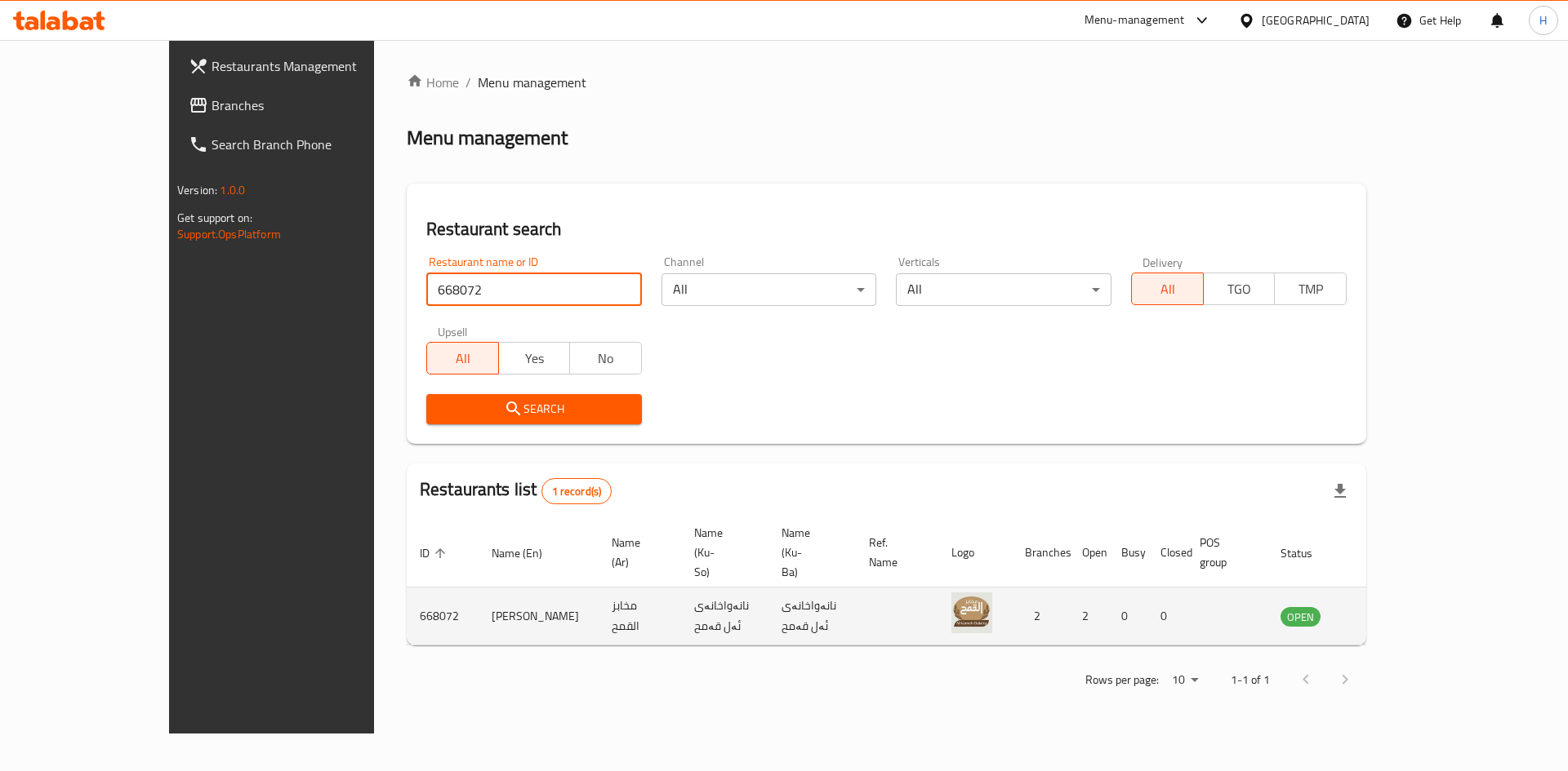
click at [1385, 610] on icon "enhanced table" at bounding box center [1375, 617] width 18 height 14
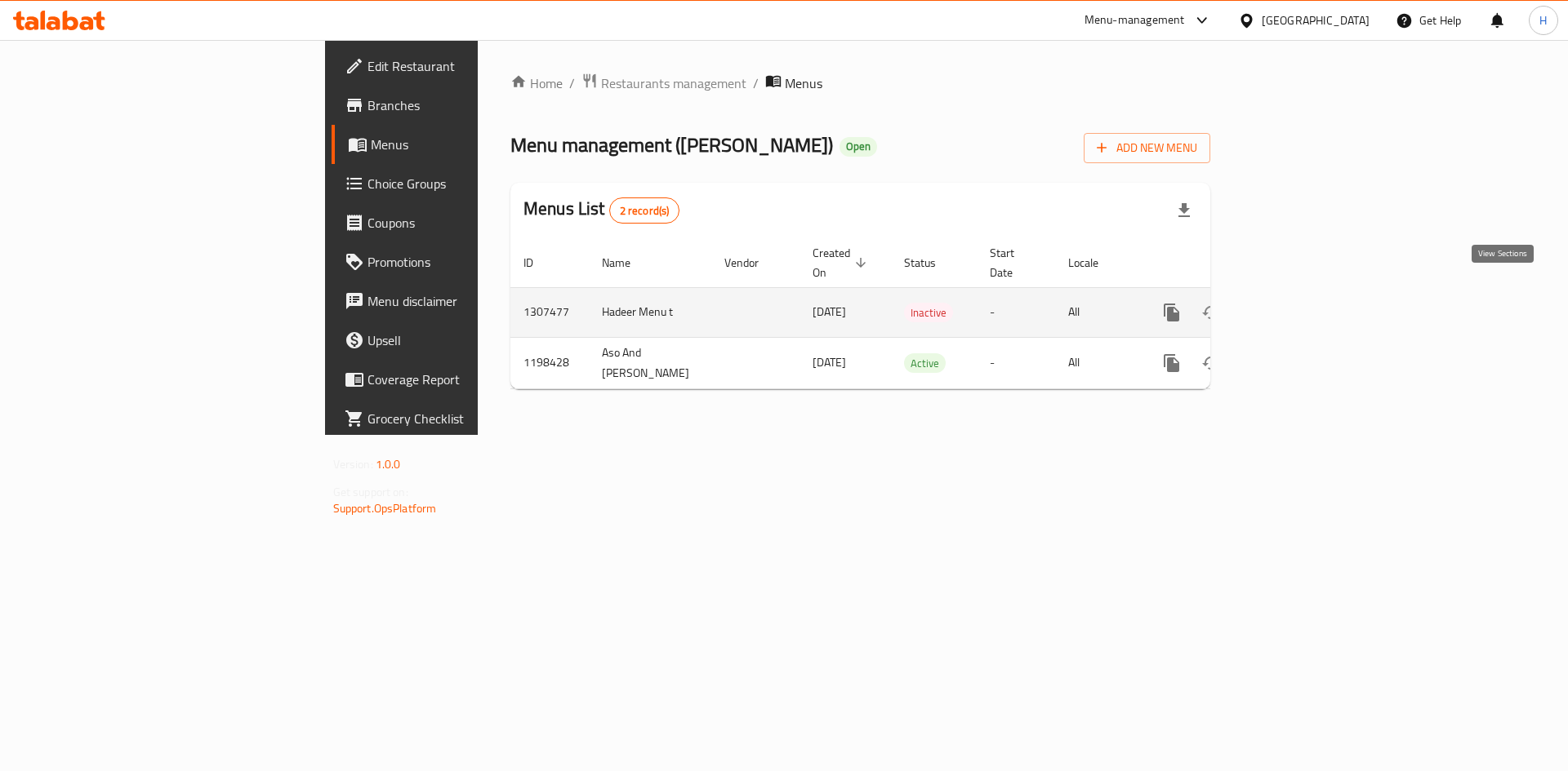
click at [1299, 303] on icon "enhanced table" at bounding box center [1289, 313] width 20 height 20
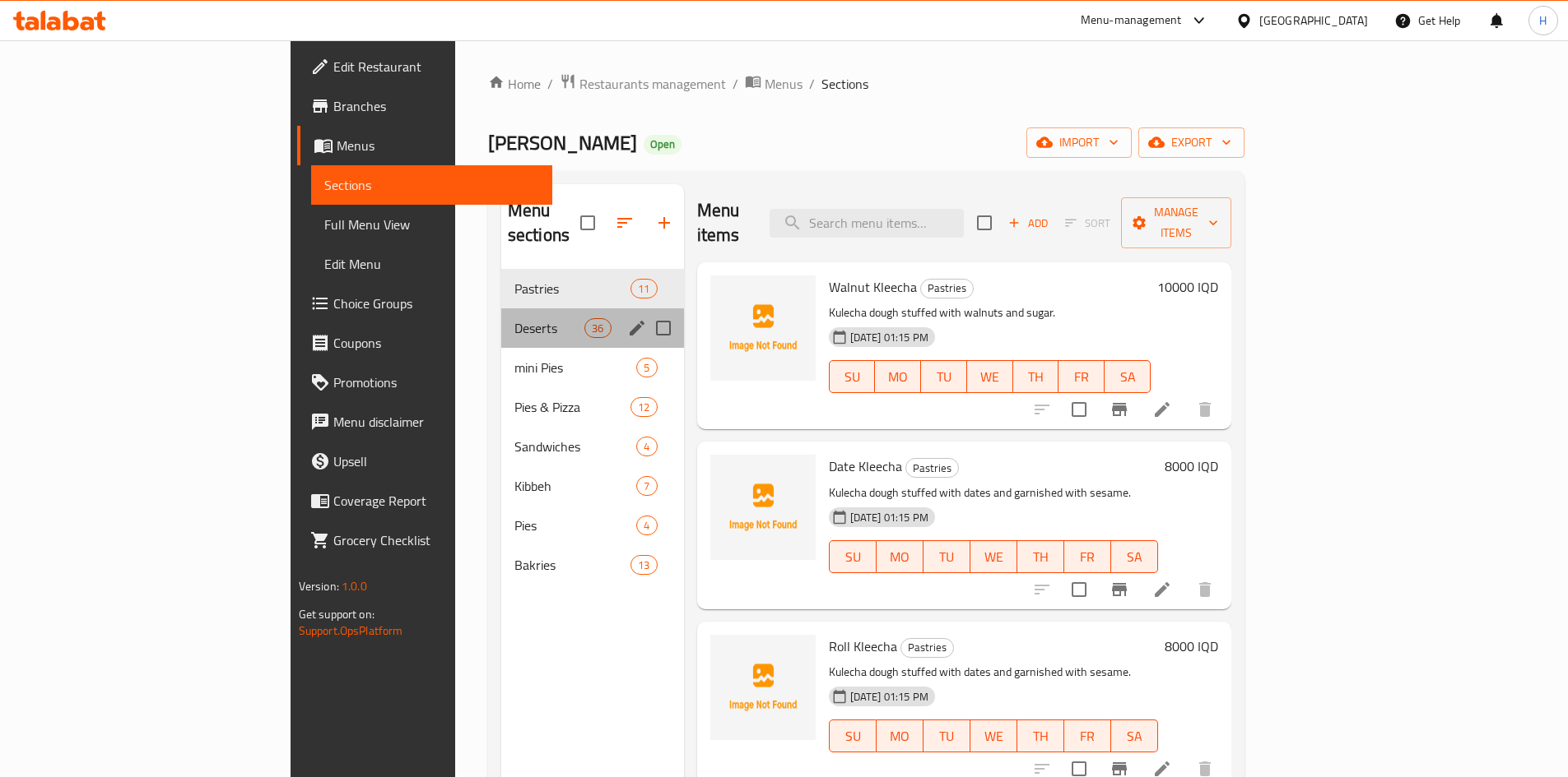
click at [501, 316] on div "Deserts 36" at bounding box center [592, 328] width 183 height 40
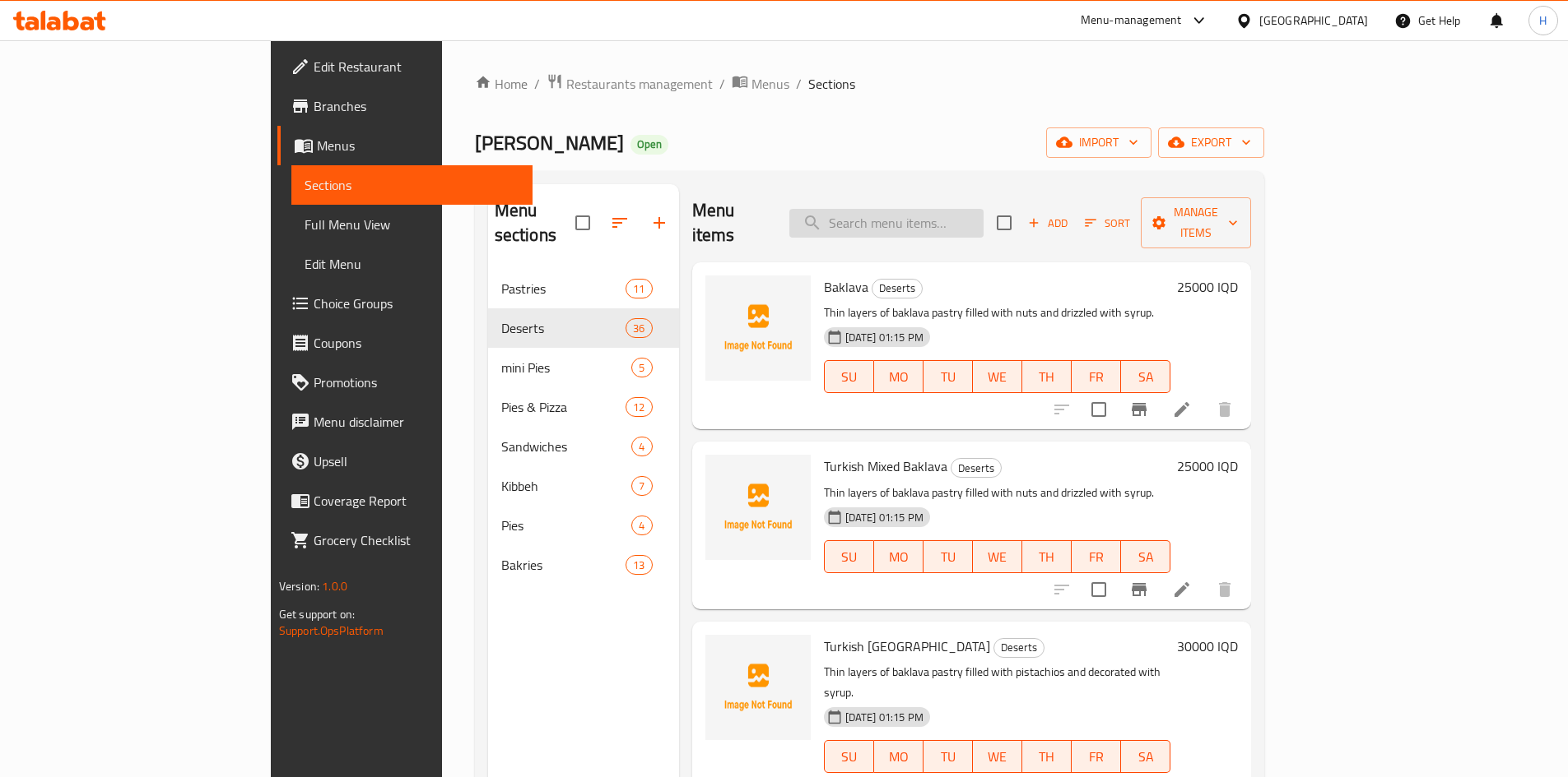
click at [972, 209] on input "search" at bounding box center [886, 223] width 194 height 28
type input "h"
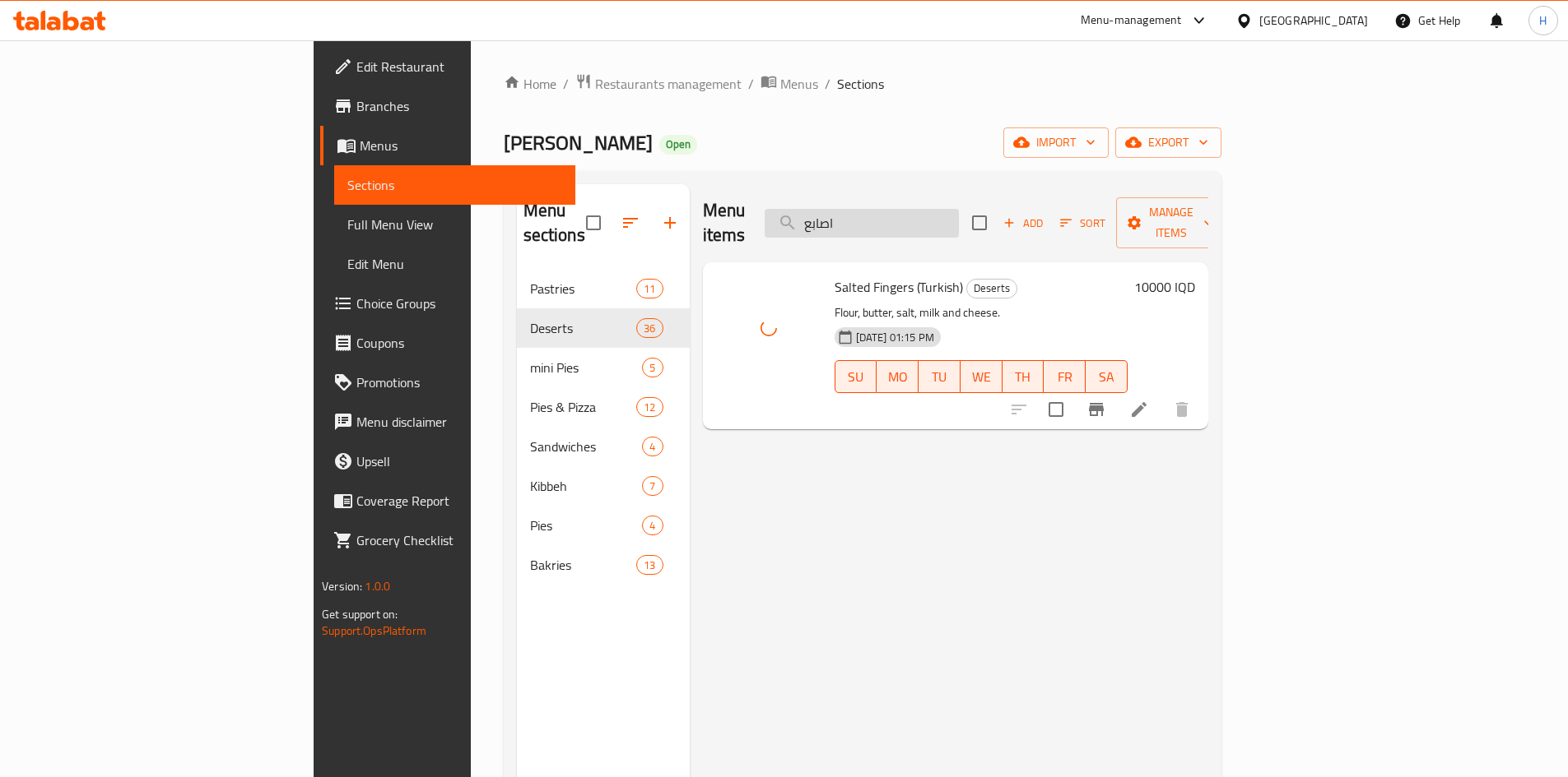
click at [959, 209] on input "اصابع" at bounding box center [862, 223] width 194 height 28
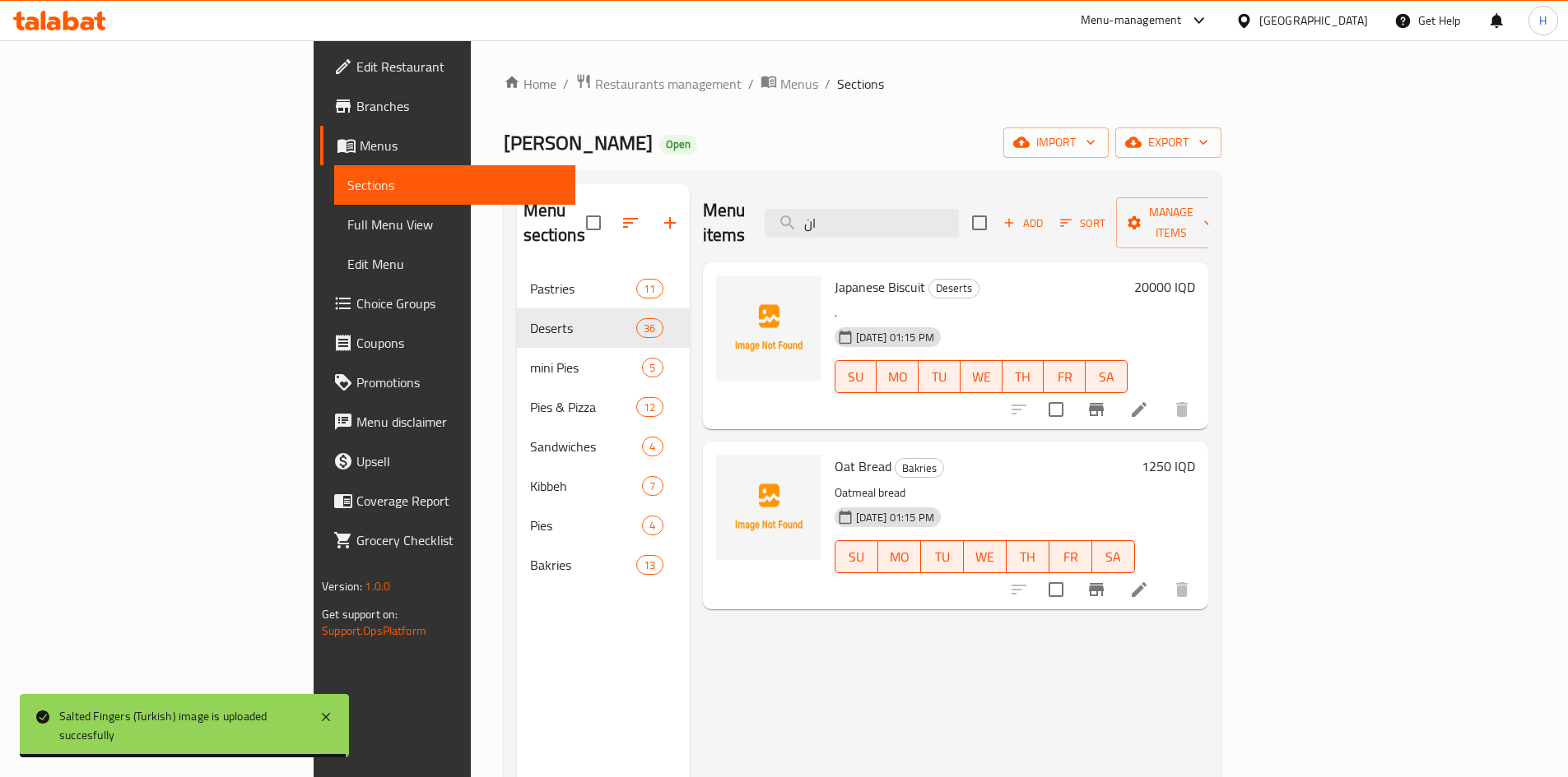
type input "ا"
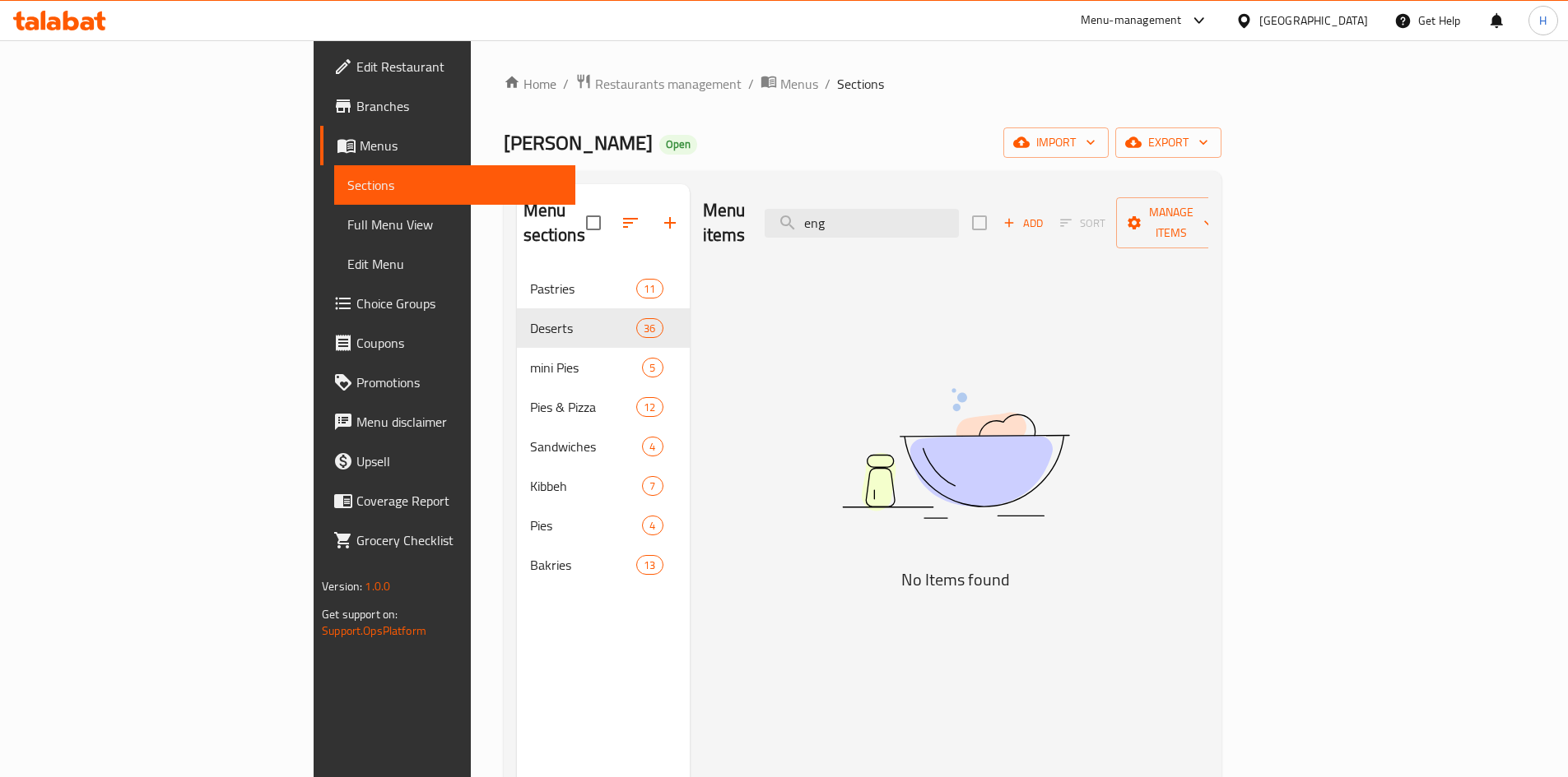
type input "eng"
click at [925, 213] on input "eng" at bounding box center [862, 223] width 194 height 28
type input "l"
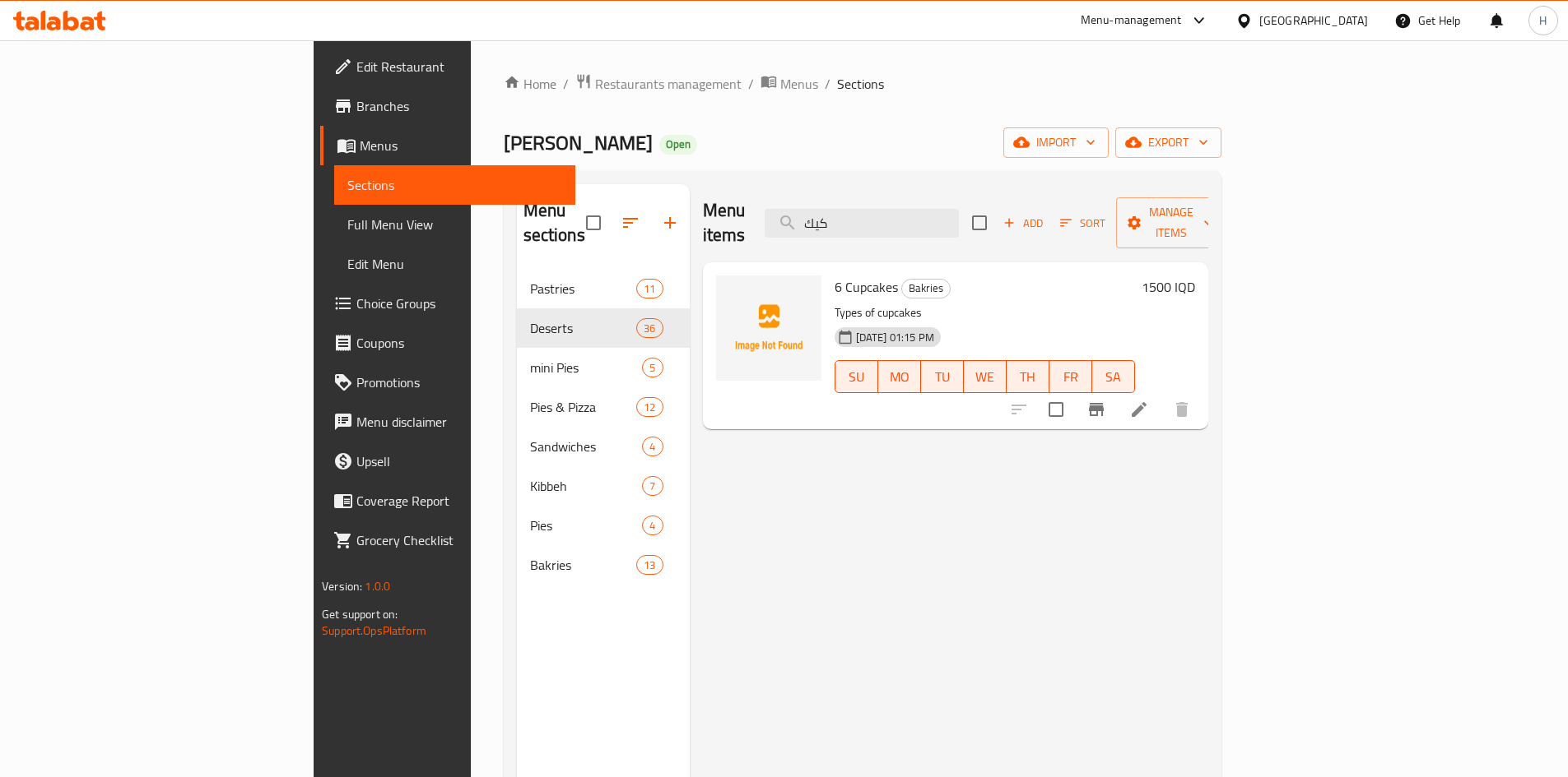
click at [935, 226] on div "Menu items كيك Add Sort Manage items" at bounding box center [955, 223] width 506 height 79
click at [945, 211] on input "كيك" at bounding box center [862, 223] width 194 height 28
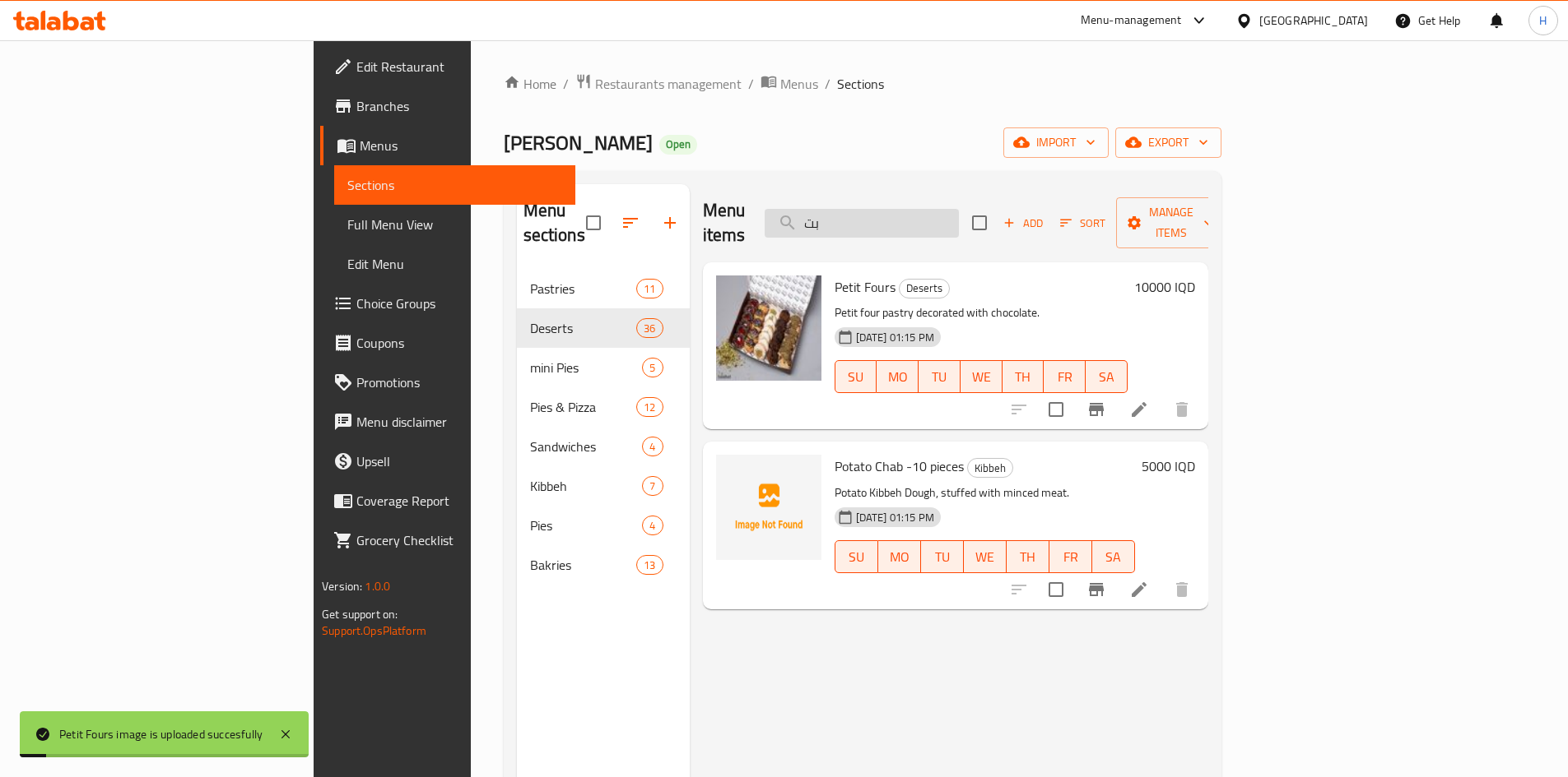
click at [947, 212] on input "بت" at bounding box center [862, 223] width 194 height 28
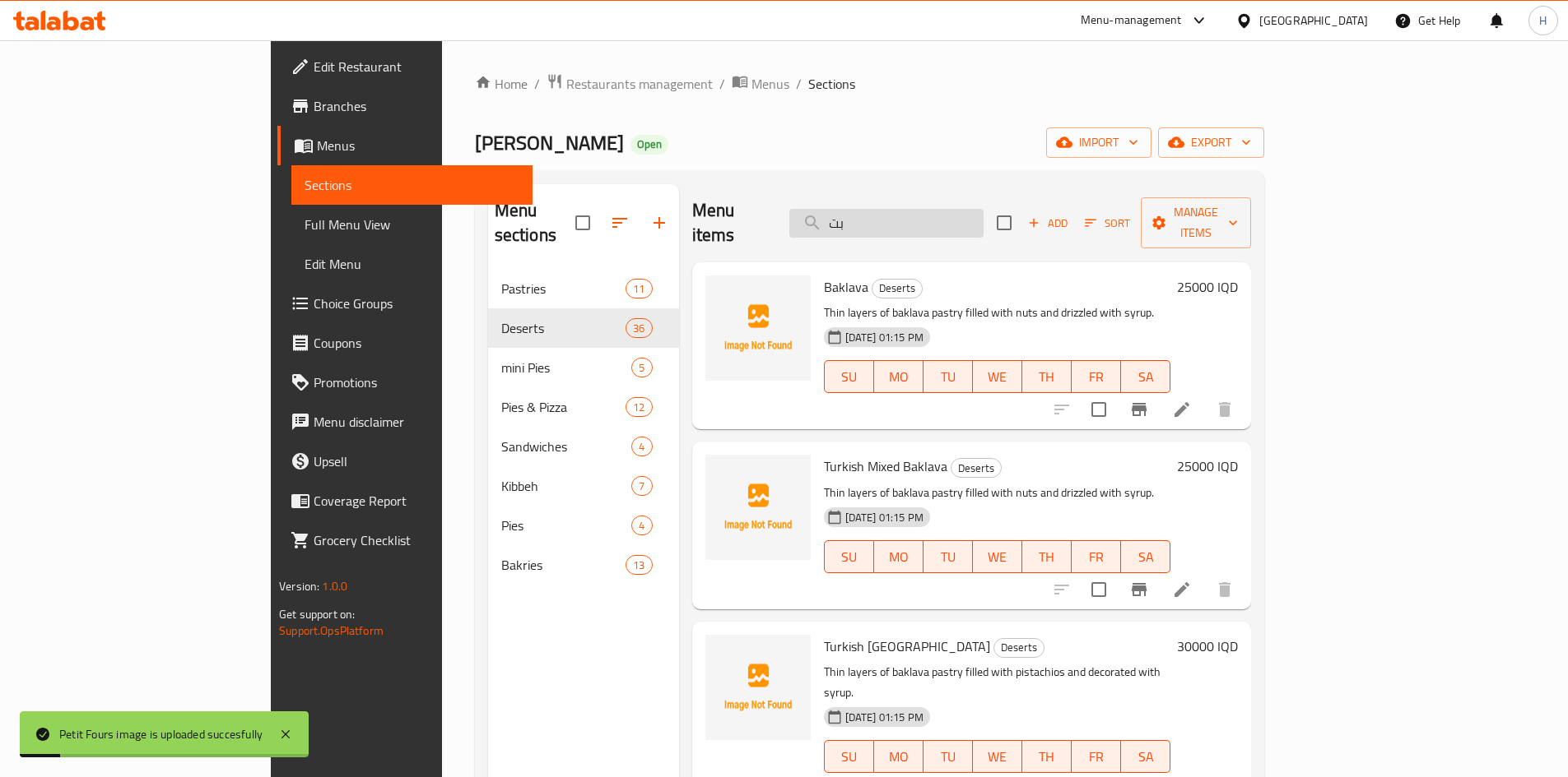
click at [947, 212] on input "بت" at bounding box center [886, 223] width 194 height 28
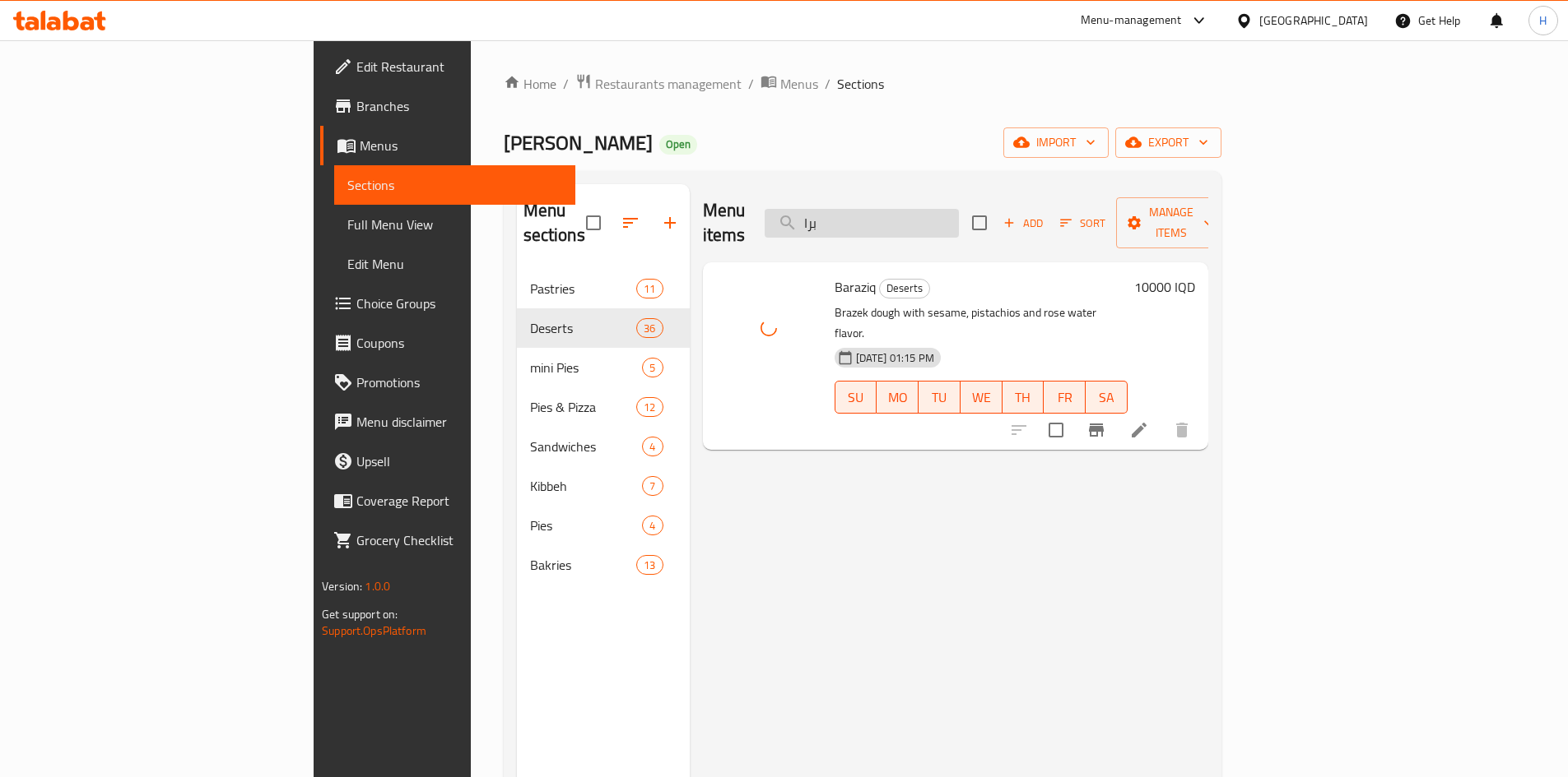
click at [959, 209] on input "برا" at bounding box center [862, 223] width 194 height 28
click at [959, 217] on input "برم" at bounding box center [862, 223] width 194 height 28
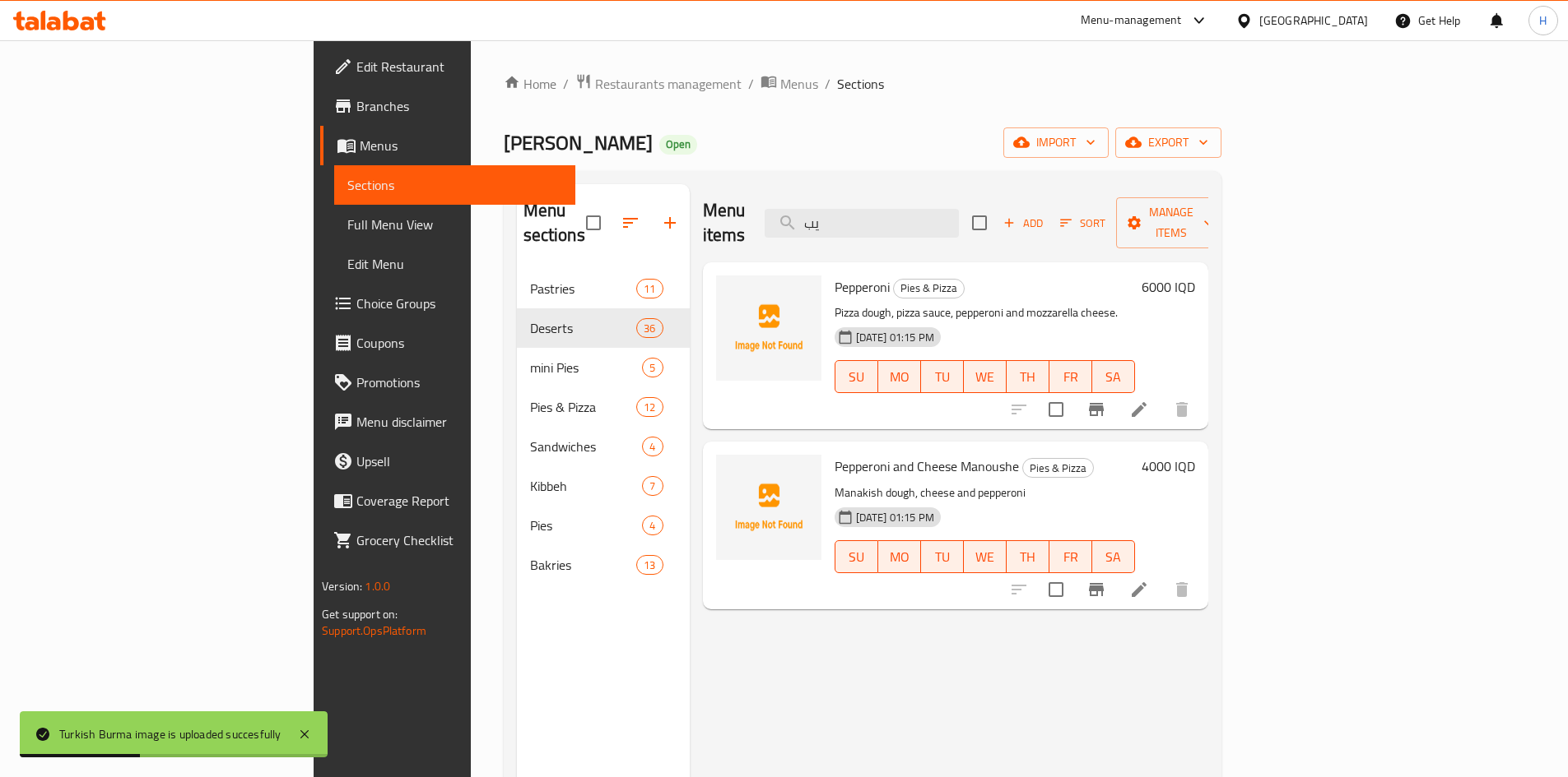
type input "ي"
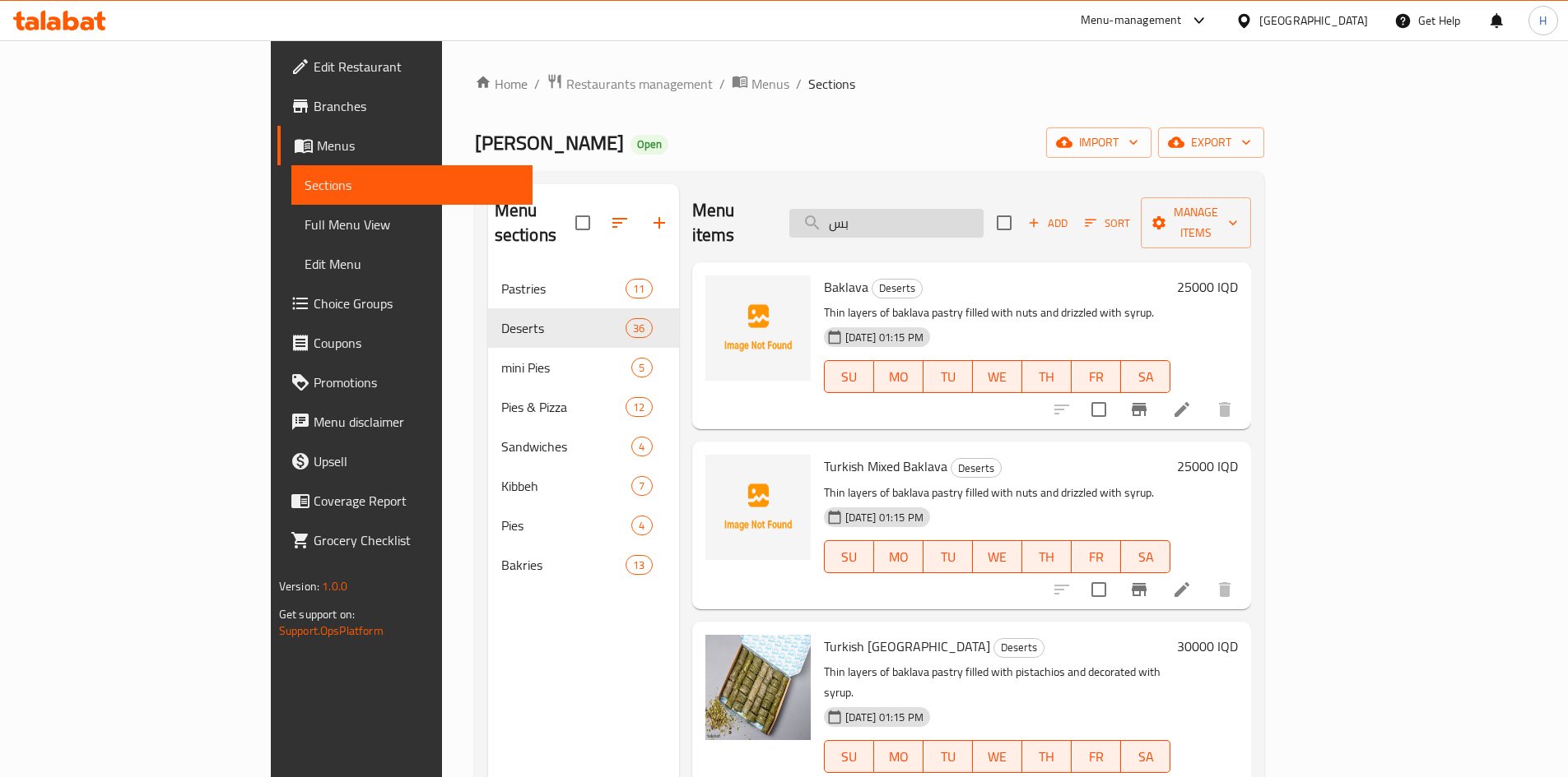
click at [959, 209] on input "بس" at bounding box center [886, 223] width 194 height 28
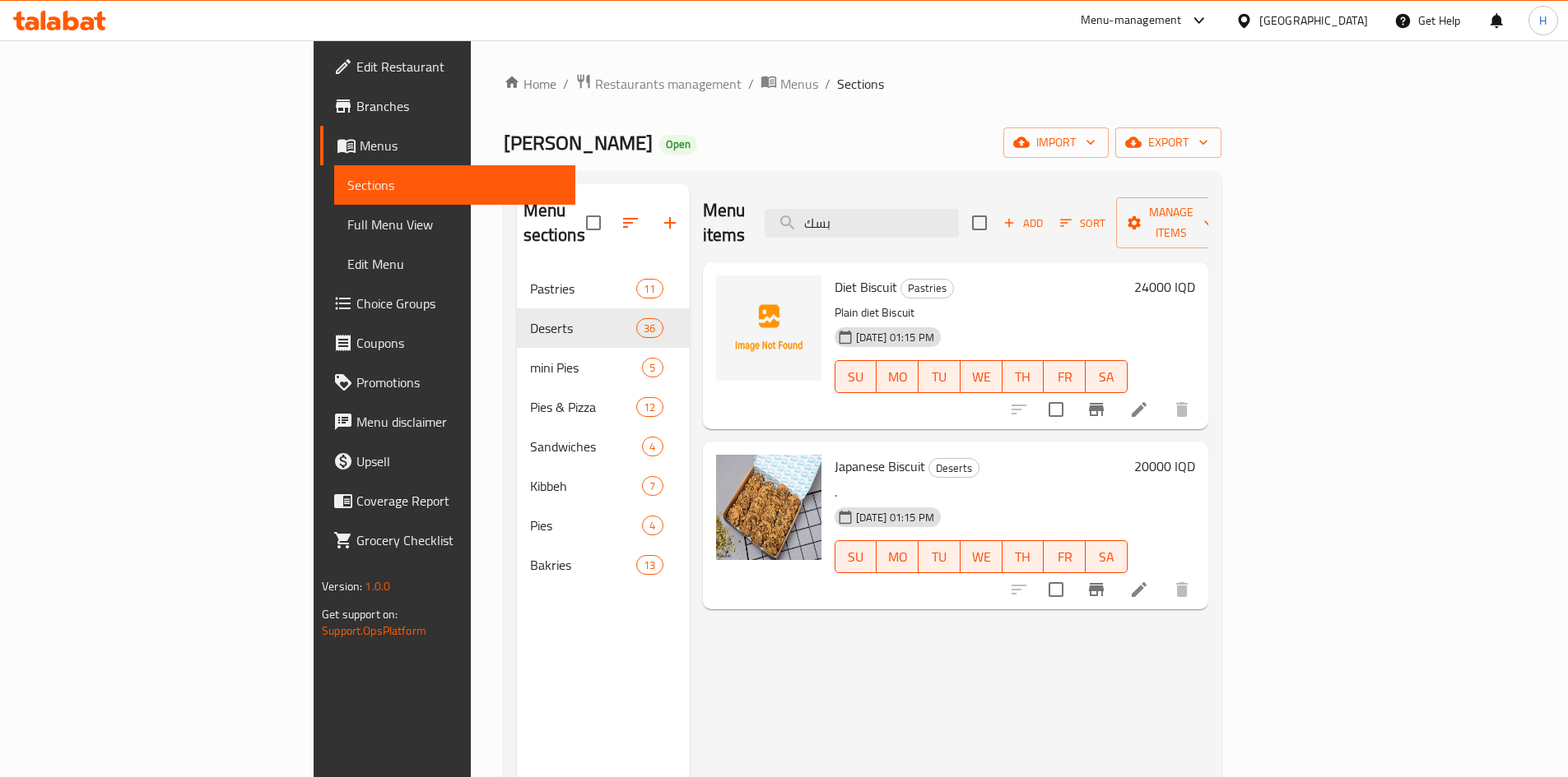
type input "بسك"
click at [1149, 580] on icon at bounding box center [1139, 590] width 20 height 20
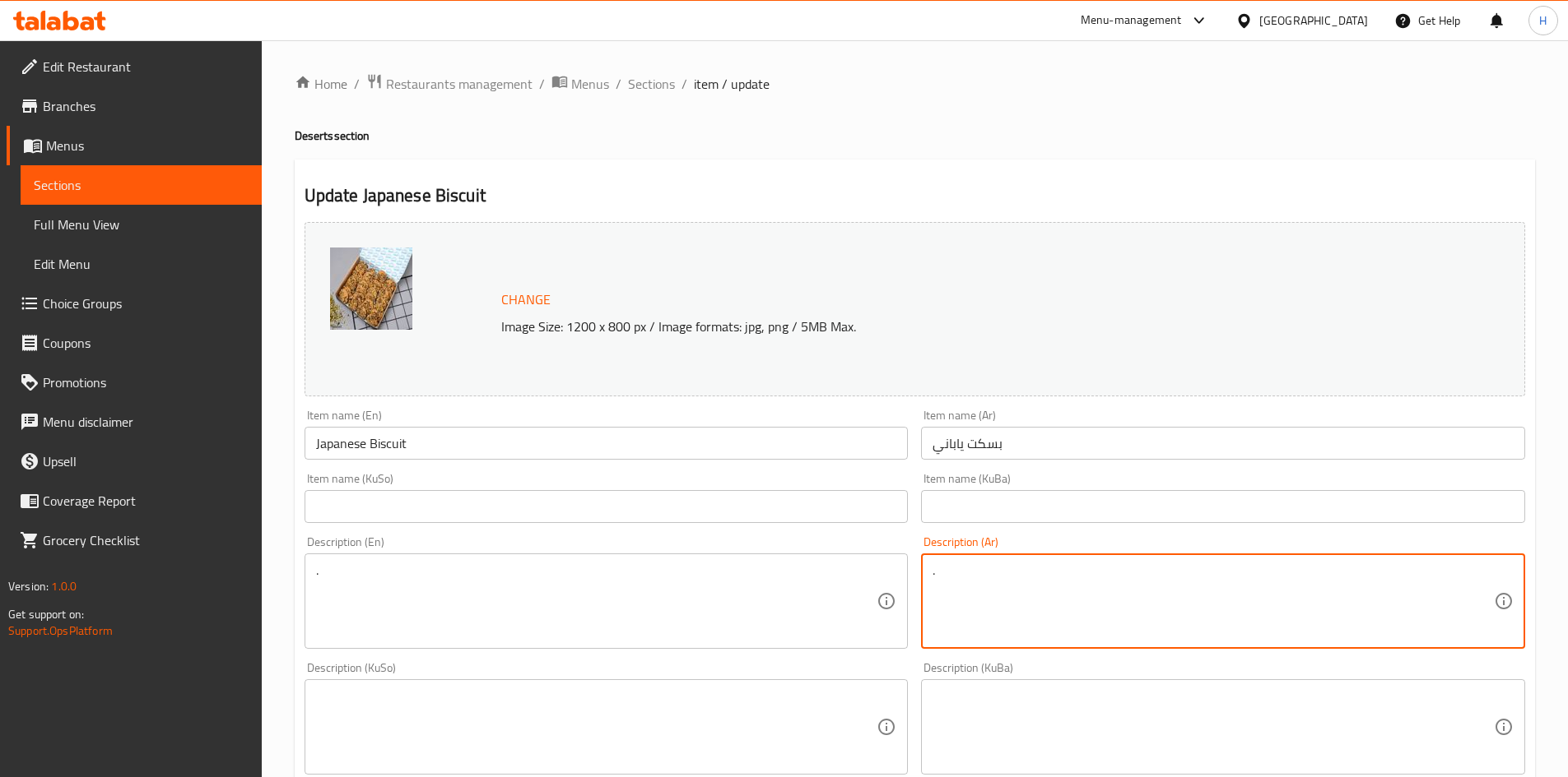
click at [1015, 589] on textarea "." at bounding box center [1213, 602] width 561 height 79
type textarea "ل"
click at [1015, 589] on textarea "بسكت بالفستق" at bounding box center [1213, 602] width 561 height 79
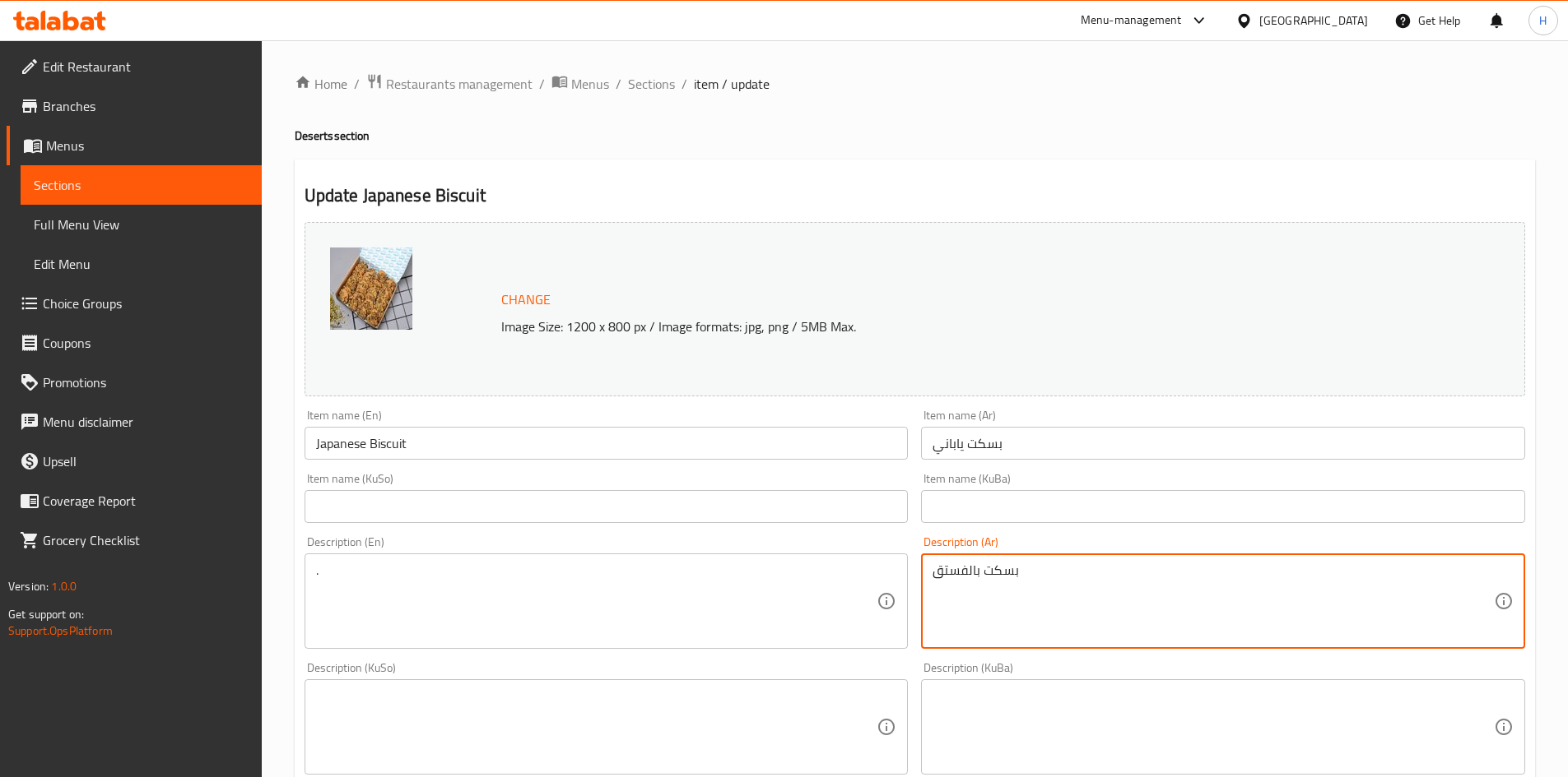
click at [1015, 589] on textarea "بسكت بالفستق" at bounding box center [1213, 602] width 561 height 79
click at [1025, 604] on textarea "ؤ" at bounding box center [1213, 602] width 561 height 79
paste textarea "668072"
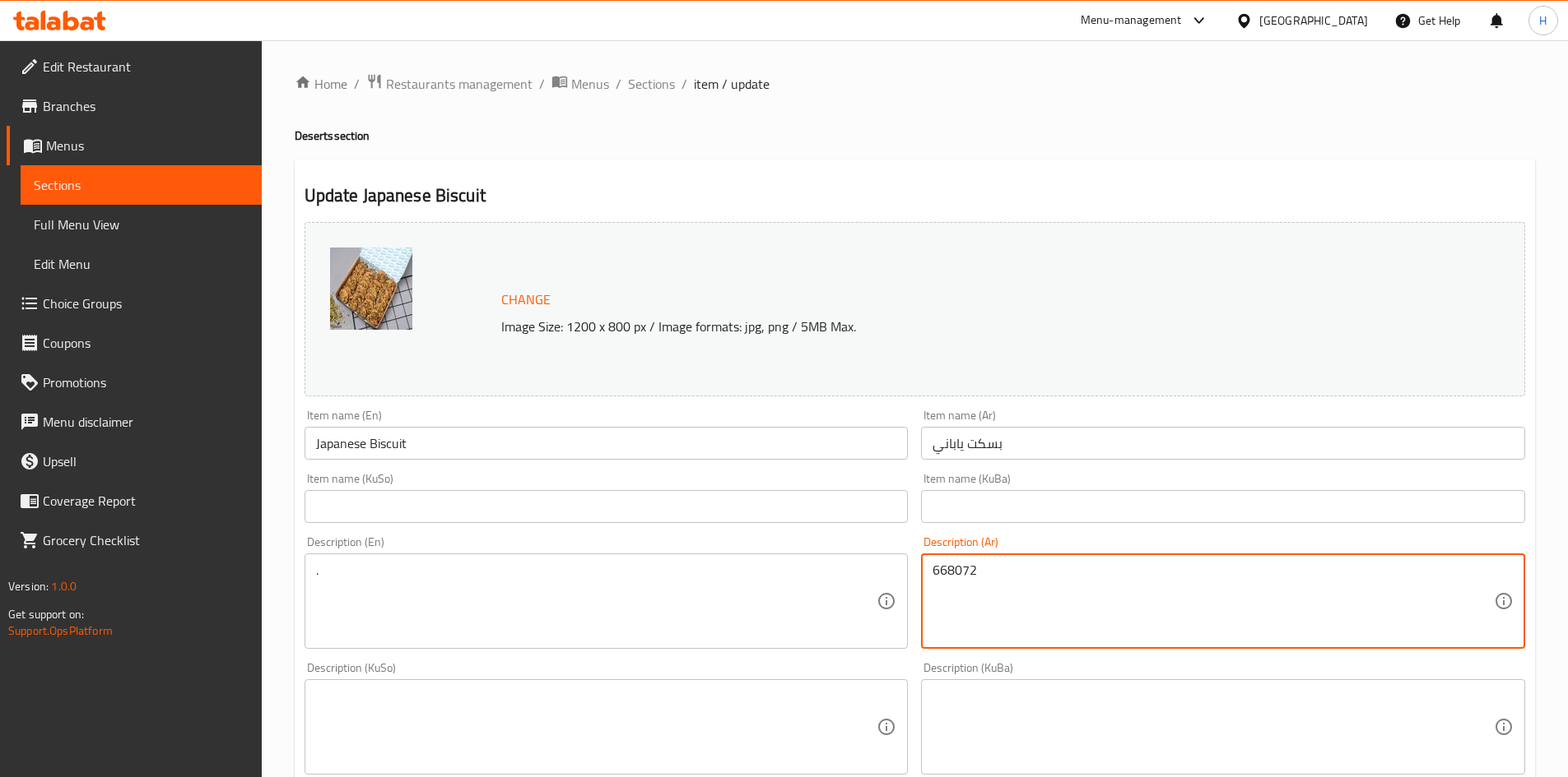
click at [1025, 604] on textarea "668072" at bounding box center [1213, 602] width 561 height 79
click at [1025, 604] on textarea "بسكت بالفستق" at bounding box center [1213, 602] width 561 height 79
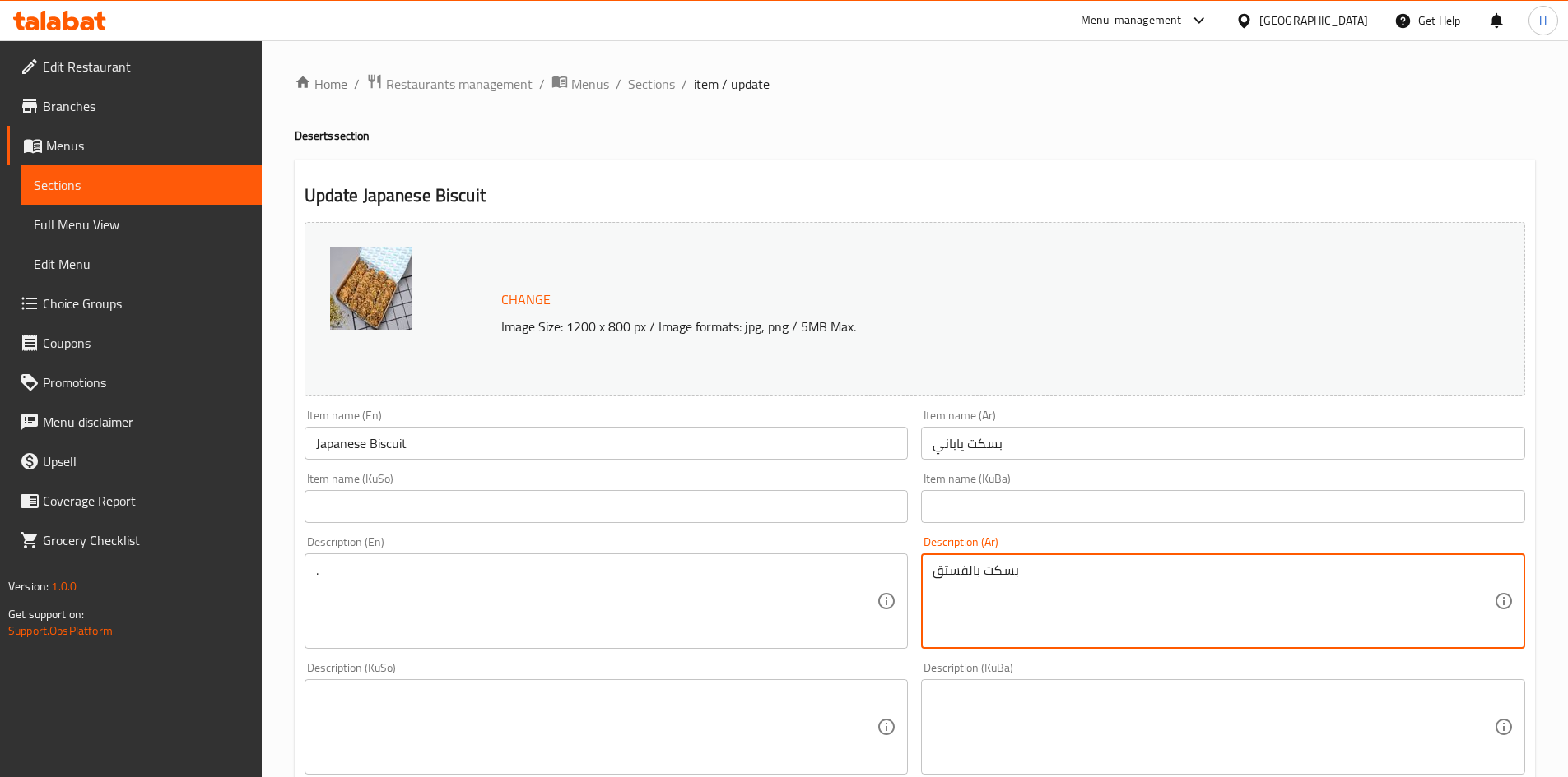
click at [1025, 604] on textarea "بسكت بالفستق" at bounding box center [1213, 602] width 561 height 79
type textarea "بسكت بالفستق"
click at [576, 646] on div ". Description (En)" at bounding box center [607, 601] width 604 height 96
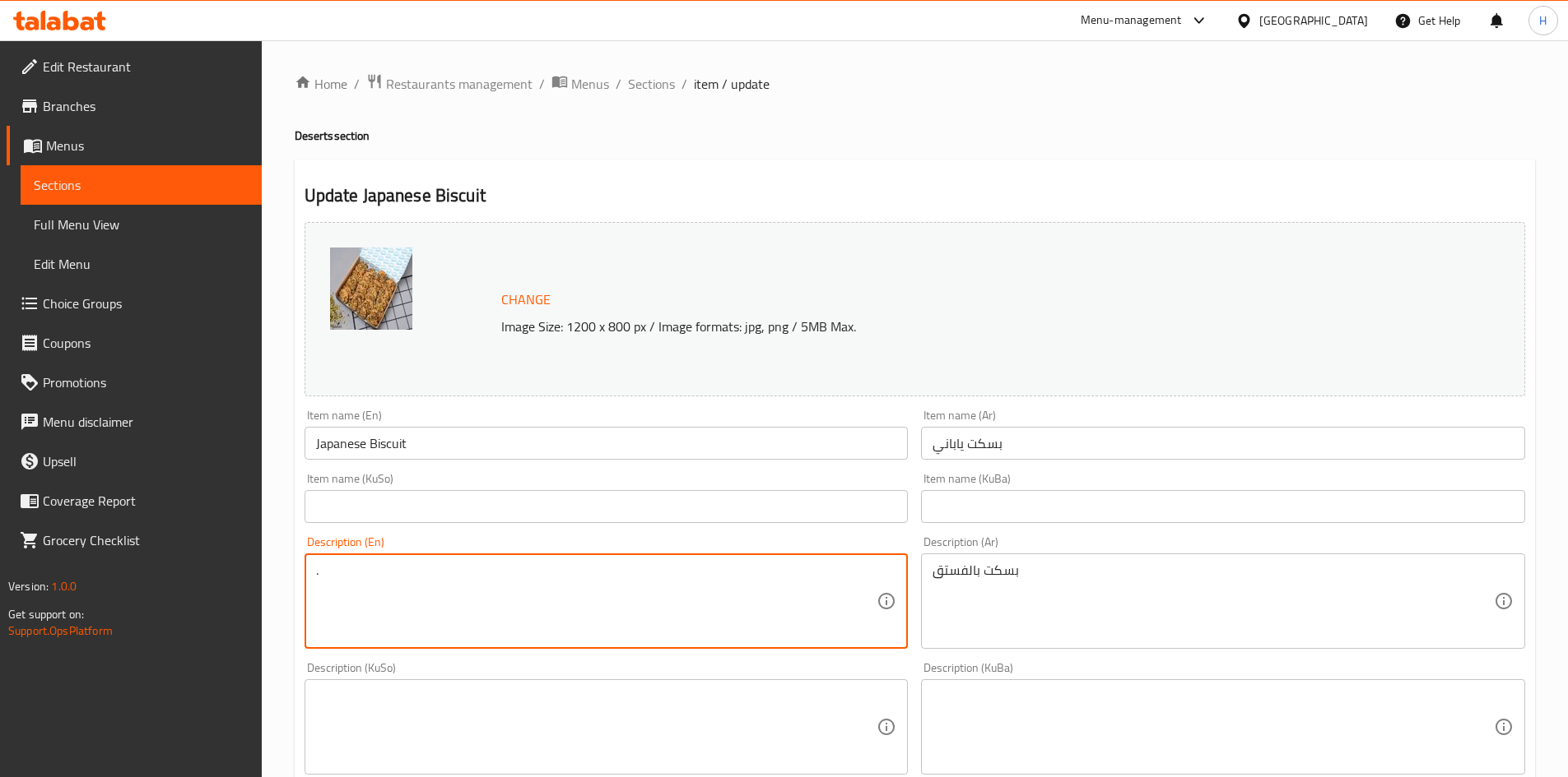
click at [544, 621] on textarea "." at bounding box center [597, 602] width 561 height 79
paste textarea "Pistachio cookies"
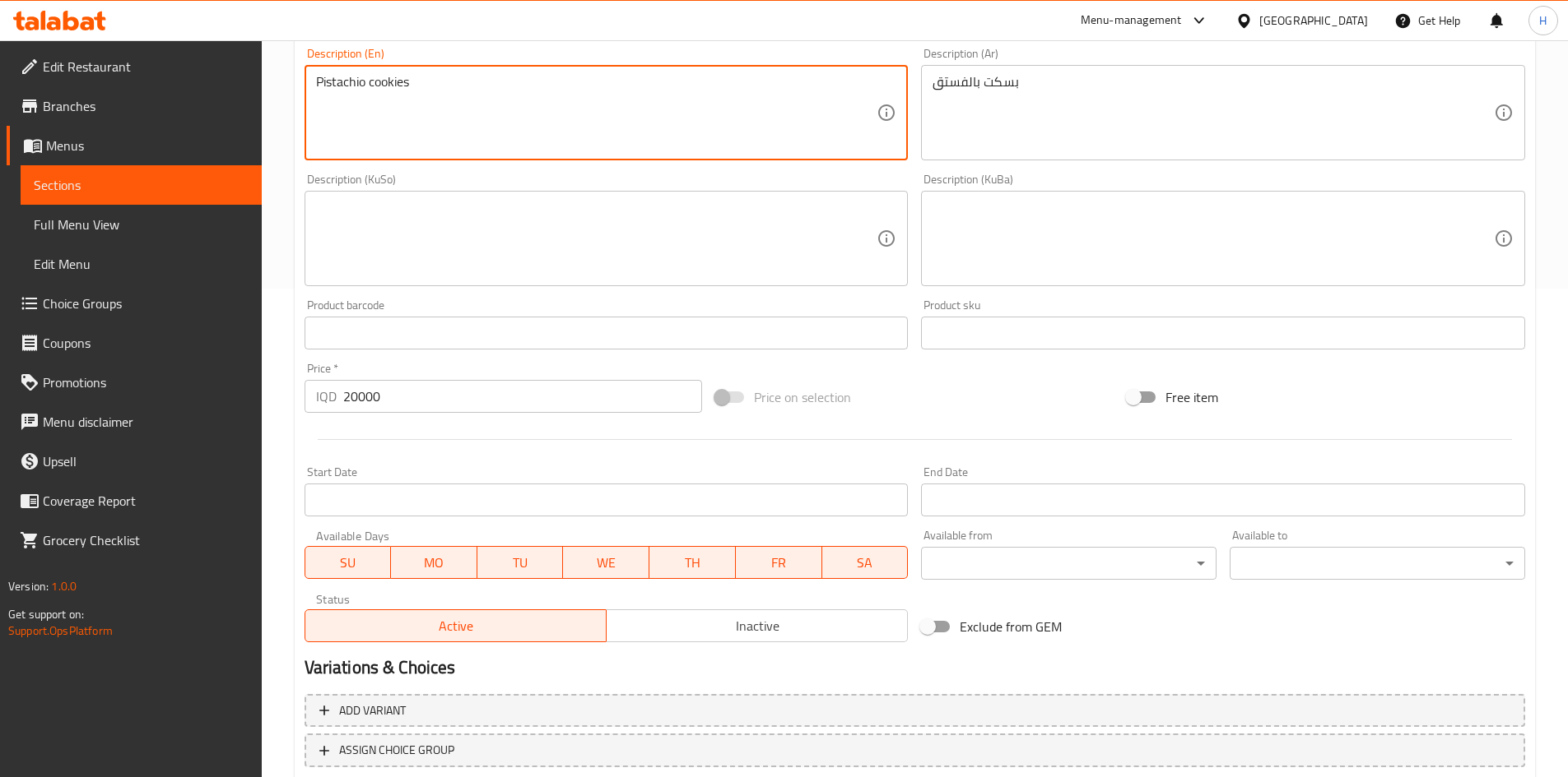
scroll to position [598, 0]
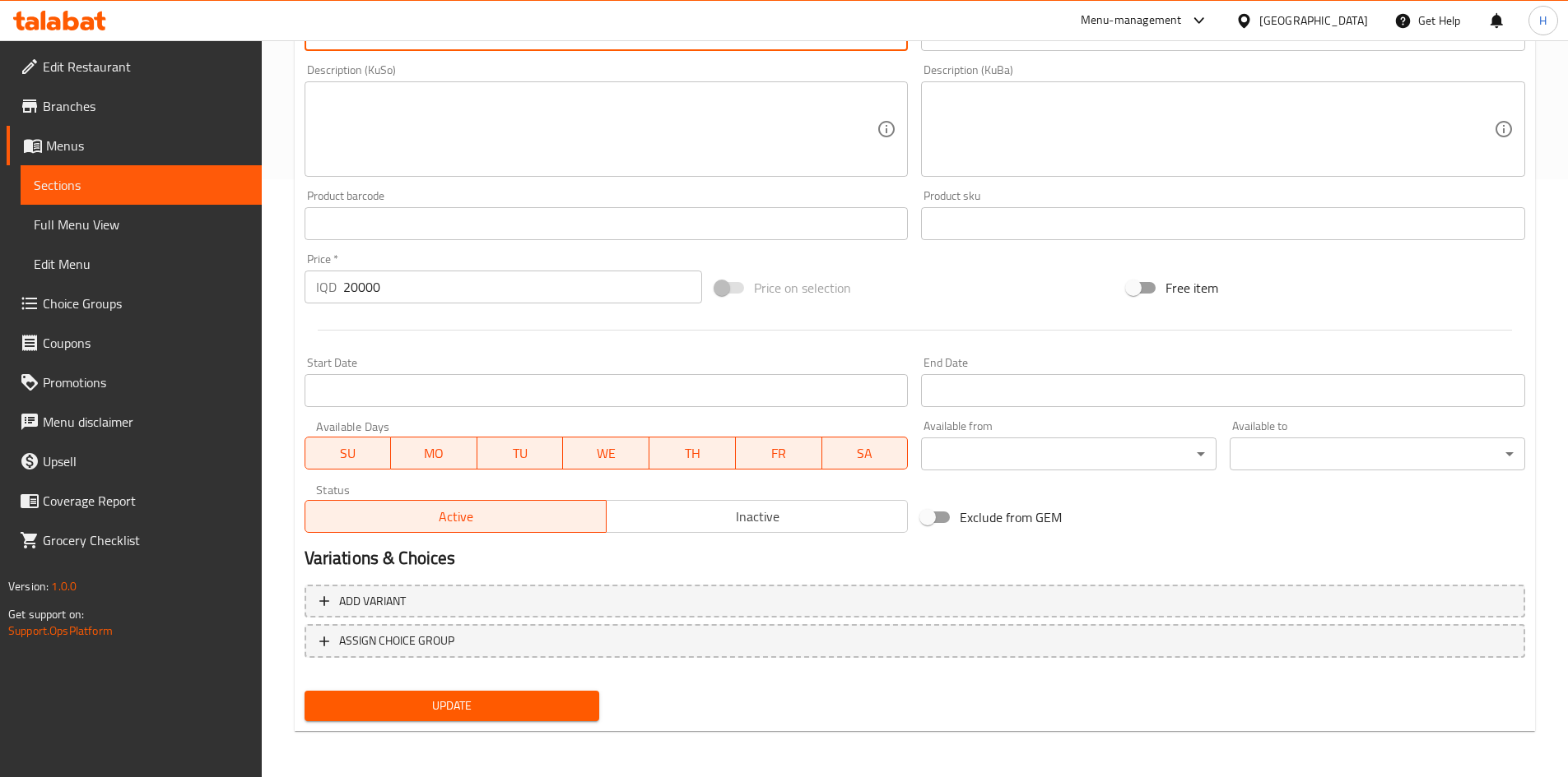
type textarea "Pistachio cookies"
click at [508, 684] on div "Update" at bounding box center [453, 706] width 309 height 44
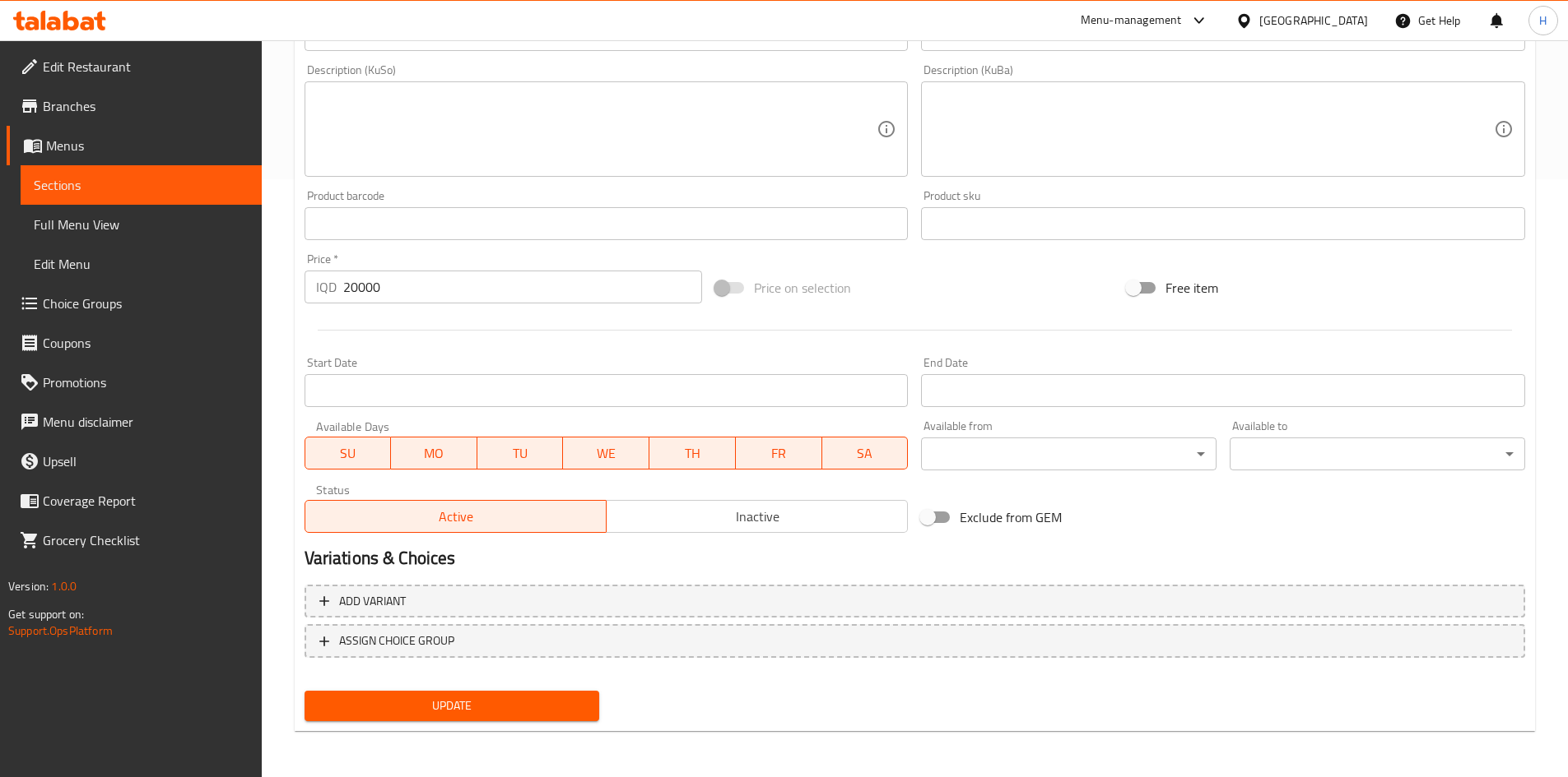
drag, startPoint x: 507, startPoint y: 706, endPoint x: 519, endPoint y: 710, distance: 12.6
click at [506, 706] on span "Update" at bounding box center [453, 706] width 269 height 21
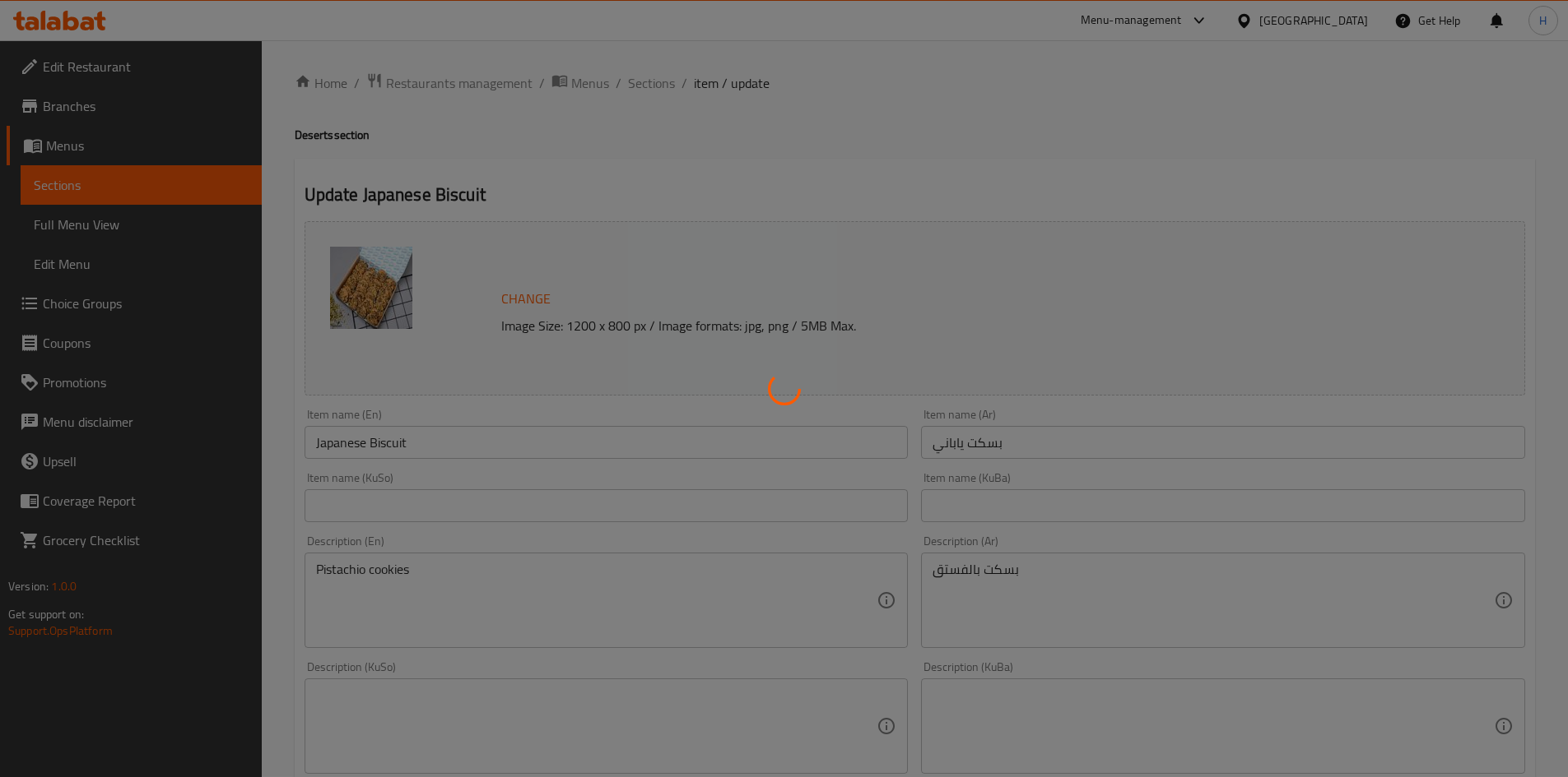
scroll to position [0, 0]
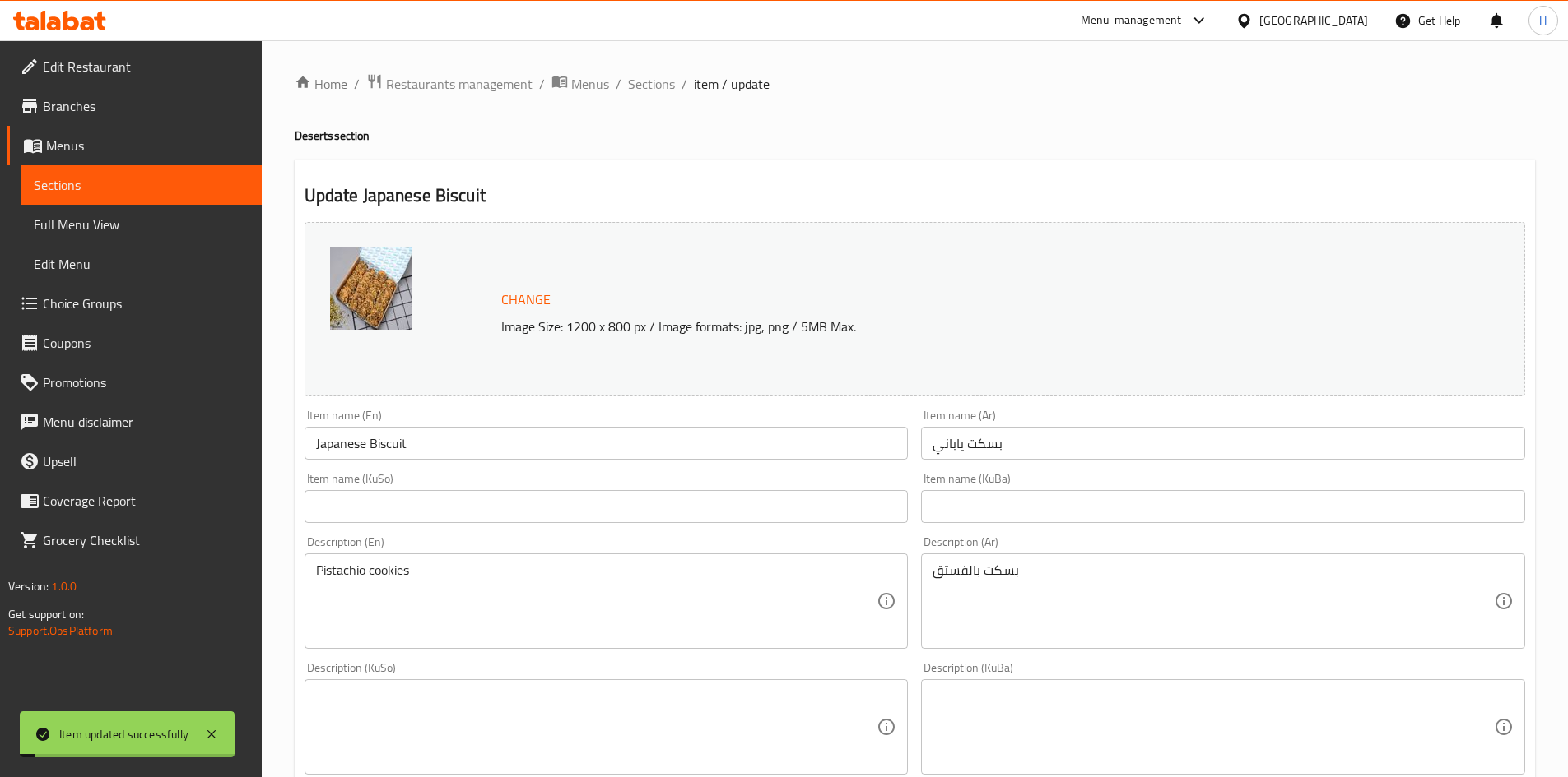
click at [663, 85] on span "Sections" at bounding box center [651, 83] width 47 height 20
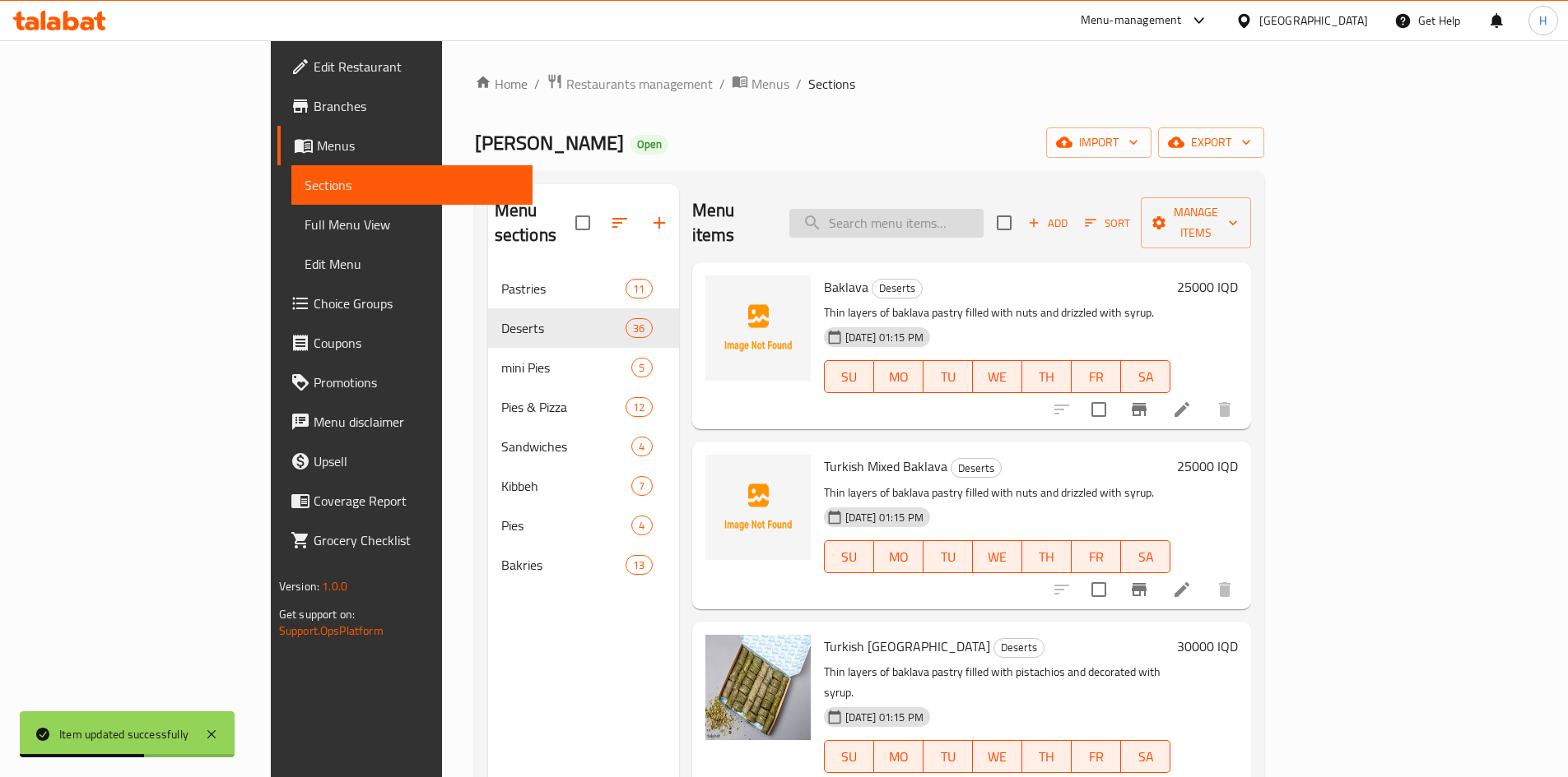
click at [984, 220] on input "search" at bounding box center [886, 223] width 194 height 28
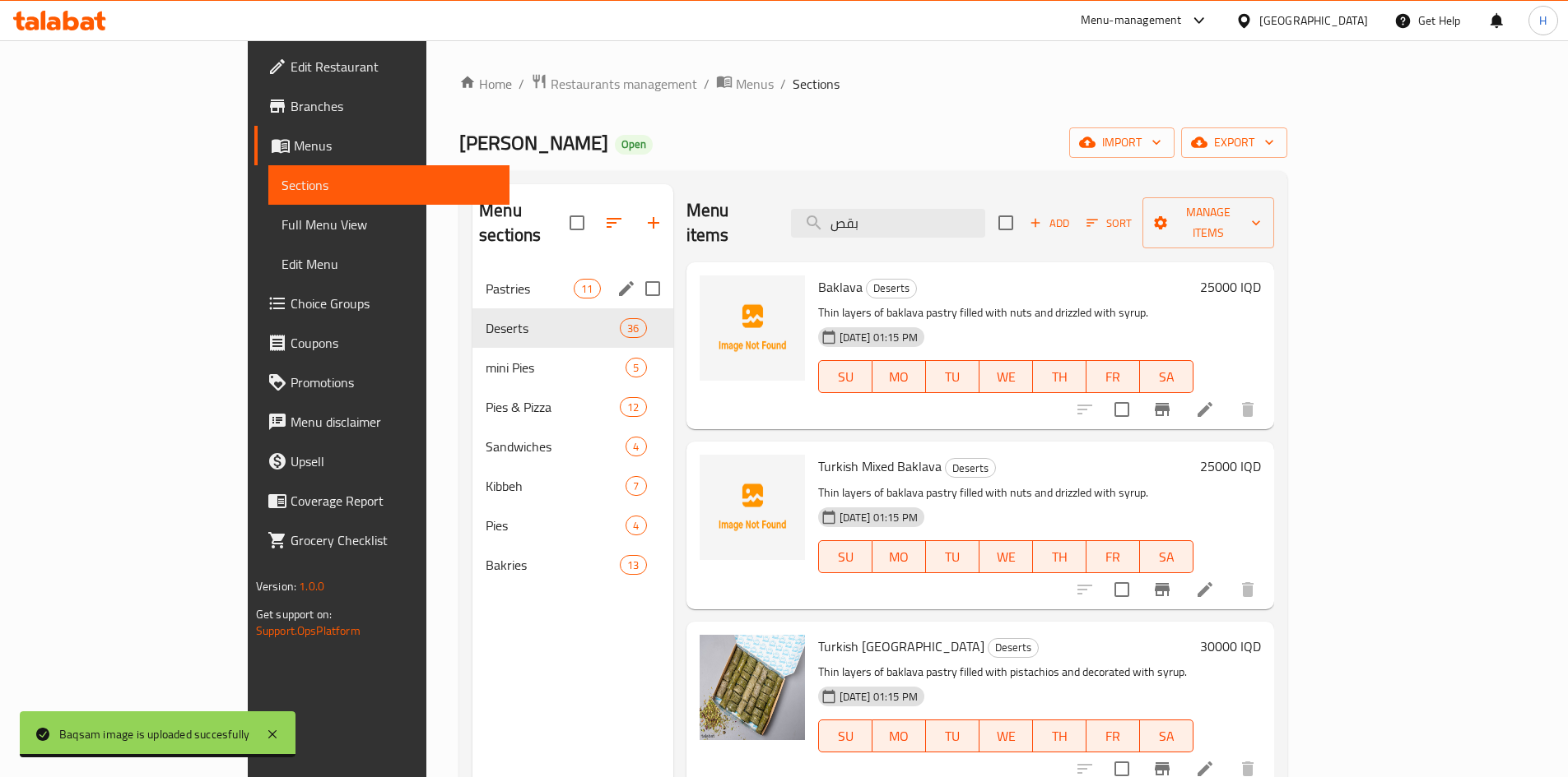
click at [472, 274] on div "Pastries 11" at bounding box center [573, 289] width 201 height 40
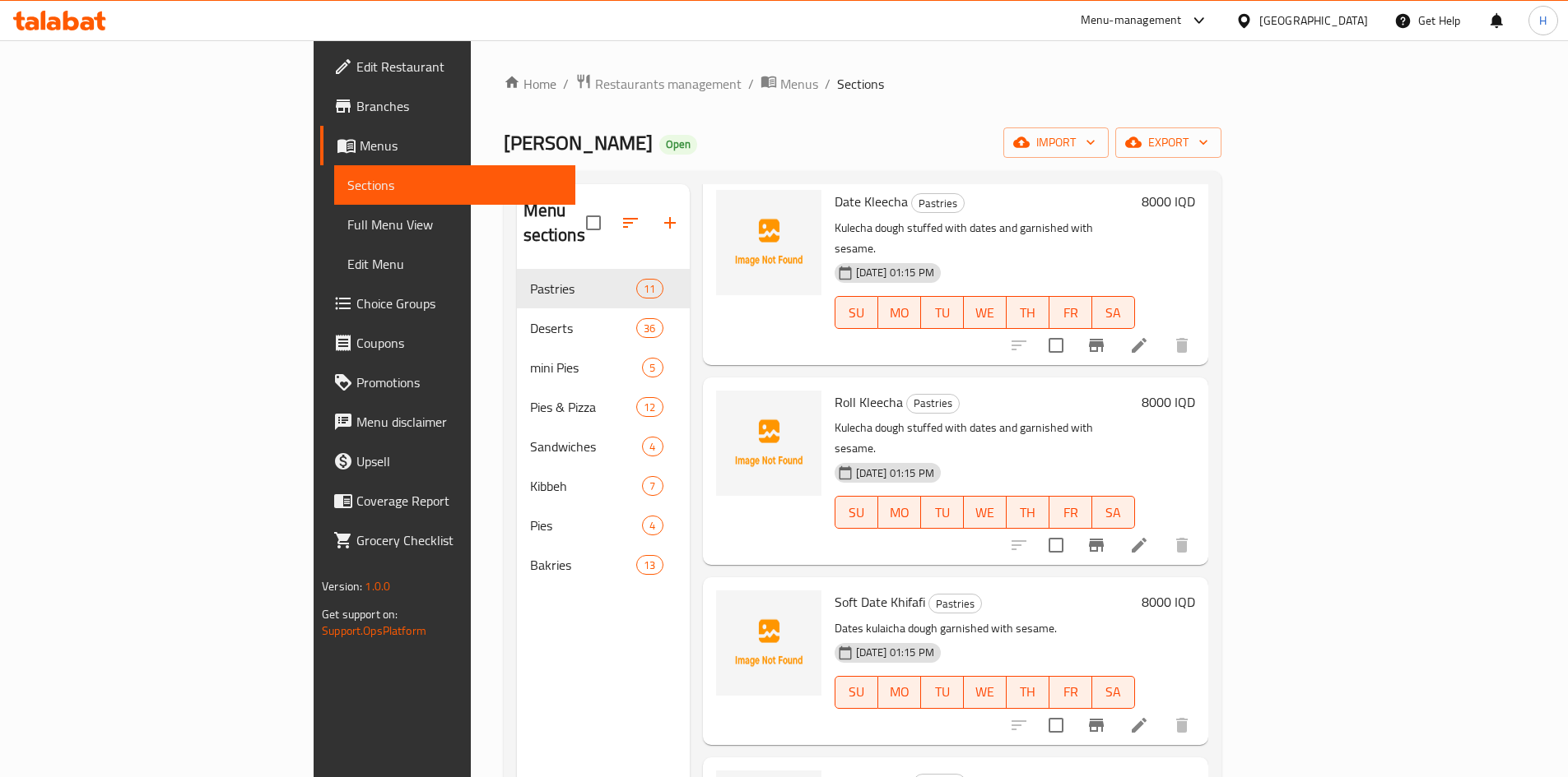
scroll to position [329, 0]
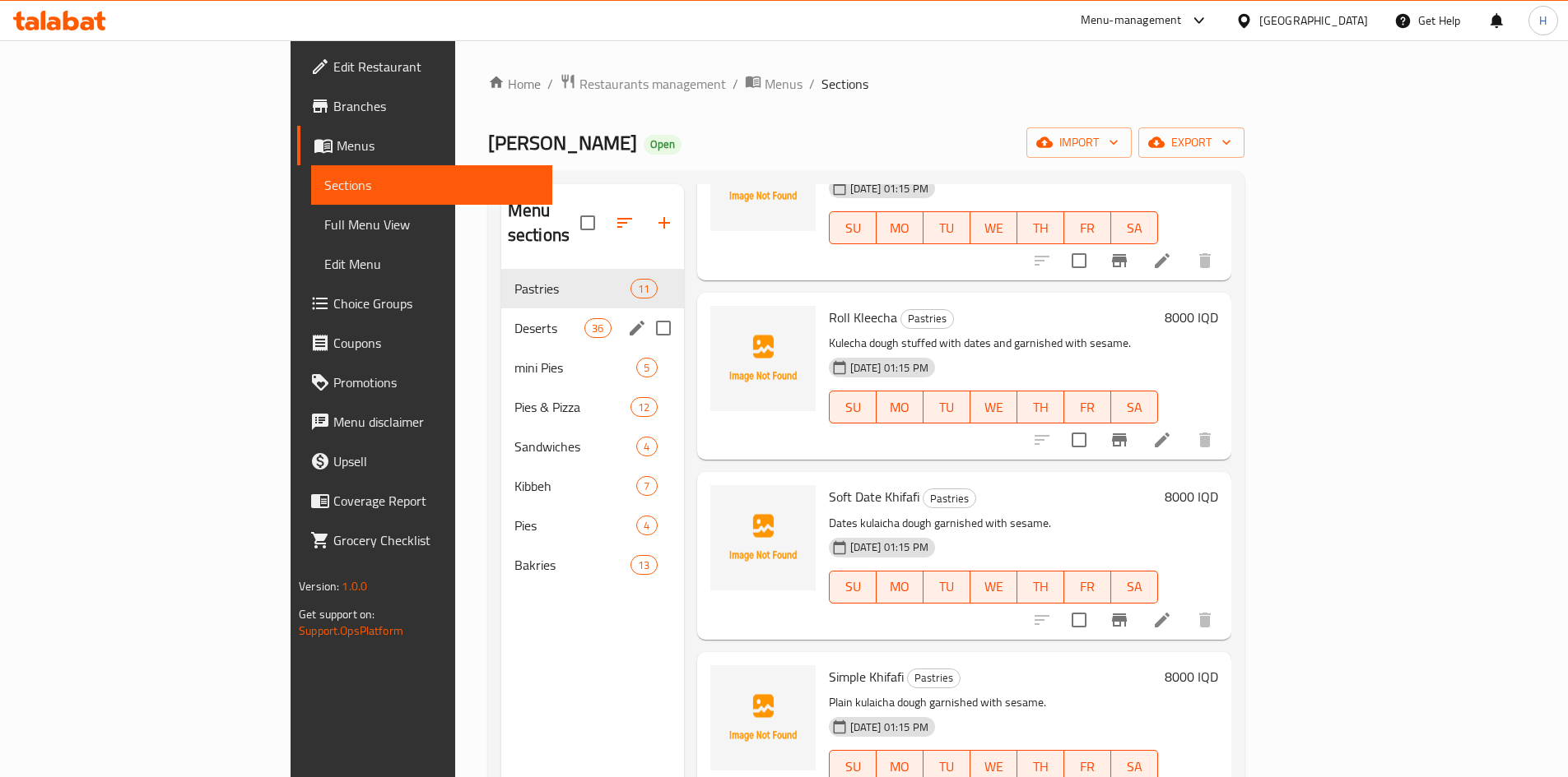
click at [514, 318] on span "Deserts" at bounding box center [549, 327] width 70 height 20
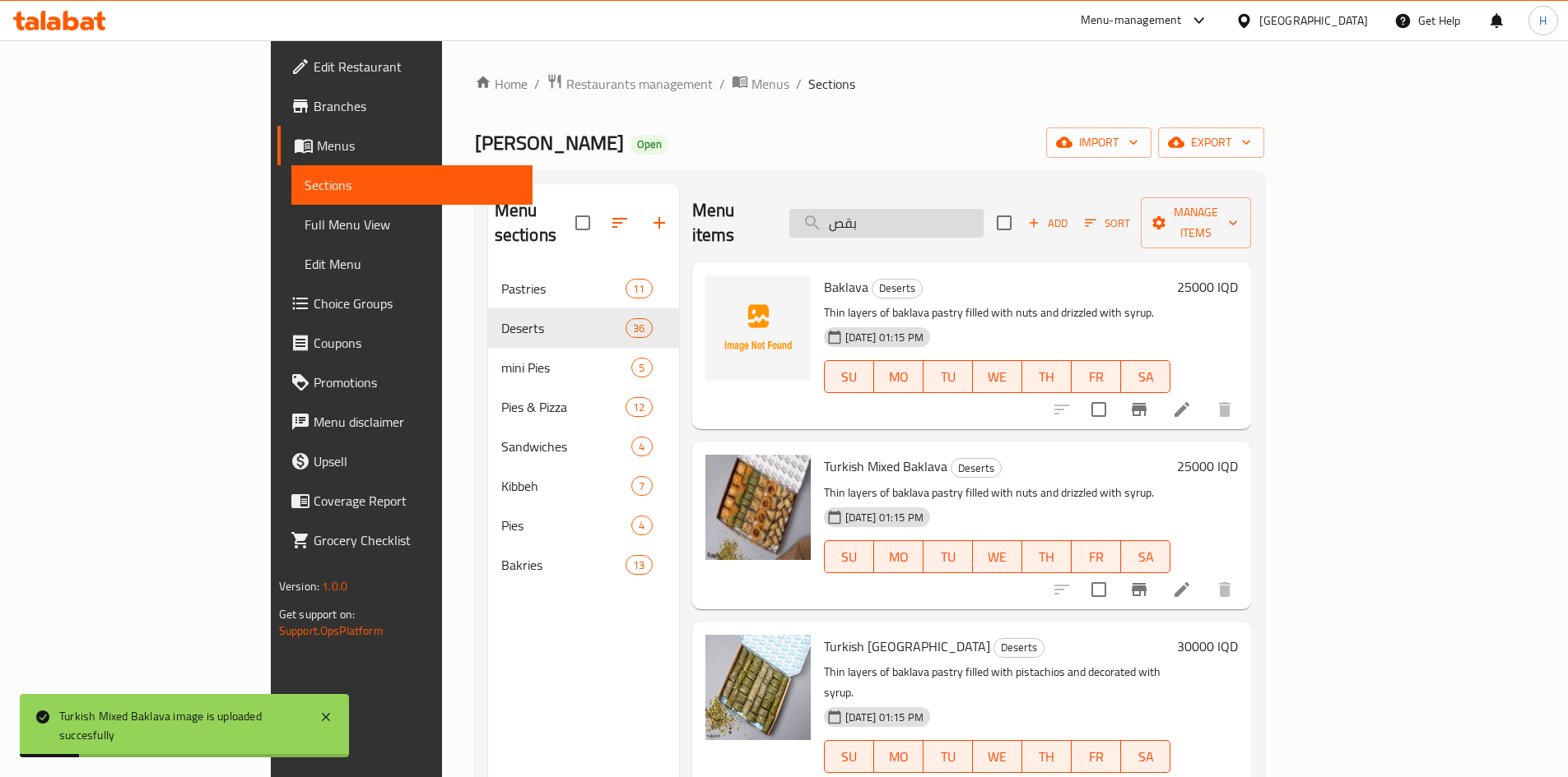
click at [922, 218] on input "بقص" at bounding box center [886, 223] width 194 height 28
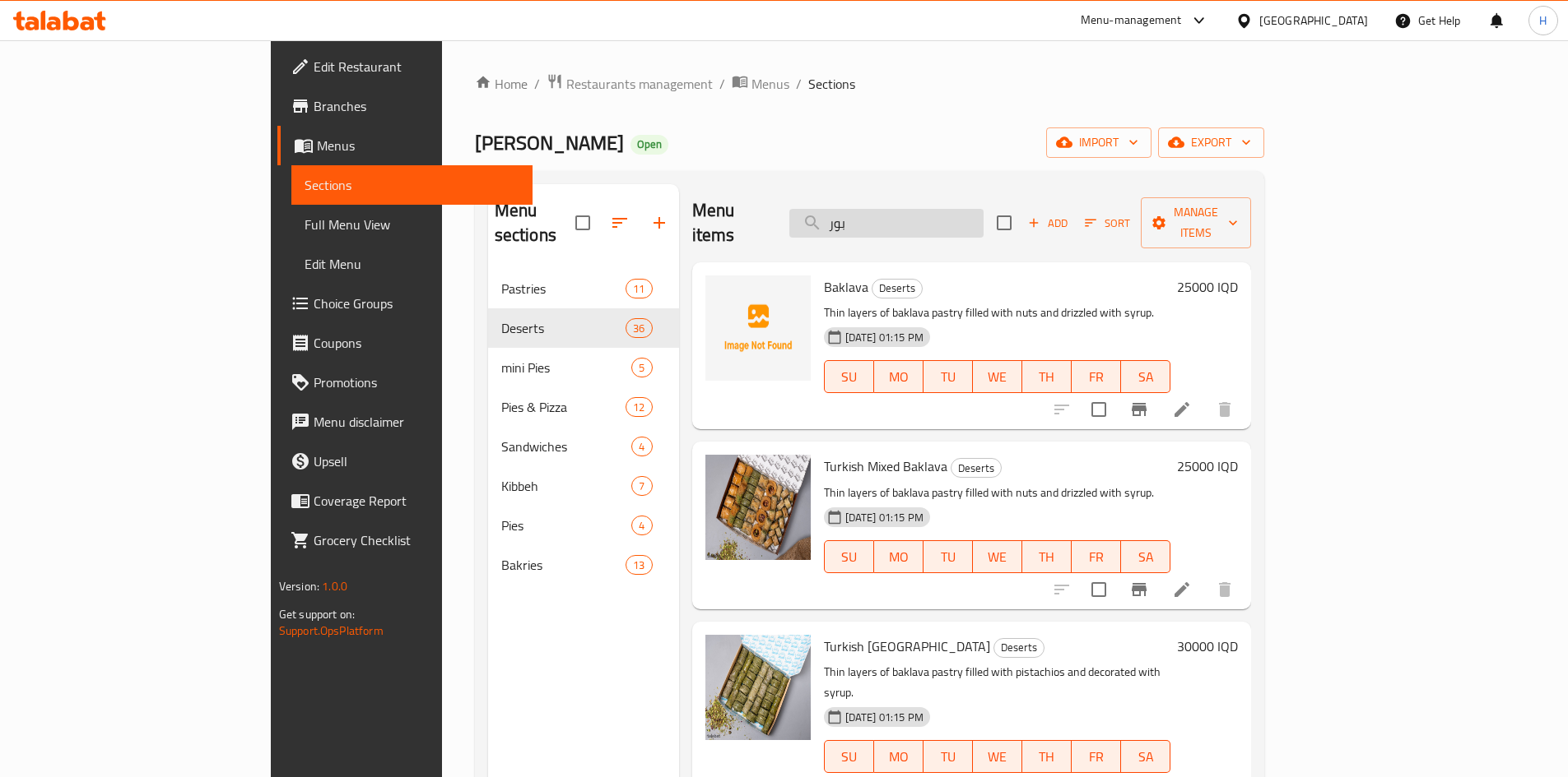
click at [984, 209] on input "بور" at bounding box center [886, 223] width 194 height 28
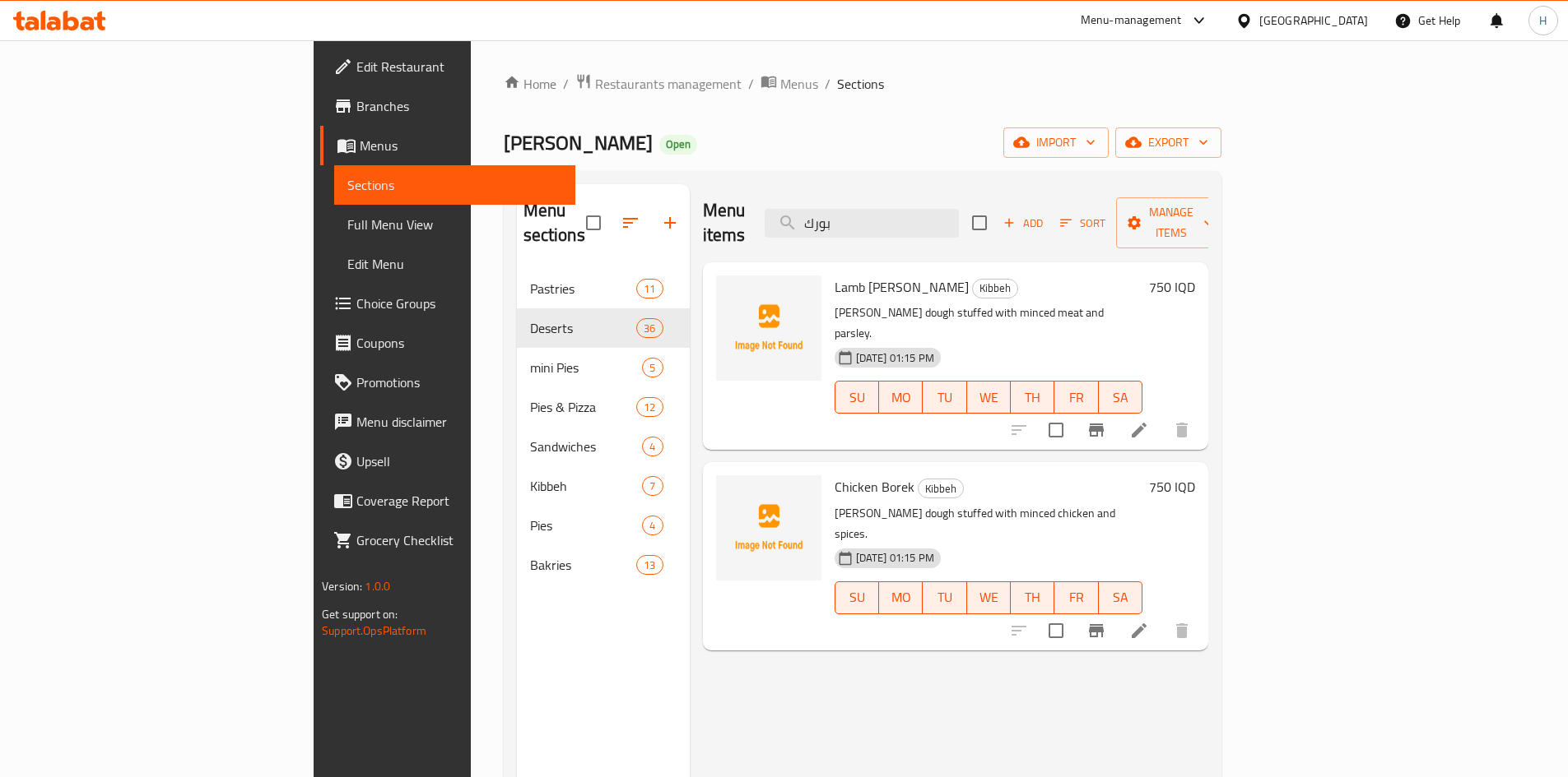
type input "بورك"
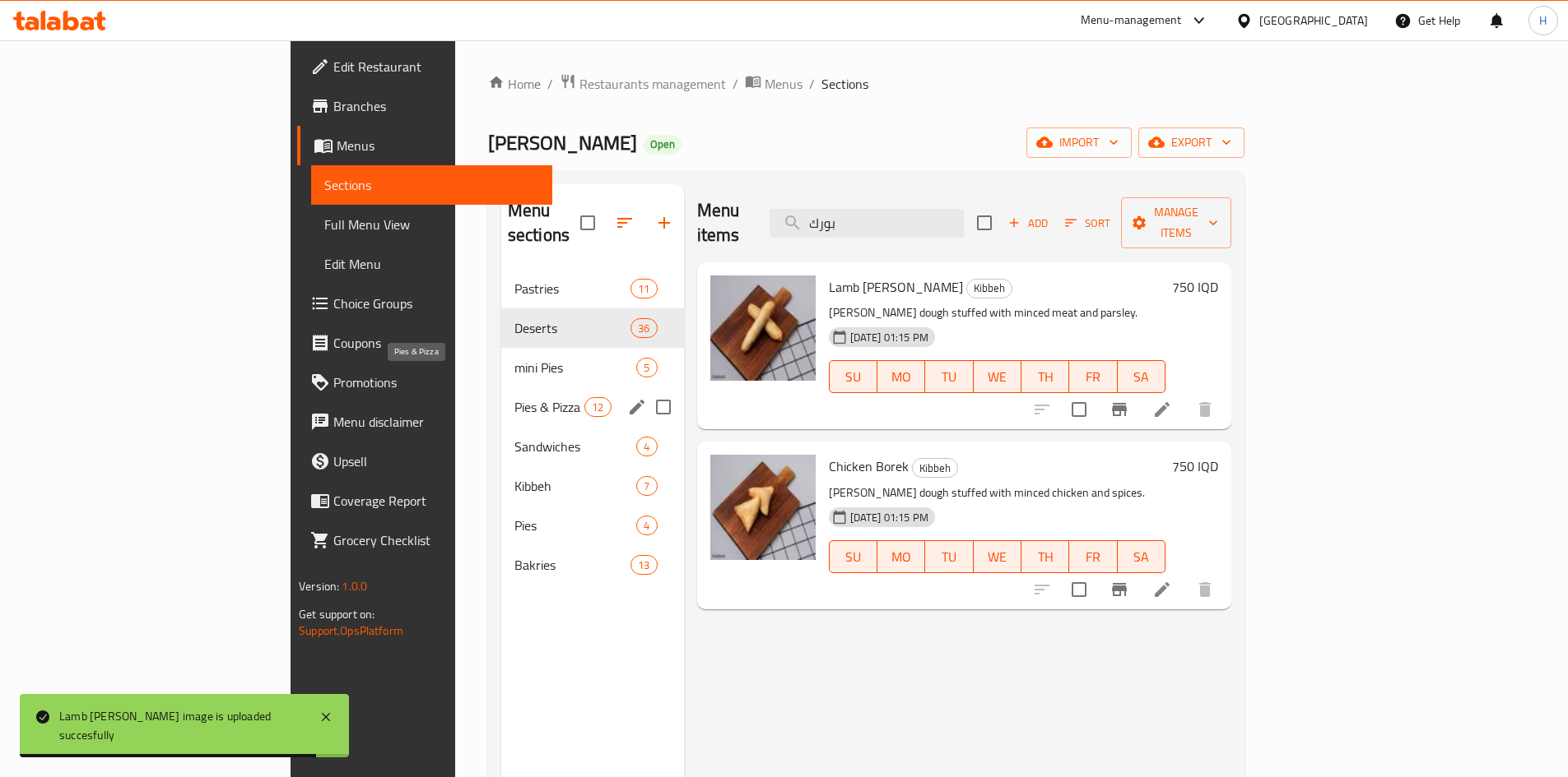
click at [514, 397] on span "Pies & Pizza" at bounding box center [549, 407] width 70 height 20
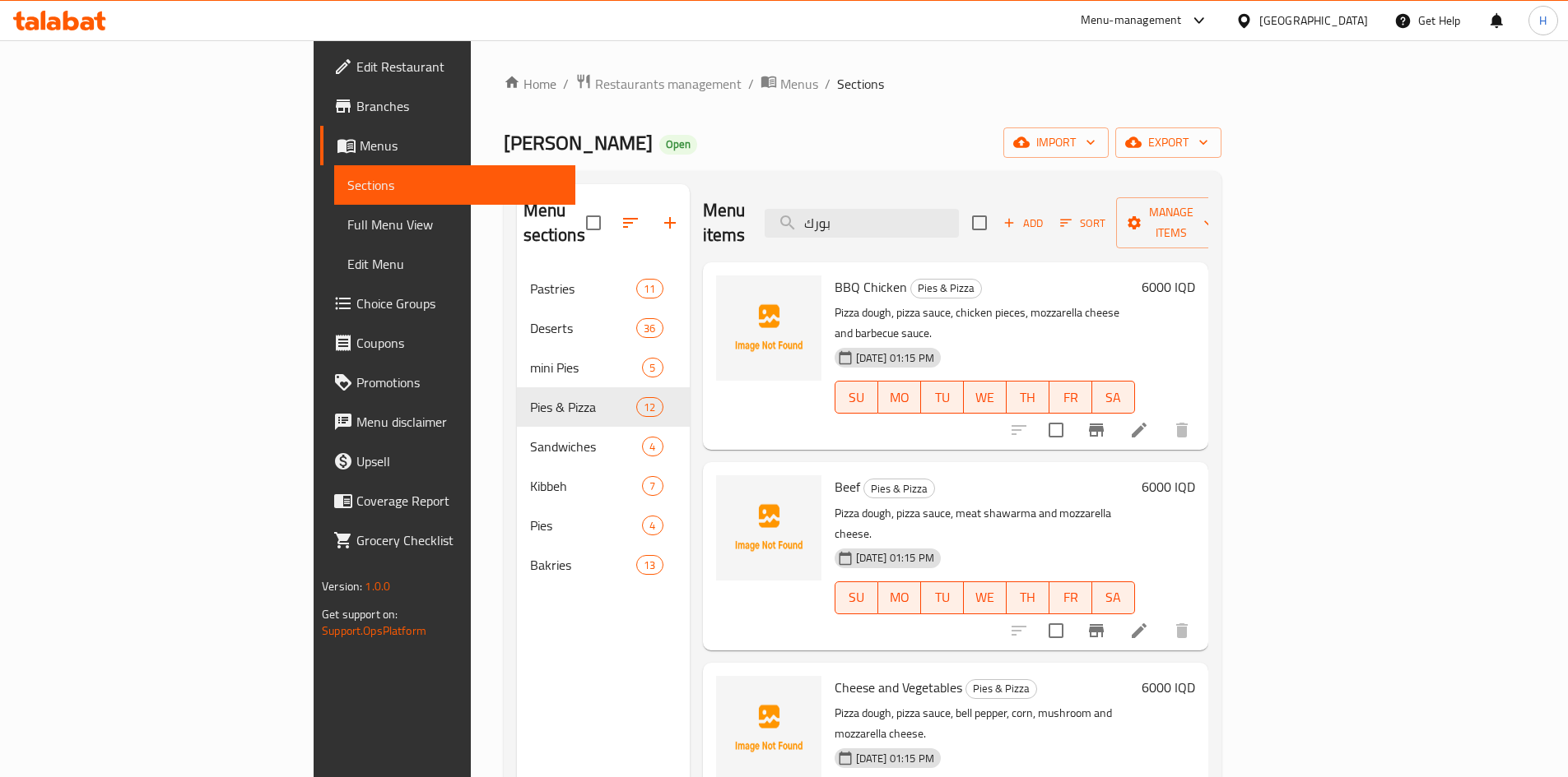
click at [1149, 621] on icon at bounding box center [1139, 630] width 20 height 20
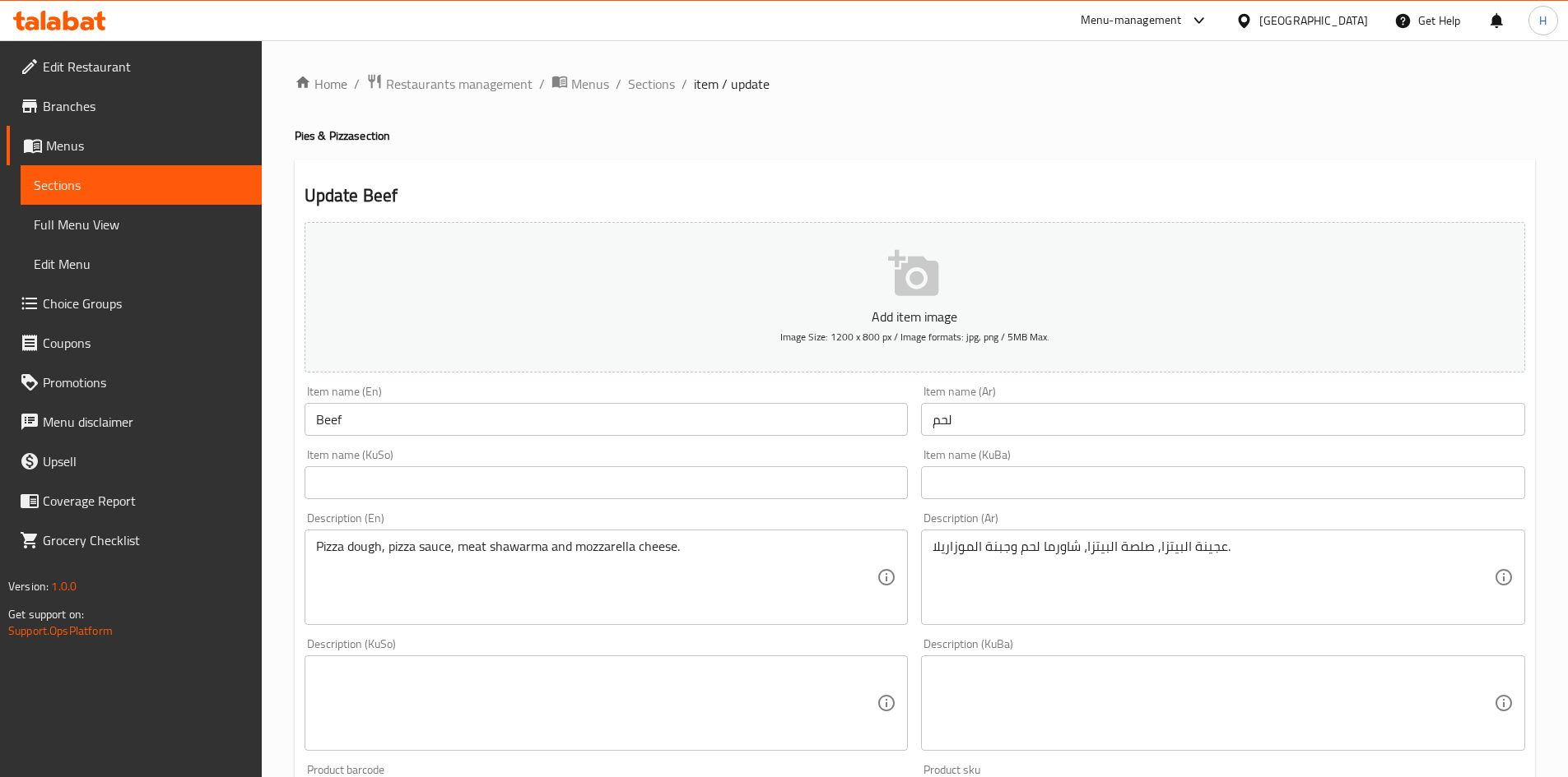
click at [406, 422] on input "Beef" at bounding box center [607, 419] width 604 height 33
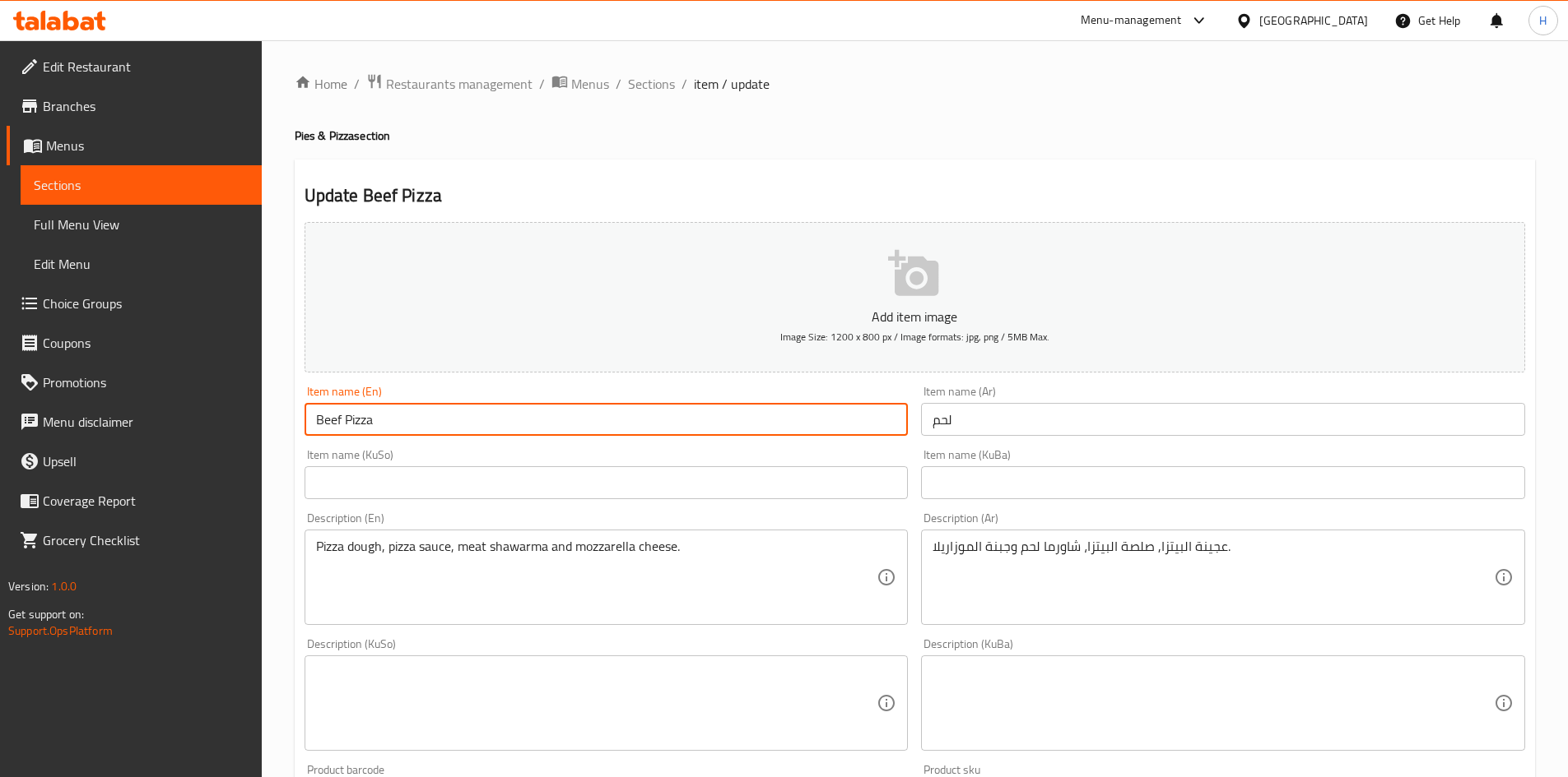
type input "Beef Pizza"
click at [982, 417] on input "لحم" at bounding box center [1223, 419] width 604 height 33
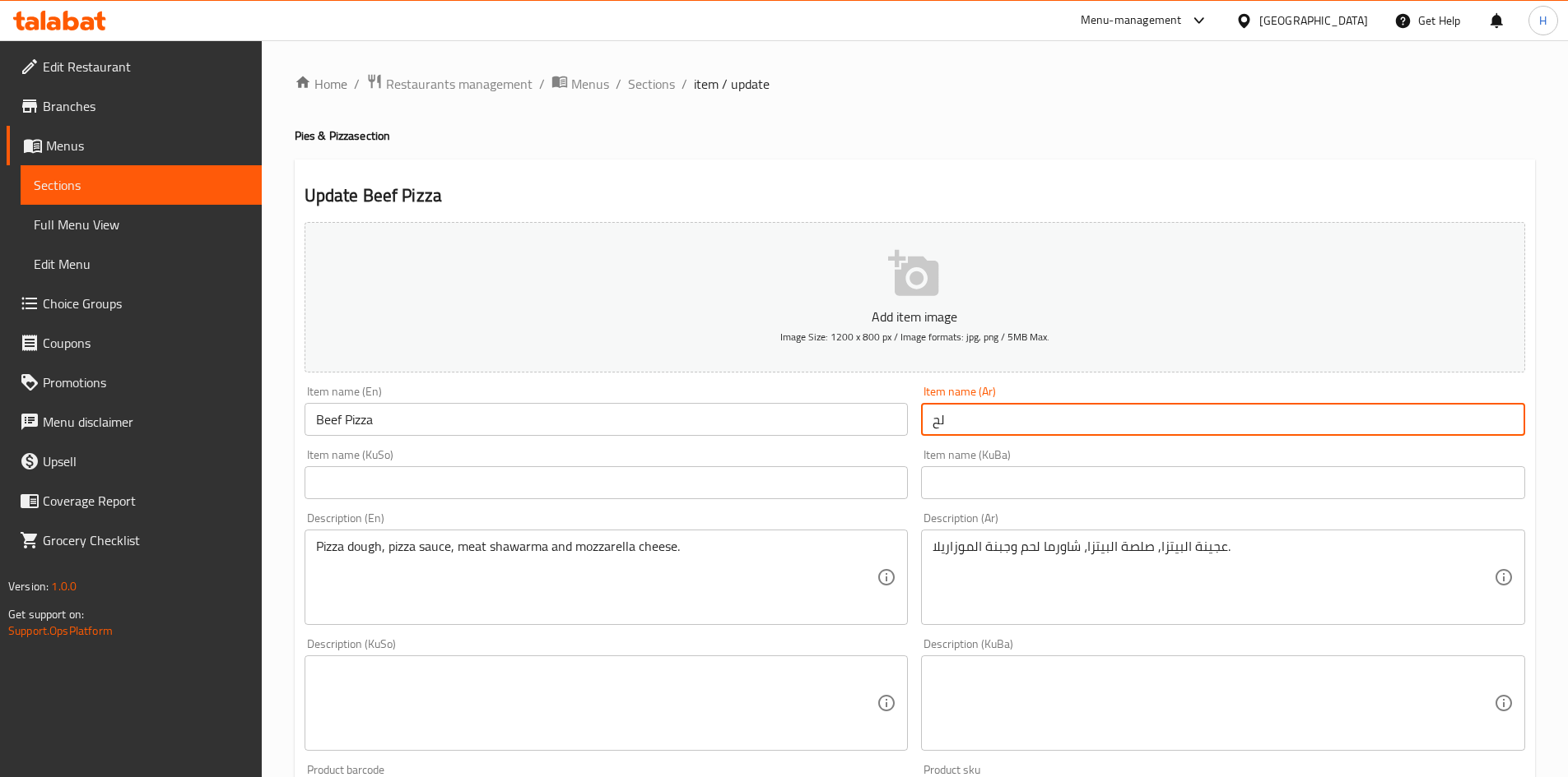
type input "ل"
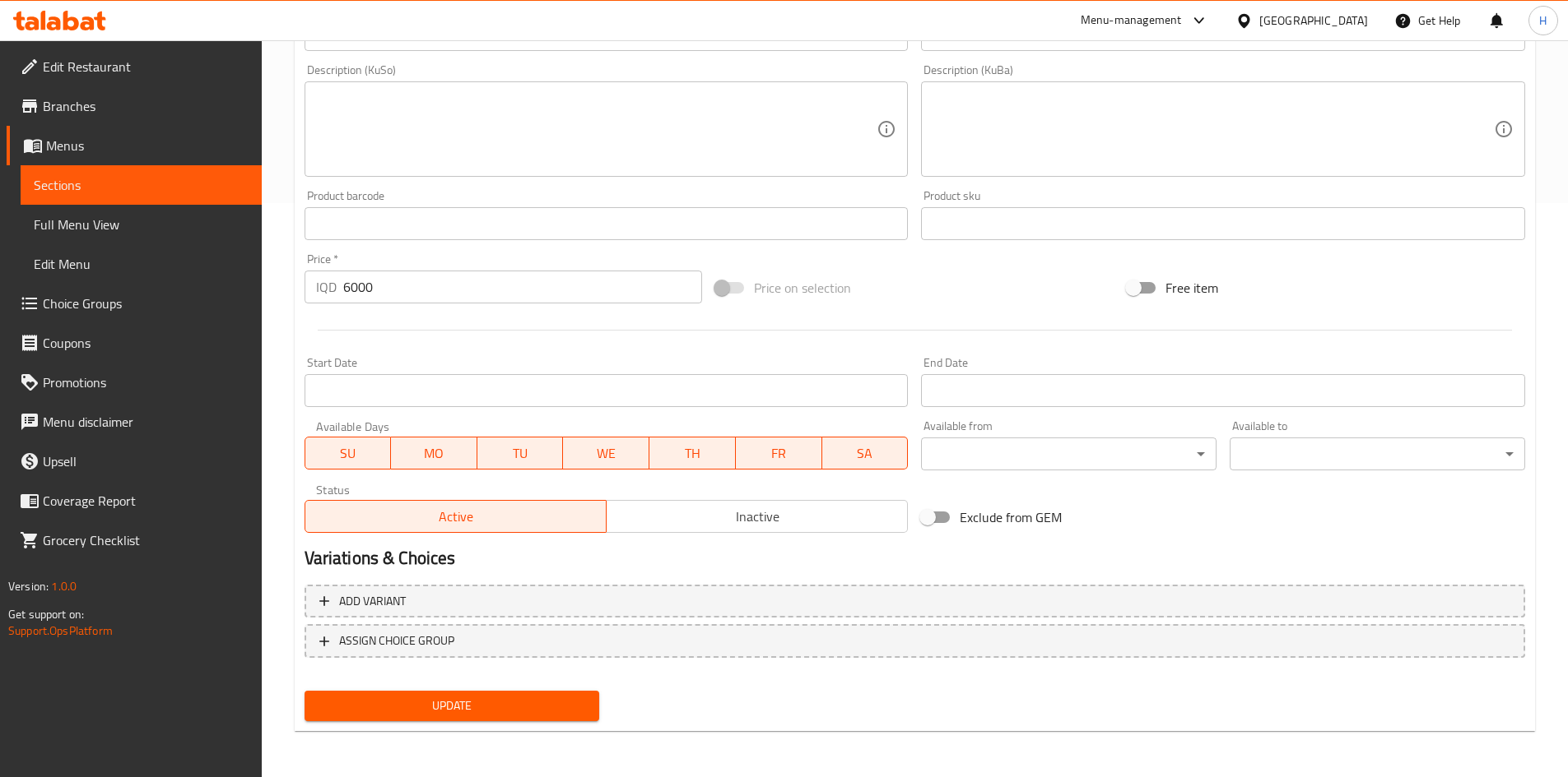
type input "بيتزا لحم"
click at [450, 696] on button "Update" at bounding box center [453, 706] width 295 height 30
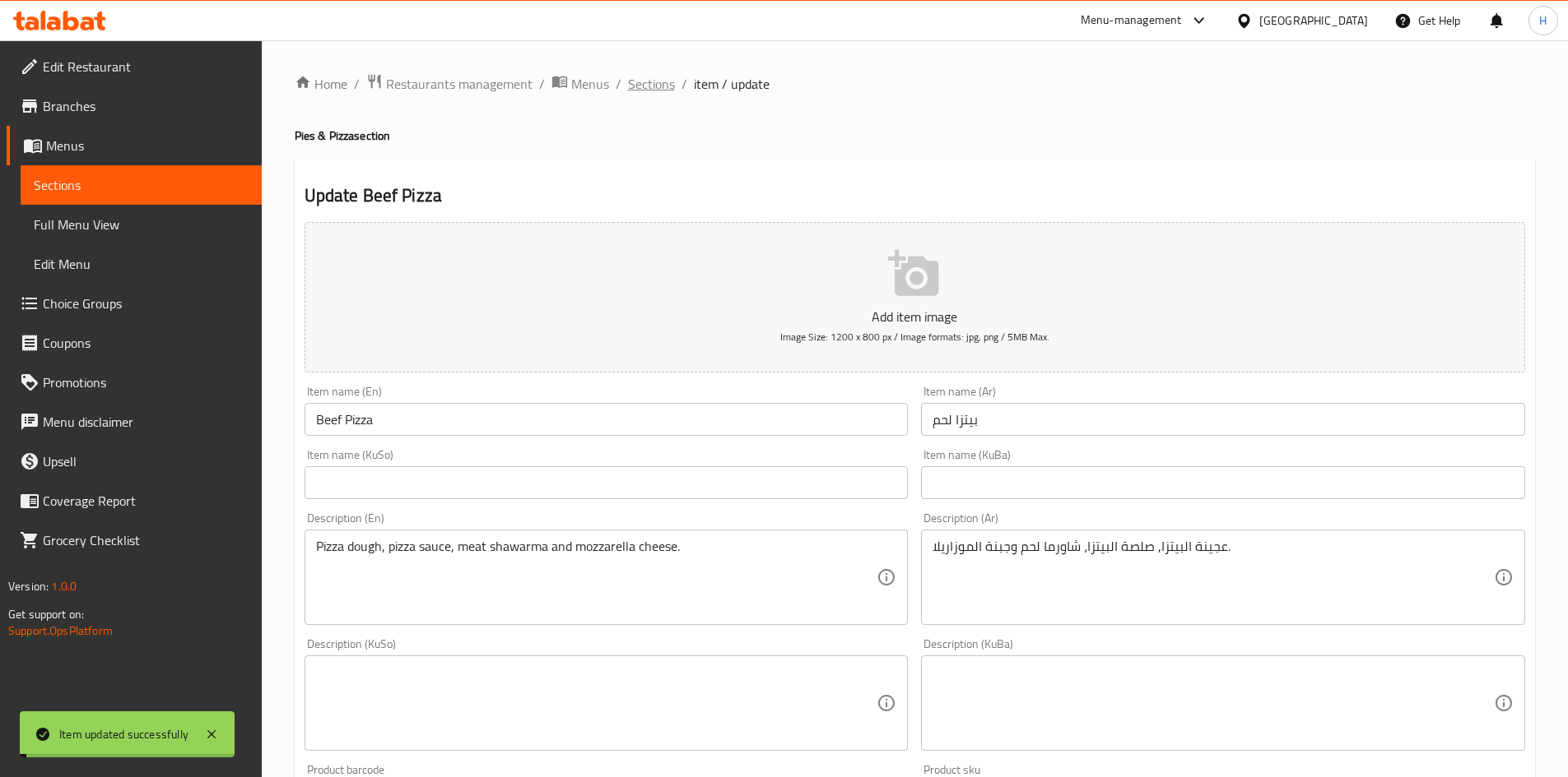
click at [644, 89] on span "Sections" at bounding box center [651, 83] width 47 height 20
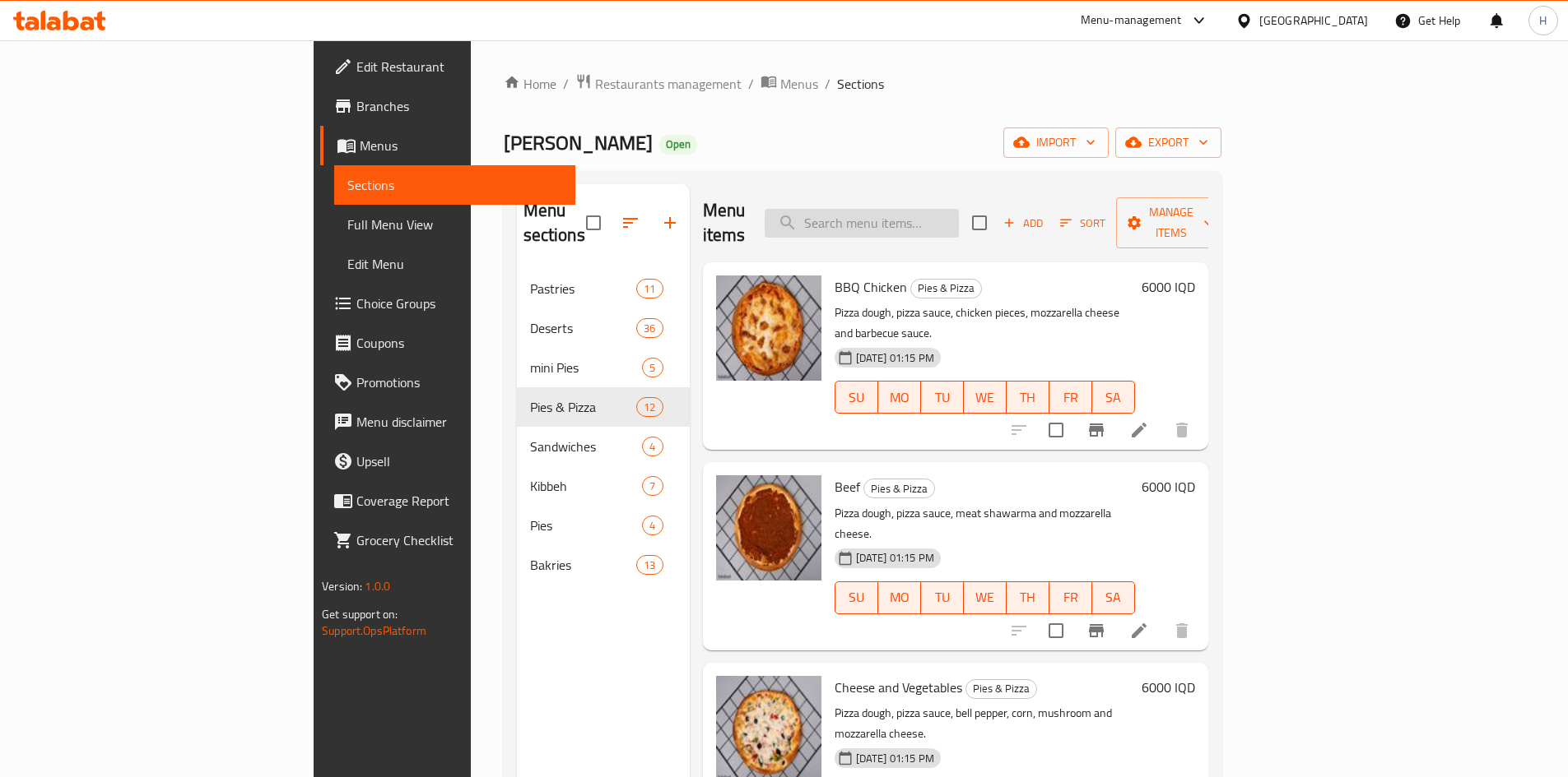
click at [959, 221] on input "search" at bounding box center [862, 223] width 194 height 28
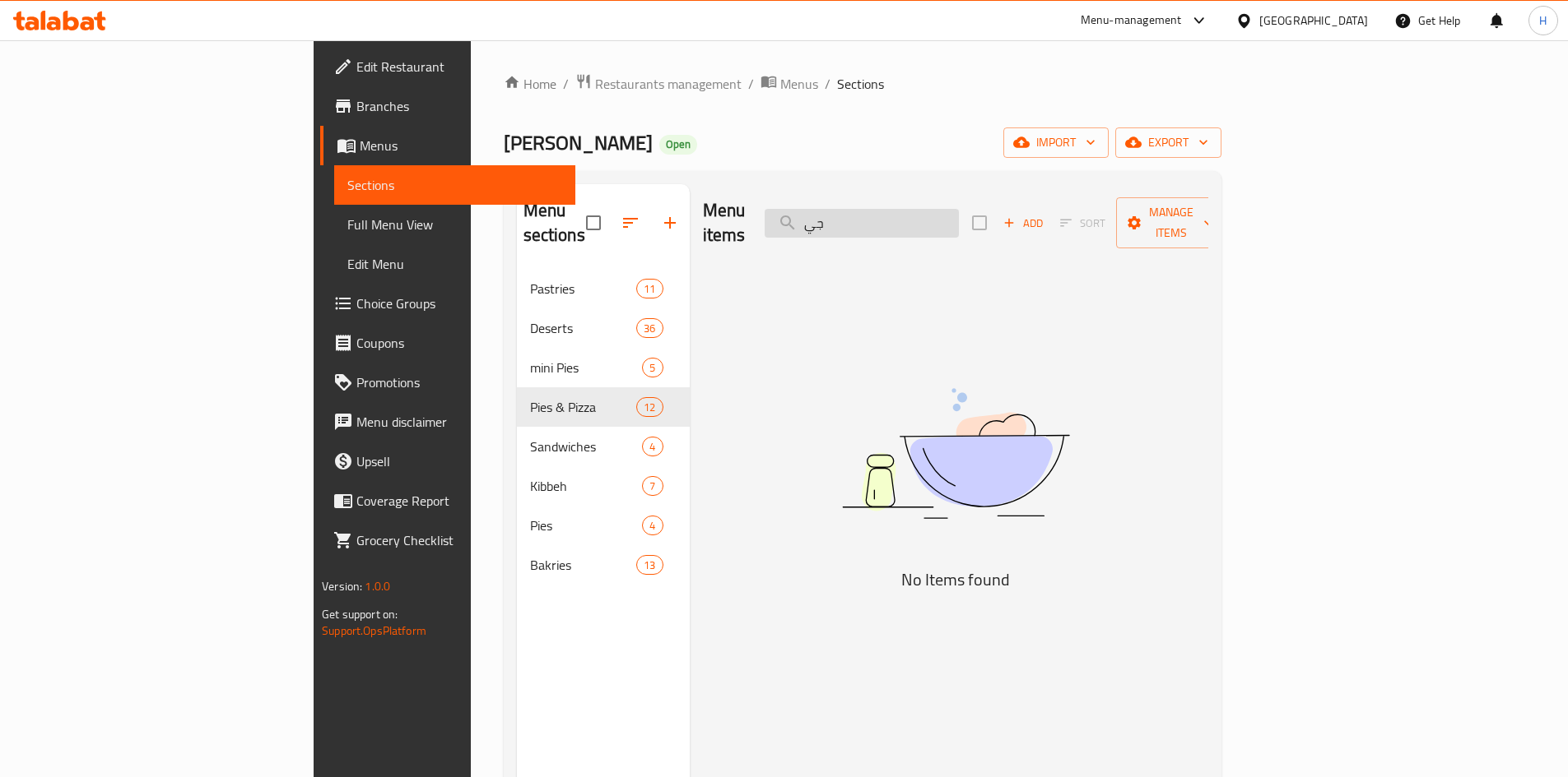
type input "ج"
type input "ن"
type input "ت"
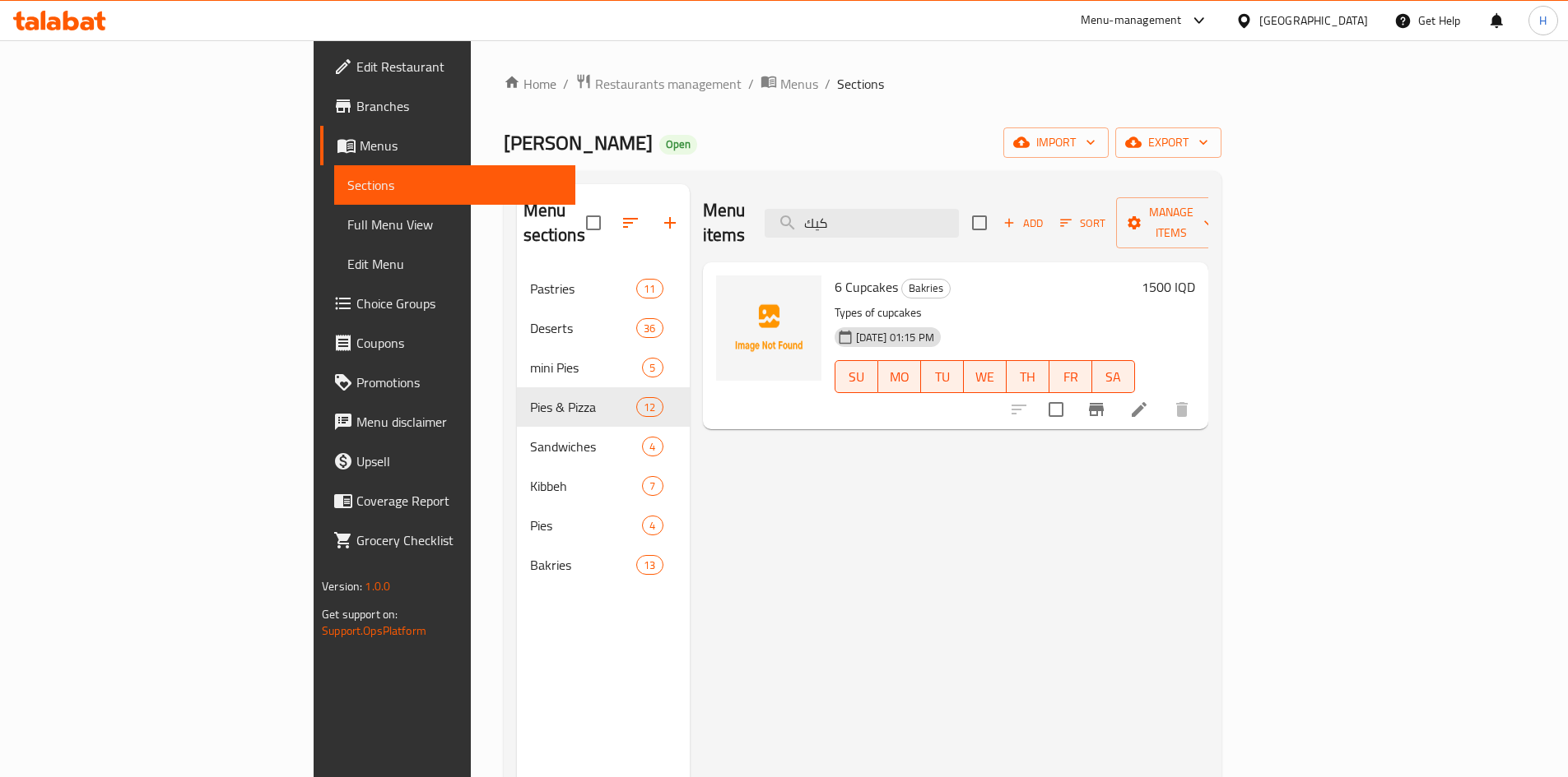
type input "كيك"
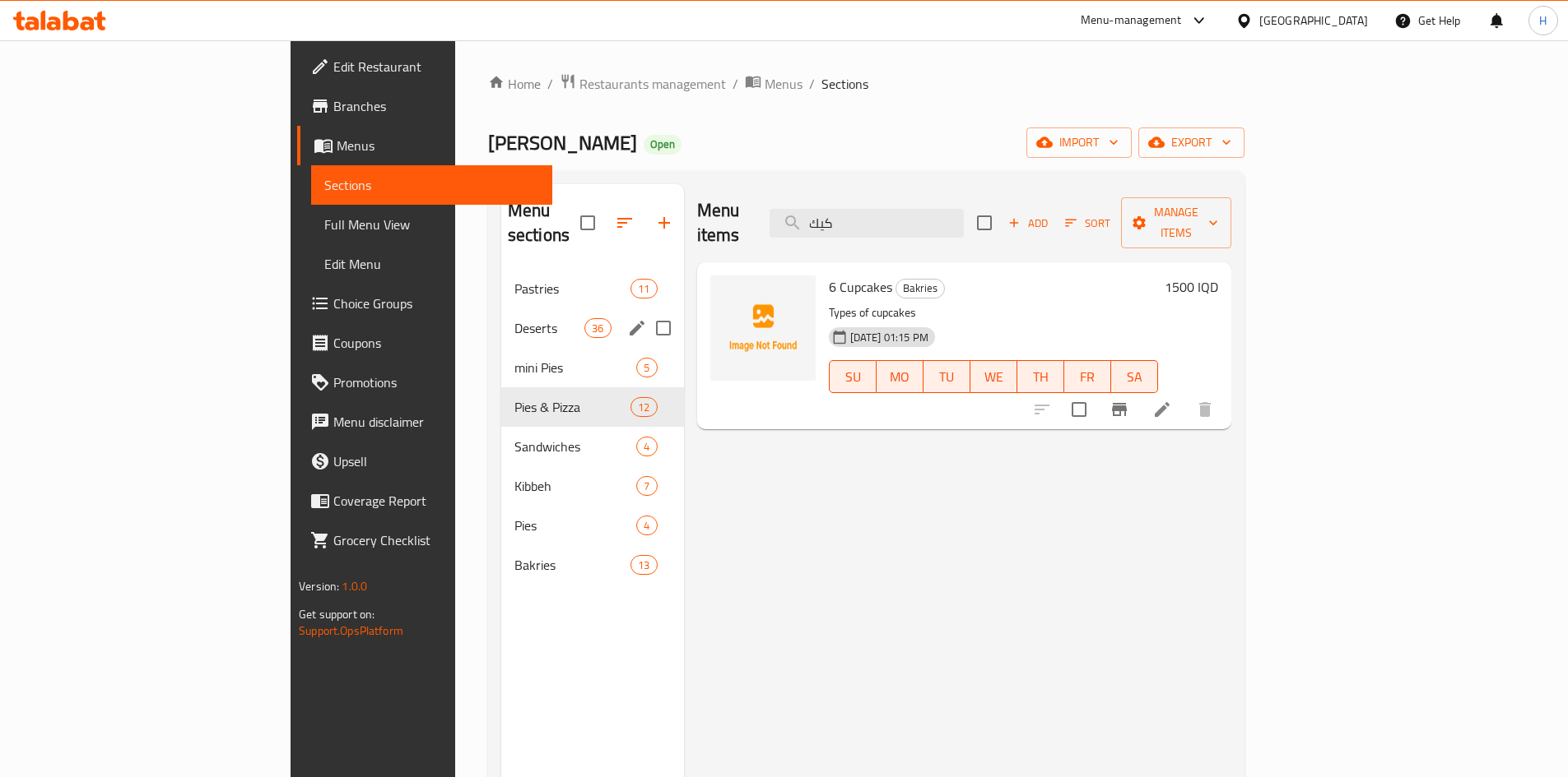
click at [514, 318] on span "Deserts" at bounding box center [549, 327] width 70 height 20
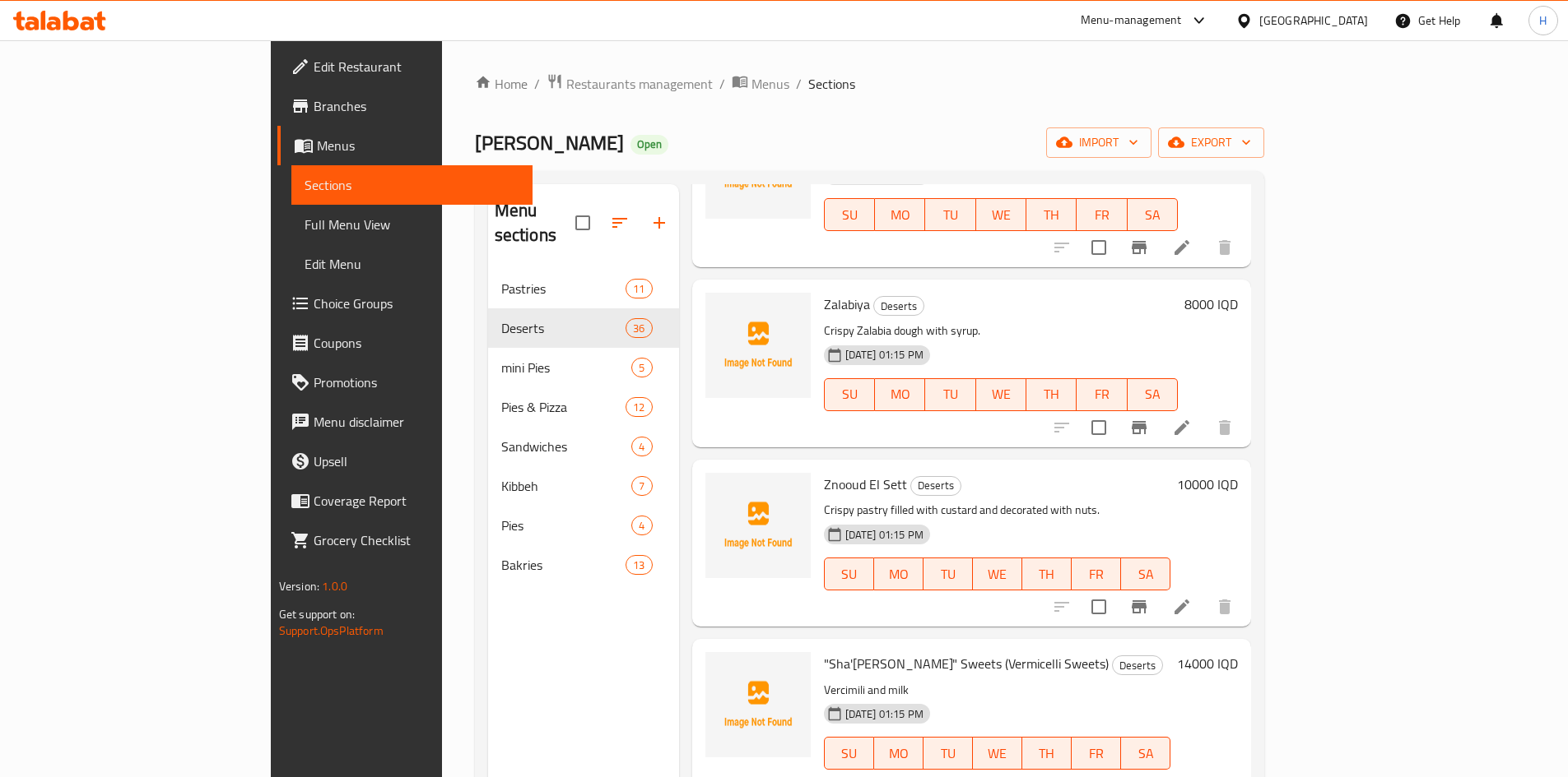
scroll to position [1727, 0]
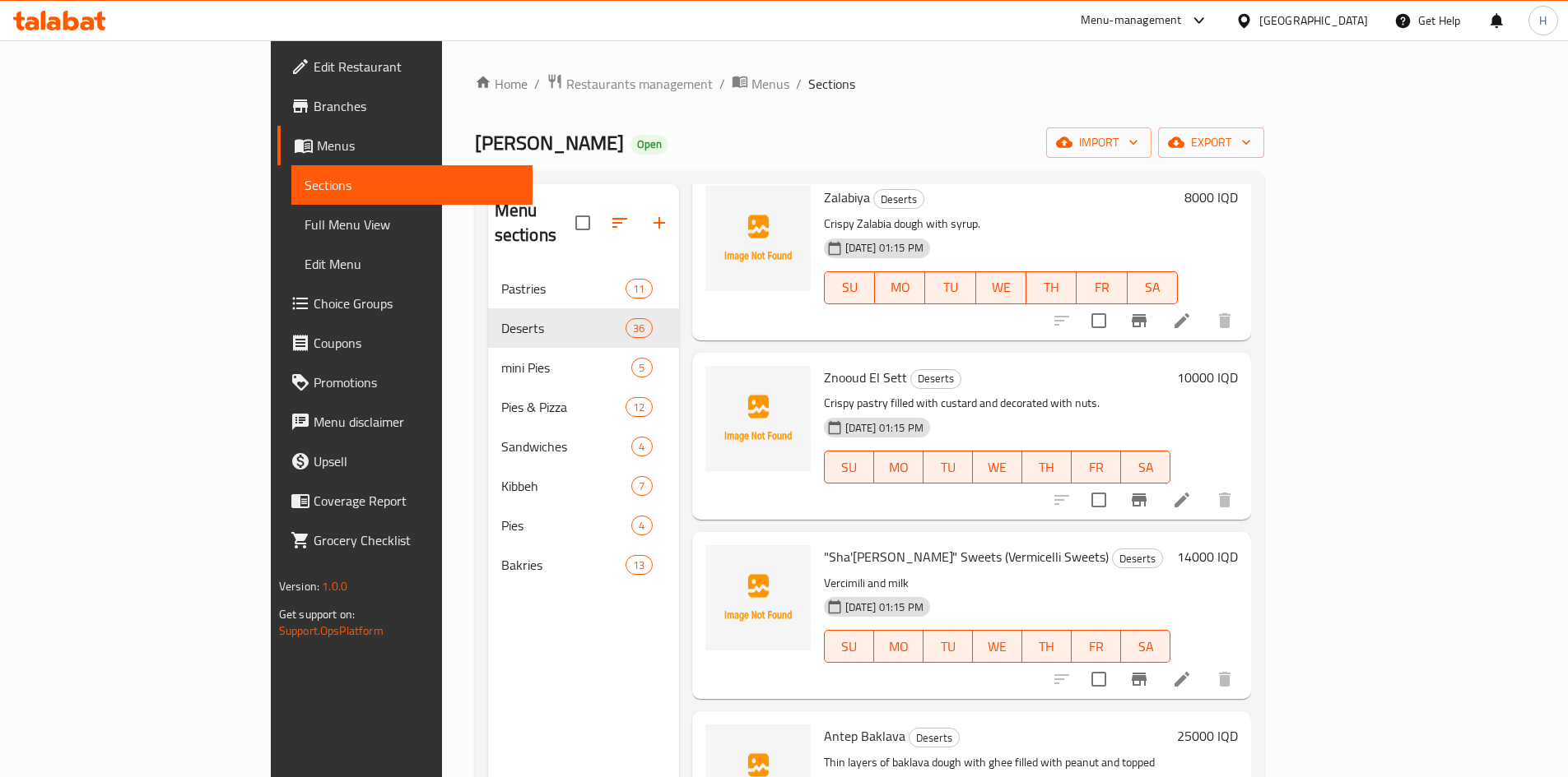
click at [1205, 664] on li at bounding box center [1182, 679] width 46 height 29
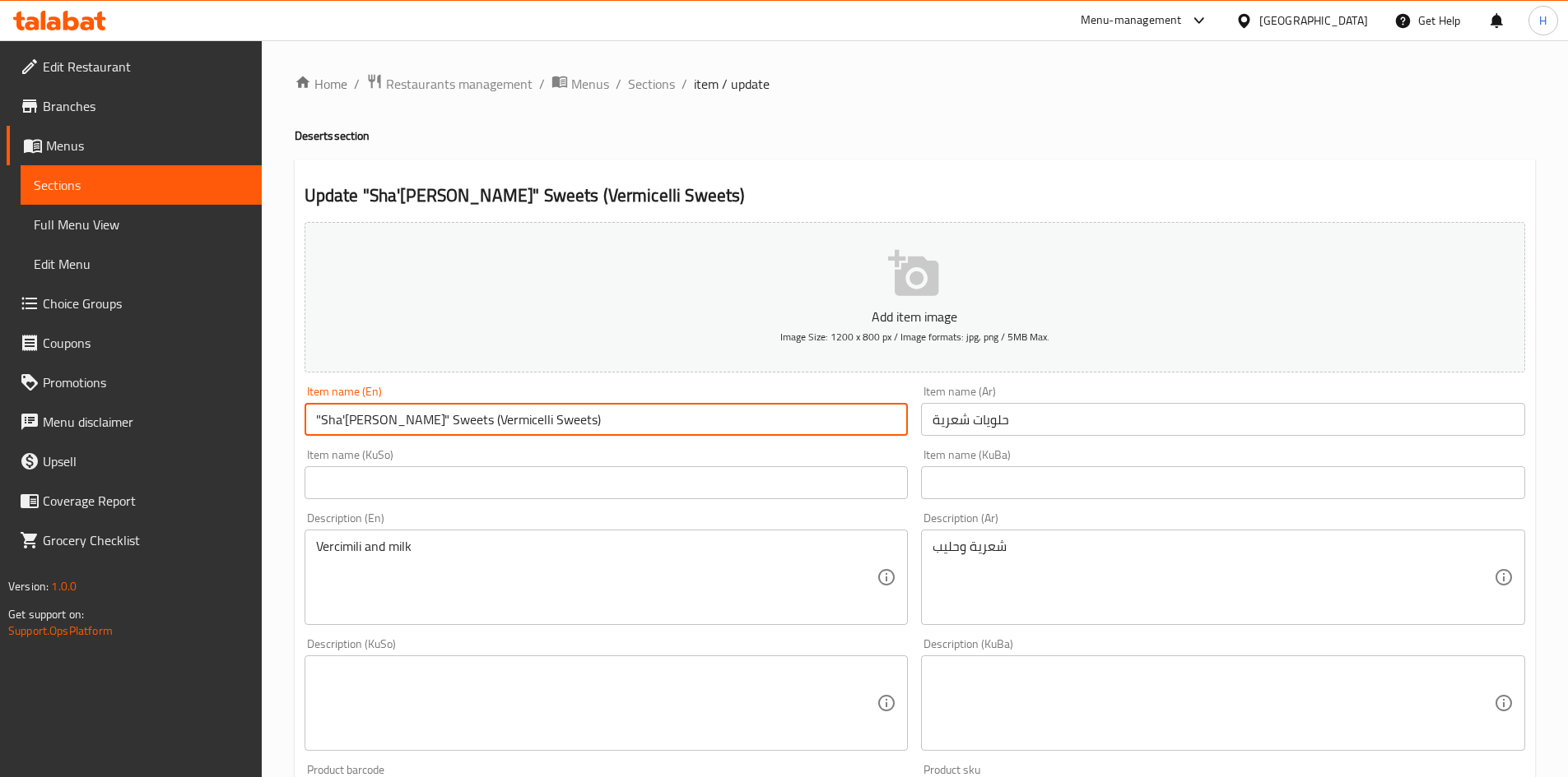
click at [322, 420] on input ""Sha'riya" Sweets (Vermicelli Sweets)" at bounding box center [607, 419] width 604 height 33
click at [337, 418] on input "Sha'riya" Sweets (Vermicelli Sweets)" at bounding box center [607, 419] width 604 height 33
click at [357, 419] on input "Shariya" Sweets (Vermicelli Sweets)" at bounding box center [607, 419] width 604 height 33
drag, startPoint x: 403, startPoint y: 420, endPoint x: 285, endPoint y: 419, distance: 118.0
click at [285, 419] on div "Home / Restaurants management / Menus / Sections / item / update Deserts sectio…" at bounding box center [915, 697] width 1307 height 1312
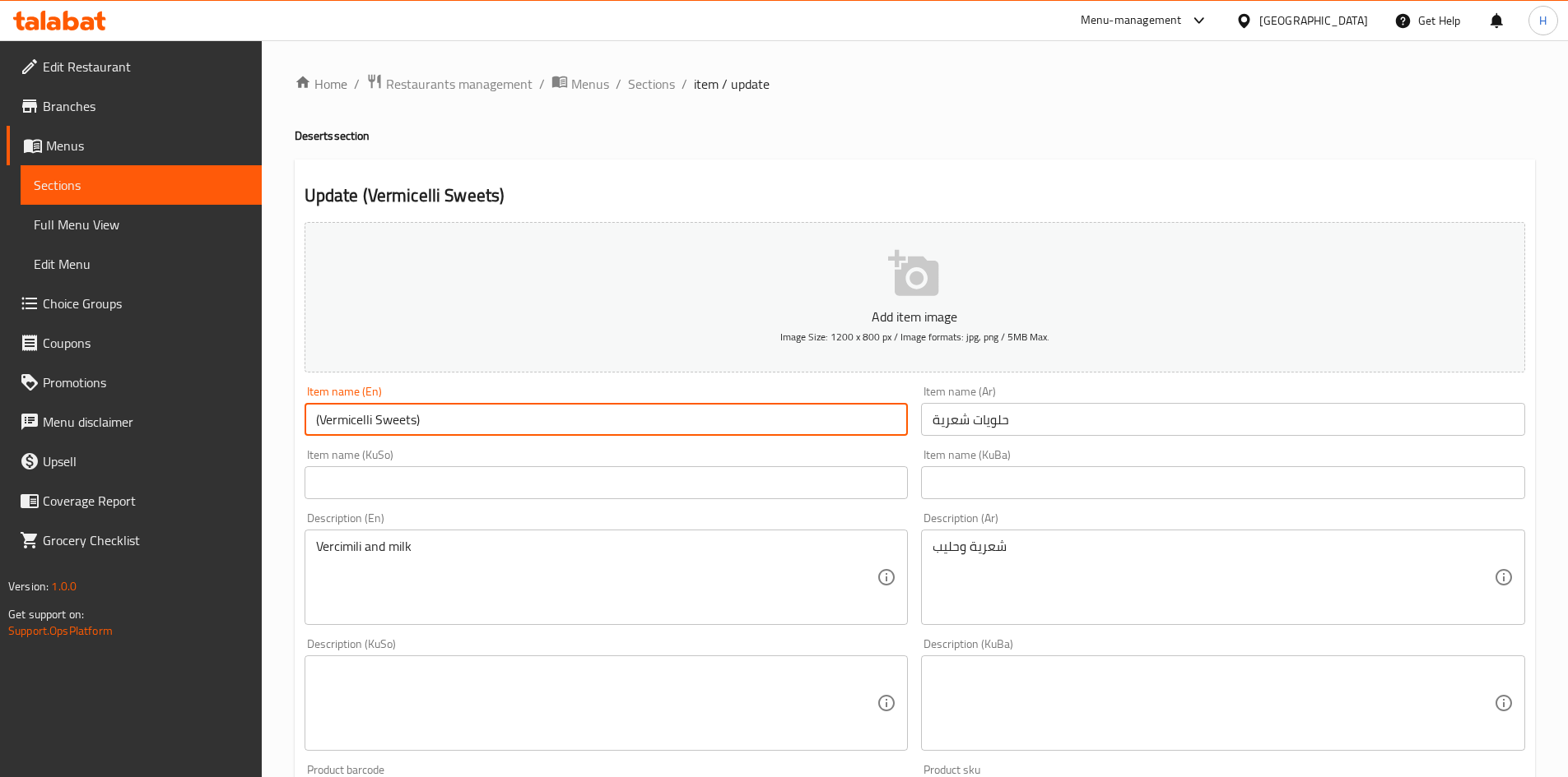
drag, startPoint x: 316, startPoint y: 415, endPoint x: 321, endPoint y: 443, distance: 28.4
click at [321, 443] on div "Add item image Image Size: 1200 x 800 px / Image formats: jpg, png / 5MB Max. I…" at bounding box center [915, 664] width 1234 height 898
click at [412, 424] on input "Vermicelli Sweets)" at bounding box center [607, 419] width 604 height 33
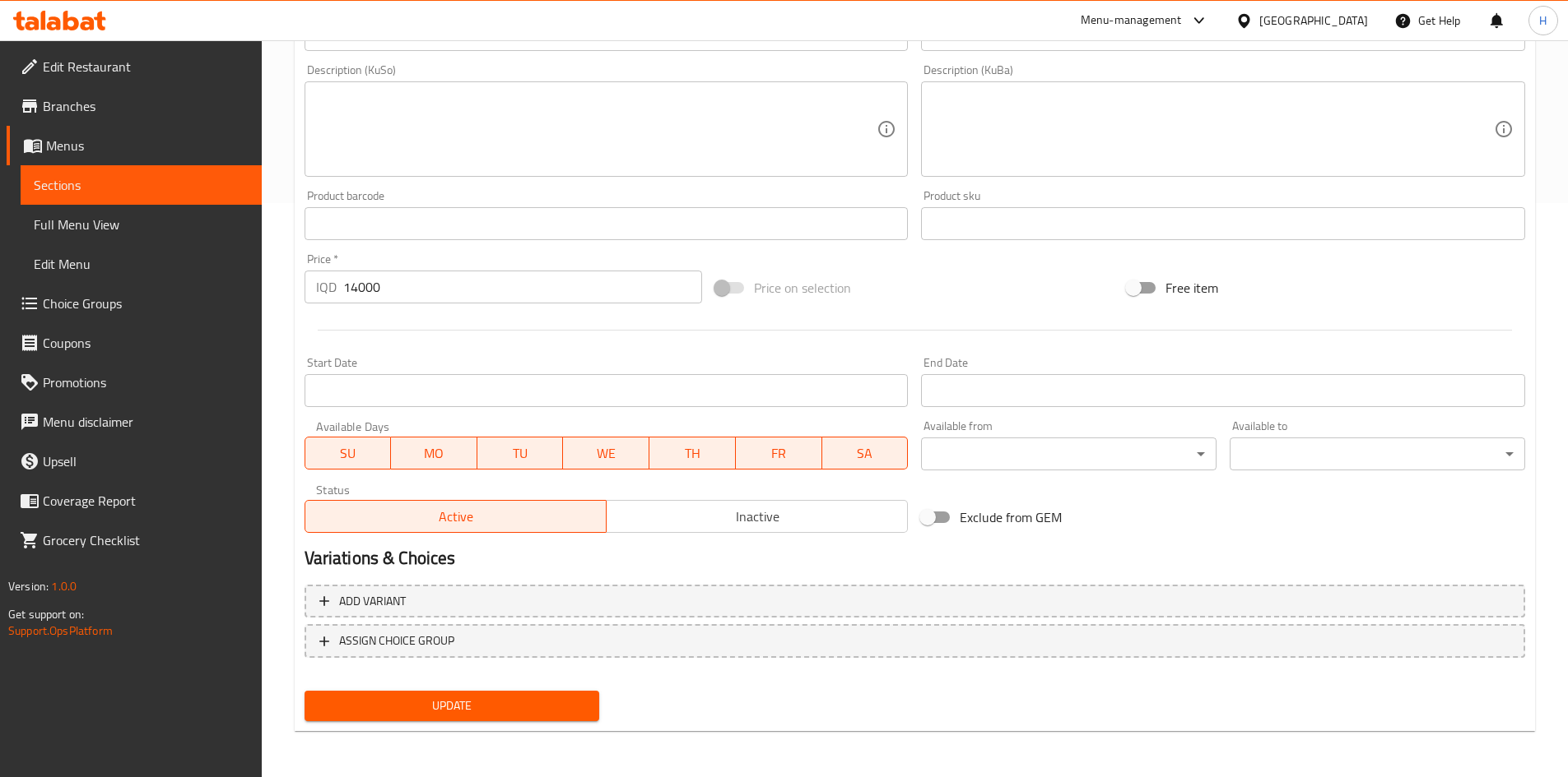
type input "Vermicelli Sweets"
click at [453, 715] on span "Update" at bounding box center [453, 706] width 269 height 21
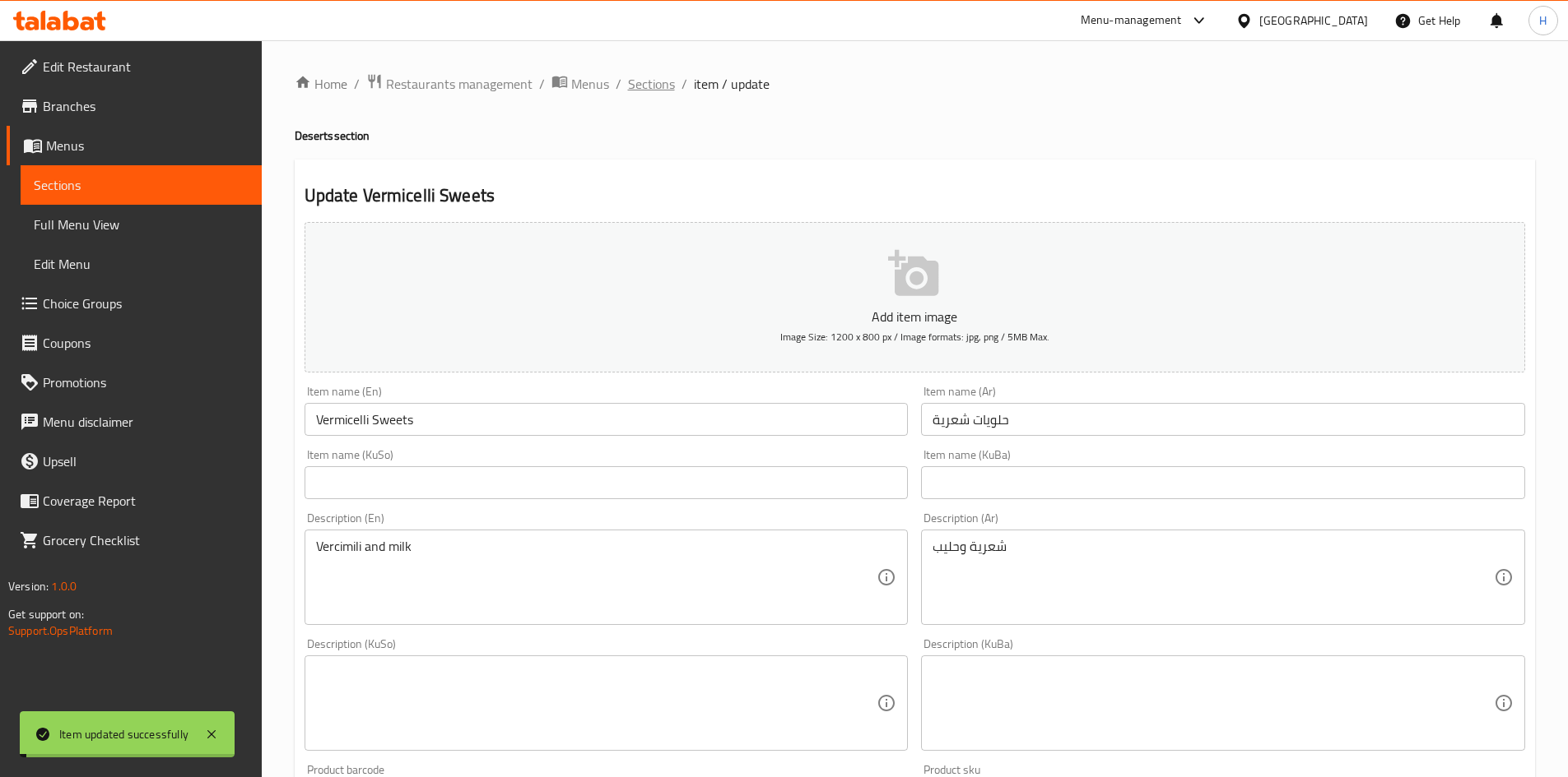
click at [653, 81] on span "Sections" at bounding box center [651, 83] width 47 height 20
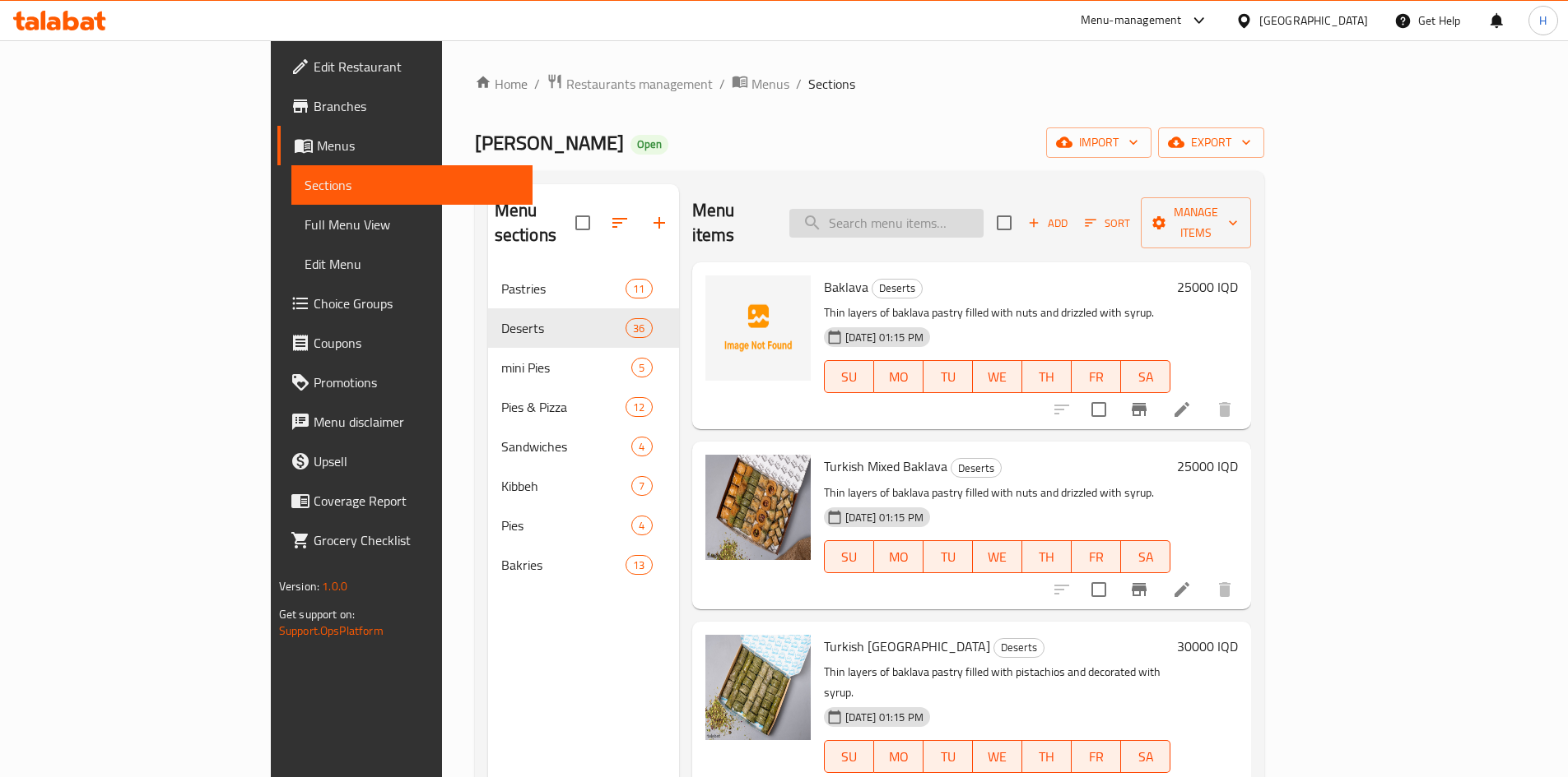
click at [972, 209] on input "search" at bounding box center [886, 223] width 194 height 28
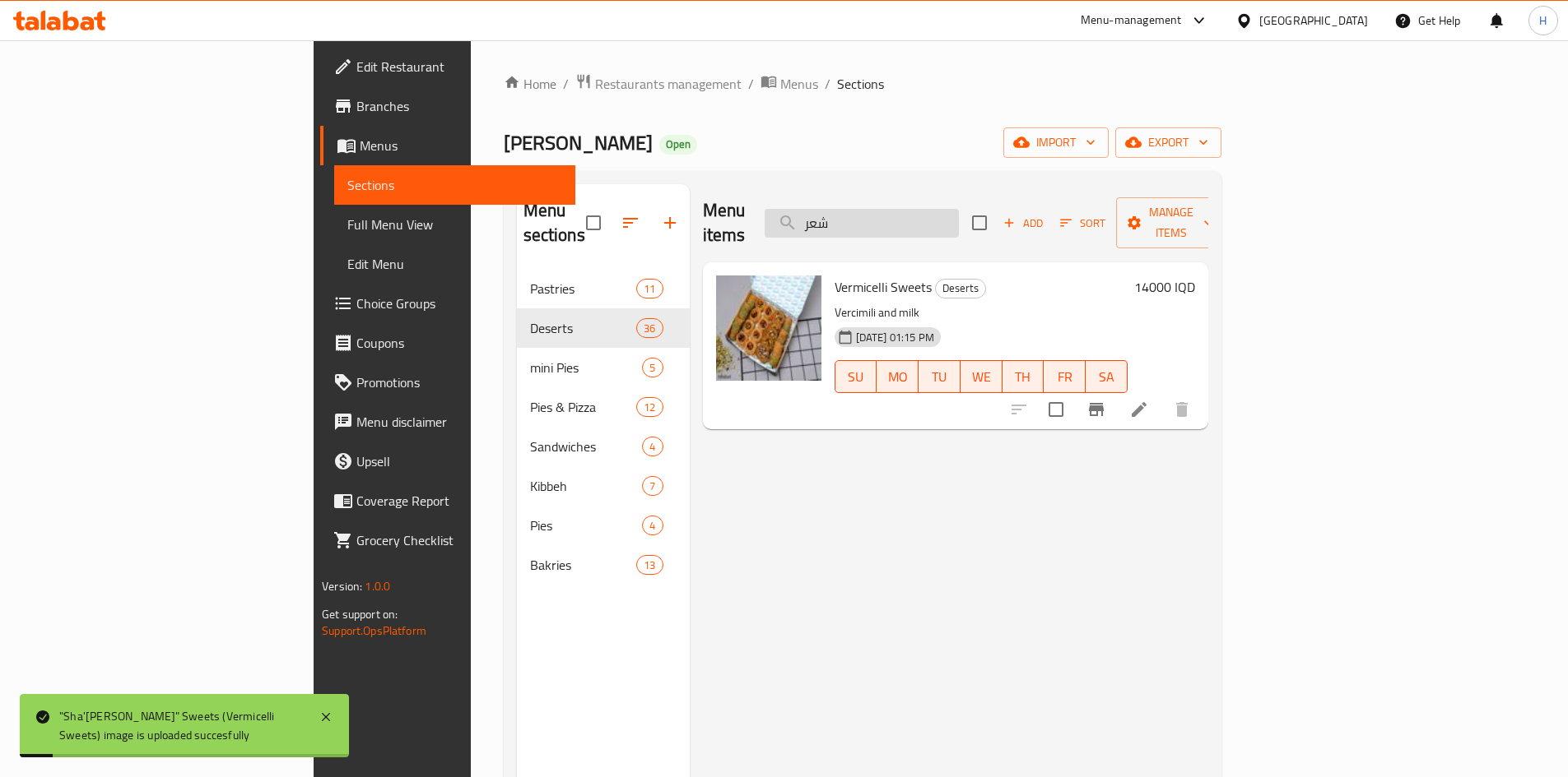
click at [950, 209] on input "شعر" at bounding box center [862, 223] width 194 height 28
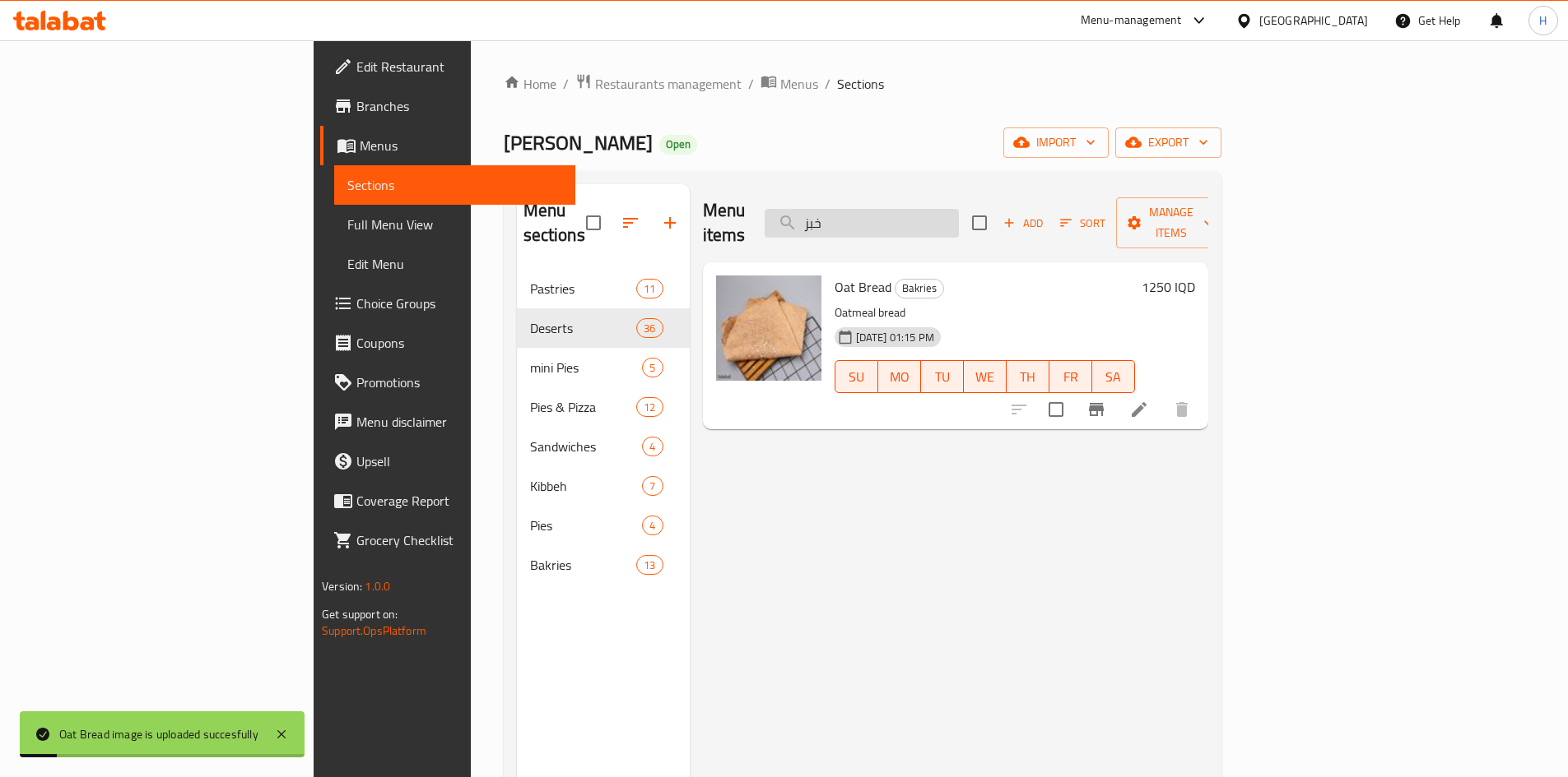
click at [959, 209] on input "خبز" at bounding box center [862, 223] width 194 height 28
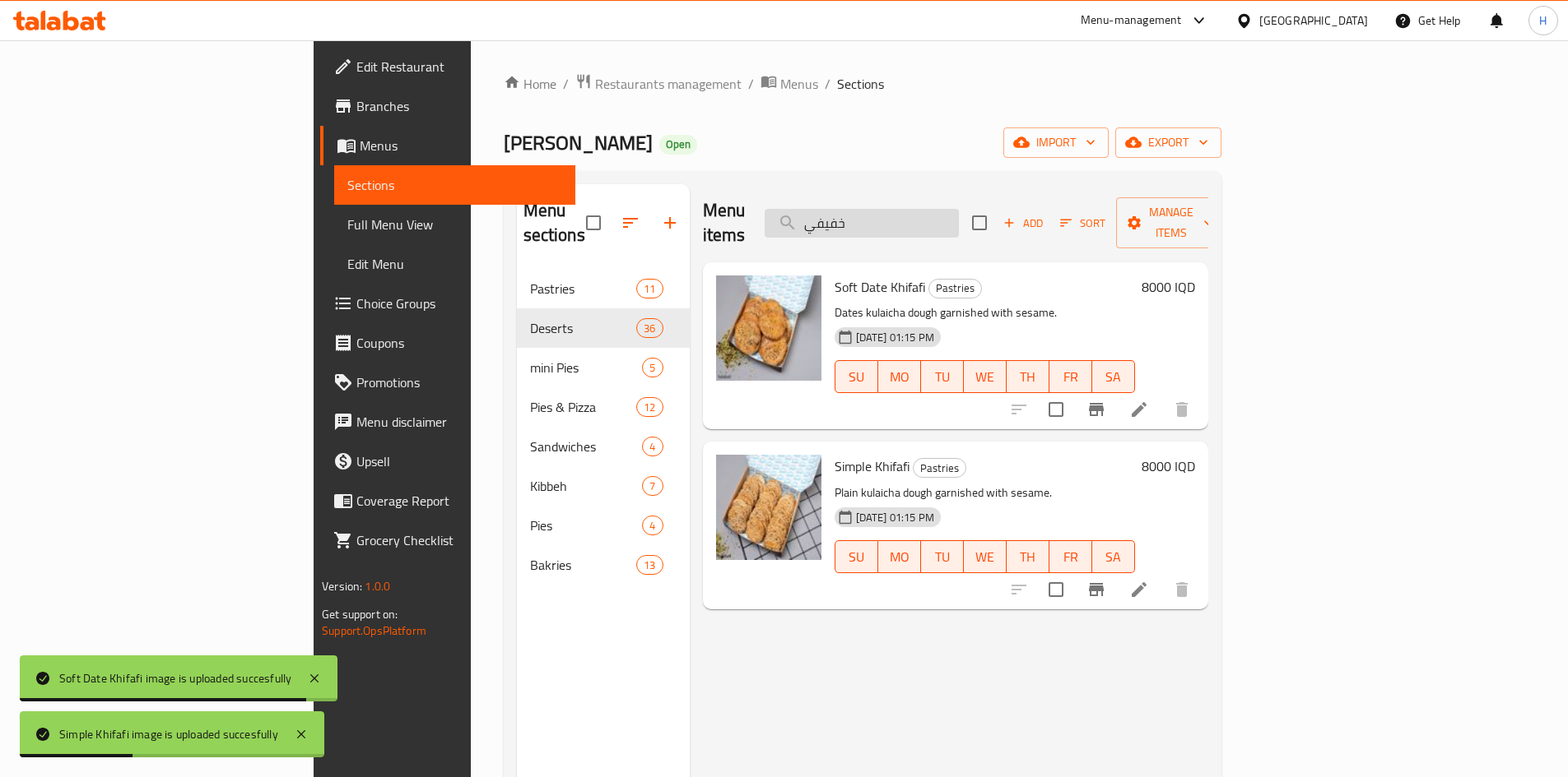
click at [959, 209] on input "خفيفي" at bounding box center [862, 223] width 194 height 28
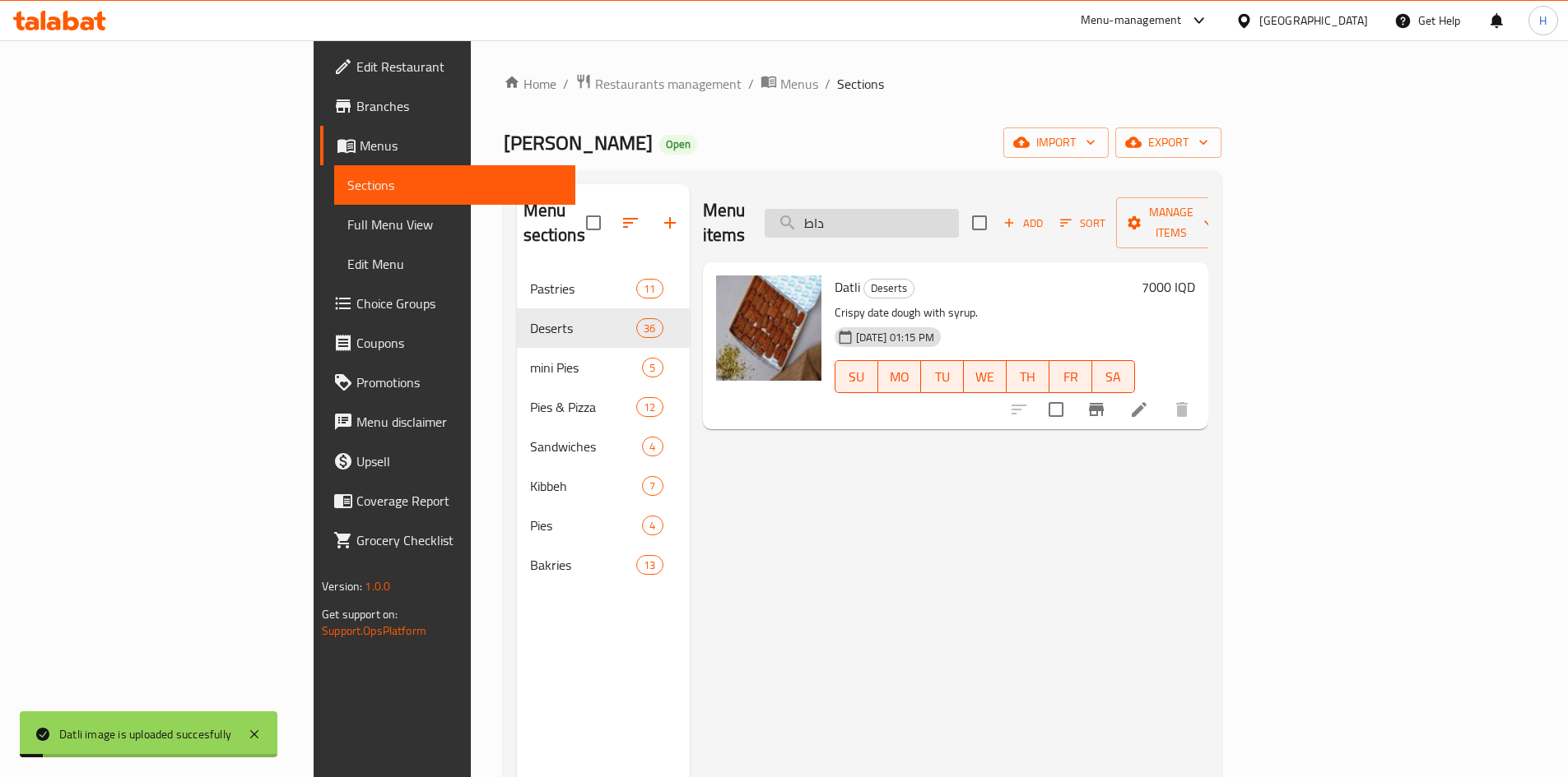
click at [959, 209] on input "داط" at bounding box center [862, 223] width 194 height 28
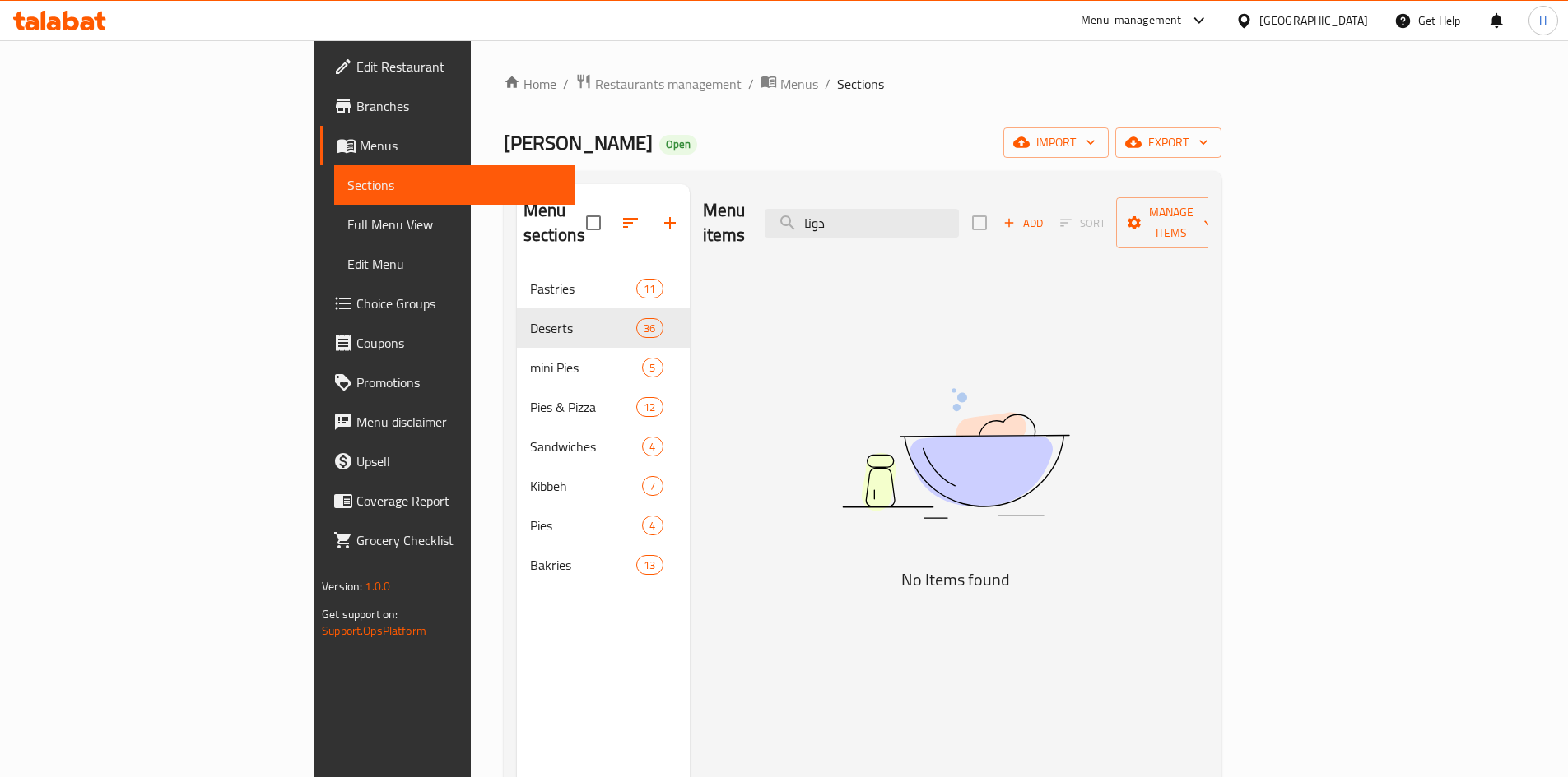
type input "دونا"
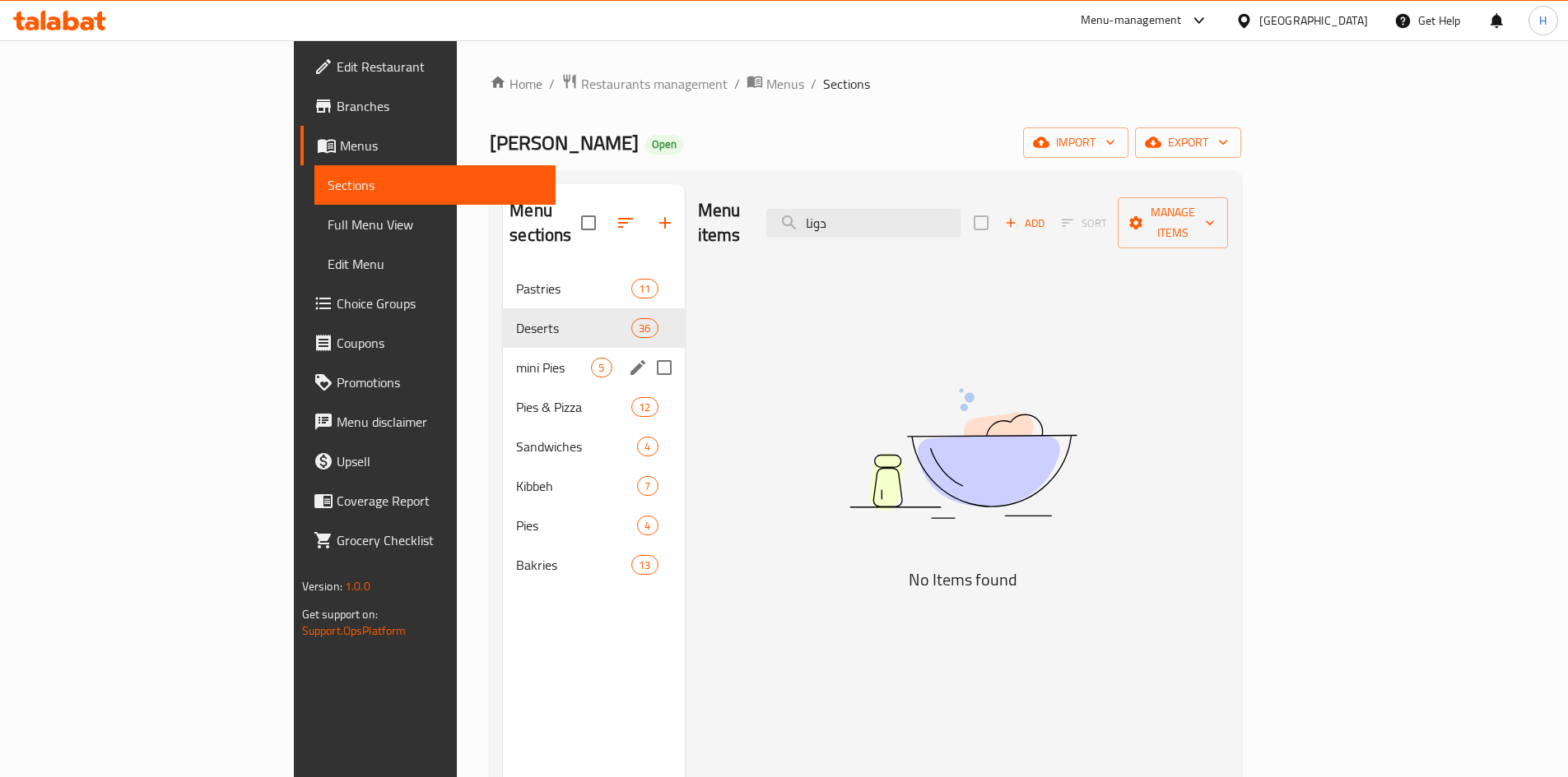
click at [456, 353] on div "Home / Restaurants management / Menus / Sections Alkameh Bakery Open import exp…" at bounding box center [864, 524] width 817 height 967
click at [503, 348] on div "mini Pies 5" at bounding box center [593, 368] width 181 height 40
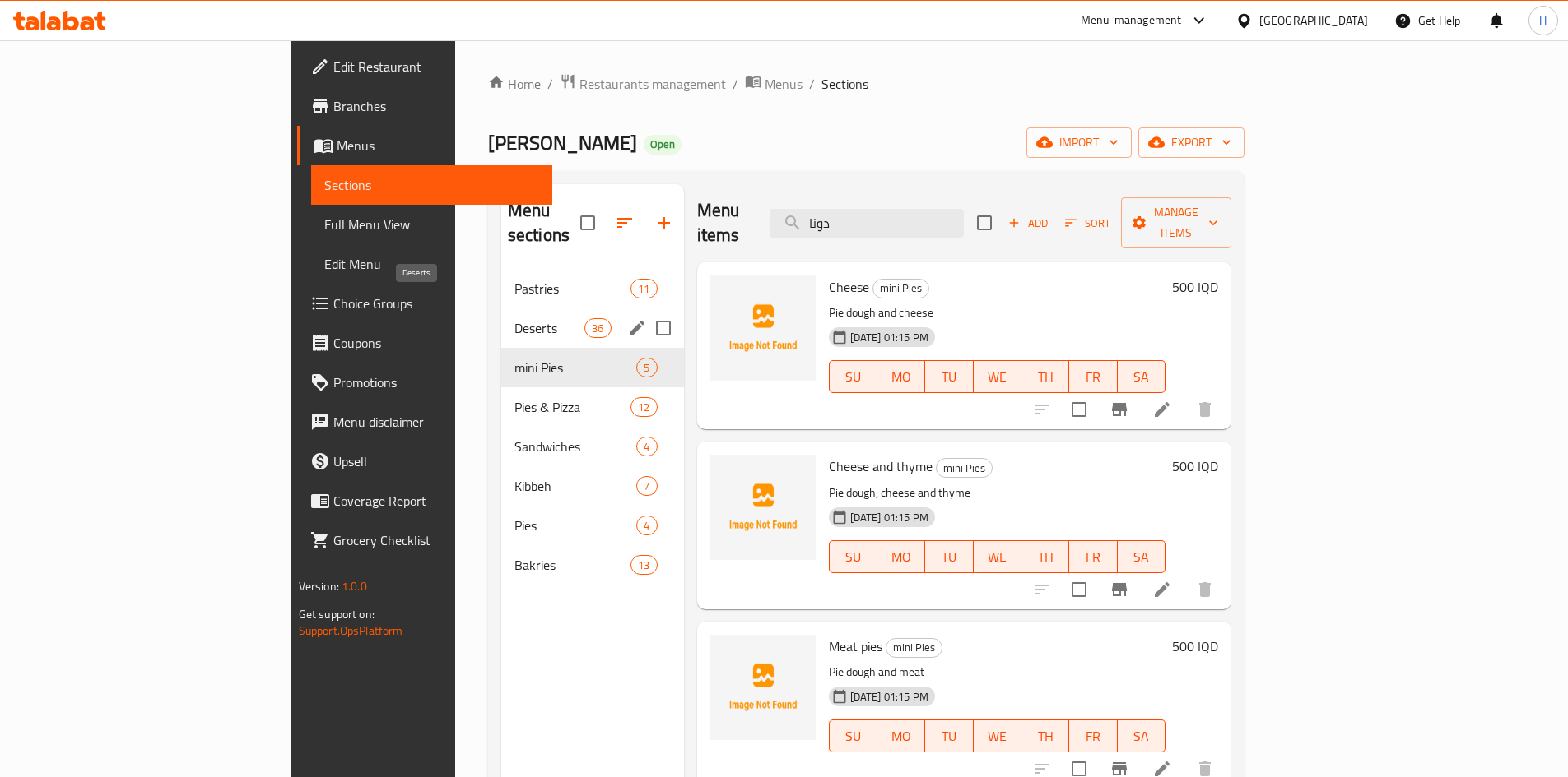
click at [514, 318] on span "Deserts" at bounding box center [549, 327] width 70 height 20
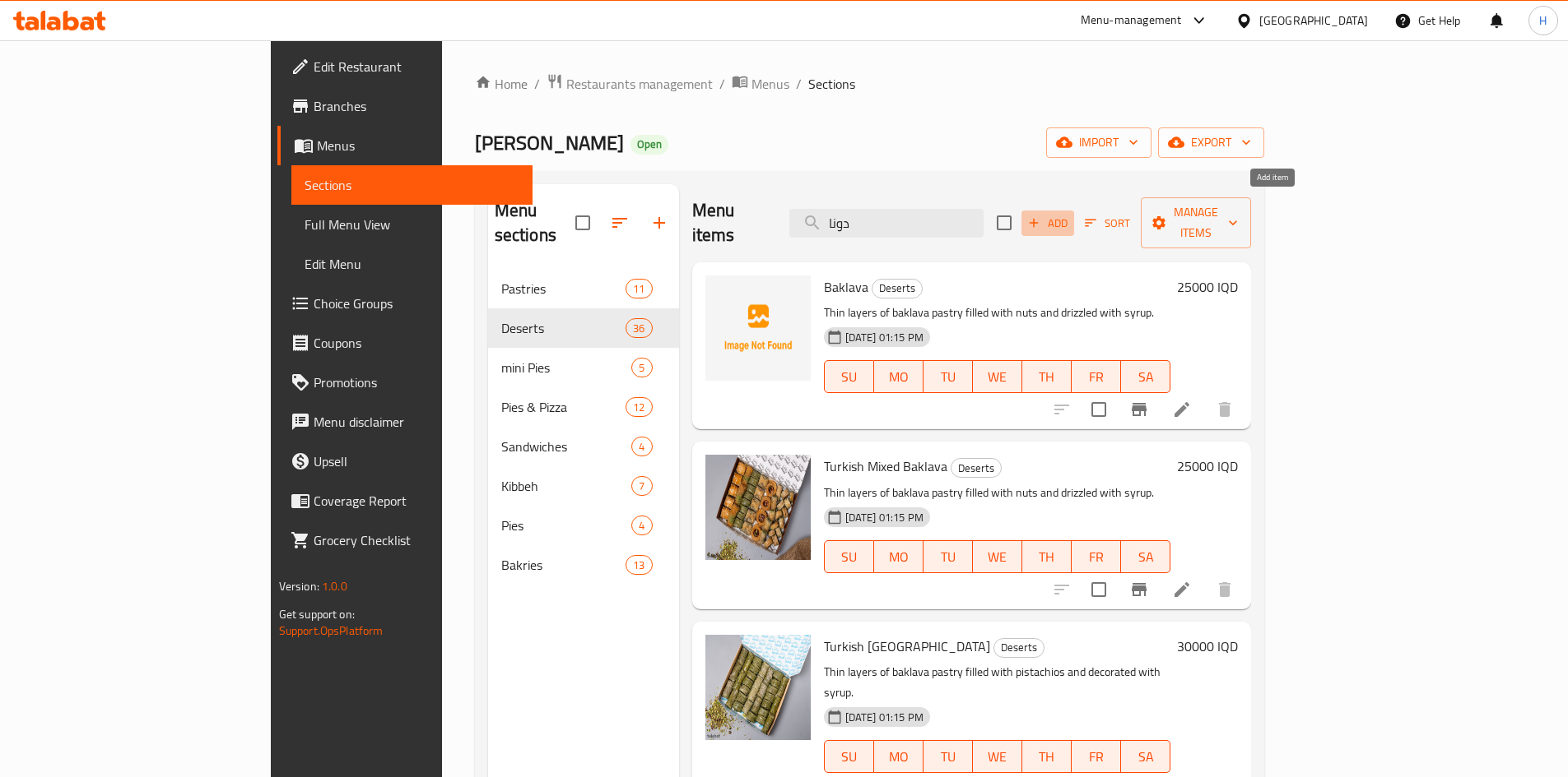
click at [1042, 216] on icon "button" at bounding box center [1034, 223] width 15 height 15
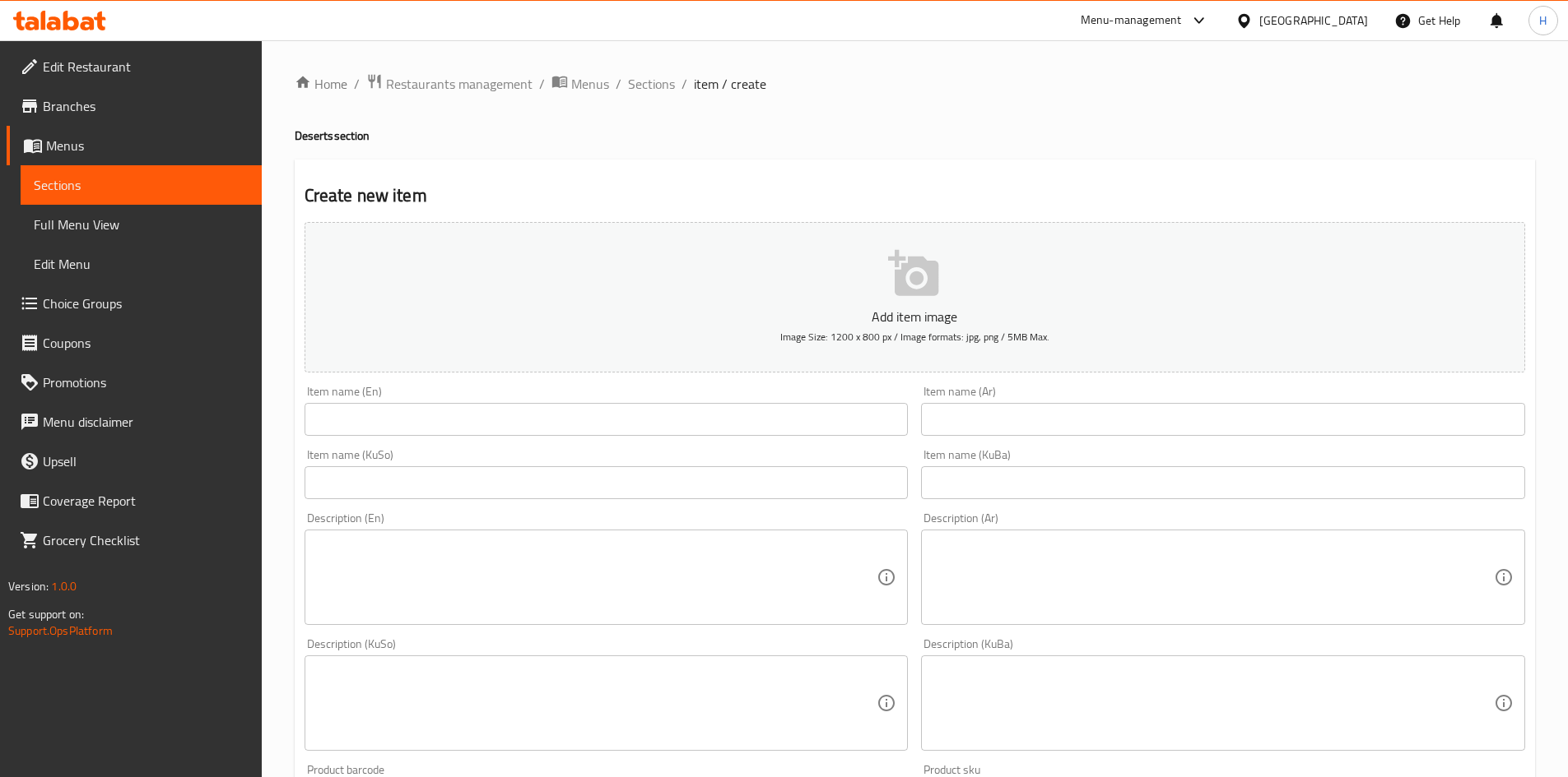
click at [1003, 424] on input "text" at bounding box center [1223, 419] width 604 height 33
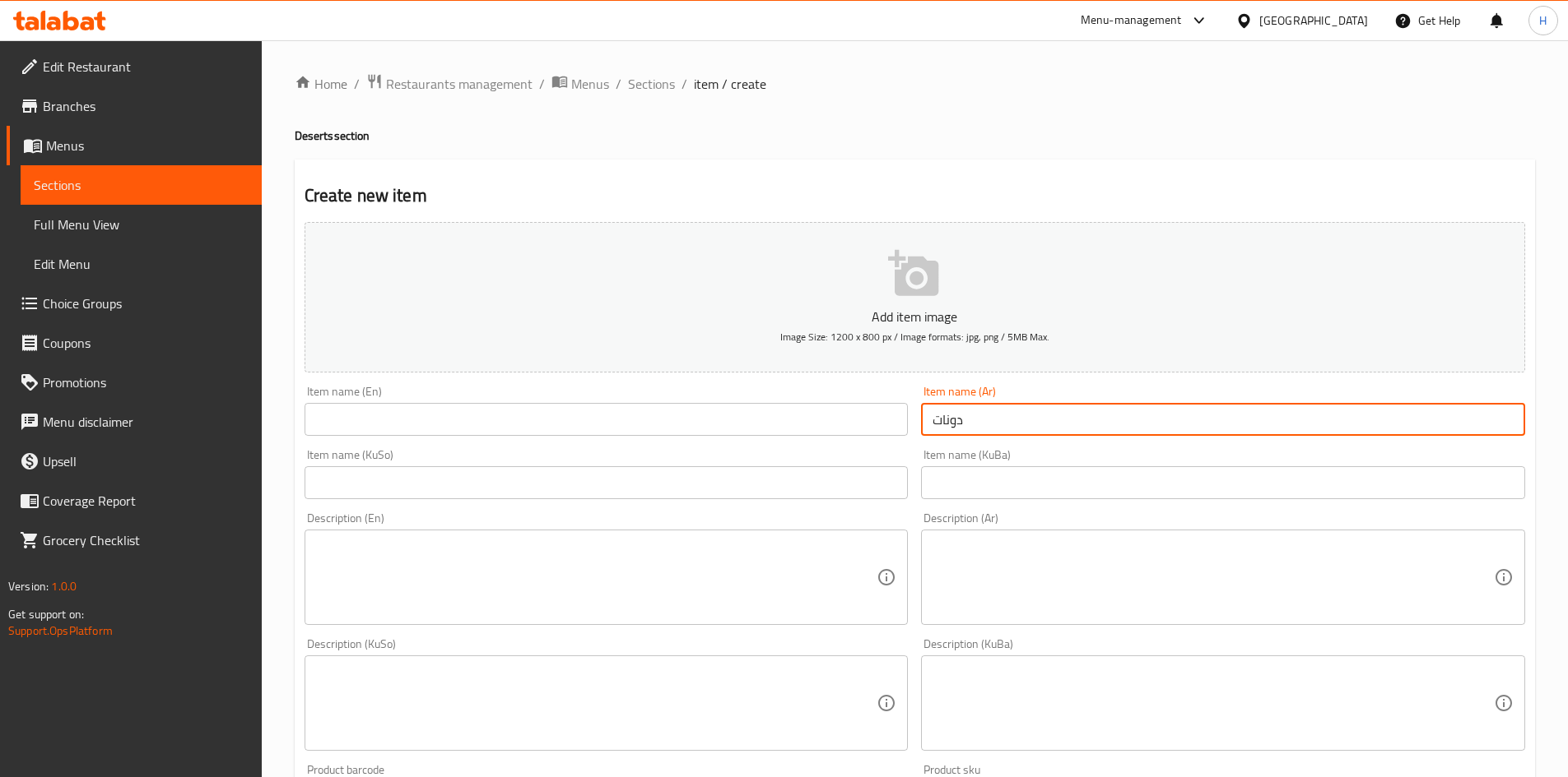
type input "دونات"
click at [644, 436] on input "text" at bounding box center [607, 419] width 604 height 33
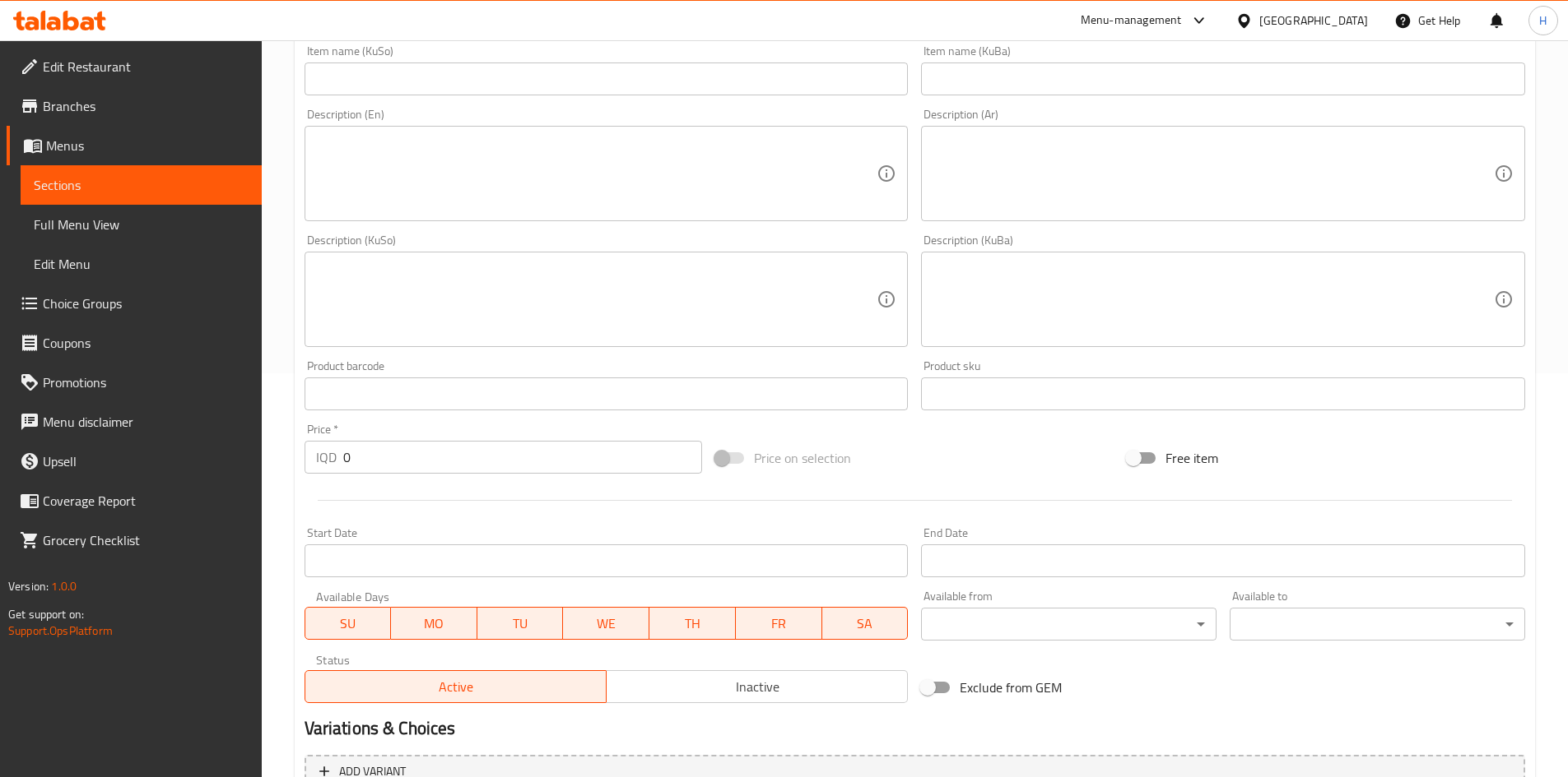
scroll to position [574, 0]
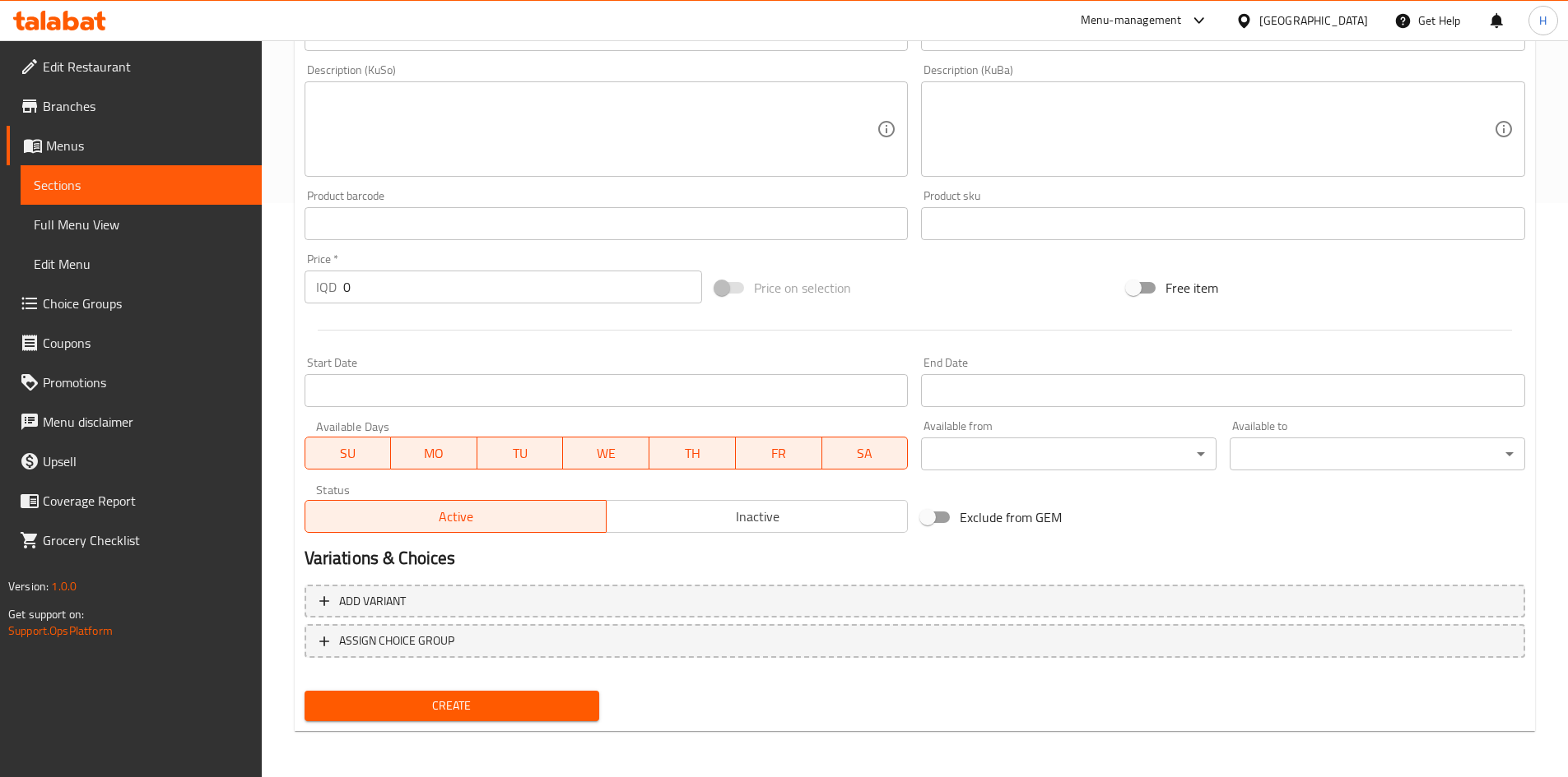
type input "Donut"
click at [406, 300] on input "0" at bounding box center [523, 287] width 360 height 33
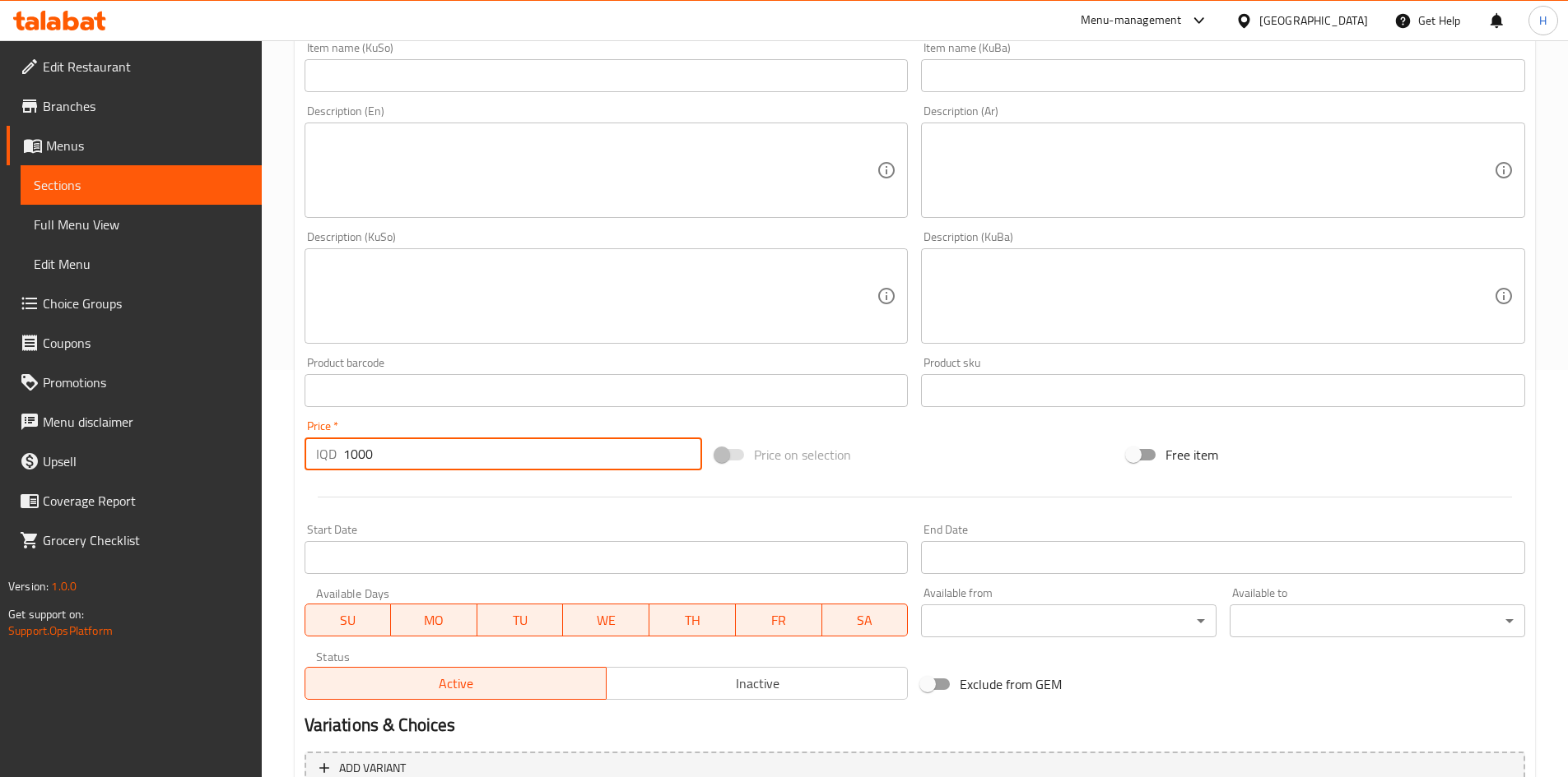
scroll to position [245, 0]
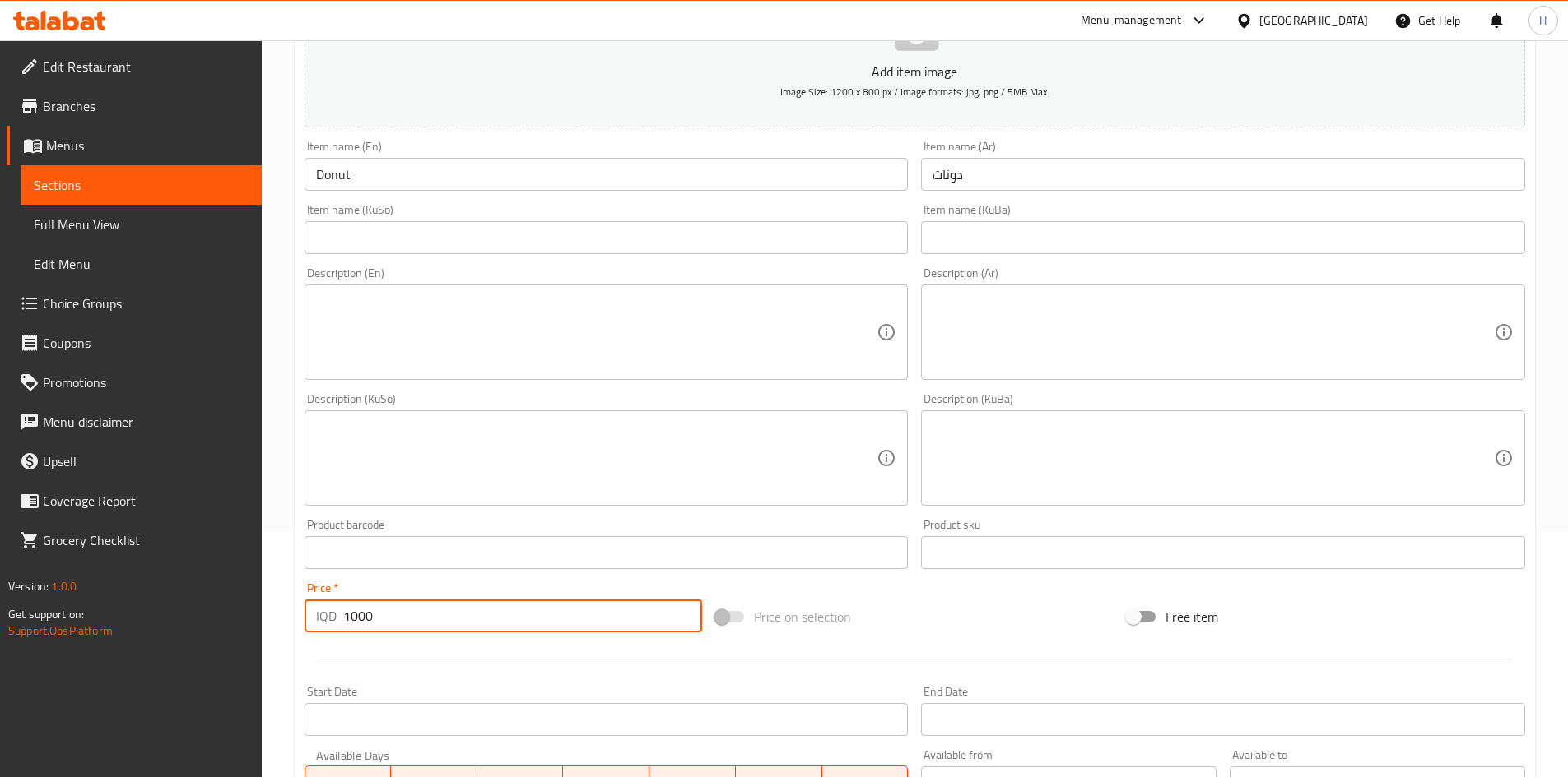
type input "1000"
click at [1000, 291] on div "Description (Ar)" at bounding box center [1223, 332] width 604 height 96
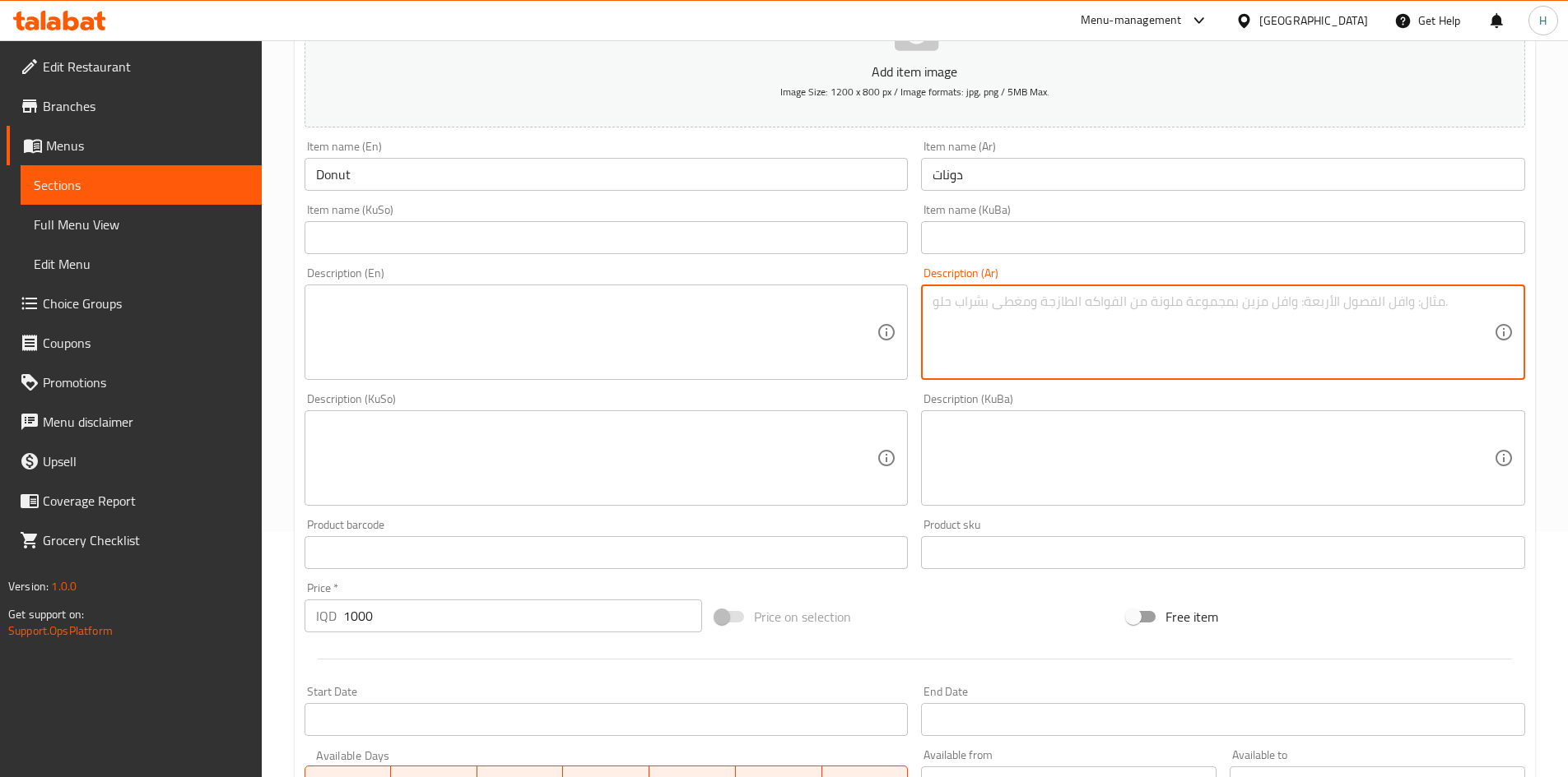
type textarea "u"
type textarea "ه"
click at [1042, 315] on textarea "عجينة الدونات بصلصات مختلفة" at bounding box center [1213, 332] width 561 height 79
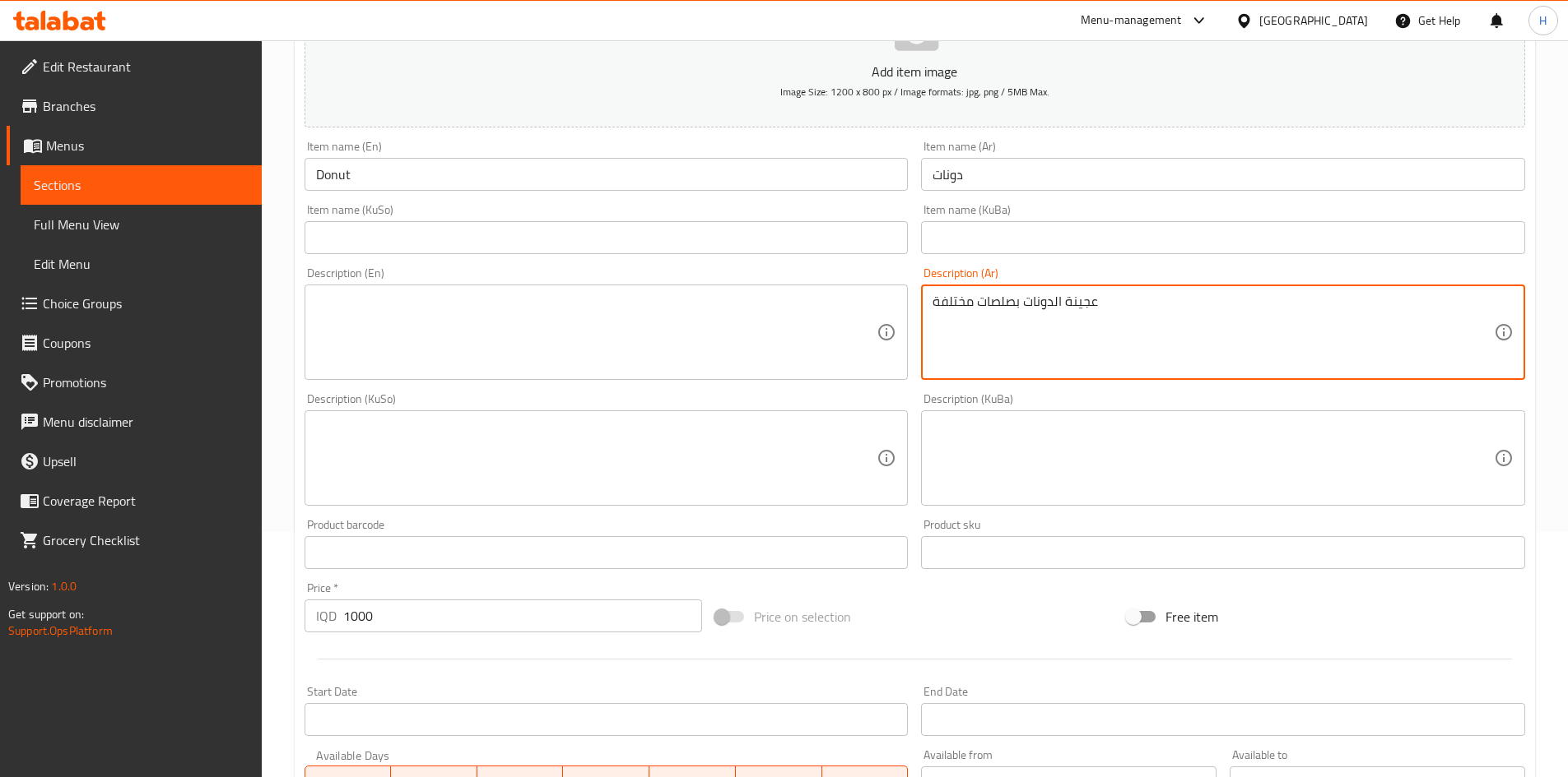
type textarea "عجينة الدونات بصلصات مختلفة"
click at [450, 348] on textarea at bounding box center [597, 332] width 561 height 79
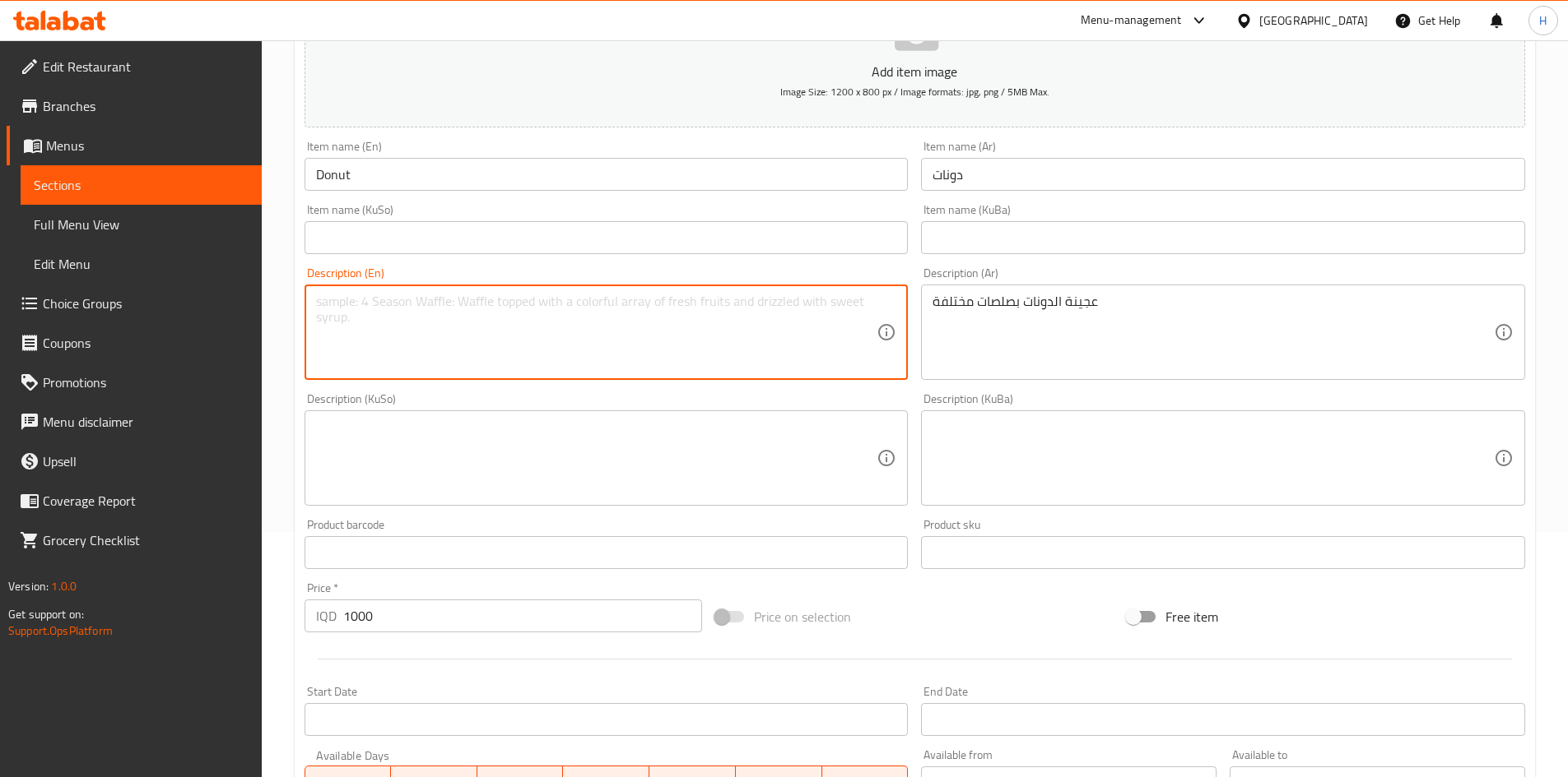
paste textarea "Donut dough with various toppings"
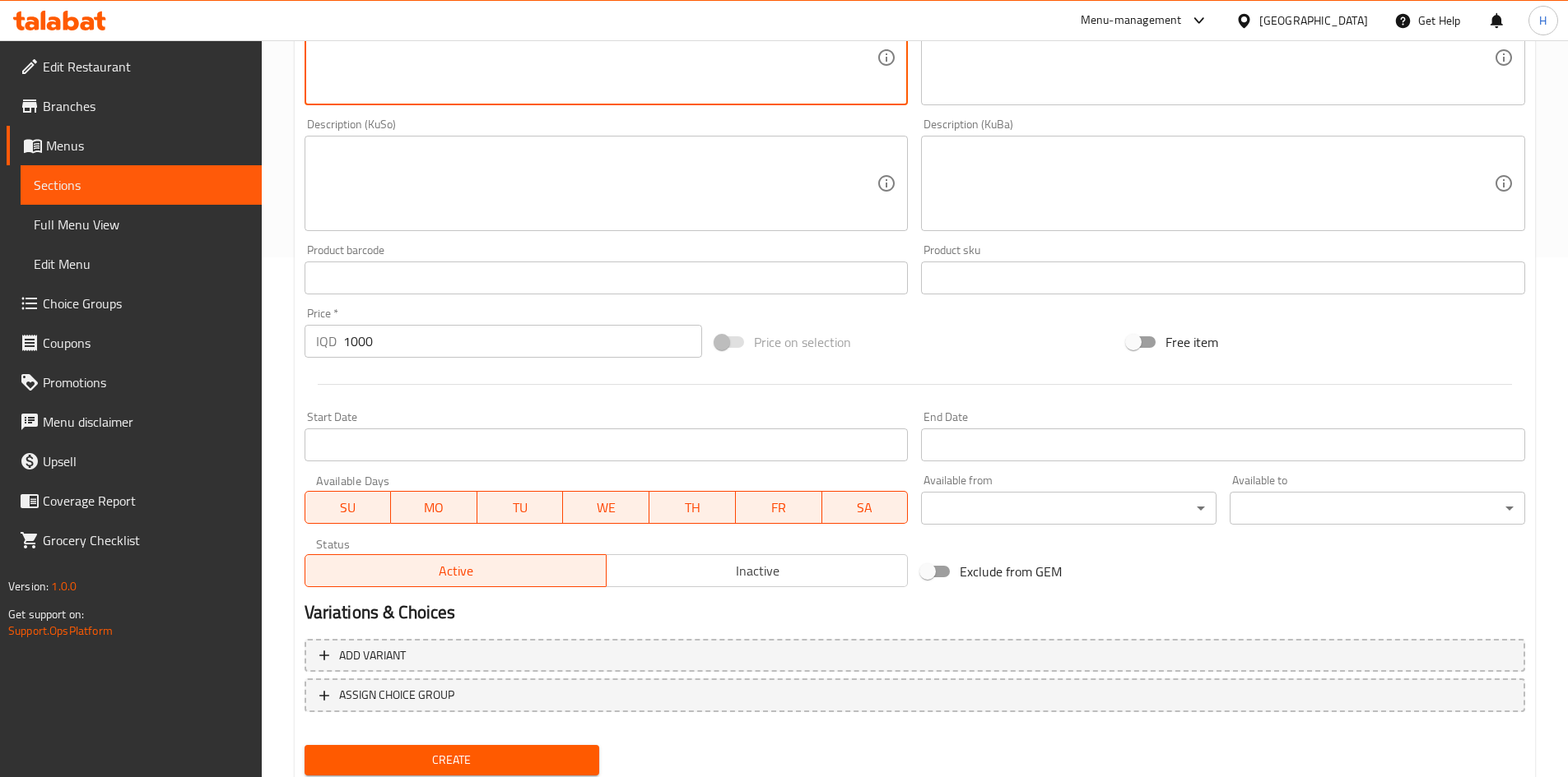
scroll to position [574, 0]
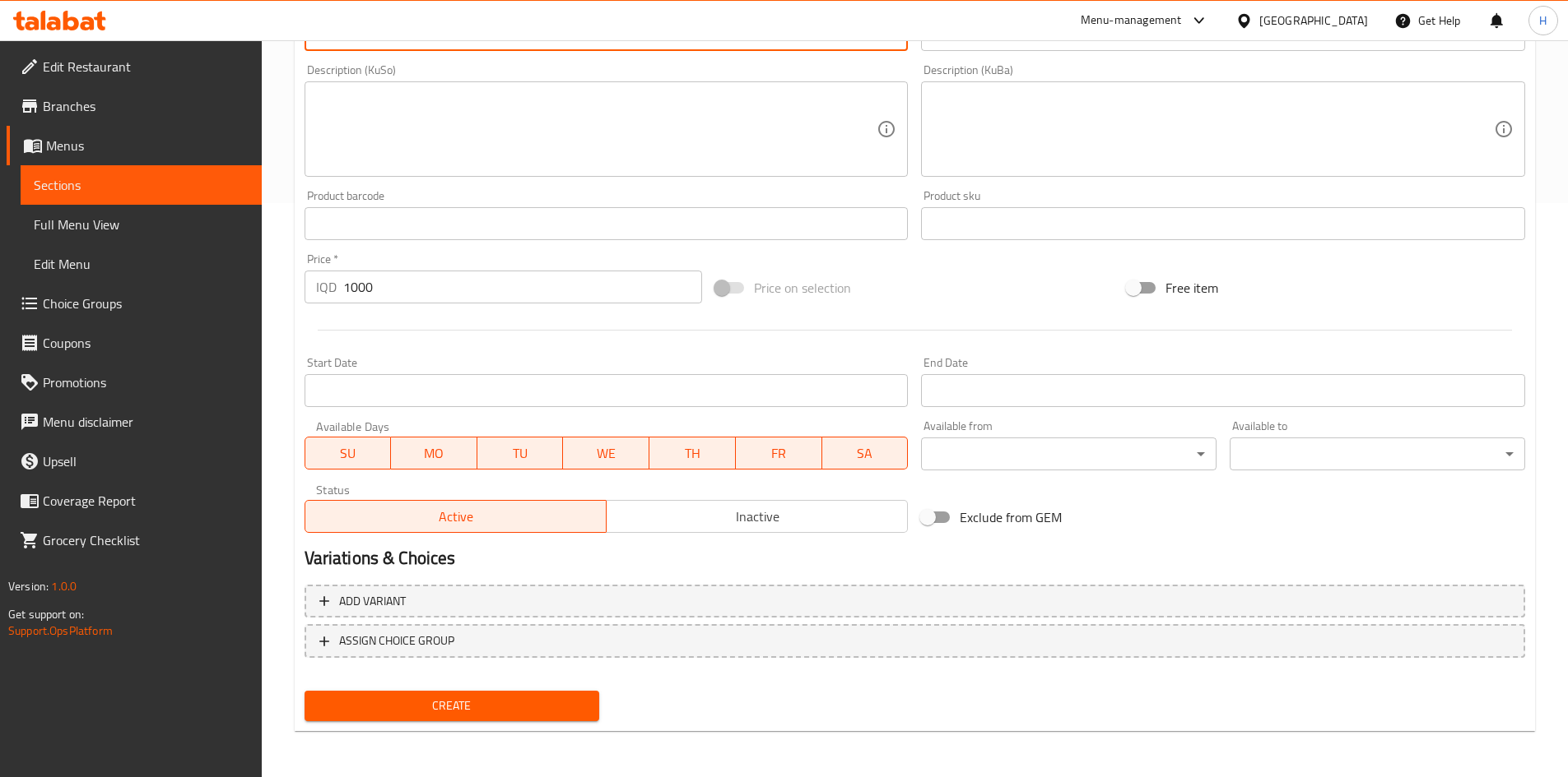
type textarea "Donut dough with various toppings"
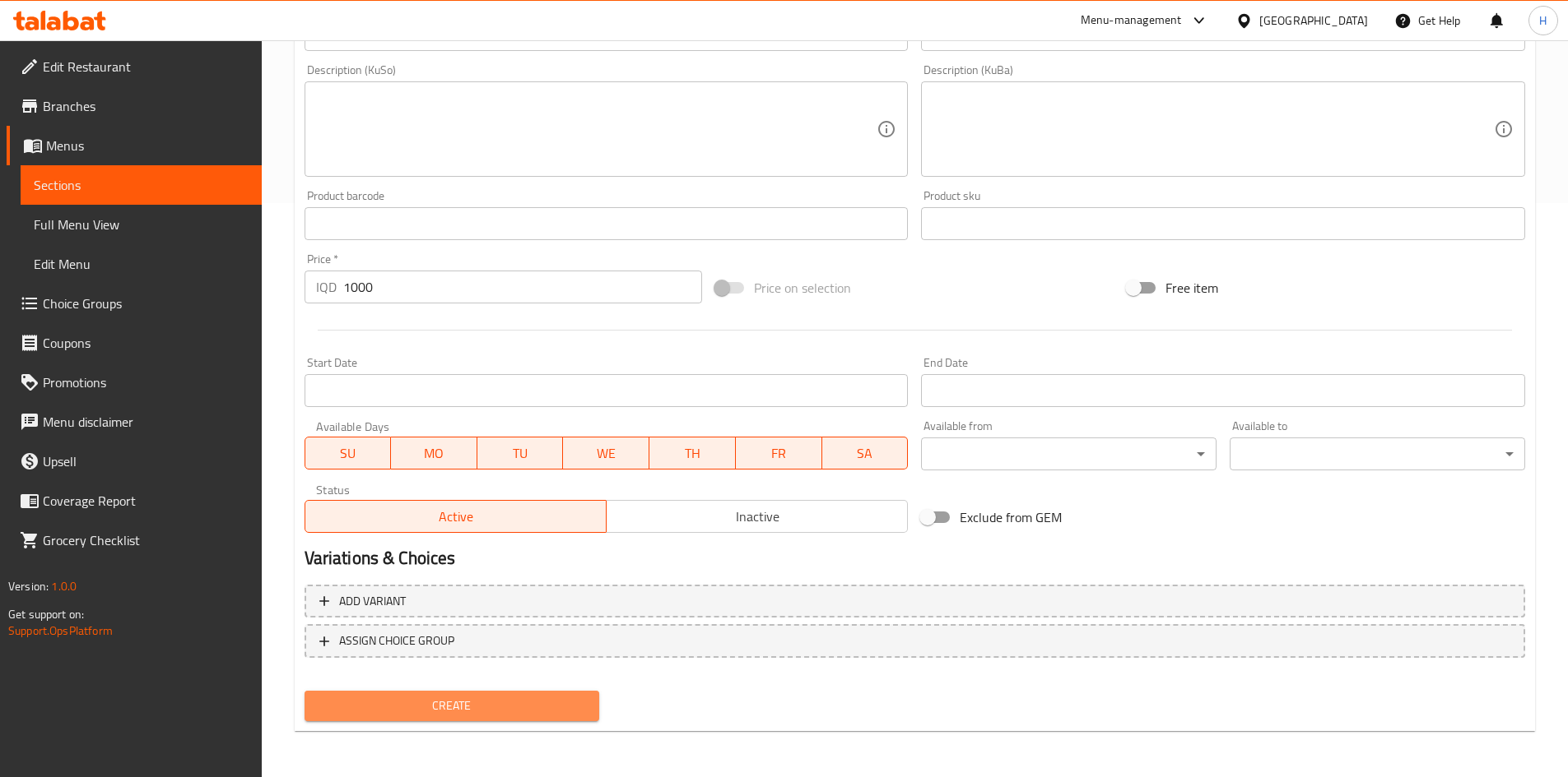
click at [476, 708] on span "Create" at bounding box center [453, 706] width 269 height 21
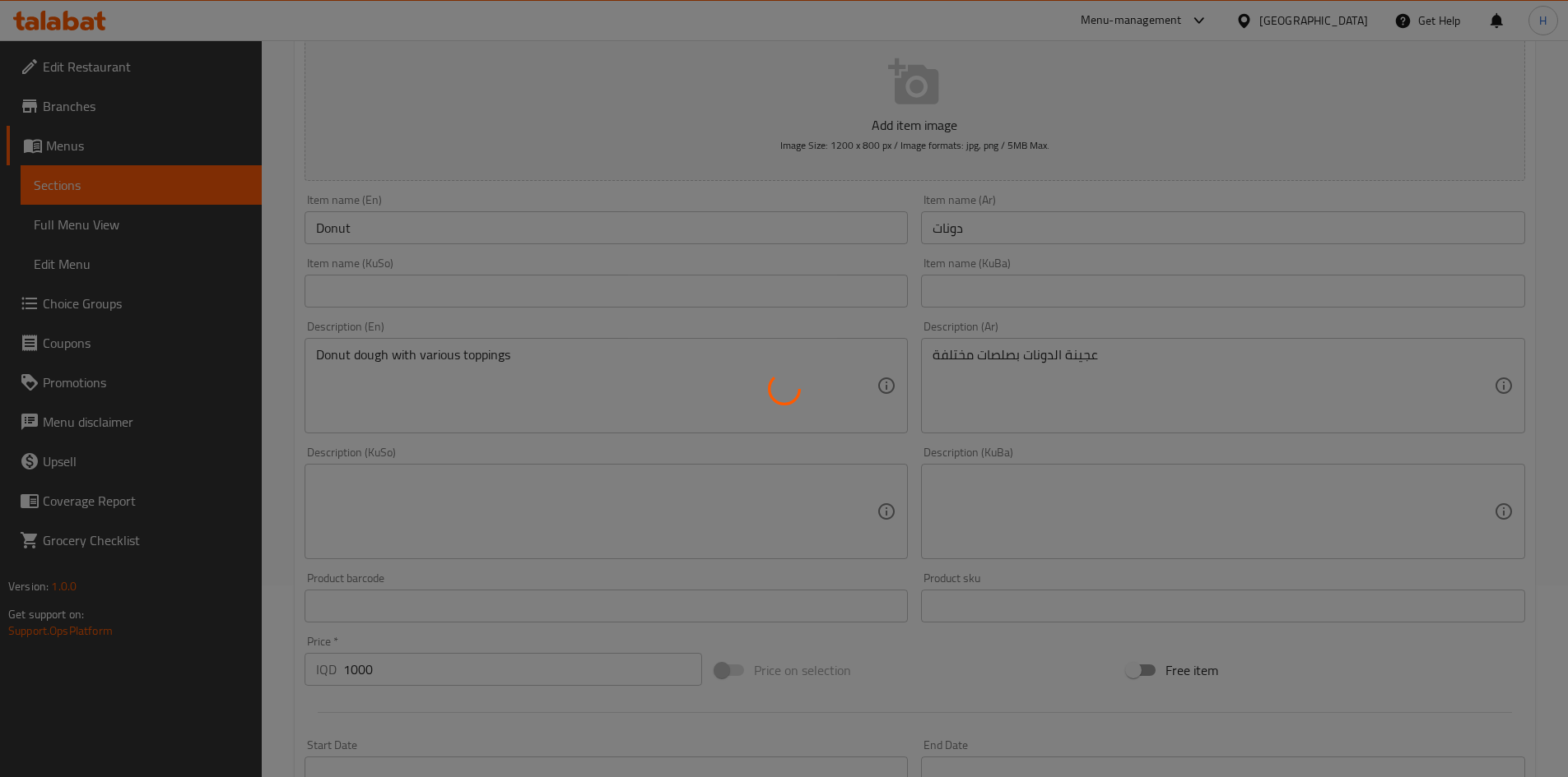
scroll to position [0, 0]
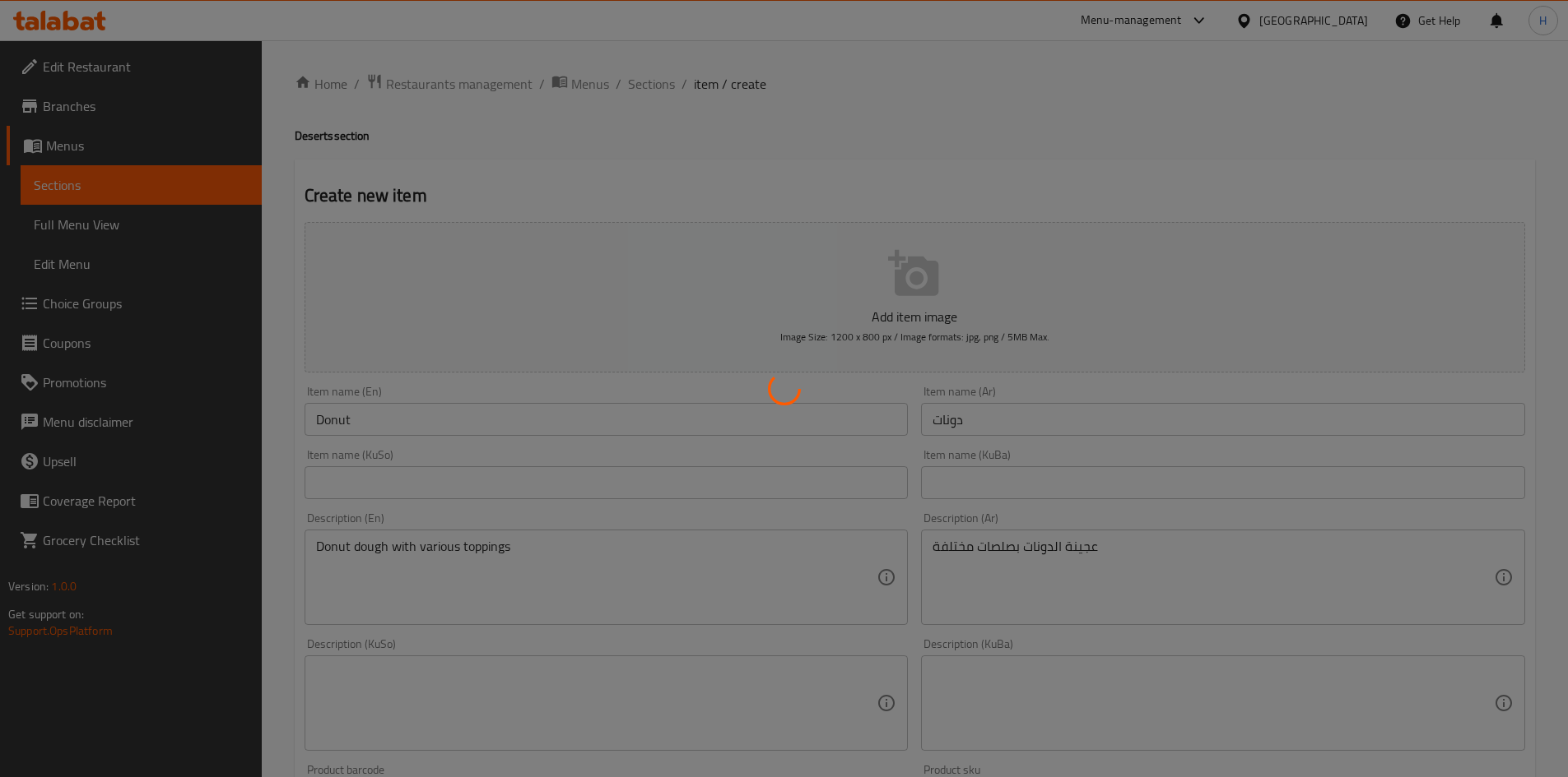
type input "0"
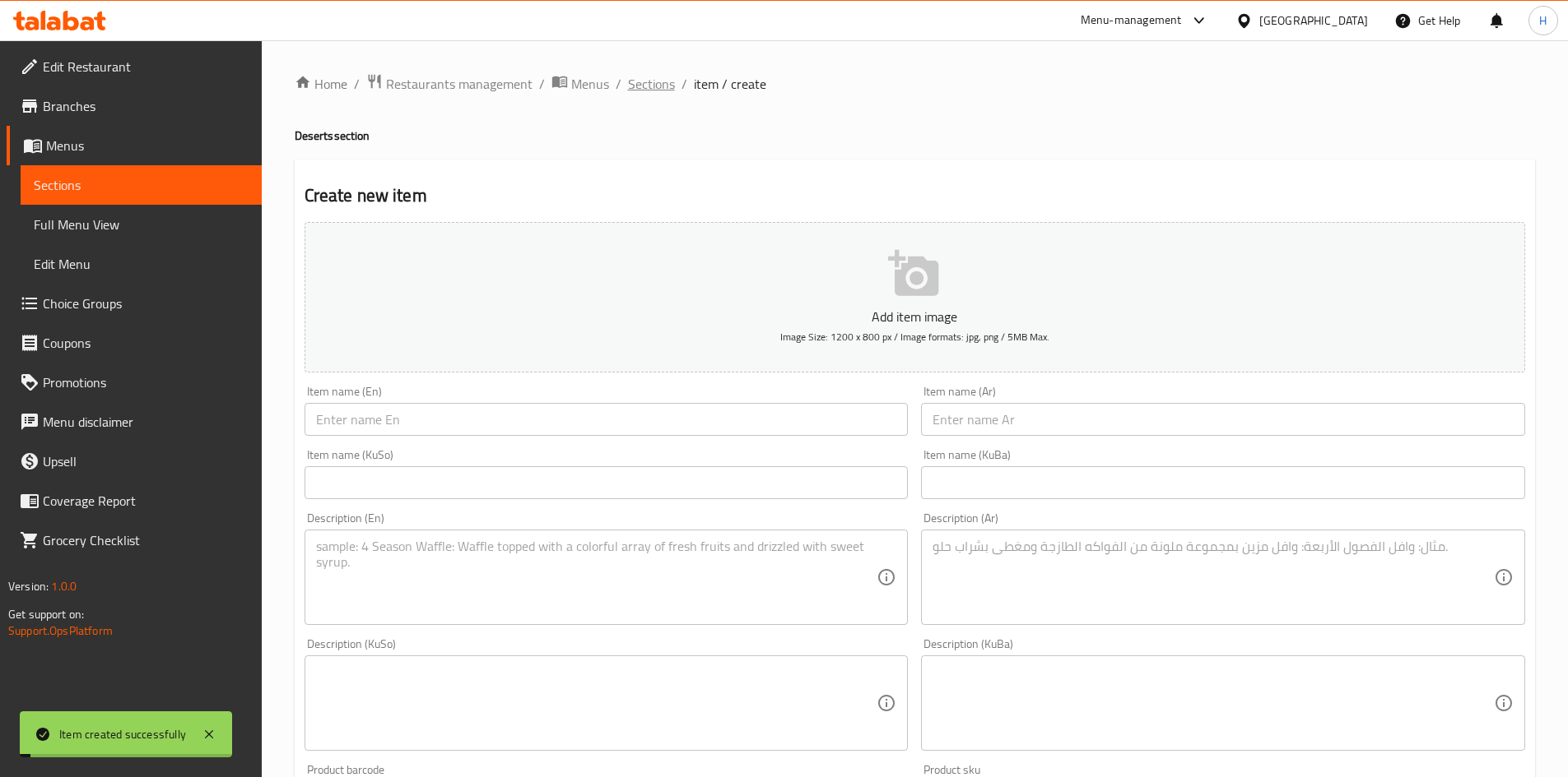
click at [656, 94] on span "Sections" at bounding box center [651, 83] width 47 height 20
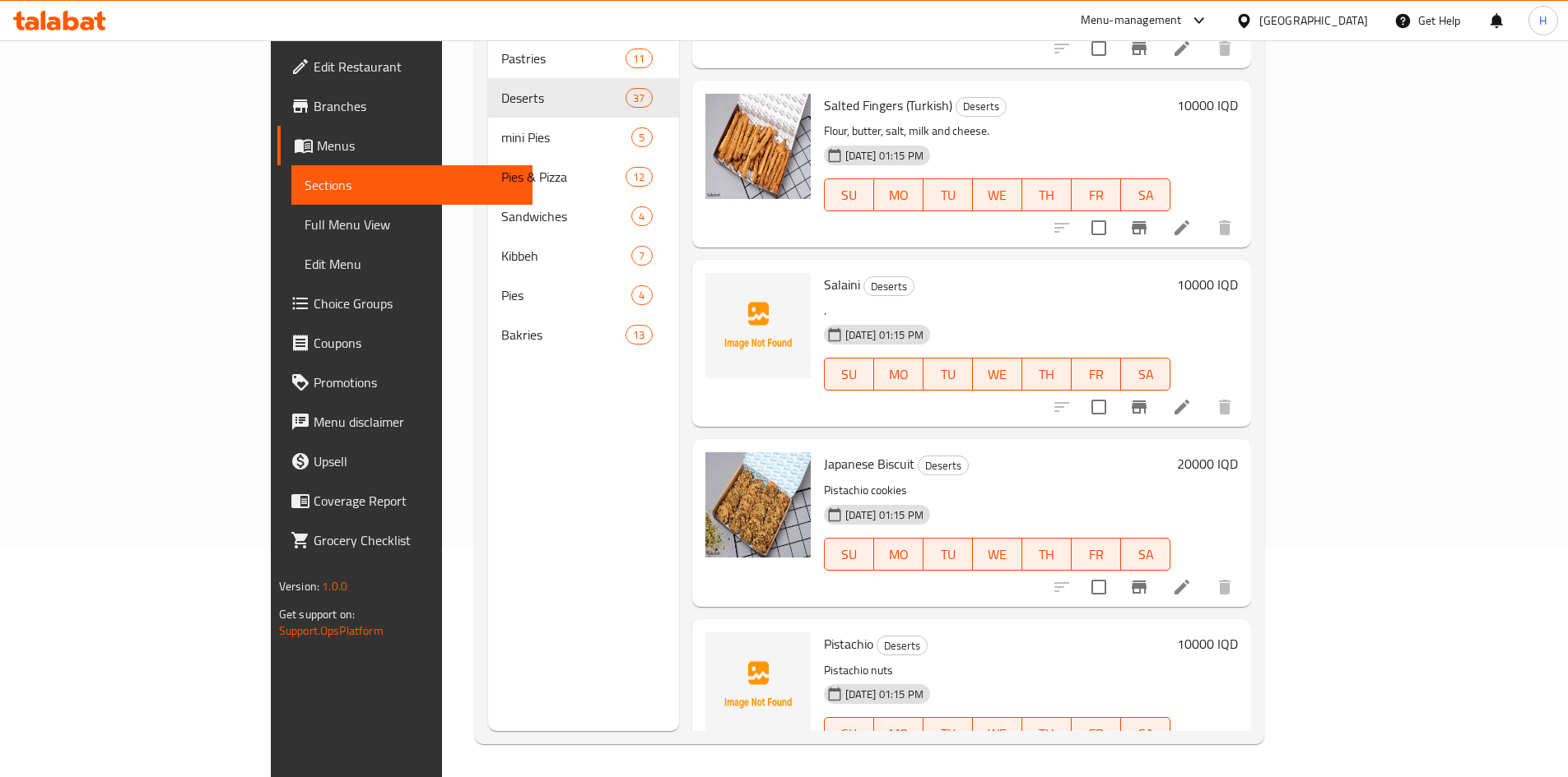
scroll to position [5907, 0]
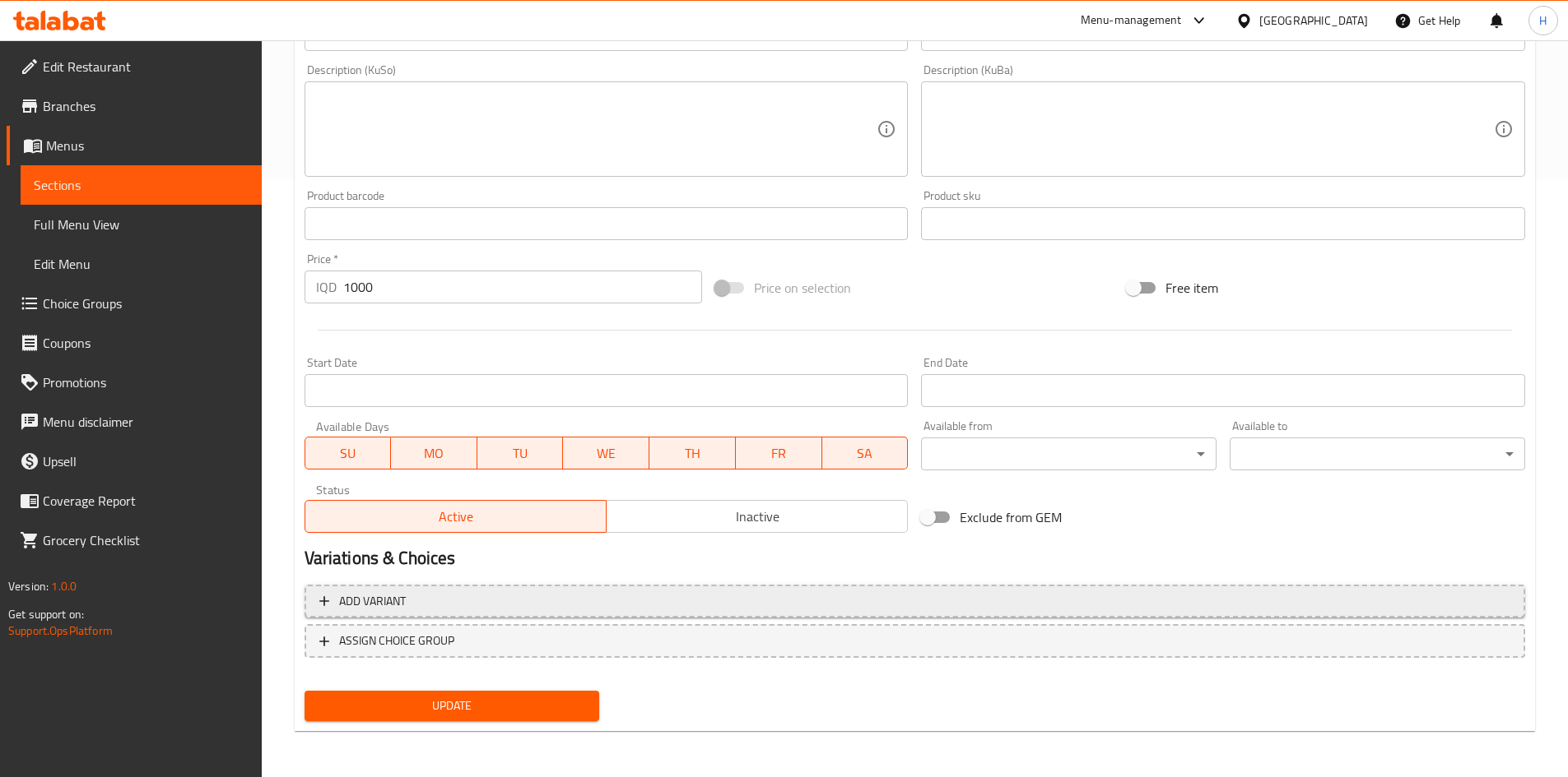
click at [434, 600] on span "Add variant" at bounding box center [915, 602] width 1191 height 21
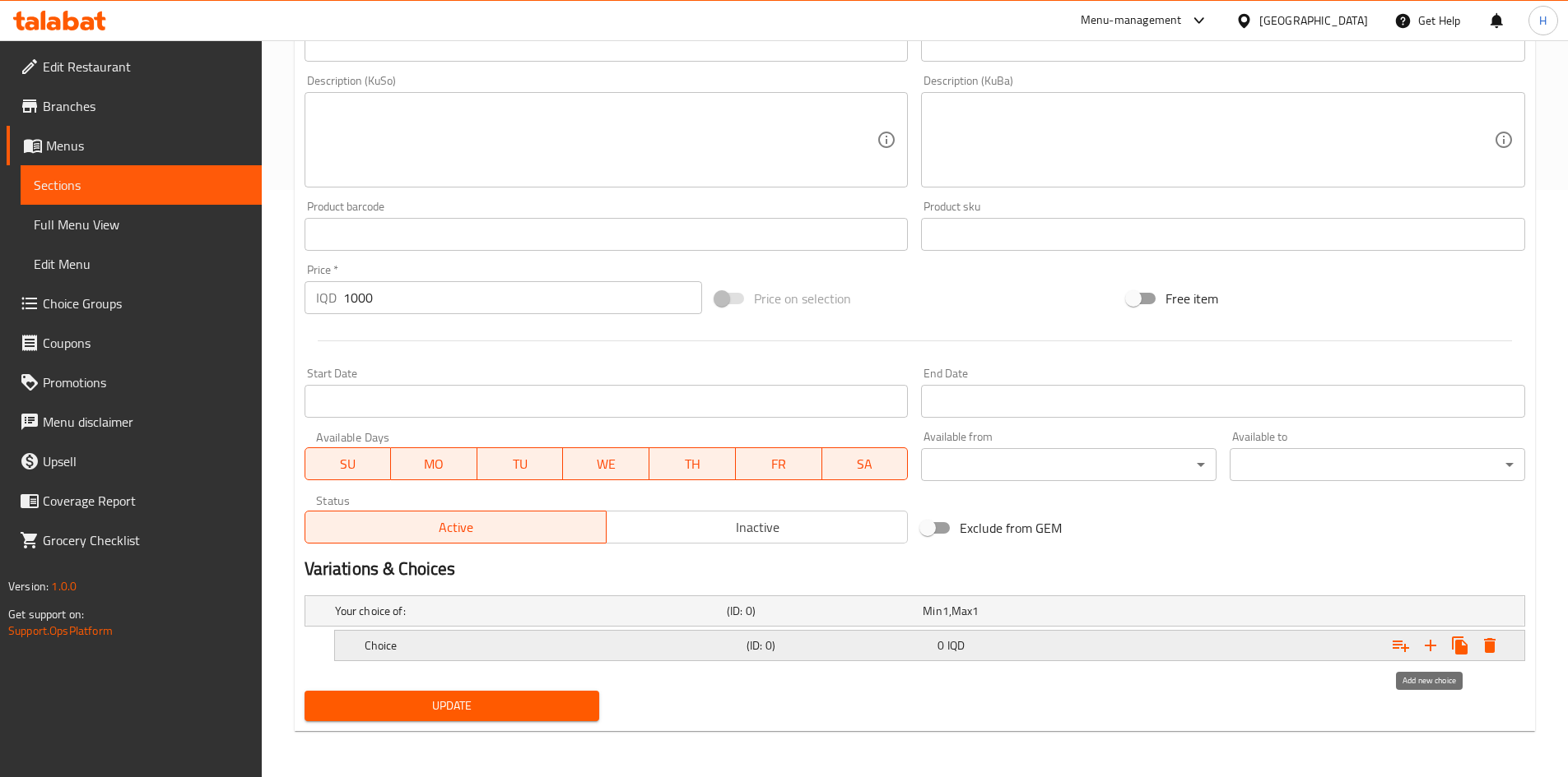
click at [1431, 645] on icon "Expand" at bounding box center [1431, 645] width 11 height 11
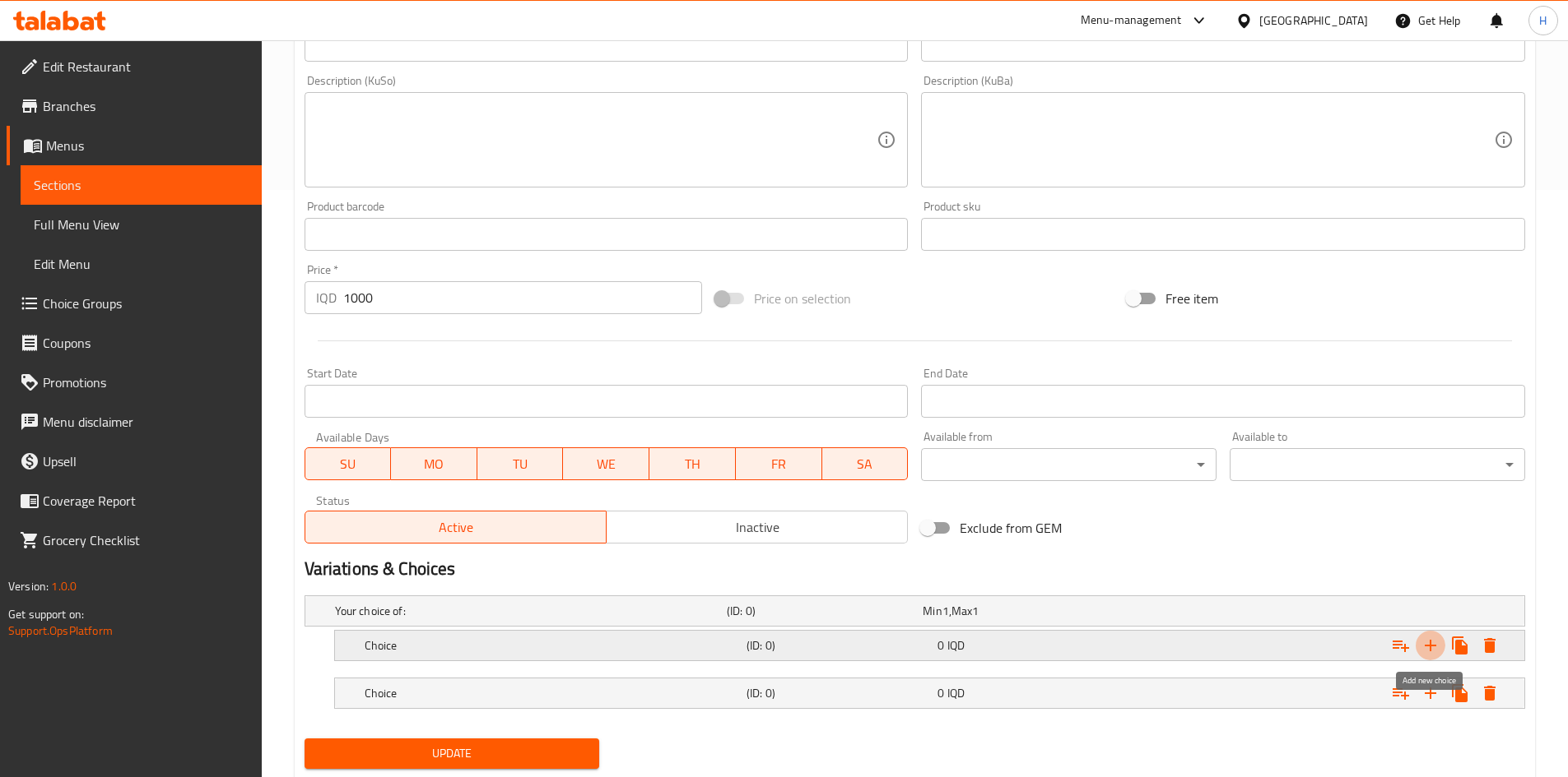
click at [1431, 645] on icon "Expand" at bounding box center [1431, 645] width 11 height 11
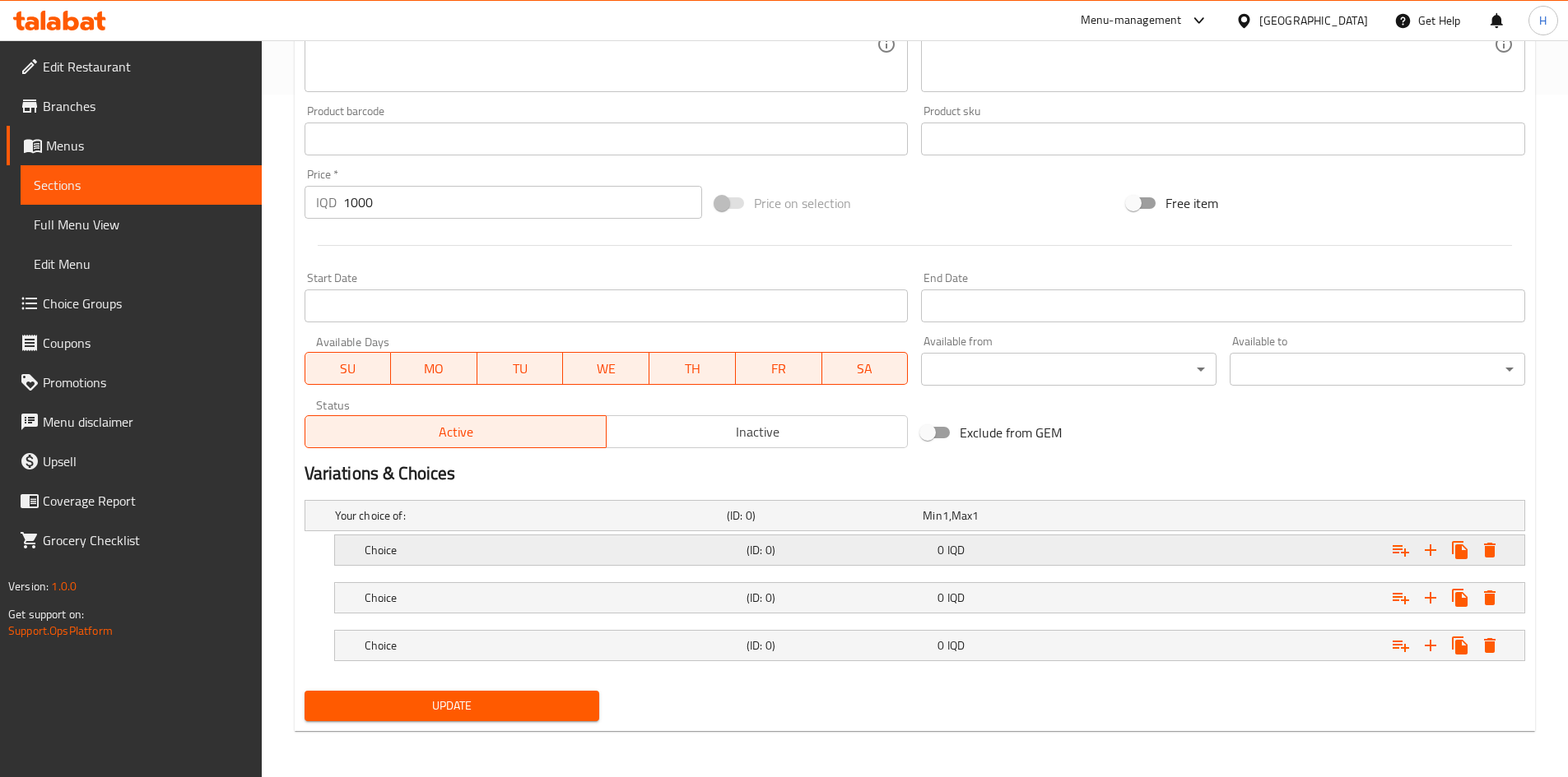
click at [468, 542] on h5 "Choice" at bounding box center [552, 550] width 375 height 16
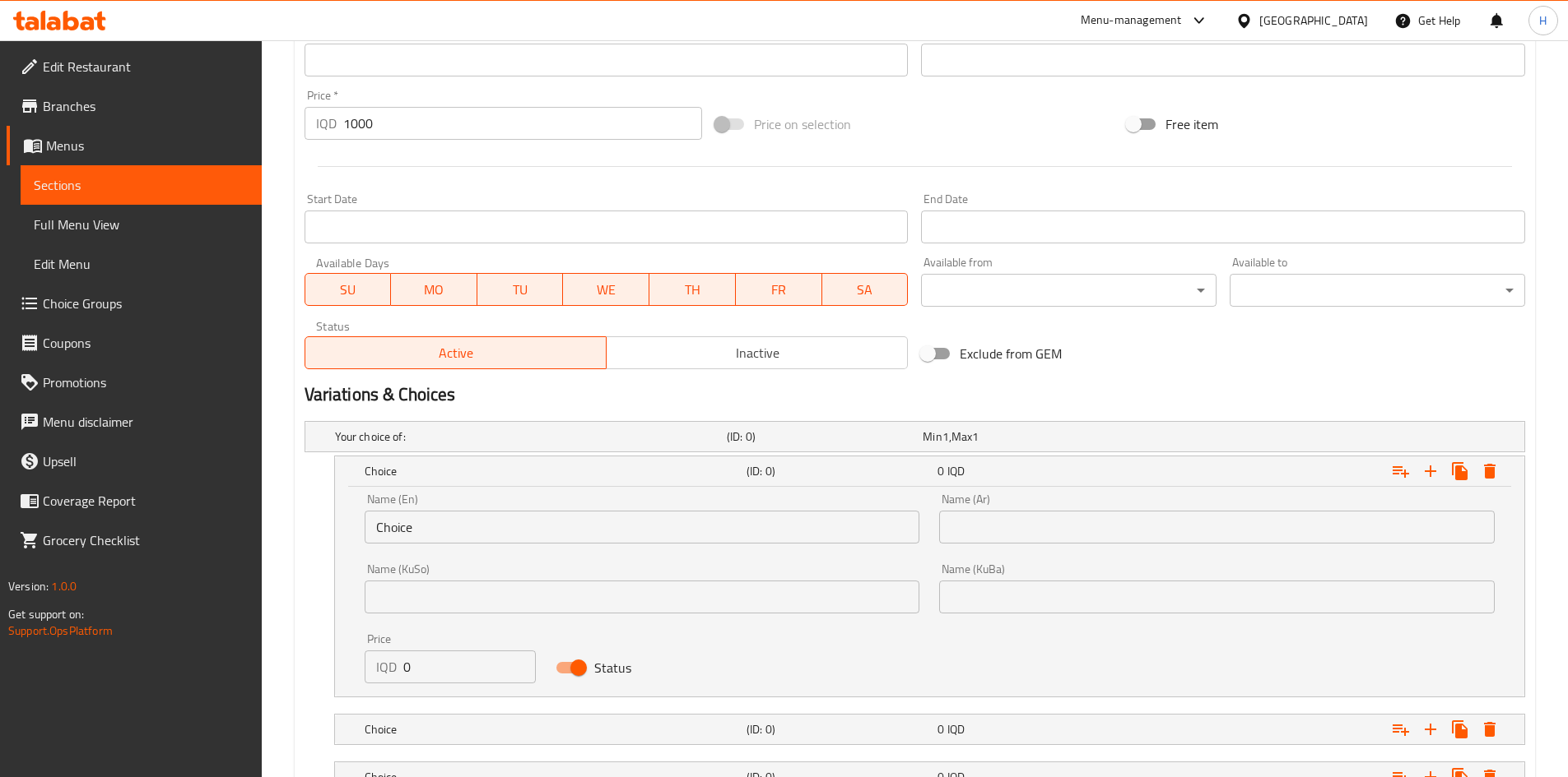
scroll to position [869, 0]
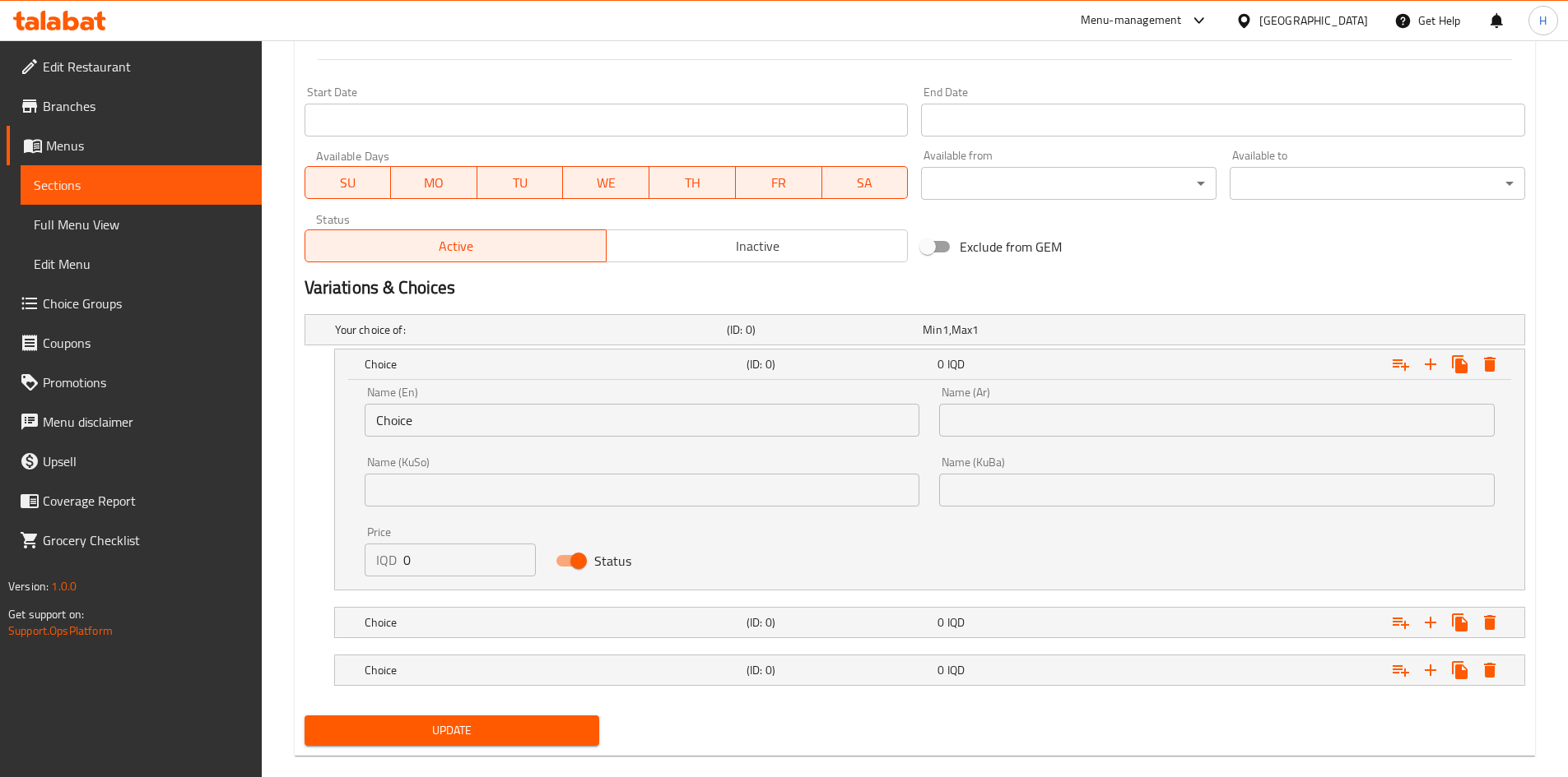
click at [457, 414] on input "Choice" at bounding box center [642, 420] width 556 height 33
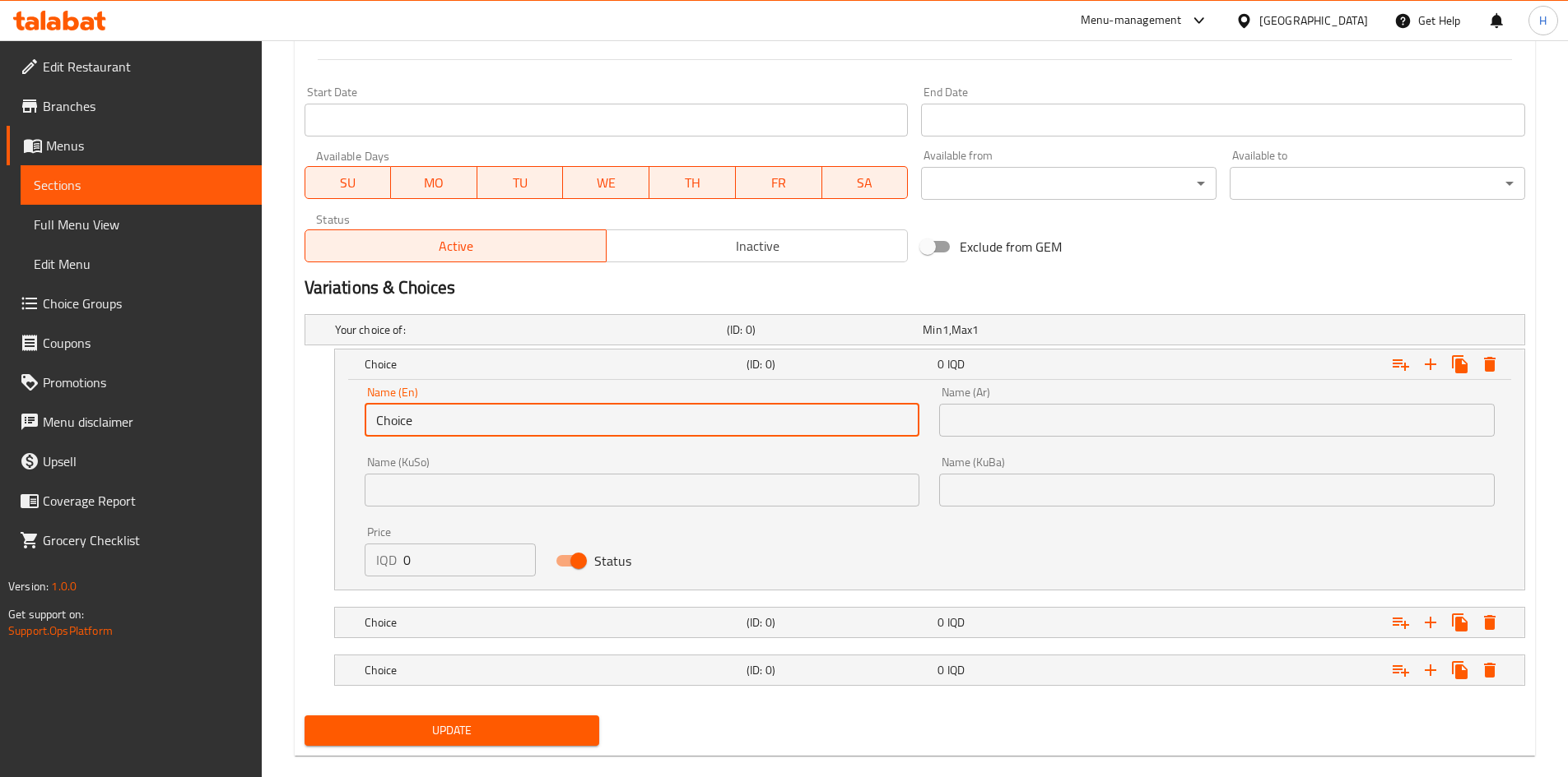
click at [457, 414] on input "Choice" at bounding box center [642, 420] width 556 height 33
click at [457, 414] on input "text" at bounding box center [642, 420] width 556 height 33
type input "ر"
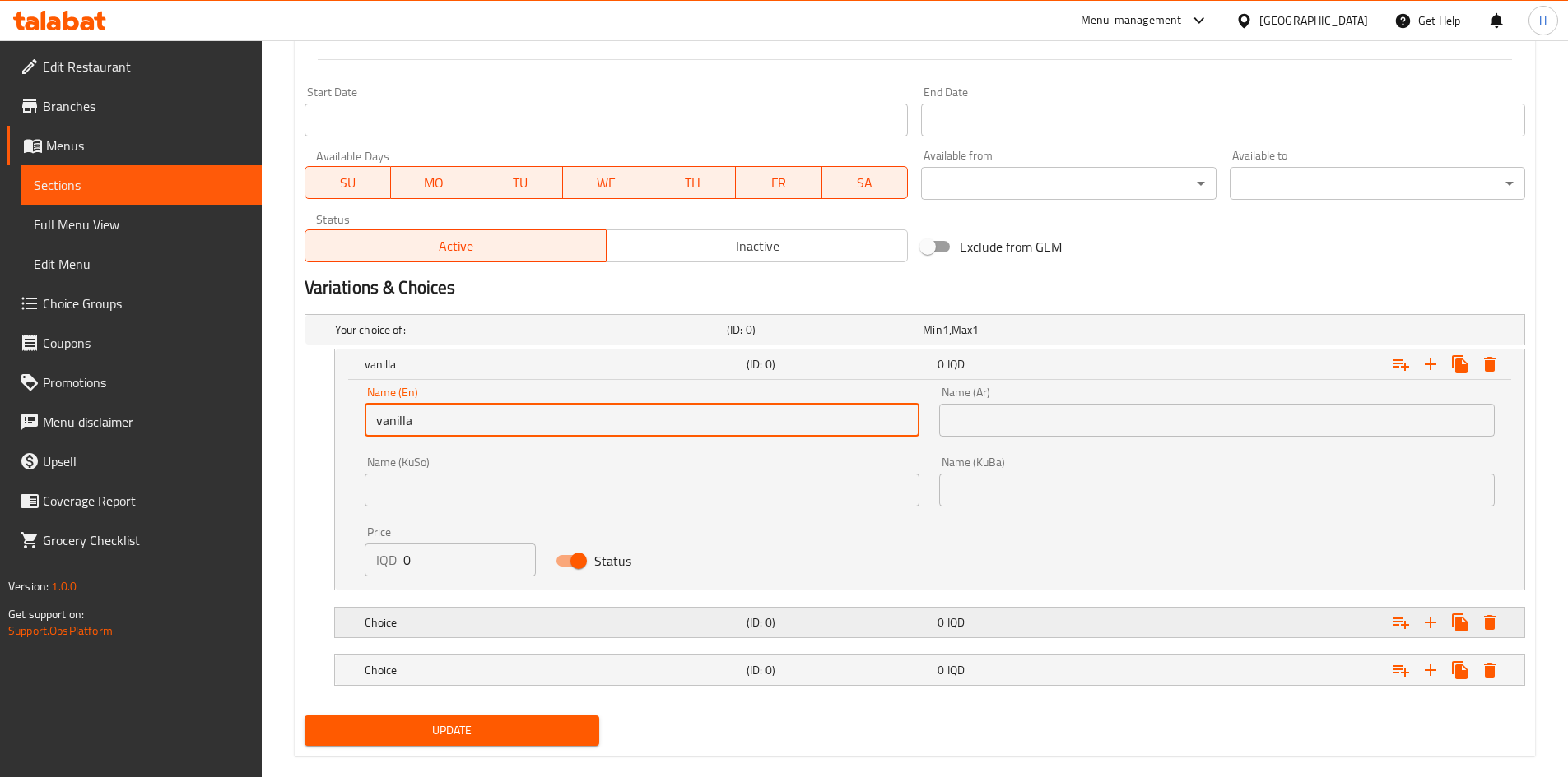
type input "vanilla"
click at [462, 636] on div "Choice (ID: 0) 0 IQD" at bounding box center [935, 623] width 1147 height 36
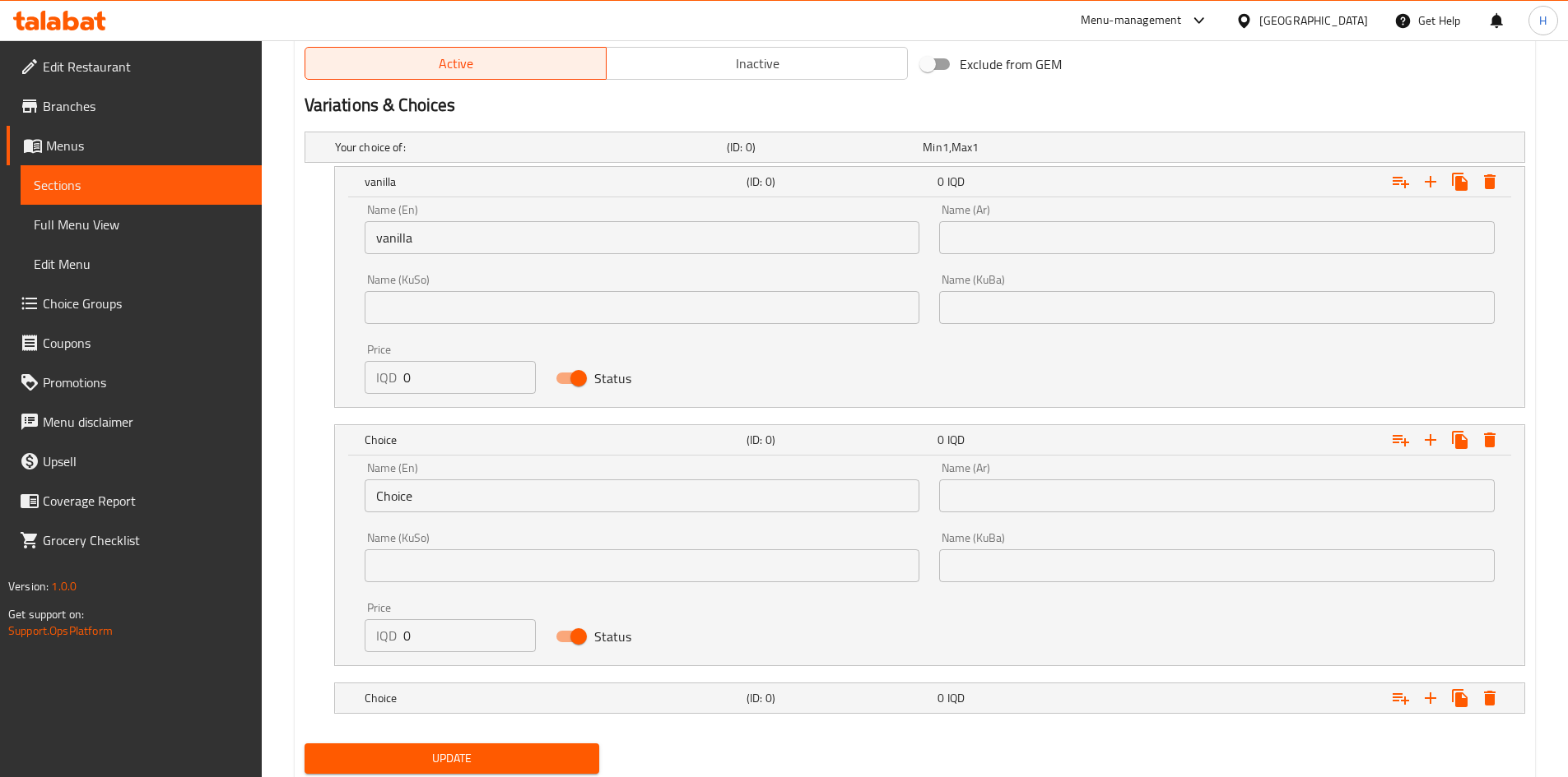
scroll to position [1056, 0]
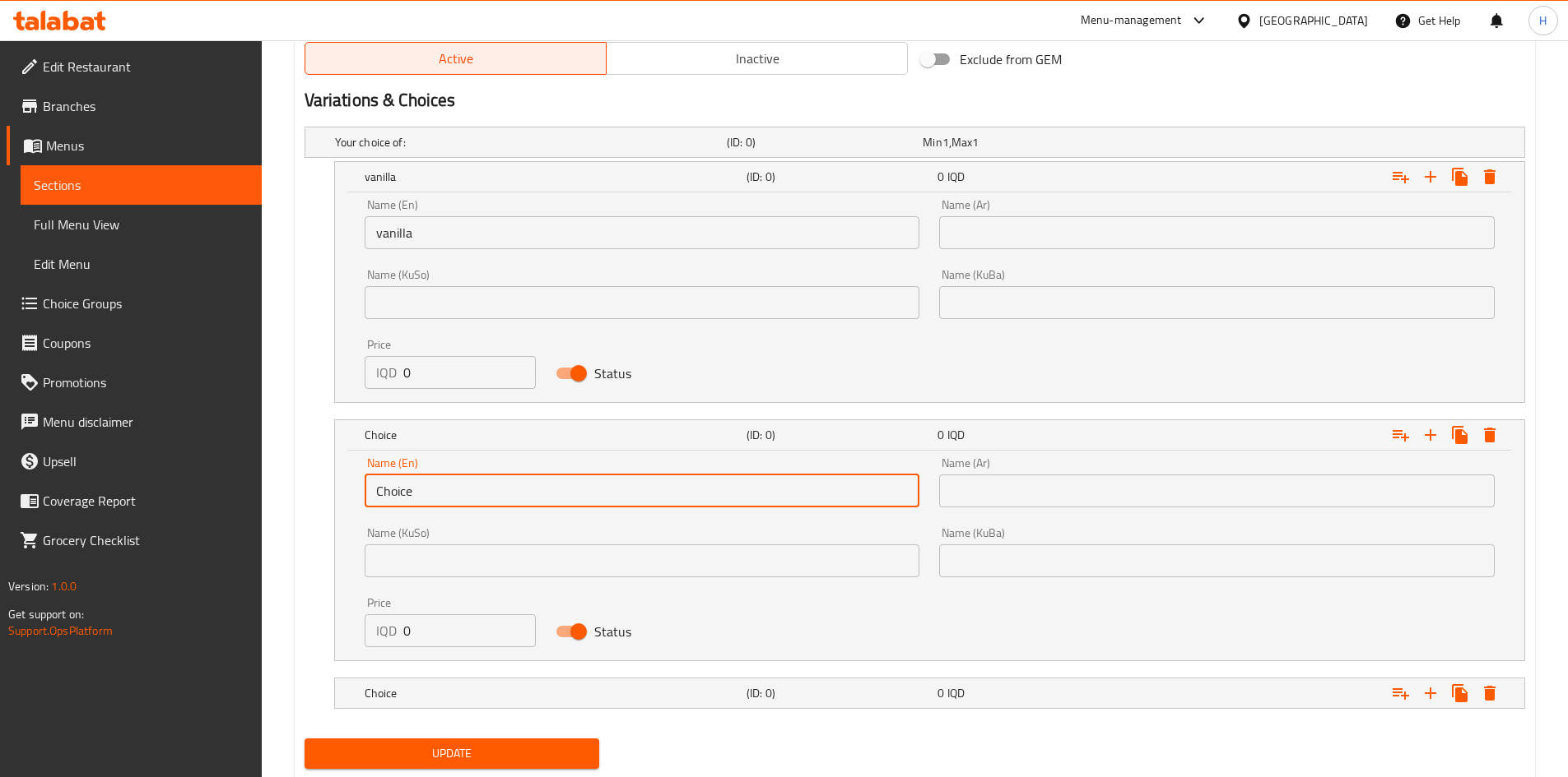
click at [463, 487] on input "Choice" at bounding box center [642, 491] width 556 height 33
type input "Strawberry"
click at [458, 684] on div "Choice" at bounding box center [552, 694] width 382 height 23
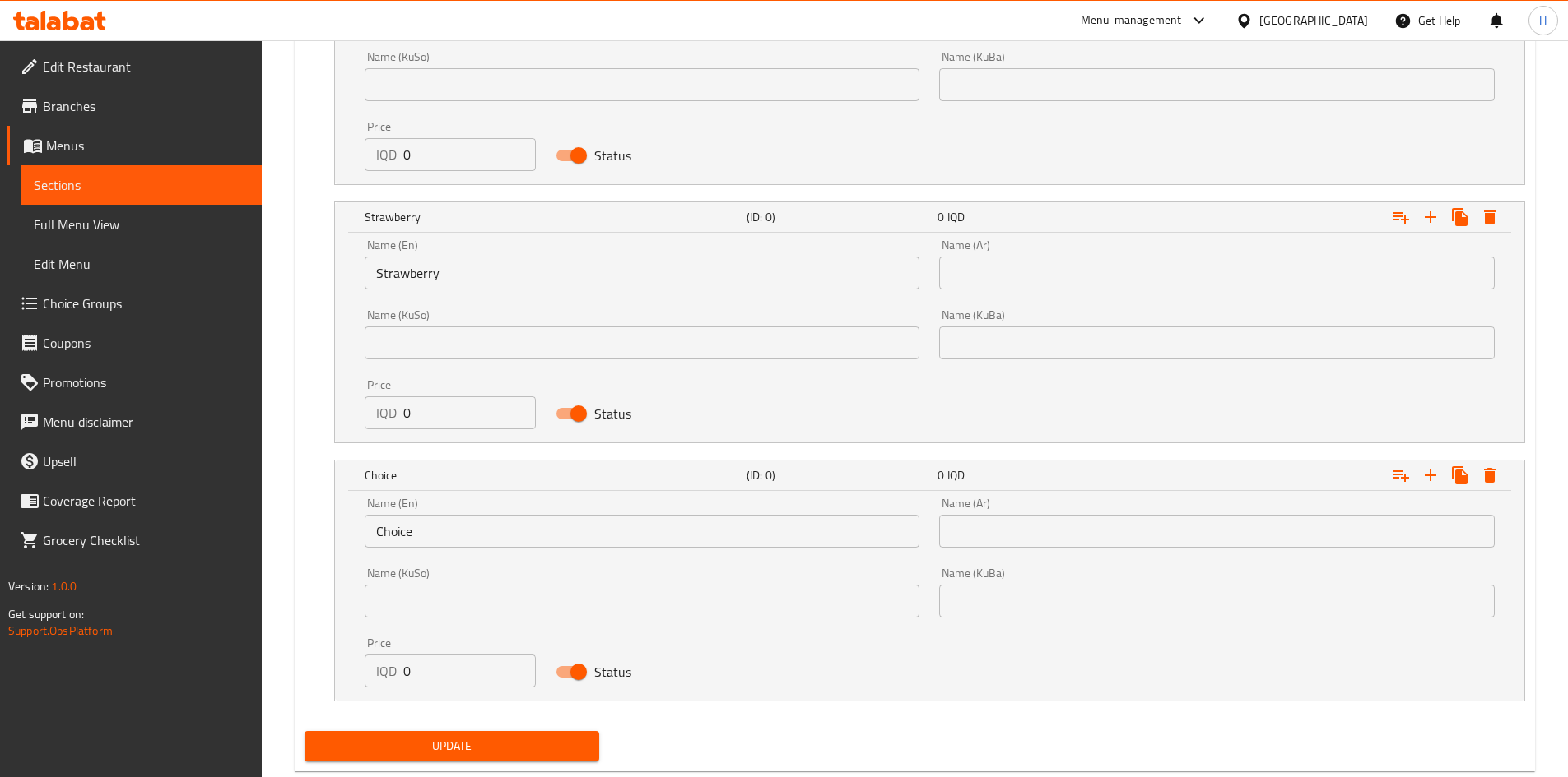
scroll to position [1280, 0]
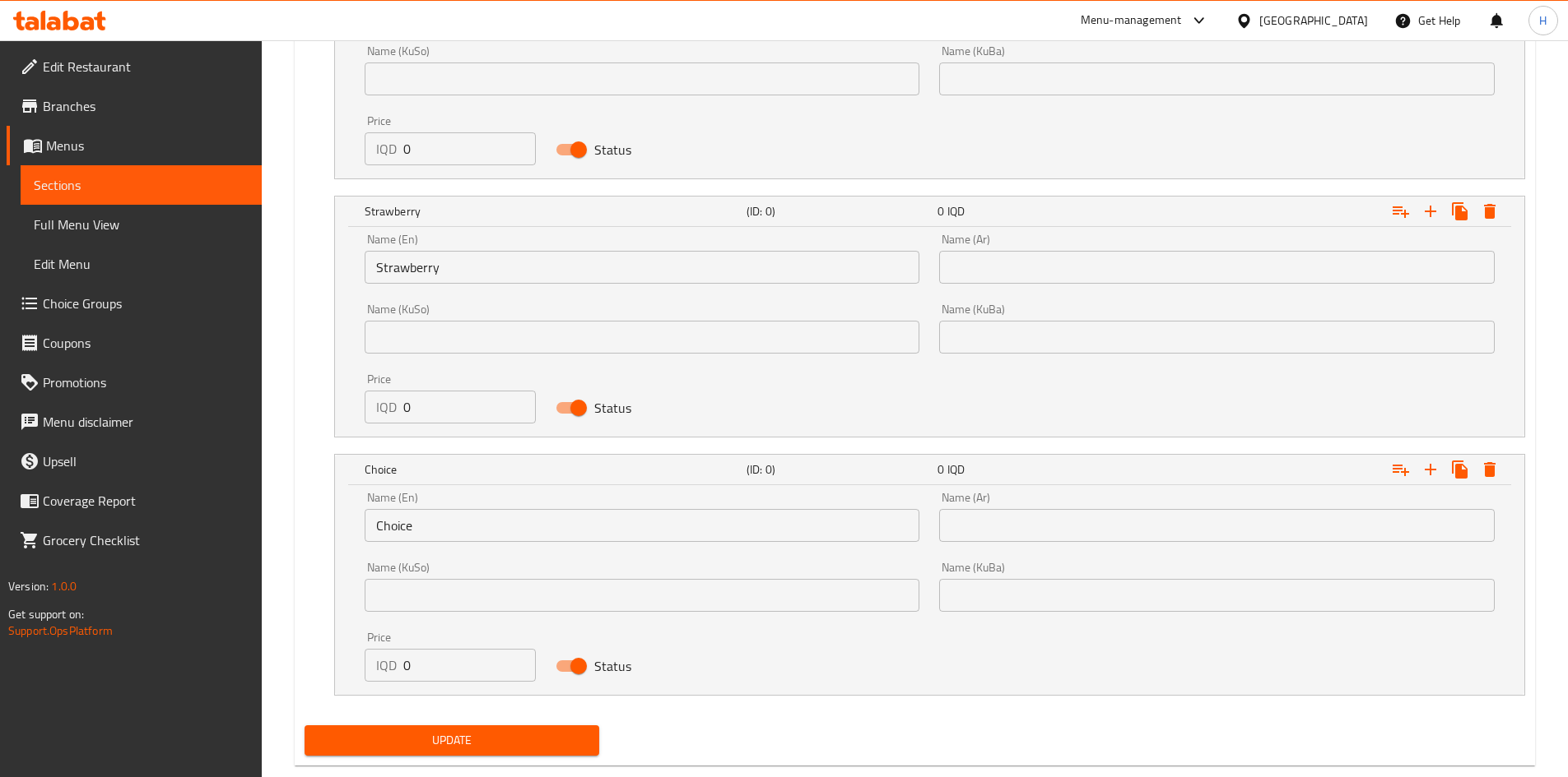
click at [446, 525] on input "Choice" at bounding box center [642, 525] width 556 height 33
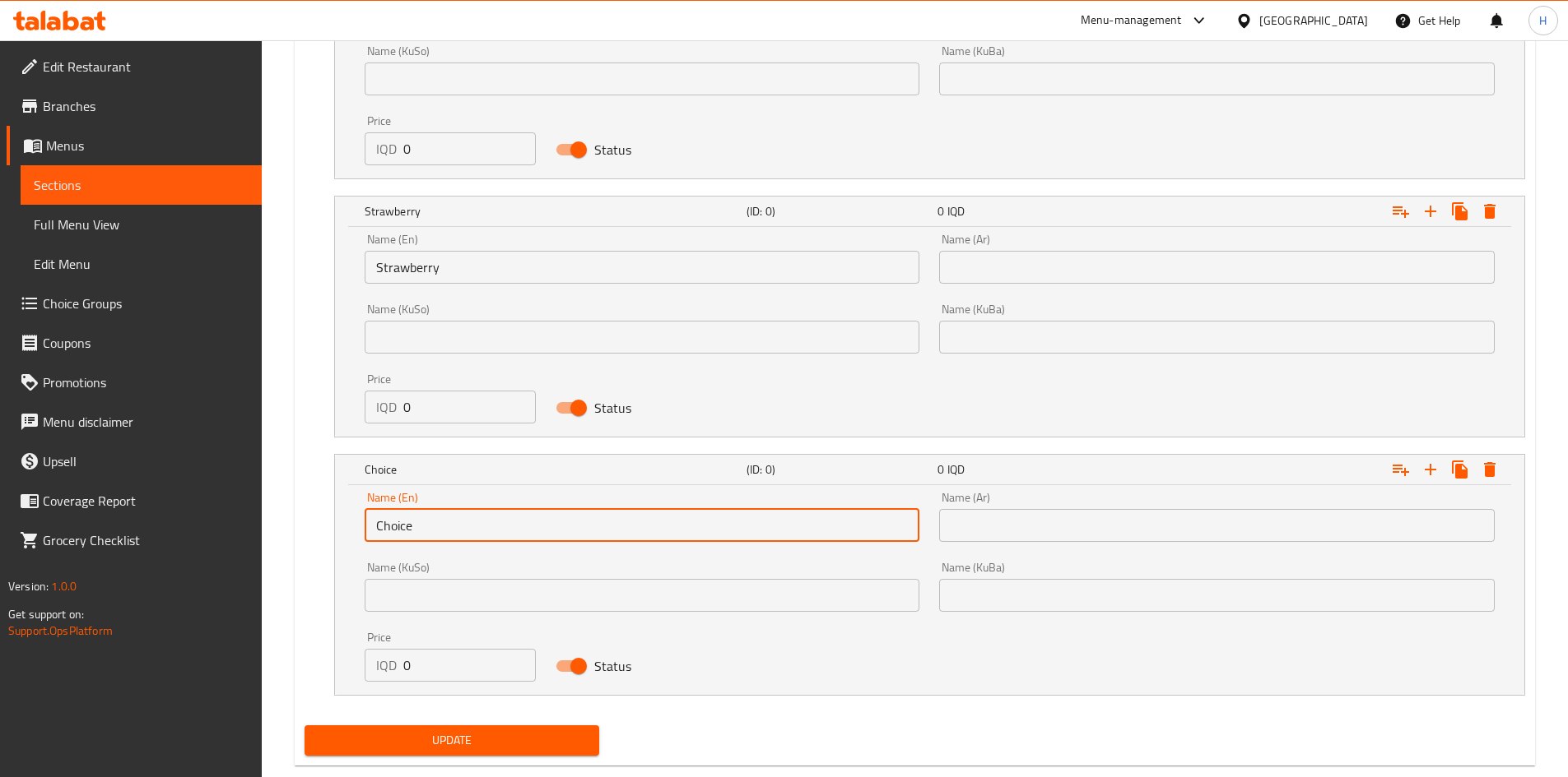
click at [446, 525] on input "Choice" at bounding box center [642, 525] width 556 height 33
type input "b"
type input "Nutella"
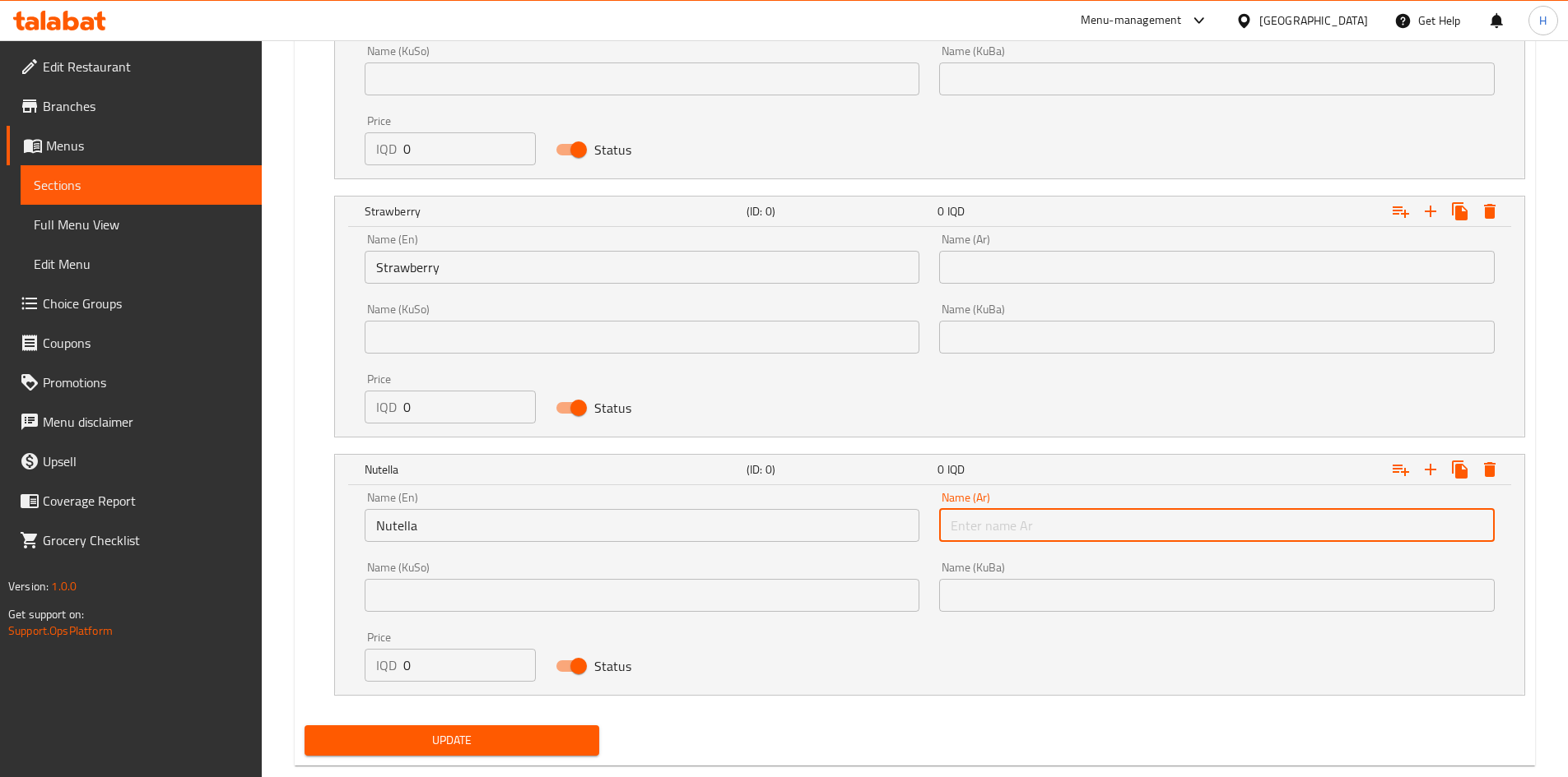
drag, startPoint x: 967, startPoint y: 534, endPoint x: 994, endPoint y: 533, distance: 27.0
click at [967, 534] on input "text" at bounding box center [1217, 525] width 556 height 33
click at [1014, 567] on div "Name (KuBa) Name (KuBa)" at bounding box center [1217, 587] width 556 height 50
click at [998, 531] on input "نوتيل" at bounding box center [1217, 525] width 556 height 33
type input "نوتيلا"
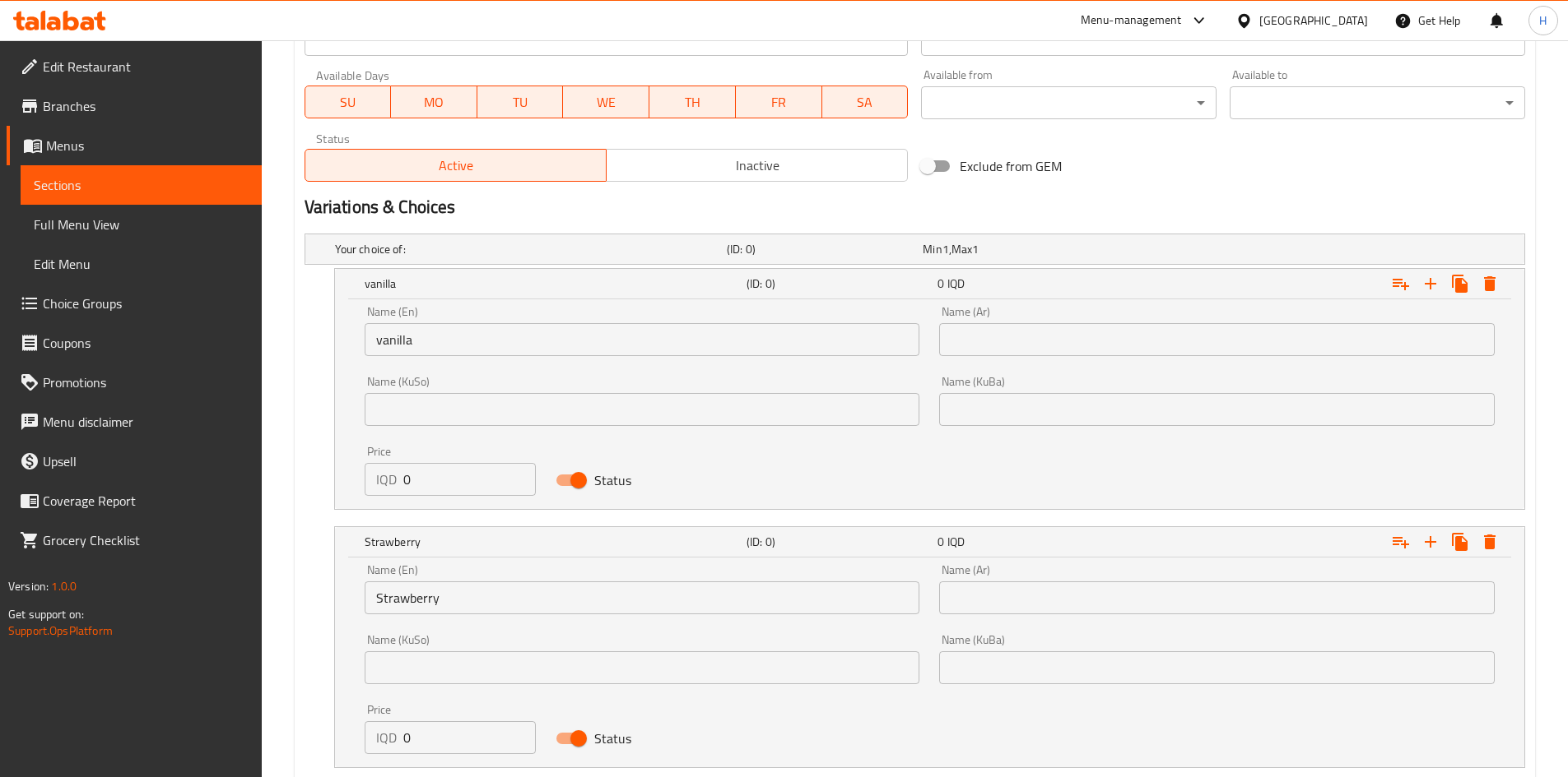
scroll to position [869, 0]
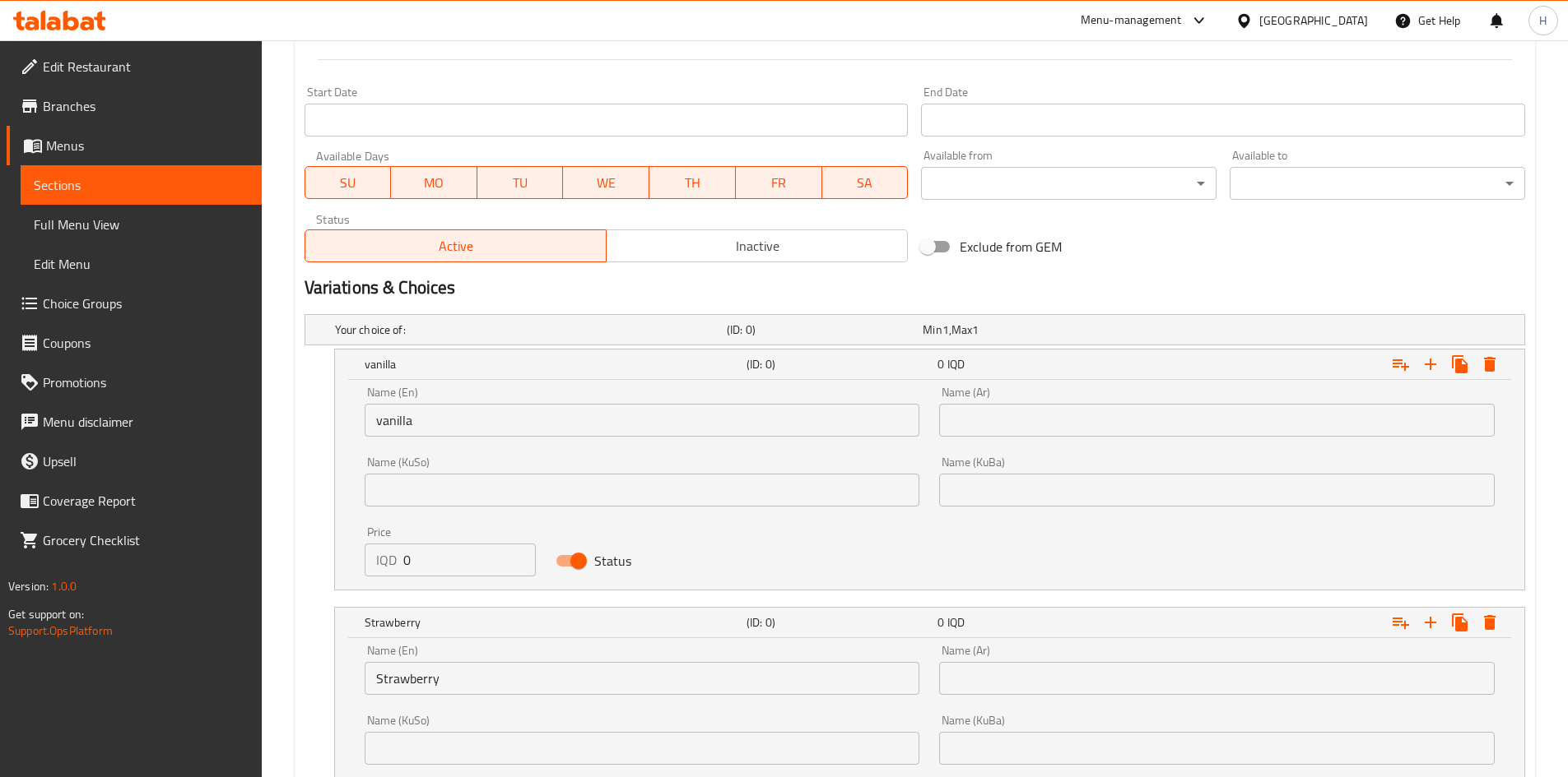
click at [1017, 662] on input "text" at bounding box center [1217, 679] width 556 height 33
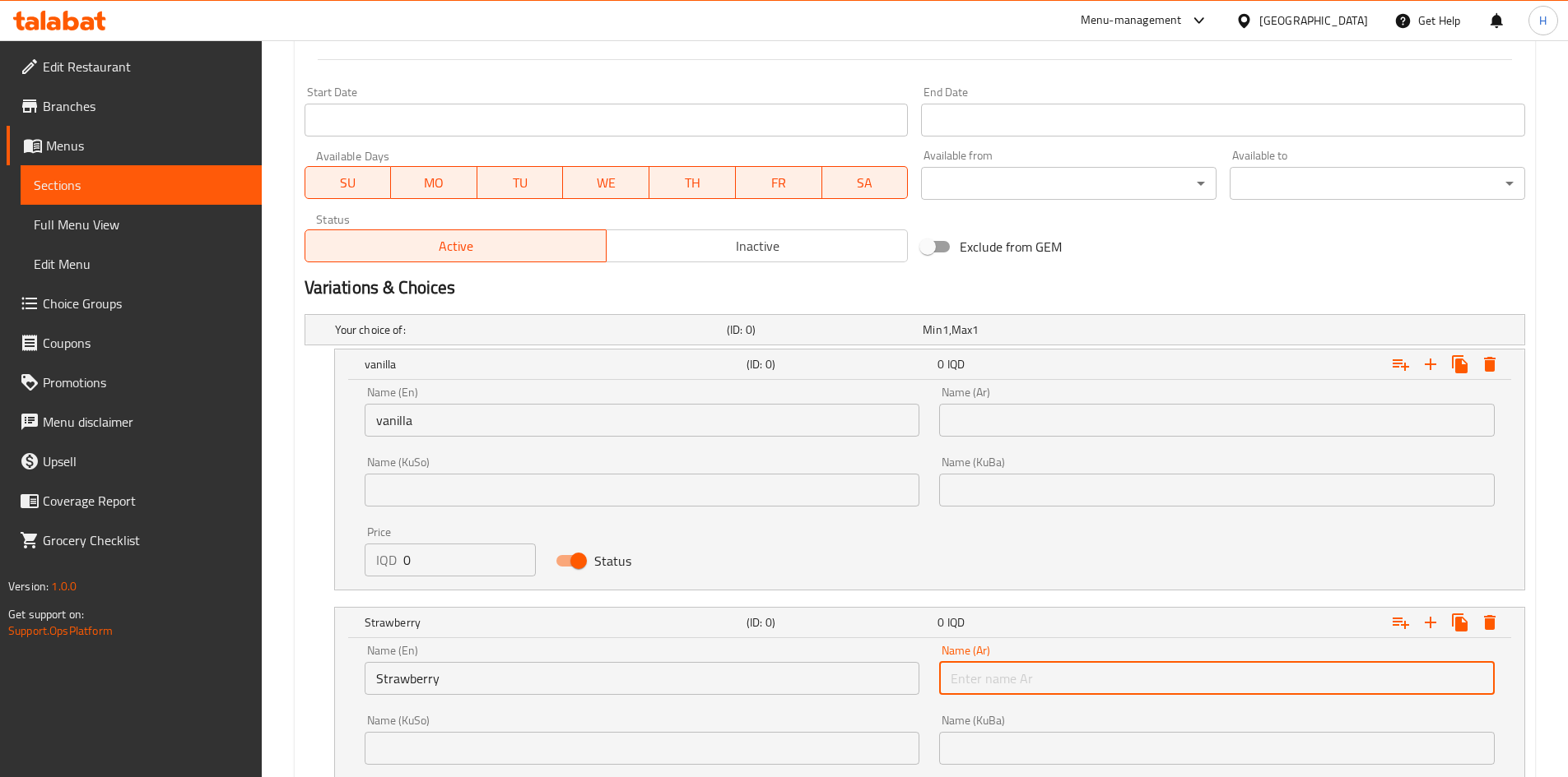
click at [1017, 662] on input "text" at bounding box center [1217, 679] width 556 height 33
click at [963, 682] on input "فرولة" at bounding box center [1217, 679] width 556 height 33
click at [983, 683] on input "فروالة" at bounding box center [1217, 679] width 556 height 33
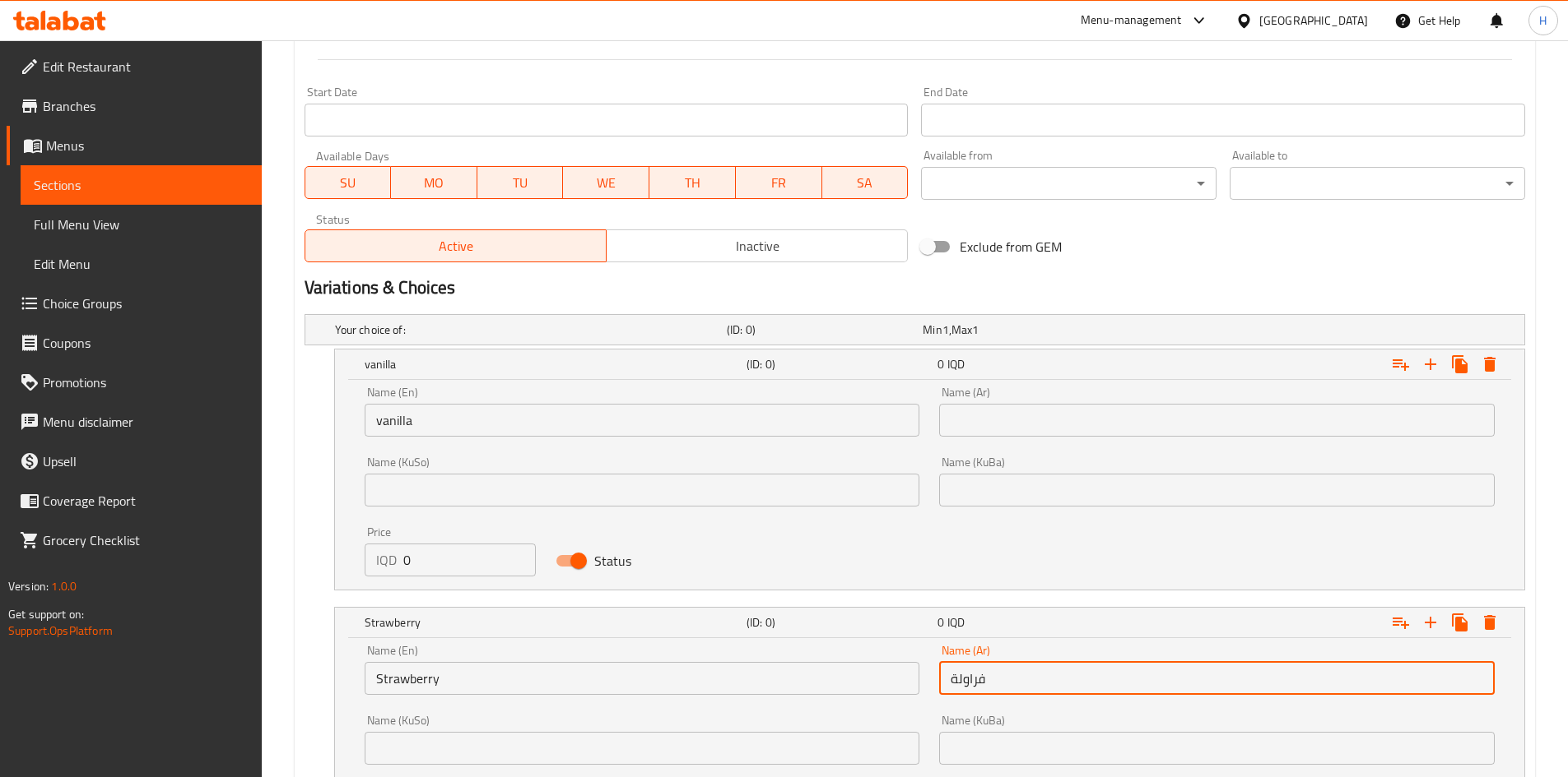
type input "فراولة"
click at [992, 422] on input "text" at bounding box center [1217, 420] width 556 height 33
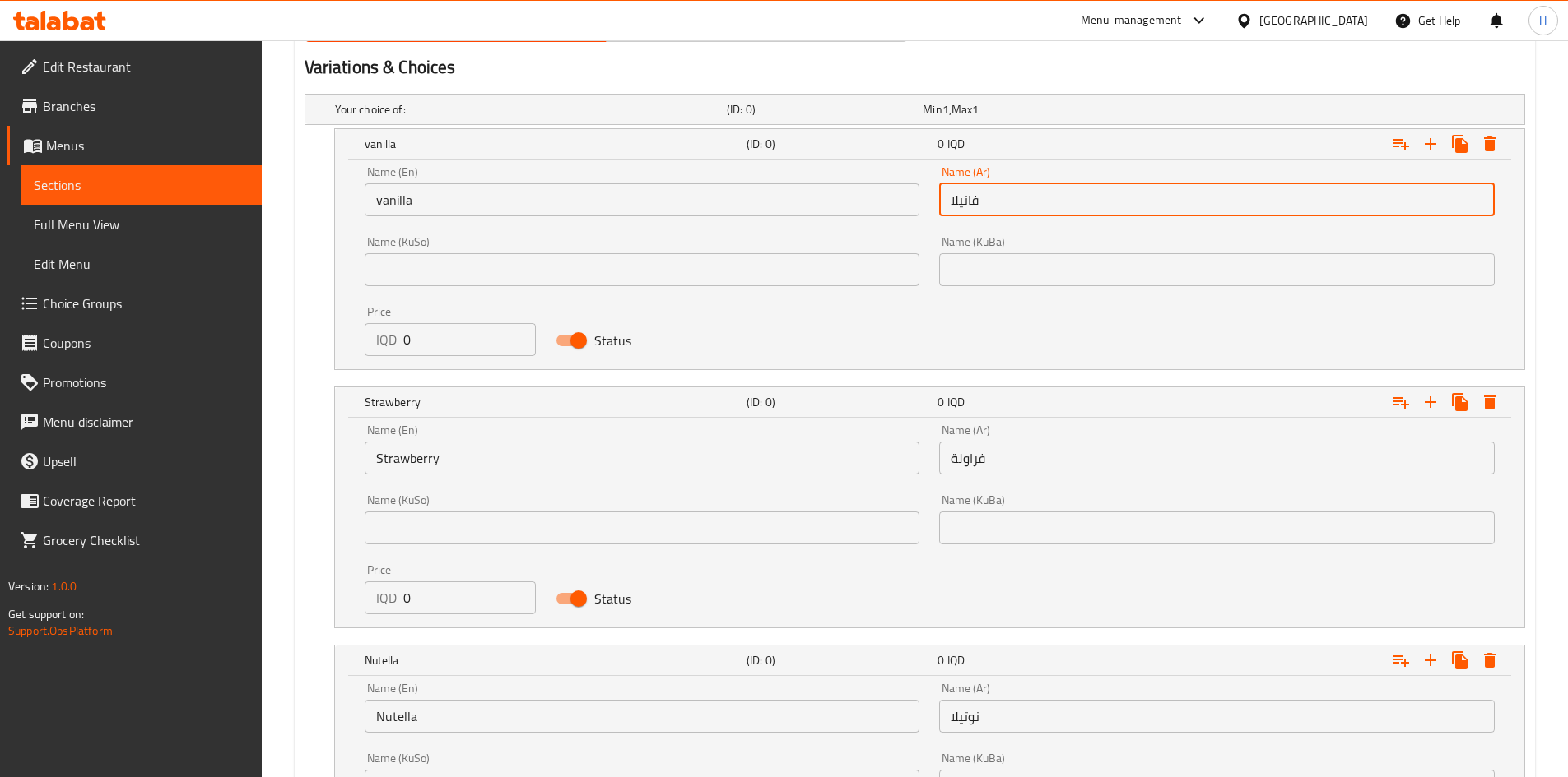
scroll to position [1315, 0]
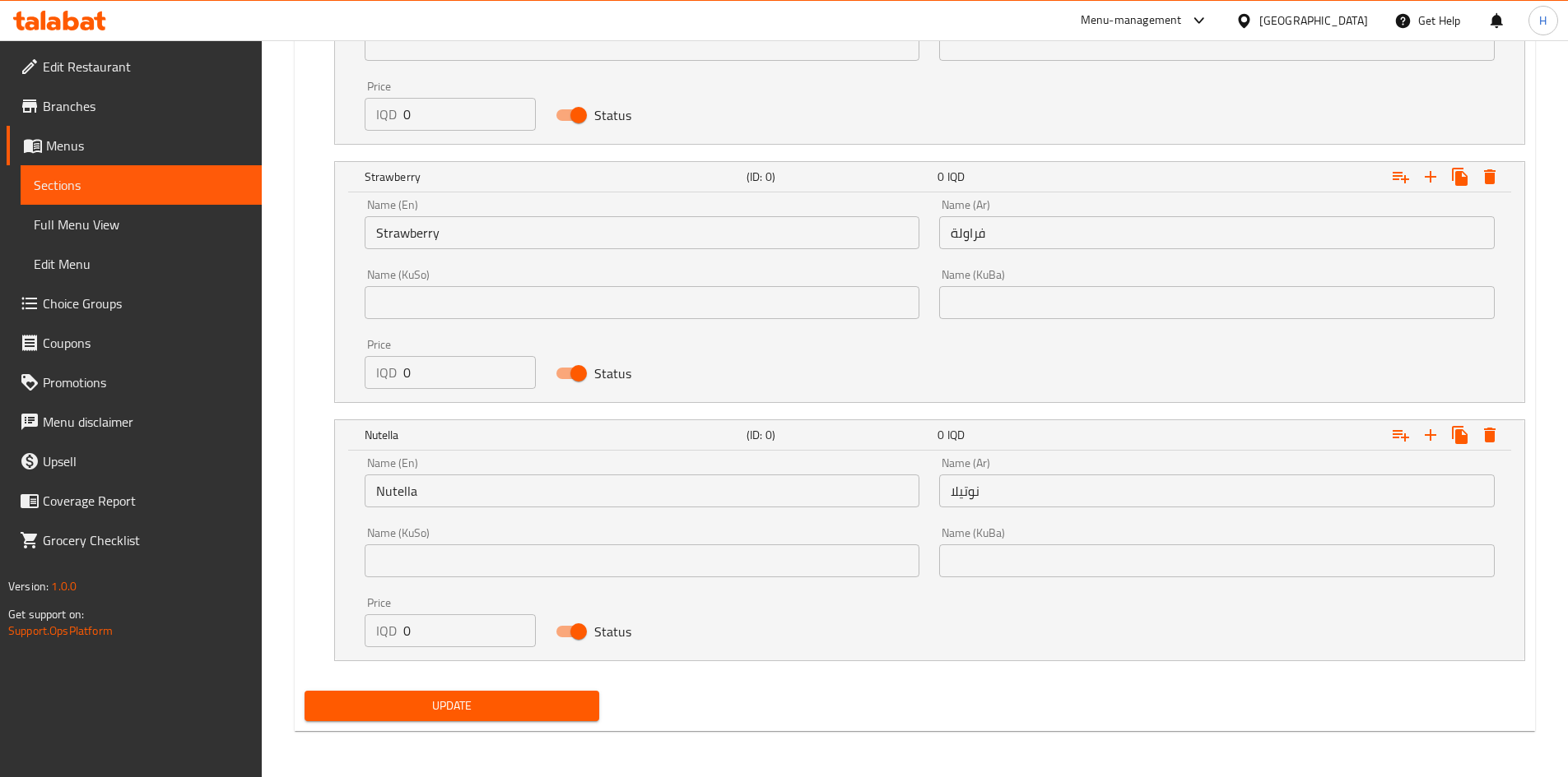
type input "فانيلا"
click at [448, 708] on span "Update" at bounding box center [453, 706] width 269 height 21
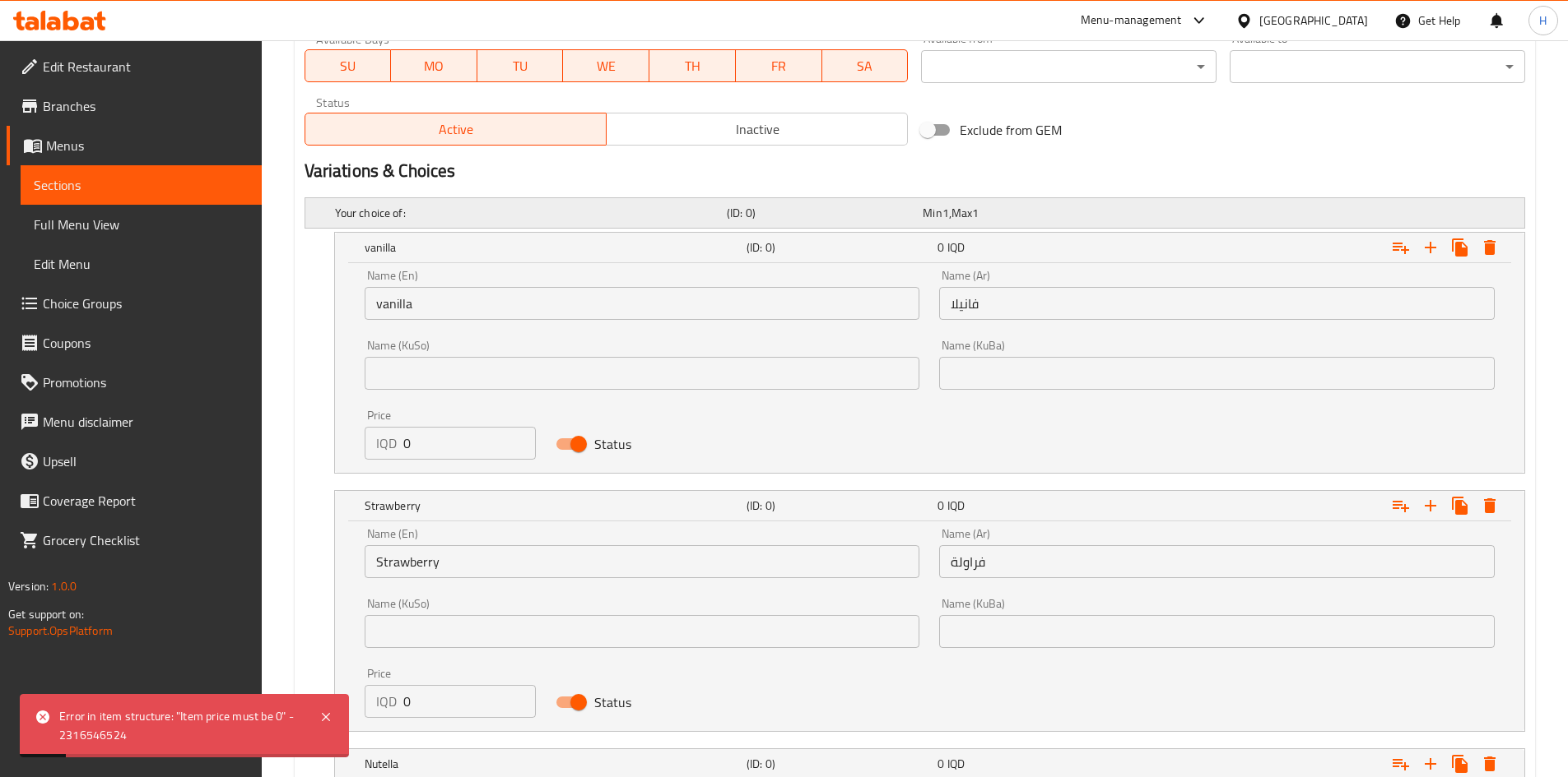
scroll to position [739, 0]
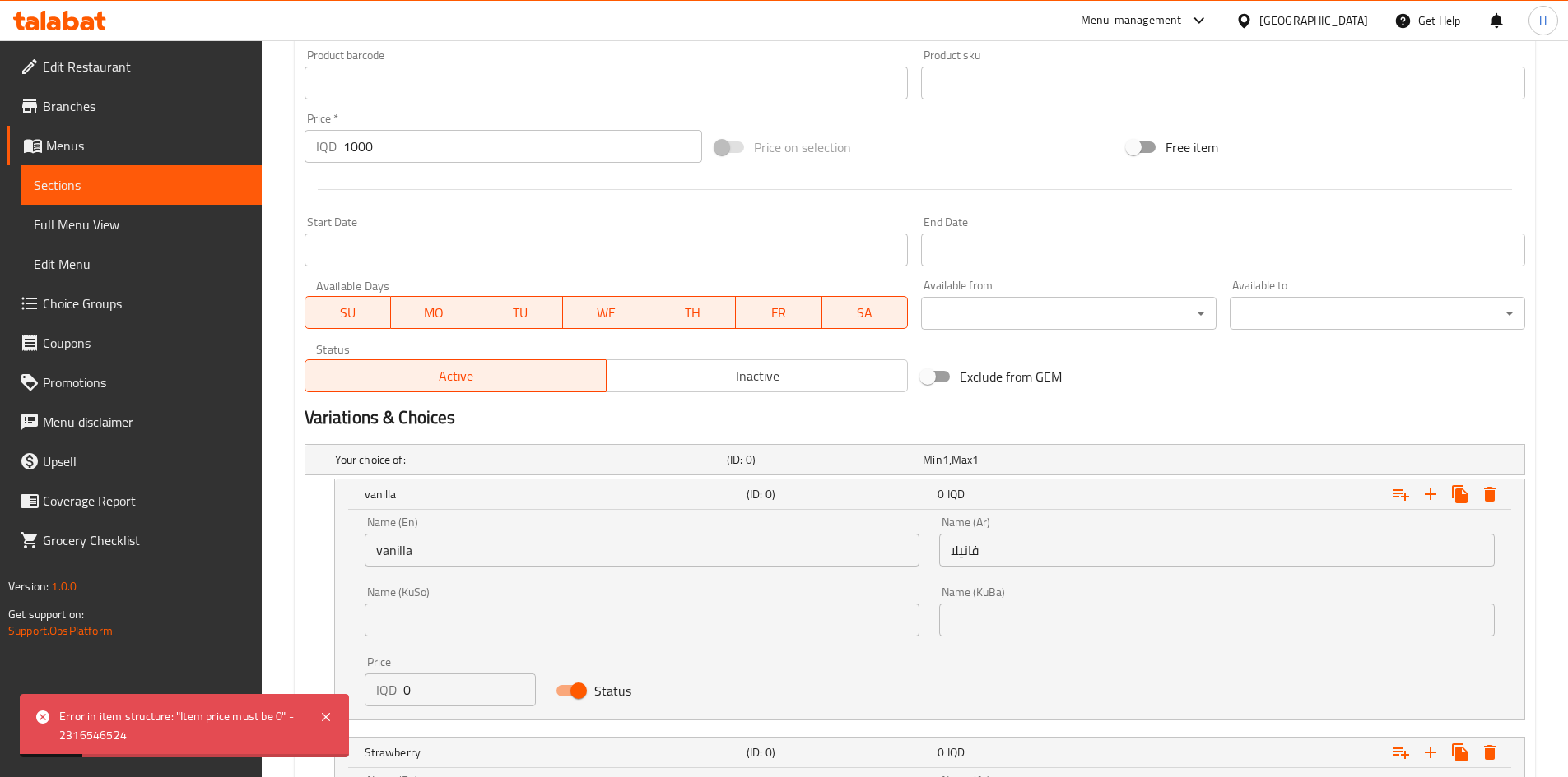
click at [381, 143] on input "1000" at bounding box center [523, 146] width 360 height 33
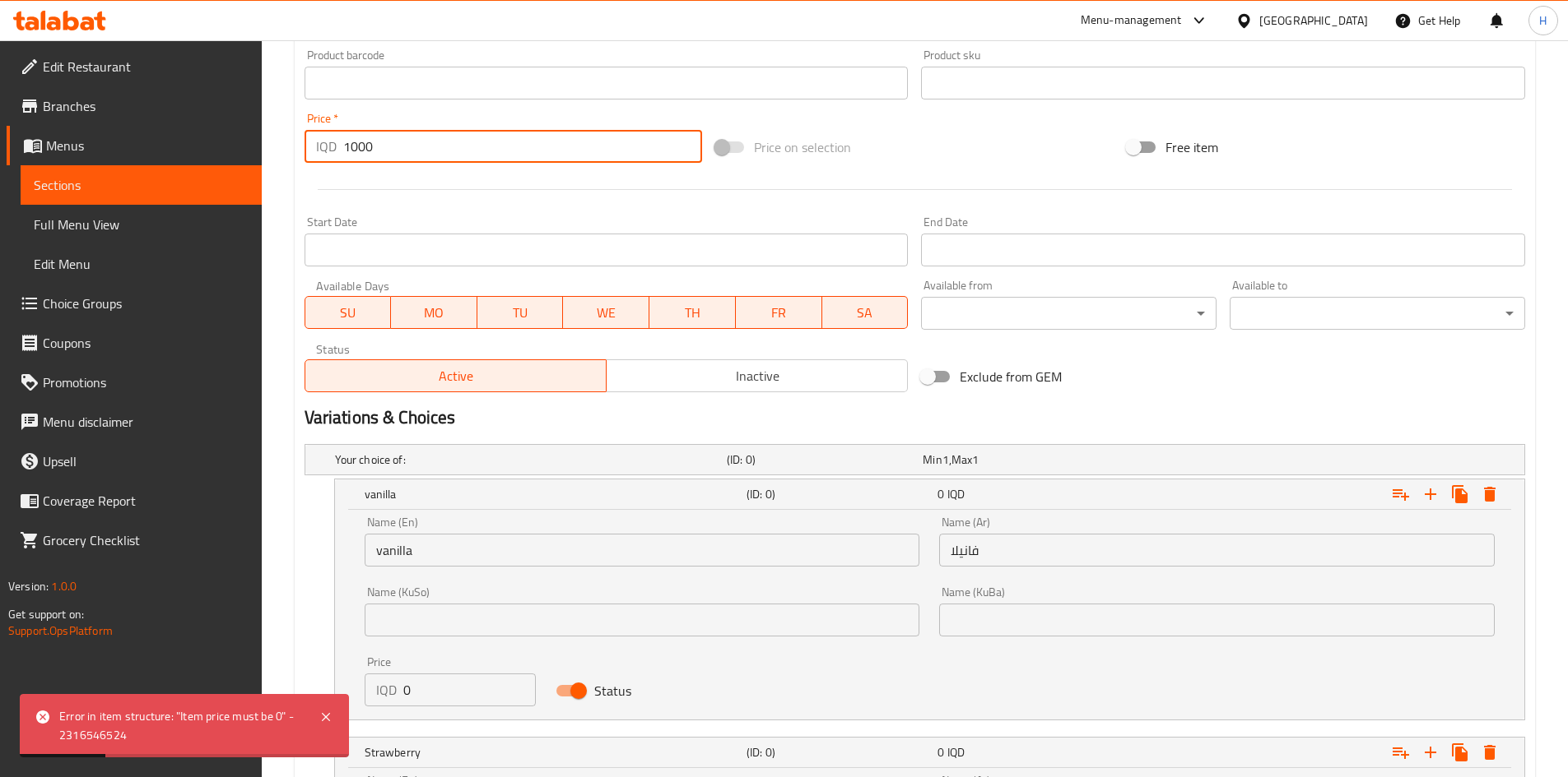
click at [381, 143] on input "1000" at bounding box center [523, 146] width 360 height 33
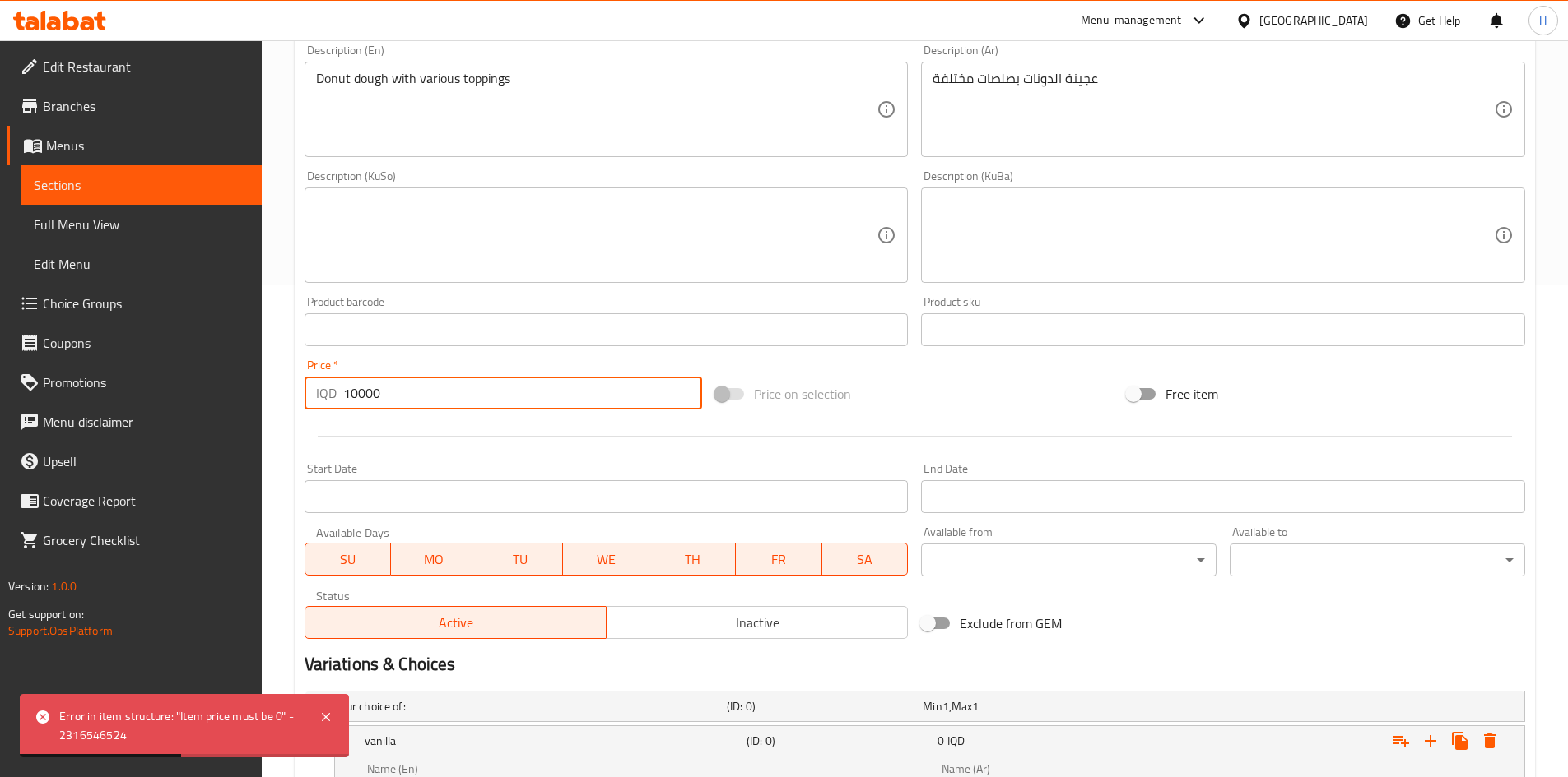
click at [418, 420] on div at bounding box center [915, 436] width 1234 height 41
click at [424, 399] on input "10000" at bounding box center [523, 393] width 360 height 33
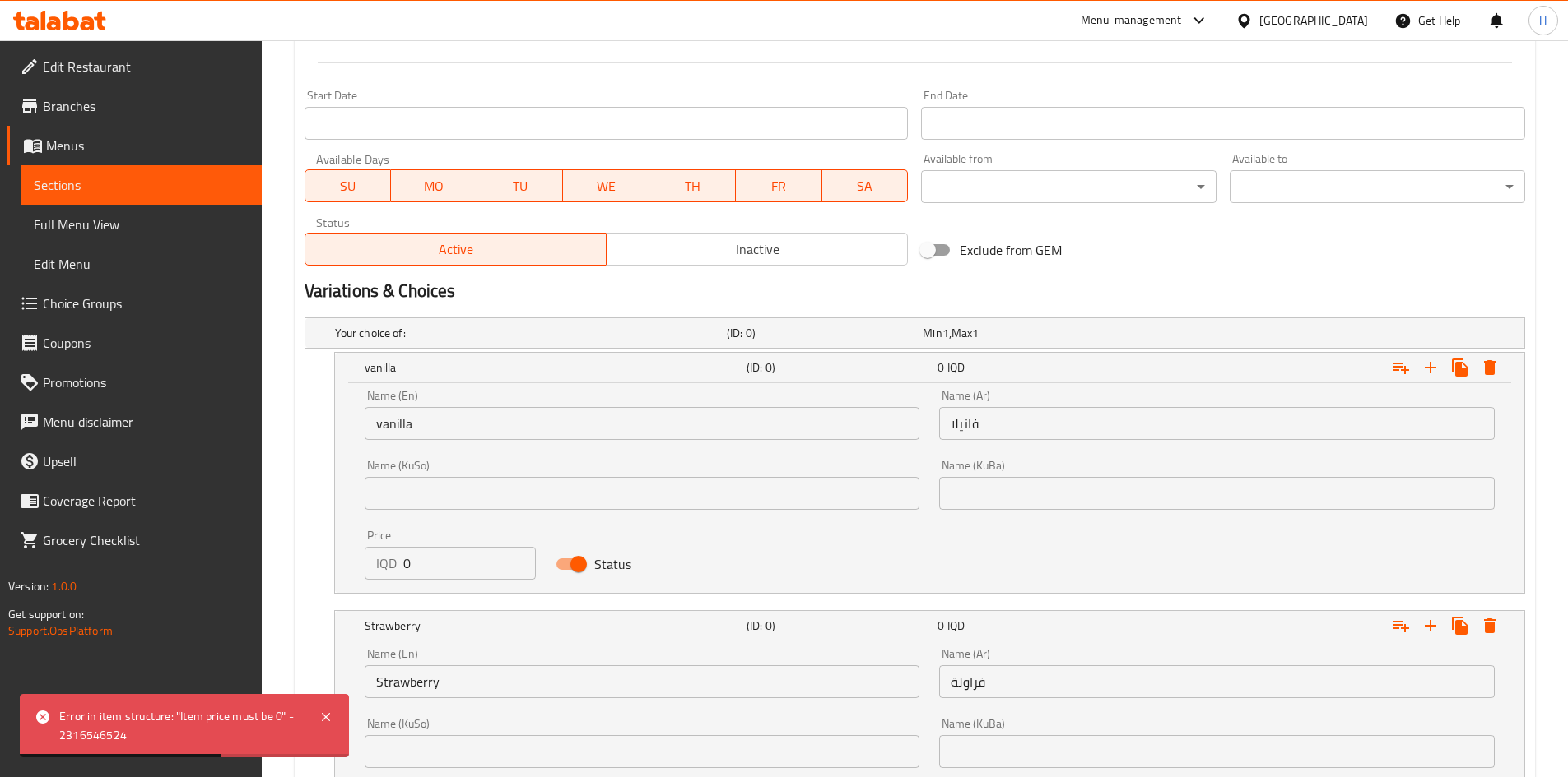
scroll to position [1068, 0]
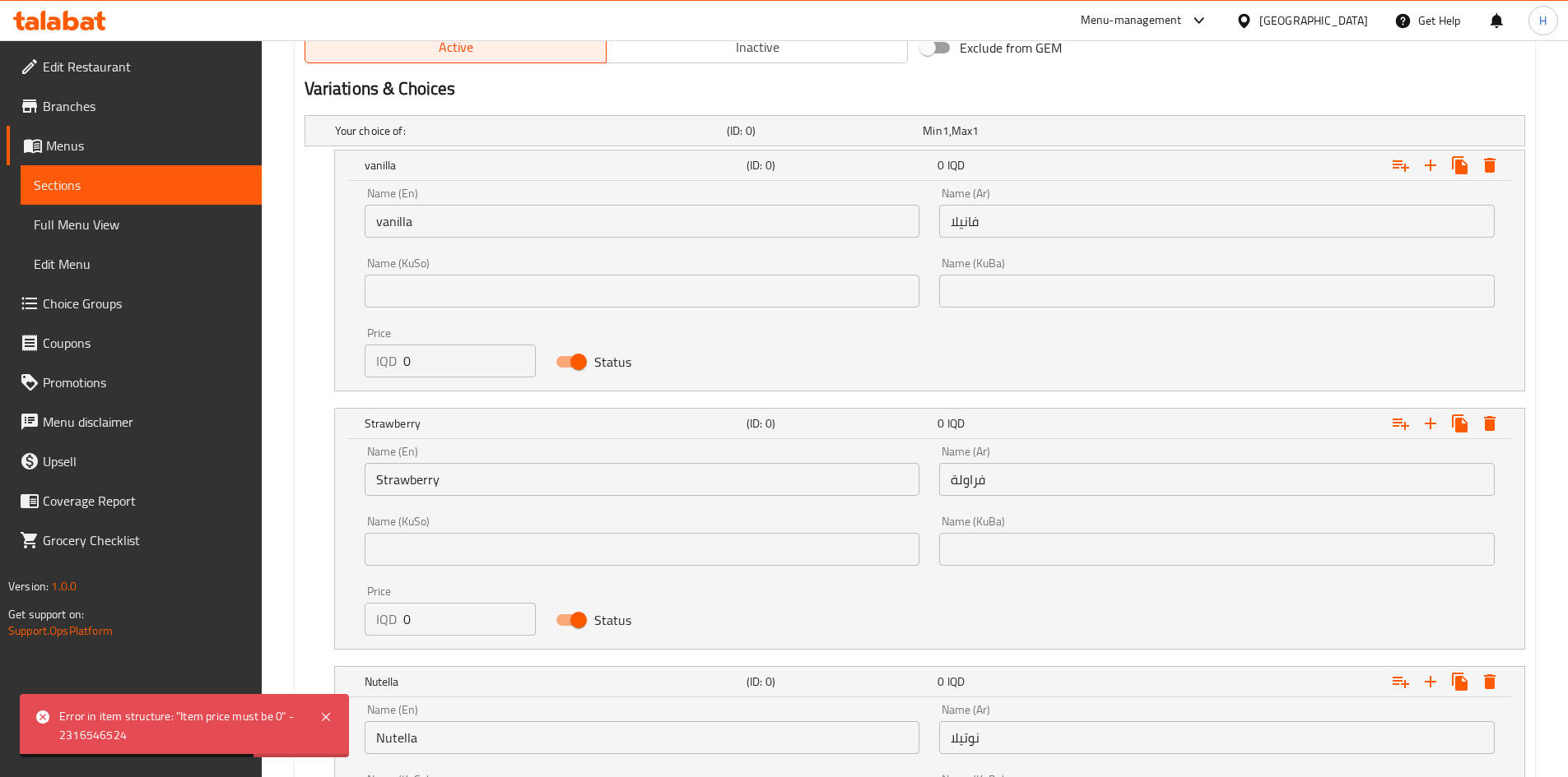
type input "0"
click at [417, 357] on input "0" at bounding box center [470, 361] width 134 height 33
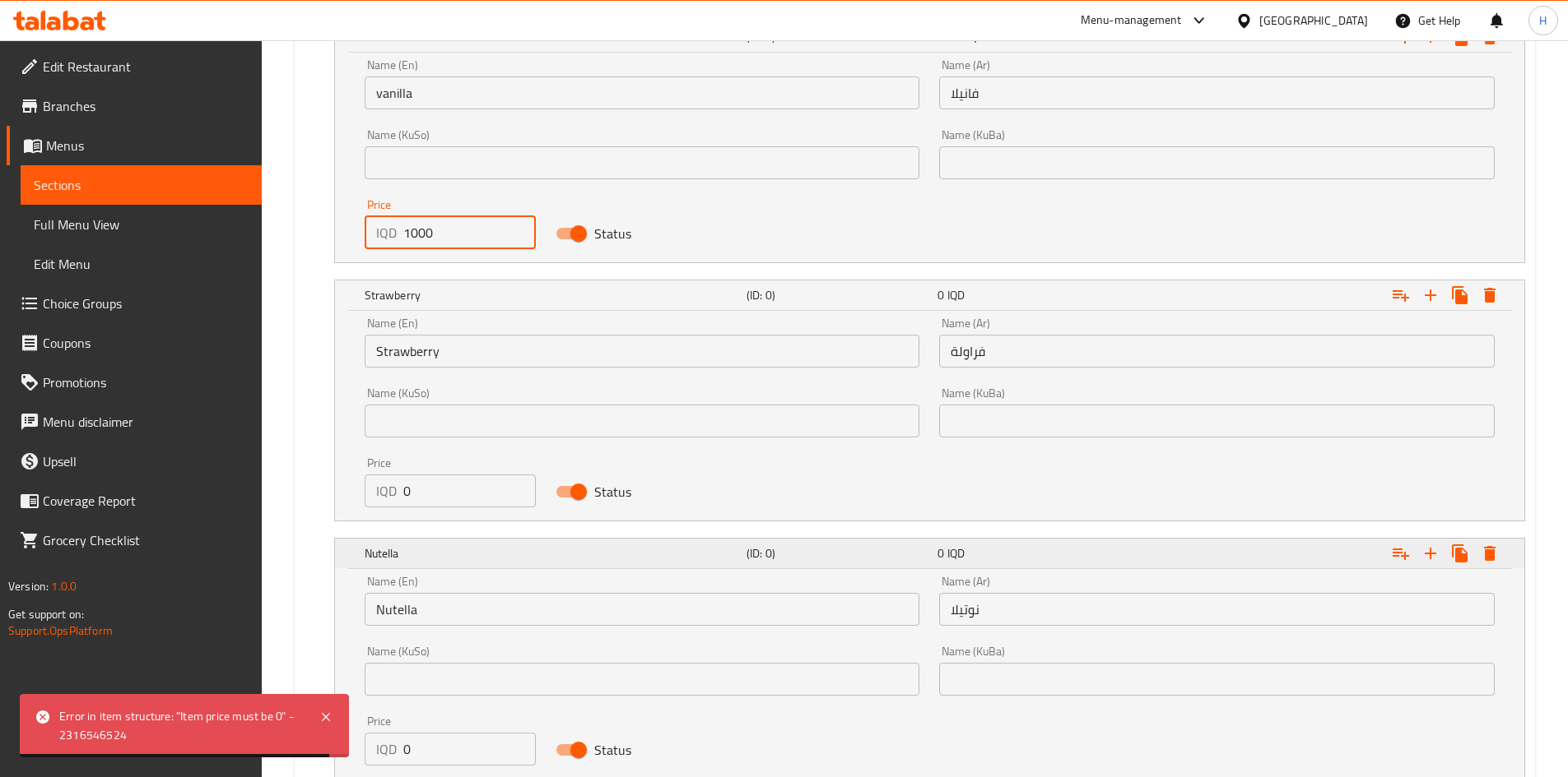
scroll to position [1315, 0]
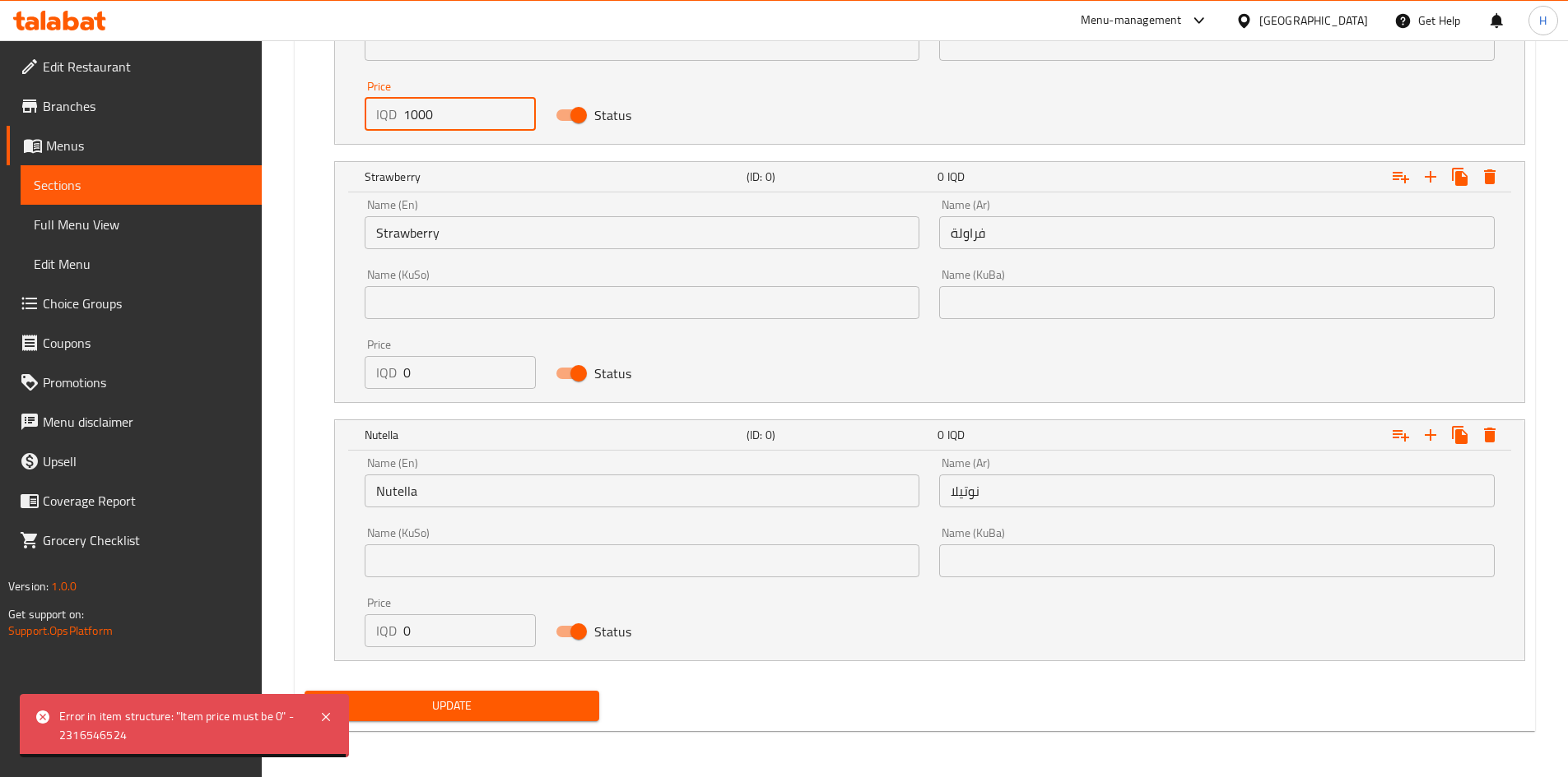
type input "1000"
click at [420, 386] on input "0" at bounding box center [470, 372] width 134 height 33
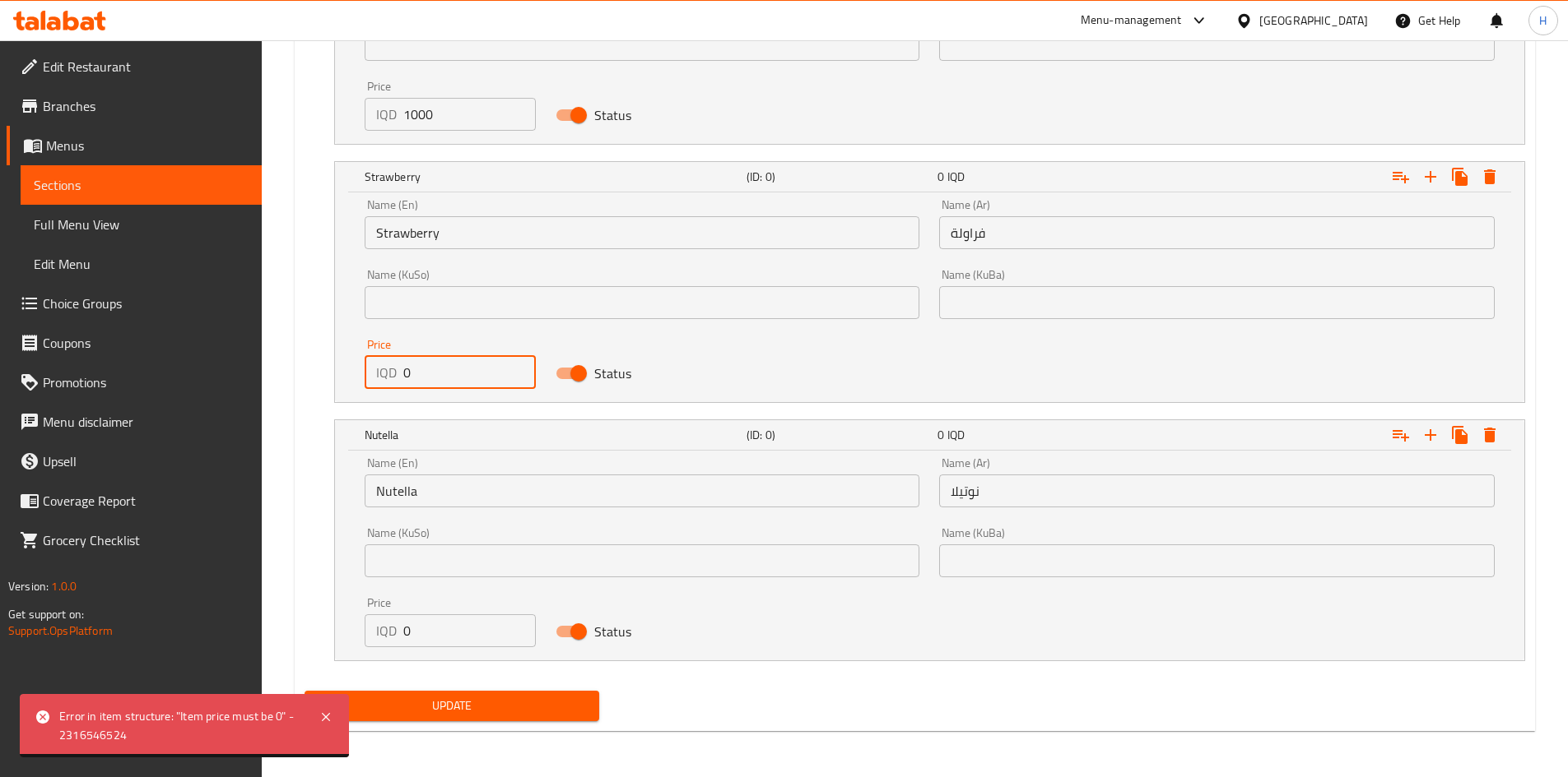
click at [420, 386] on input "0" at bounding box center [470, 372] width 134 height 33
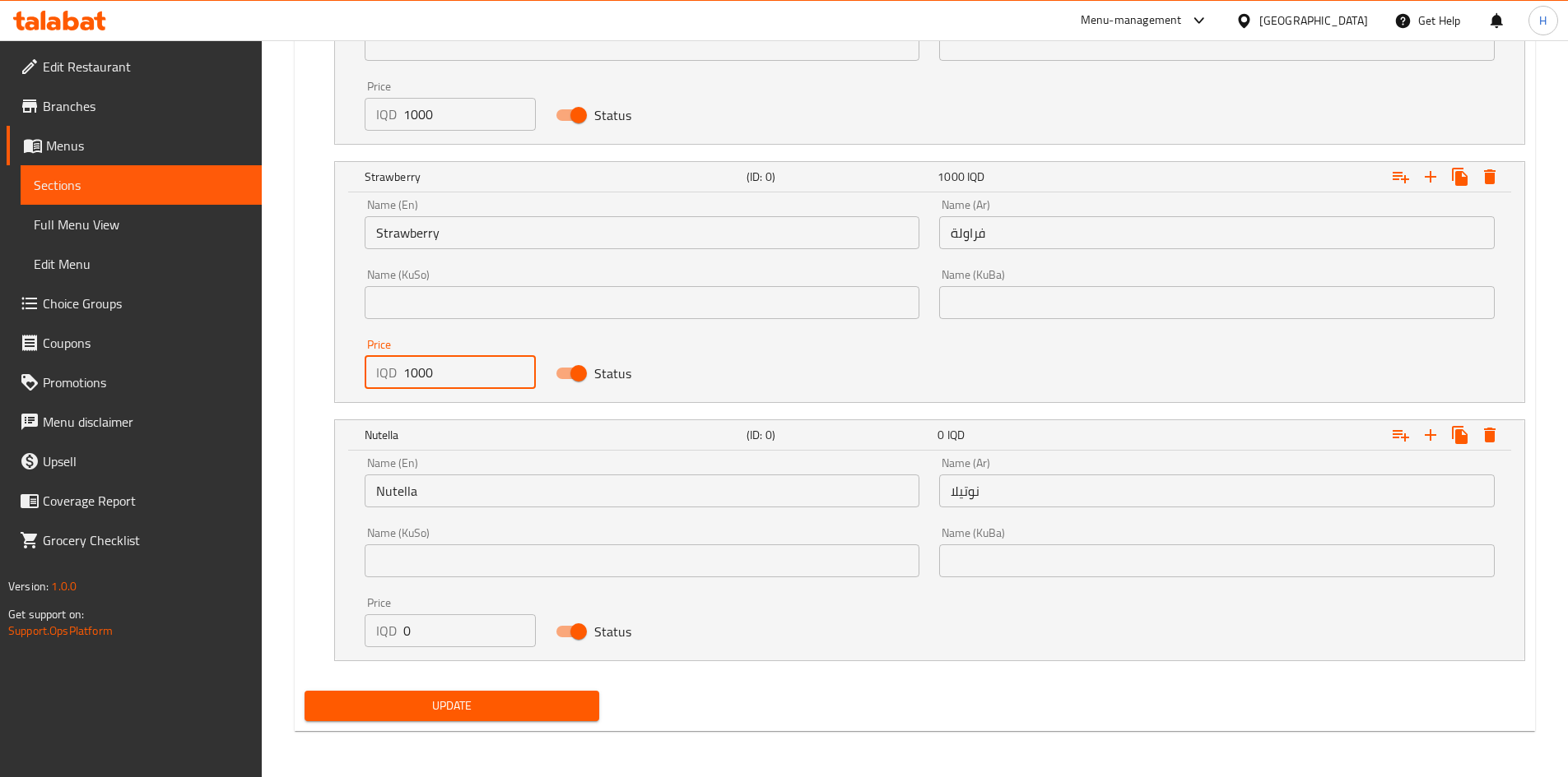
type input "1000"
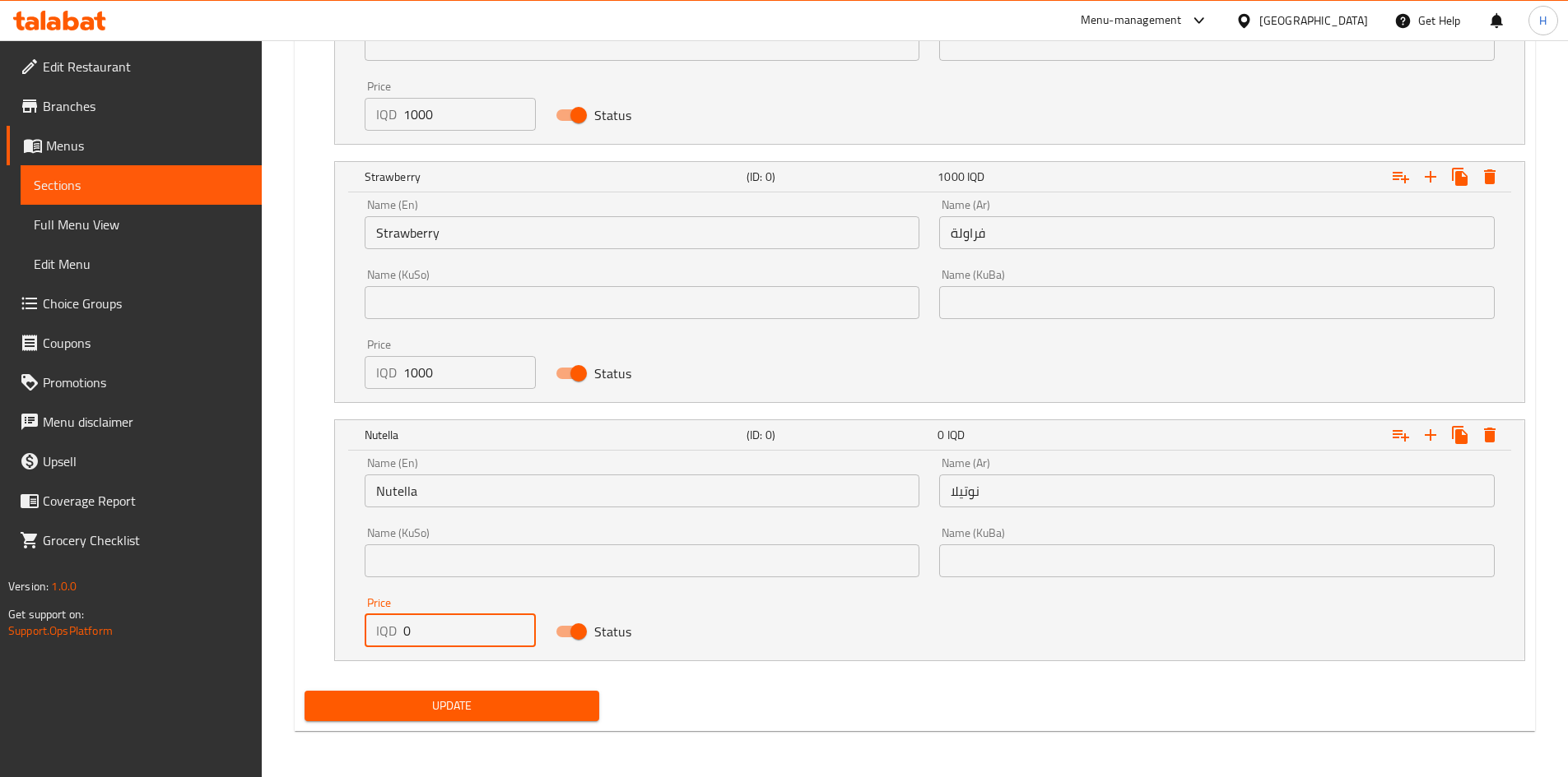
click at [429, 621] on input "0" at bounding box center [470, 630] width 134 height 33
type input "1000"
click at [430, 702] on span "Update" at bounding box center [453, 706] width 269 height 21
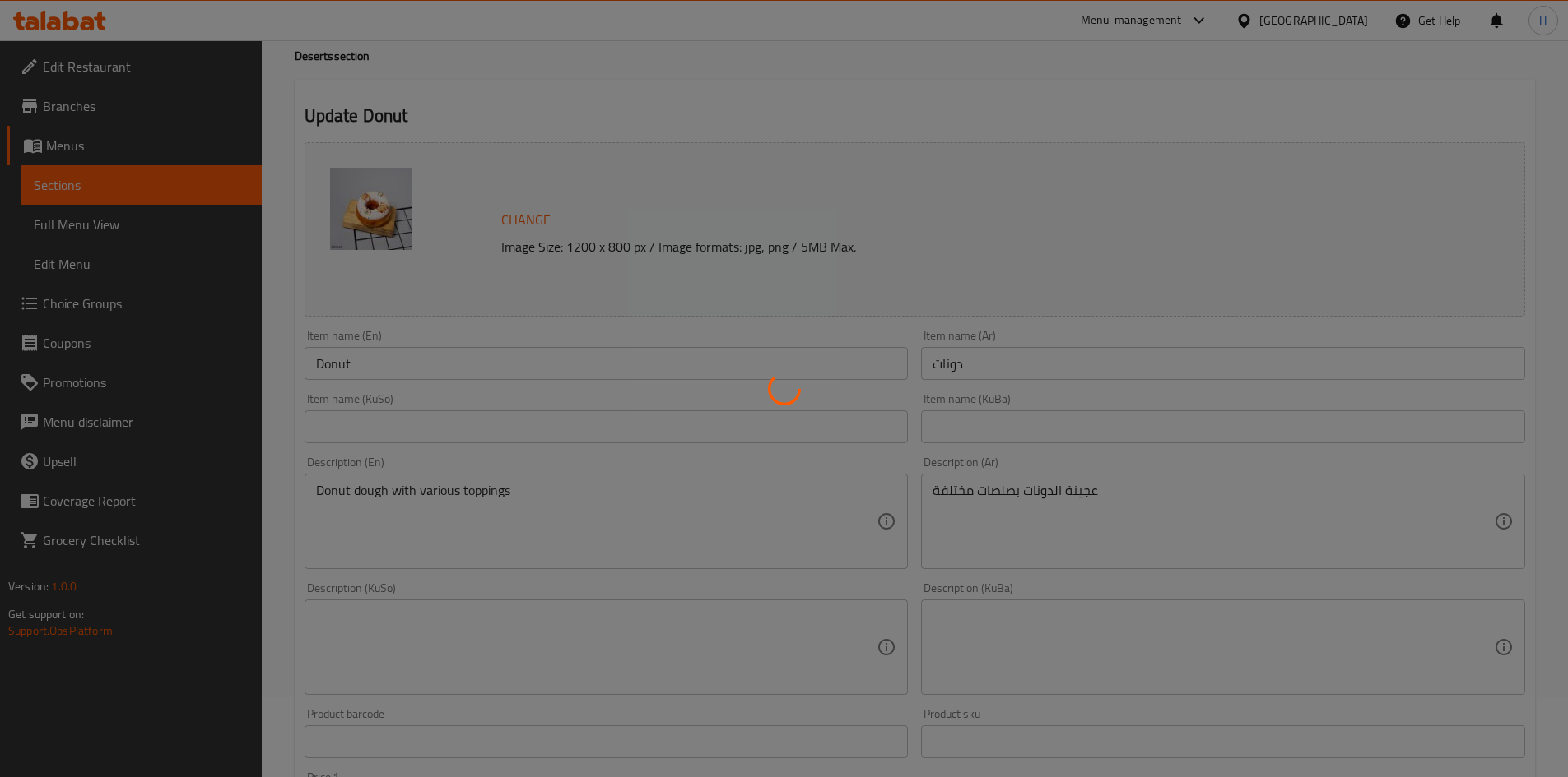
scroll to position [0, 0]
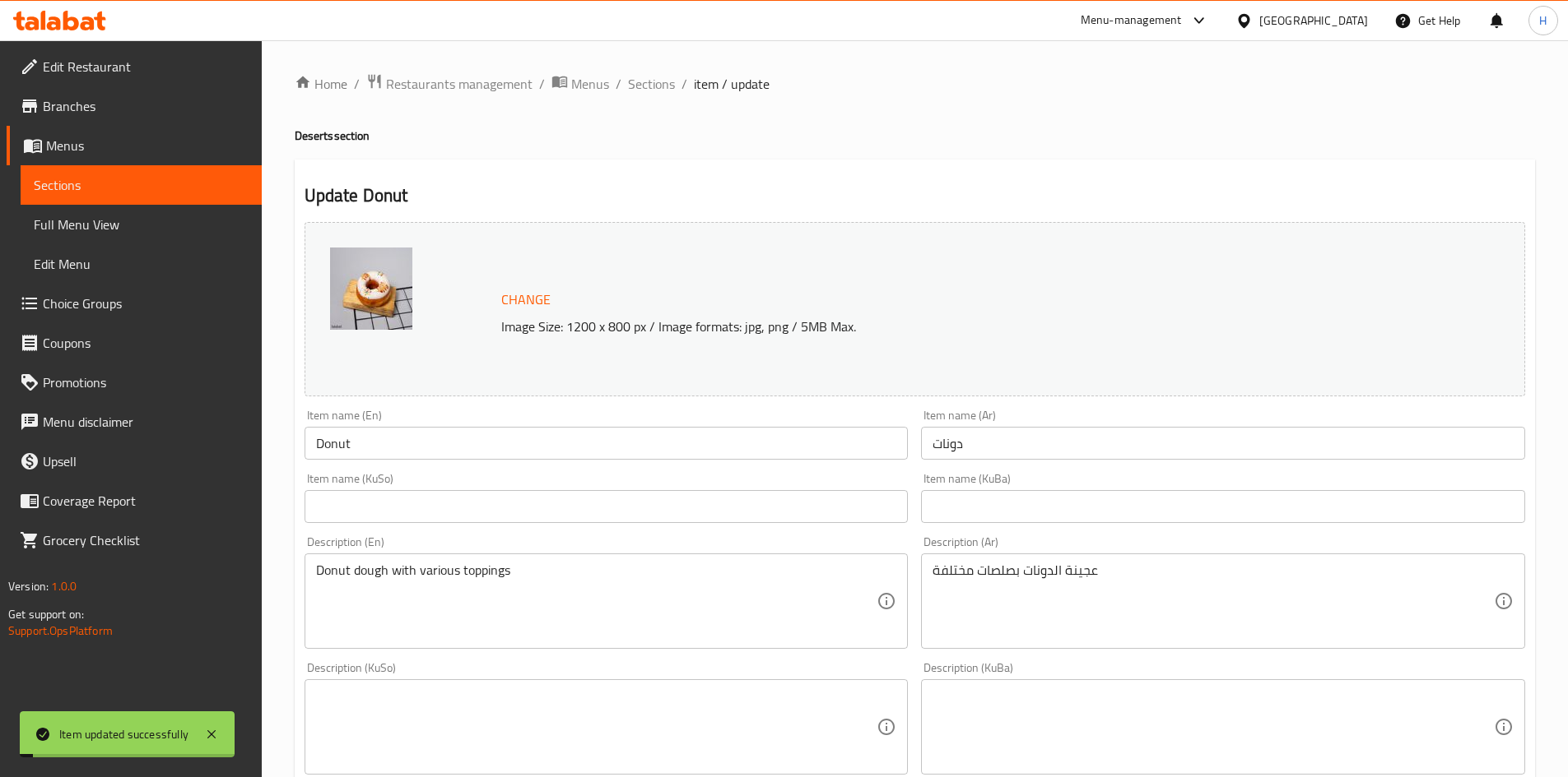
drag, startPoint x: 636, startPoint y: 84, endPoint x: 594, endPoint y: 66, distance: 45.7
click at [636, 84] on span "Sections" at bounding box center [651, 83] width 47 height 20
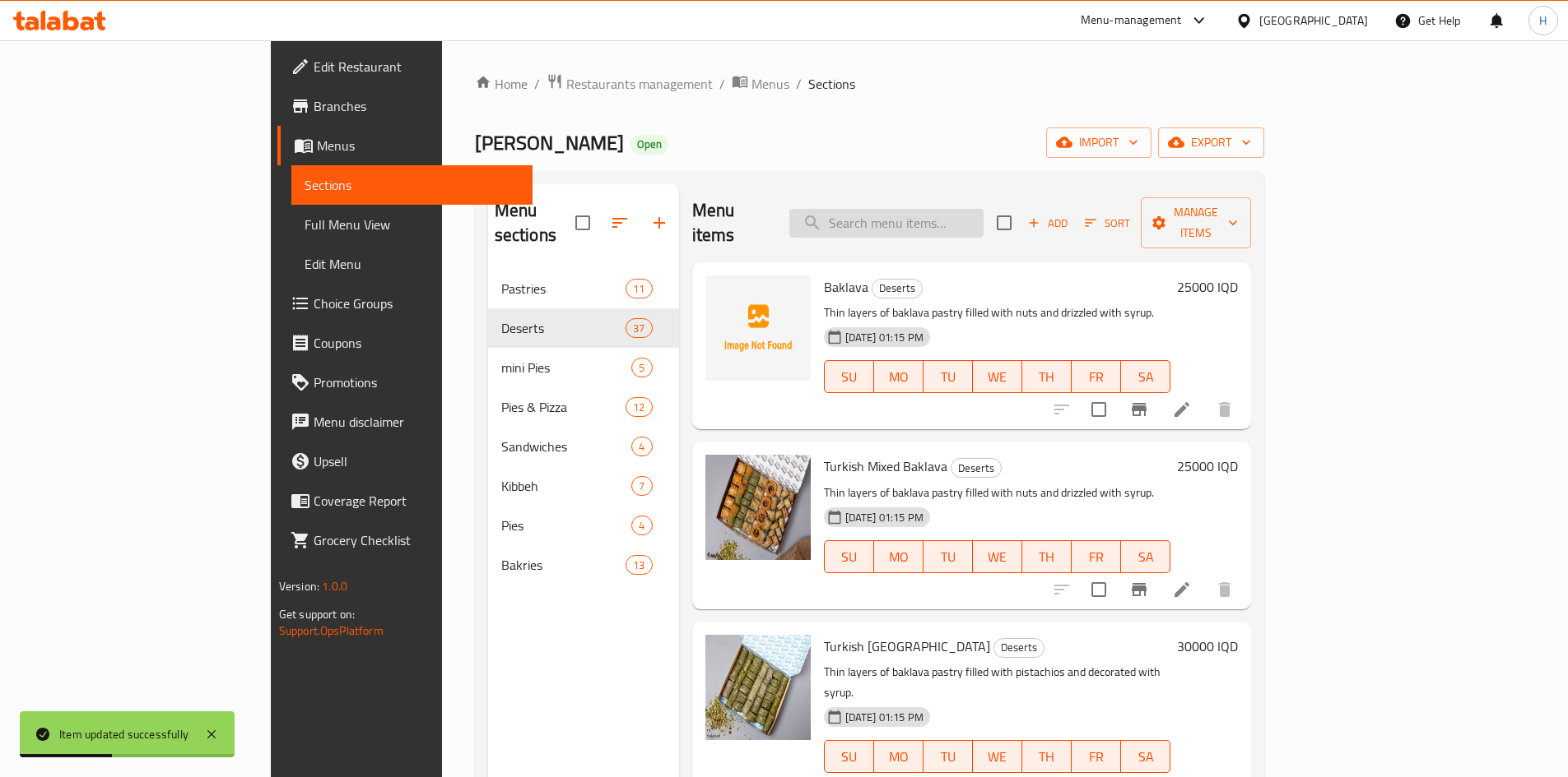
click at [950, 209] on input "search" at bounding box center [886, 223] width 194 height 28
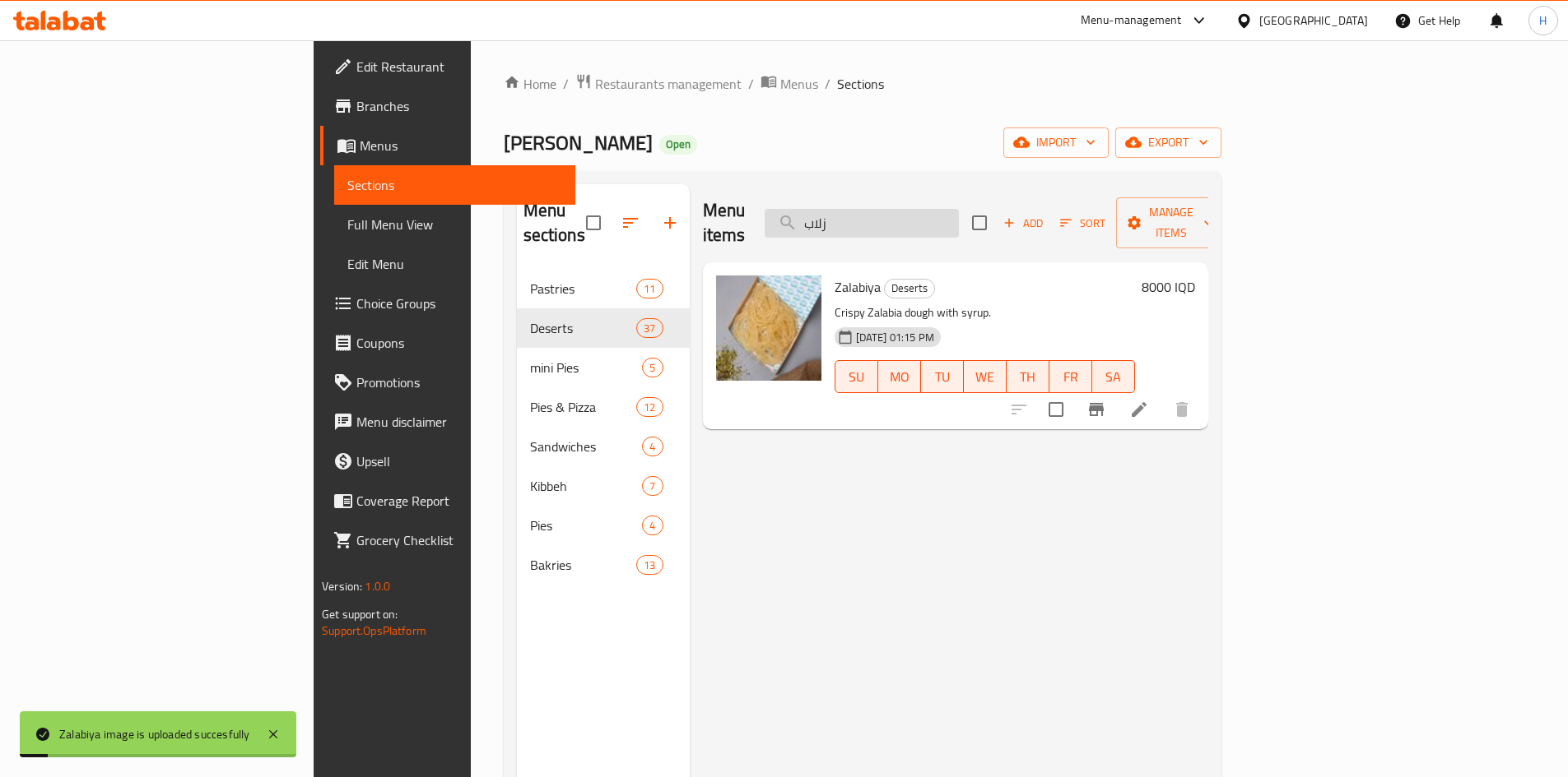
click at [955, 217] on input "زلاب" at bounding box center [862, 223] width 194 height 28
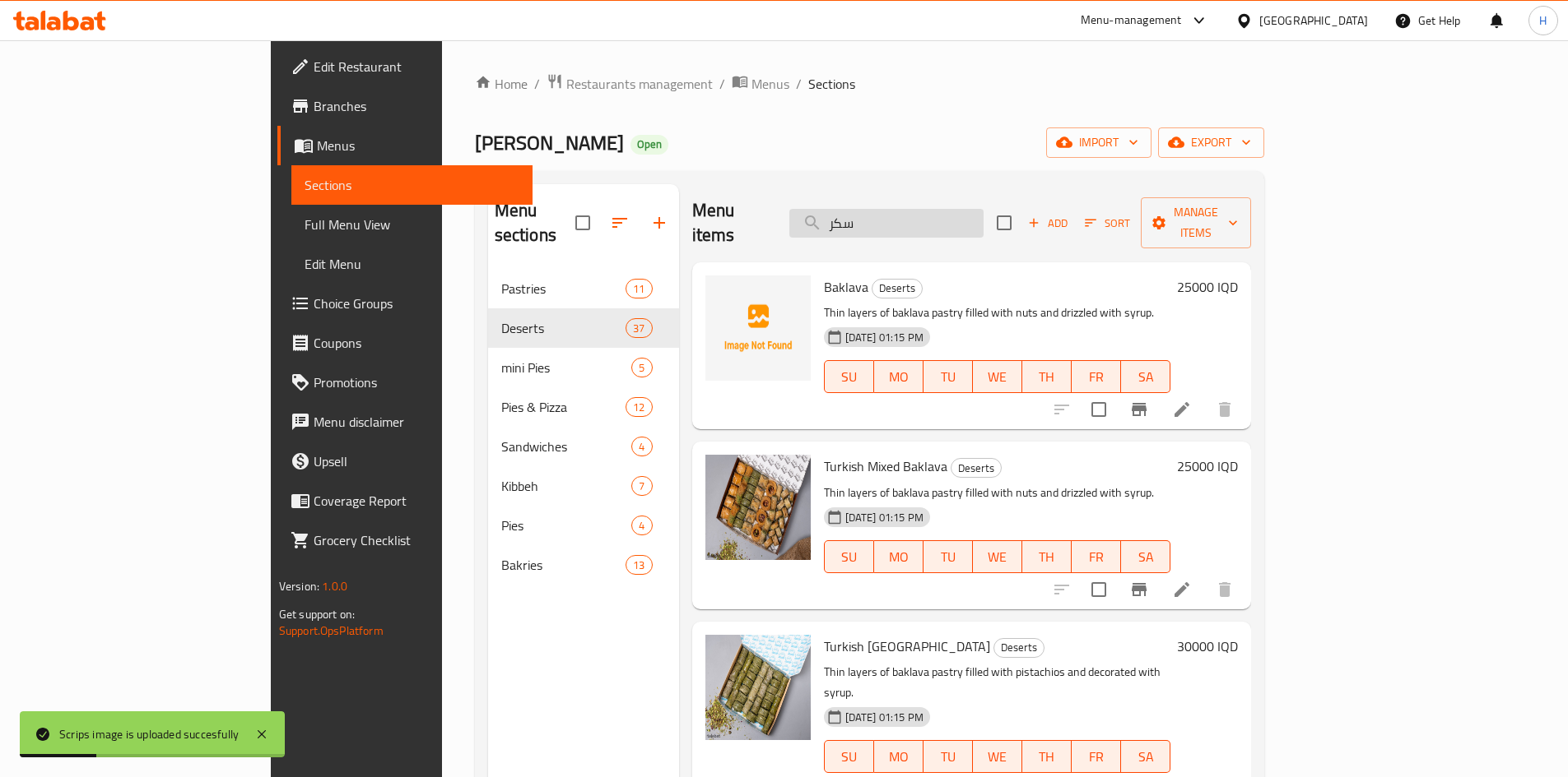
click at [961, 209] on input "سكر" at bounding box center [886, 223] width 194 height 28
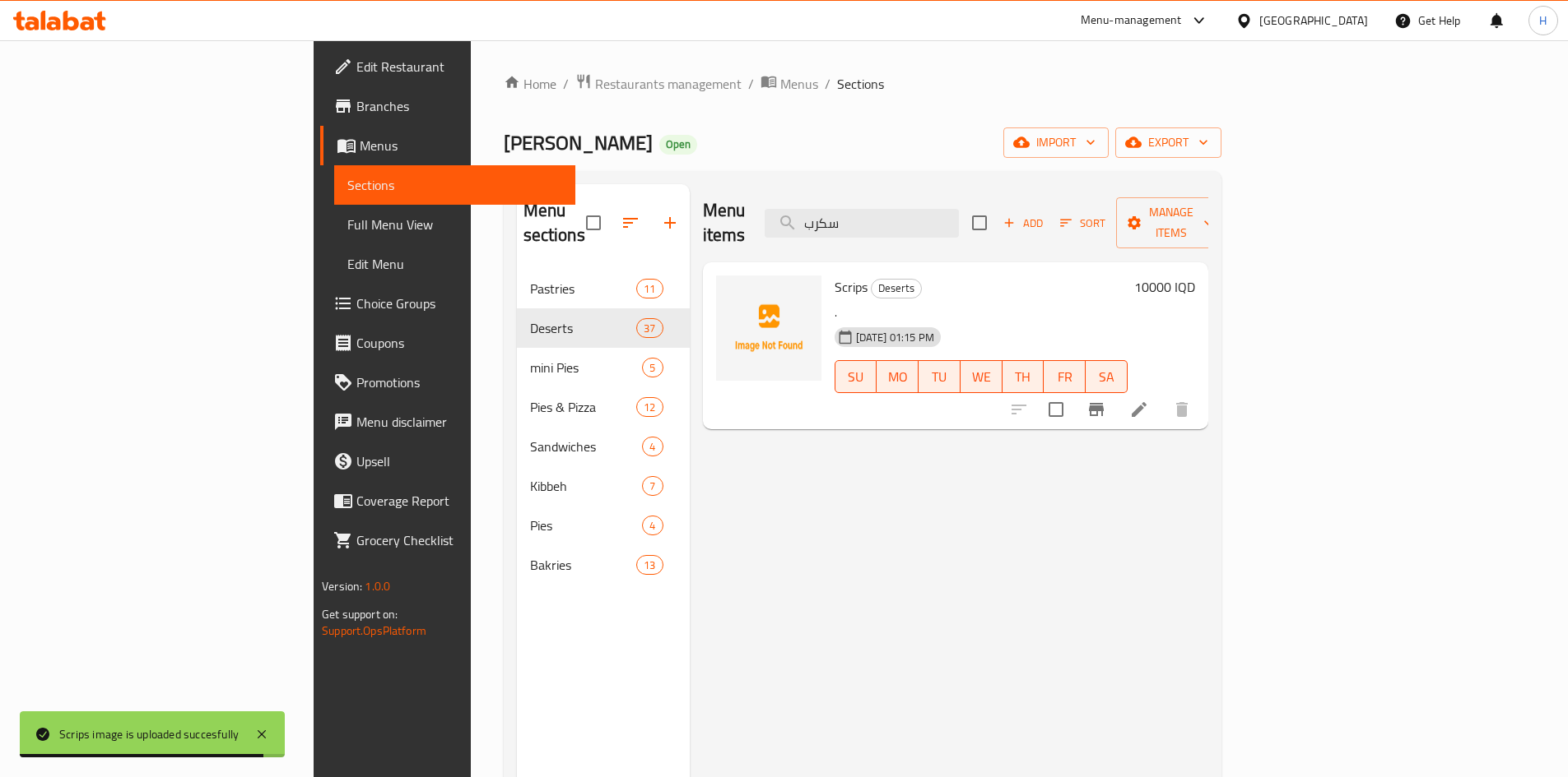
type input "سكرب"
click at [1162, 395] on li at bounding box center [1139, 409] width 46 height 29
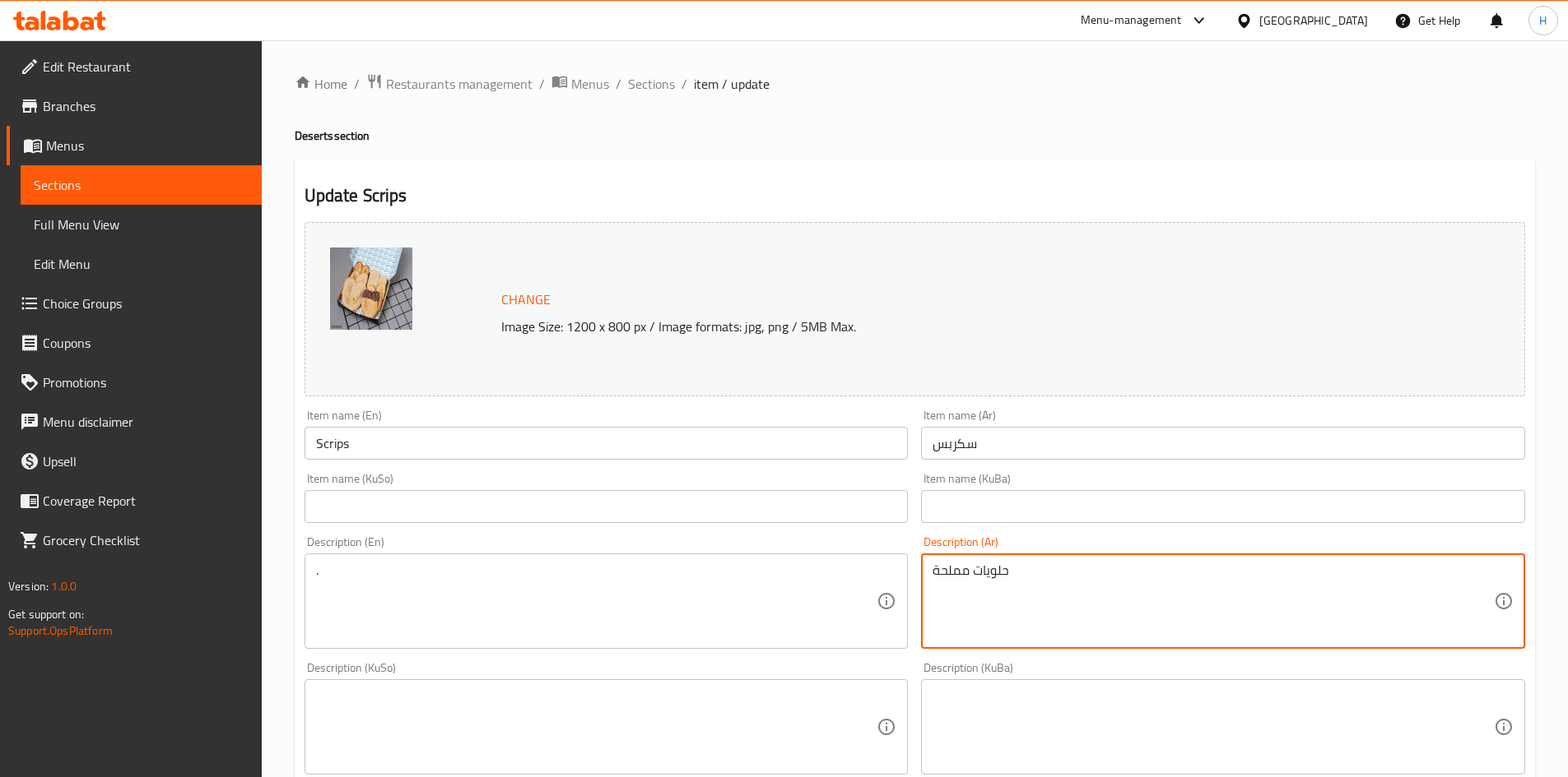
type textarea "حلويات مملحة"
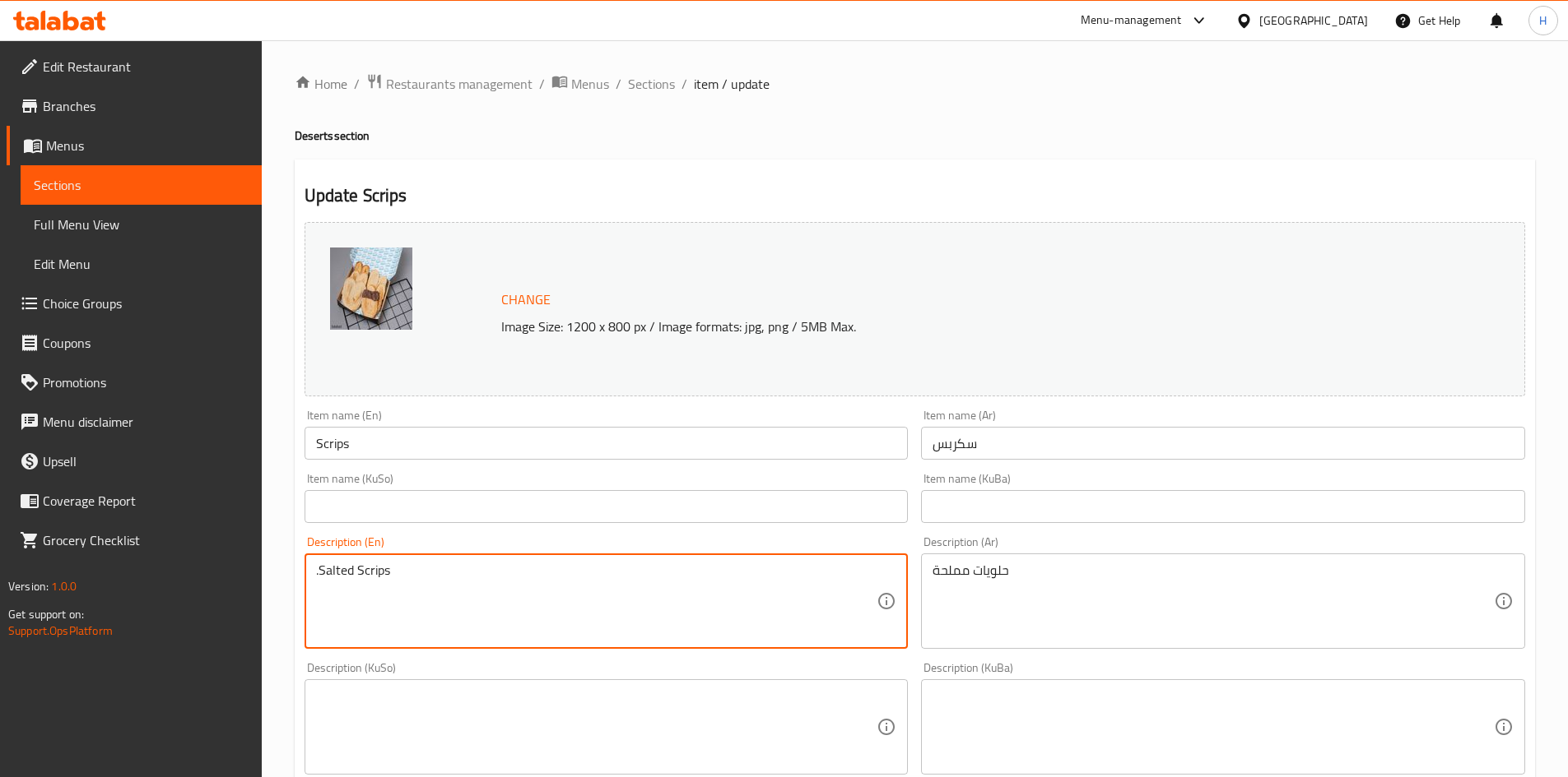
click at [319, 579] on textarea ".Salted Scrips" at bounding box center [597, 602] width 561 height 79
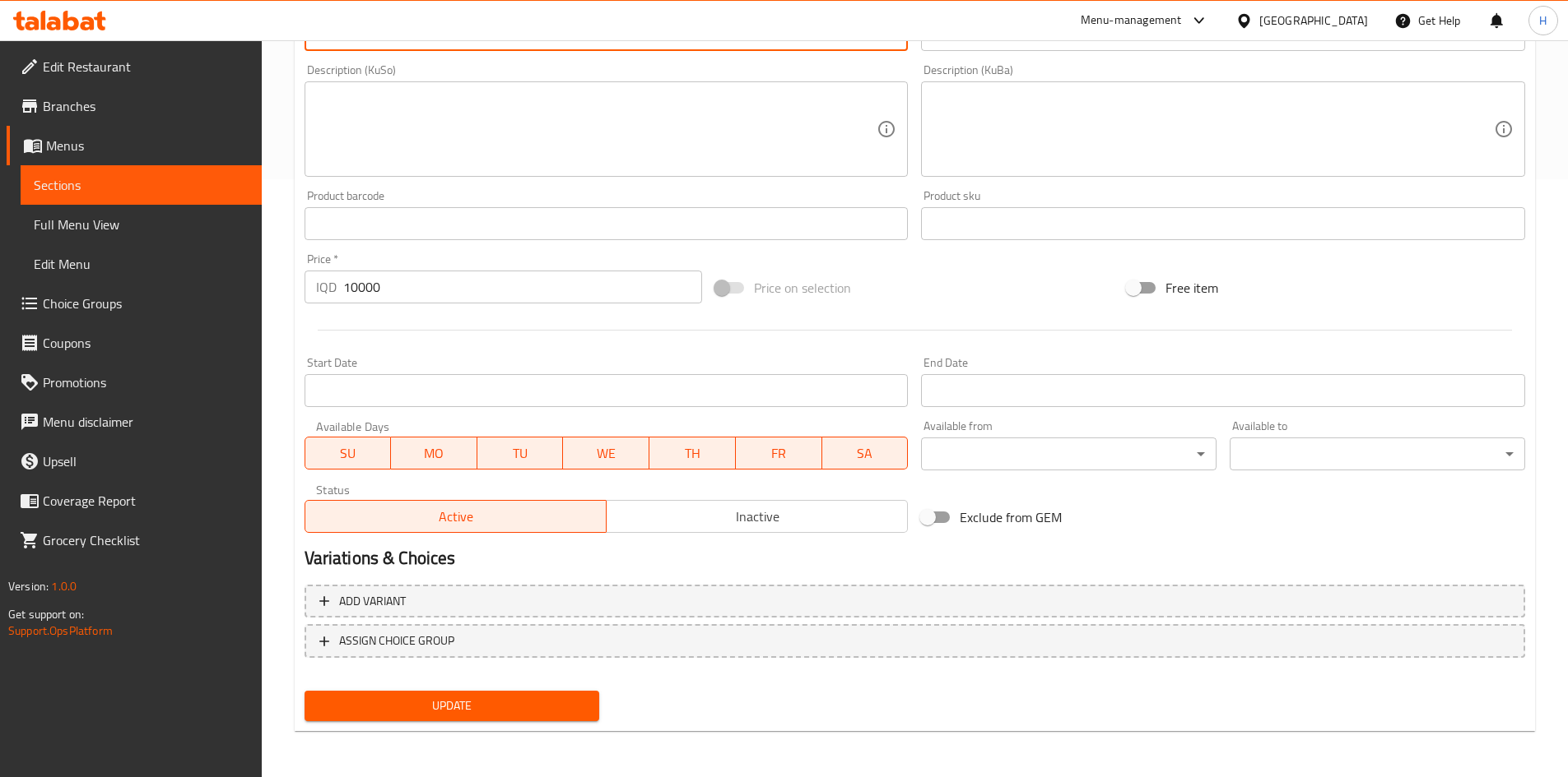
type textarea "Salted Scrips"
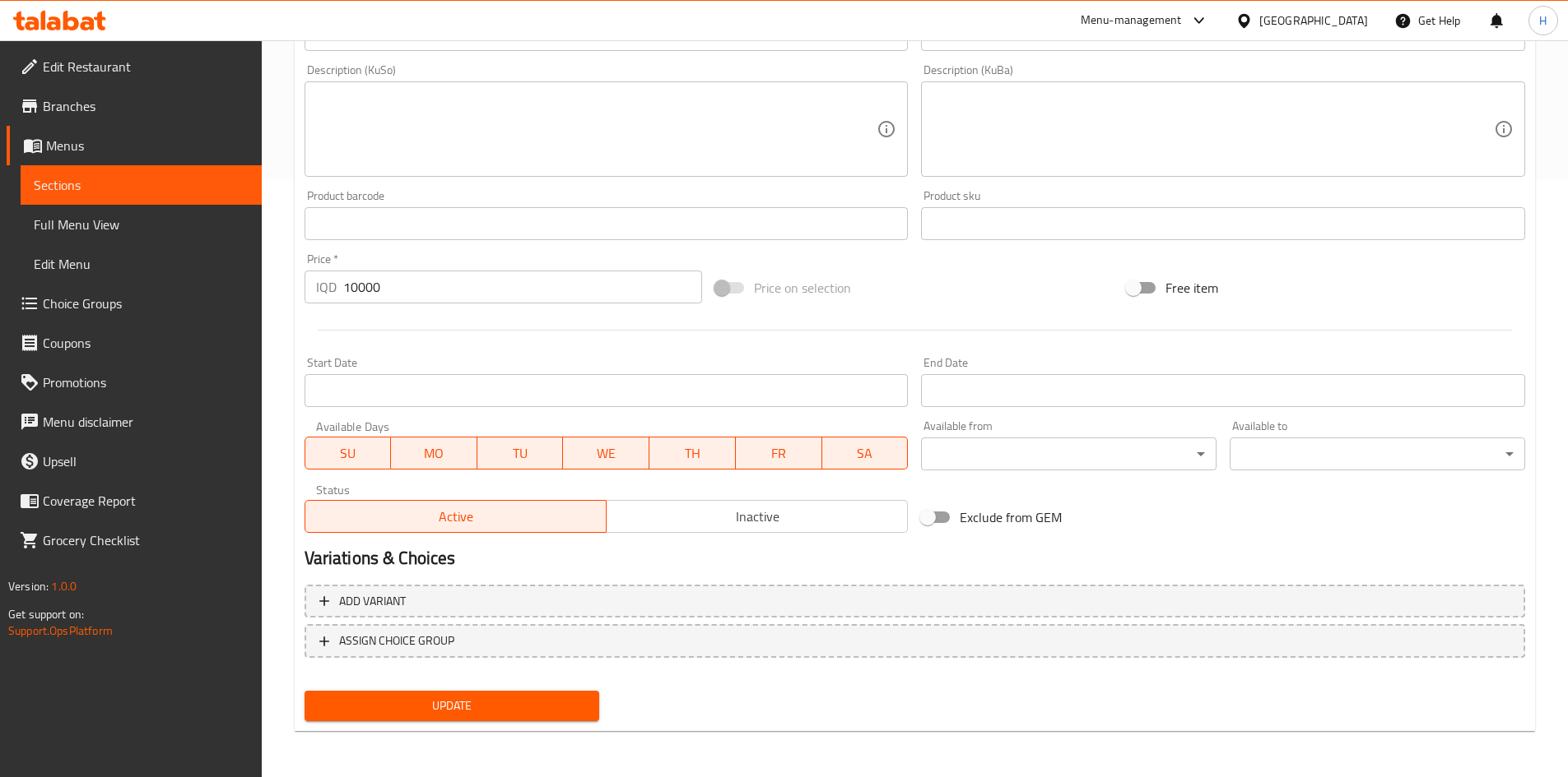
click at [525, 724] on div "Update" at bounding box center [453, 706] width 309 height 44
click at [526, 720] on button "Update" at bounding box center [453, 706] width 295 height 30
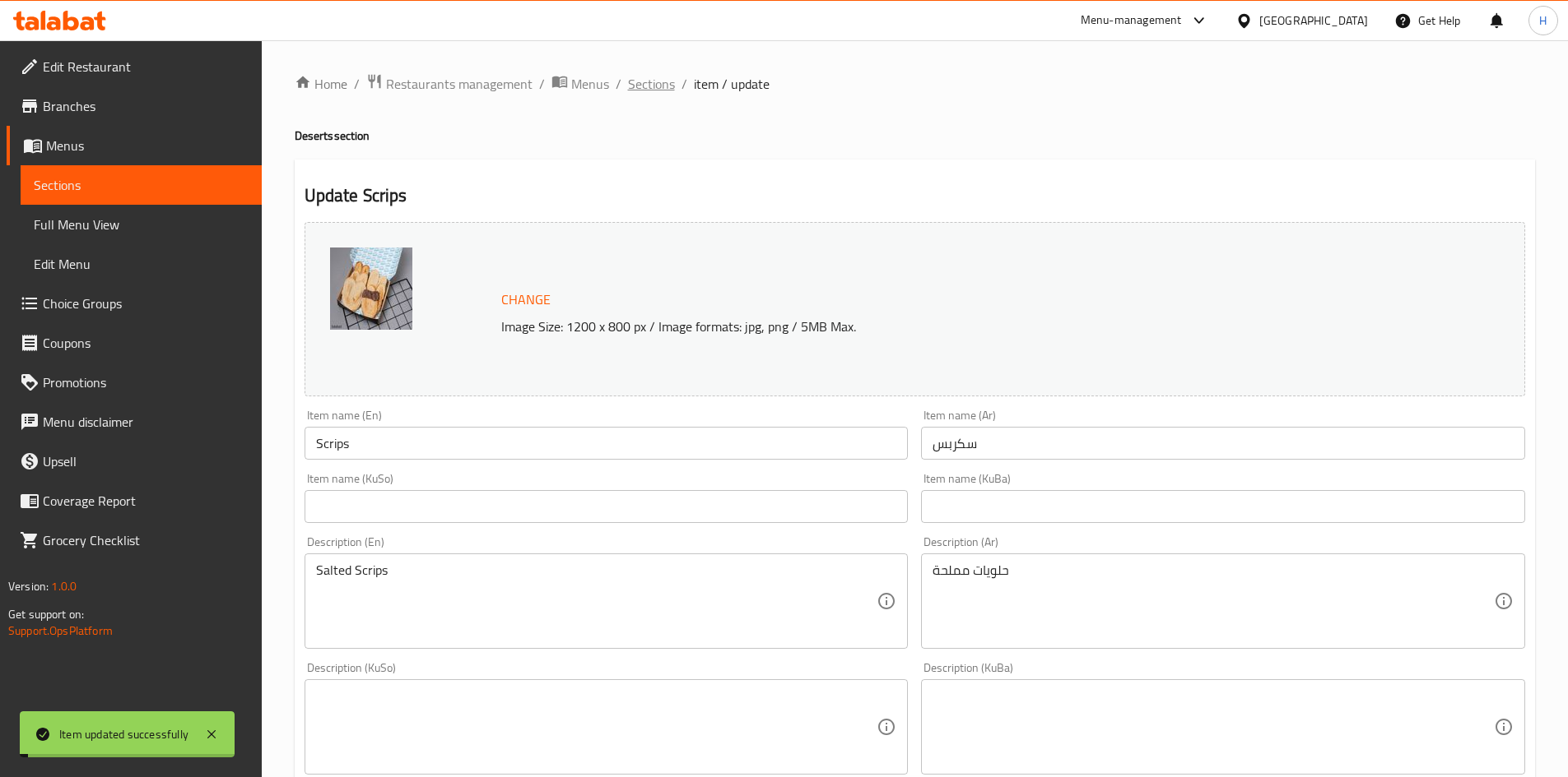
click at [665, 76] on span "Sections" at bounding box center [651, 83] width 47 height 20
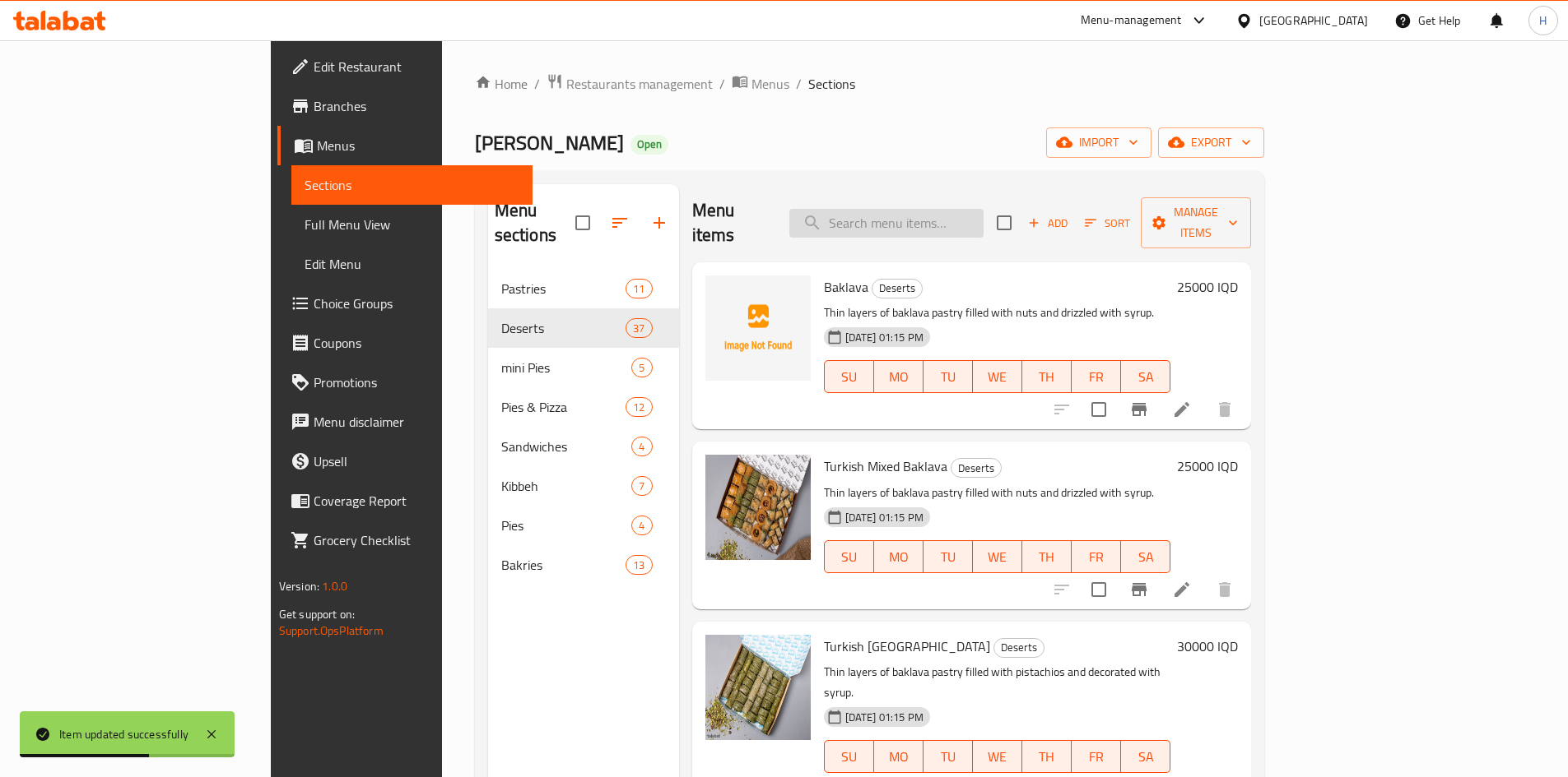
click at [944, 214] on input "search" at bounding box center [886, 223] width 194 height 28
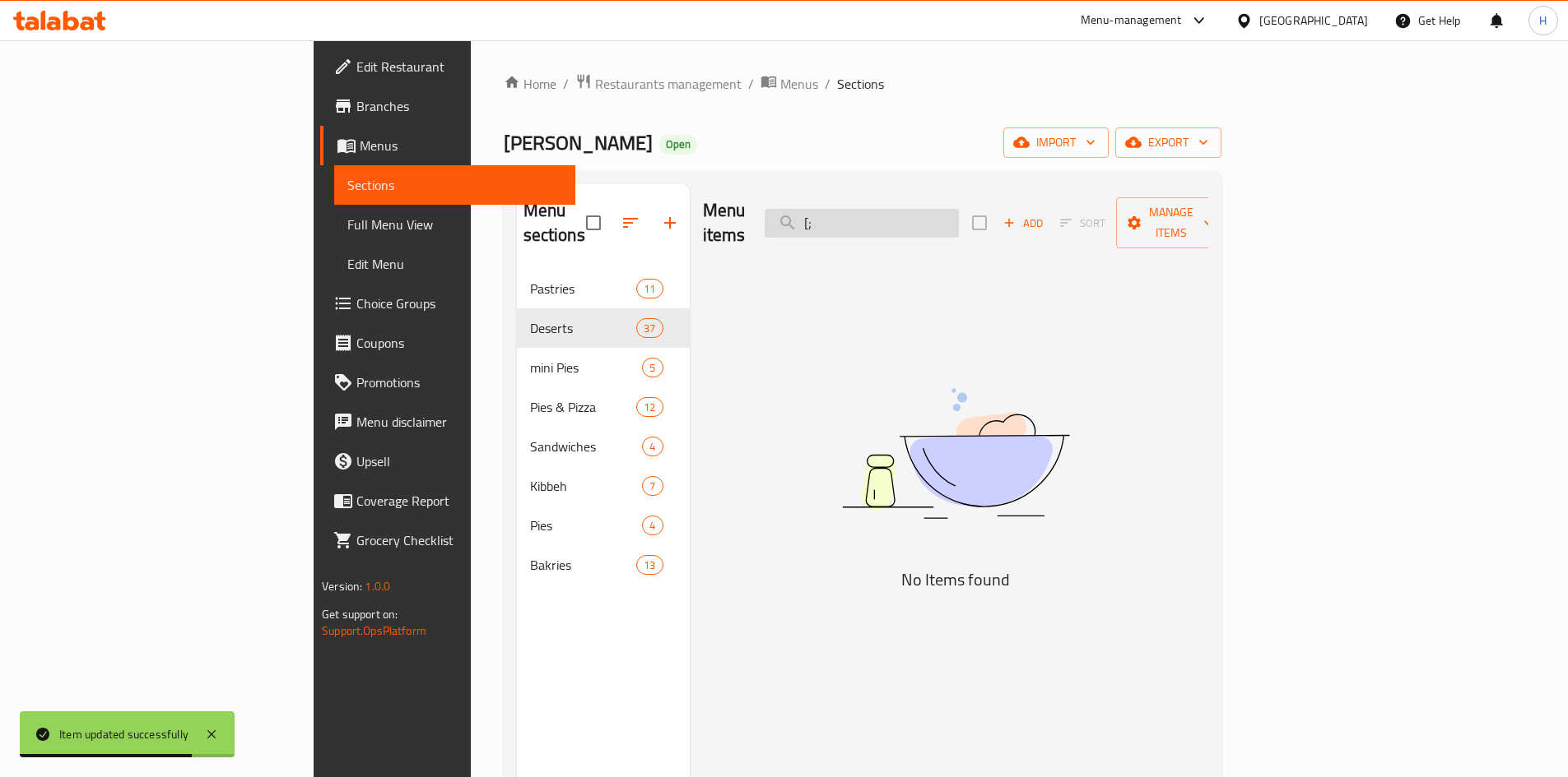
type input "["
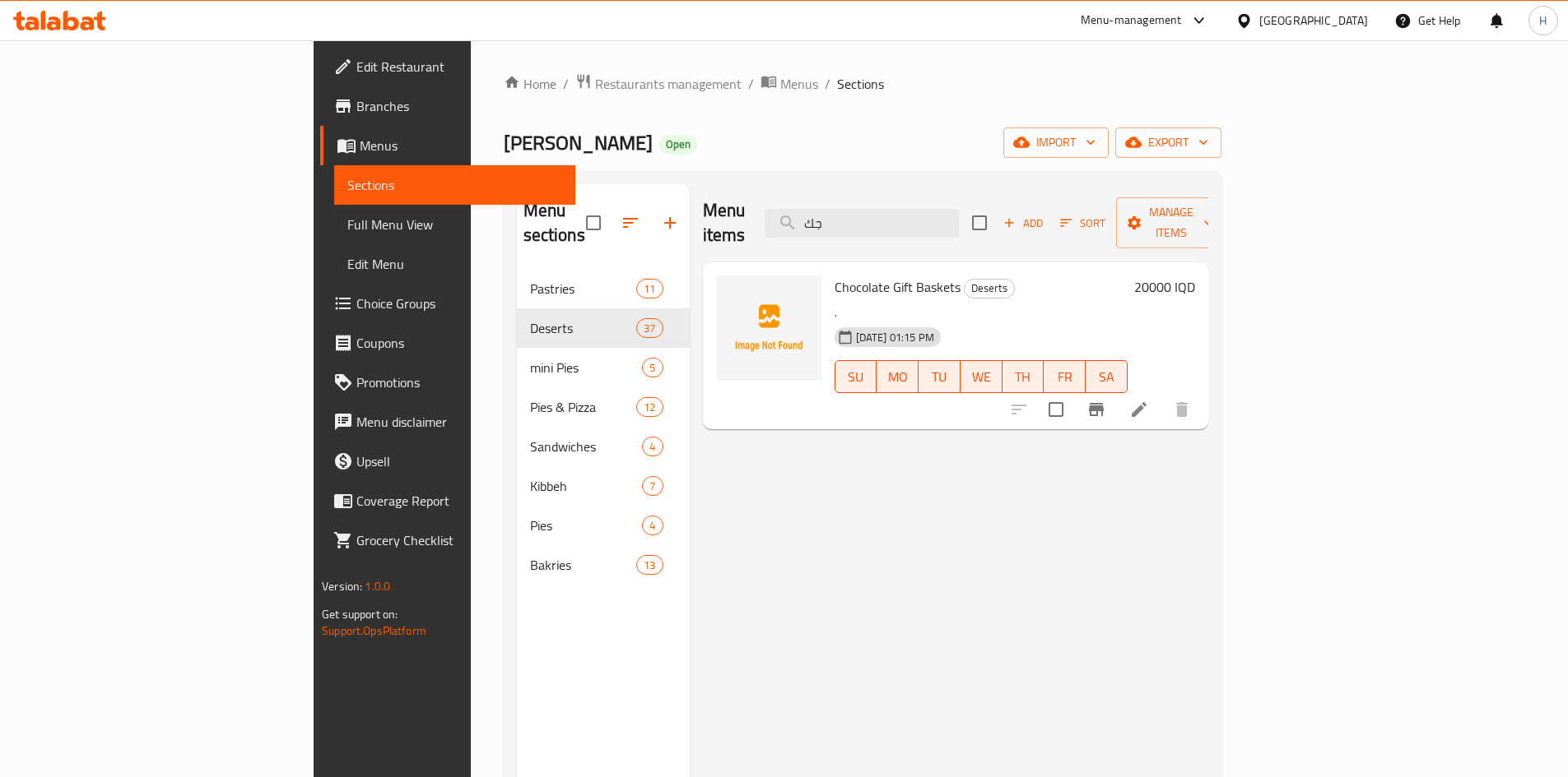
type input "جك"
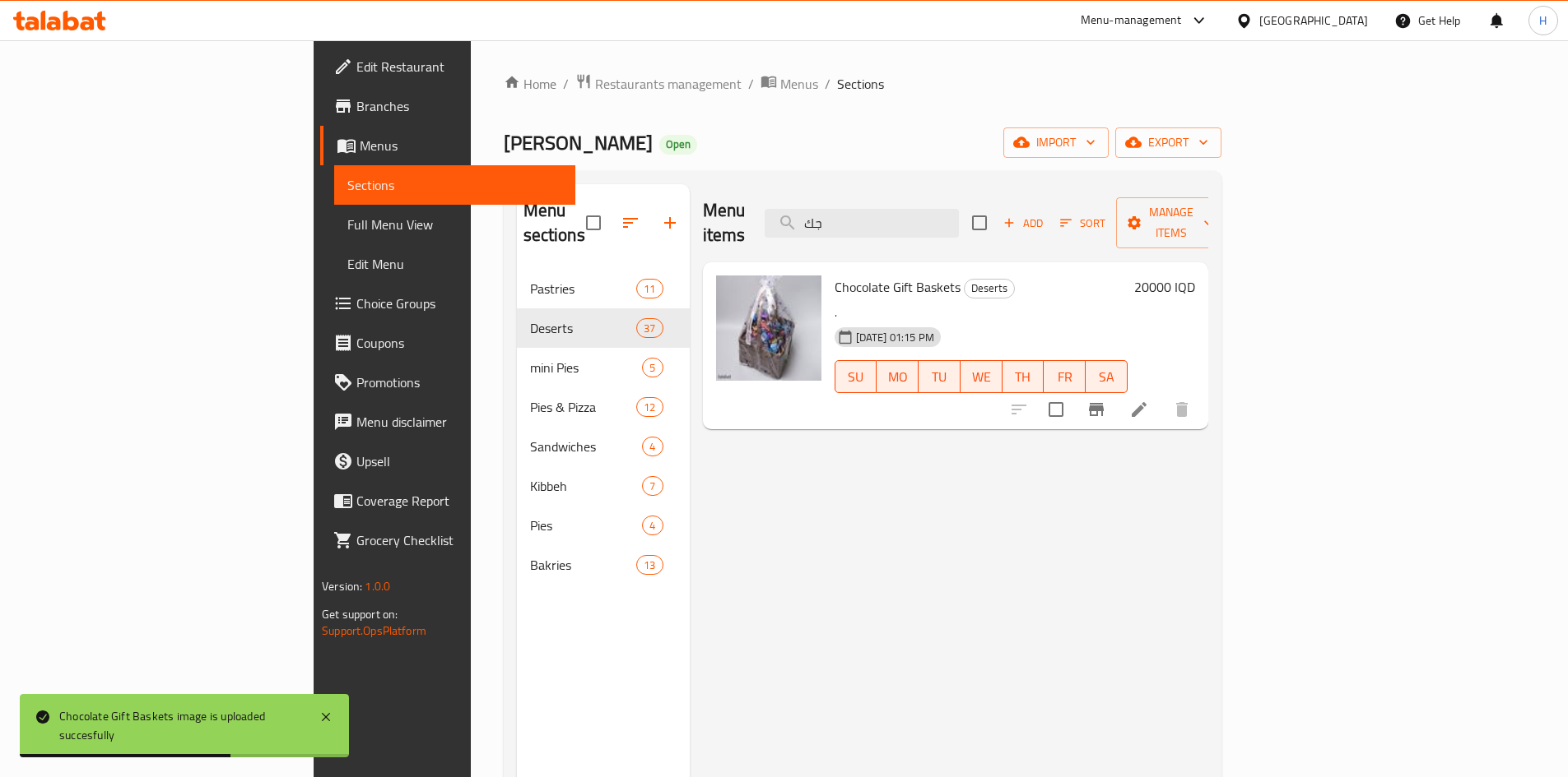
click at [1149, 399] on icon at bounding box center [1139, 409] width 20 height 20
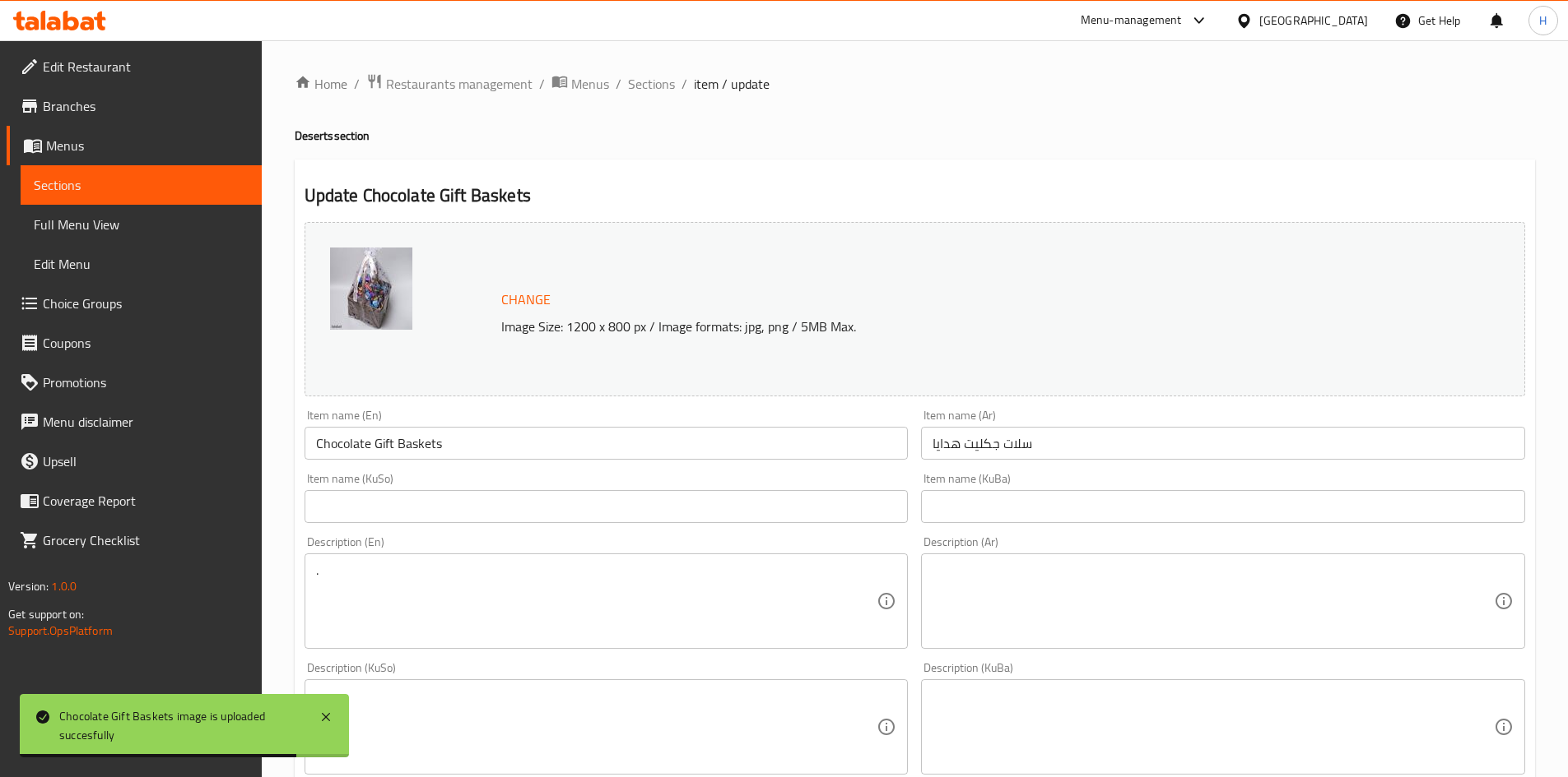
click at [1041, 594] on textarea at bounding box center [1213, 602] width 561 height 79
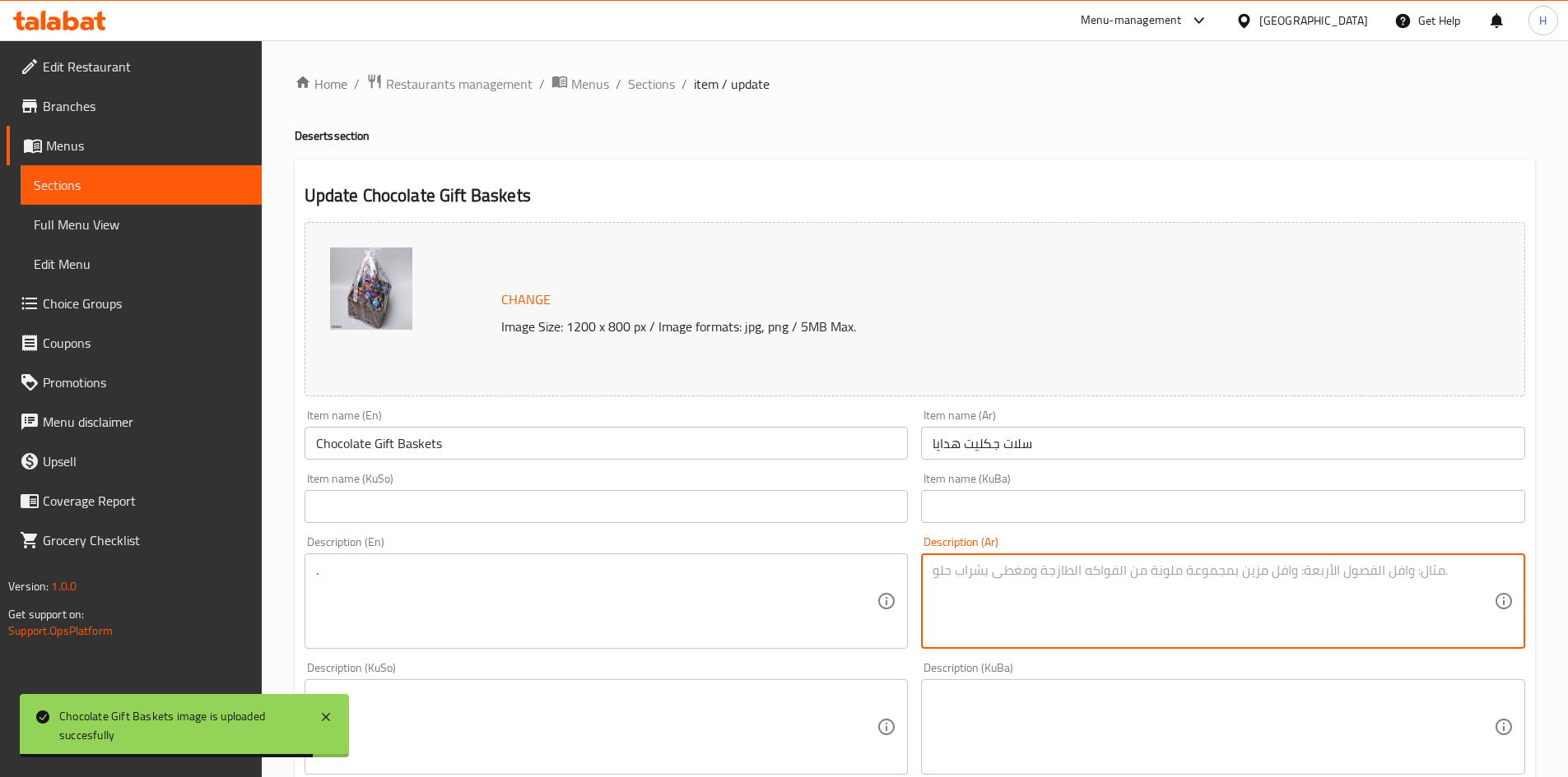
click at [1041, 594] on textarea at bounding box center [1213, 602] width 561 height 79
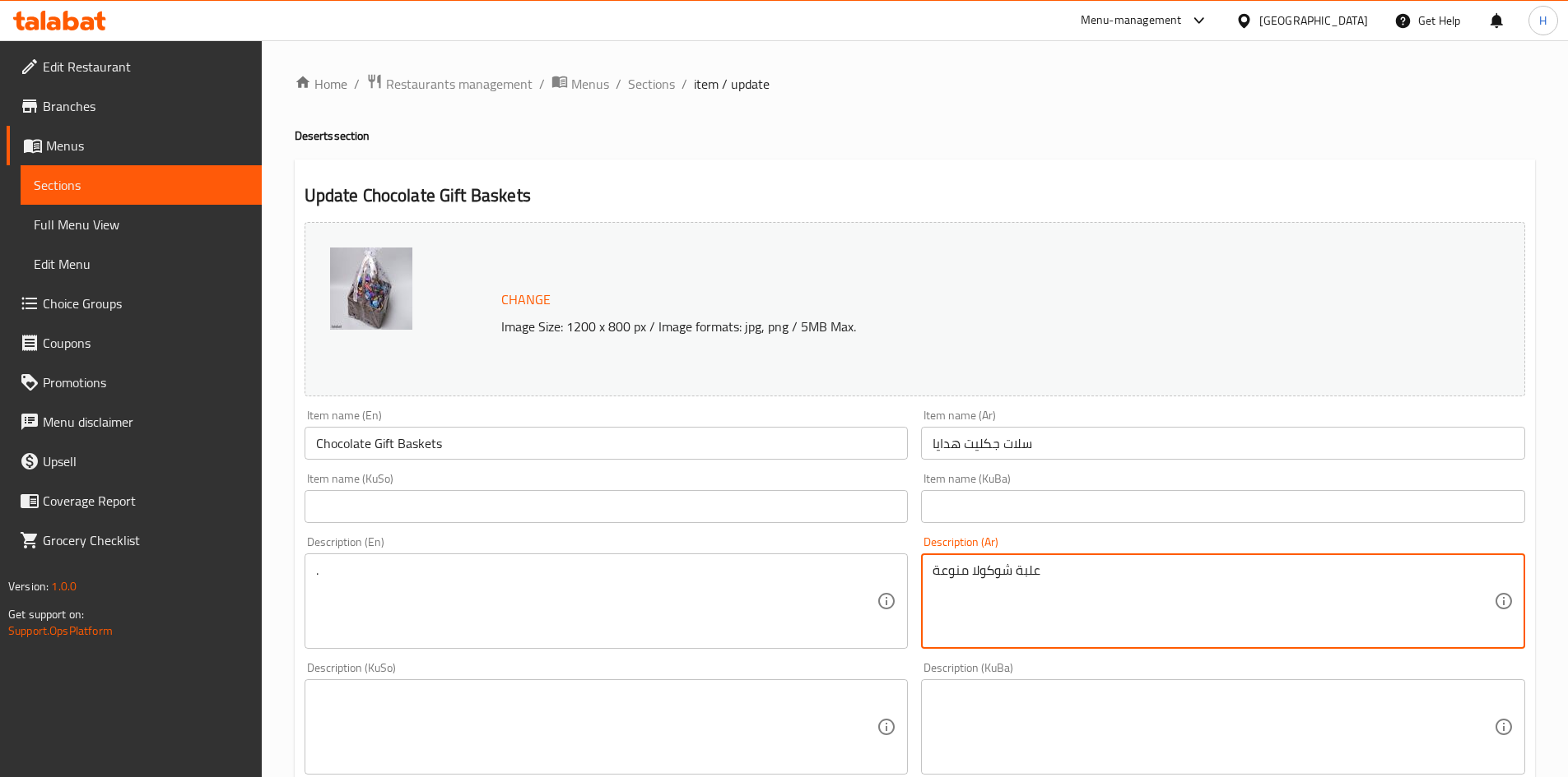
click at [1041, 594] on textarea "علبة شوكولا منوعة" at bounding box center [1213, 602] width 561 height 79
type textarea "علبة شوكولا منوعة"
click at [551, 609] on textarea "." at bounding box center [597, 602] width 561 height 79
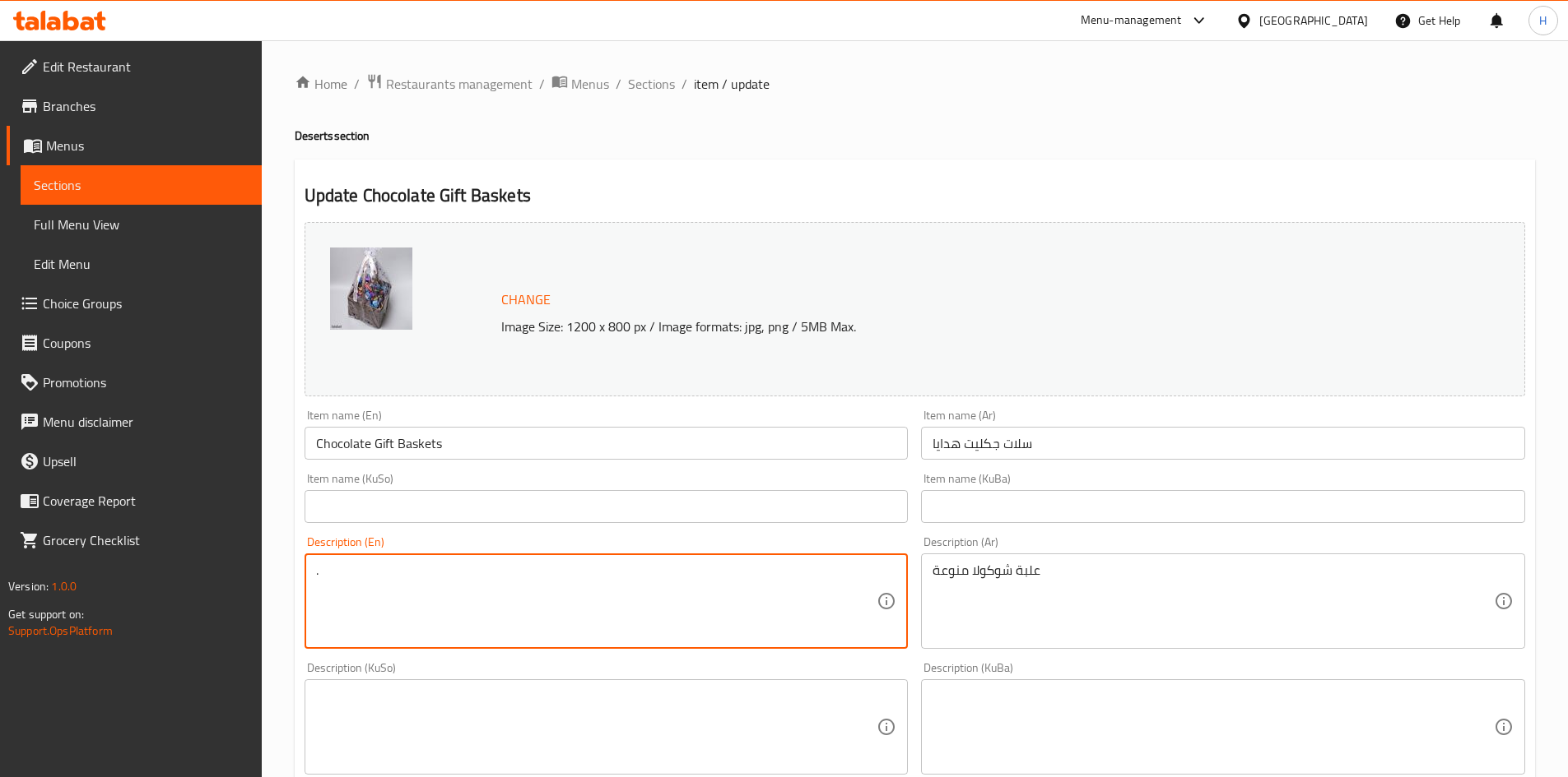
click at [551, 609] on textarea "." at bounding box center [597, 602] width 561 height 79
paste textarea "Assorted chocolate box"
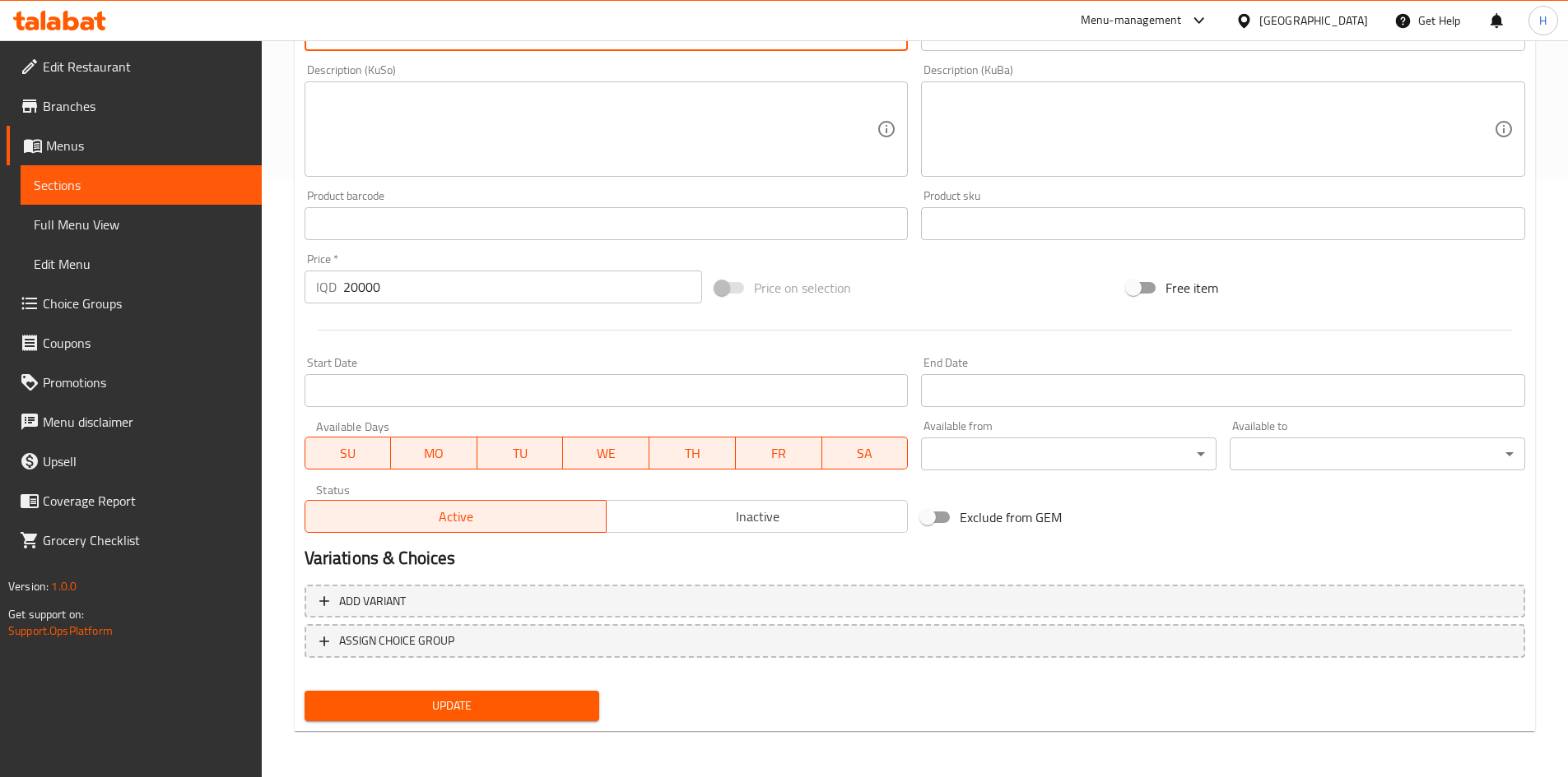
type textarea "Assorted chocolate box"
click at [522, 715] on span "Update" at bounding box center [453, 706] width 269 height 21
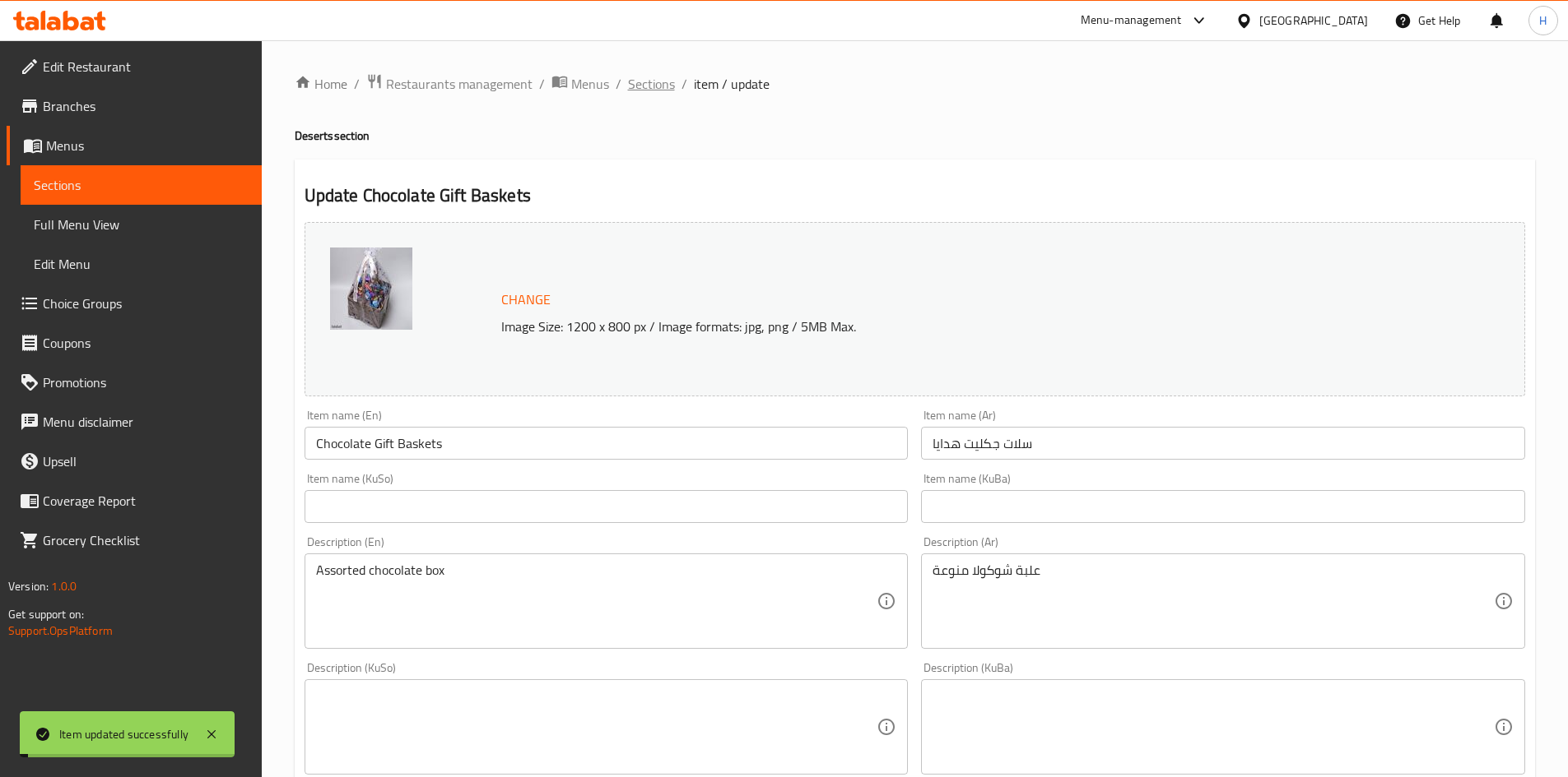
click at [643, 74] on span "Sections" at bounding box center [651, 83] width 47 height 20
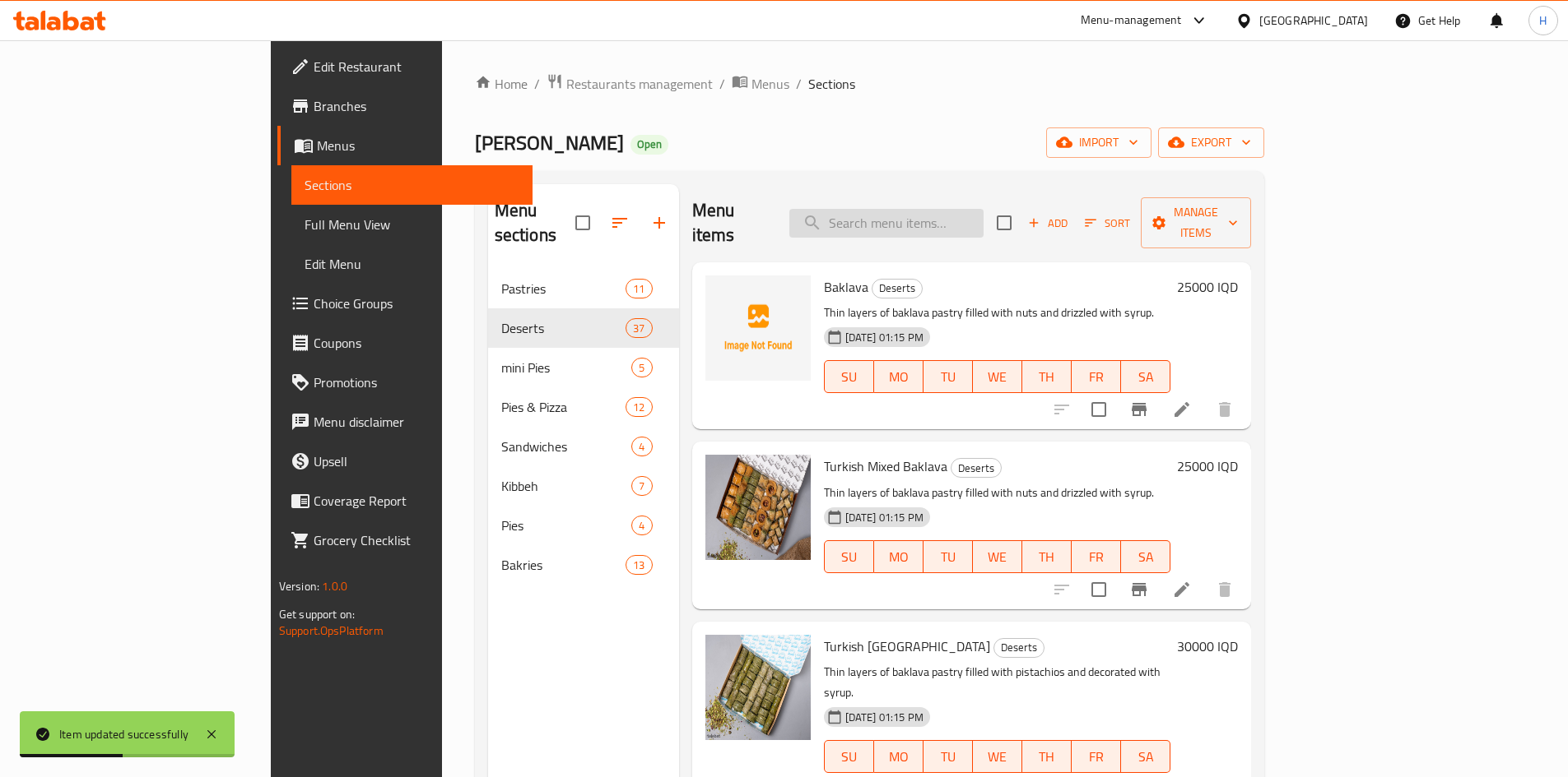
click at [984, 209] on input "search" at bounding box center [886, 223] width 194 height 28
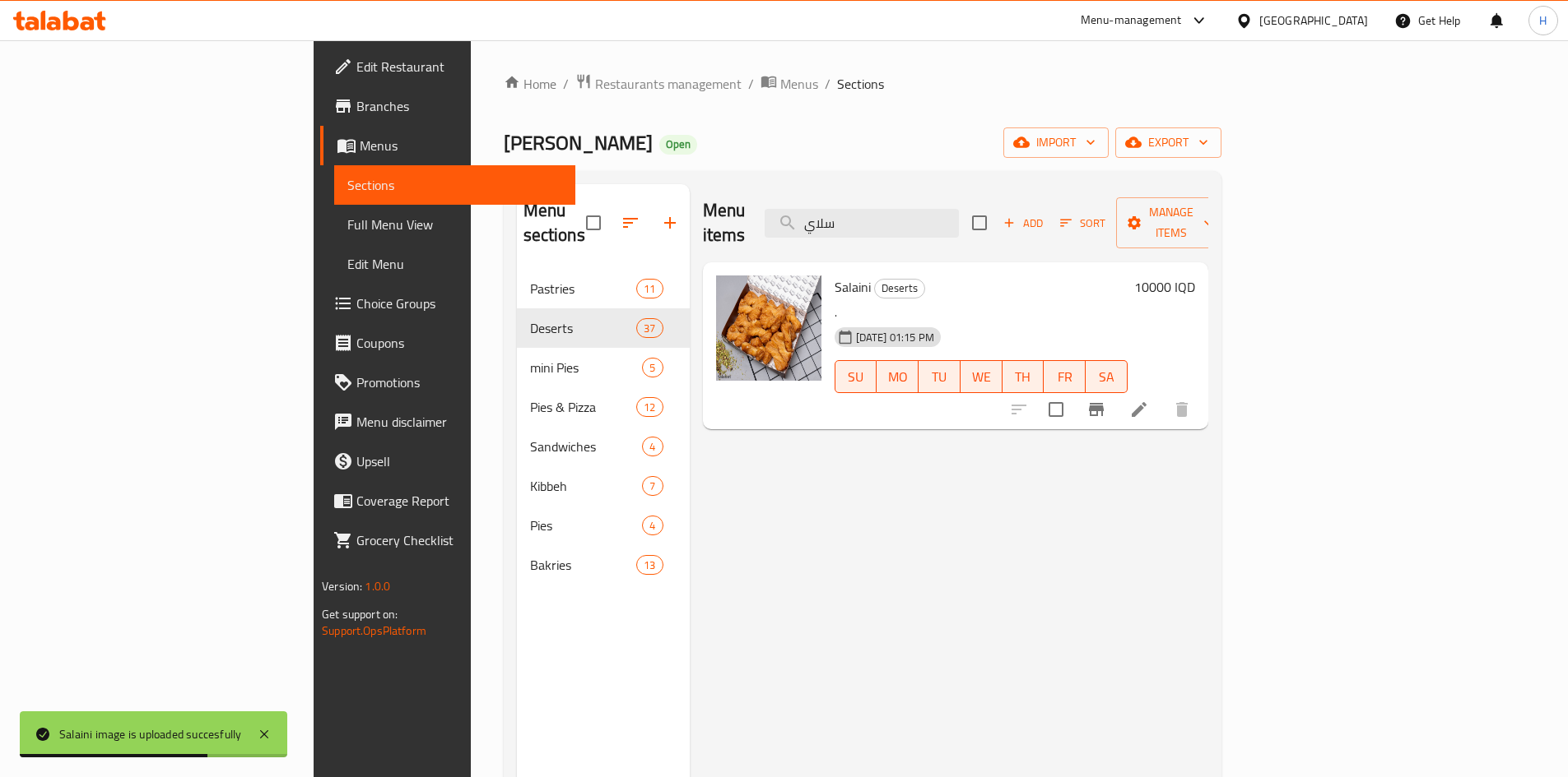
type input "سلاي"
click at [1149, 399] on icon at bounding box center [1139, 409] width 20 height 20
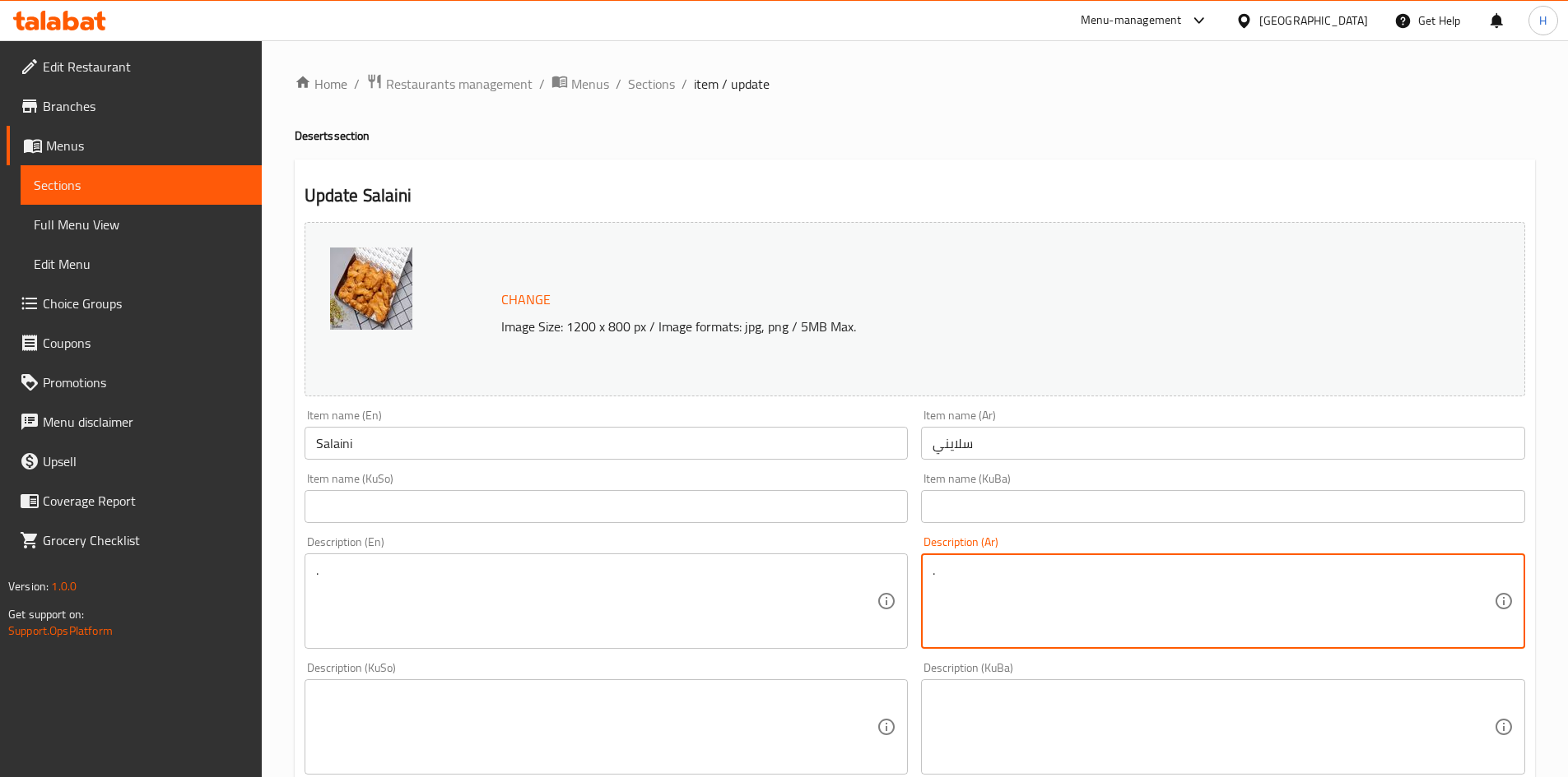
click at [1087, 625] on textarea "." at bounding box center [1213, 602] width 561 height 79
type textarea "موالح"
click at [309, 589] on div ". Description (En)" at bounding box center [607, 601] width 604 height 96
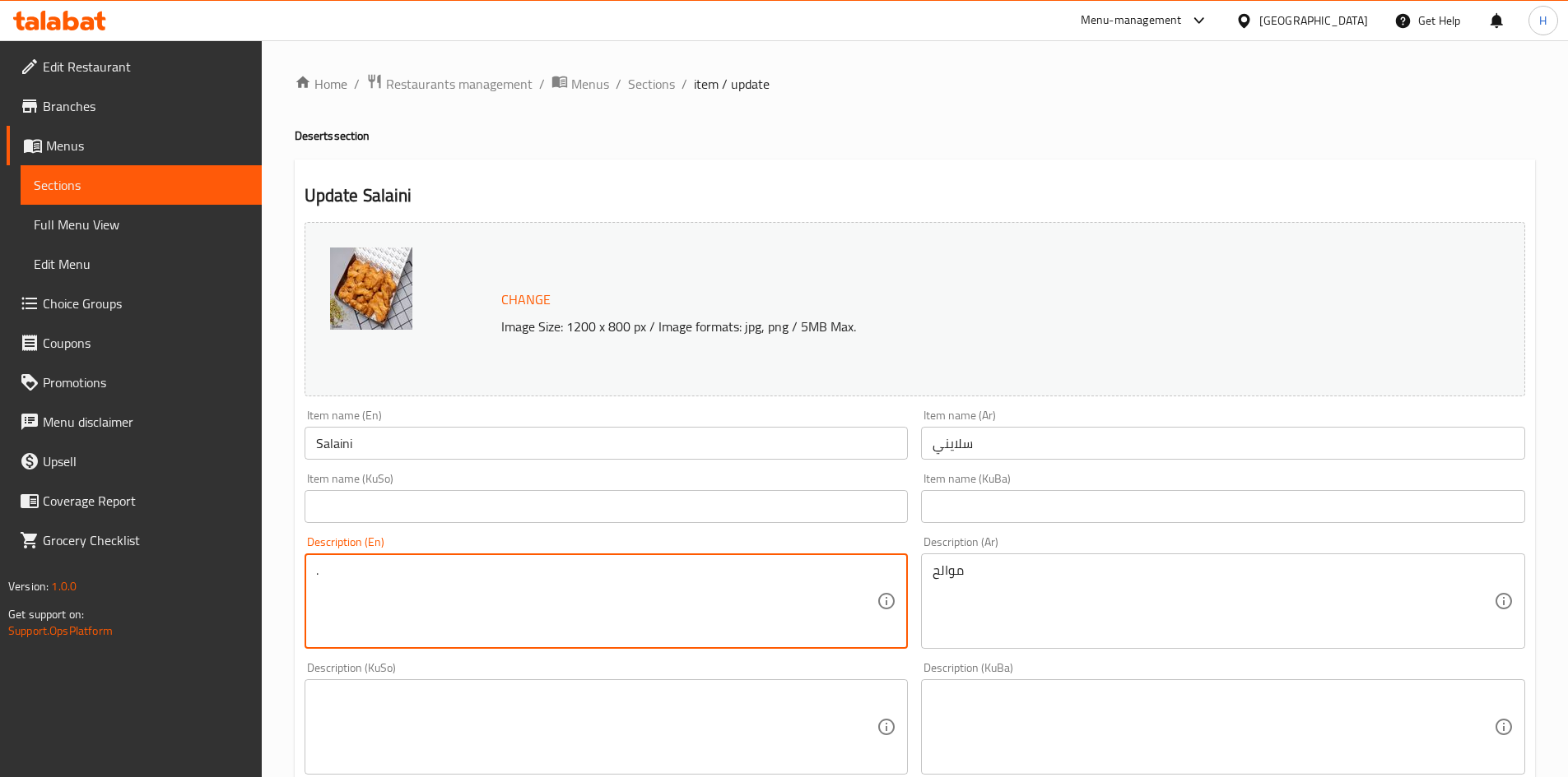
click at [310, 589] on div ". Description (En)" at bounding box center [607, 601] width 604 height 96
click at [361, 577] on textarea "." at bounding box center [597, 602] width 561 height 79
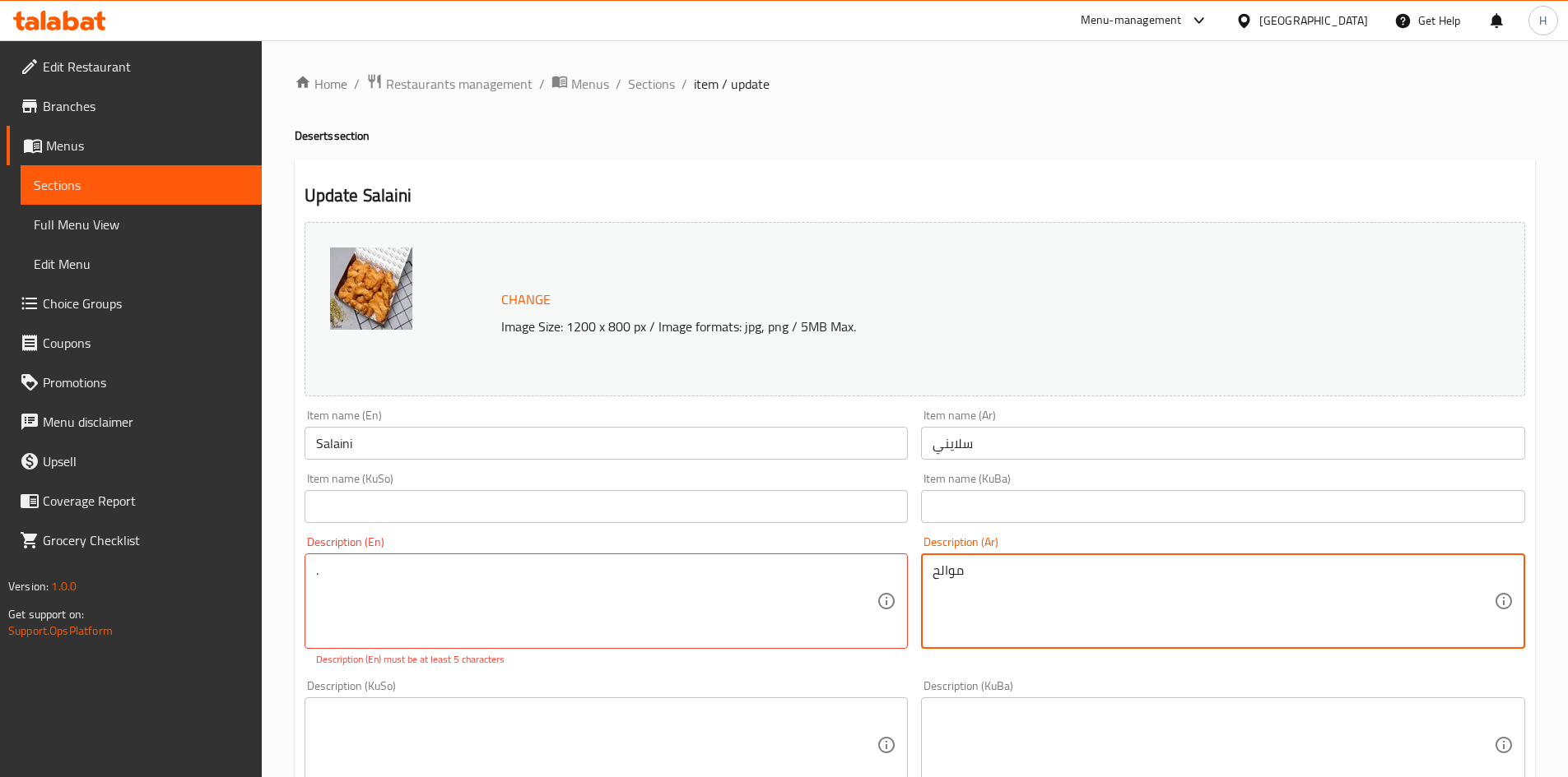
click at [1013, 594] on textarea "موالح" at bounding box center [1213, 602] width 561 height 79
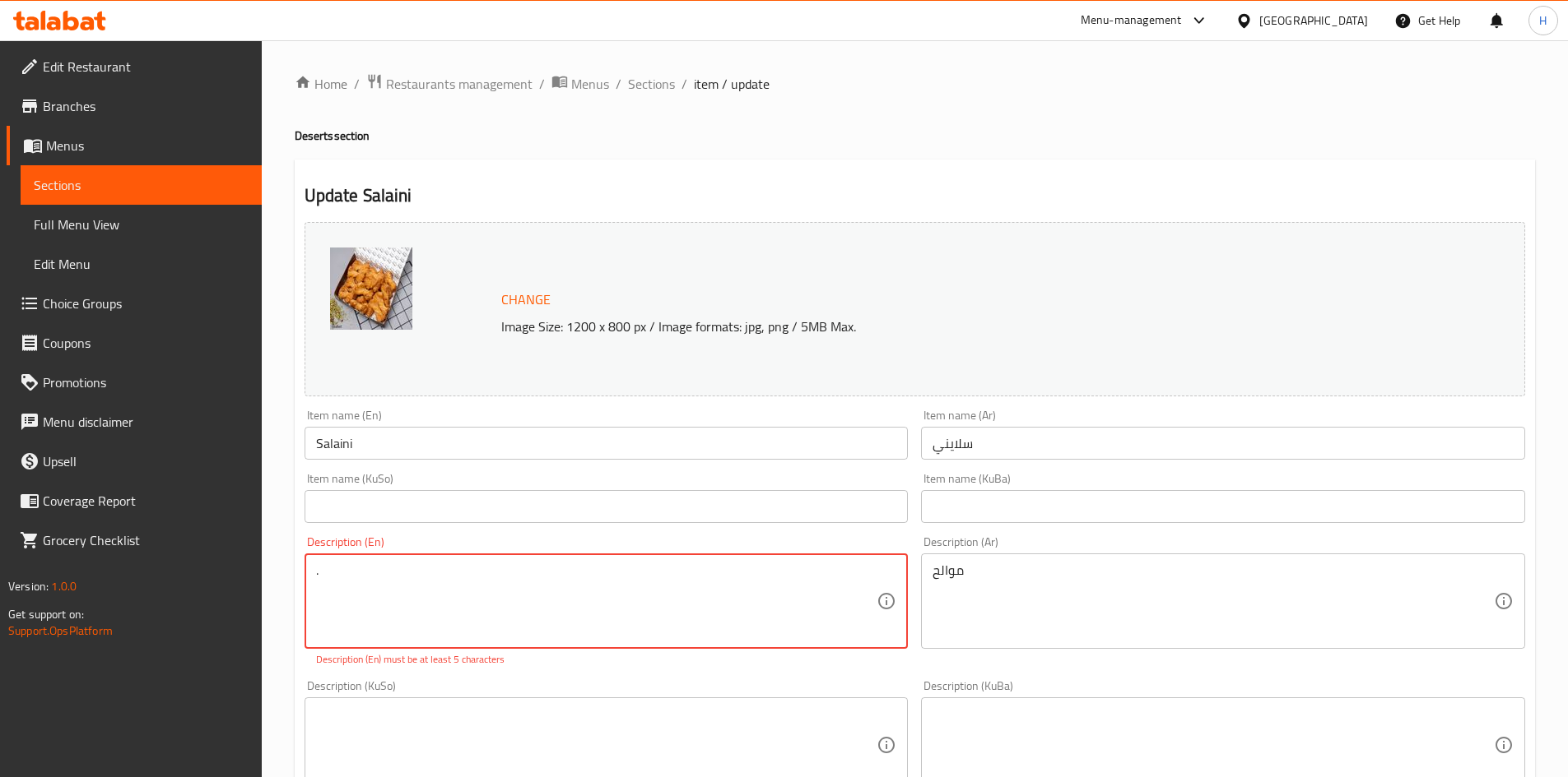
click at [407, 606] on textarea "." at bounding box center [597, 602] width 561 height 79
type textarea "s"
click at [434, 551] on div "Description (En) Description (En)" at bounding box center [607, 592] width 604 height 113
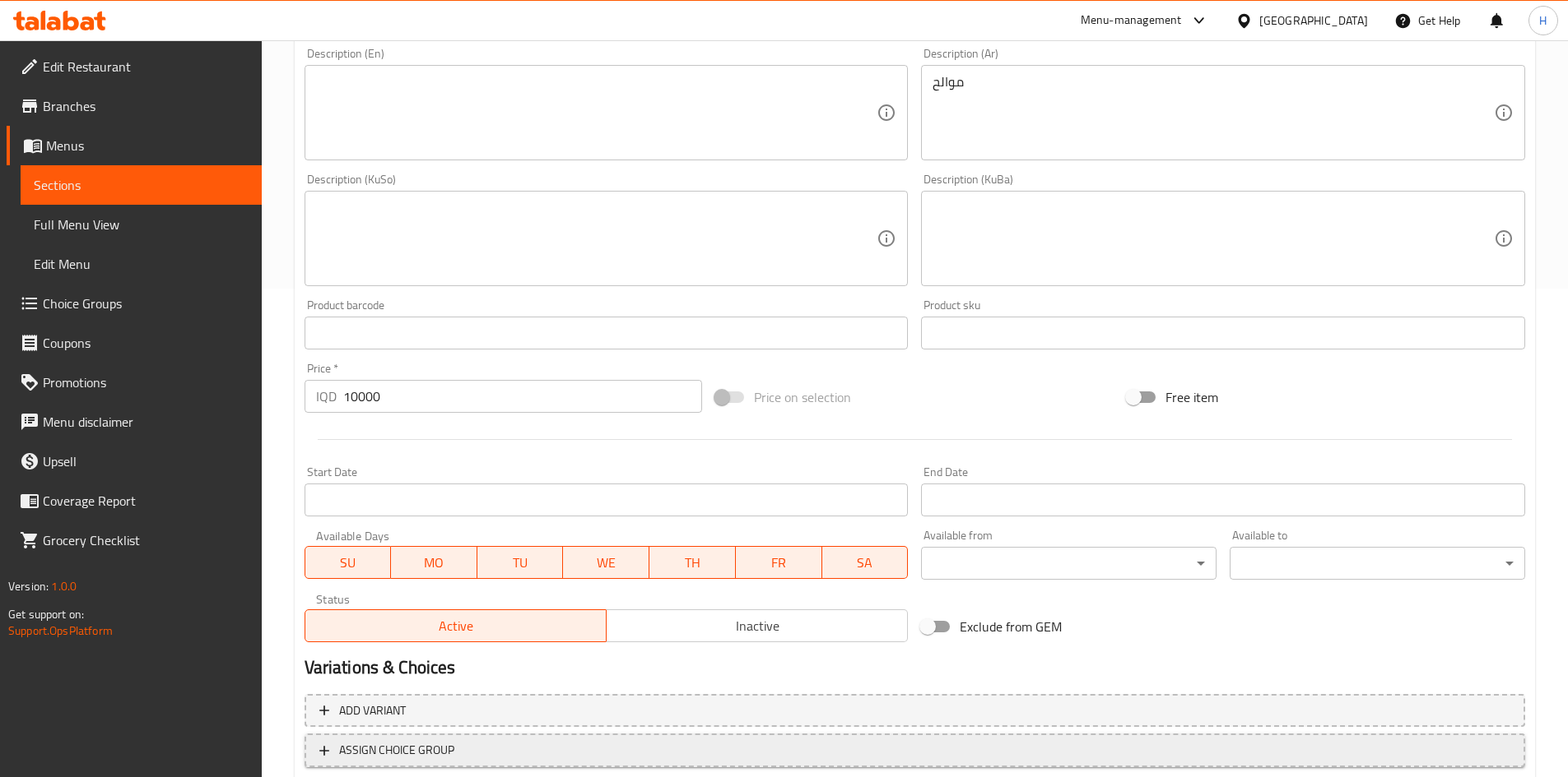
scroll to position [598, 0]
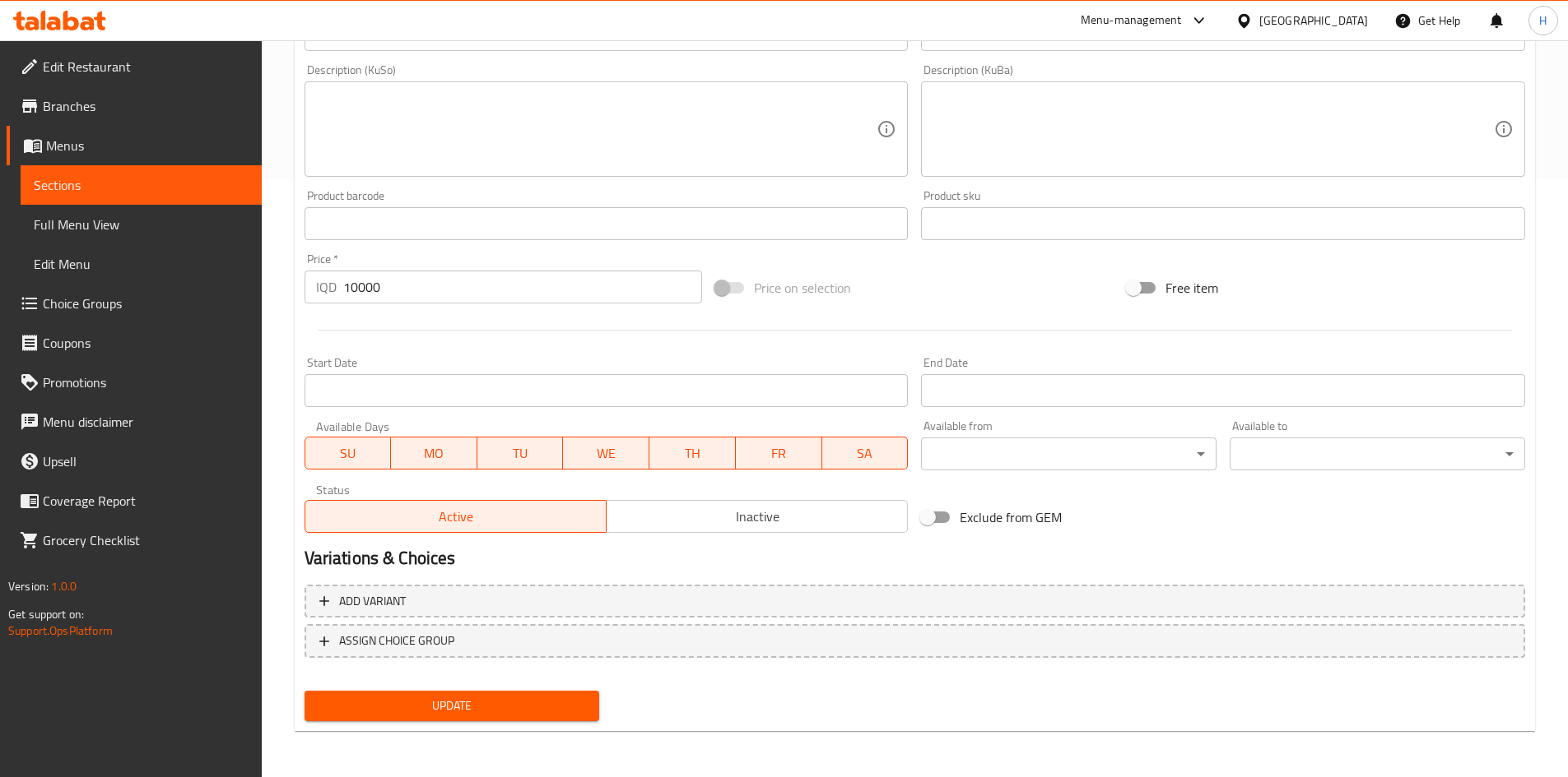
click at [362, 685] on div "Update" at bounding box center [453, 706] width 309 height 44
click at [381, 711] on span "Update" at bounding box center [453, 706] width 269 height 21
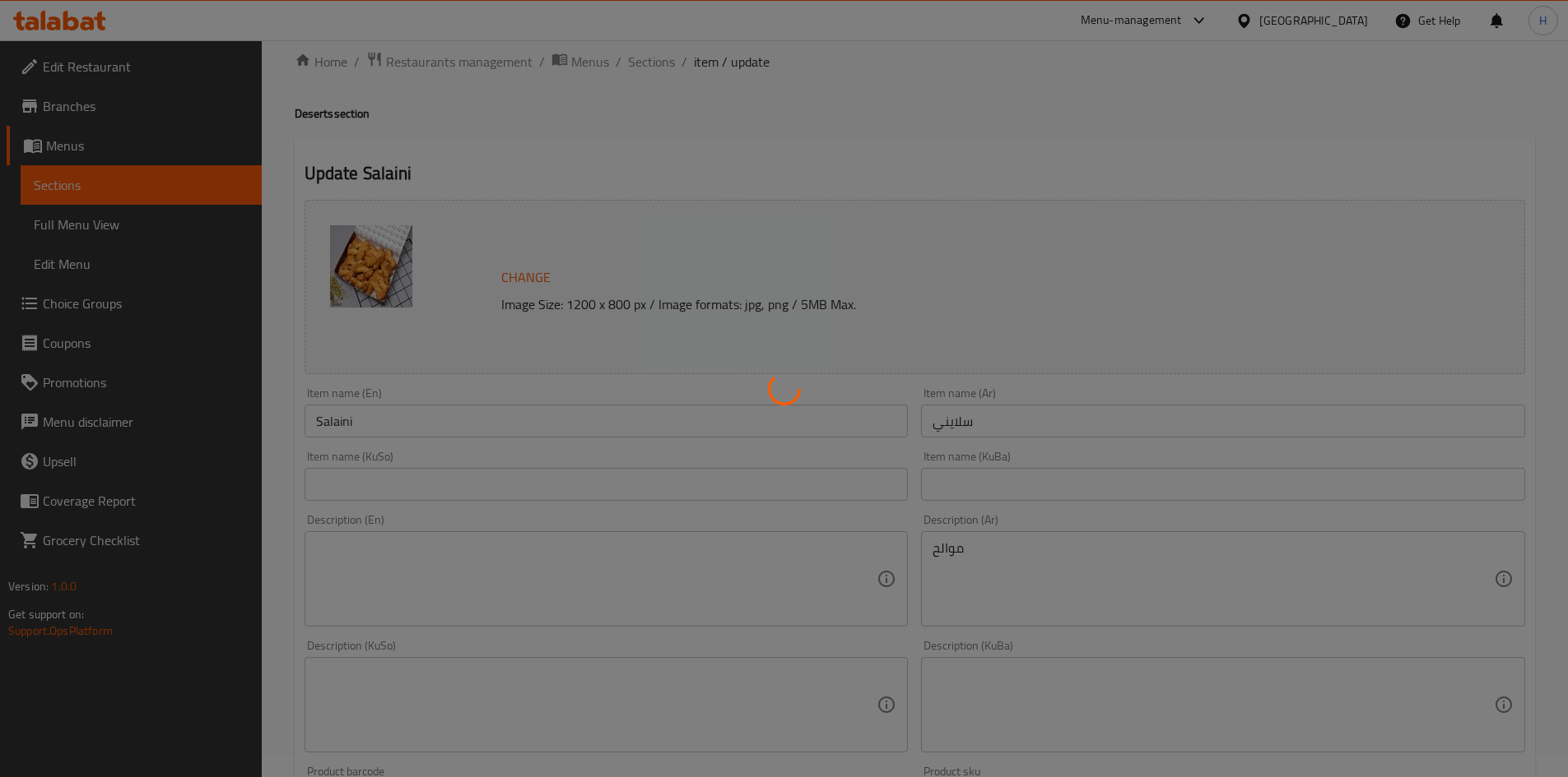
scroll to position [0, 0]
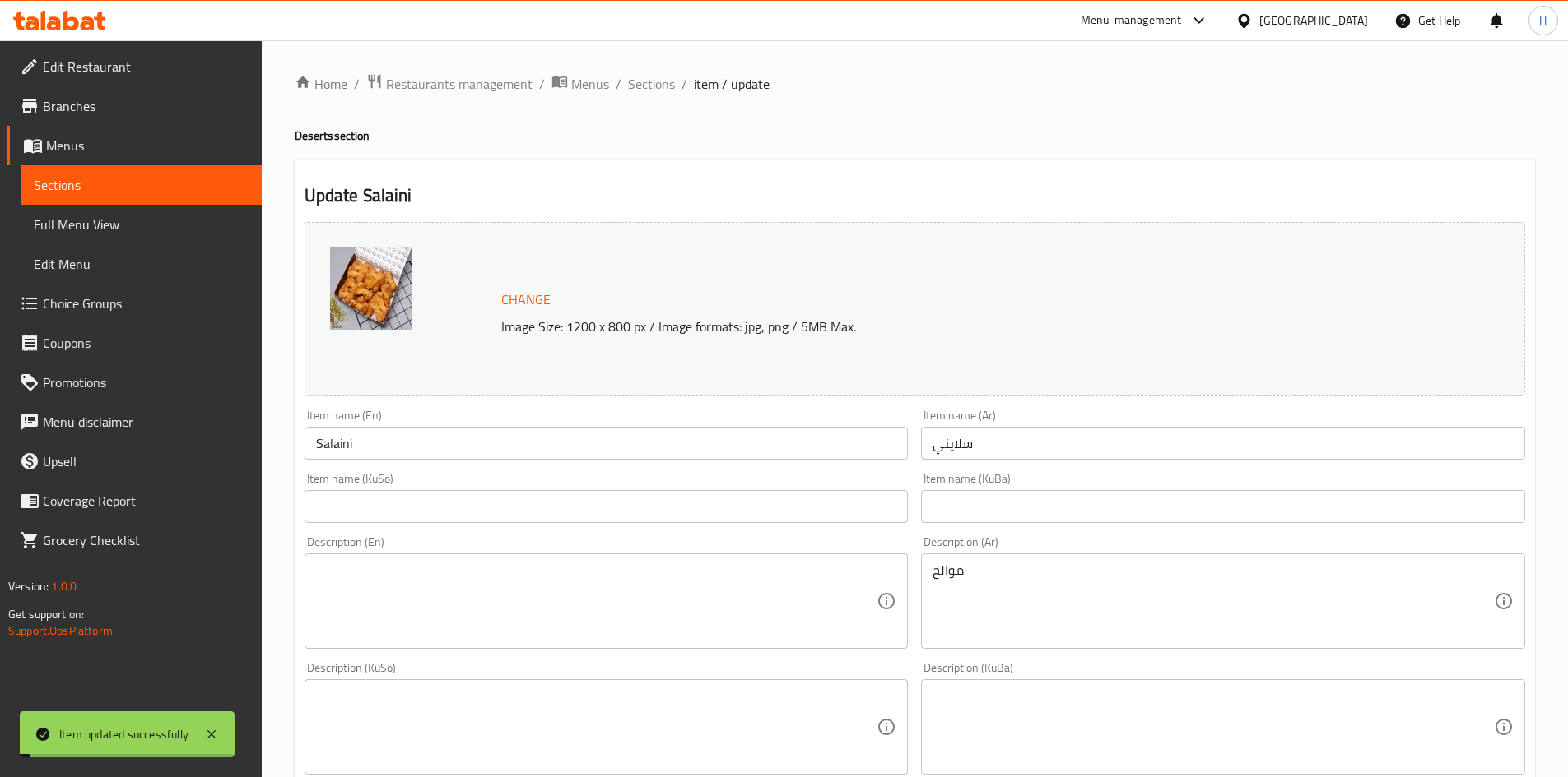
click at [657, 92] on span "Sections" at bounding box center [651, 83] width 47 height 20
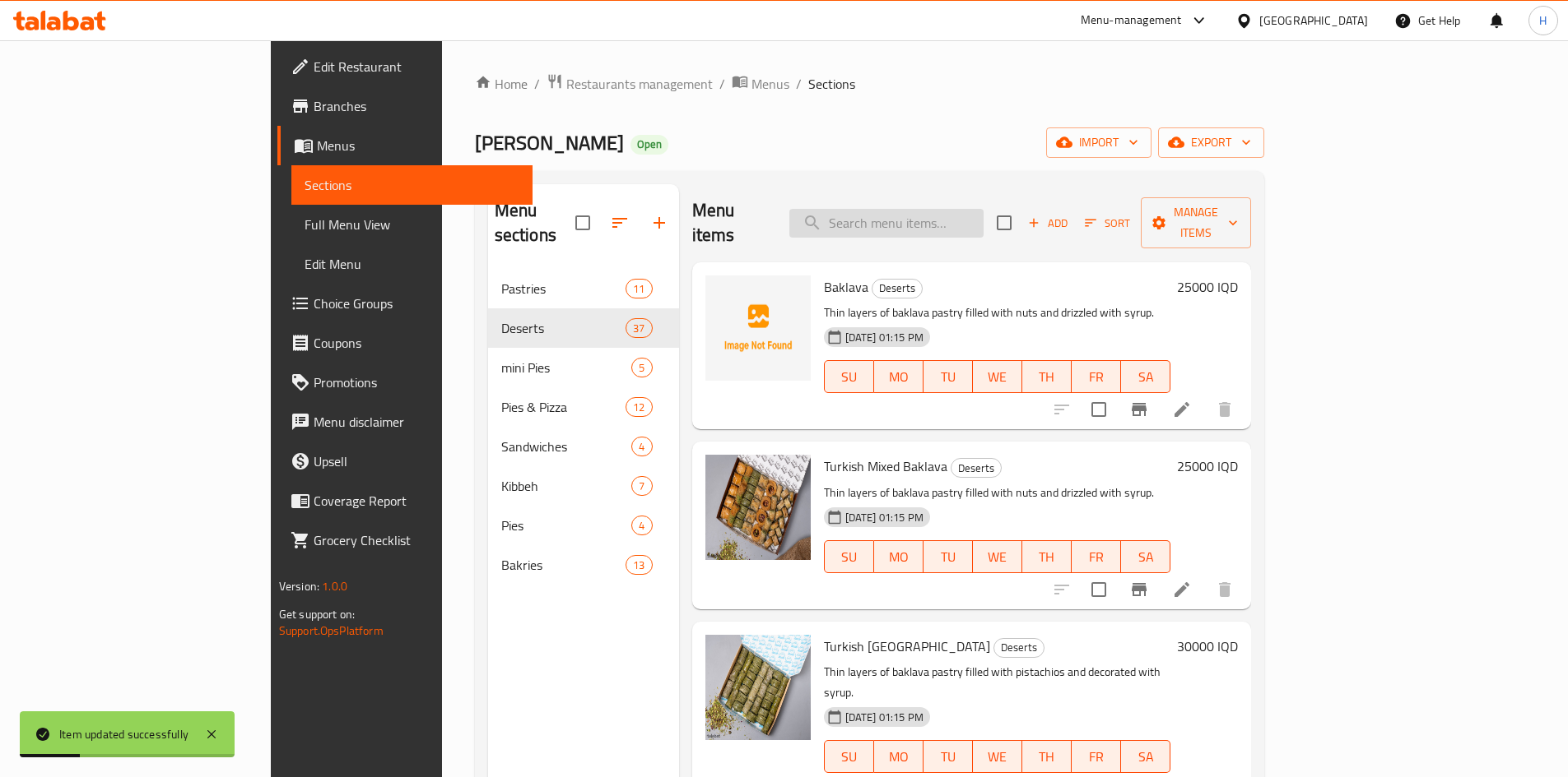
click at [946, 210] on input "search" at bounding box center [886, 223] width 194 height 28
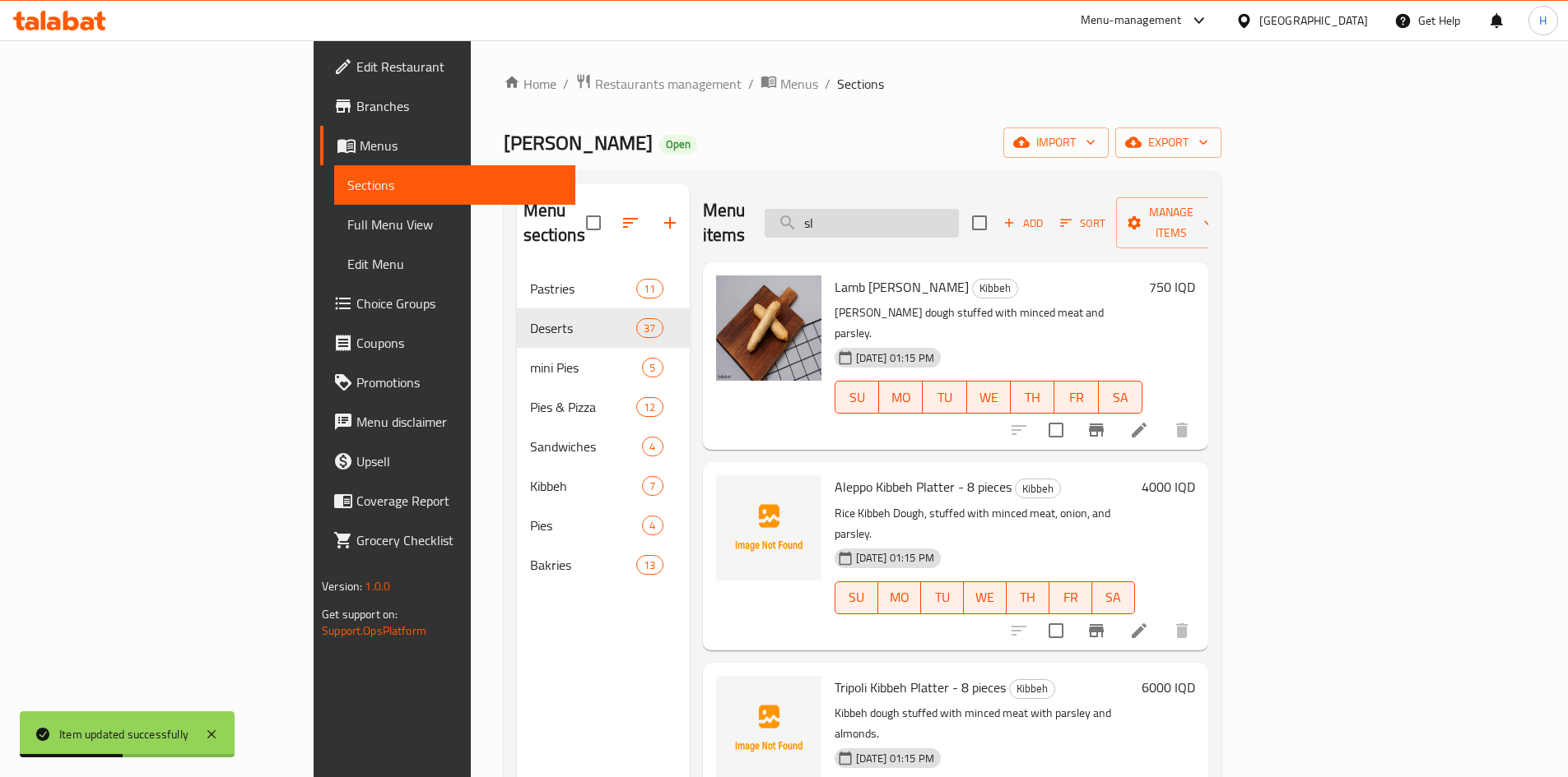
type input "s"
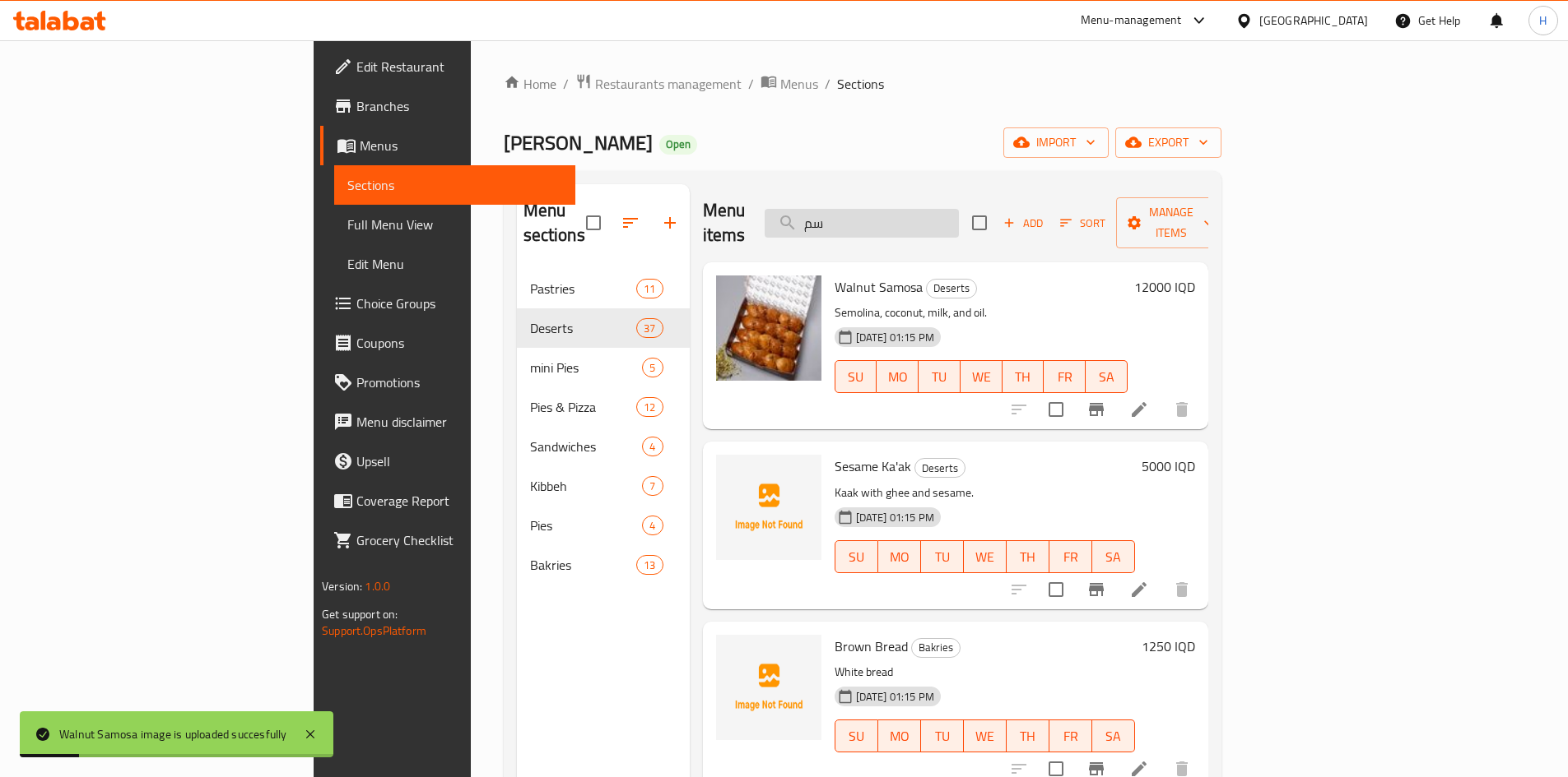
click at [959, 211] on input "سم" at bounding box center [862, 223] width 194 height 28
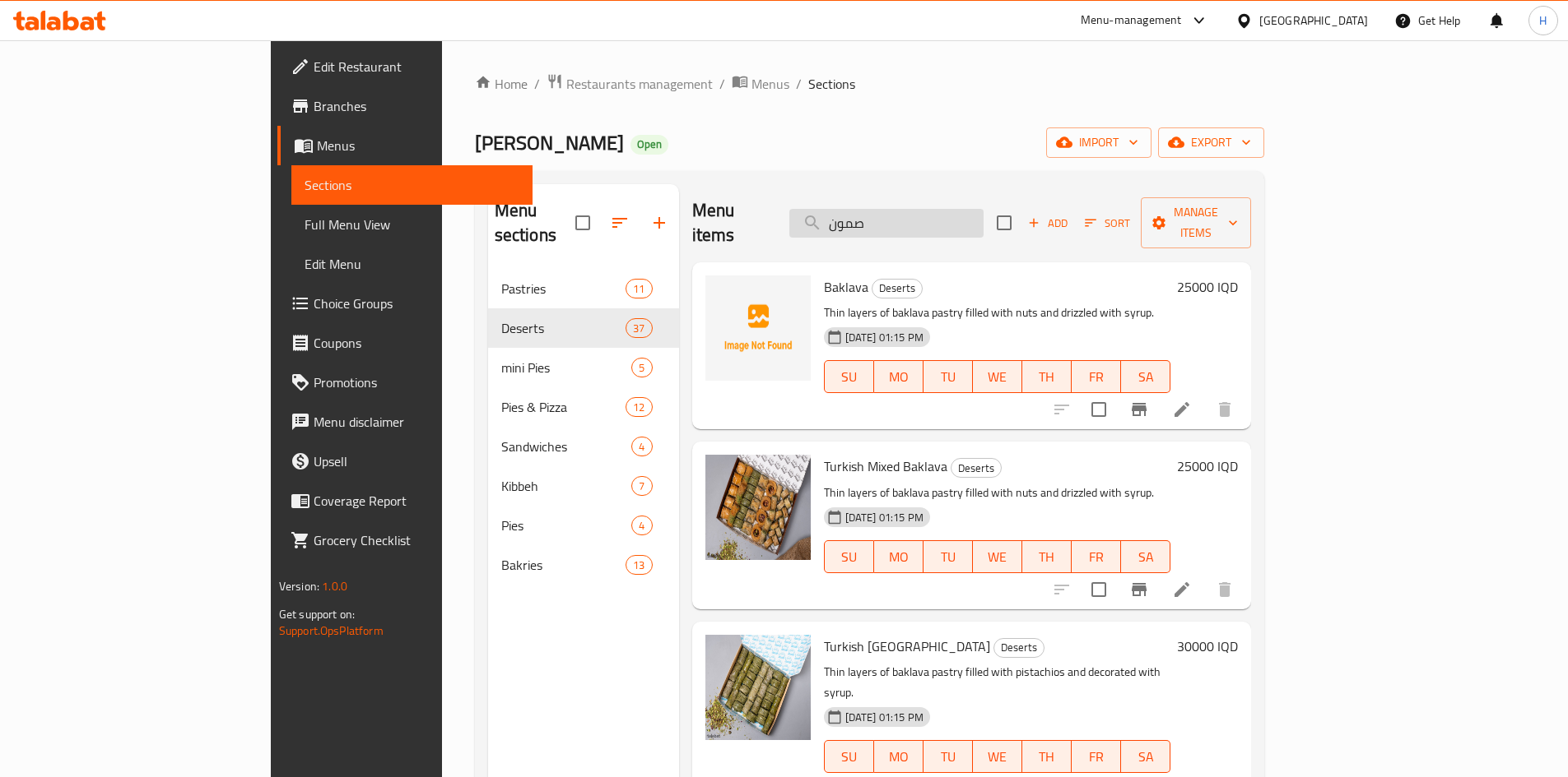
click at [958, 209] on input "صمون" at bounding box center [886, 223] width 194 height 28
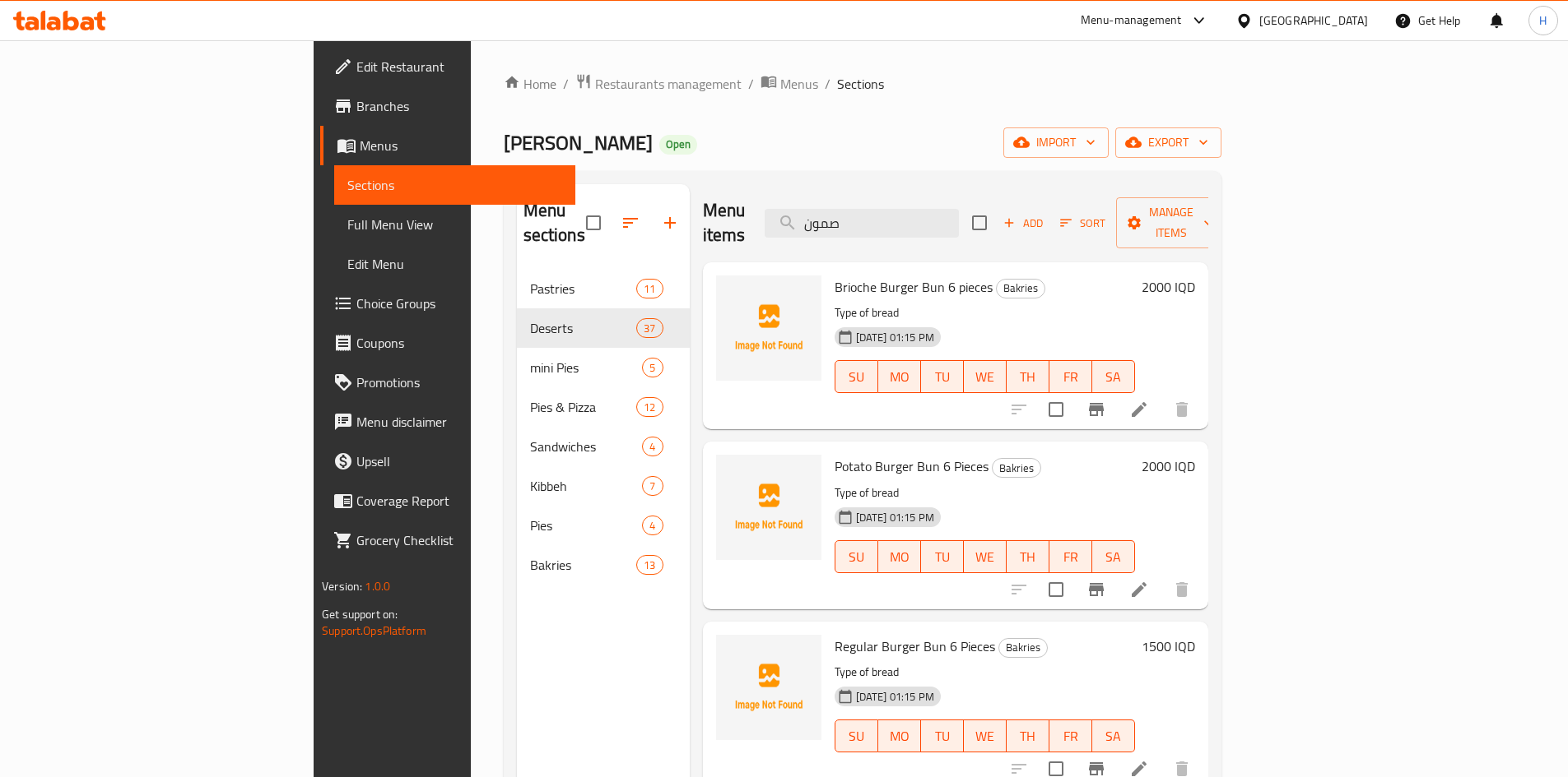
type input "صمون"
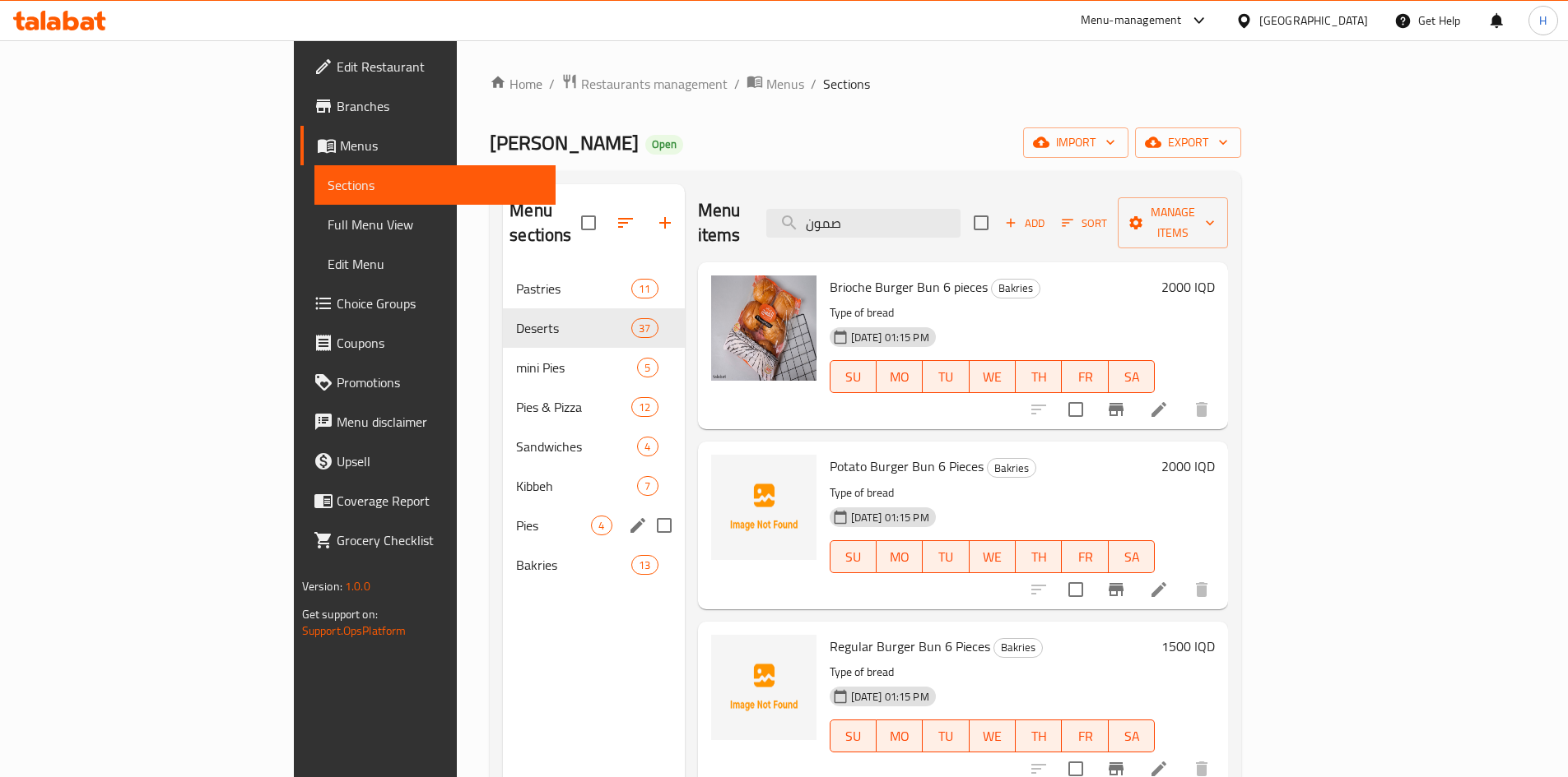
click at [516, 556] on span "Bakries" at bounding box center [574, 565] width 116 height 20
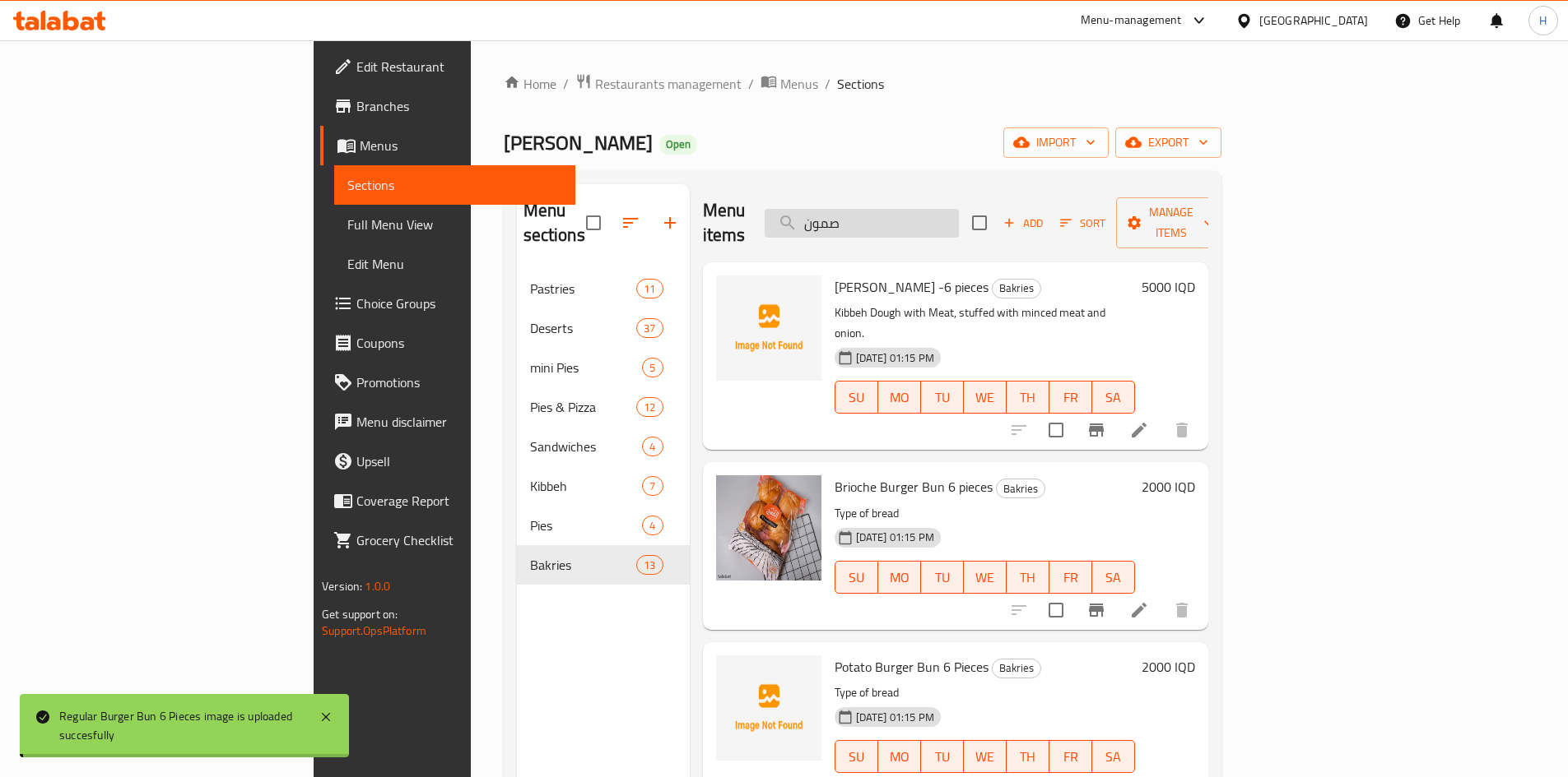
click at [959, 209] on input "صمون" at bounding box center [862, 223] width 194 height 28
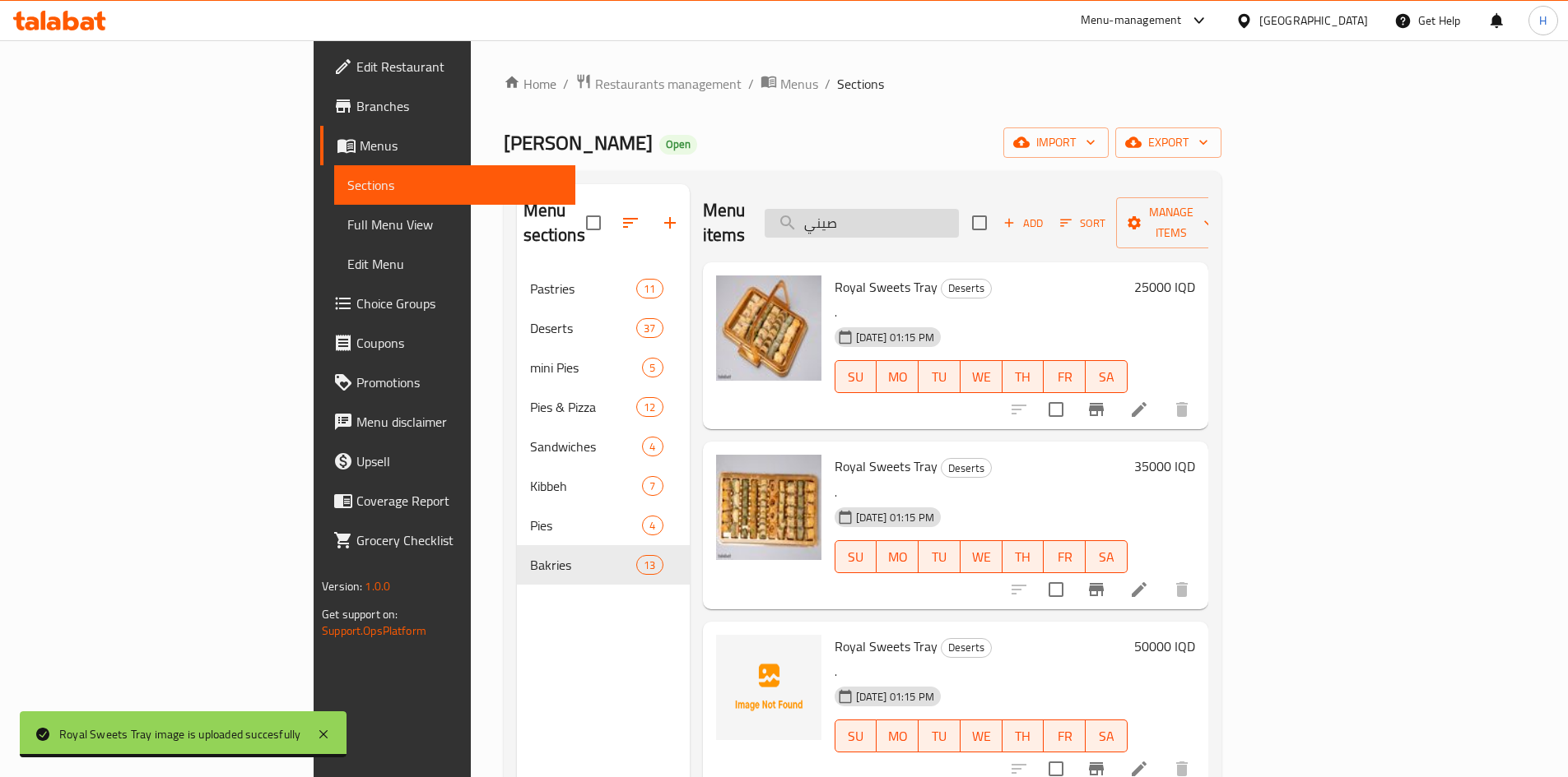
click at [945, 211] on input "صيني" at bounding box center [862, 223] width 194 height 28
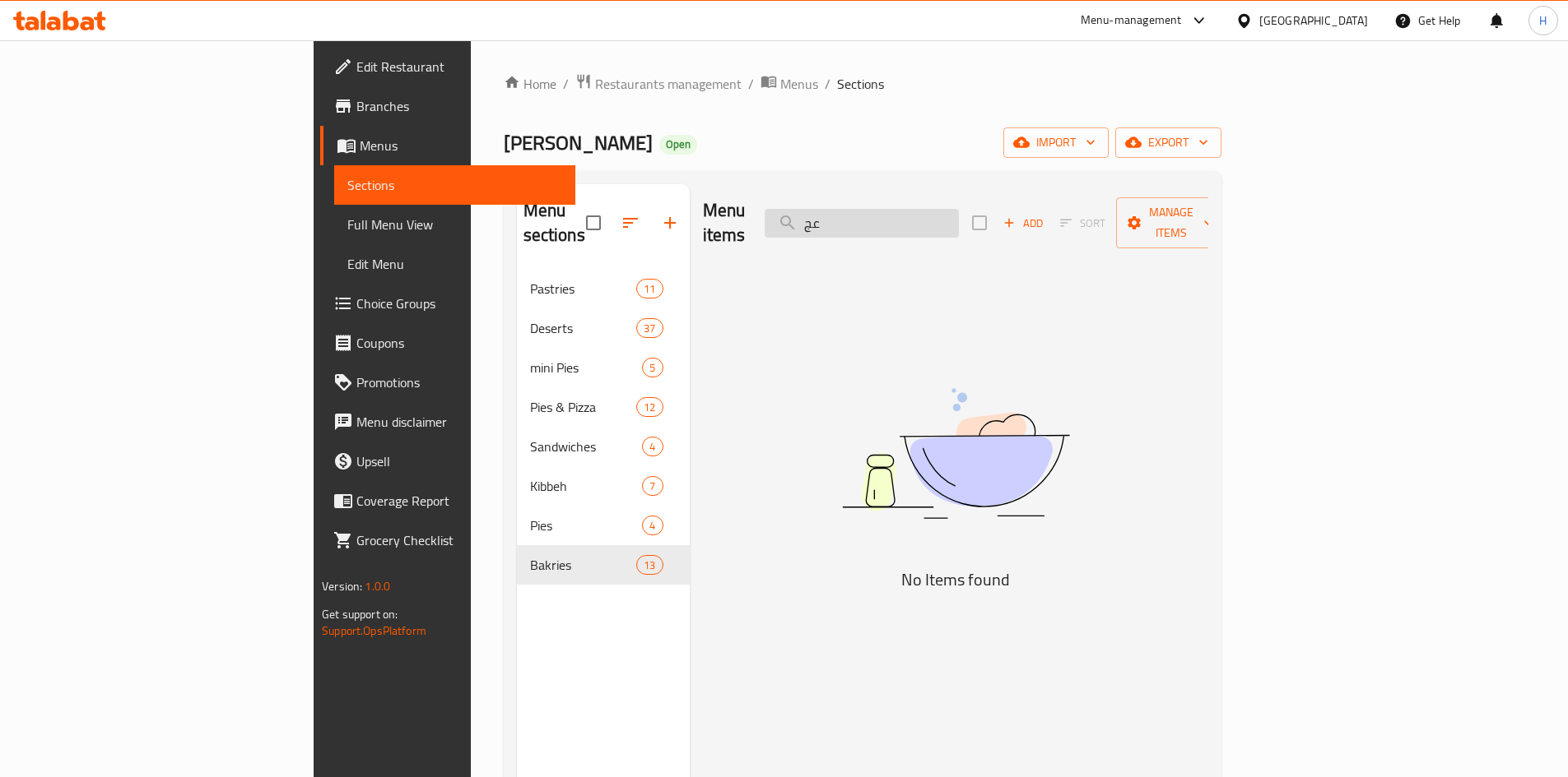
type input "ع"
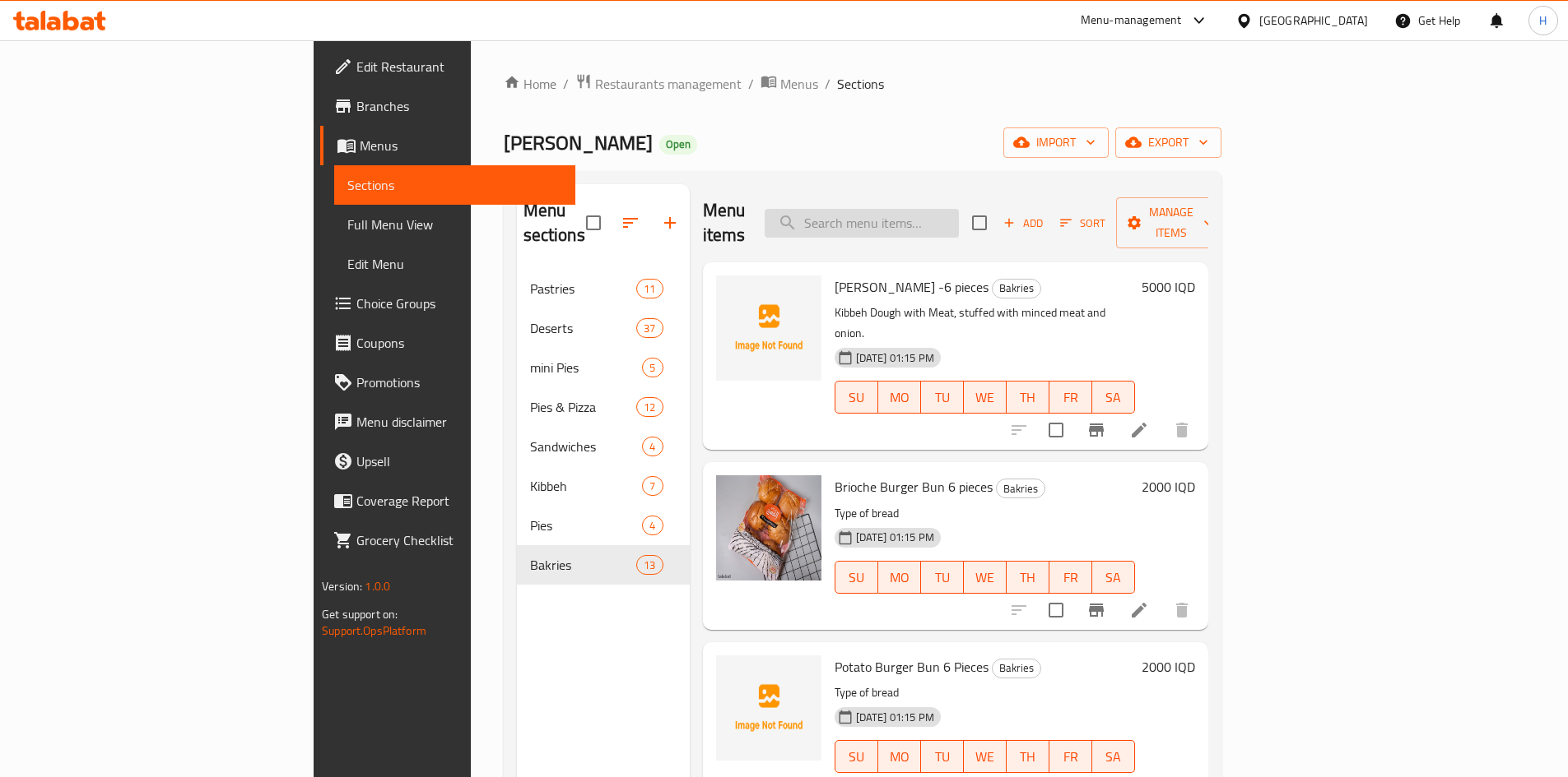
click at [959, 209] on input "search" at bounding box center [862, 223] width 194 height 28
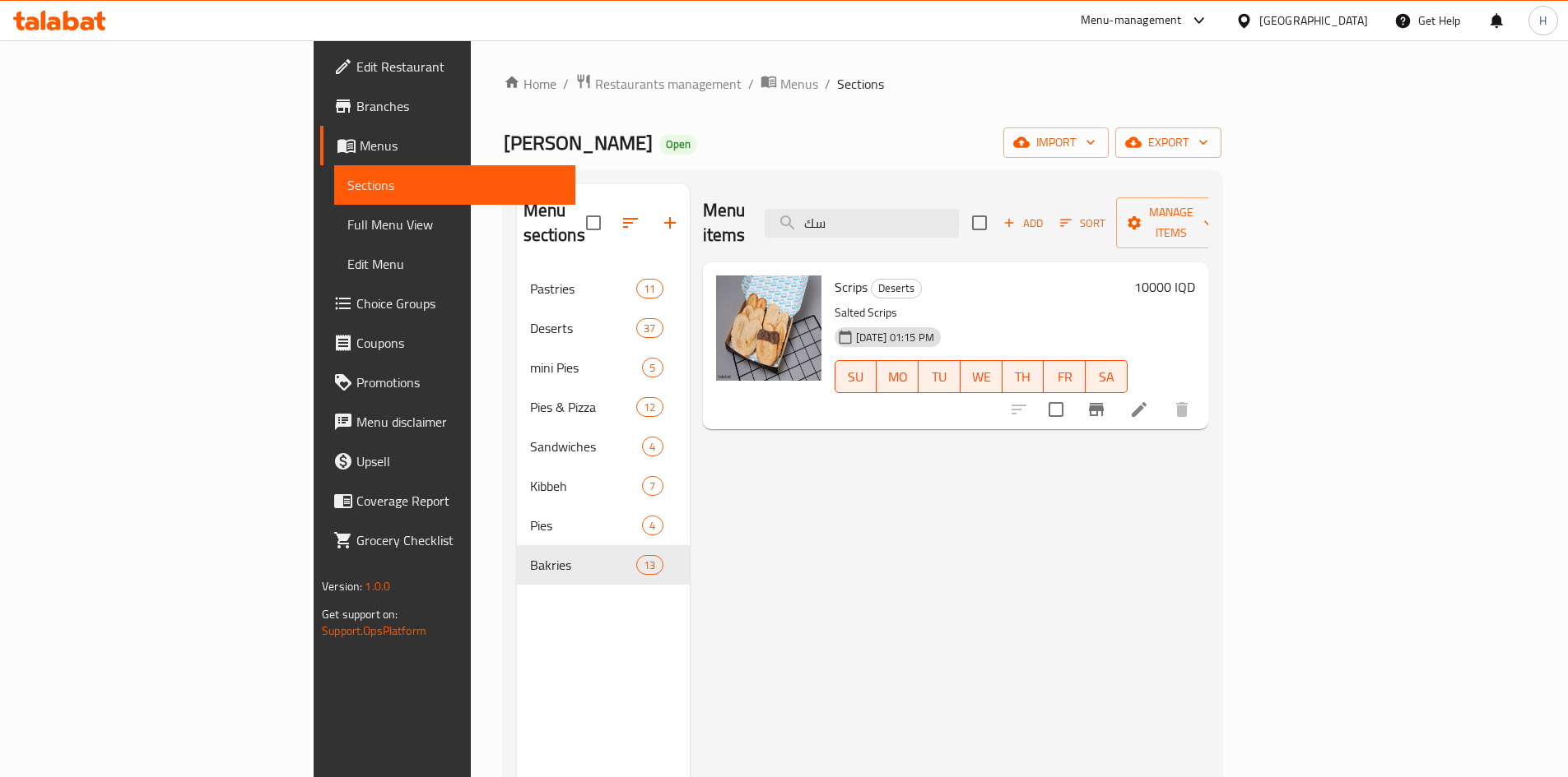
type input "س"
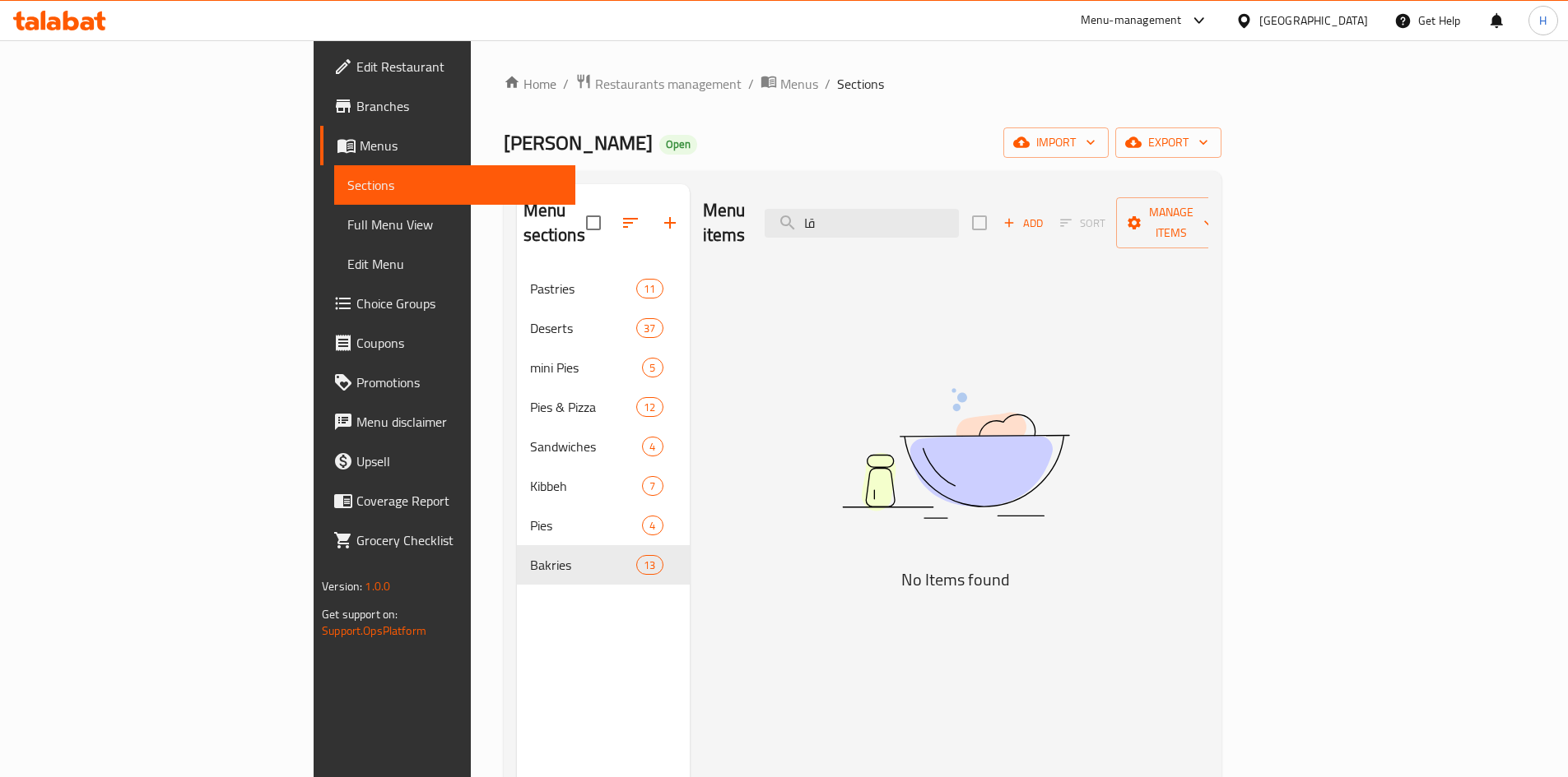
type input "ق"
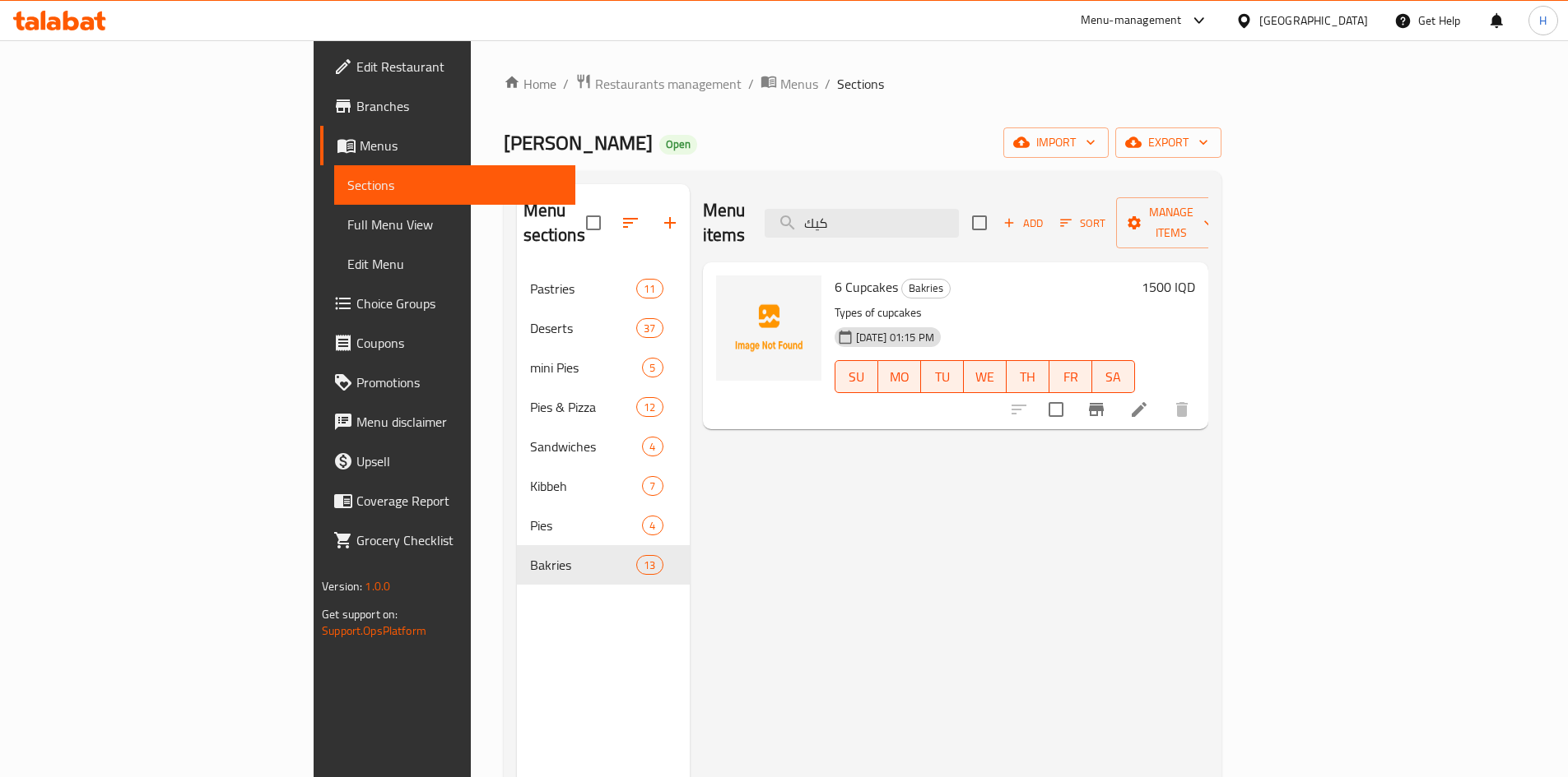
type input "كيك"
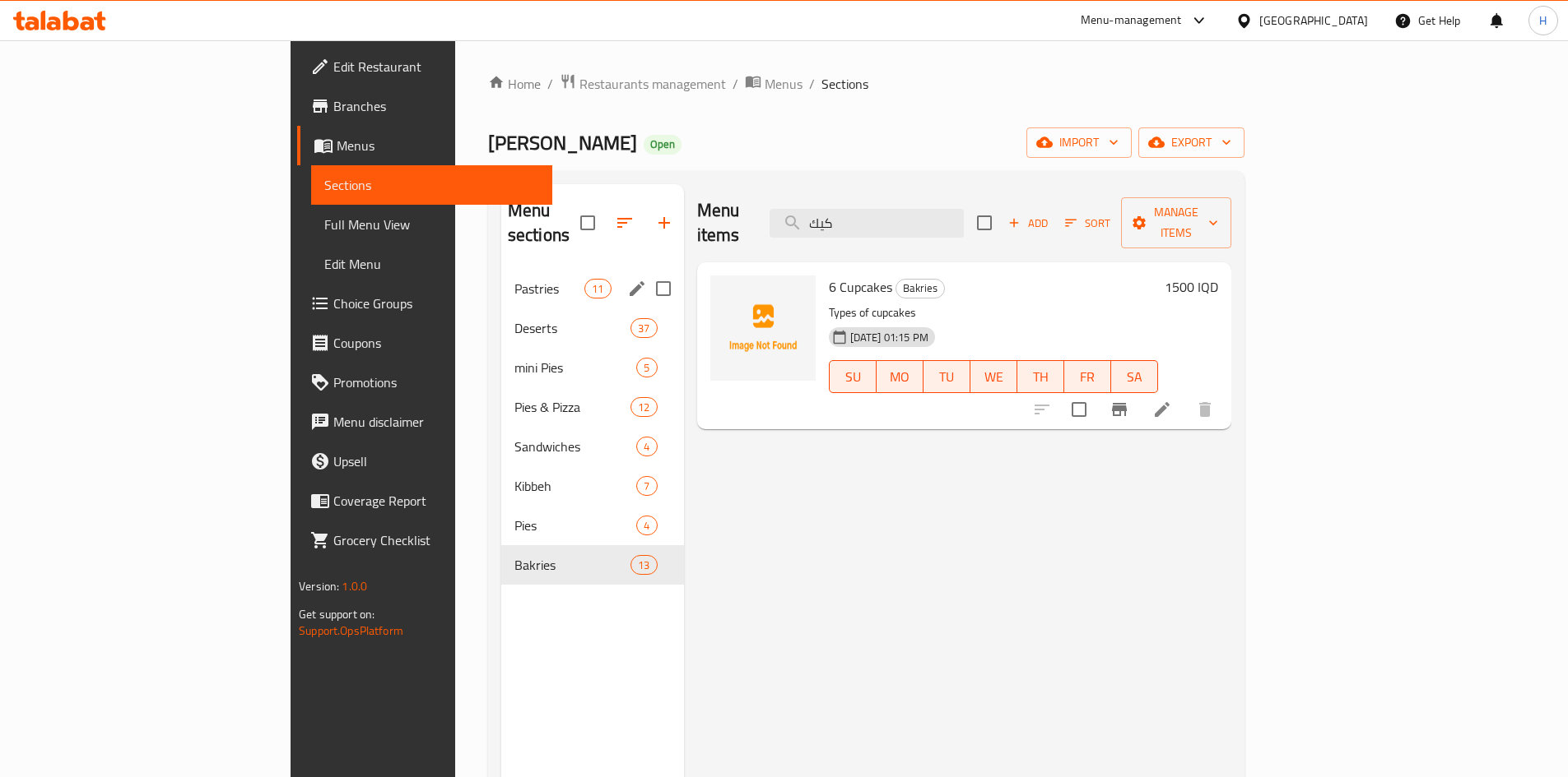
click at [514, 318] on span "Deserts" at bounding box center [572, 327] width 116 height 20
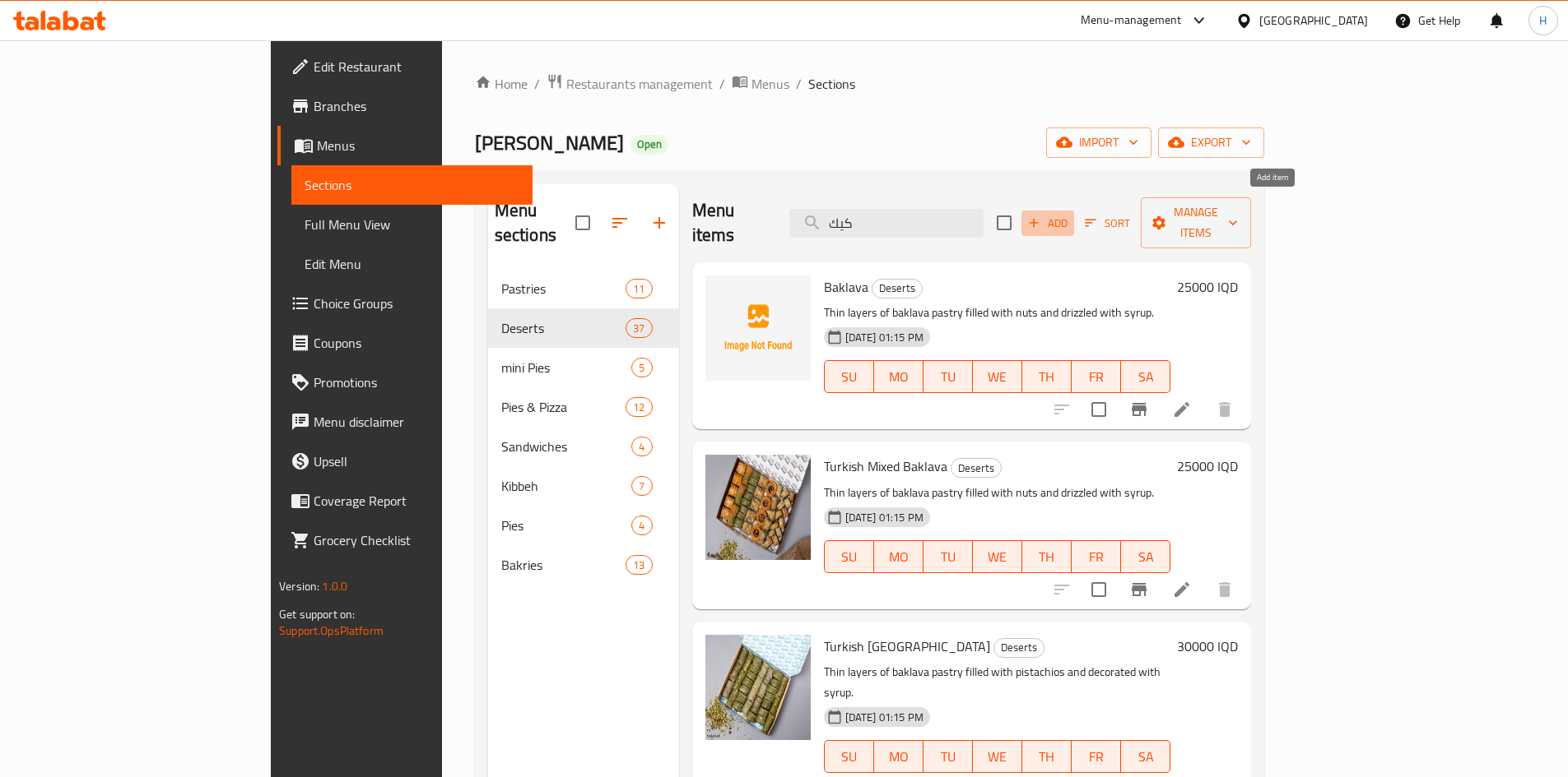
click at [1070, 214] on span "Add" at bounding box center [1047, 223] width 45 height 19
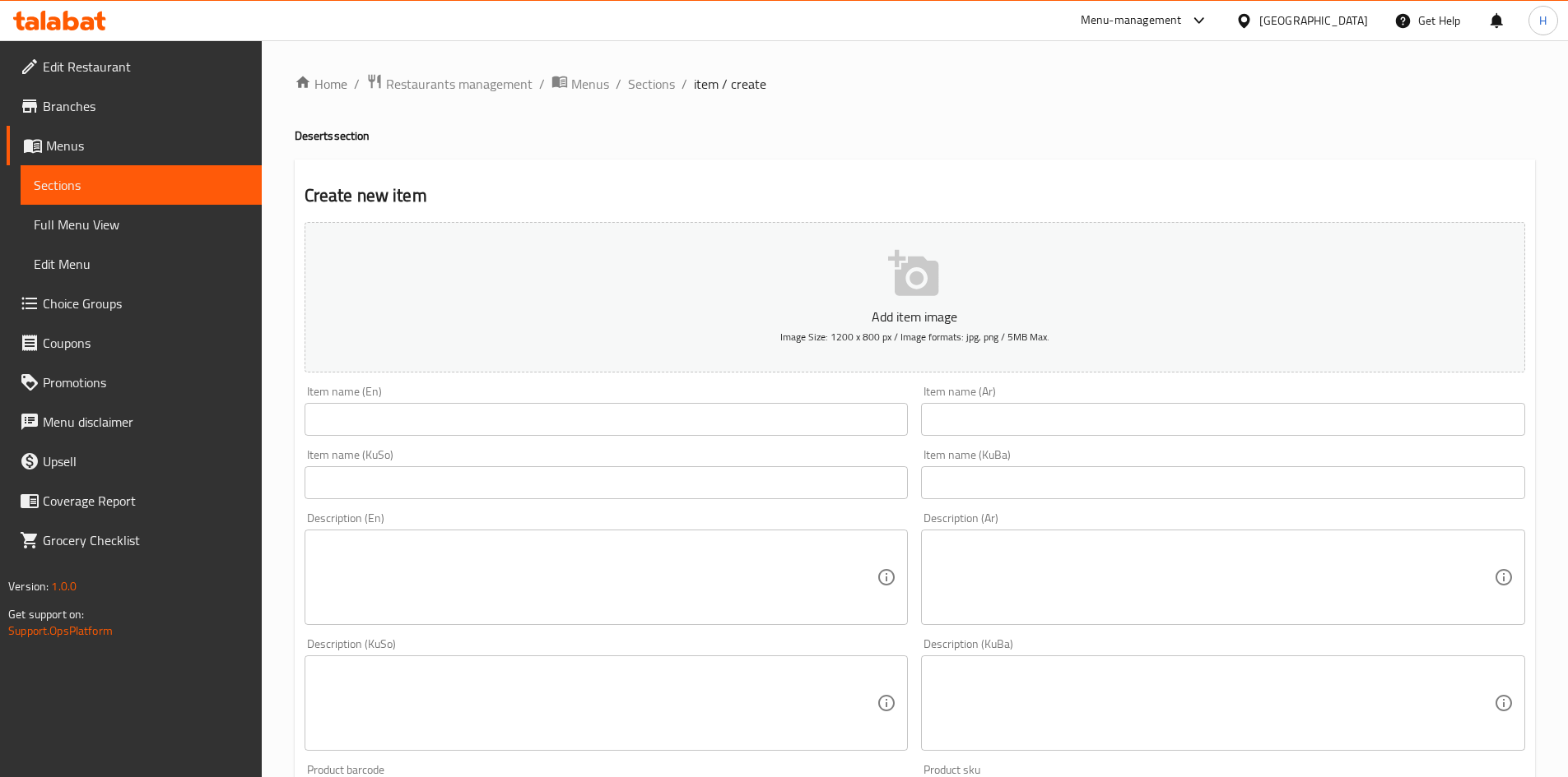
click at [1019, 406] on input "text" at bounding box center [1223, 419] width 604 height 33
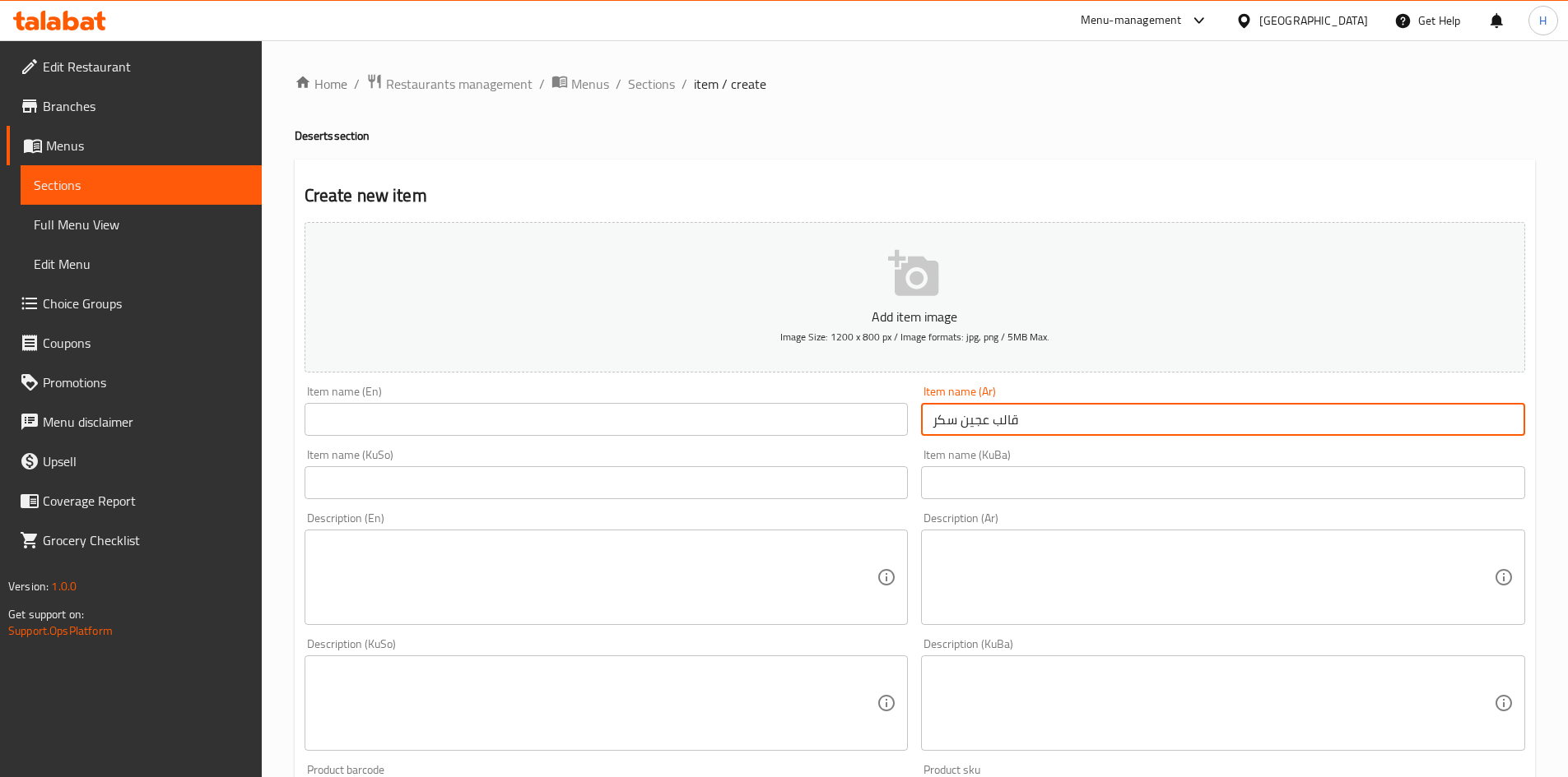
type input "قالب عجين سكر"
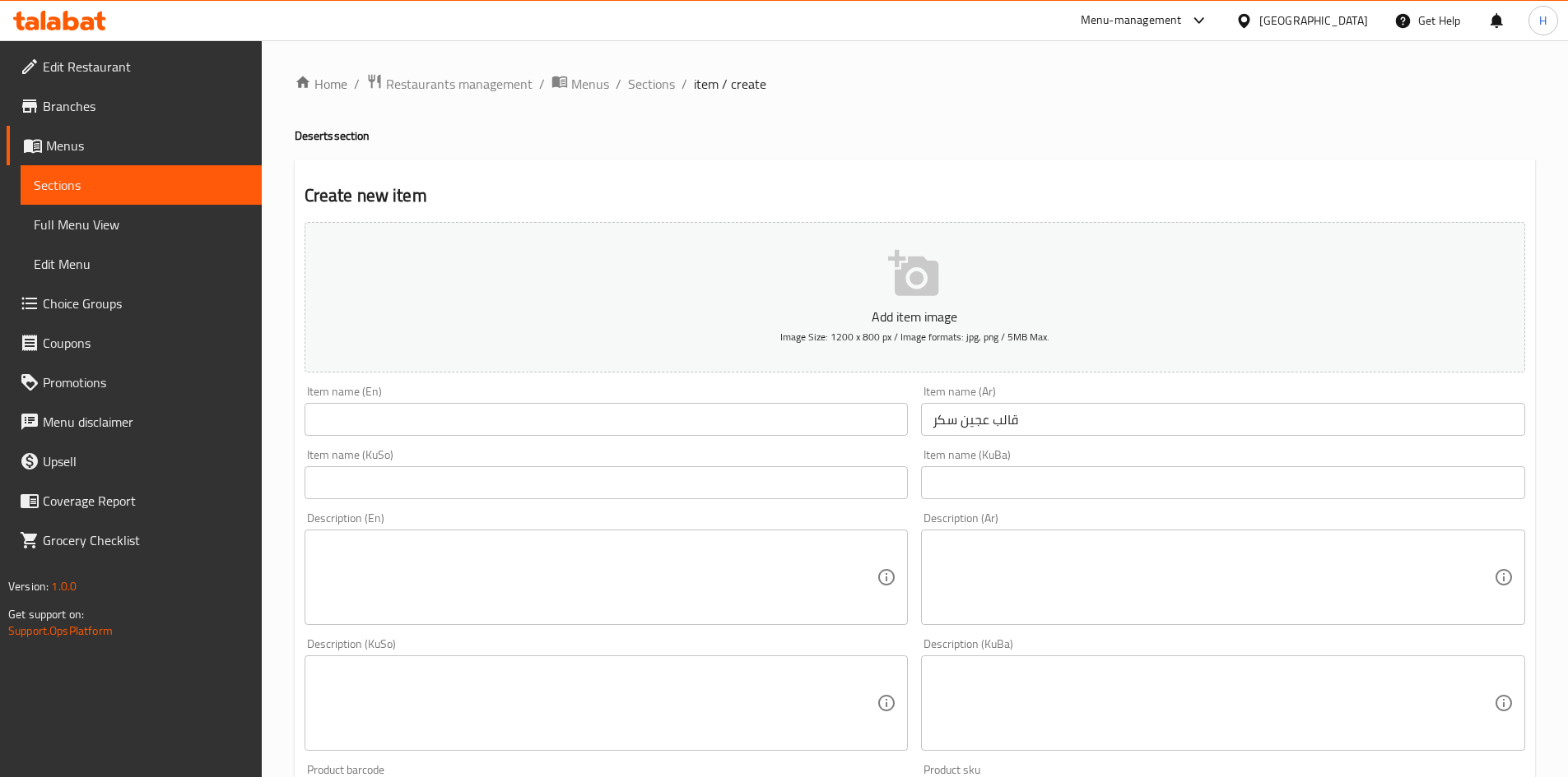
click at [633, 400] on div "Item name (En) Item name (En)" at bounding box center [607, 411] width 604 height 50
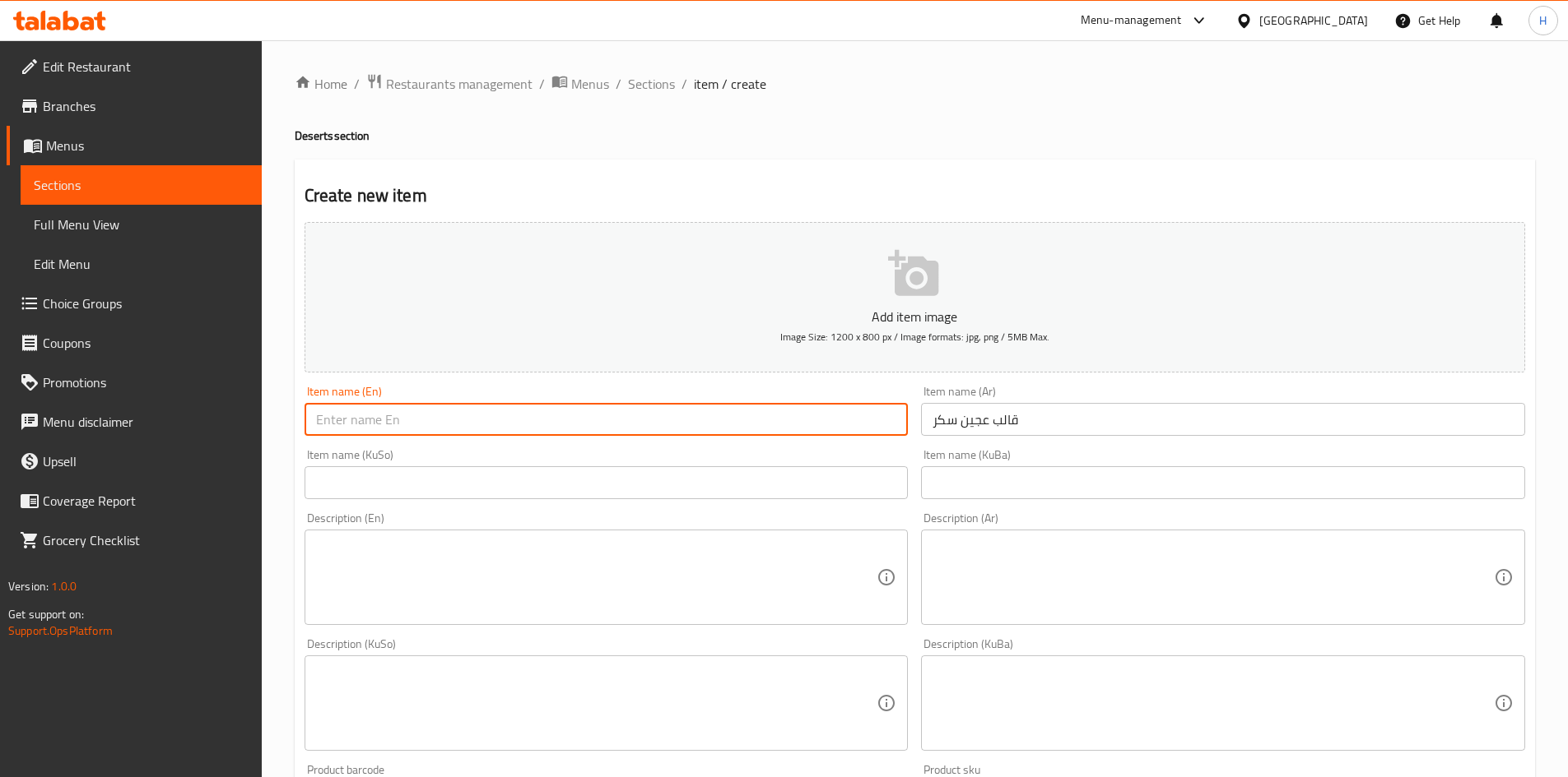
click at [620, 414] on input "text" at bounding box center [607, 419] width 604 height 33
type input "Sugar Cake Mold"
click at [1033, 573] on textarea at bounding box center [1213, 577] width 561 height 79
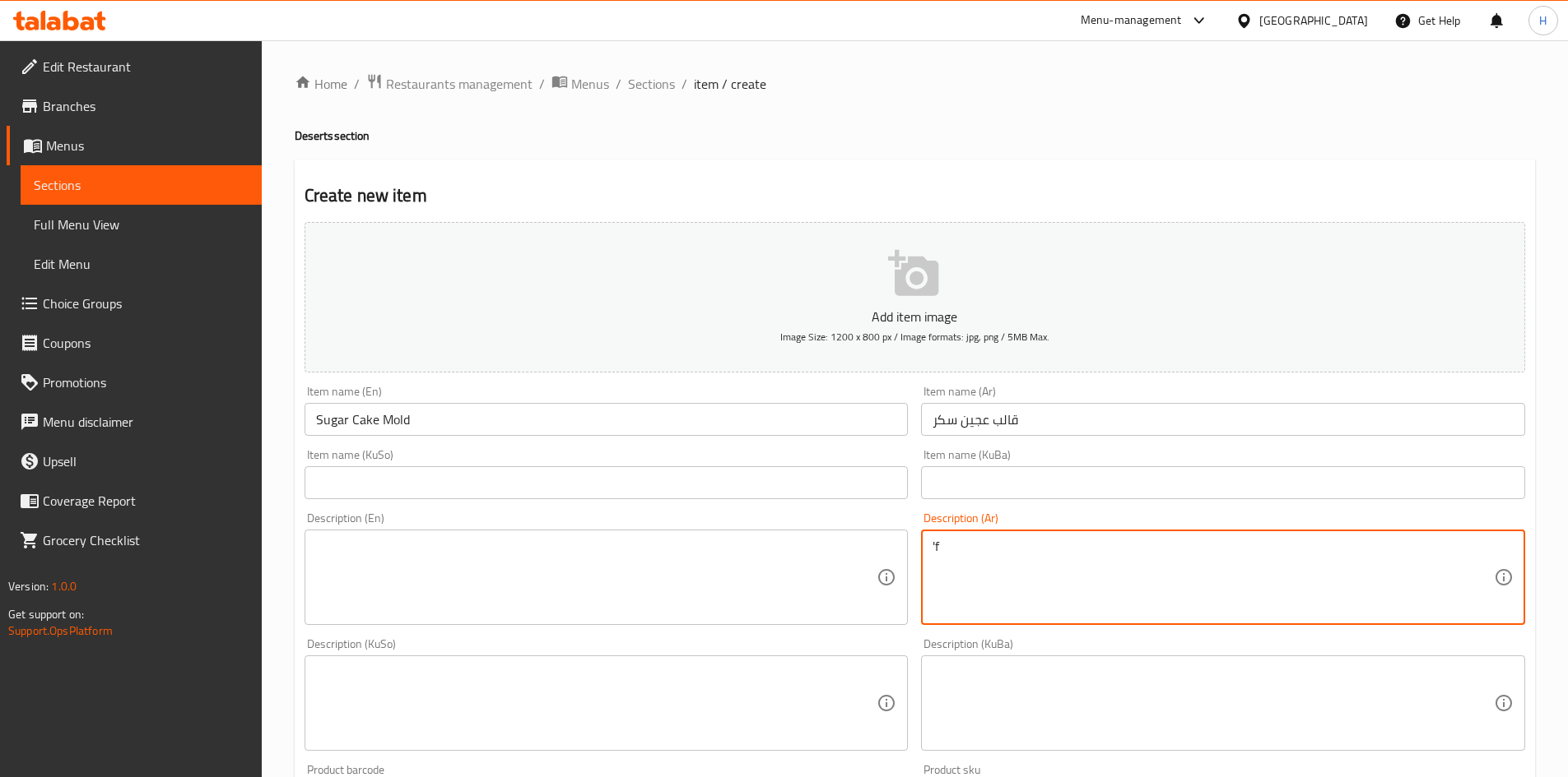
type textarea "'"
click at [1033, 573] on textarea "طبقات كيك بعجينة السكر" at bounding box center [1213, 577] width 561 height 79
click at [1032, 573] on textarea "طبقات كيك بعجينة السكر" at bounding box center [1213, 577] width 561 height 79
type textarea "طبقات كيك بعجينة السكر"
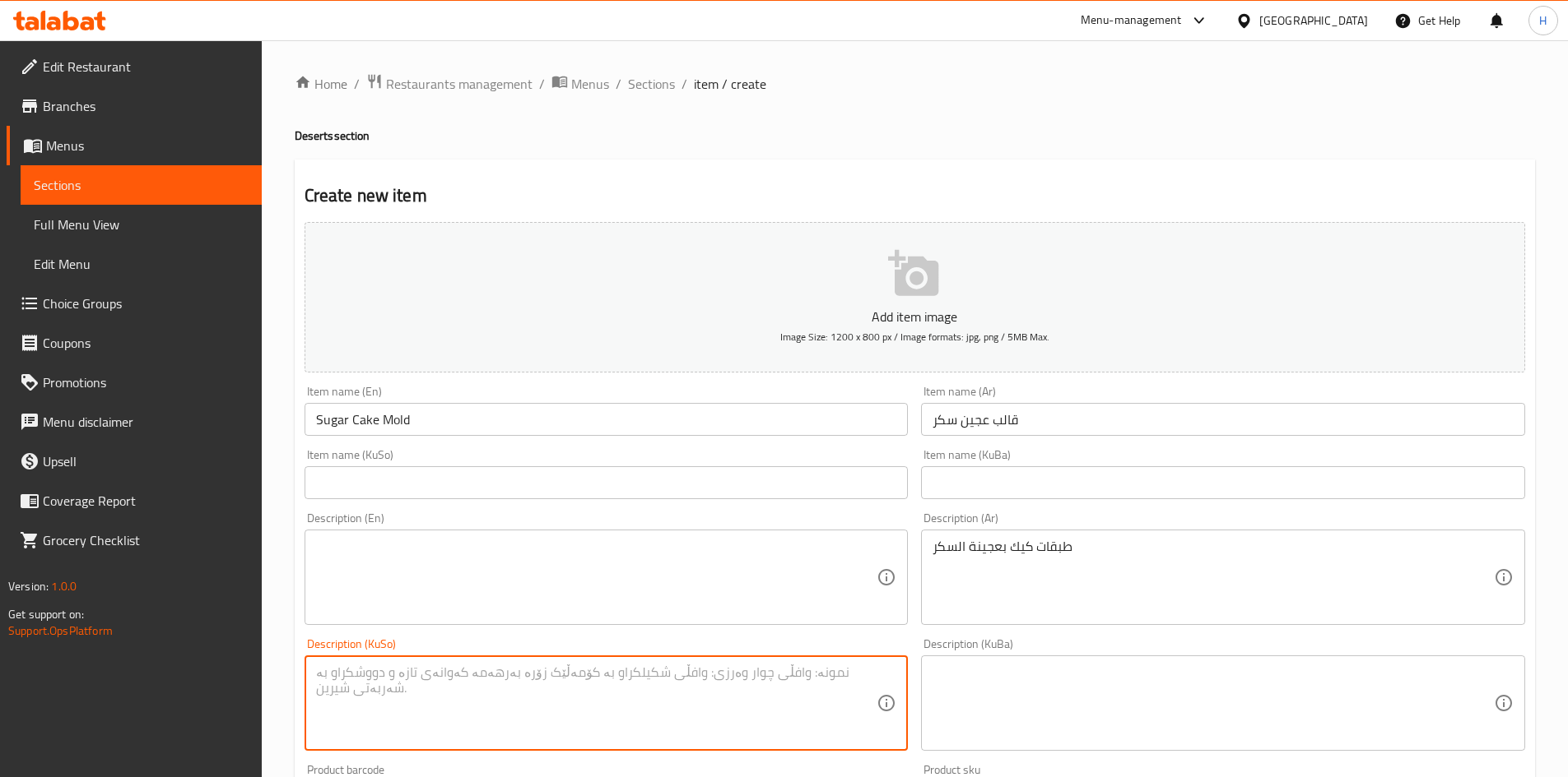
drag, startPoint x: 507, startPoint y: 669, endPoint x: 539, endPoint y: 613, distance: 64.5
click at [507, 666] on textarea at bounding box center [597, 703] width 561 height 79
click at [539, 613] on textarea at bounding box center [597, 577] width 561 height 79
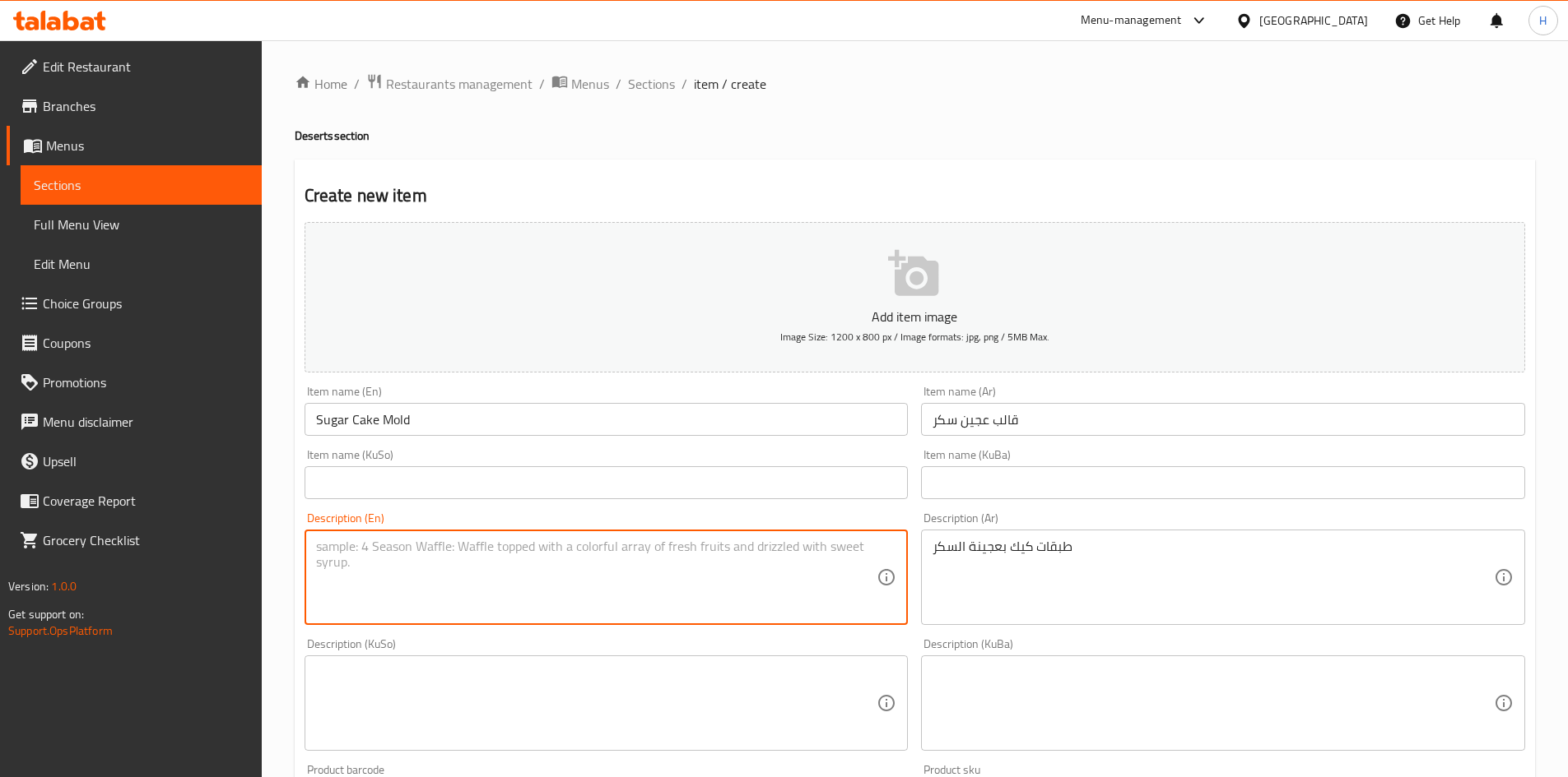
click at [539, 613] on textarea at bounding box center [597, 577] width 561 height 79
paste textarea "Layers of cake with fondant icing"
drag, startPoint x: 424, startPoint y: 550, endPoint x: 689, endPoint y: 547, distance: 265.0
click at [689, 547] on textarea "Layers of cake with fondant icing" at bounding box center [597, 577] width 561 height 79
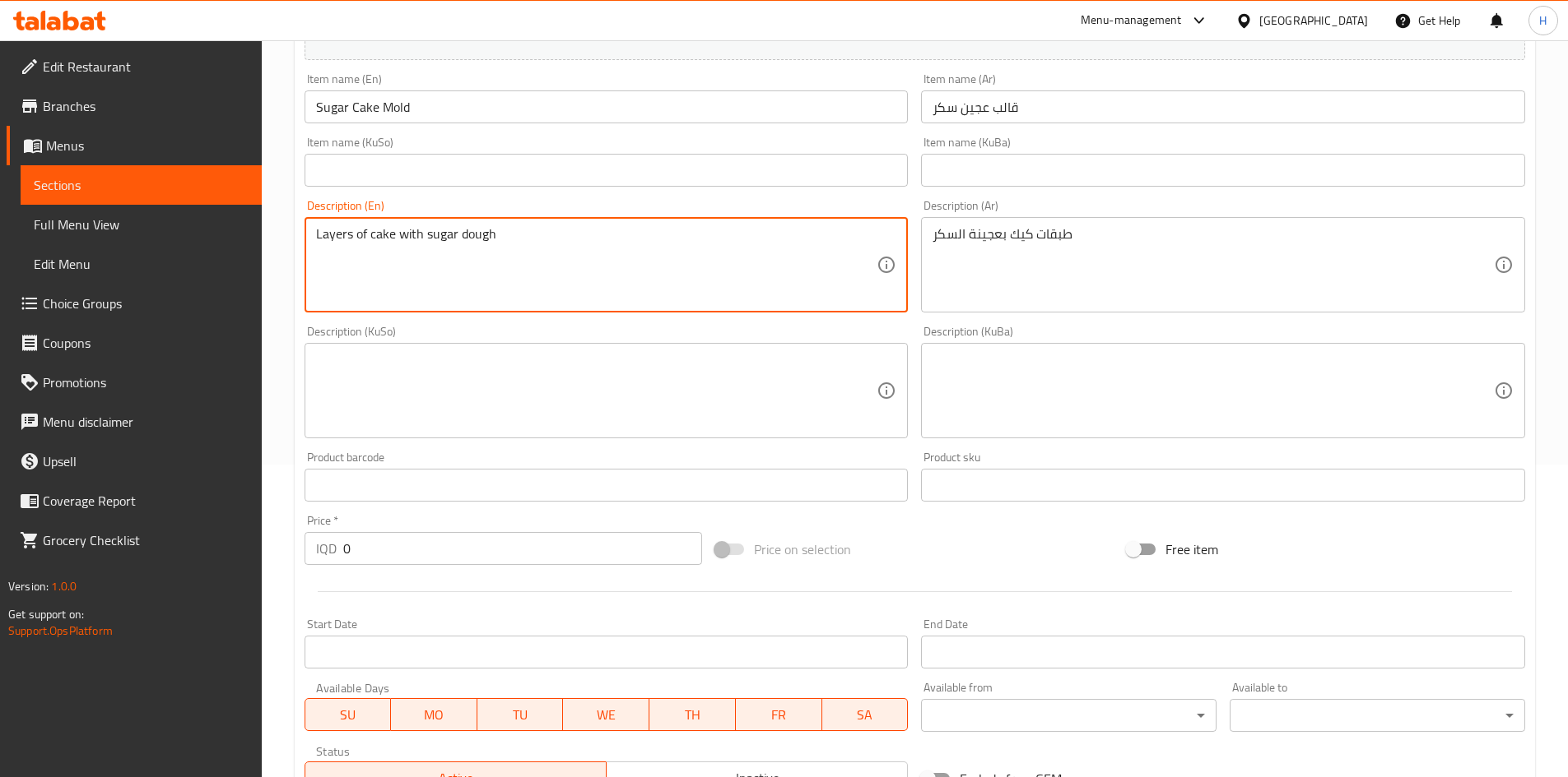
scroll to position [574, 0]
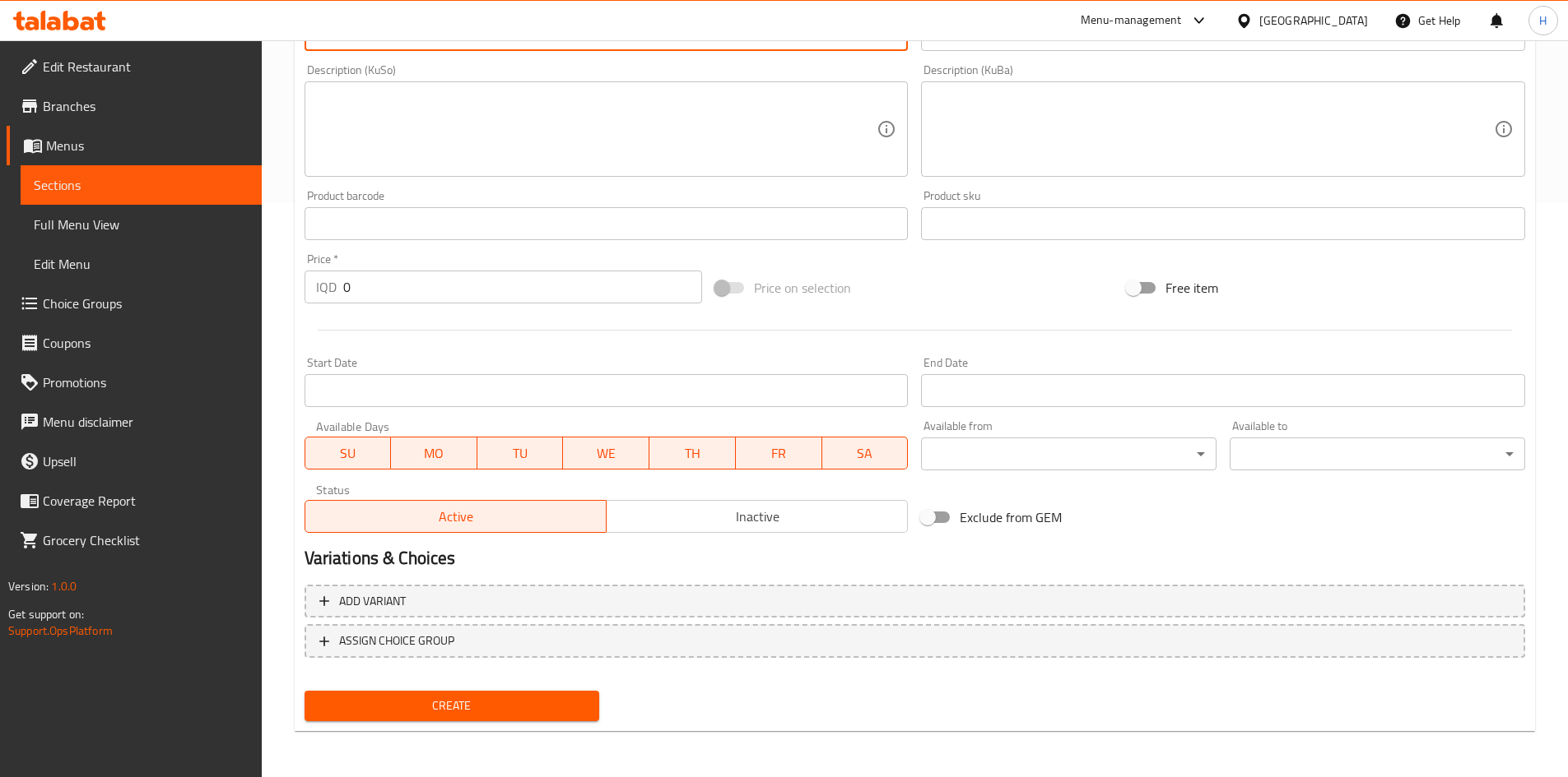
type textarea "Layers of cake with sugar dough"
click at [425, 278] on input "0" at bounding box center [523, 287] width 360 height 33
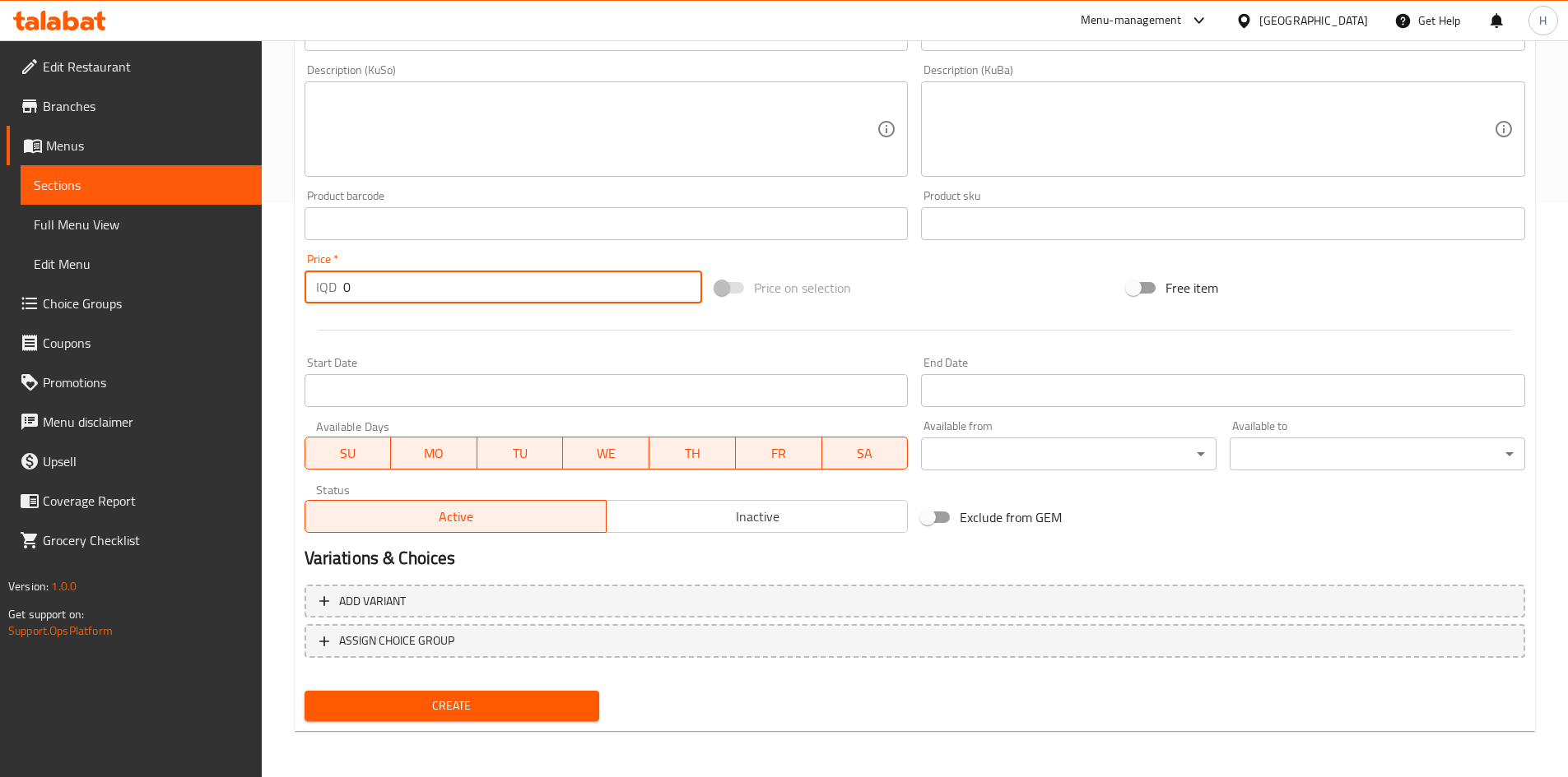
click at [425, 278] on input "0" at bounding box center [523, 287] width 360 height 33
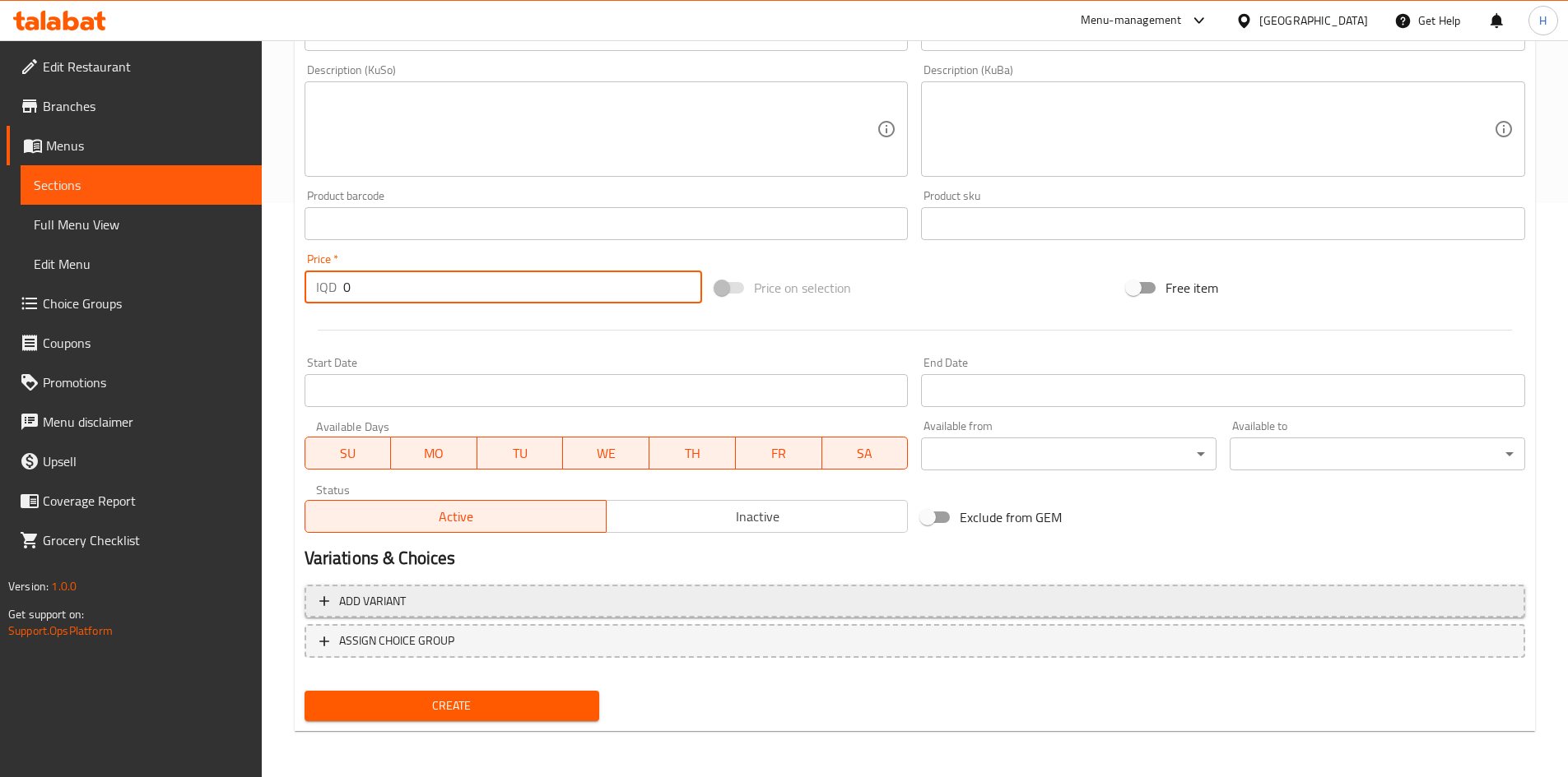
click at [476, 589] on button "Add variant" at bounding box center [915, 602] width 1221 height 34
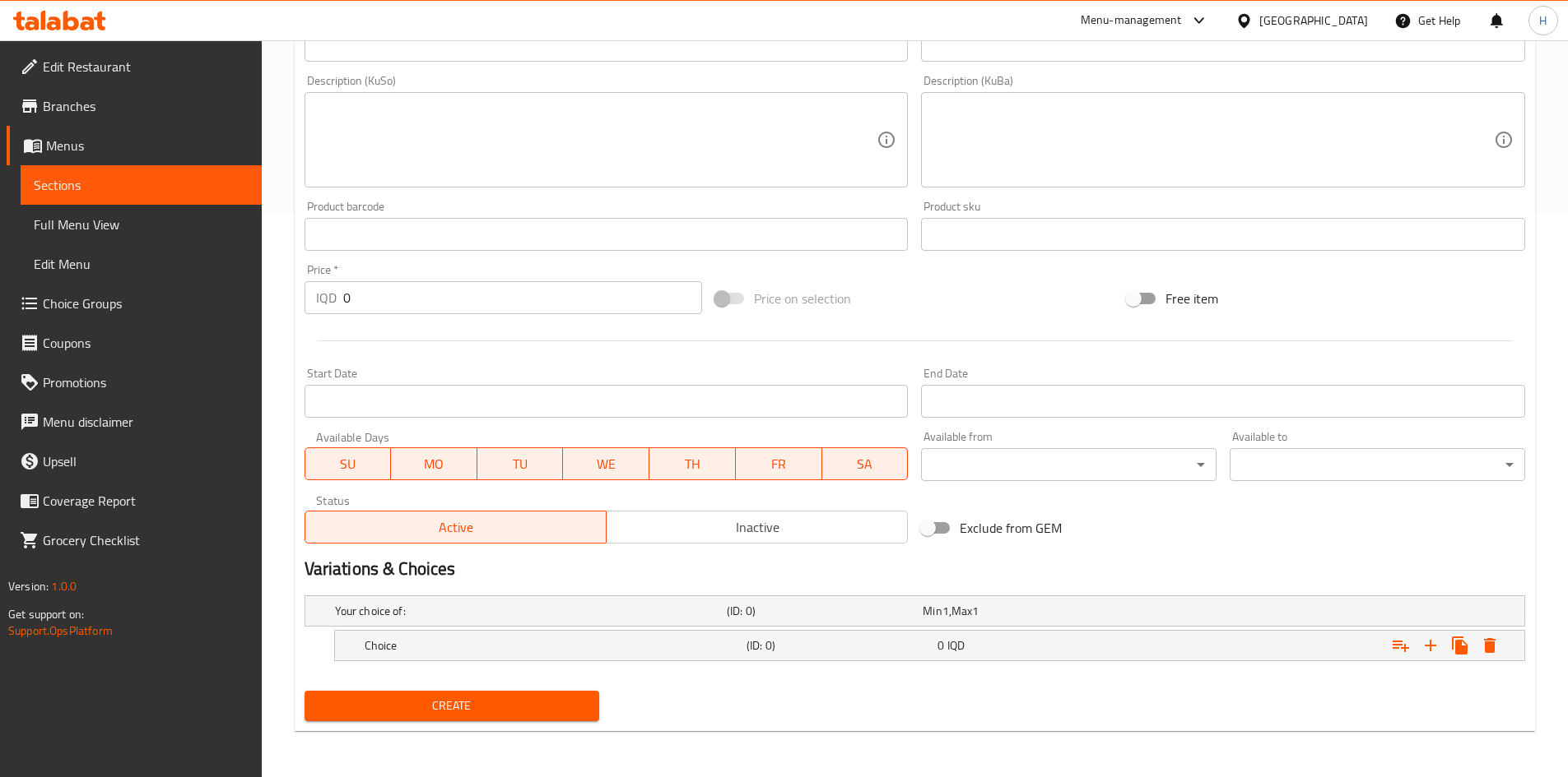
scroll to position [563, 0]
click at [1436, 644] on icon "Expand" at bounding box center [1430, 645] width 20 height 20
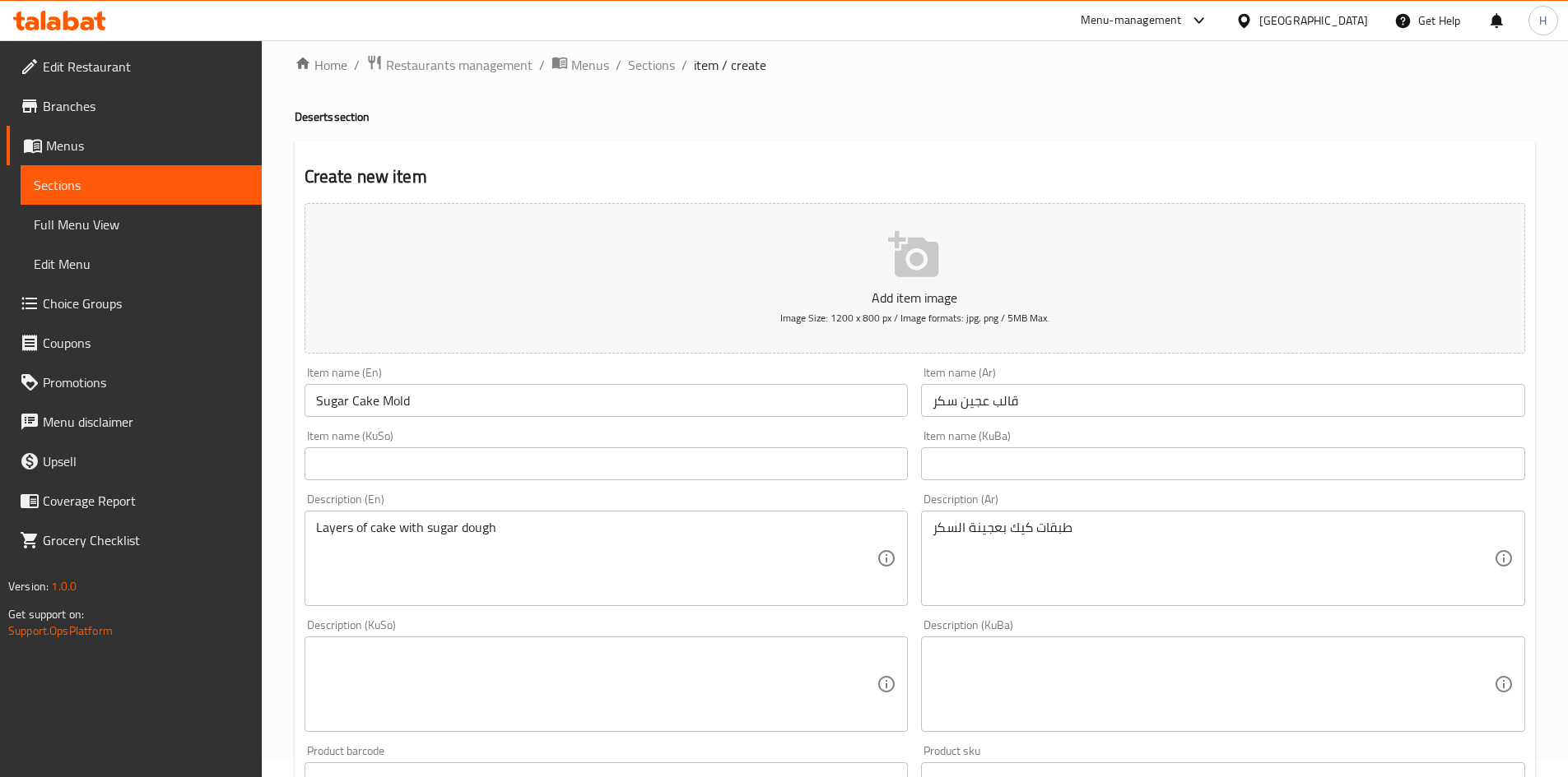
scroll to position [0, 0]
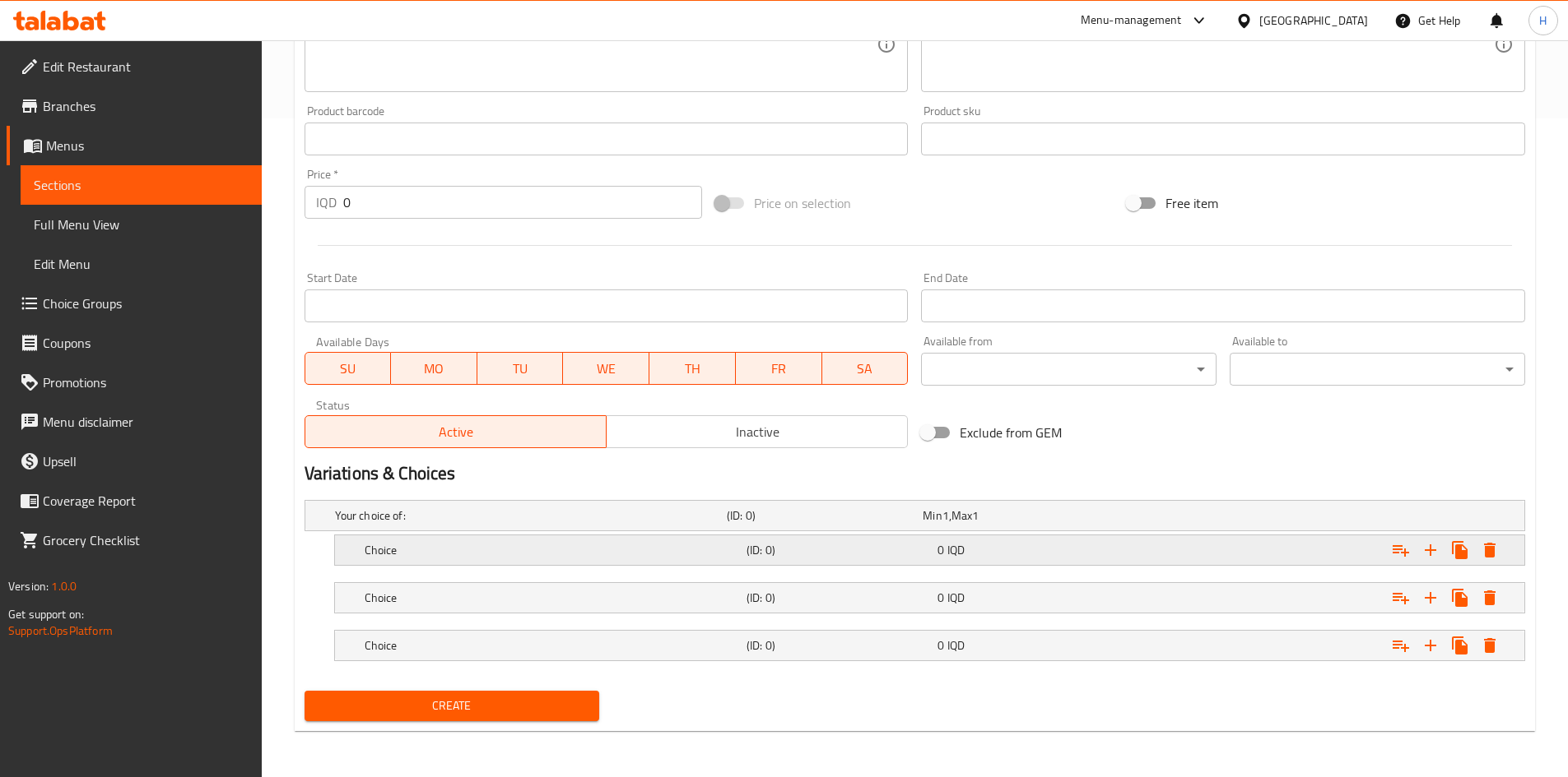
drag, startPoint x: 396, startPoint y: 547, endPoint x: 665, endPoint y: 553, distance: 269.1
click at [397, 547] on h5 "Choice" at bounding box center [552, 550] width 375 height 16
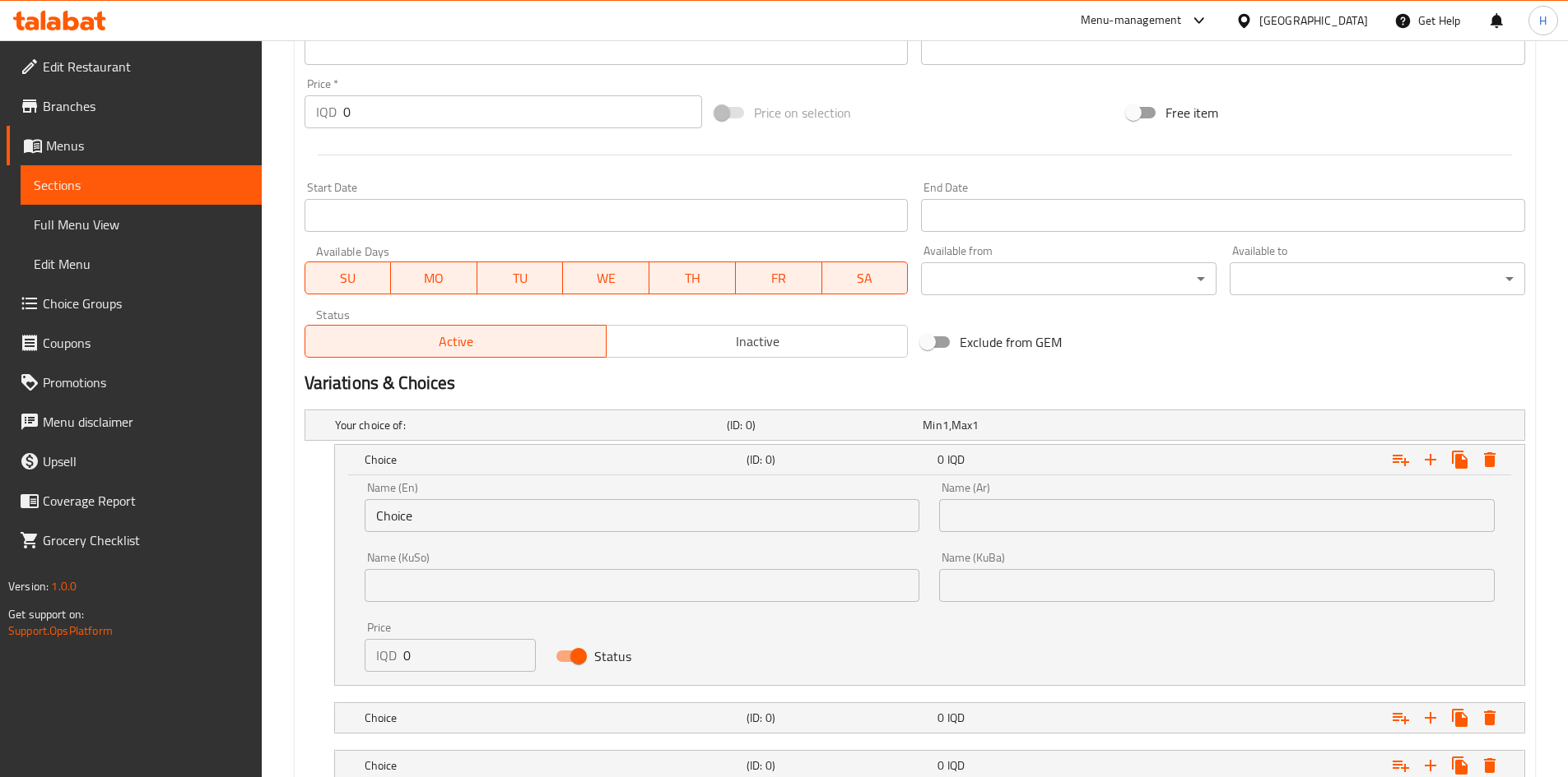
scroll to position [823, 0]
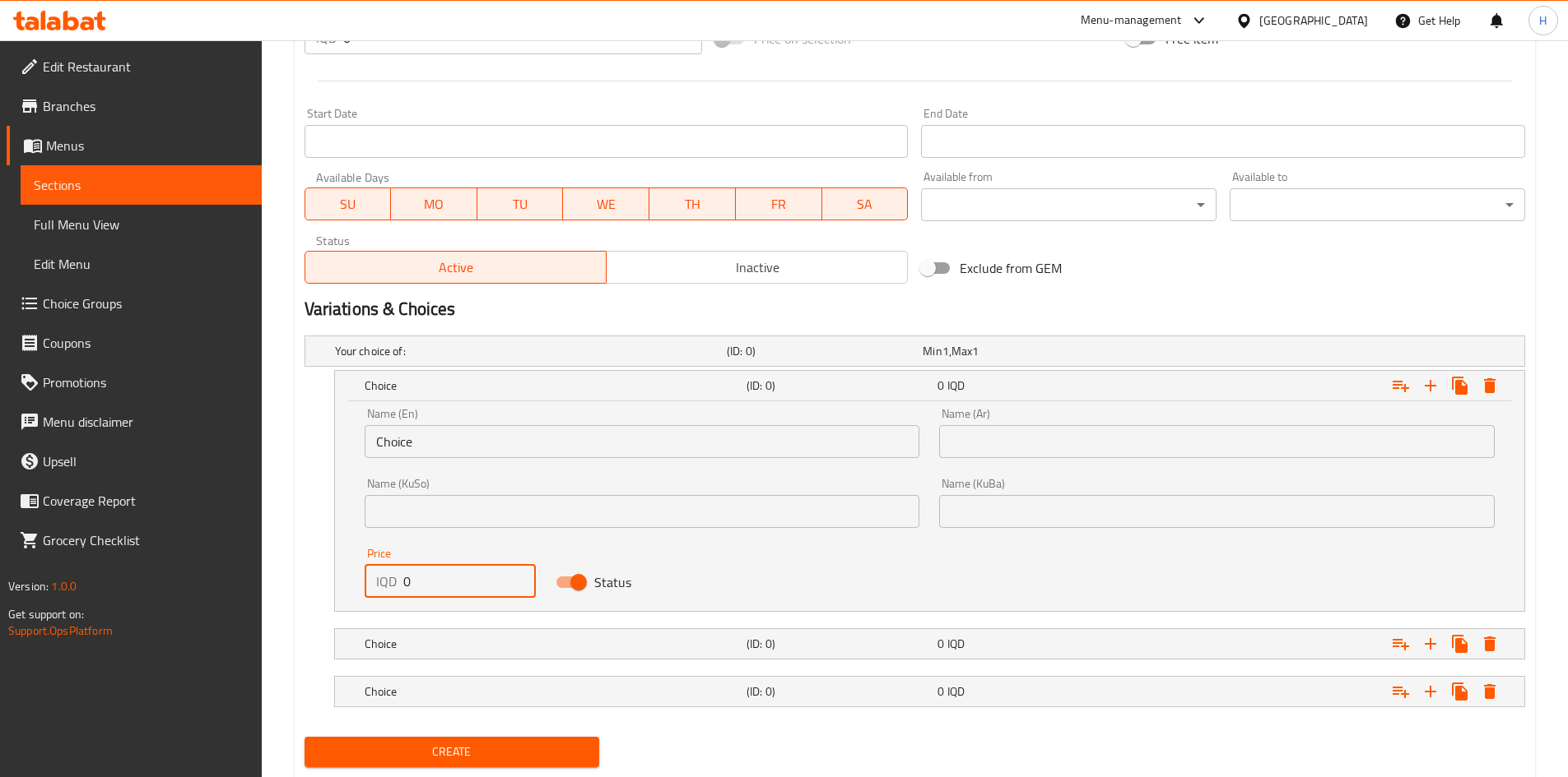
click at [410, 570] on input "0" at bounding box center [470, 581] width 134 height 33
click at [412, 570] on input "0" at bounding box center [470, 581] width 134 height 33
type input "45000"
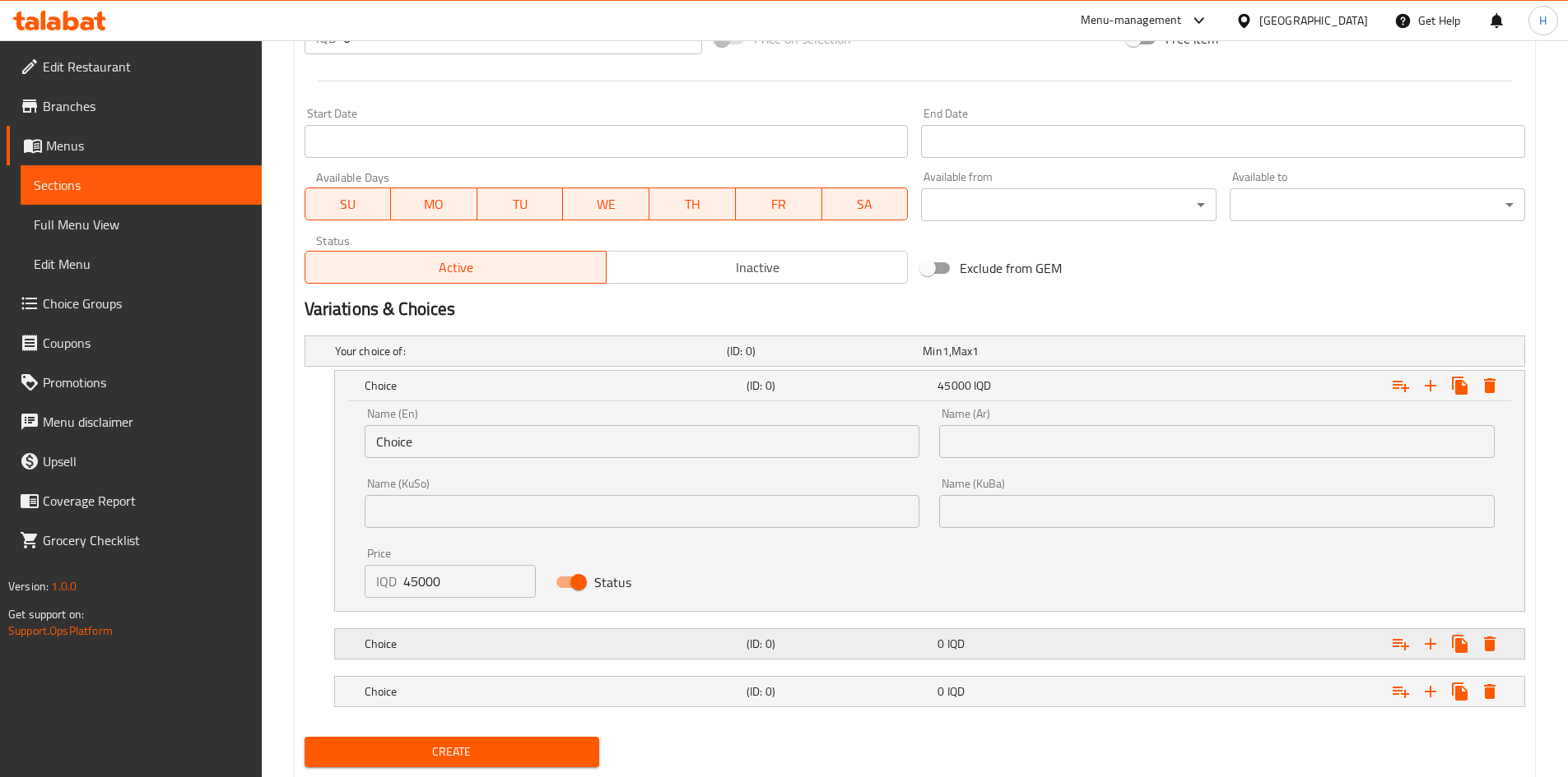
click at [437, 658] on div "Choice (ID: 0) 0 IQD" at bounding box center [935, 645] width 1147 height 36
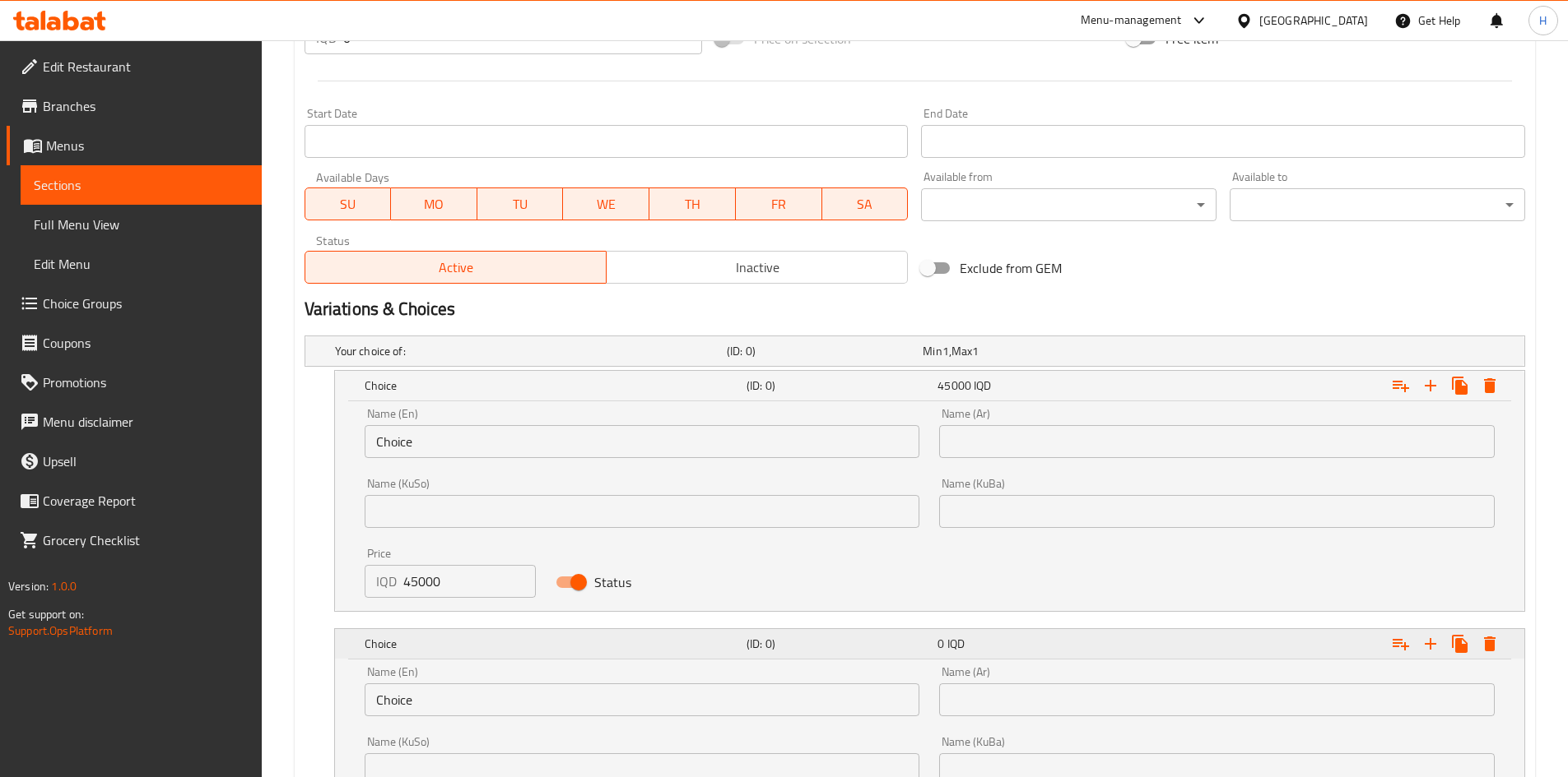
scroll to position [1046, 0]
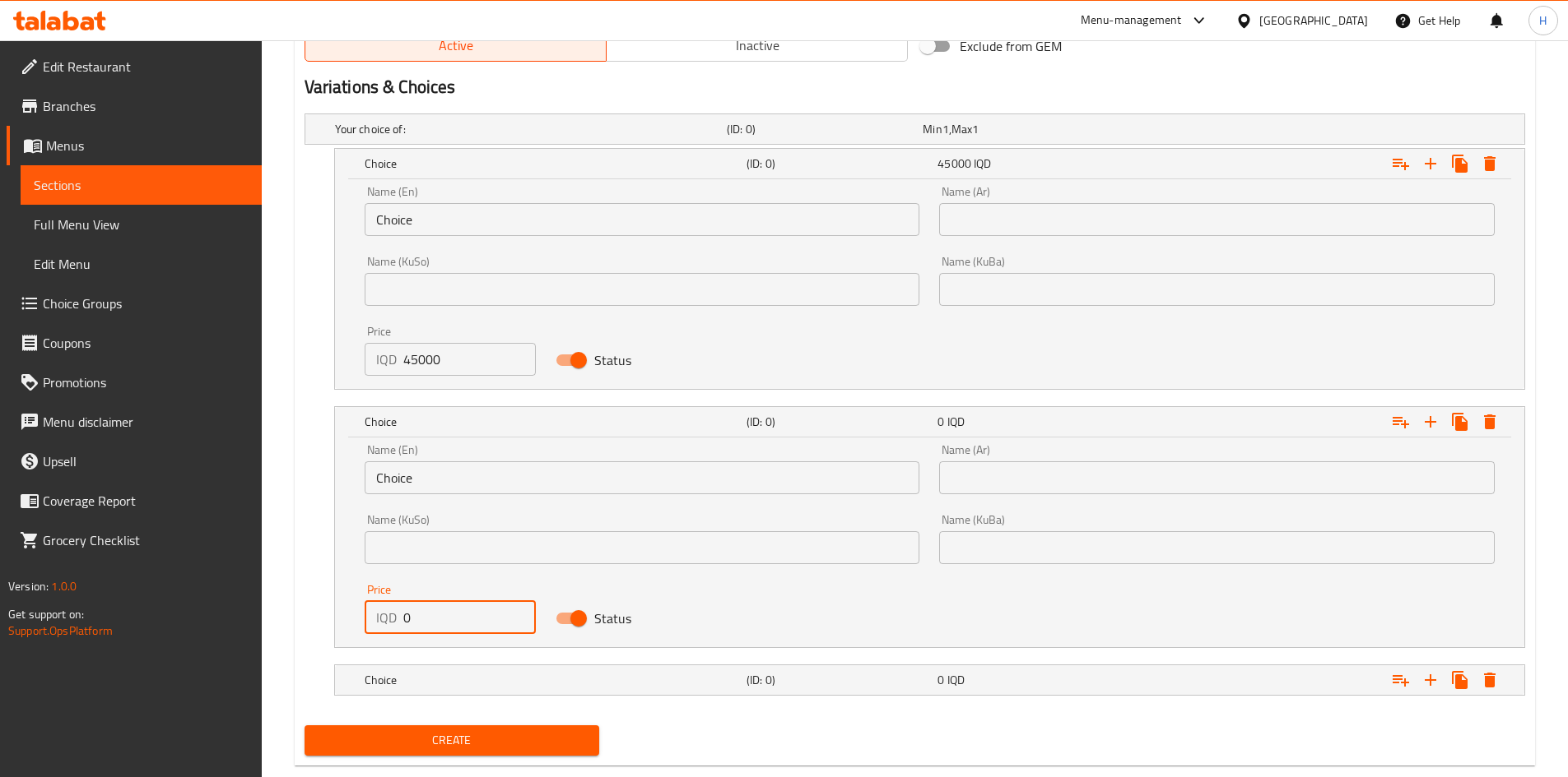
click at [427, 620] on input "0" at bounding box center [470, 617] width 134 height 33
type input "60000"
drag, startPoint x: 429, startPoint y: 661, endPoint x: 428, endPoint y: 675, distance: 14.0
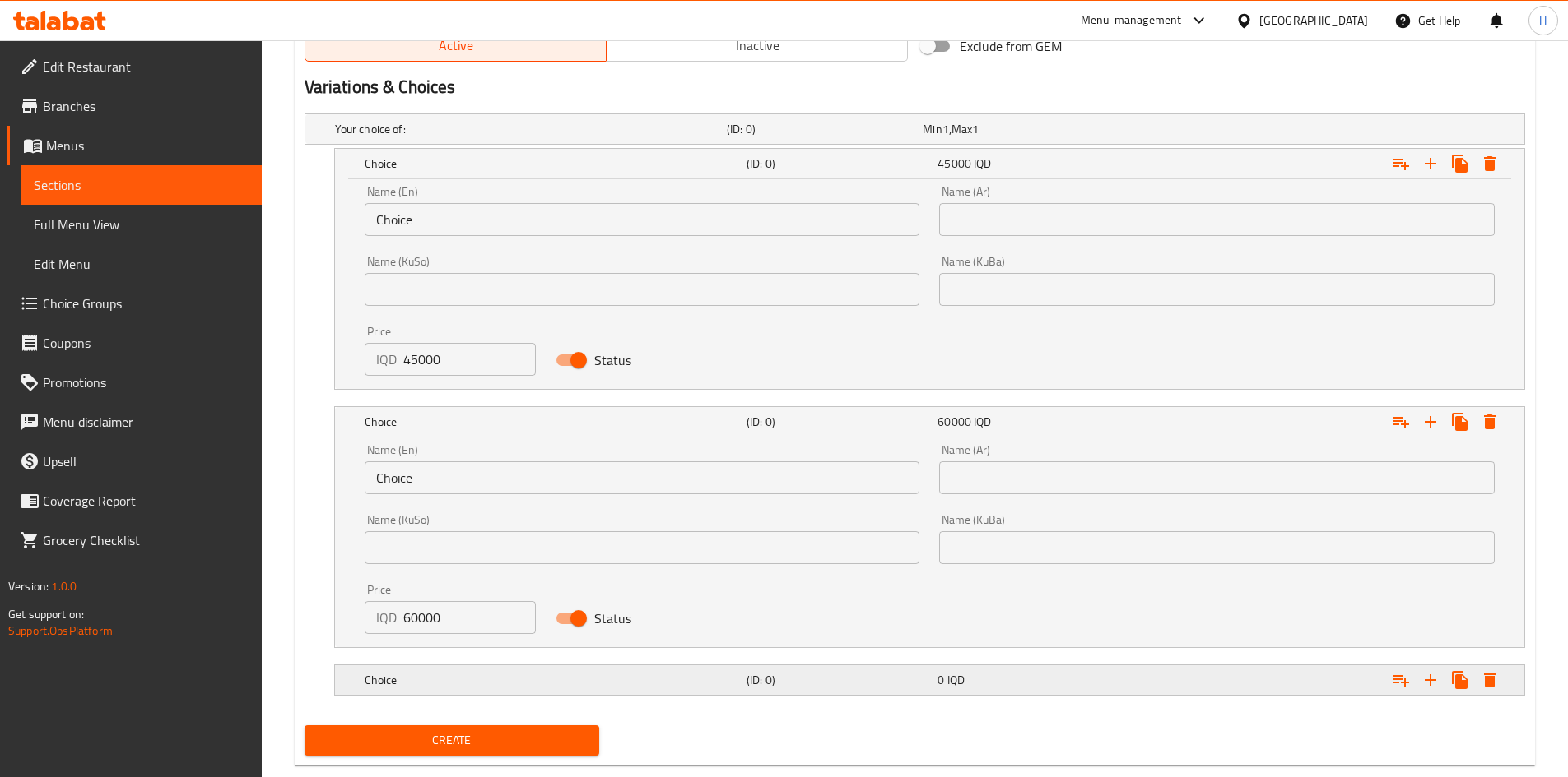
click at [429, 663] on div "Your choice of: (ID: 0) Min 1 , Max 1 Name (En) Your choice of: Name (En) Name …" at bounding box center [915, 413] width 1234 height 612
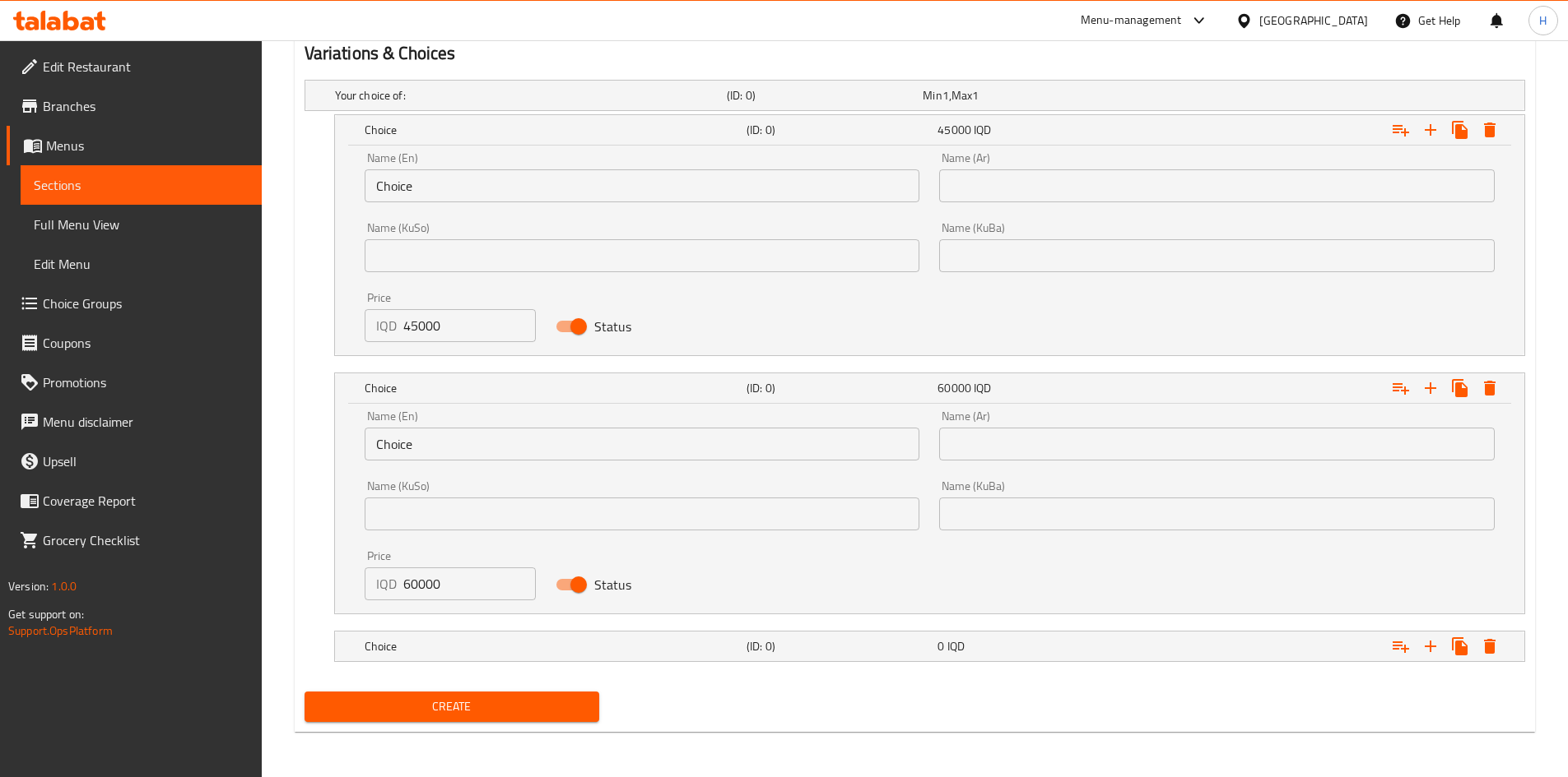
click at [437, 671] on nav at bounding box center [915, 672] width 1221 height 13
click at [448, 648] on h5 "Choice" at bounding box center [552, 645] width 375 height 16
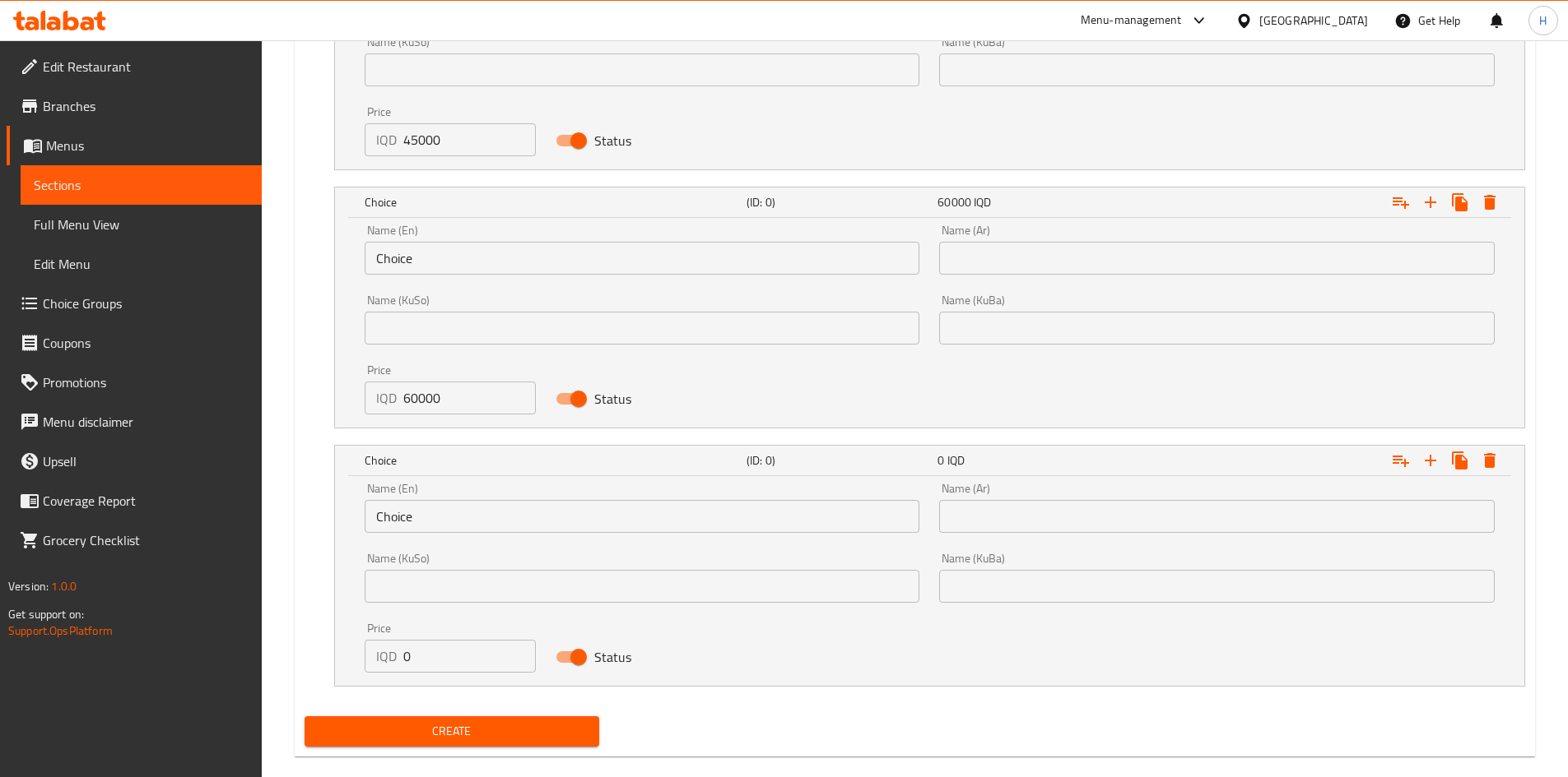
scroll to position [1266, 0]
click at [417, 651] on input "0" at bounding box center [470, 655] width 134 height 33
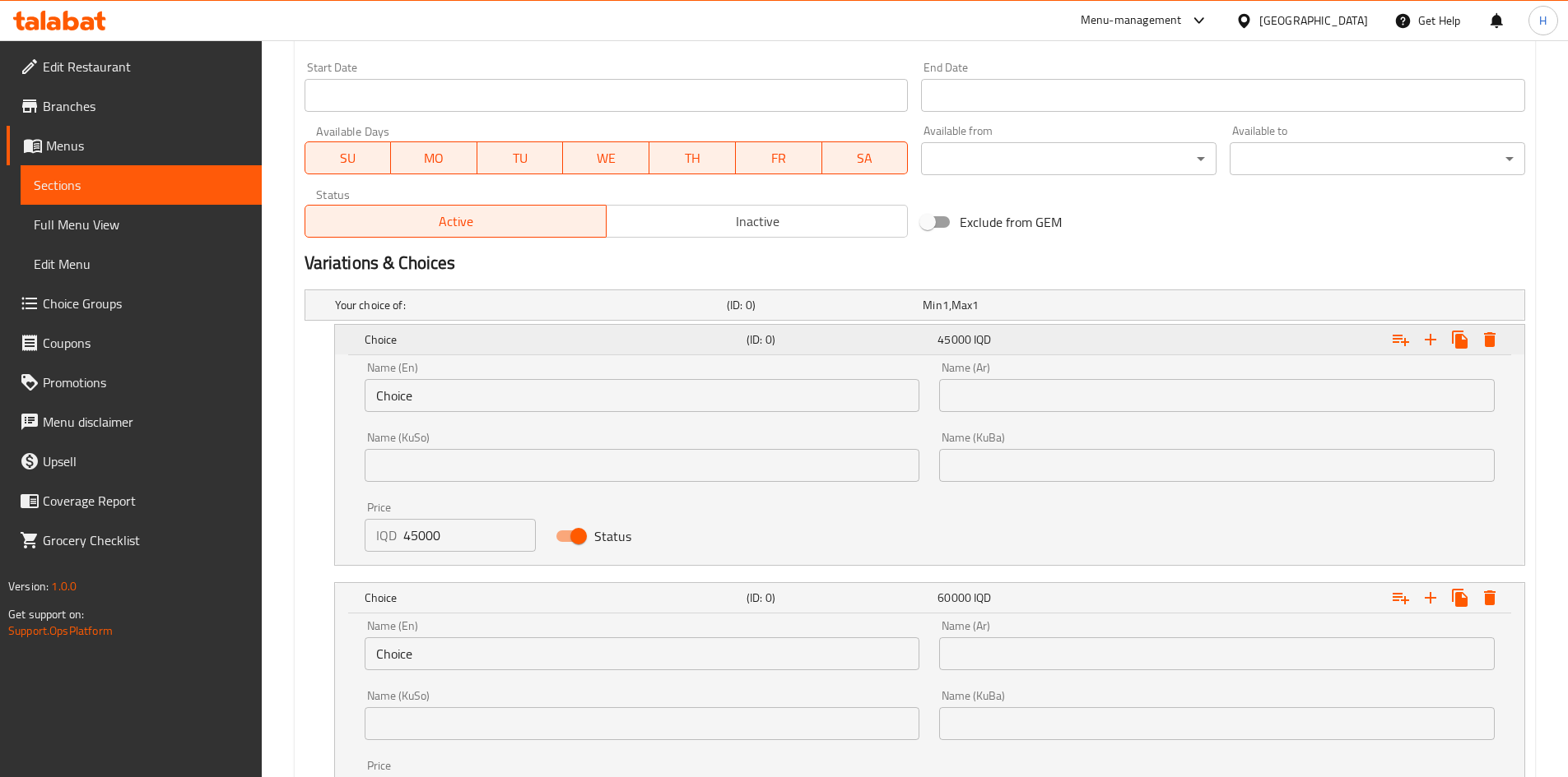
scroll to position [855, 0]
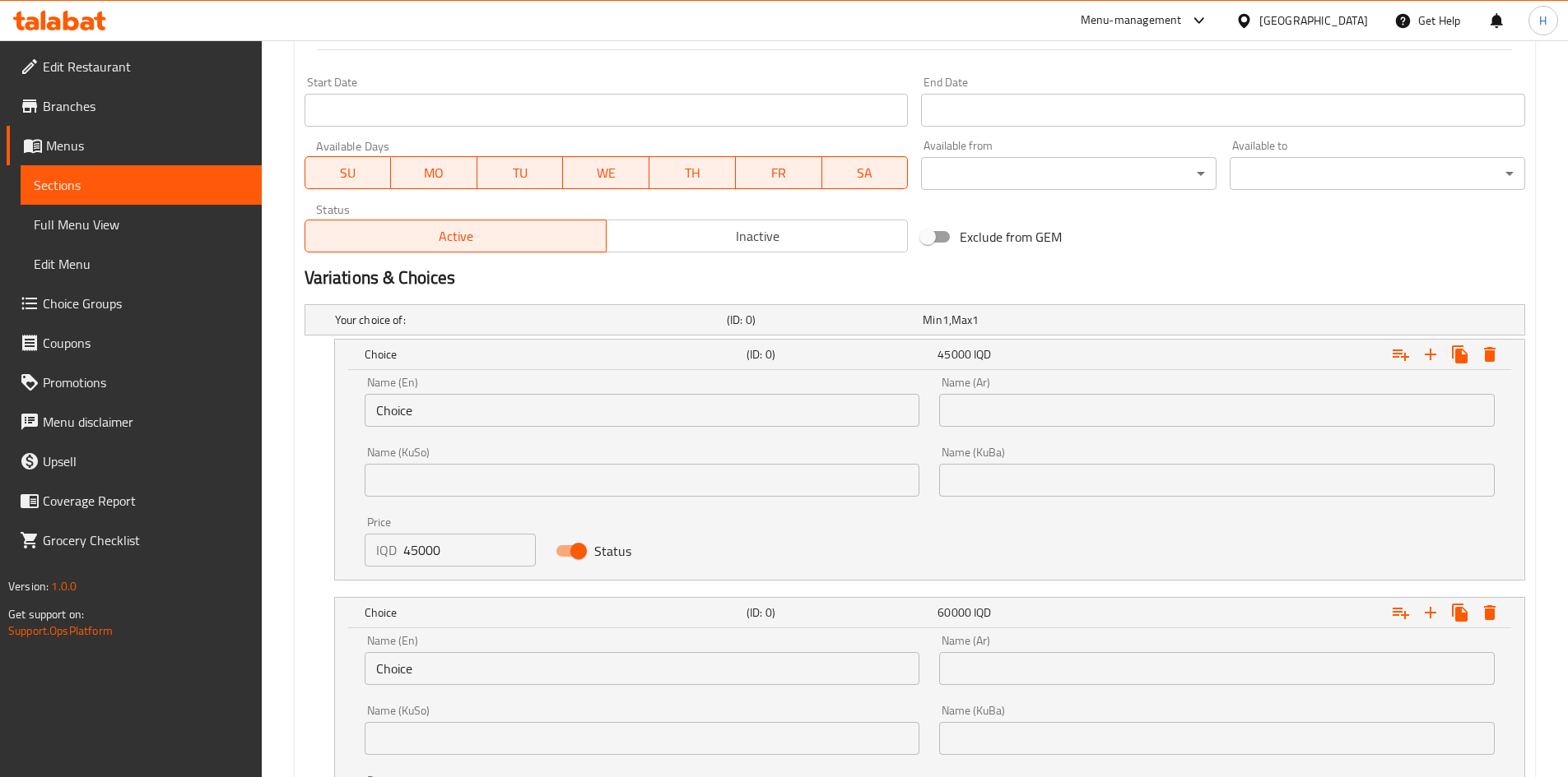
type input "70000"
click at [419, 405] on input "Choice" at bounding box center [642, 410] width 556 height 33
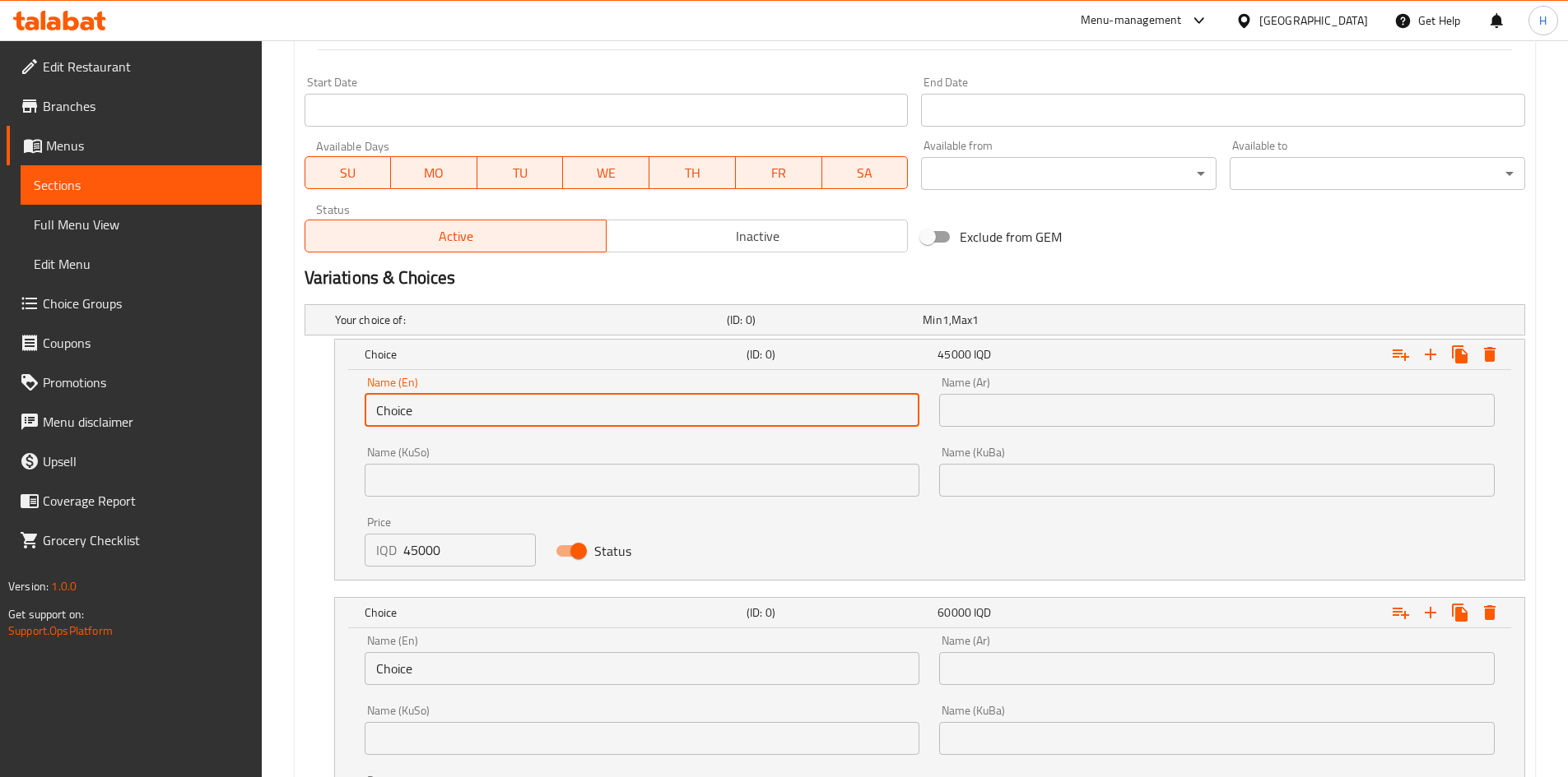
click at [419, 405] on input "Choice" at bounding box center [642, 410] width 556 height 33
click at [419, 404] on input "text" at bounding box center [642, 410] width 556 height 33
type input "Small"
click at [1016, 402] on input "text" at bounding box center [1217, 410] width 556 height 33
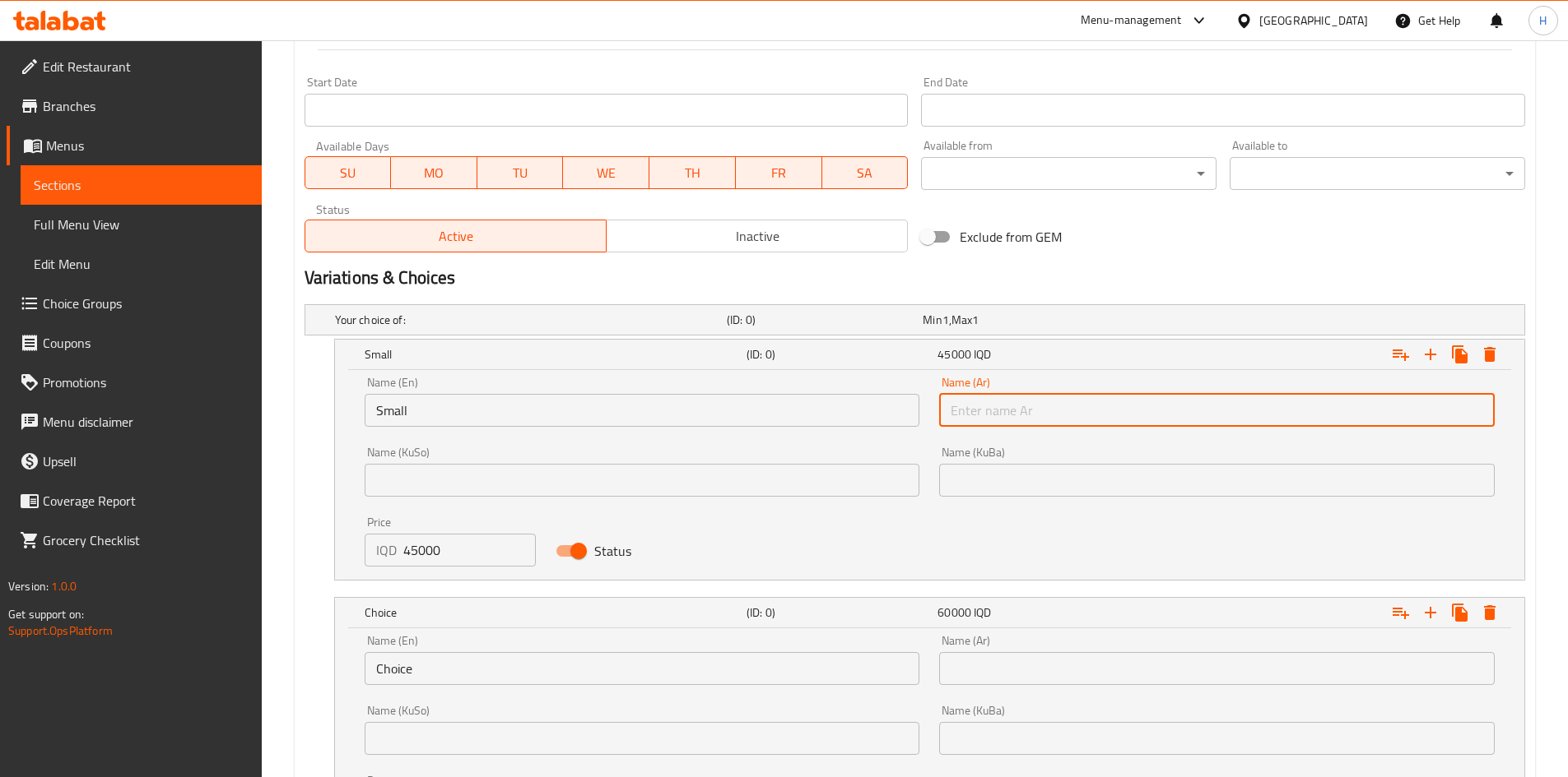
type input "صغير"
click at [497, 683] on input "Choice" at bounding box center [642, 668] width 556 height 33
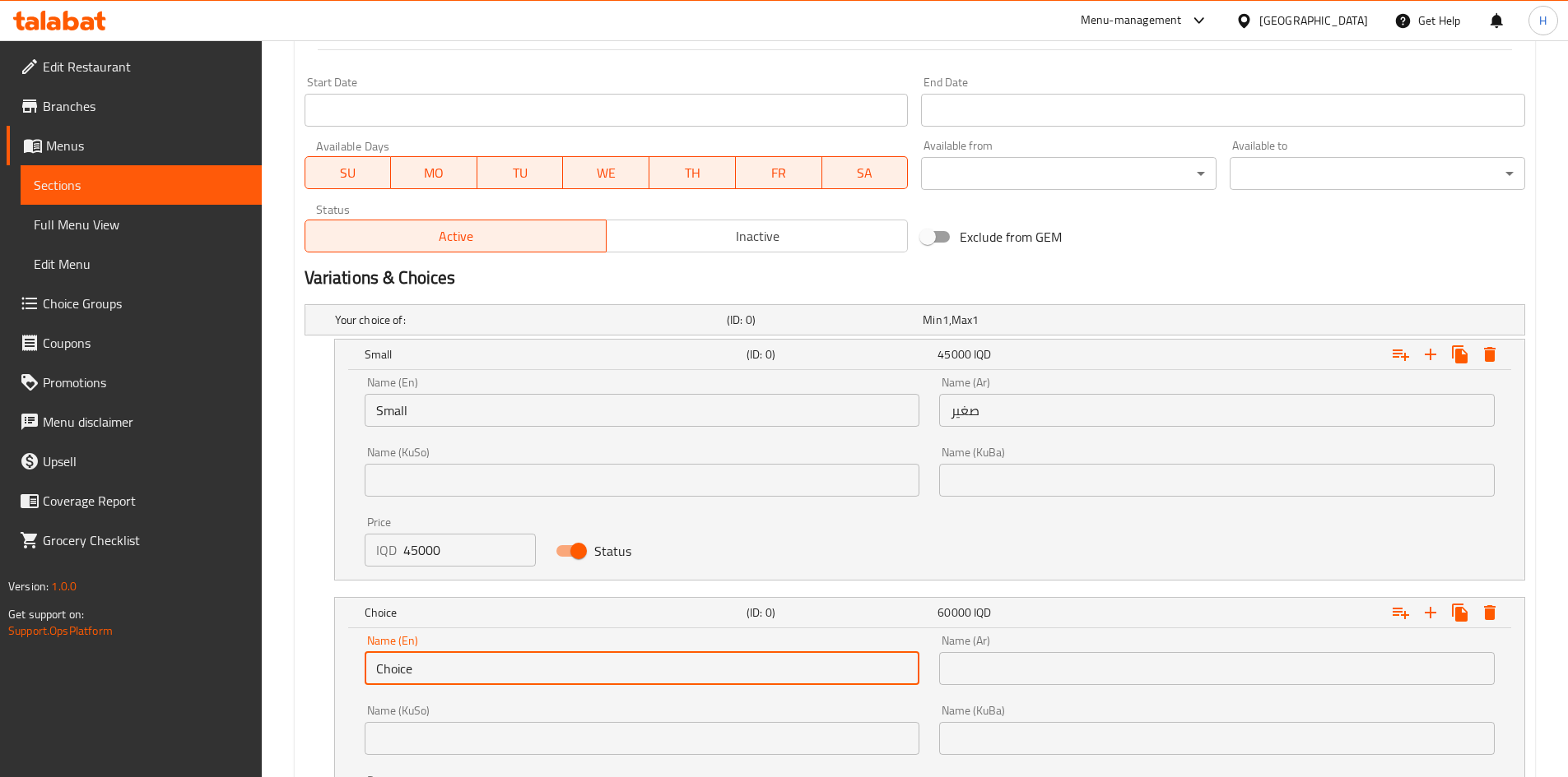
click at [497, 681] on input "Choice" at bounding box center [642, 668] width 556 height 33
click at [497, 681] on input "text" at bounding box center [642, 668] width 556 height 33
type input "Medium"
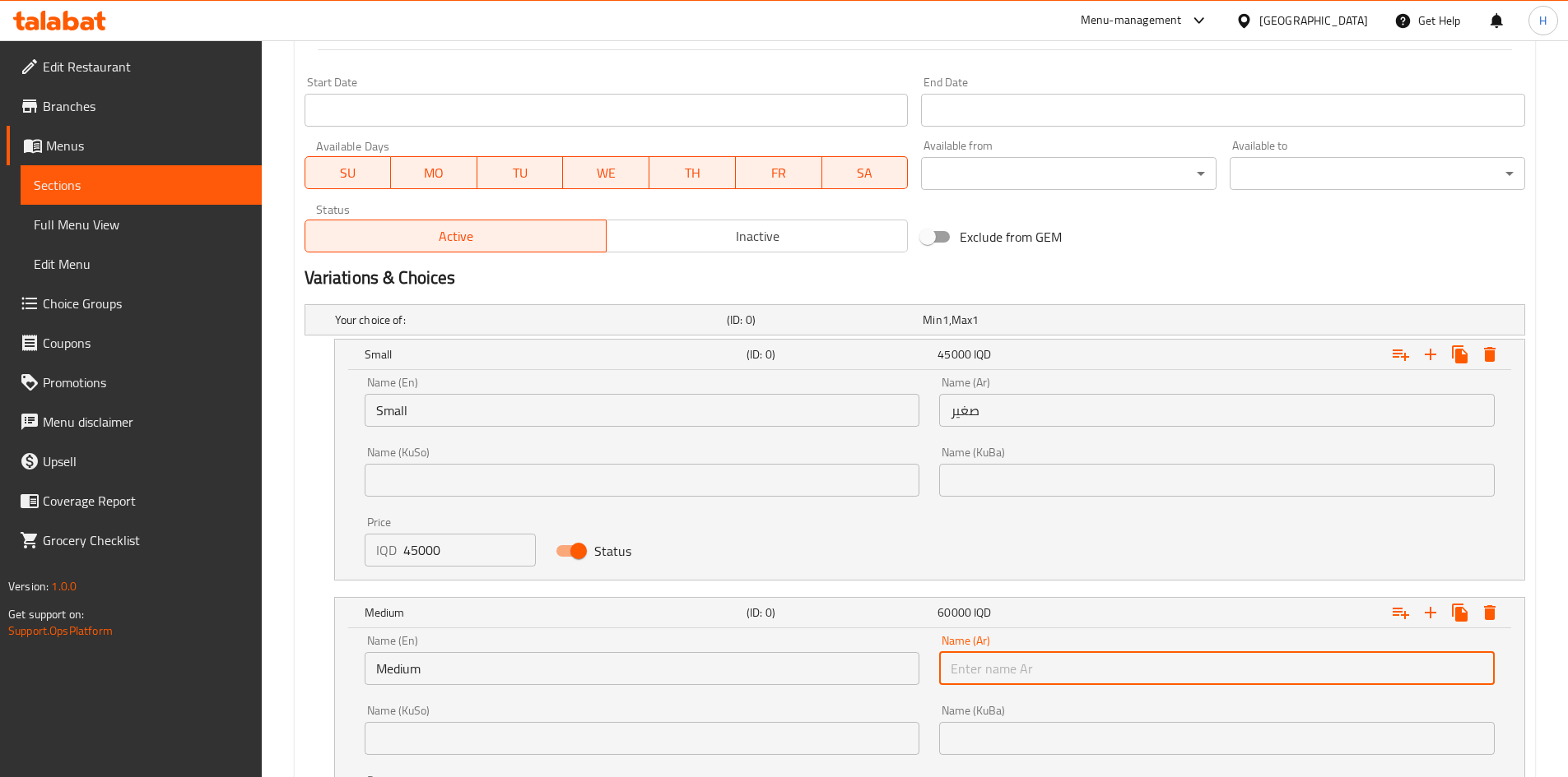
click at [1048, 655] on input "text" at bounding box center [1217, 668] width 556 height 33
type input "وسط"
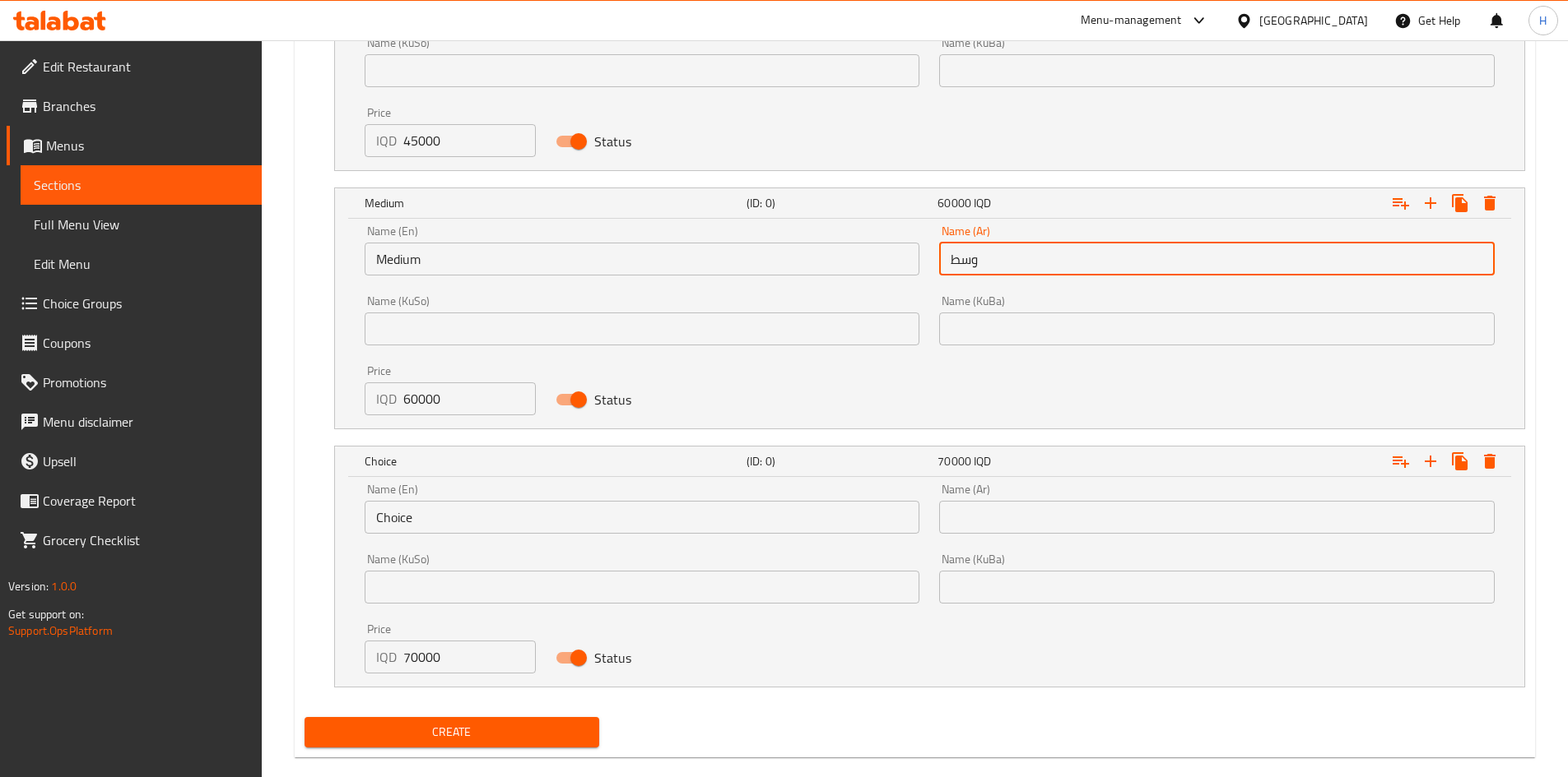
scroll to position [1266, 0]
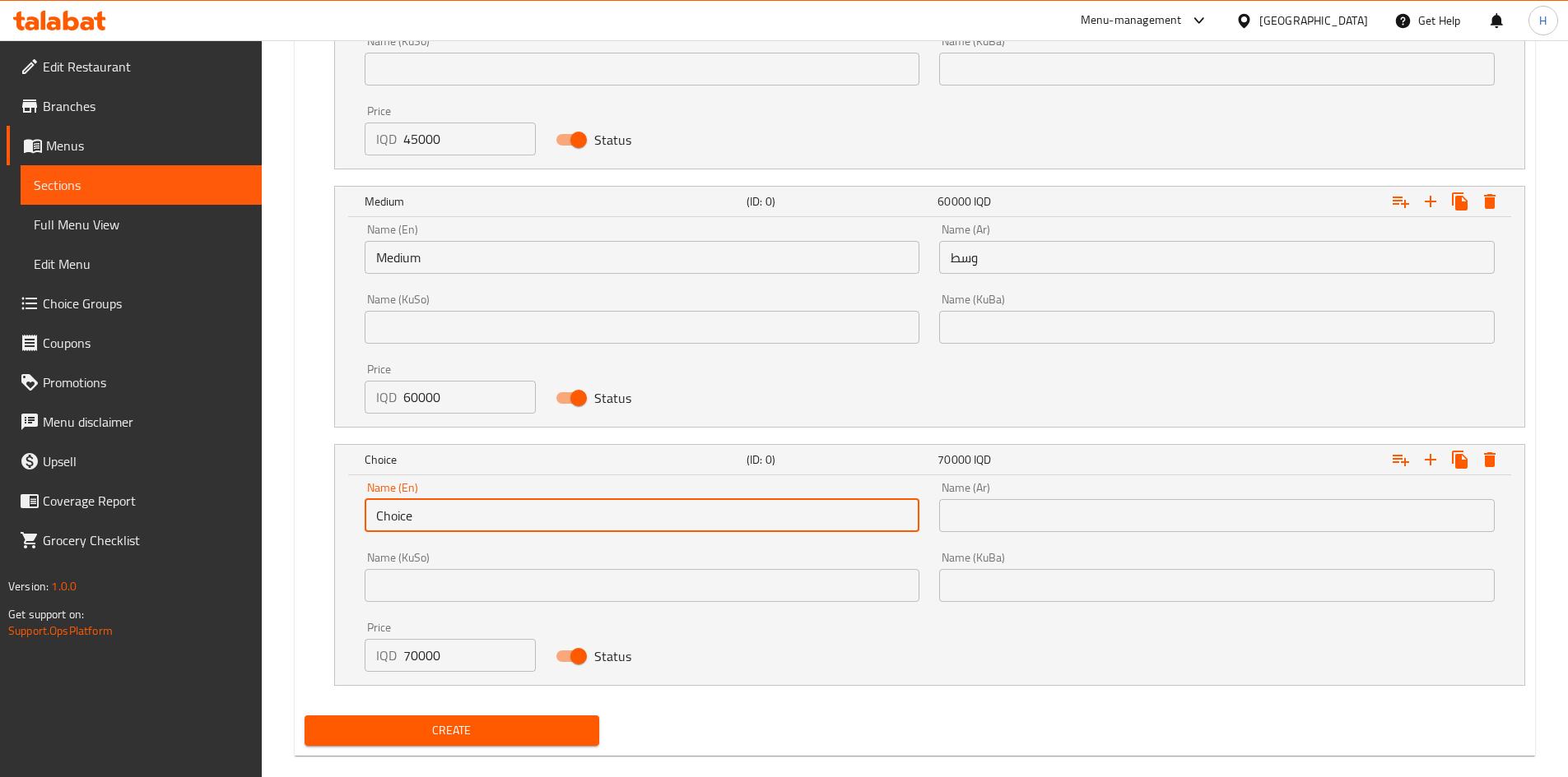
click at [424, 509] on input "Choice" at bounding box center [642, 516] width 556 height 33
click at [406, 506] on input "text" at bounding box center [642, 516] width 556 height 33
type input "Large"
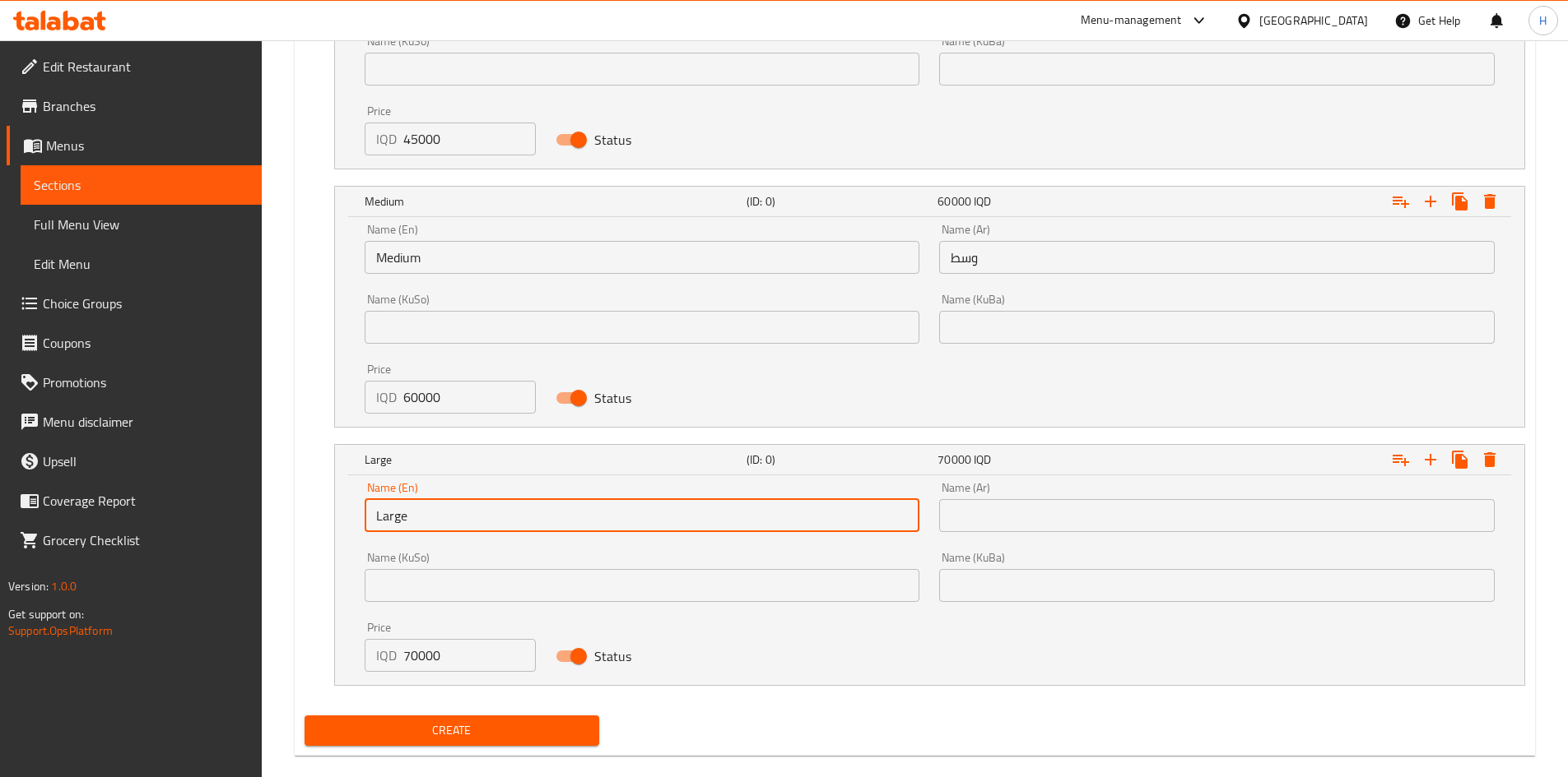
click at [1005, 511] on input "text" at bounding box center [1217, 516] width 556 height 33
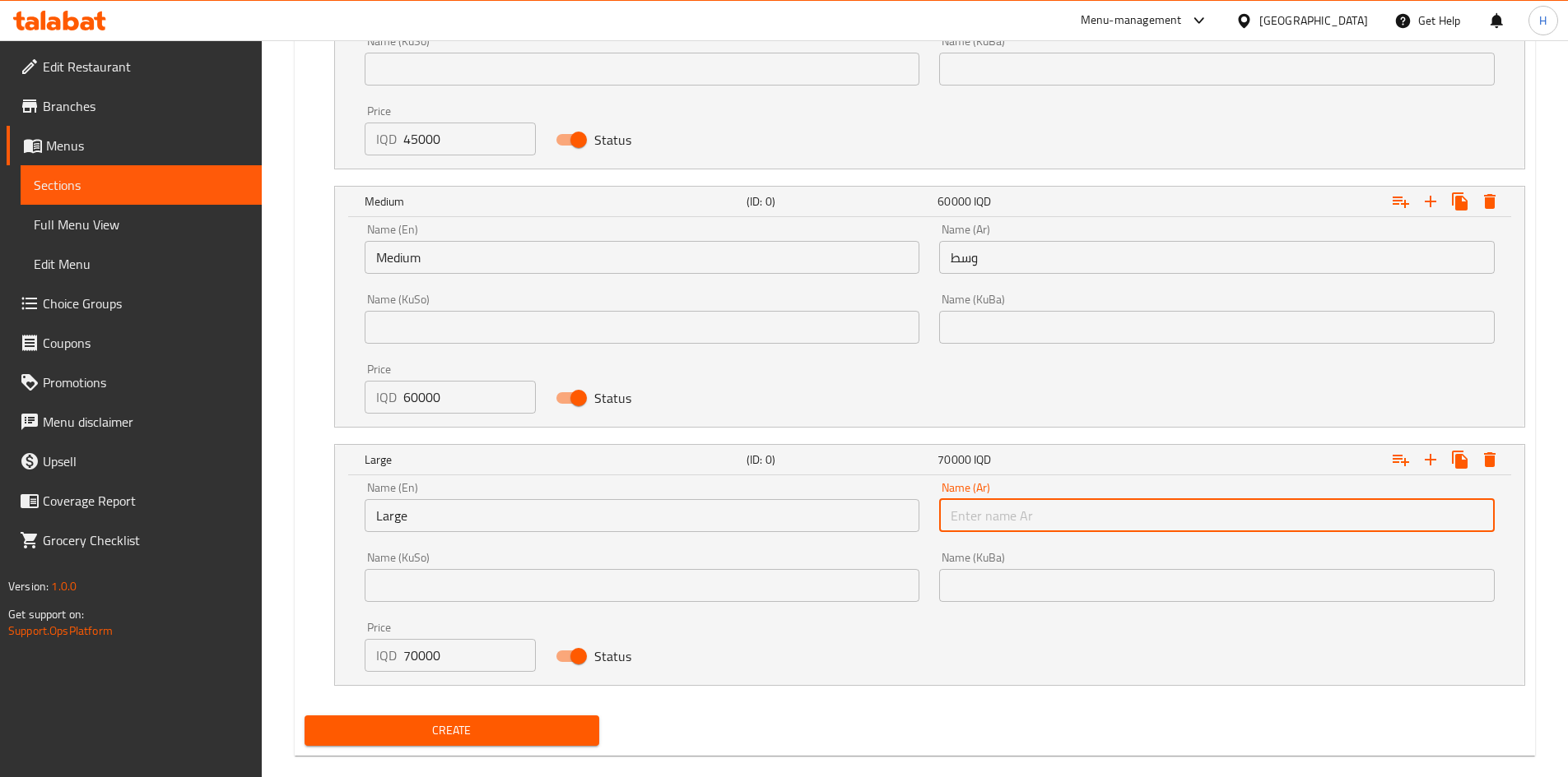
type input "كبير"
click at [490, 743] on button "Create" at bounding box center [453, 731] width 295 height 30
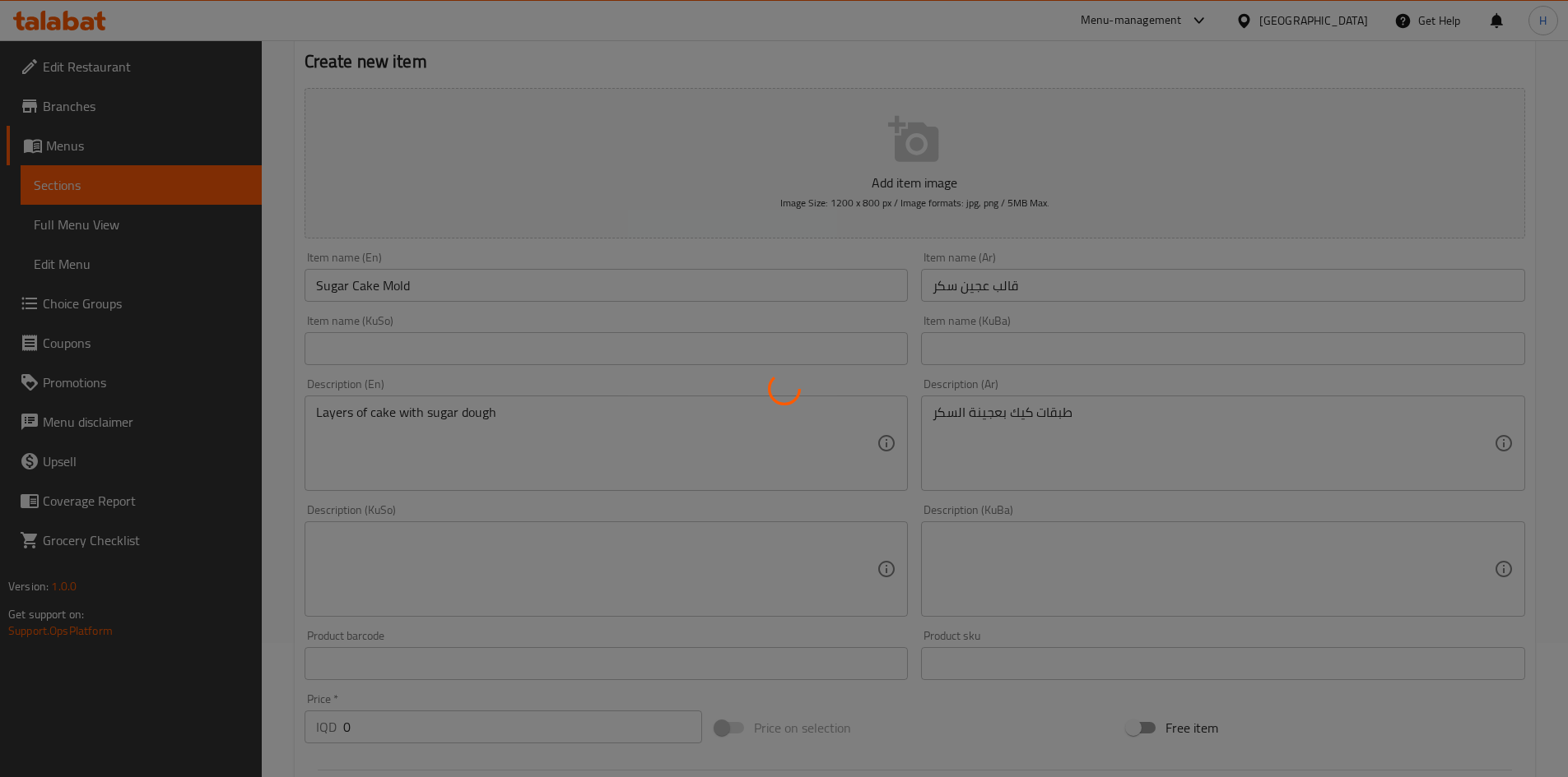
scroll to position [0, 0]
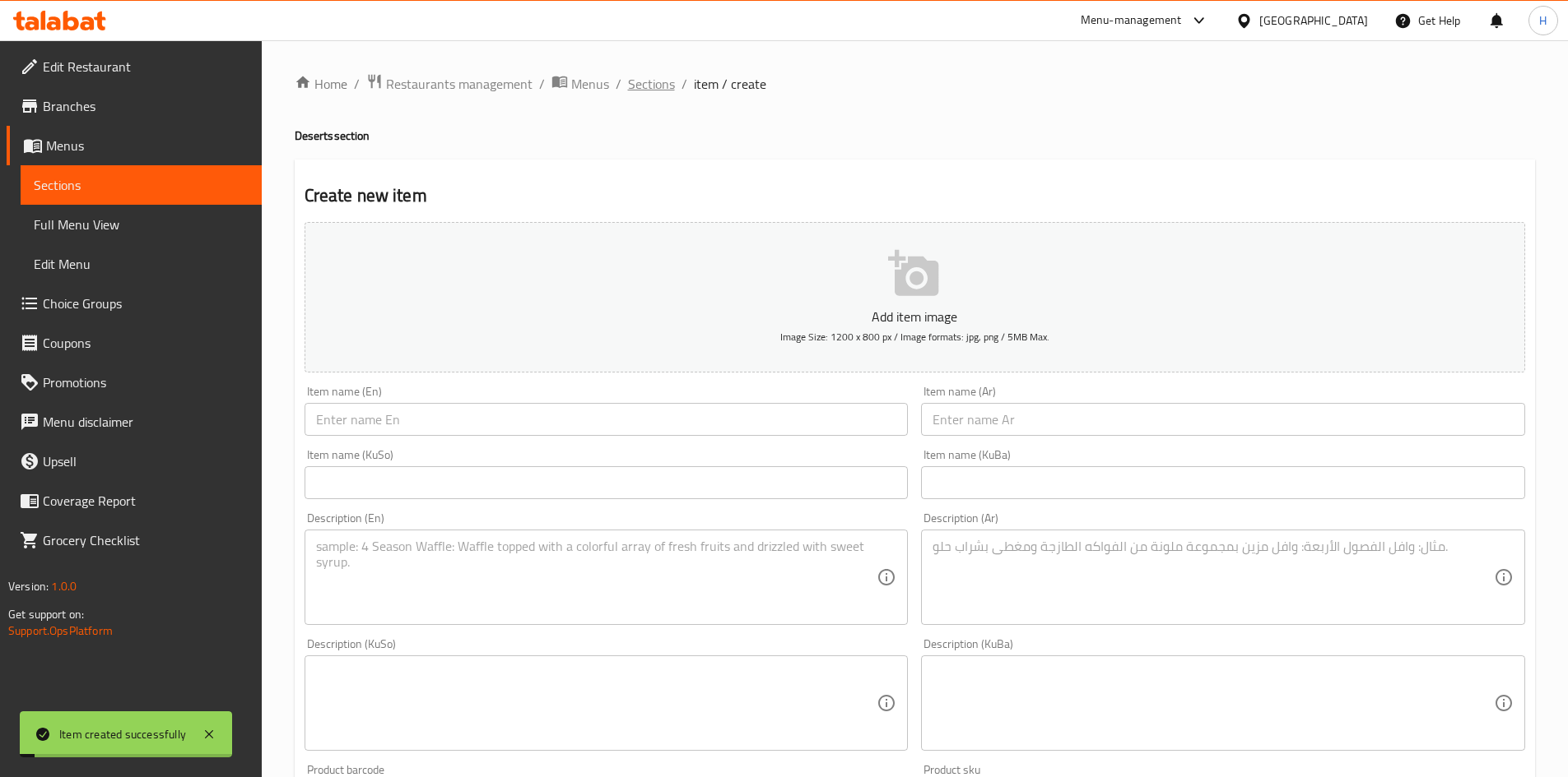
click at [633, 78] on span "Sections" at bounding box center [651, 83] width 47 height 20
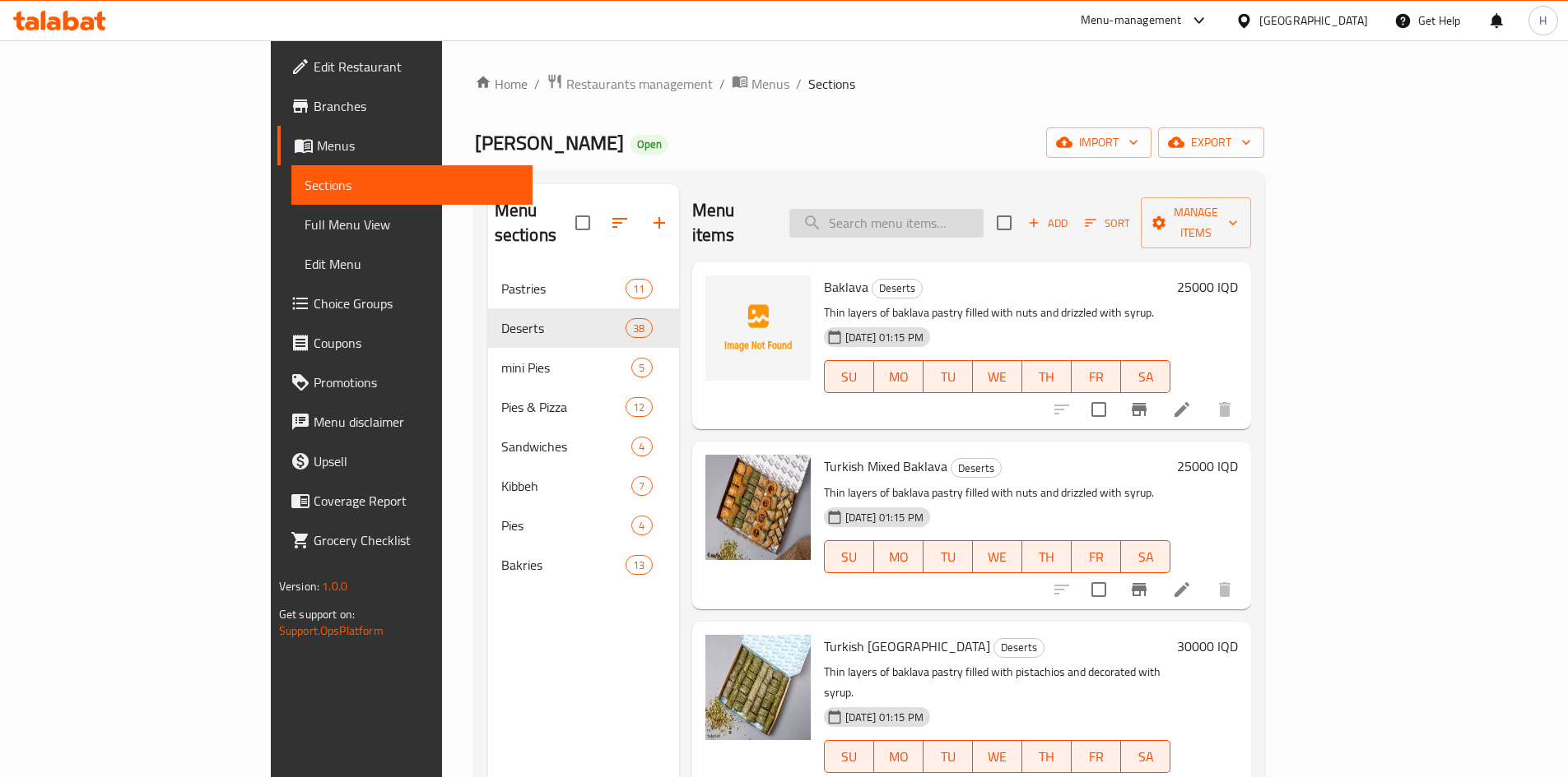
click at [970, 209] on input "search" at bounding box center [886, 223] width 194 height 28
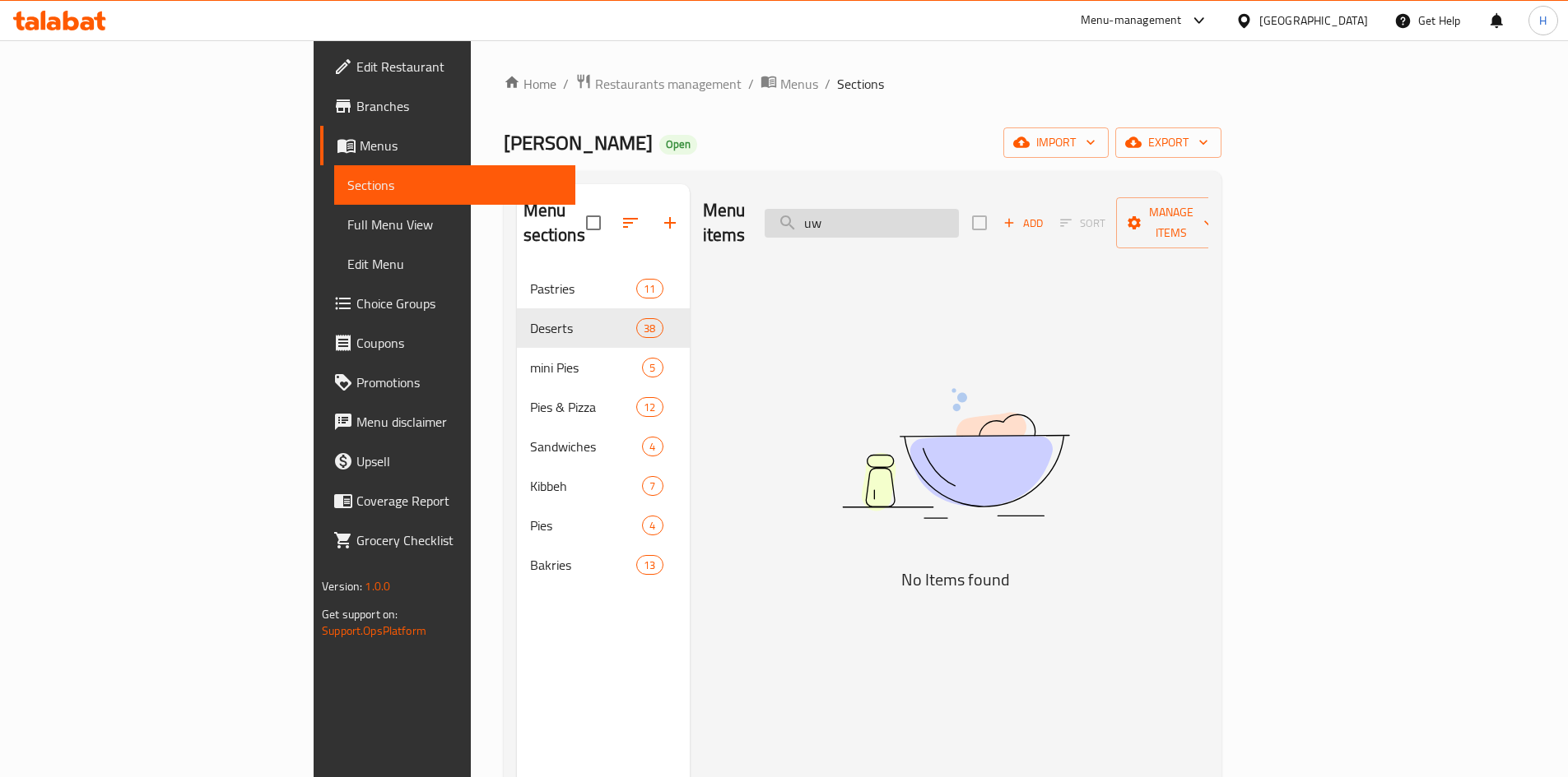
type input "u"
type input "ع"
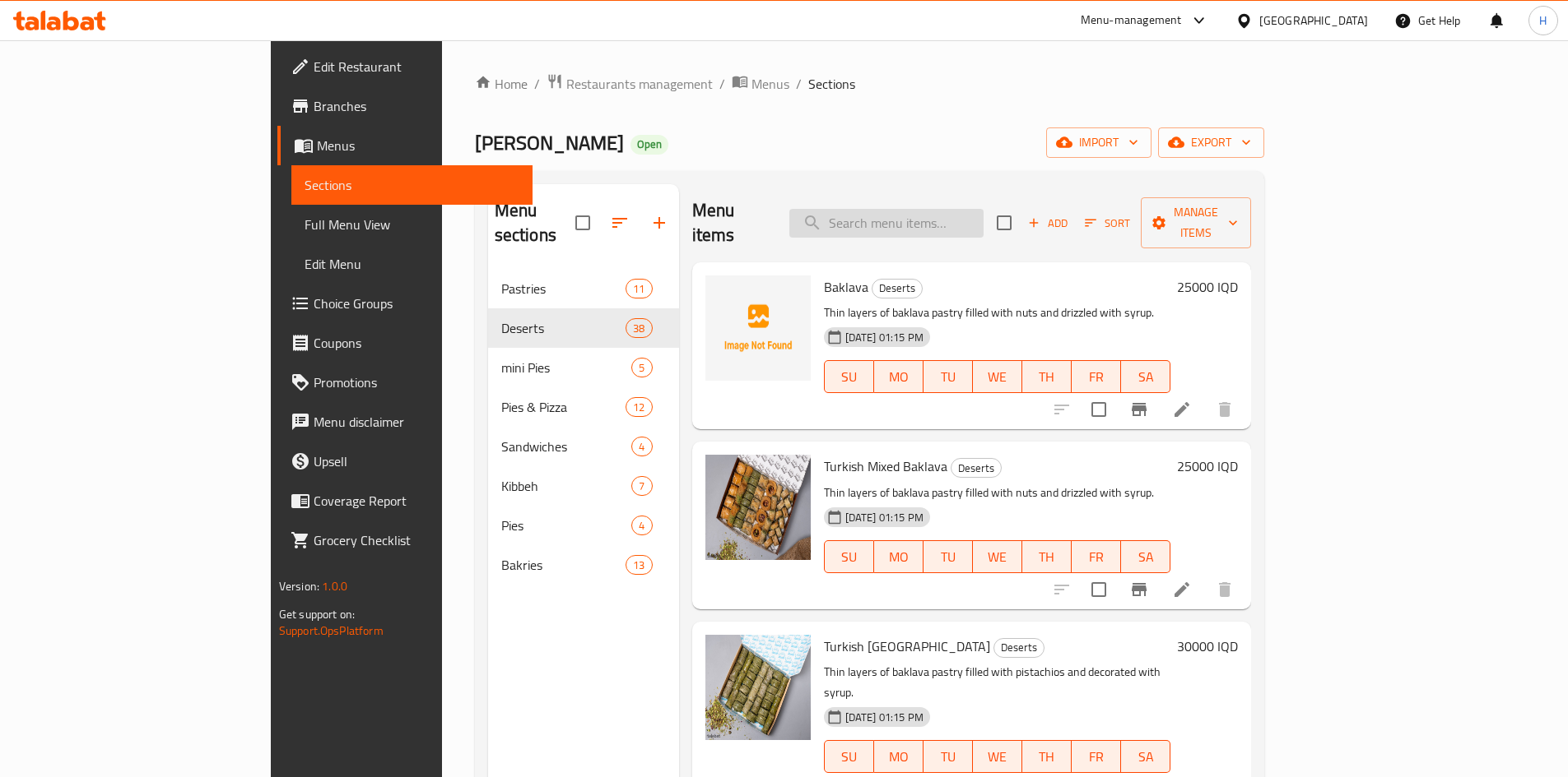
click at [984, 209] on input "search" at bounding box center [886, 223] width 194 height 28
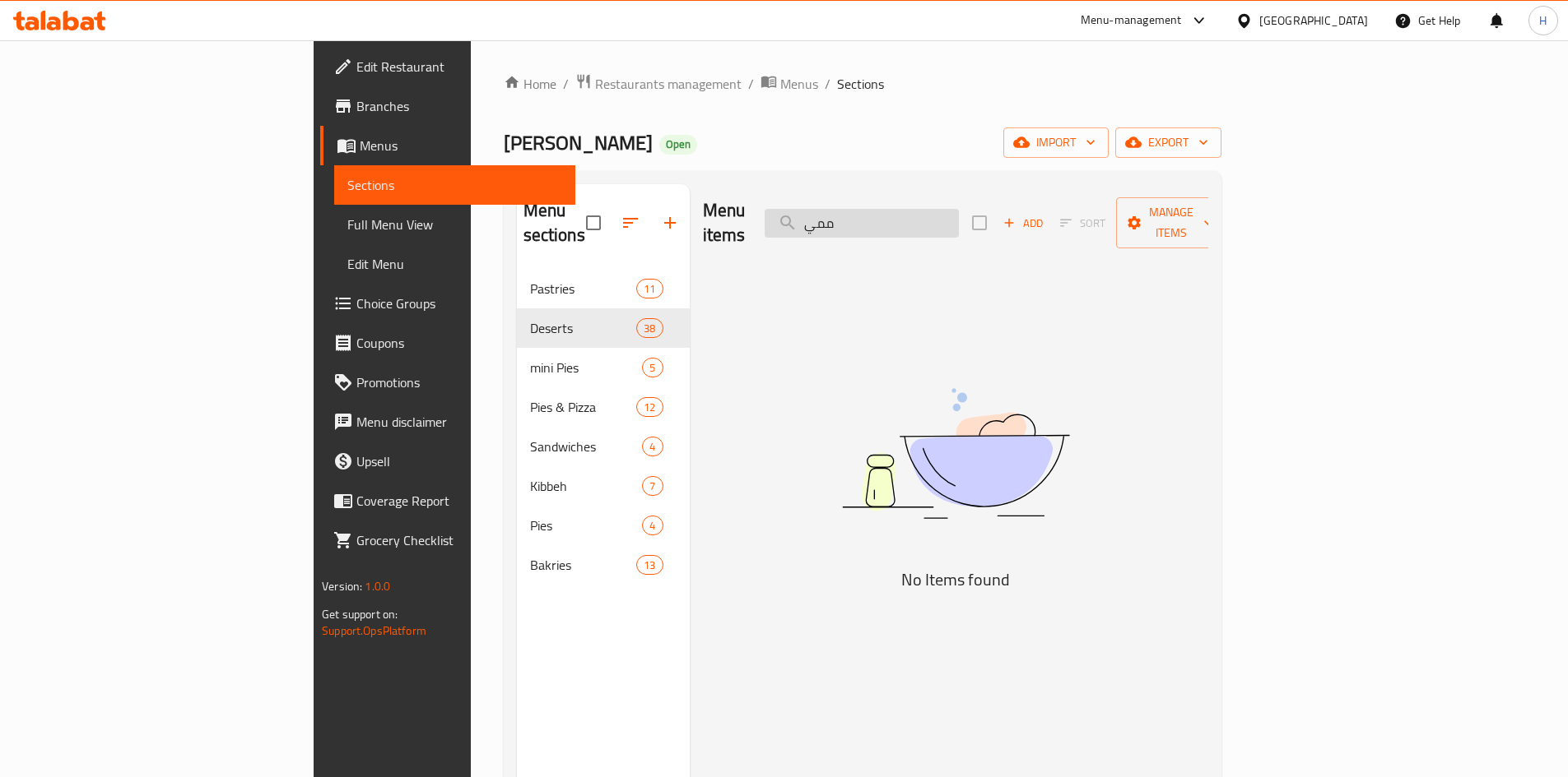
click at [947, 209] on input "ممي" at bounding box center [862, 223] width 194 height 28
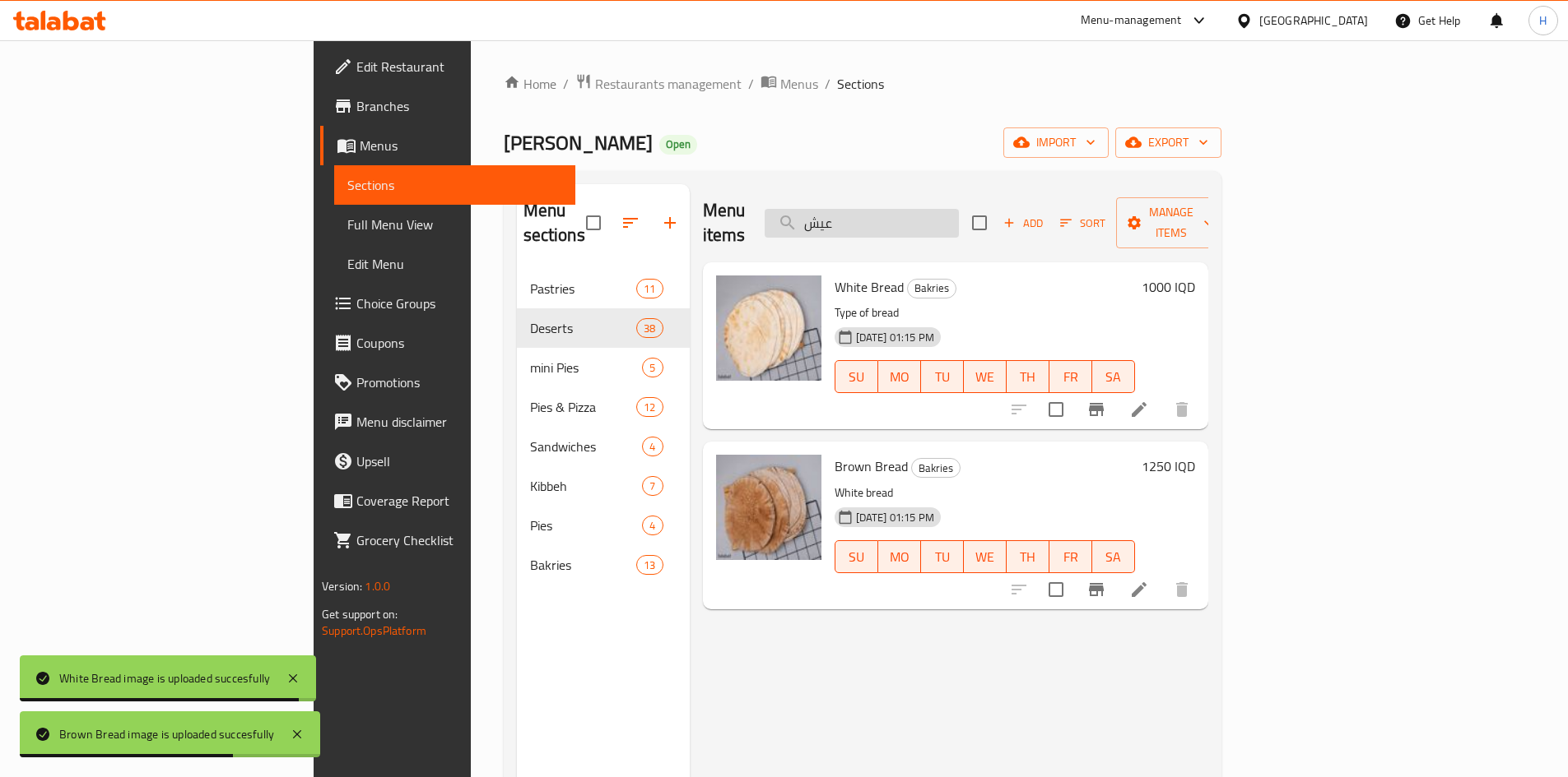
click at [959, 209] on input "عيش" at bounding box center [862, 223] width 194 height 28
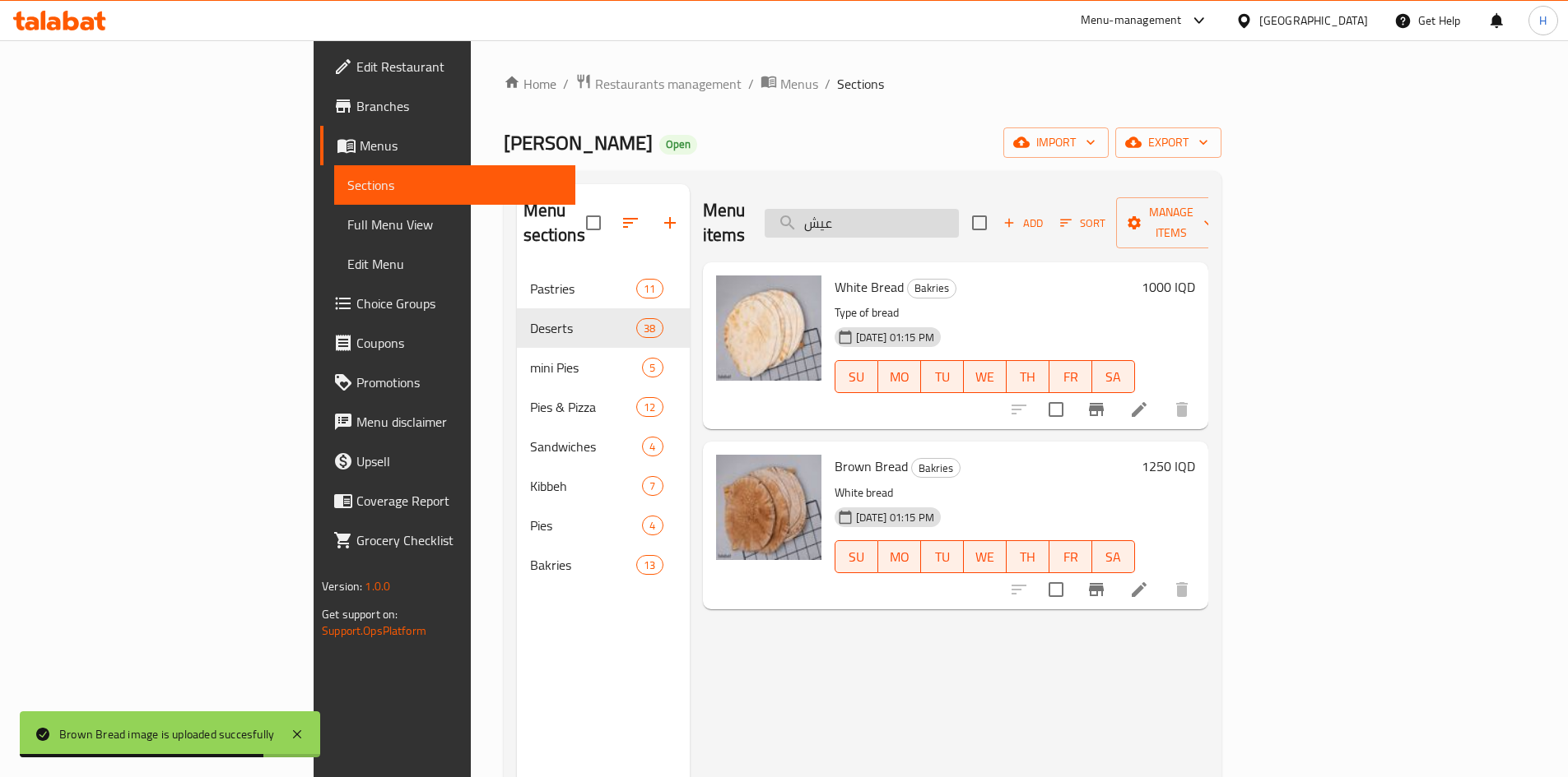
click at [959, 209] on input "عيش" at bounding box center [862, 223] width 194 height 28
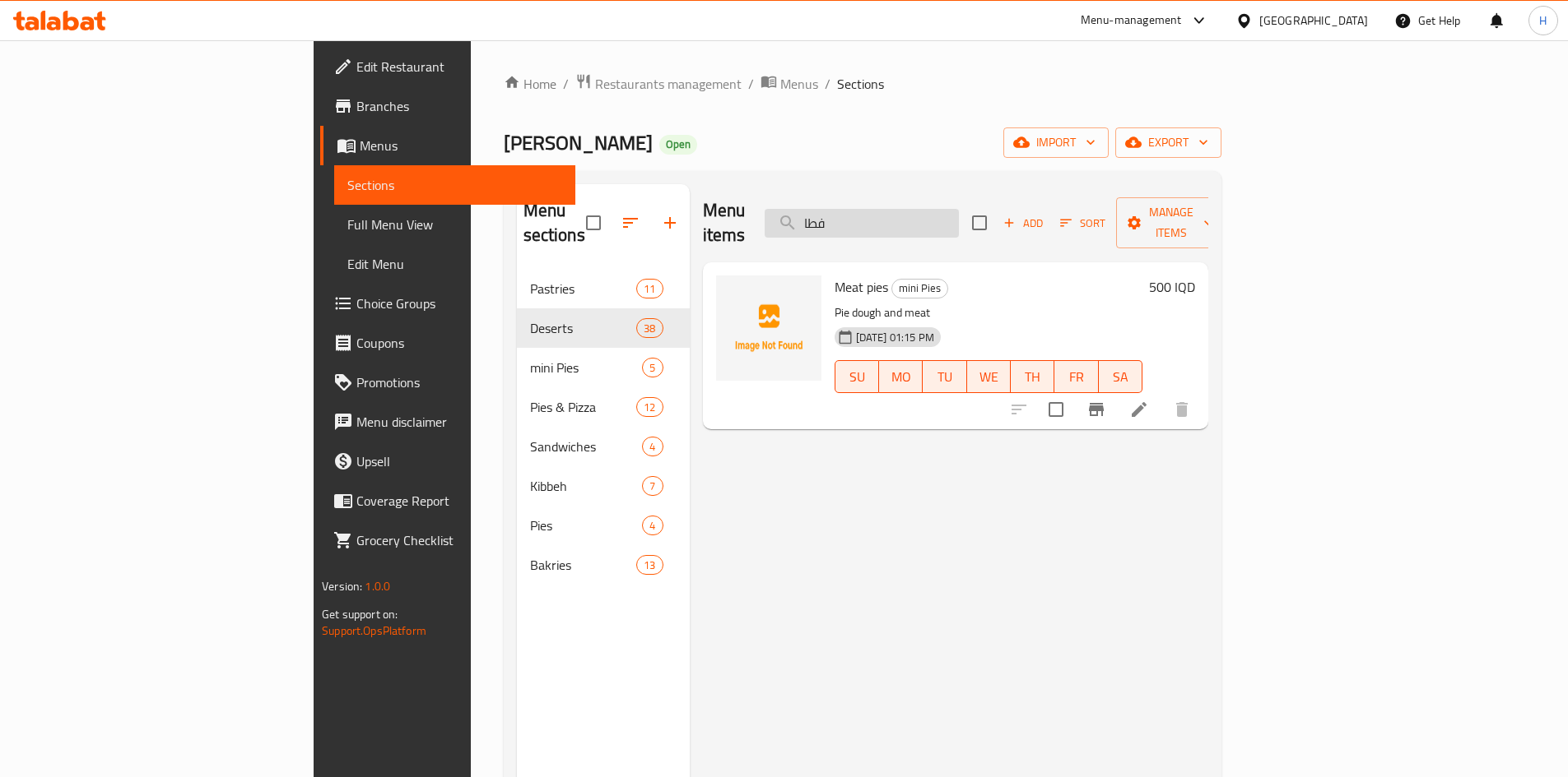
click at [959, 209] on input "فطا" at bounding box center [862, 223] width 194 height 28
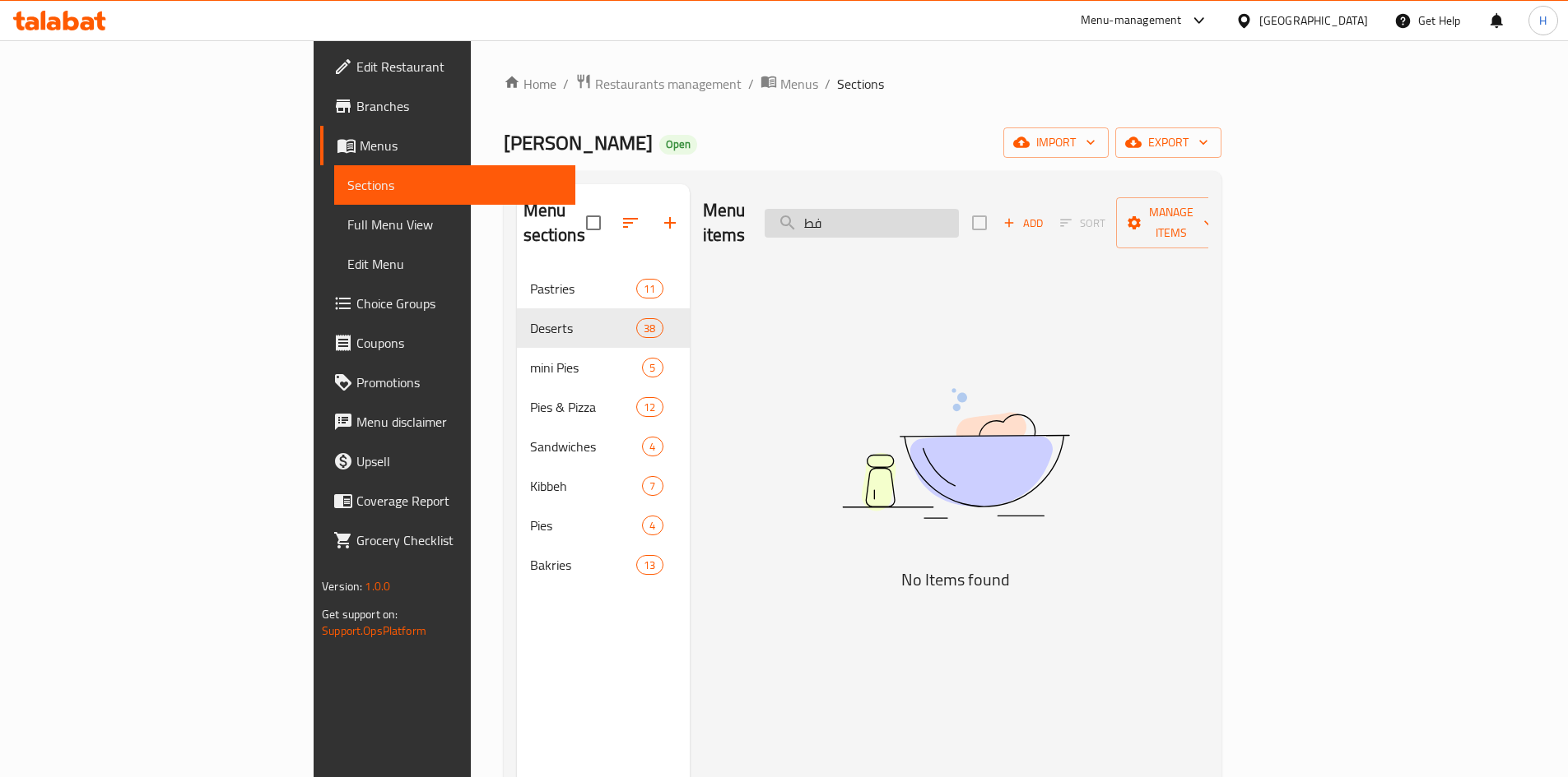
type input "ف"
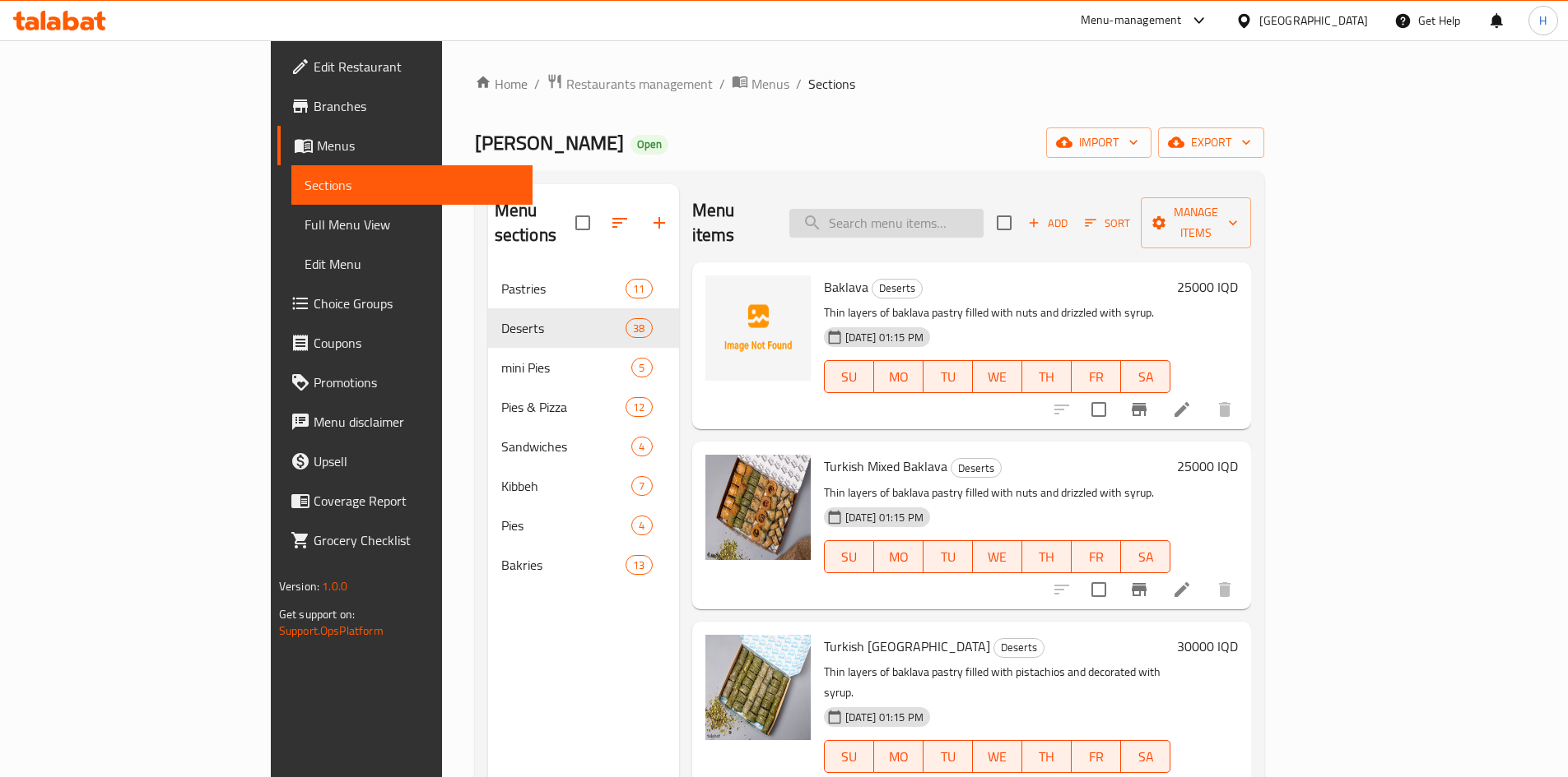
click at [984, 209] on input "search" at bounding box center [886, 223] width 194 height 28
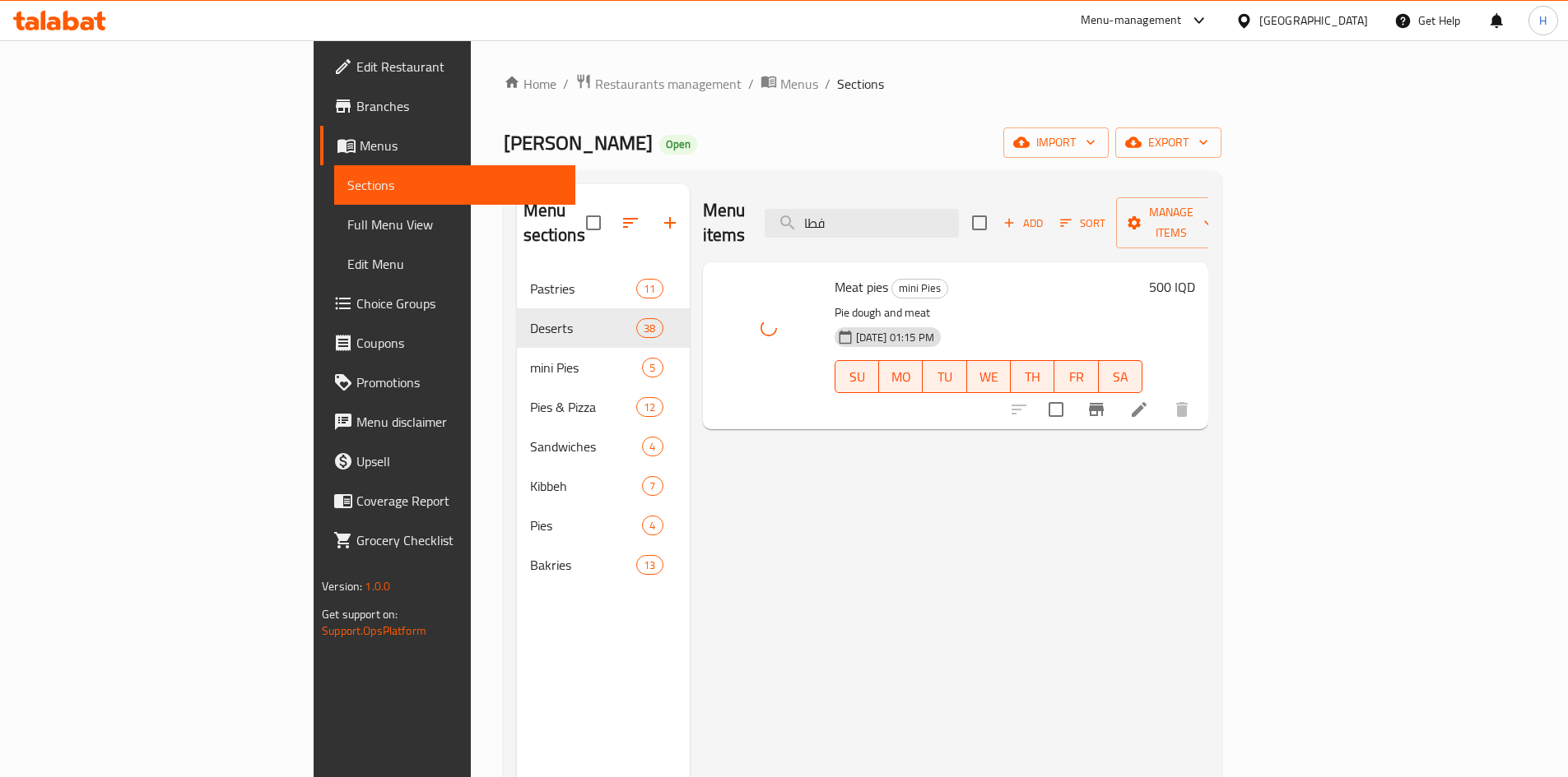
click at [716, 328] on div at bounding box center [768, 327] width 105 height 105
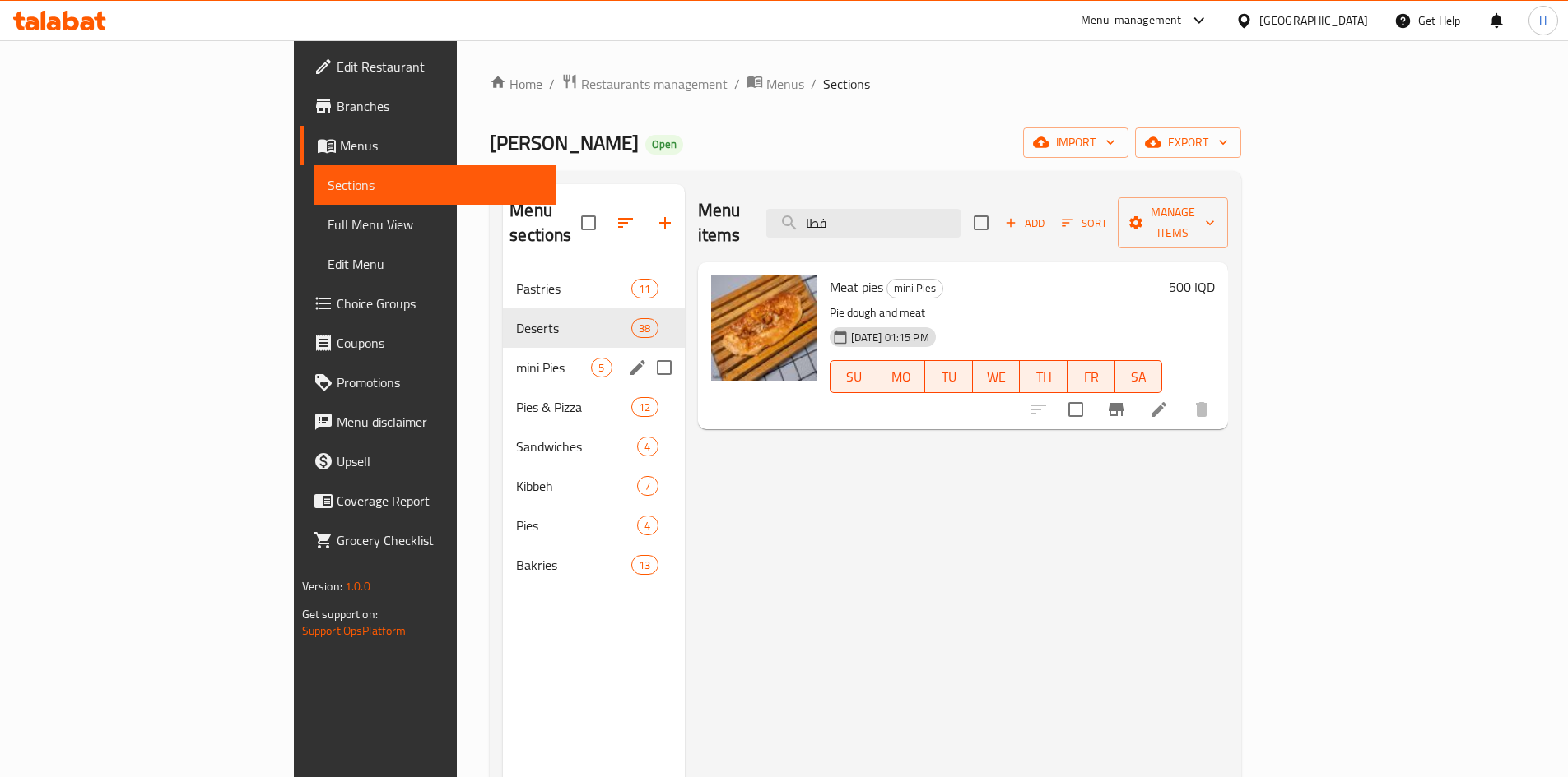
drag, startPoint x: 432, startPoint y: 323, endPoint x: 430, endPoint y: 333, distance: 10.2
click at [503, 348] on div "mini Pies 5" at bounding box center [593, 368] width 181 height 40
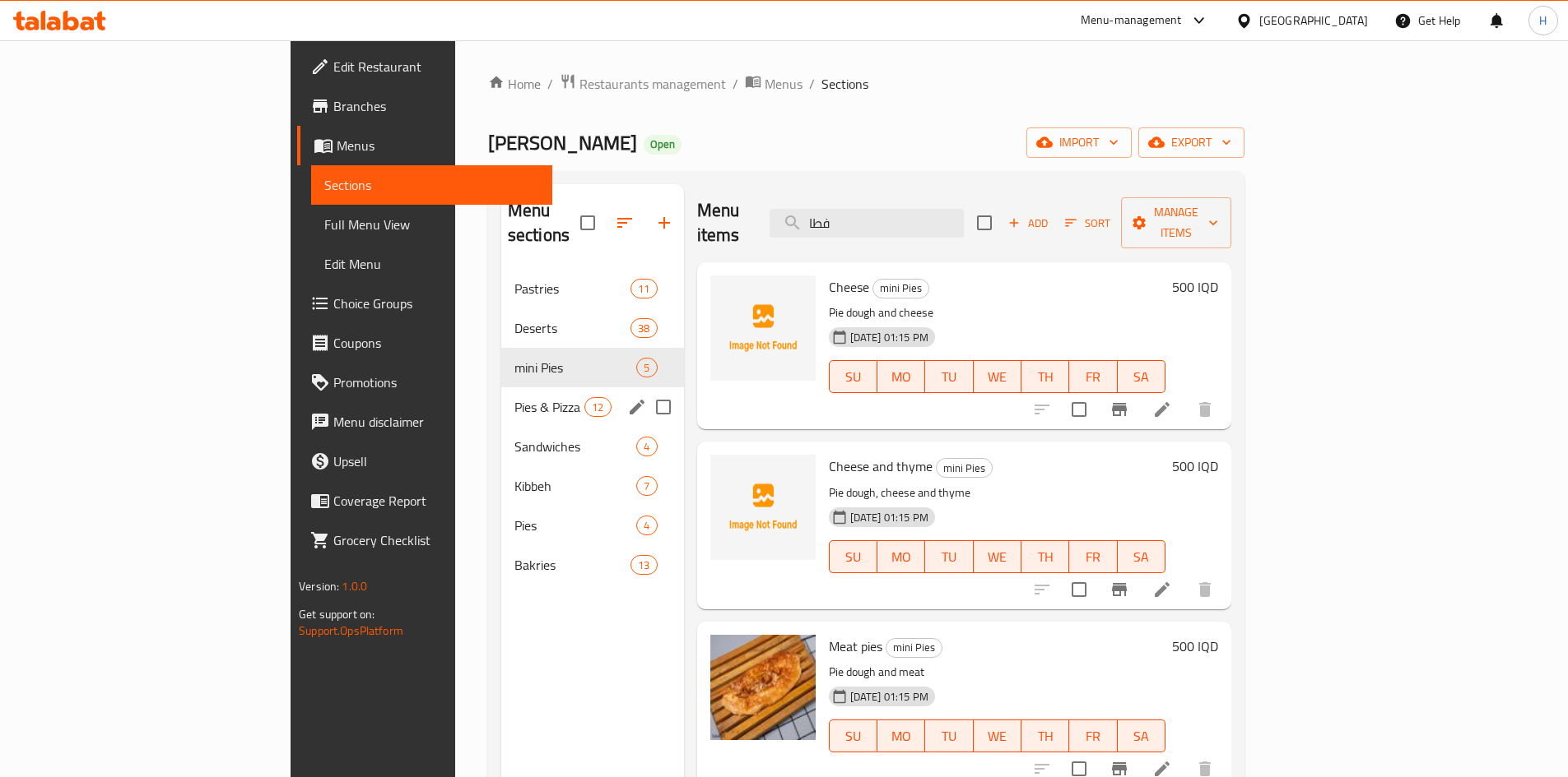
click at [501, 387] on div "Pies & Pizza 12" at bounding box center [592, 407] width 183 height 40
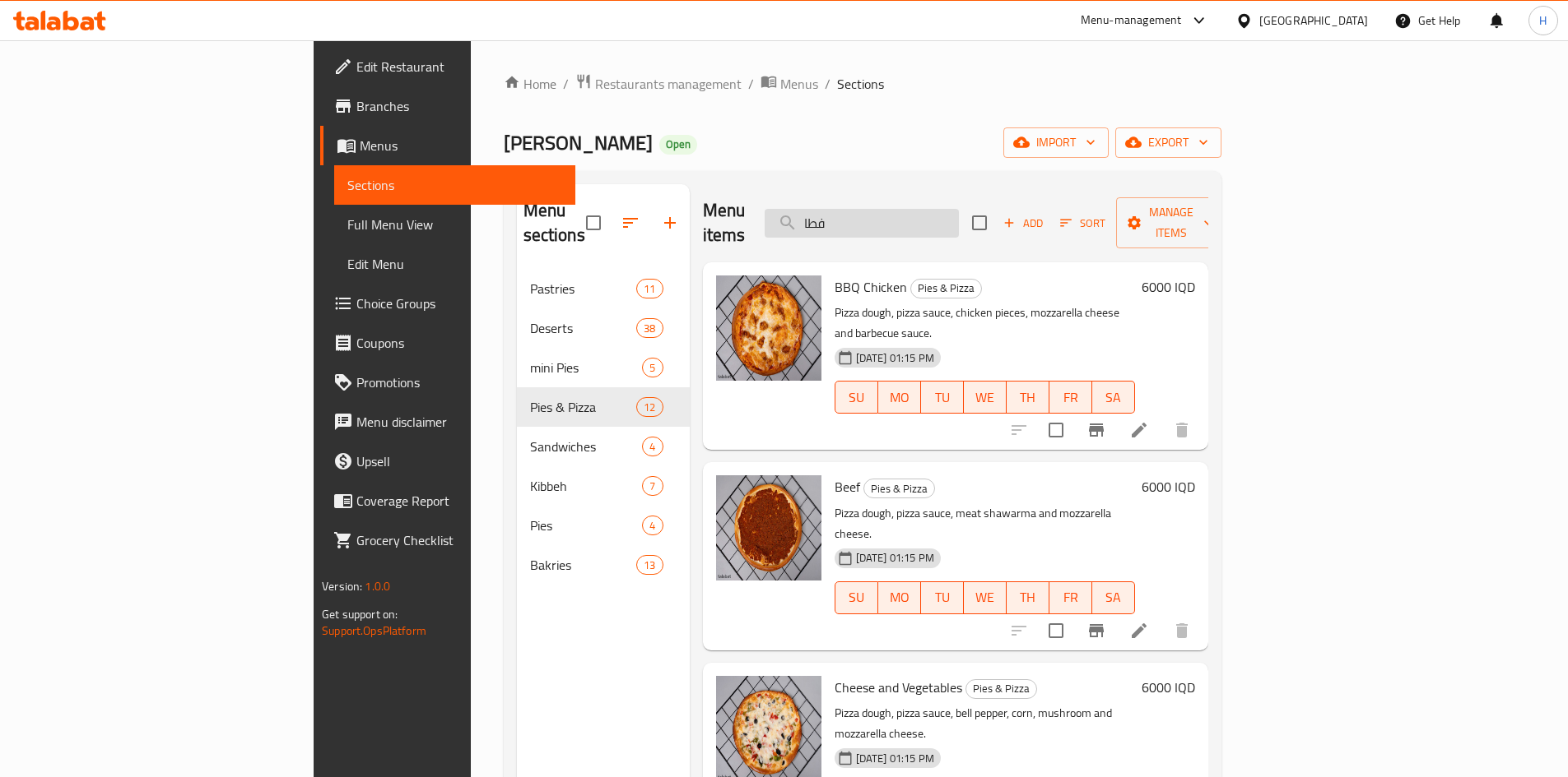
click at [943, 209] on input "فطا" at bounding box center [862, 223] width 194 height 28
type input "ف"
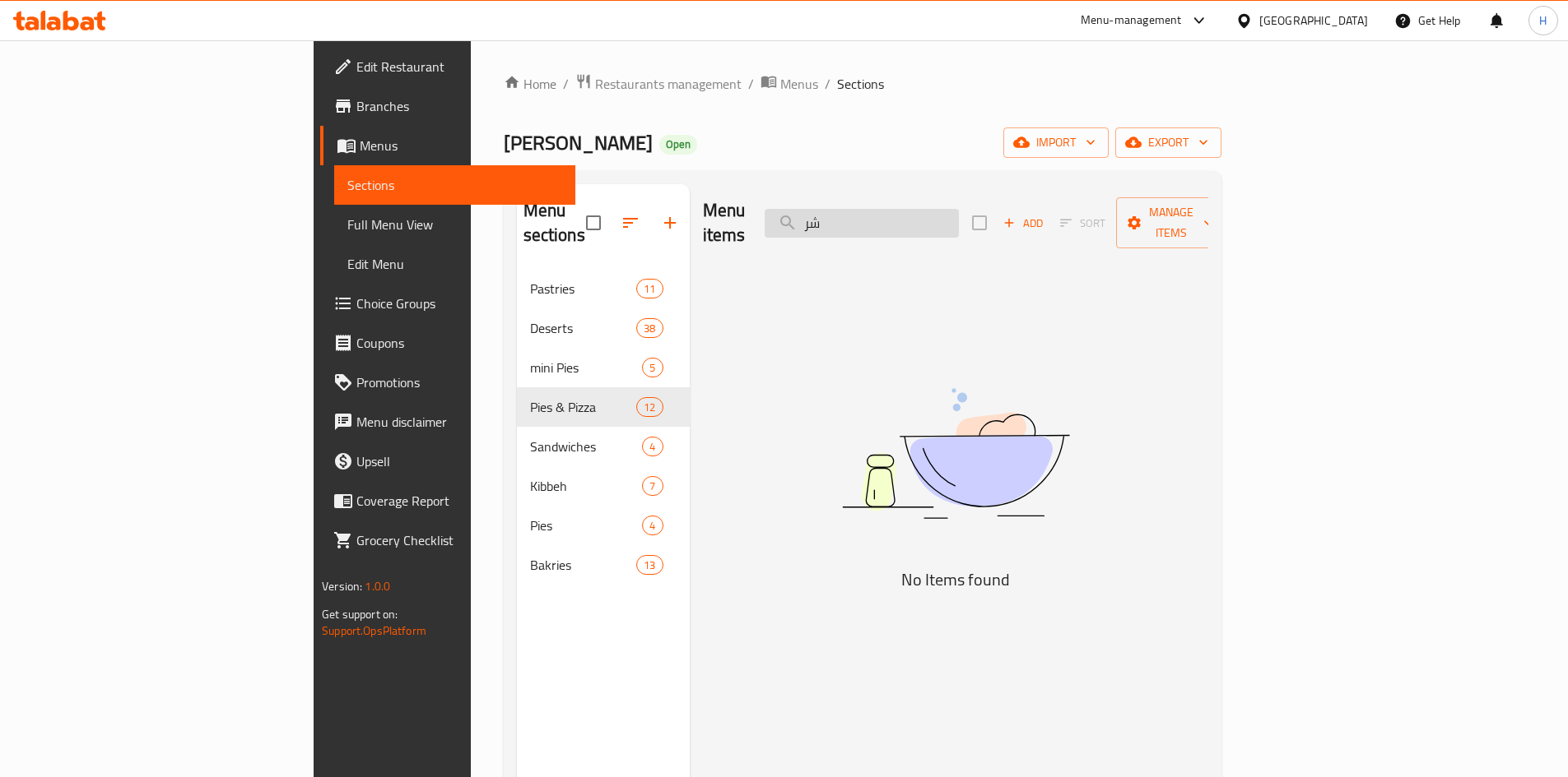
type input "ش"
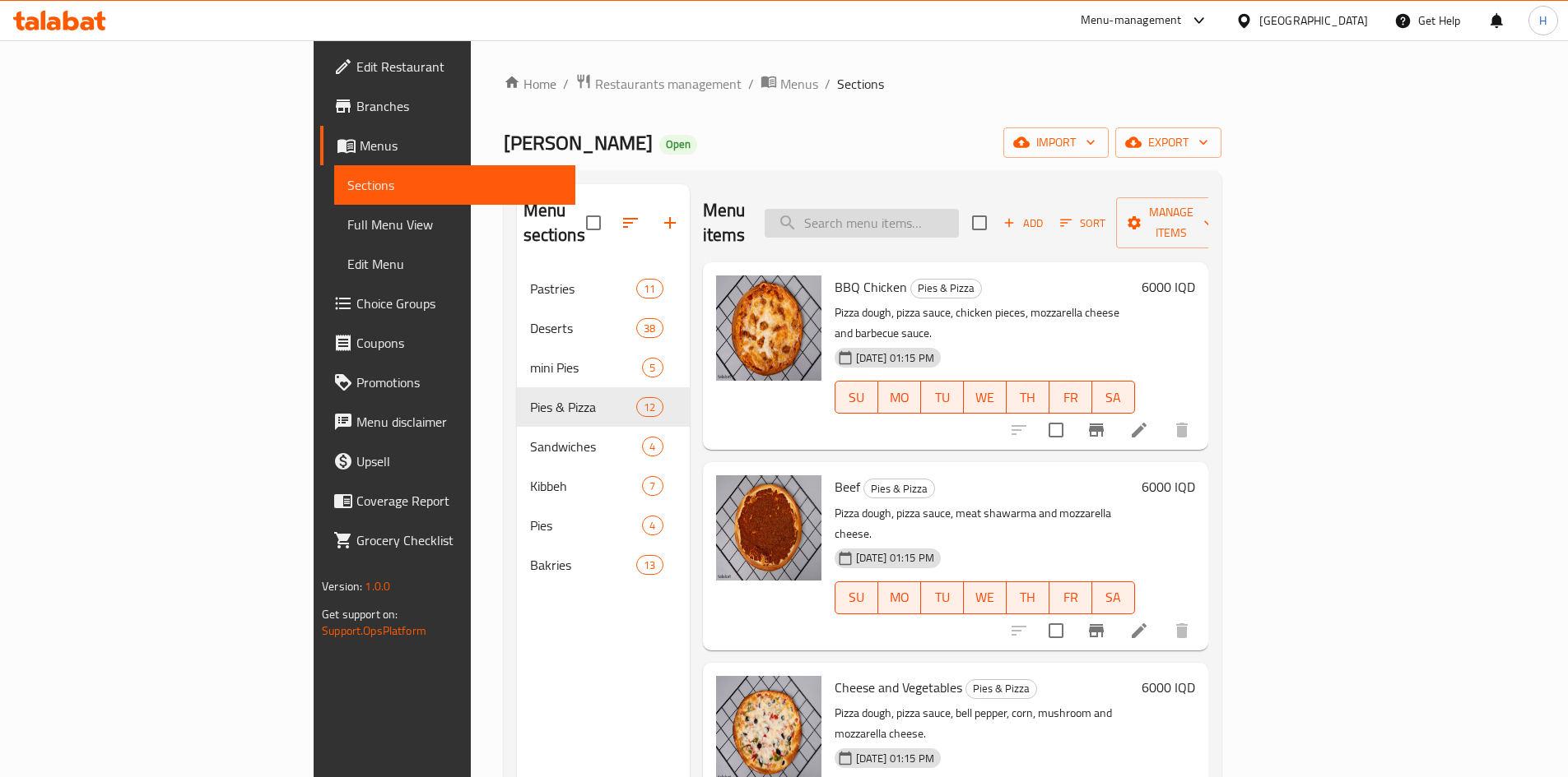
click at [959, 209] on input "search" at bounding box center [862, 223] width 194 height 28
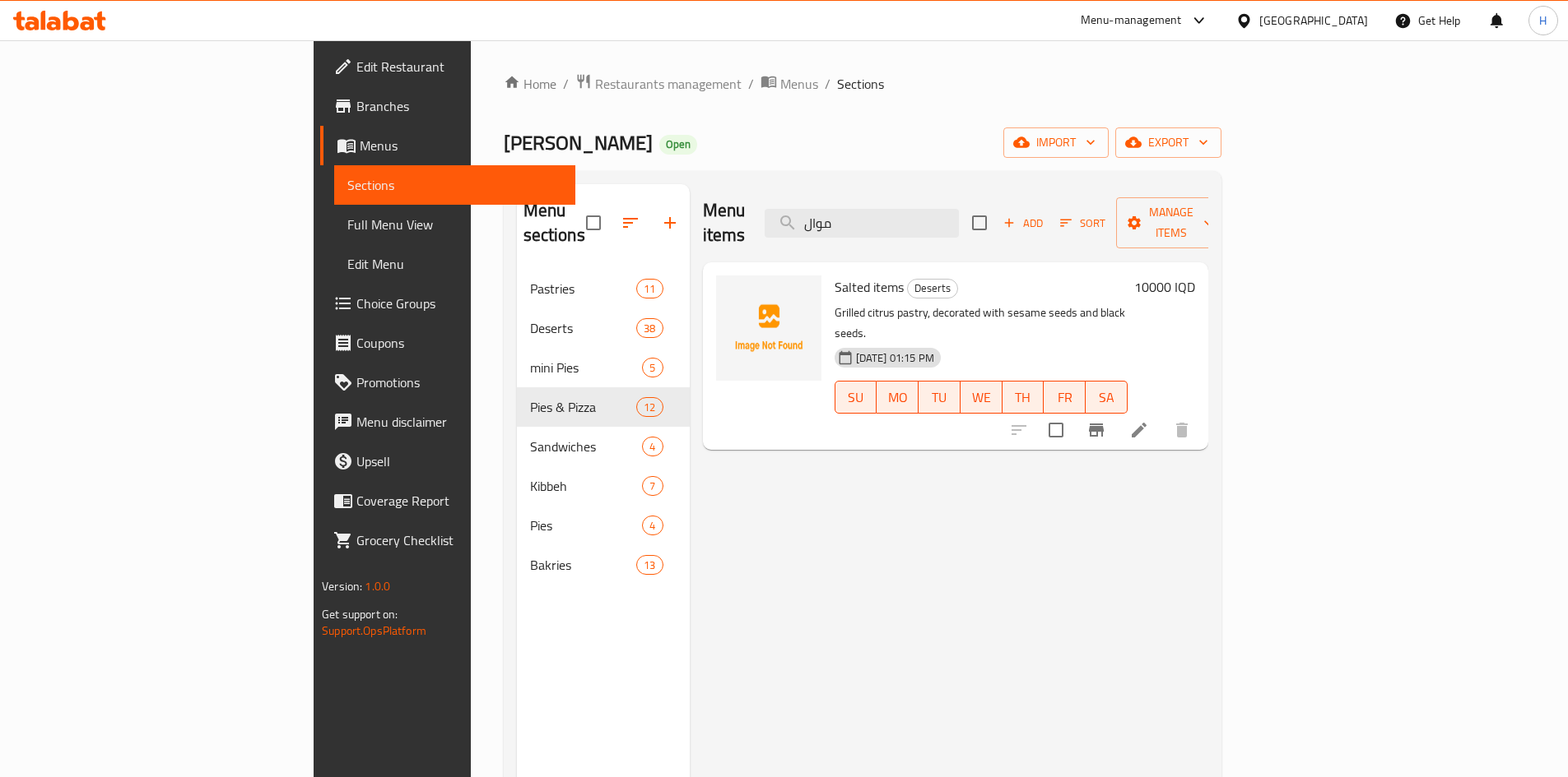
type input "موال"
click at [1162, 415] on li at bounding box center [1139, 430] width 46 height 29
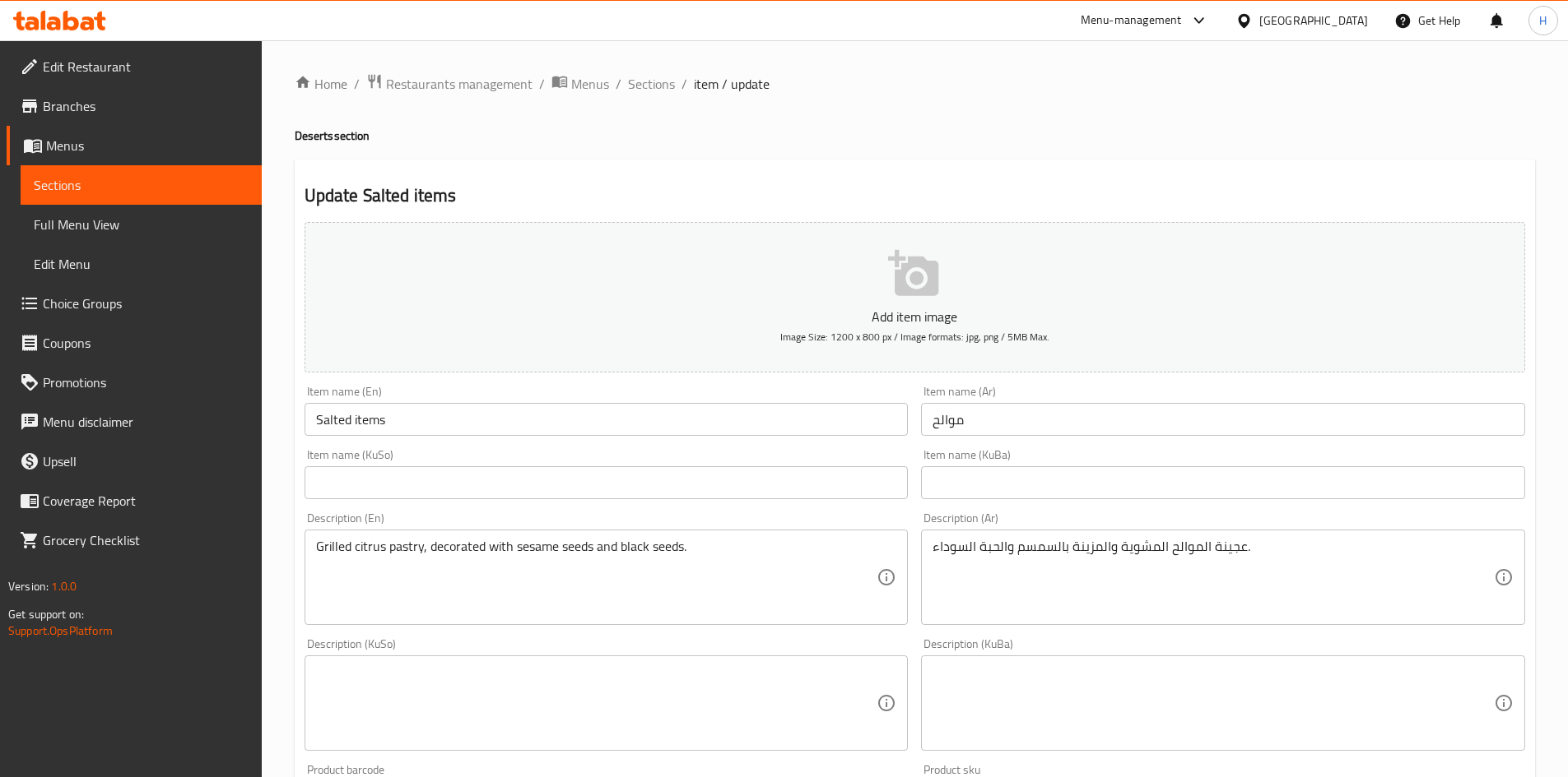
click at [372, 418] on input "Salted items" at bounding box center [607, 419] width 604 height 33
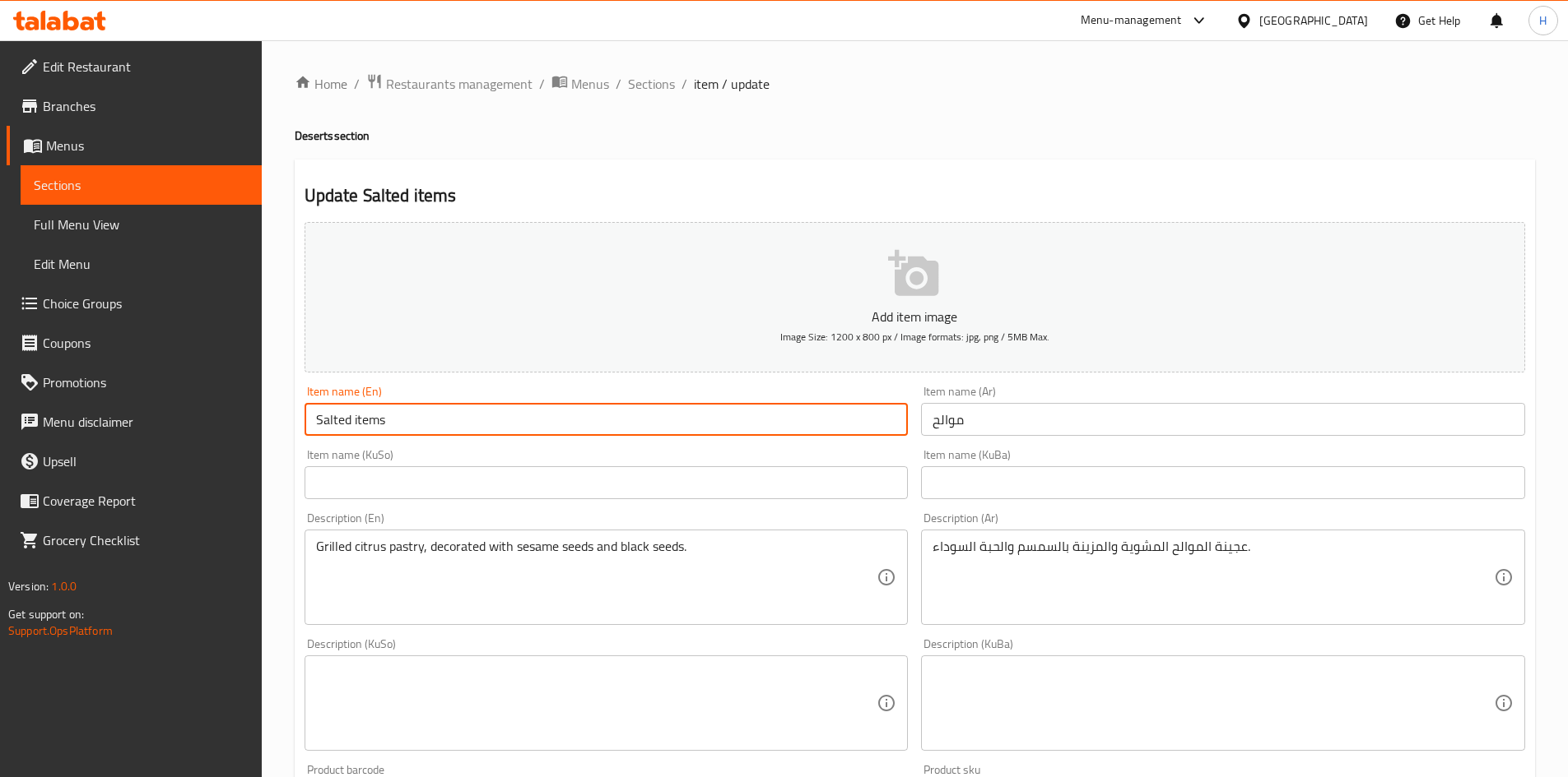
click at [372, 418] on input "Salted items" at bounding box center [607, 419] width 604 height 33
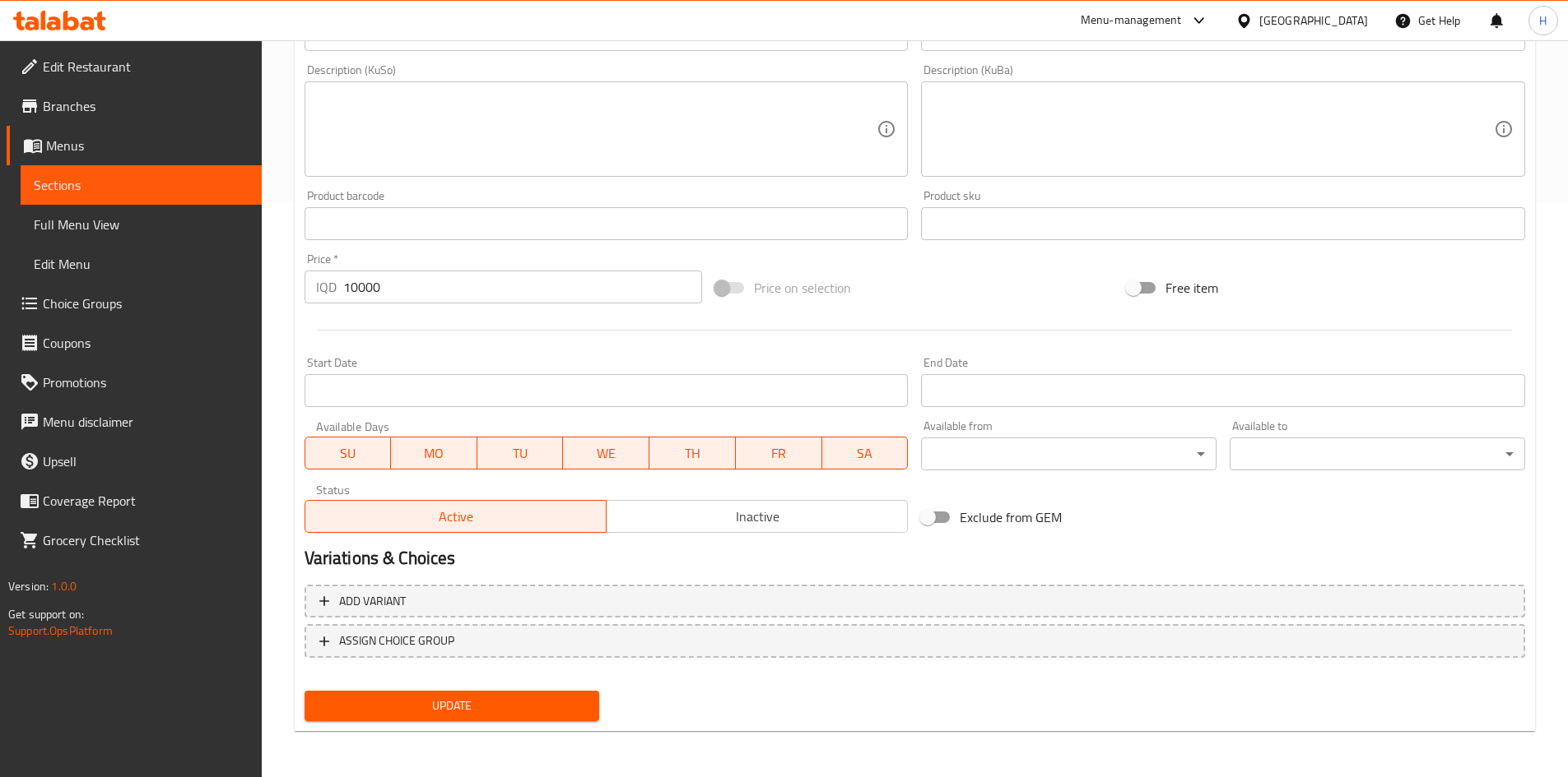
type input "Salted"
click at [456, 716] on span "Update" at bounding box center [453, 706] width 269 height 21
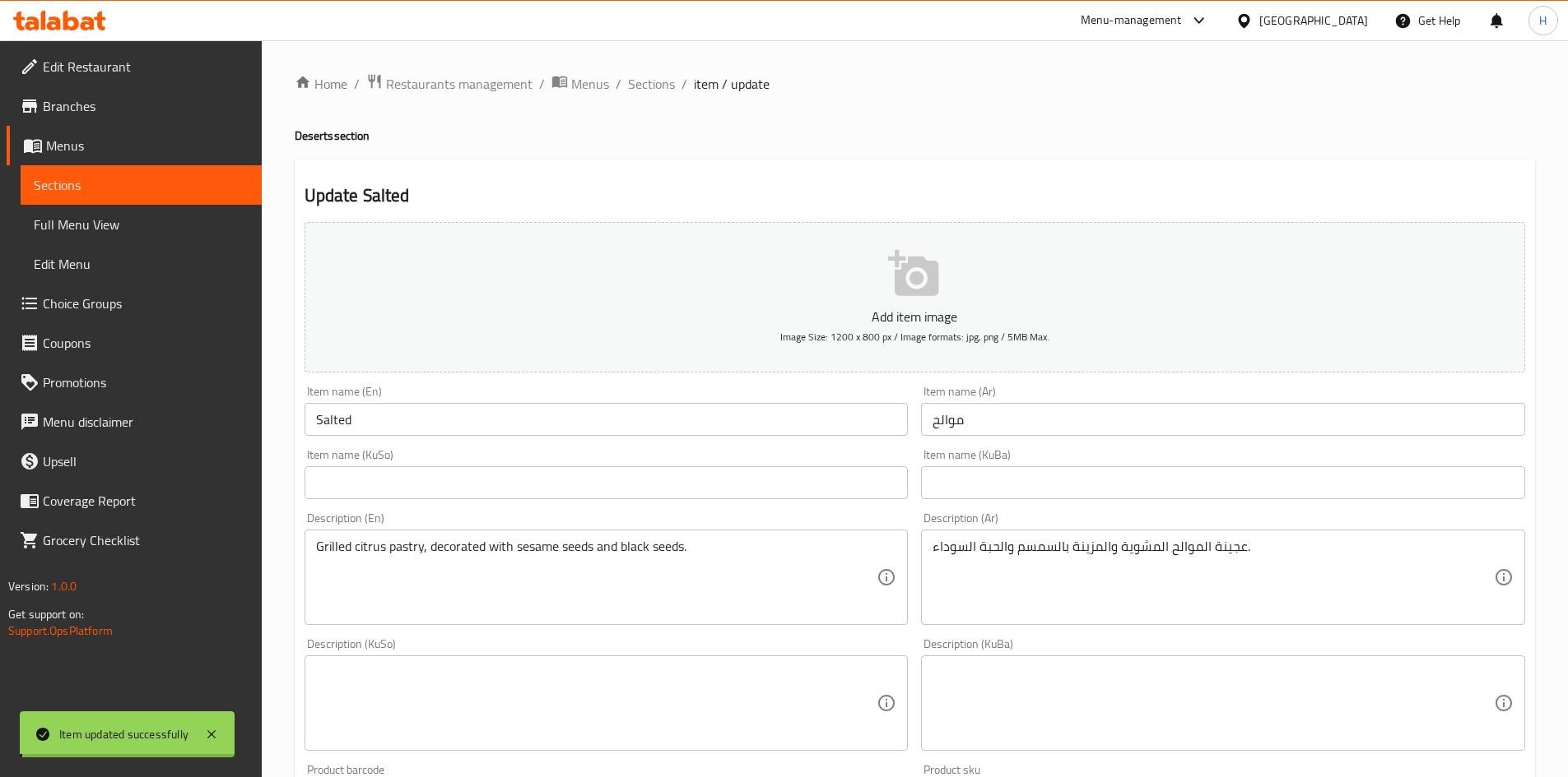
click at [636, 79] on span "Sections" at bounding box center [651, 83] width 47 height 20
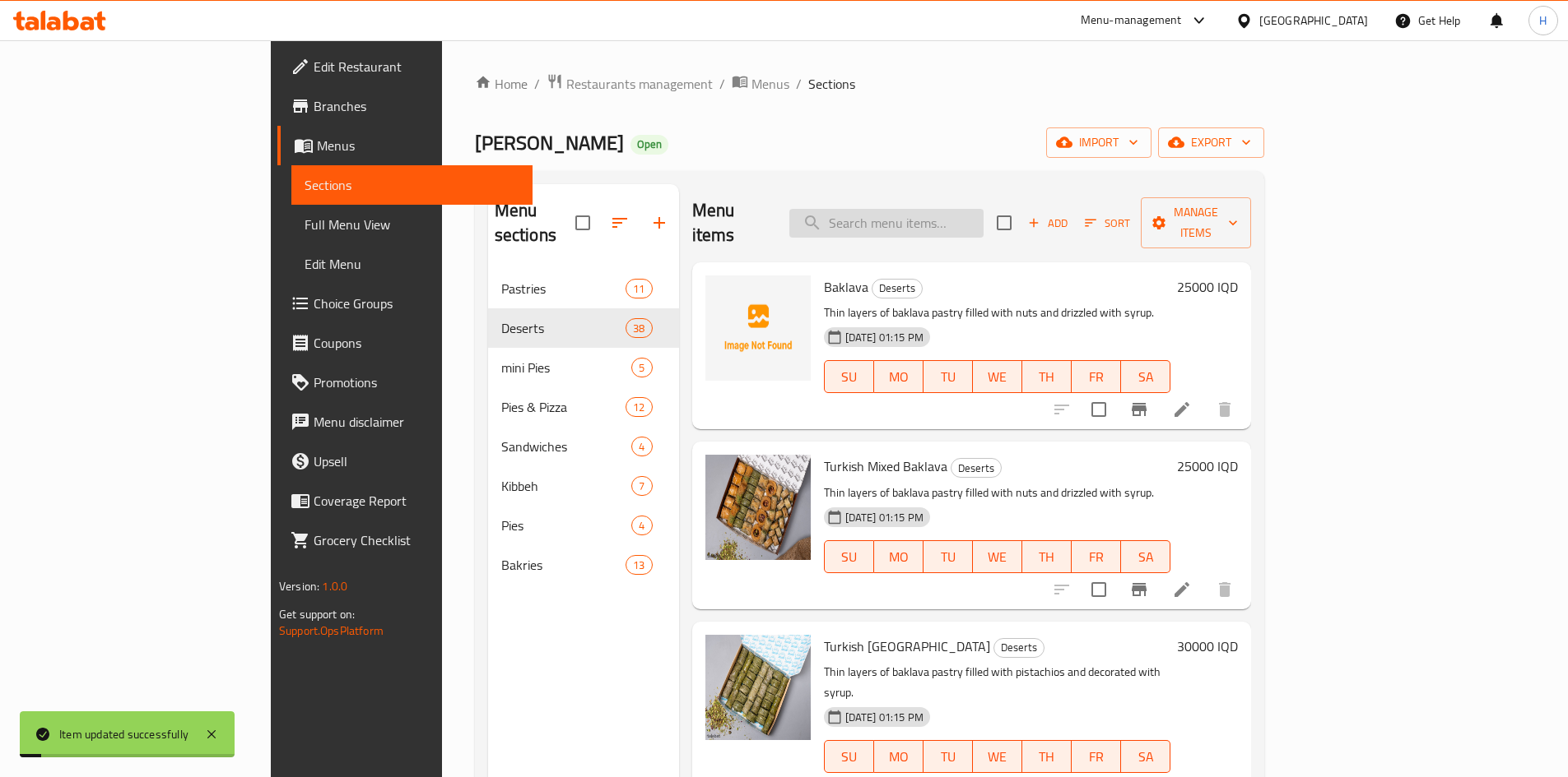
click at [984, 209] on input "search" at bounding box center [886, 223] width 194 height 28
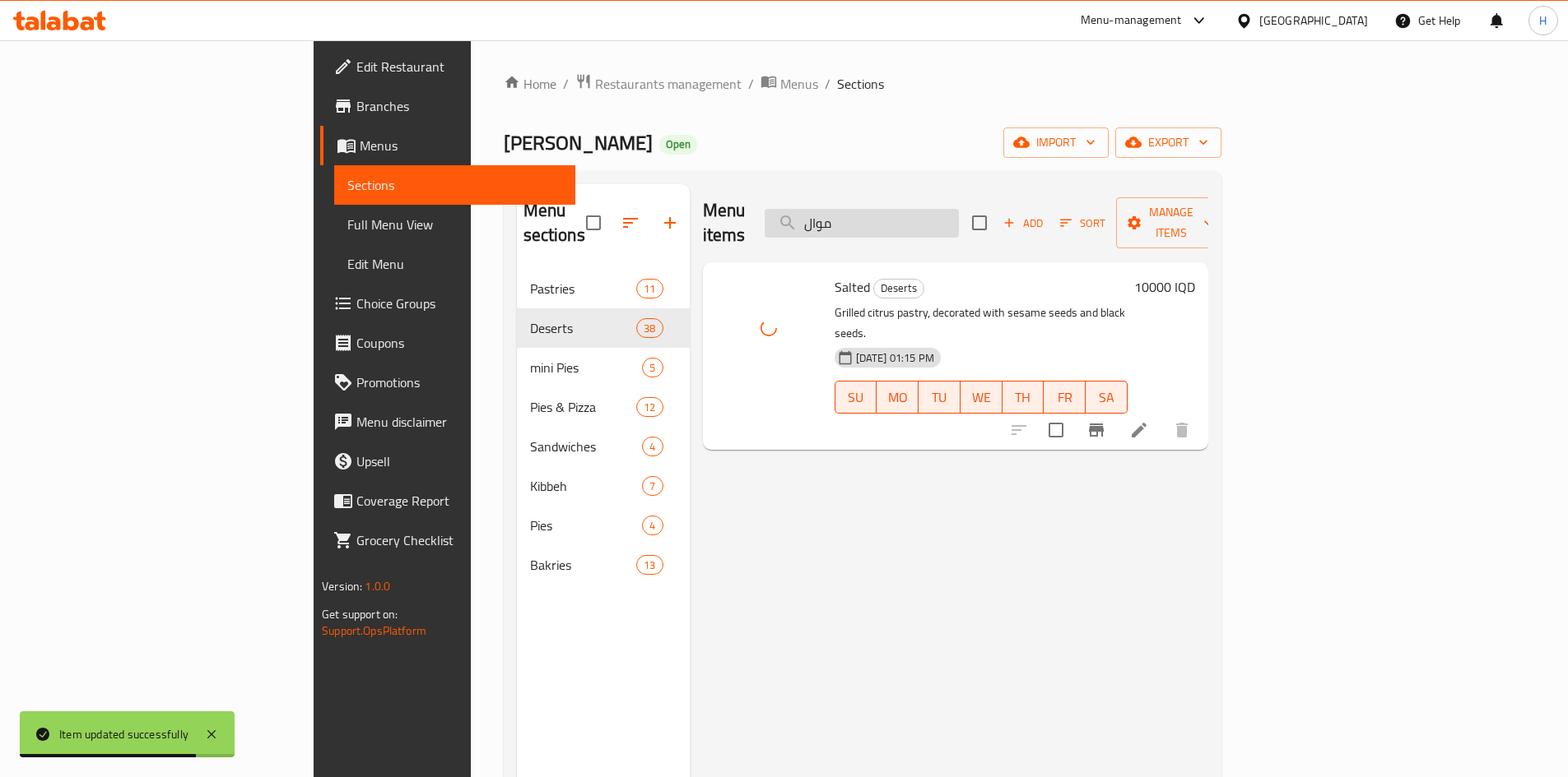
click at [959, 209] on input "موال" at bounding box center [862, 223] width 194 height 28
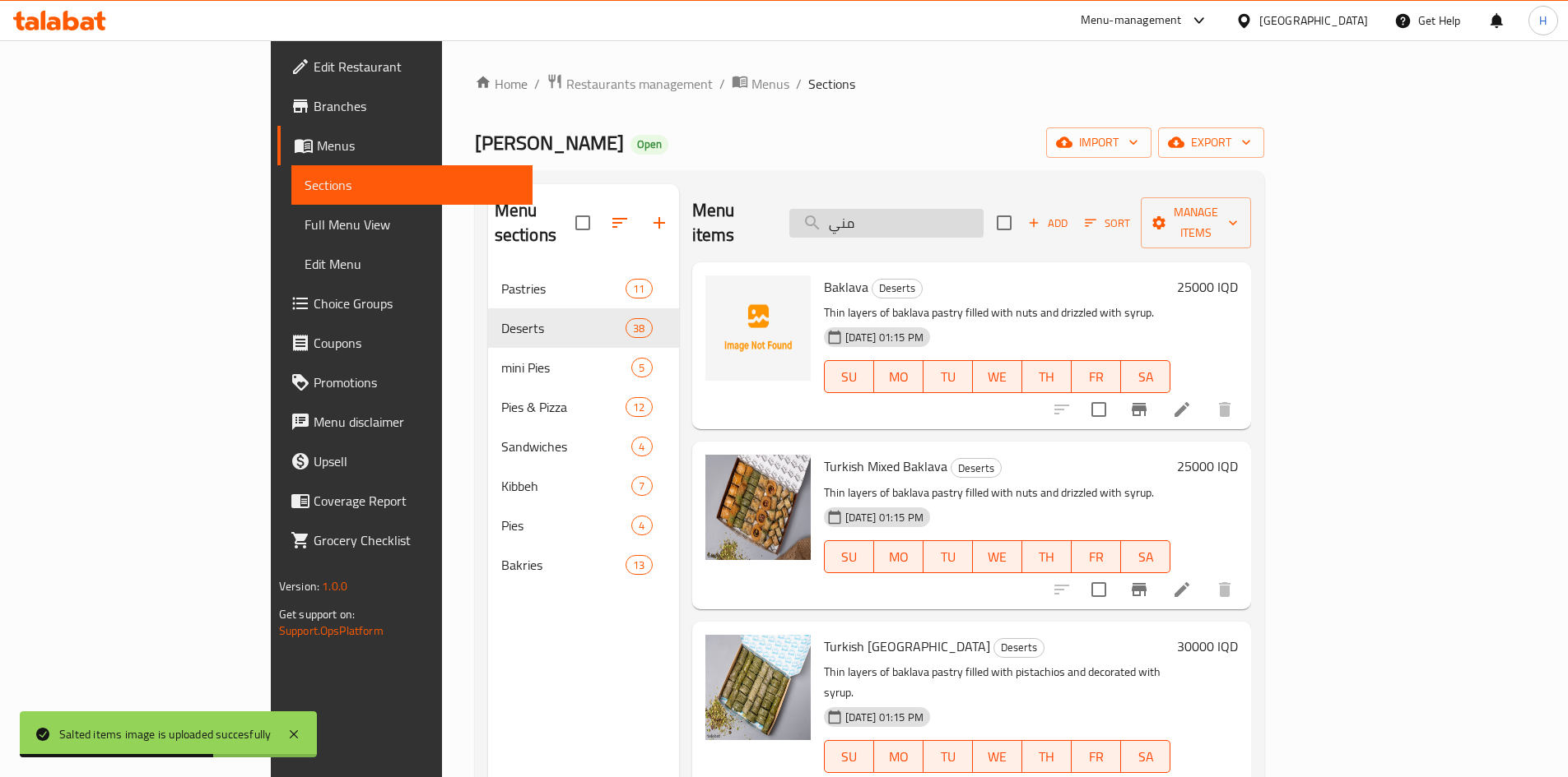
click at [948, 217] on input "مني" at bounding box center [886, 223] width 194 height 28
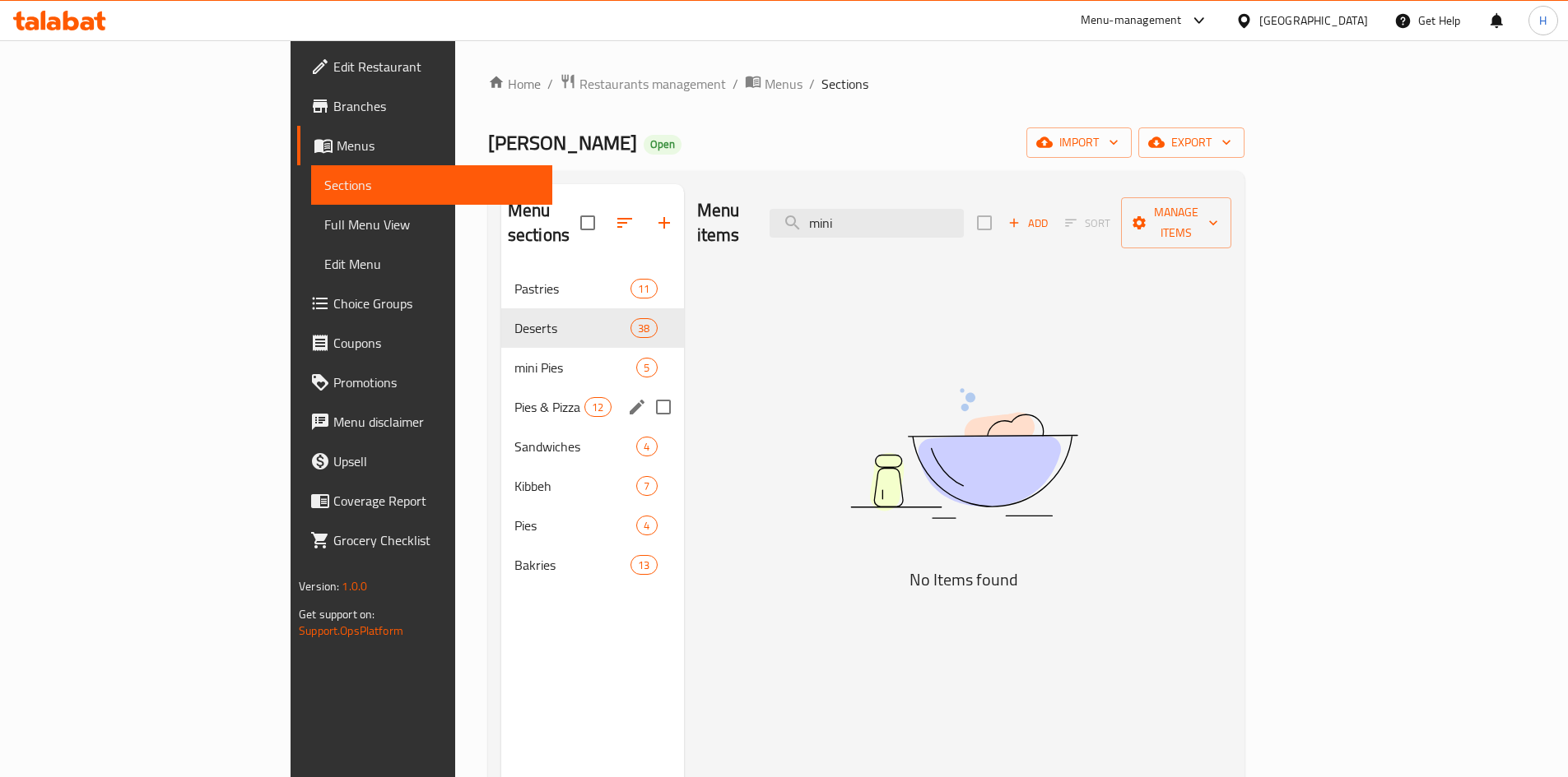
click at [514, 397] on span "Pies & Pizza" at bounding box center [549, 407] width 70 height 20
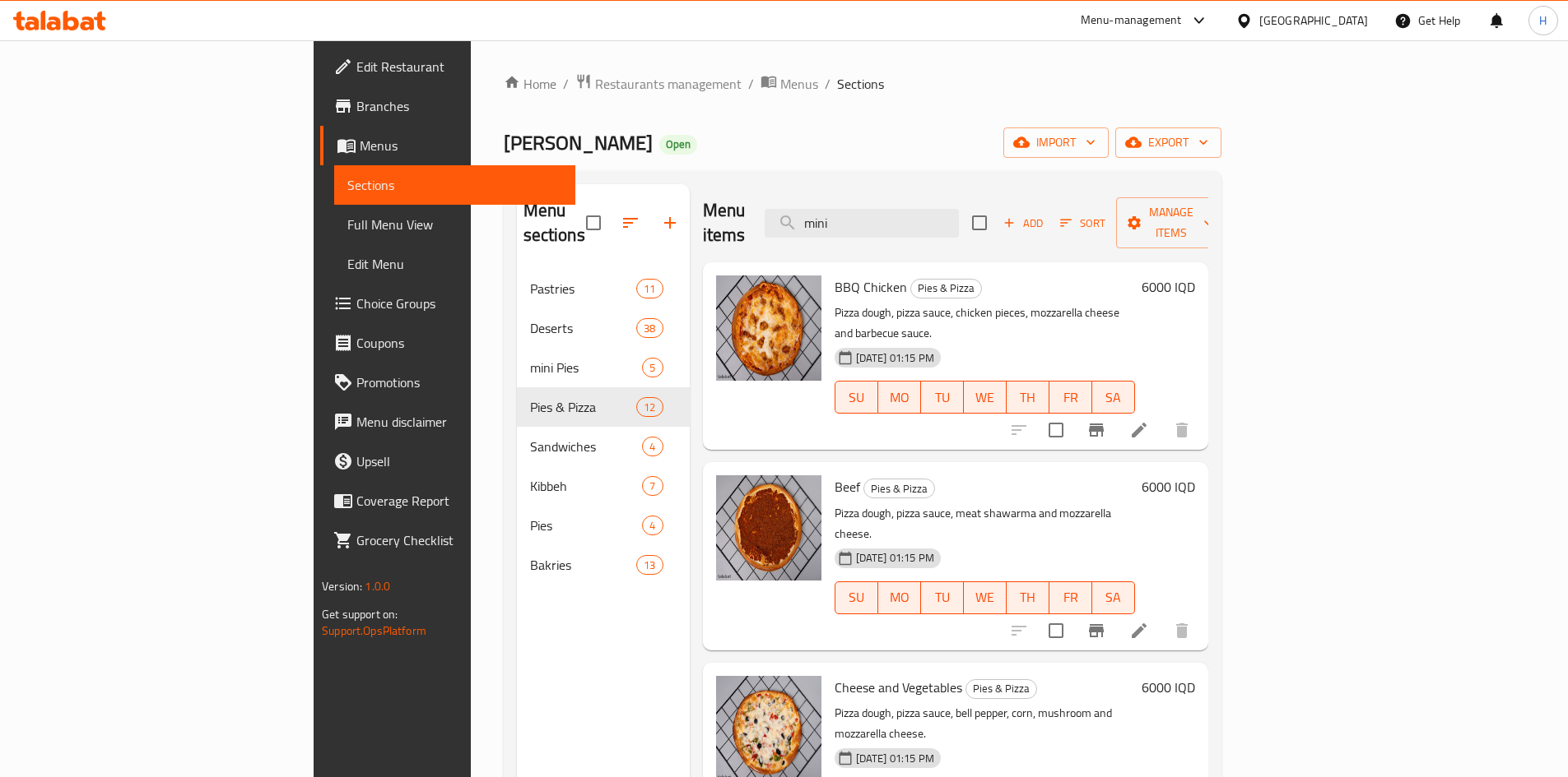
click at [967, 225] on div "Menu items mini Add Sort Manage items" at bounding box center [955, 223] width 506 height 79
click at [959, 216] on input "mini" at bounding box center [862, 223] width 194 height 28
click at [959, 215] on input "mini" at bounding box center [862, 223] width 194 height 28
type input "l"
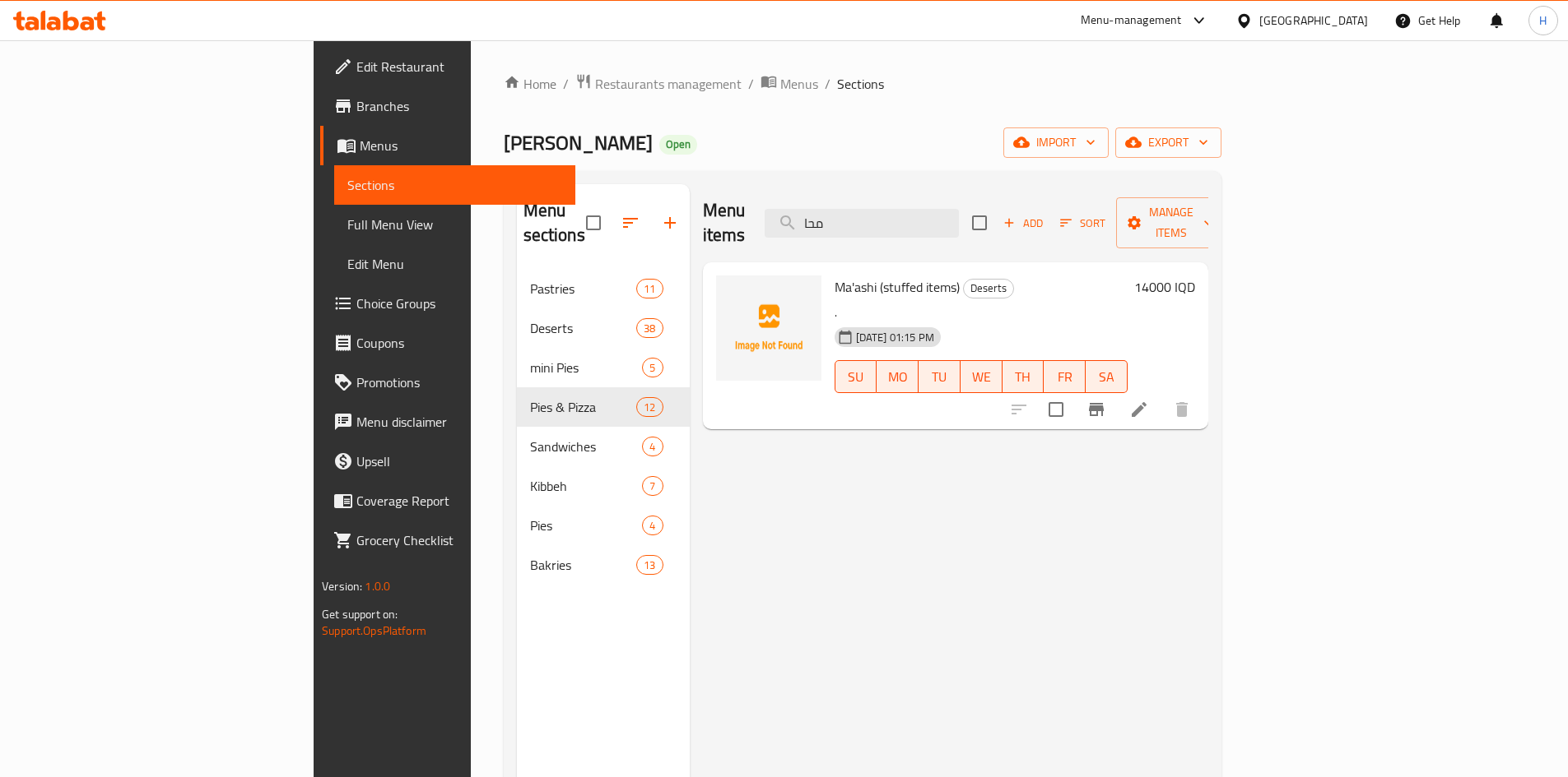
type input "محا"
click at [1147, 402] on icon at bounding box center [1139, 410] width 15 height 15
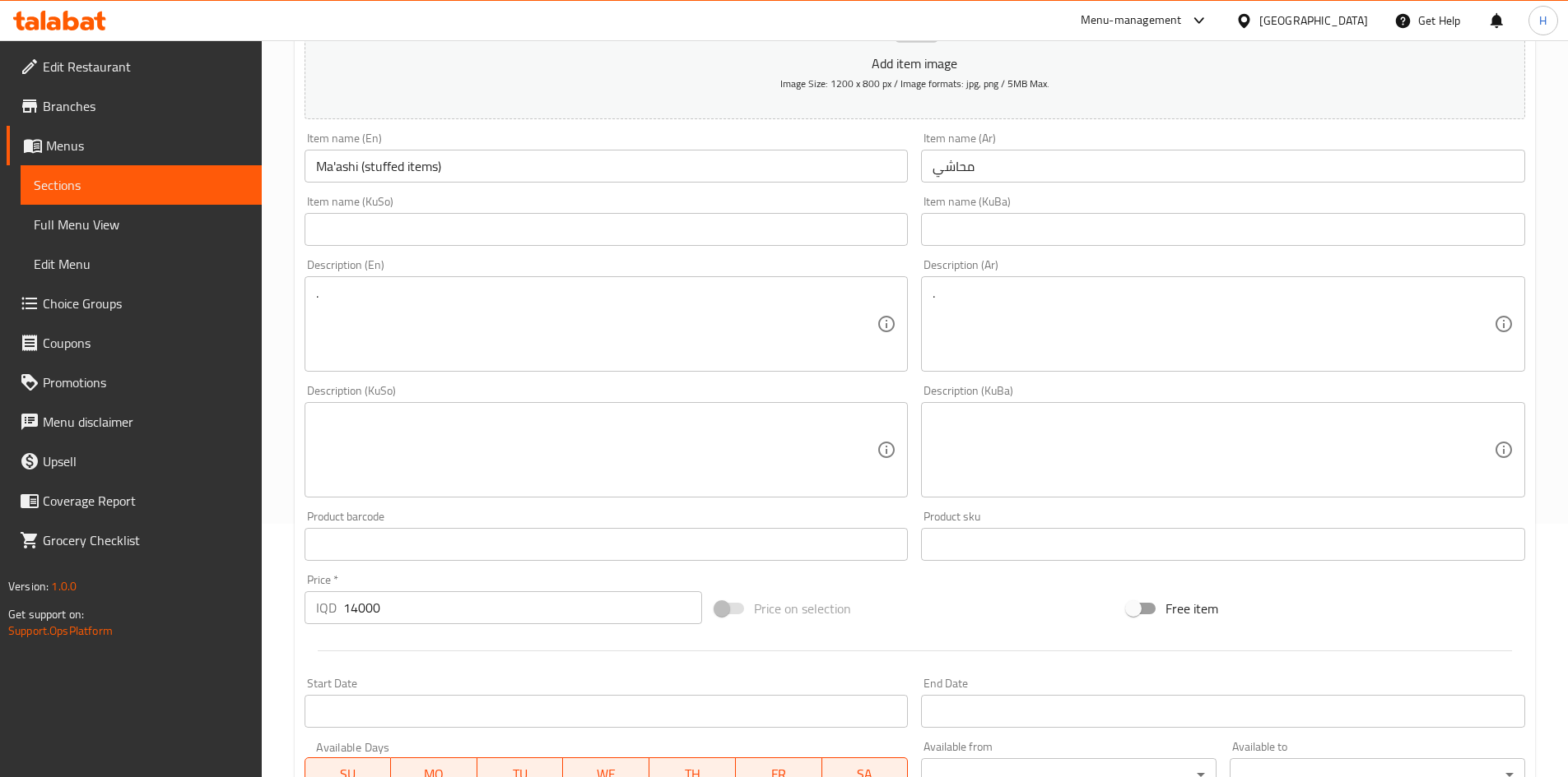
scroll to position [82, 0]
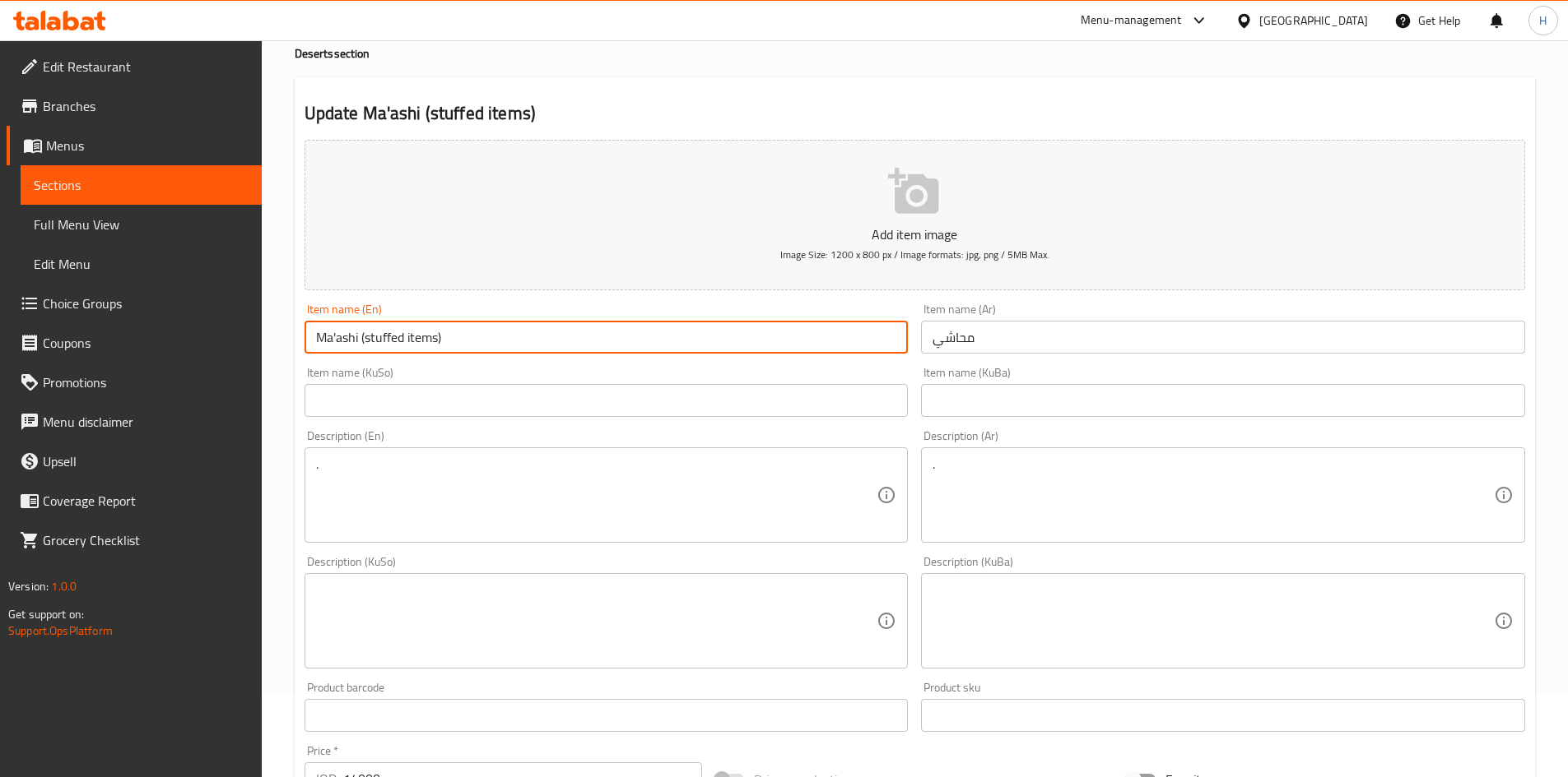
drag, startPoint x: 361, startPoint y: 337, endPoint x: 527, endPoint y: 336, distance: 166.0
click at [527, 336] on input "Ma'ashi (stuffed items)" at bounding box center [607, 337] width 604 height 33
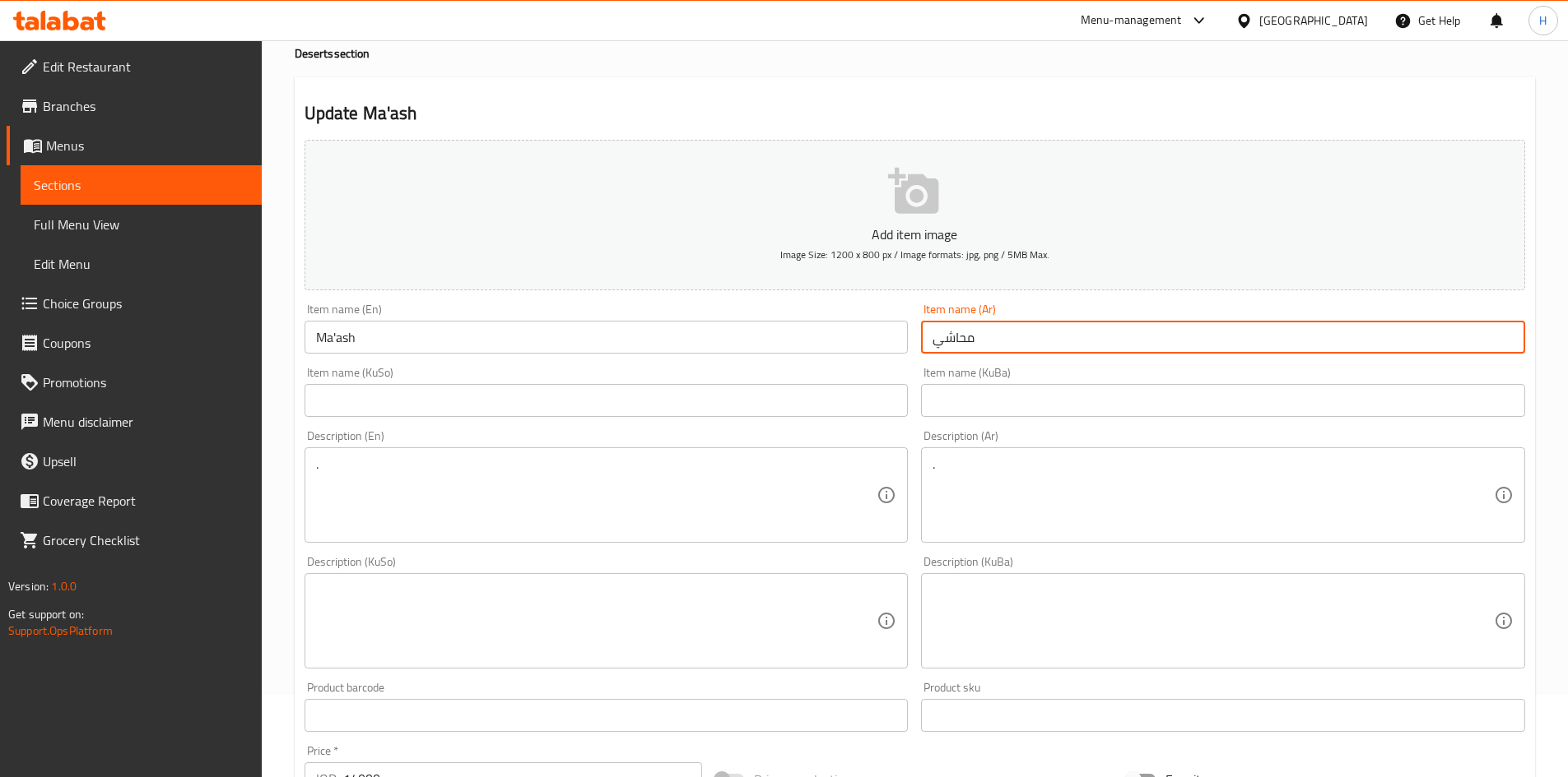
drag, startPoint x: 989, startPoint y: 345, endPoint x: 864, endPoint y: 351, distance: 125.1
click at [864, 351] on div "Add item image Image Size: 1200 x 800 px / Image formats: jpg, png / 5MB Max. I…" at bounding box center [915, 582] width 1234 height 898
drag, startPoint x: 295, startPoint y: 362, endPoint x: 309, endPoint y: 351, distance: 17.8
click at [299, 361] on div "Update Ma'ash Add item image Image Size: 1200 x 800 px / Image formats: jpg, pn…" at bounding box center [915, 651] width 1240 height 1147
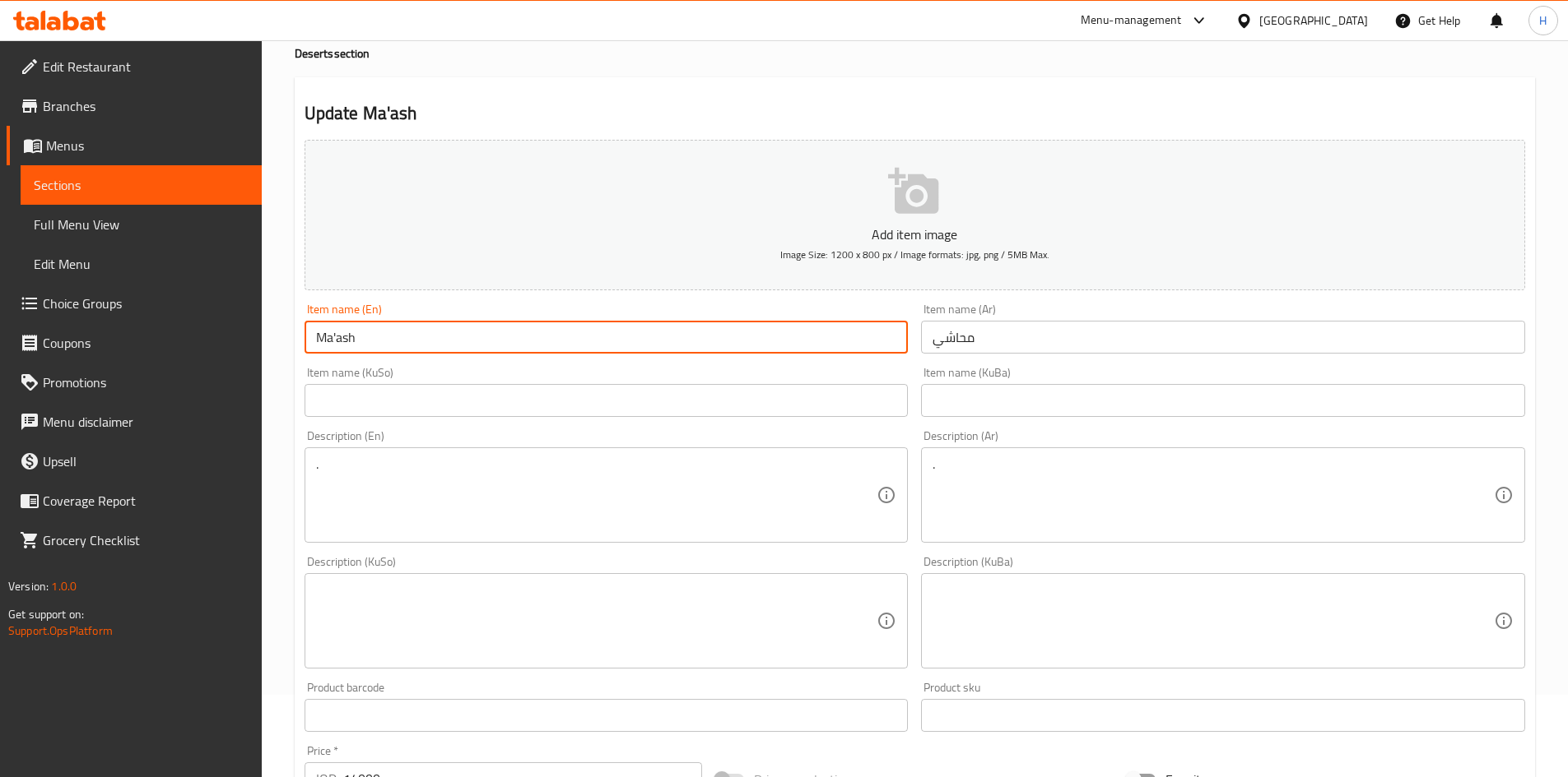
click at [336, 338] on input "Ma'ash" at bounding box center [607, 337] width 604 height 33
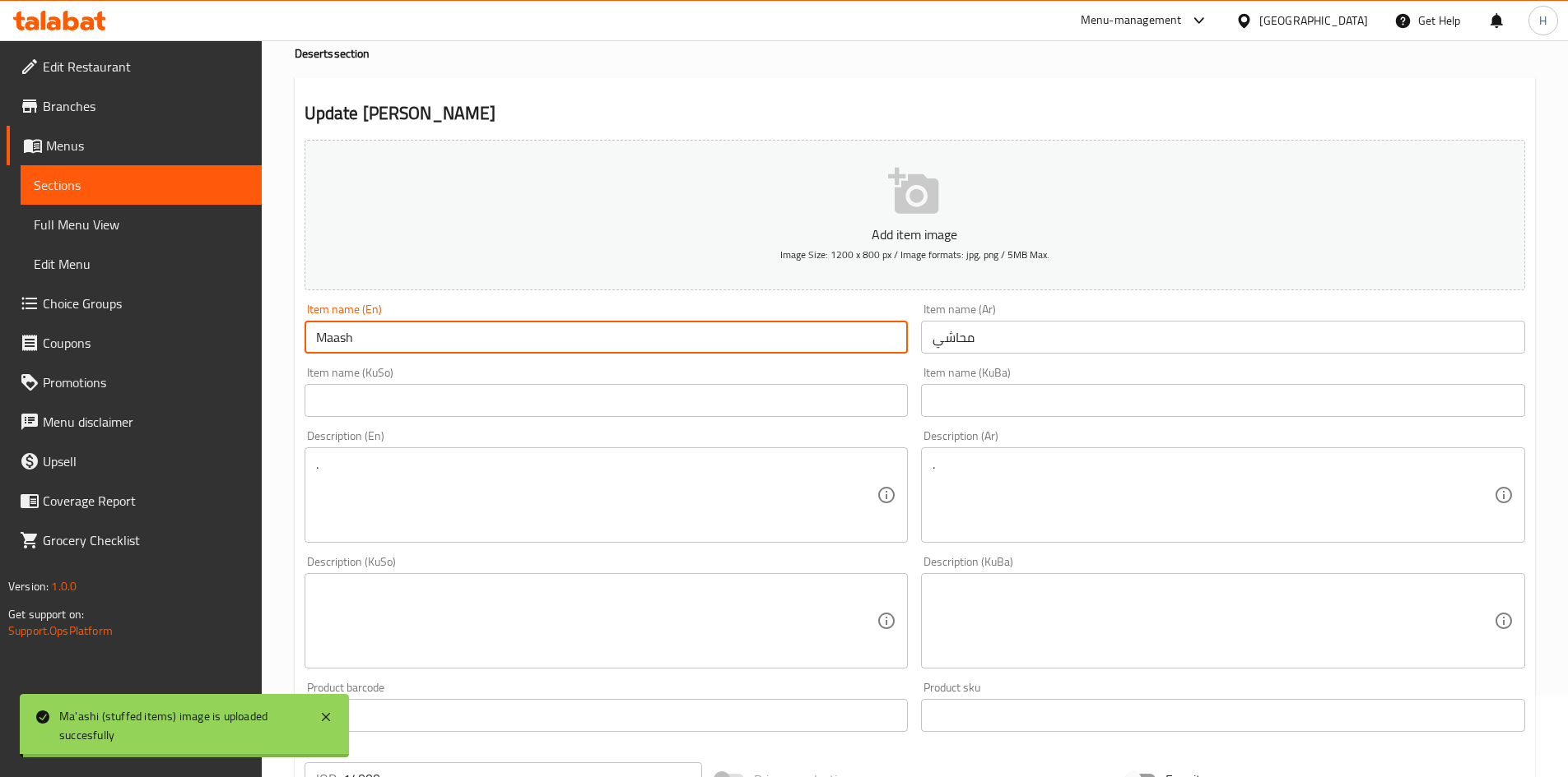
click at [369, 342] on input "Maash" at bounding box center [607, 337] width 604 height 33
type input "Maashi"
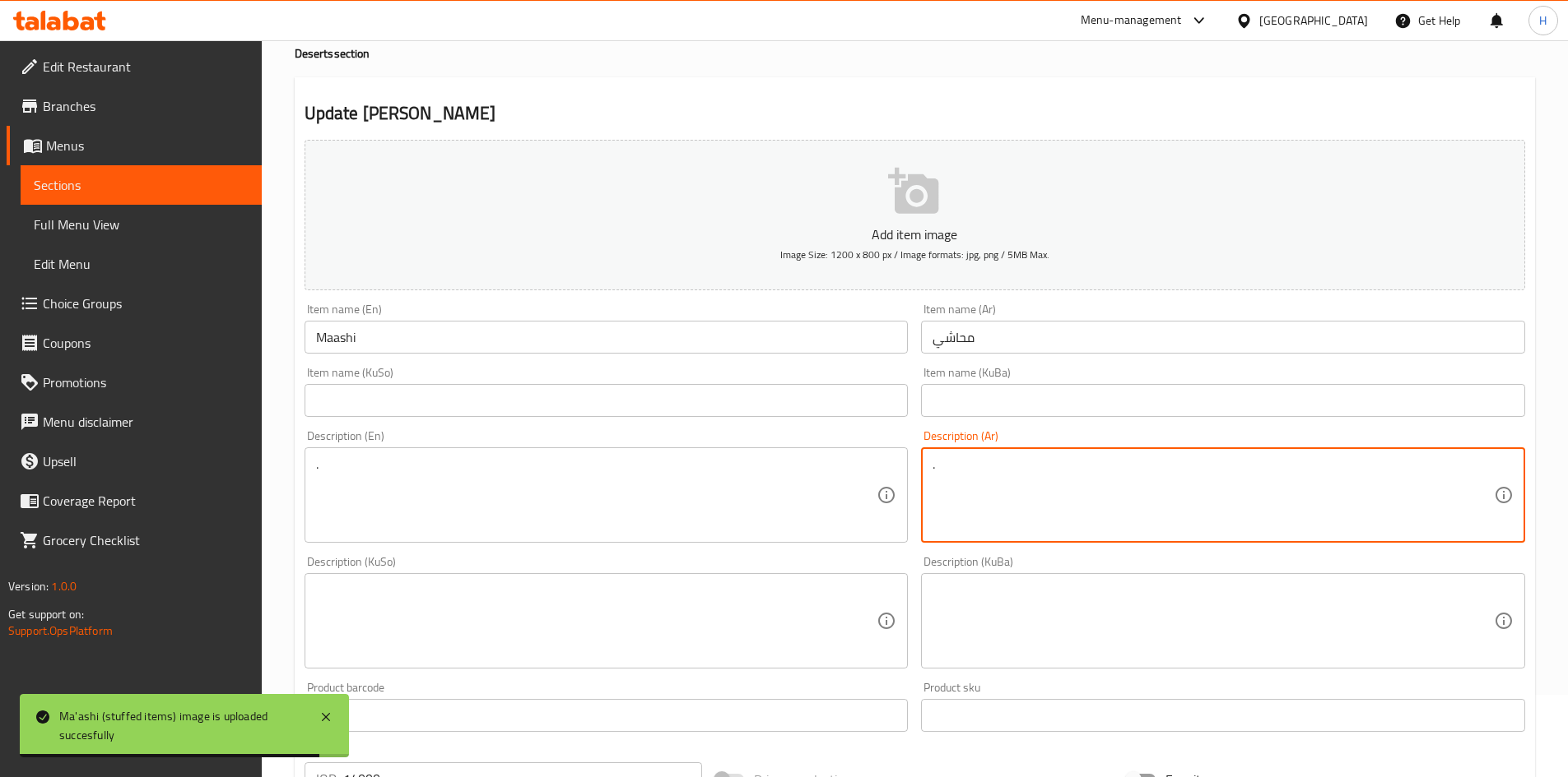
click at [1162, 516] on textarea "." at bounding box center [1213, 495] width 561 height 79
click at [1162, 515] on textarea "." at bounding box center [1213, 495] width 561 height 79
type textarea "r"
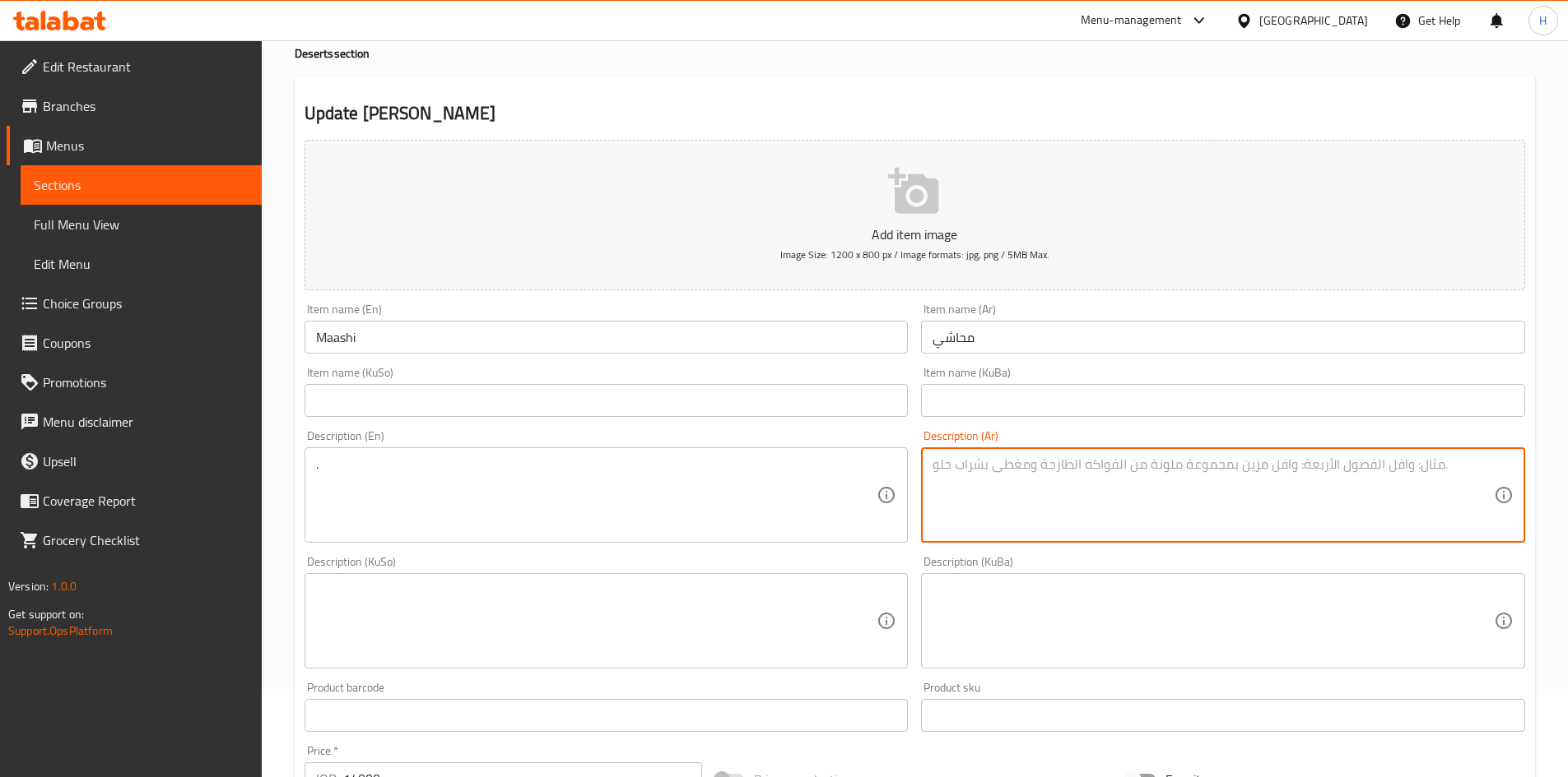
type textarea "ج"
type textarea "حلوبات"
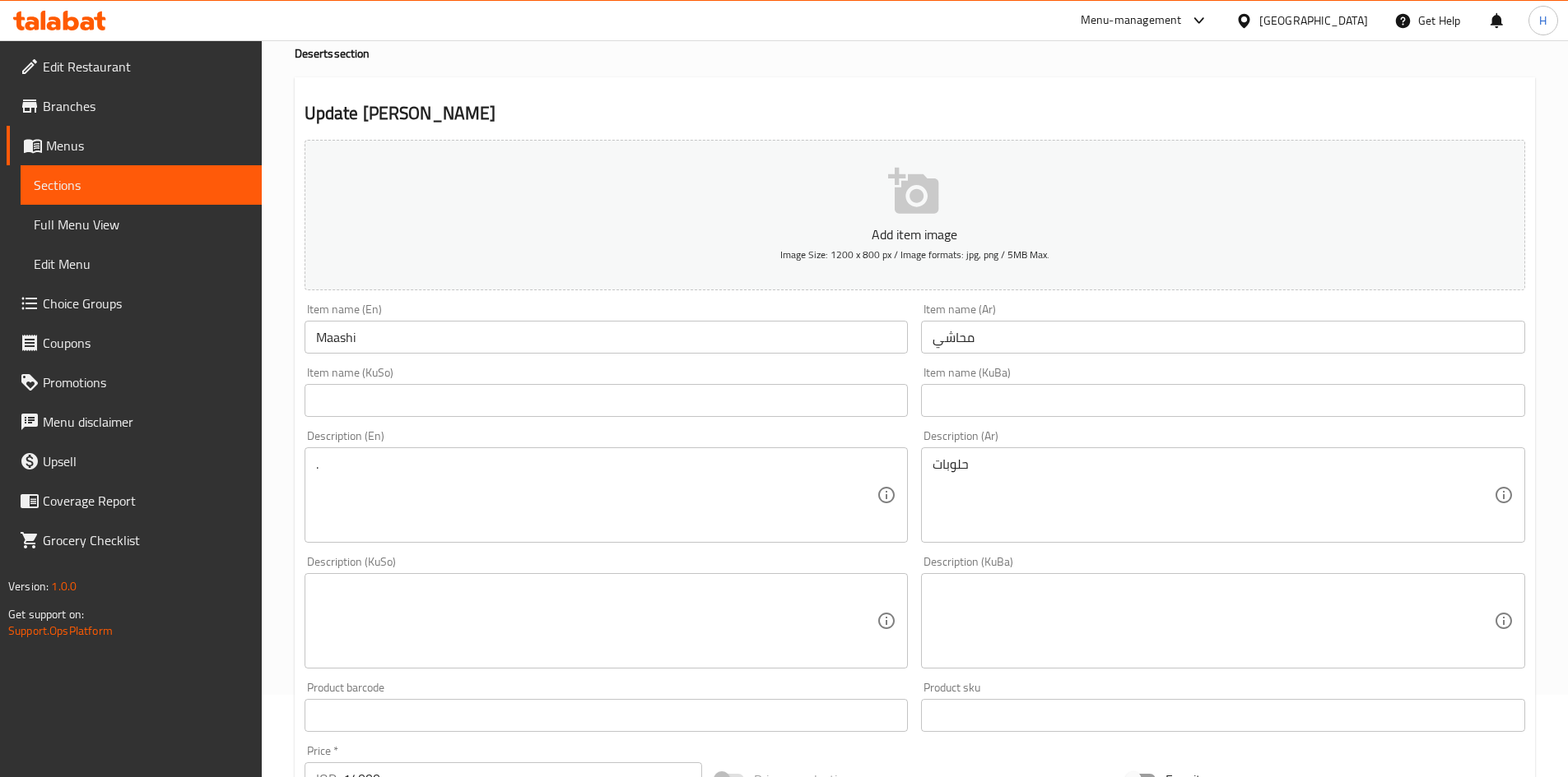
click at [418, 434] on div "Description (En) . Description (En)" at bounding box center [607, 486] width 604 height 113
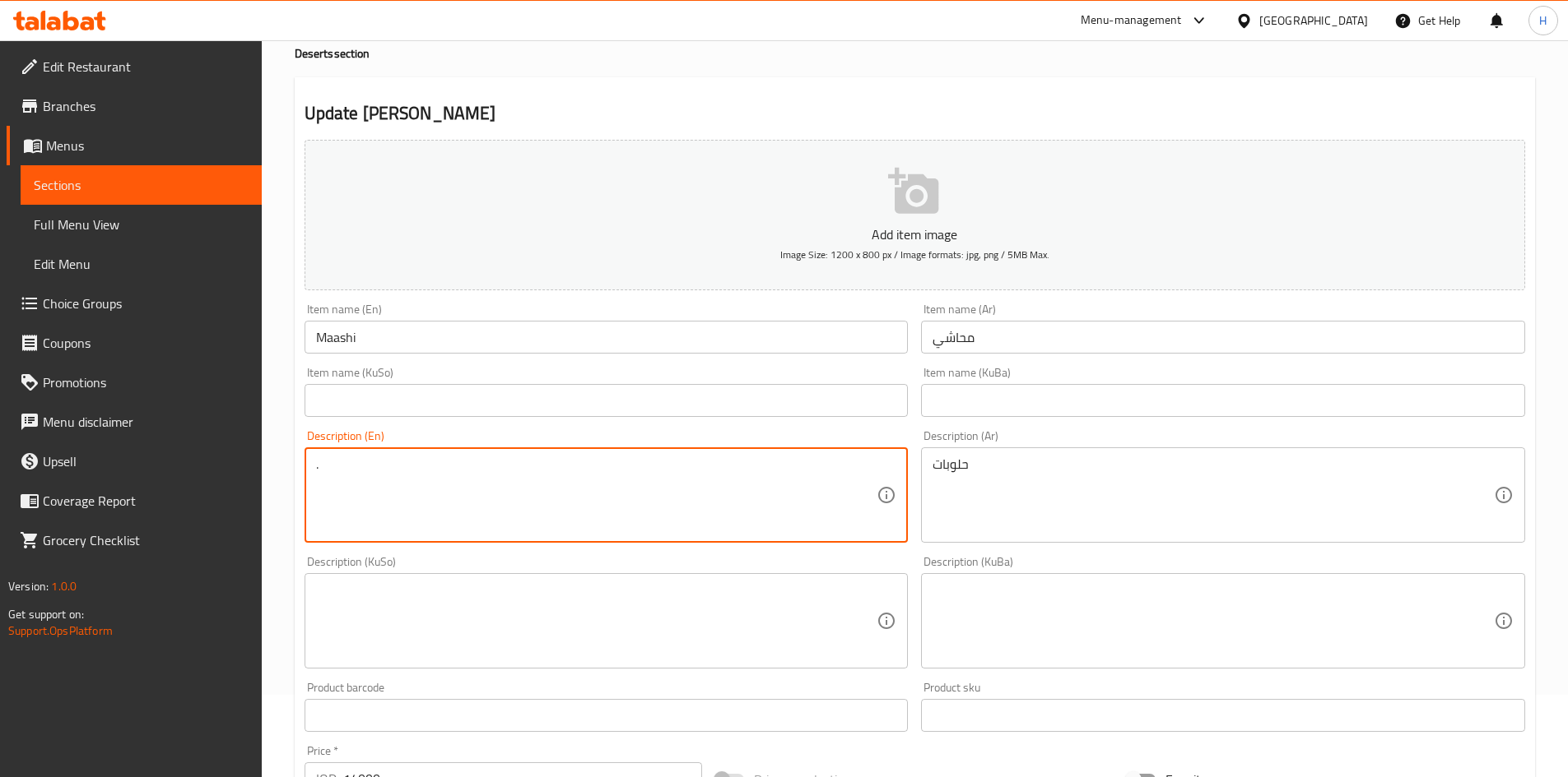
click at [387, 488] on textarea "." at bounding box center [597, 495] width 561 height 79
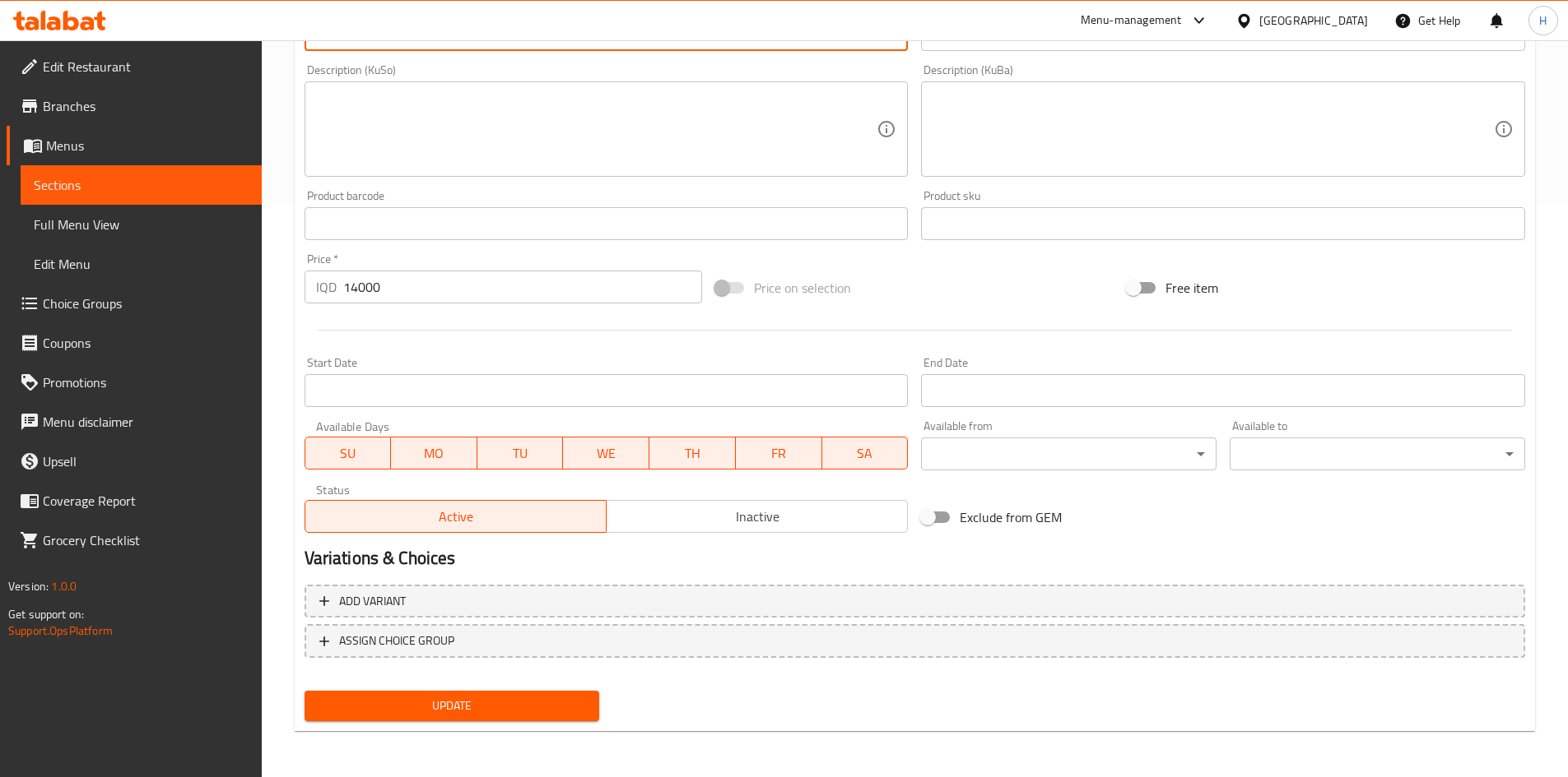
type textarea "Sweets"
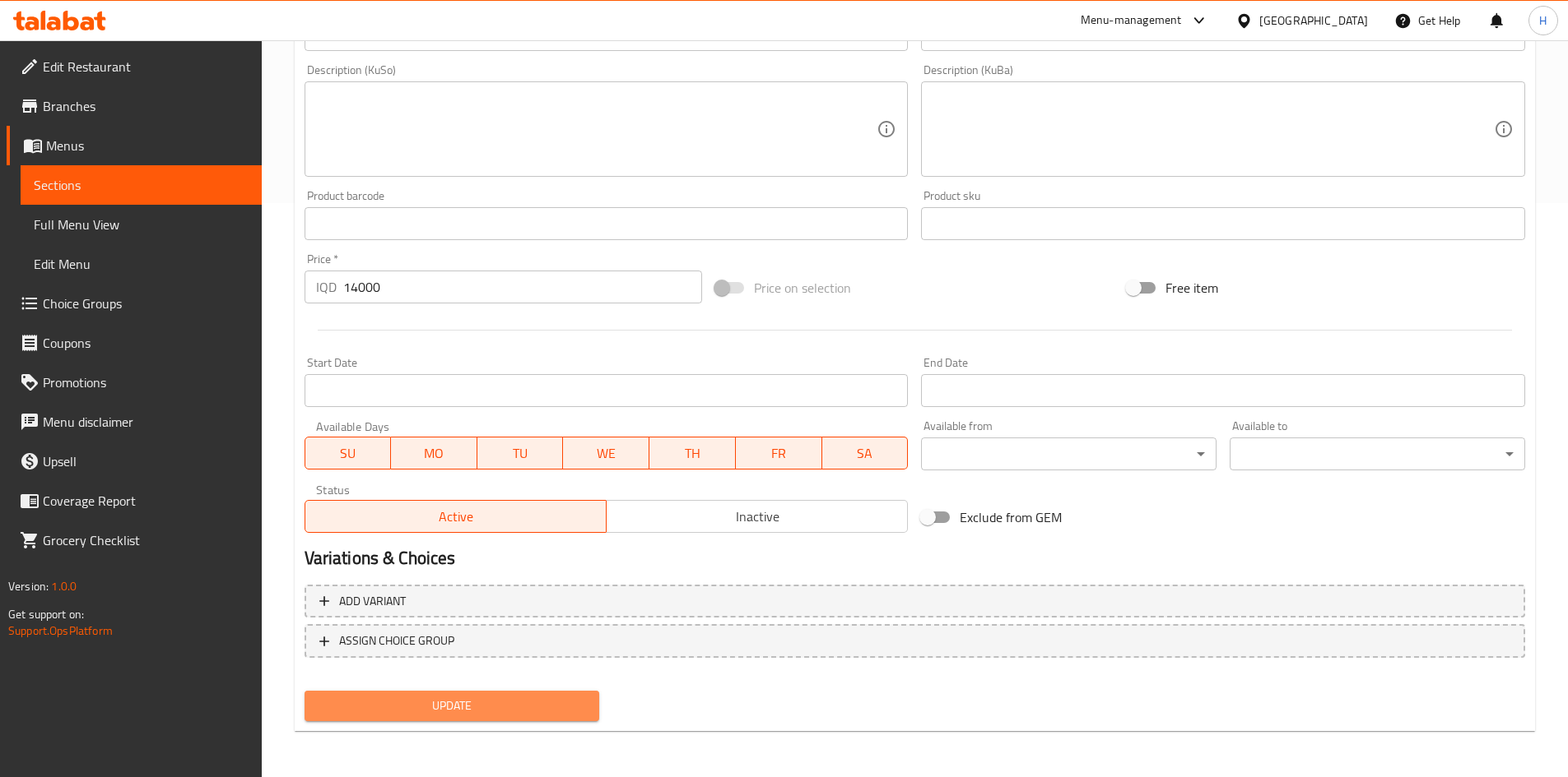
click at [466, 702] on span "Update" at bounding box center [453, 706] width 269 height 21
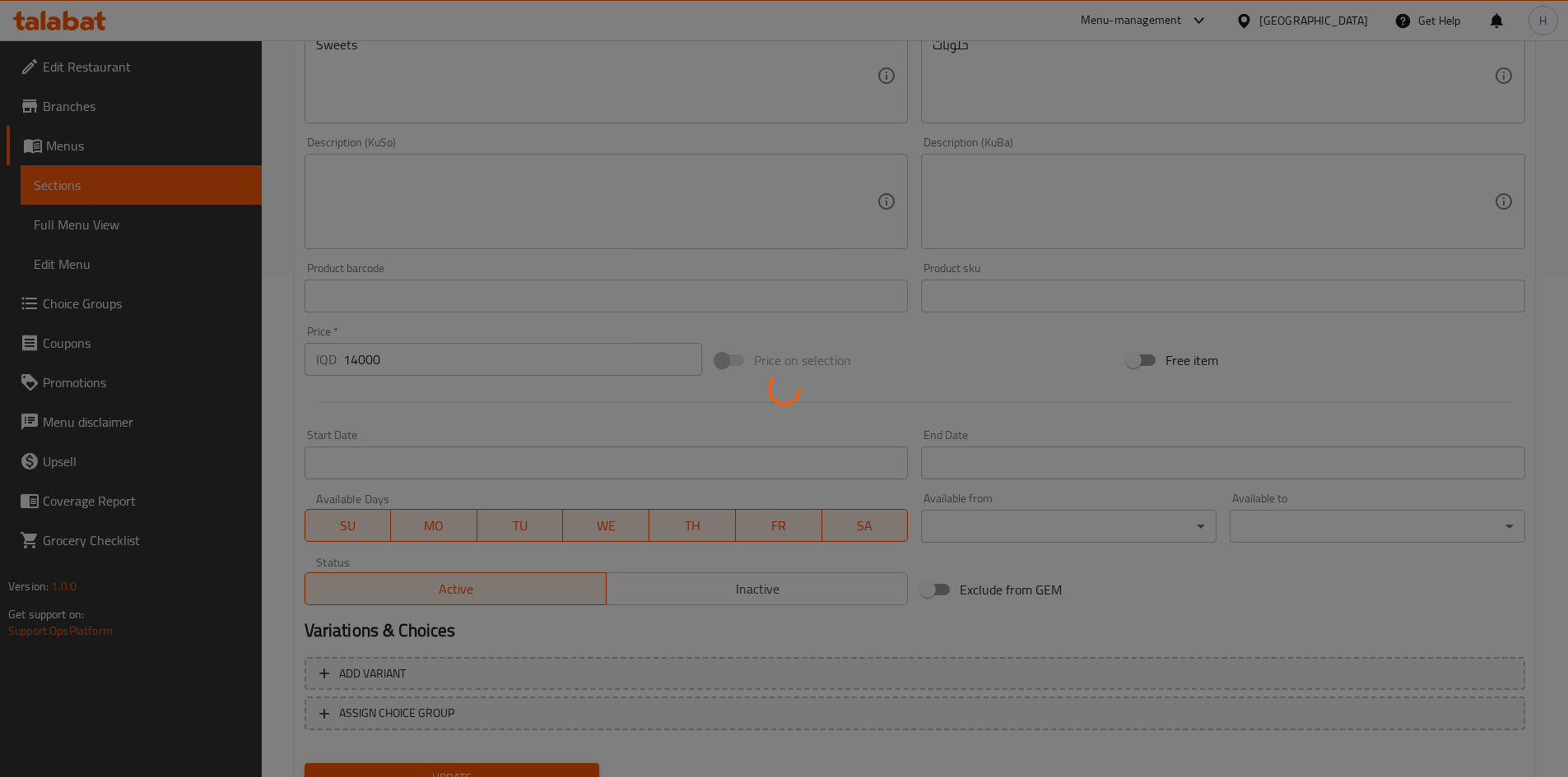
scroll to position [0, 0]
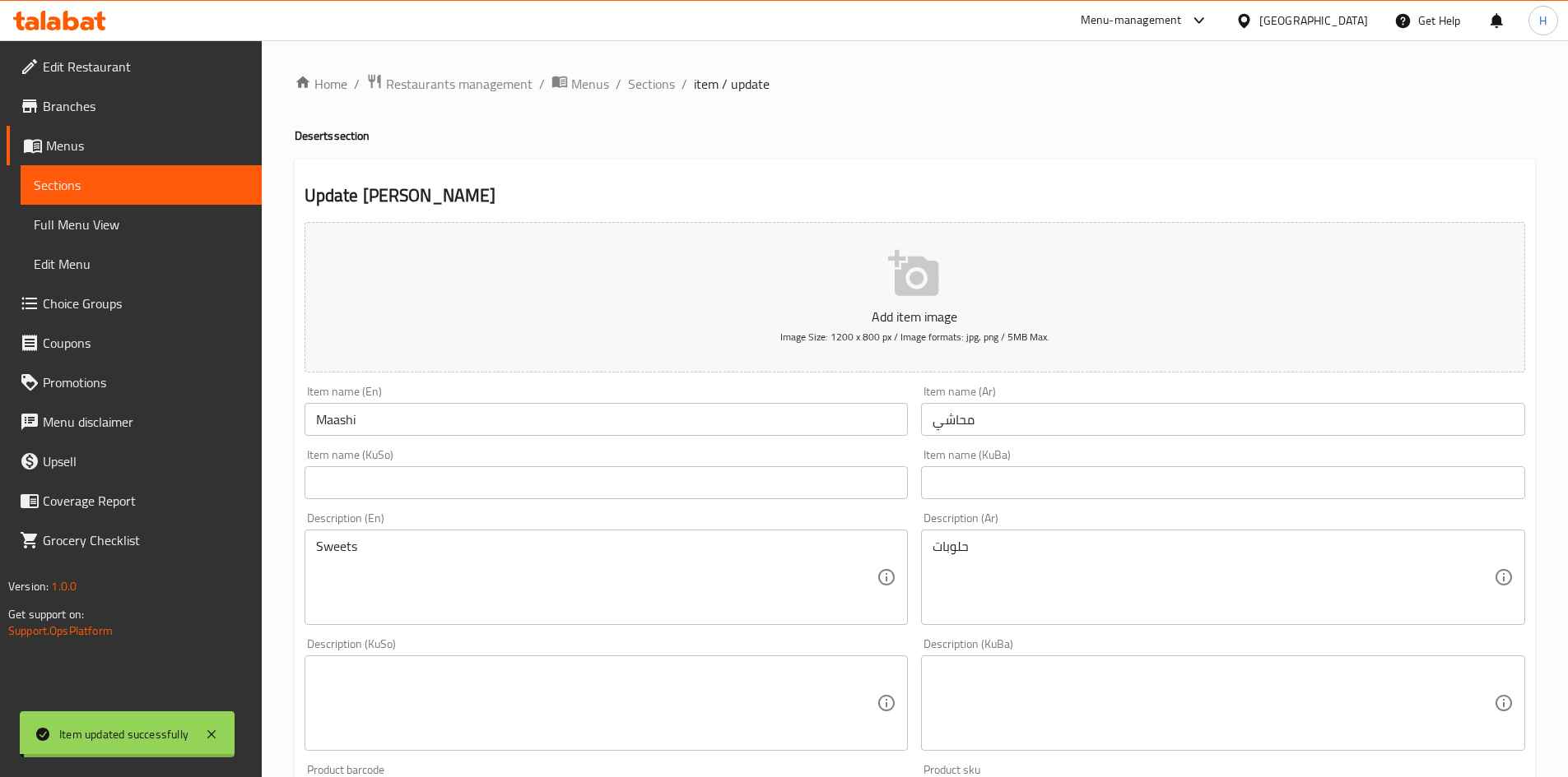
click at [634, 87] on span "Sections" at bounding box center [651, 83] width 47 height 20
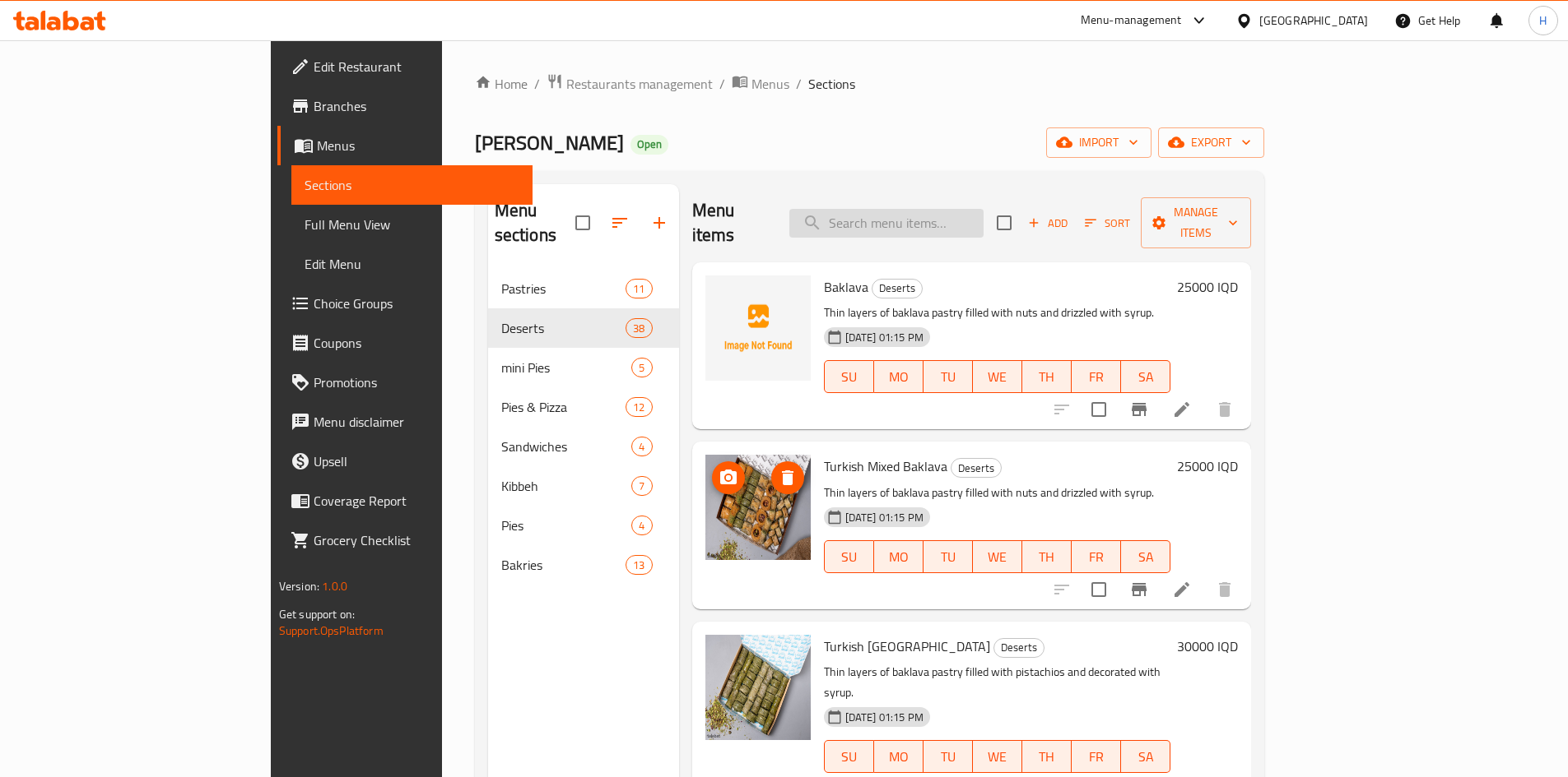
click at [955, 211] on input "search" at bounding box center [886, 223] width 194 height 28
type input "v"
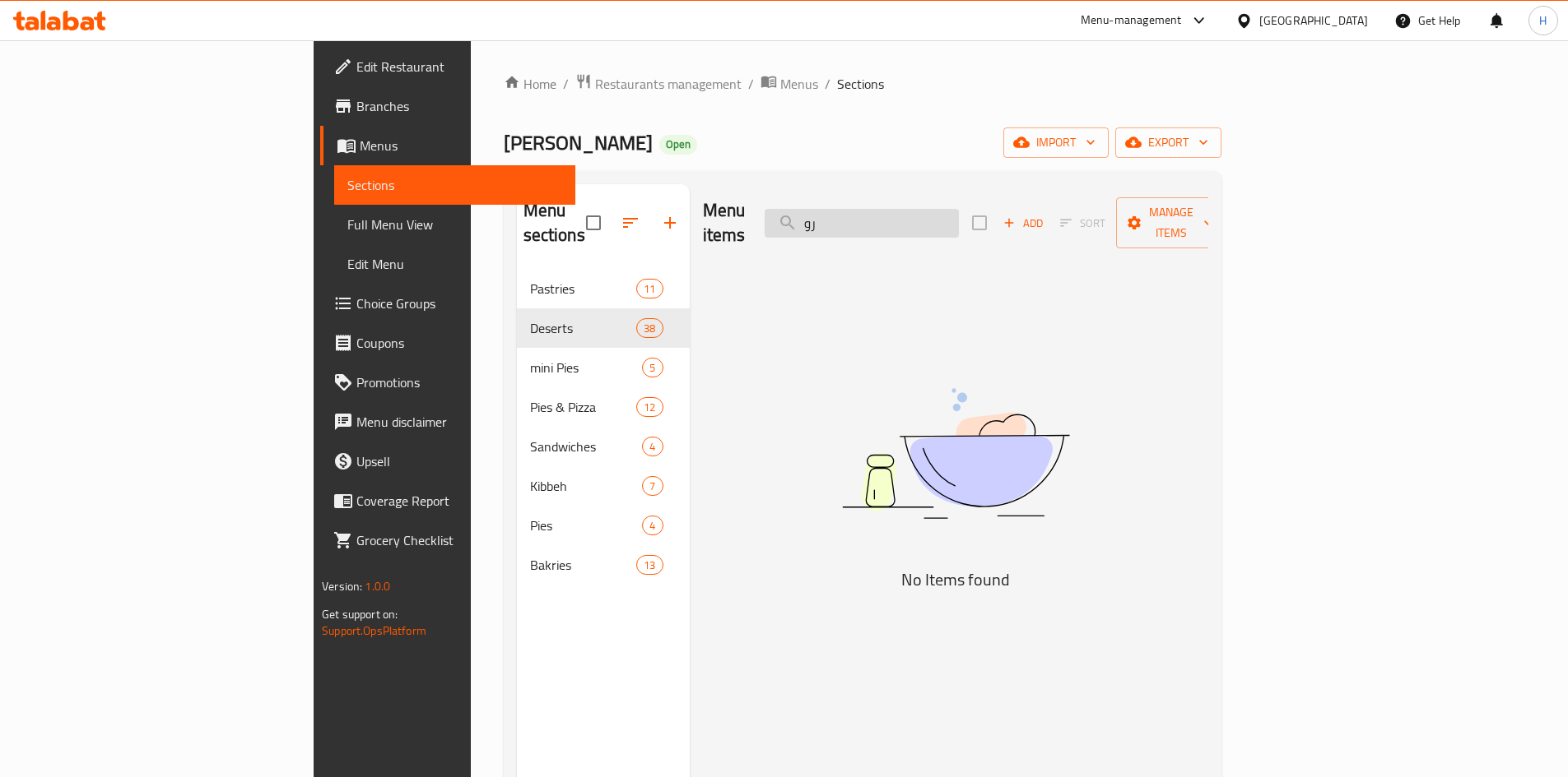
type input "ر"
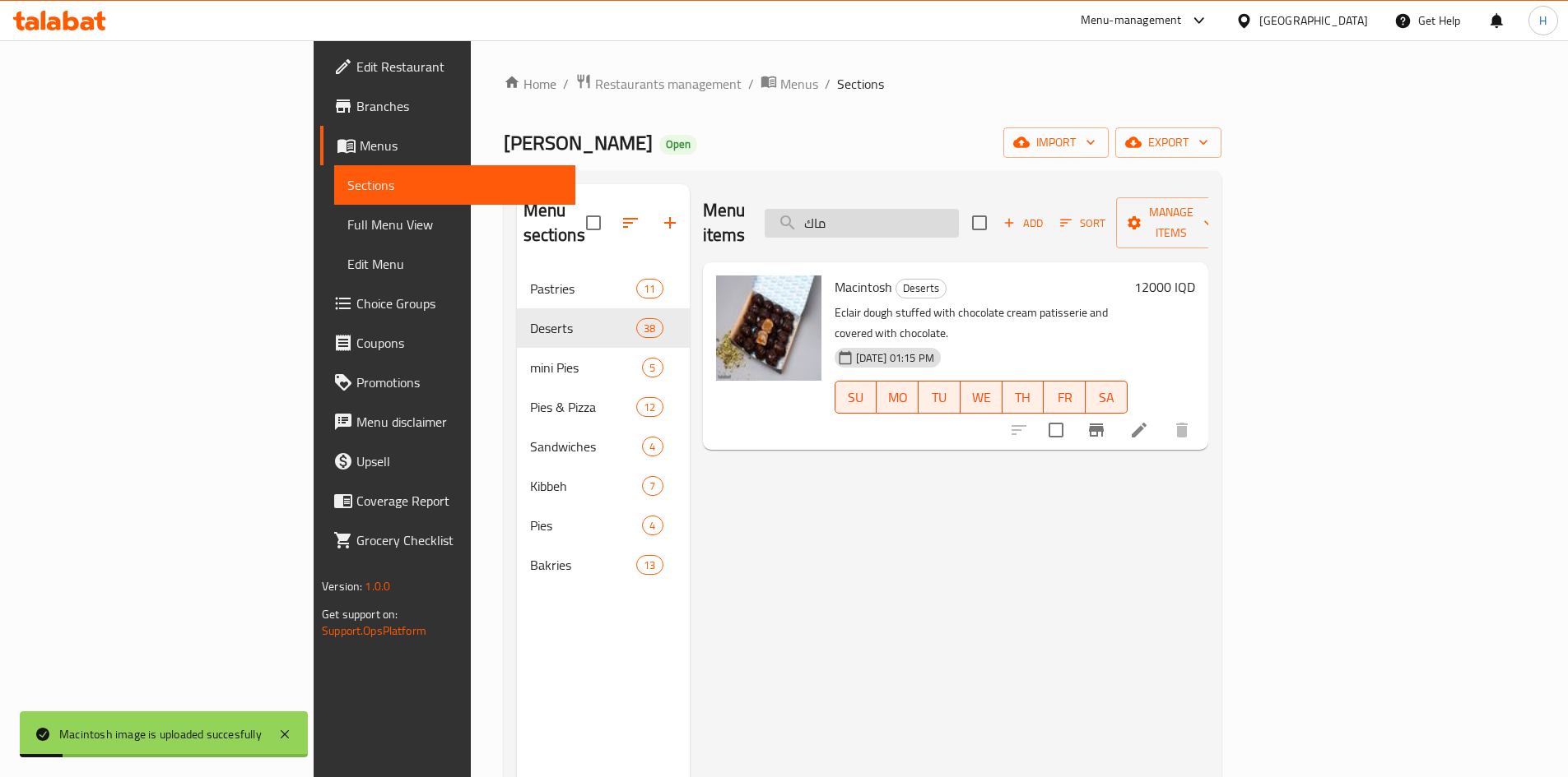
click at [949, 209] on input "ماك" at bounding box center [862, 223] width 194 height 28
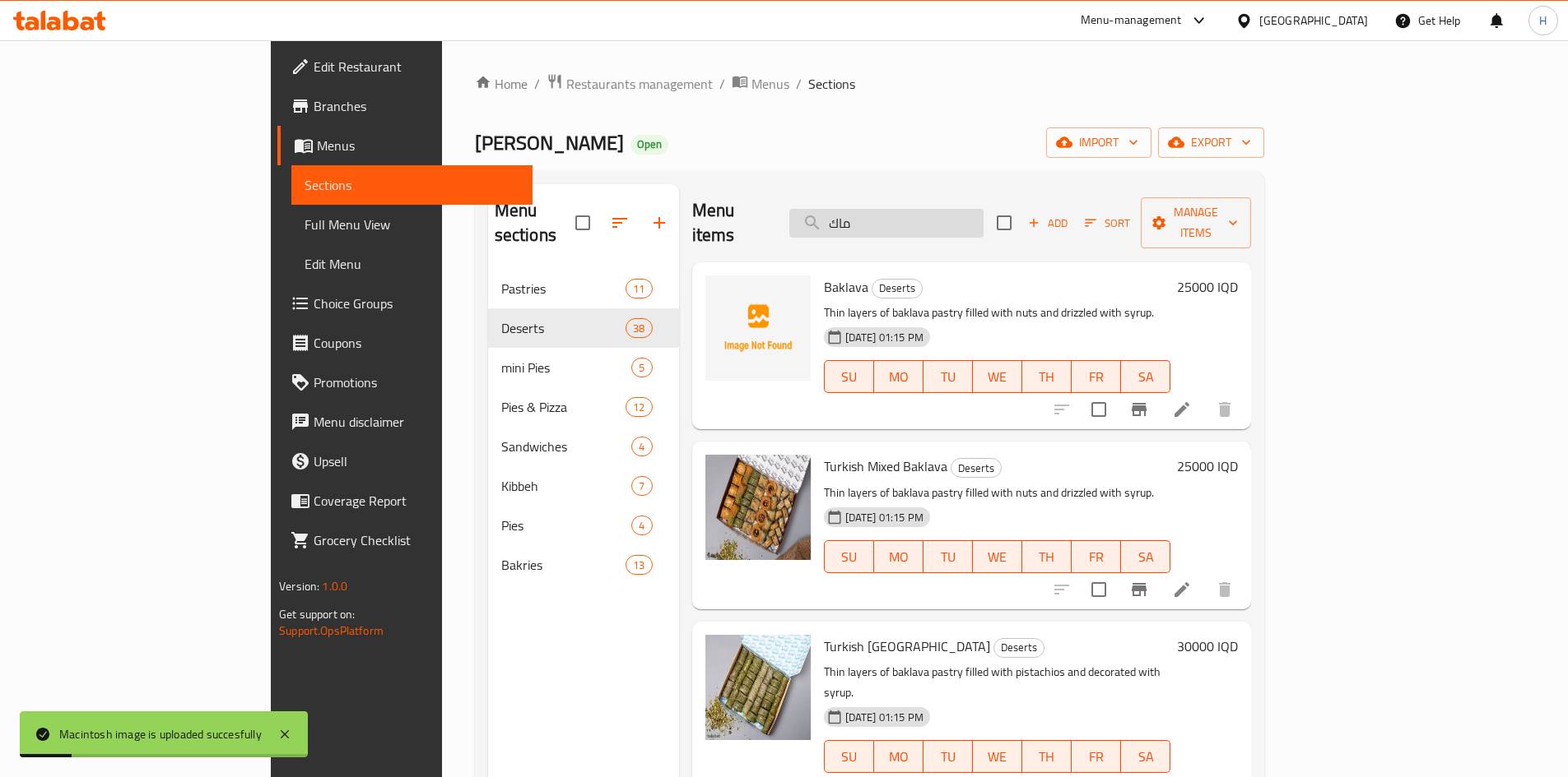
click at [949, 209] on input "ماك" at bounding box center [886, 223] width 194 height 28
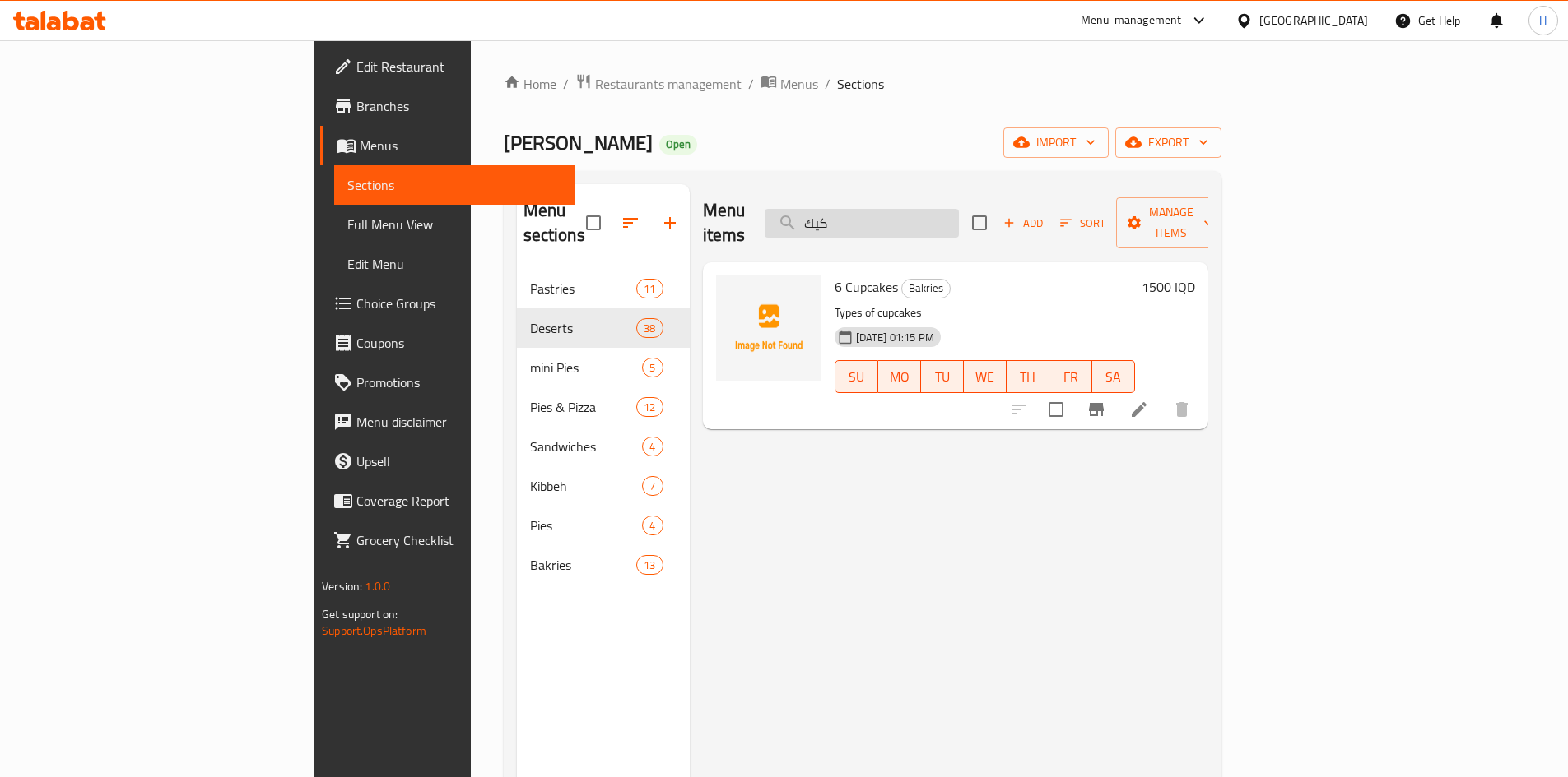
click at [959, 210] on input "كيك" at bounding box center [862, 223] width 194 height 28
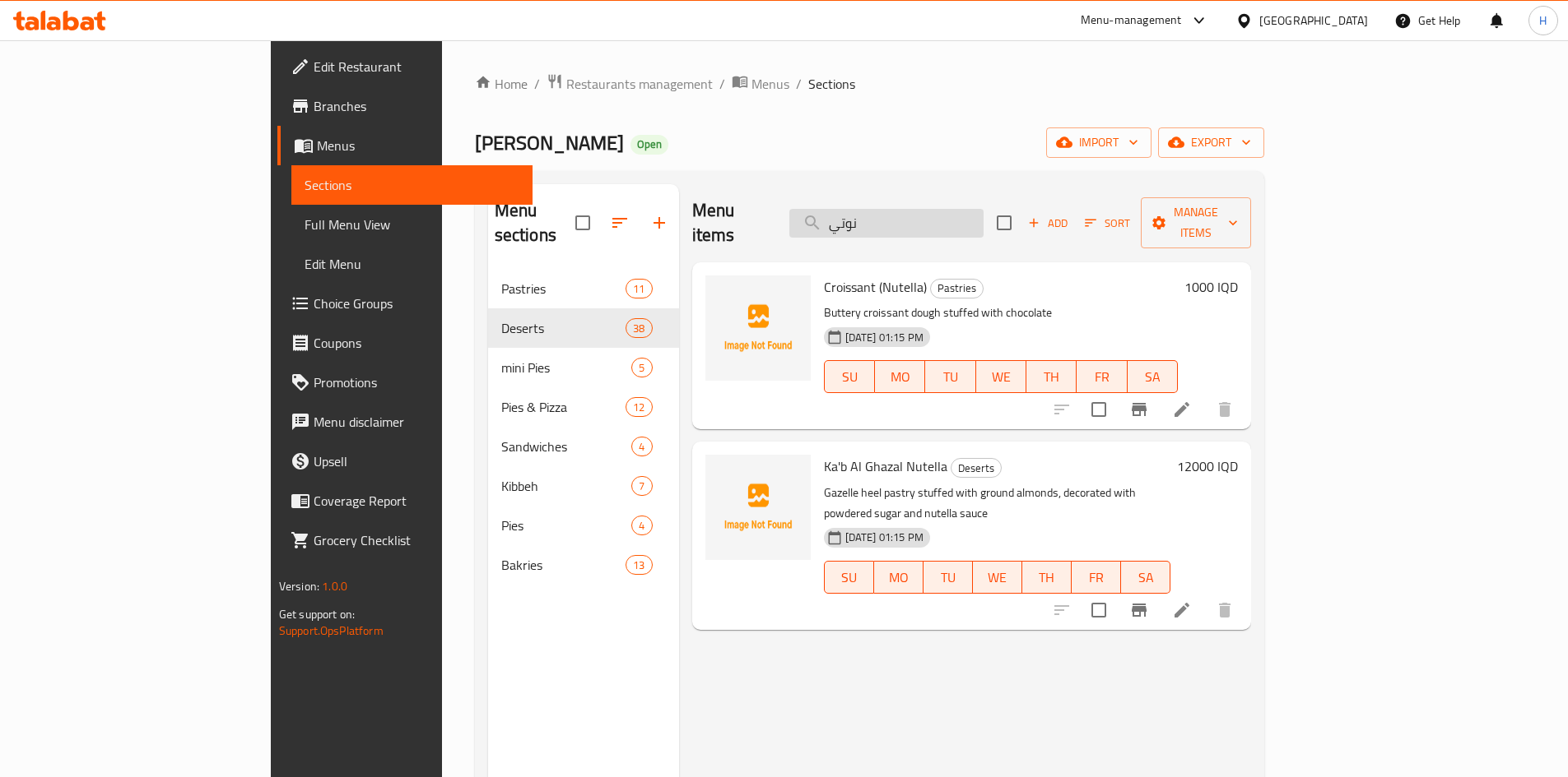
click at [952, 210] on input "نوتي" at bounding box center [886, 223] width 194 height 28
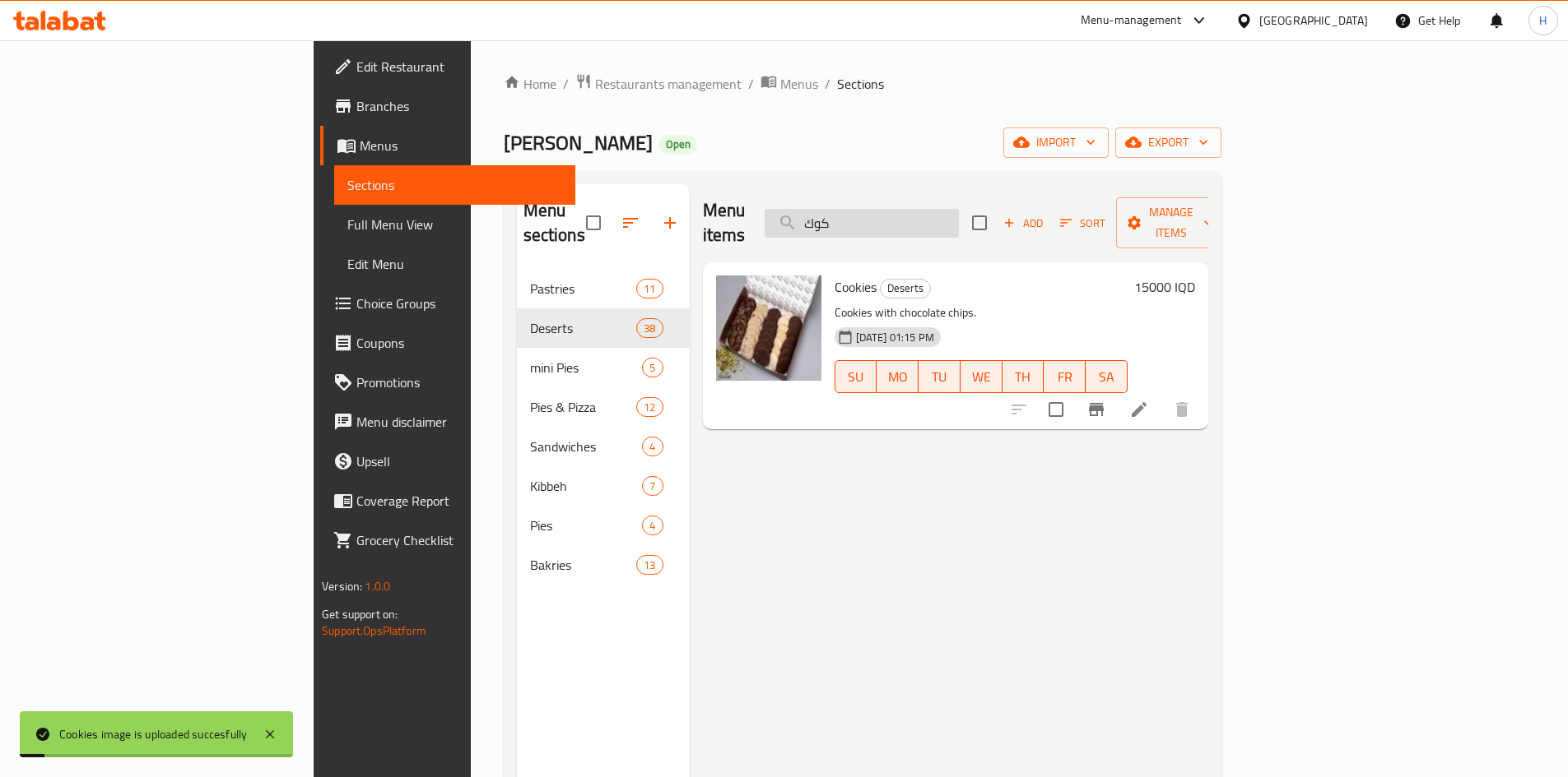
click at [959, 209] on input "كوك" at bounding box center [862, 223] width 194 height 28
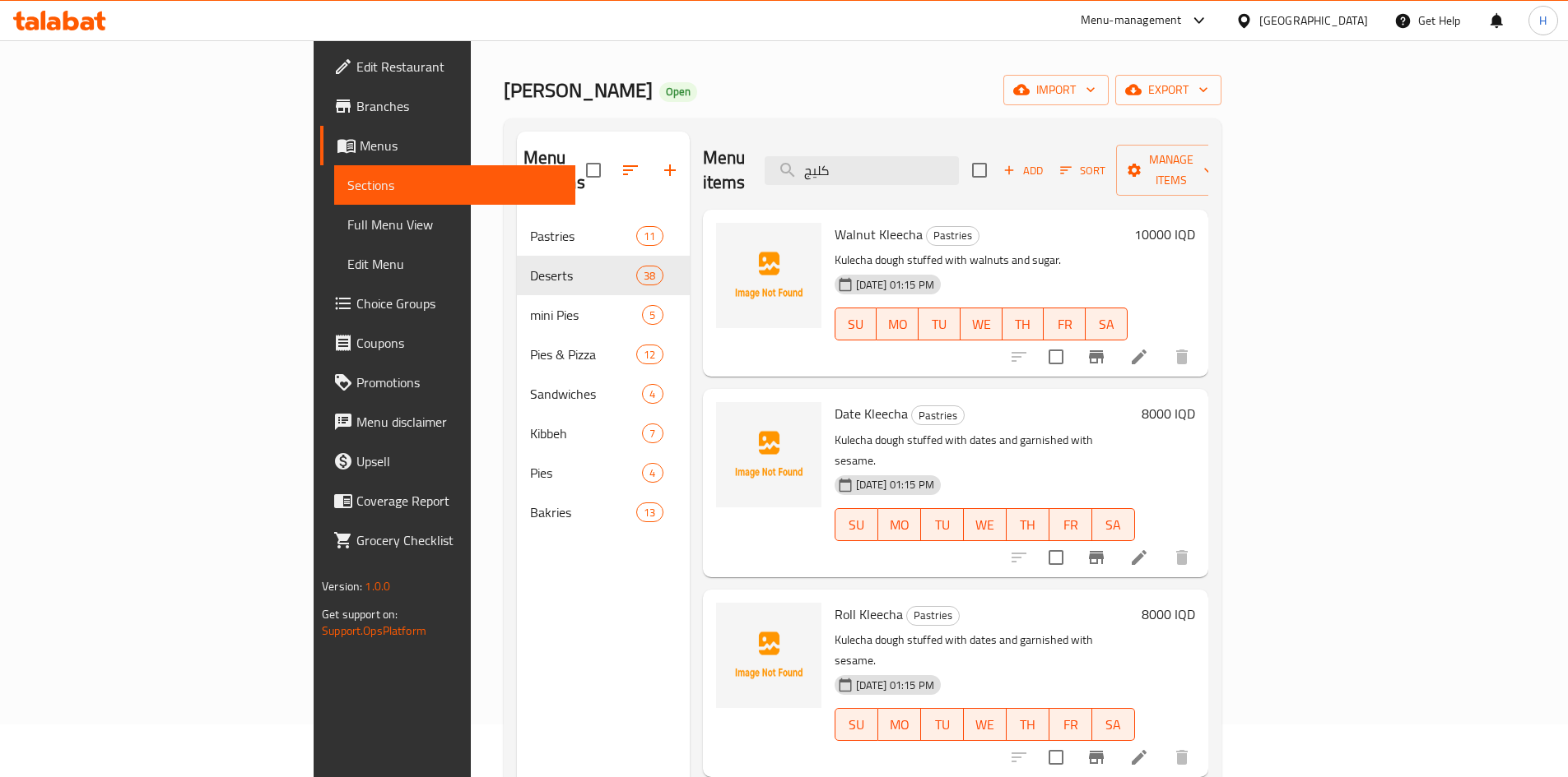
scroll to position [82, 0]
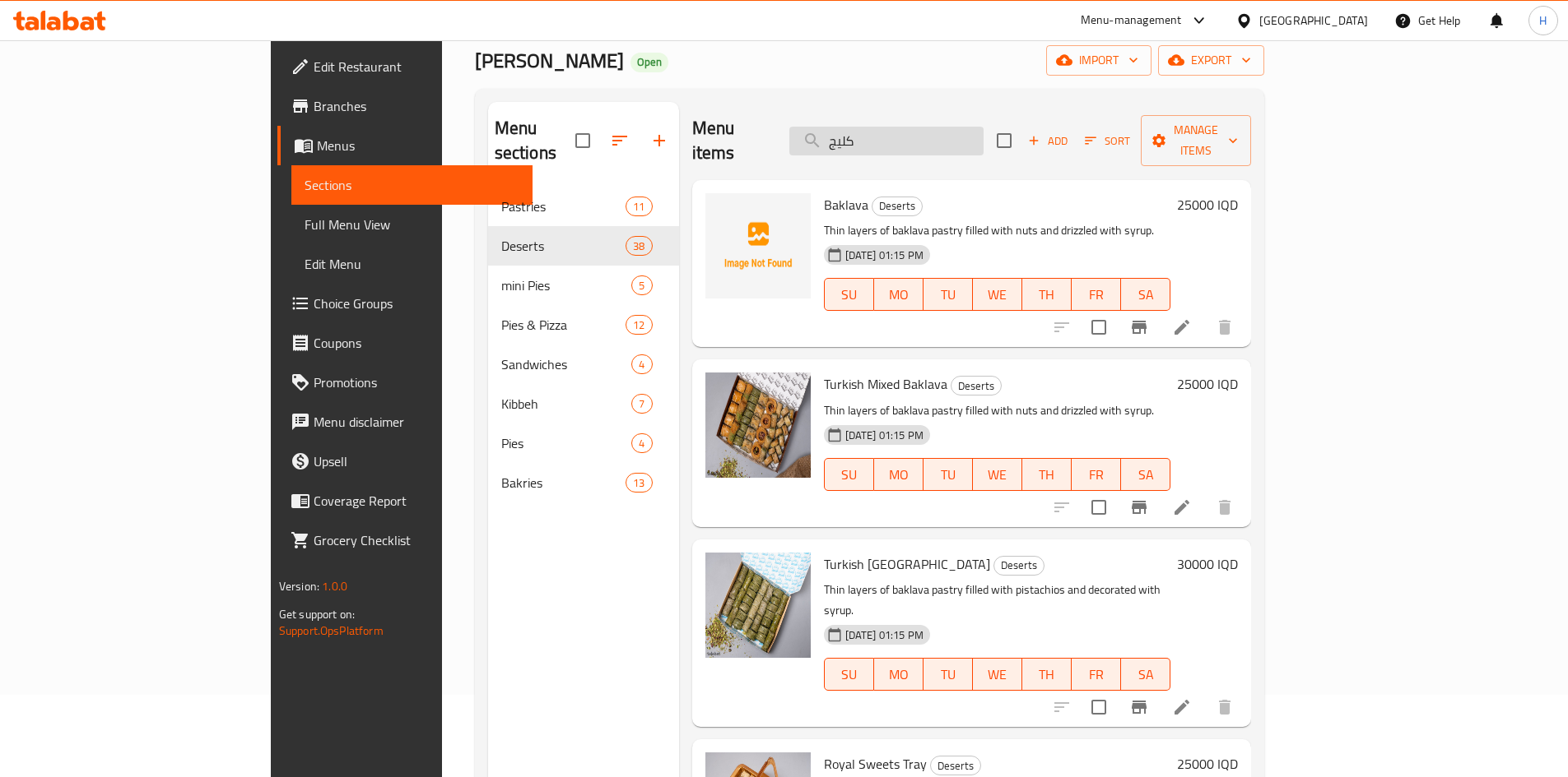
click at [971, 127] on input "كليج" at bounding box center [886, 141] width 194 height 28
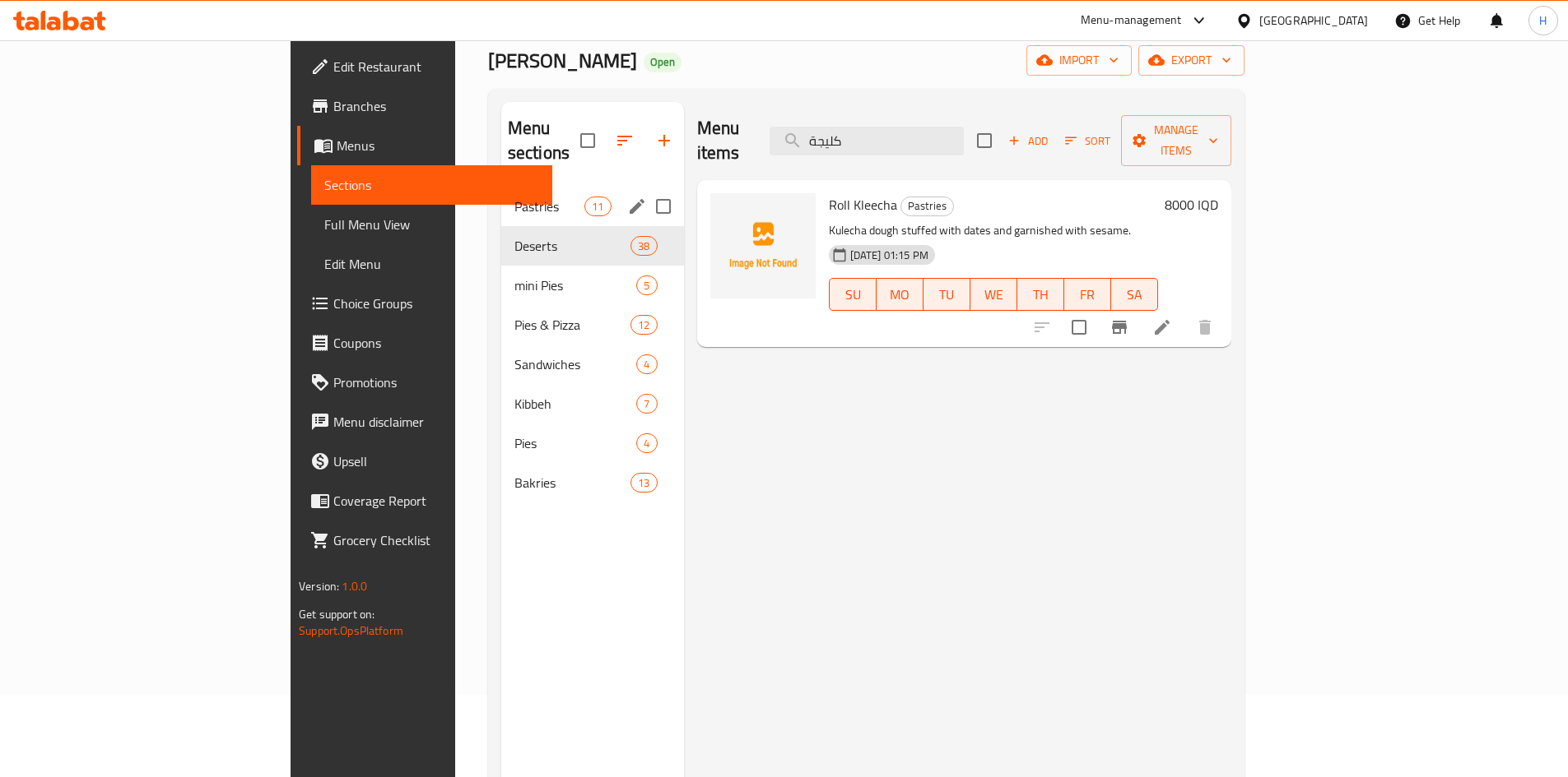
click at [501, 193] on div "Pastries 11" at bounding box center [592, 206] width 183 height 40
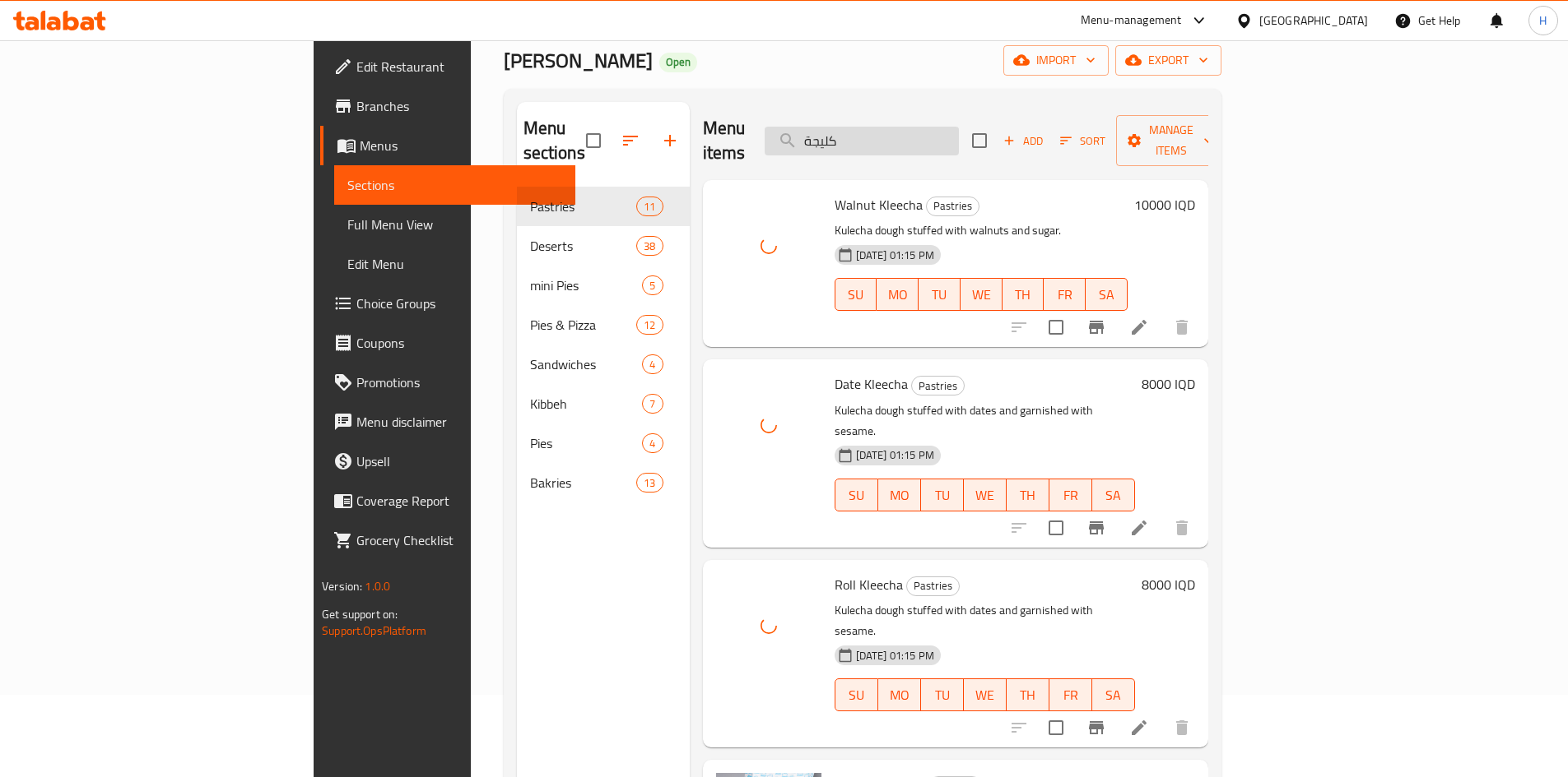
click at [930, 127] on input "كليجة" at bounding box center [862, 141] width 194 height 28
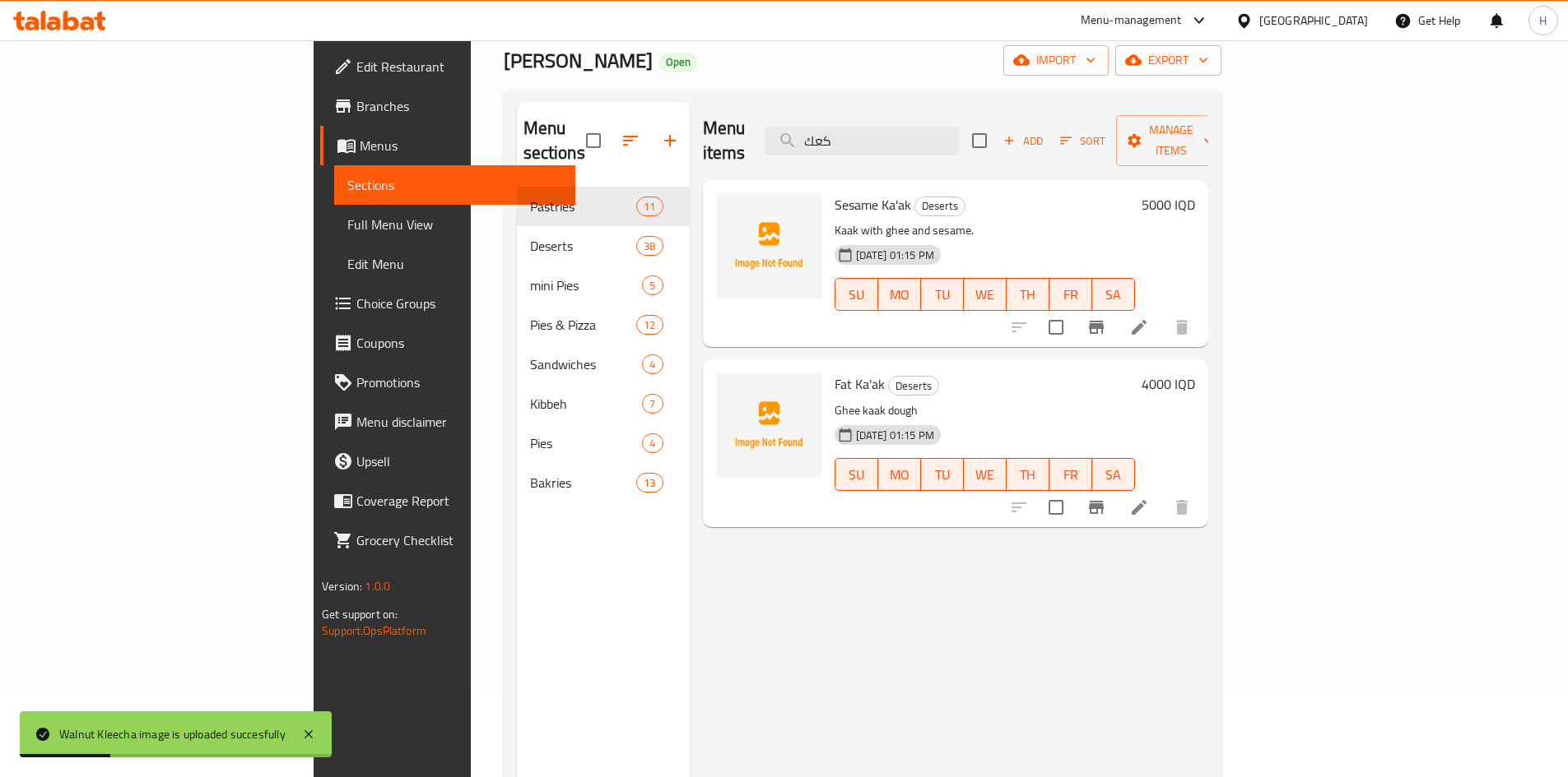
type input "كعك"
click at [1149, 318] on icon at bounding box center [1139, 327] width 20 height 20
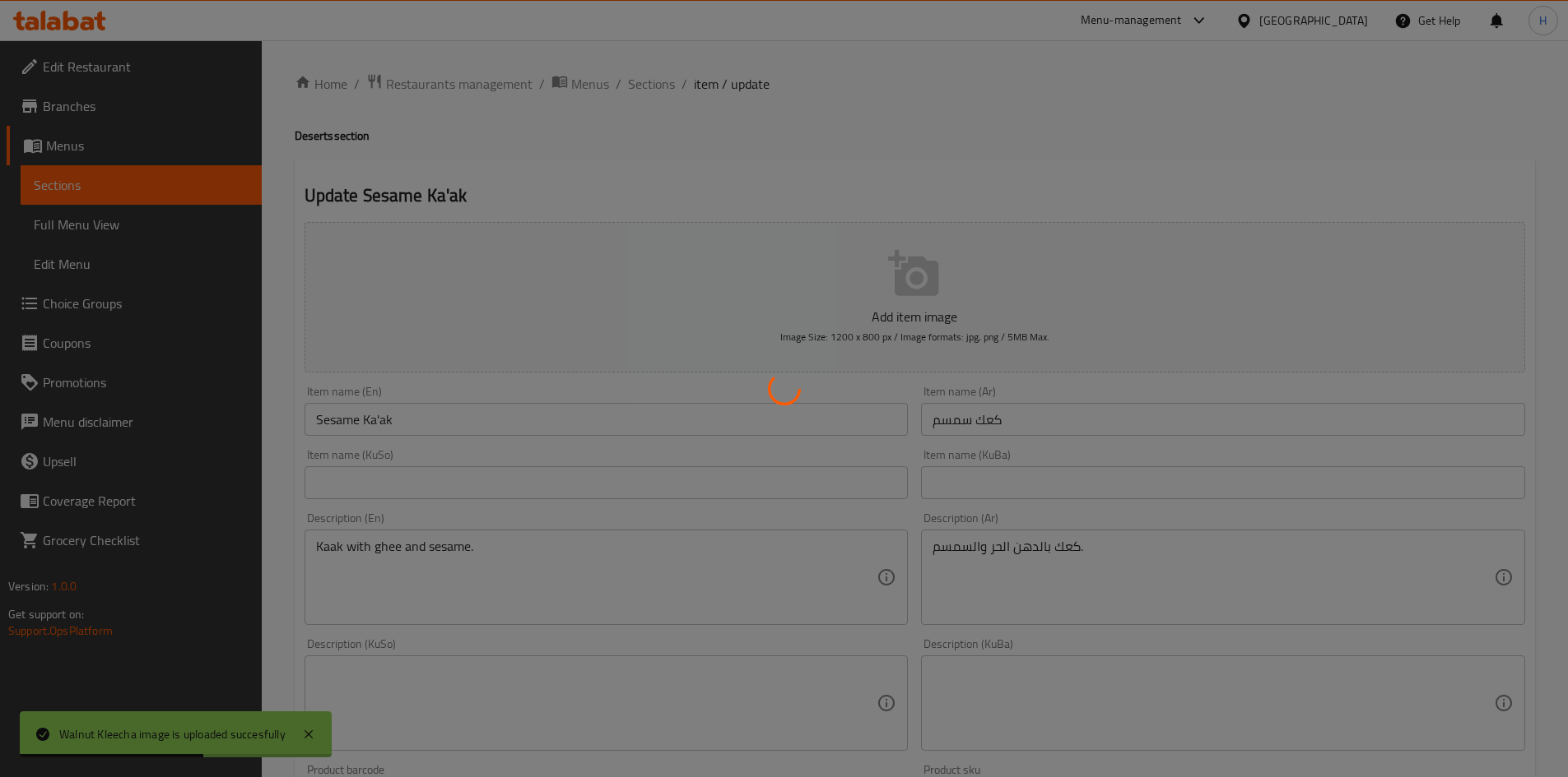
click at [373, 421] on div at bounding box center [784, 388] width 1568 height 777
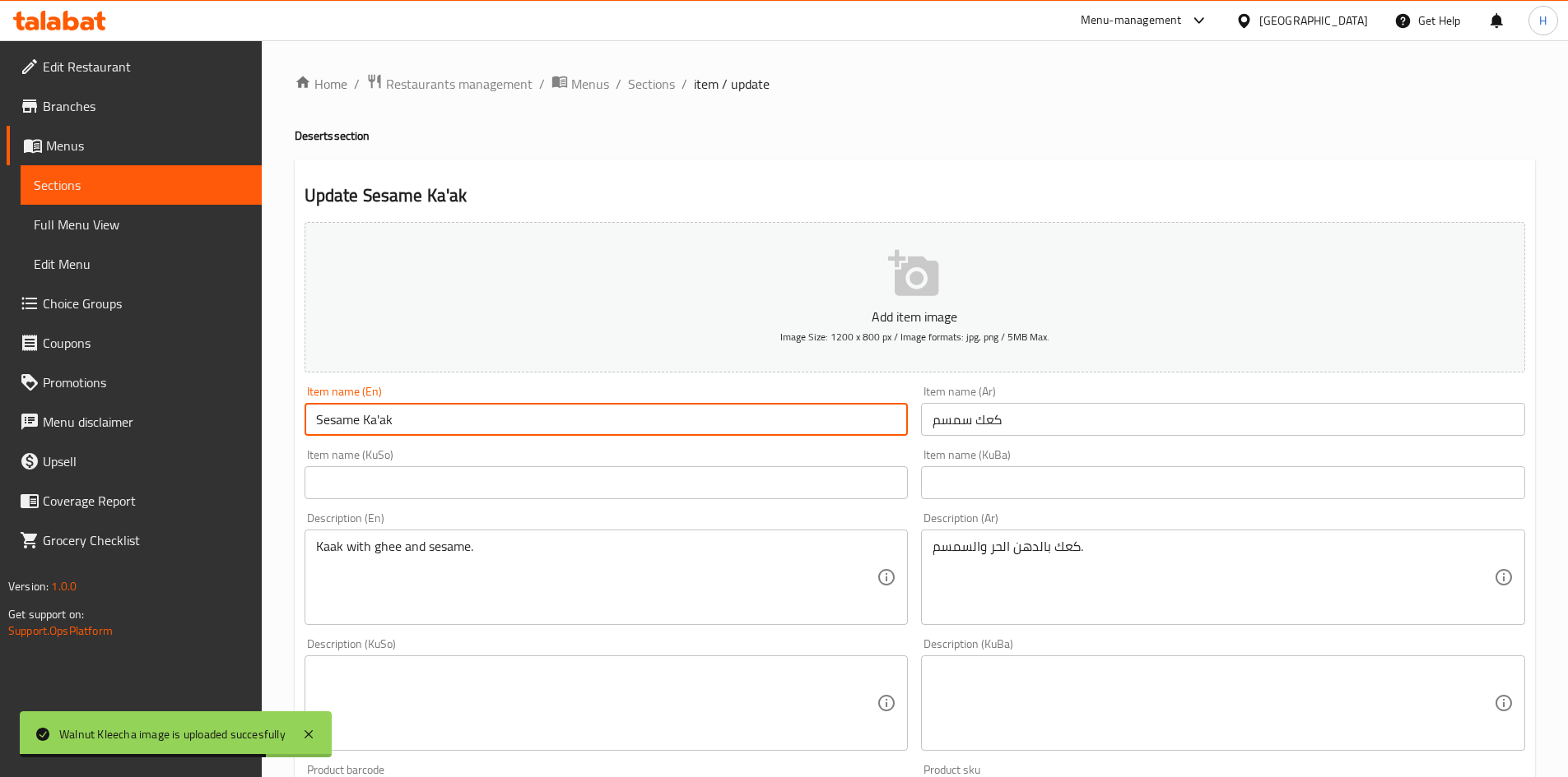
click at [374, 417] on input "Sesame Ka'ak" at bounding box center [607, 419] width 604 height 33
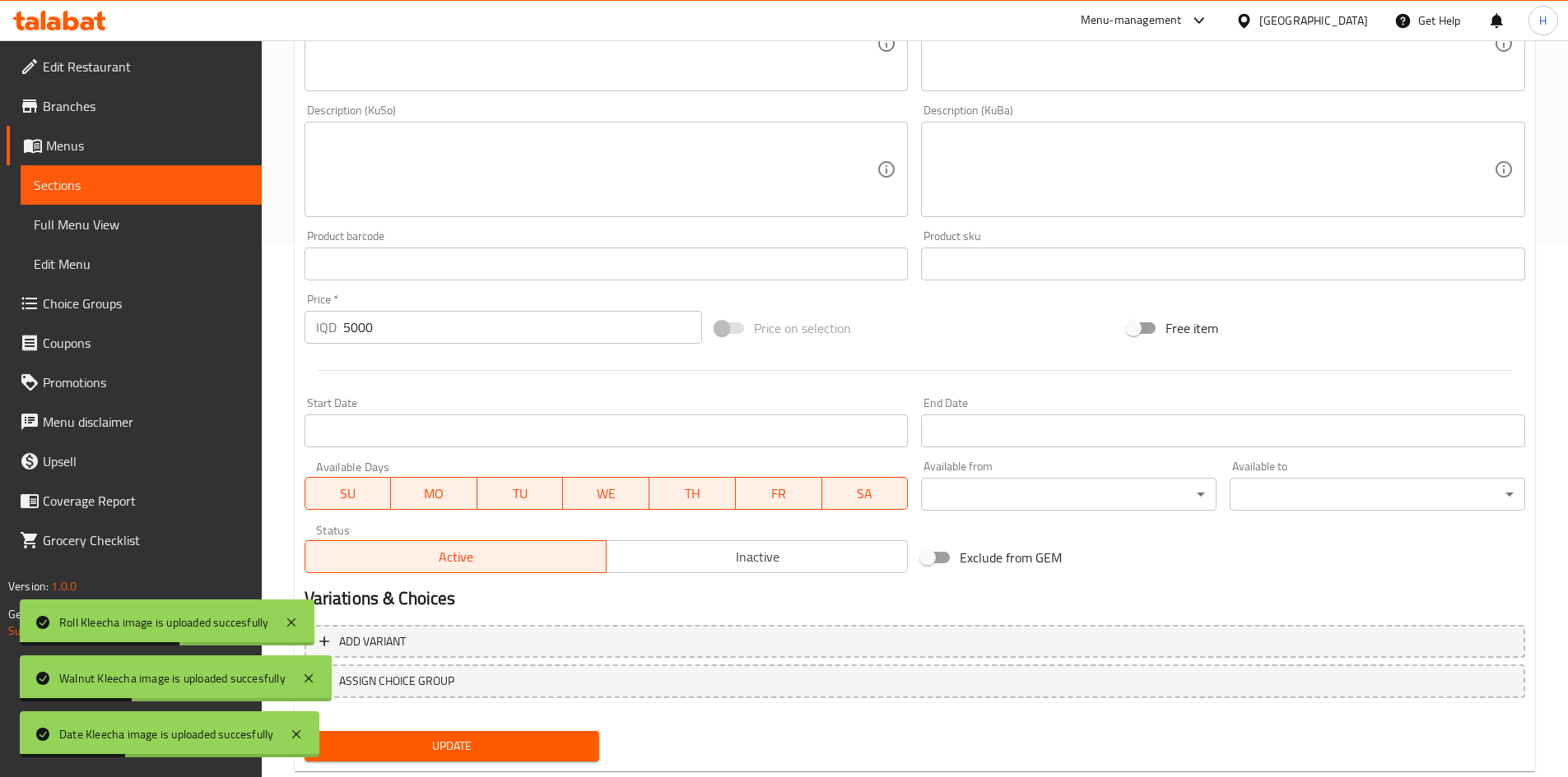
scroll to position [574, 0]
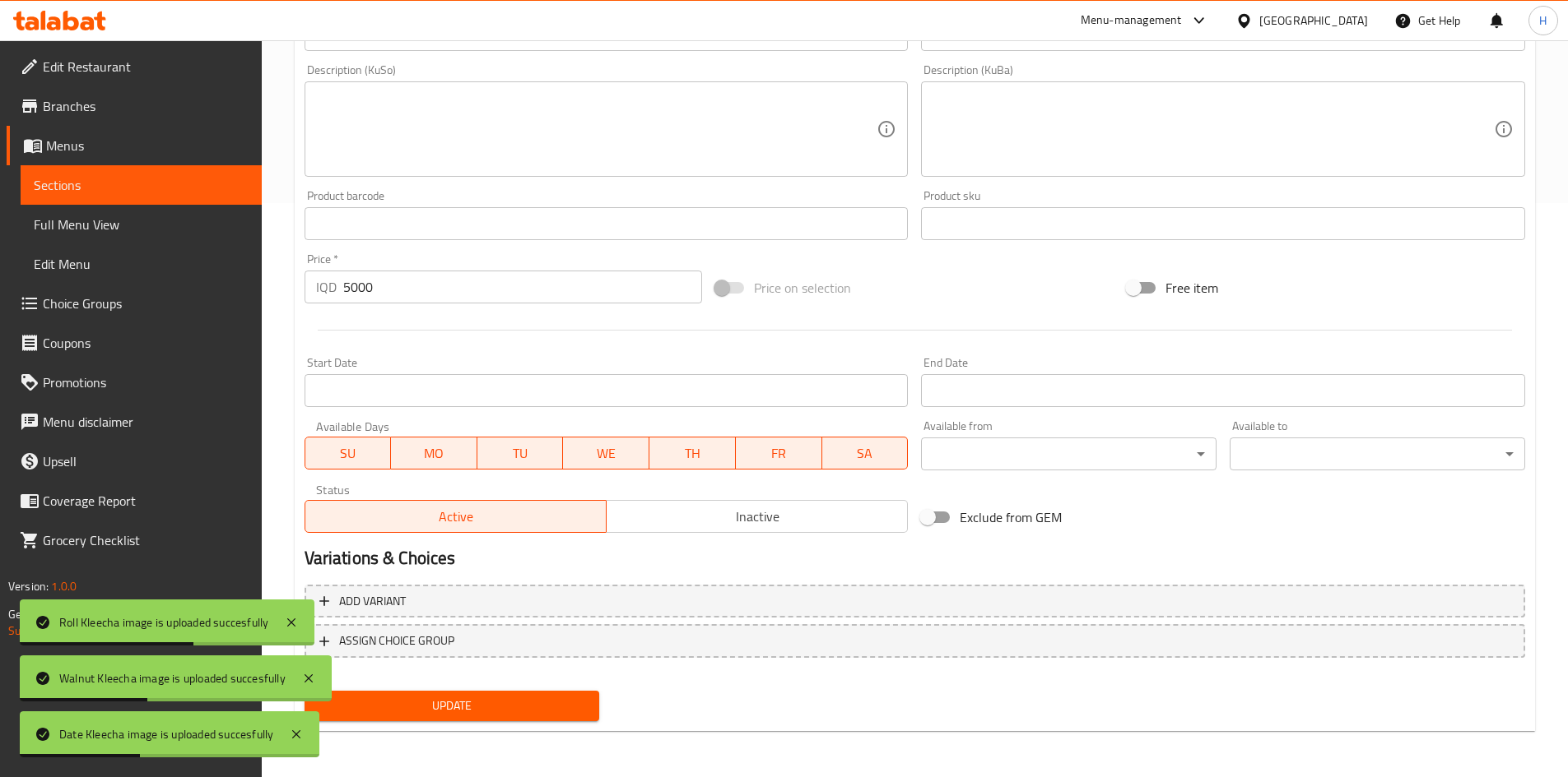
type input "Sesame Kaak"
click at [418, 725] on div "Update" at bounding box center [453, 706] width 309 height 44
click at [442, 697] on span "Update" at bounding box center [453, 706] width 269 height 21
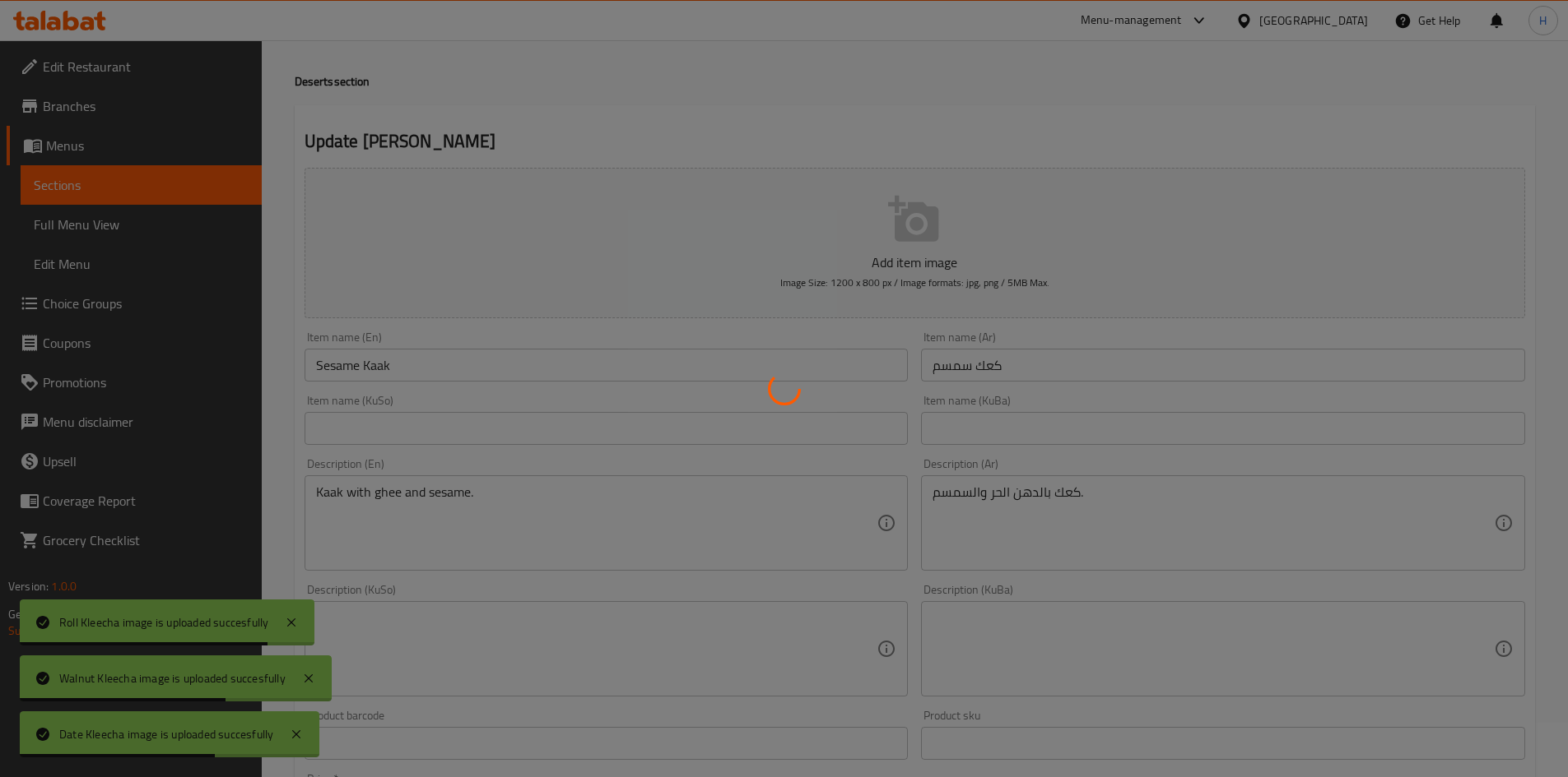
scroll to position [0, 0]
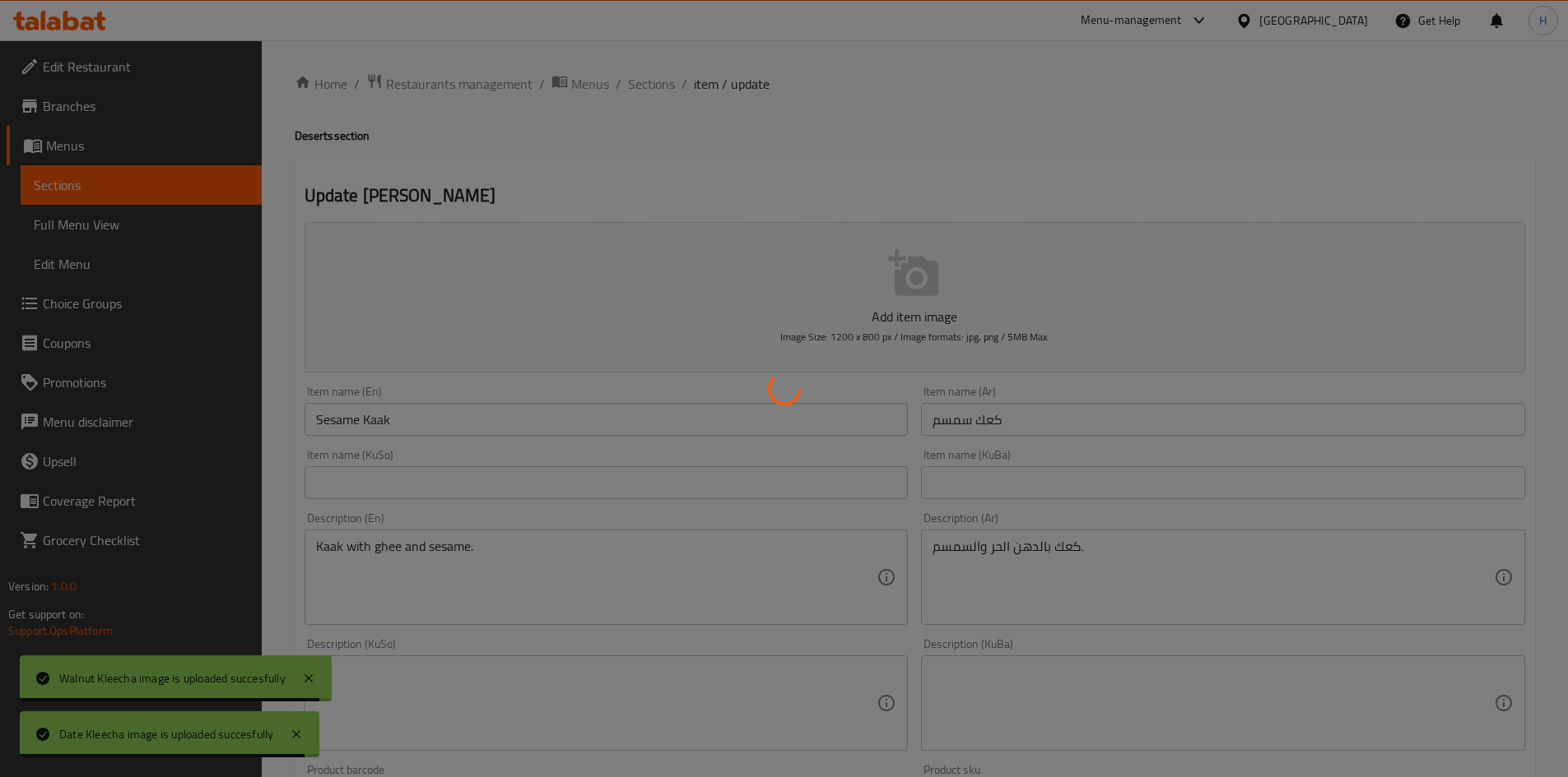
click at [661, 81] on div at bounding box center [784, 388] width 1568 height 777
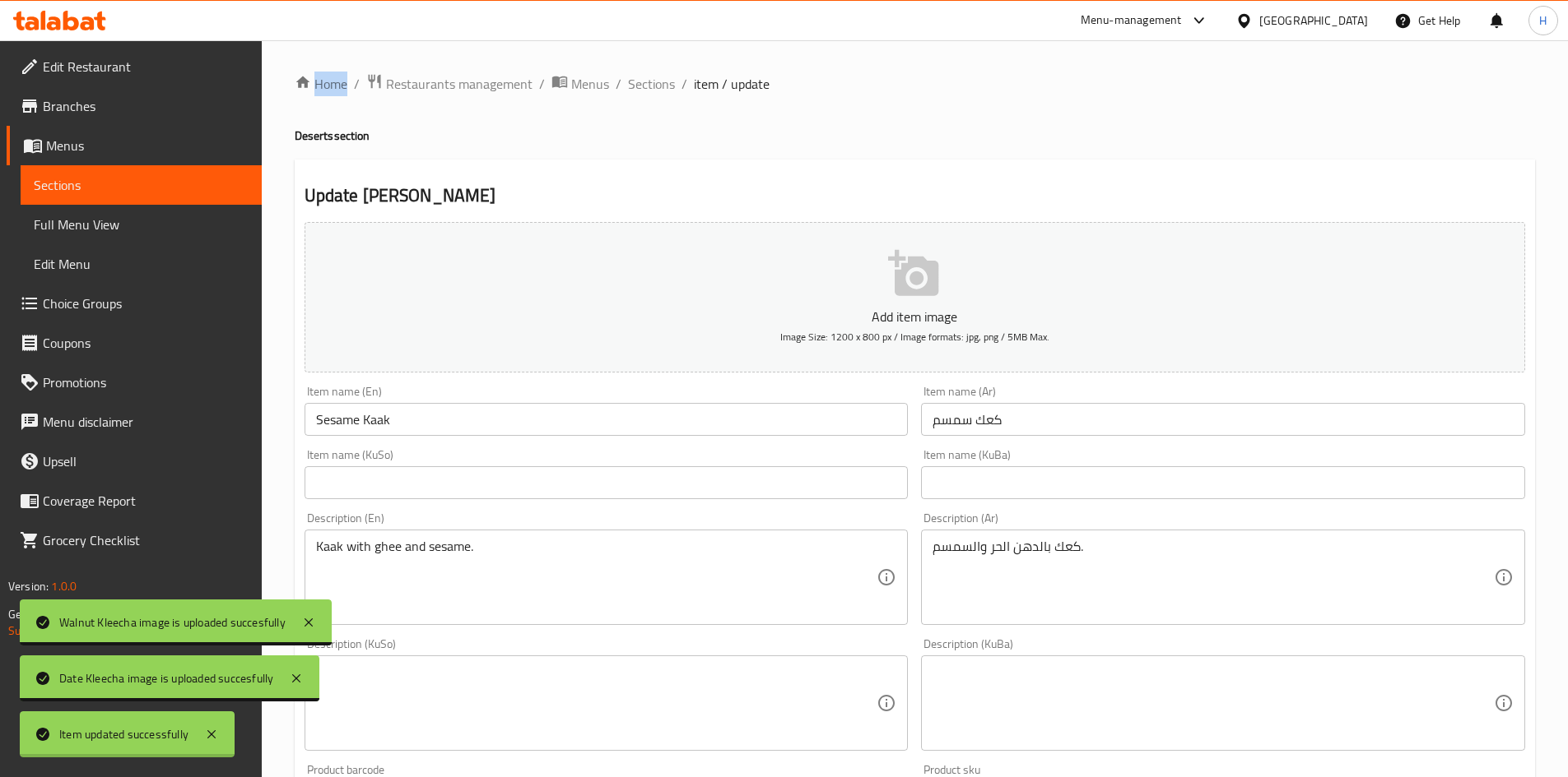
click at [661, 81] on div at bounding box center [784, 388] width 1568 height 777
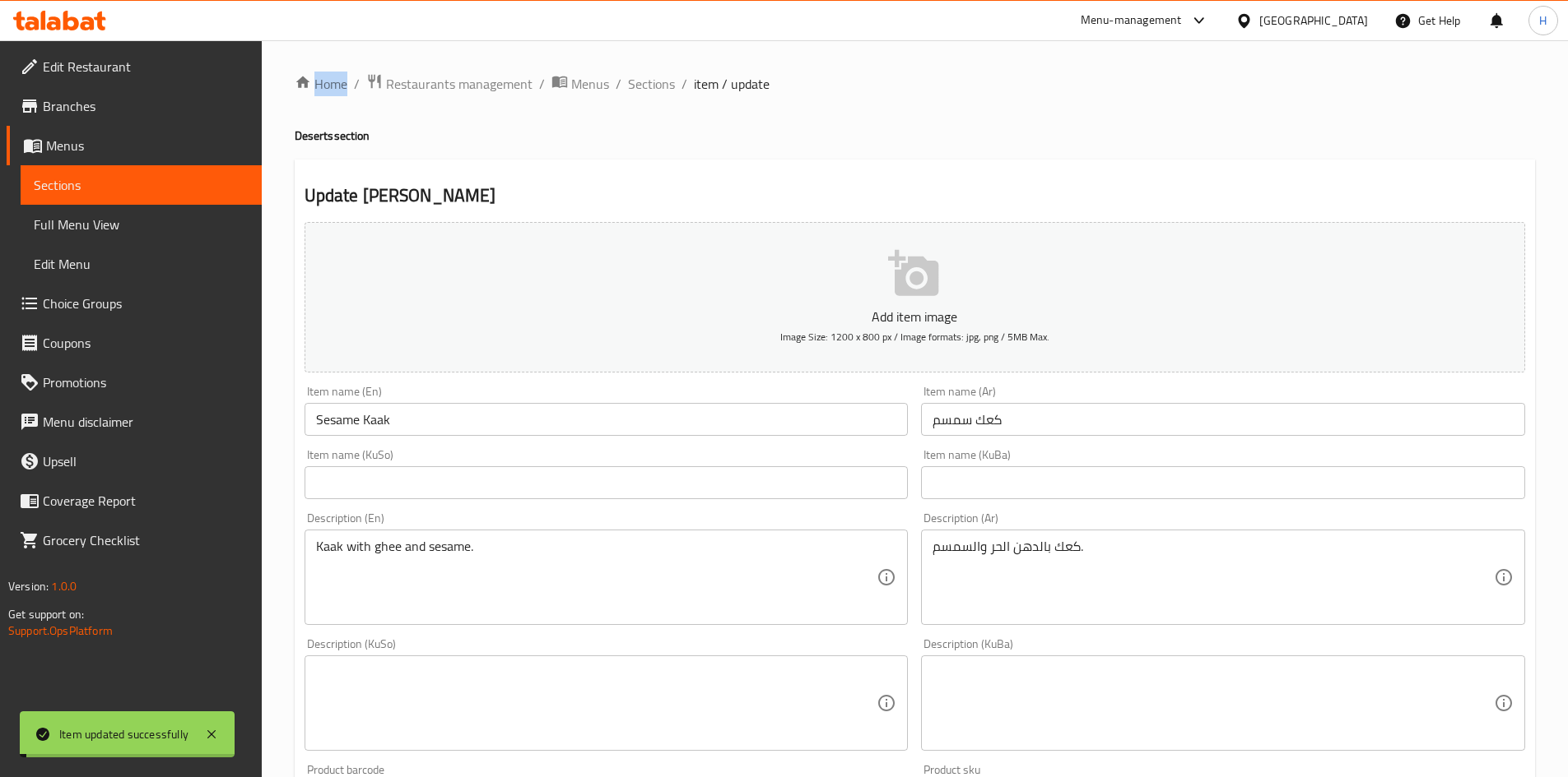
click at [661, 81] on span "Sections" at bounding box center [651, 83] width 47 height 20
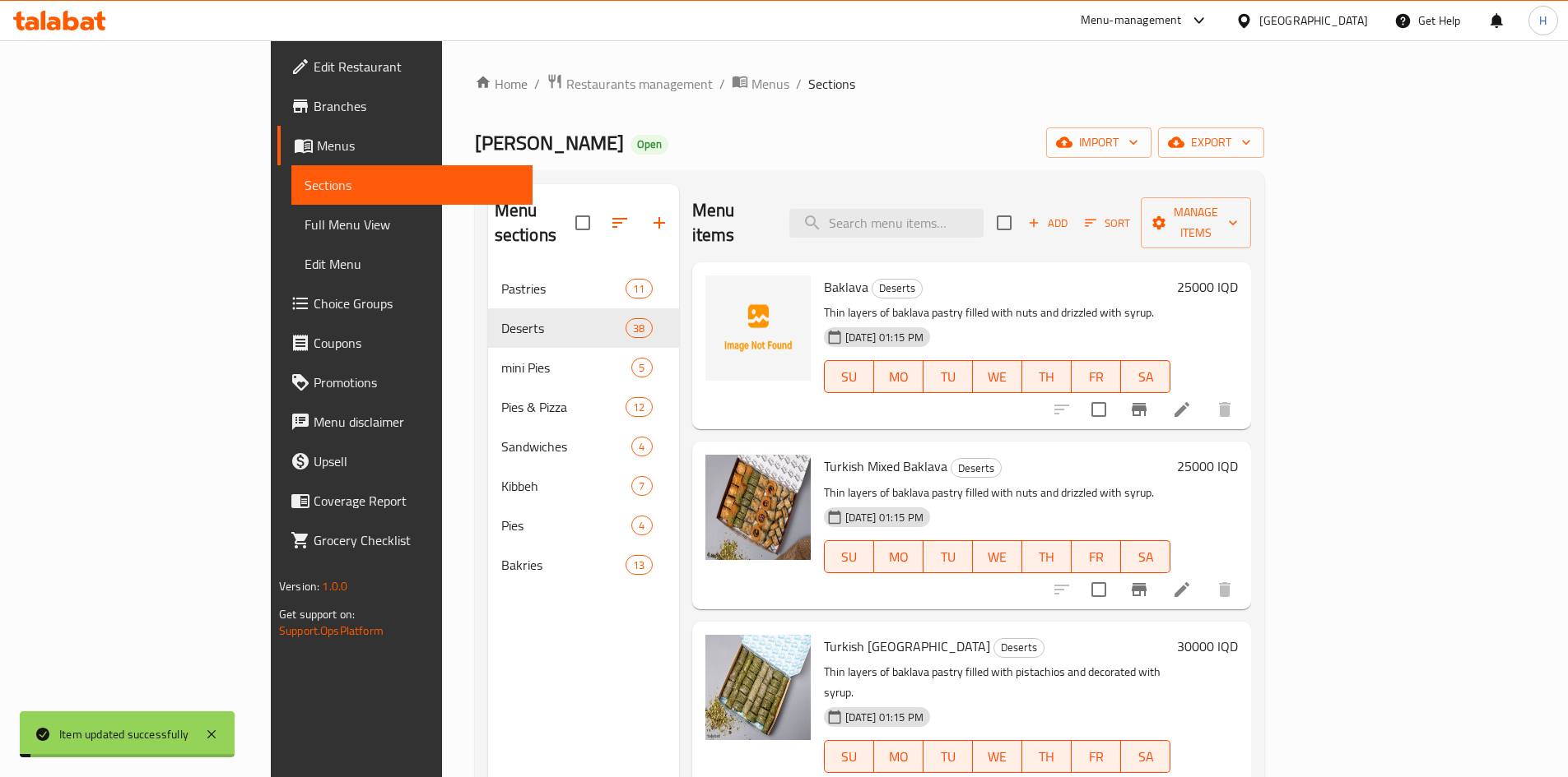
drag, startPoint x: 661, startPoint y: 81, endPoint x: 741, endPoint y: 100, distance: 82.2
click at [809, 82] on span "Sections" at bounding box center [832, 83] width 47 height 20
click at [972, 209] on input "search" at bounding box center [886, 223] width 194 height 28
click at [964, 211] on input "كعك" at bounding box center [886, 223] width 194 height 28
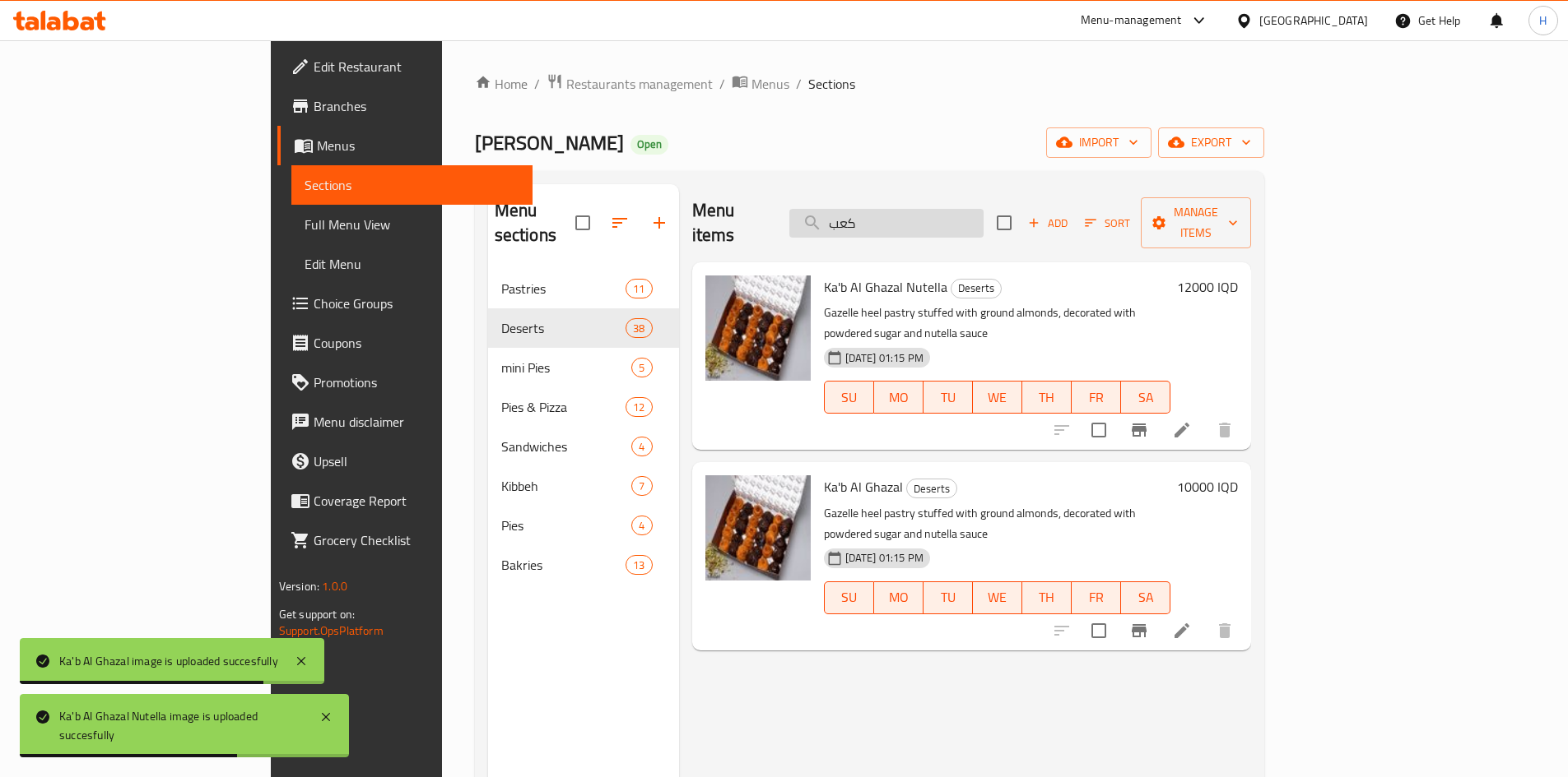
click at [953, 210] on input "كعب" at bounding box center [886, 223] width 194 height 28
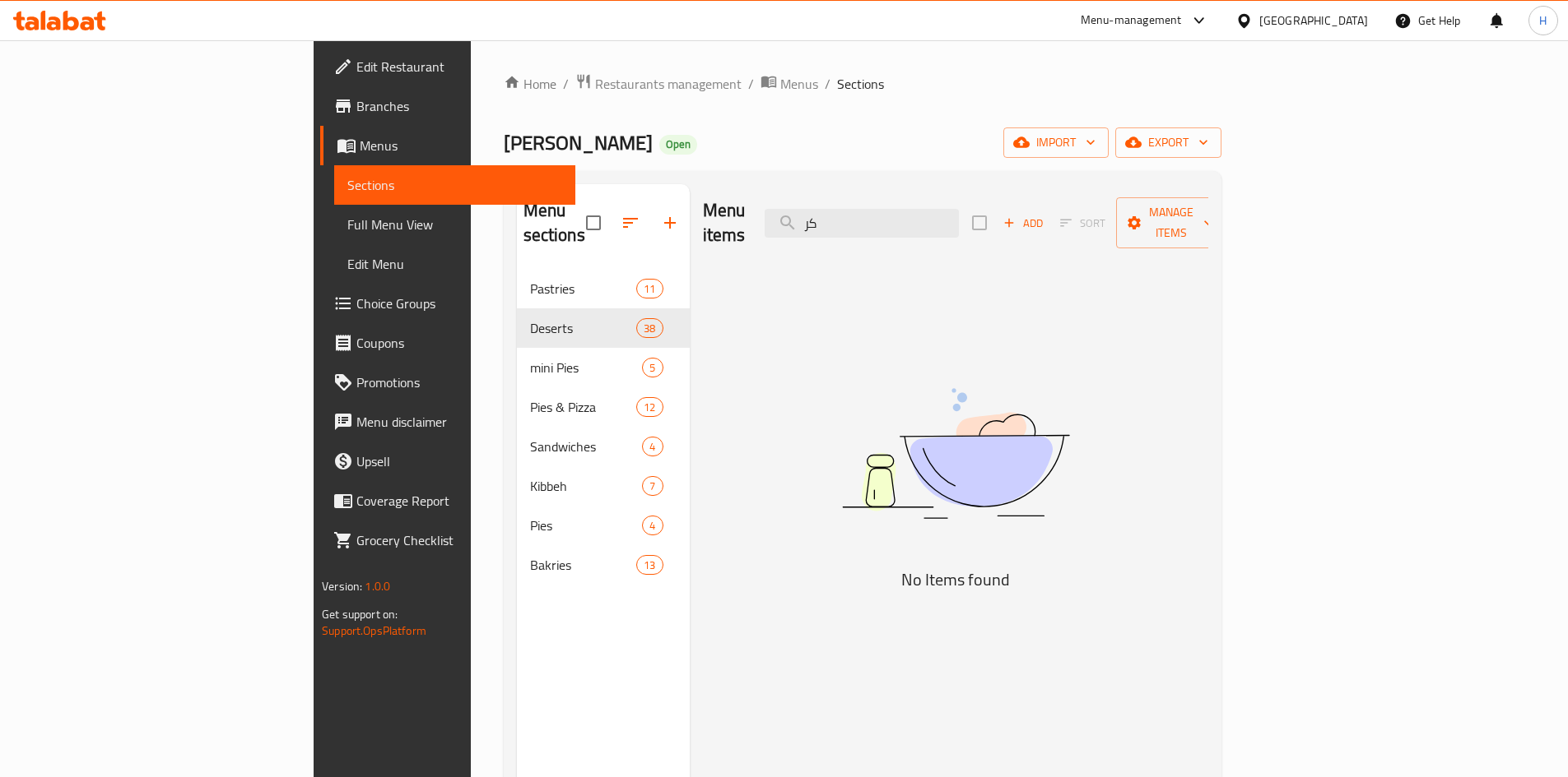
type input "ك"
type input "ب"
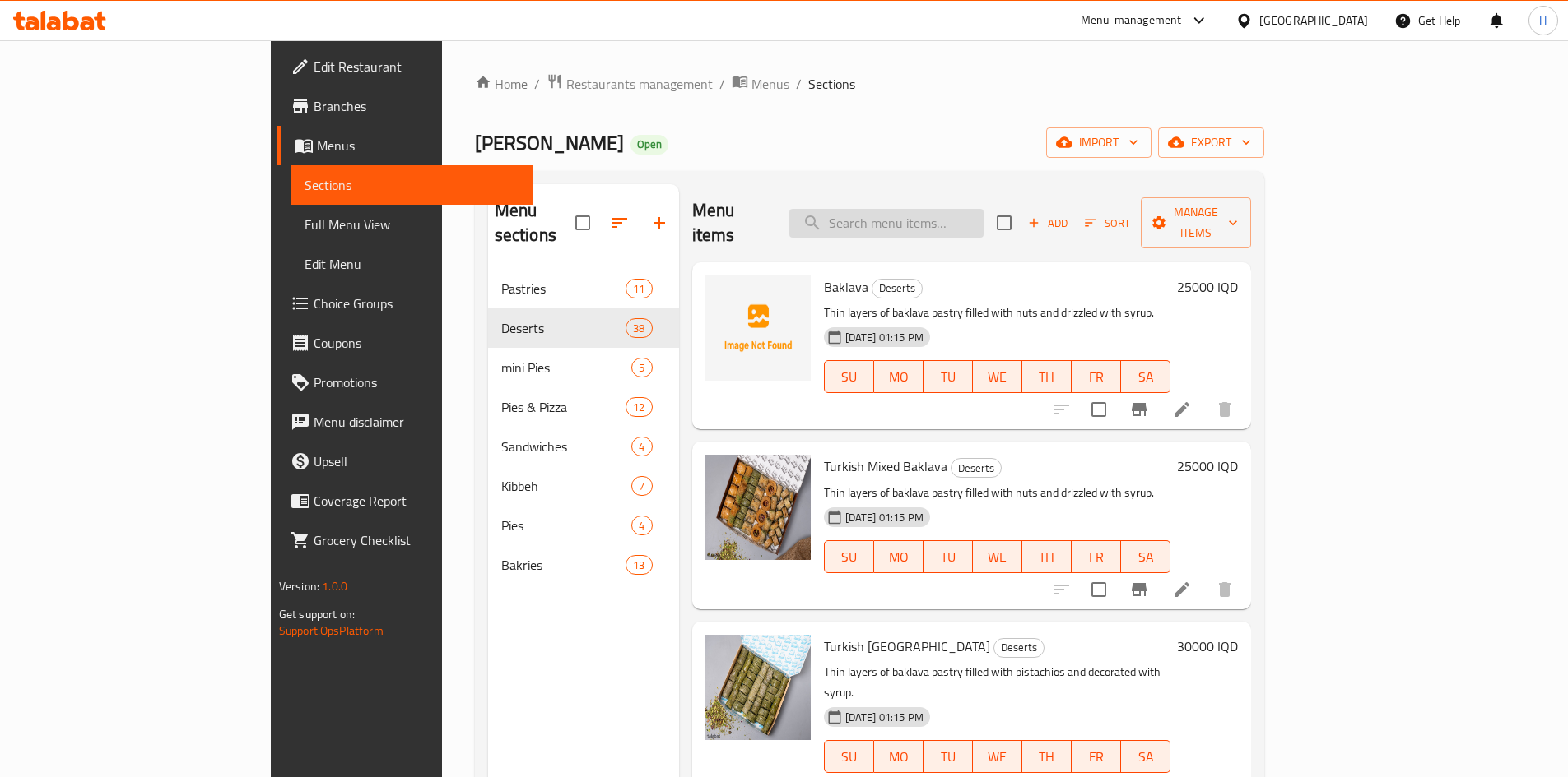
click at [956, 210] on input "search" at bounding box center [886, 223] width 194 height 28
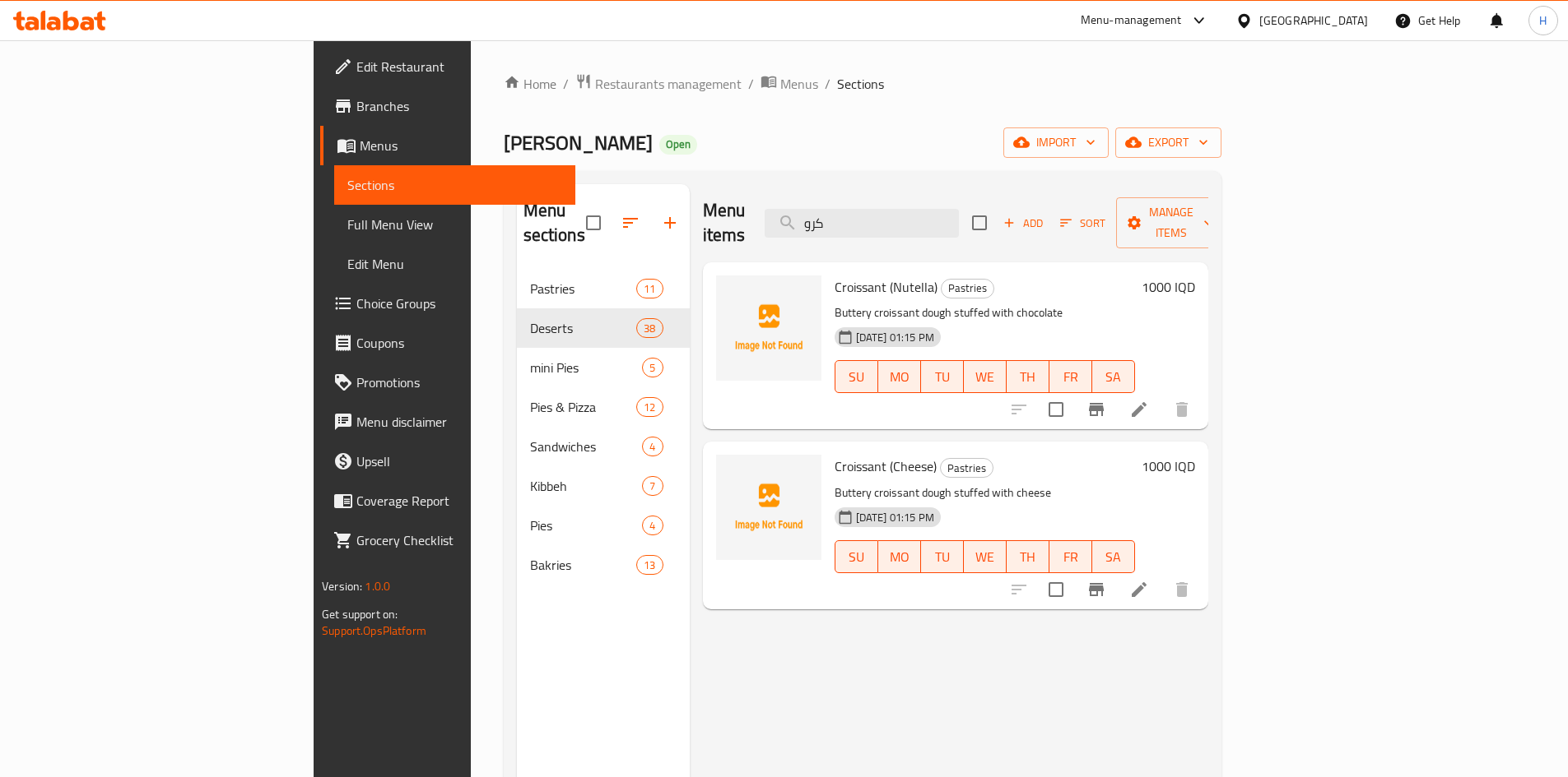
type input "كرو"
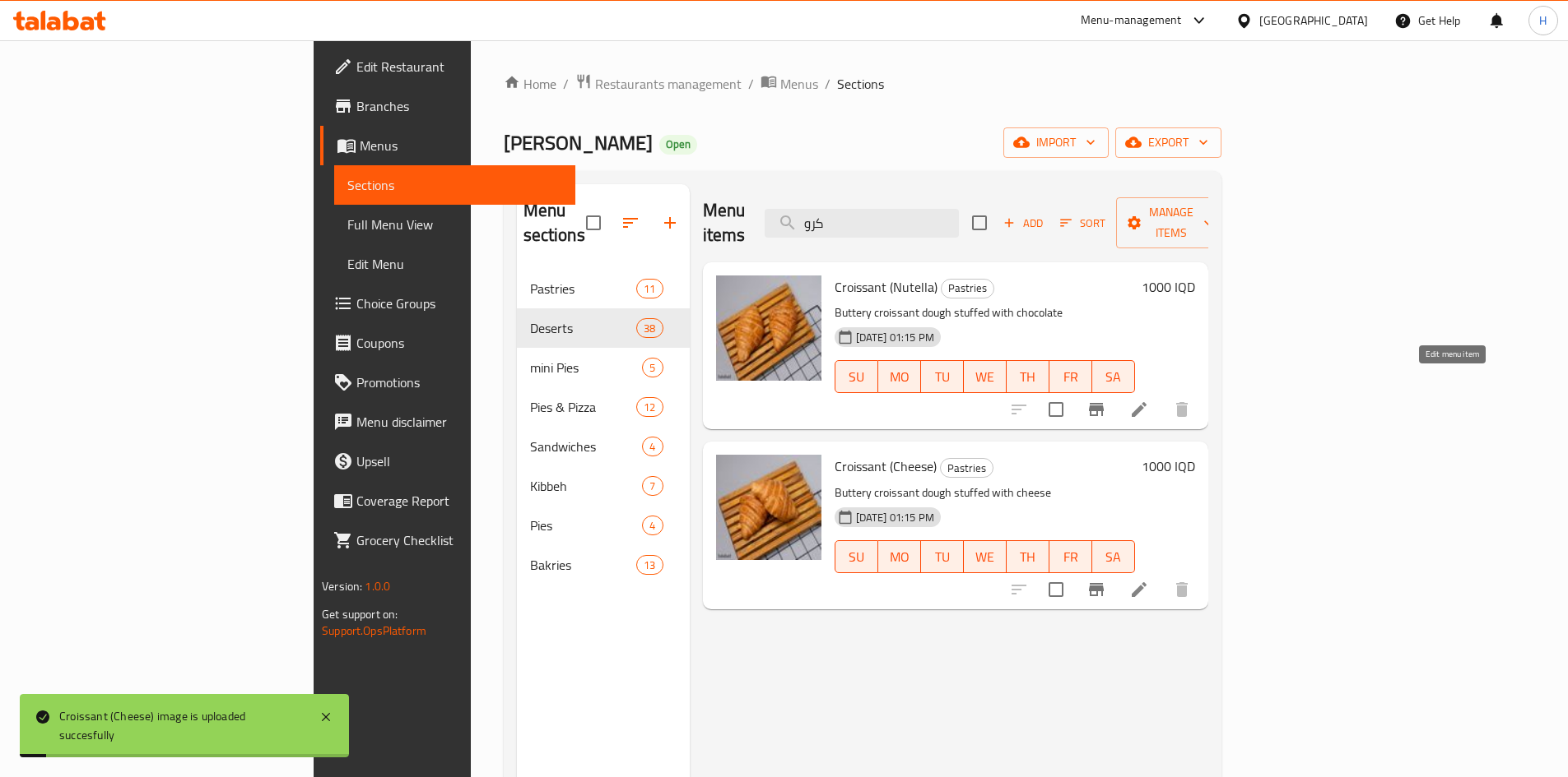
click at [1147, 402] on icon at bounding box center [1139, 410] width 15 height 15
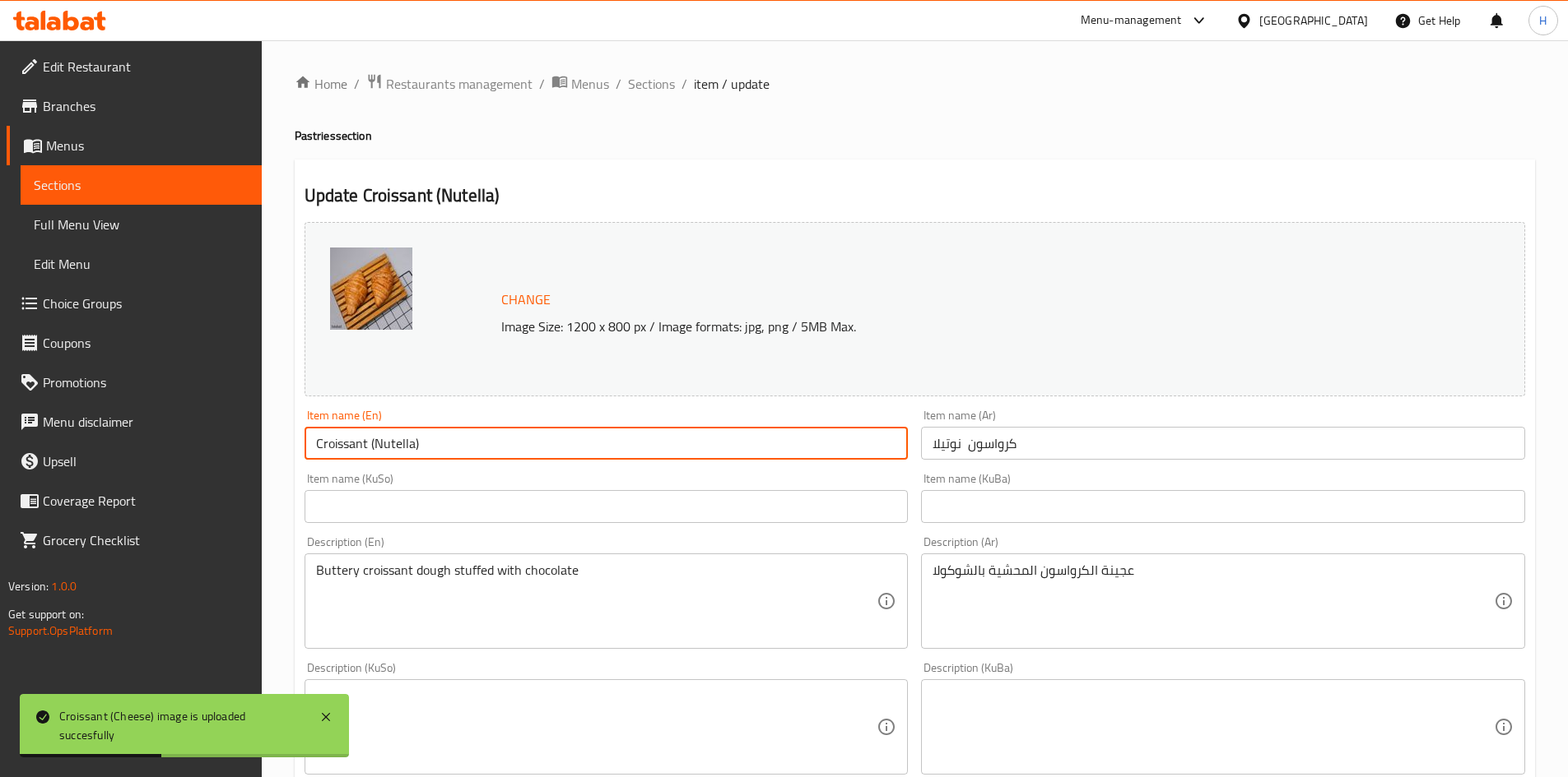
drag, startPoint x: 419, startPoint y: 438, endPoint x: 412, endPoint y: 444, distance: 9.2
click at [412, 444] on input "Croissant (Nutella)" at bounding box center [607, 443] width 604 height 33
click at [368, 444] on input "Croissant (Nutella)" at bounding box center [607, 443] width 604 height 33
click at [374, 447] on input "Croissant (Nutella)" at bounding box center [607, 443] width 604 height 33
click at [371, 442] on input "Croissant (Nutella)" at bounding box center [607, 443] width 604 height 33
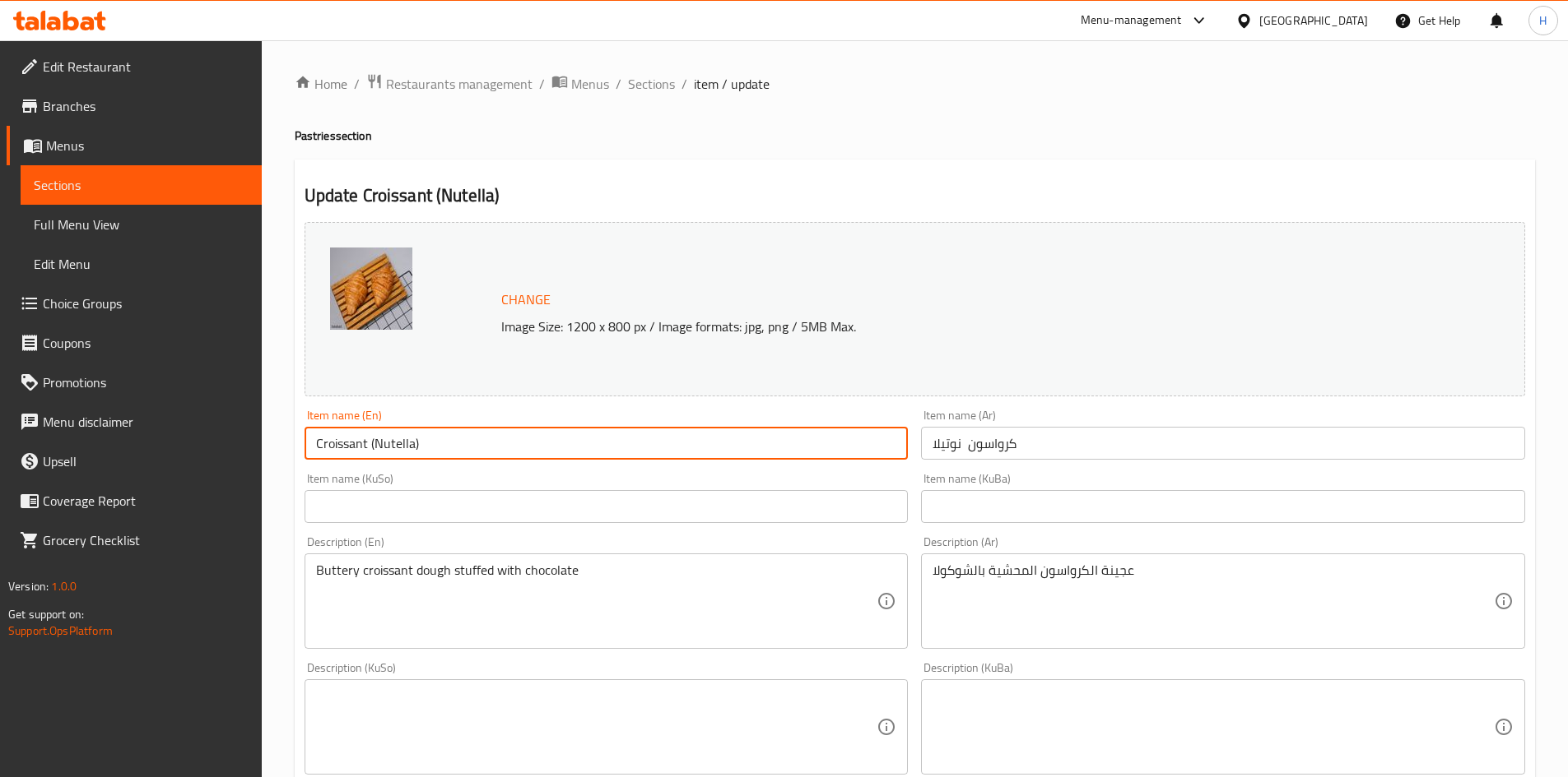
click at [373, 443] on input "Croissant (Nutella)" at bounding box center [607, 443] width 604 height 33
click at [407, 446] on input "Croissant Nutella)" at bounding box center [607, 443] width 604 height 33
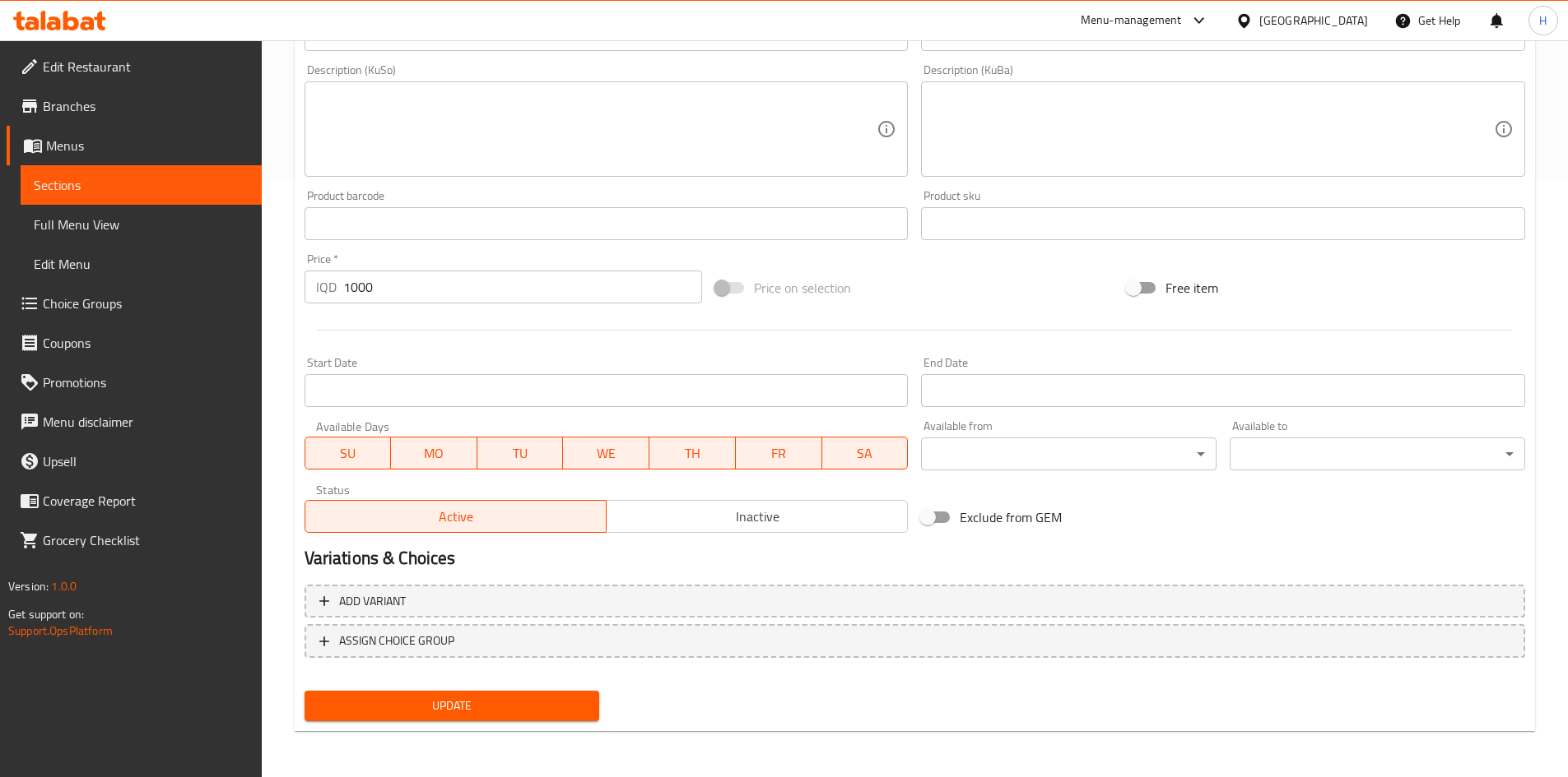
type input "Croissant Nutella"
drag, startPoint x: 452, startPoint y: 723, endPoint x: 454, endPoint y: 701, distance: 22.1
click at [451, 718] on div "Update" at bounding box center [453, 706] width 309 height 44
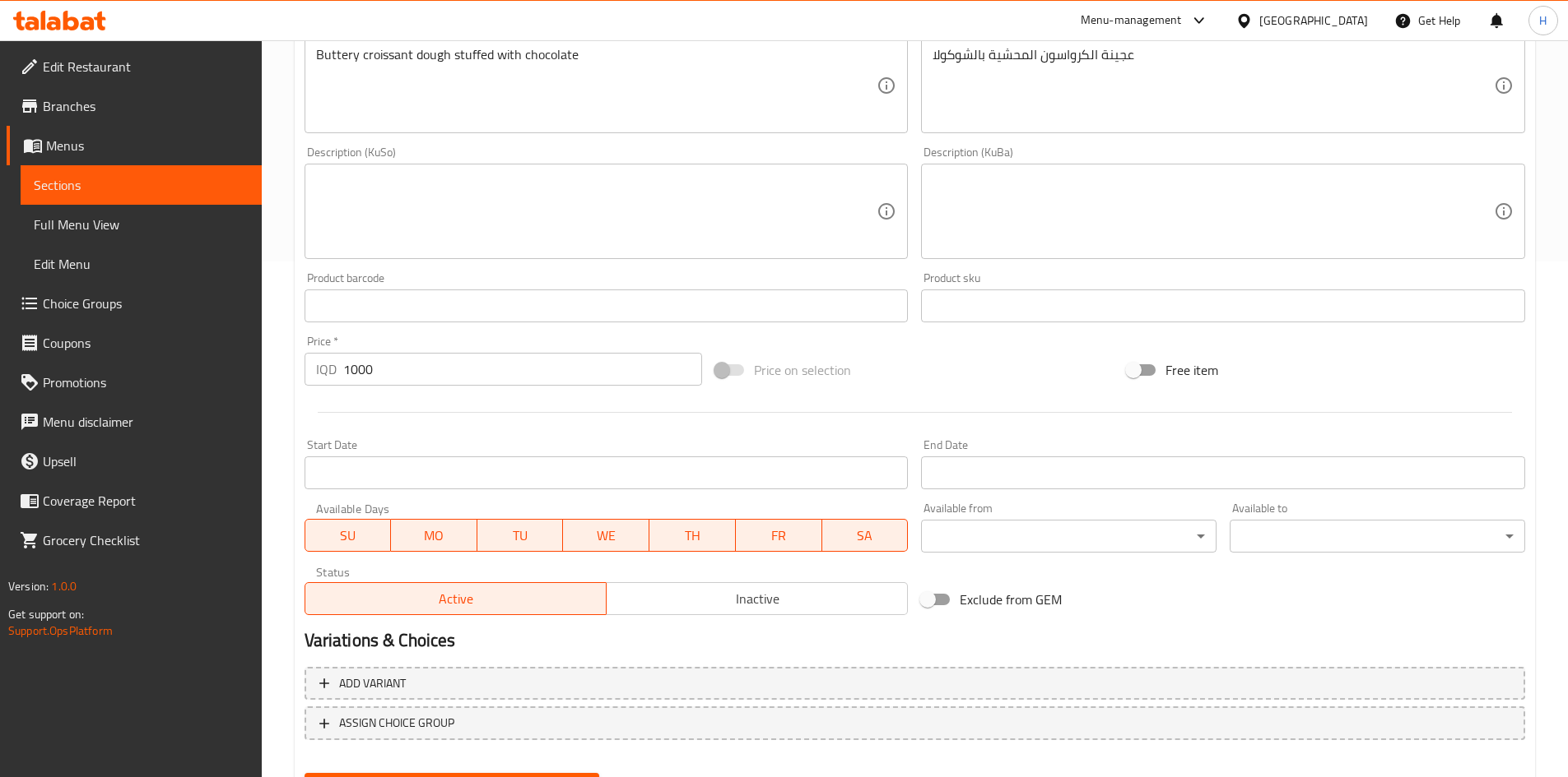
scroll to position [598, 0]
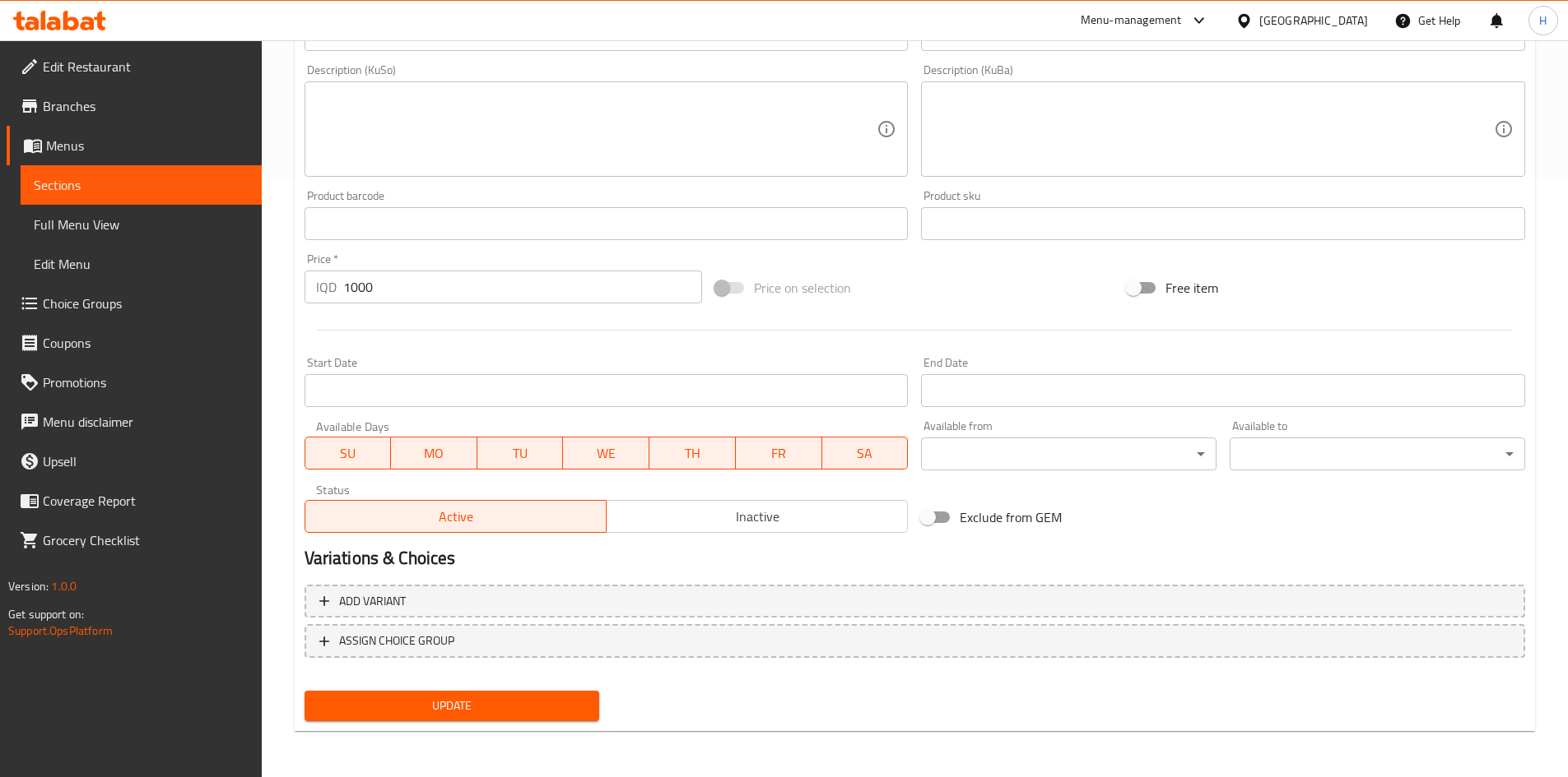
click at [498, 685] on div "Change Image Size: 1200 x 800 px / Image formats: jpg, png / 5MB Max. Item name…" at bounding box center [915, 173] width 1234 height 1111
click at [496, 698] on span "Update" at bounding box center [453, 706] width 269 height 21
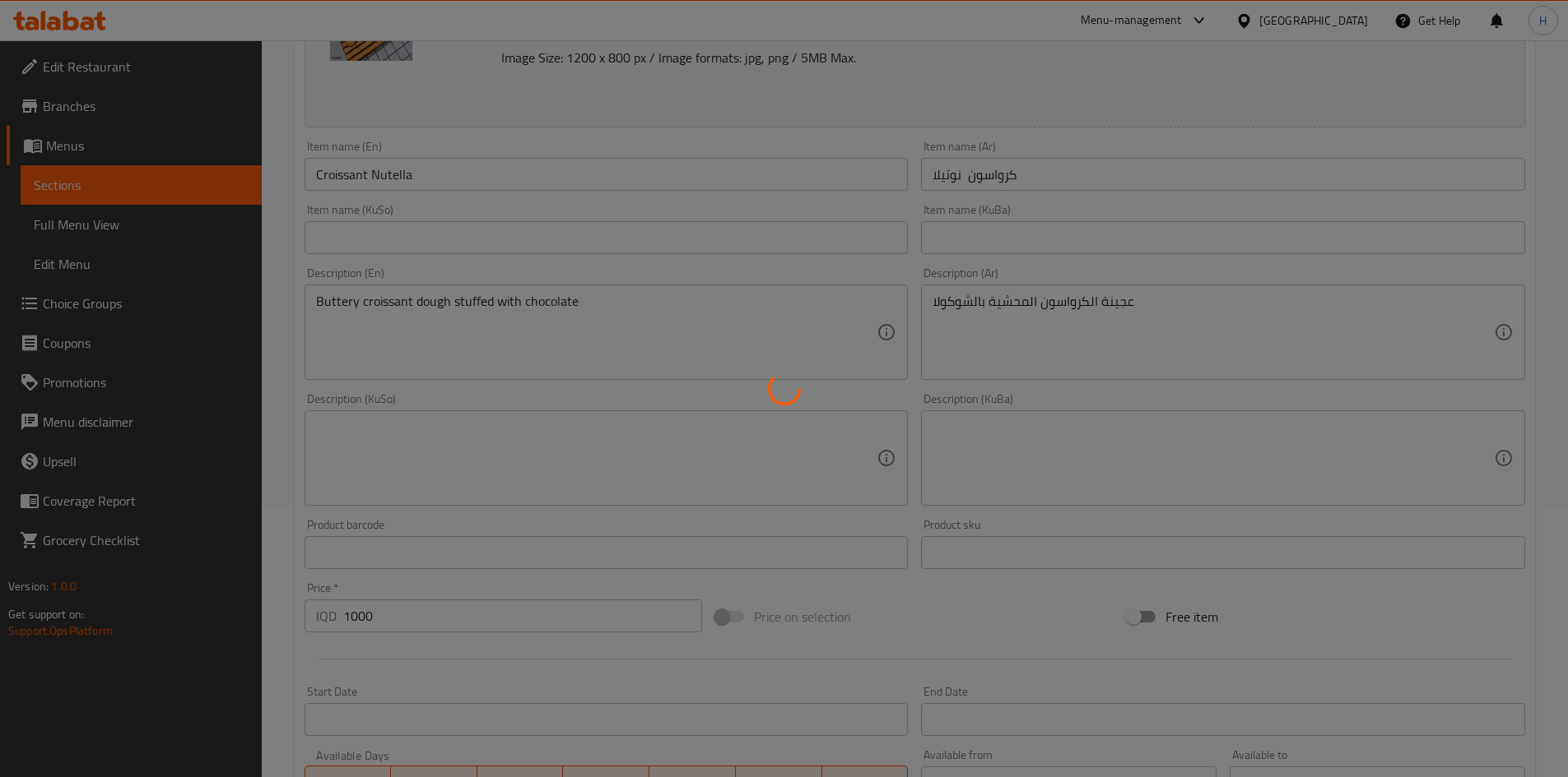
scroll to position [0, 0]
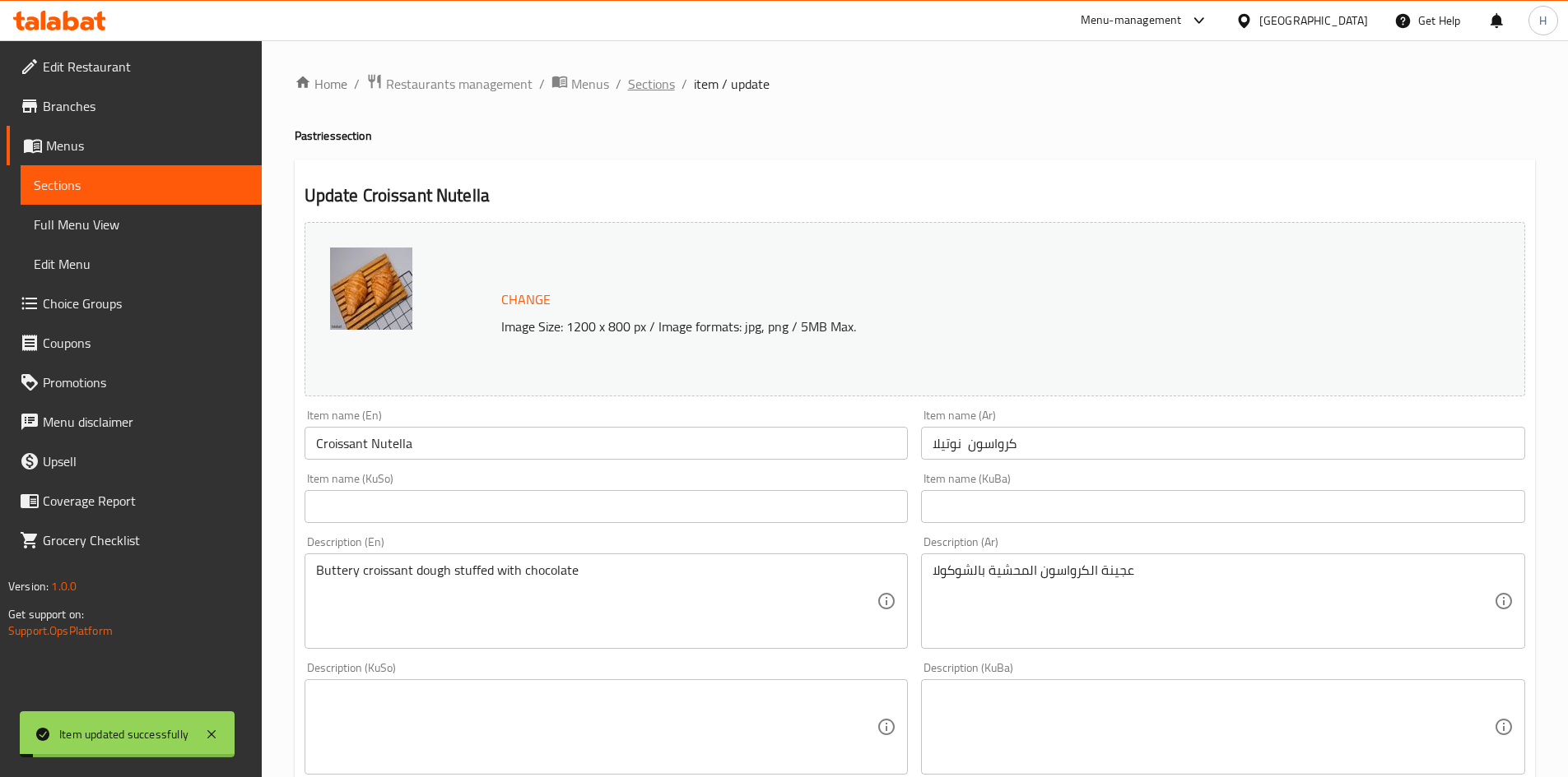
click at [650, 91] on span "Sections" at bounding box center [651, 83] width 47 height 20
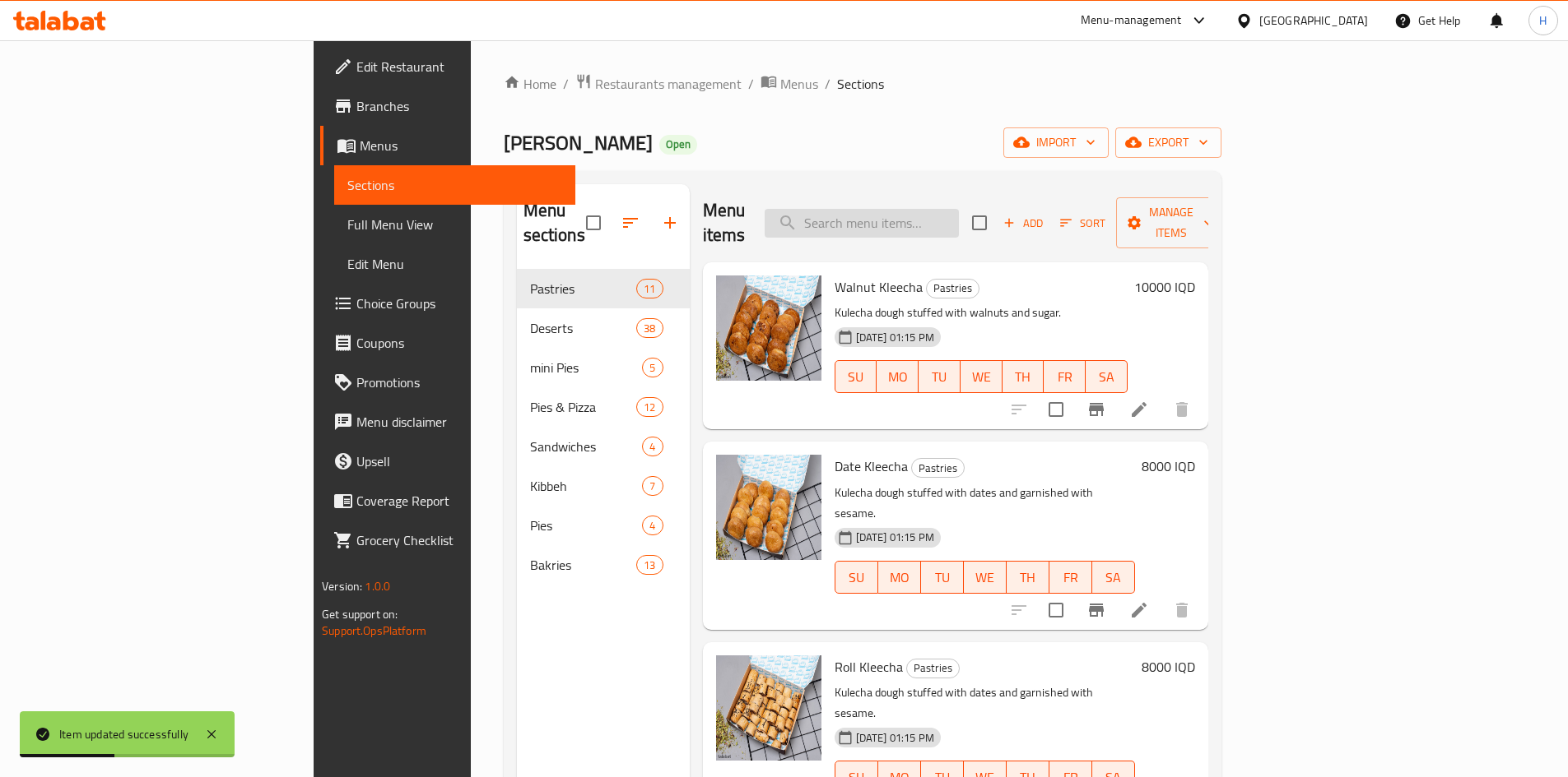
click at [959, 216] on input "search" at bounding box center [862, 223] width 194 height 28
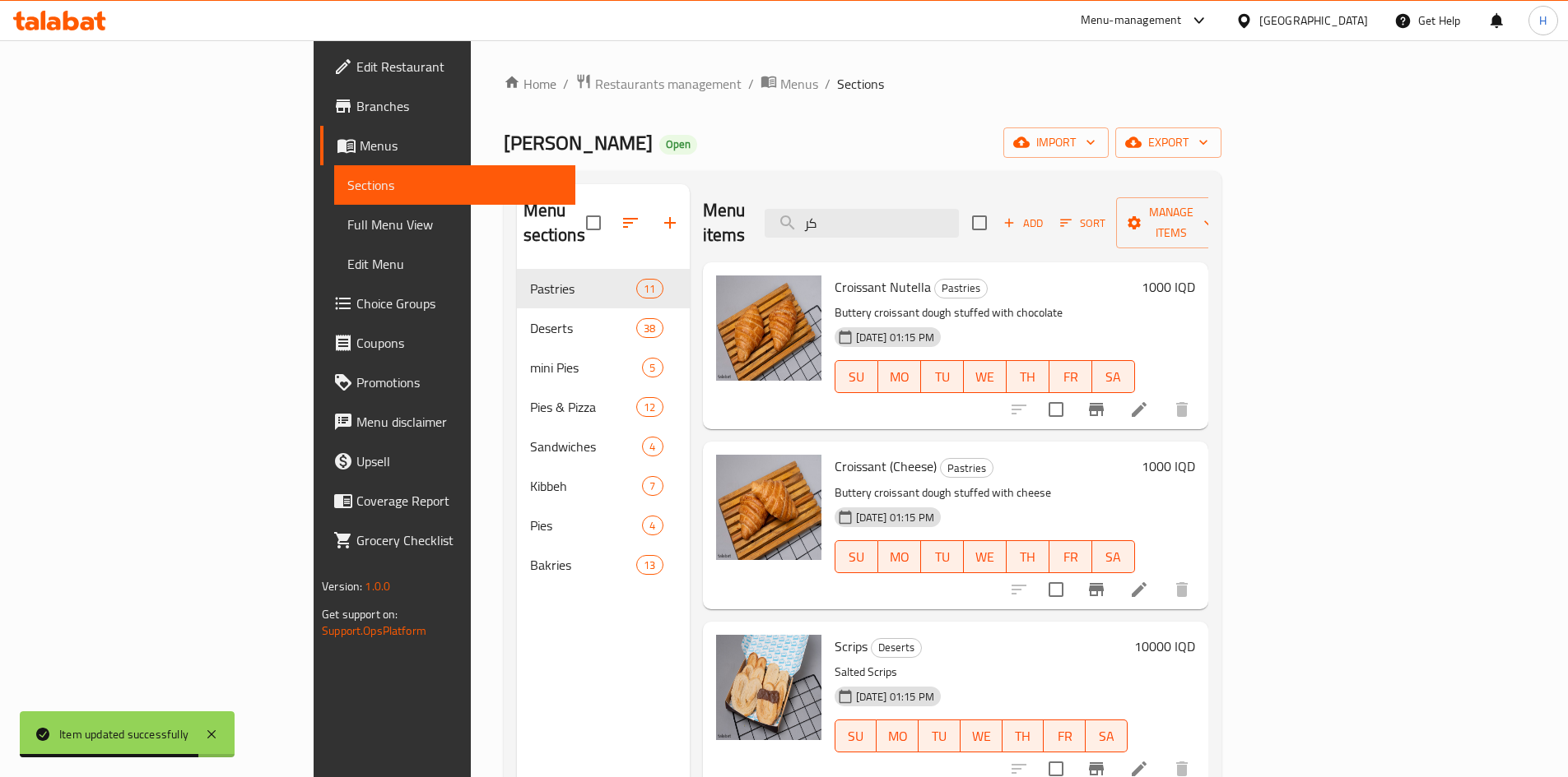
type input "كر"
click at [1147, 582] on icon at bounding box center [1139, 590] width 15 height 15
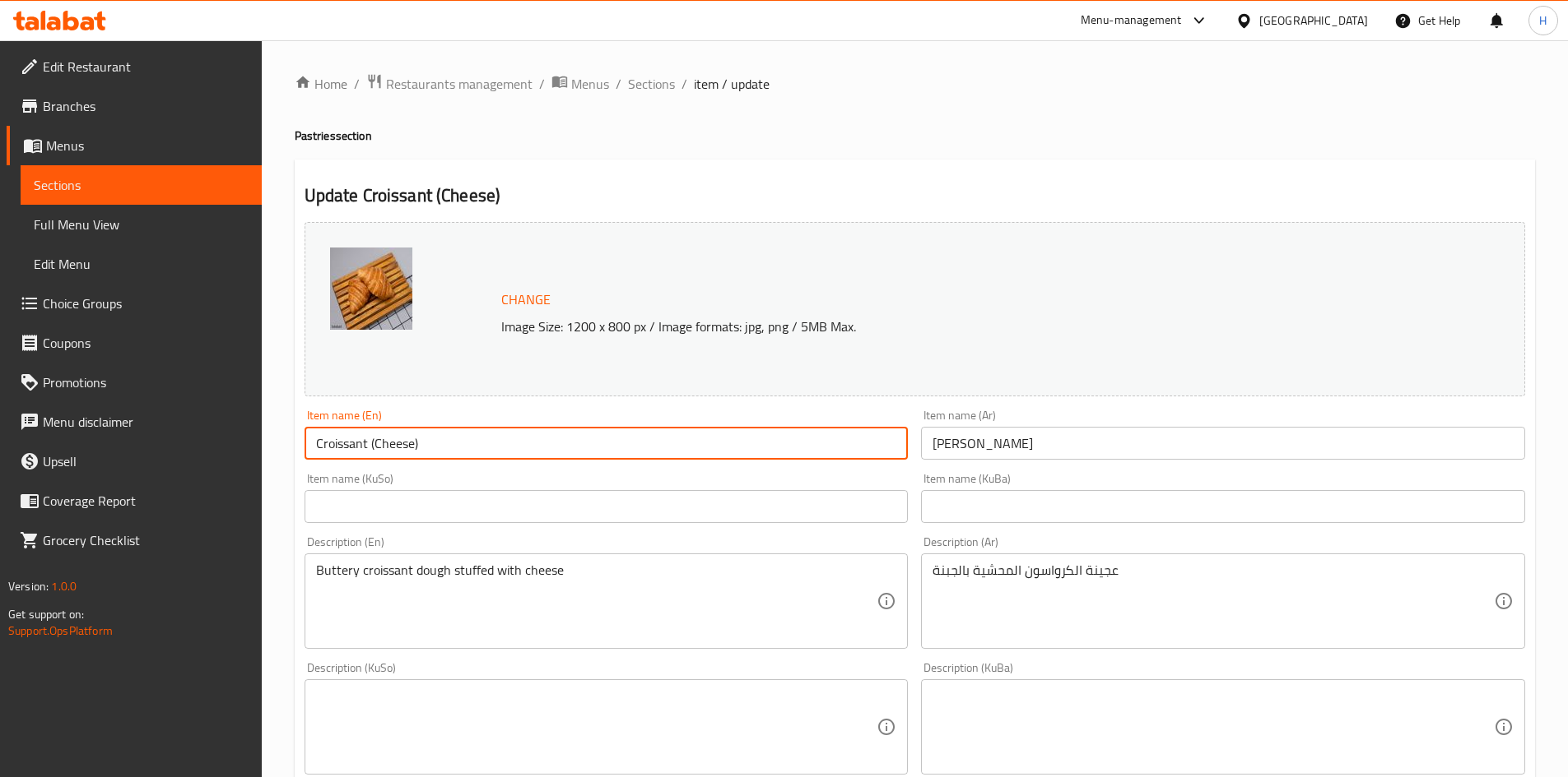
click at [419, 450] on input "Croissant (Cheese)" at bounding box center [607, 443] width 604 height 33
click at [374, 447] on input "Croissant (Cheese" at bounding box center [607, 443] width 604 height 33
click at [369, 450] on input "Croissant (Cheese" at bounding box center [607, 443] width 604 height 33
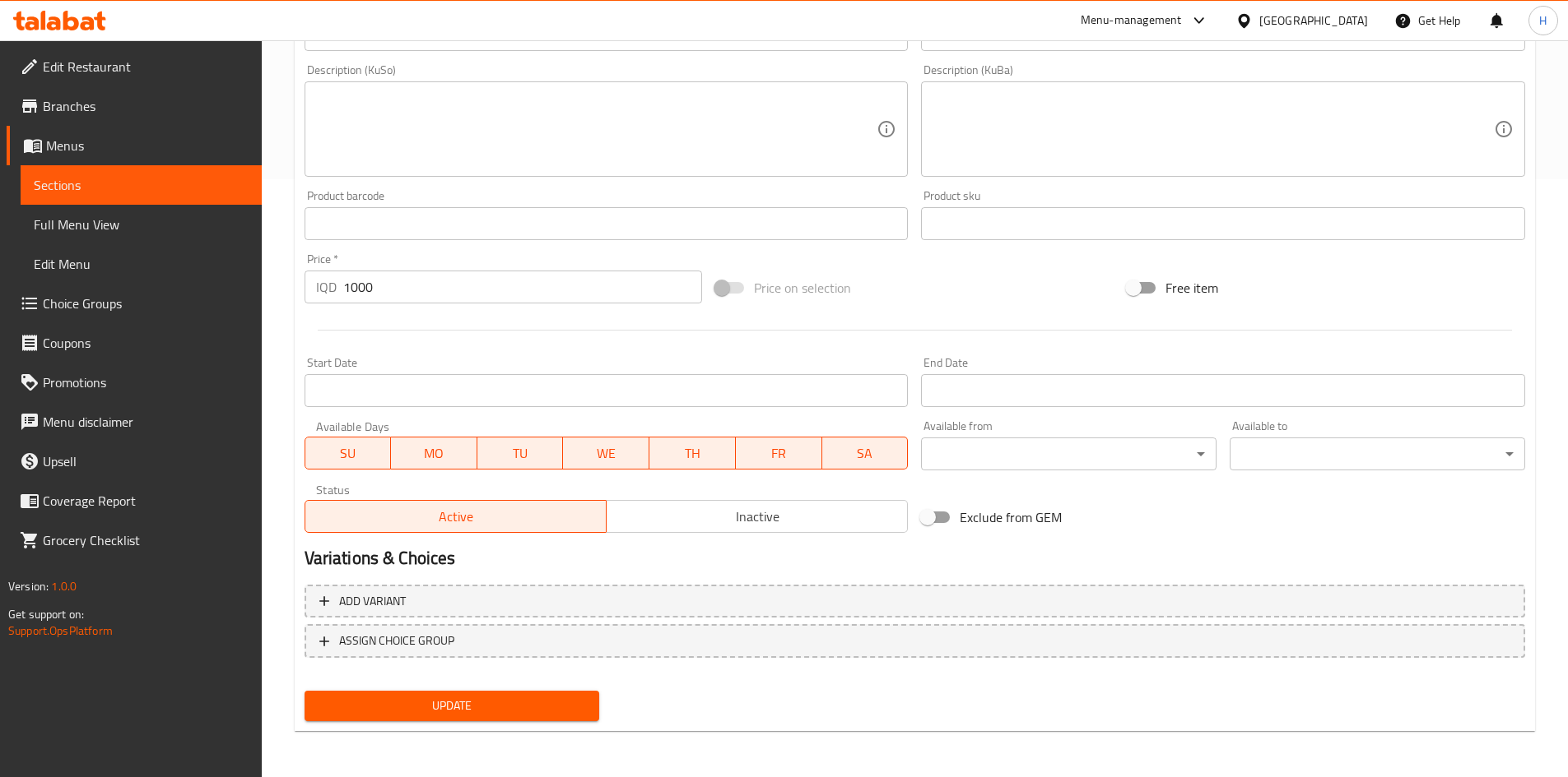
type input "Croissant Cheese"
click at [403, 706] on span "Update" at bounding box center [453, 706] width 269 height 21
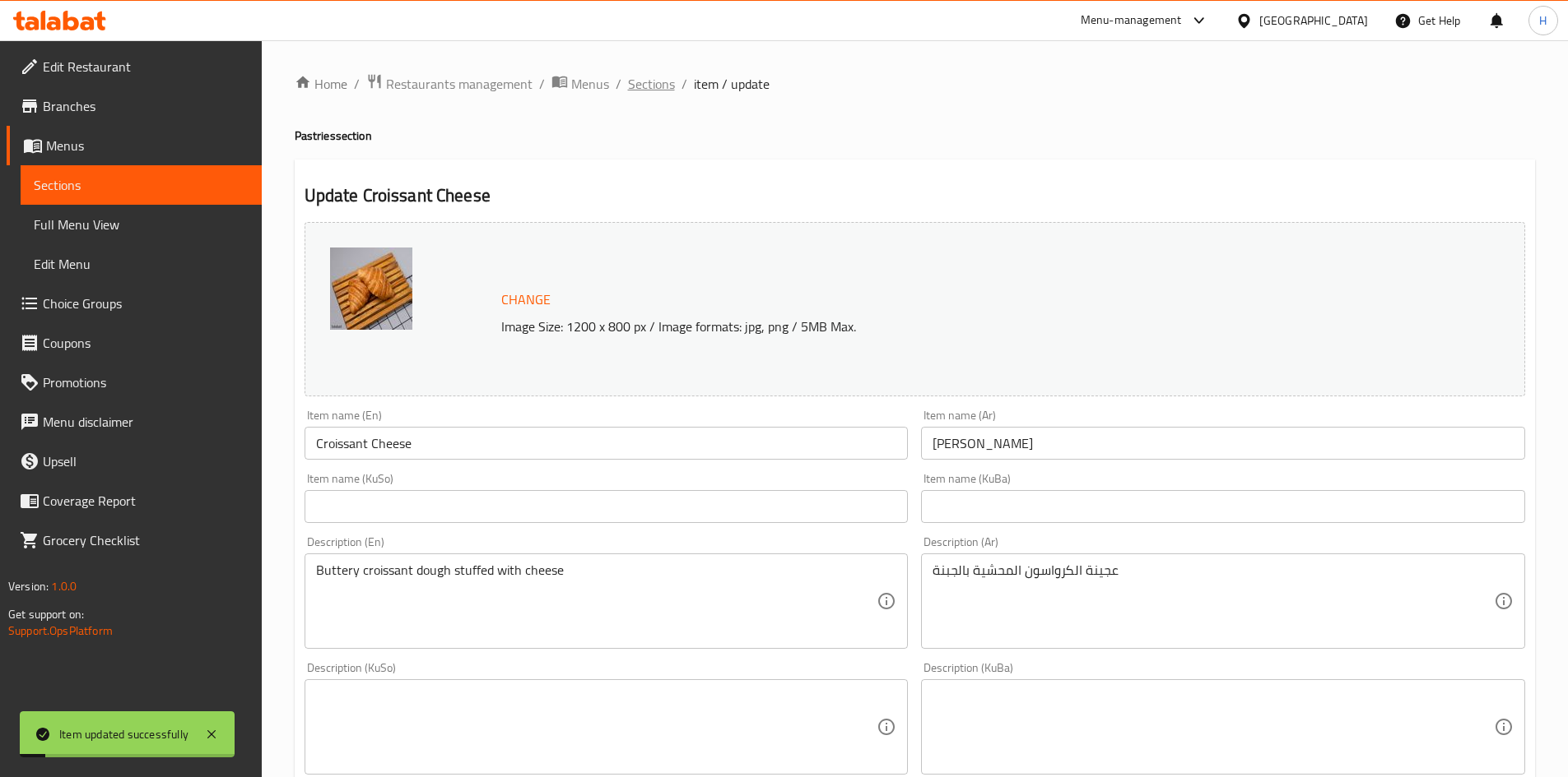
click at [637, 85] on span "Sections" at bounding box center [651, 83] width 47 height 20
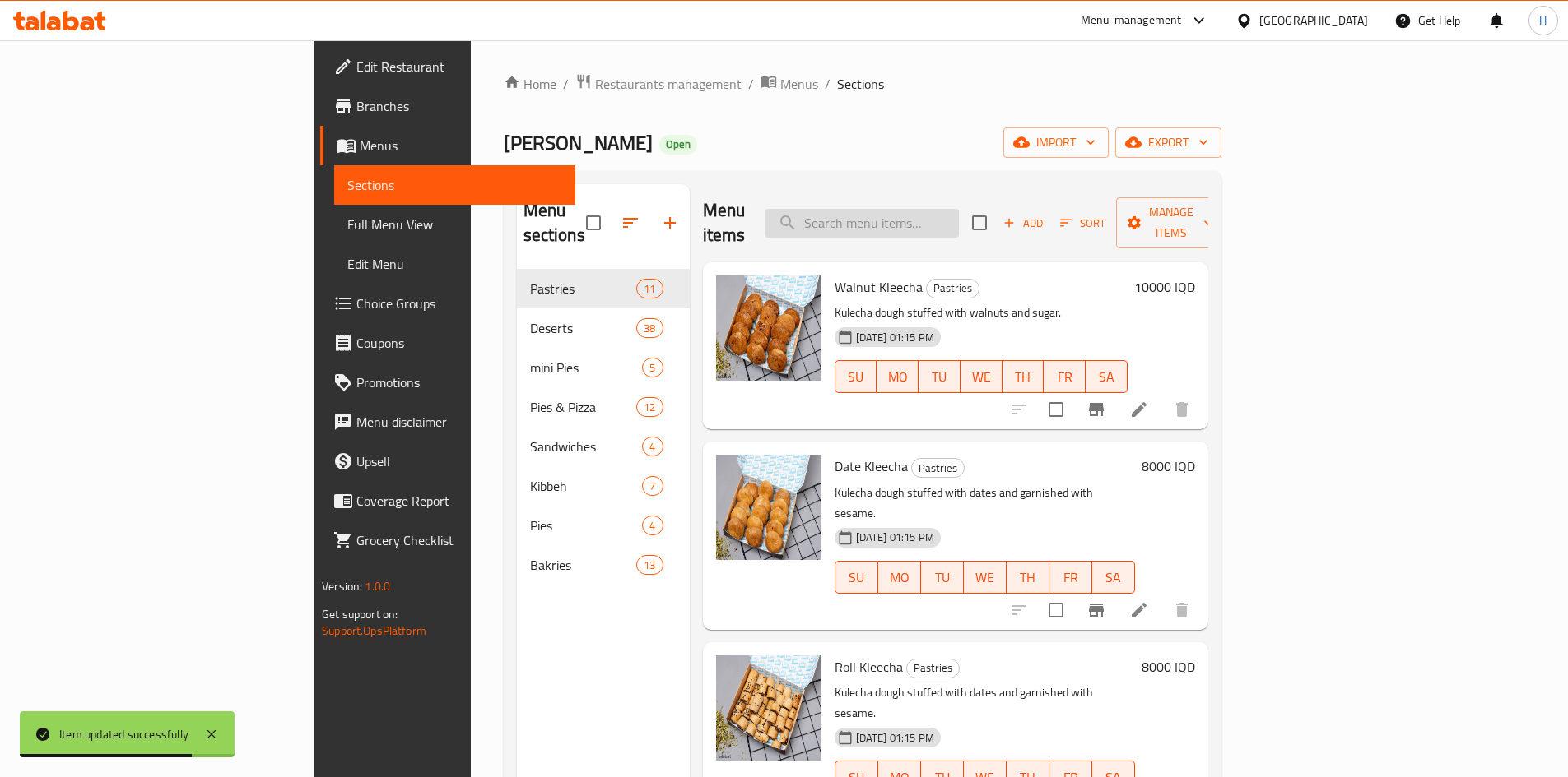
click at [959, 209] on input "search" at bounding box center [862, 223] width 194 height 28
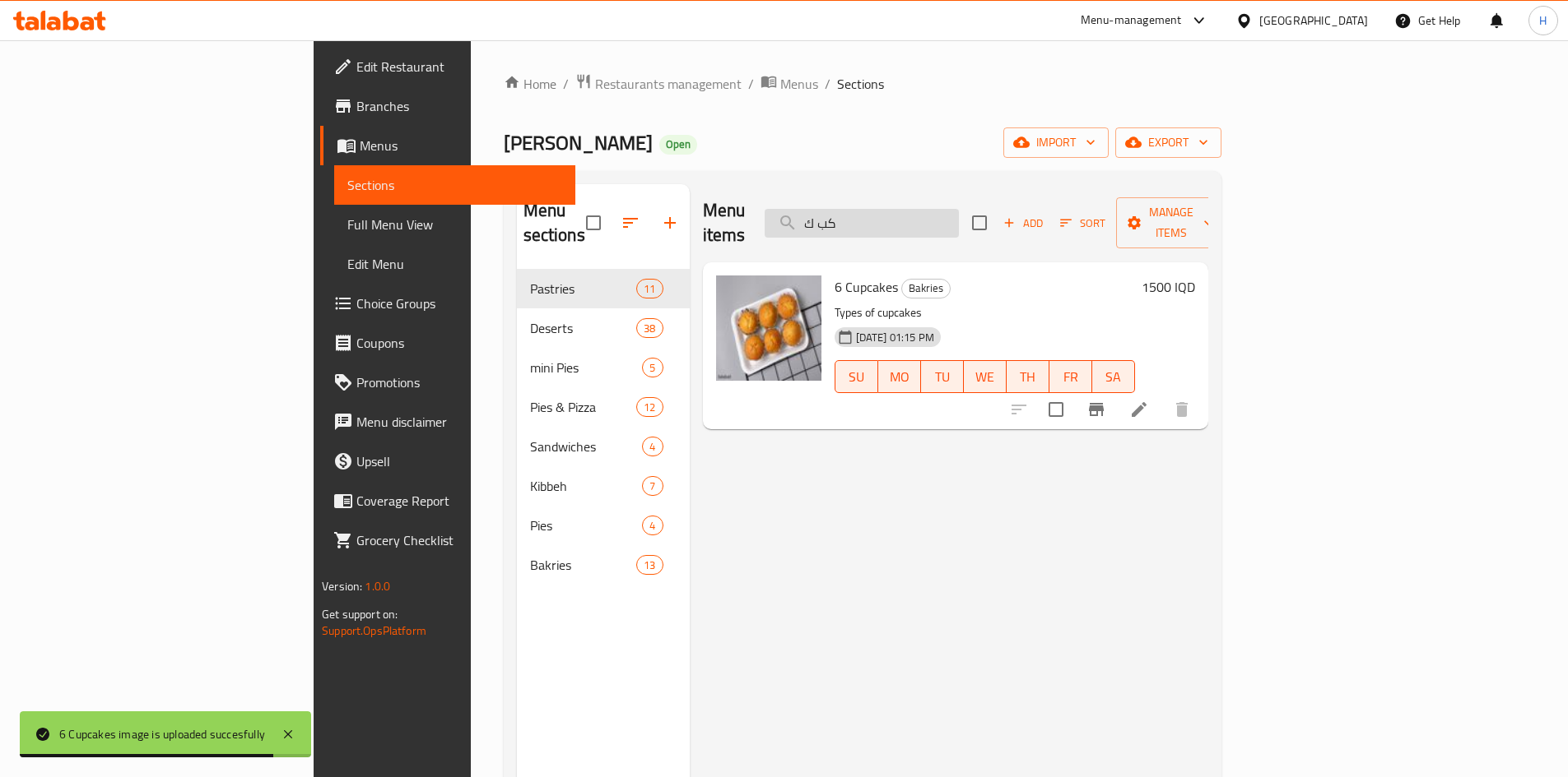
click at [959, 217] on input "كب ك" at bounding box center [862, 223] width 194 height 28
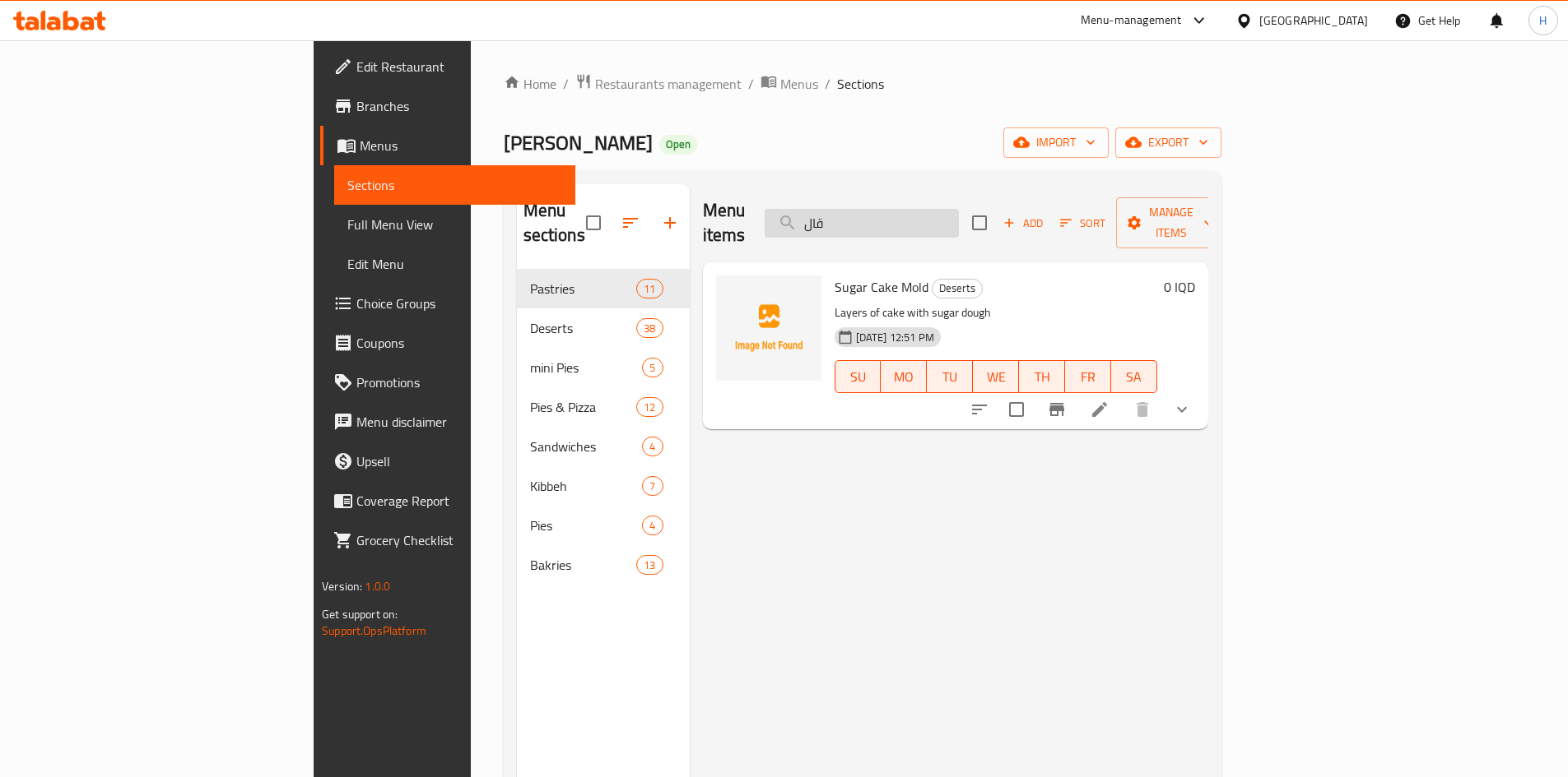
click at [959, 219] on input "قال" at bounding box center [862, 223] width 194 height 28
click at [959, 218] on input "قالب" at bounding box center [862, 223] width 194 height 28
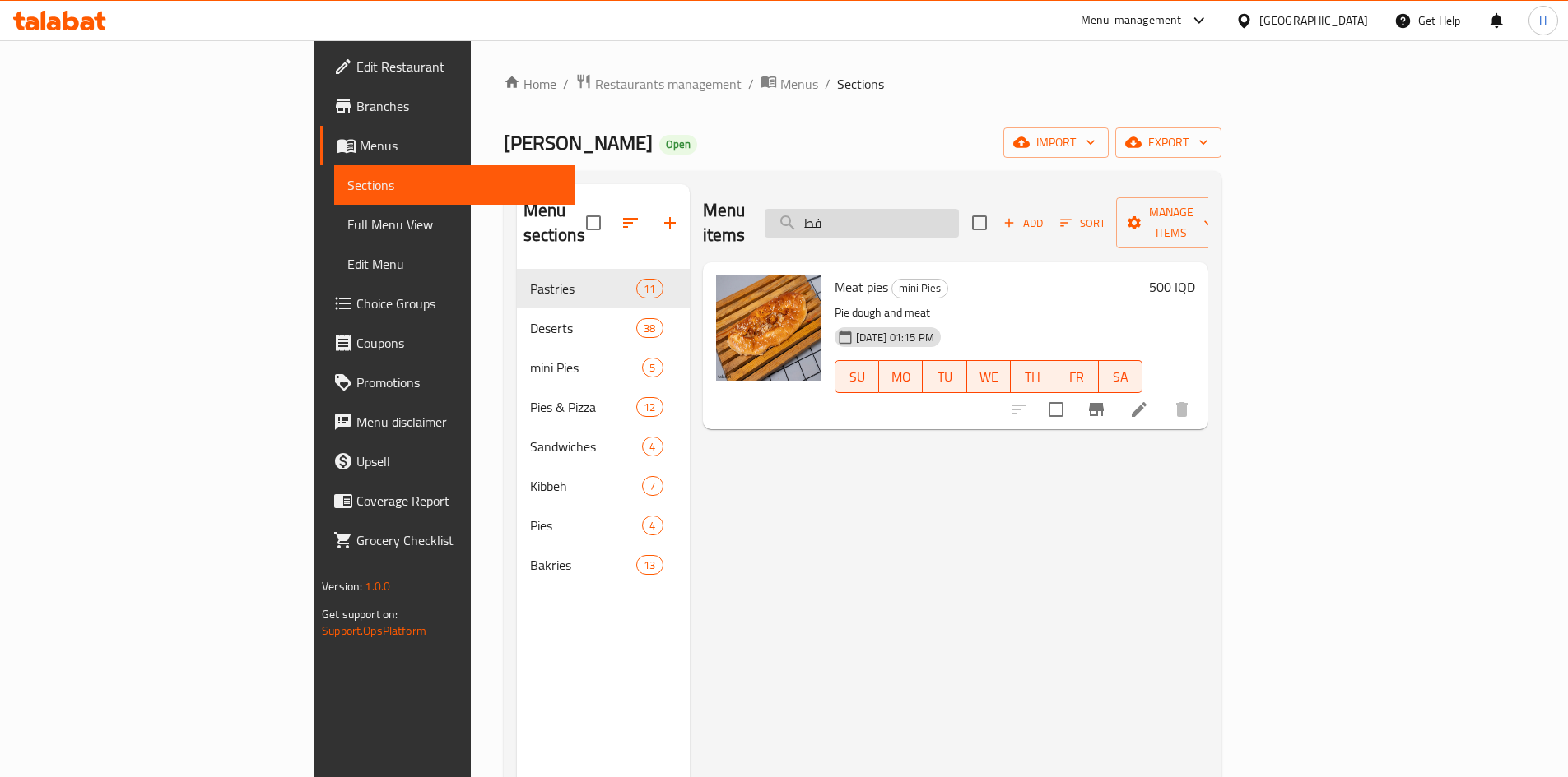
type input "ف"
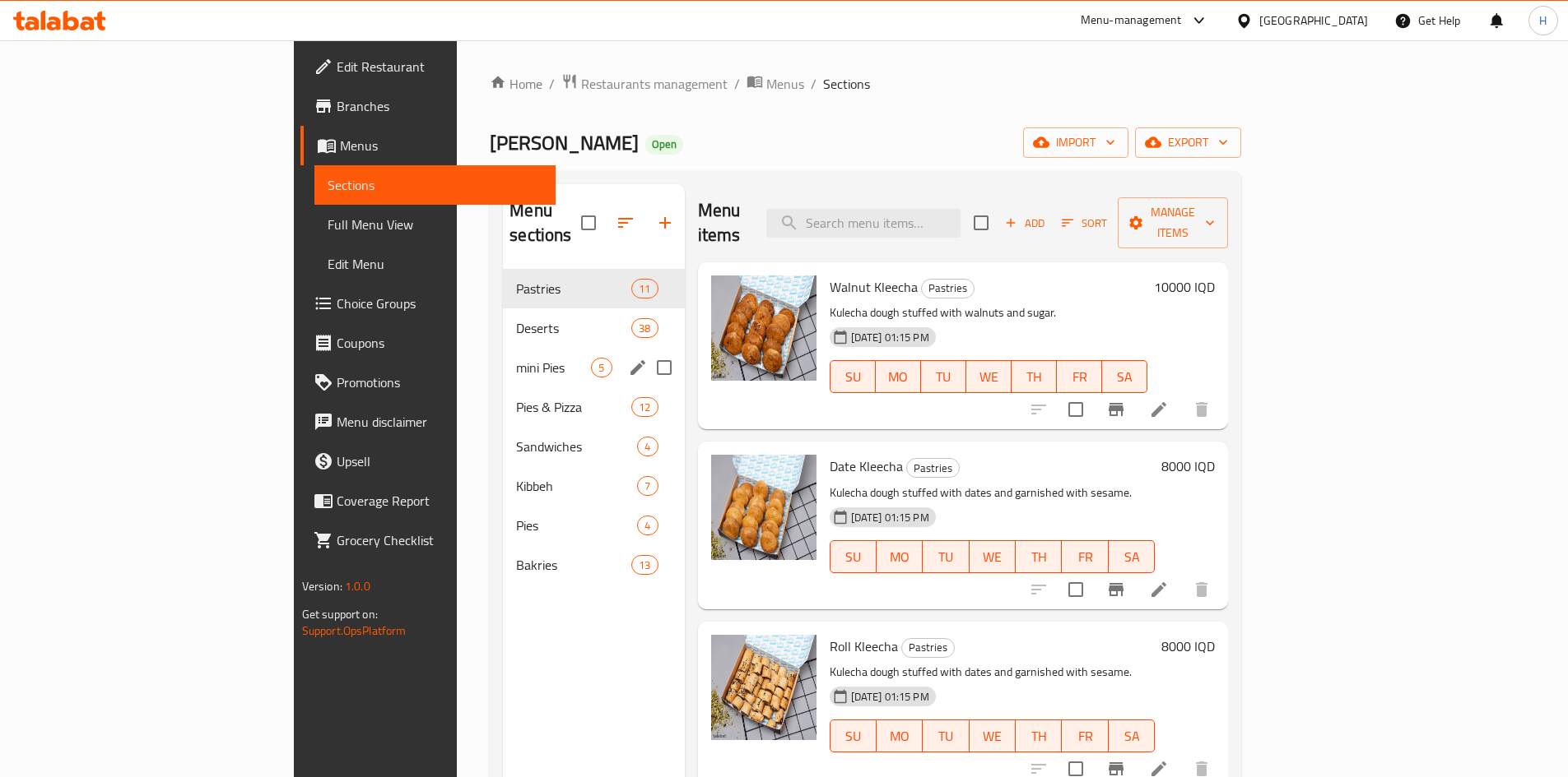
drag, startPoint x: 433, startPoint y: 344, endPoint x: 437, endPoint y: 372, distance: 28.3
click at [516, 358] on span "mini Pies" at bounding box center [553, 367] width 75 height 20
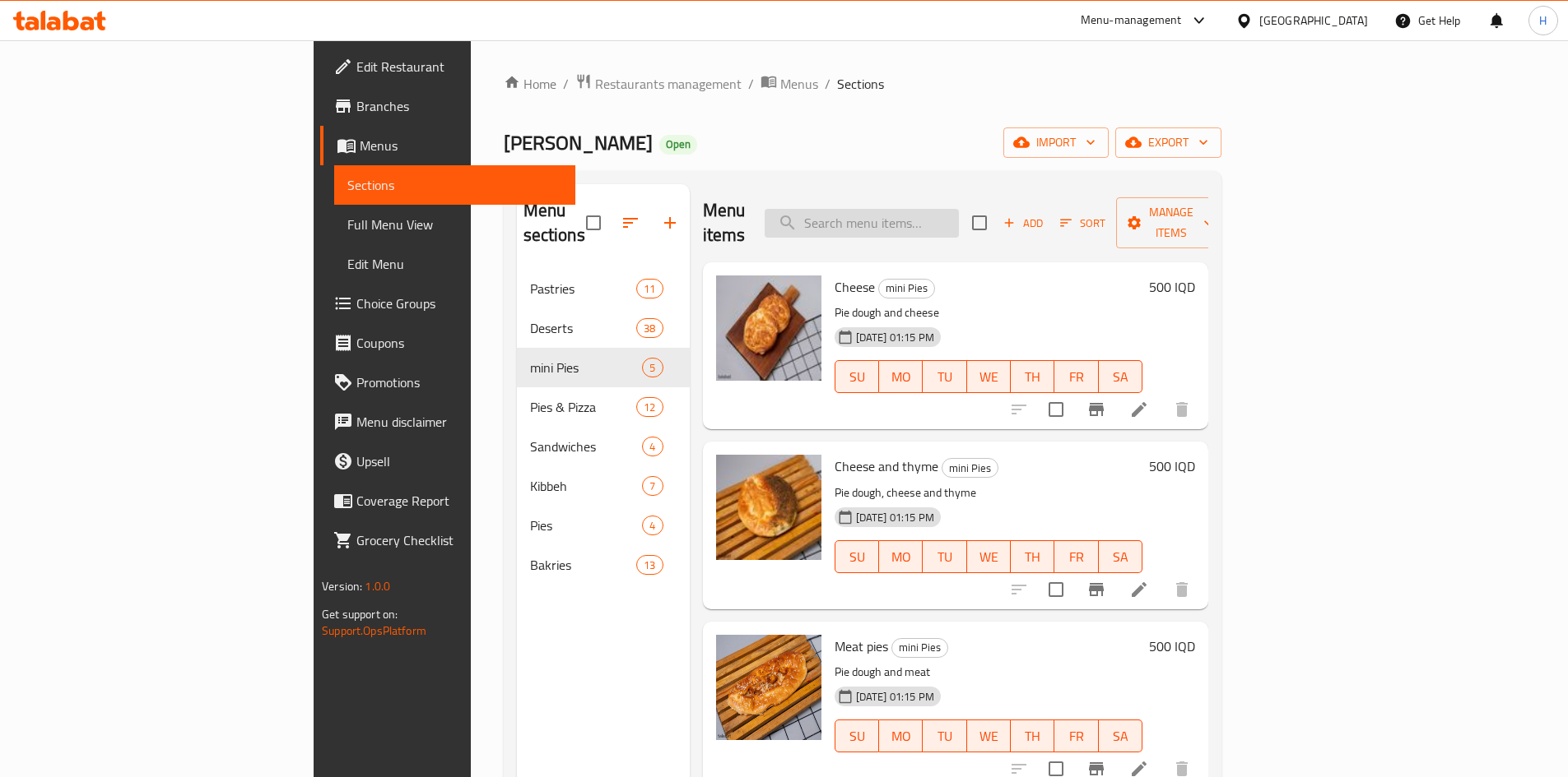
click at [948, 214] on input "search" at bounding box center [862, 223] width 194 height 28
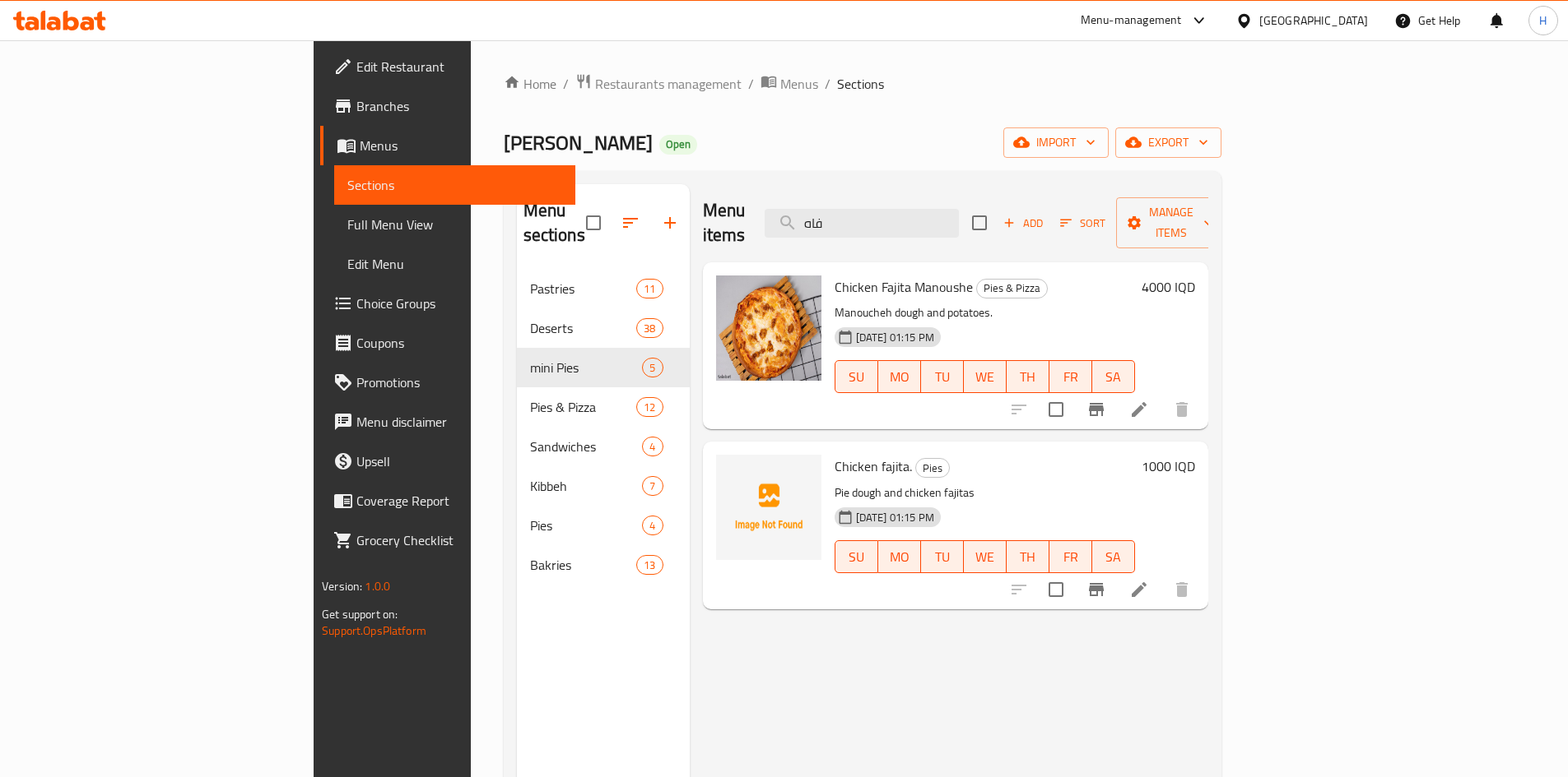
type input "فاه"
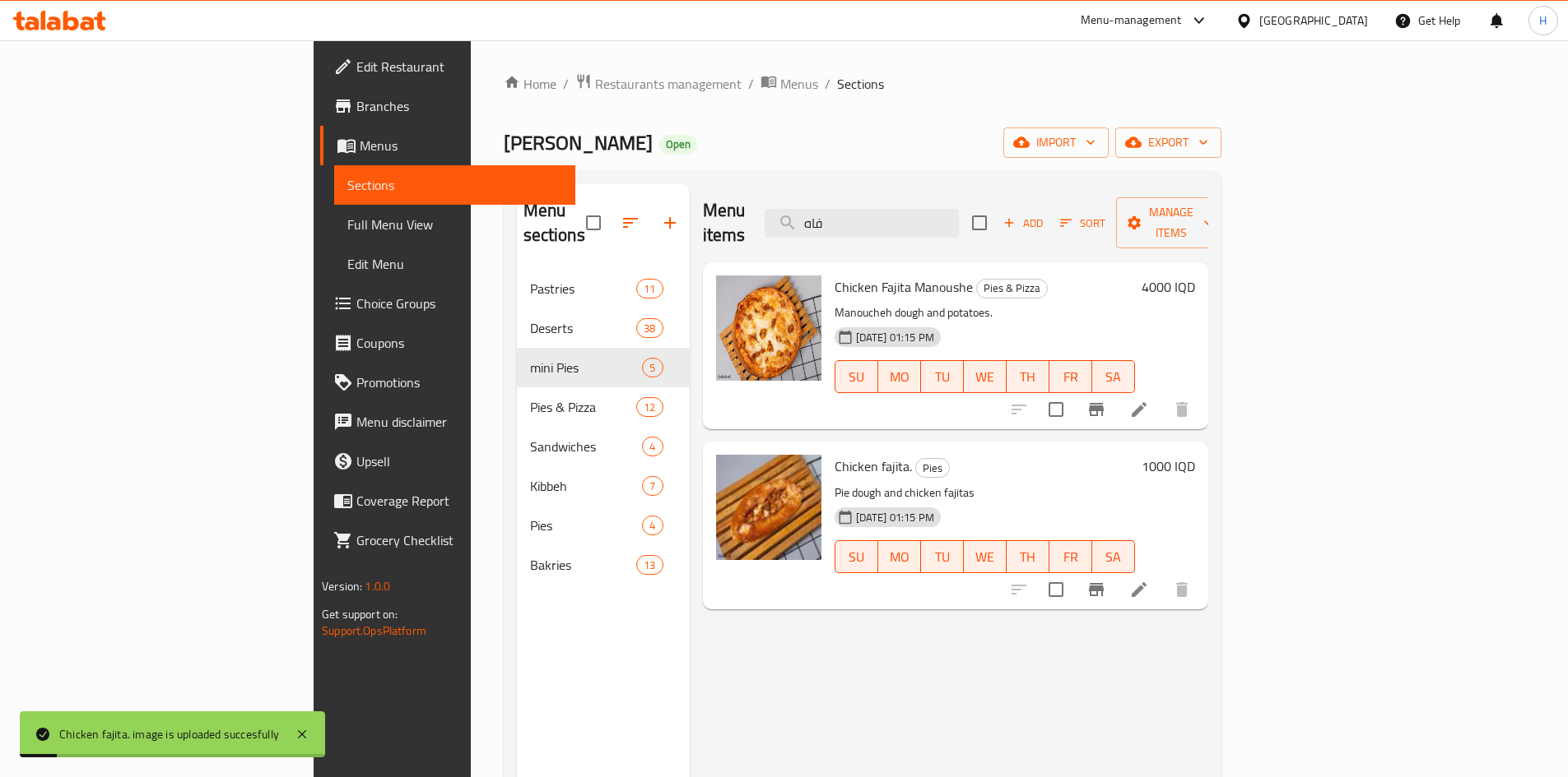
click at [1162, 575] on li at bounding box center [1139, 590] width 46 height 29
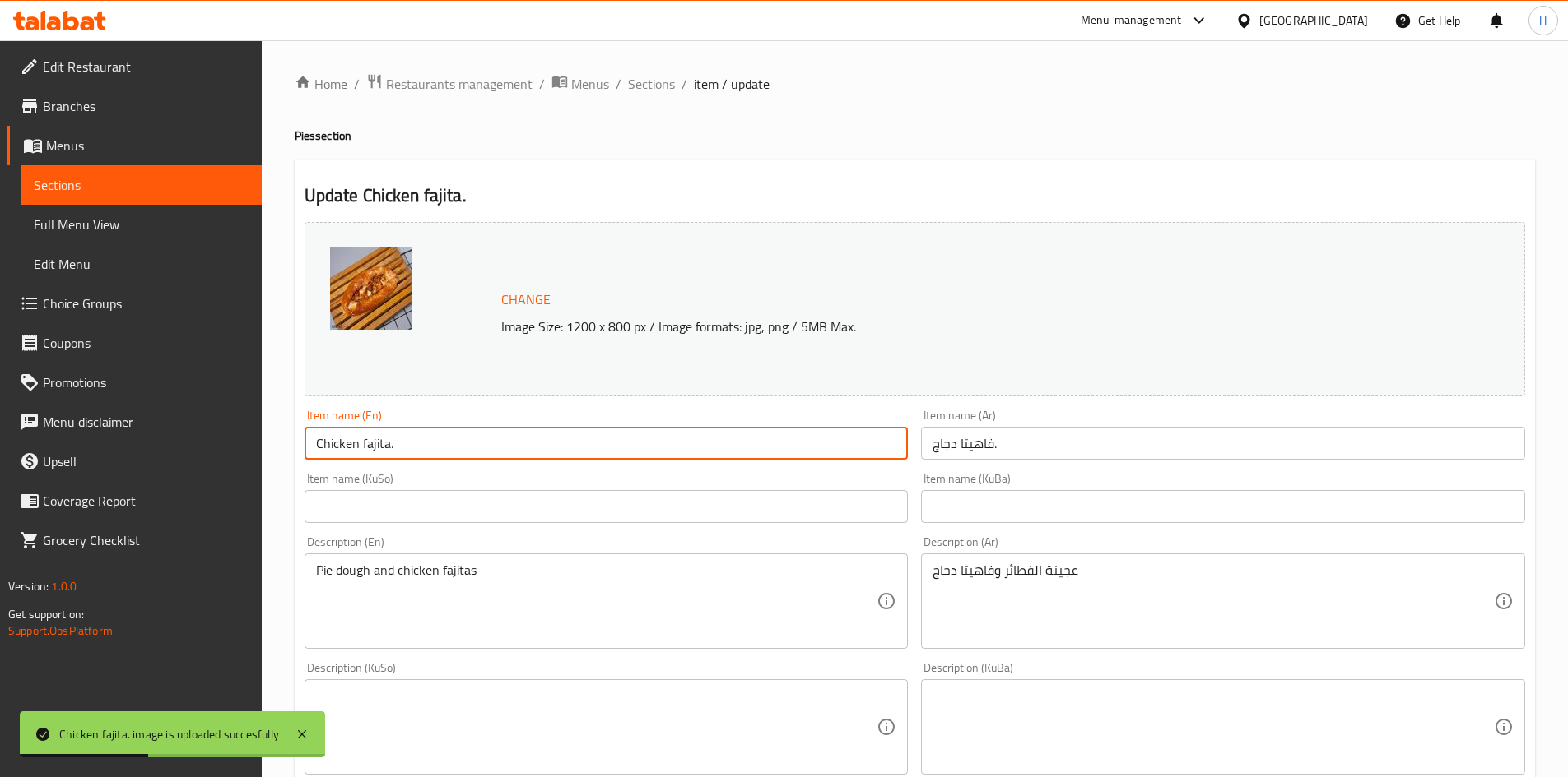
drag, startPoint x: 412, startPoint y: 450, endPoint x: 389, endPoint y: 450, distance: 23.0
click at [389, 450] on input "Chicken fajita." at bounding box center [607, 443] width 604 height 33
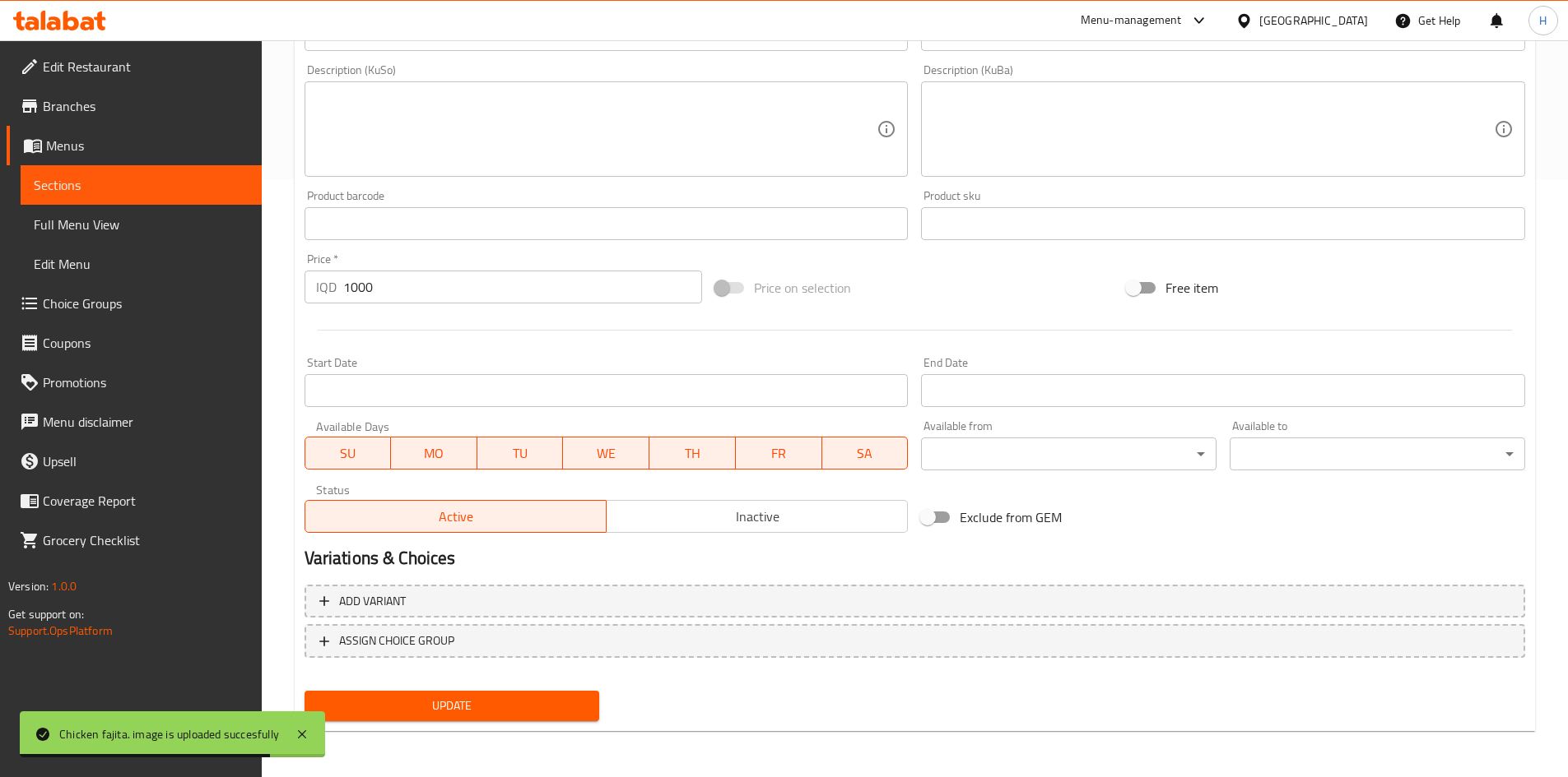
type input "Chicken fajita"
click at [394, 710] on span "Update" at bounding box center [453, 706] width 269 height 21
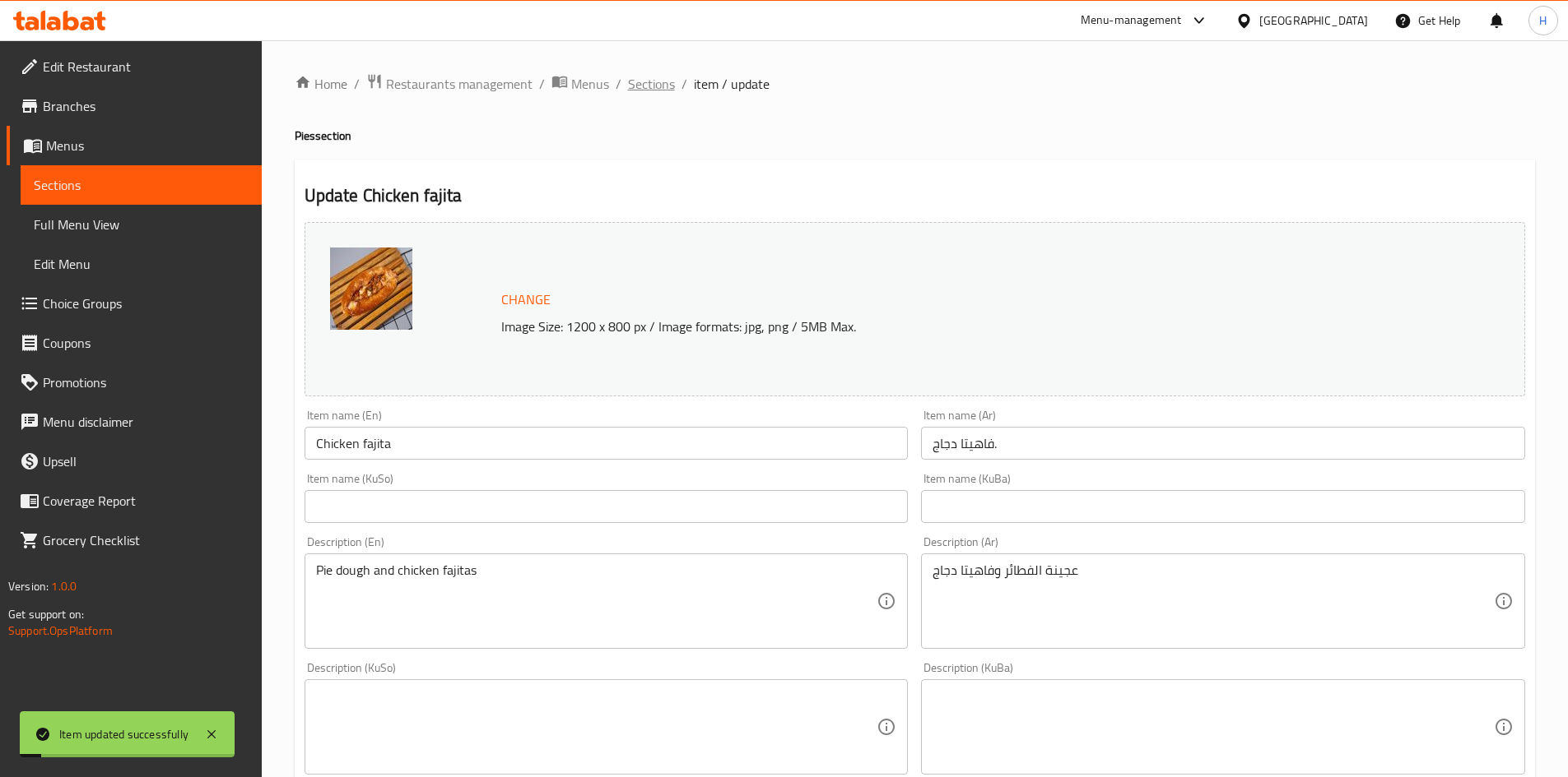
click at [629, 93] on span "Sections" at bounding box center [651, 83] width 47 height 20
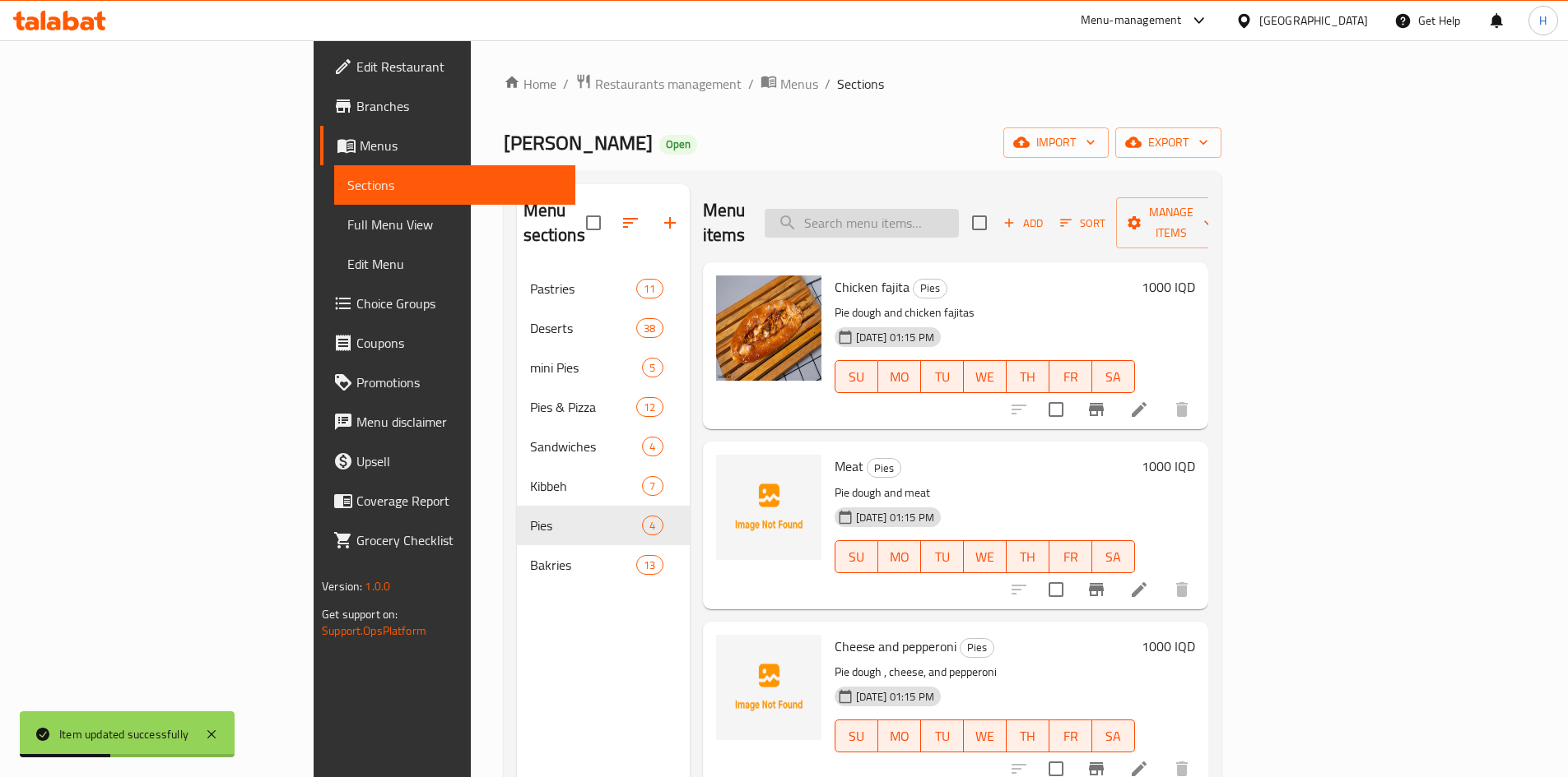
click at [959, 209] on input "search" at bounding box center [862, 223] width 194 height 28
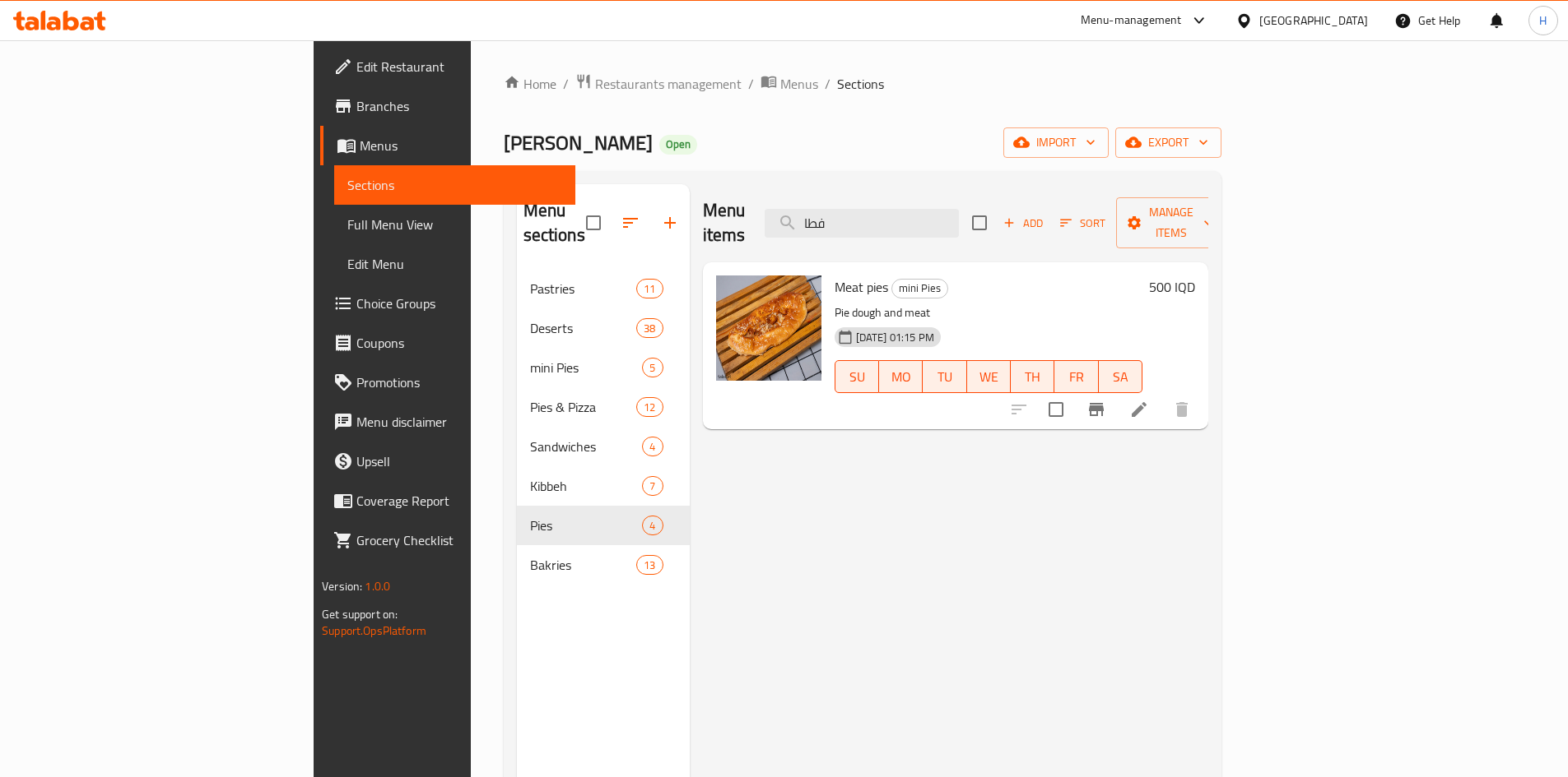
type input "فطا"
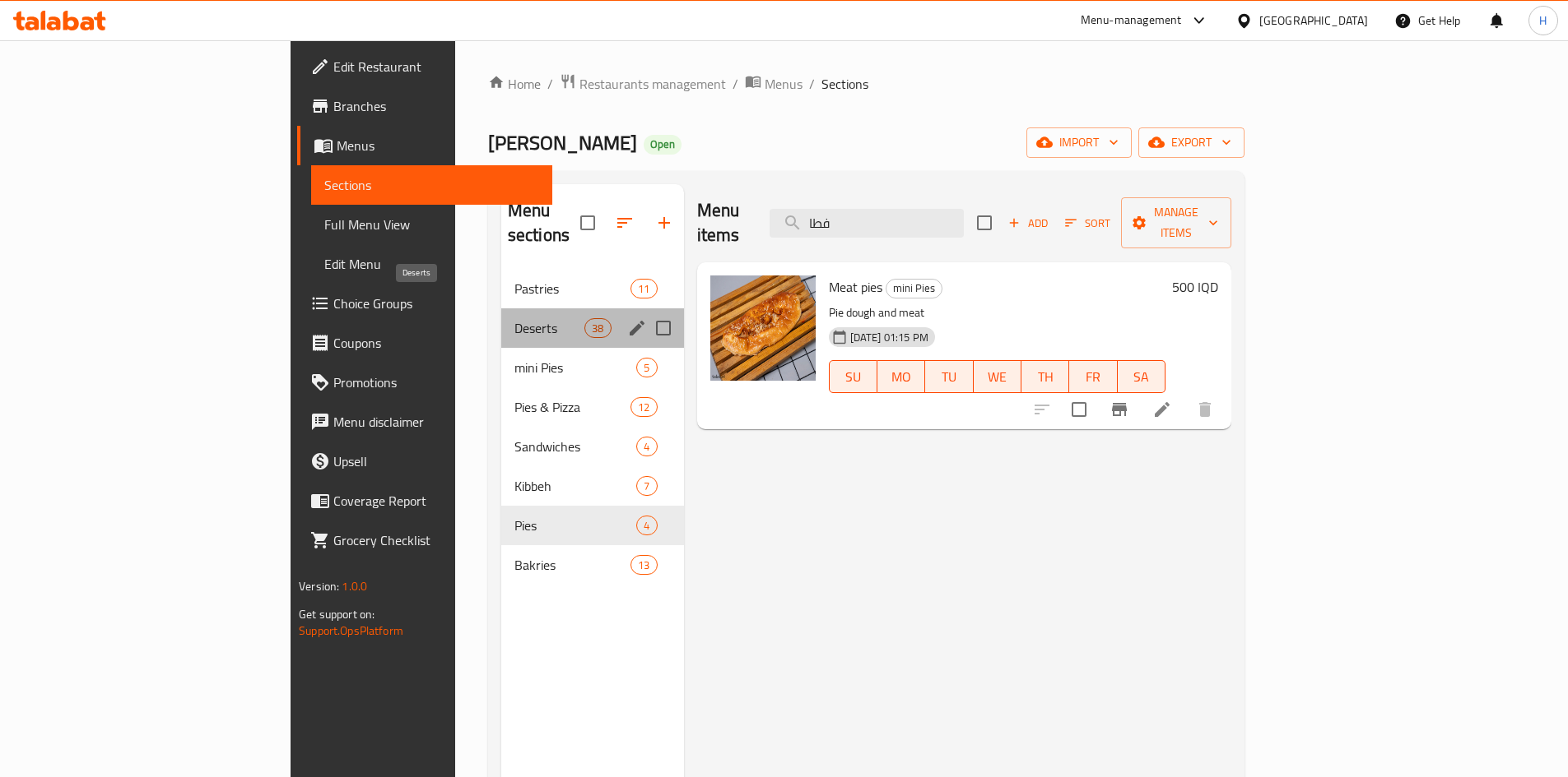
drag, startPoint x: 356, startPoint y: 306, endPoint x: 383, endPoint y: 330, distance: 36.1
click at [514, 318] on span "Deserts" at bounding box center [549, 327] width 70 height 20
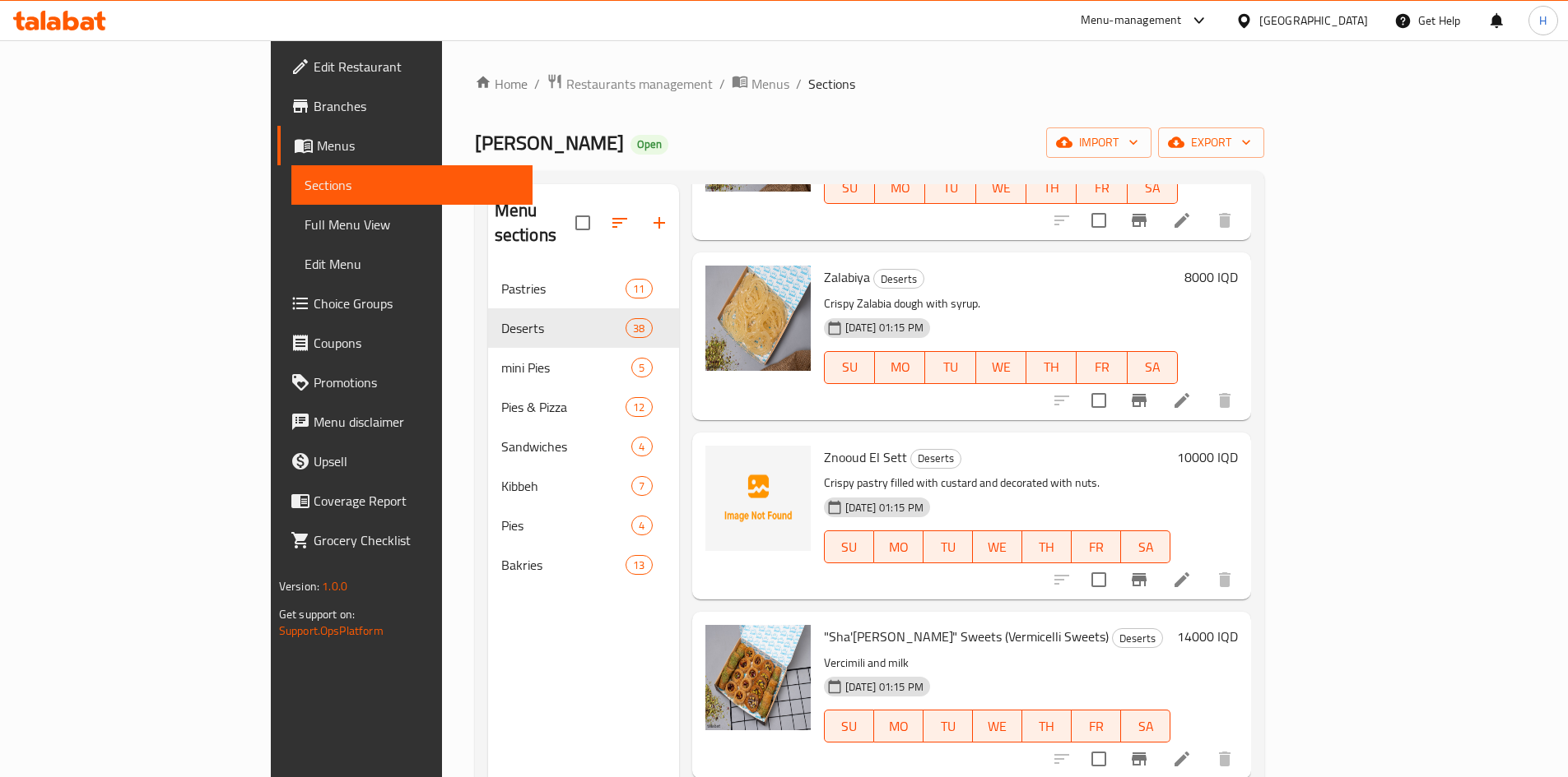
scroll to position [1810, 0]
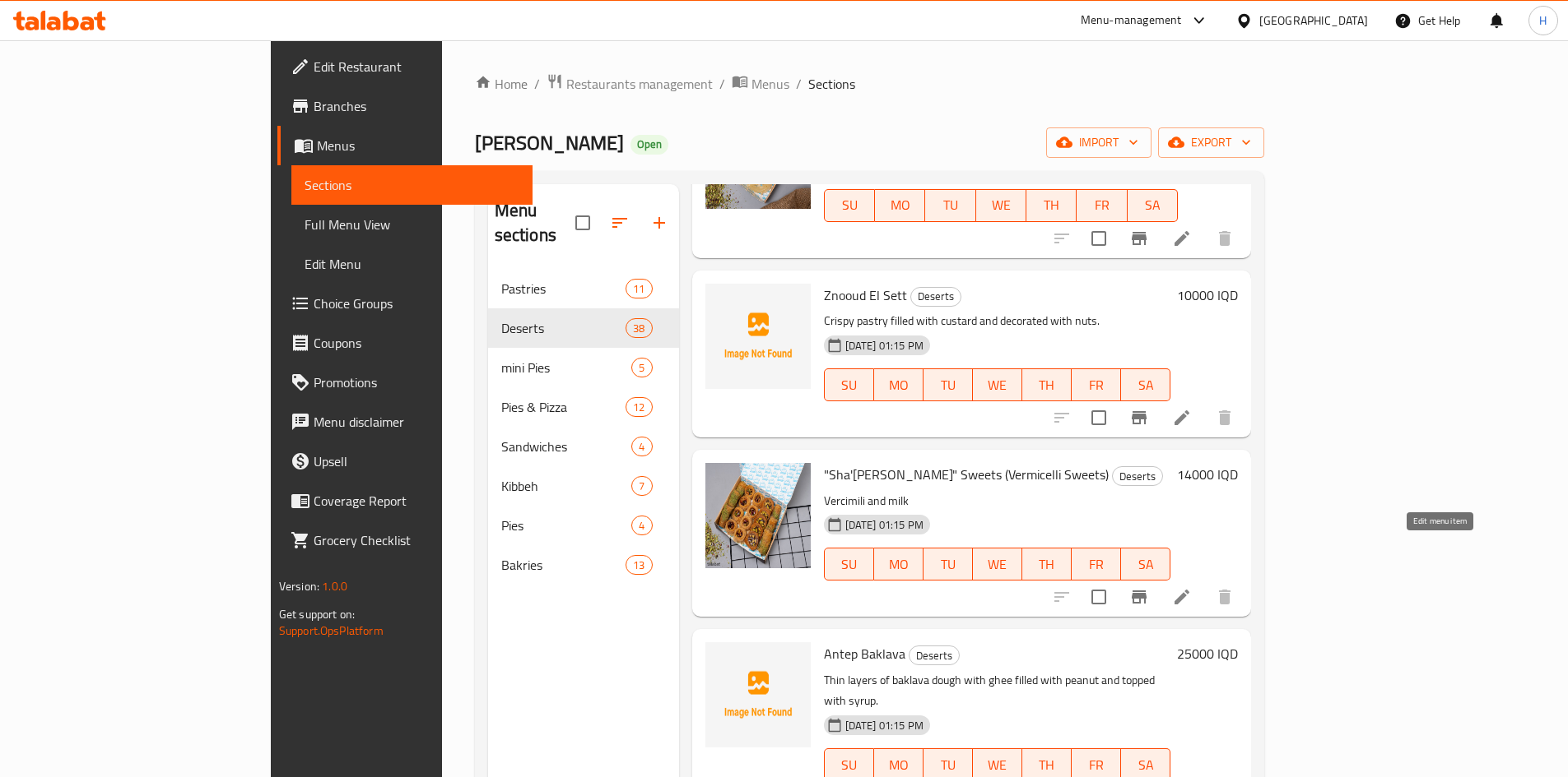
click at [1189, 590] on icon at bounding box center [1182, 597] width 15 height 15
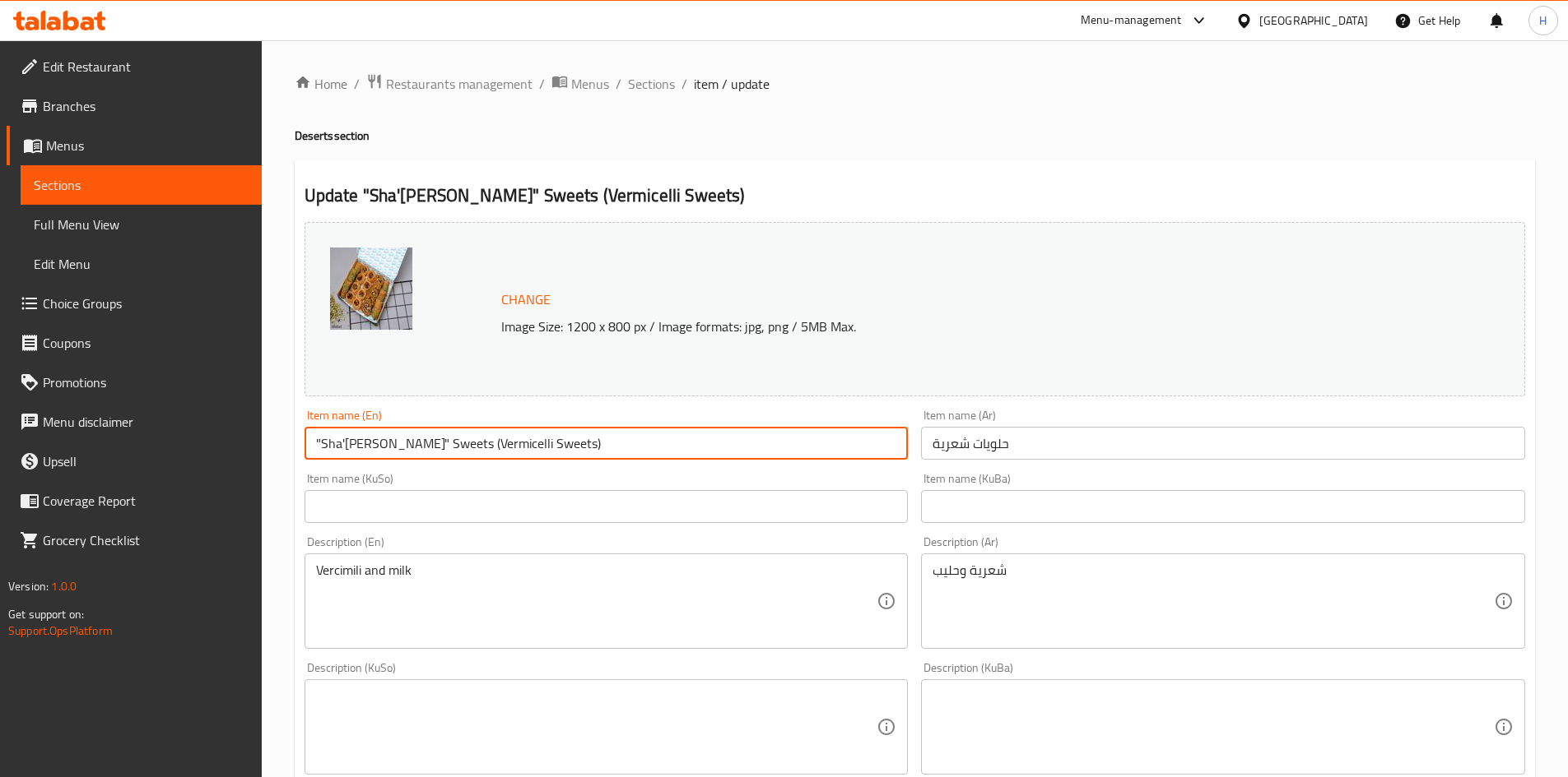
click at [438, 451] on input ""Sha'riya" Sweets (Vermicelli Sweets)" at bounding box center [607, 443] width 604 height 33
drag, startPoint x: 417, startPoint y: 447, endPoint x: 237, endPoint y: 450, distance: 180.0
click at [237, 450] on div "Edit Restaurant Branches Menus Sections Full Menu View Edit Menu Choice Groups …" at bounding box center [784, 708] width 1568 height 1335
drag, startPoint x: 320, startPoint y: 444, endPoint x: 306, endPoint y: 445, distance: 14.0
click at [306, 445] on input "(Vermicelli Sweets)" at bounding box center [607, 443] width 604 height 33
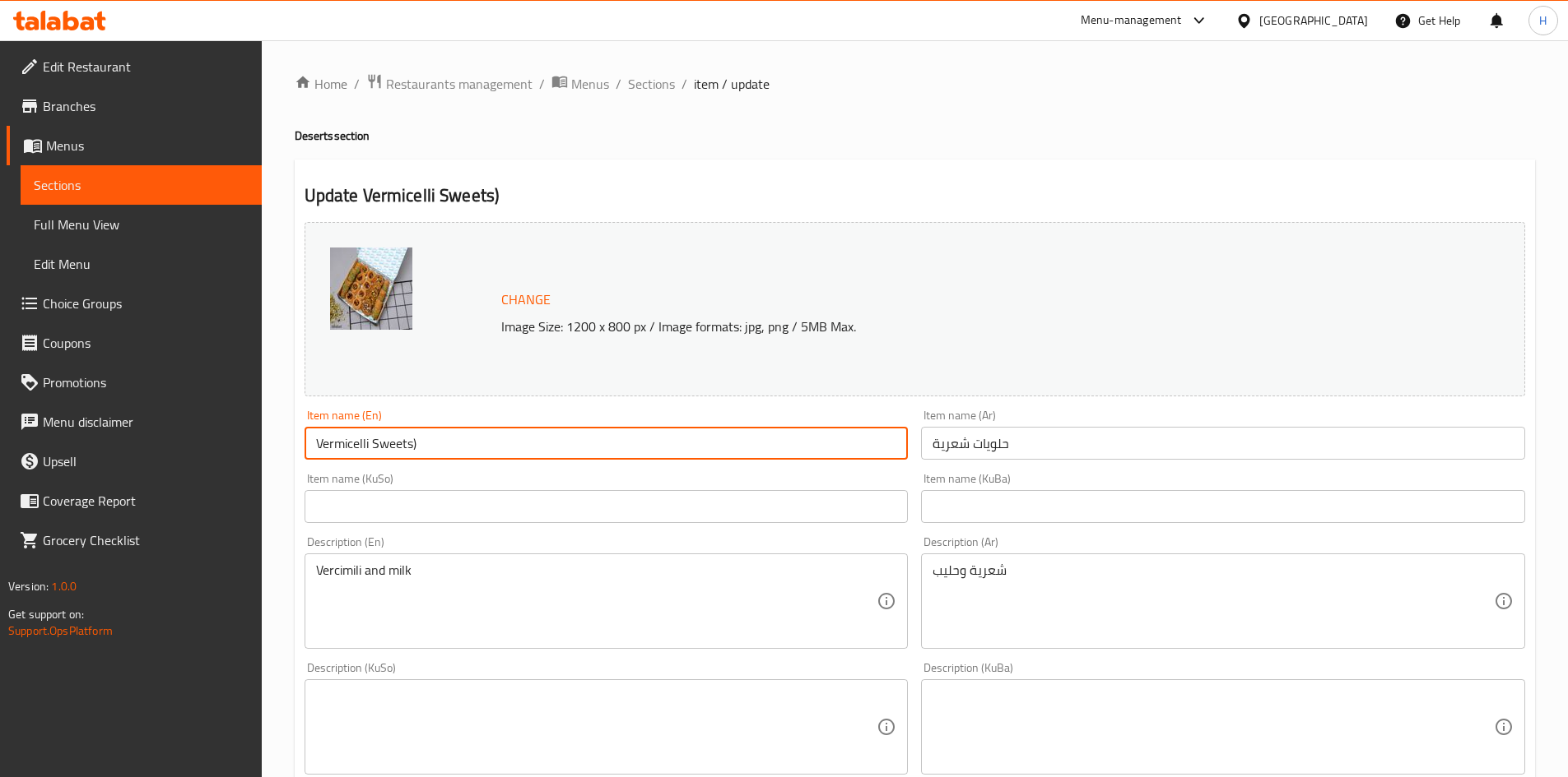
click at [412, 445] on input "Vermicelli Sweets)" at bounding box center [607, 443] width 604 height 33
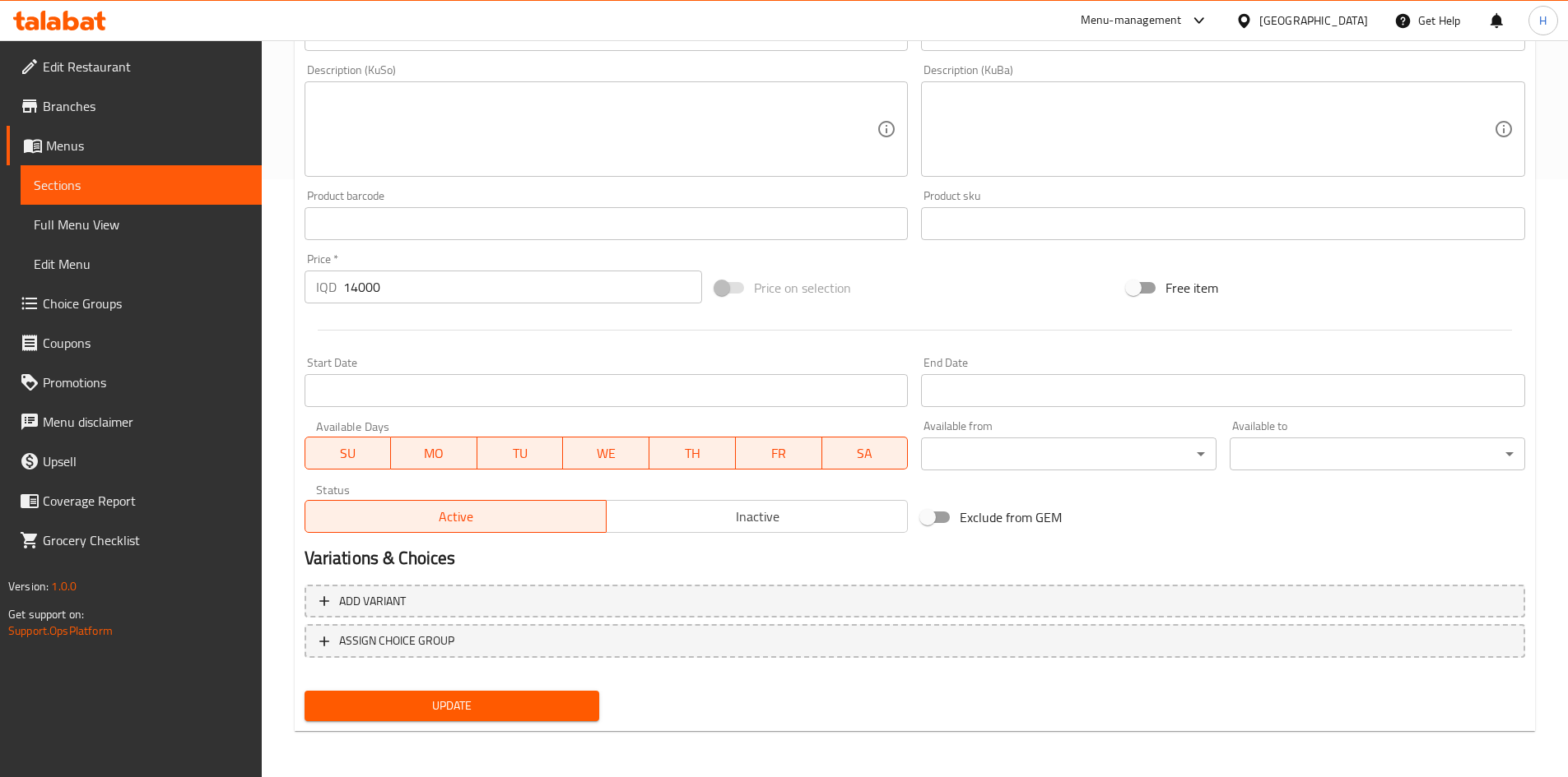
type input "Vermicelli Sweets"
click at [463, 700] on span "Update" at bounding box center [453, 706] width 269 height 21
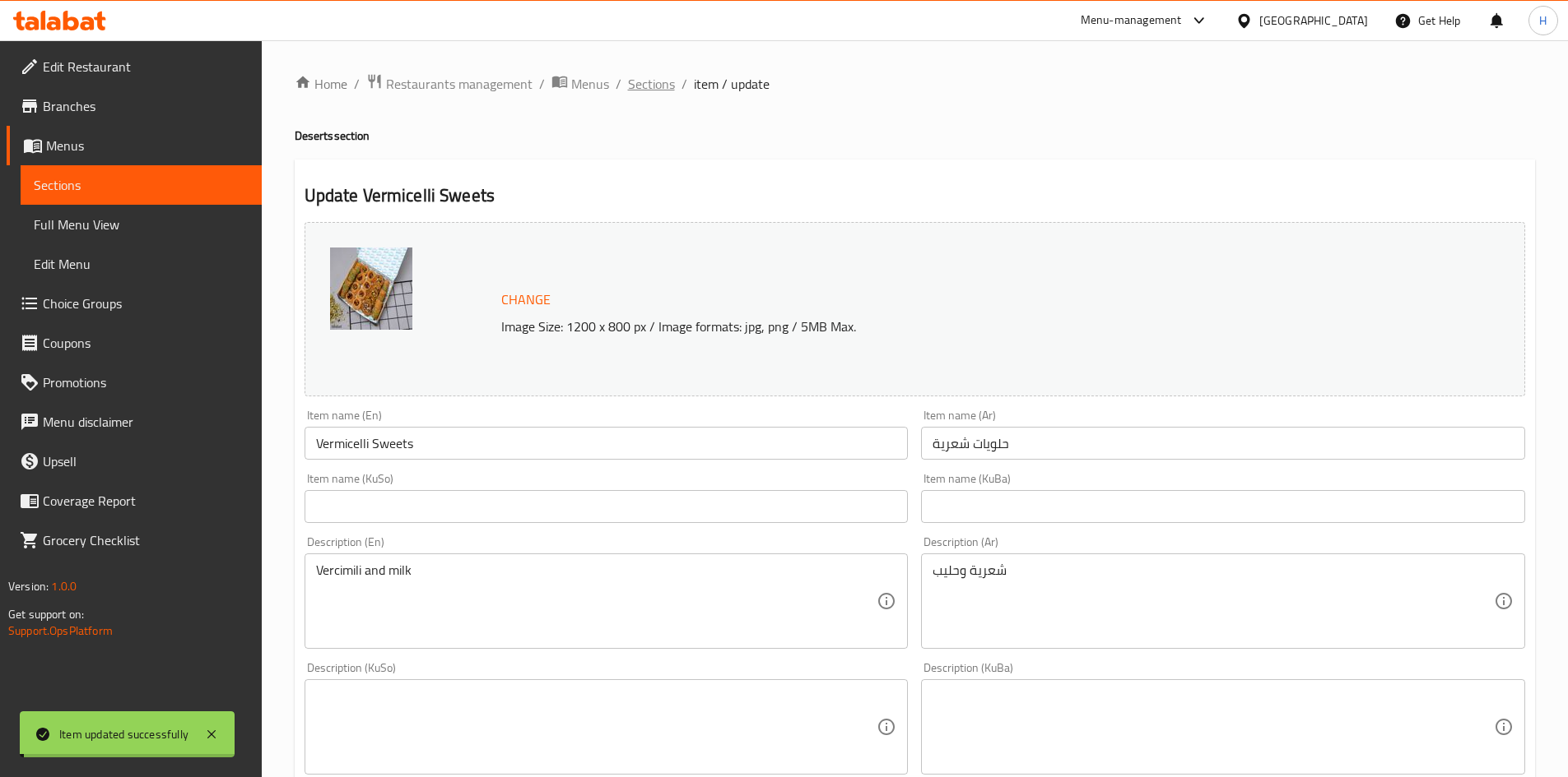
click at [656, 79] on span "Sections" at bounding box center [651, 83] width 47 height 20
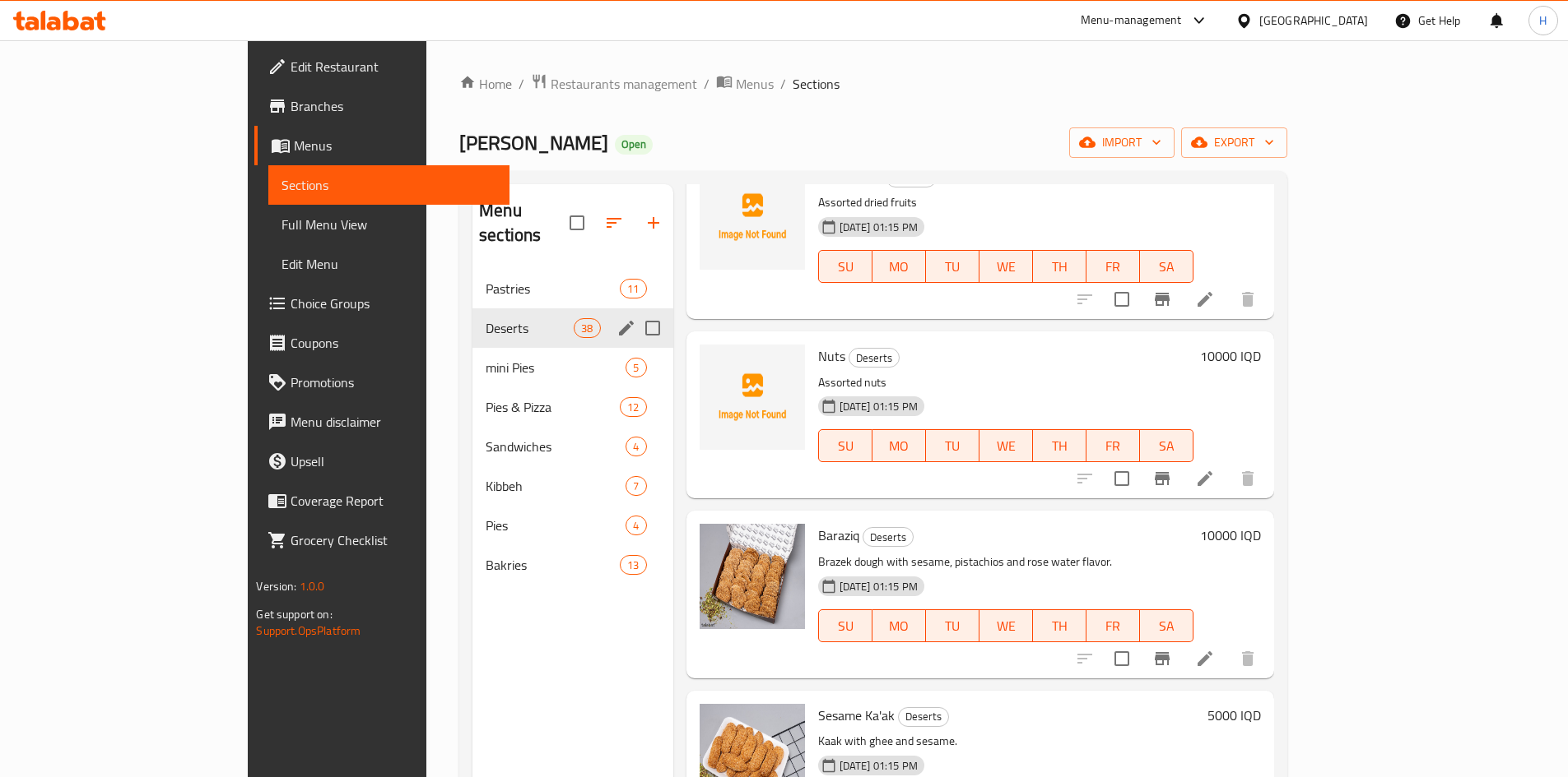
click at [472, 286] on div "Pastries 11 Deserts 38 mini Pies 5 Pies & Pizza 12 Sandwiches 4 Kibbeh 7 Pies 4…" at bounding box center [573, 427] width 201 height 316
click at [472, 269] on div "Pastries 11" at bounding box center [573, 289] width 201 height 40
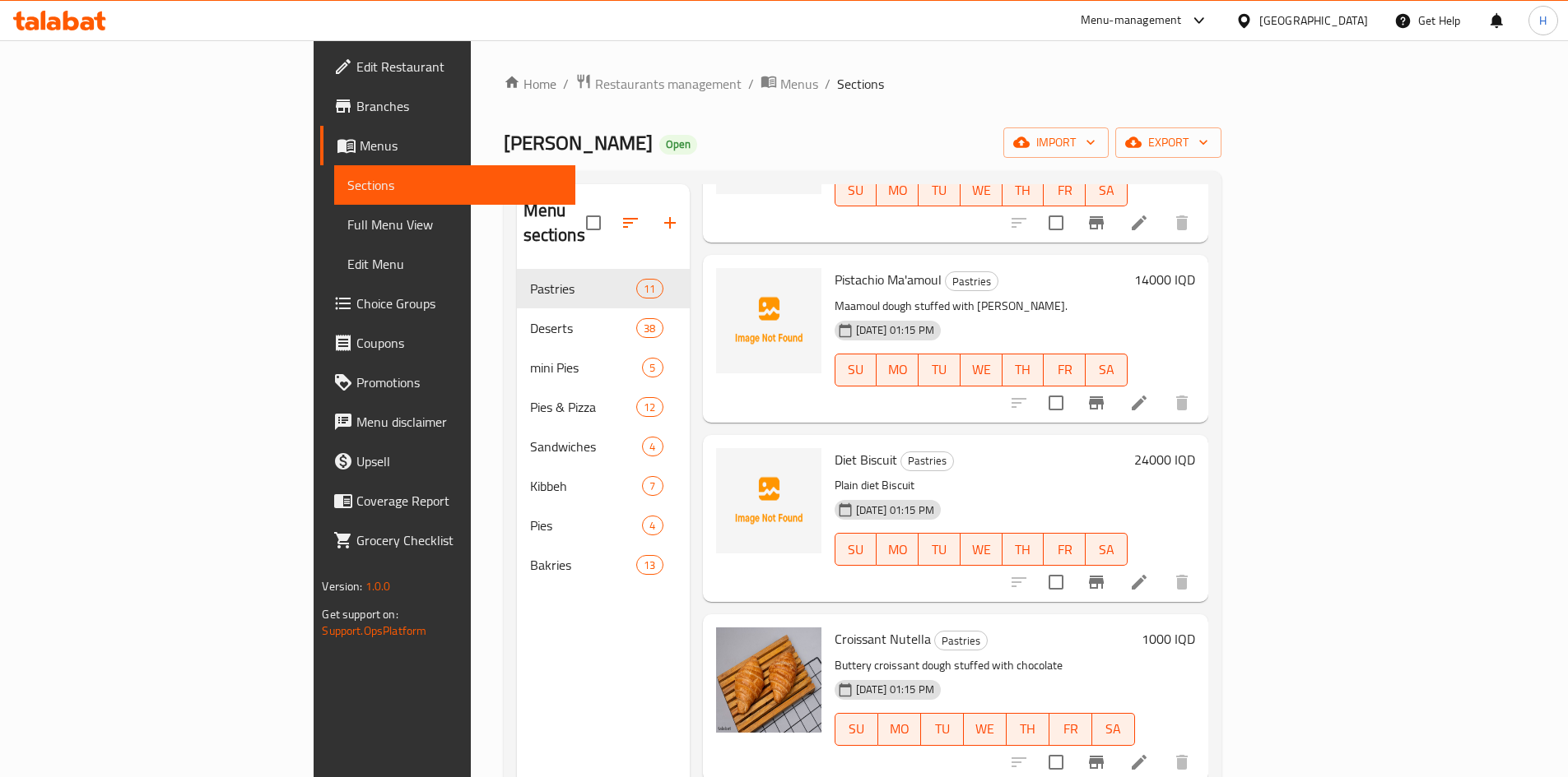
scroll to position [911, 0]
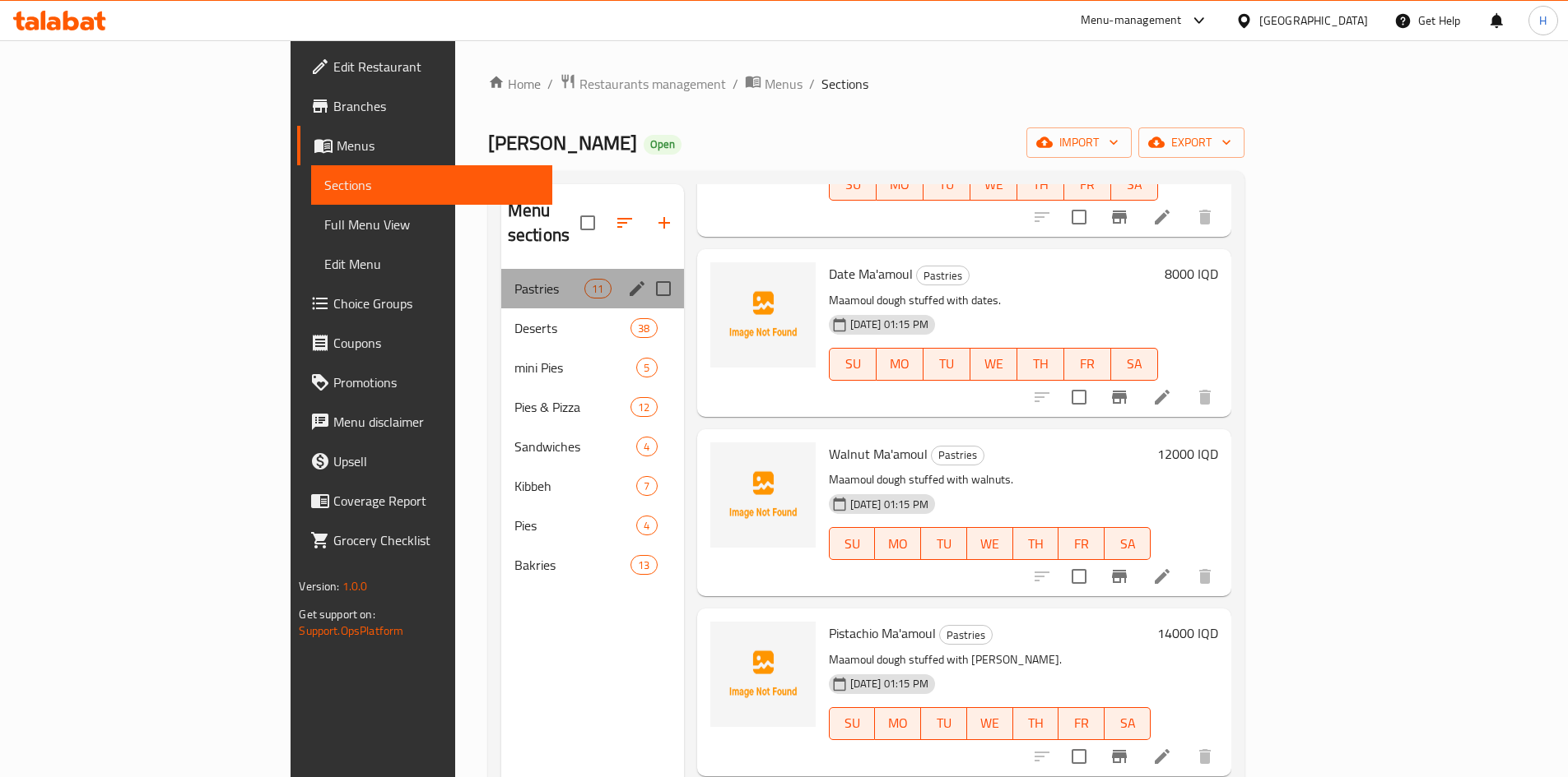
click at [501, 269] on div "Pastries 11" at bounding box center [592, 289] width 183 height 40
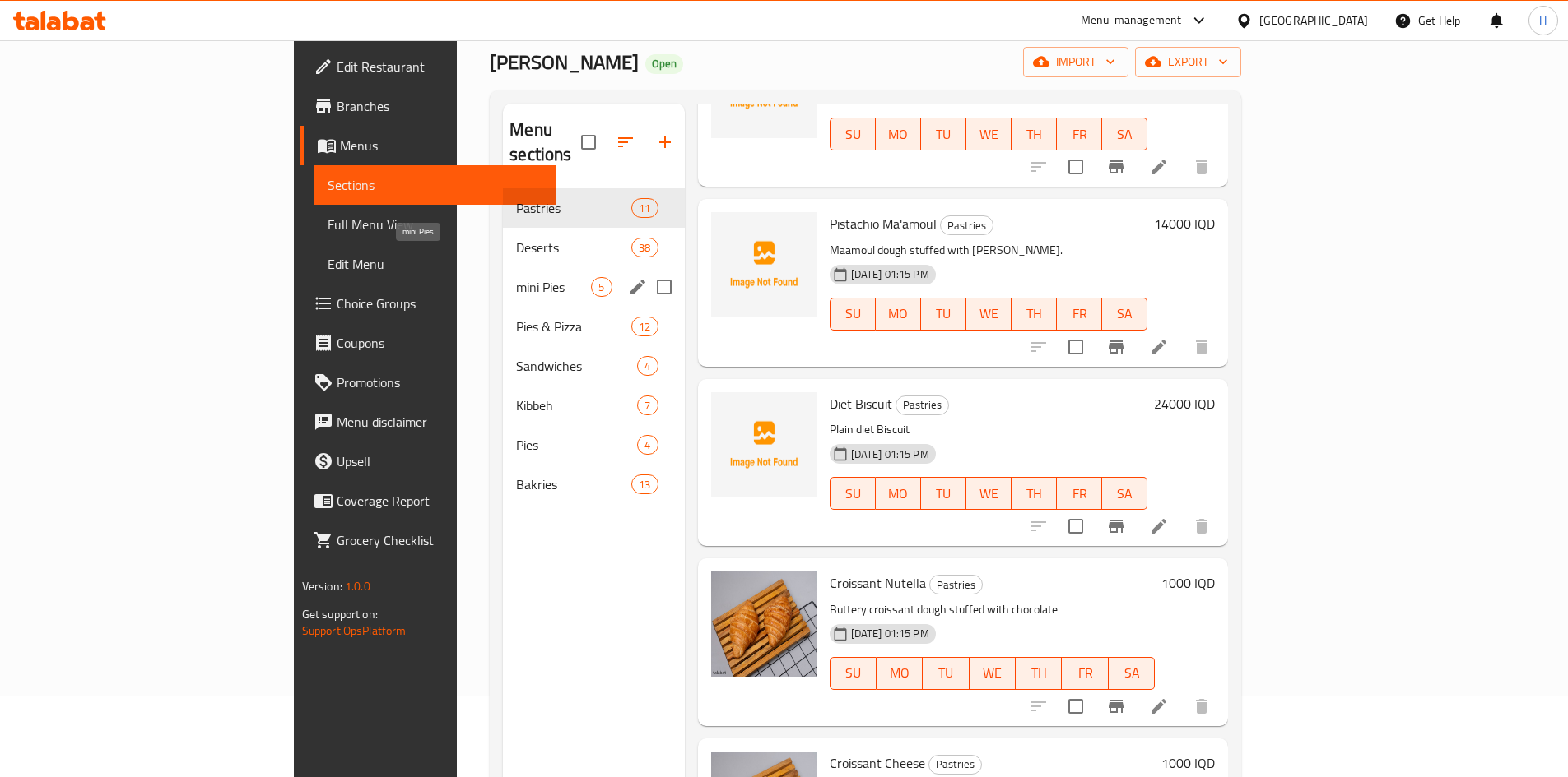
scroll to position [66, 0]
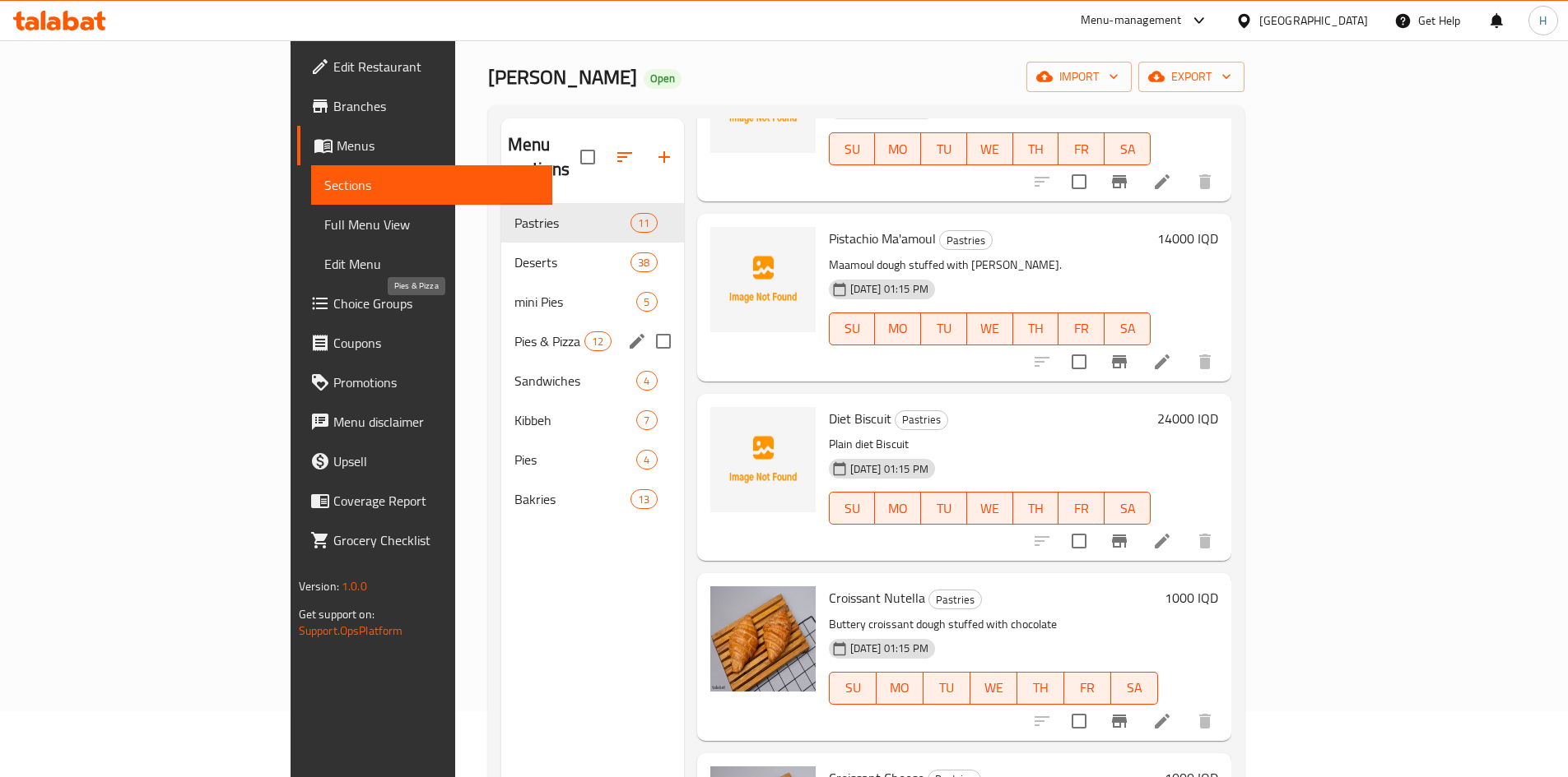
click at [514, 331] on span "Pies & Pizza" at bounding box center [549, 341] width 70 height 20
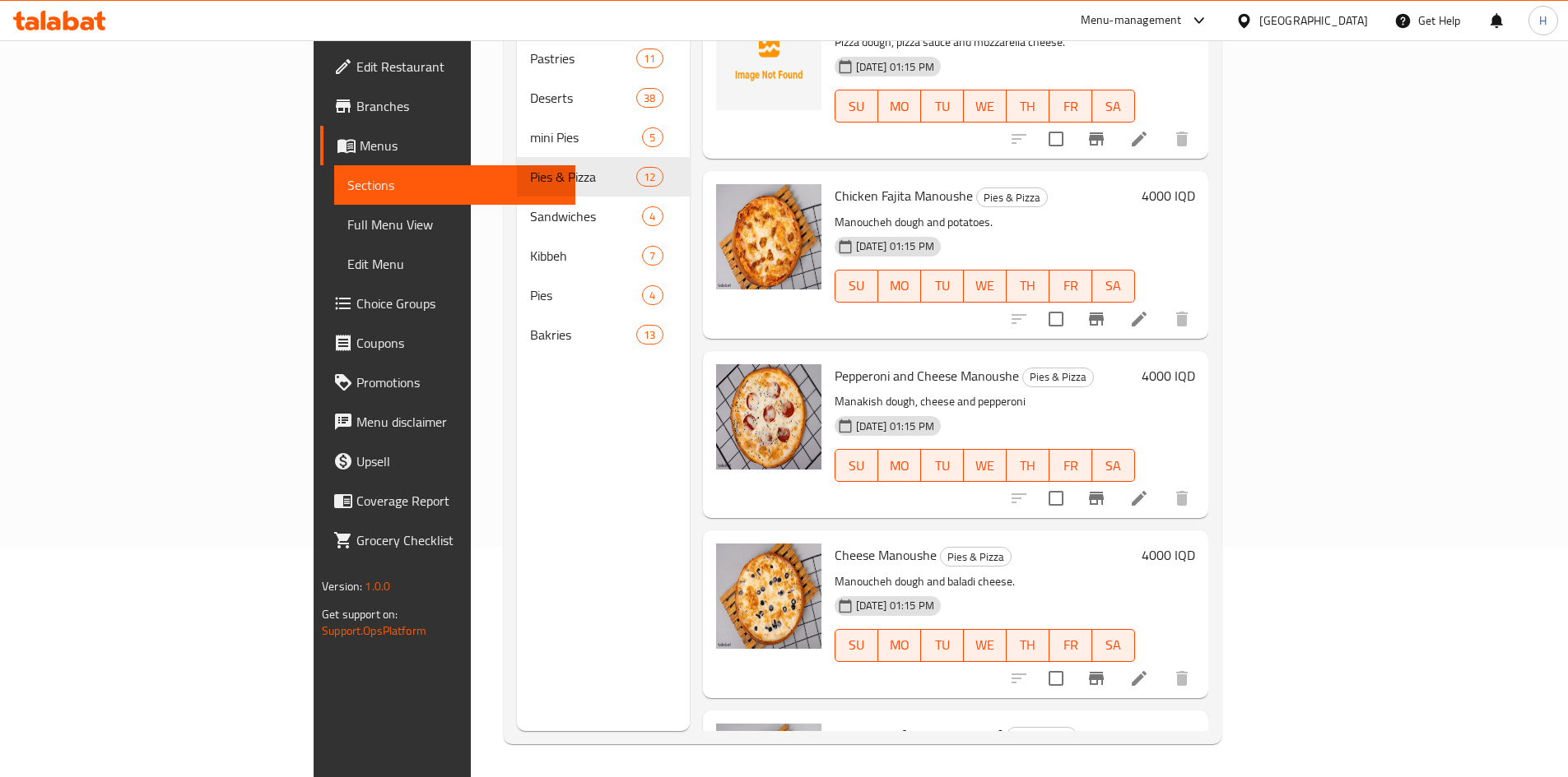
scroll to position [822, 0]
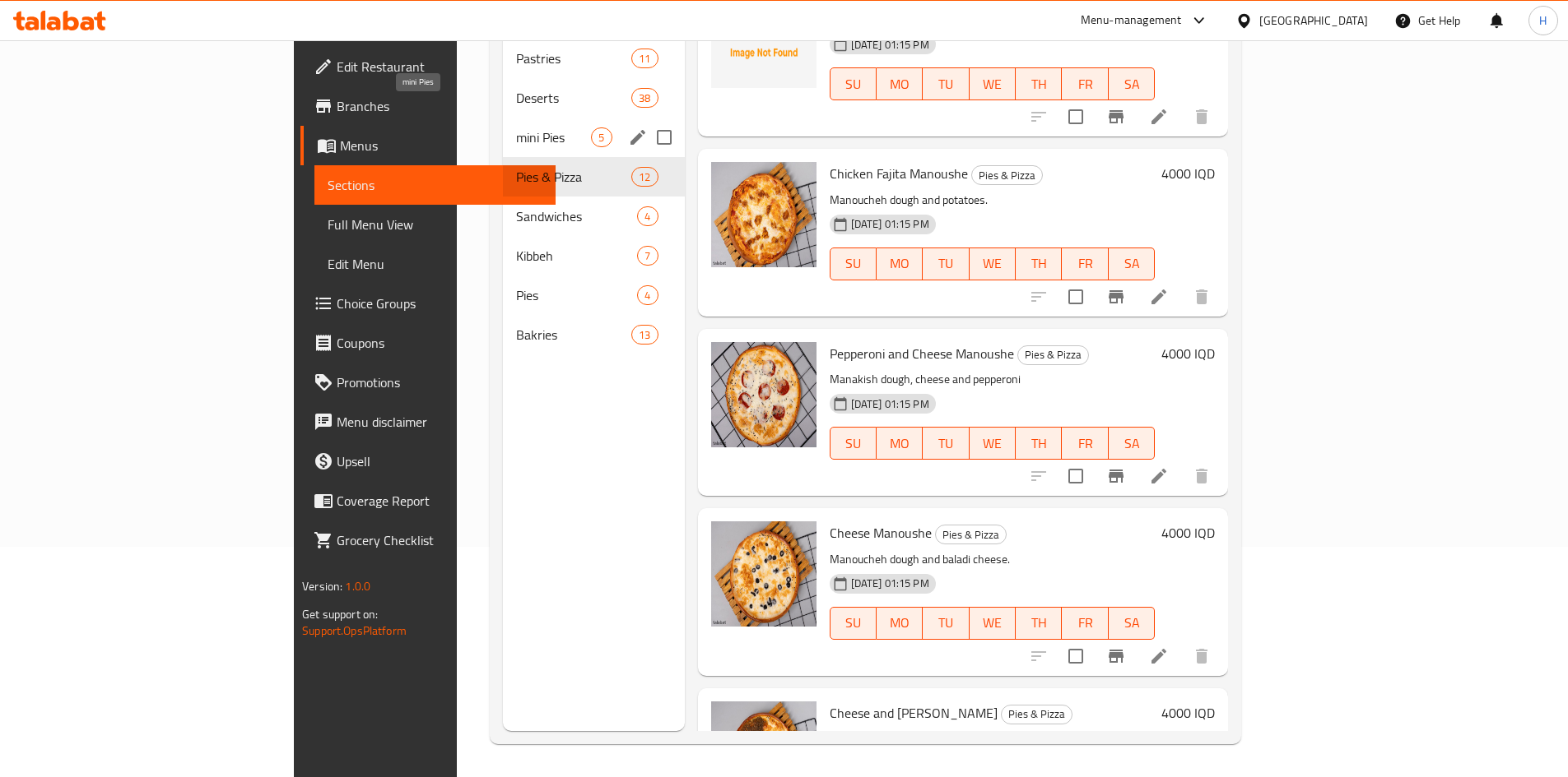
click at [516, 128] on span "mini Pies" at bounding box center [553, 137] width 75 height 20
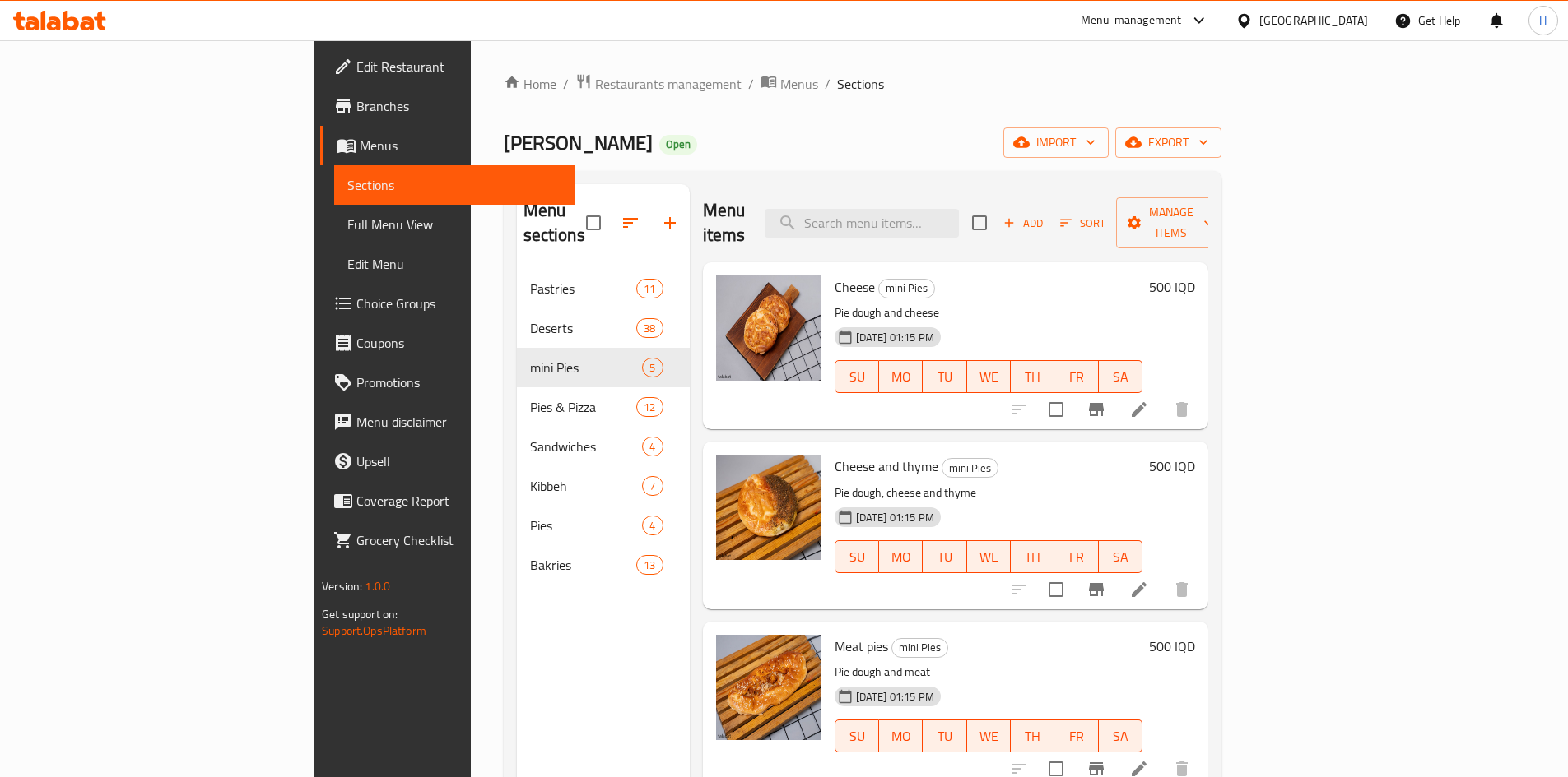
click at [1055, 622] on div "Meat pies mini Pies Pie dough and meat 24-08-2025 01:15 PM SU MO TU WE TH FR SA…" at bounding box center [955, 705] width 506 height 167
click at [959, 209] on input "search" at bounding box center [862, 223] width 194 height 28
type input "w"
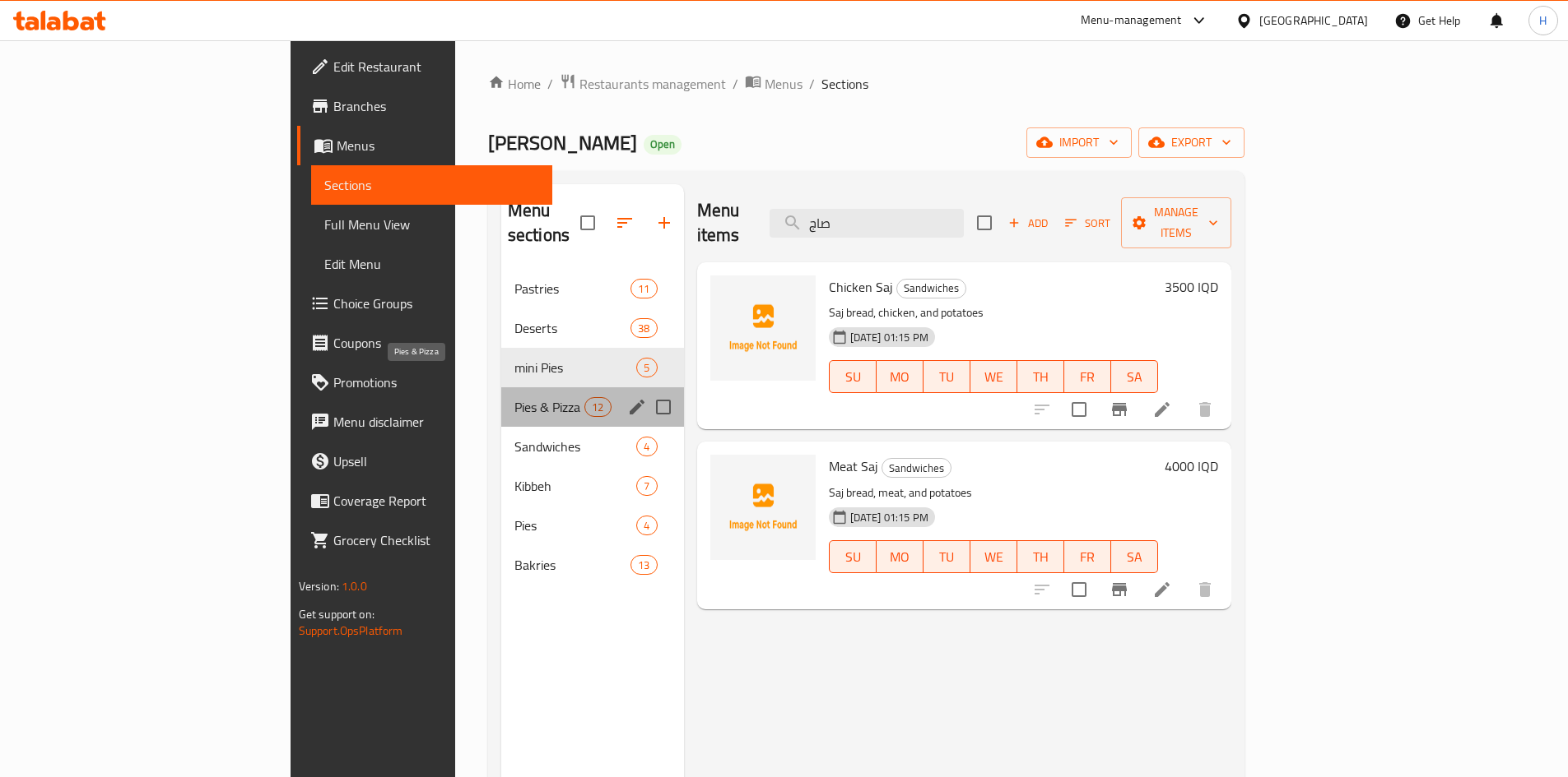
click at [514, 397] on span "Pies & Pizza" at bounding box center [549, 407] width 70 height 20
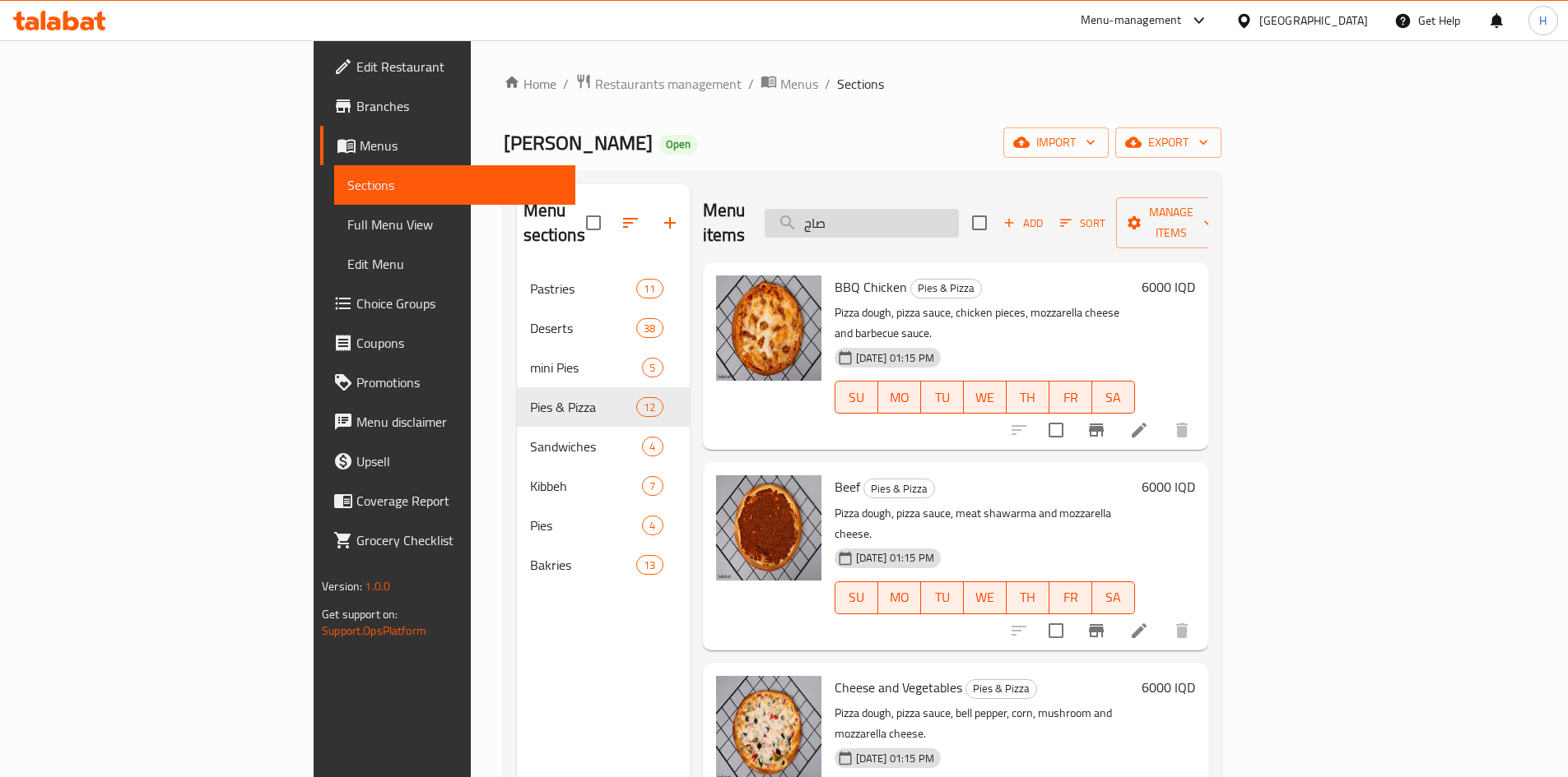
click at [953, 211] on input "صاج" at bounding box center [862, 223] width 194 height 28
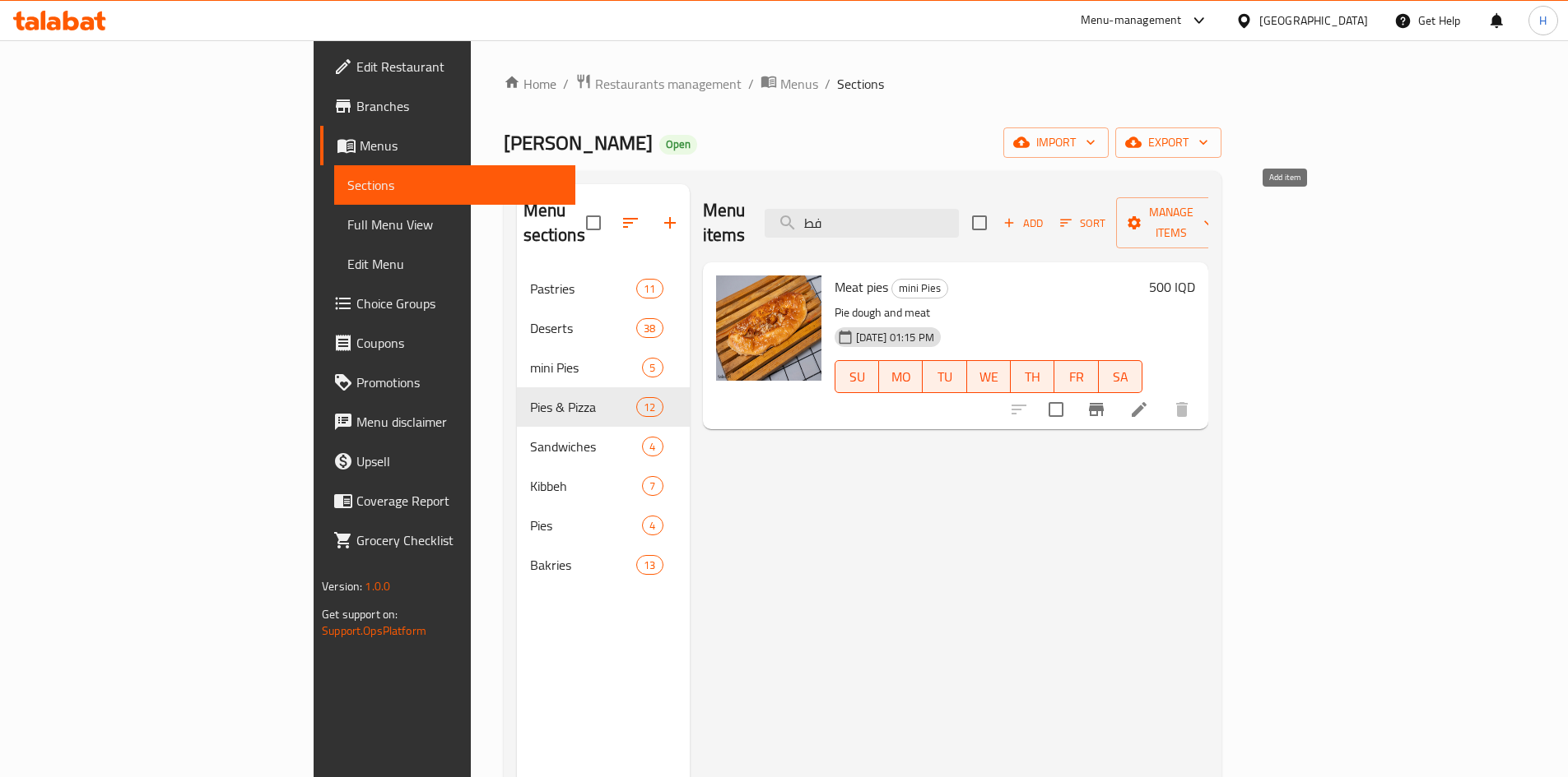
type input "فط"
click at [1045, 214] on span "Add" at bounding box center [1023, 223] width 45 height 19
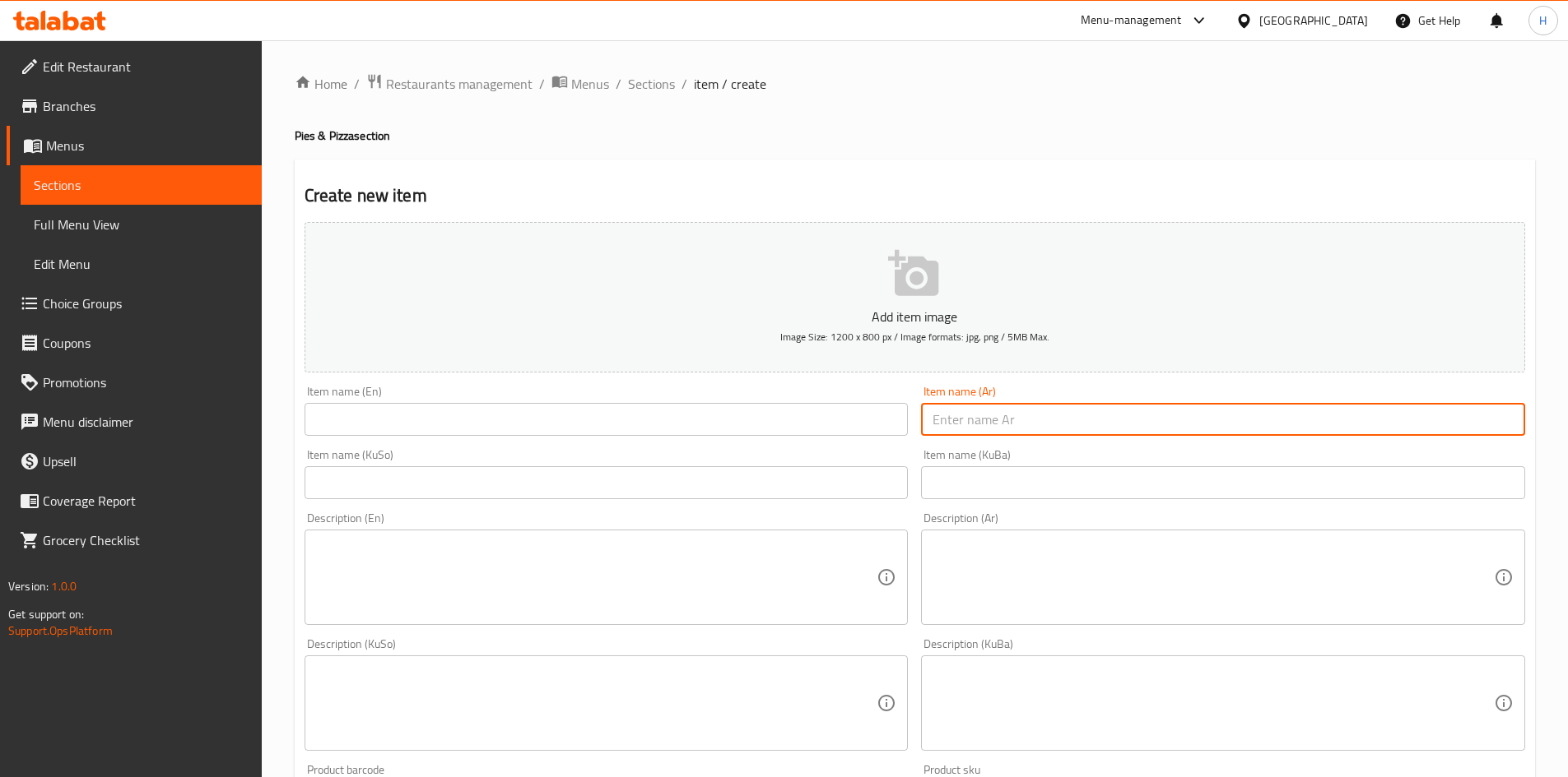
click at [1025, 415] on input "text" at bounding box center [1223, 419] width 604 height 33
type input "فطائر فاهيتا دجاج"
click at [386, 417] on input "text" at bounding box center [607, 419] width 604 height 33
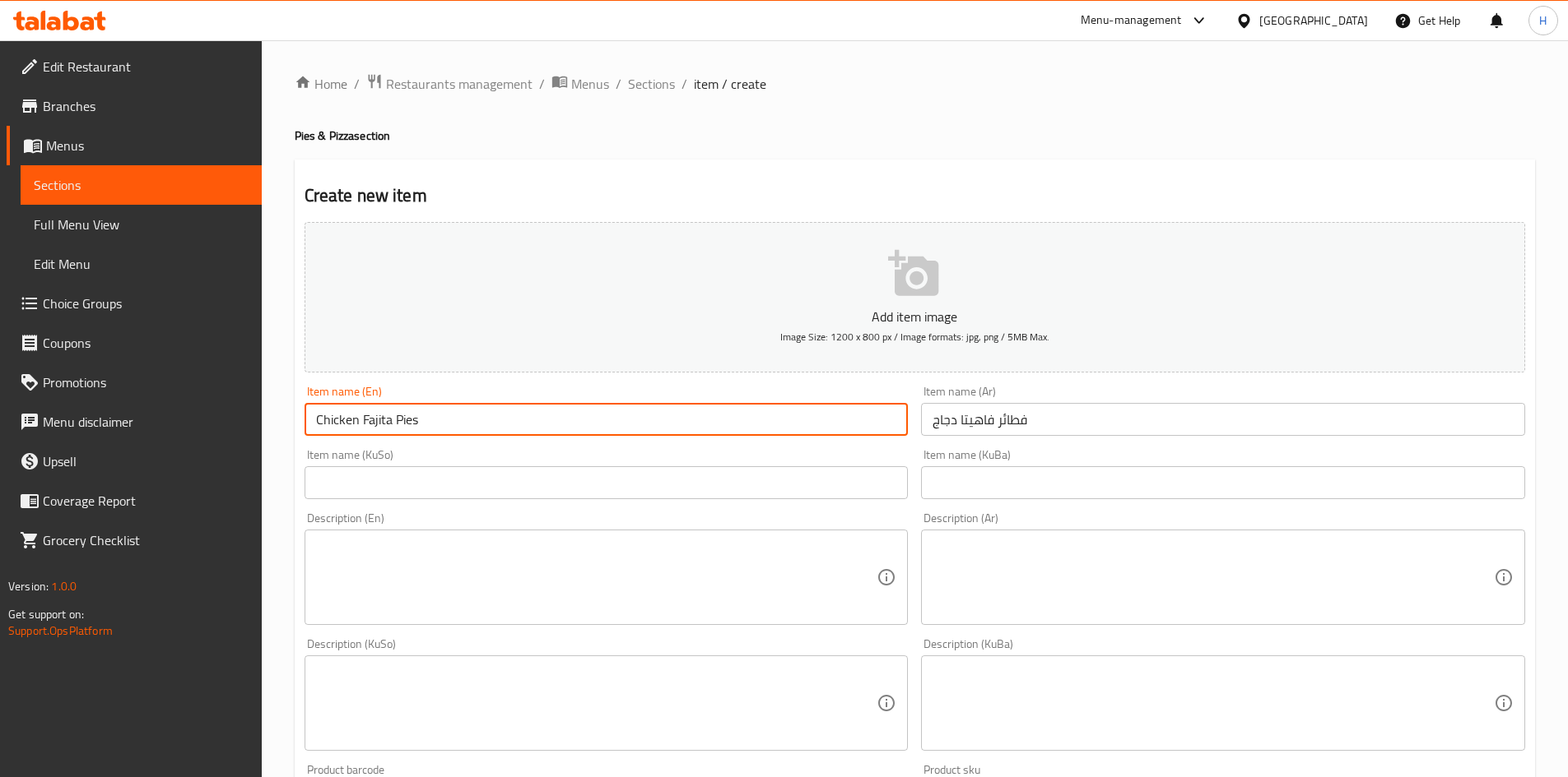
type input "Chicken Fajita Pies"
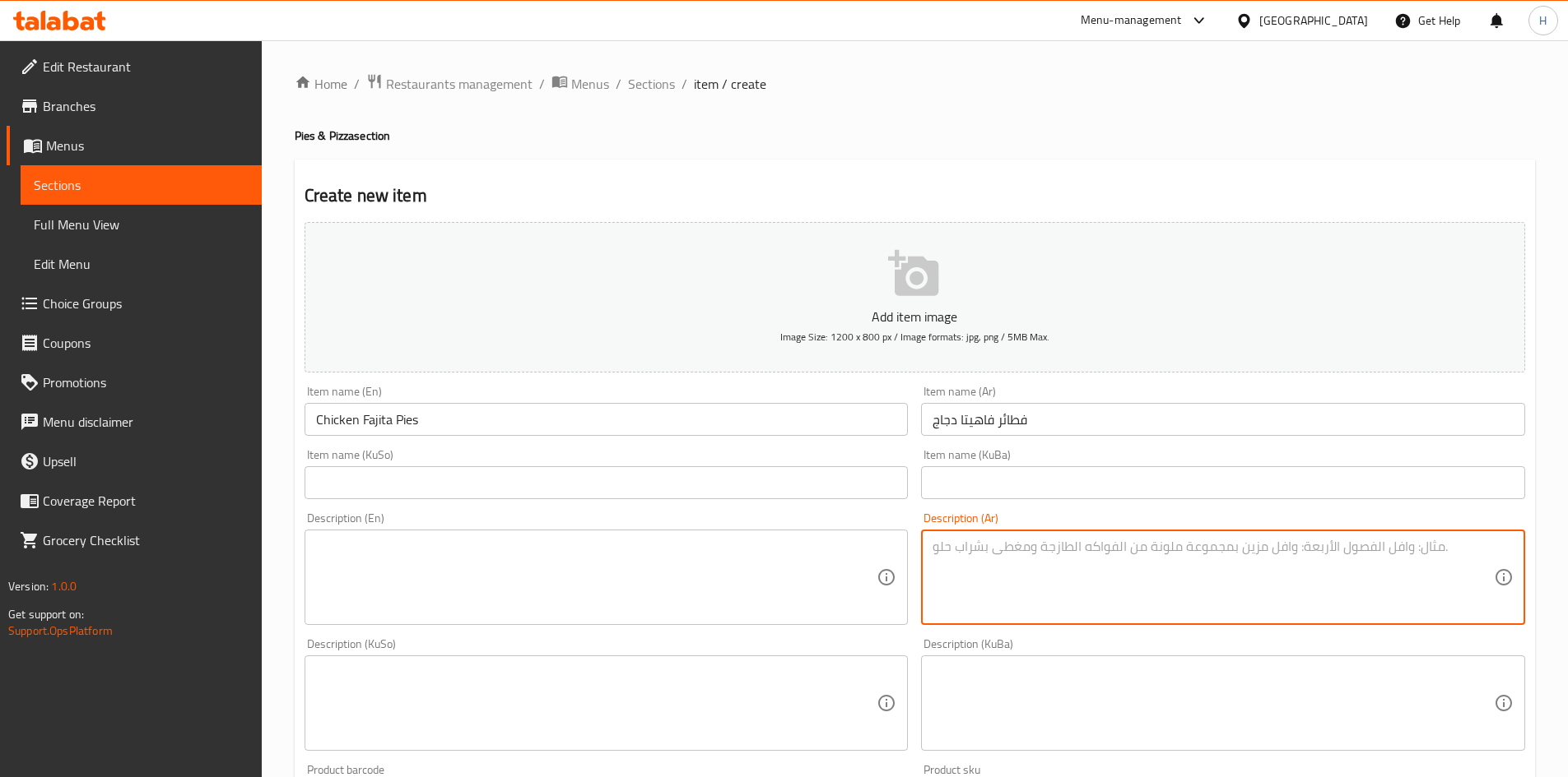
click at [1020, 585] on textarea at bounding box center [1213, 577] width 561 height 79
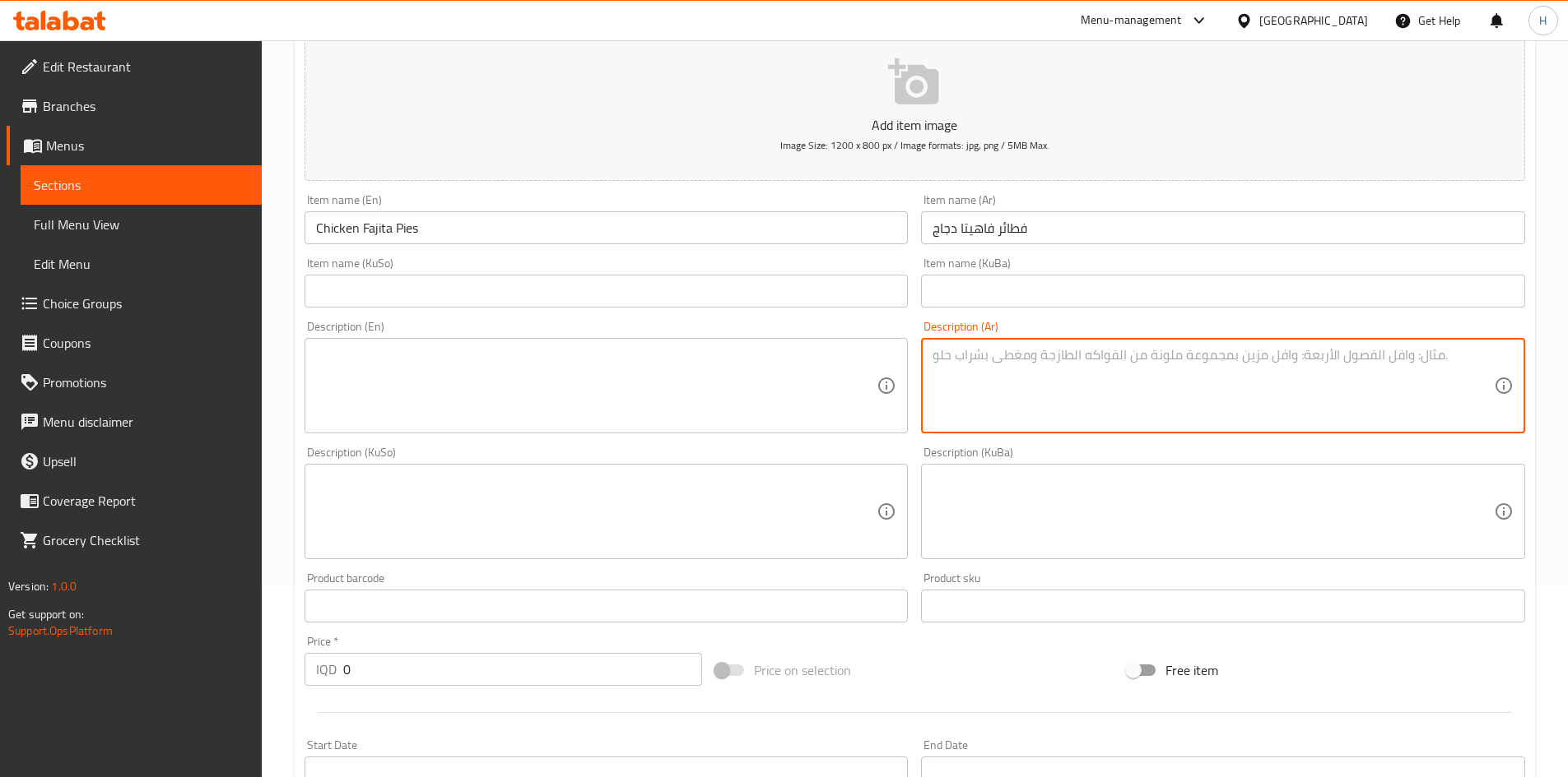
scroll to position [412, 0]
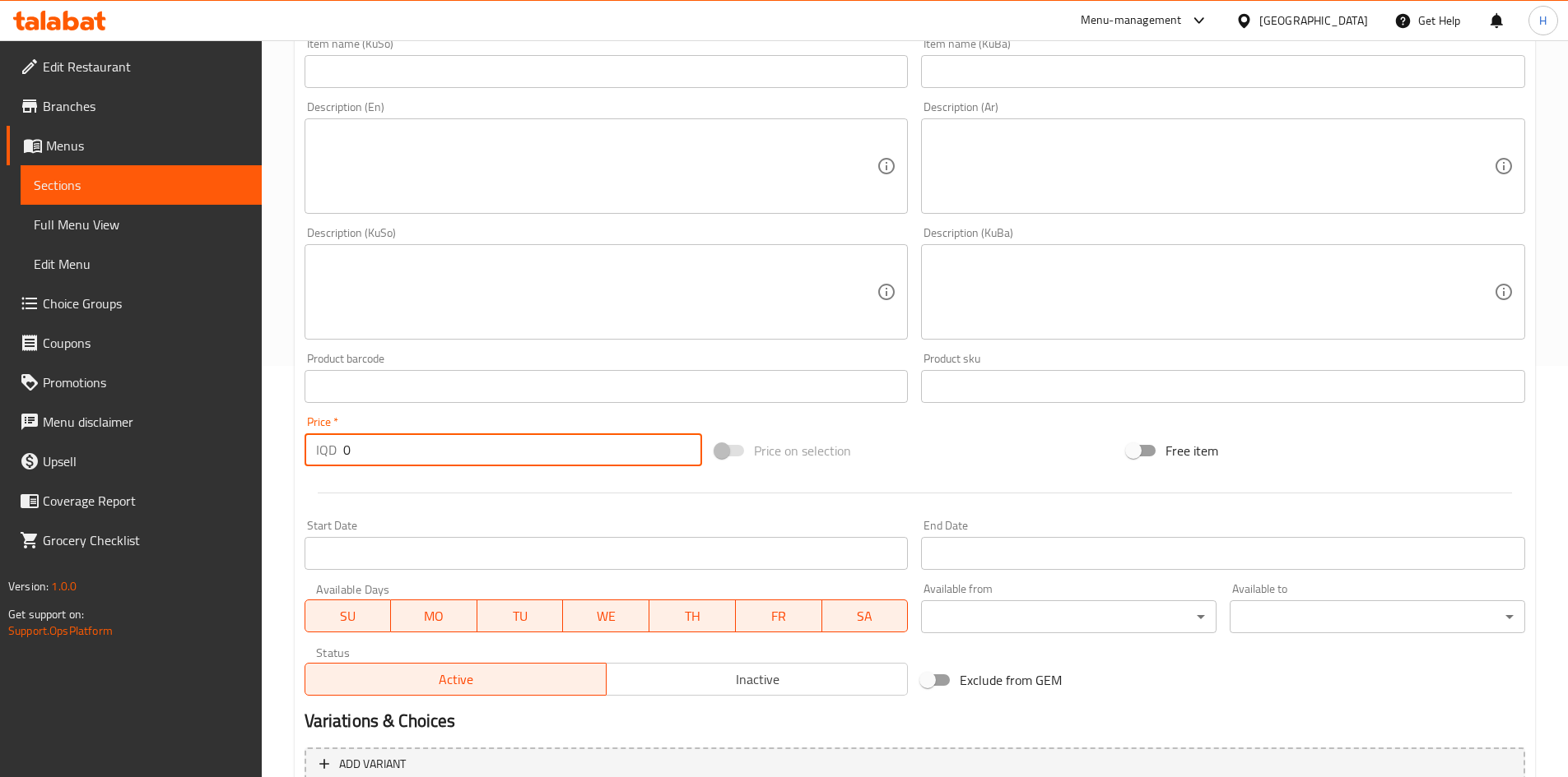
click at [427, 442] on input "0" at bounding box center [523, 450] width 360 height 33
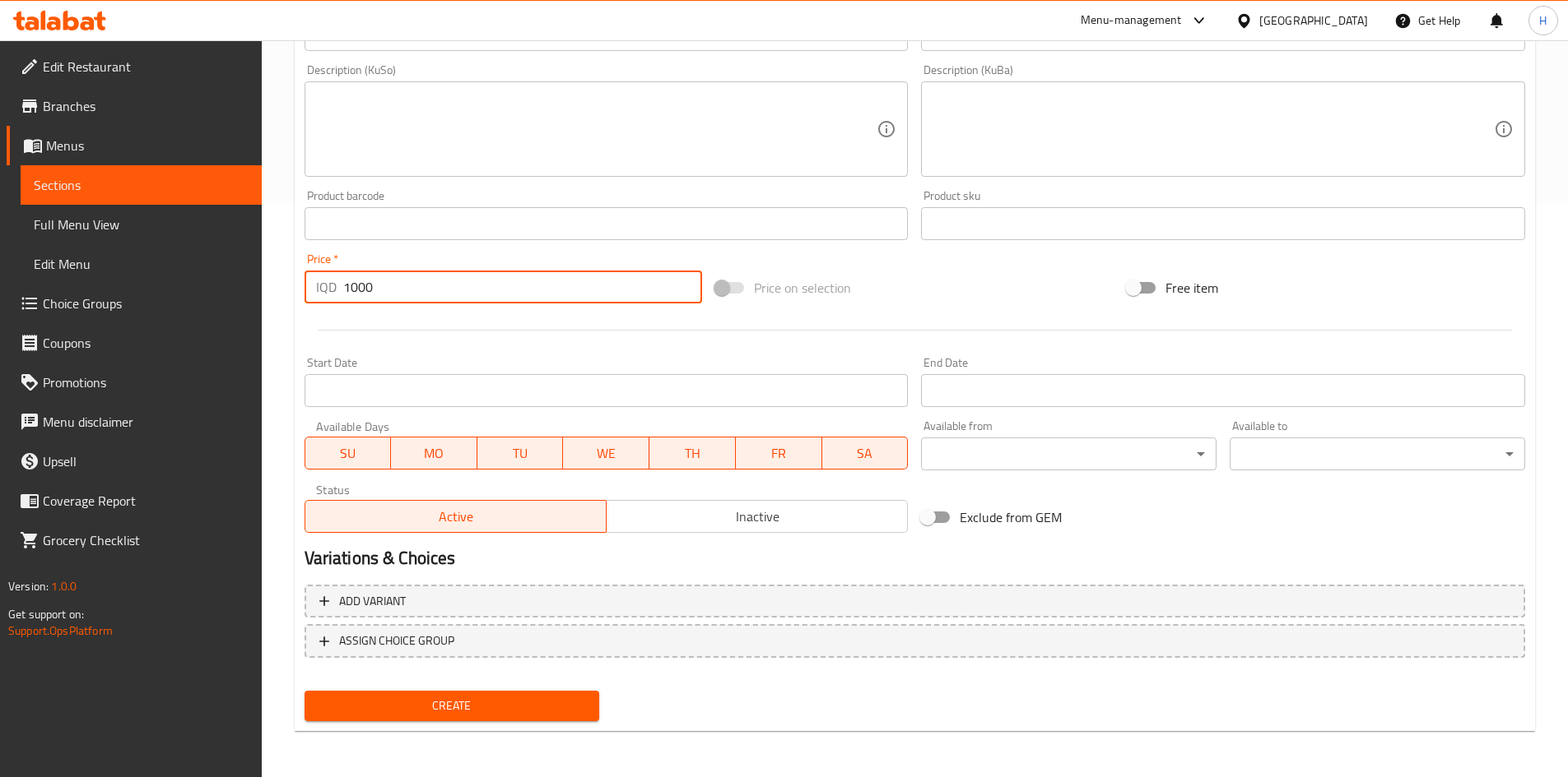
type input "1000"
click at [461, 708] on span "Create" at bounding box center [453, 706] width 269 height 21
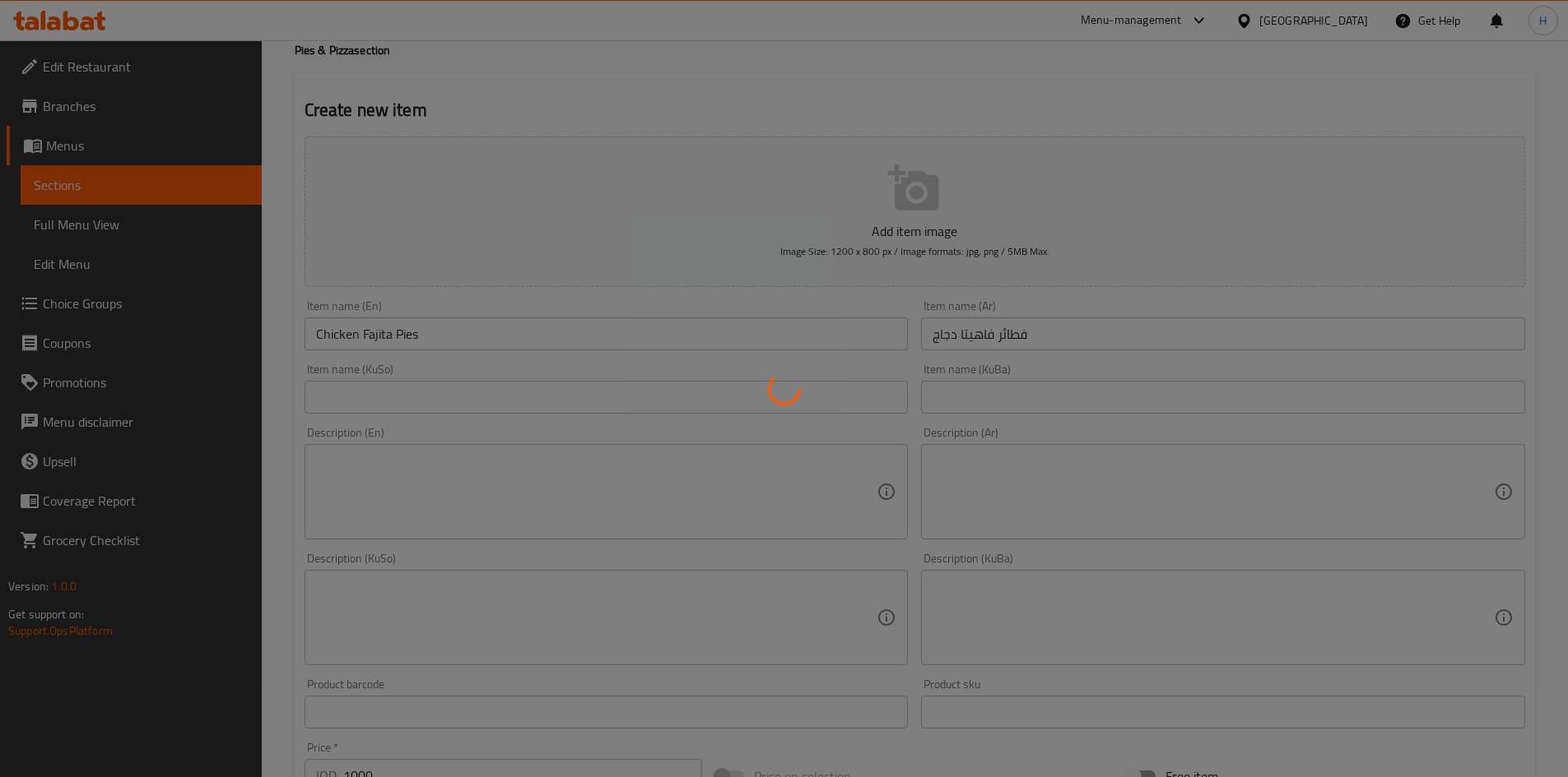
scroll to position [80, 0]
type input "0"
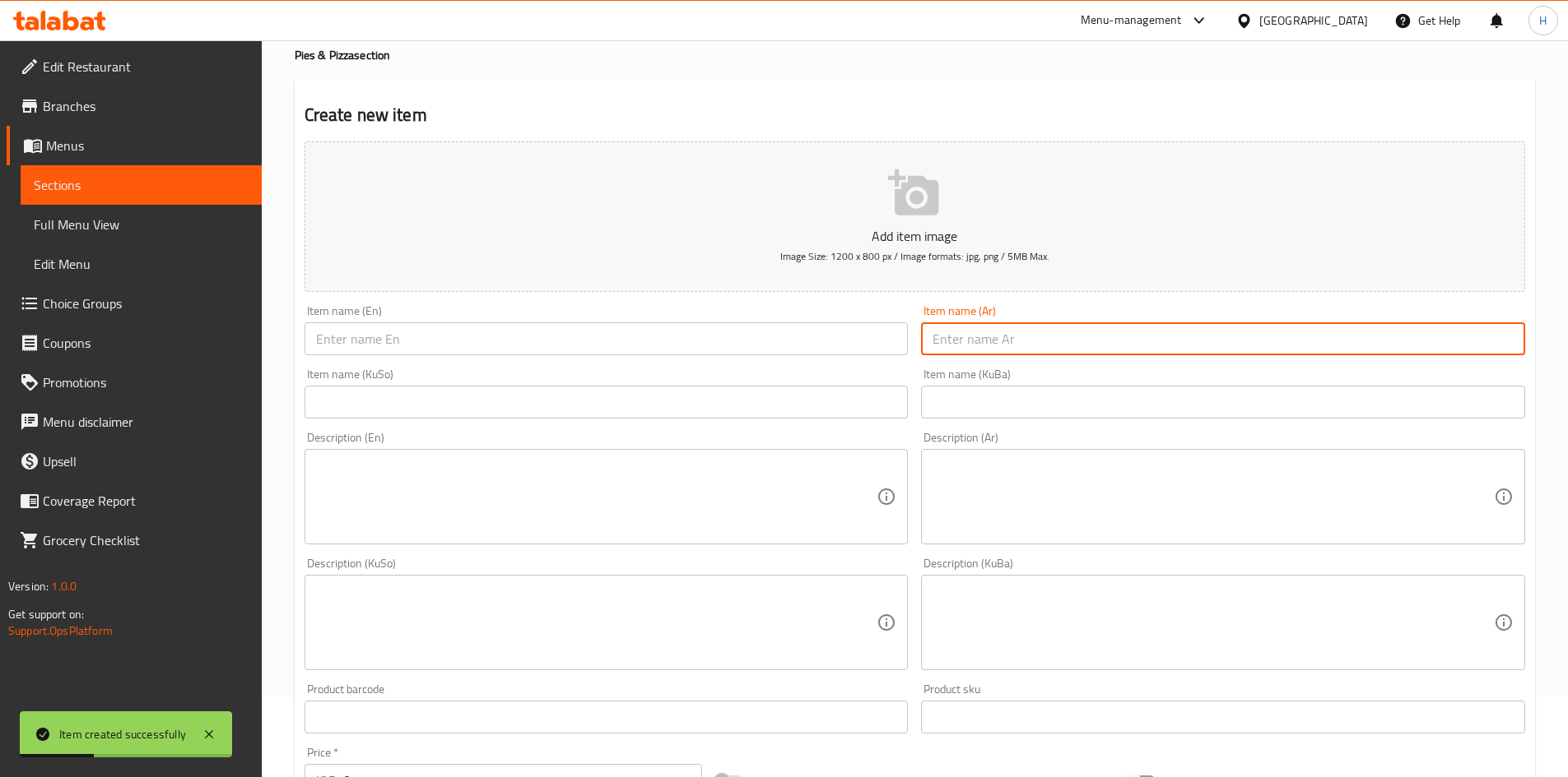
click at [1130, 353] on input "text" at bounding box center [1223, 339] width 604 height 33
type input "t"
type input "فطائر لحم"
click at [701, 351] on input "text" at bounding box center [607, 339] width 604 height 33
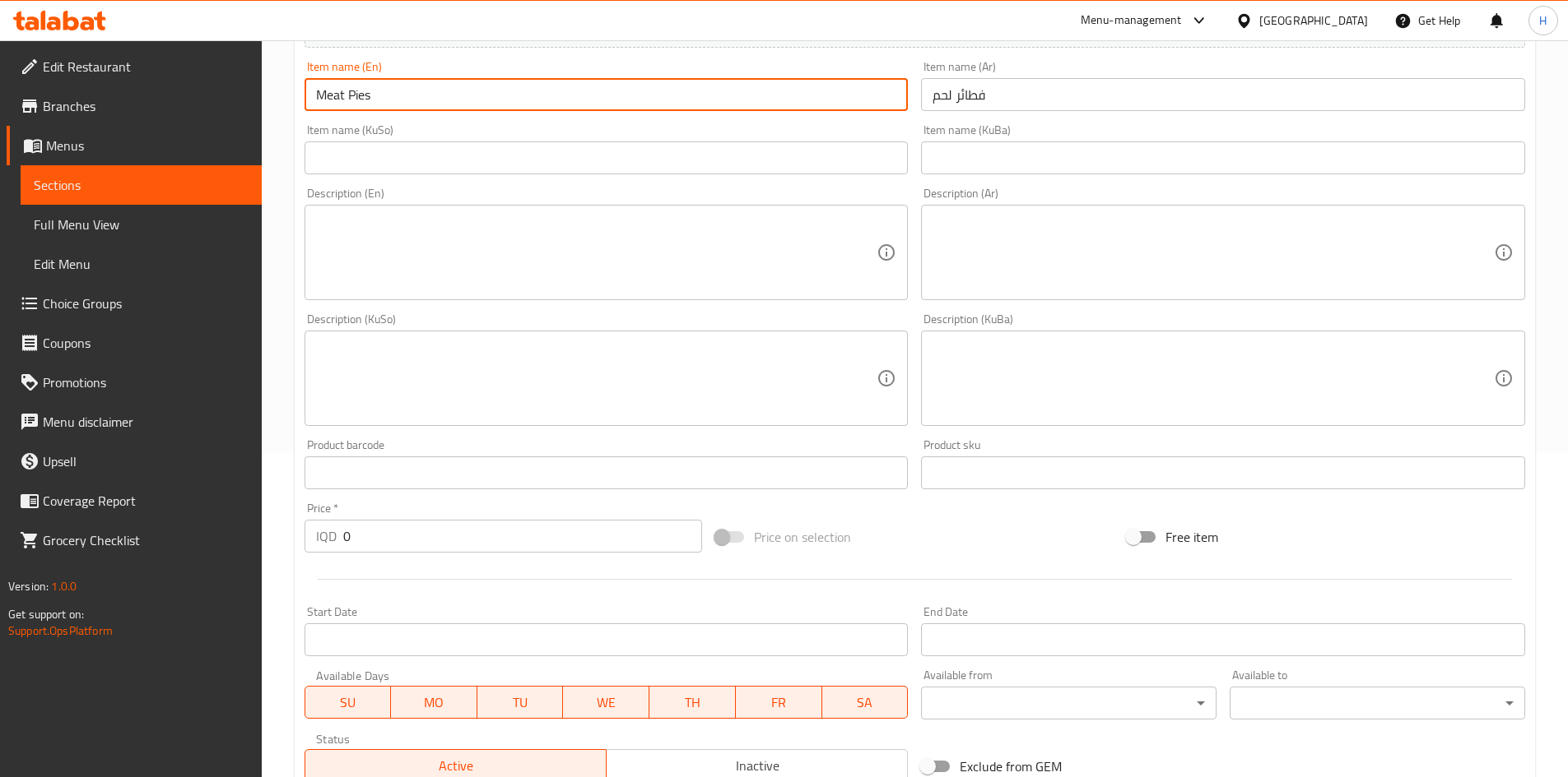
scroll to position [492, 0]
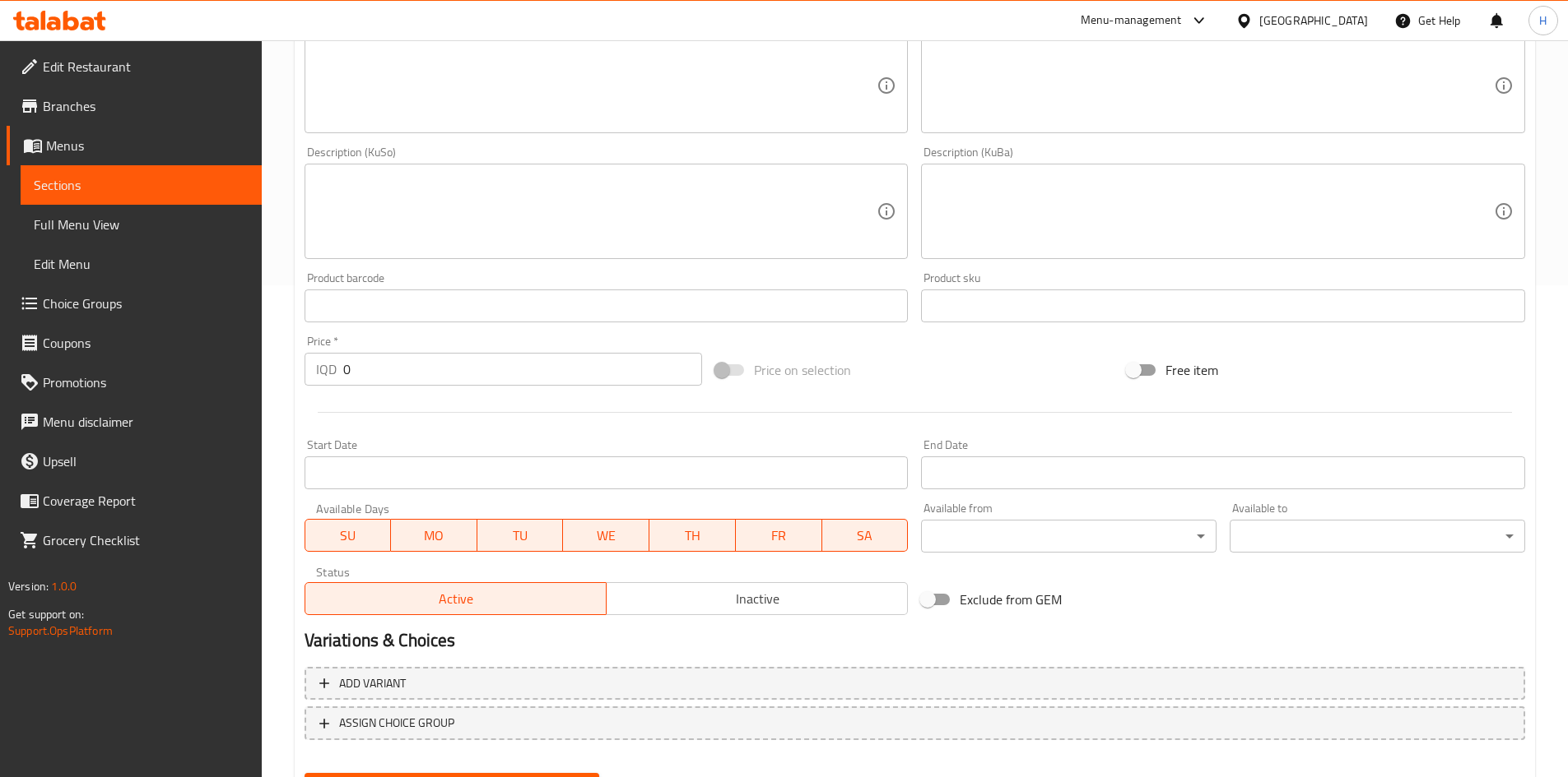
type input "Meat Pies"
click at [401, 367] on input "0" at bounding box center [523, 369] width 360 height 33
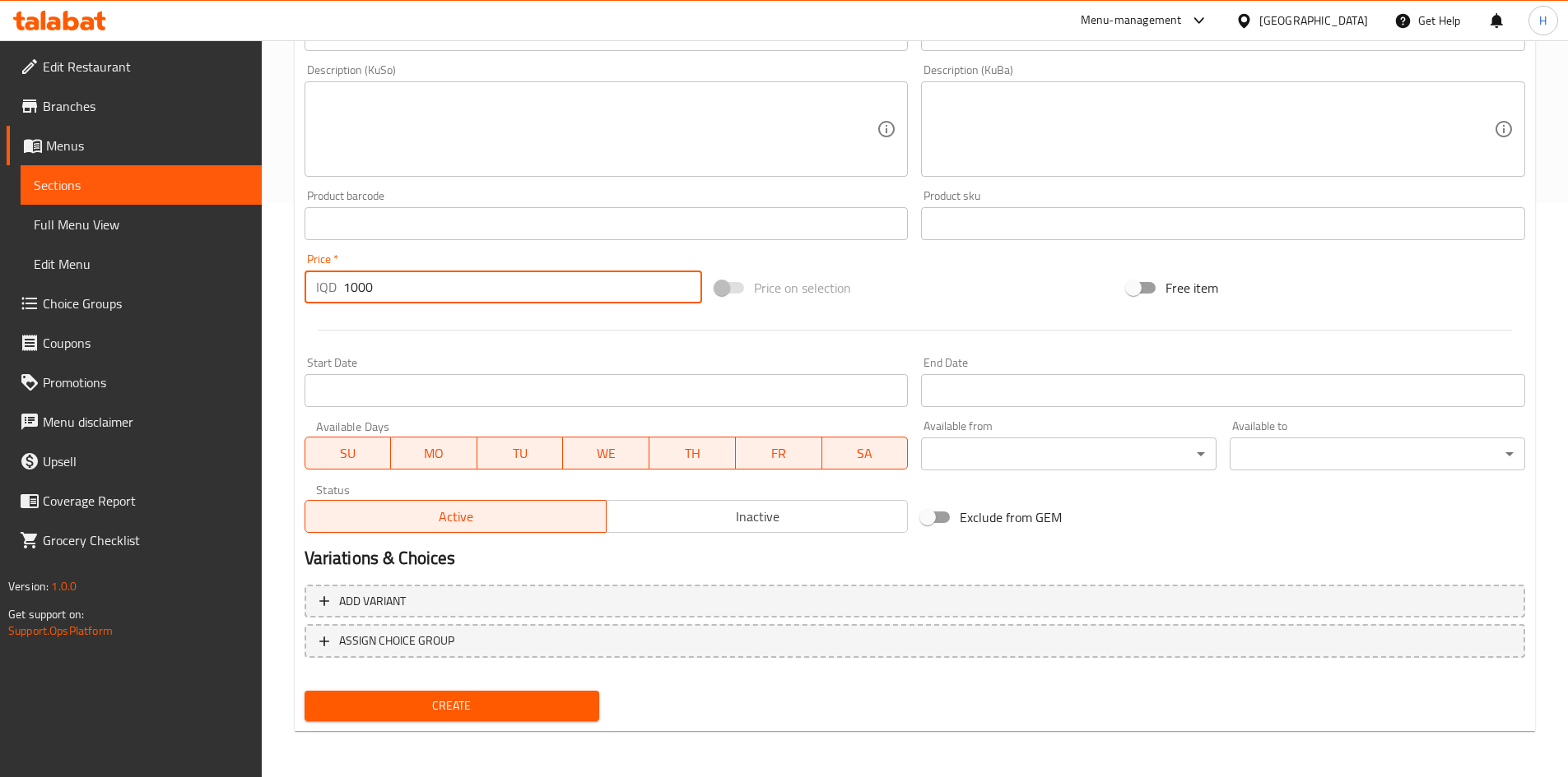
type input "1000"
click at [454, 698] on span "Create" at bounding box center [453, 706] width 269 height 21
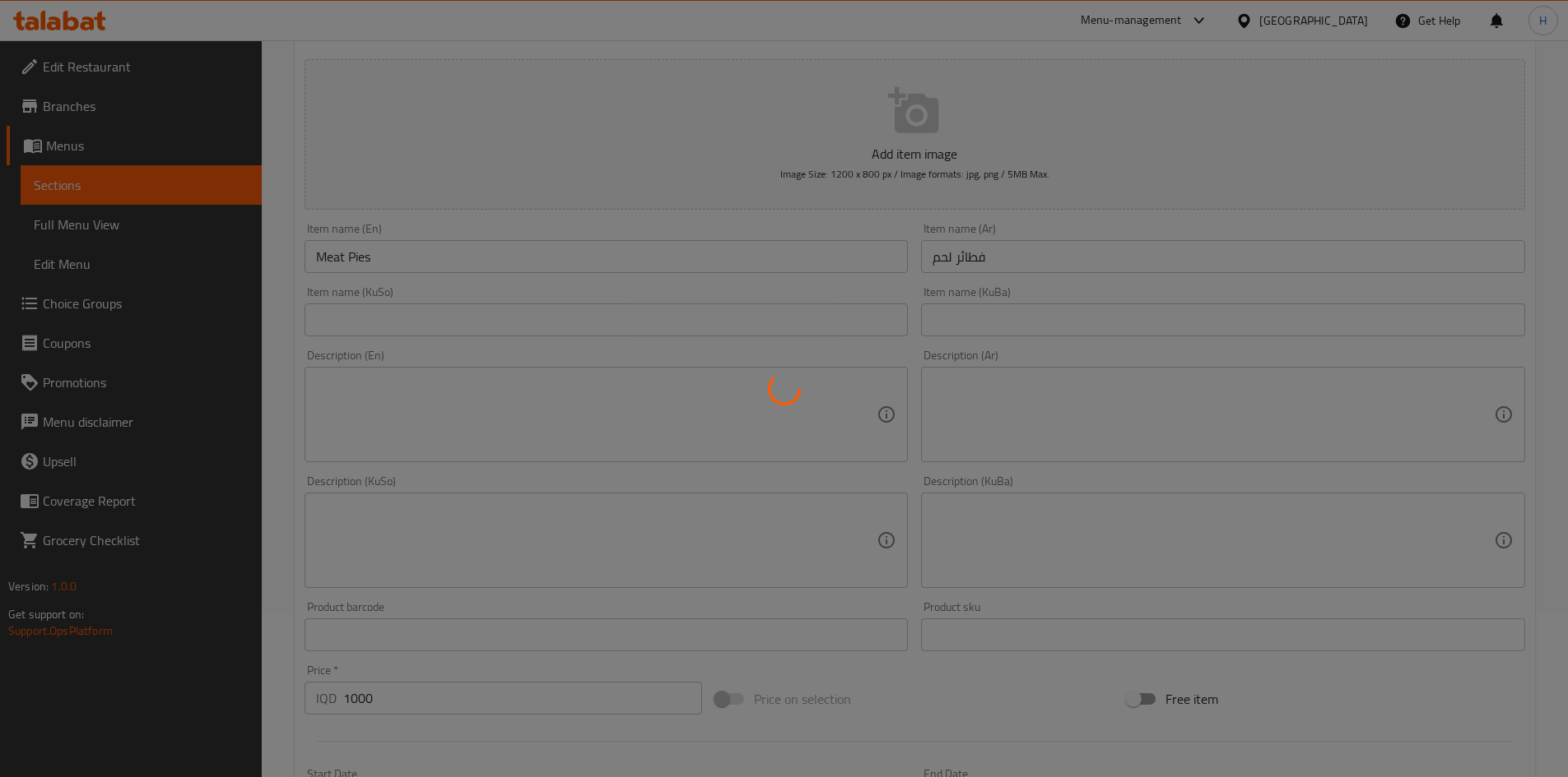
scroll to position [0, 0]
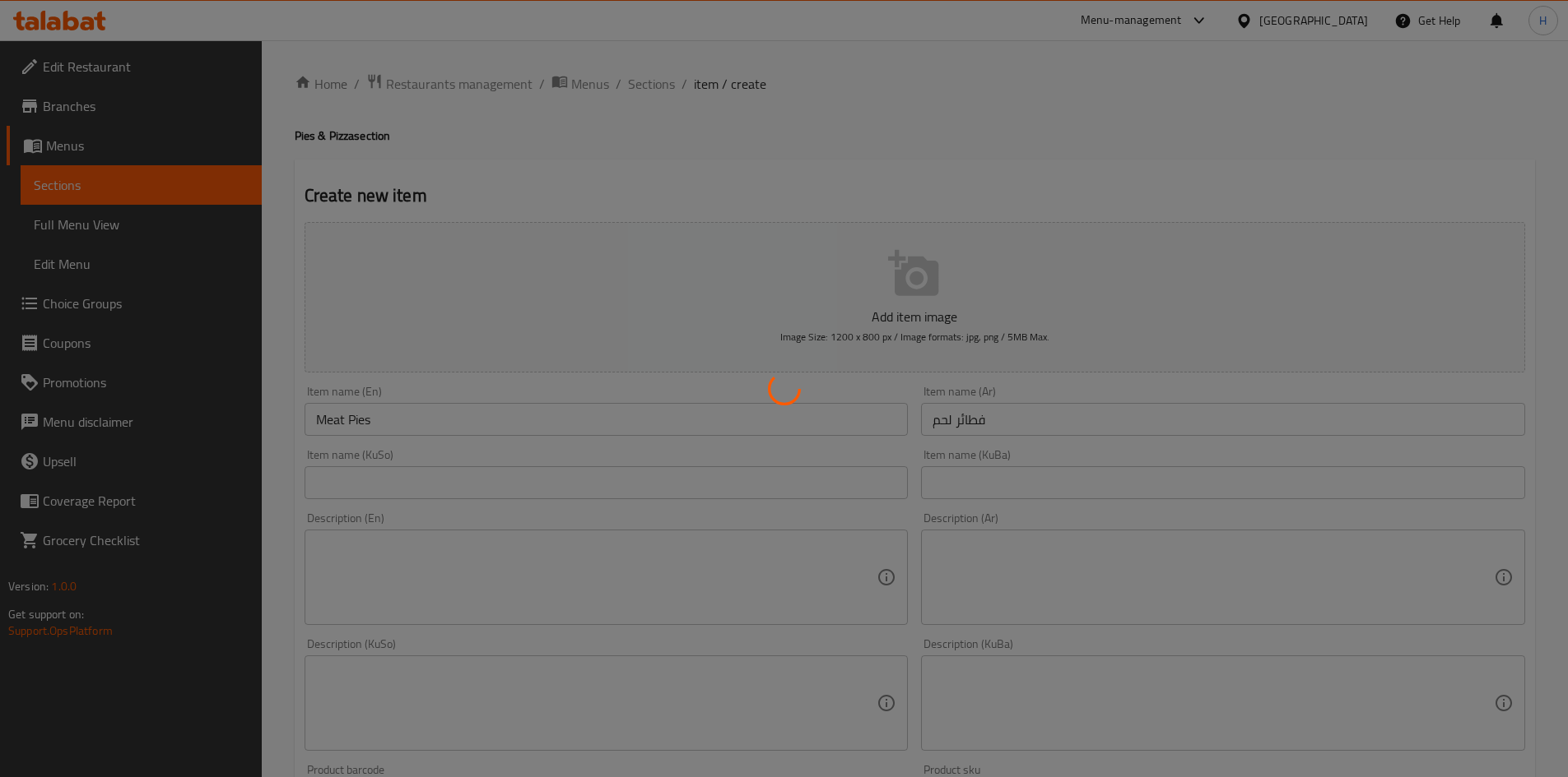
type input "0"
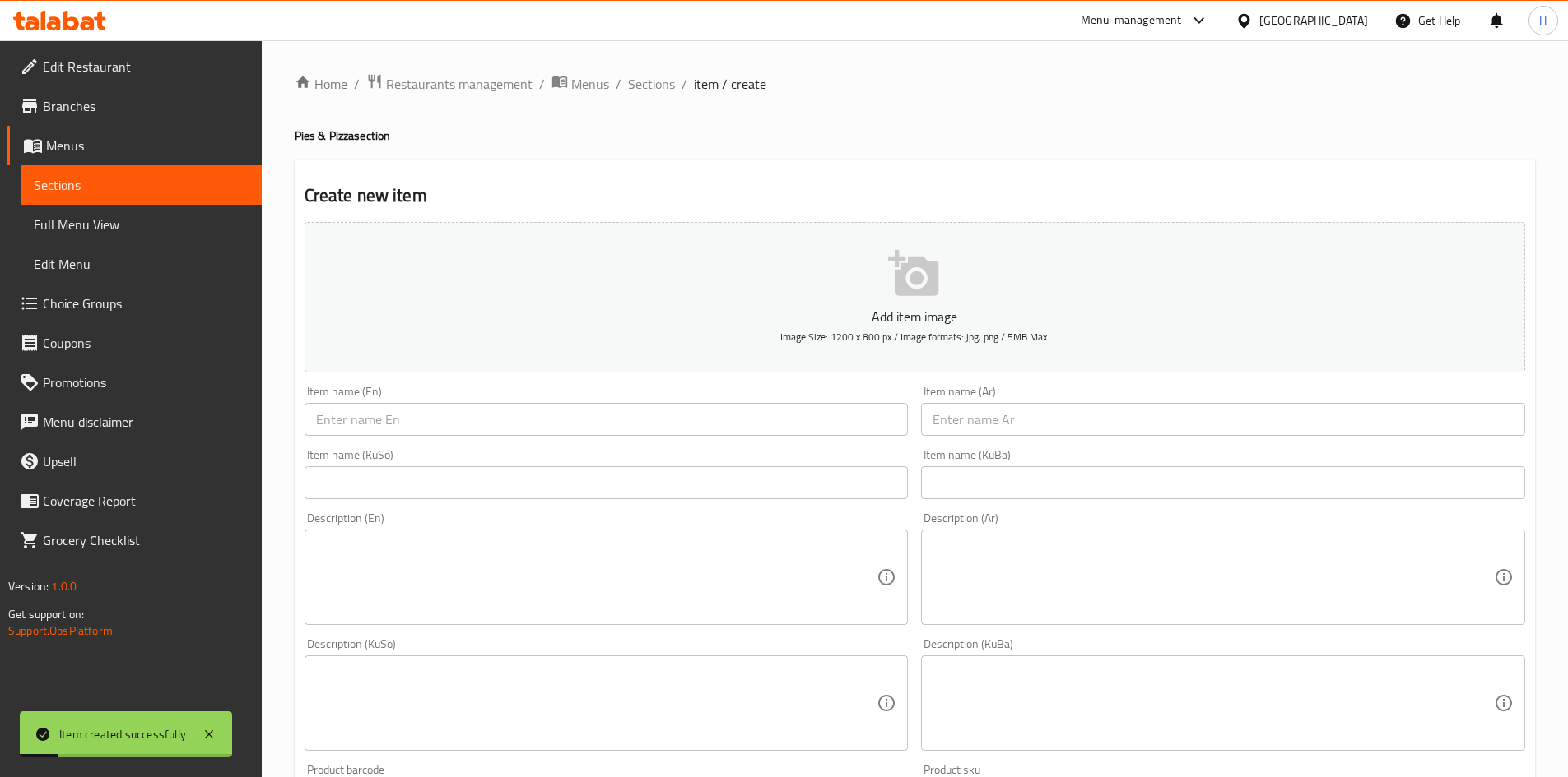
click at [1051, 437] on div "Item name (Ar) Item name (Ar)" at bounding box center [1223, 411] width 617 height 63
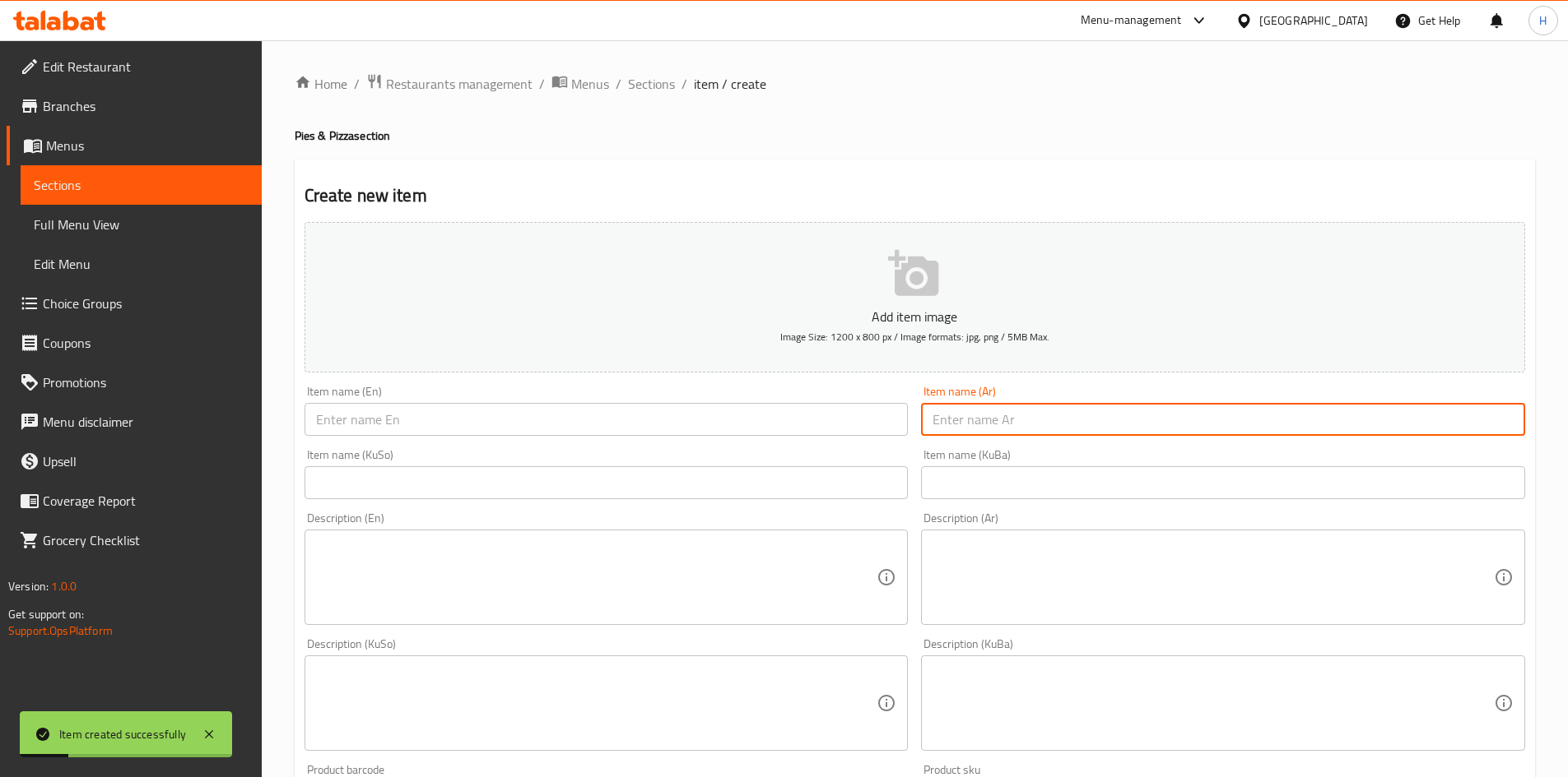
click at [1050, 429] on input "text" at bounding box center [1223, 419] width 604 height 33
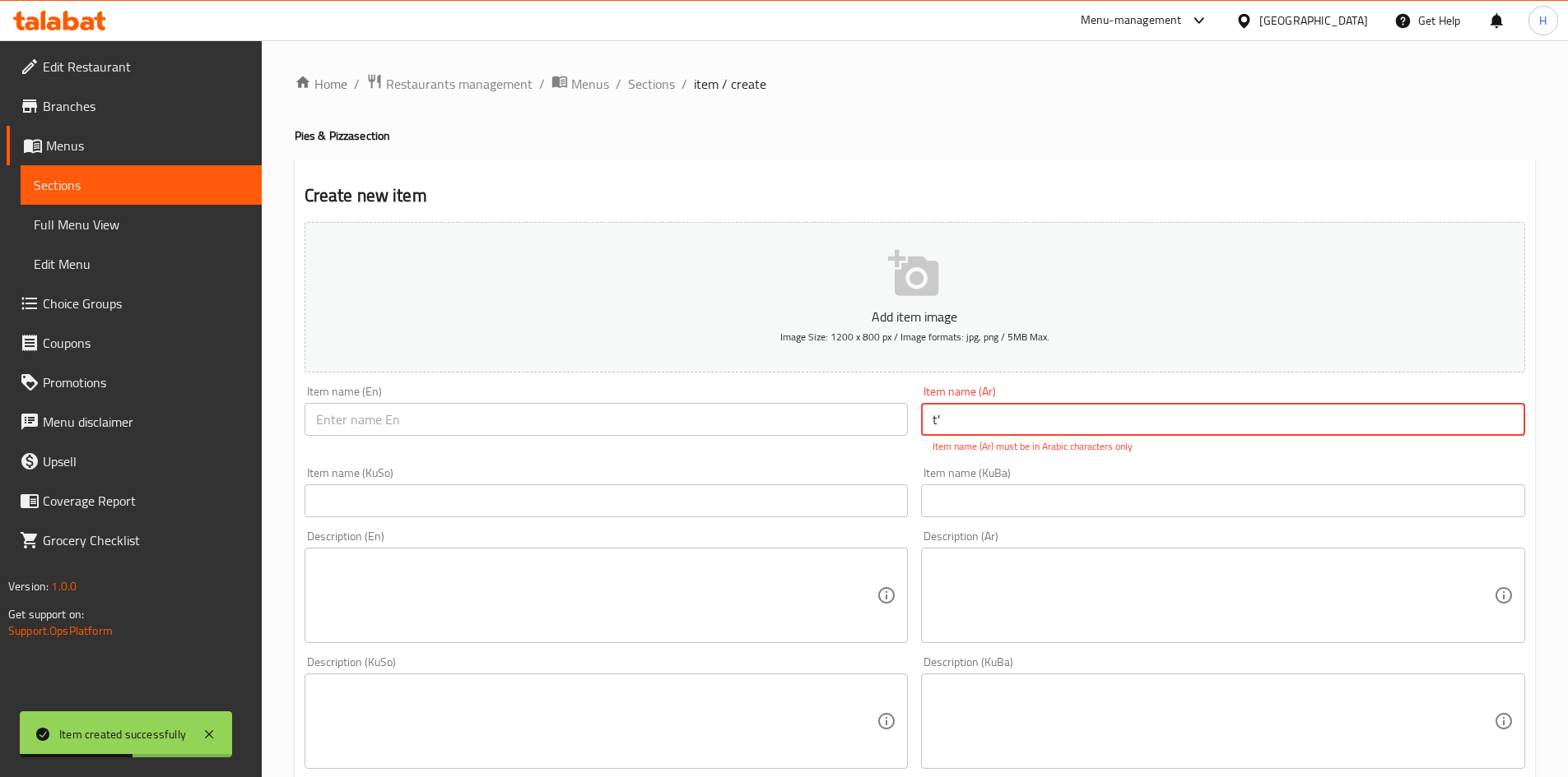
type input "t"
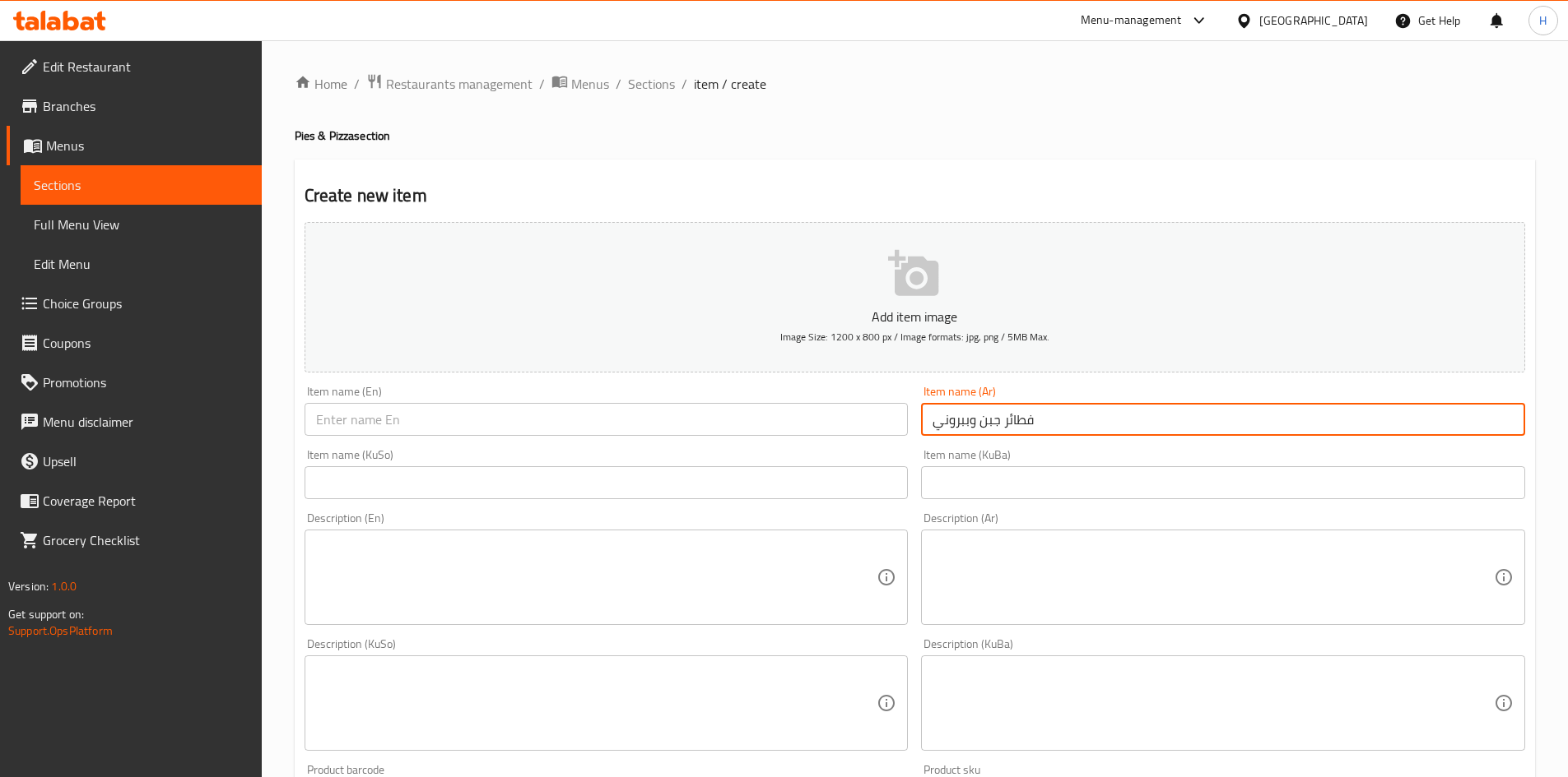
click at [1049, 427] on input "فطائر جبن وببروني" at bounding box center [1223, 419] width 604 height 33
type input "فطائر جبن وببروني"
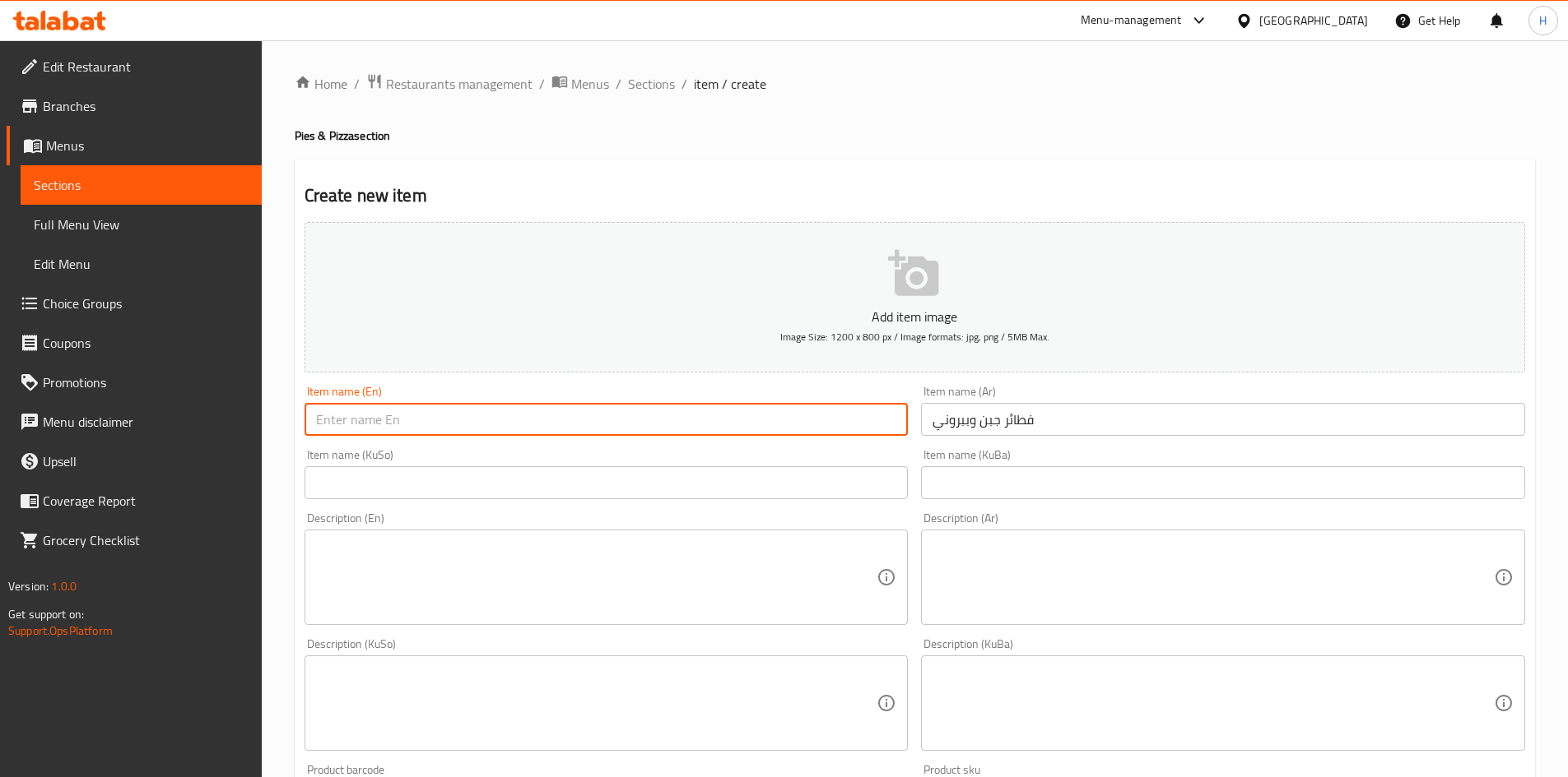
click at [352, 434] on input "text" at bounding box center [607, 419] width 604 height 33
paste input "Cheese and pepperoni pizzas"
click at [363, 426] on input "Cheese and pepperoni pizzas" at bounding box center [607, 419] width 604 height 33
drag, startPoint x: 389, startPoint y: 422, endPoint x: 378, endPoint y: 425, distance: 11.4
click at [378, 425] on input "Cheese And pepperoni pizzas" at bounding box center [607, 419] width 604 height 33
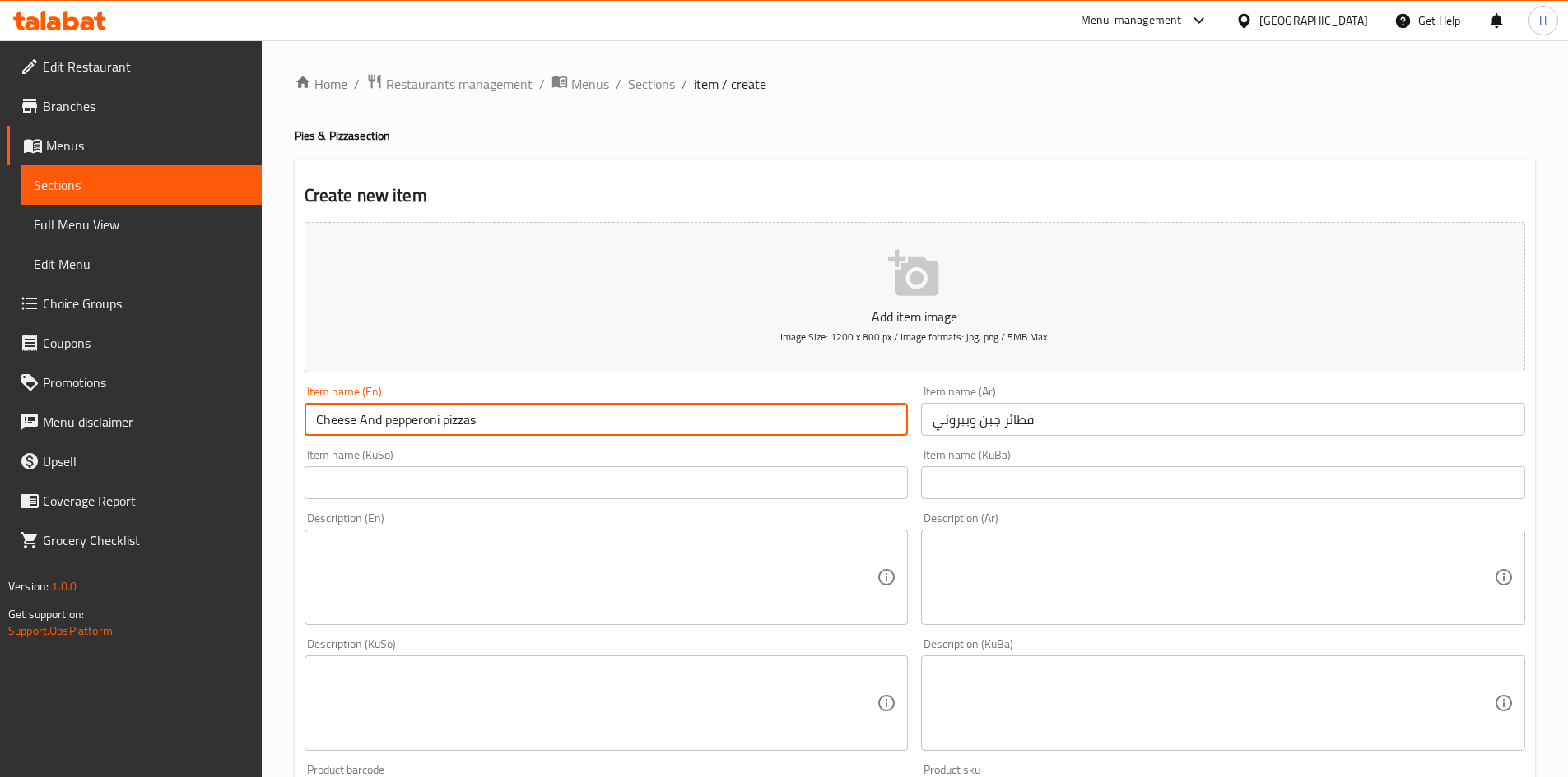
click at [378, 425] on input "Cheese And pepperoni pizzas" at bounding box center [607, 419] width 604 height 33
drag, startPoint x: 387, startPoint y: 418, endPoint x: 388, endPoint y: 433, distance: 15.0
click at [388, 433] on input "Cheese And pepperoni pizzas" at bounding box center [607, 419] width 604 height 33
click at [444, 419] on input "Cheese And pepperoni pizzas" at bounding box center [607, 419] width 604 height 33
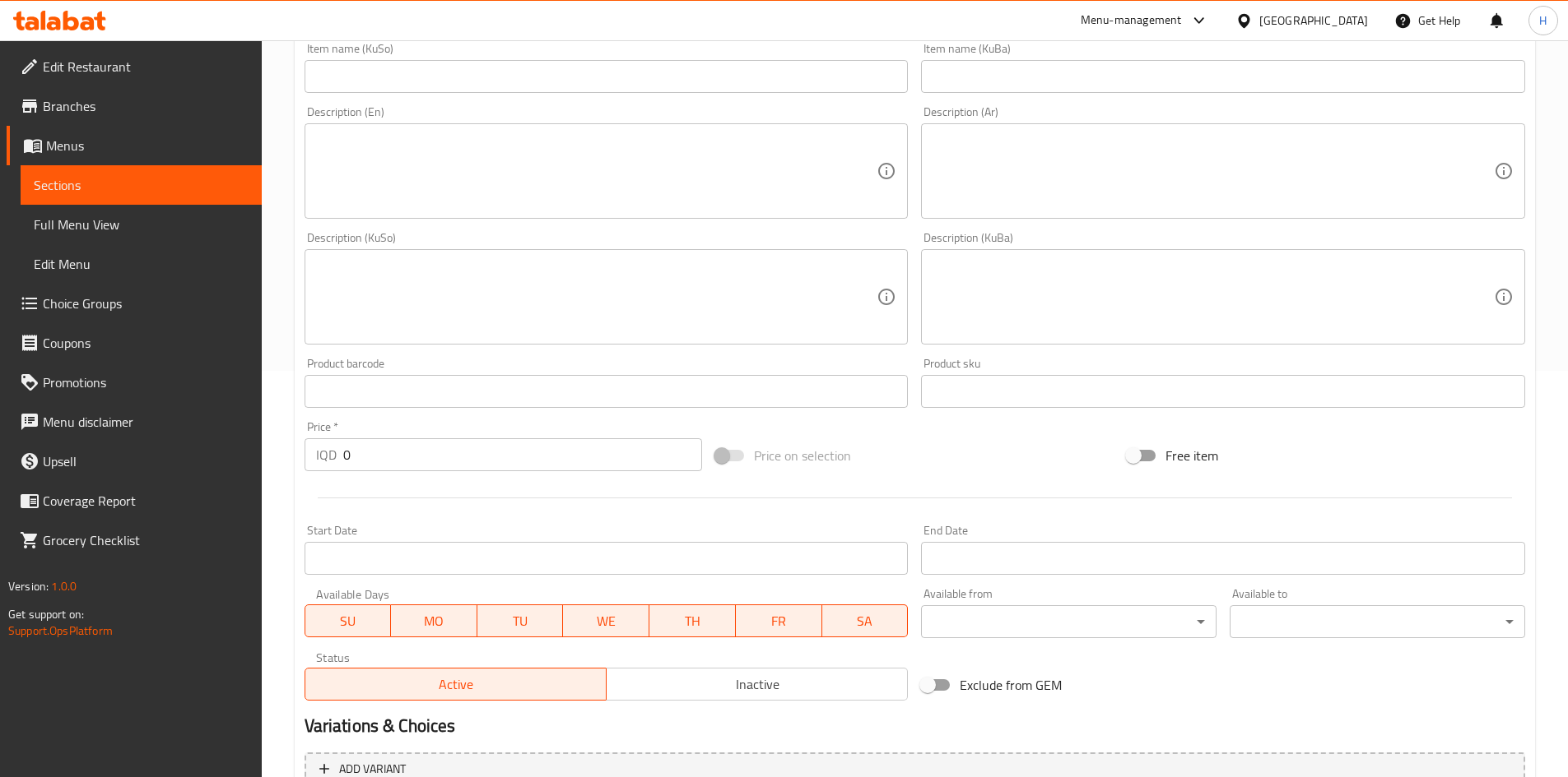
scroll to position [574, 0]
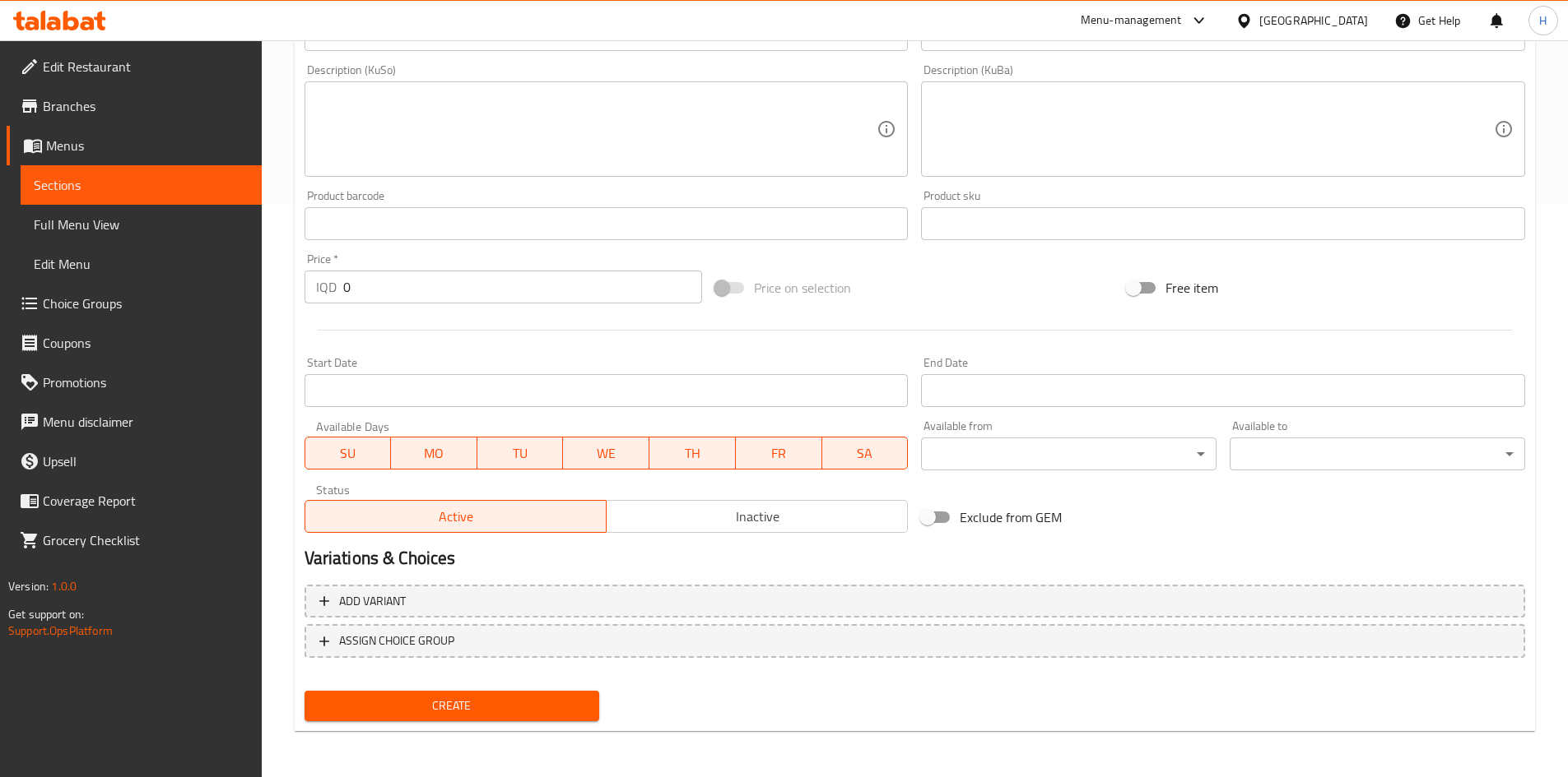
type input "Cheese And pepperoni pizzas"
click at [393, 282] on input "0" at bounding box center [523, 287] width 360 height 33
type input "1000"
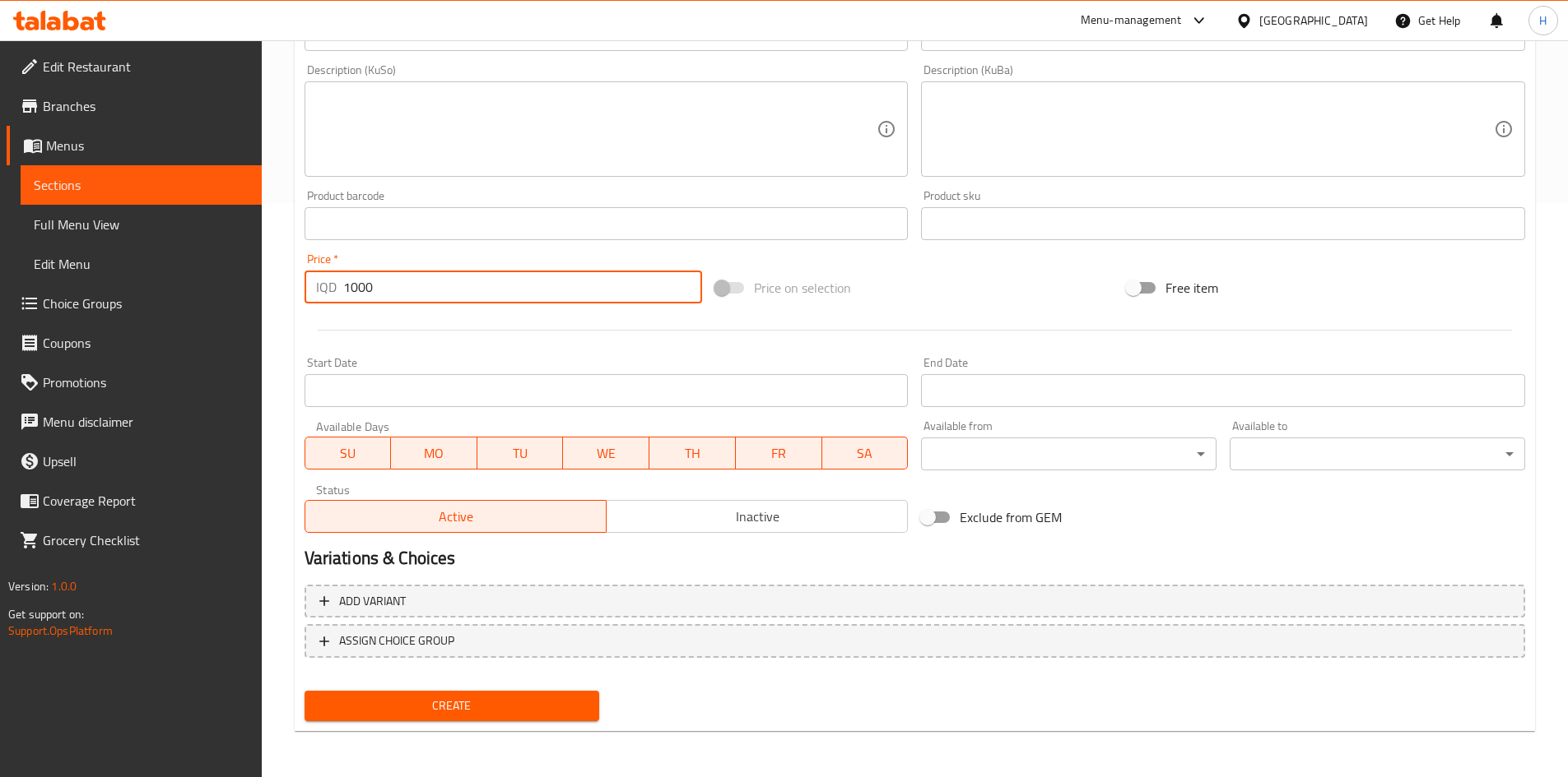
click at [555, 713] on span "Create" at bounding box center [453, 706] width 269 height 21
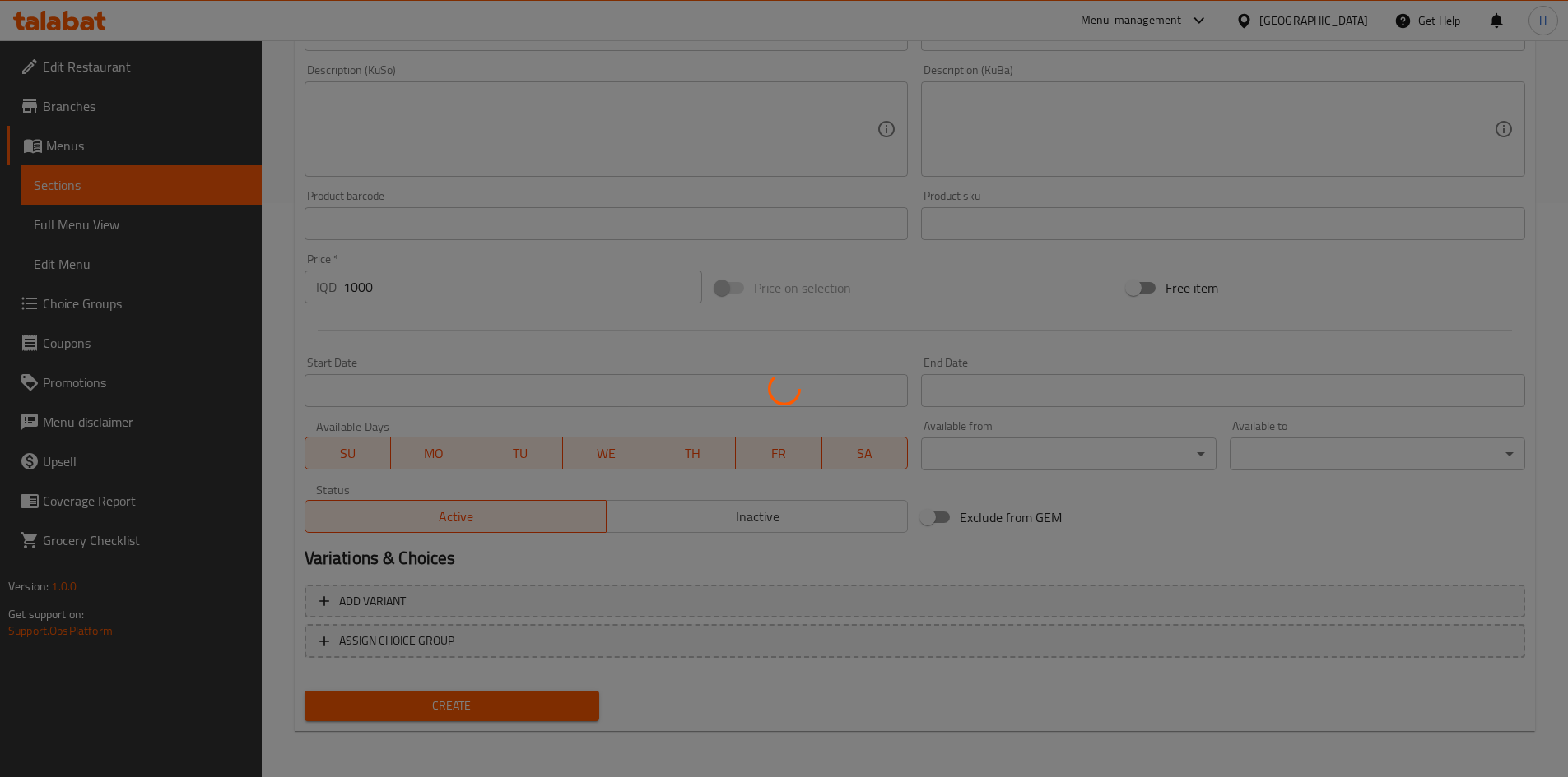
type input "0"
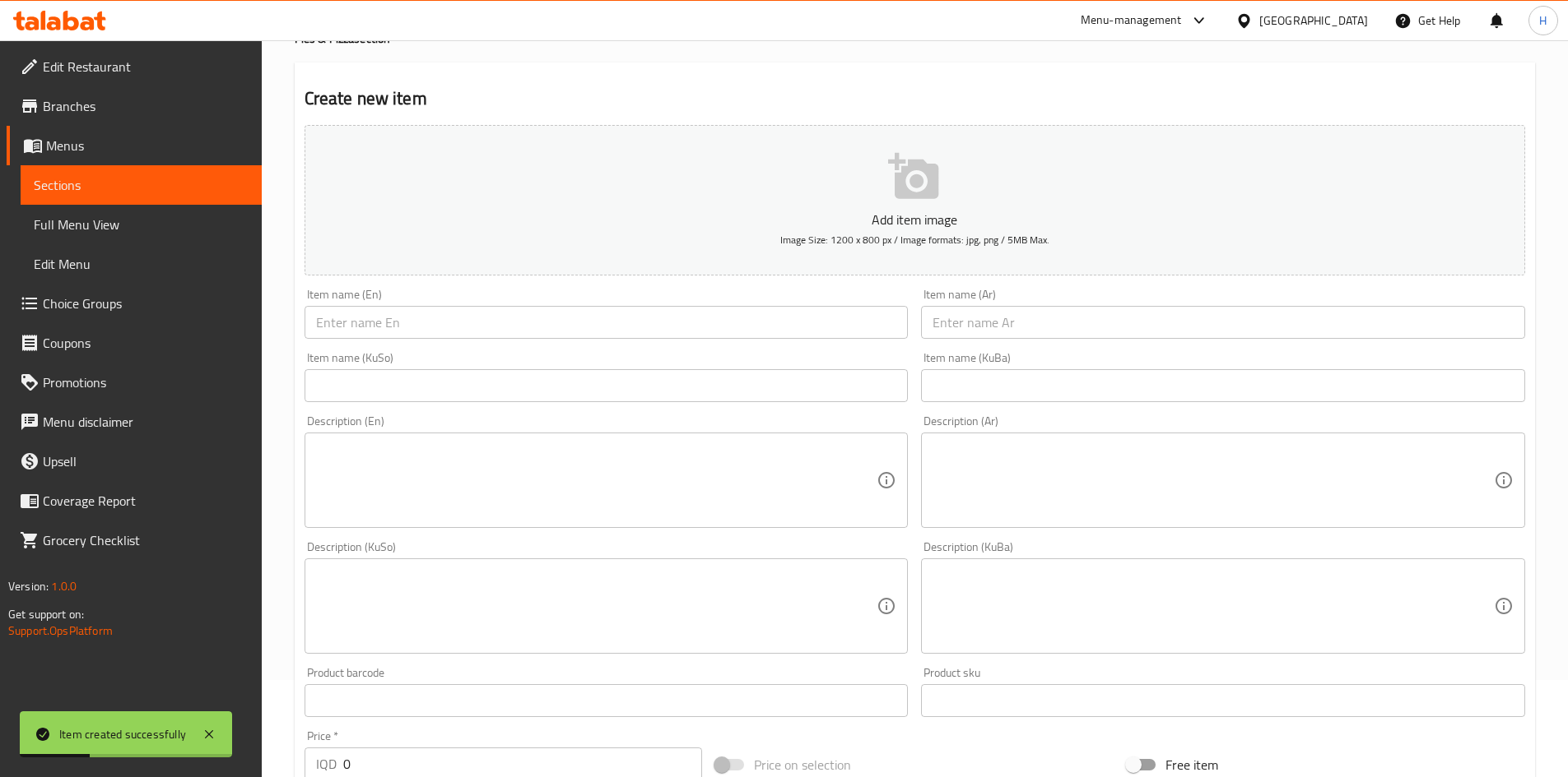
scroll to position [80, 0]
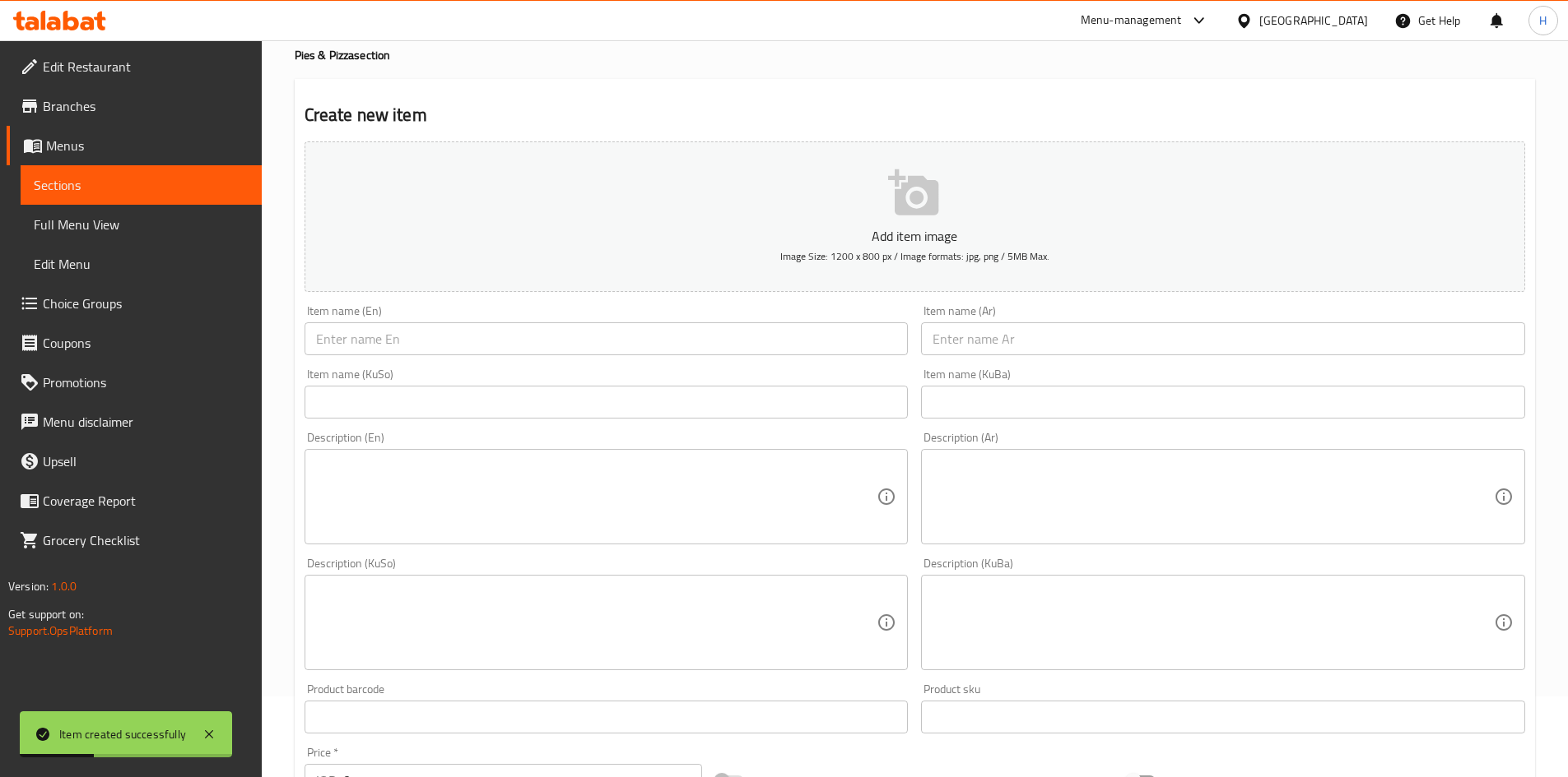
click at [984, 329] on input "text" at bounding box center [1223, 339] width 604 height 33
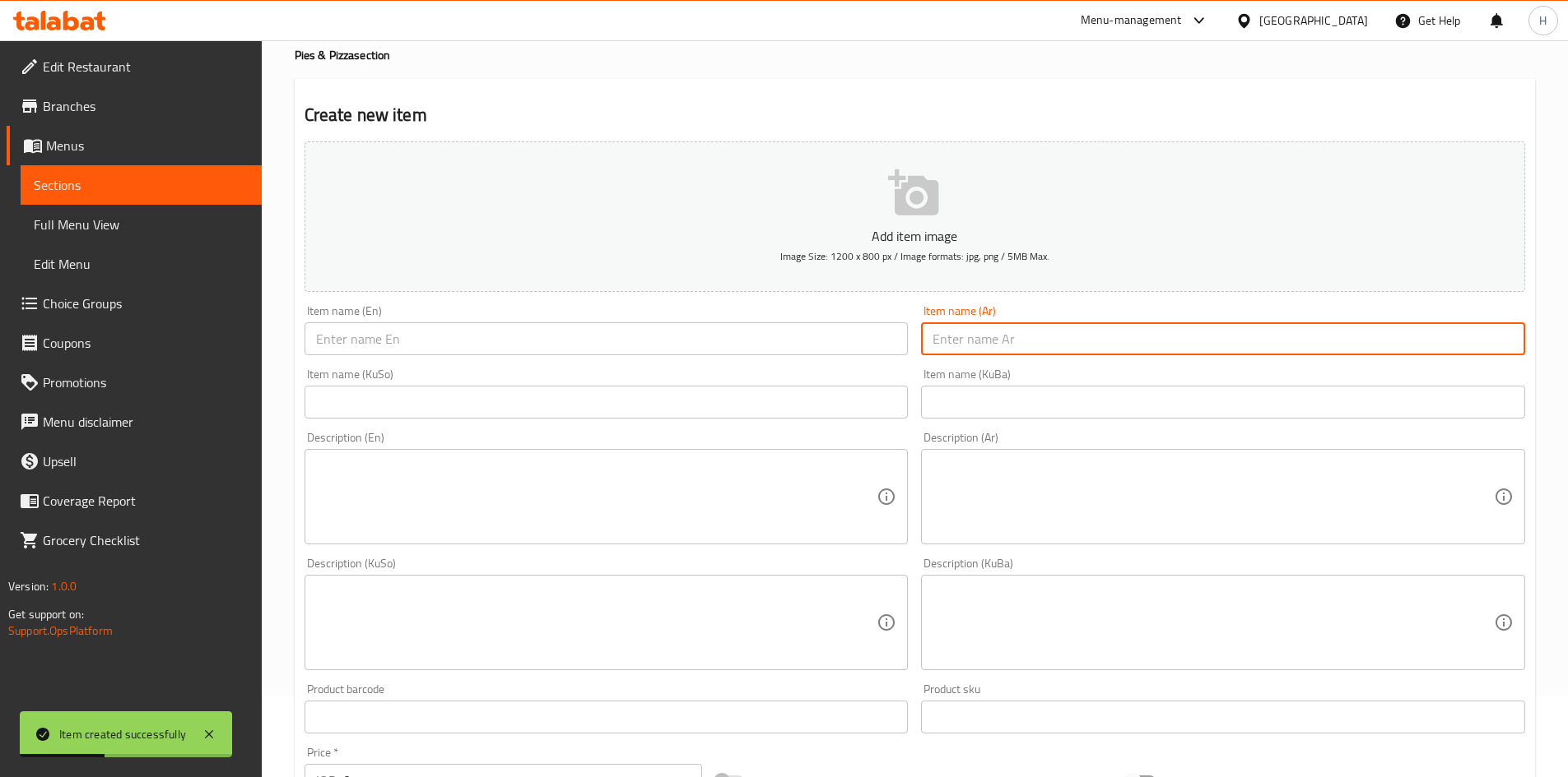
type input "t"
click at [984, 329] on input "فطائر جبن وخضار" at bounding box center [1223, 339] width 604 height 33
type input "فطائر جبن وخضار"
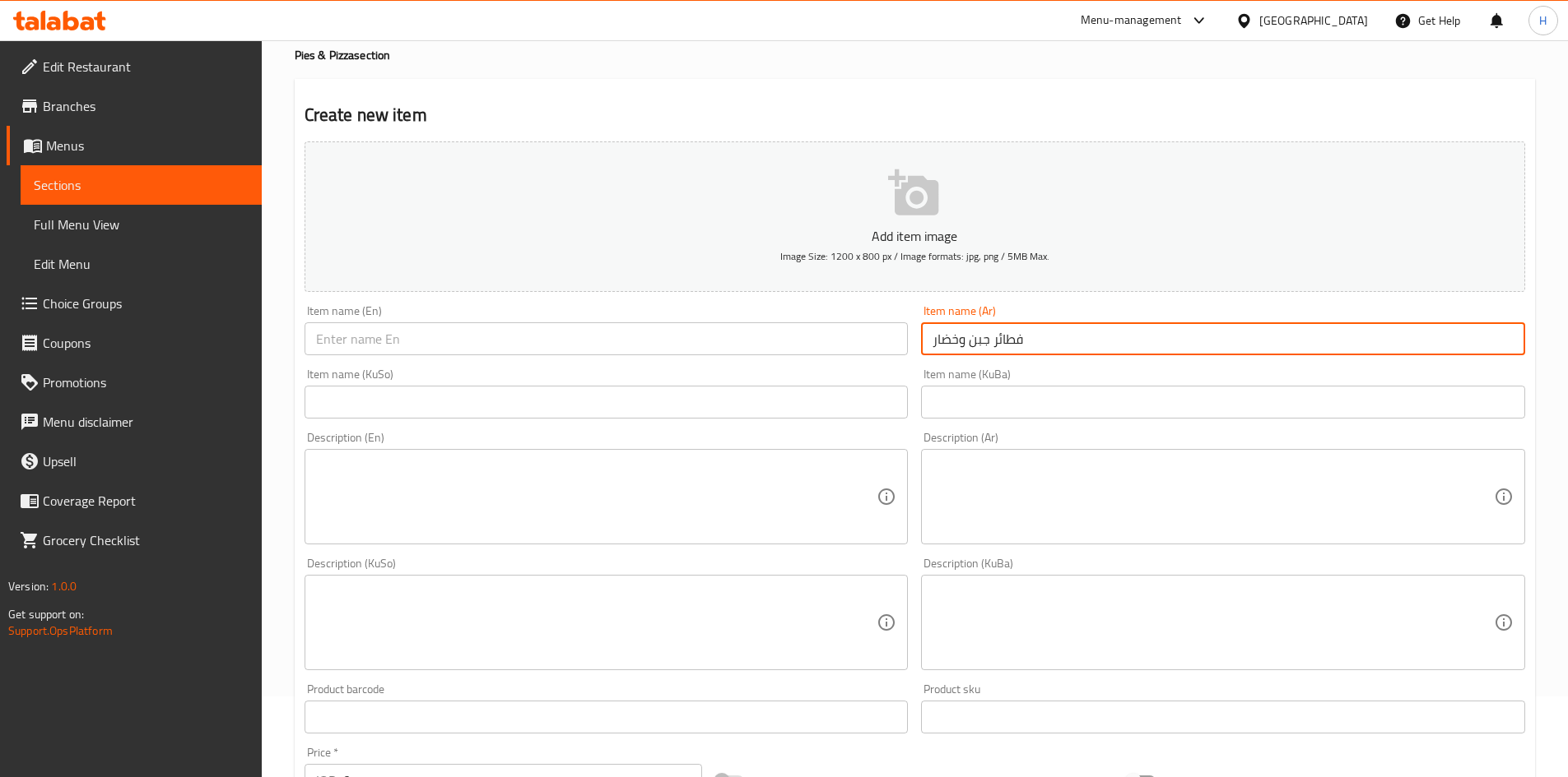
click at [390, 349] on input "text" at bounding box center [607, 339] width 604 height 33
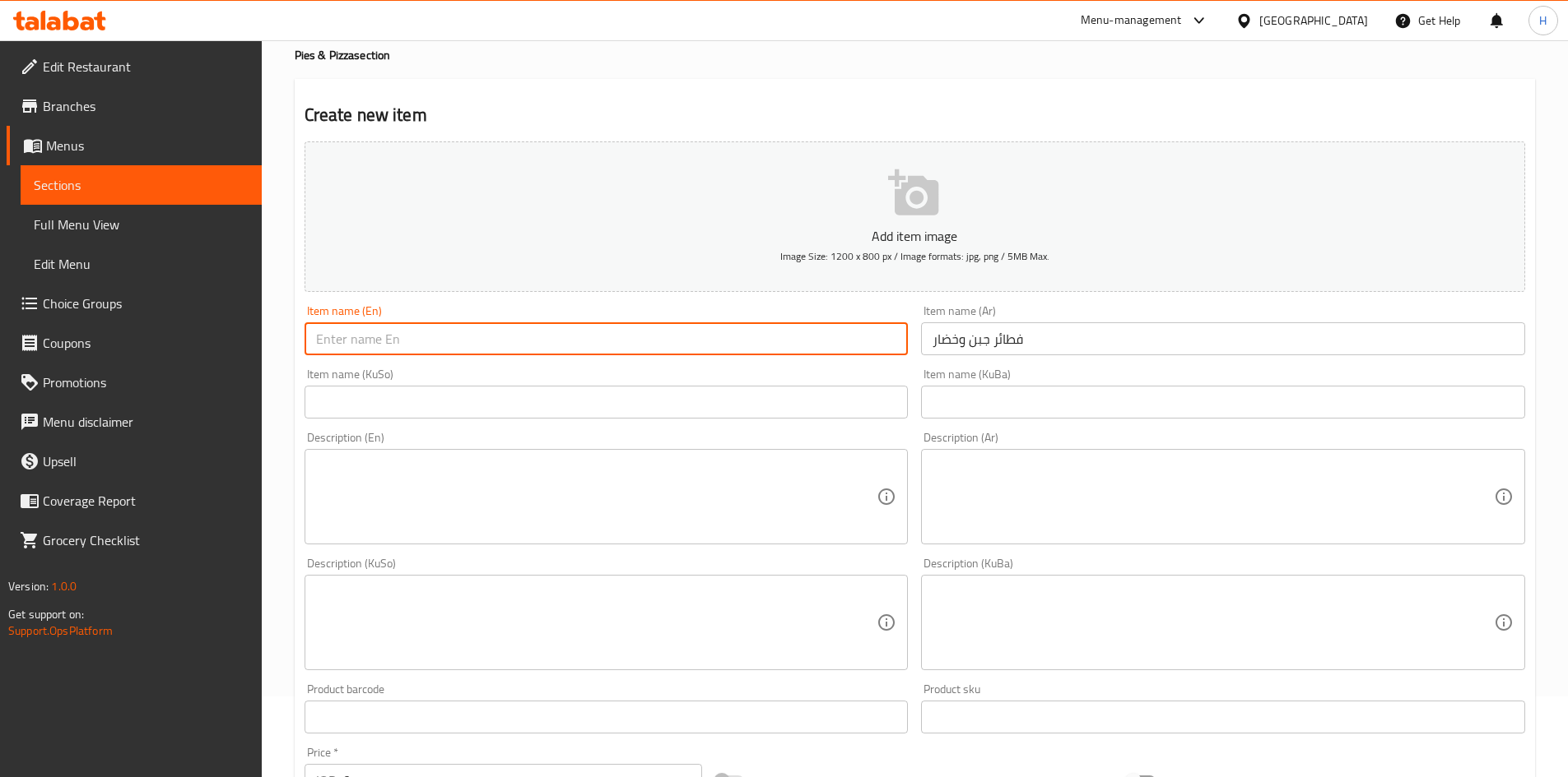
paste input "Cheese and vegetable pastries"
drag, startPoint x: 391, startPoint y: 348, endPoint x: 473, endPoint y: 349, distance: 82.0
click at [455, 346] on input "Cheese and vegetable pastries" at bounding box center [607, 339] width 604 height 33
drag, startPoint x: 411, startPoint y: 413, endPoint x: 402, endPoint y: 380, distance: 34.2
click at [413, 410] on input "text" at bounding box center [607, 402] width 604 height 33
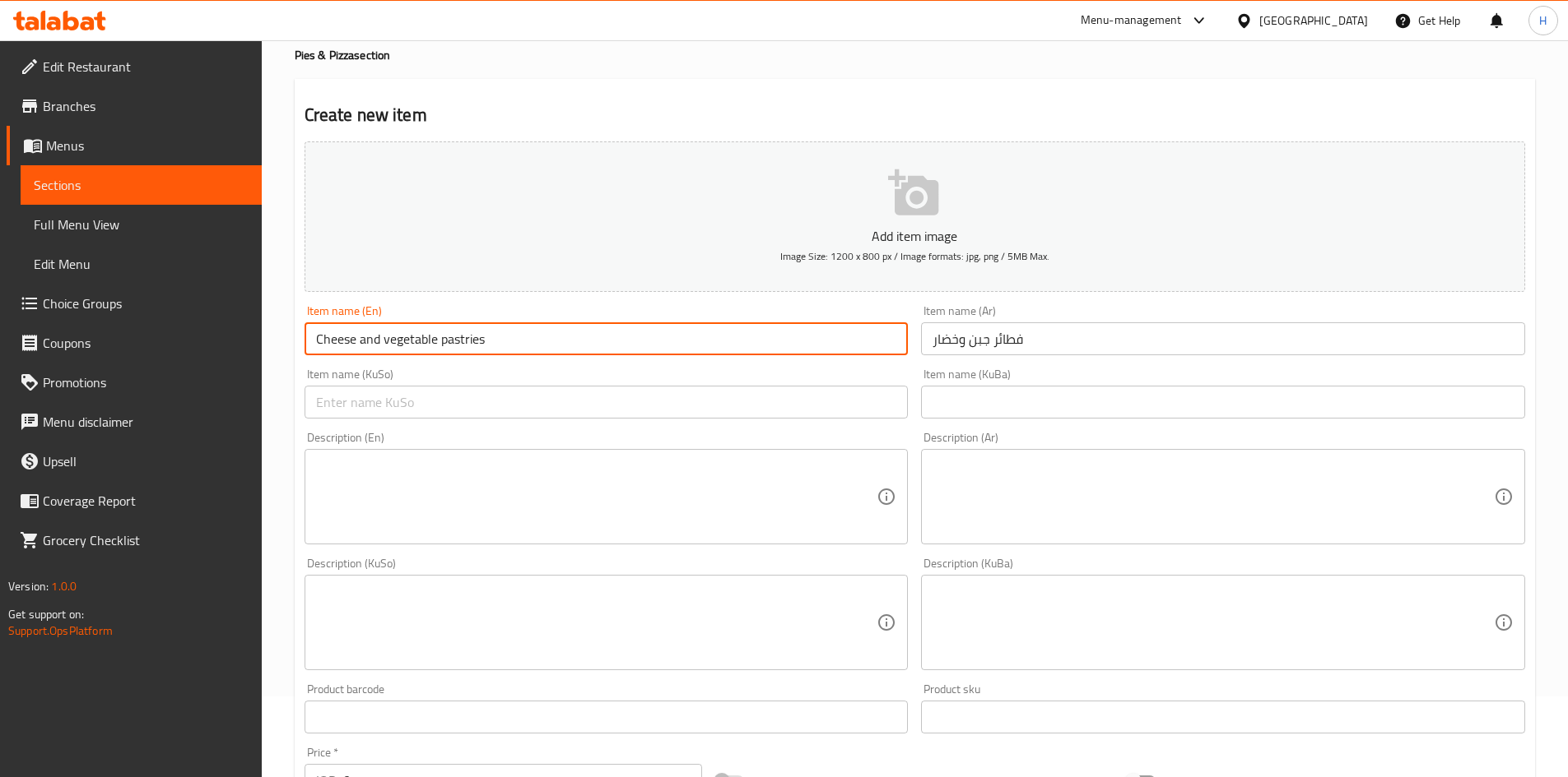
click at [360, 343] on input "Cheese and vegetable pastries" at bounding box center [607, 339] width 604 height 33
click at [391, 345] on input "Cheese And vegetable pastries" at bounding box center [607, 339] width 604 height 33
drag, startPoint x: 442, startPoint y: 342, endPoint x: 451, endPoint y: 349, distance: 11.4
click at [451, 349] on input "Cheese And Vegetable pastries" at bounding box center [607, 339] width 604 height 33
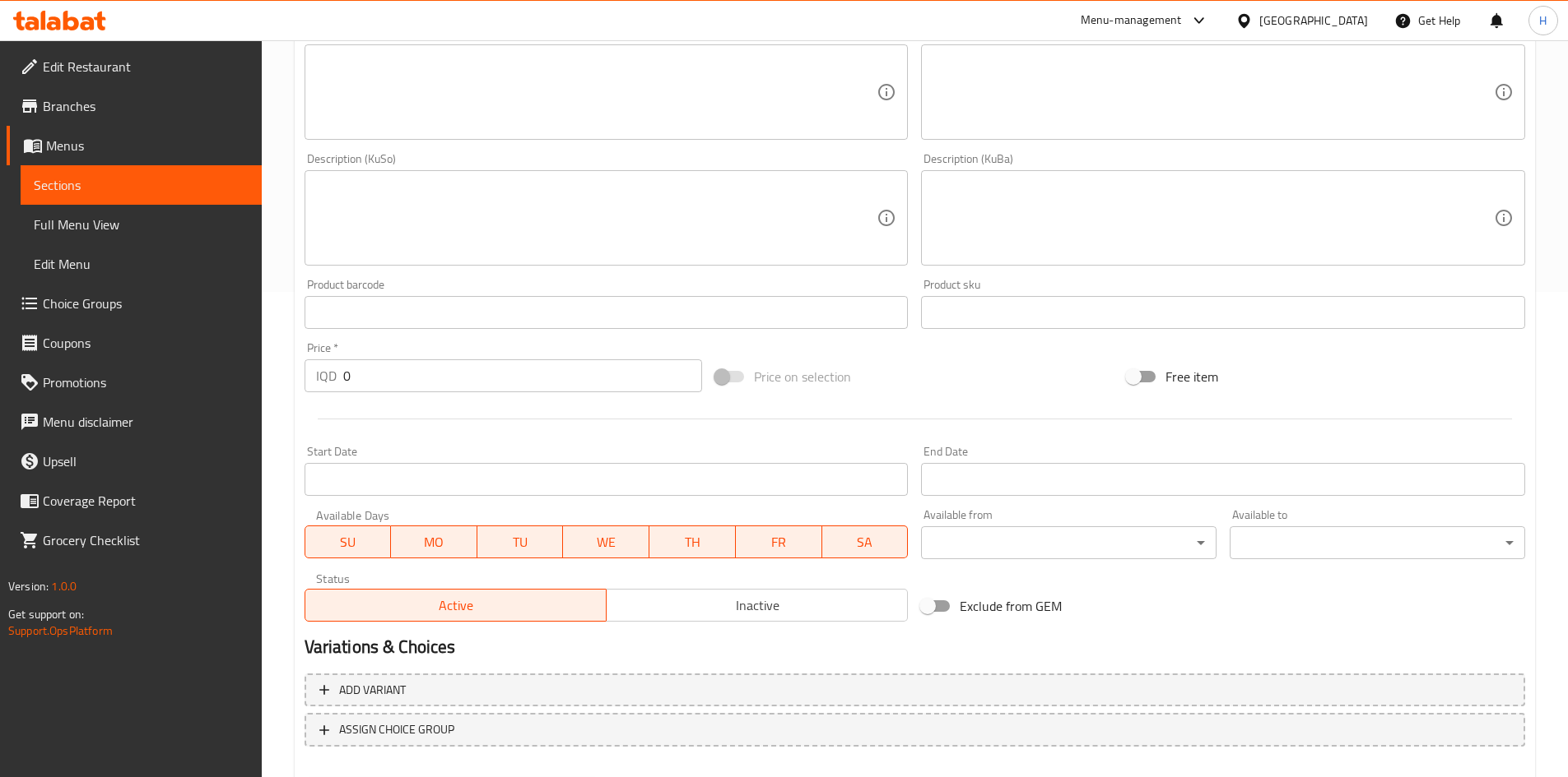
scroll to position [574, 0]
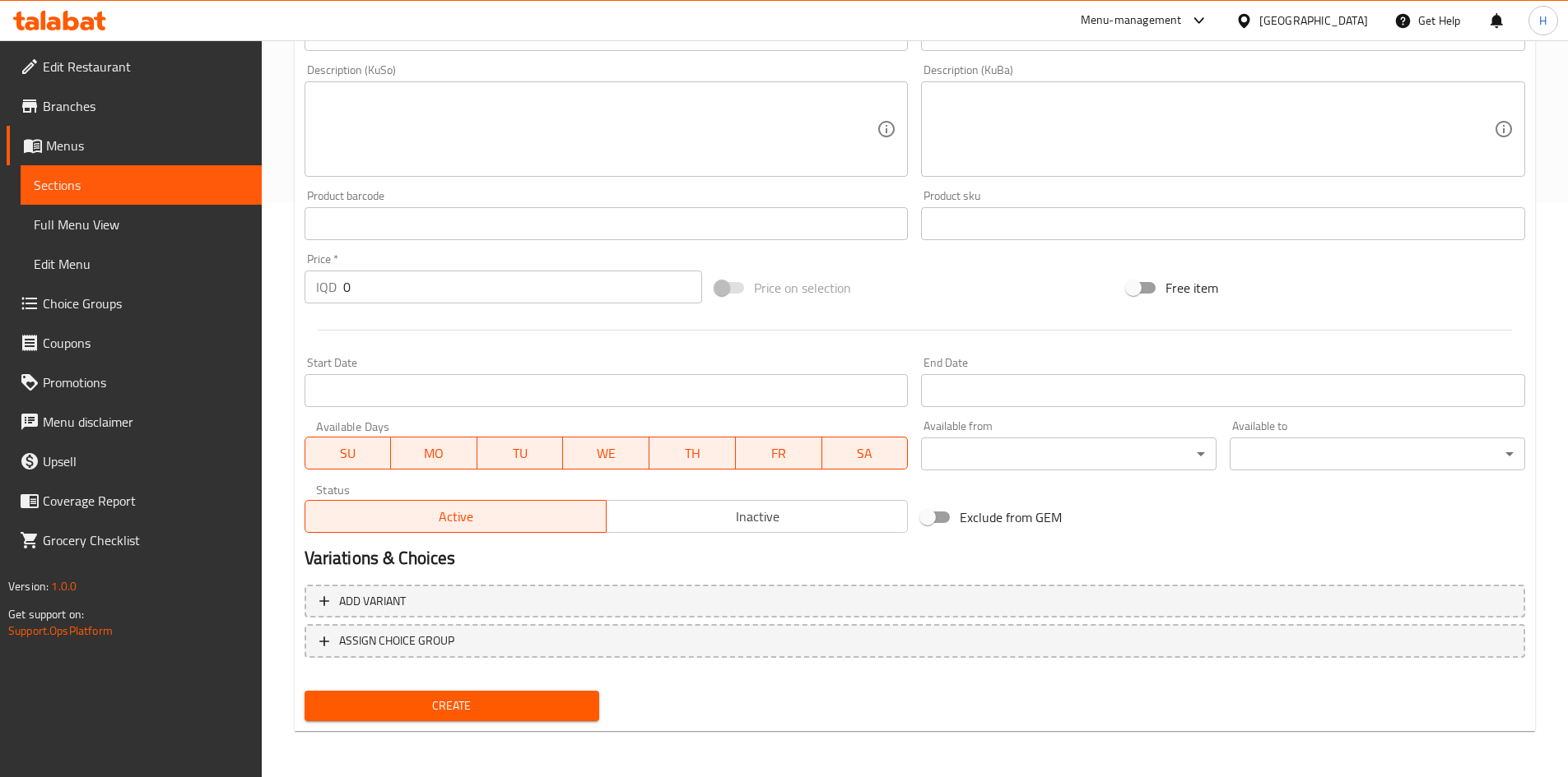
type input "Cheese And Vegetable Pastries"
click at [394, 290] on input "0" at bounding box center [523, 287] width 360 height 33
type input "1000"
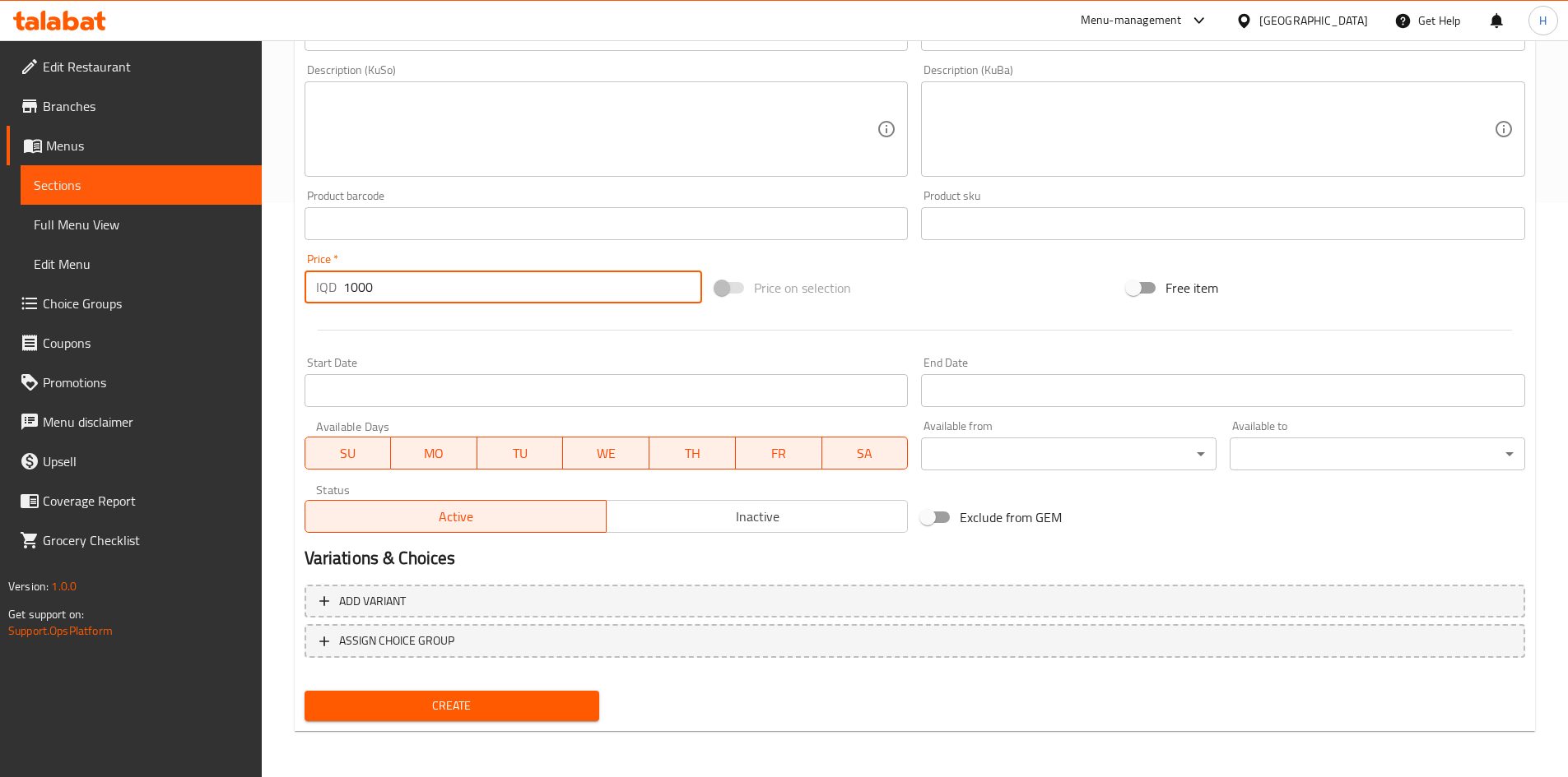
click at [463, 693] on button "Create" at bounding box center [453, 706] width 295 height 30
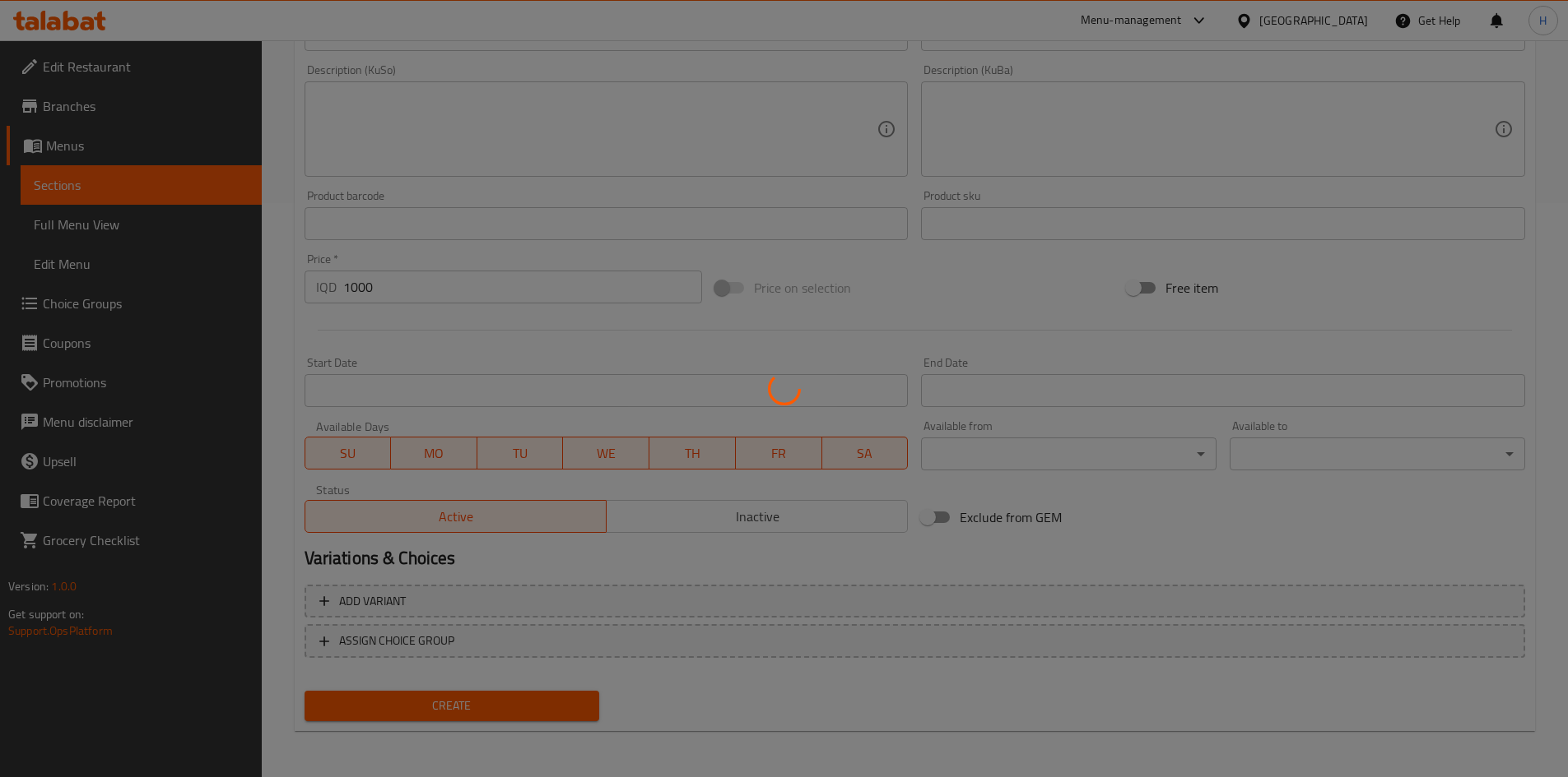
click at [464, 707] on div at bounding box center [784, 388] width 1568 height 777
type input "0"
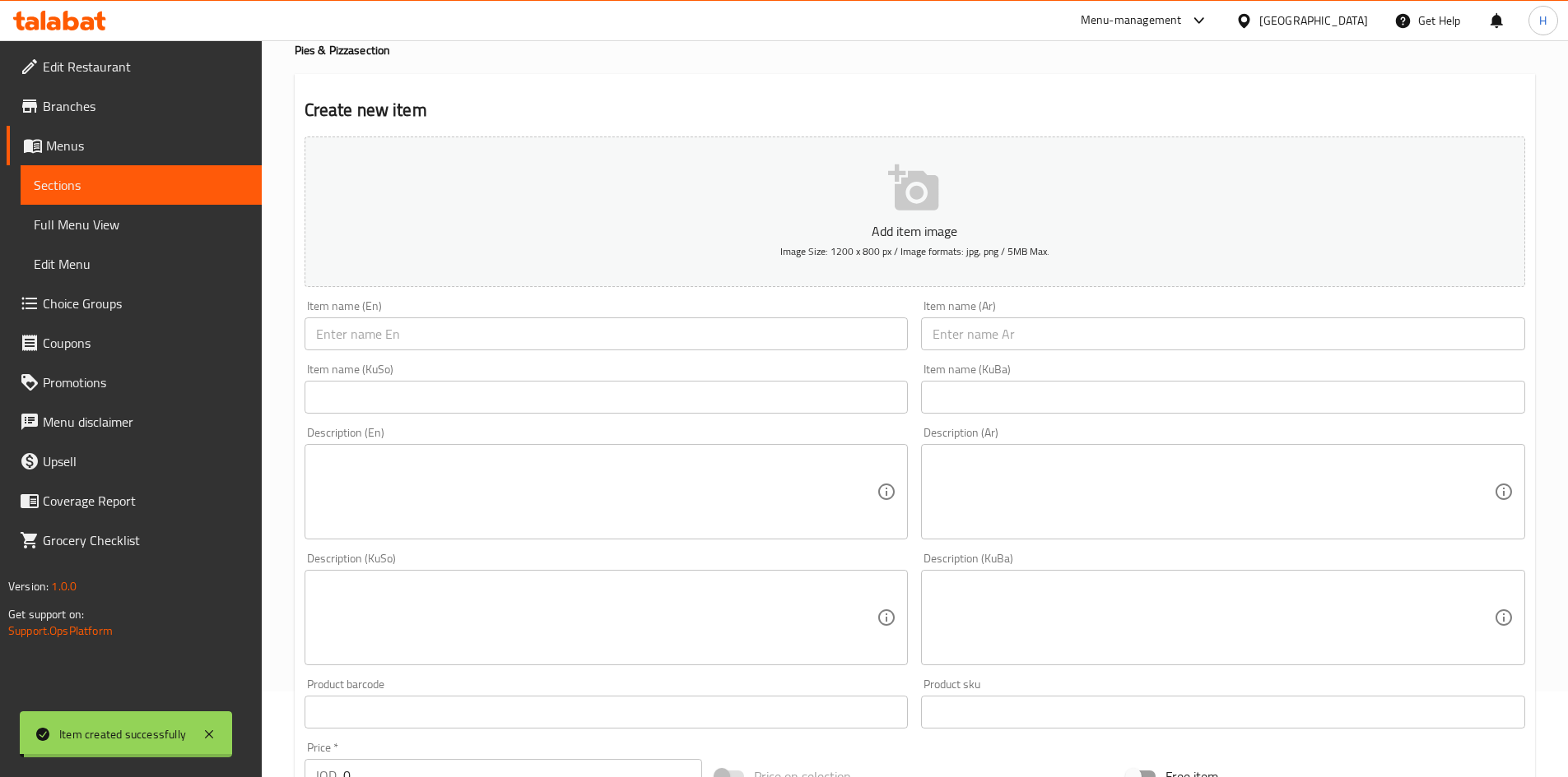
scroll to position [0, 0]
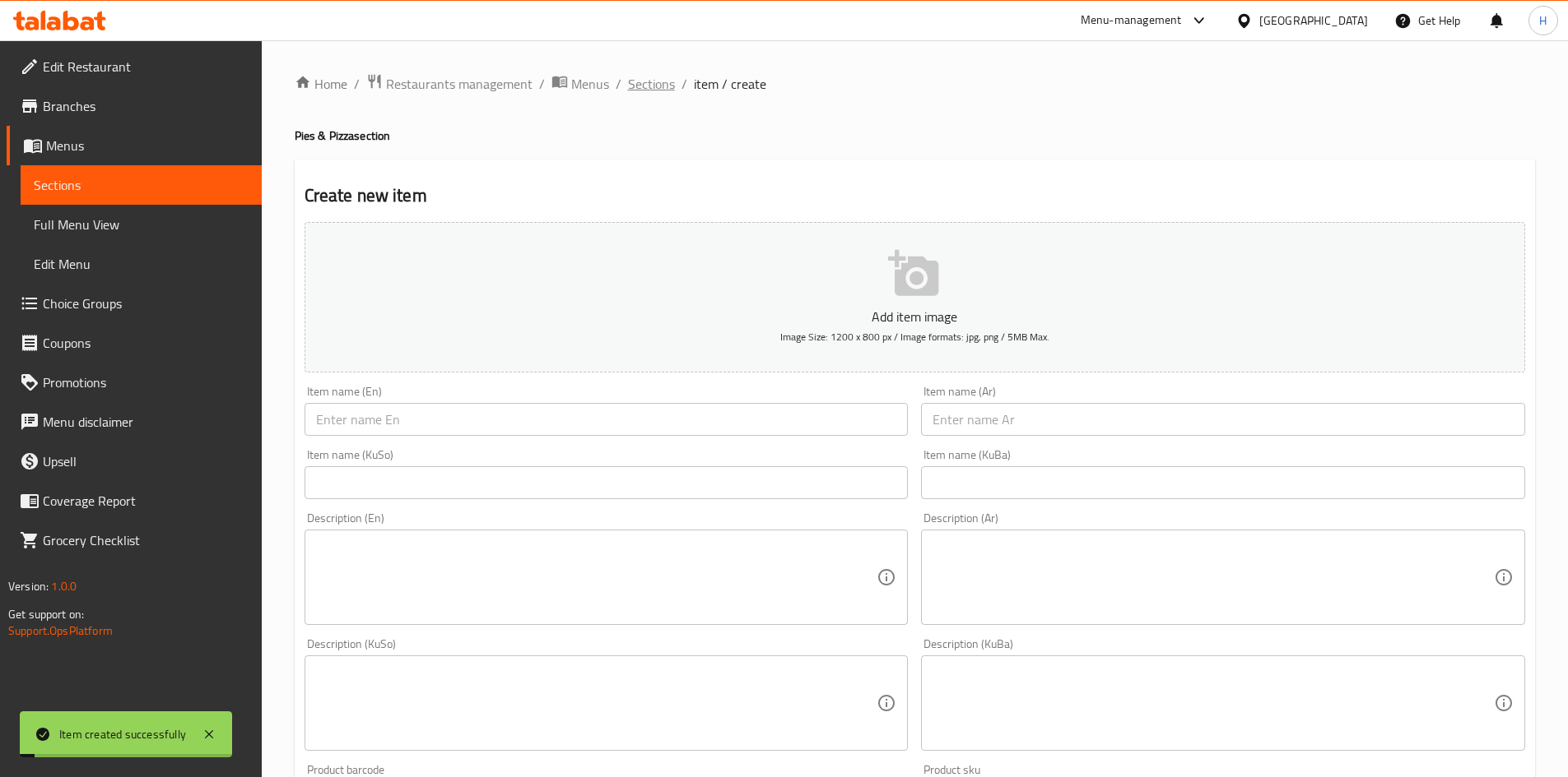
click at [636, 86] on span "Sections" at bounding box center [651, 83] width 47 height 20
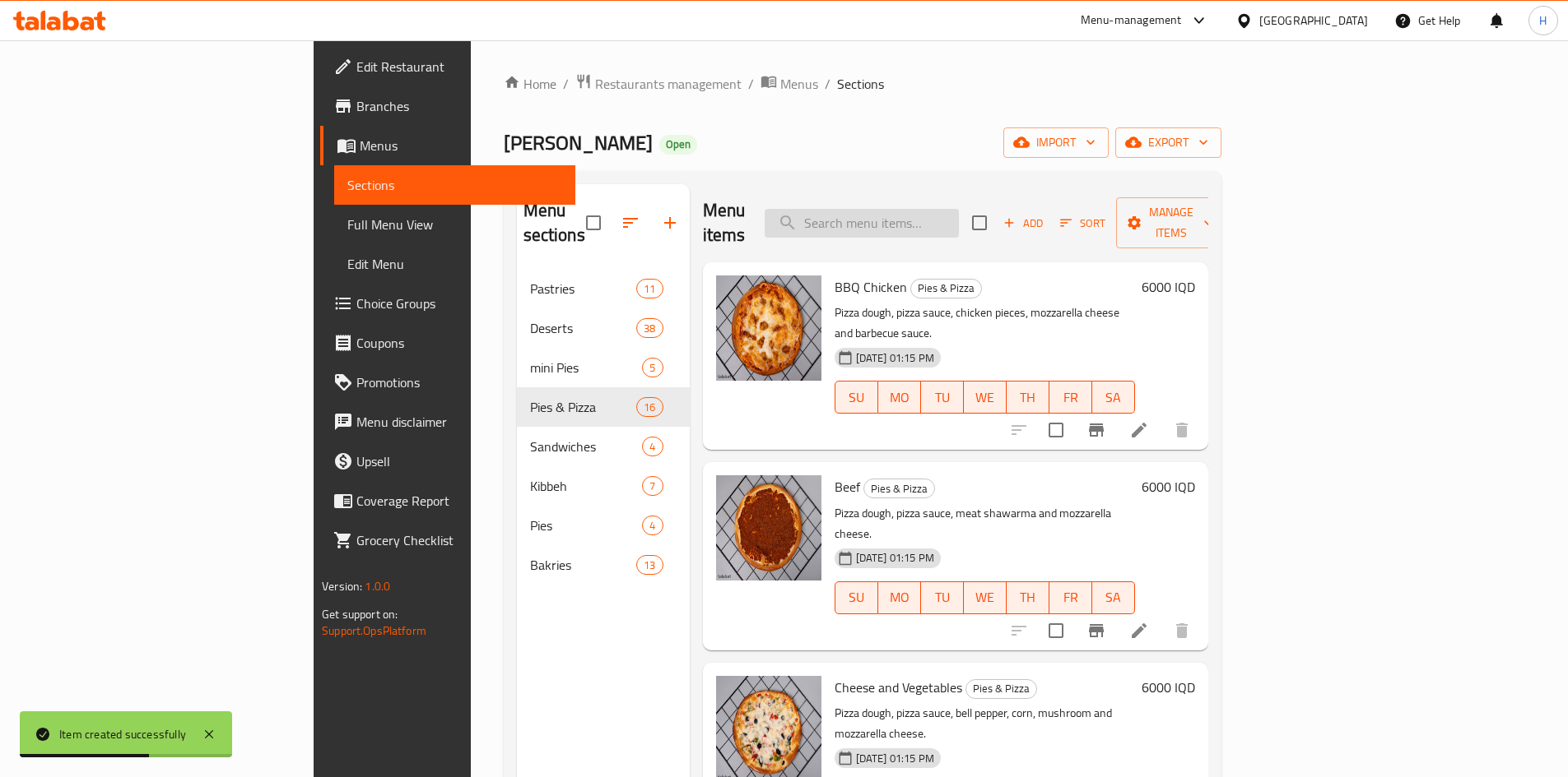
click at [959, 209] on input "search" at bounding box center [862, 223] width 194 height 28
type input ";"
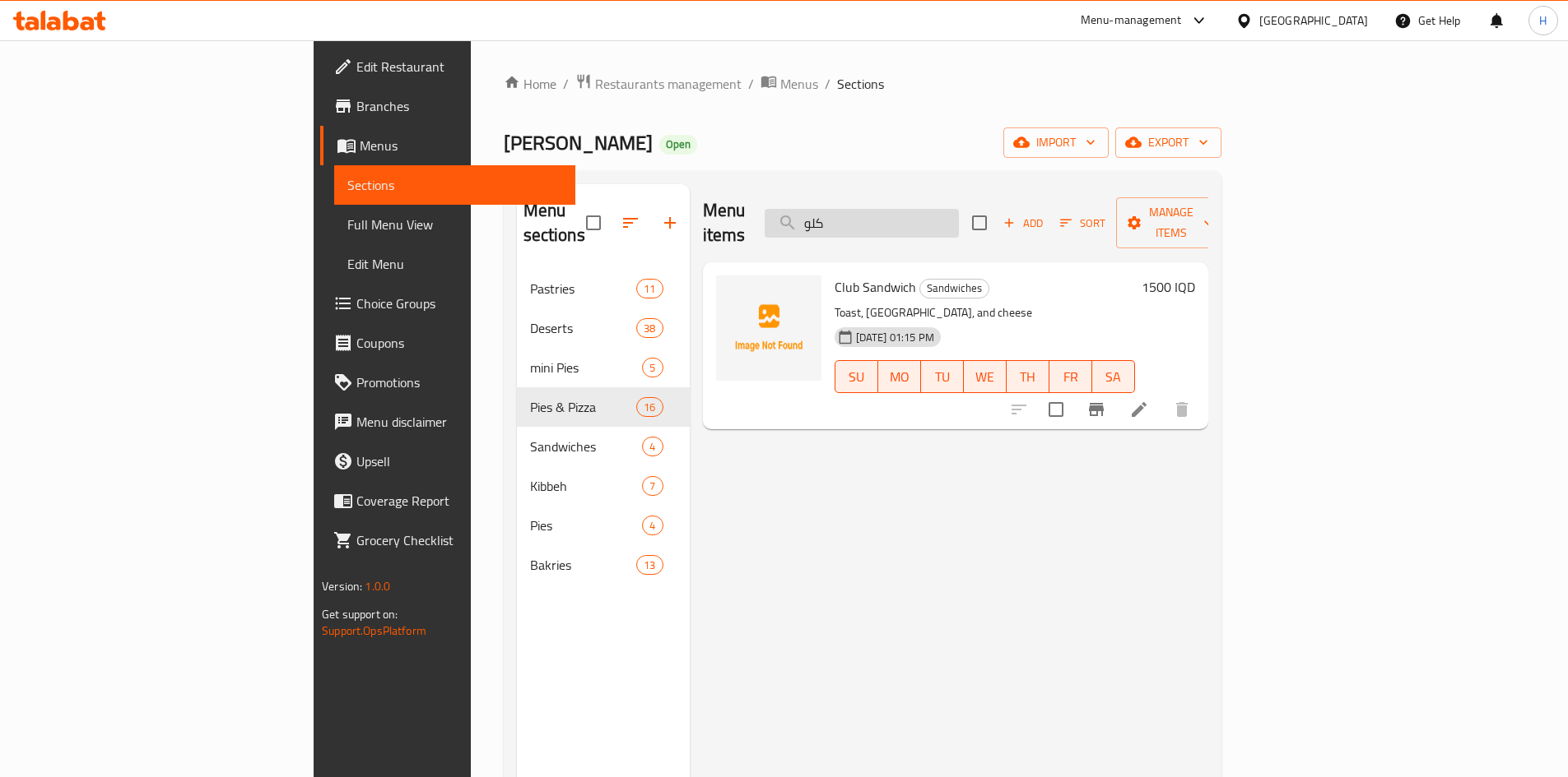
click at [959, 209] on input "كلو" at bounding box center [862, 223] width 194 height 28
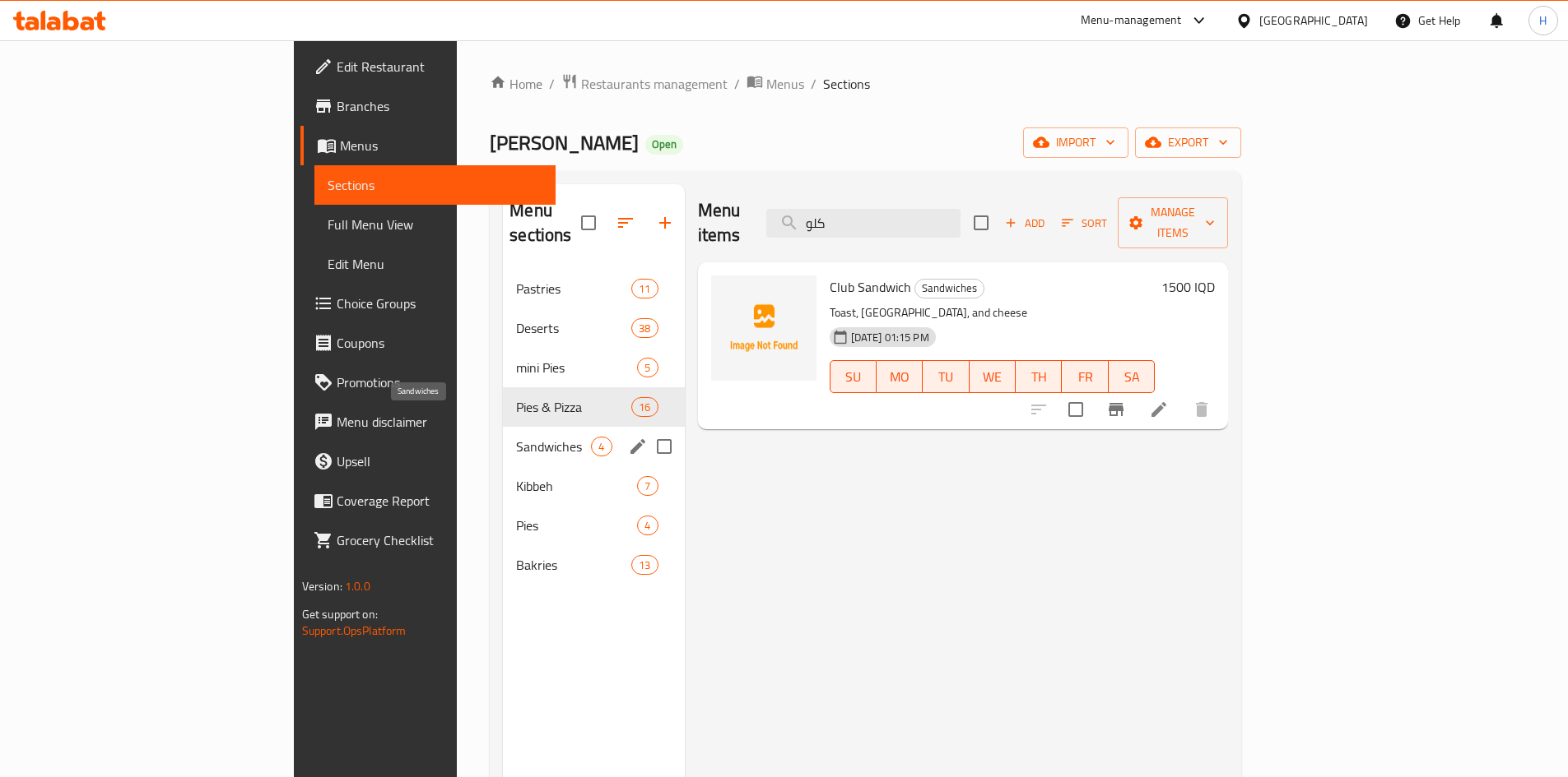
click at [516, 437] on span "Sandwiches" at bounding box center [553, 447] width 75 height 20
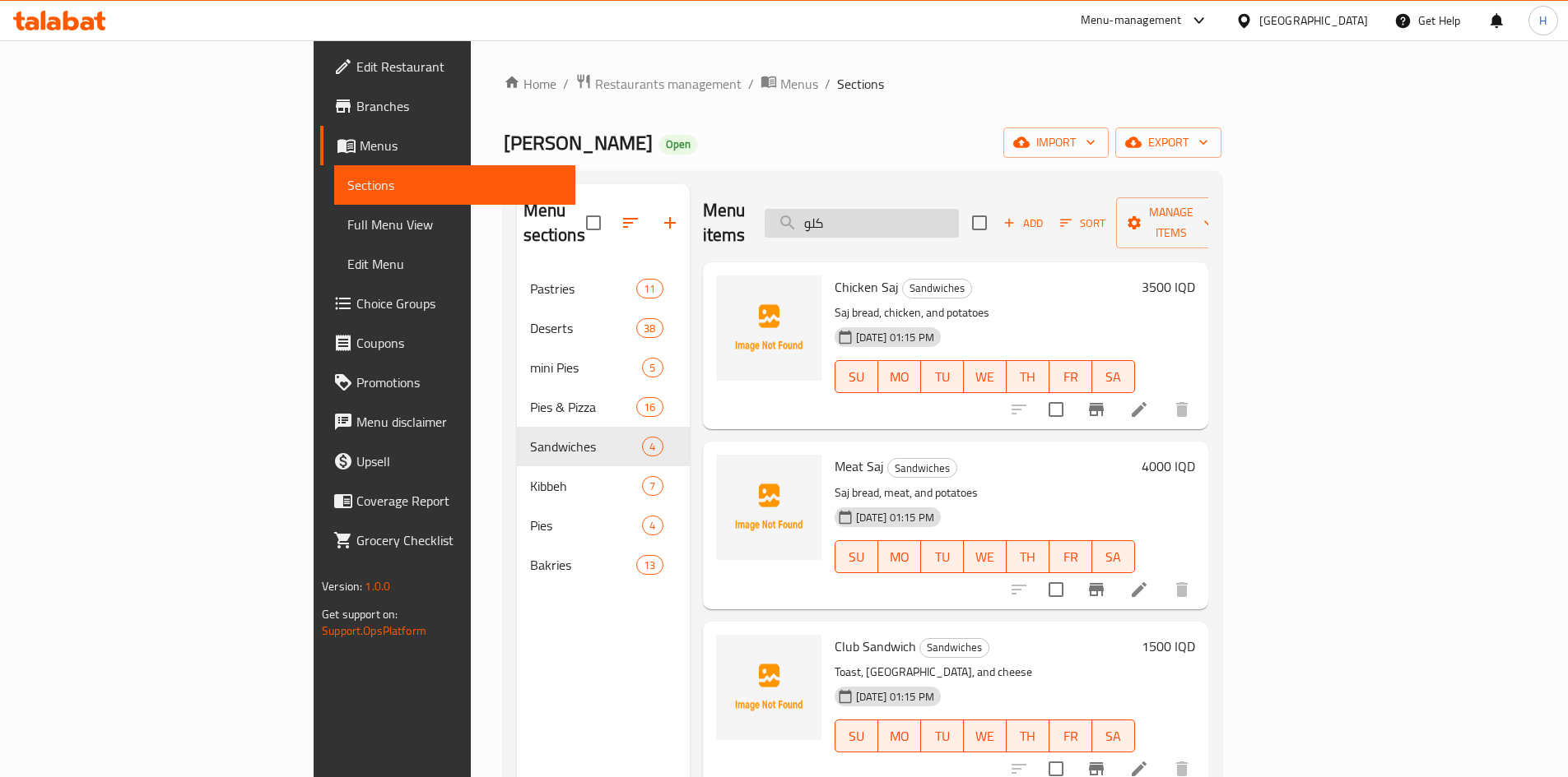
click at [958, 209] on input "كلو" at bounding box center [862, 223] width 194 height 28
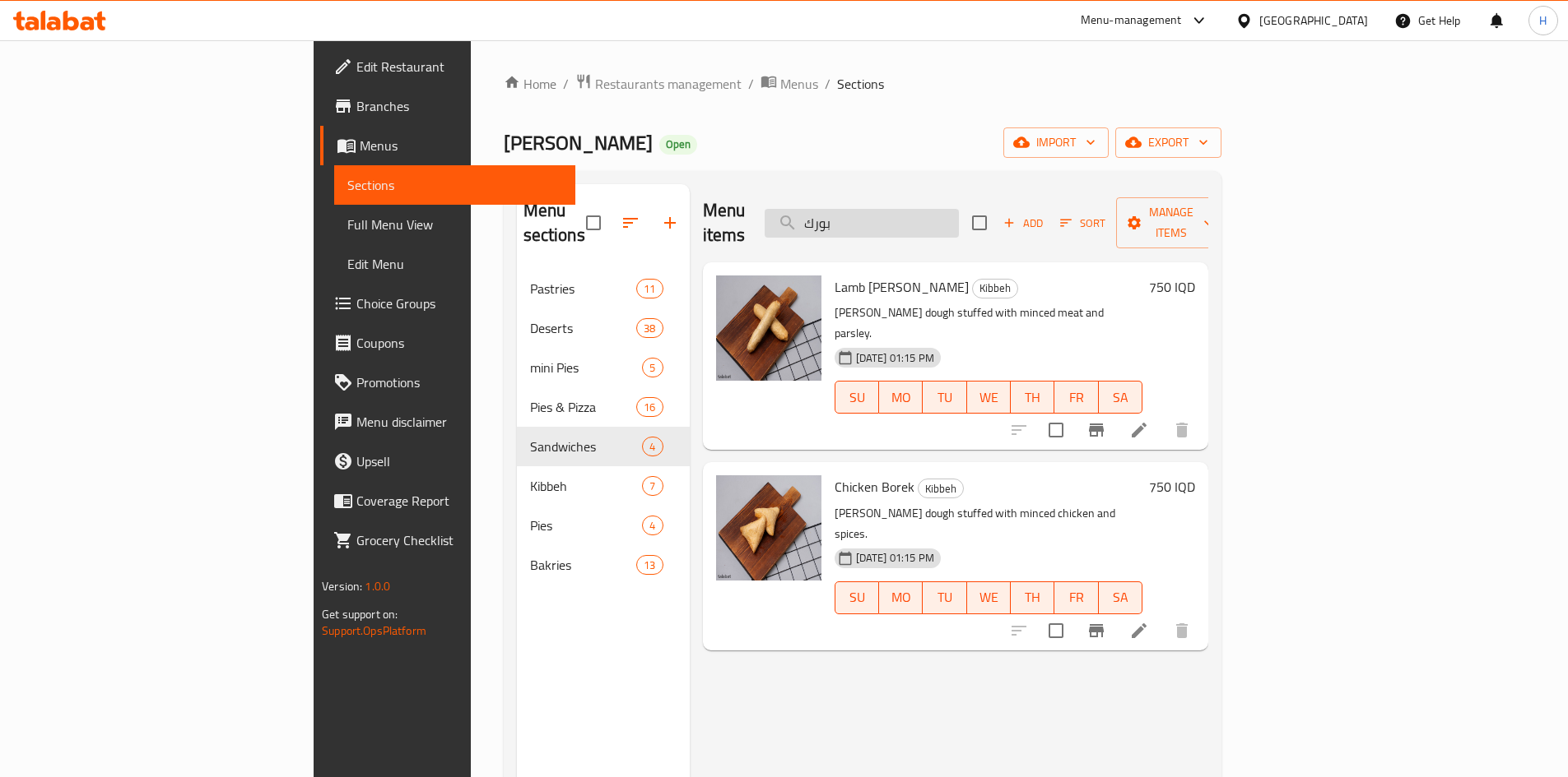
click at [959, 212] on input "بورك" at bounding box center [862, 223] width 194 height 28
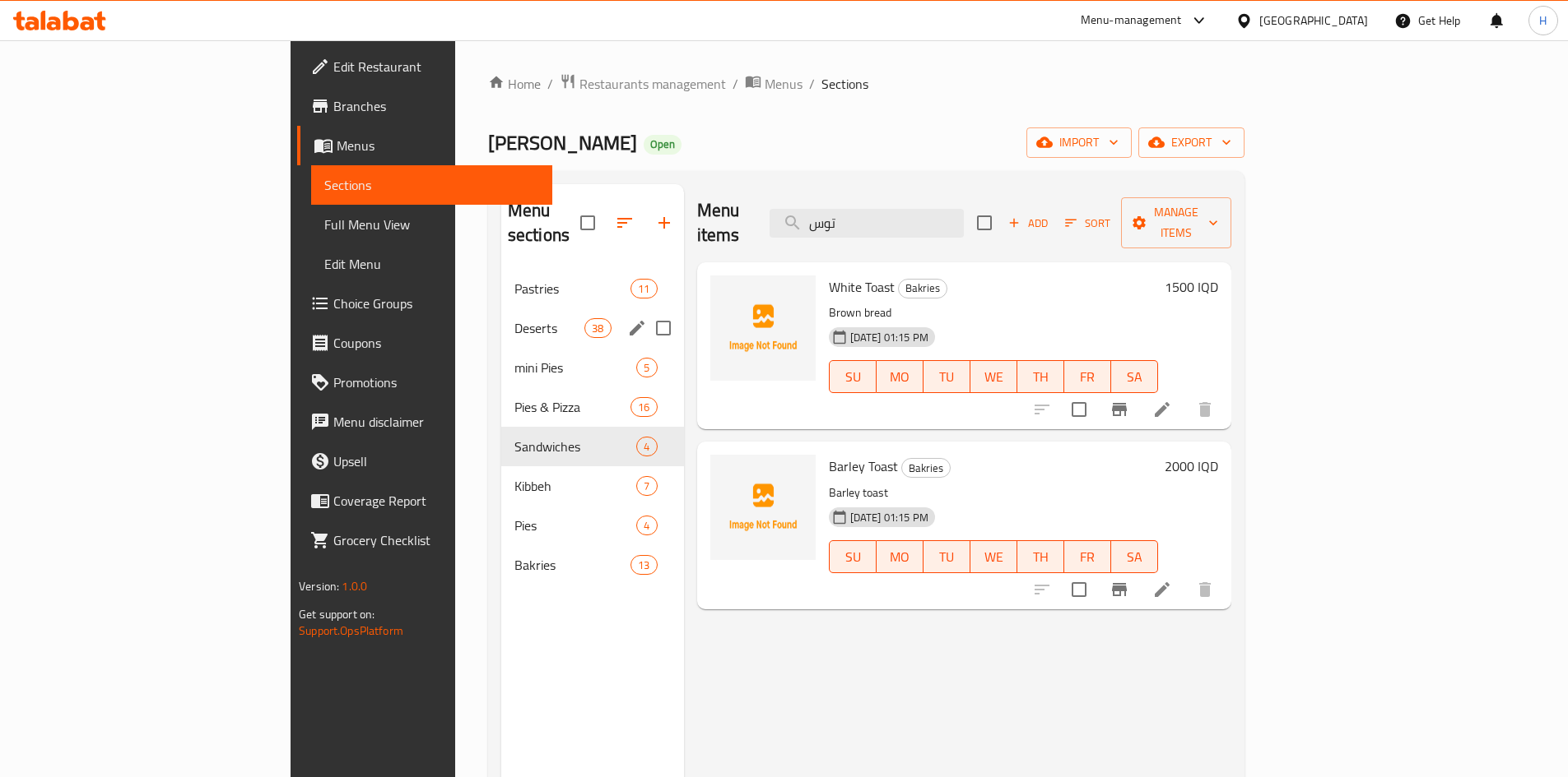
type input "توس"
click at [514, 318] on span "Deserts" at bounding box center [549, 327] width 70 height 20
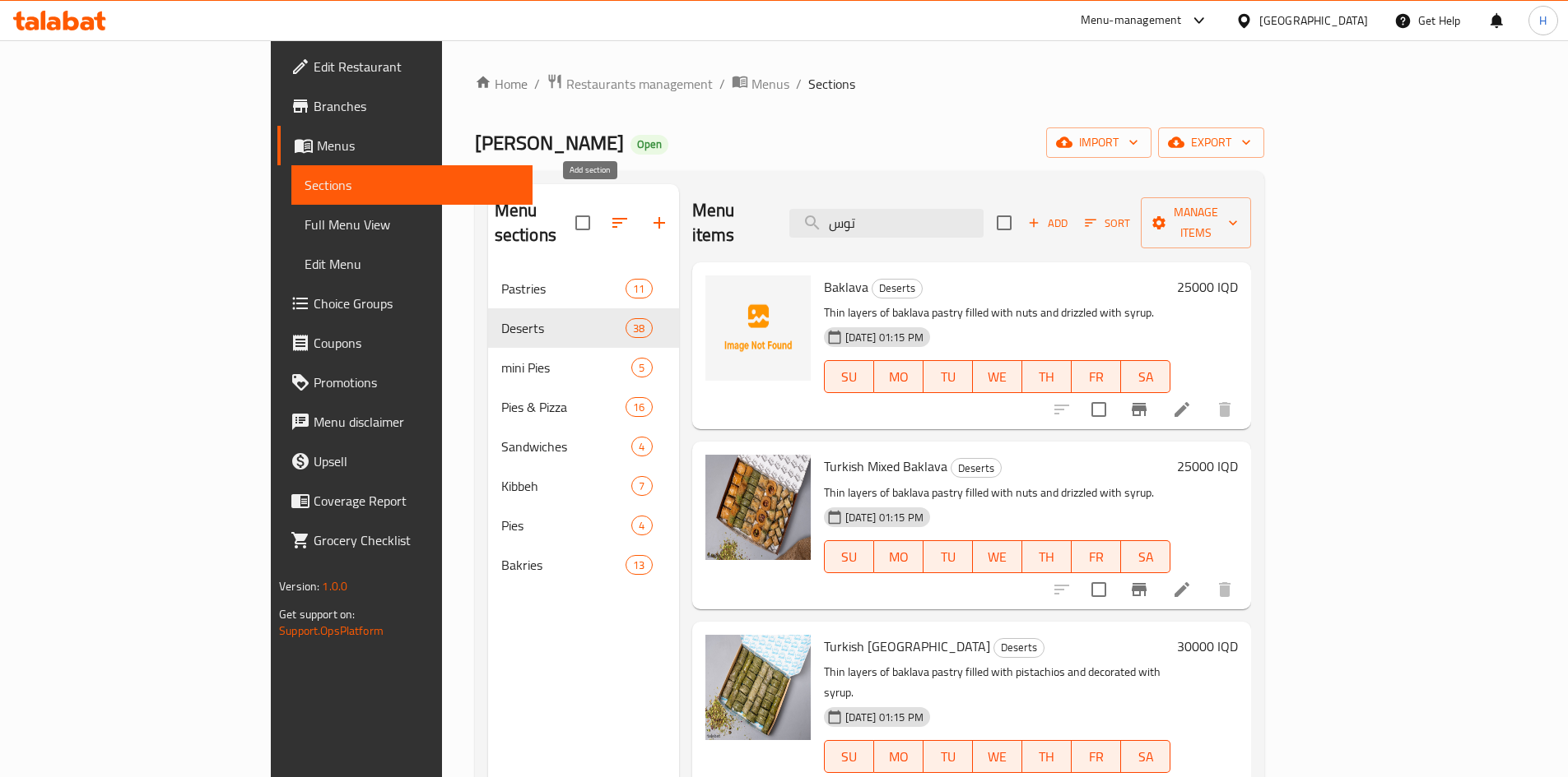
click at [650, 213] on icon "button" at bounding box center [659, 222] width 20 height 20
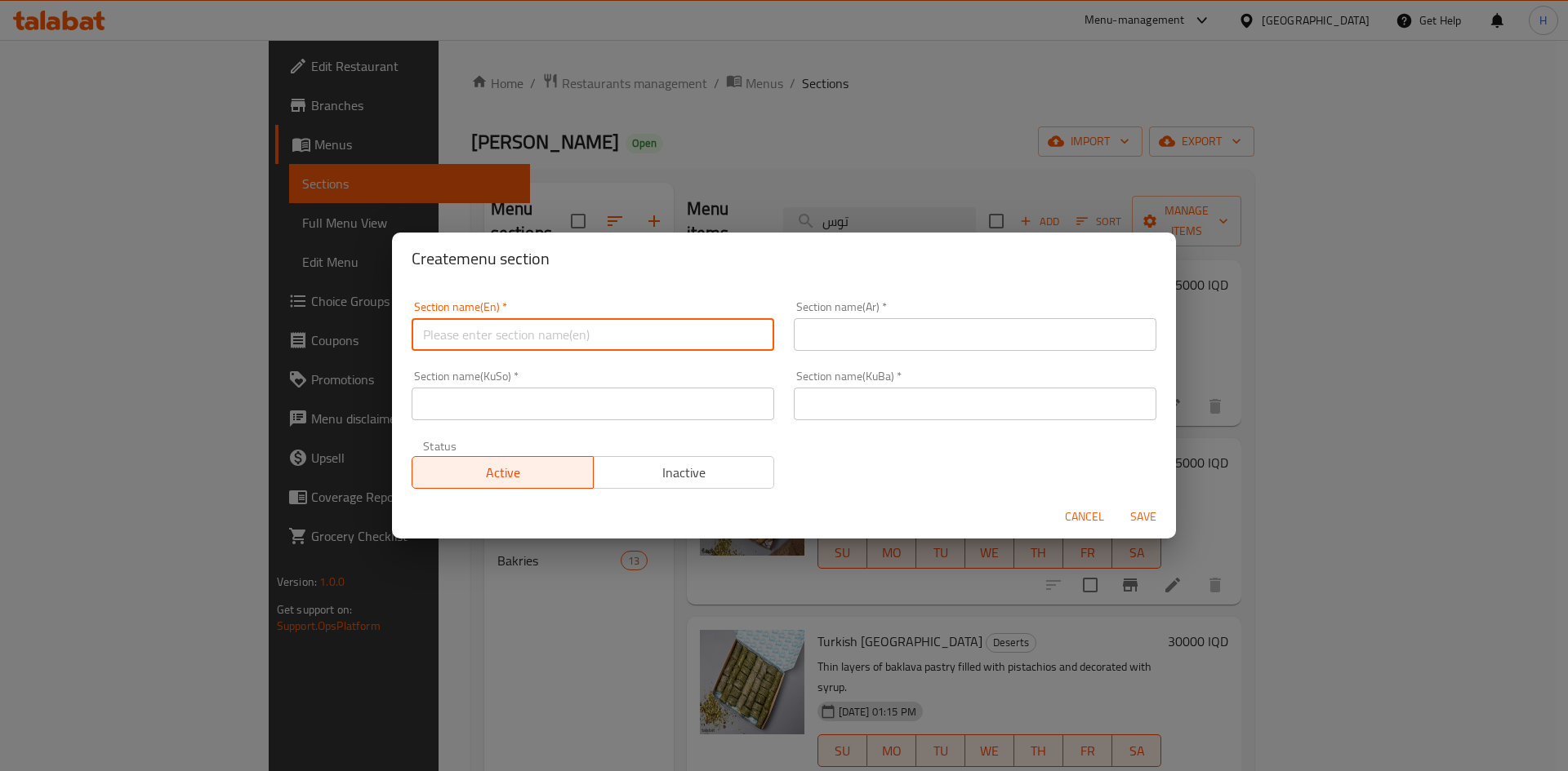
click at [513, 323] on input "text" at bounding box center [593, 334] width 363 height 33
click at [840, 327] on div "Section name(Ar)   * Section name(Ar) *" at bounding box center [975, 326] width 363 height 50
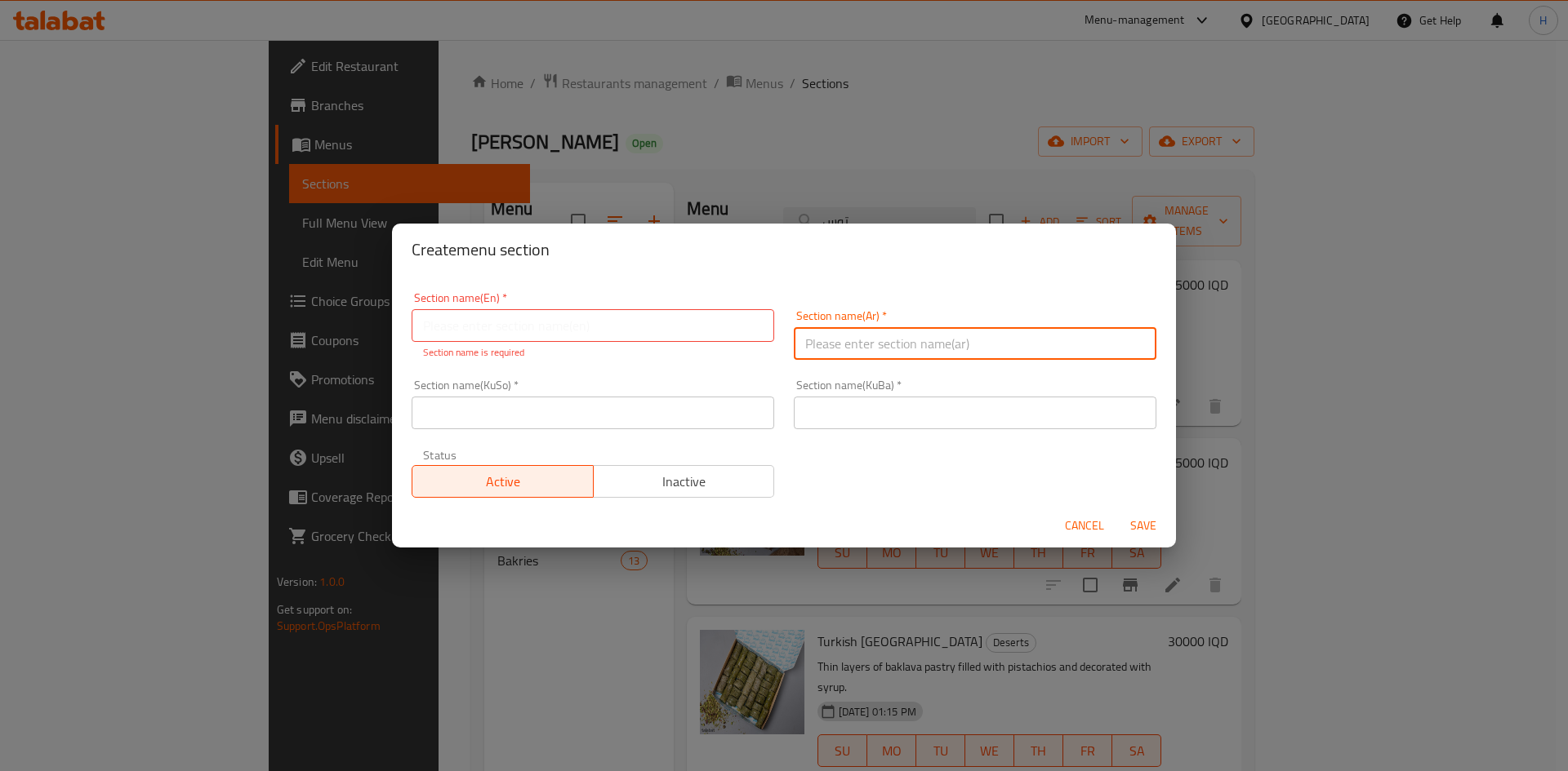
type input "ا"
type input "R"
type input "قالب كيك"
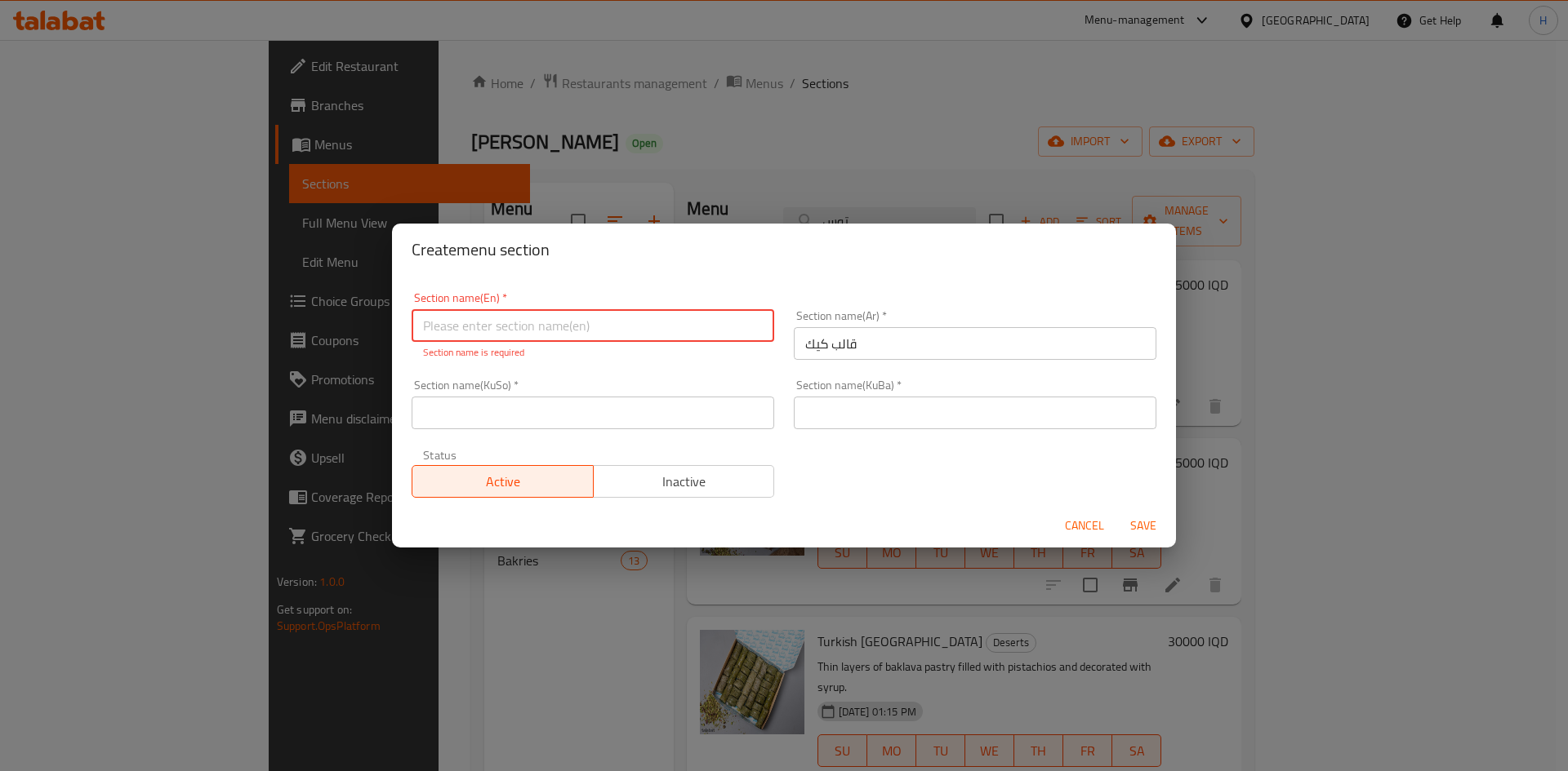
click at [491, 316] on input "text" at bounding box center [593, 325] width 363 height 33
type input "Cake Molds"
click at [498, 403] on input "text" at bounding box center [593, 412] width 363 height 33
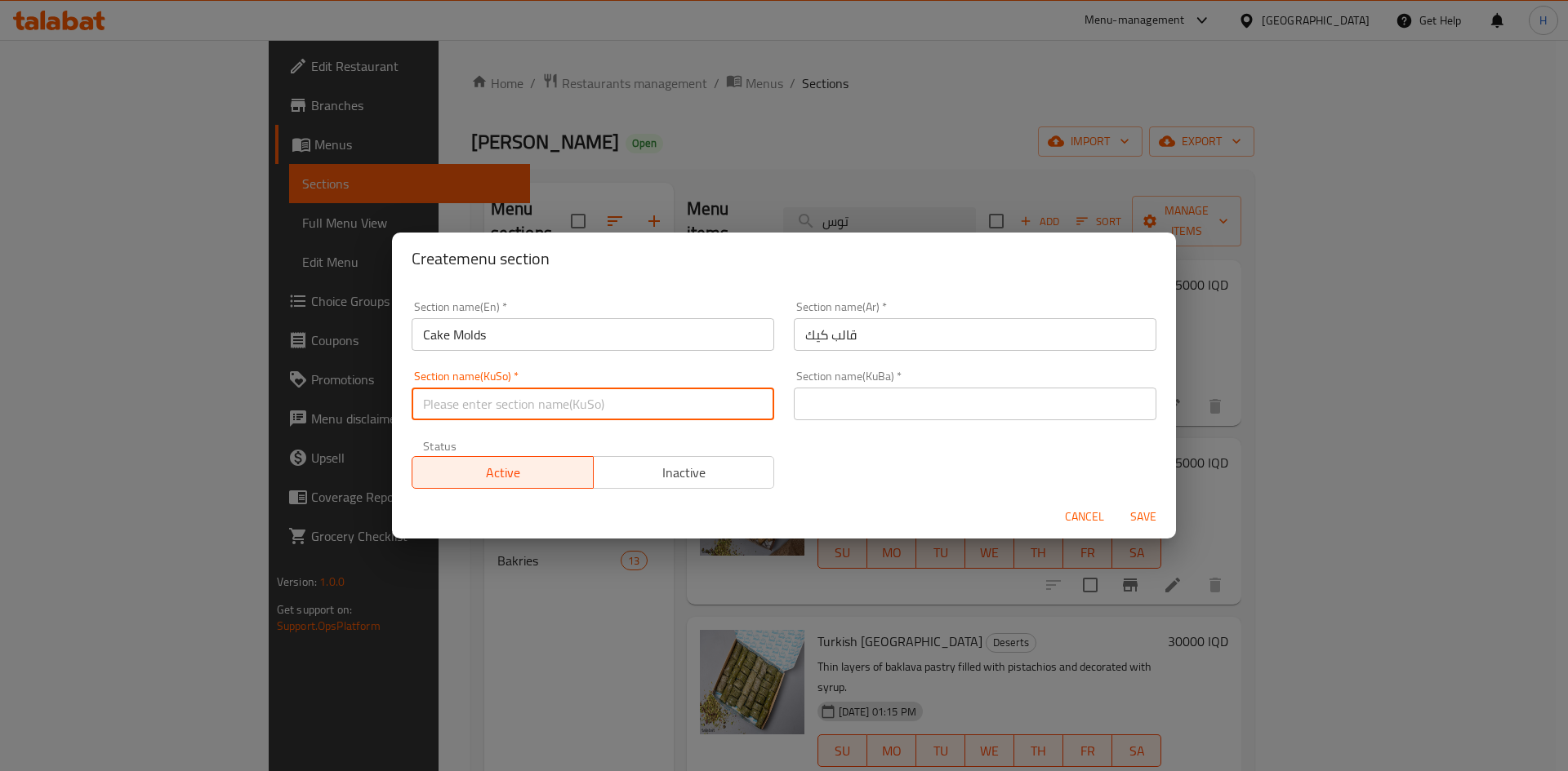
type input "."
click at [823, 388] on input "text" at bounding box center [975, 404] width 363 height 33
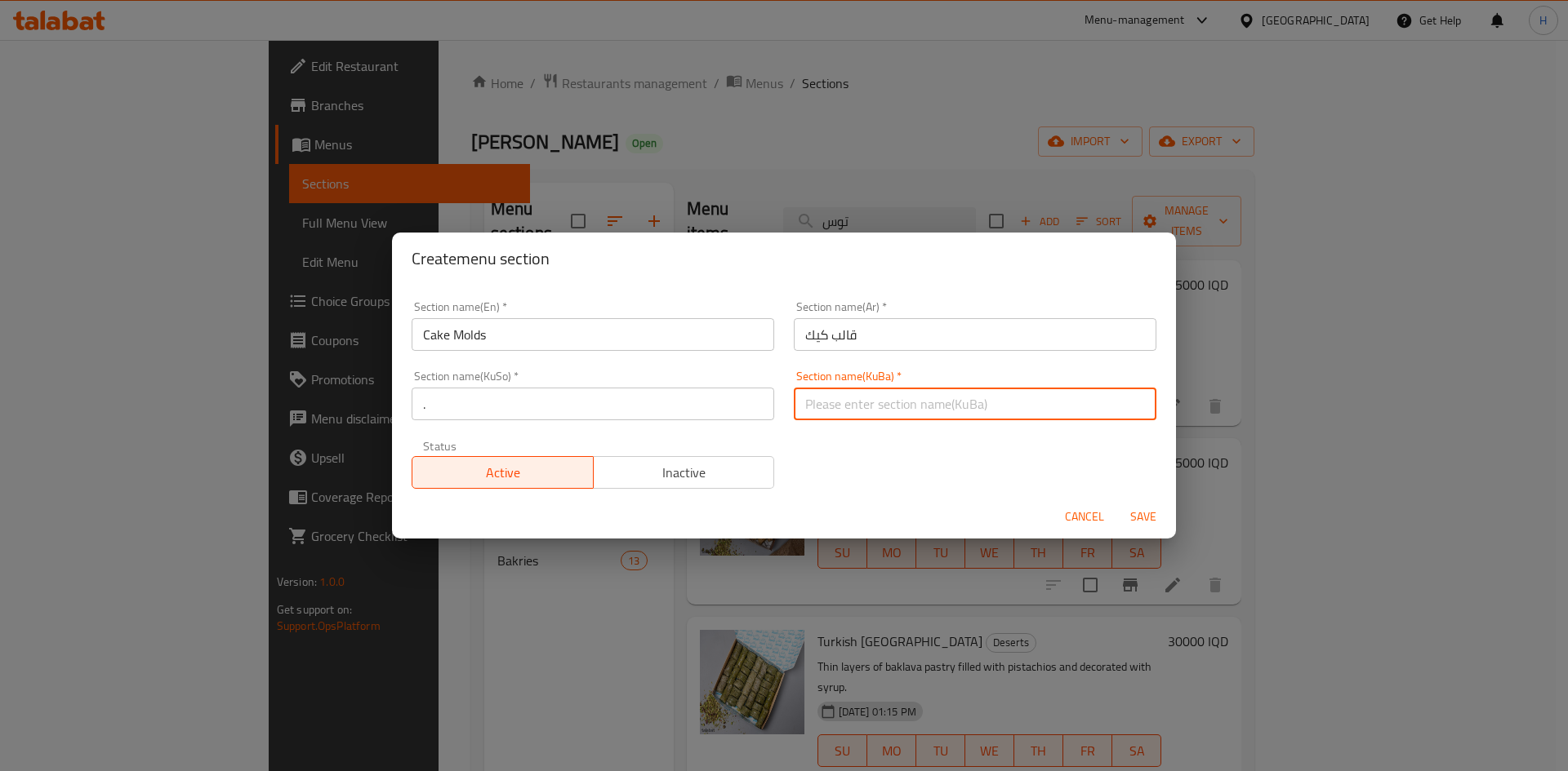
type input "."
click at [1158, 525] on span "Save" at bounding box center [1143, 517] width 39 height 21
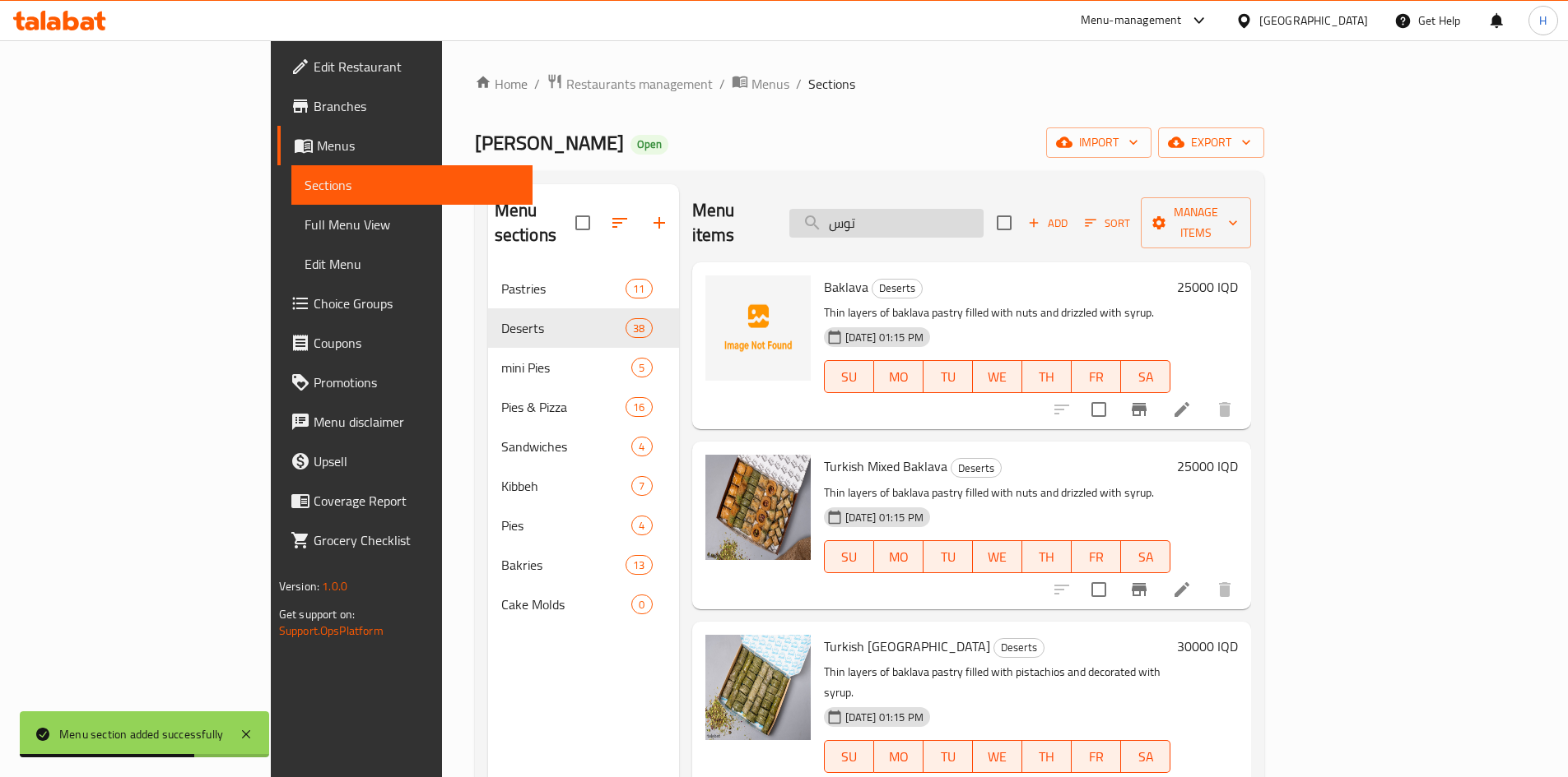
click at [951, 209] on input "توس" at bounding box center [886, 223] width 194 height 28
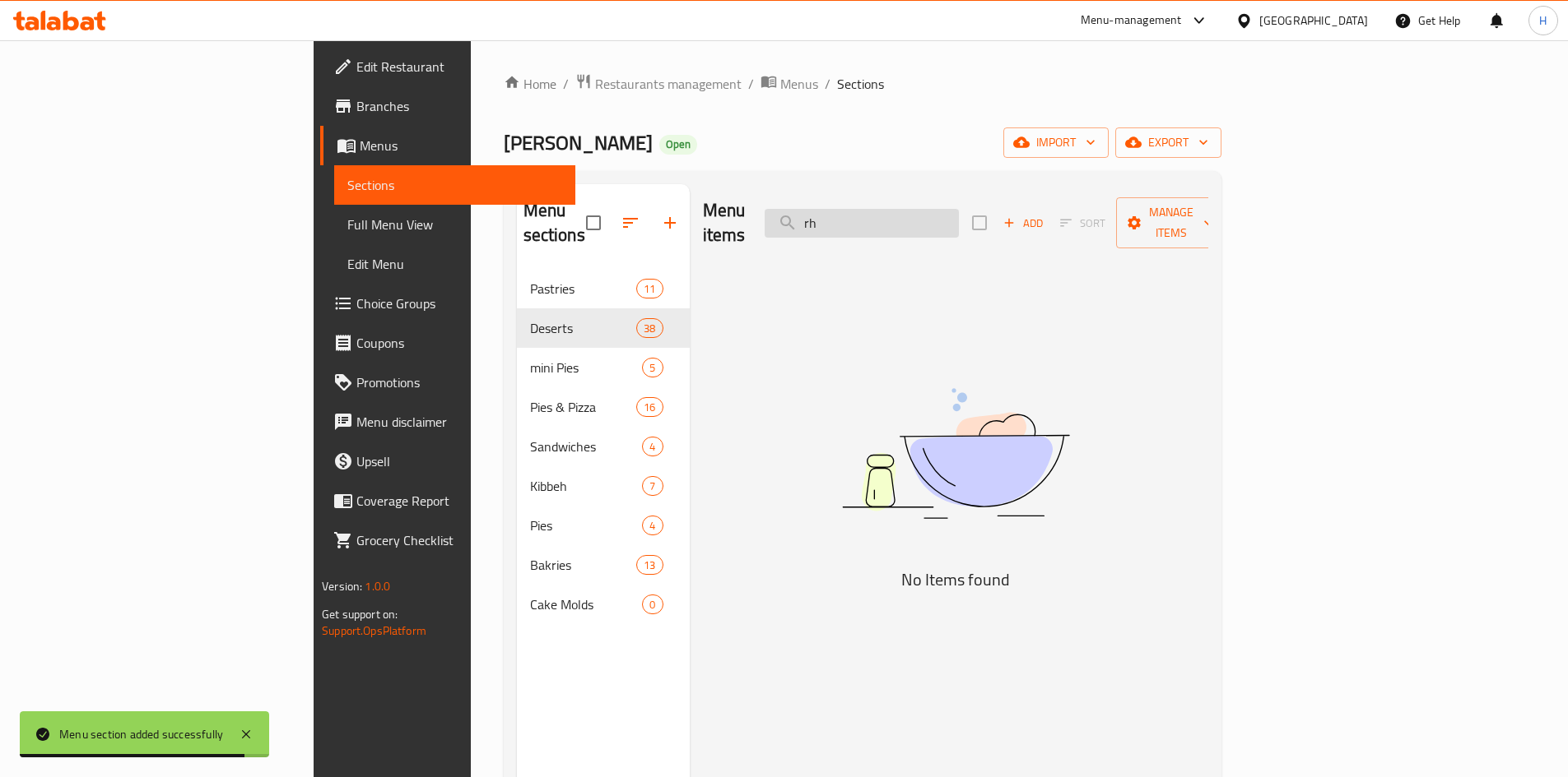
type input "r"
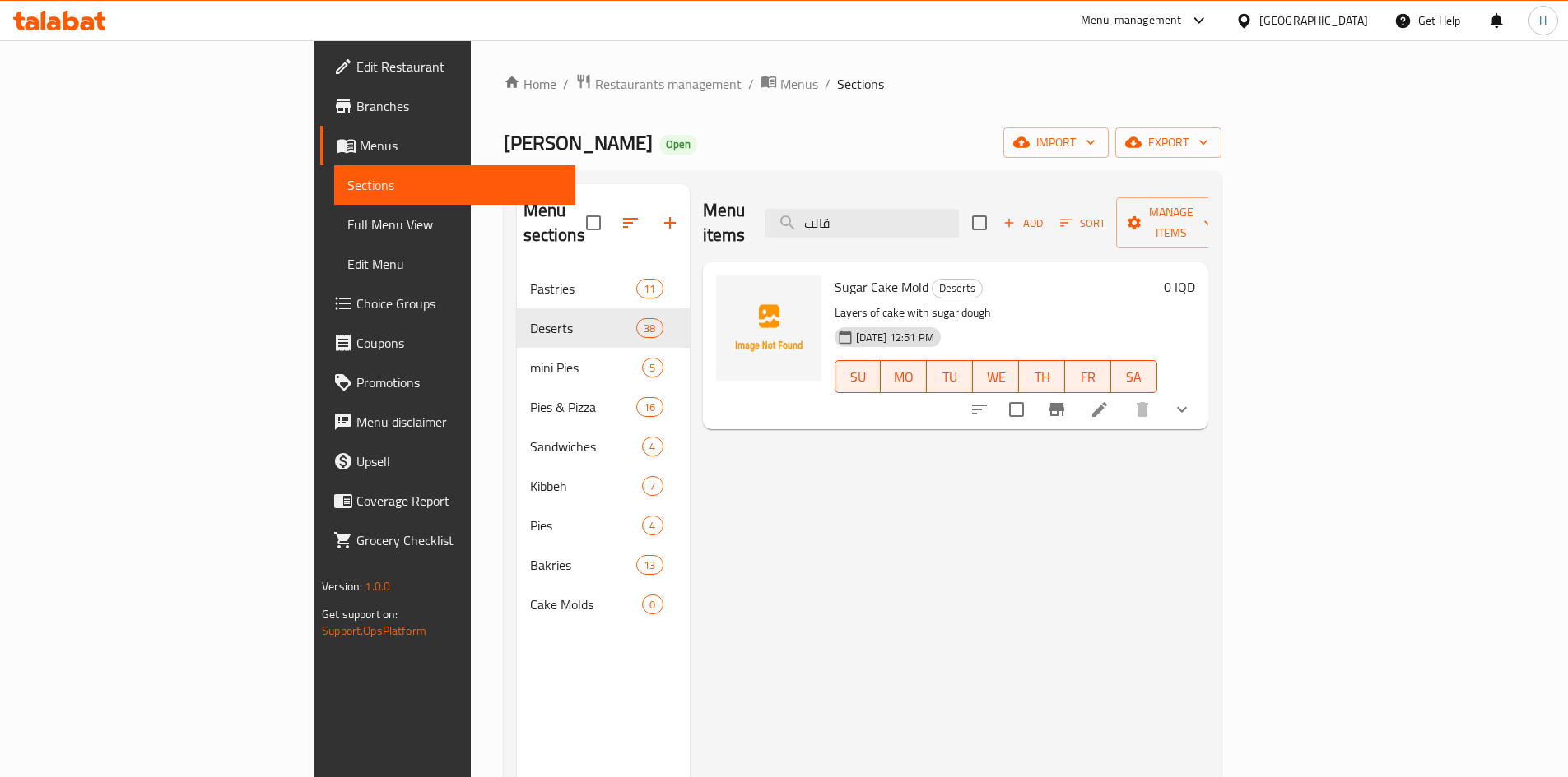
type input "قالب"
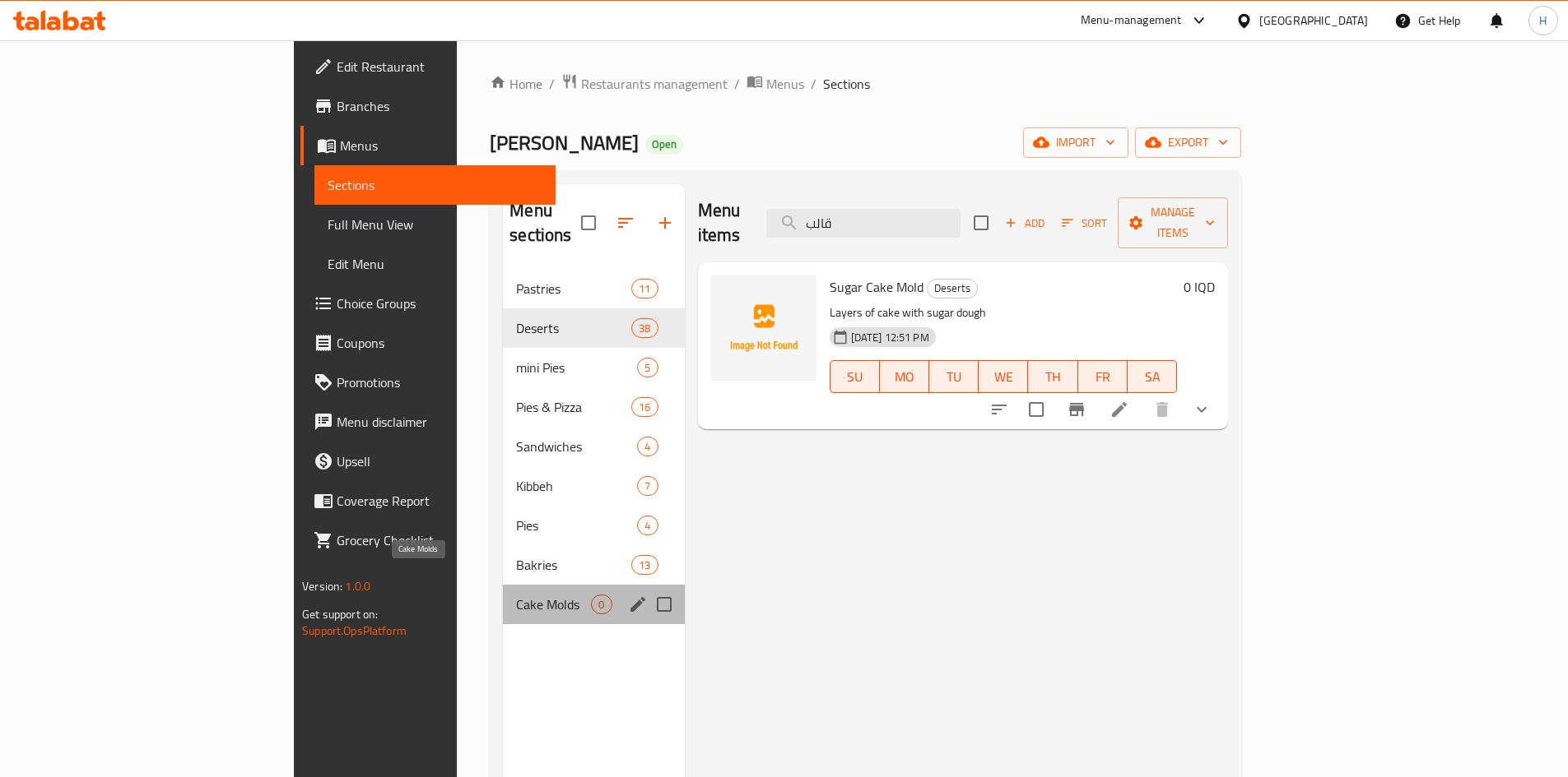
drag, startPoint x: 391, startPoint y: 574, endPoint x: 645, endPoint y: 494, distance: 266.3
click at [516, 594] on span "Cake Molds" at bounding box center [553, 604] width 75 height 20
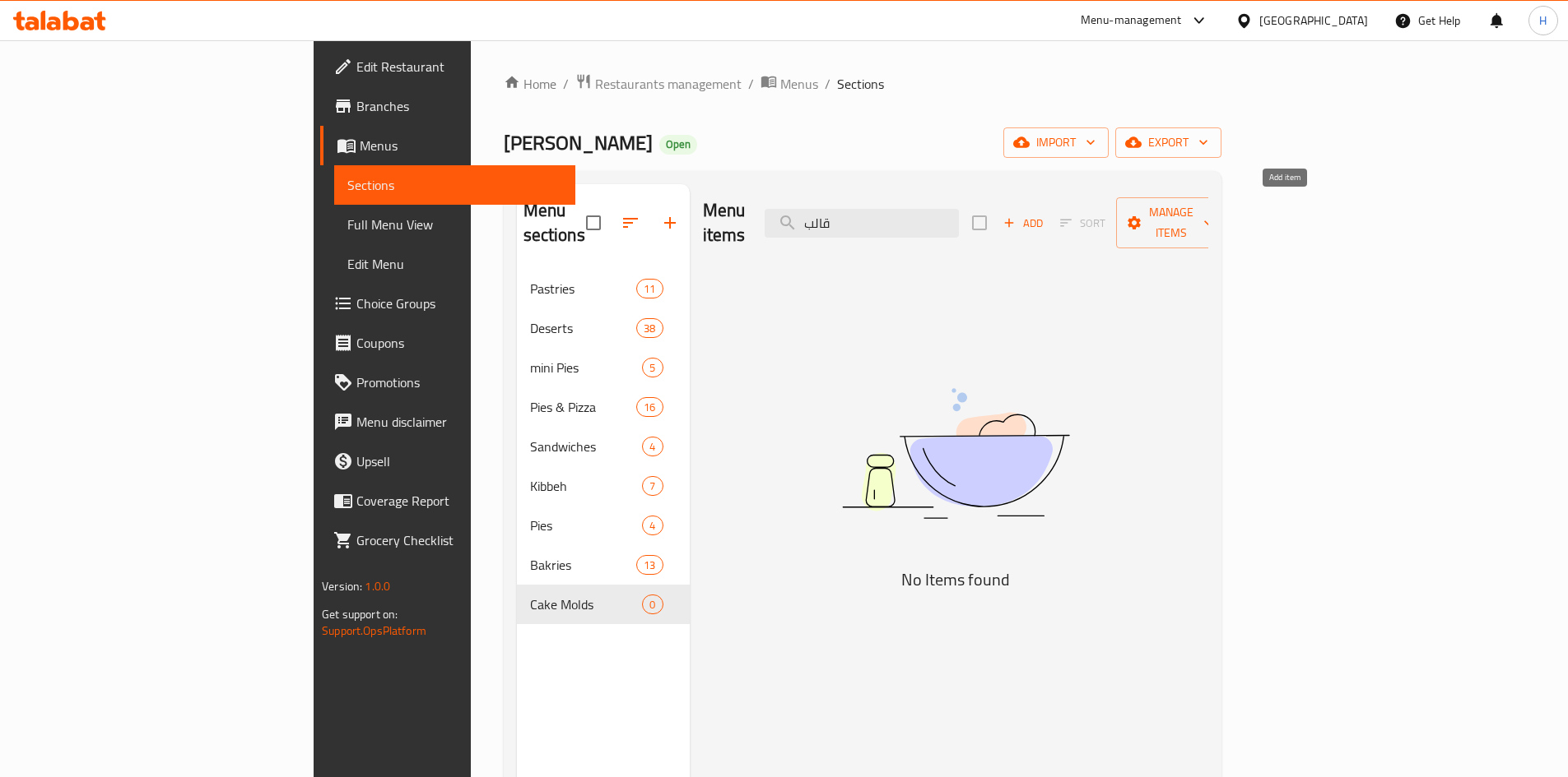
click at [1045, 214] on span "Add" at bounding box center [1023, 223] width 45 height 19
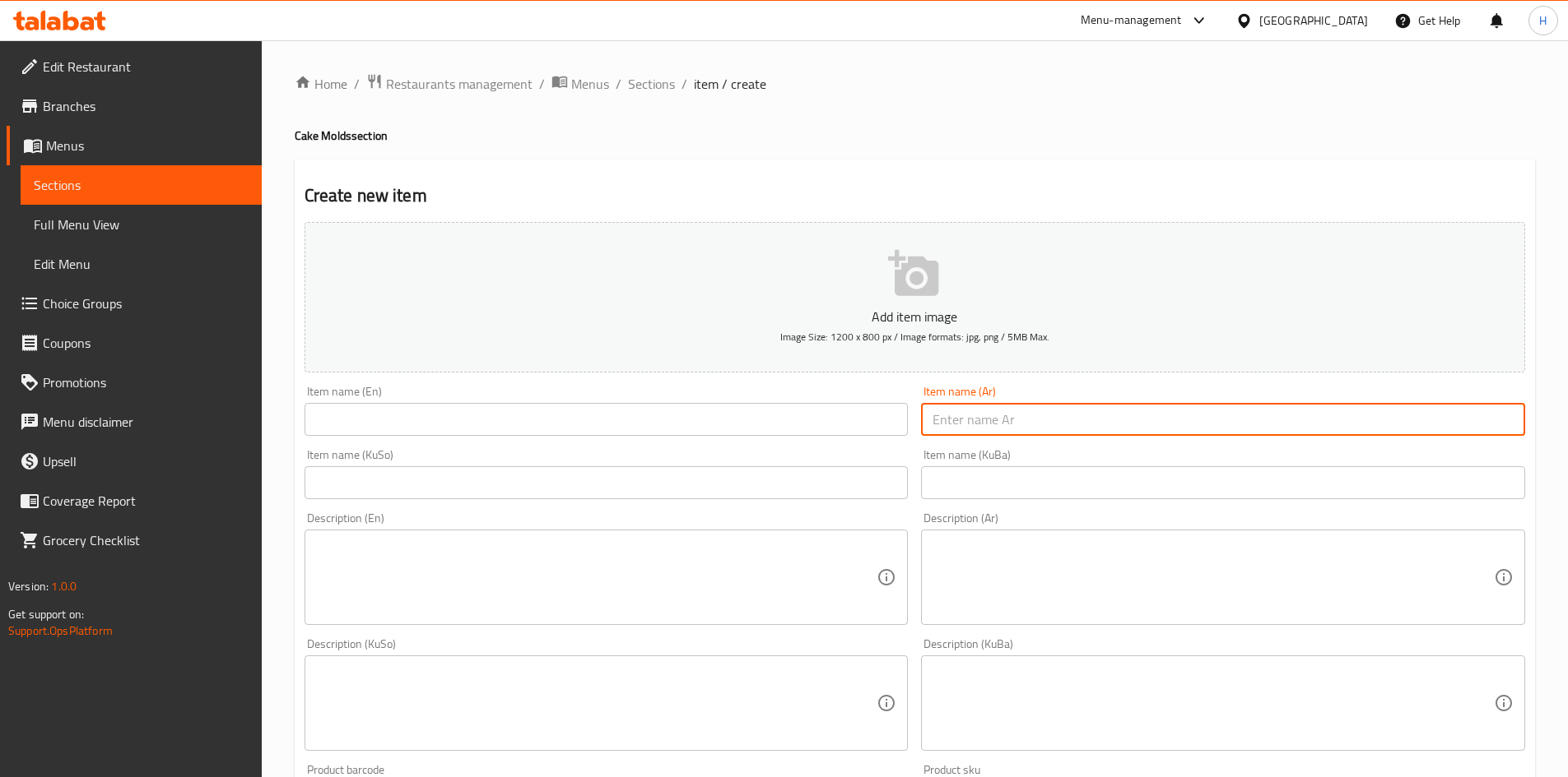
click at [1007, 418] on input "text" at bounding box center [1223, 419] width 604 height 33
type input "قالب كيك وسط"
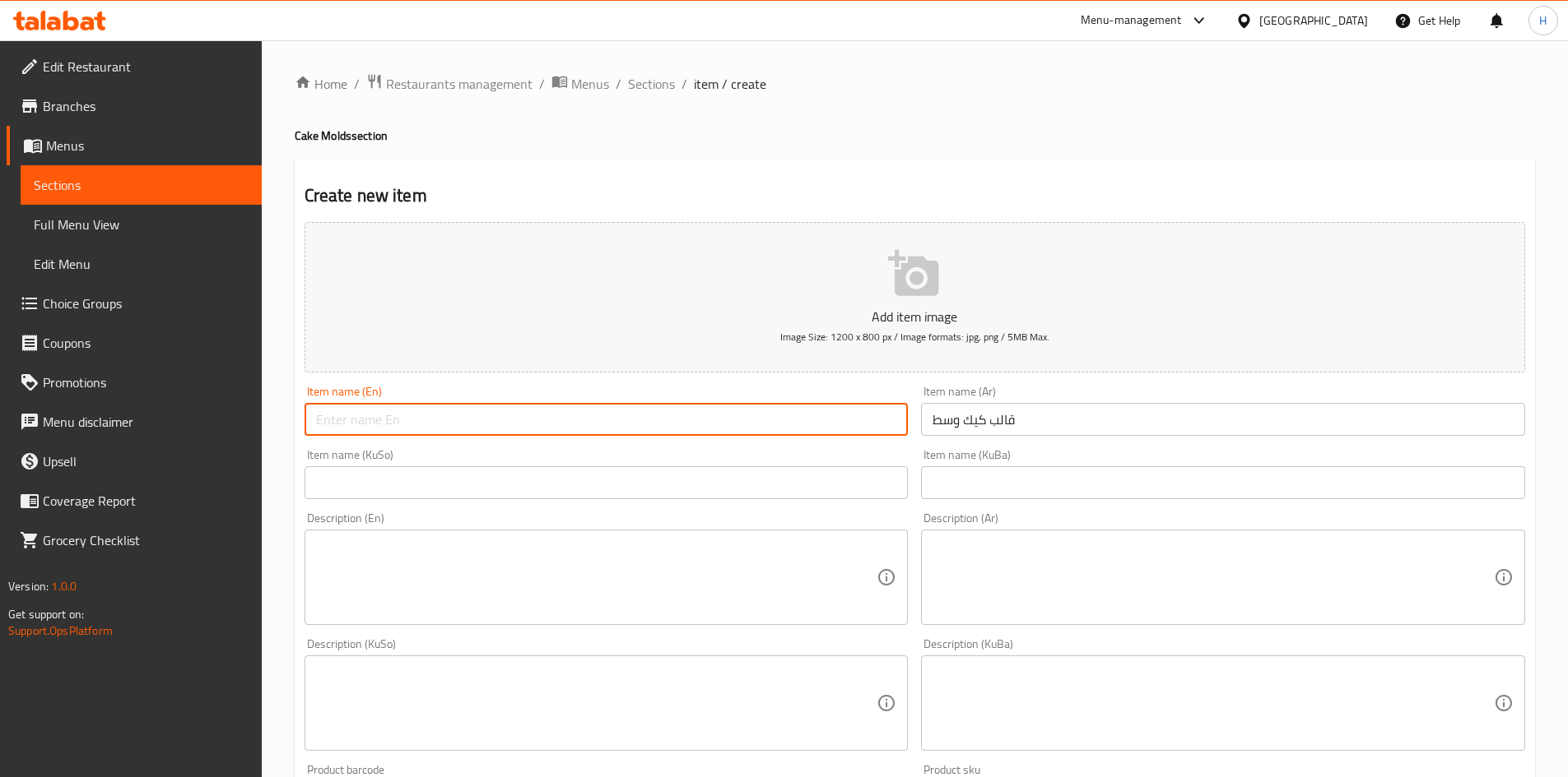
drag, startPoint x: 689, startPoint y: 430, endPoint x: 679, endPoint y: 429, distance: 10.0
click at [689, 429] on input "text" at bounding box center [607, 419] width 604 height 33
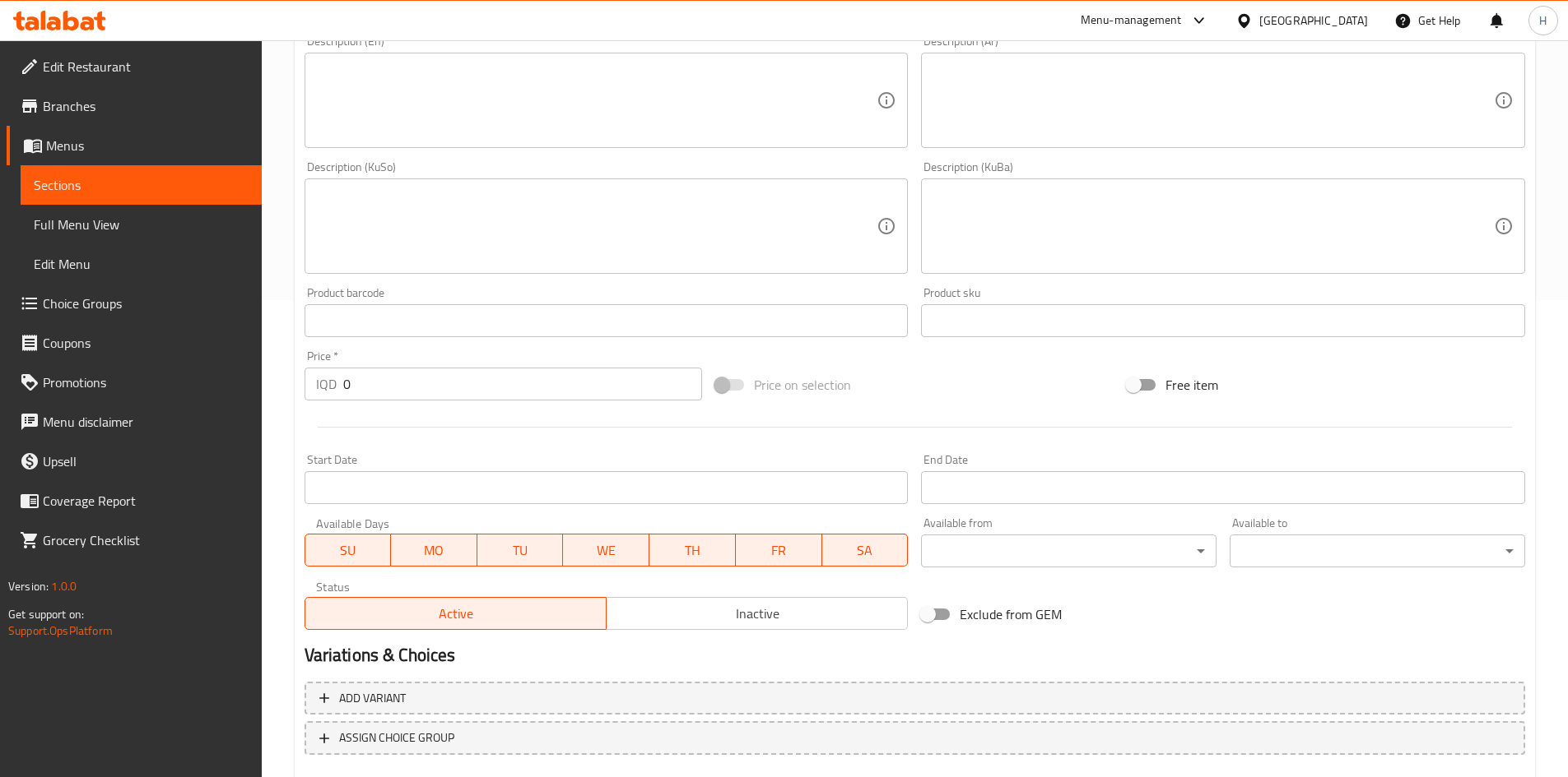
scroll to position [494, 0]
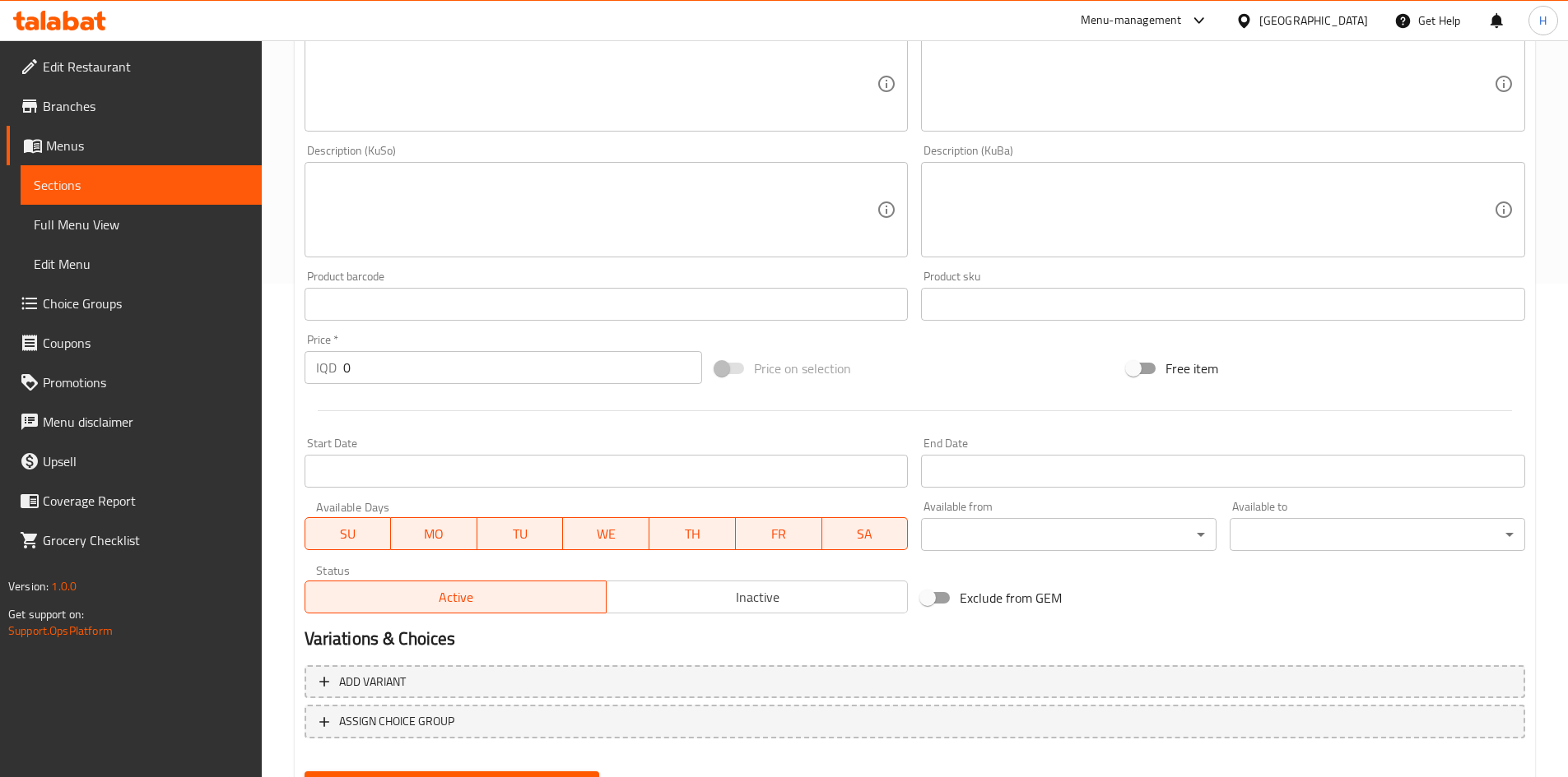
type input "Medium Cake Mold"
click at [380, 368] on input "0" at bounding box center [523, 367] width 360 height 33
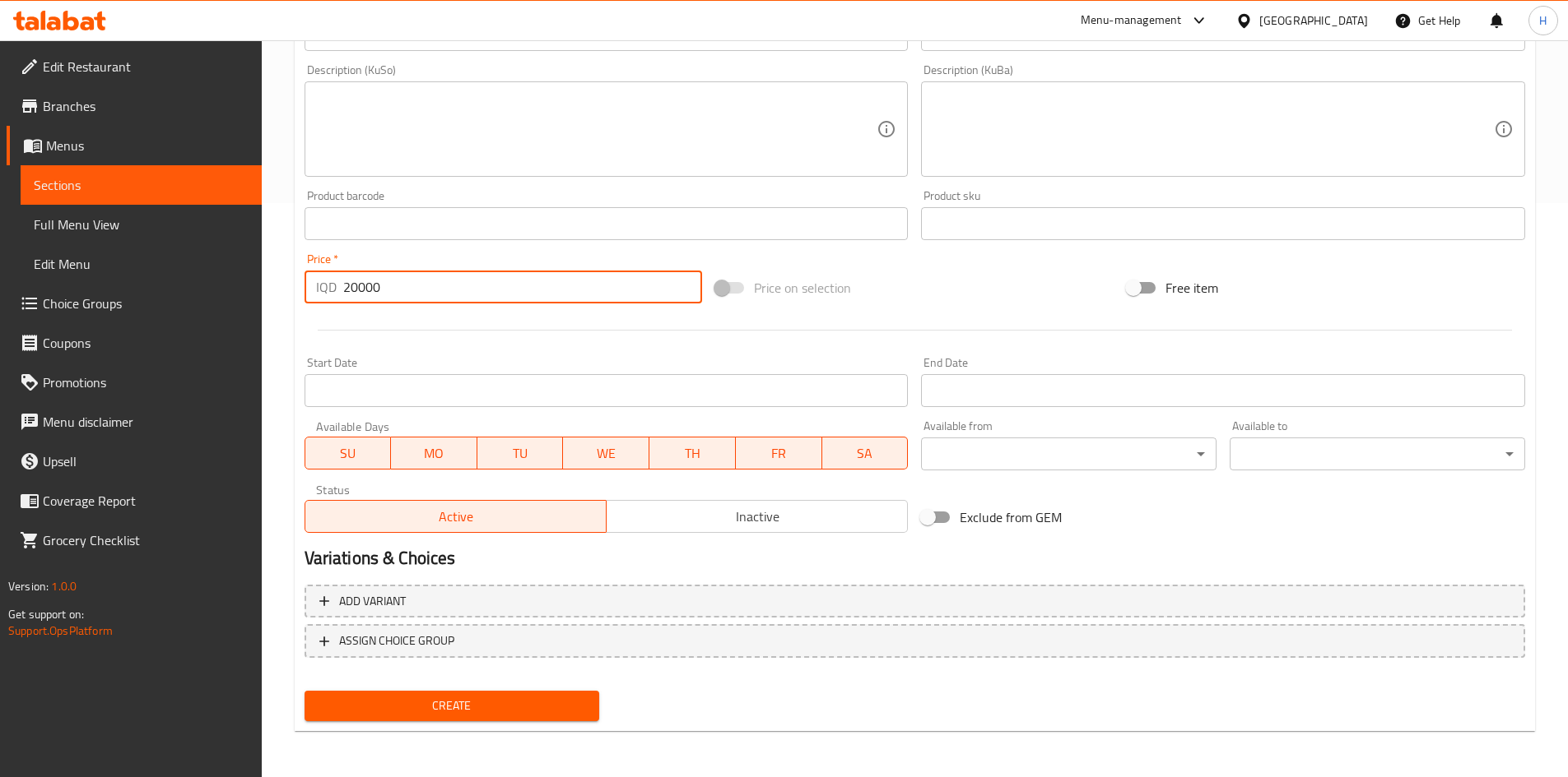
type input "20000"
click at [526, 697] on span "Create" at bounding box center [453, 706] width 269 height 21
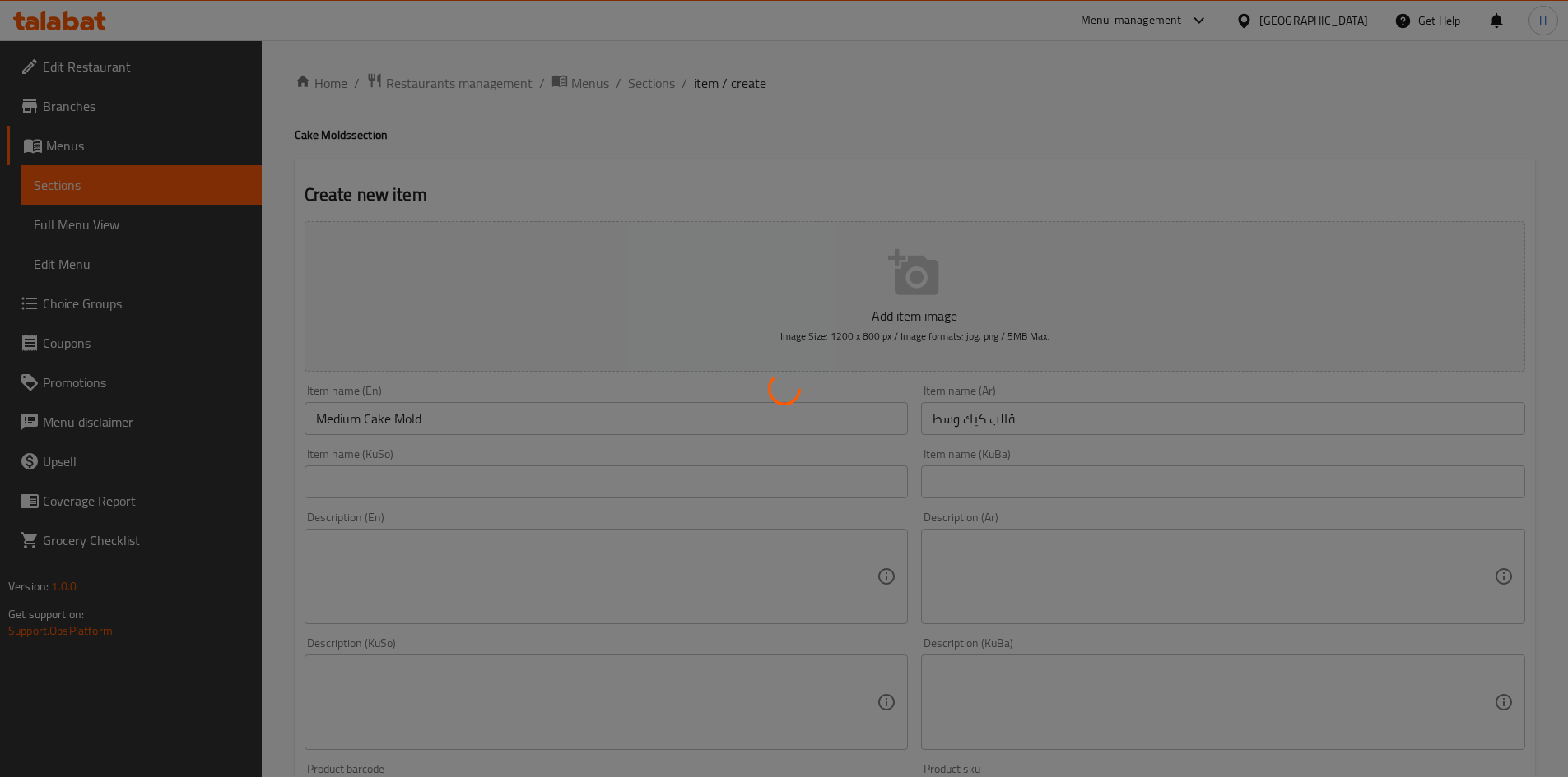
scroll to position [0, 0]
type input "0"
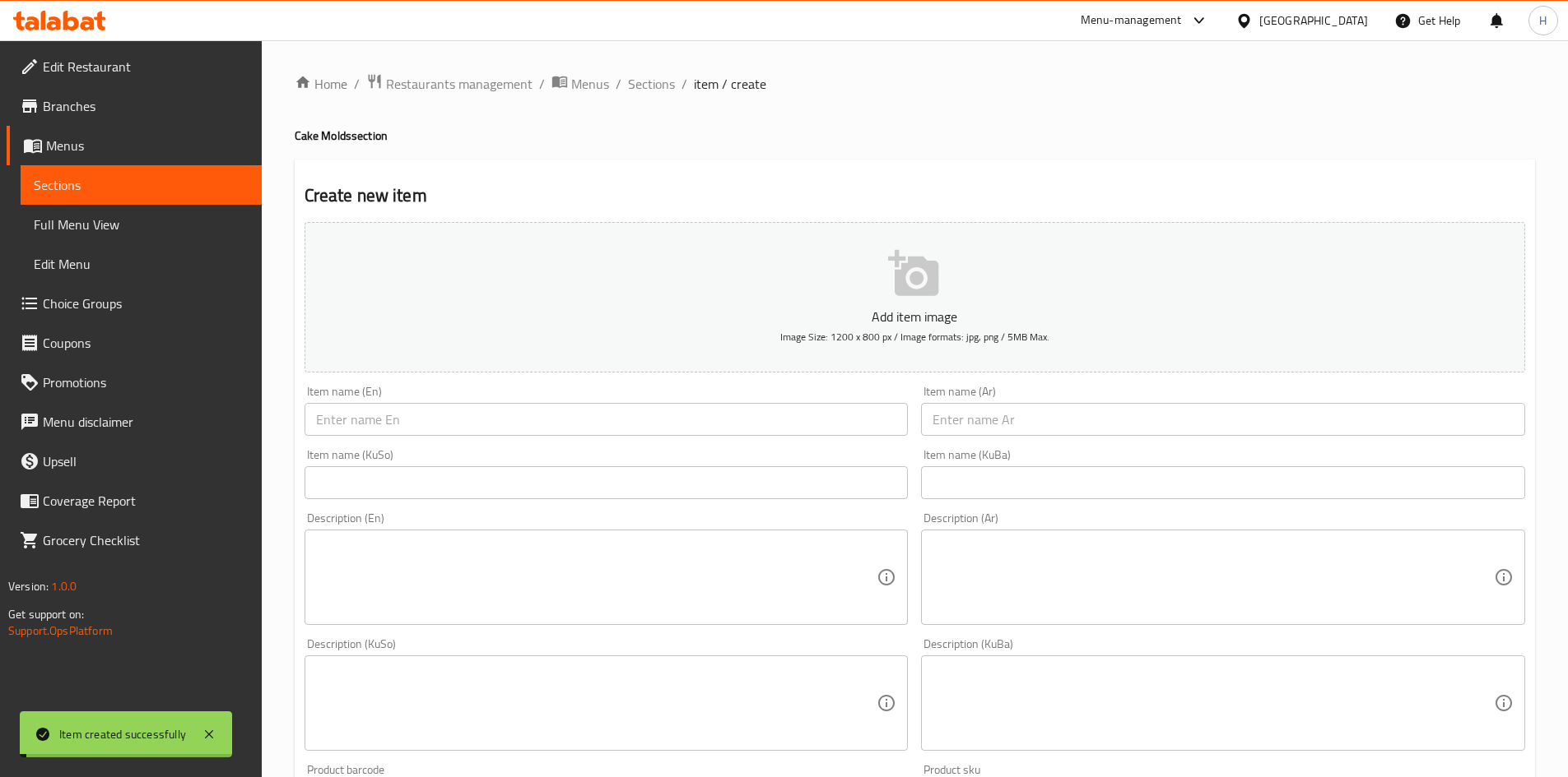
click at [1035, 424] on input "text" at bounding box center [1223, 419] width 604 height 33
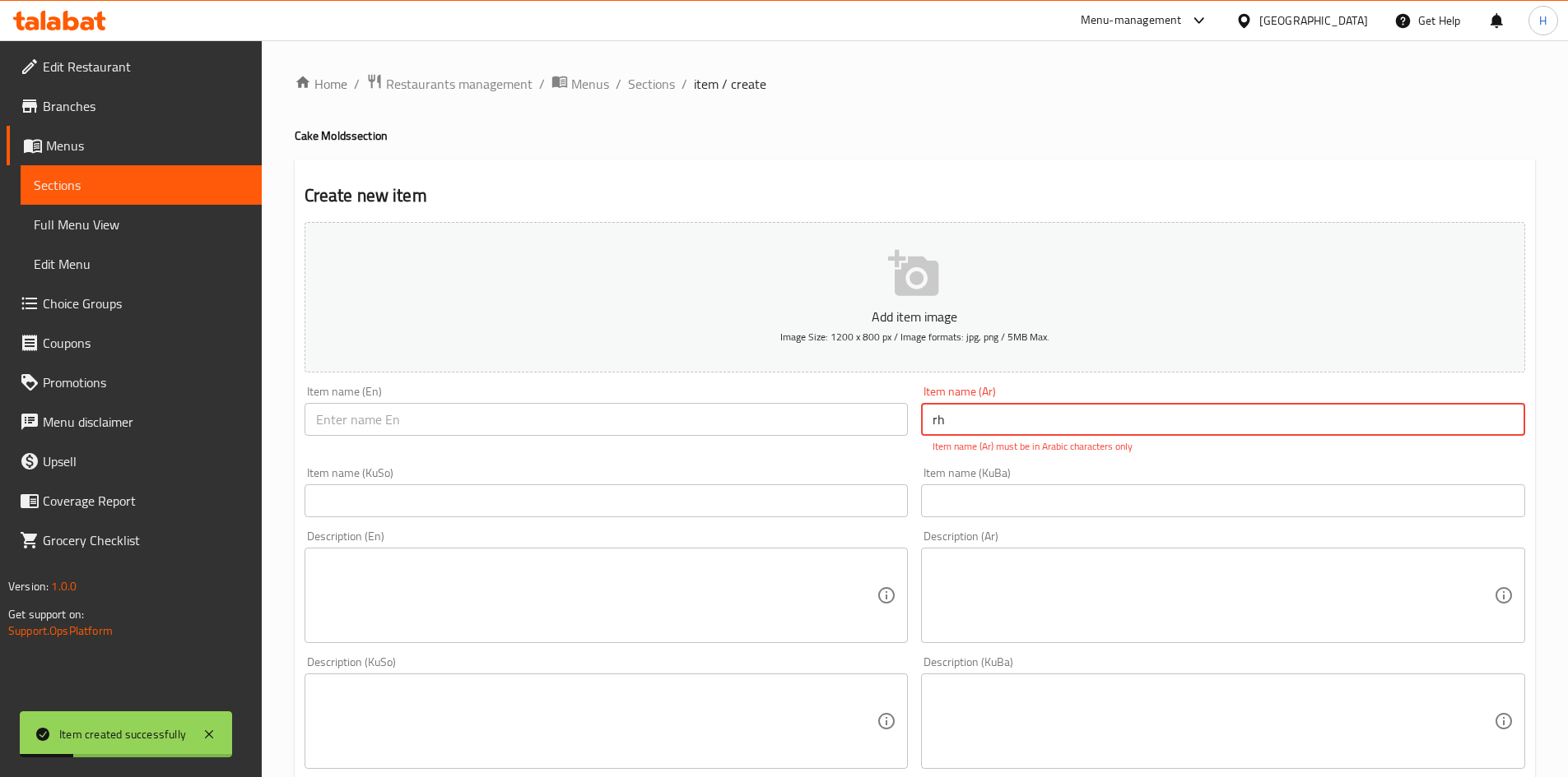
type input "r"
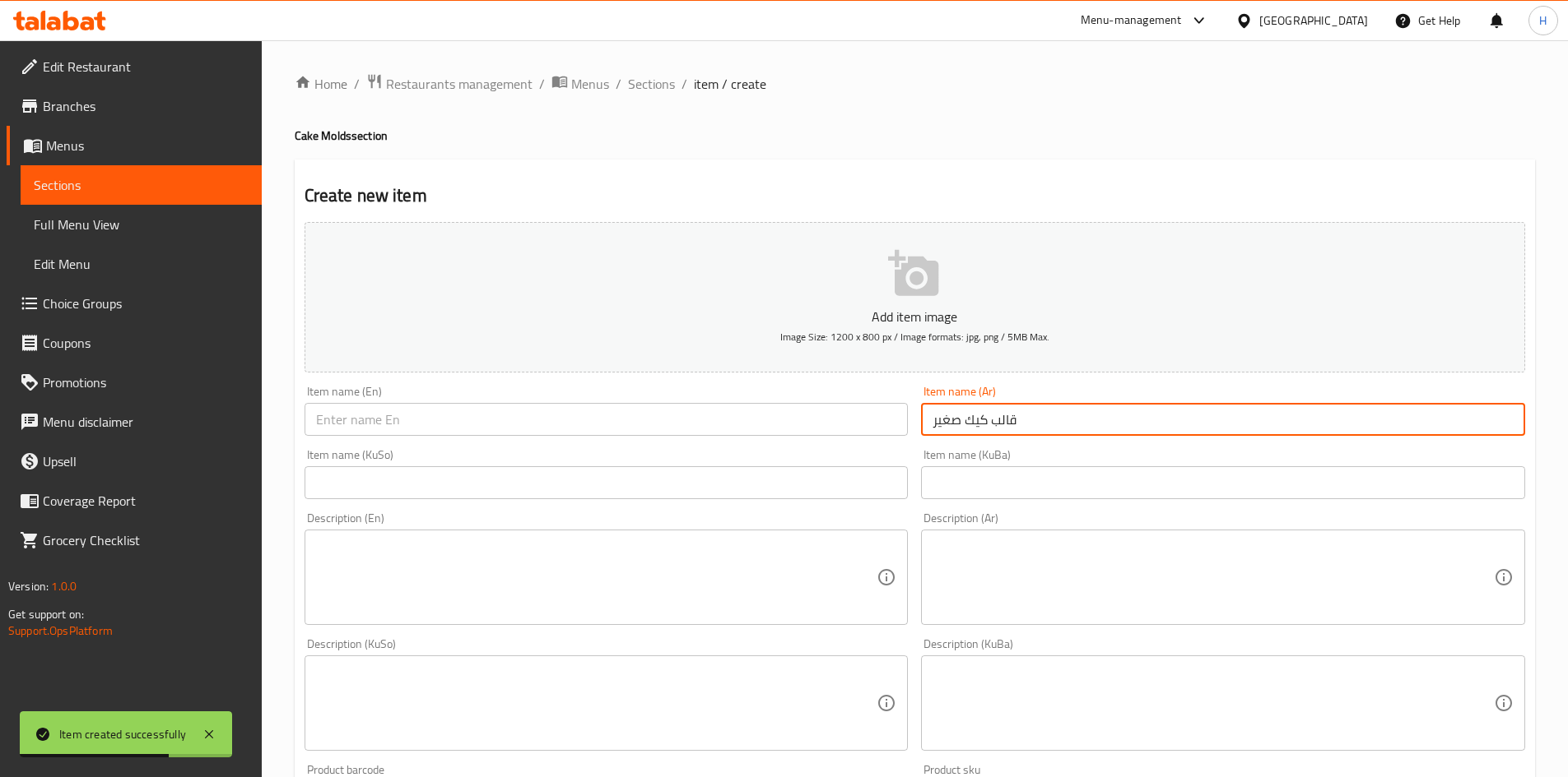
type input "قالب كيك صغير"
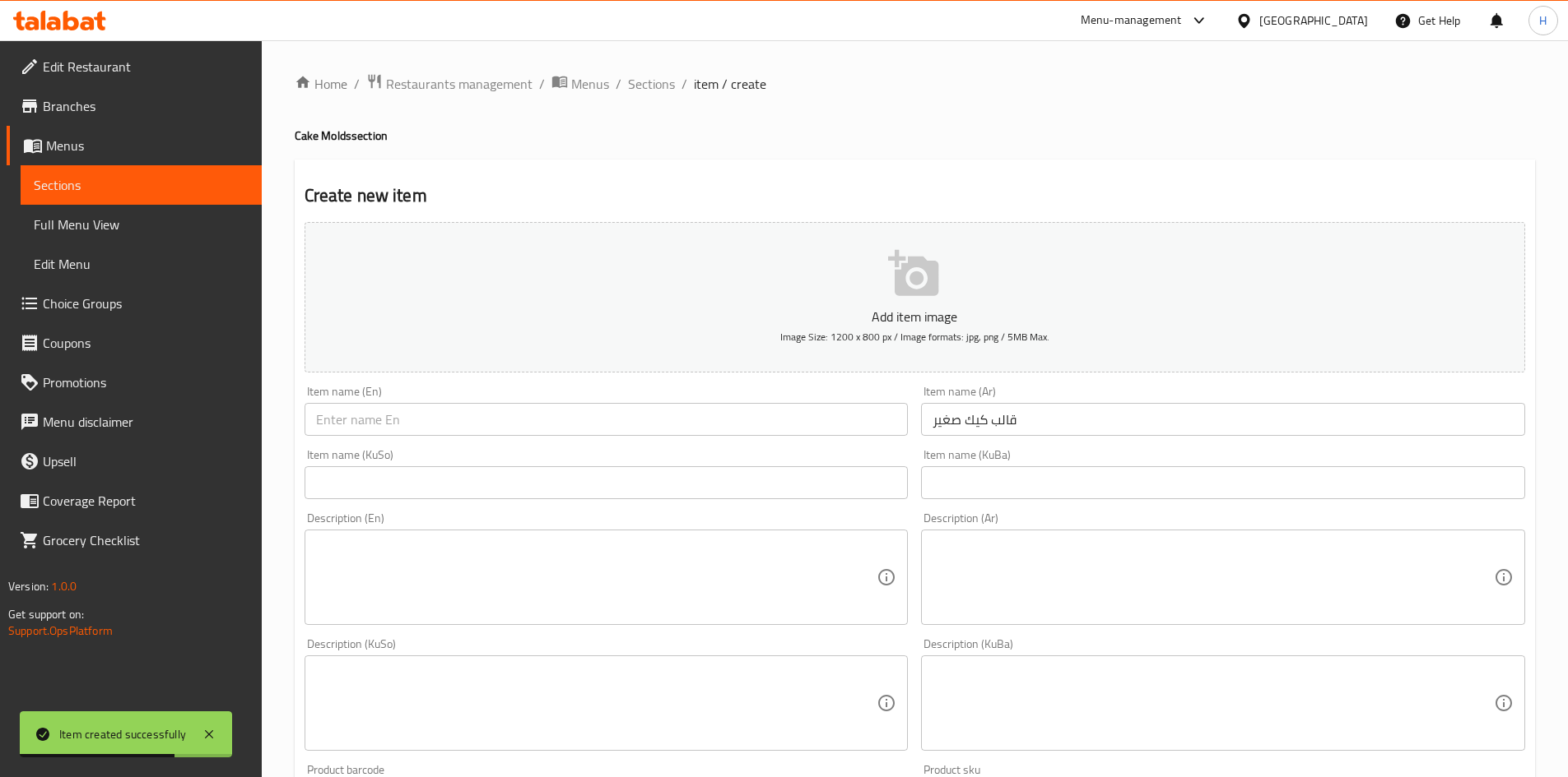
click at [476, 442] on div "Item name (En) Item name (En)" at bounding box center [607, 411] width 617 height 63
click at [470, 419] on input "text" at bounding box center [607, 419] width 604 height 33
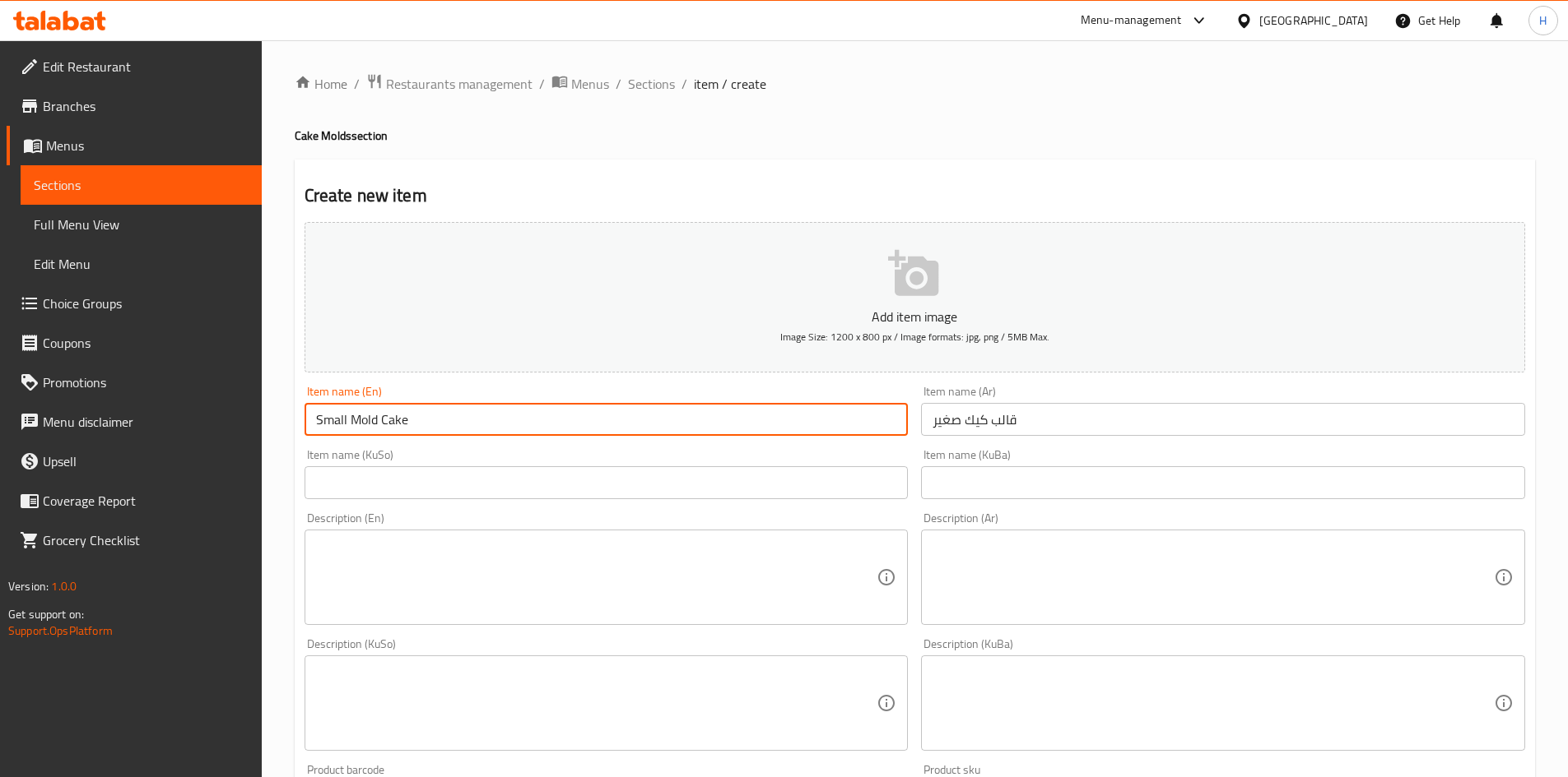
scroll to position [494, 0]
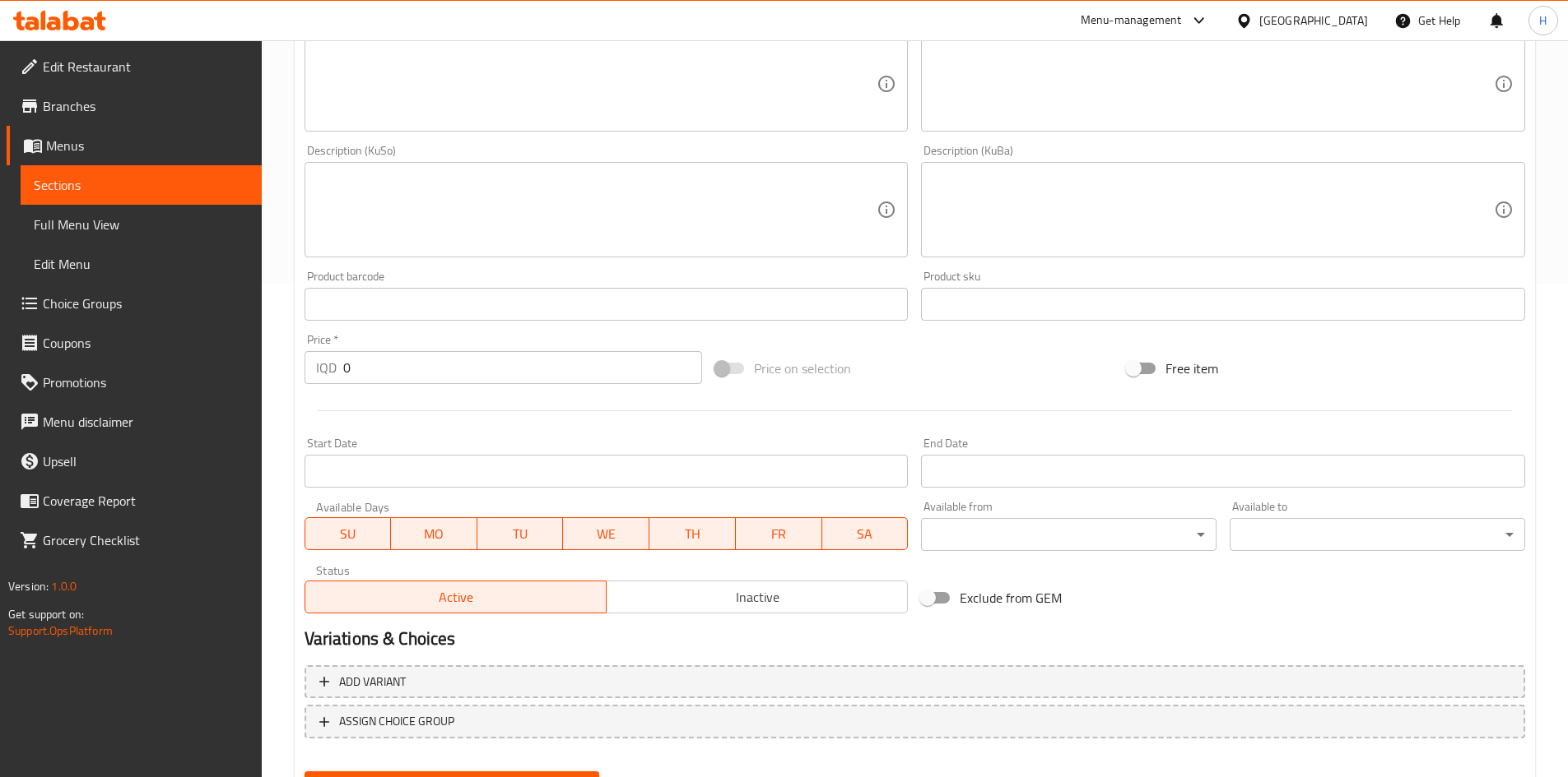
type input "Small Mold Cake"
drag, startPoint x: 383, startPoint y: 353, endPoint x: 383, endPoint y: 368, distance: 15.0
click at [383, 356] on input "0" at bounding box center [523, 367] width 360 height 33
click at [383, 368] on input "0" at bounding box center [523, 367] width 360 height 33
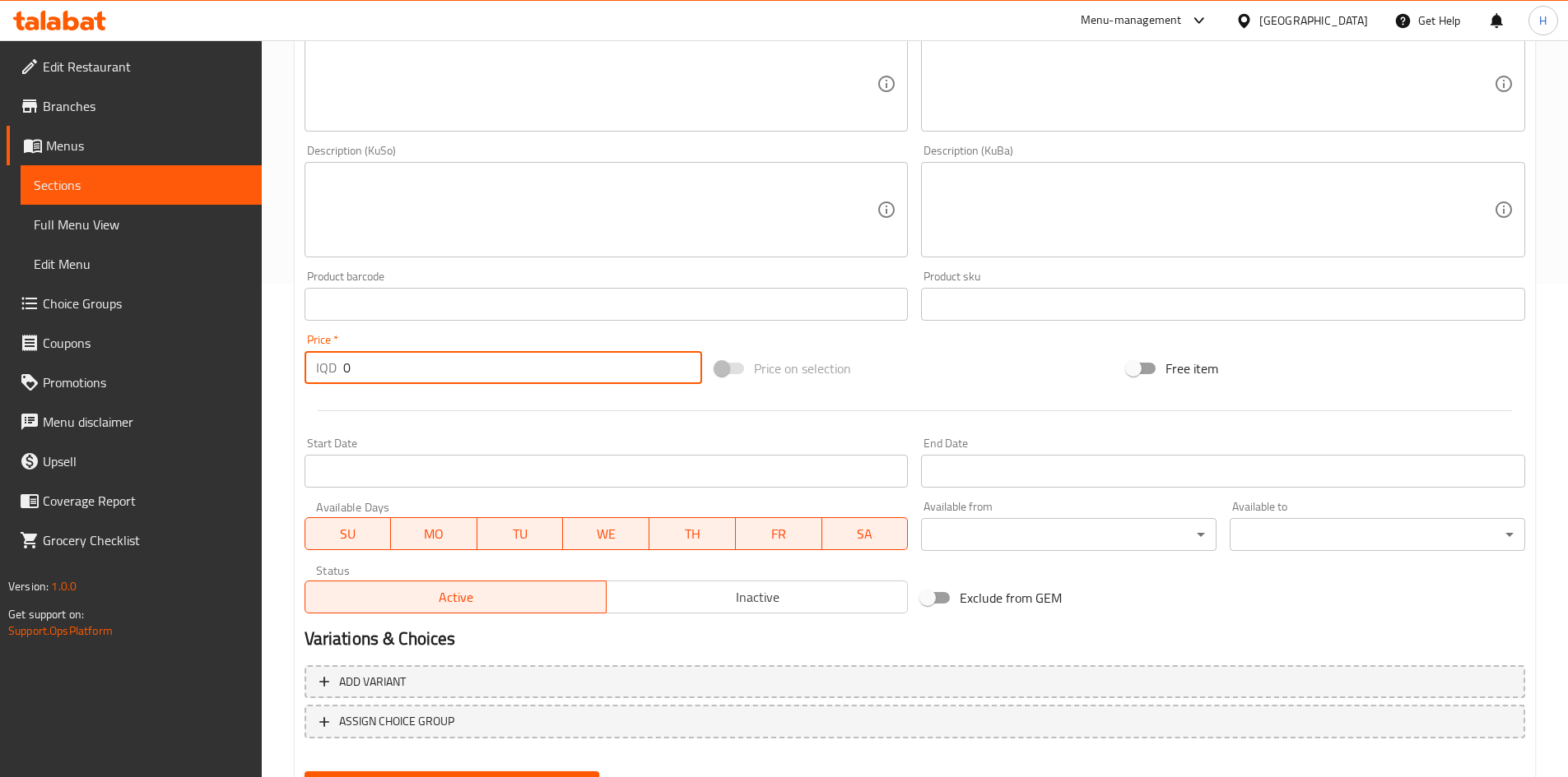
click at [383, 368] on input "0" at bounding box center [523, 367] width 360 height 33
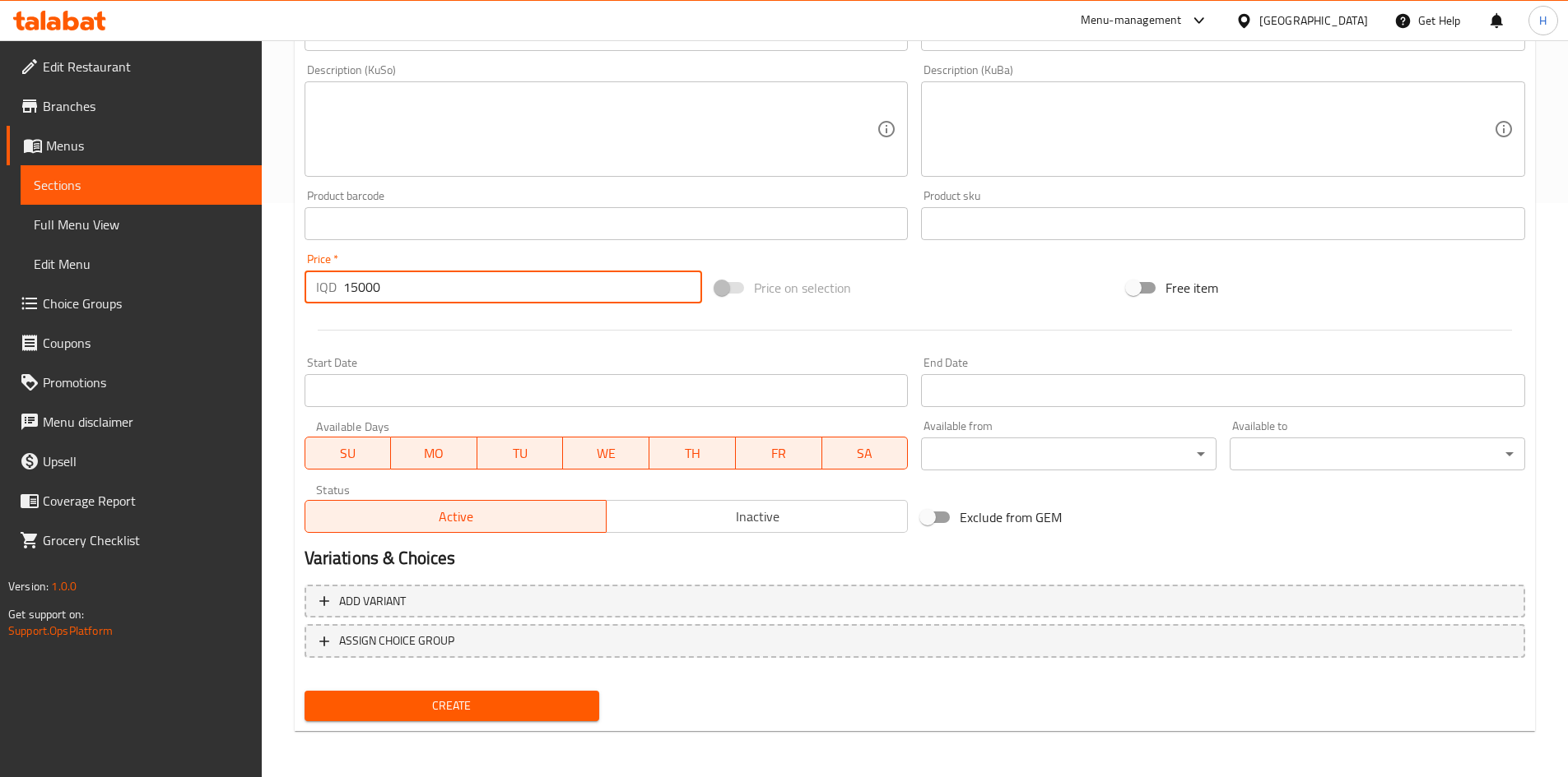
type input "15000"
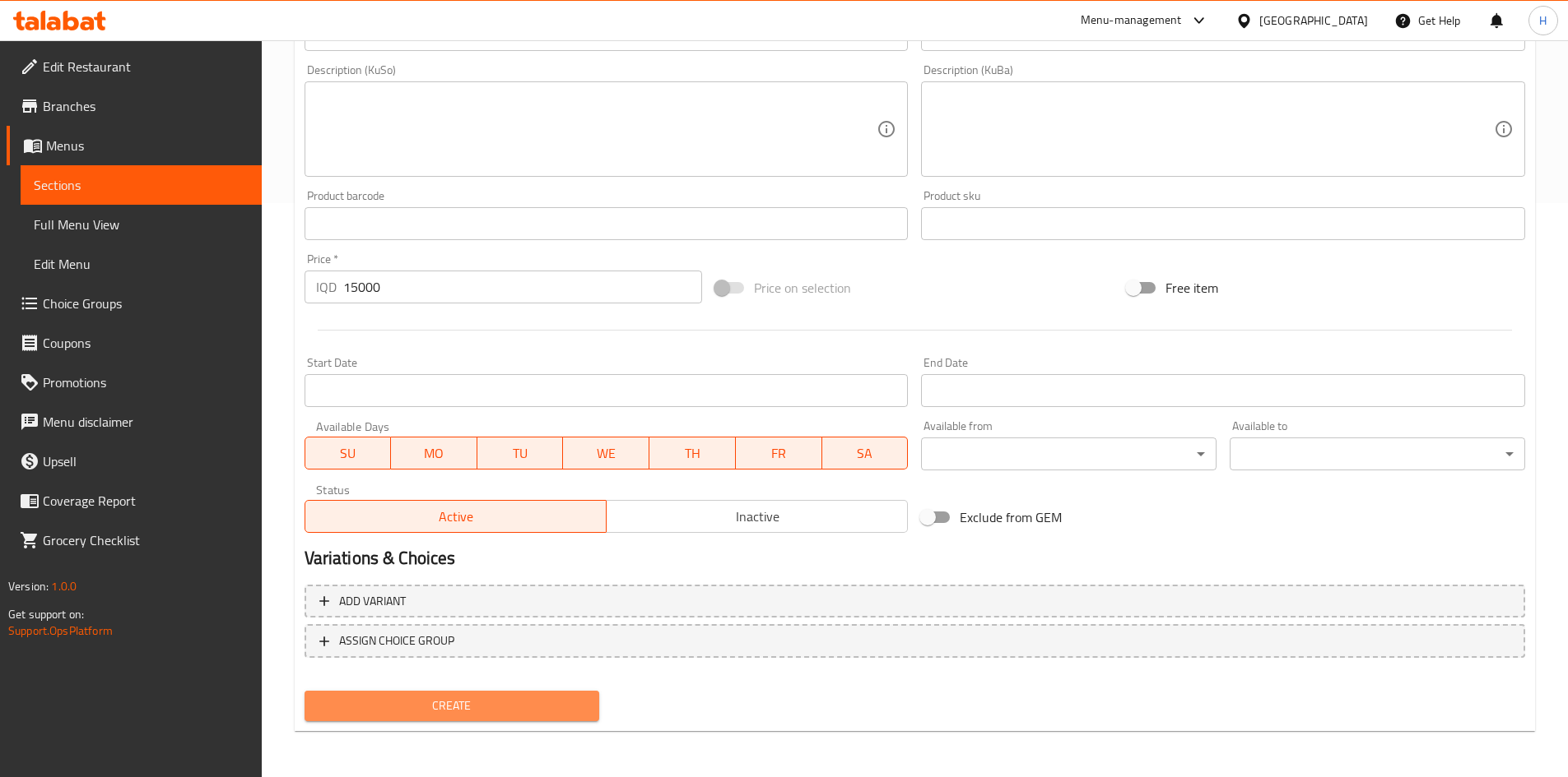
click at [484, 701] on span "Create" at bounding box center [453, 706] width 269 height 21
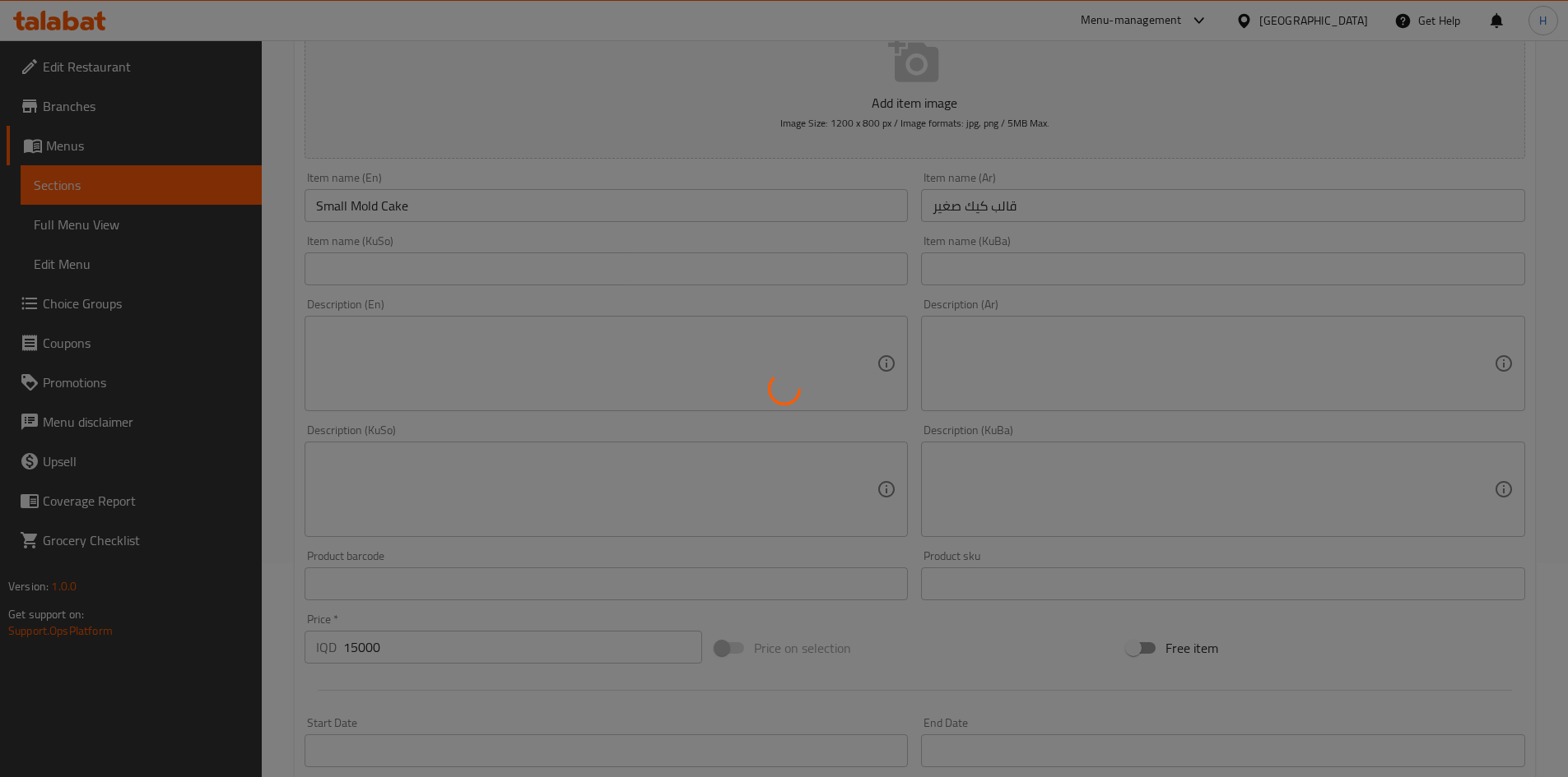
scroll to position [0, 0]
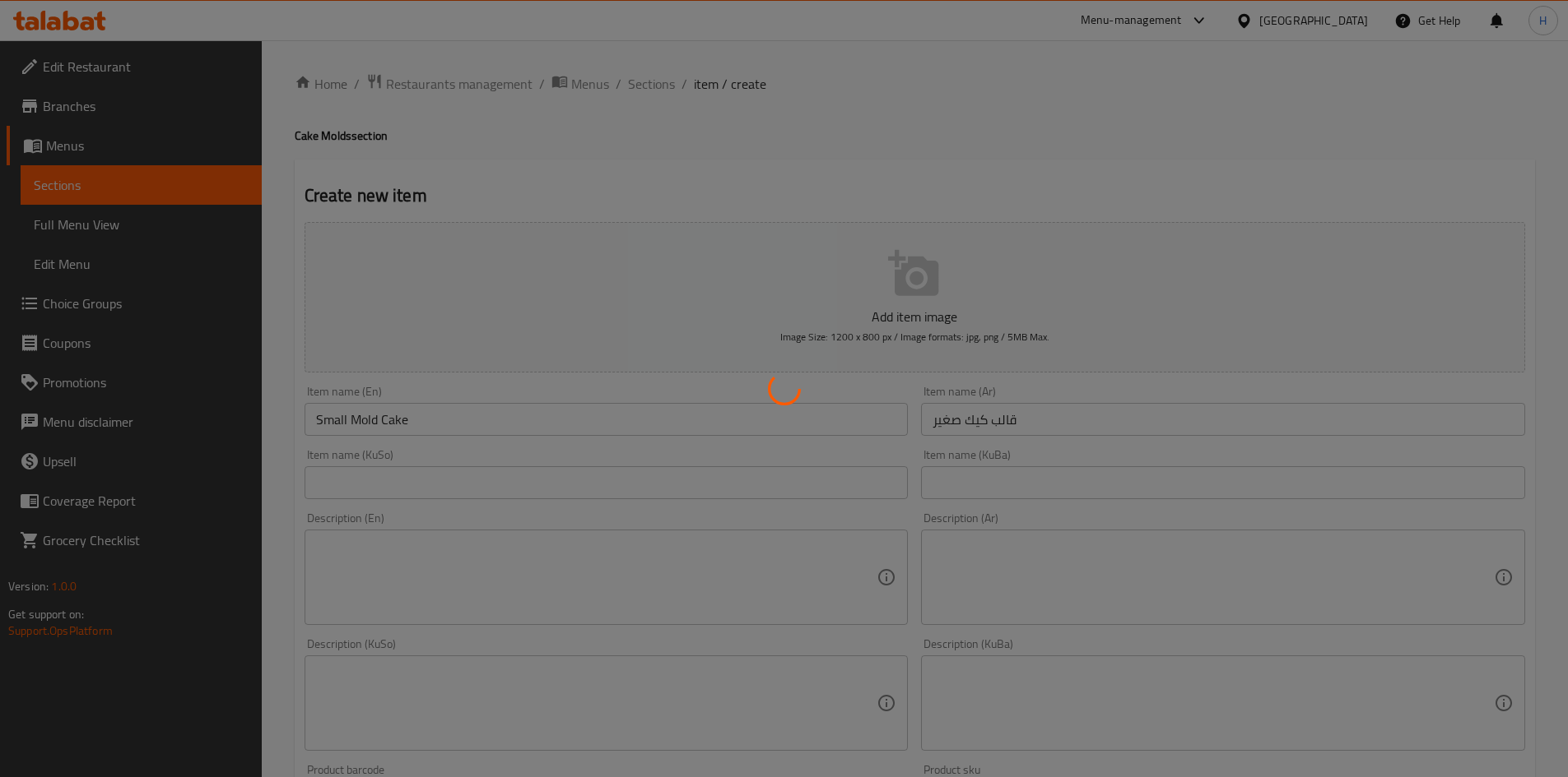
type input "0"
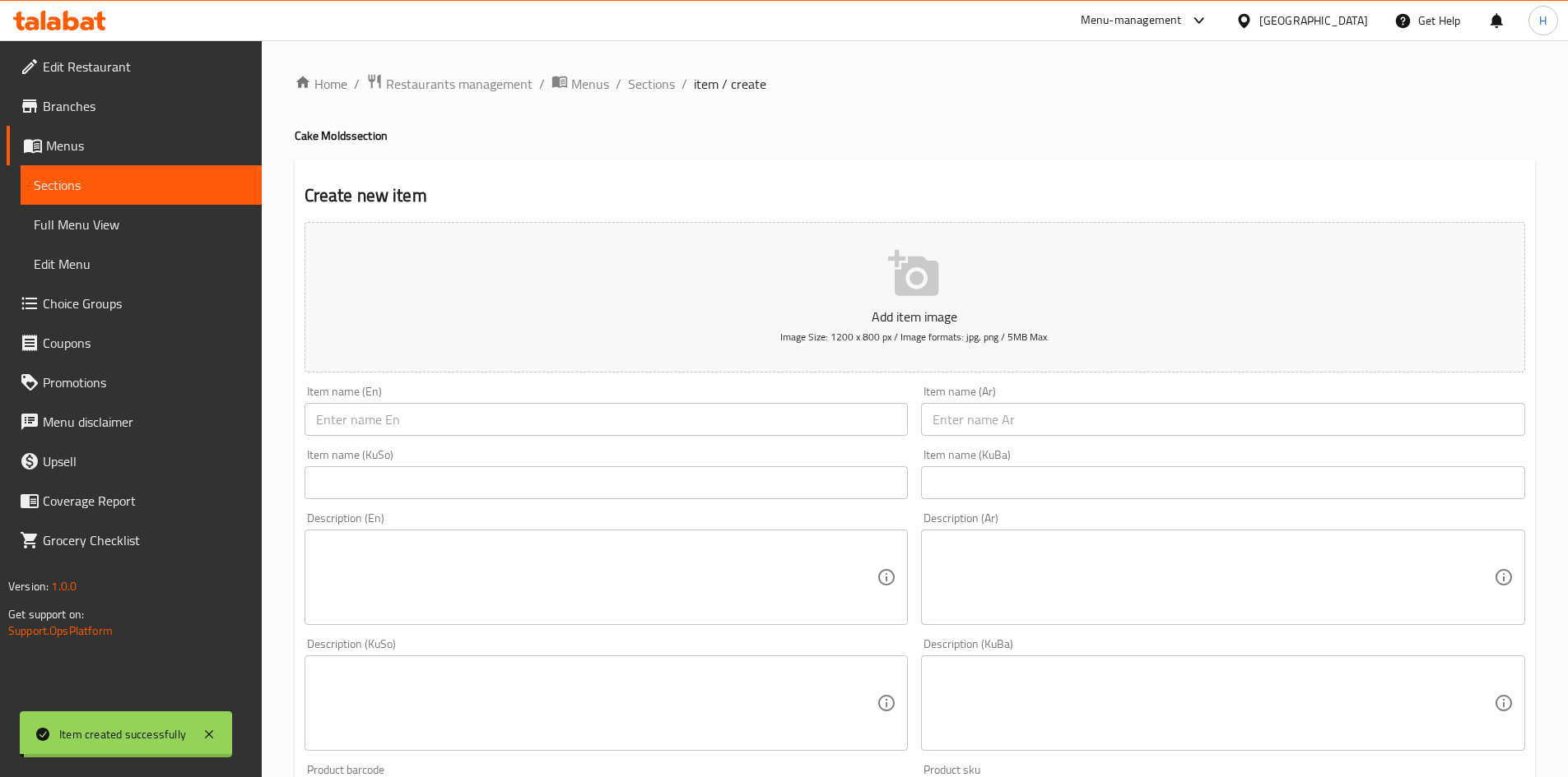
click at [1005, 423] on input "text" at bounding box center [1223, 419] width 604 height 33
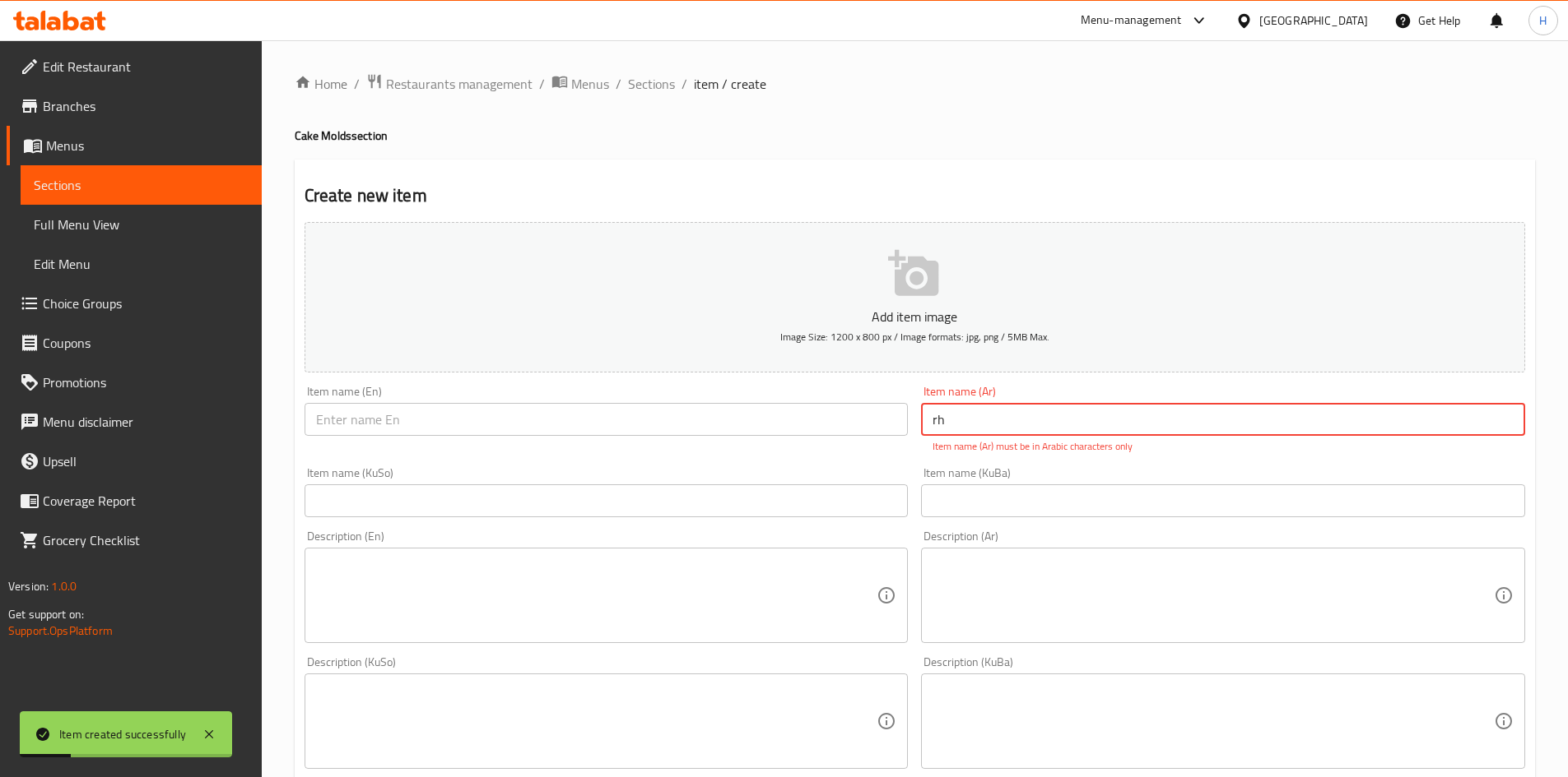
type input "r"
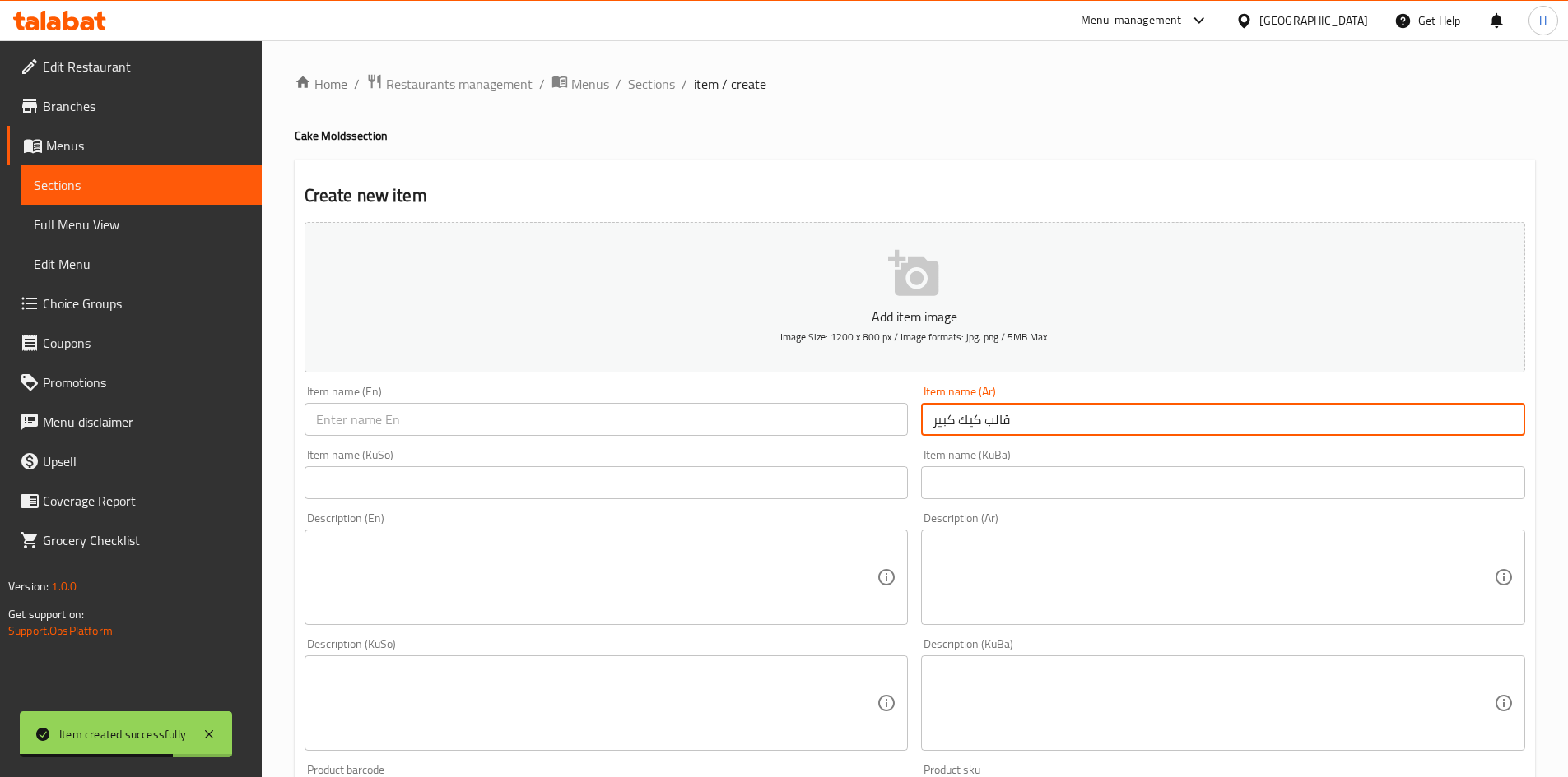
type input "قالب كيك كبير"
click at [704, 436] on input "text" at bounding box center [607, 419] width 604 height 33
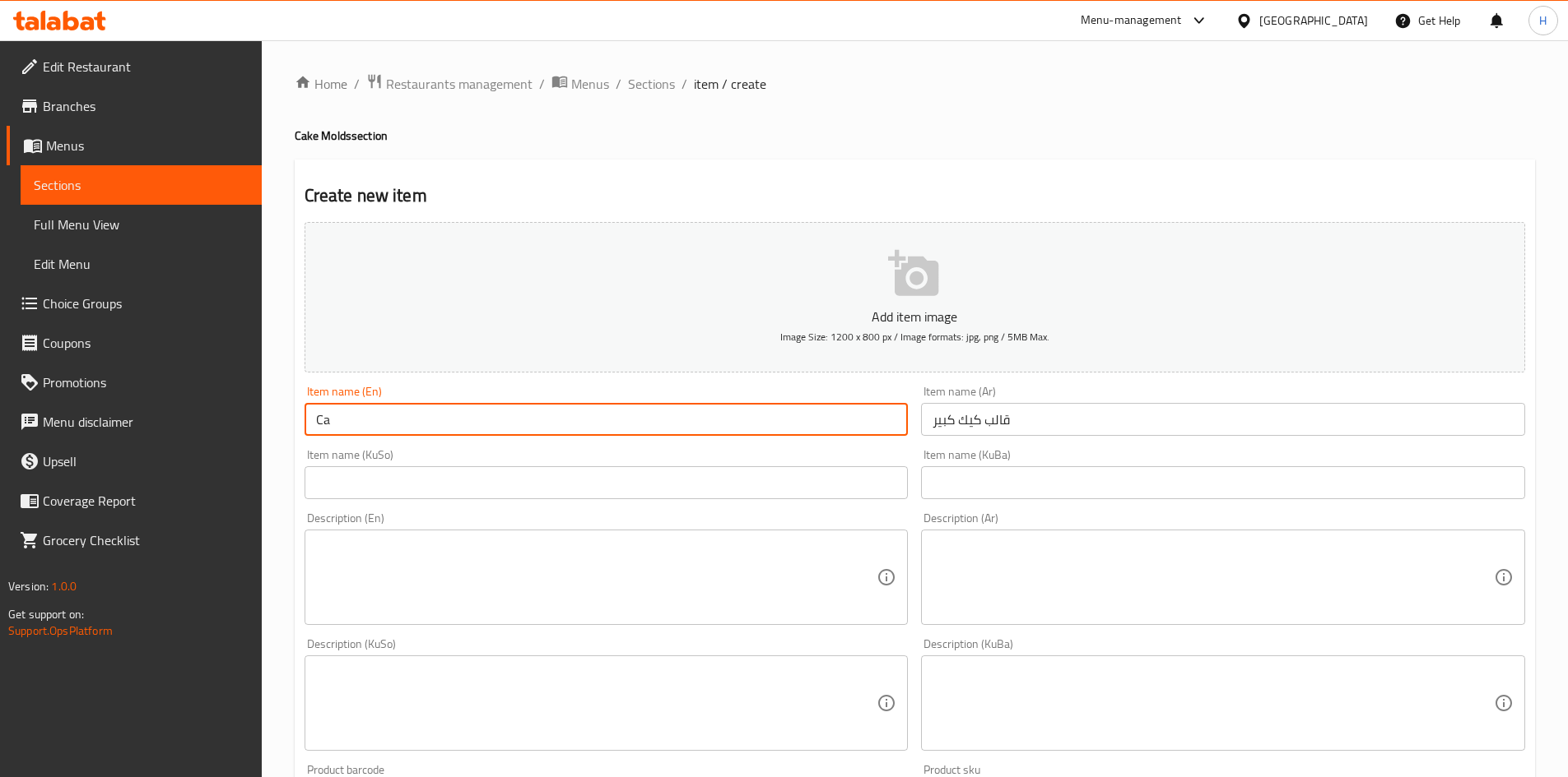
type input "C"
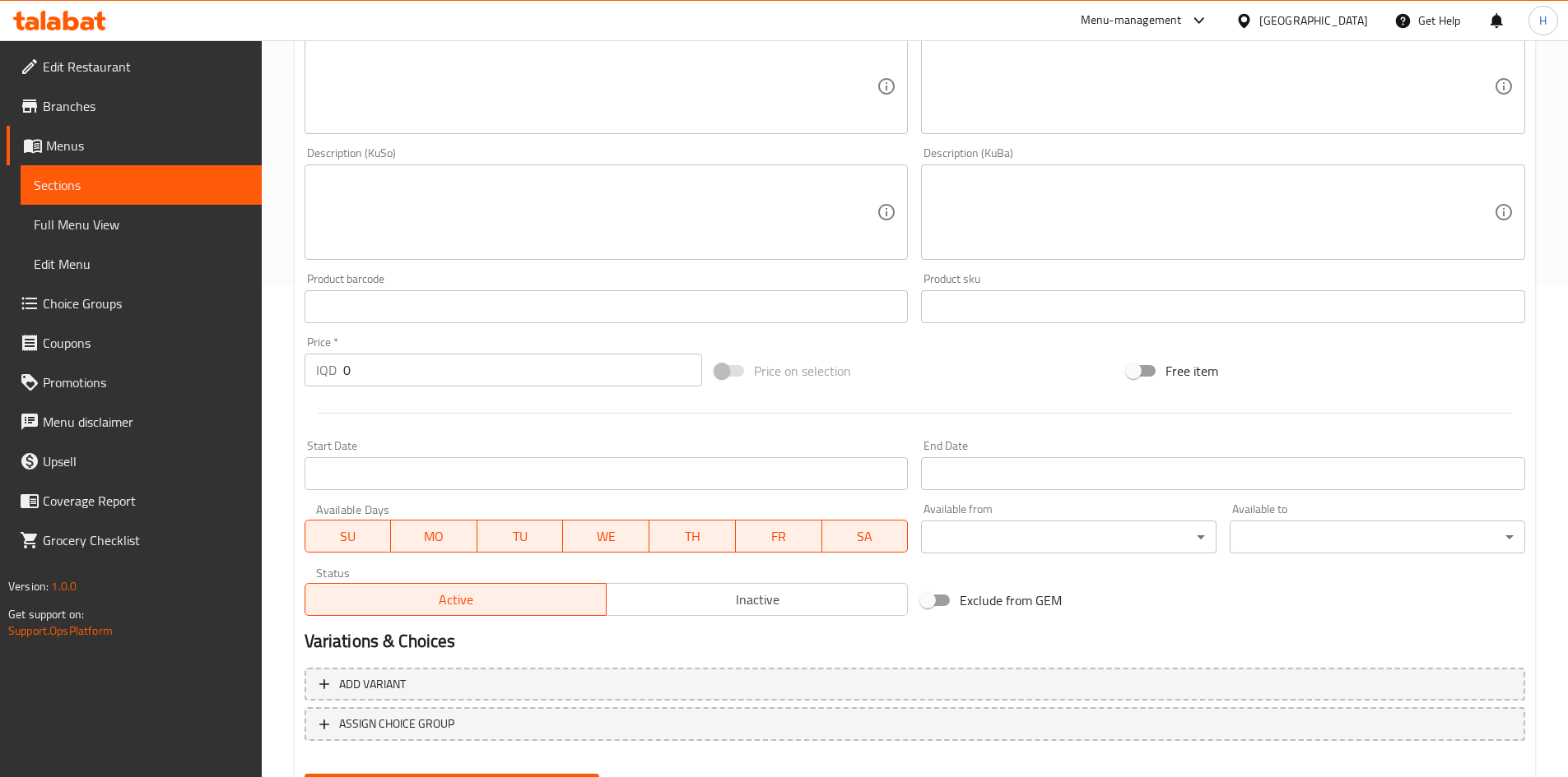
scroll to position [494, 0]
type input "Large Cake Mold"
click at [392, 385] on div "Price   * IQD 0 Price *" at bounding box center [504, 359] width 412 height 63
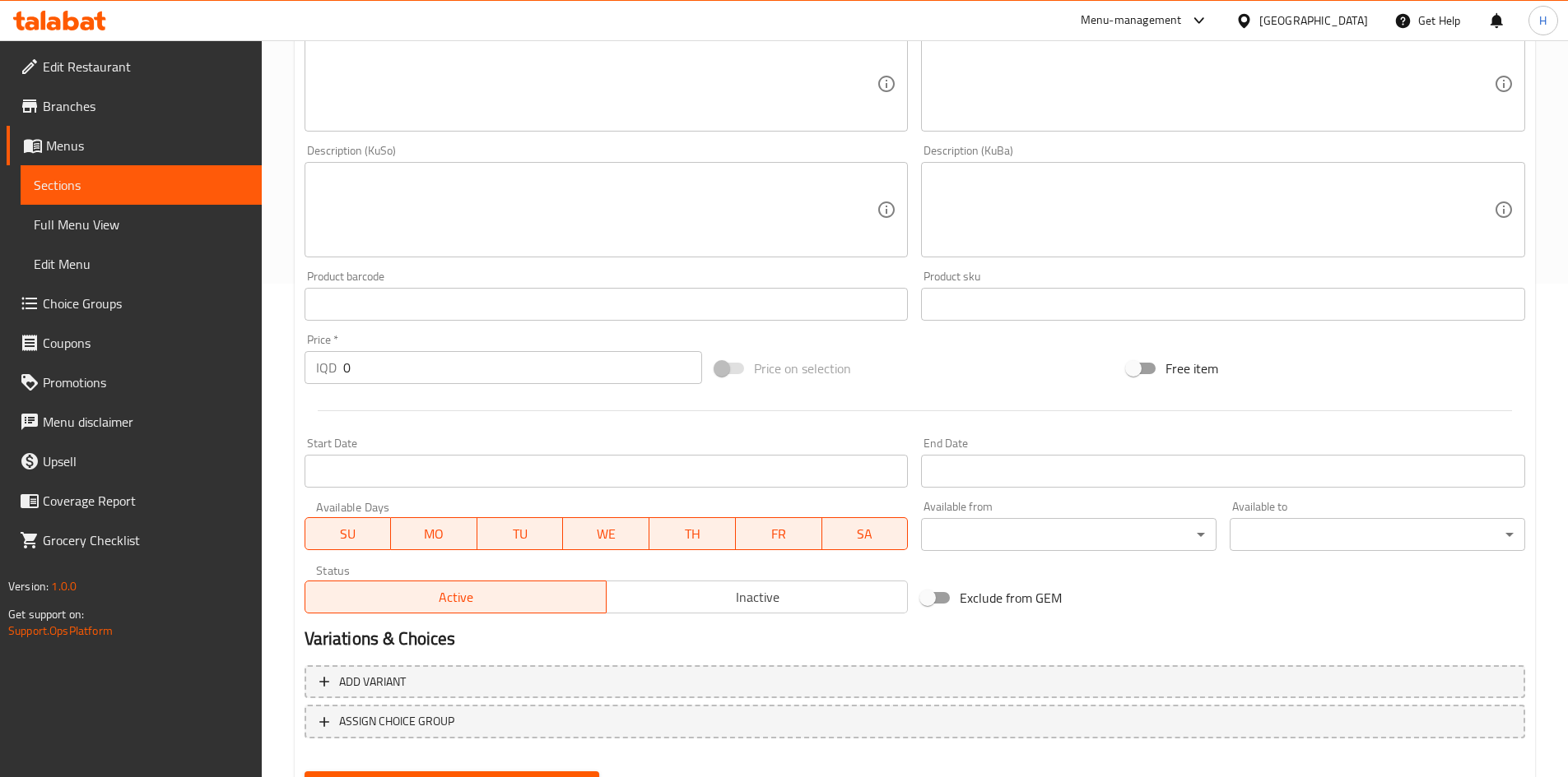
click at [397, 362] on input "0" at bounding box center [523, 367] width 360 height 33
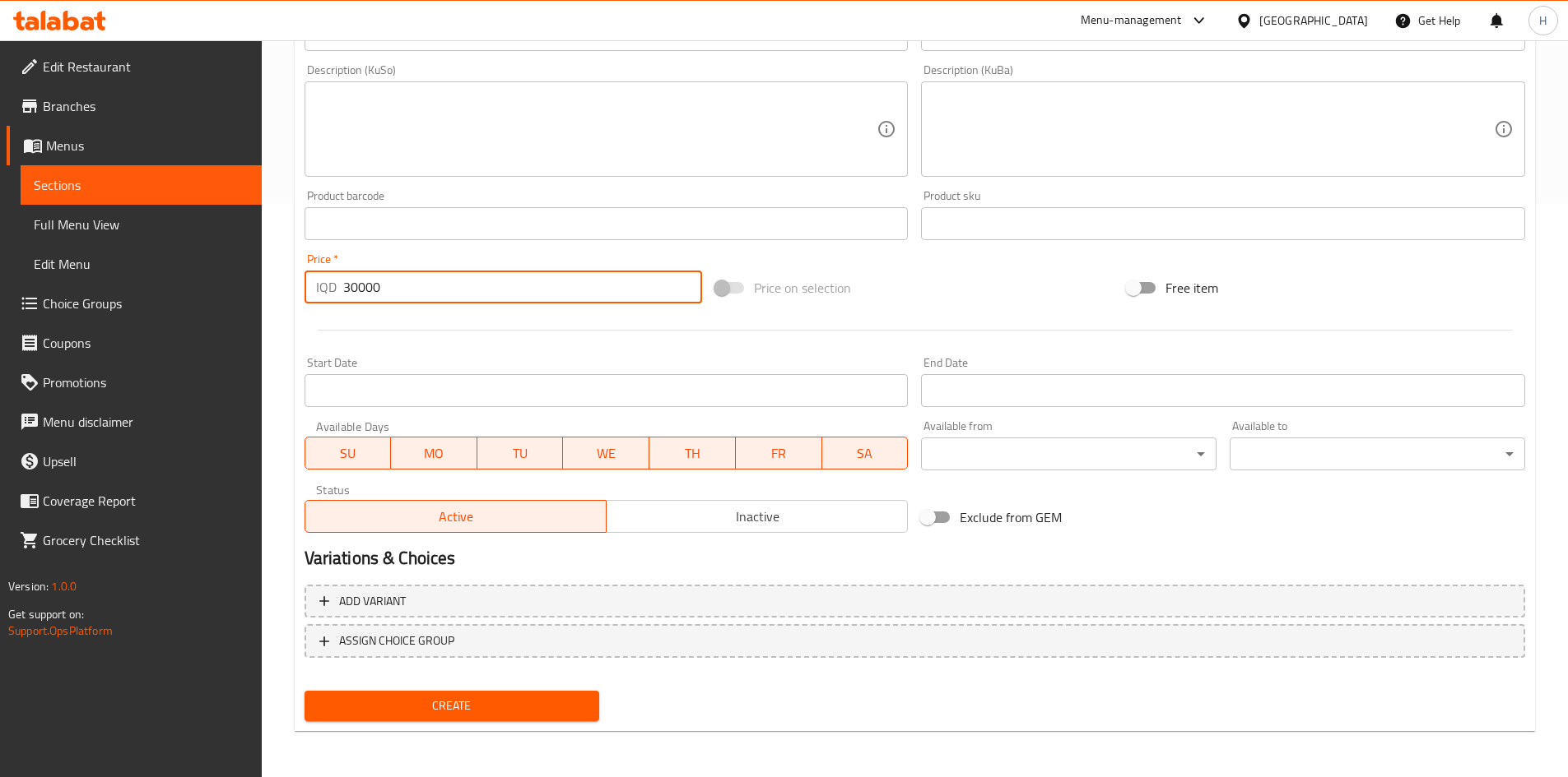
type input "30000"
drag, startPoint x: 446, startPoint y: 699, endPoint x: 457, endPoint y: 690, distance: 14.2
click at [446, 698] on span "Create" at bounding box center [453, 706] width 269 height 21
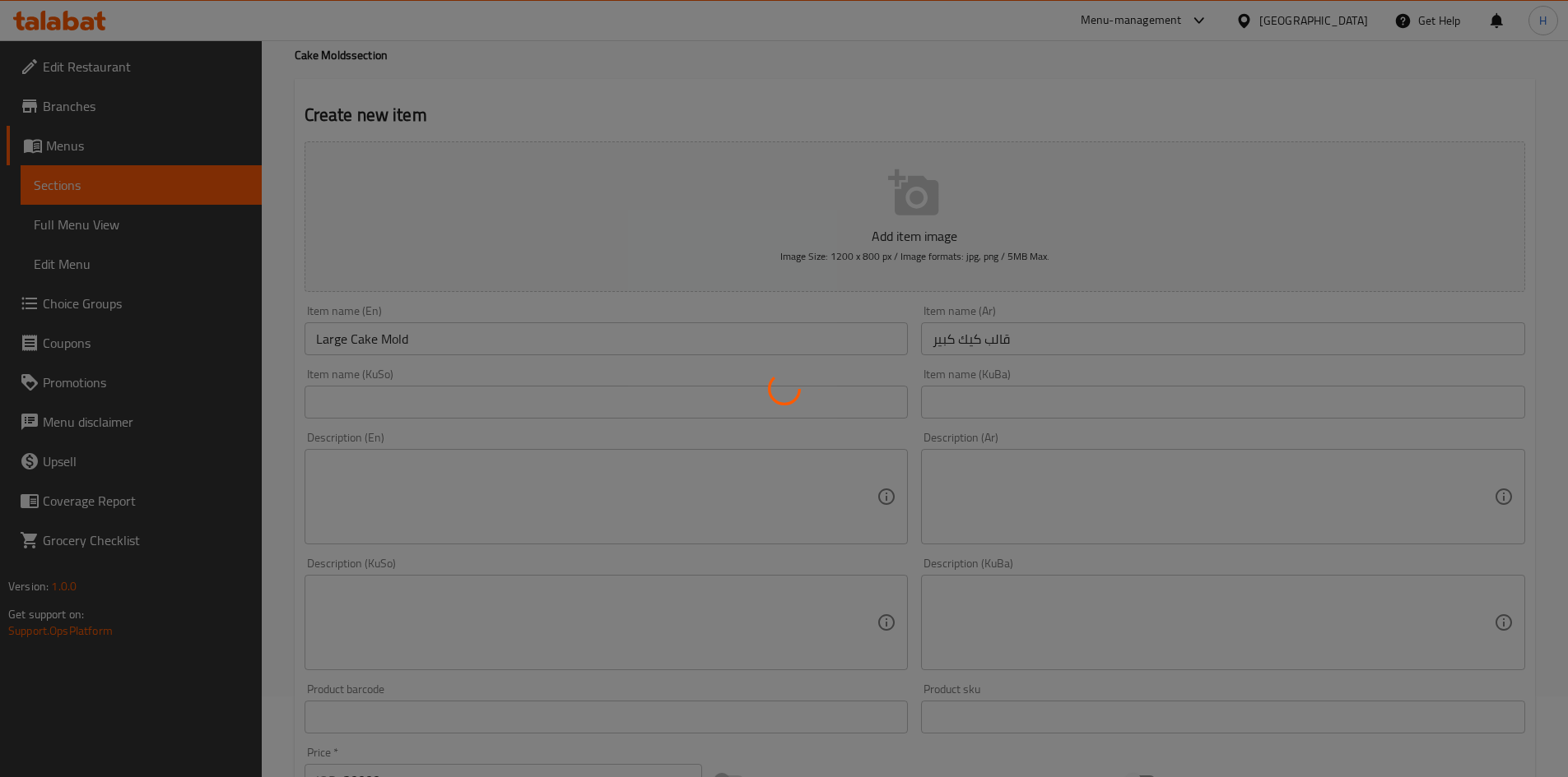
scroll to position [0, 0]
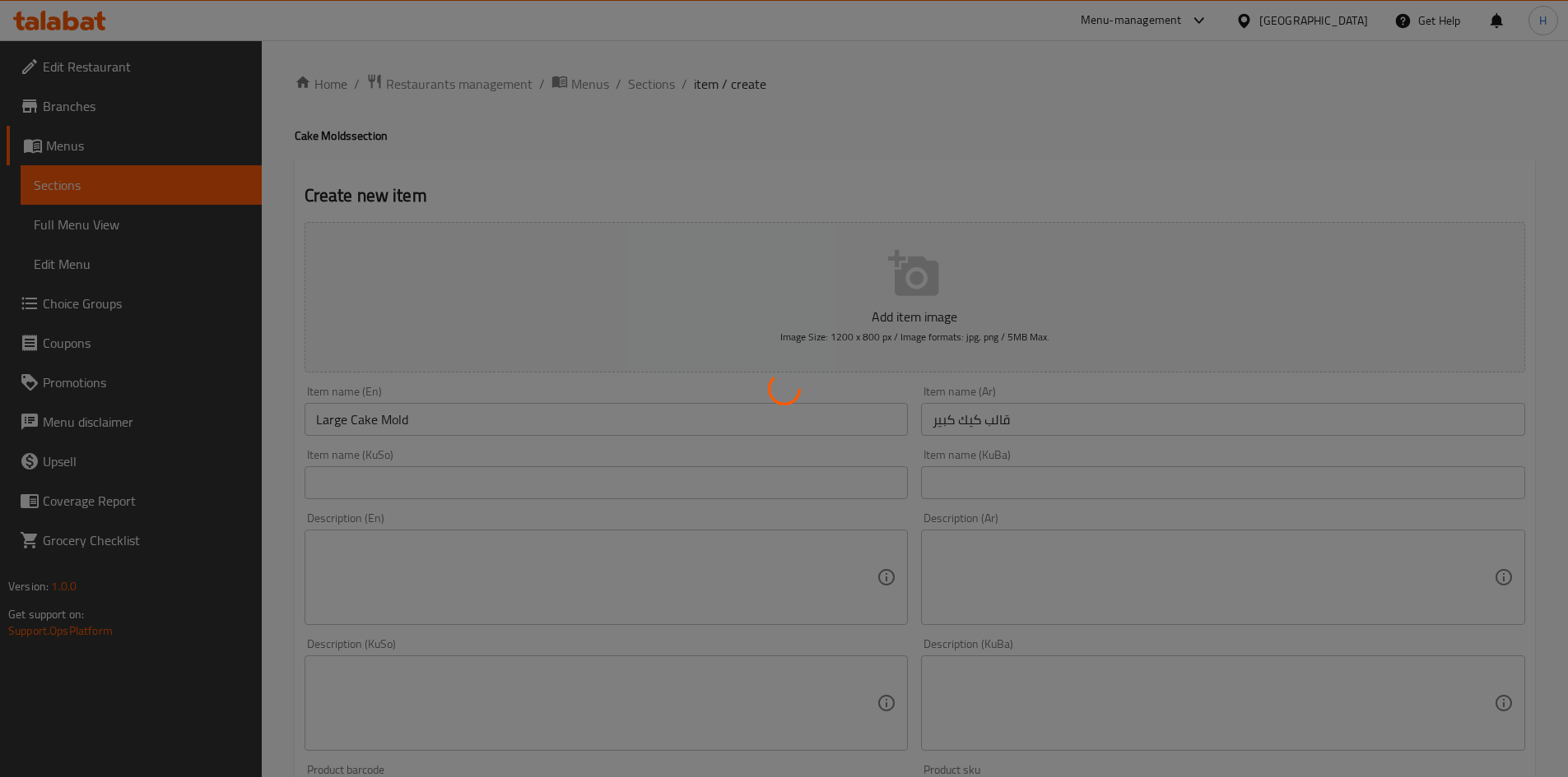
type input "0"
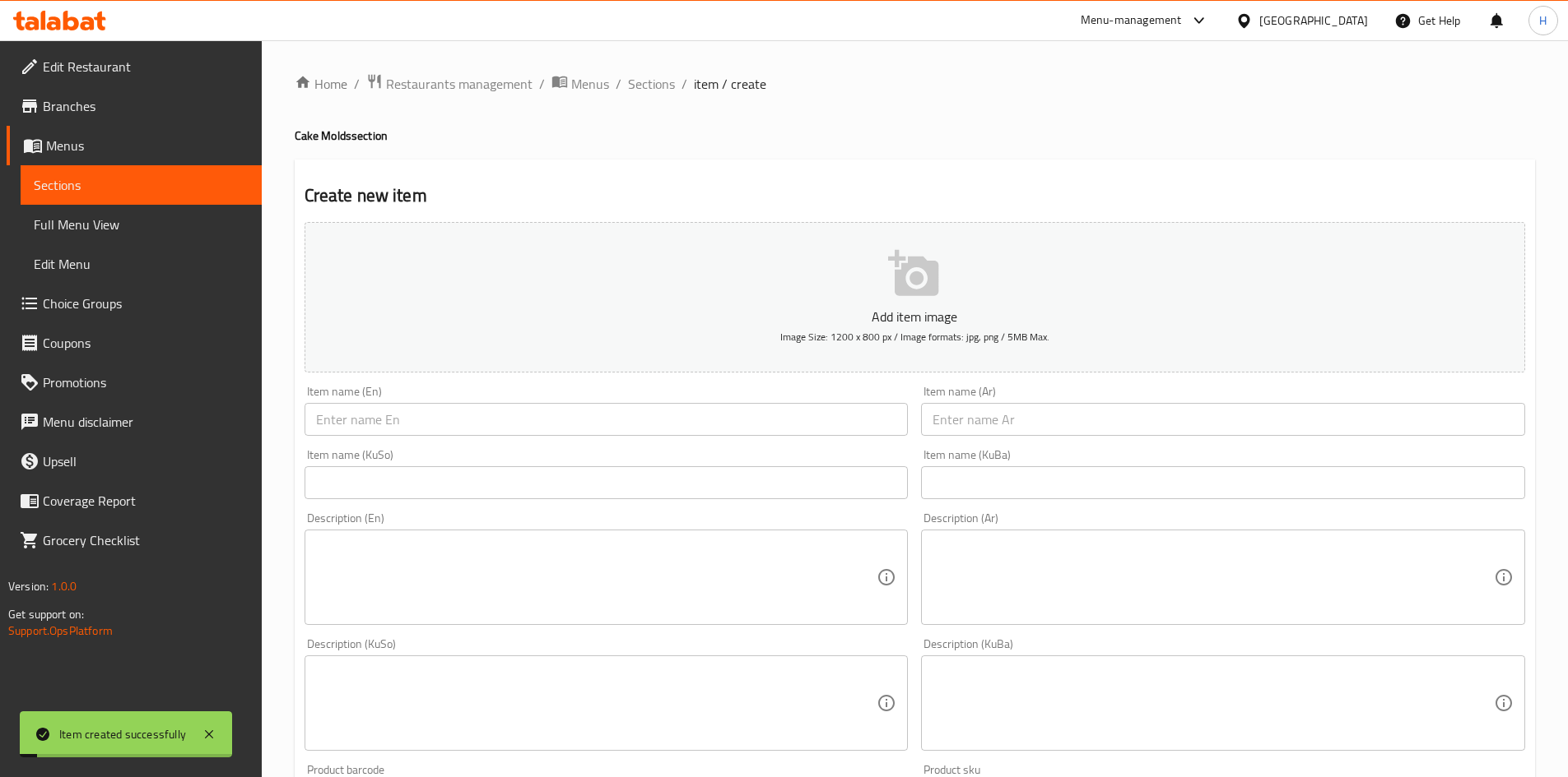
drag, startPoint x: 658, startPoint y: 81, endPoint x: 721, endPoint y: 97, distance: 65.0
click at [658, 81] on span "Sections" at bounding box center [651, 83] width 47 height 20
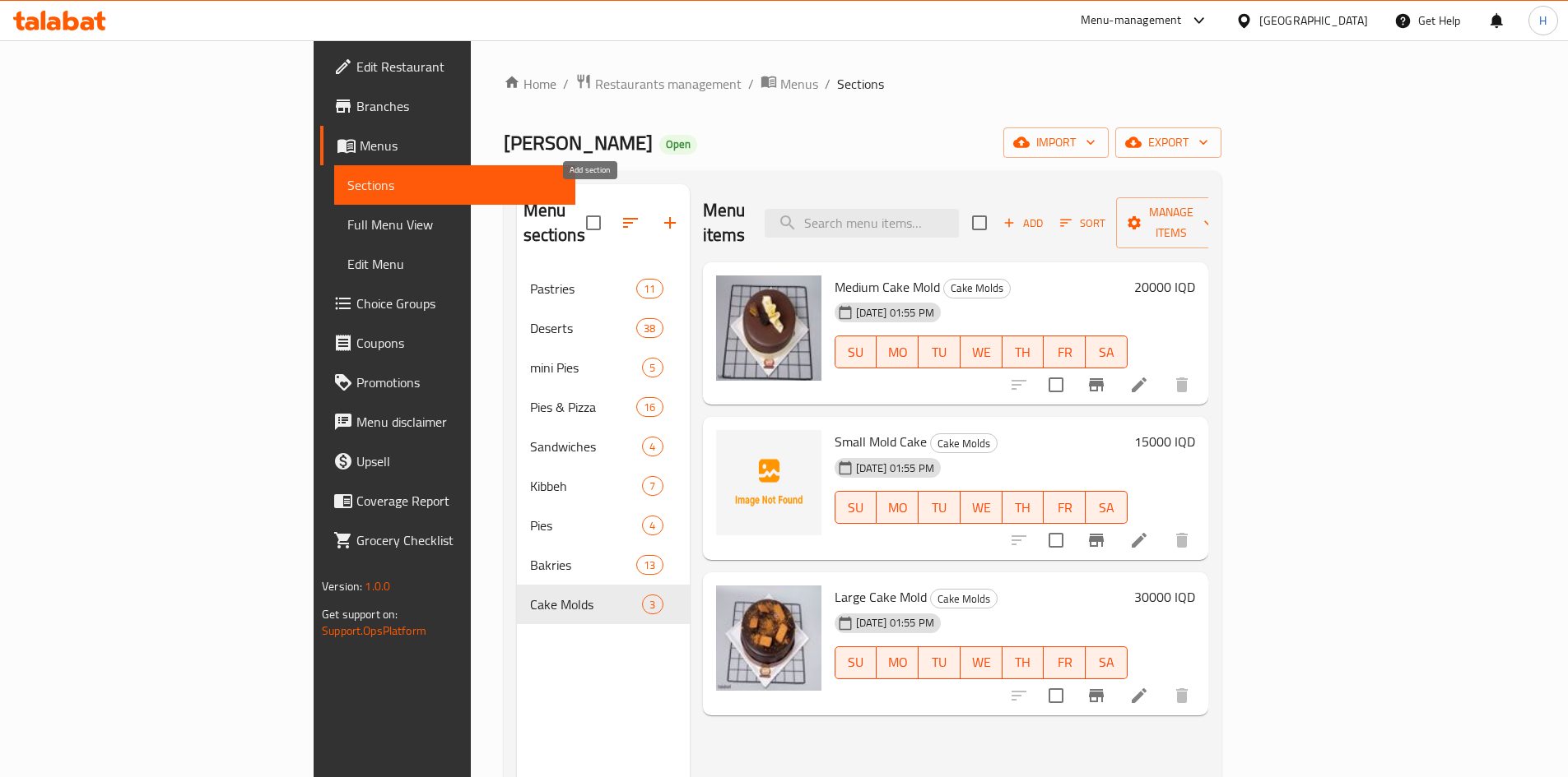
click at [660, 213] on icon "button" at bounding box center [669, 222] width 20 height 20
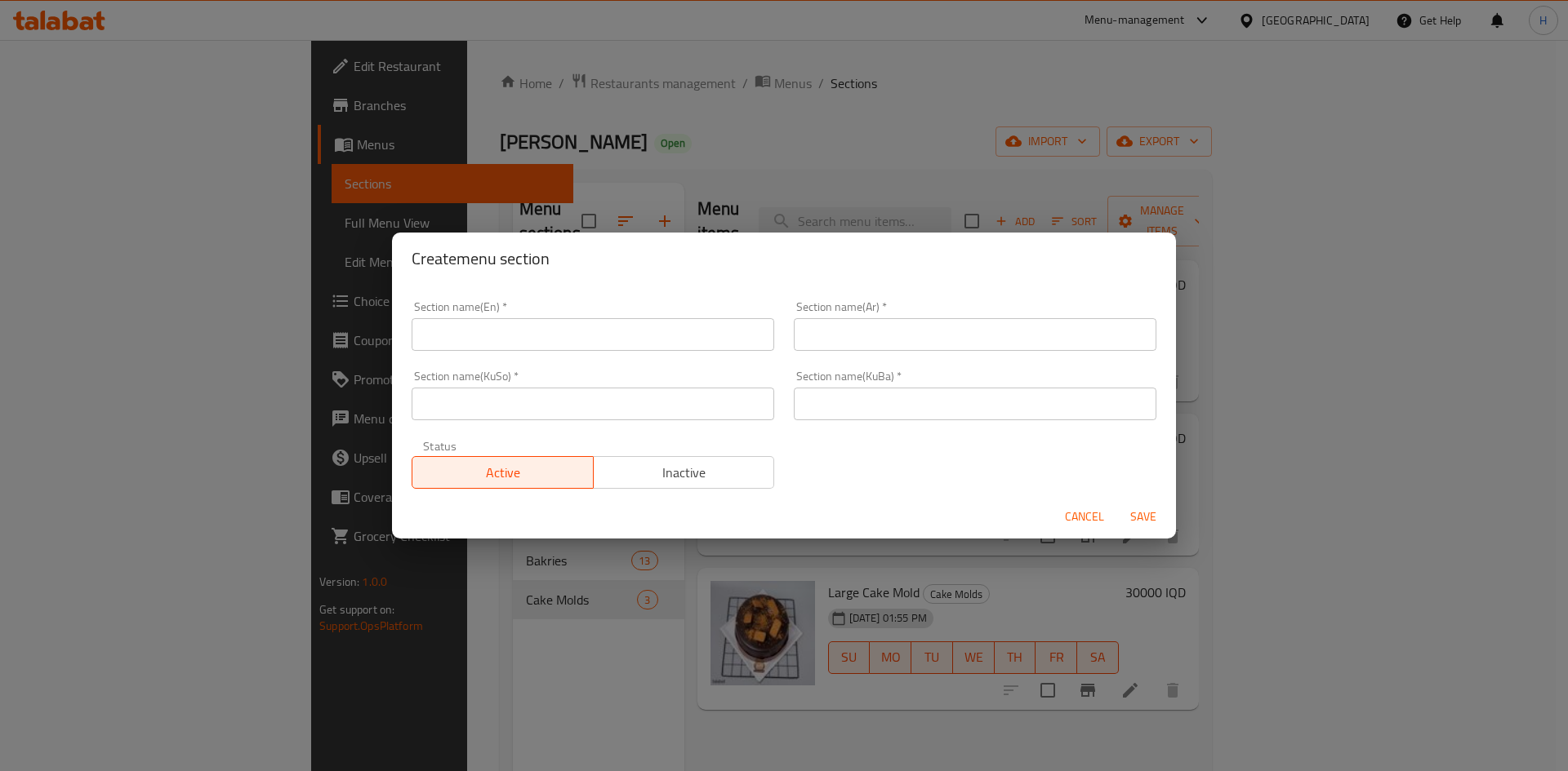
click at [475, 334] on input "text" at bounding box center [593, 334] width 363 height 33
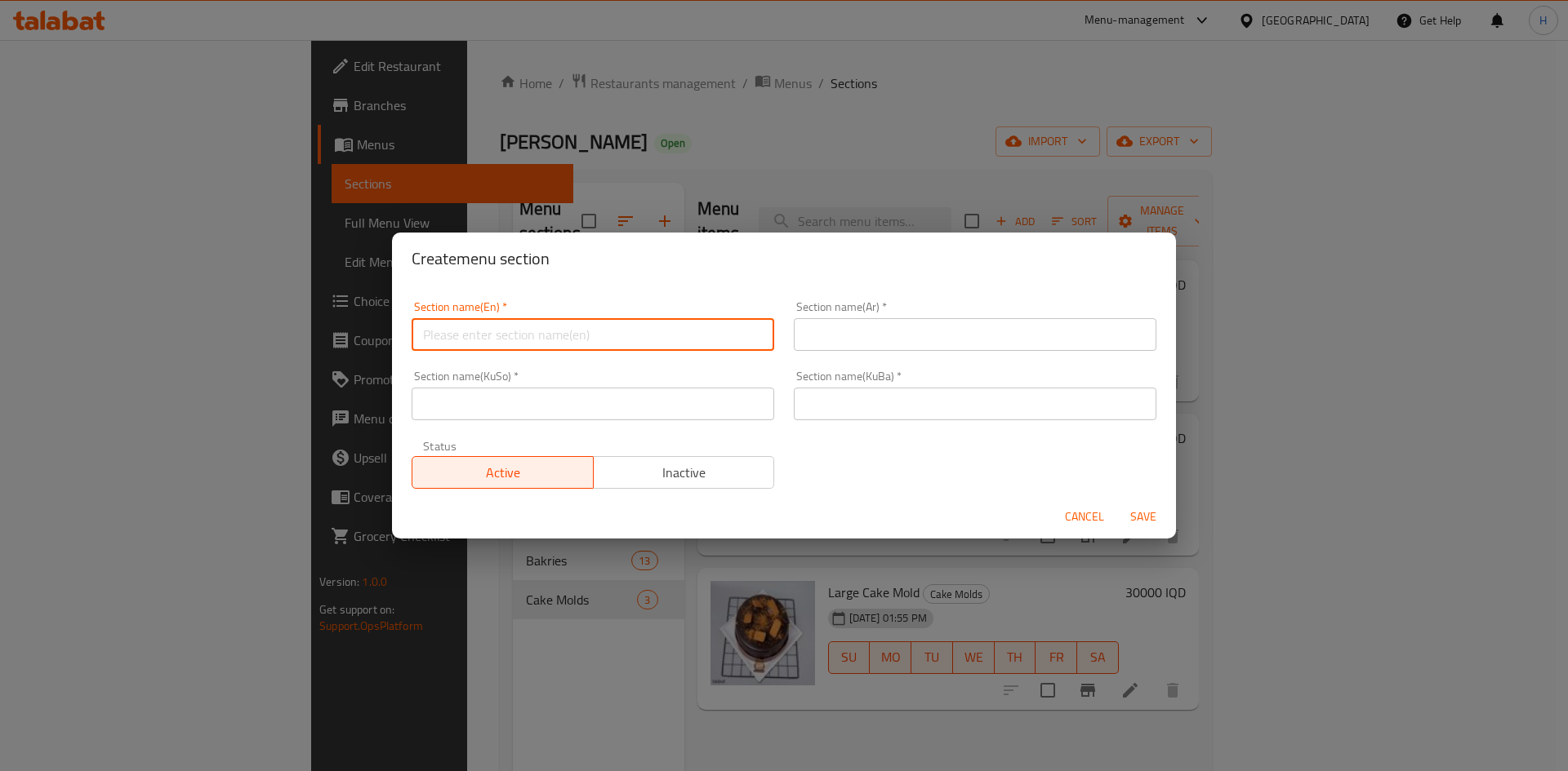
type input "ؤ"
type input "Cake Pieces"
drag, startPoint x: 866, startPoint y: 335, endPoint x: 843, endPoint y: 334, distance: 23.0
click at [866, 335] on input "text" at bounding box center [975, 334] width 363 height 33
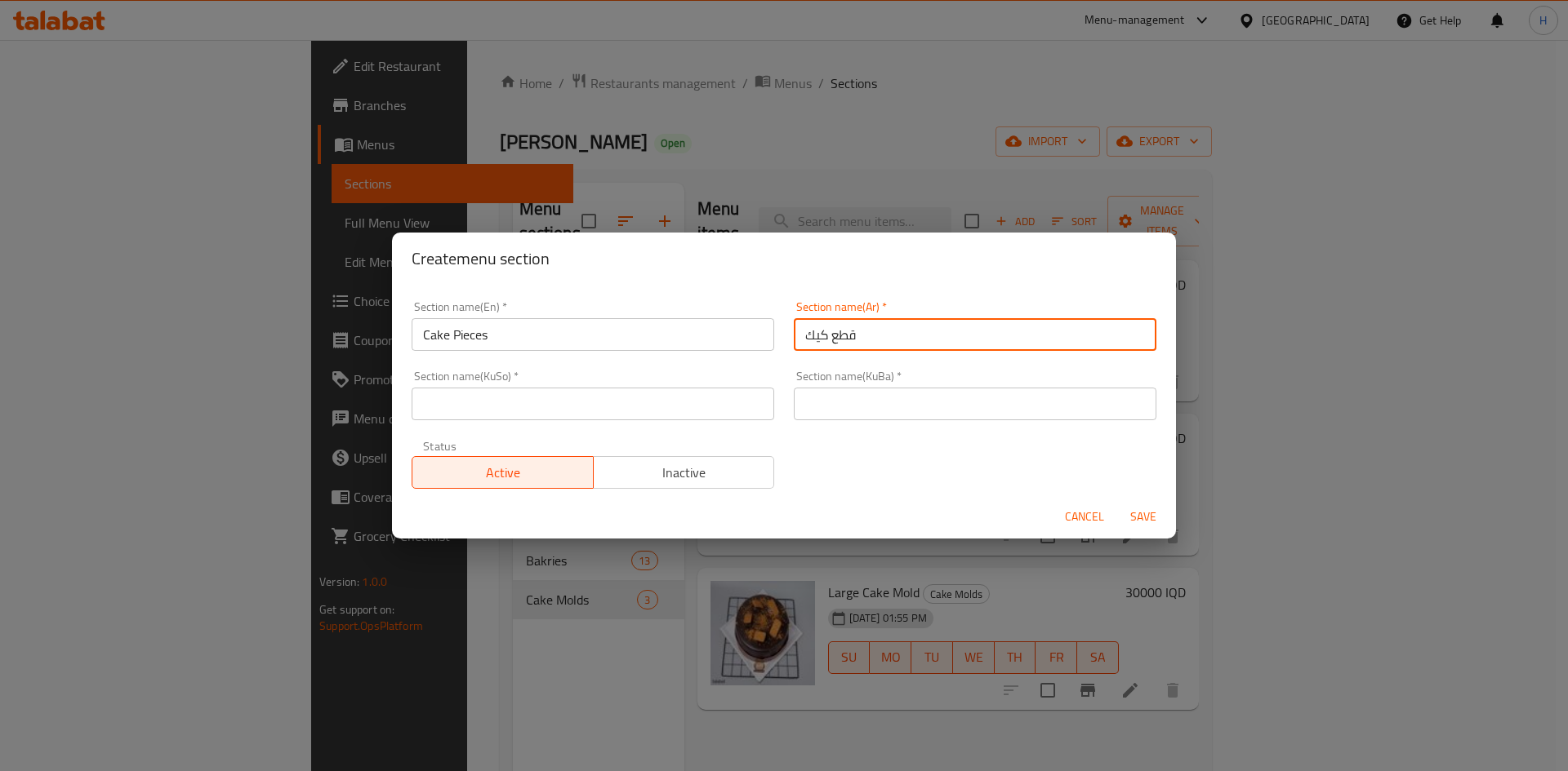
type input "قطع كيك"
click at [497, 412] on input "text" at bounding box center [593, 404] width 363 height 33
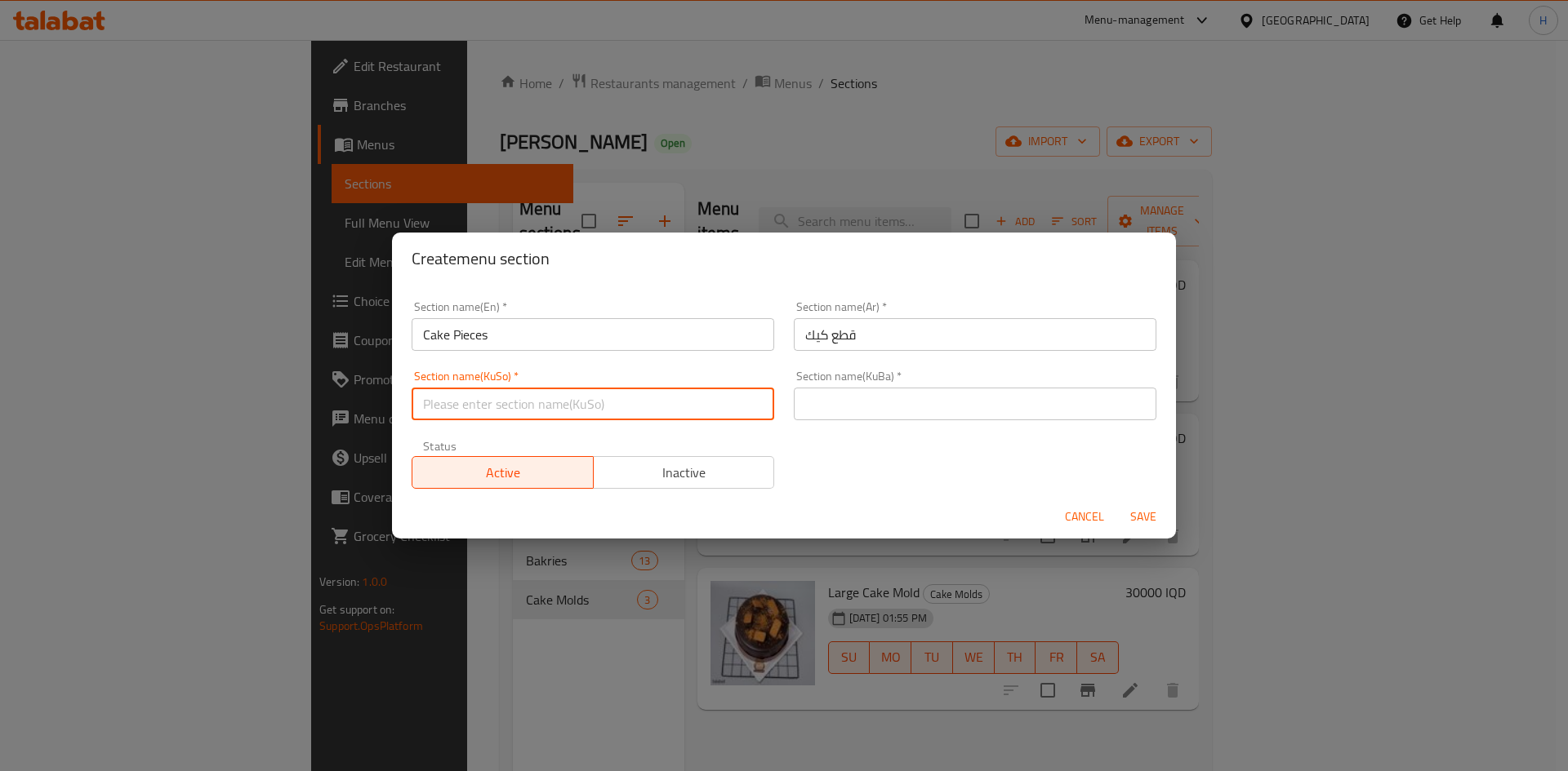
type input "."
drag, startPoint x: 845, startPoint y: 397, endPoint x: 870, endPoint y: 420, distance: 34.0
click at [846, 398] on input "text" at bounding box center [975, 404] width 363 height 33
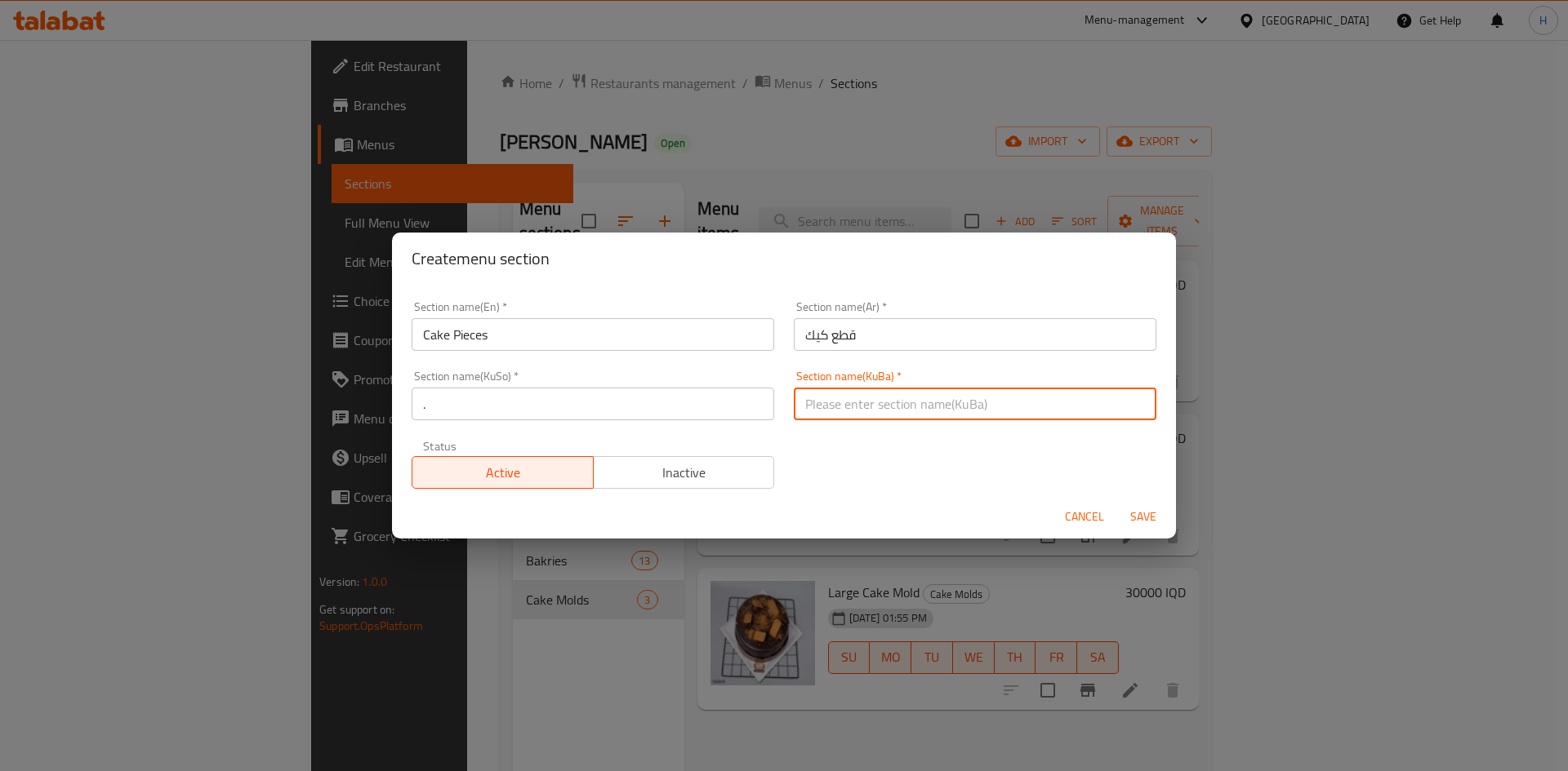
type input "."
drag, startPoint x: 686, startPoint y: 471, endPoint x: 1155, endPoint y: 510, distance: 470.6
click at [687, 471] on span "Inactive" at bounding box center [684, 472] width 168 height 23
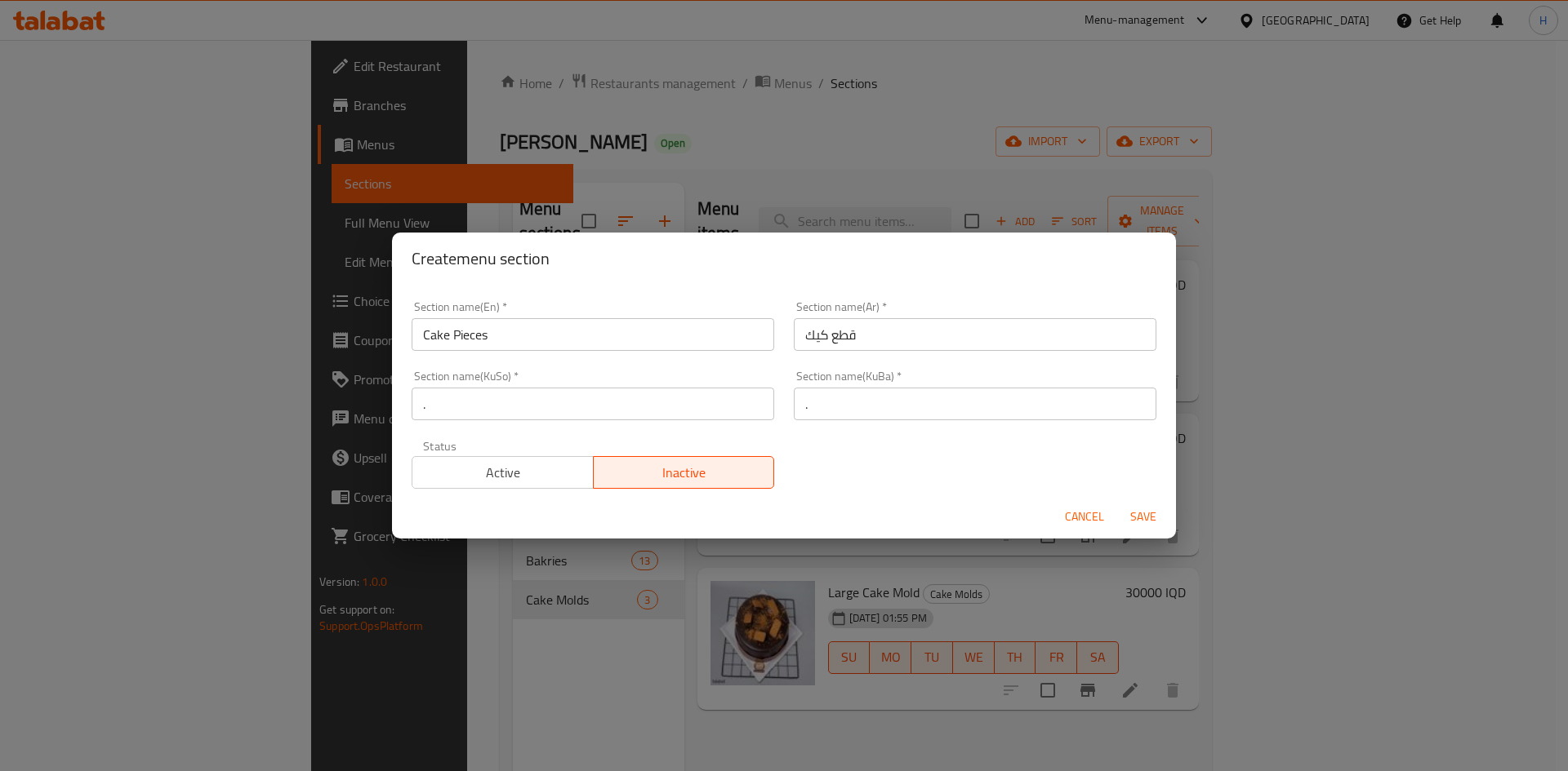
click at [1137, 516] on span "Save" at bounding box center [1143, 517] width 39 height 21
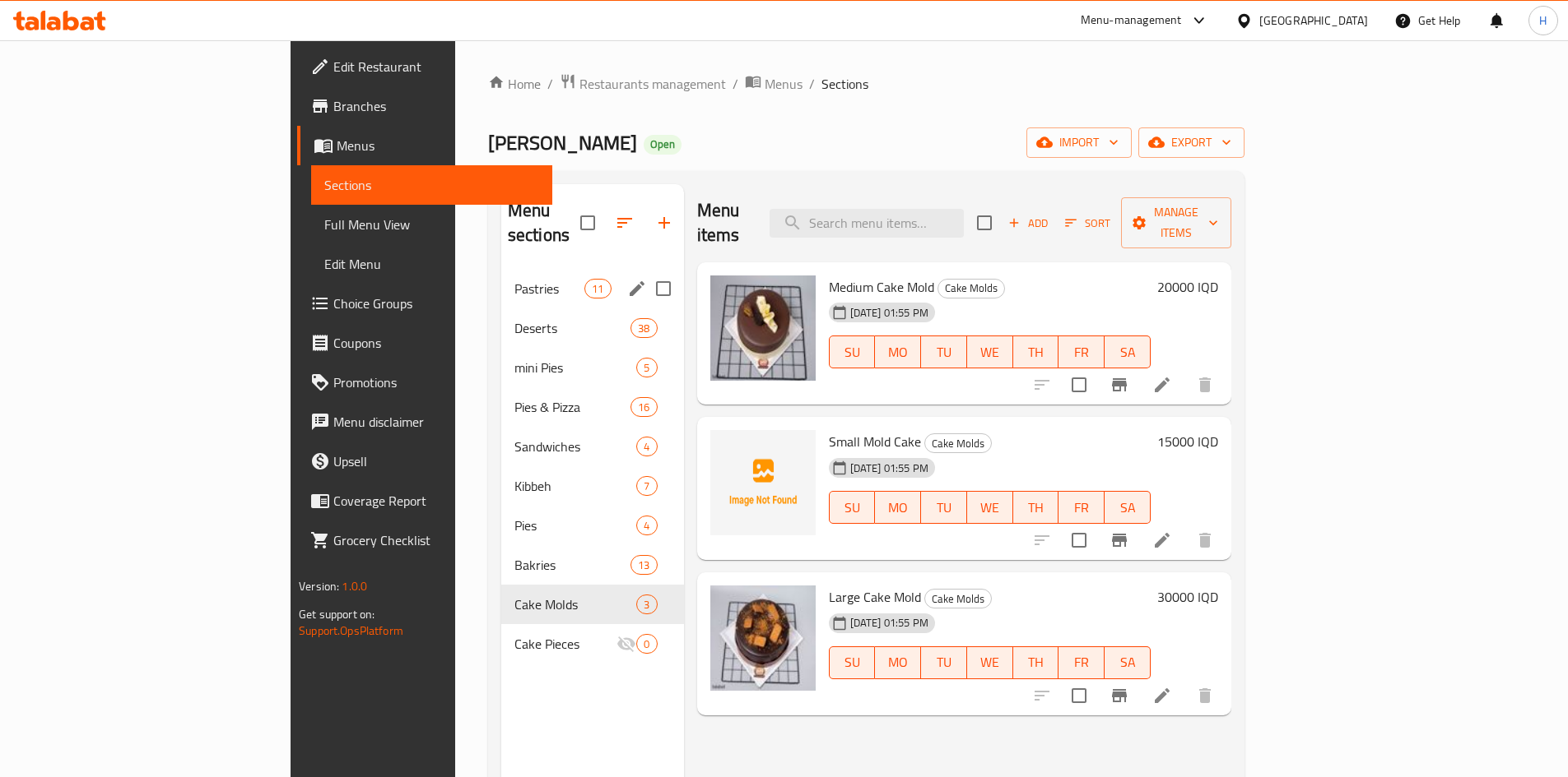
click at [514, 279] on span "Pastries" at bounding box center [549, 289] width 70 height 20
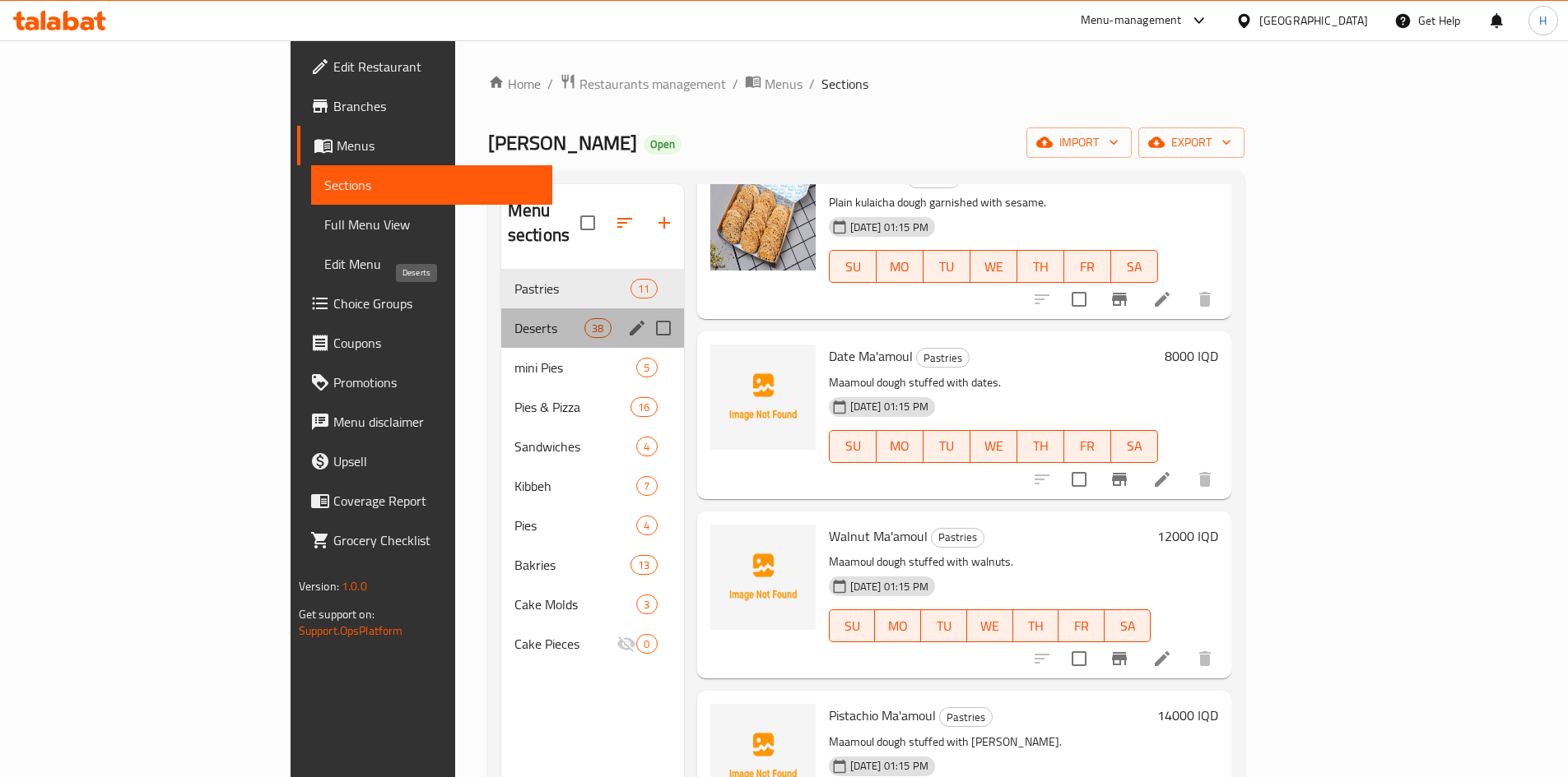
click at [514, 318] on span "Deserts" at bounding box center [549, 327] width 70 height 20
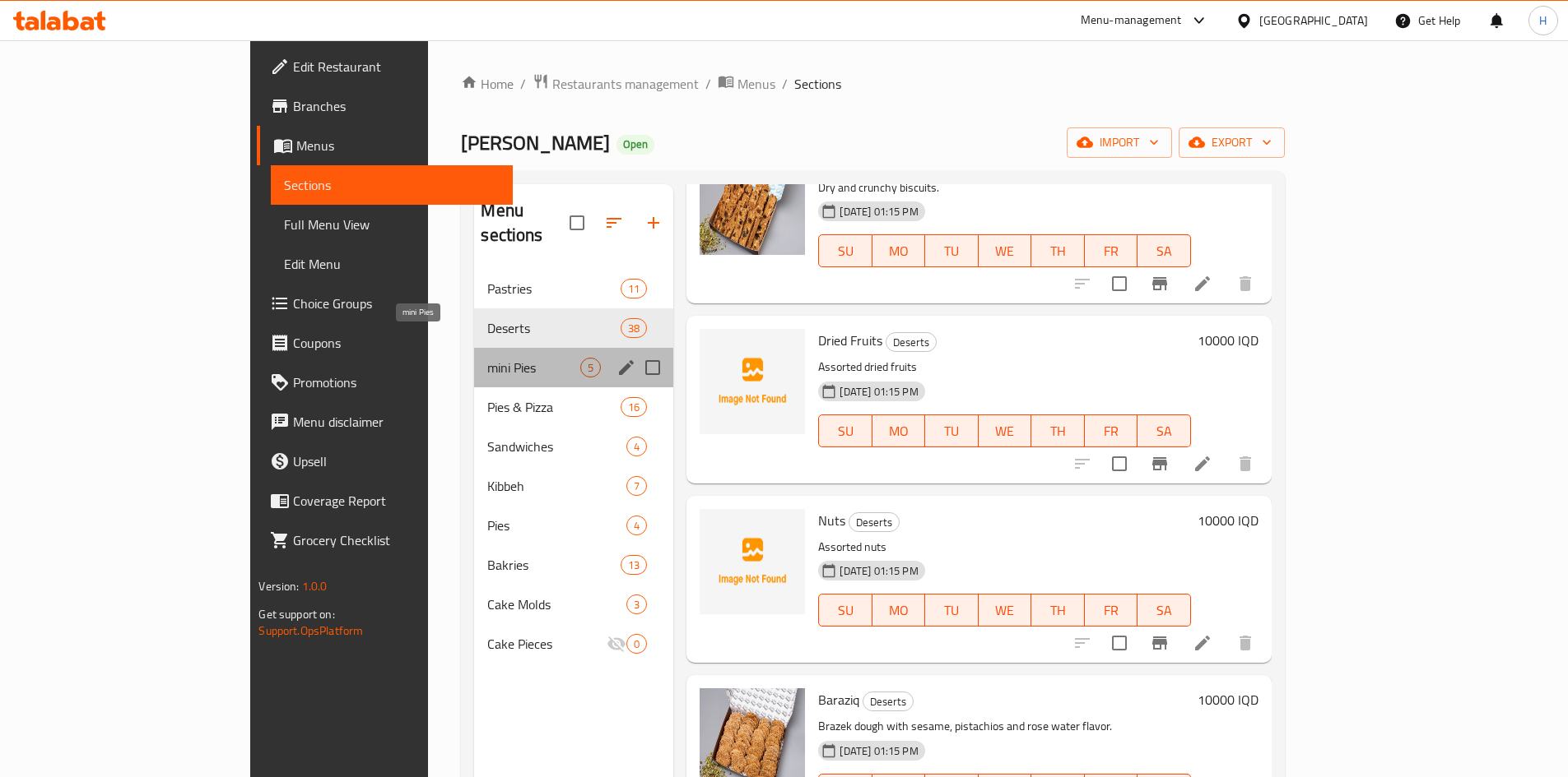
drag, startPoint x: 383, startPoint y: 332, endPoint x: 531, endPoint y: 345, distance: 148.6
click at [488, 358] on span "mini Pies" at bounding box center [534, 367] width 93 height 20
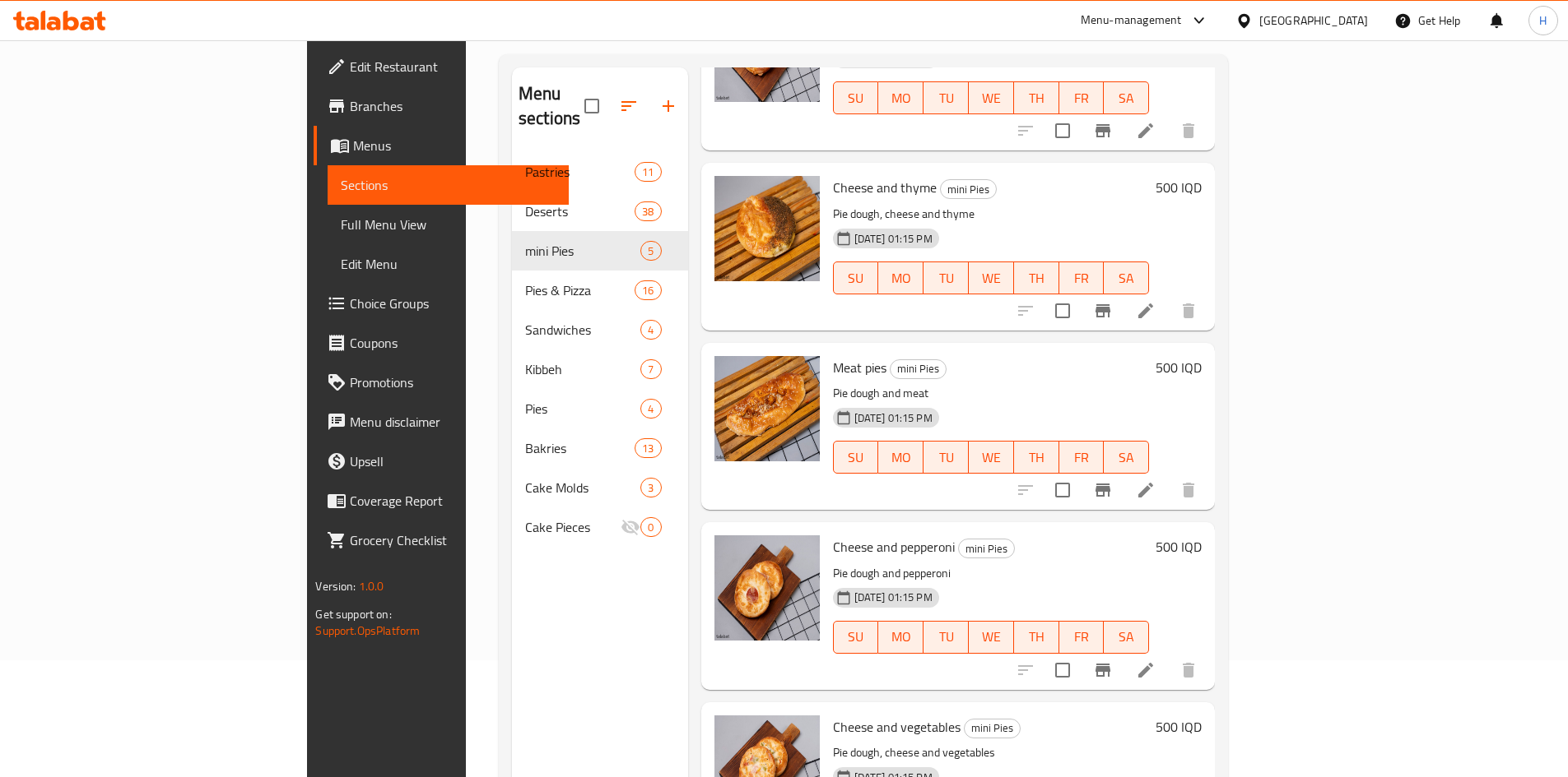
scroll to position [230, 0]
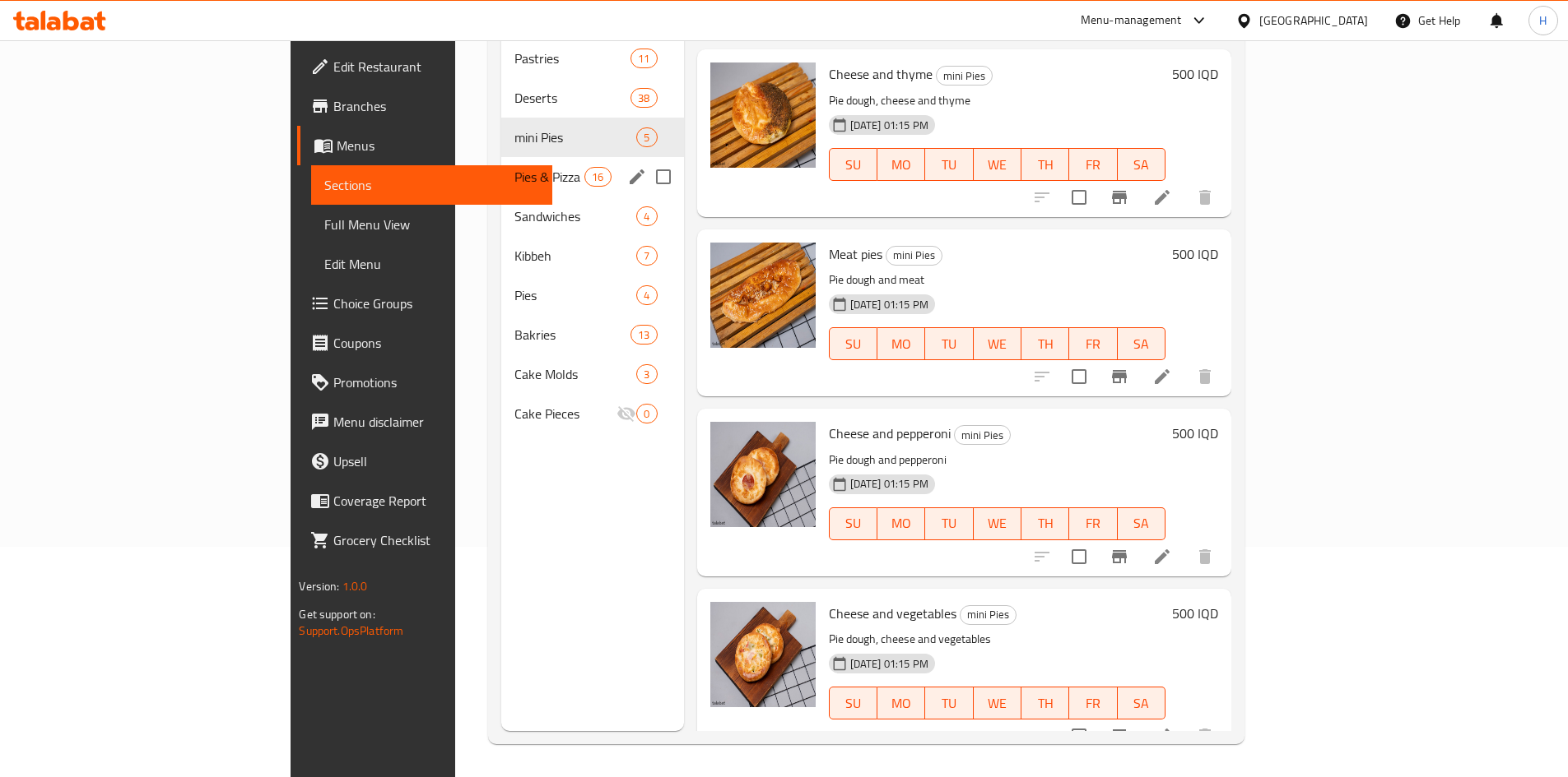
drag, startPoint x: 348, startPoint y: 150, endPoint x: 419, endPoint y: 166, distance: 72.8
click at [514, 167] on span "Pies & Pizza" at bounding box center [549, 176] width 70 height 20
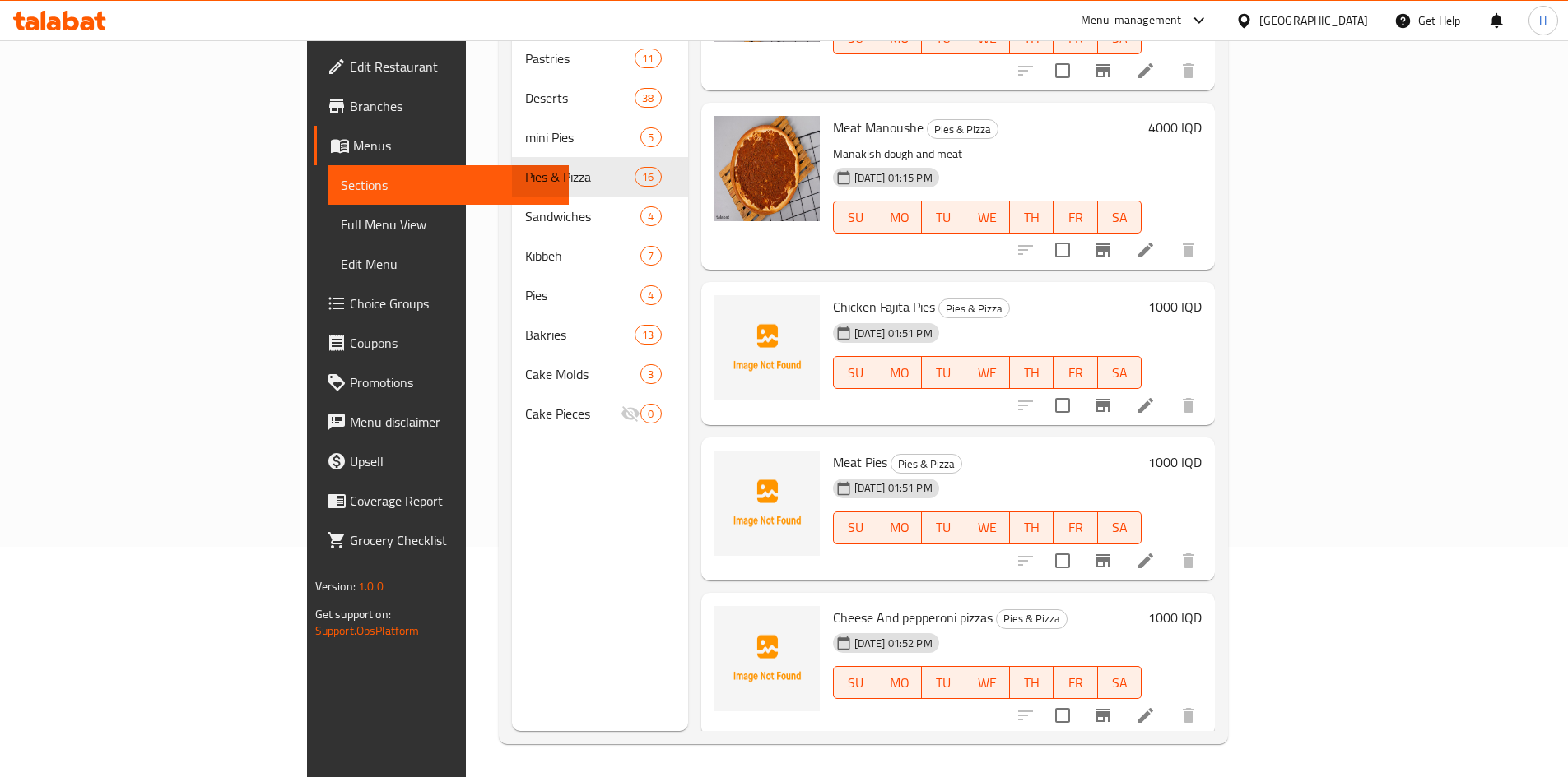
scroll to position [2041, 0]
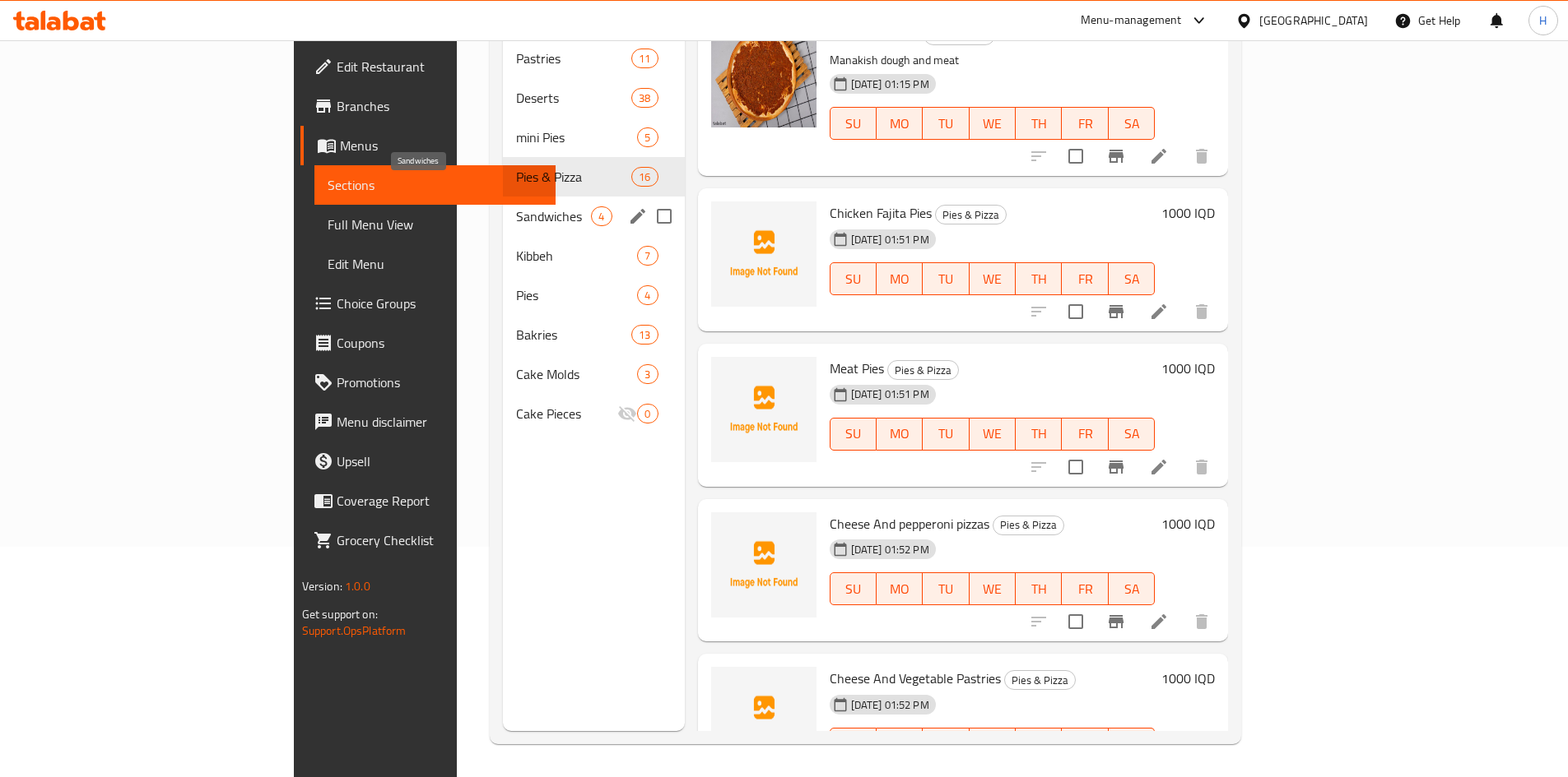
drag, startPoint x: 384, startPoint y: 182, endPoint x: 475, endPoint y: 198, distance: 92.4
click at [516, 206] on span "Sandwiches" at bounding box center [553, 216] width 75 height 20
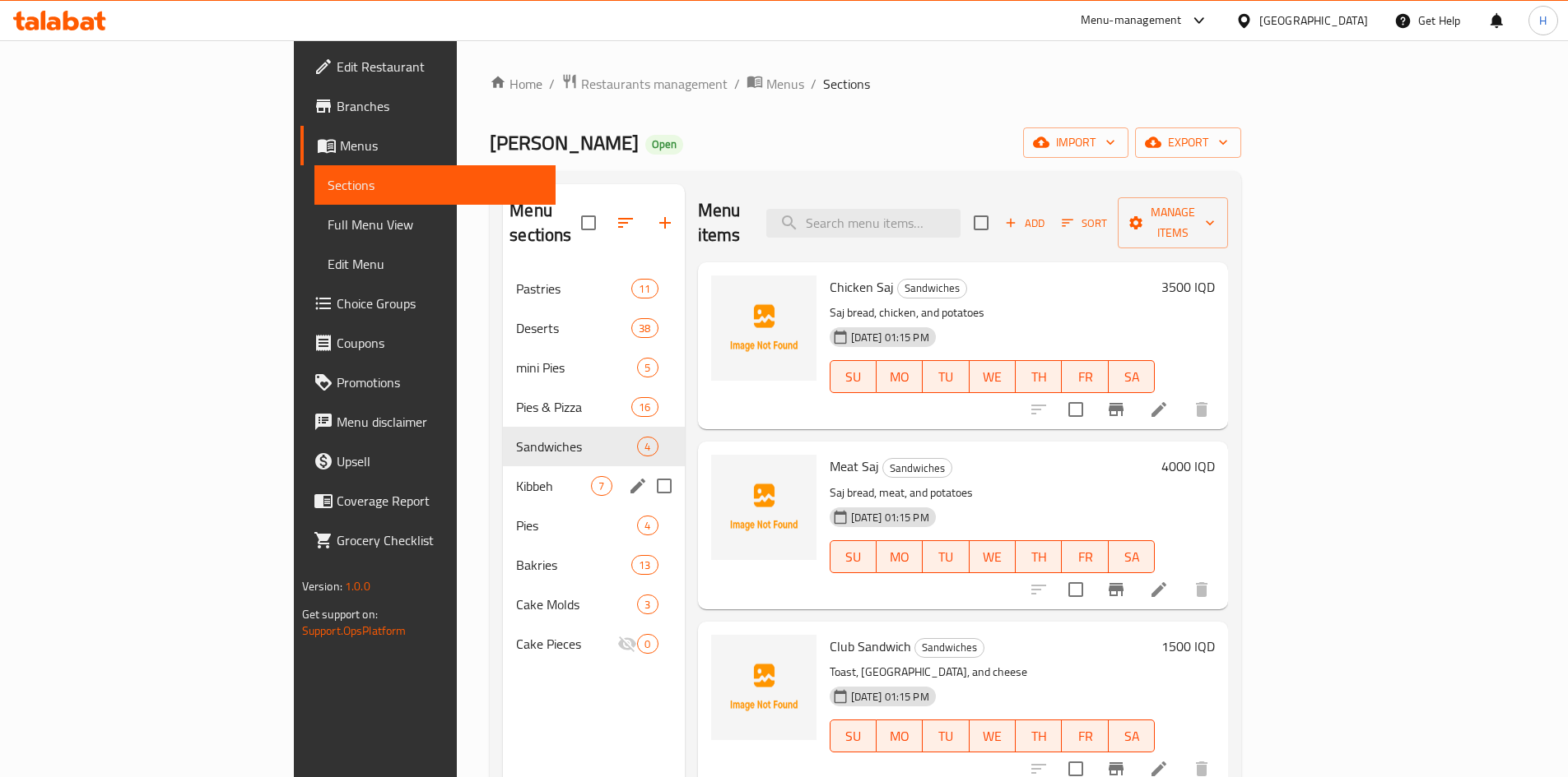
click at [503, 475] on div "Kibbeh 7" at bounding box center [593, 486] width 181 height 40
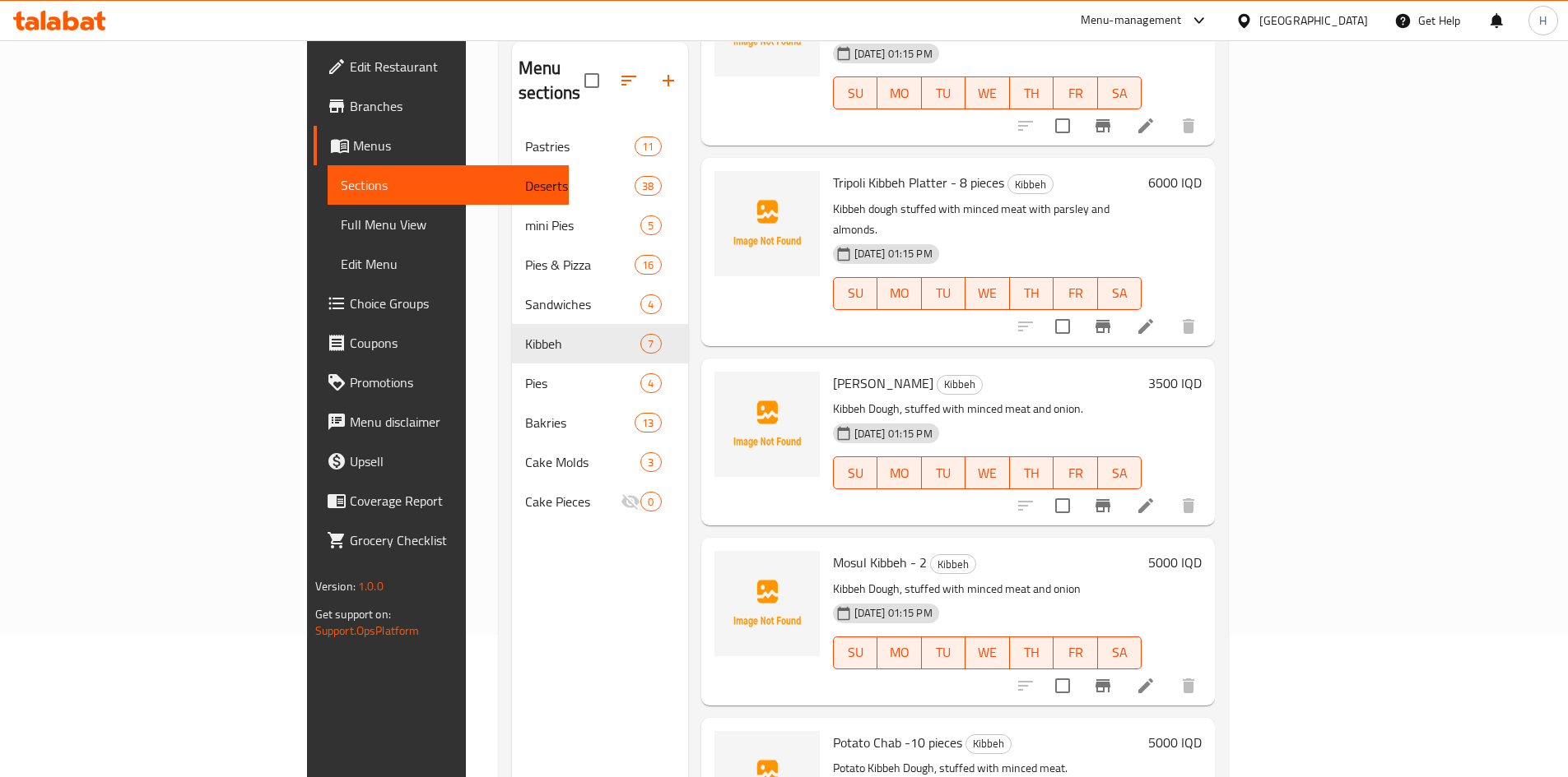
scroll to position [230, 0]
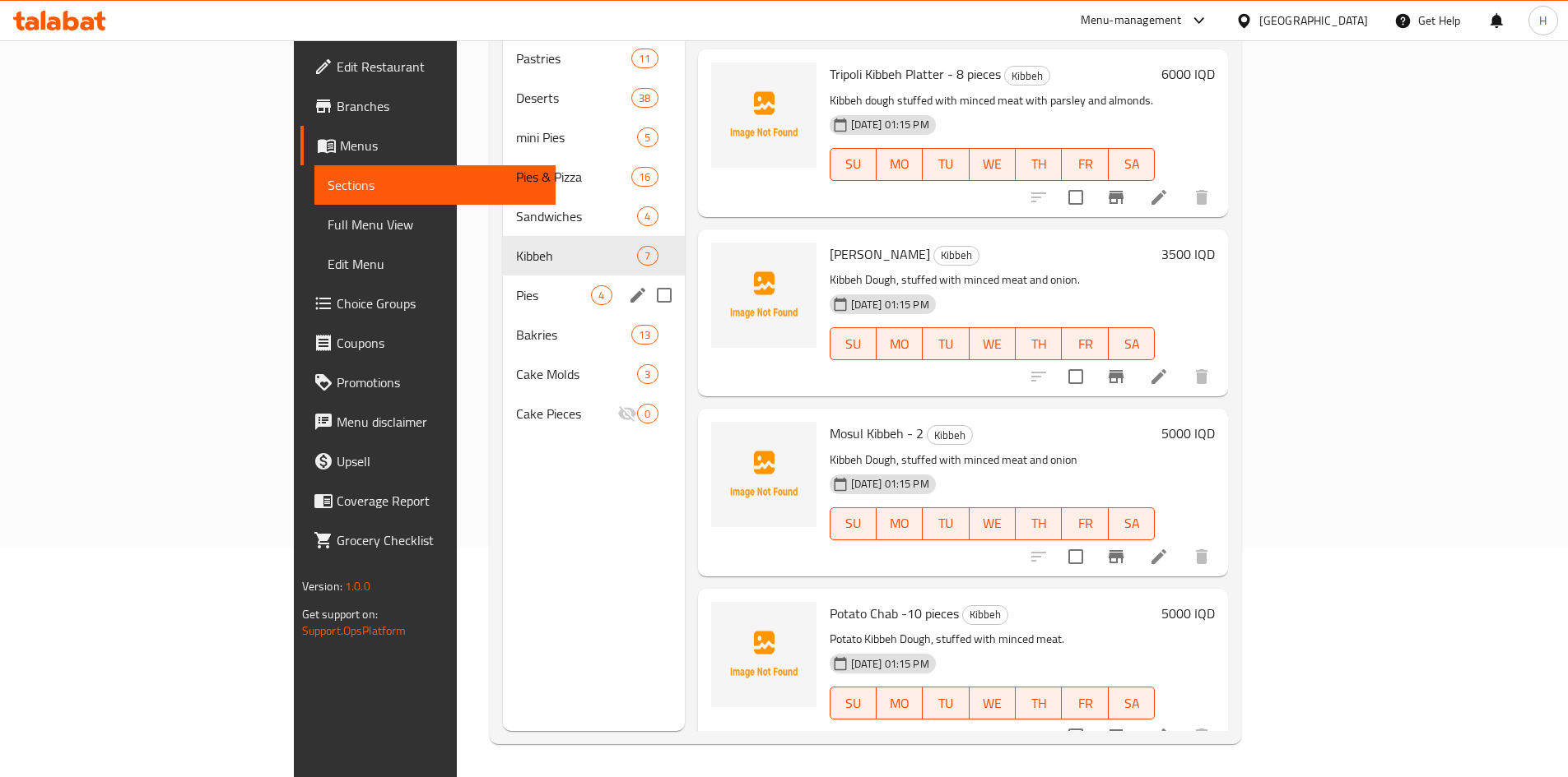
drag, startPoint x: 361, startPoint y: 285, endPoint x: 472, endPoint y: 281, distance: 111.1
click at [503, 285] on div "Pies 4" at bounding box center [593, 295] width 181 height 40
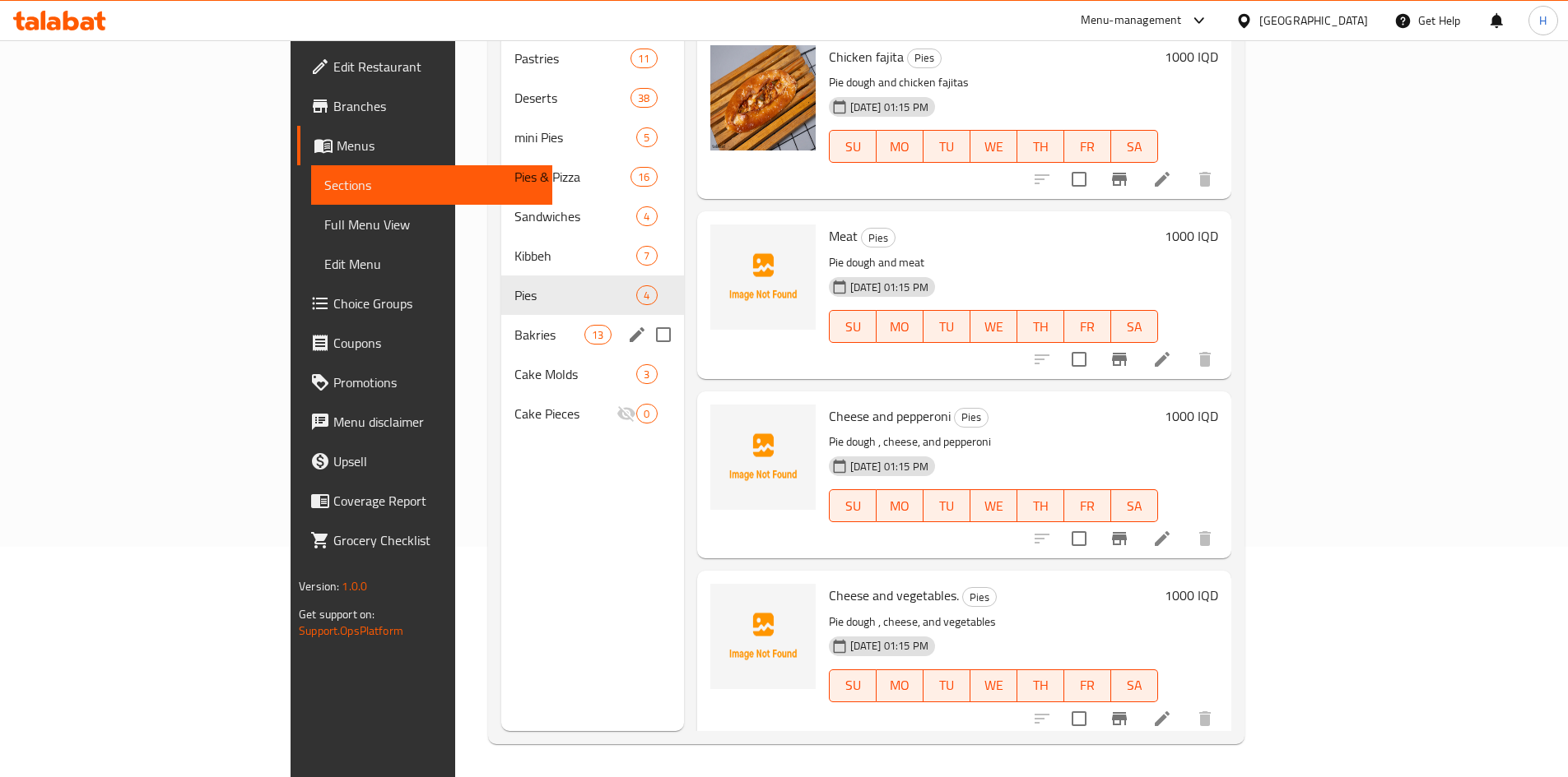
click at [514, 325] on span "Bakries" at bounding box center [549, 334] width 70 height 20
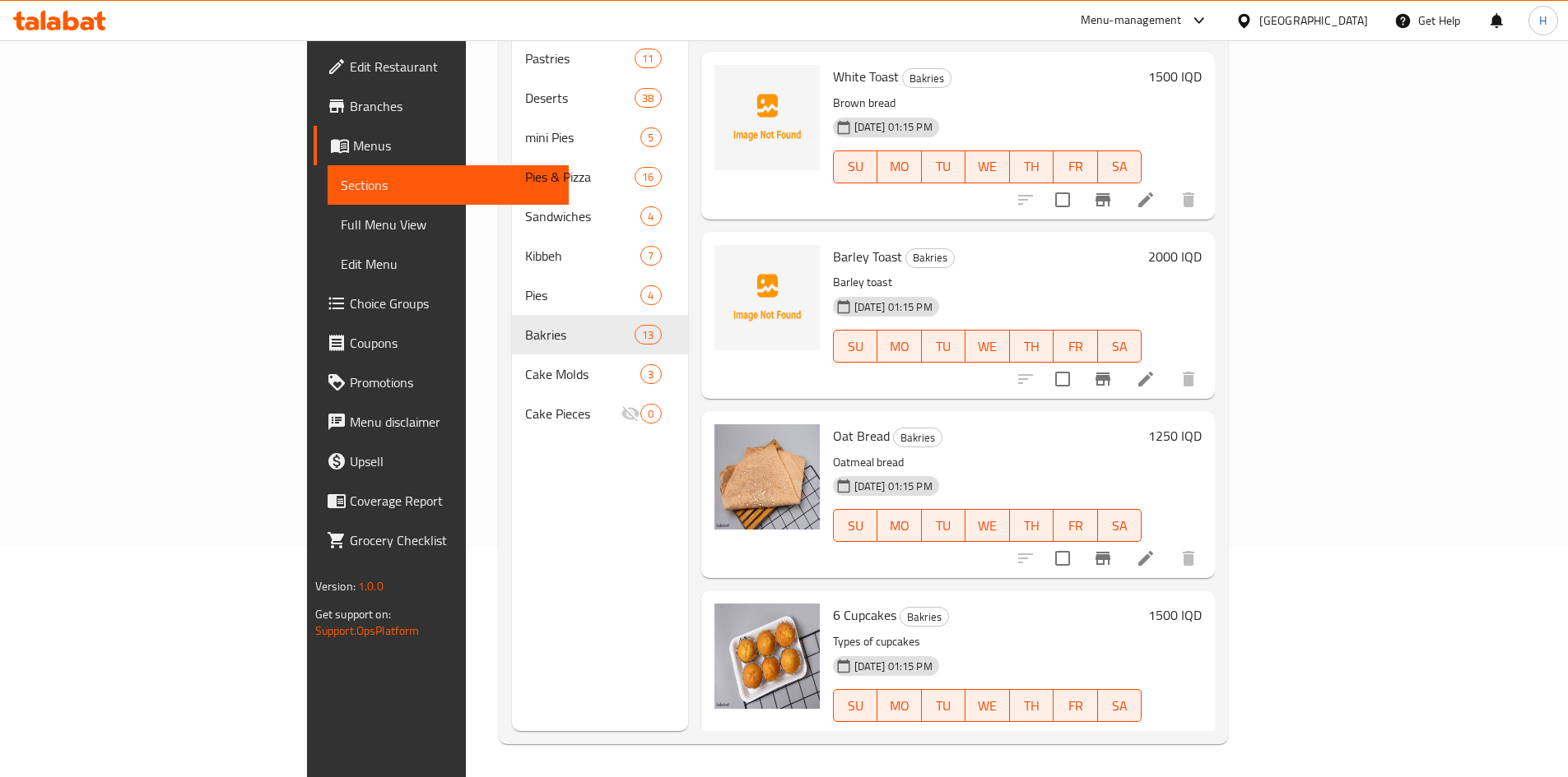
scroll to position [1600, 0]
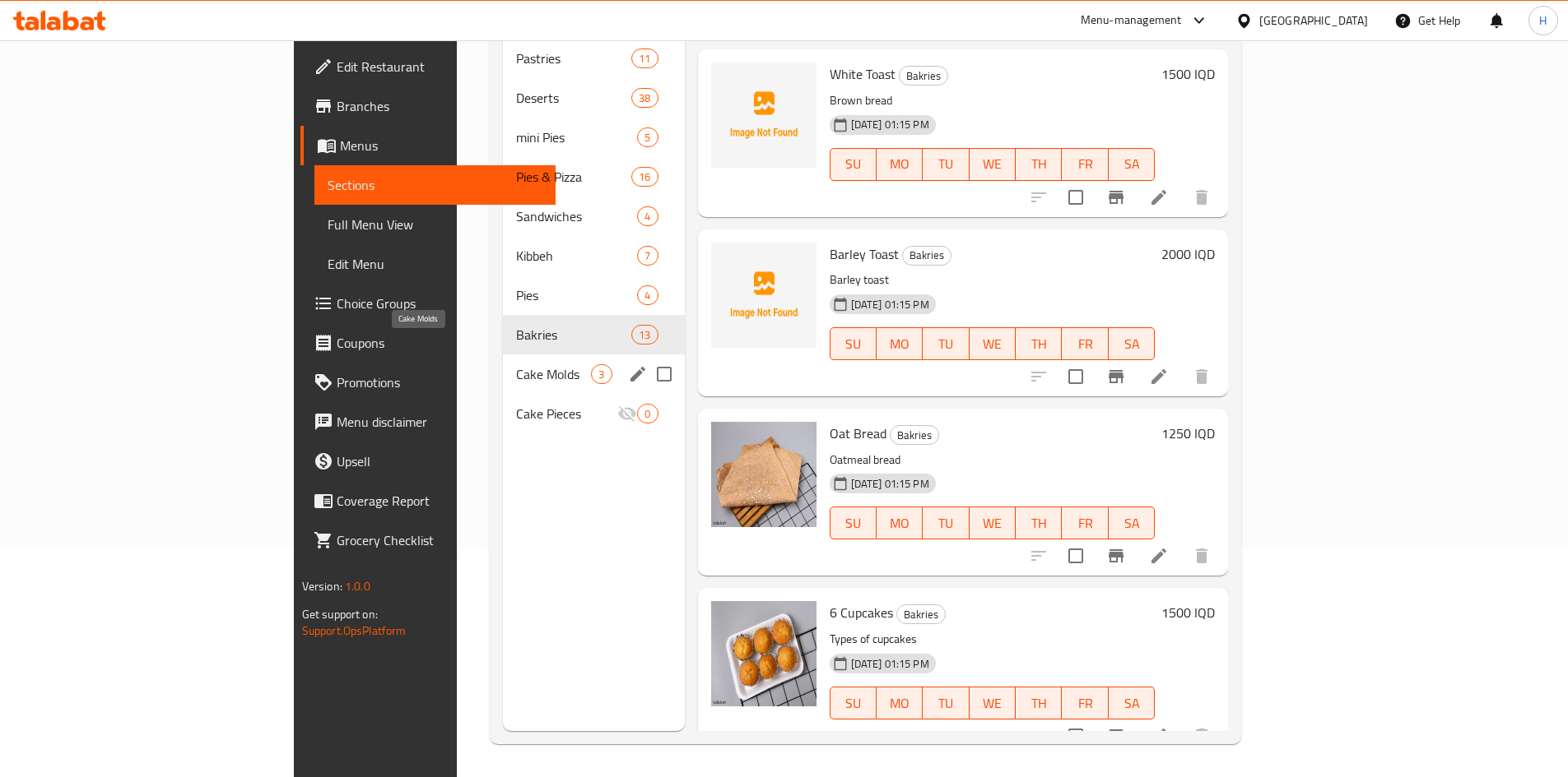
click at [516, 364] on span "Cake Molds" at bounding box center [553, 374] width 75 height 20
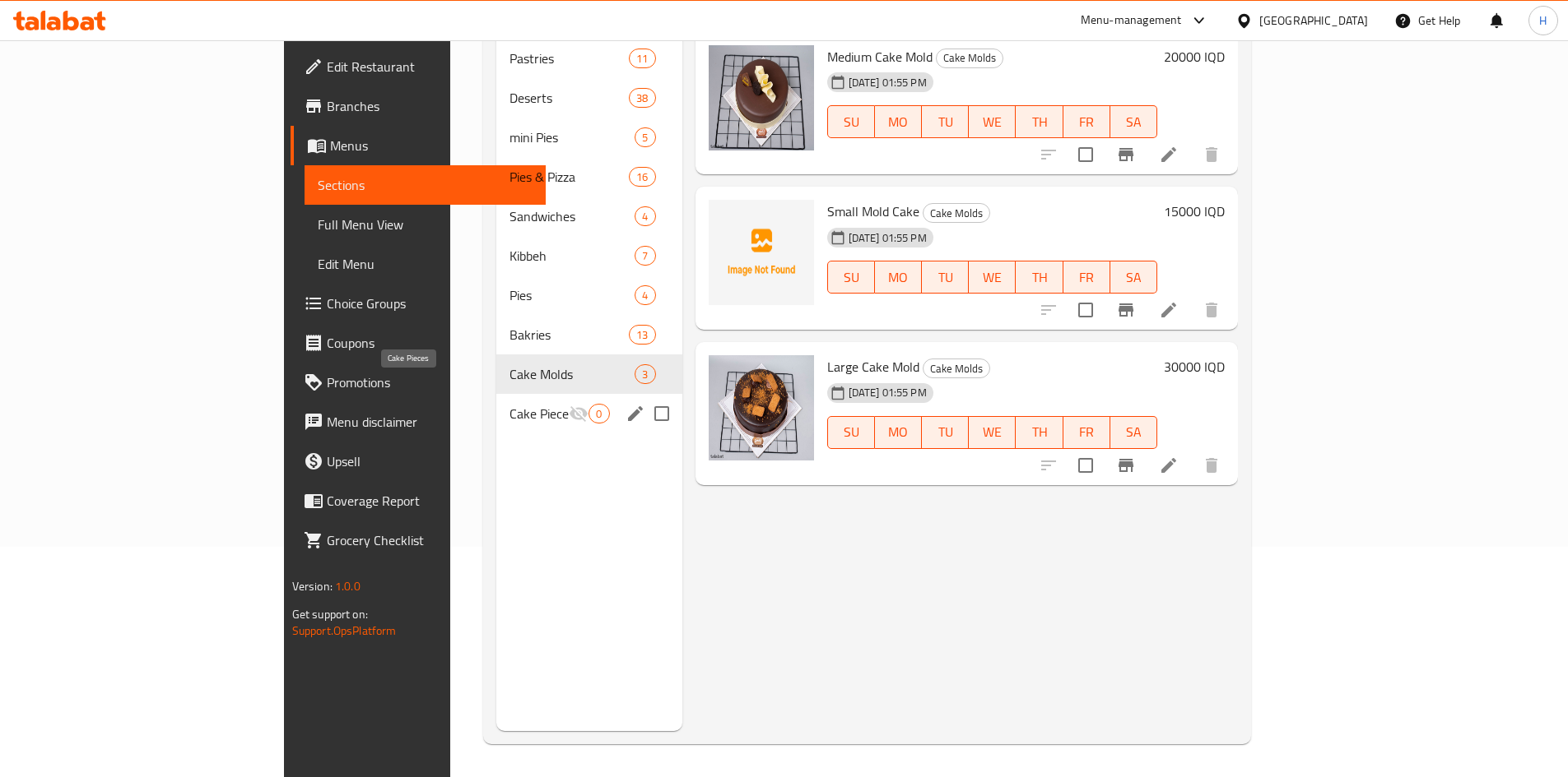
drag, startPoint x: 375, startPoint y: 380, endPoint x: 385, endPoint y: 383, distance: 10.4
click at [509, 404] on span "Cake Pieces" at bounding box center [539, 414] width 60 height 20
